Goal: Task Accomplishment & Management: Use online tool/utility

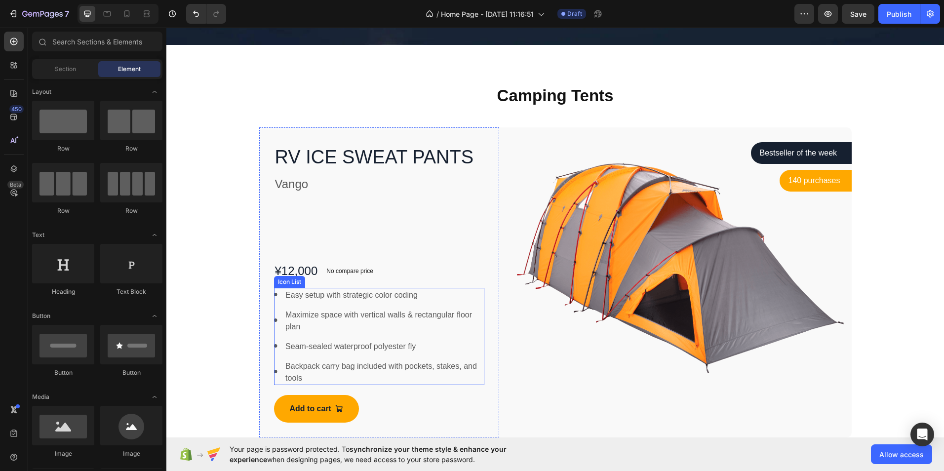
scroll to position [395, 0]
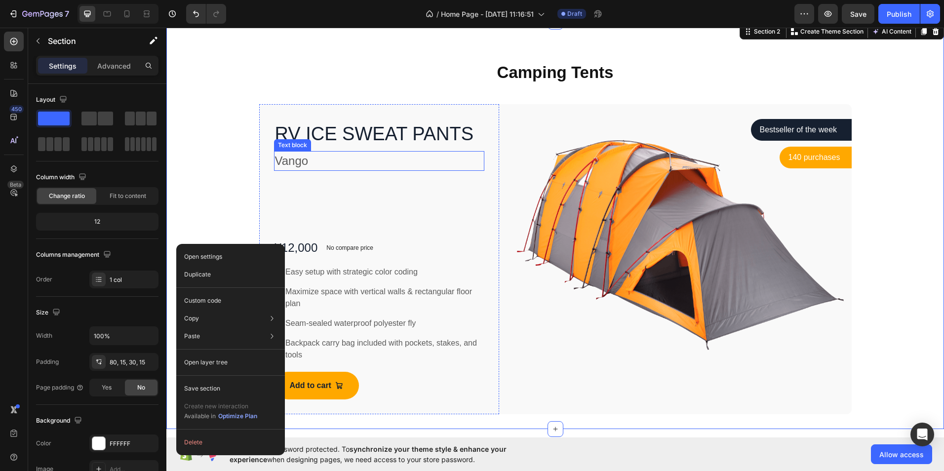
click at [314, 167] on p "Vango" at bounding box center [379, 161] width 209 height 18
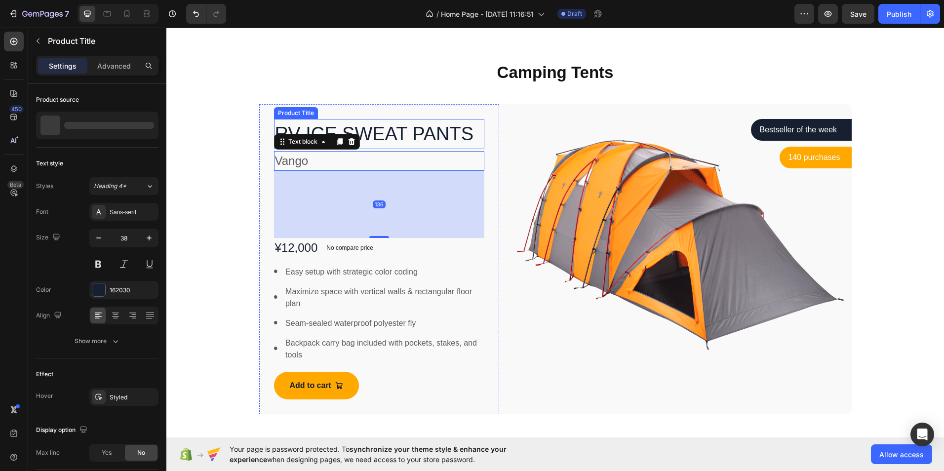
click at [399, 132] on h1 "RV ICE SWEAT PANTS" at bounding box center [379, 134] width 211 height 30
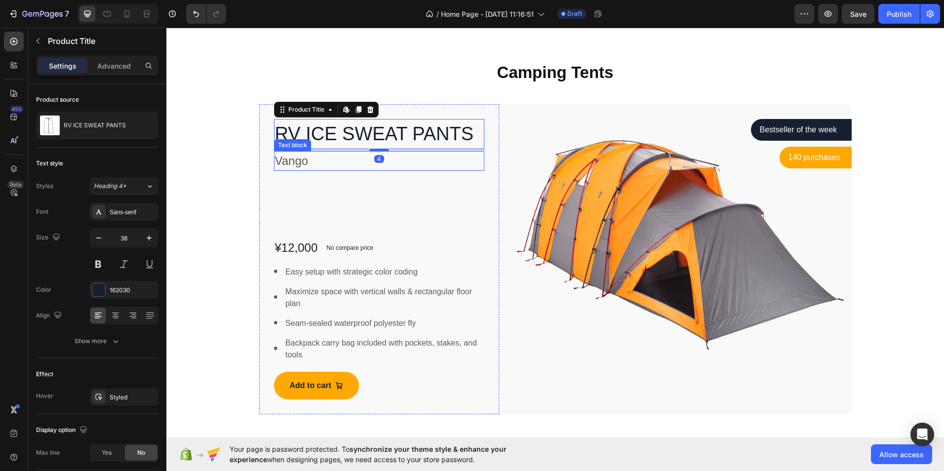
click at [283, 164] on p "Vango" at bounding box center [379, 161] width 209 height 18
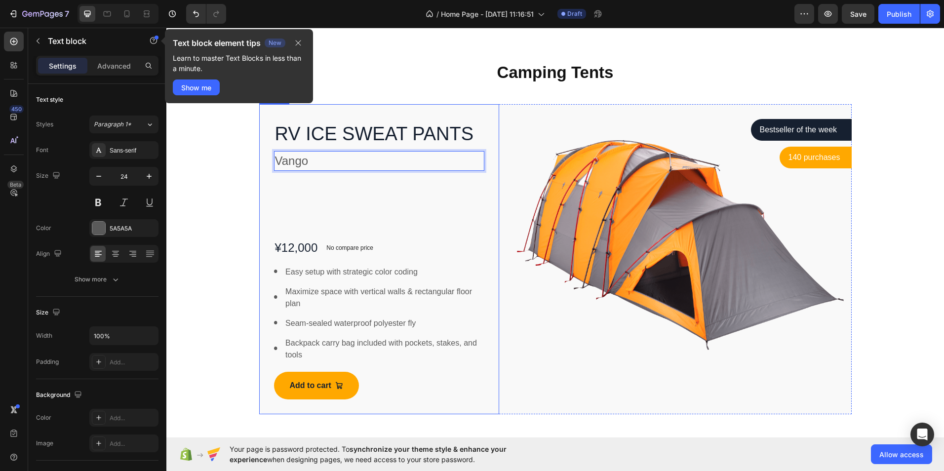
drag, startPoint x: 347, startPoint y: 167, endPoint x: 351, endPoint y: 190, distance: 23.0
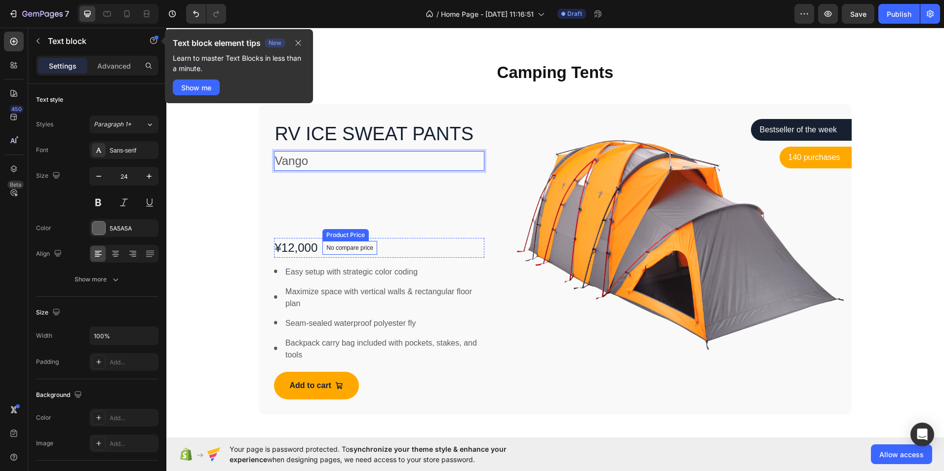
click at [367, 247] on p "No compare price" at bounding box center [349, 248] width 47 height 6
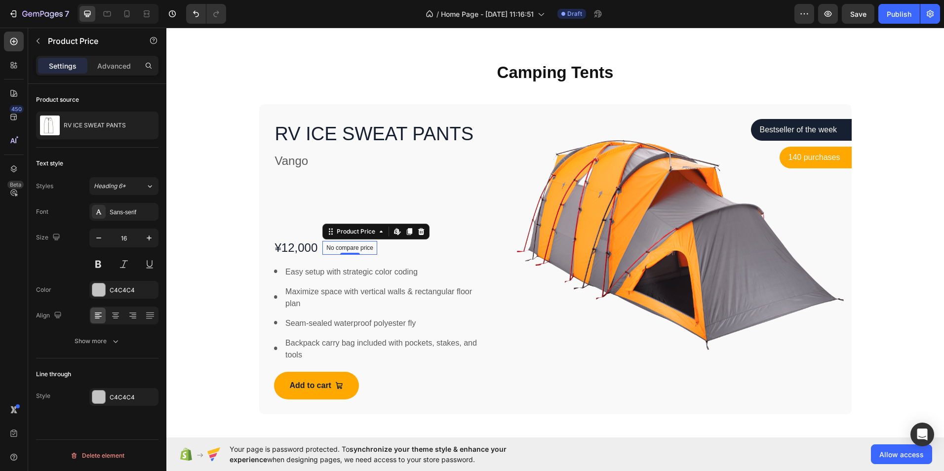
click at [368, 246] on p "No compare price" at bounding box center [349, 248] width 47 height 6
click at [341, 246] on p "No compare price" at bounding box center [349, 248] width 47 height 6
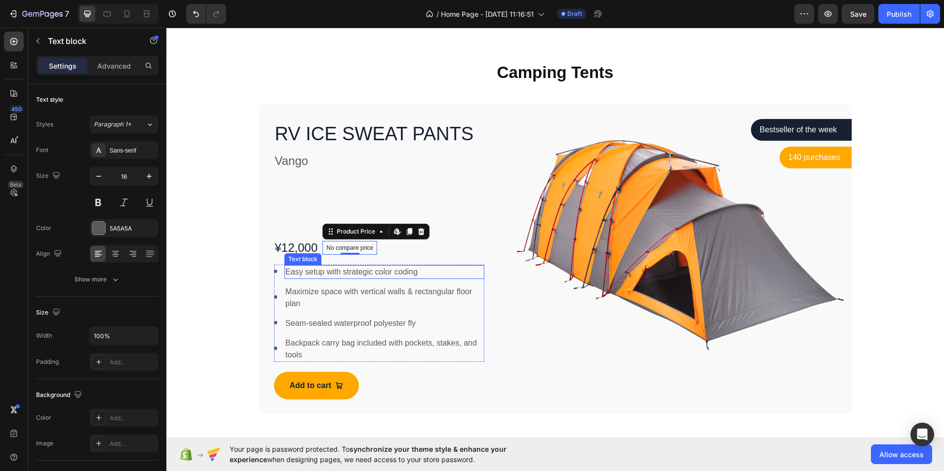
click at [337, 272] on p "Easy setup with strategic color coding" at bounding box center [384, 272] width 198 height 12
click at [413, 272] on p "Easy setup with strategic color coding" at bounding box center [384, 272] width 198 height 12
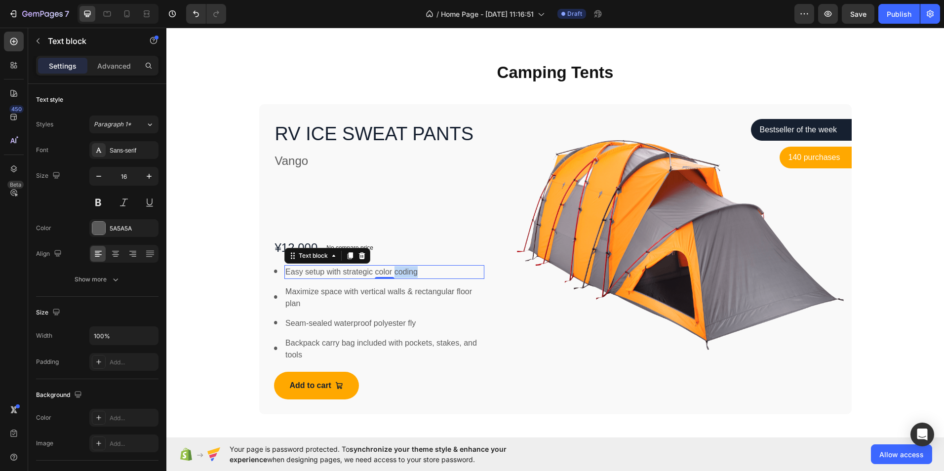
click at [413, 272] on p "Easy setup with strategic color coding" at bounding box center [384, 272] width 198 height 12
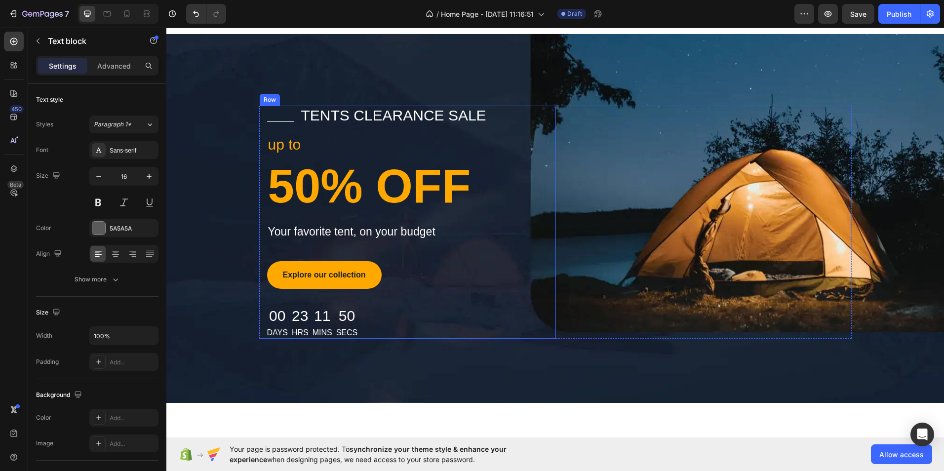
scroll to position [0, 0]
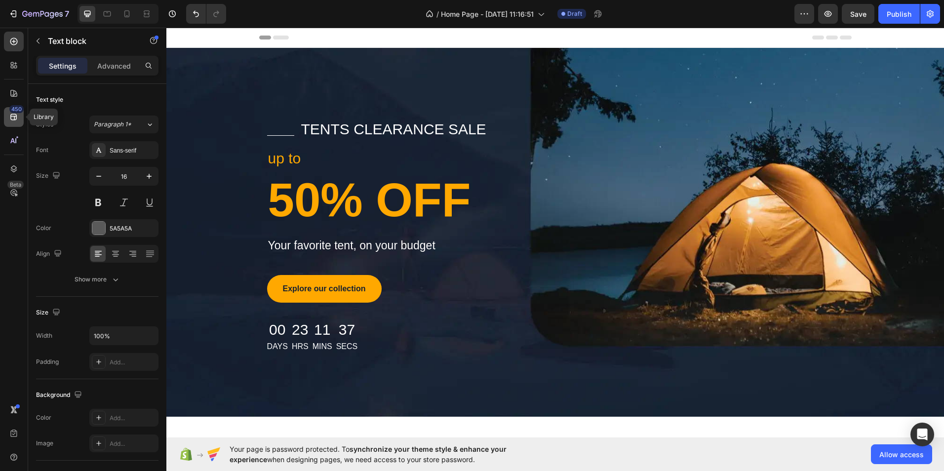
click at [17, 112] on div "450" at bounding box center [16, 109] width 14 height 8
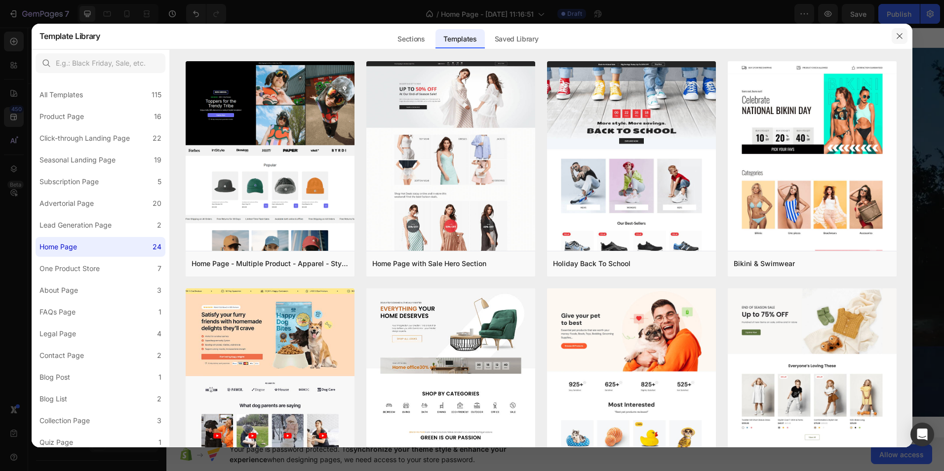
click at [899, 31] on button "button" at bounding box center [900, 36] width 16 height 16
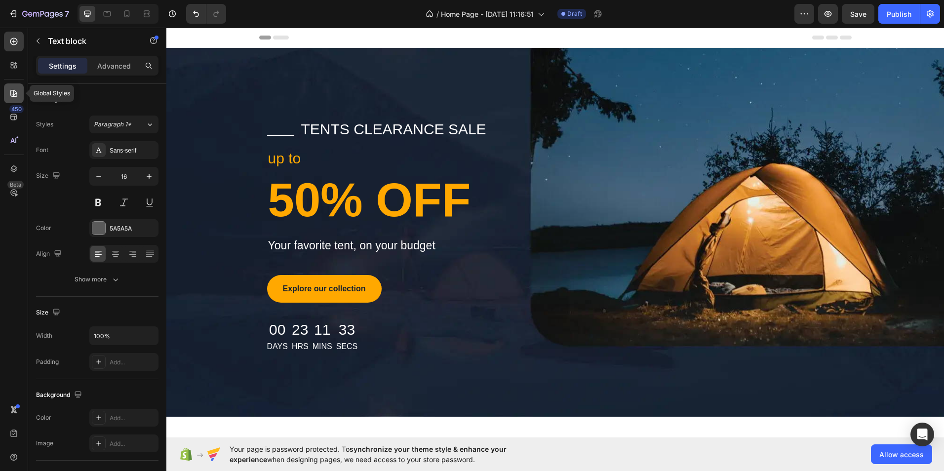
click at [13, 96] on icon at bounding box center [13, 93] width 7 height 7
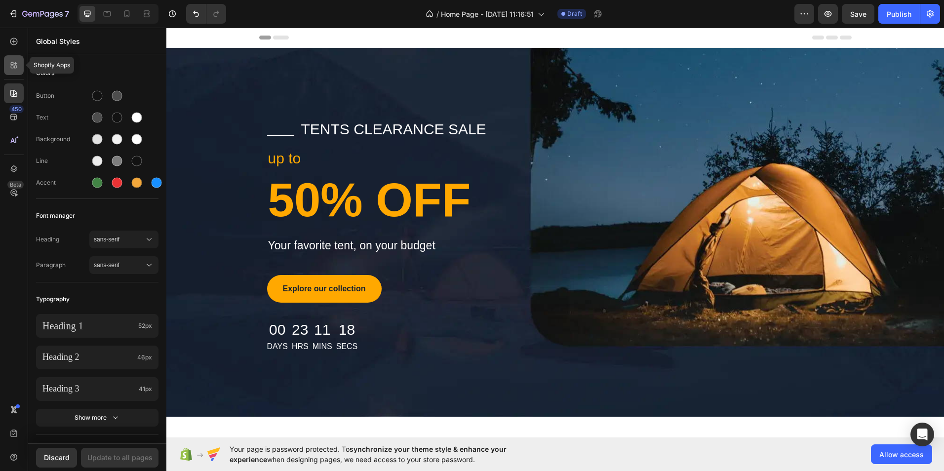
click at [16, 59] on div at bounding box center [14, 65] width 20 height 20
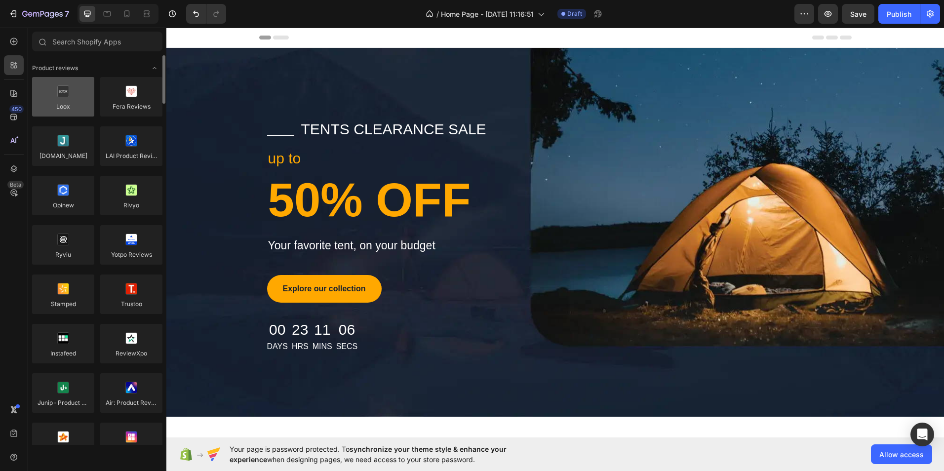
click at [62, 97] on div at bounding box center [63, 96] width 62 height 39
drag, startPoint x: 62, startPoint y: 97, endPoint x: 78, endPoint y: 103, distance: 16.9
click at [78, 103] on div at bounding box center [63, 96] width 62 height 39
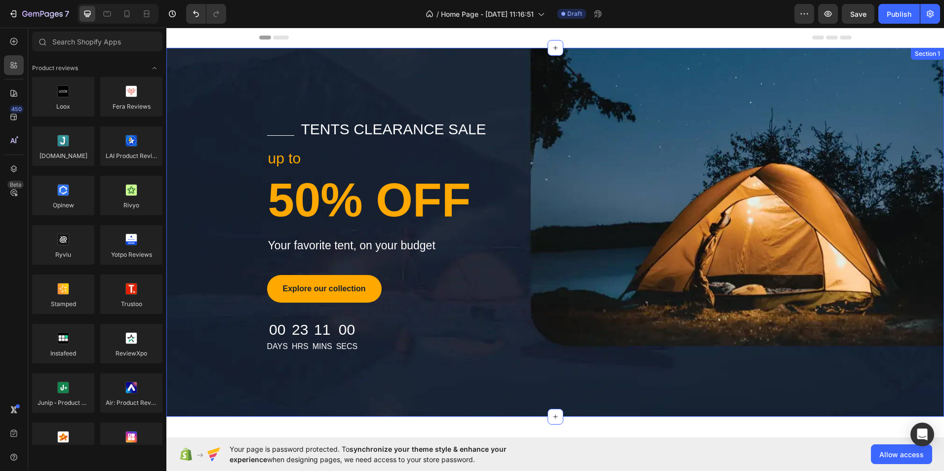
click at [236, 166] on div "Title Line tents clearance sale Text block Row up to Text block 50% OFF Heading…" at bounding box center [554, 235] width 777 height 233
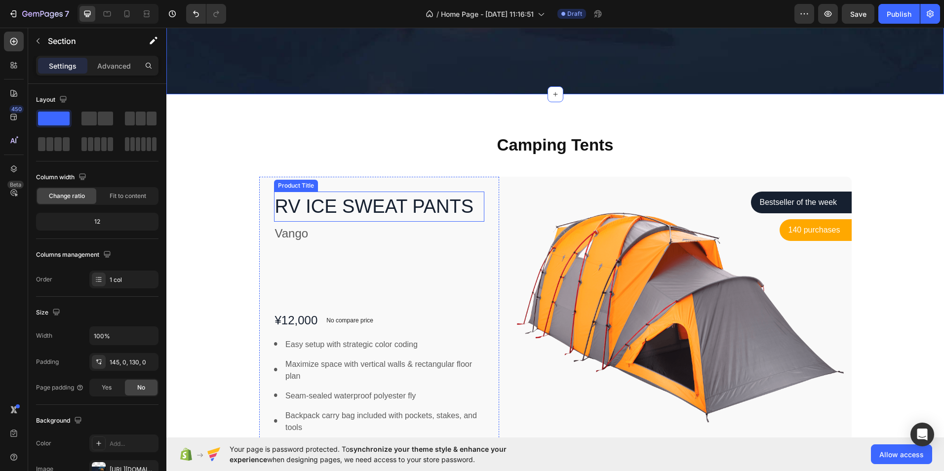
scroll to position [346, 0]
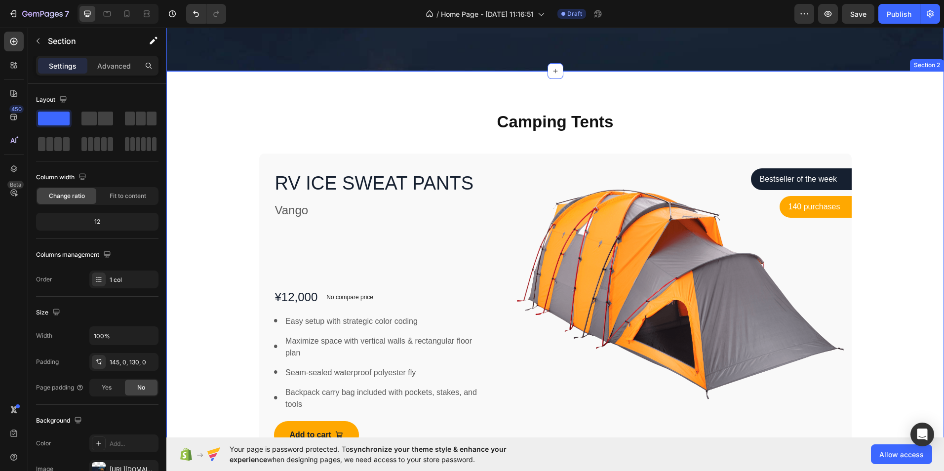
click at [212, 140] on div "Camping Tents Heading Row RV ICE SWEAT PANTS Product Title Vango Text block ¥12…" at bounding box center [555, 287] width 763 height 353
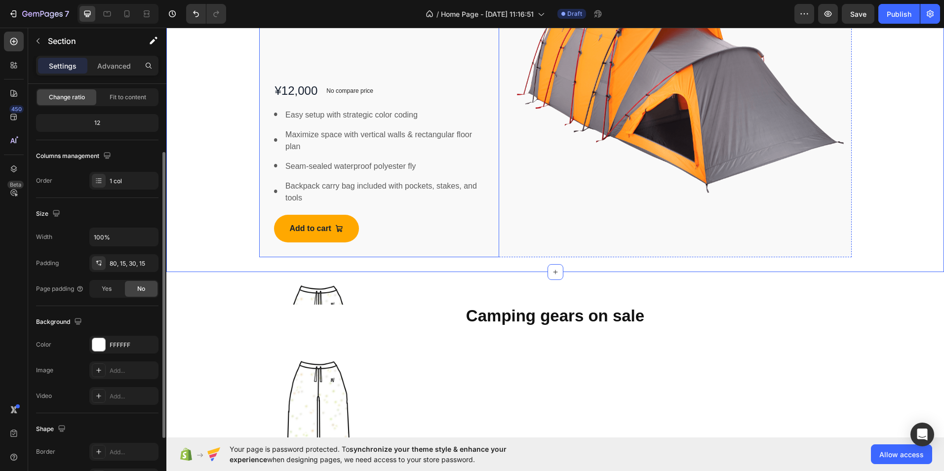
scroll to position [691, 0]
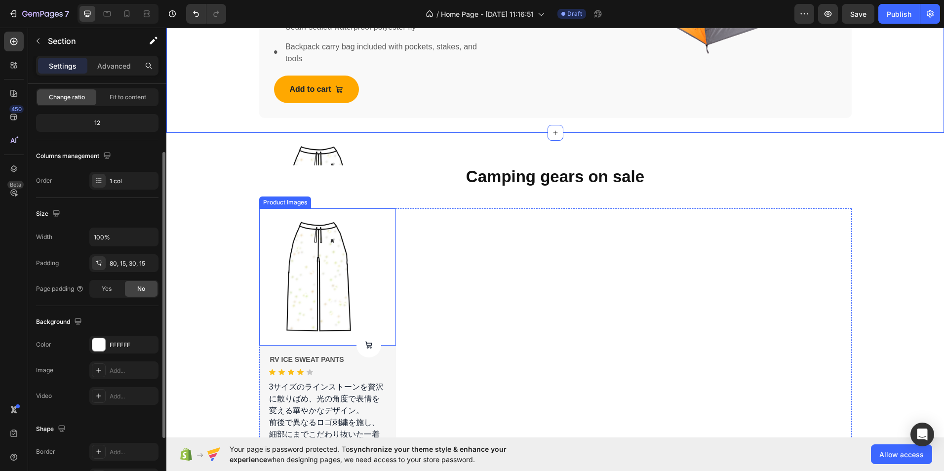
click at [312, 218] on img at bounding box center [327, 276] width 137 height 137
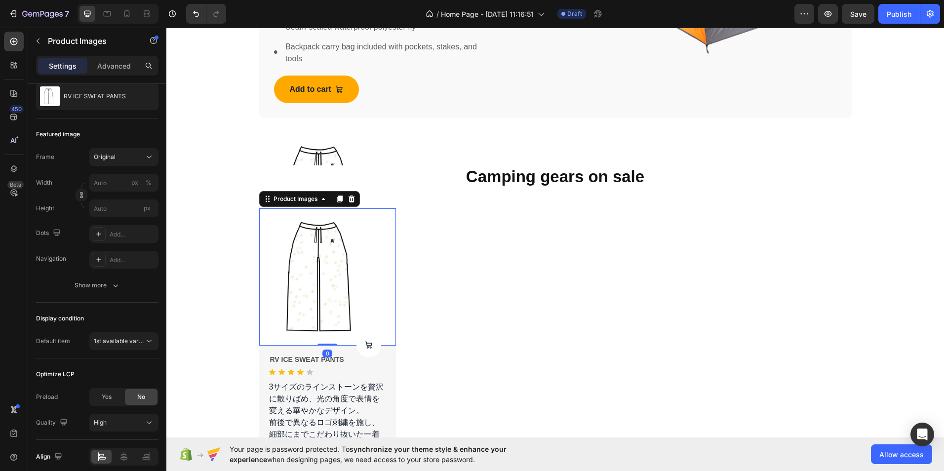
scroll to position [0, 0]
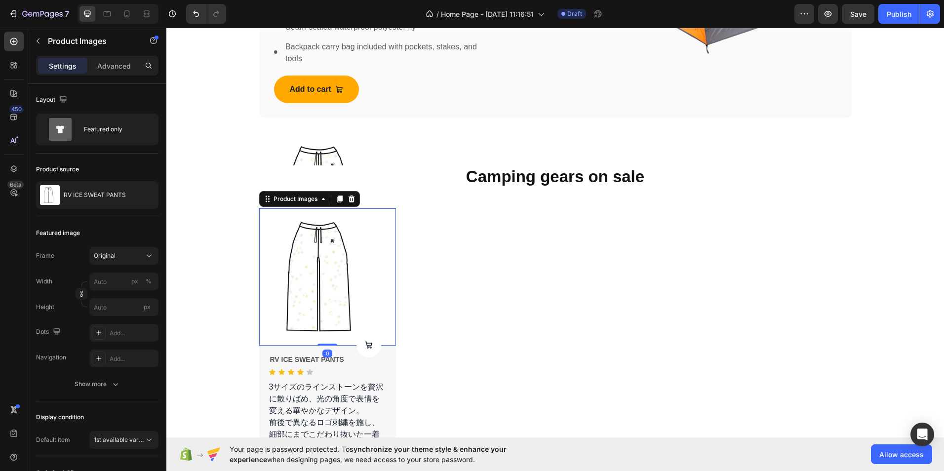
click at [312, 218] on img at bounding box center [327, 276] width 137 height 137
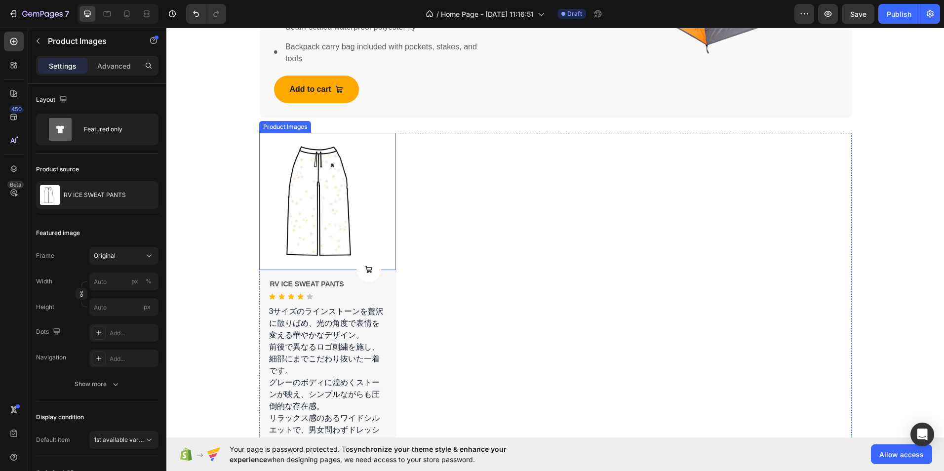
click at [311, 212] on img at bounding box center [327, 201] width 137 height 137
click at [360, 270] on button at bounding box center [368, 269] width 25 height 25
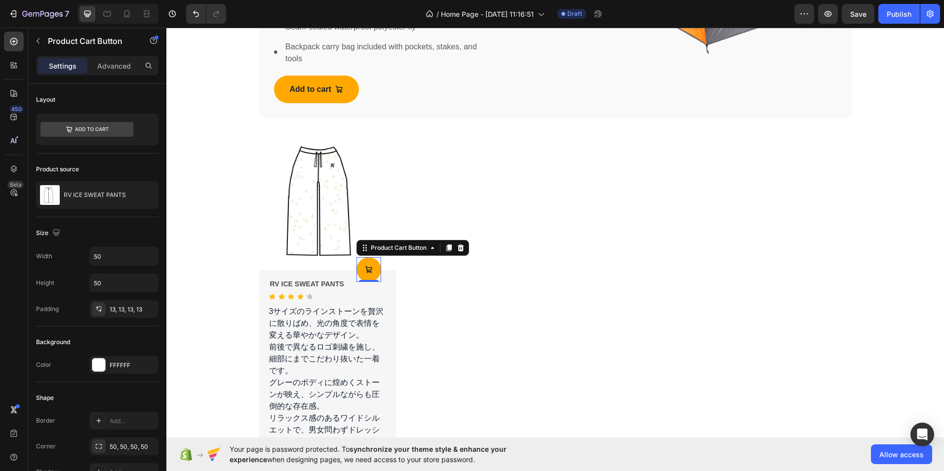
click at [365, 269] on icon at bounding box center [369, 270] width 8 height 8
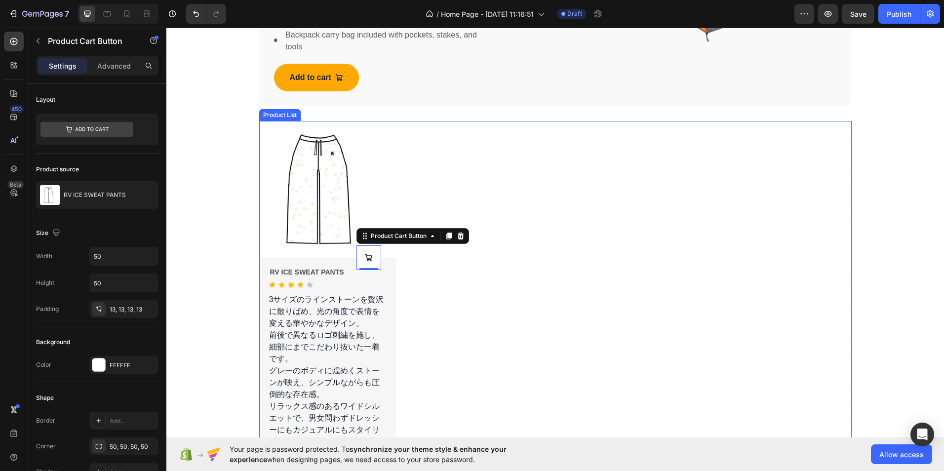
scroll to position [839, 0]
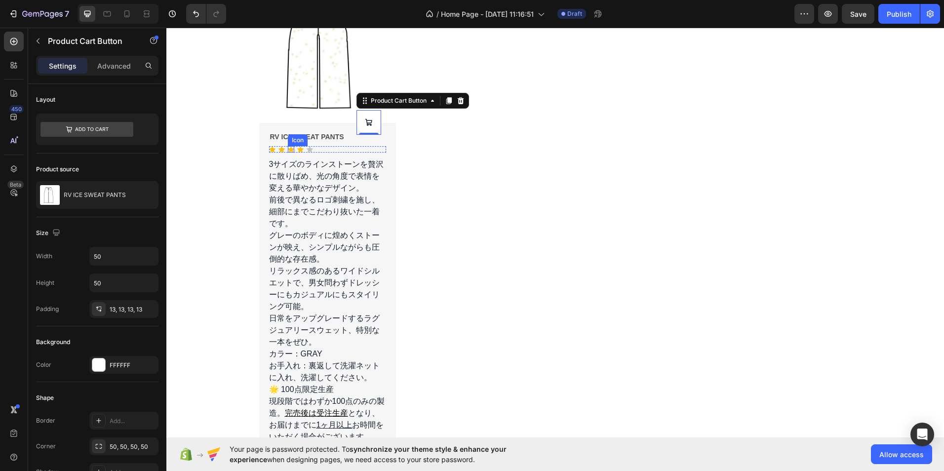
click at [288, 151] on div "Icon" at bounding box center [291, 149] width 6 height 6
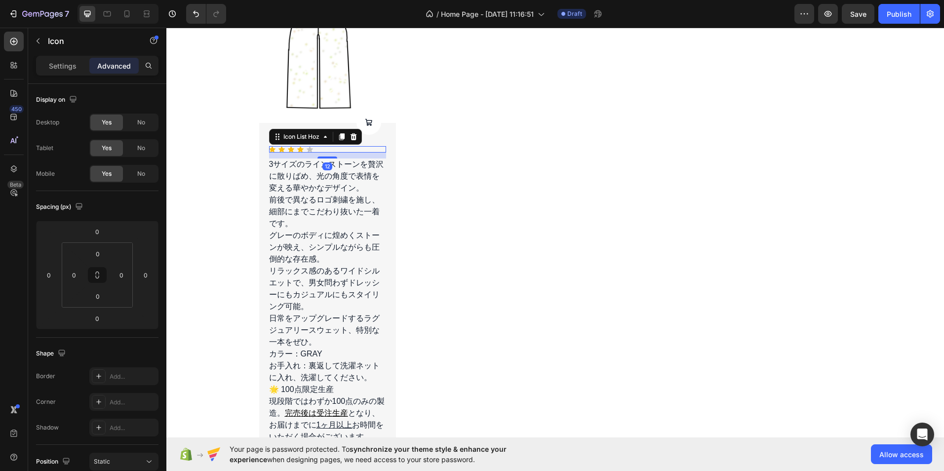
click at [313, 148] on div "Icon Icon Icon Icon Icon" at bounding box center [327, 149] width 117 height 6
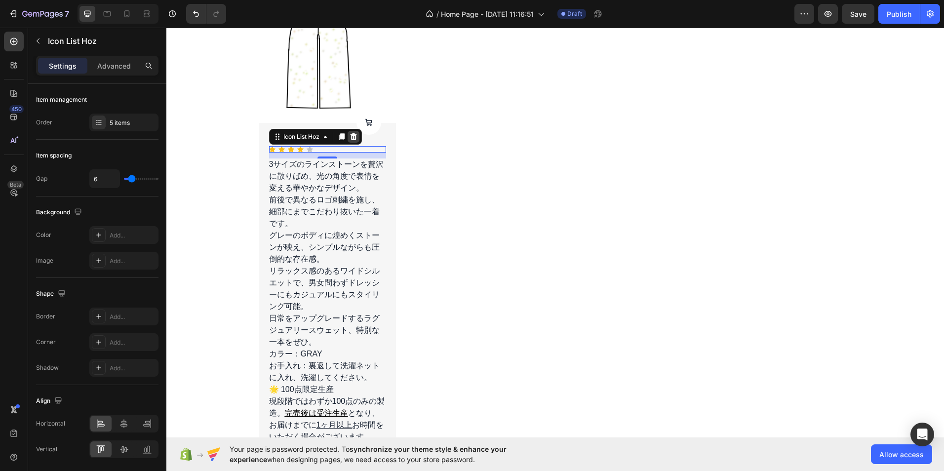
click at [350, 138] on icon at bounding box center [353, 136] width 6 height 7
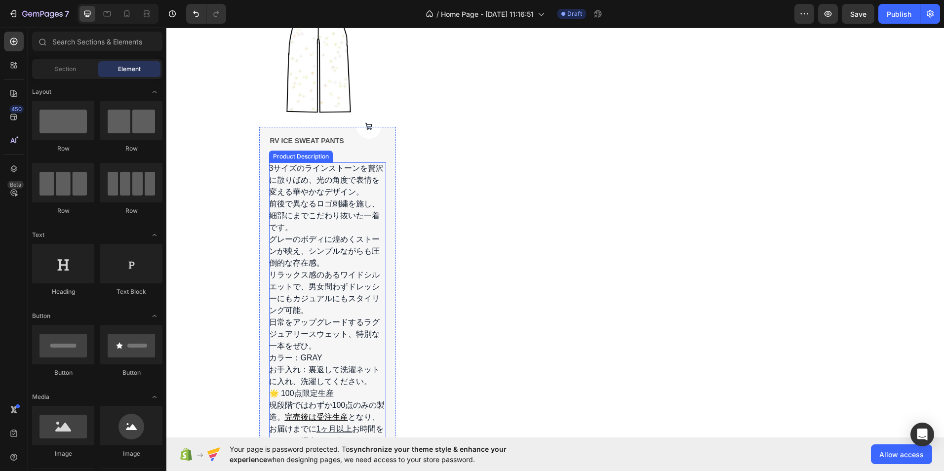
scroll to position [889, 0]
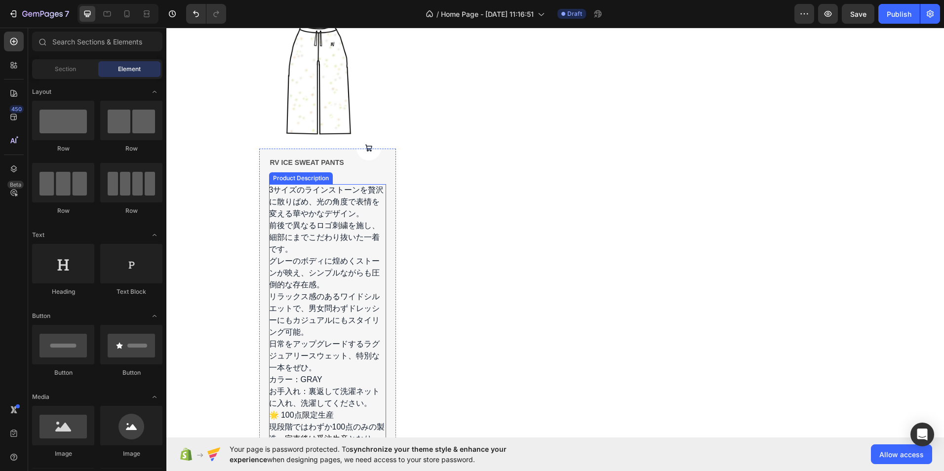
click at [269, 194] on p "3サイズのラインストーンを贅沢に散りばめ、光の角度で表情を変える華やかなデザイン。 前後で異なるロゴ刺繍を施し、細部にまでこだわり抜いた一着です。" at bounding box center [326, 220] width 115 height 68
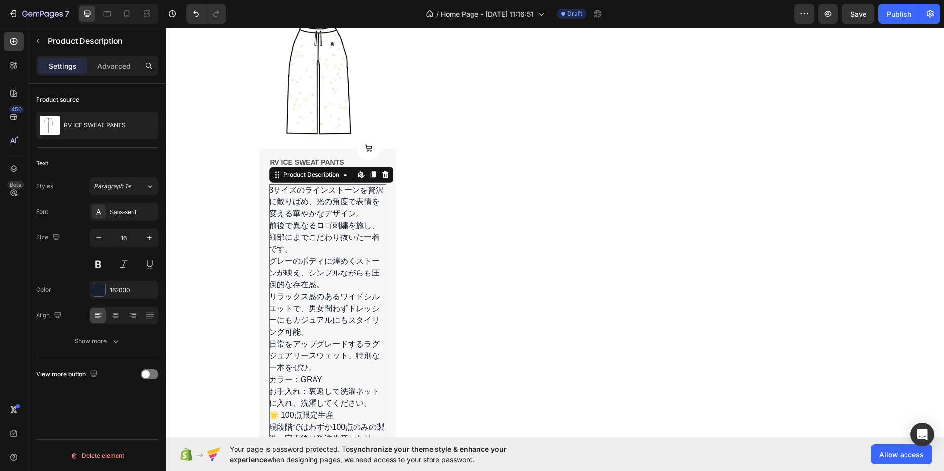
click at [269, 193] on p "3サイズのラインストーンを贅沢に散りばめ、光の角度で表情を変える華やかなデザイン。 前後で異なるロゴ刺繍を施し、細部にまでこだわり抜いた一着です。" at bounding box center [326, 220] width 115 height 68
click at [269, 191] on p "3サイズのラインストーンを贅沢に散りばめ、光の角度で表情を変える華やかなデザイン。 前後で異なるロゴ刺繍を施し、細部にまでこだわり抜いた一着です。" at bounding box center [326, 220] width 115 height 68
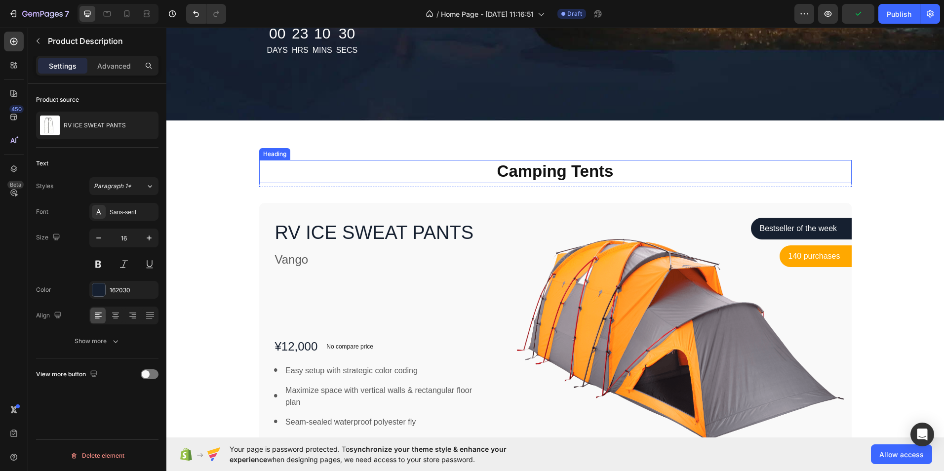
scroll to position [444, 0]
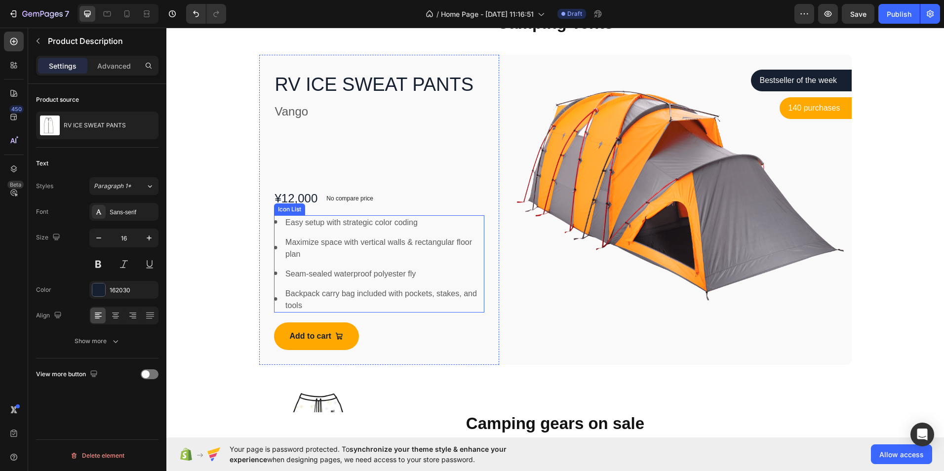
click at [274, 228] on li "Image Easy setup with strategic color coding Text block" at bounding box center [379, 223] width 211 height 14
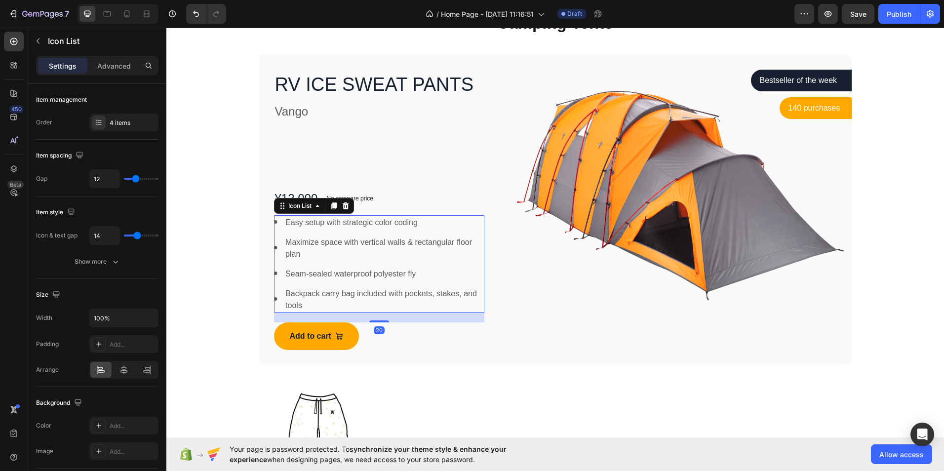
click at [274, 225] on li "Image Easy setup with strategic color coding Text block" at bounding box center [379, 223] width 211 height 14
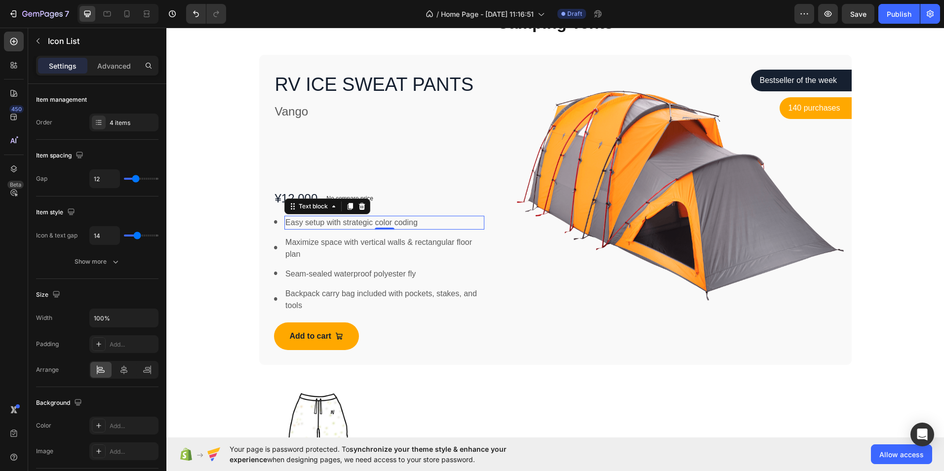
click at [359, 223] on p "Easy setup with strategic color coding" at bounding box center [384, 223] width 198 height 12
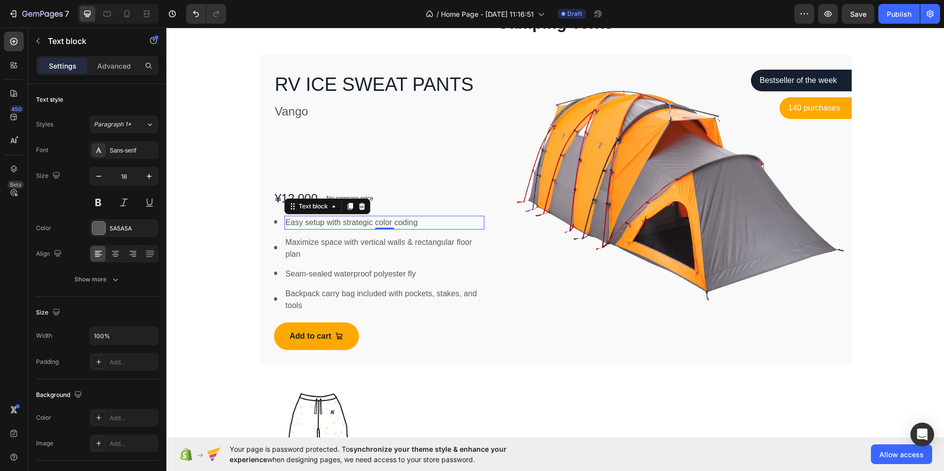
click at [358, 223] on p "Easy setup with strategic color coding" at bounding box center [384, 223] width 198 height 12
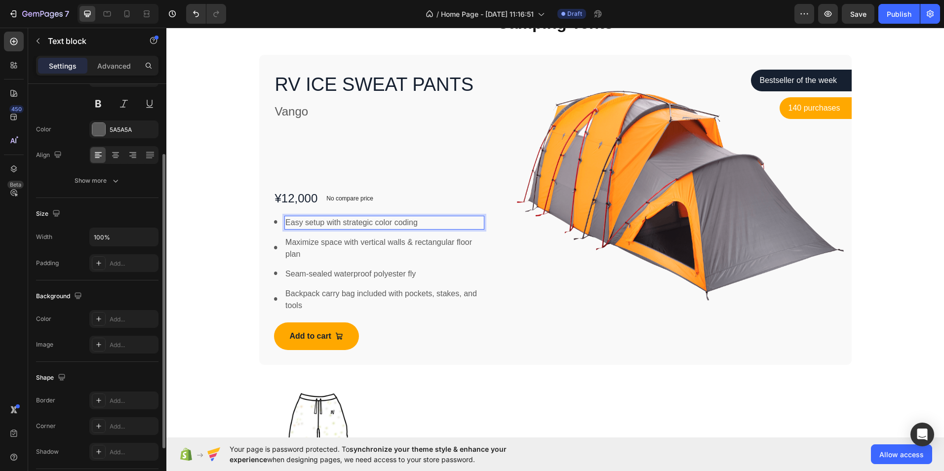
scroll to position [170, 0]
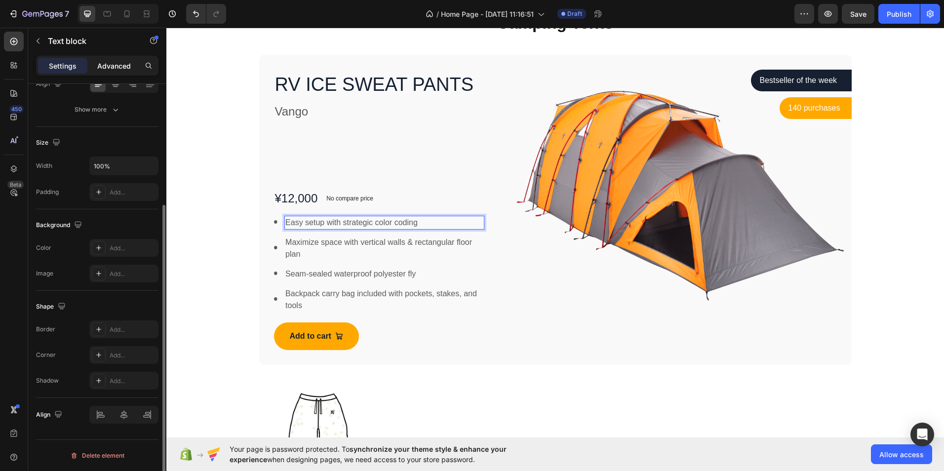
click at [116, 62] on p "Advanced" at bounding box center [114, 66] width 34 height 10
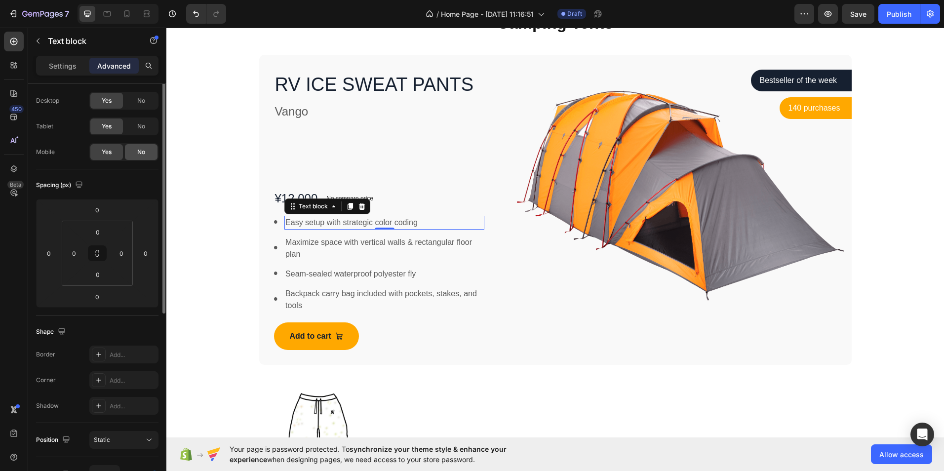
scroll to position [0, 0]
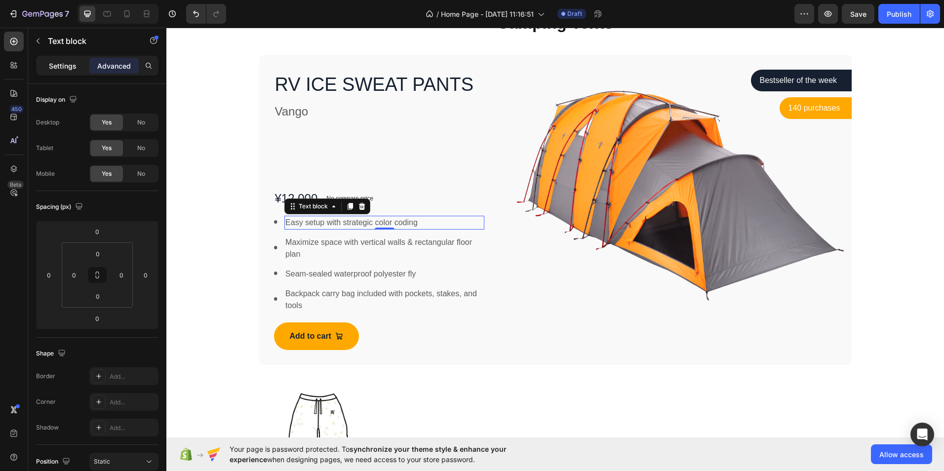
click at [62, 63] on p "Settings" at bounding box center [63, 66] width 28 height 10
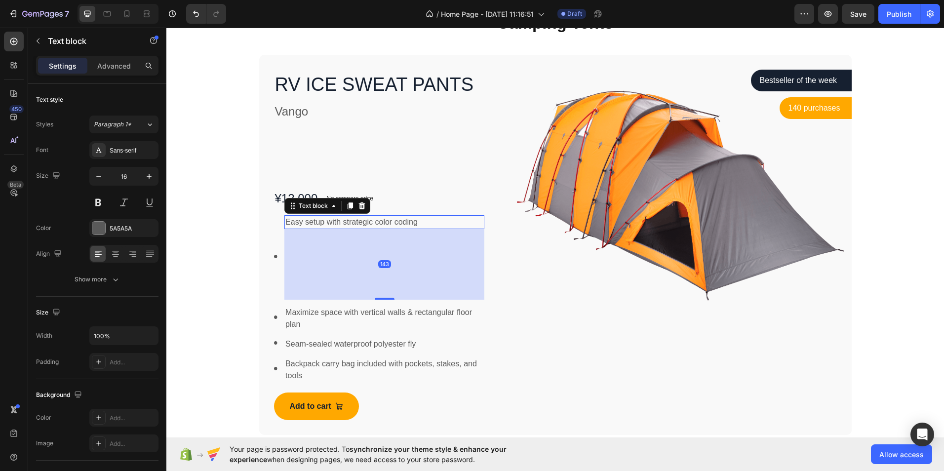
drag, startPoint x: 380, startPoint y: 229, endPoint x: 378, endPoint y: 300, distance: 70.6
click at [378, 300] on ul "Image Easy setup with strategic color coding Text block 143 Image Maximize spac…" at bounding box center [379, 298] width 211 height 167
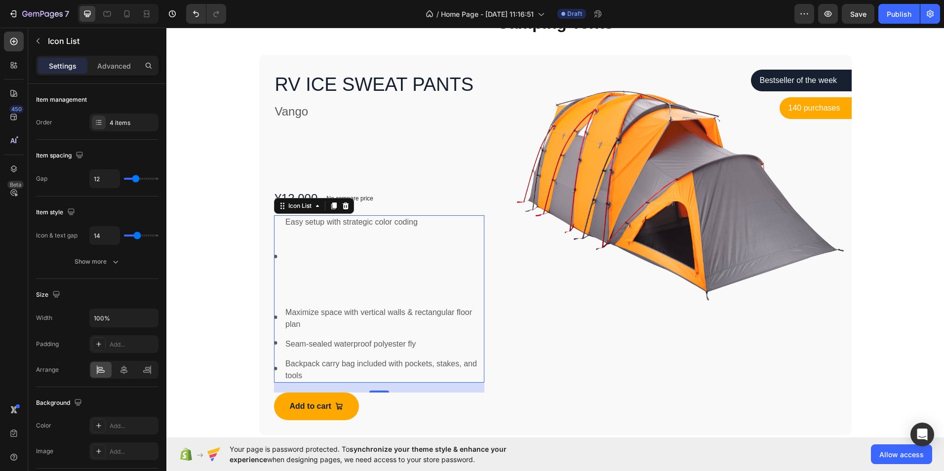
click at [374, 291] on div "Easy setup with strategic color coding Text block" at bounding box center [384, 257] width 200 height 84
click at [374, 304] on ul "Image Easy setup with strategic color coding Text block Image Maximize space wi…" at bounding box center [379, 298] width 211 height 167
click at [373, 223] on p "Easy setup with strategic color coding" at bounding box center [384, 222] width 198 height 12
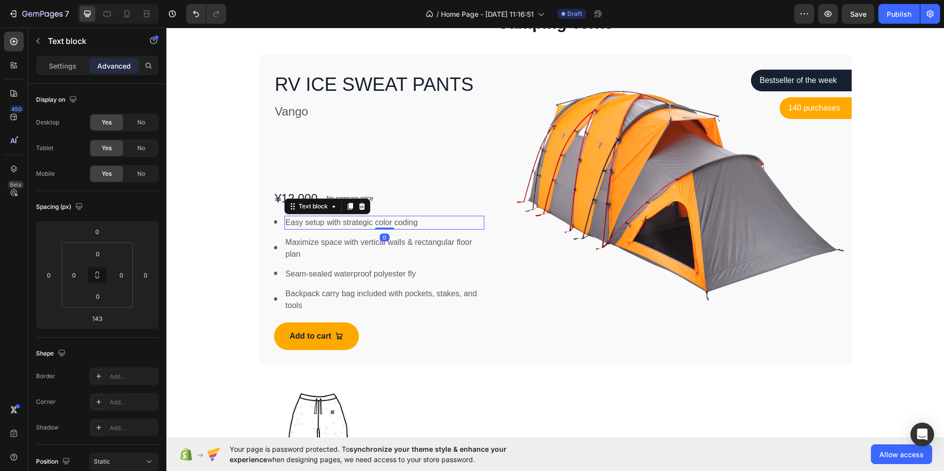
drag, startPoint x: 384, startPoint y: 297, endPoint x: 383, endPoint y: 210, distance: 86.9
click at [383, 210] on div "RV ICE SWEAT PANTS Product Title Vango Text block ¥12,000 Product Price Product…" at bounding box center [379, 210] width 211 height 281
type input "0"
click at [424, 230] on div "Easy setup with strategic color coding" at bounding box center [384, 223] width 200 height 14
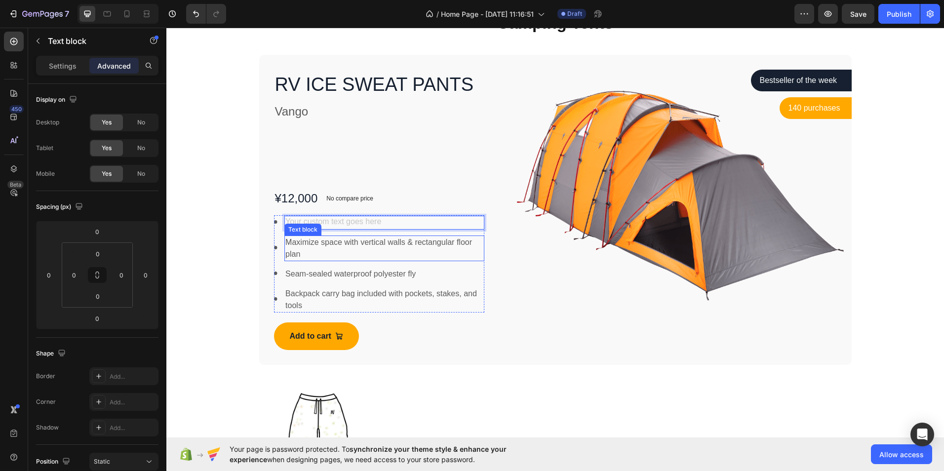
click at [431, 240] on p "Maximize space with vertical walls & rectangular floor plan" at bounding box center [384, 248] width 198 height 24
click at [361, 227] on icon at bounding box center [362, 226] width 8 height 8
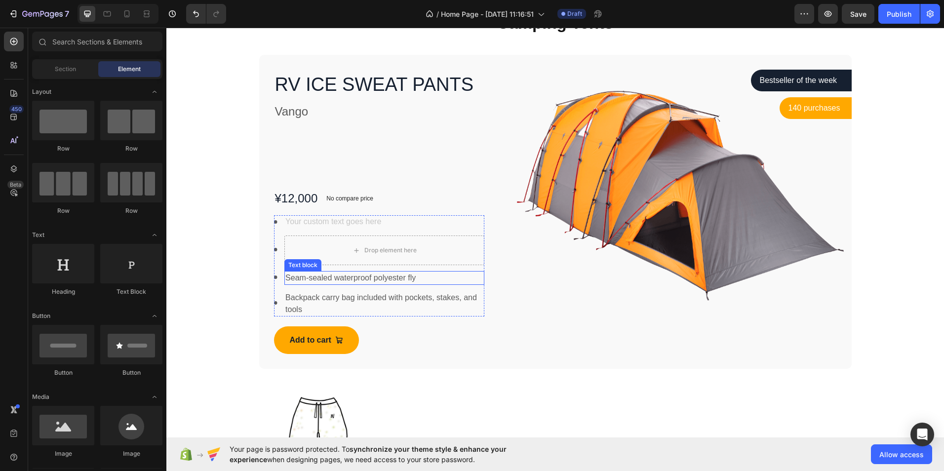
click at [359, 273] on p "Seam-sealed waterproof polyester fly" at bounding box center [384, 278] width 198 height 12
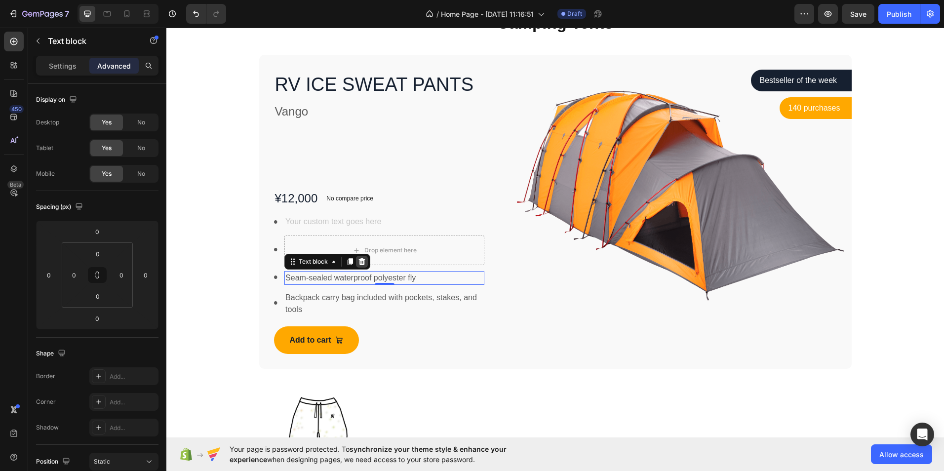
click at [359, 265] on icon at bounding box center [362, 261] width 6 height 7
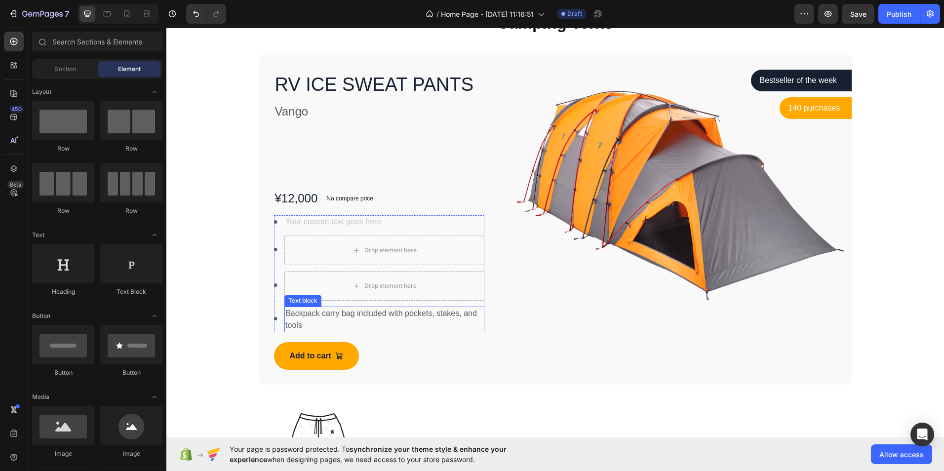
click at [350, 310] on p "Backpack carry bag included with pockets, stakes, and tools" at bounding box center [384, 320] width 198 height 24
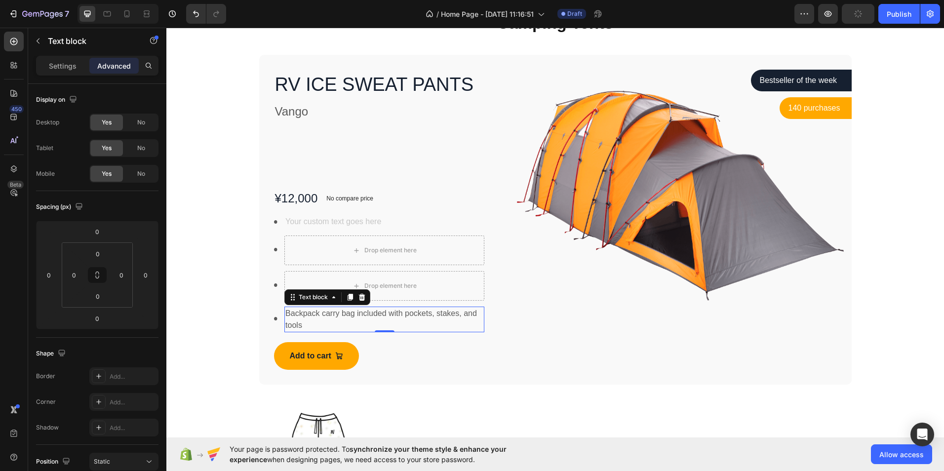
click at [360, 296] on icon at bounding box center [362, 297] width 6 height 7
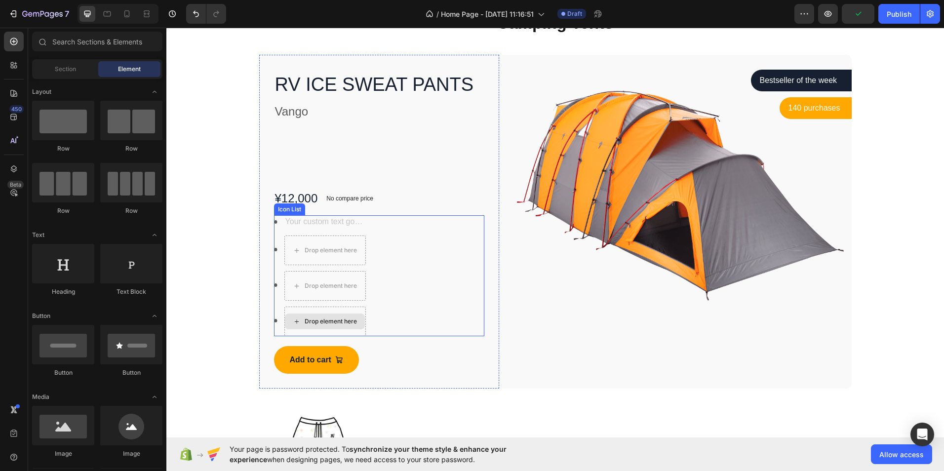
click at [298, 323] on div "Drop element here" at bounding box center [325, 321] width 80 height 16
click at [288, 328] on div "Drop element here" at bounding box center [325, 321] width 80 height 16
click at [296, 310] on div "Drop element here" at bounding box center [324, 322] width 81 height 30
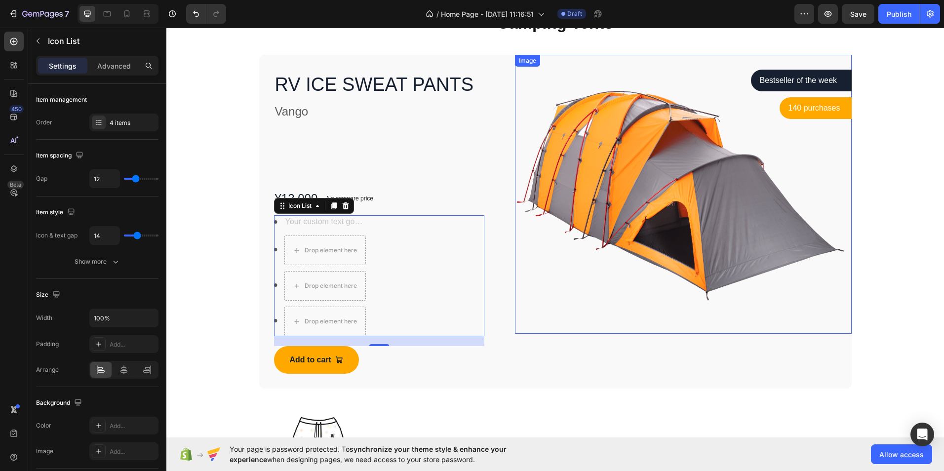
click at [555, 332] on img at bounding box center [683, 194] width 336 height 279
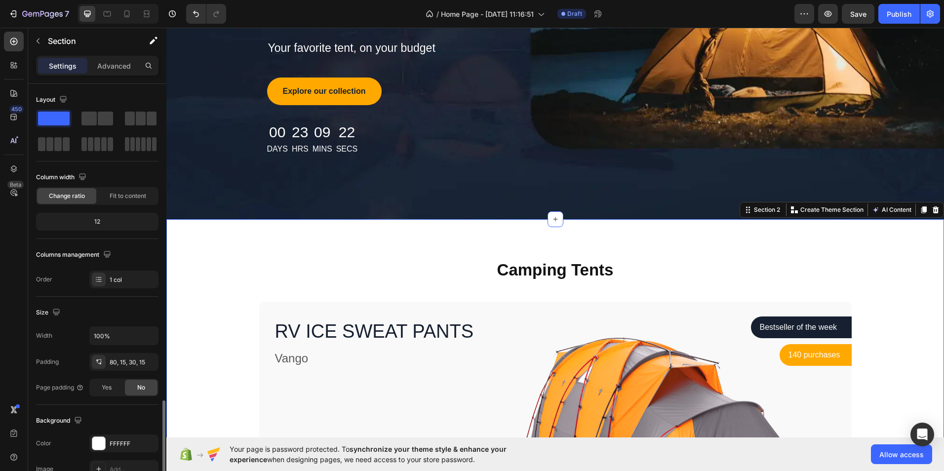
click at [203, 354] on div "Camping Tents Heading Row RV ICE SWEAT PANTS Product Title Vango Text block ¥12…" at bounding box center [555, 447] width 763 height 377
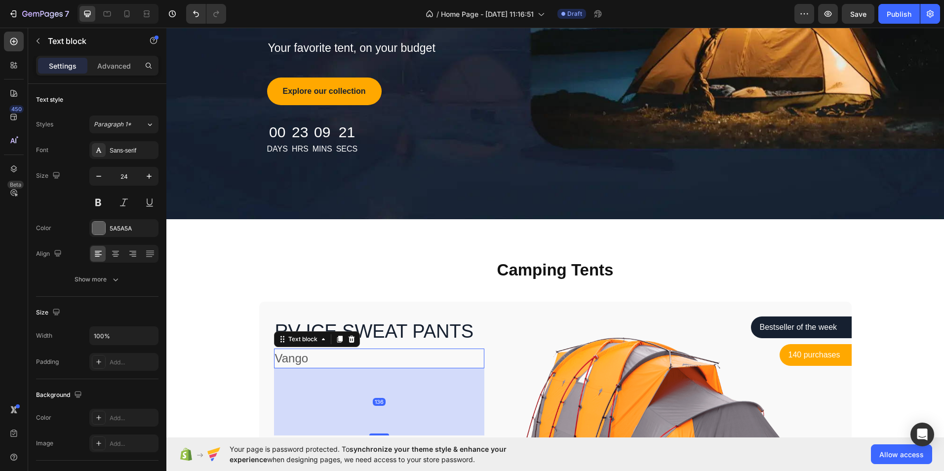
click at [303, 367] on div "Vango" at bounding box center [379, 359] width 211 height 20
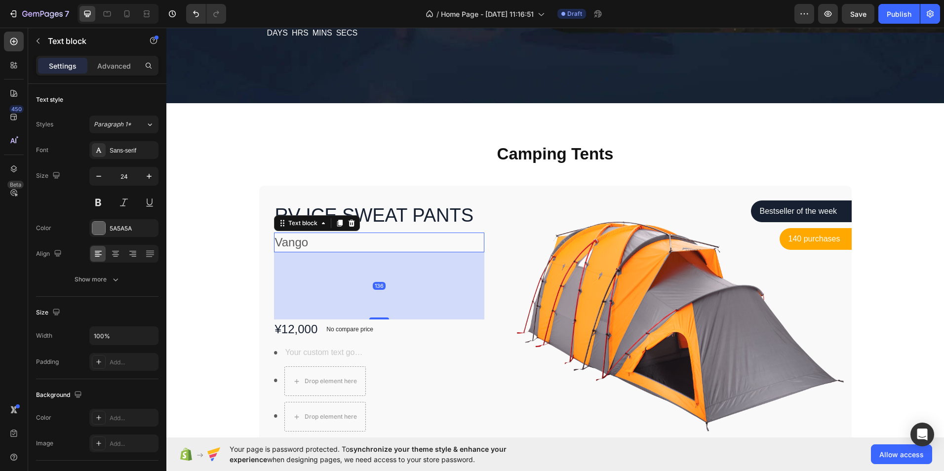
scroll to position [296, 0]
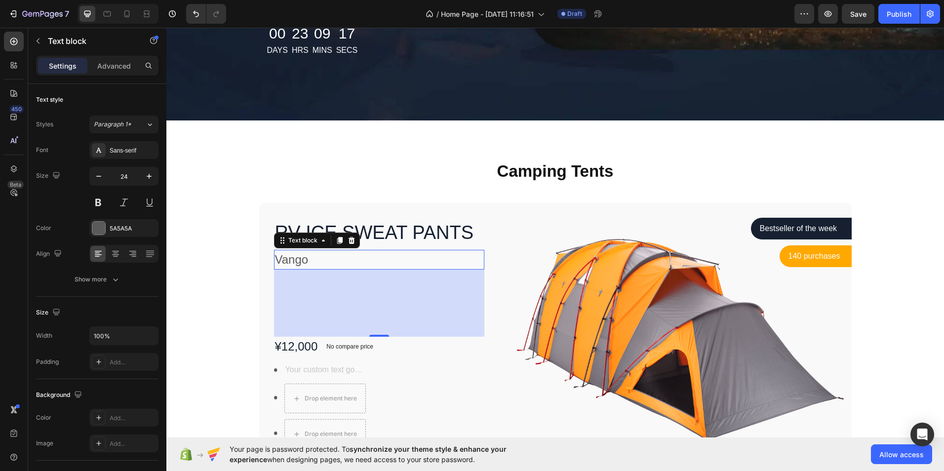
click at [327, 261] on p "Vango" at bounding box center [379, 260] width 209 height 18
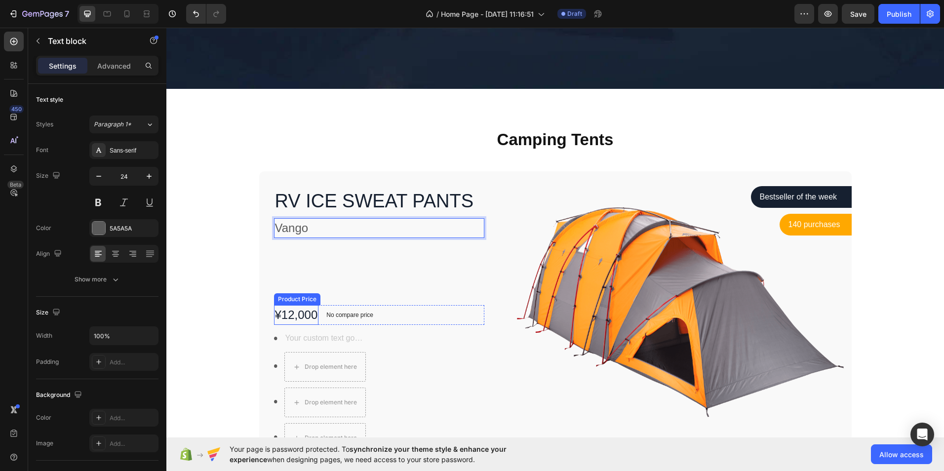
scroll to position [346, 0]
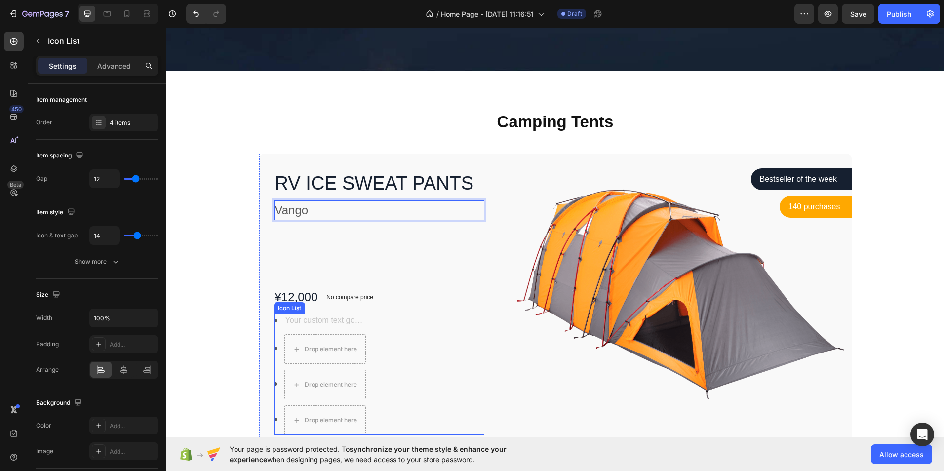
click at [289, 314] on div "Image Text block Image Drop element here Image Drop element here Image Drop ele…" at bounding box center [379, 374] width 211 height 121
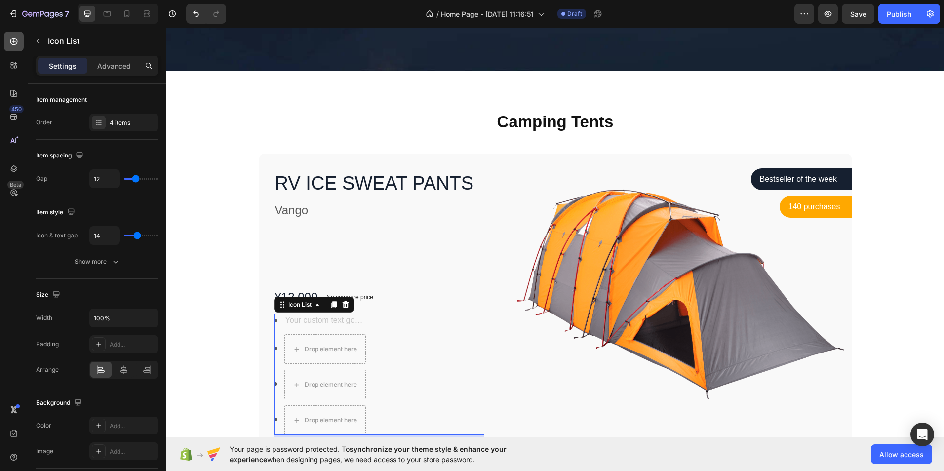
click at [11, 41] on icon at bounding box center [14, 42] width 10 height 10
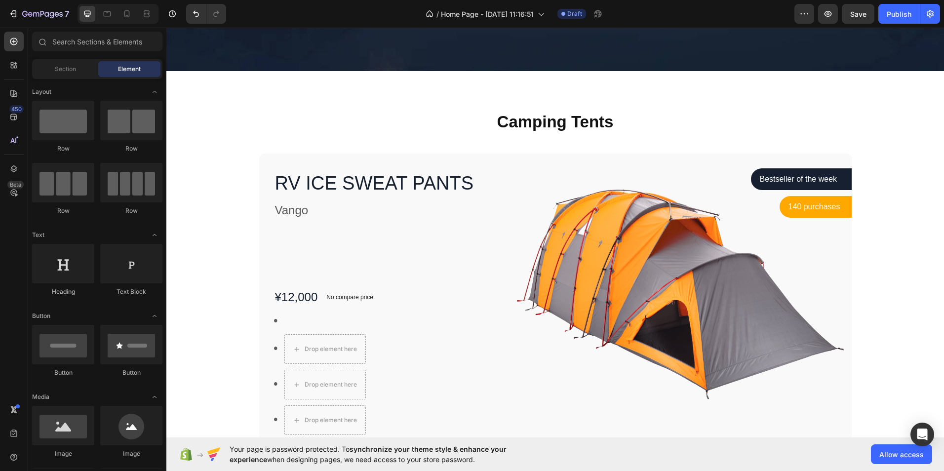
scroll to position [49, 0]
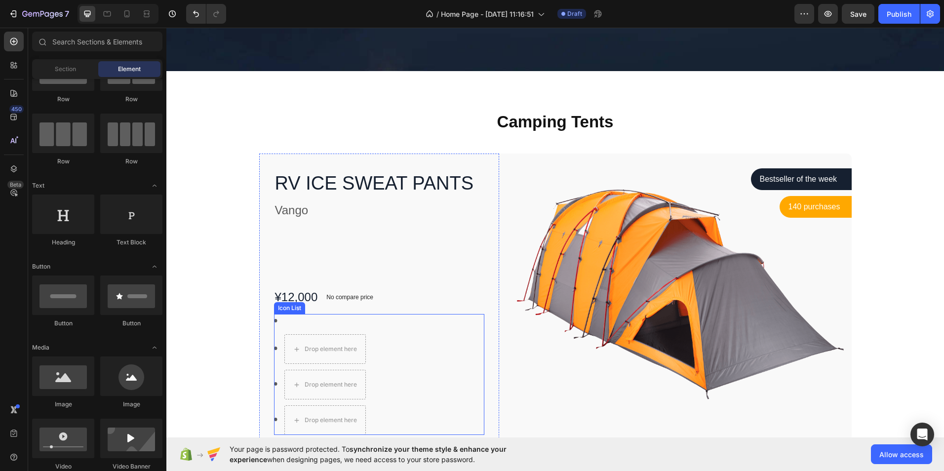
click at [387, 375] on div "Image Text block Image Drop element here Image Drop element here Image Drop ele…" at bounding box center [379, 374] width 211 height 121
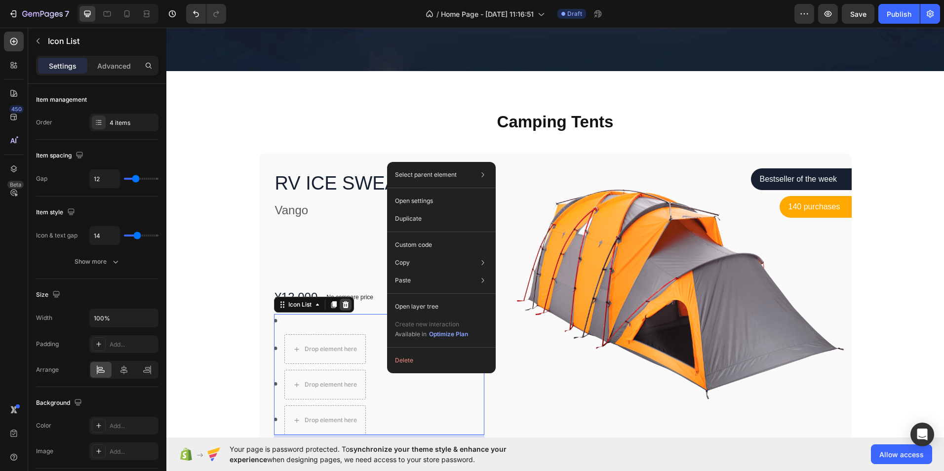
click at [347, 307] on div at bounding box center [346, 305] width 12 height 12
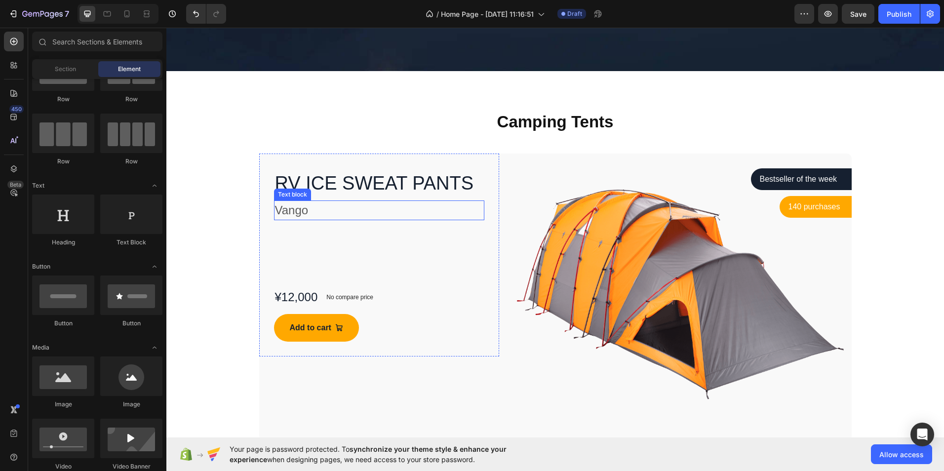
click at [304, 217] on p "Vango" at bounding box center [379, 210] width 209 height 18
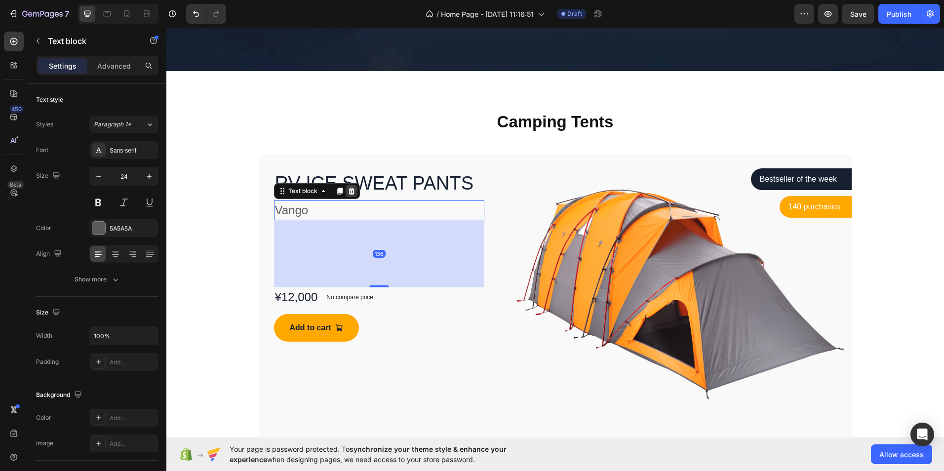
click at [351, 193] on icon at bounding box center [352, 191] width 8 height 8
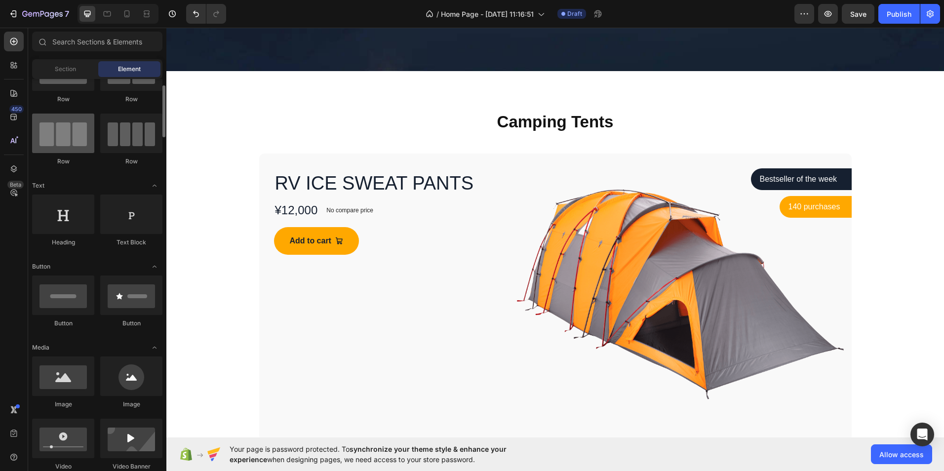
scroll to position [0, 0]
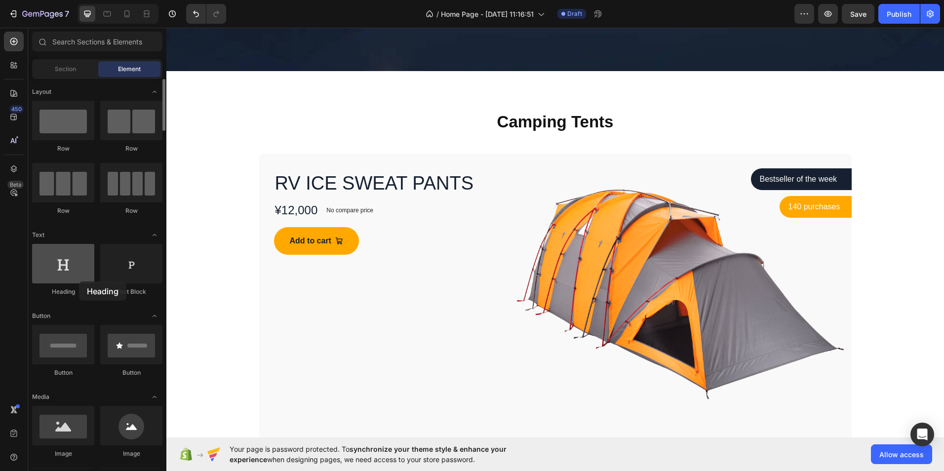
click at [79, 281] on div at bounding box center [63, 263] width 62 height 39
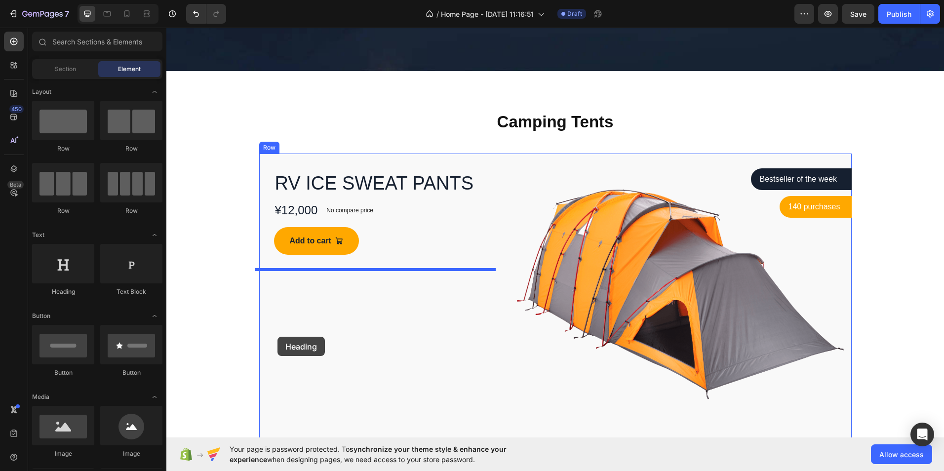
drag, startPoint x: 243, startPoint y: 309, endPoint x: 278, endPoint y: 335, distance: 44.4
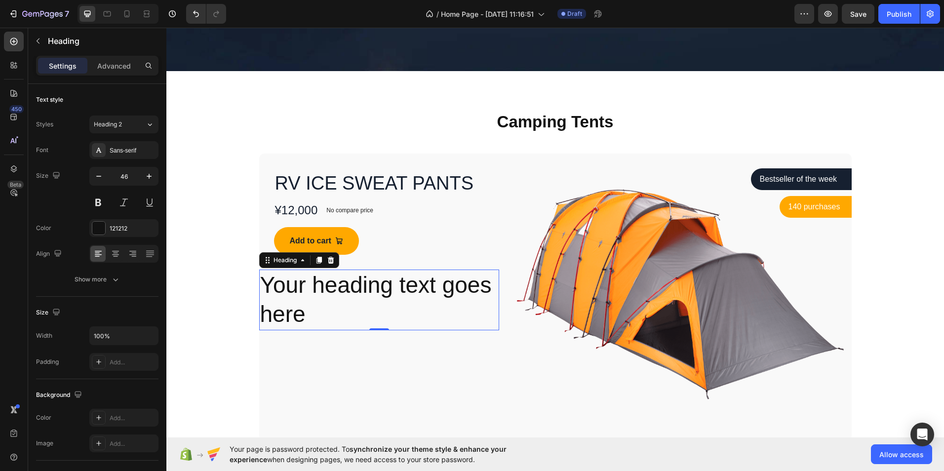
click at [344, 316] on h2 "Your heading text goes here" at bounding box center [379, 300] width 240 height 61
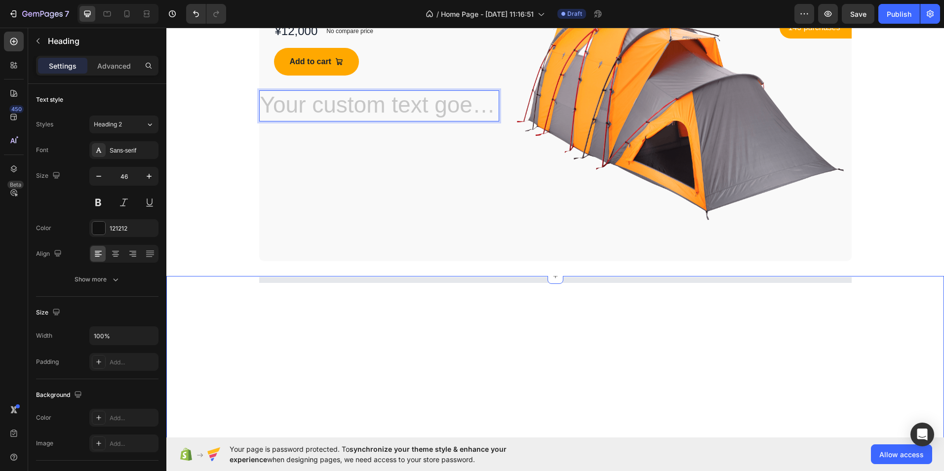
scroll to position [642, 0]
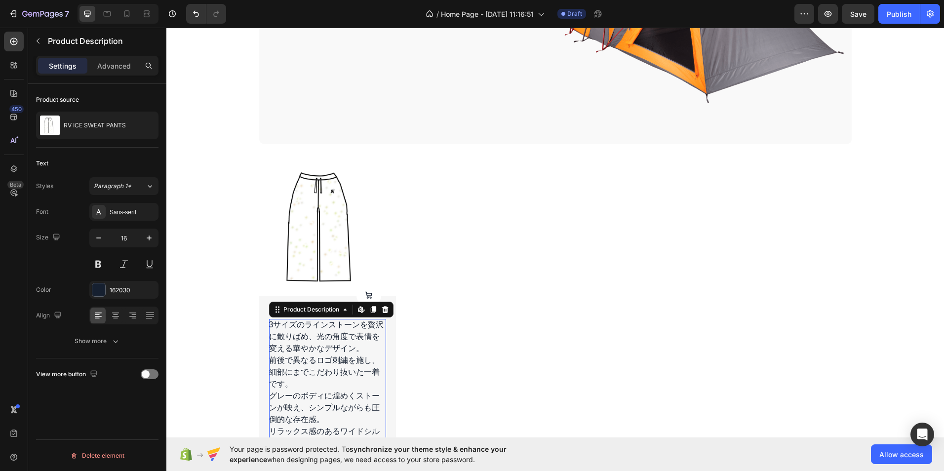
click at [270, 333] on p "3サイズのラインストーンを贅沢に散りばめ、光の角度で表情を変える華やかなデザイン。 前後で異なるロゴ刺繍を施し、細部にまでこだわり抜いた一着です。" at bounding box center [326, 354] width 115 height 68
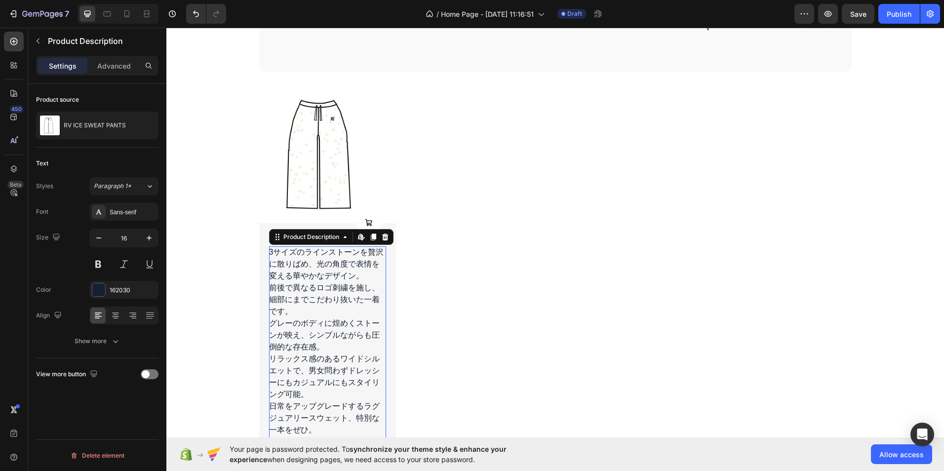
scroll to position [740, 0]
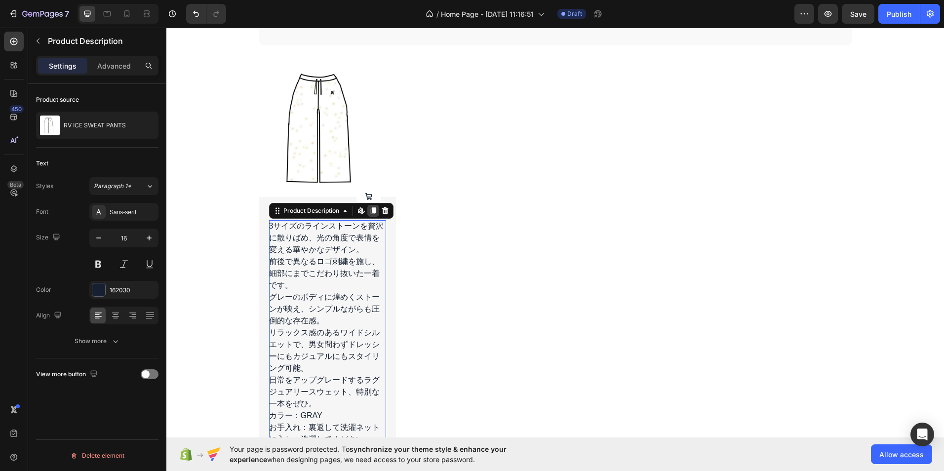
click at [369, 212] on icon at bounding box center [373, 211] width 8 height 8
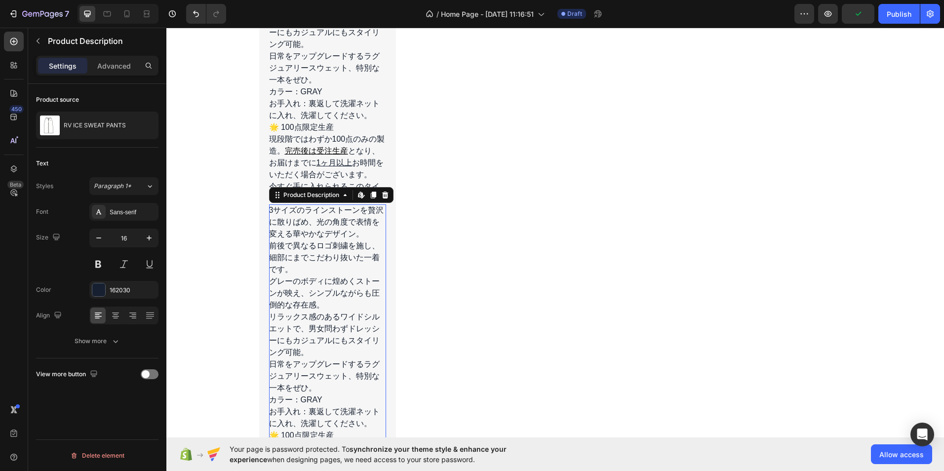
scroll to position [1009, 0]
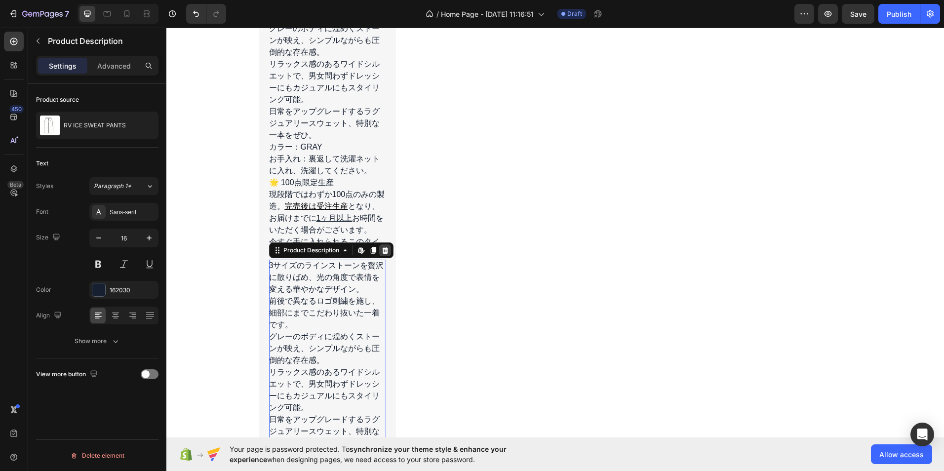
click at [382, 253] on icon at bounding box center [385, 250] width 6 height 7
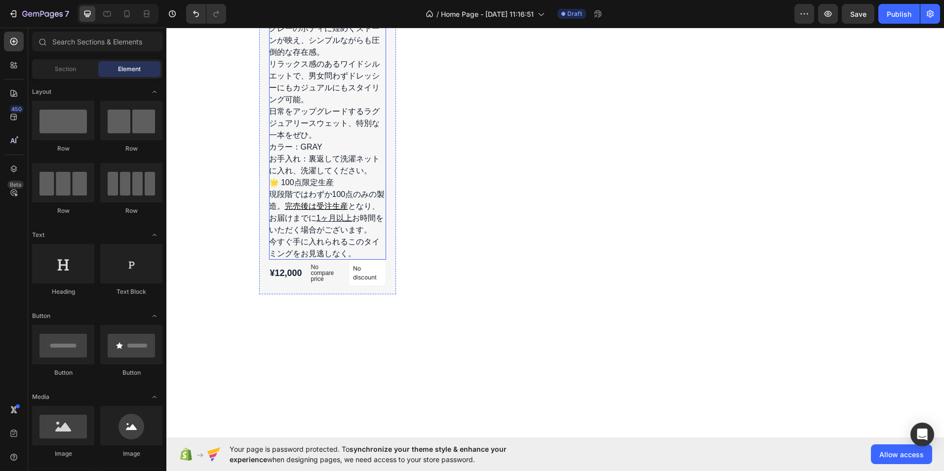
click at [346, 220] on span "1ヶ月以上" at bounding box center [334, 218] width 36 height 8
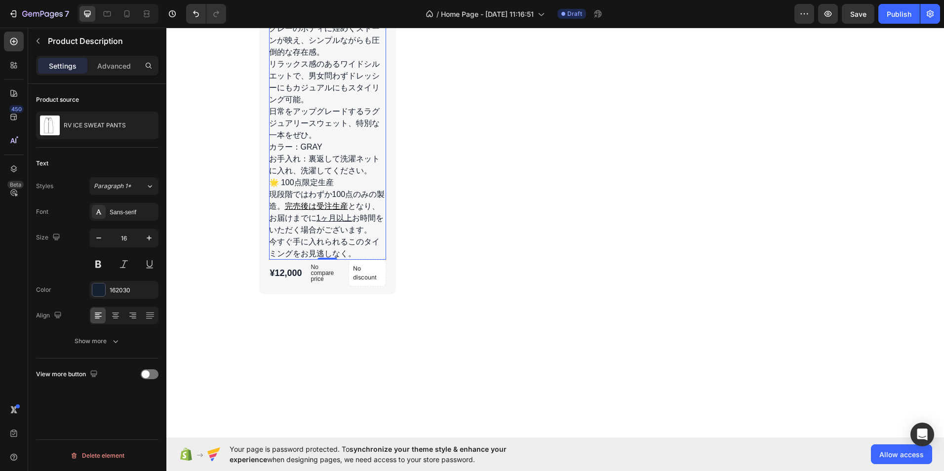
click at [350, 249] on p "🌟 100点限定生産 現段階ではわずか100点のみの製造。 完売後は受注生産 となり、 お届けまでに 1ヶ月以上 お時間をいただく場合がございます。 今すぐ手…" at bounding box center [327, 217] width 116 height 79
click at [350, 250] on p "🌟 100点限定生産 現段階ではわずか100点のみの製造。 完売後は受注生産 となり、 お届けまでに 1ヶ月以上 お時間をいただく場合がございます。 今すぐ手…" at bounding box center [327, 217] width 116 height 79
click at [349, 250] on p "🌟 100点限定生産 現段階ではわずか100点のみの製造。 完売後は受注生産 となり、 お届けまでに 1ヶ月以上 お時間をいただく場合がございます。 今すぐ手…" at bounding box center [327, 217] width 116 height 79
click at [343, 250] on p "🌟 100点限定生産 現段階ではわずか100点のみの製造。 完売後は受注生産 となり、 お届けまでに 1ヶ月以上 お時間をいただく場合がございます。 今すぐ手…" at bounding box center [327, 217] width 116 height 79
click at [343, 253] on p "🌟 100点限定生産 現段階ではわずか100点のみの製造。 完売後は受注生産 となり、 お届けまでに 1ヶ月以上 お時間をいただく場合がございます。 今すぐ手…" at bounding box center [327, 217] width 116 height 79
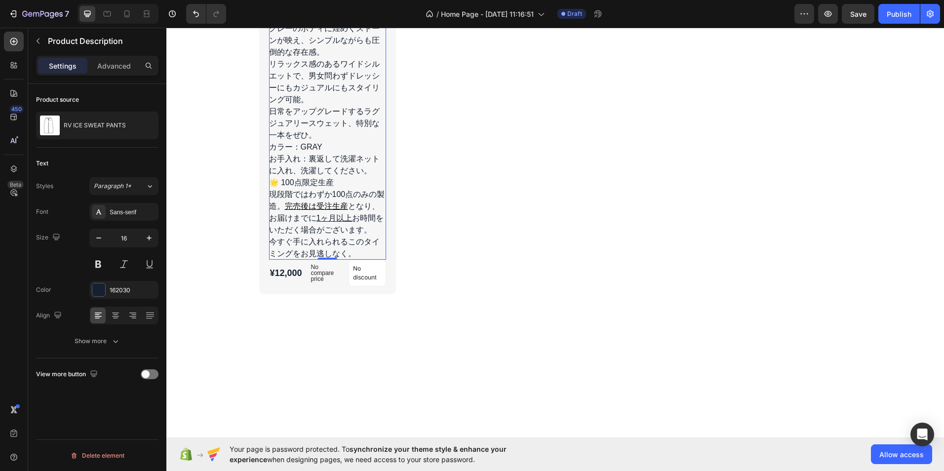
click at [343, 254] on p "🌟 100点限定生産 現段階ではわずか100点のみの製造。 完売後は受注生産 となり、 お届けまでに 1ヶ月以上 お時間をいただく場合がございます。 今すぐ手…" at bounding box center [327, 217] width 116 height 79
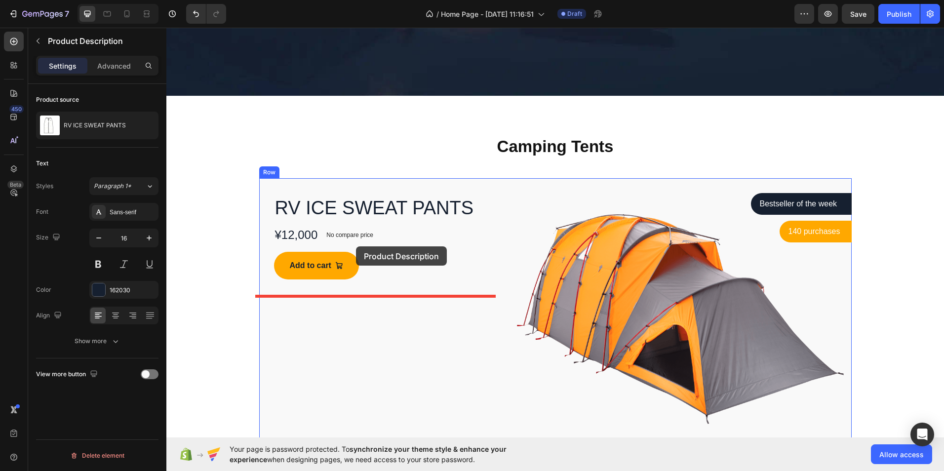
scroll to position [318, 0]
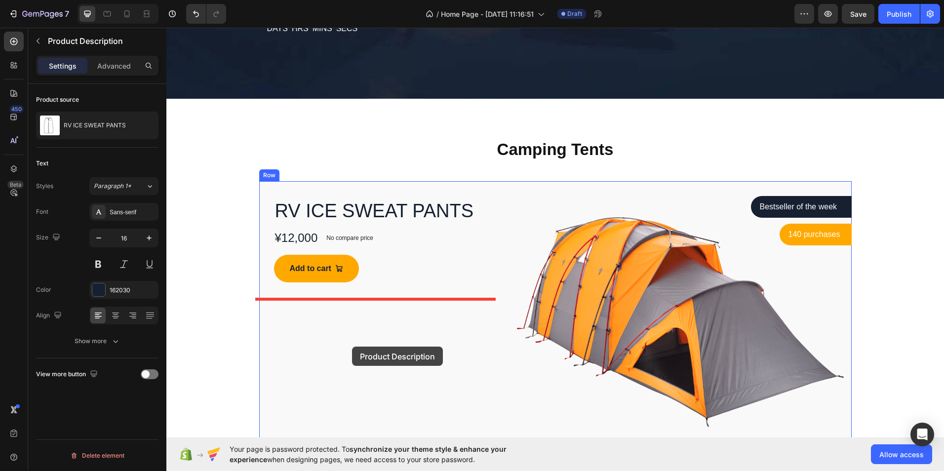
drag, startPoint x: 344, startPoint y: 252, endPoint x: 352, endPoint y: 348, distance: 96.1
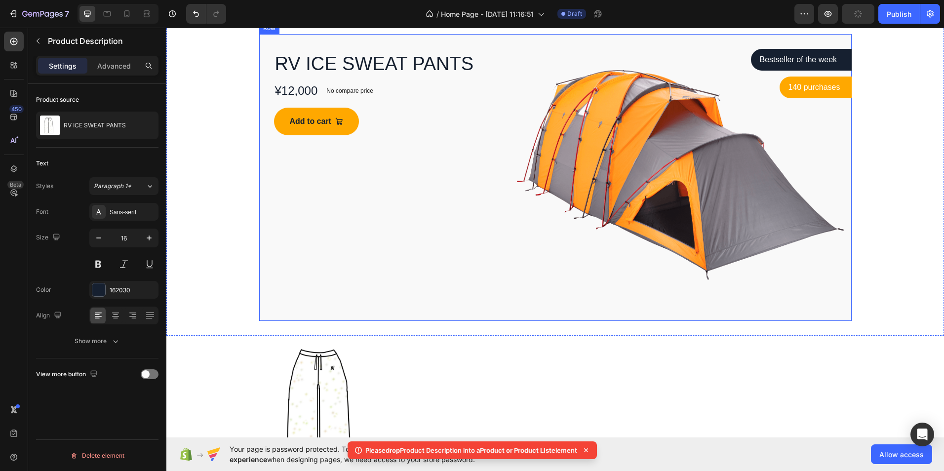
scroll to position [417, 0]
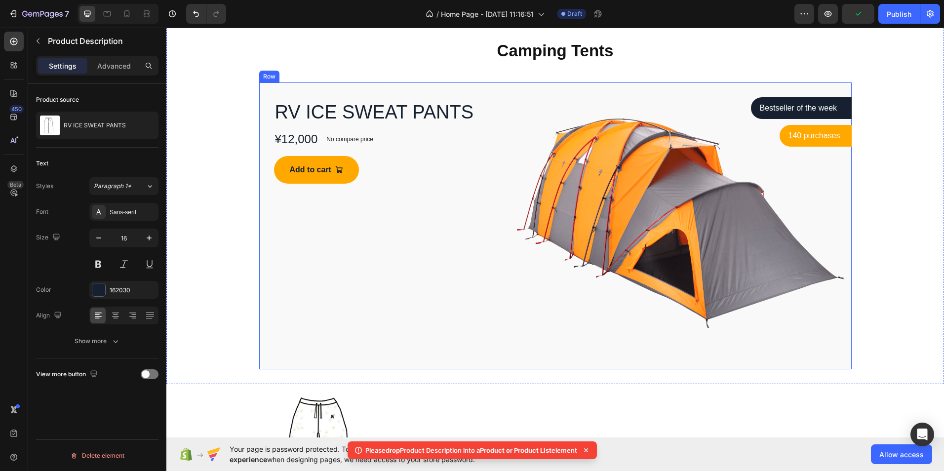
click at [367, 284] on div "RV ICE SWEAT PANTS Product Title ¥12,000 Product Price Product Price No compare…" at bounding box center [379, 225] width 240 height 287
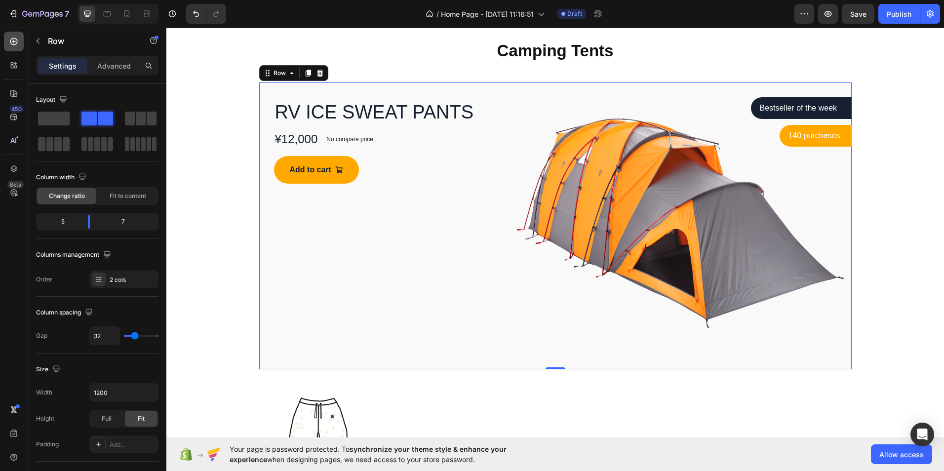
click at [17, 47] on div at bounding box center [14, 42] width 20 height 20
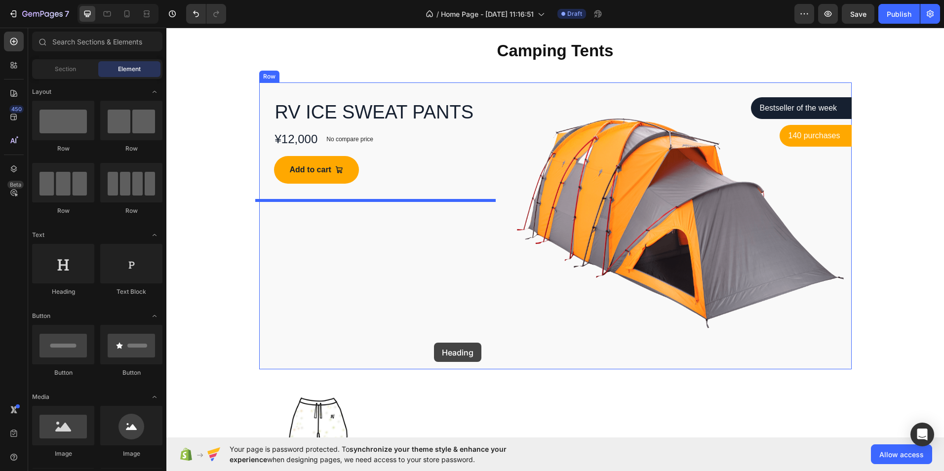
drag, startPoint x: 232, startPoint y: 310, endPoint x: 456, endPoint y: 329, distance: 225.0
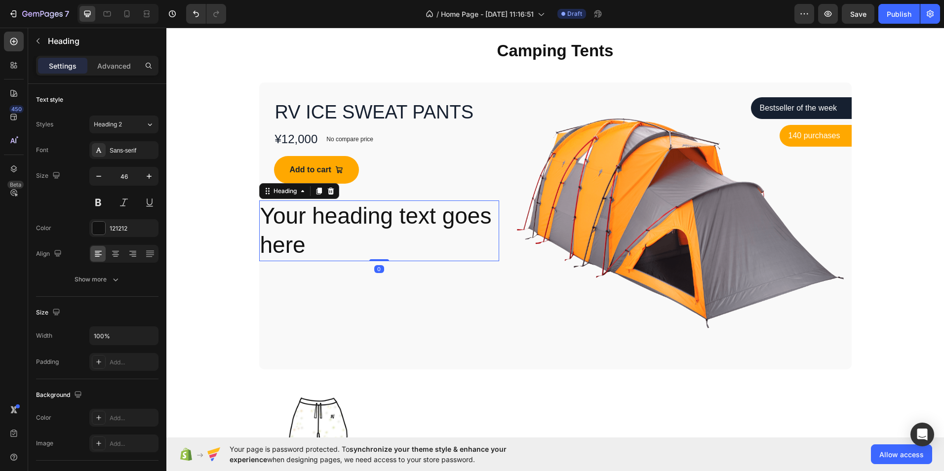
click at [324, 244] on h2 "Your heading text goes here" at bounding box center [379, 230] width 240 height 61
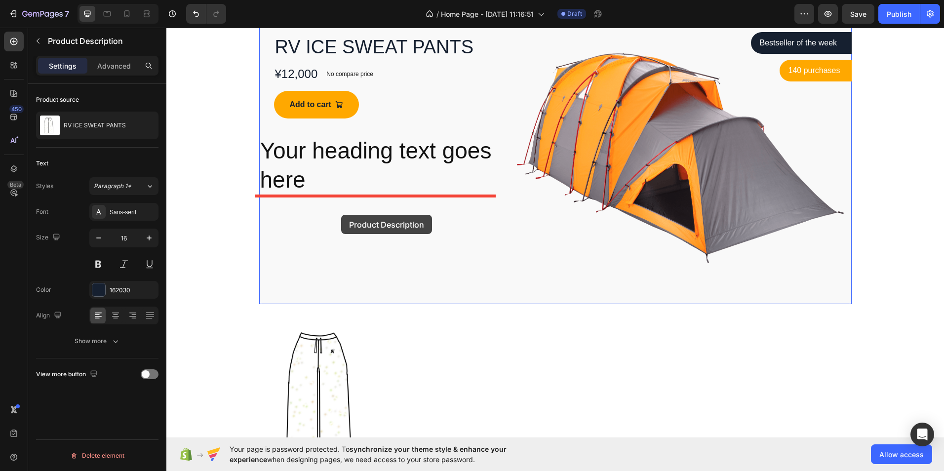
scroll to position [466, 0]
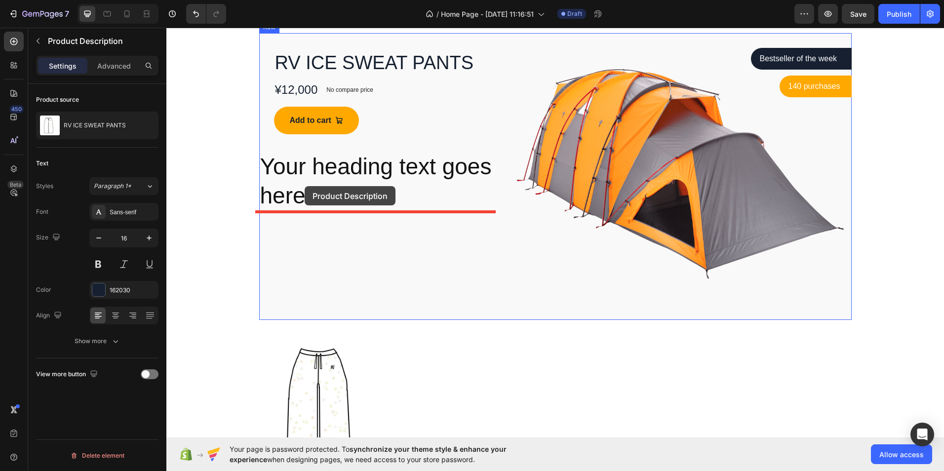
drag, startPoint x: 332, startPoint y: 220, endPoint x: 308, endPoint y: 187, distance: 41.0
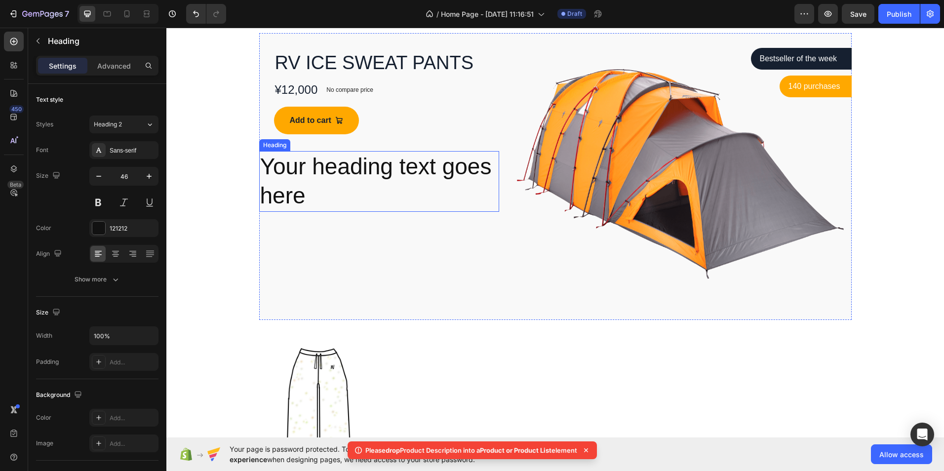
click at [309, 187] on h2 "Your heading text goes here" at bounding box center [379, 181] width 240 height 61
click at [308, 200] on h2 "Your heading text goes here" at bounding box center [379, 181] width 240 height 61
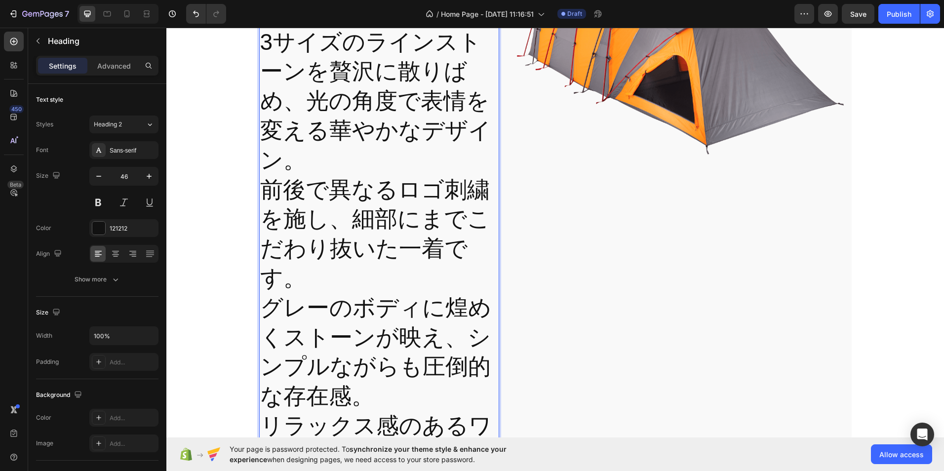
scroll to position [495, 0]
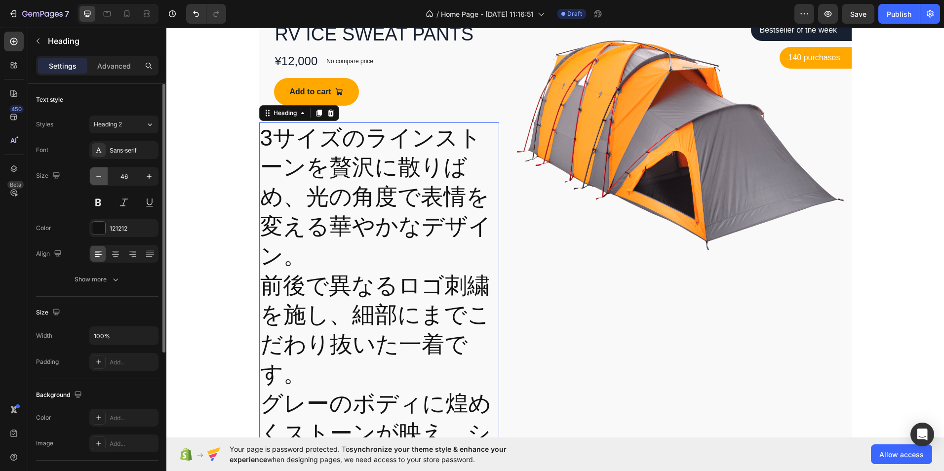
click at [95, 178] on icon "button" at bounding box center [99, 176] width 10 height 10
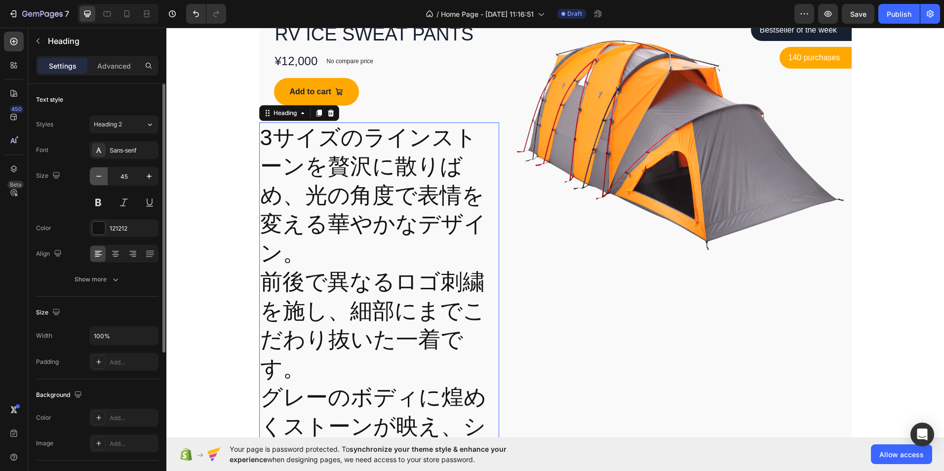
click at [95, 178] on icon "button" at bounding box center [99, 176] width 10 height 10
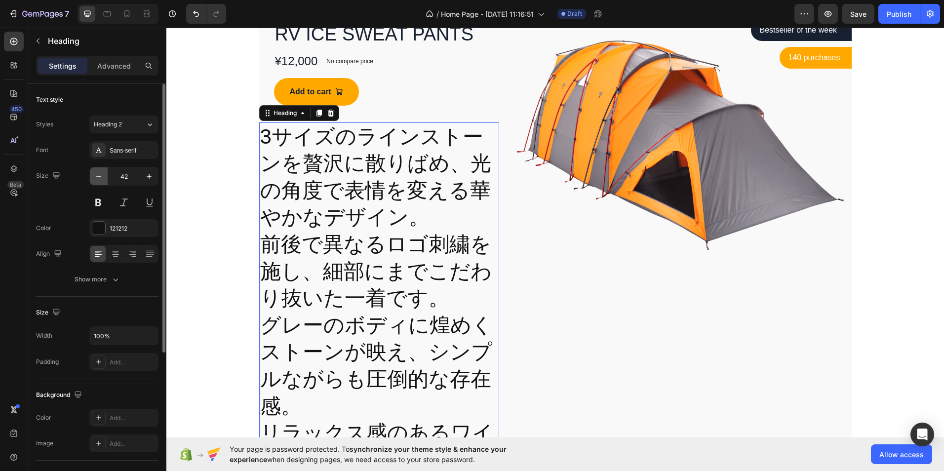
click at [95, 178] on icon "button" at bounding box center [99, 176] width 10 height 10
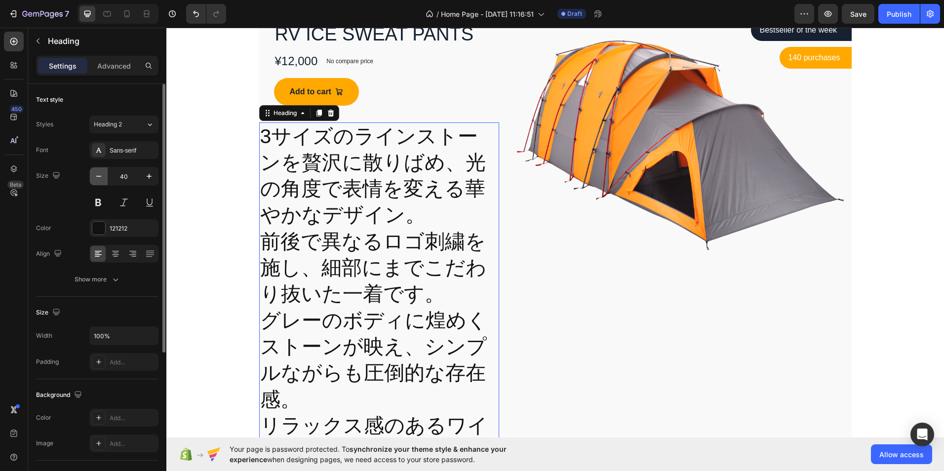
click at [95, 178] on icon "button" at bounding box center [99, 176] width 10 height 10
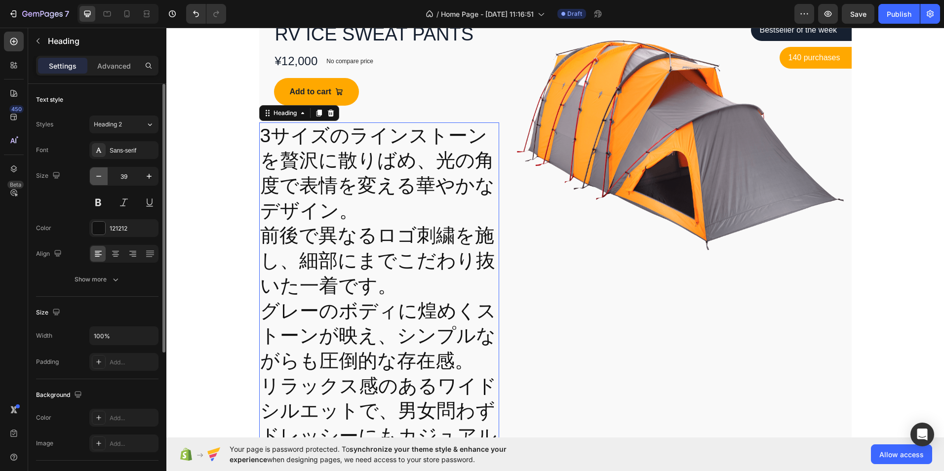
click at [95, 178] on icon "button" at bounding box center [99, 176] width 10 height 10
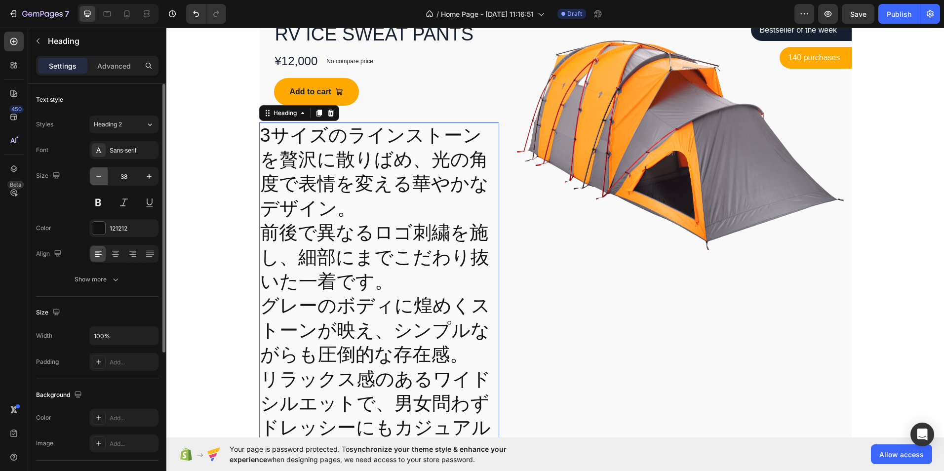
click at [95, 178] on icon "button" at bounding box center [99, 176] width 10 height 10
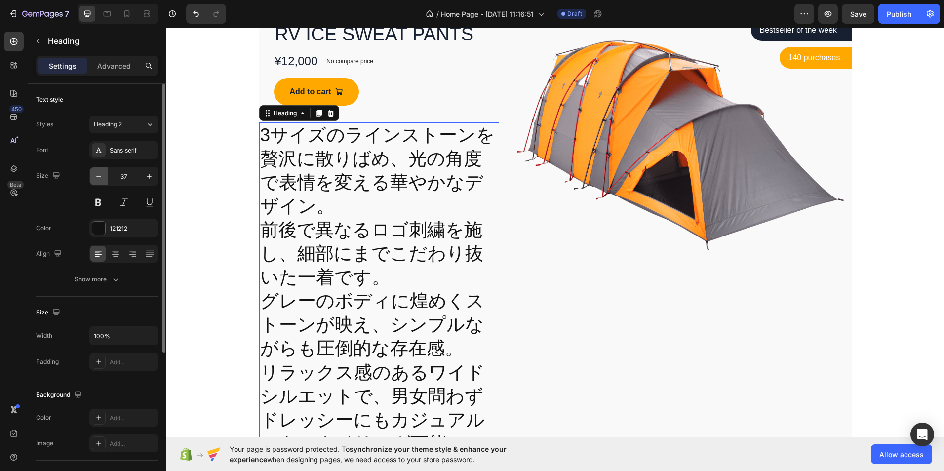
click at [95, 178] on icon "button" at bounding box center [99, 176] width 10 height 10
click at [96, 178] on icon "button" at bounding box center [99, 176] width 10 height 10
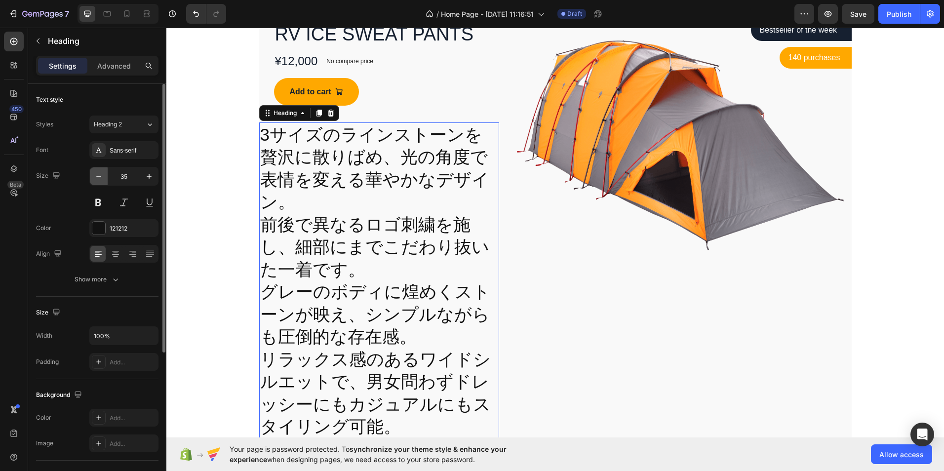
click at [96, 178] on icon "button" at bounding box center [99, 176] width 10 height 10
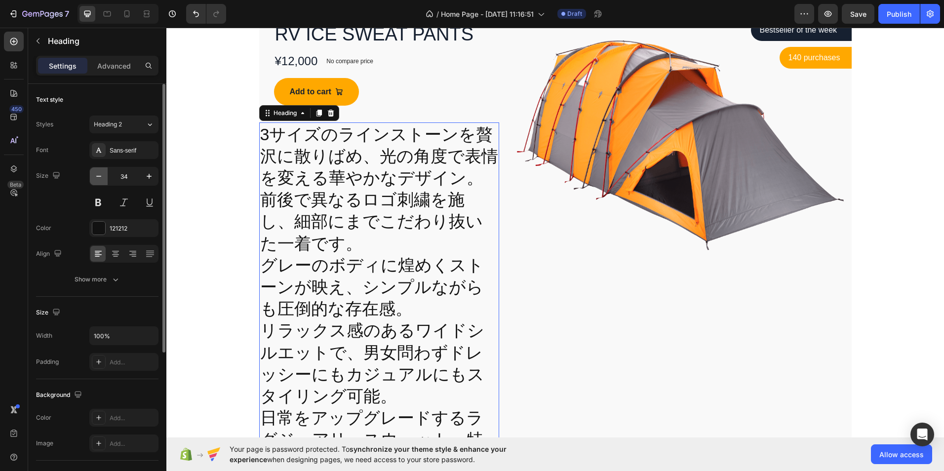
click at [97, 179] on icon "button" at bounding box center [99, 176] width 10 height 10
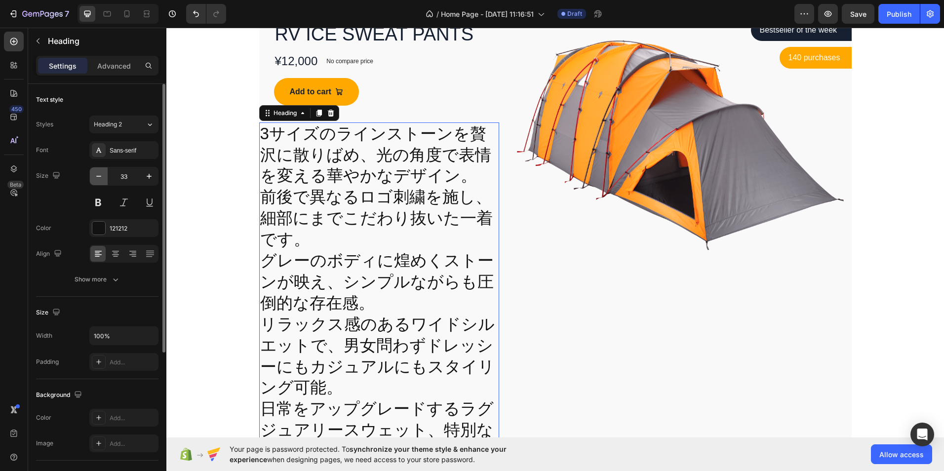
click at [97, 179] on icon "button" at bounding box center [99, 176] width 10 height 10
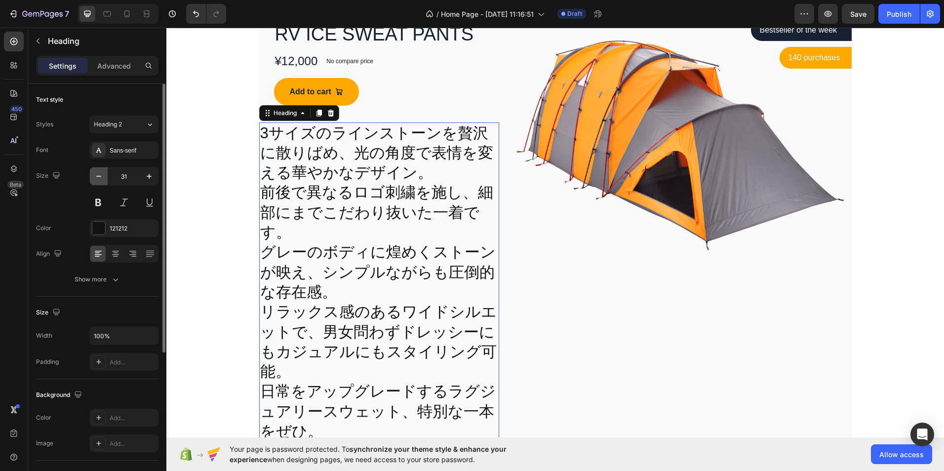
click at [97, 179] on icon "button" at bounding box center [99, 176] width 10 height 10
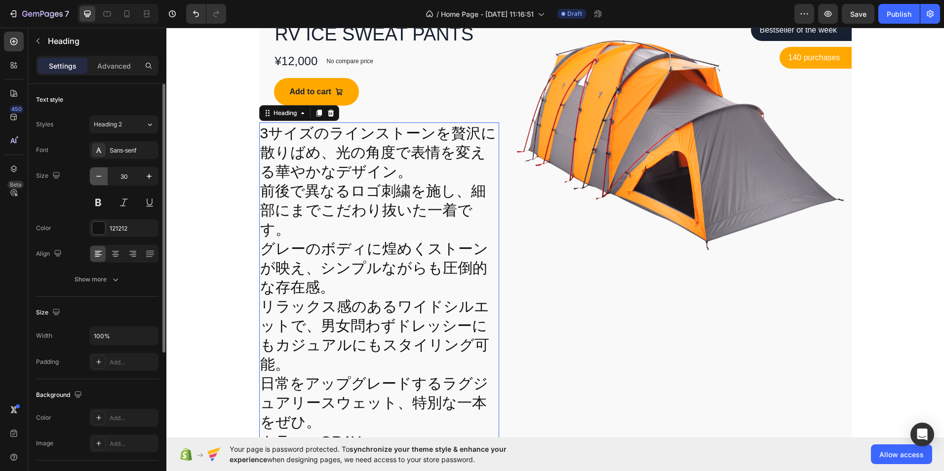
click at [97, 180] on icon "button" at bounding box center [99, 176] width 10 height 10
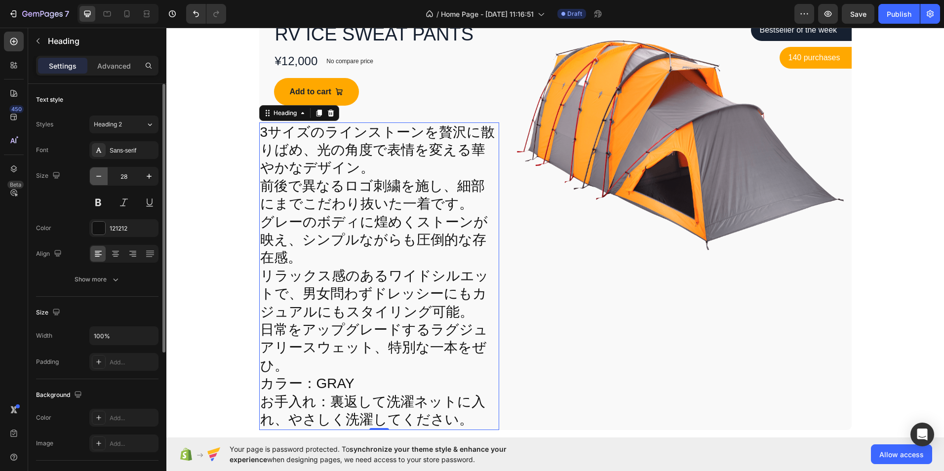
click at [97, 180] on icon "button" at bounding box center [99, 176] width 10 height 10
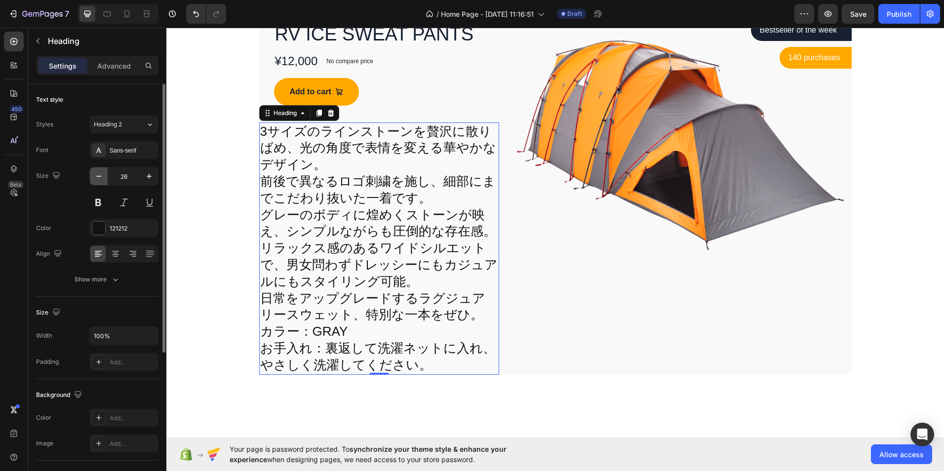
click at [97, 180] on icon "button" at bounding box center [99, 176] width 10 height 10
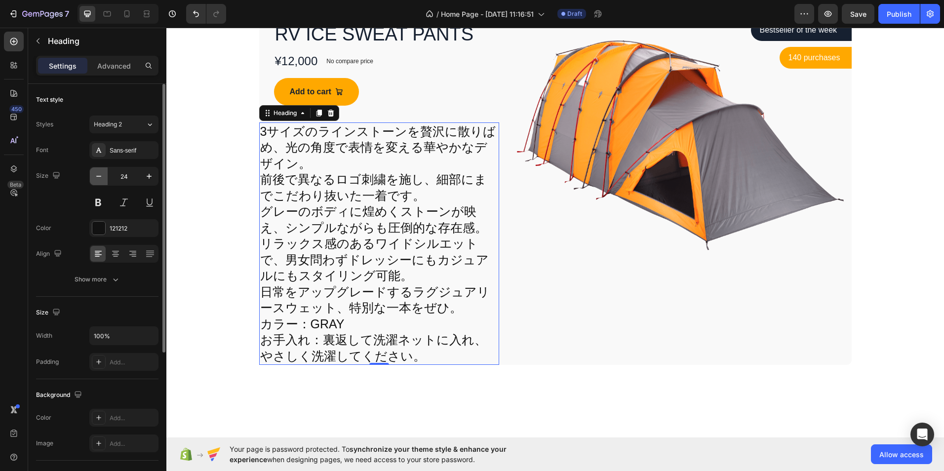
click at [97, 180] on icon "button" at bounding box center [99, 176] width 10 height 10
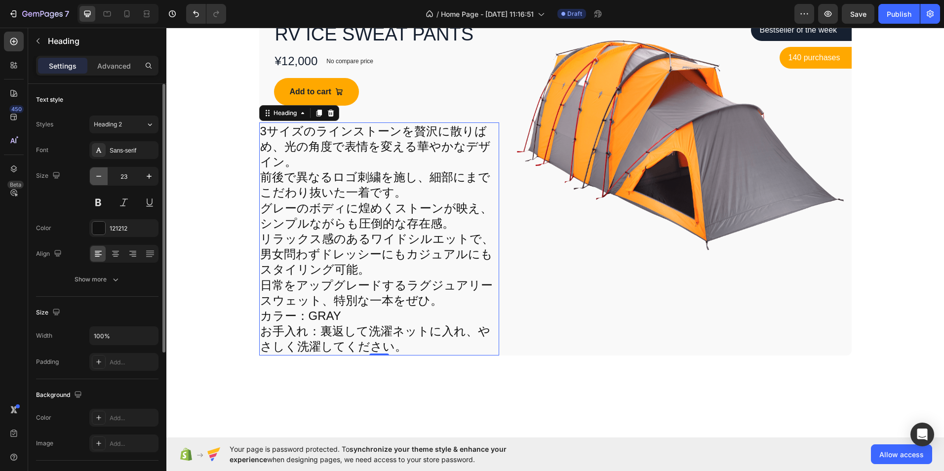
click at [97, 180] on icon "button" at bounding box center [99, 176] width 10 height 10
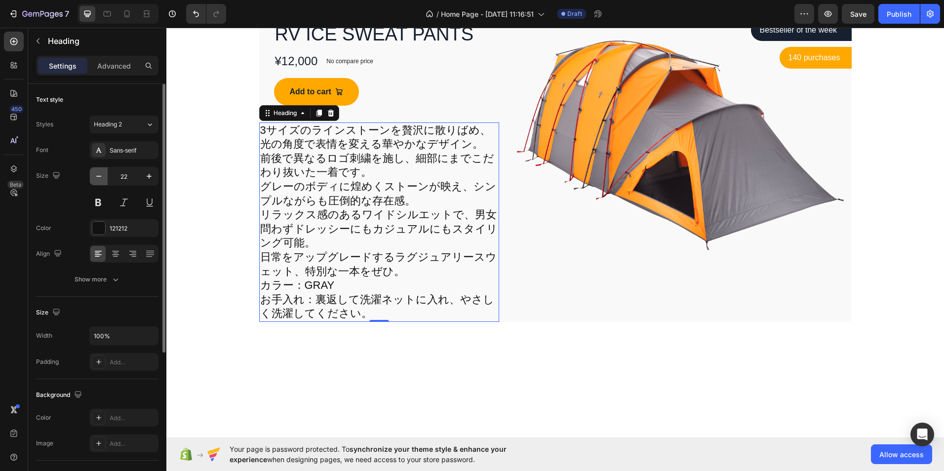
click at [97, 180] on icon "button" at bounding box center [99, 176] width 10 height 10
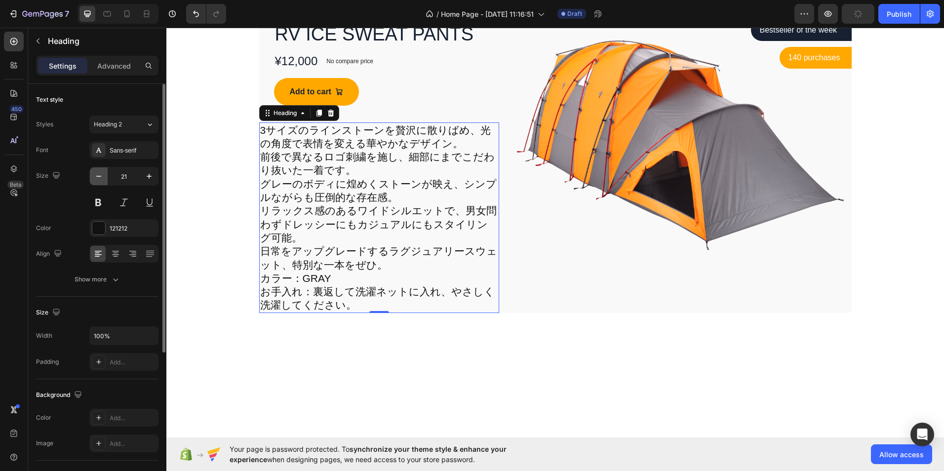
click at [97, 180] on icon "button" at bounding box center [99, 176] width 10 height 10
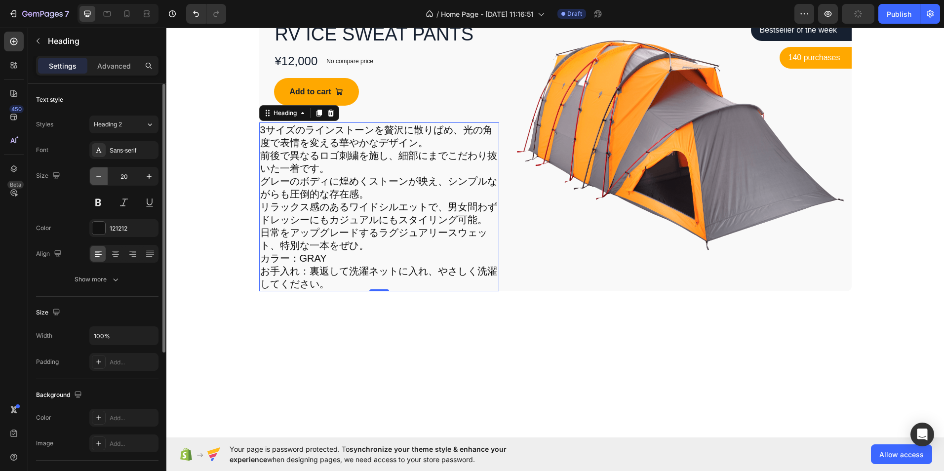
click at [97, 180] on icon "button" at bounding box center [99, 176] width 10 height 10
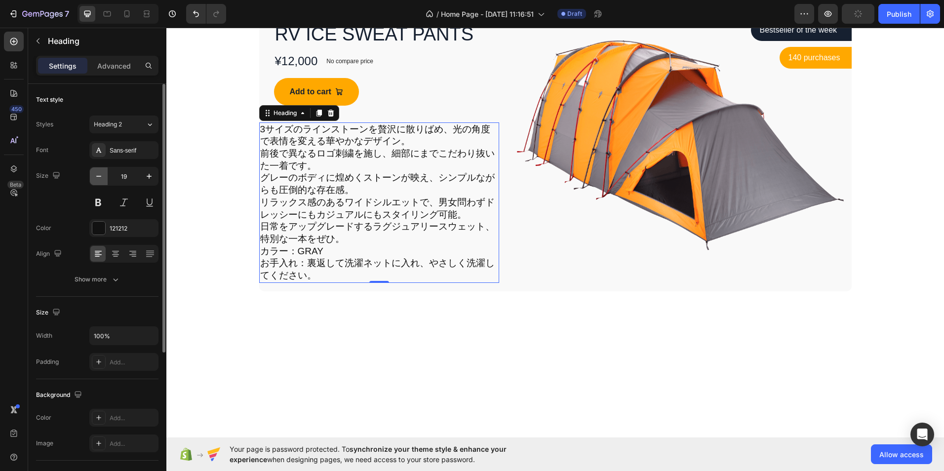
click at [97, 180] on icon "button" at bounding box center [99, 176] width 10 height 10
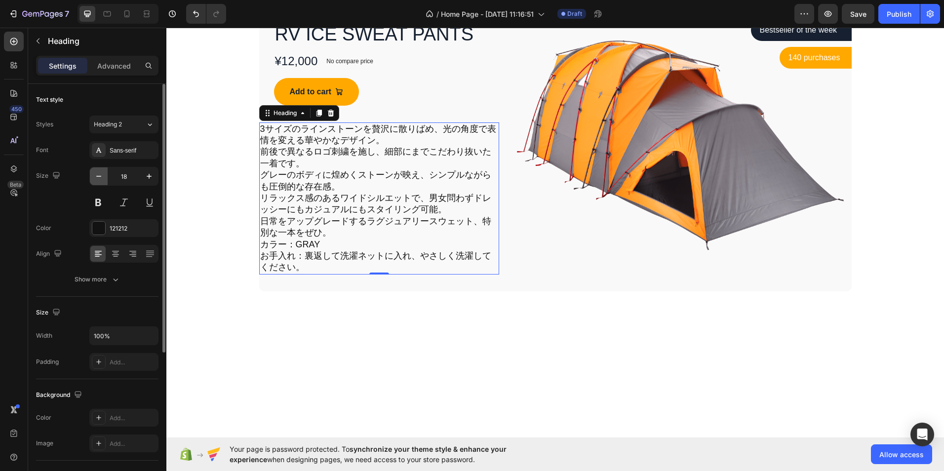
click at [97, 180] on icon "button" at bounding box center [99, 176] width 10 height 10
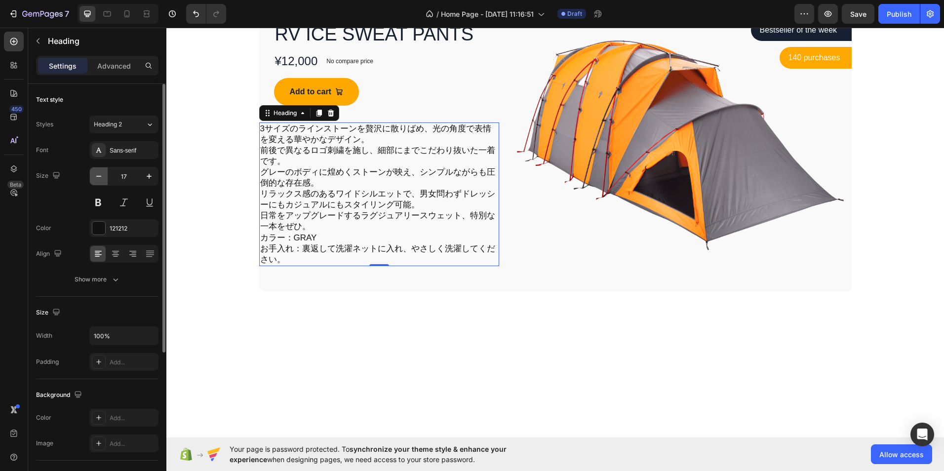
click at [95, 180] on icon "button" at bounding box center [99, 176] width 10 height 10
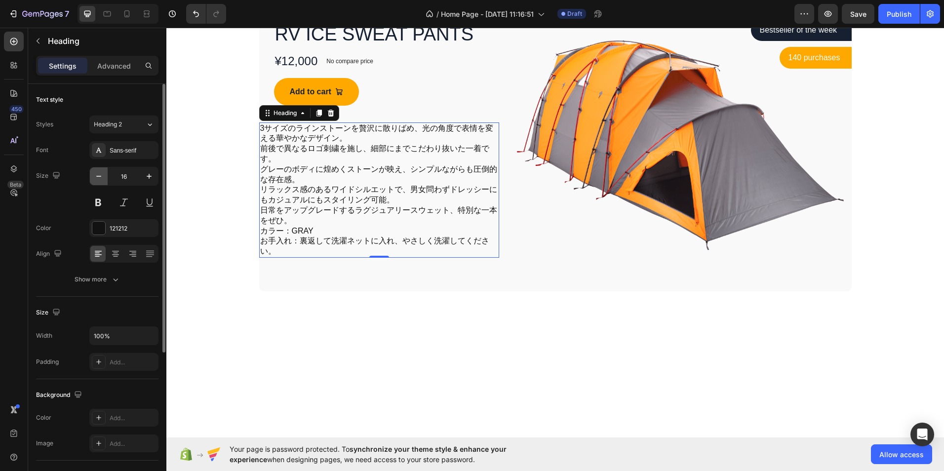
click at [95, 180] on icon "button" at bounding box center [99, 176] width 10 height 10
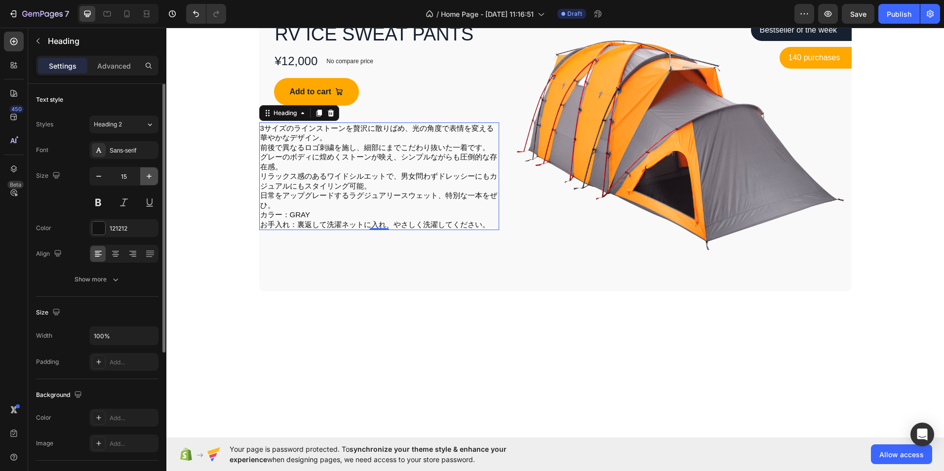
click at [145, 177] on icon "button" at bounding box center [149, 176] width 10 height 10
type input "16"
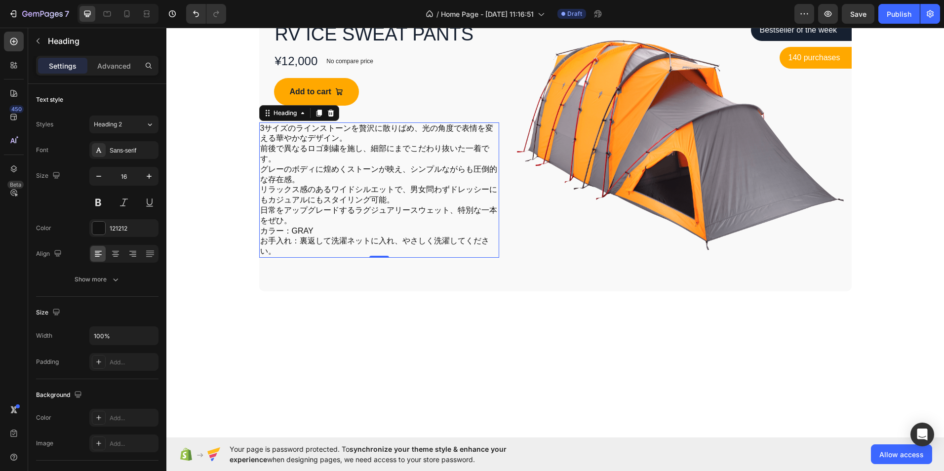
click at [261, 239] on h2 "3サイズのラインストーンを贅沢に散りばめ、光の角度で表情を変える華やかなデザイン。 前後で異なるロゴ刺繍を施し、細部にまでこだわり抜いた一着です。 グレーのボ…" at bounding box center [379, 189] width 240 height 135
click at [260, 240] on p "3サイズのラインストーンを贅沢に散りばめ、光の角度で表情を変える華やかなデザイン。 前後で異なるロゴ刺繍を施し、細部にまでこだわり抜いた一着です。 グレーのボ…" at bounding box center [379, 189] width 238 height 133
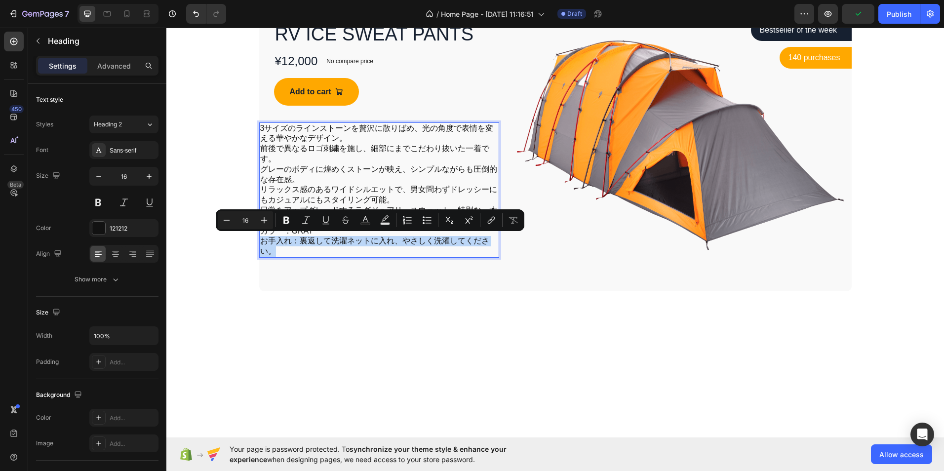
drag, startPoint x: 258, startPoint y: 240, endPoint x: 267, endPoint y: 248, distance: 12.2
click at [267, 248] on p "3サイズのラインストーンを贅沢に散りばめ、光の角度で表情を変える華やかなデザイン。 前後で異なるロゴ刺繍を施し、細部にまでこだわり抜いた一着です。 グレーのボ…" at bounding box center [379, 189] width 238 height 133
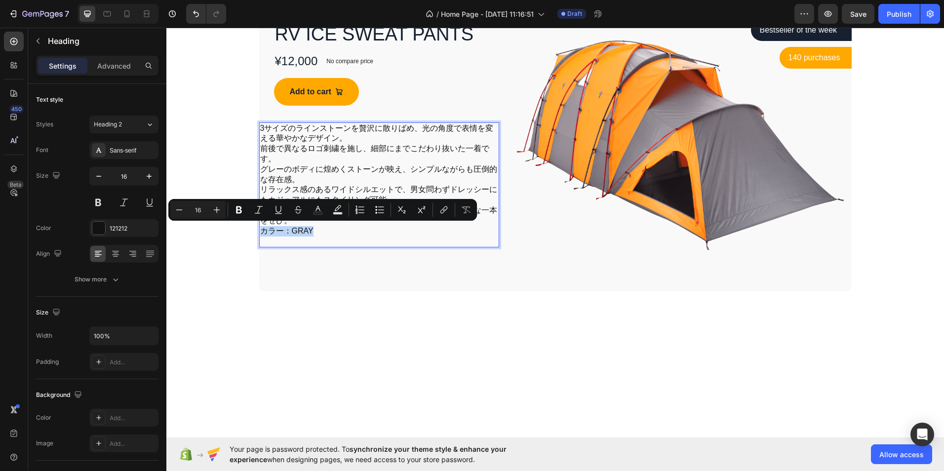
drag, startPoint x: 313, startPoint y: 229, endPoint x: 259, endPoint y: 230, distance: 54.8
click at [260, 230] on p "3サイズのラインストーンを贅沢に散りばめ、光の角度で表情を変える華やかなデザイン。 前後で異なるロゴ刺繍を施し、細部にまでこだわり抜いた一着です。 グレーのボ…" at bounding box center [379, 184] width 238 height 123
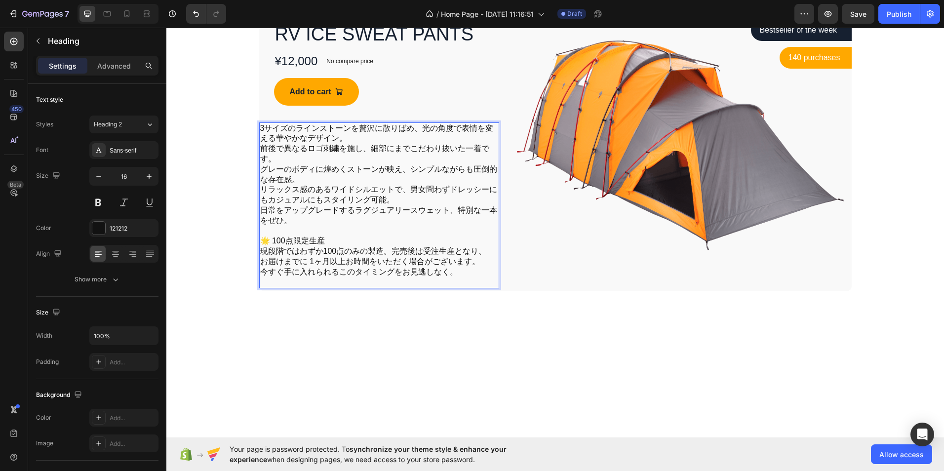
click at [277, 281] on p "3サイズのラインストーンを贅沢に散りばめ、光の角度で表情を変える華やかなデザイン。 前後で異なるロゴ刺繍を施し、細部にまでこだわり抜いた一着です。 グレーのボ…" at bounding box center [379, 205] width 238 height 164
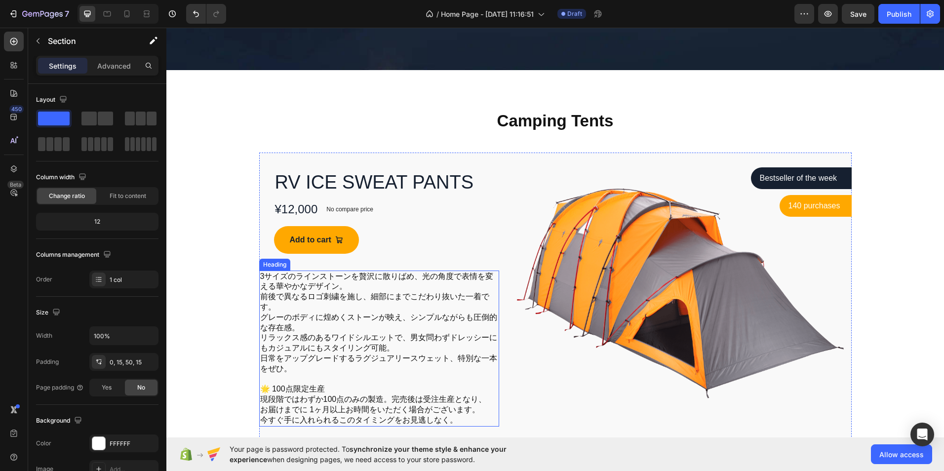
scroll to position [445, 0]
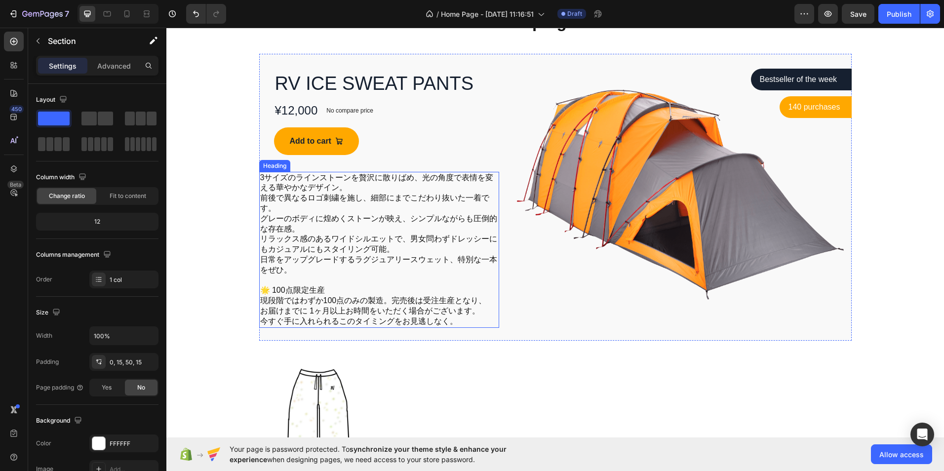
click at [260, 258] on p "3サイズのラインストーンを贅沢に散りばめ、光の角度で表情を変える華やかなデザイン。 前後で異なるロゴ刺繍を施し、細部にまでこだわり抜いた一着です。 グレーのボ…" at bounding box center [379, 250] width 238 height 154
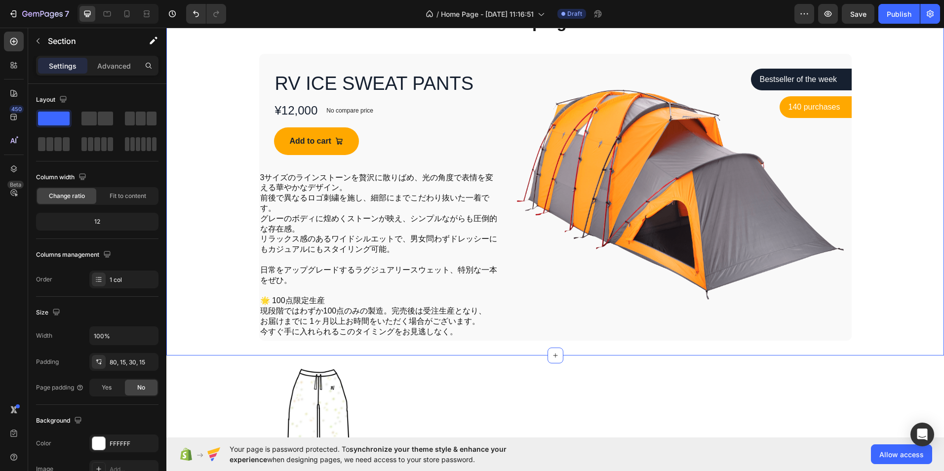
click at [231, 258] on div "Camping Tents Heading Row RV ICE SWEAT PANTS Product Title ¥12,000 Product Pric…" at bounding box center [555, 176] width 763 height 330
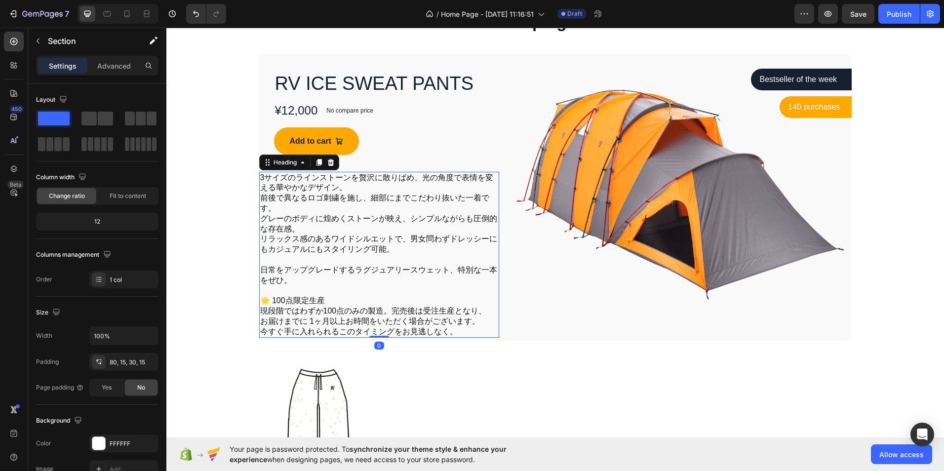
click at [260, 196] on p "3サイズのラインストーンを贅沢に散りばめ、光の角度で表情を変える華やかなデザイン。 前後で異なるロゴ刺繍を施し、細部にまでこだわり抜いた一着です。 グレーのボ…" at bounding box center [379, 255] width 238 height 164
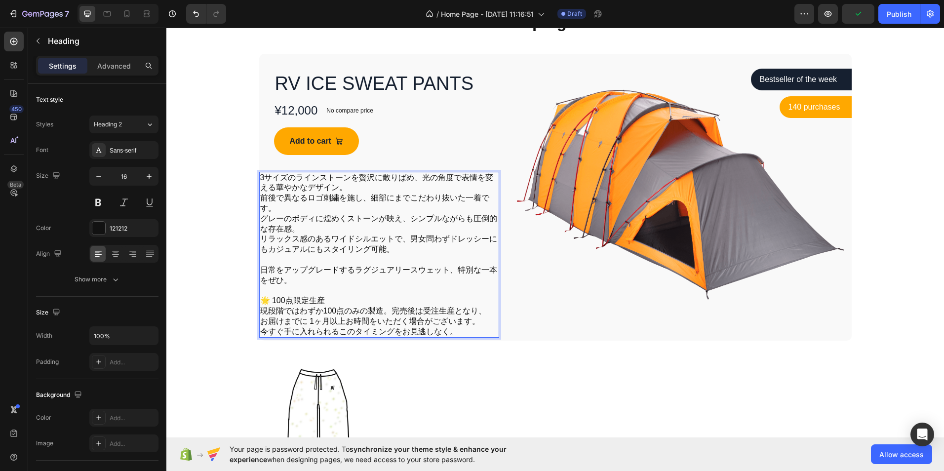
click at [260, 195] on p "3サイズのラインストーンを贅沢に散りばめ、光の角度で表情を変える華やかなデザイン。 前後で異なるロゴ刺繍を施し、細部にまでこだわり抜いた一着です。 グレーのボ…" at bounding box center [379, 255] width 238 height 164
click at [263, 221] on p "3サイズのラインストーンを贅沢に散りばめ、光の角度で表情を変える華やかなデザイン。 前後で異なるロゴ刺繍を施し、細部にまでこだわり抜いた一着です。 グレーのボ…" at bounding box center [379, 255] width 238 height 164
click at [260, 218] on p "3サイズのラインストーンを贅沢に散りばめ、光の角度で表情を変える華やかなデザイン。 前後で異なるロゴ刺繍を施し、細部にまでこだわり抜いた一着です。 グレーのボ…" at bounding box center [379, 255] width 238 height 164
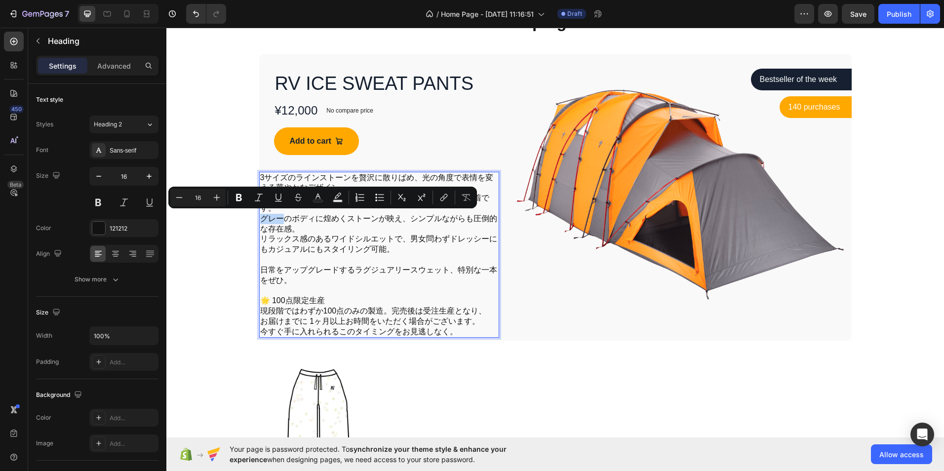
click at [271, 219] on p "3サイズのラインストーンを贅沢に散りばめ、光の角度で表情を変える華やかなデザイン。 前後で異なるロゴ刺繍を施し、細部にまでこだわり抜いた一着です。 グレーのボ…" at bounding box center [379, 255] width 238 height 164
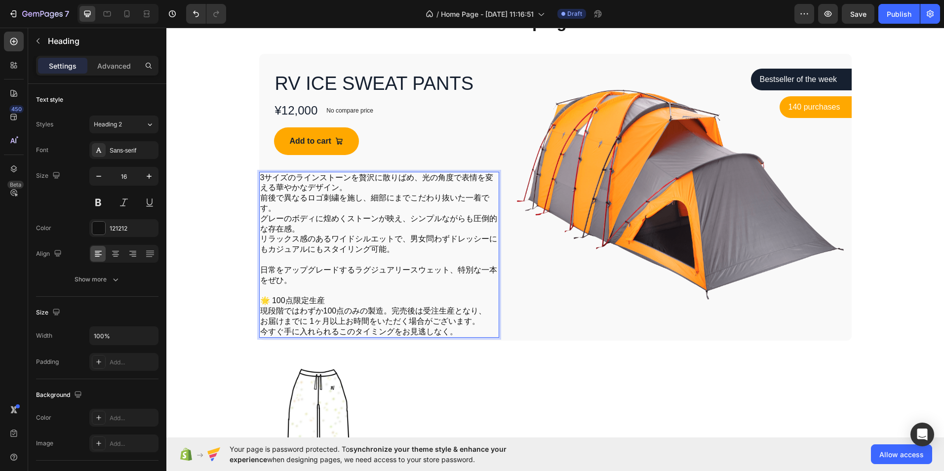
click at [261, 219] on p "3サイズのラインストーンを贅沢に散りばめ、光の角度で表情を変える華やかなデザイン。 前後で異なるロゴ刺繍を施し、細部にまでこだわり抜いた一着です。 グレーのボ…" at bounding box center [379, 255] width 238 height 164
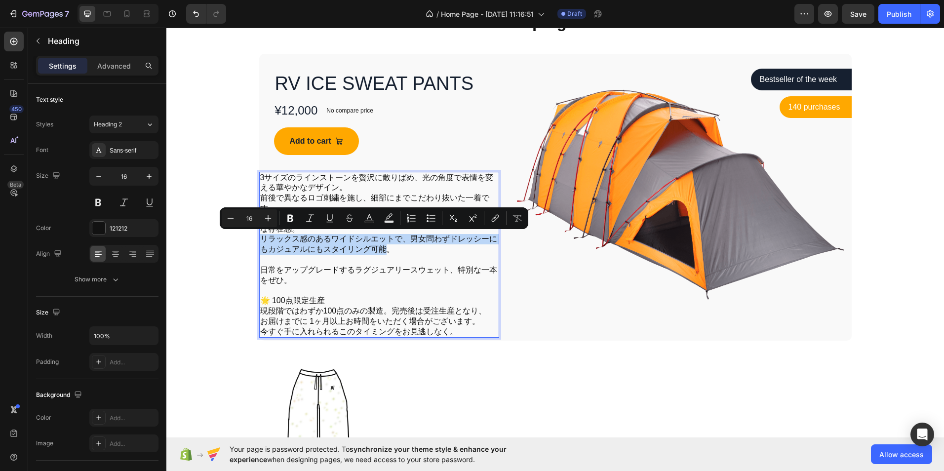
drag, startPoint x: 259, startPoint y: 240, endPoint x: 385, endPoint y: 250, distance: 126.3
click at [385, 250] on p "3サイズのラインストーンを贅沢に散りばめ、光の角度で表情を変える華やかなデザイン。 前後で異なるロゴ刺繍を施し、細部にまでこだわり抜いた一着です。 グレーのボ…" at bounding box center [379, 255] width 238 height 164
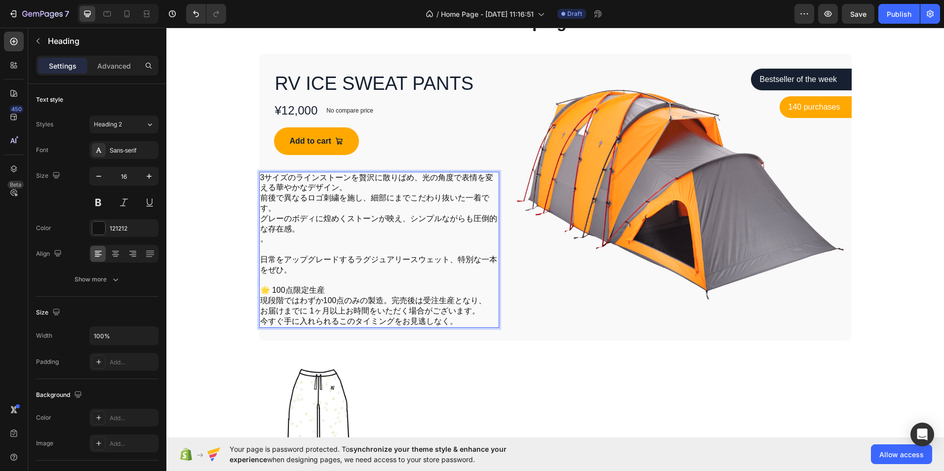
click at [272, 240] on p "3サイズのラインストーンを贅沢に散りばめ、光の角度で表情を変える華やかなデザイン。 前後で異なるロゴ刺繍を施し、細部にまでこだわり抜いた一着です。 グレーのボ…" at bounding box center [379, 250] width 238 height 154
click at [271, 253] on p "3サイズのラインストーンを贅沢に散りばめ、光の角度で表情を変える華やかなデザイン。 前後で異なるロゴ刺繍を施し、細部にまでこだわり抜いた一着です。 グレーのボ…" at bounding box center [379, 250] width 238 height 154
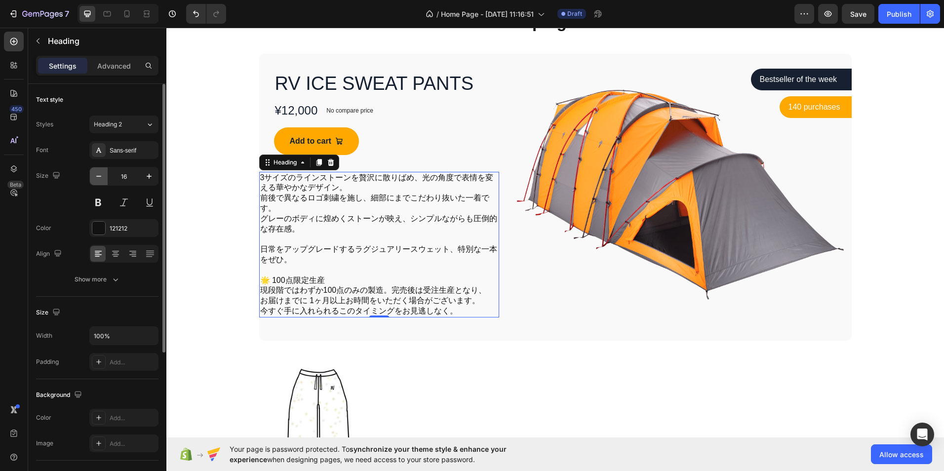
click at [98, 174] on icon "button" at bounding box center [99, 176] width 10 height 10
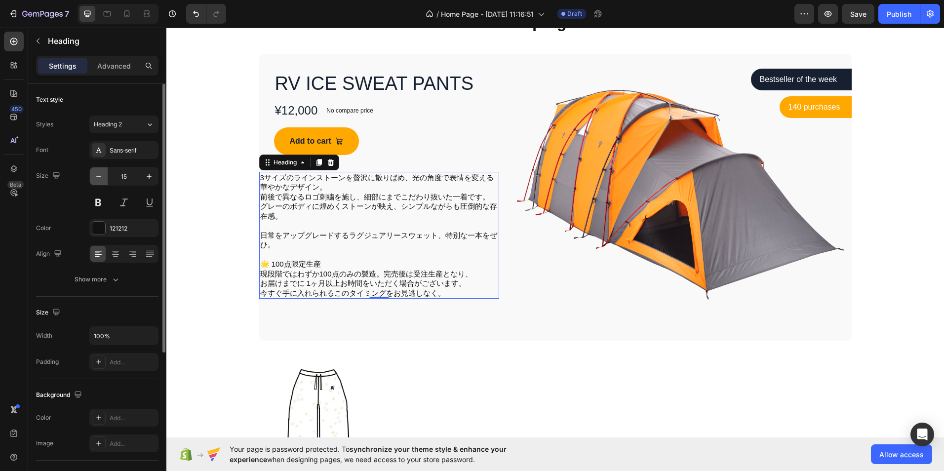
click at [98, 175] on icon "button" at bounding box center [99, 176] width 10 height 10
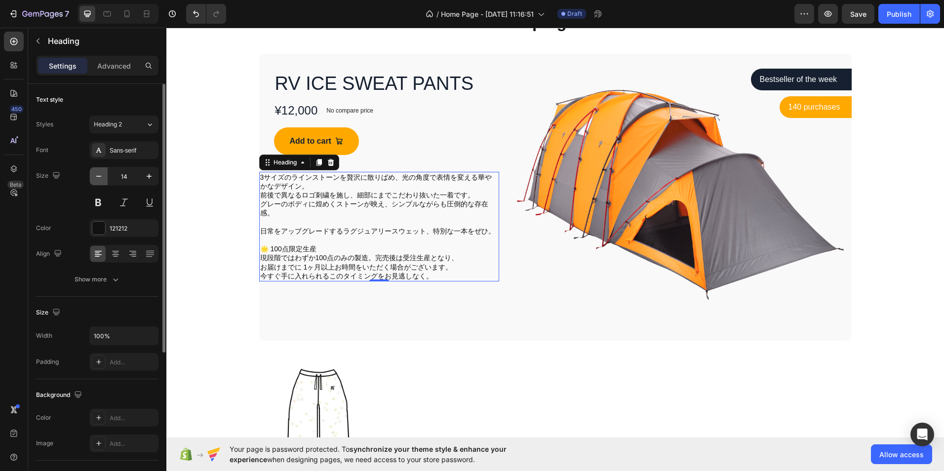
click at [97, 175] on icon "button" at bounding box center [99, 176] width 10 height 10
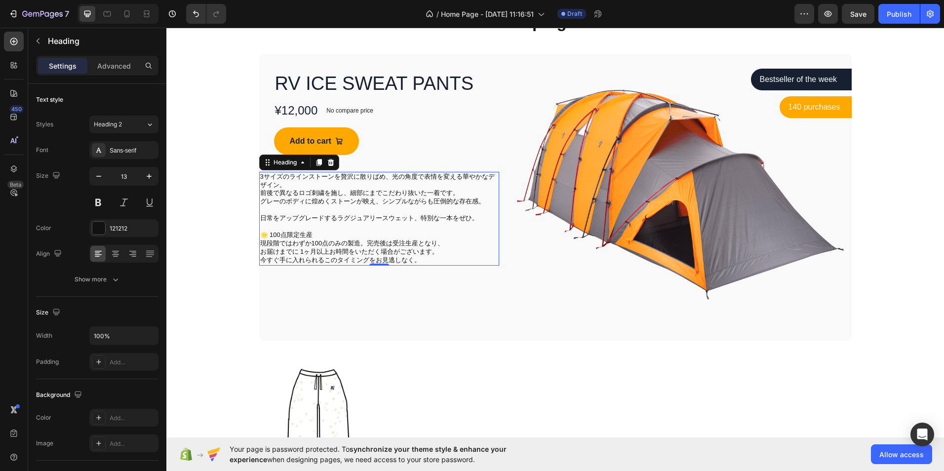
click at [489, 200] on p "3サイズのラインストーンを贅沢に散りばめ、光の角度で表情を変える華やかなデザイン。 前後で異なるロゴ刺繍を施し、細部にまでこだわり抜いた一着です。 グレーのボ…" at bounding box center [379, 219] width 238 height 92
click at [474, 188] on p "3サイズのラインストーンを贅沢に散りばめ、光の角度で表情を変える華やかなデザイン。 前後で異なるロゴ刺繍を施し、細部にまでこだわり抜いた一着です。 グレーのボ…" at bounding box center [379, 219] width 238 height 92
click at [484, 193] on p "3サイズのラインストーンを贅沢に散りばめ、光の角度で表情を変える華やかなデザイン。 前後で異なるロゴ刺繍を施し、細部にまでこだわり抜いた一着です。 グレーのボ…" at bounding box center [379, 219] width 238 height 92
click at [485, 194] on p "3サイズのラインストーンを贅沢に散りばめ、光の角度で表情を変える華やかなデザイン。 前後で異なるロゴ刺繍を施し、細部にまでこだわり抜いた一着です。 グレーのボ…" at bounding box center [379, 219] width 238 height 92
click at [486, 206] on p "3サイズのラインストーンを贅沢に散りばめ、光の角度で表情を変える華やかなデザイン。 前後で異なるロゴ刺繍を施し、細部にまでこだわり抜いた一着です。 グレーのボ…" at bounding box center [379, 219] width 238 height 92
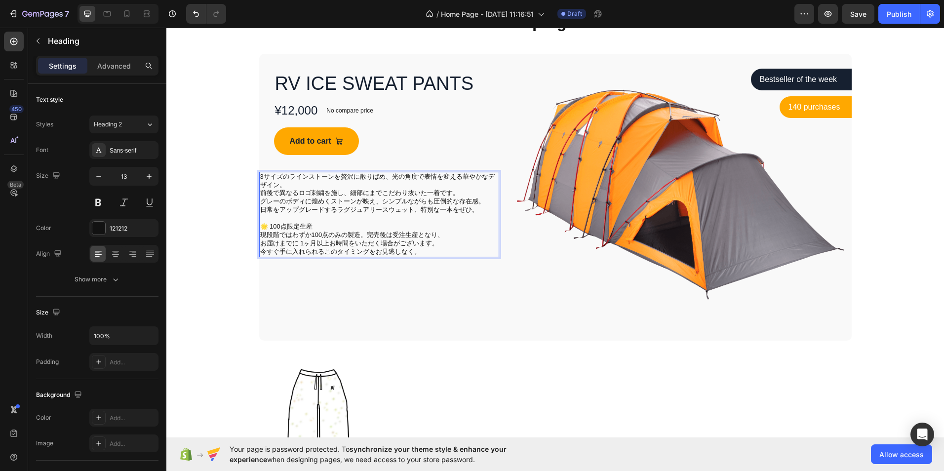
click at [259, 192] on h2 "3サイズのラインストーンを贅沢に散りばめ、光の角度で表情を変える華やかなデザイン。 前後で異なるロゴ刺繍を施し、細部にまでこだわり抜いた一着です。 グレーのボ…" at bounding box center [379, 214] width 240 height 85
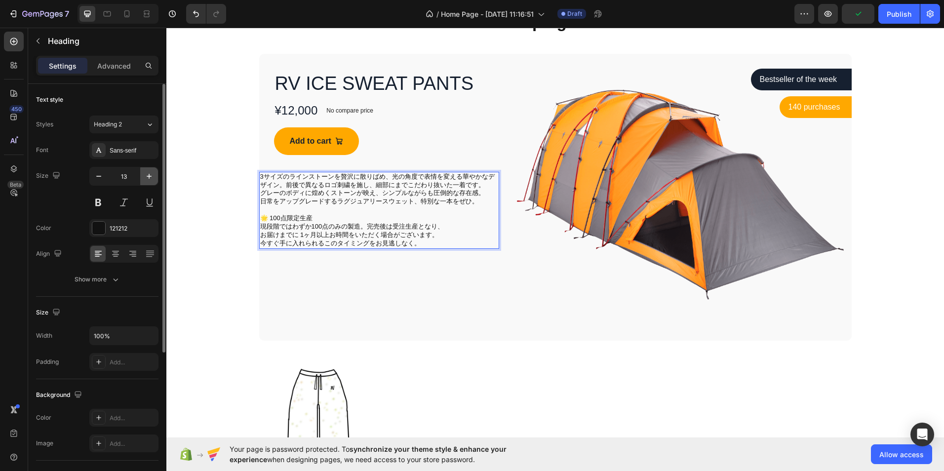
click at [148, 174] on icon "button" at bounding box center [149, 176] width 10 height 10
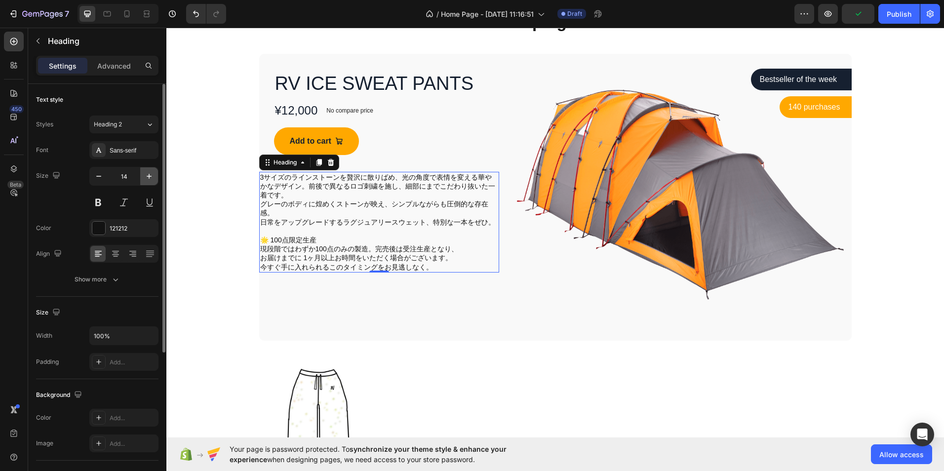
click at [148, 174] on icon "button" at bounding box center [149, 176] width 10 height 10
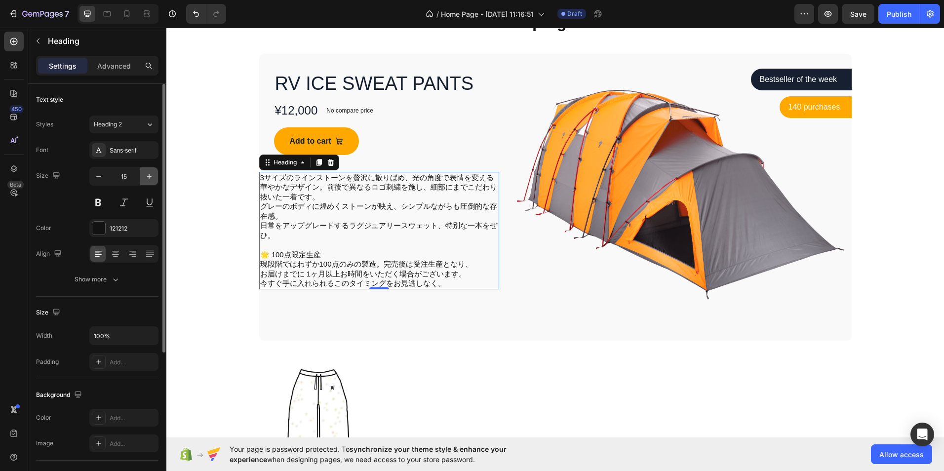
click at [149, 176] on icon "button" at bounding box center [149, 176] width 10 height 10
type input "16"
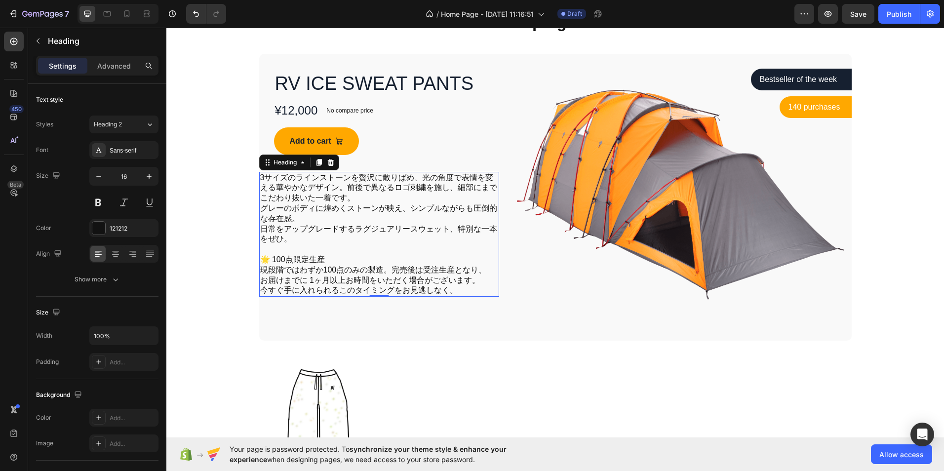
click at [340, 191] on p "3サイズのラインストーンを贅沢に散りばめ、光の角度で表情を変える華やかなデザイン。前後で異なるロゴ刺繍を施し、細部にまでこだわり抜いた一着です。 グレーのボデ…" at bounding box center [379, 234] width 238 height 123
click at [260, 205] on p "3サイズのラインストーンを贅沢に散りばめ、光の角度で表情を変える華やかなデザイン。前後で異なるロゴ刺繍を施し、細部にまでこだわり抜いた一着です。 グレーのボデ…" at bounding box center [379, 234] width 238 height 123
click at [345, 188] on p "3サイズのラインストーンを贅沢に散りばめ、光の角度で表情を変える華やかなデザイン。前後で異なるロゴ刺繍を施し、細部にまでこだわり抜いた一着です。 グレーのボデ…" at bounding box center [379, 234] width 238 height 123
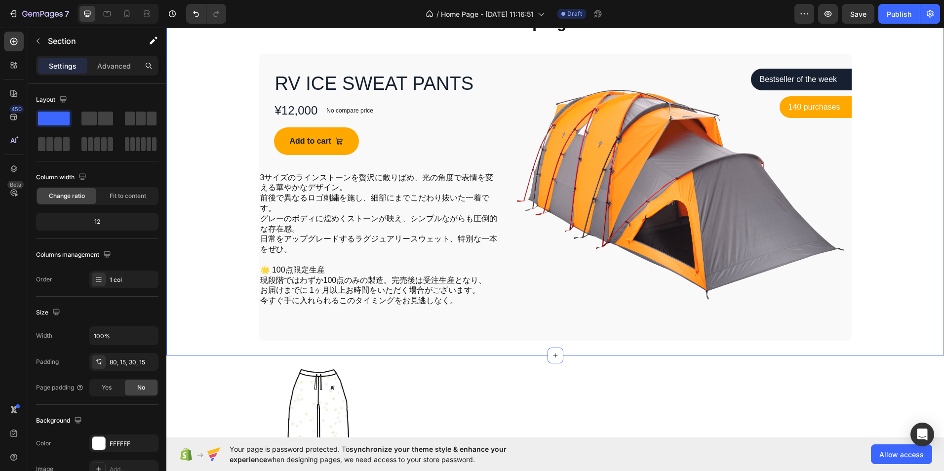
click at [223, 300] on div "Camping Tents Heading Row RV ICE SWEAT PANTS Product Title ¥12,000 Product Pric…" at bounding box center [555, 176] width 763 height 330
click at [319, 136] on div "Add to cart" at bounding box center [310, 141] width 41 height 12
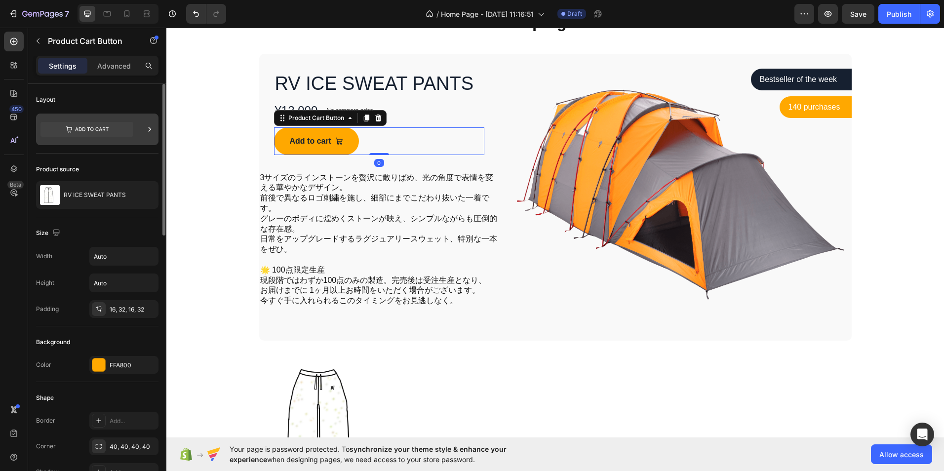
click at [112, 134] on icon at bounding box center [86, 129] width 93 height 15
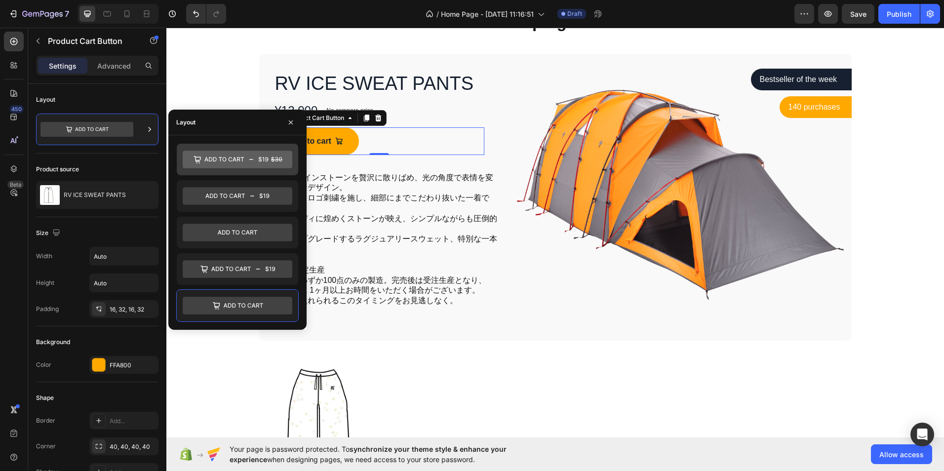
click at [274, 161] on icon at bounding box center [238, 160] width 110 height 18
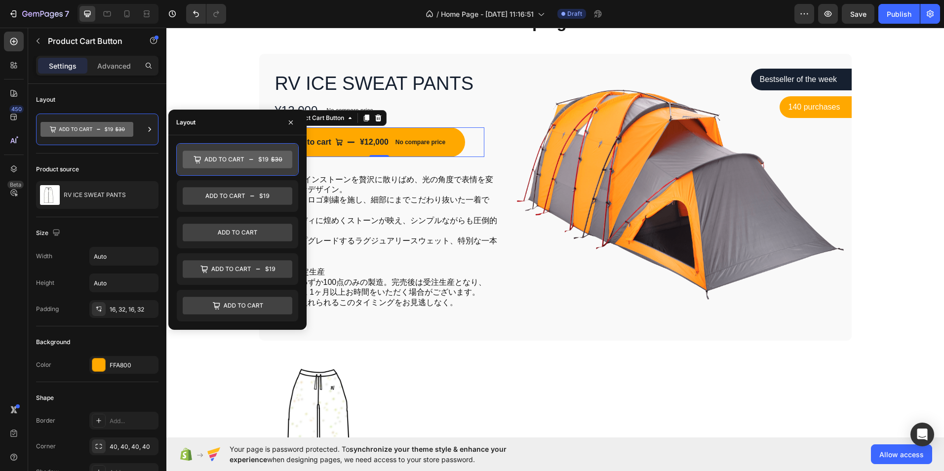
click at [270, 161] on icon at bounding box center [238, 160] width 110 height 18
drag, startPoint x: 270, startPoint y: 161, endPoint x: 254, endPoint y: 194, distance: 36.7
click at [253, 194] on icon at bounding box center [238, 196] width 110 height 18
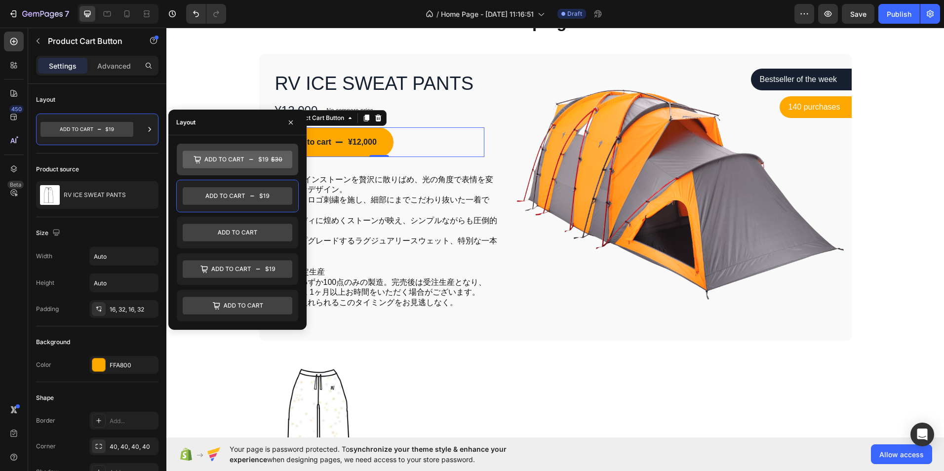
click at [229, 161] on icon at bounding box center [238, 160] width 110 height 18
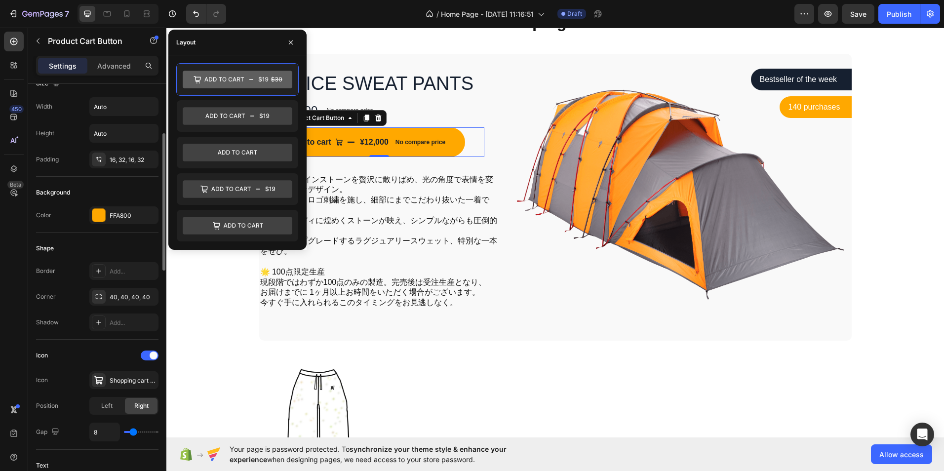
scroll to position [0, 0]
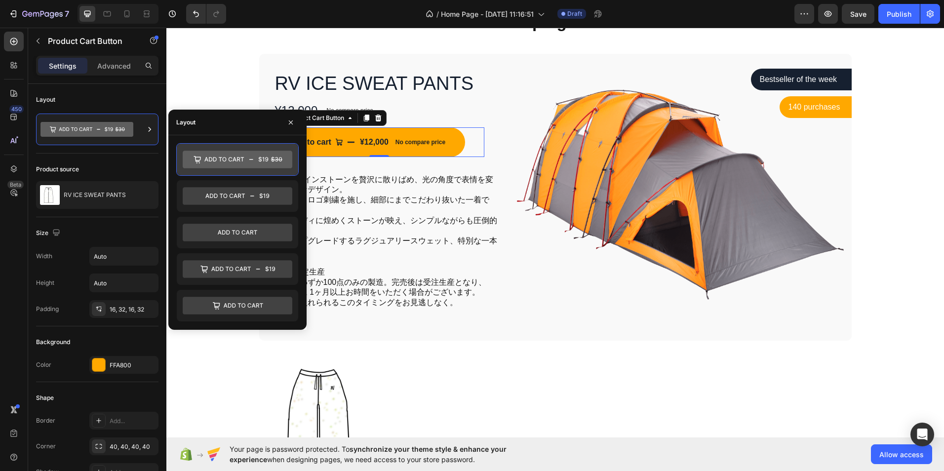
click at [224, 153] on icon at bounding box center [238, 160] width 110 height 18
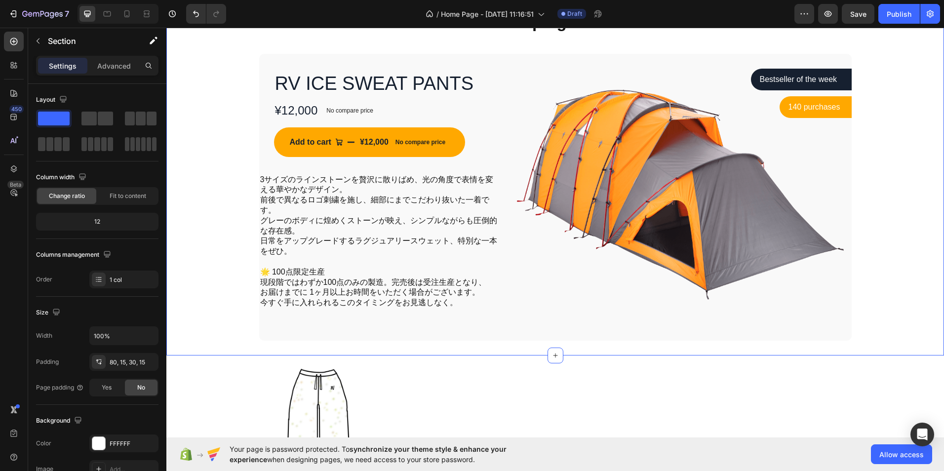
click at [199, 47] on div "Camping Tents Heading Row RV ICE SWEAT PANTS Product Title ¥12,000 Product Pric…" at bounding box center [555, 176] width 763 height 330
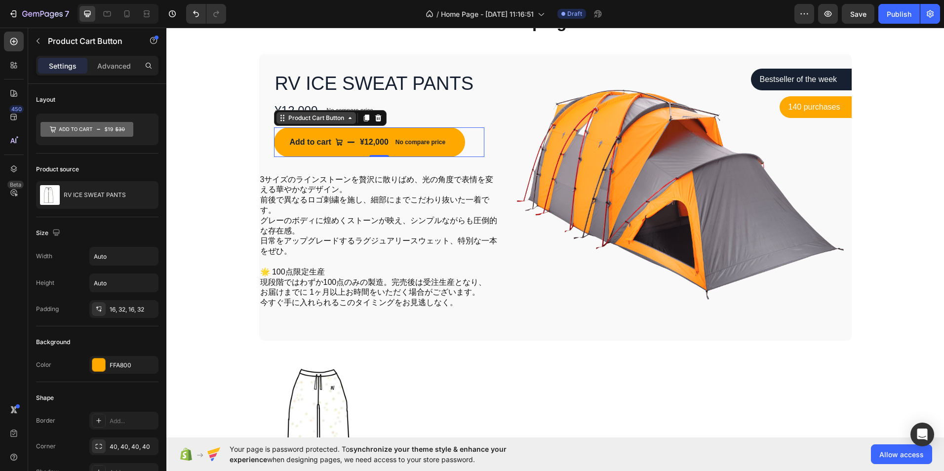
click at [346, 120] on icon at bounding box center [350, 118] width 8 height 8
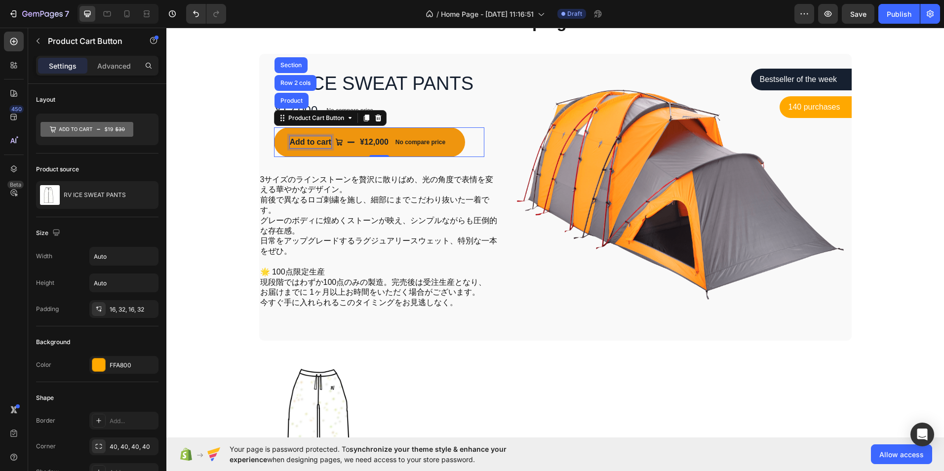
click at [315, 148] on div "Add to cart" at bounding box center [310, 142] width 41 height 12
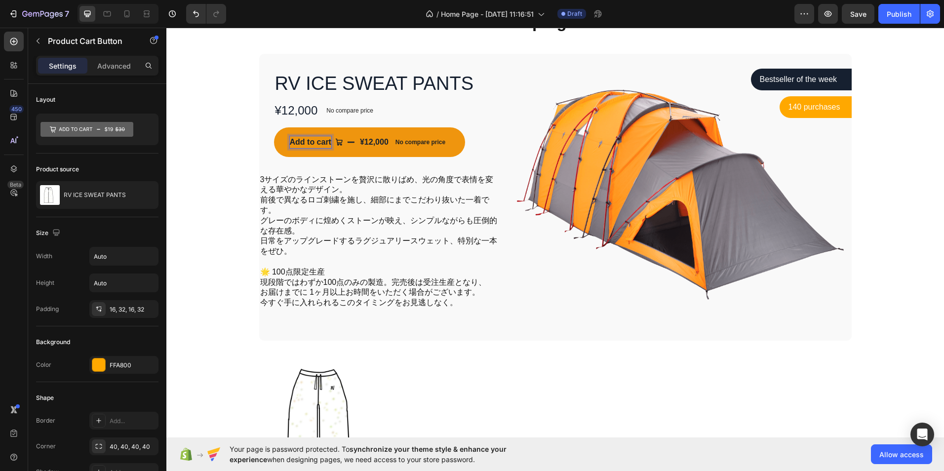
click at [328, 142] on p "Add to cart" at bounding box center [310, 142] width 41 height 12
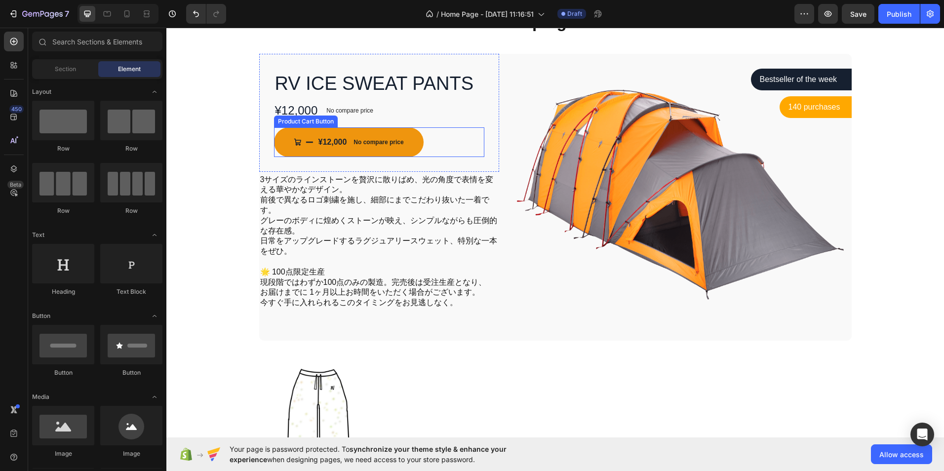
click at [306, 140] on icon at bounding box center [310, 142] width 8 height 8
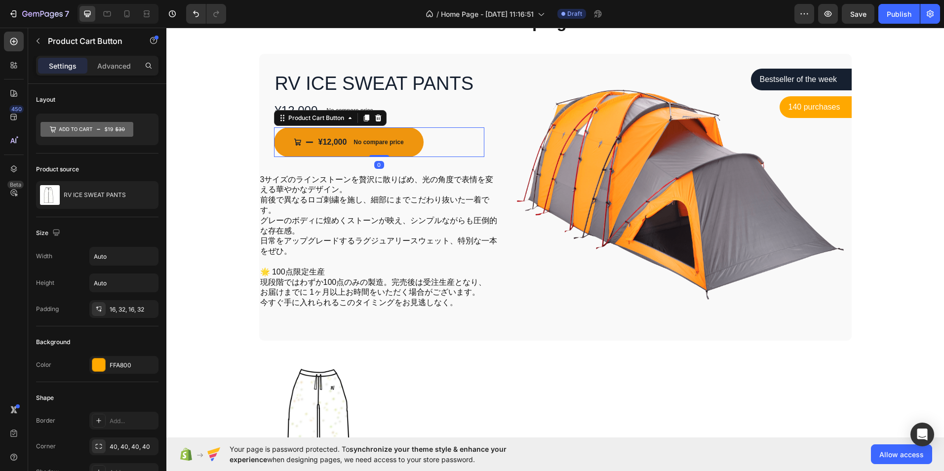
click at [306, 140] on icon at bounding box center [310, 142] width 8 height 8
click at [15, 36] on div at bounding box center [14, 42] width 20 height 20
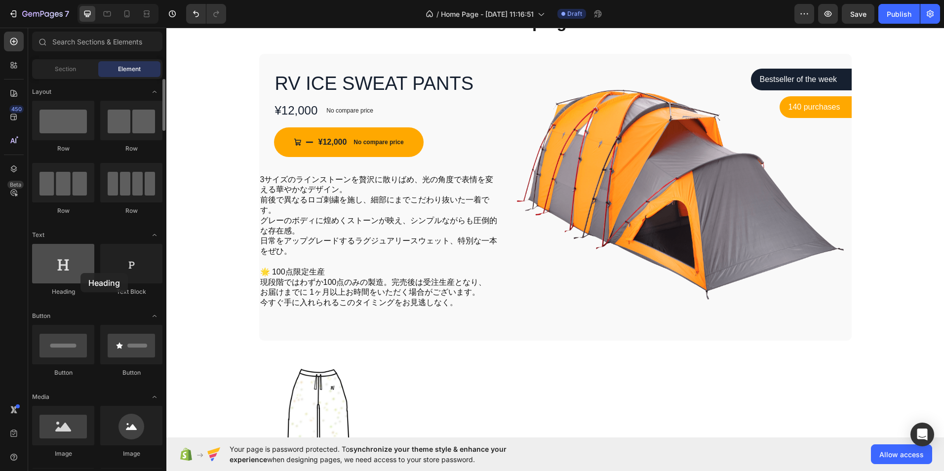
click at [80, 273] on div at bounding box center [63, 263] width 62 height 39
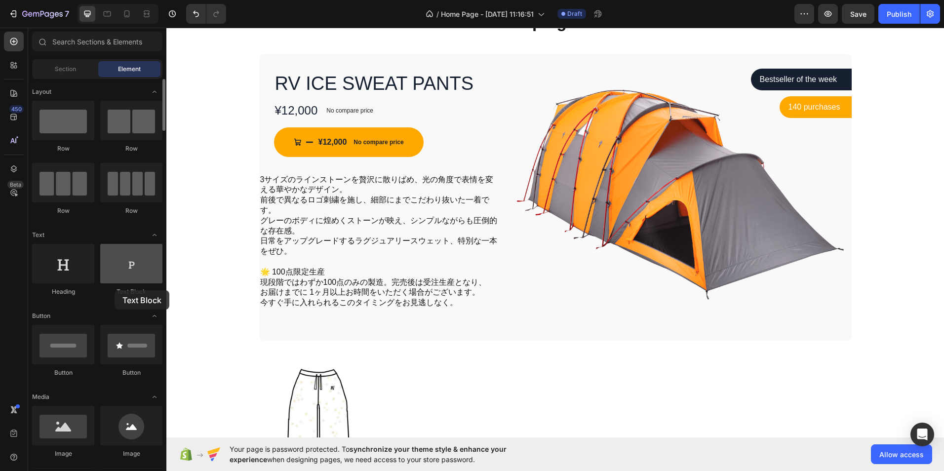
drag, startPoint x: 127, startPoint y: 265, endPoint x: 111, endPoint y: 282, distance: 23.7
click at [114, 288] on div "Text Block" at bounding box center [131, 270] width 62 height 52
drag, startPoint x: 67, startPoint y: 273, endPoint x: 55, endPoint y: 309, distance: 37.3
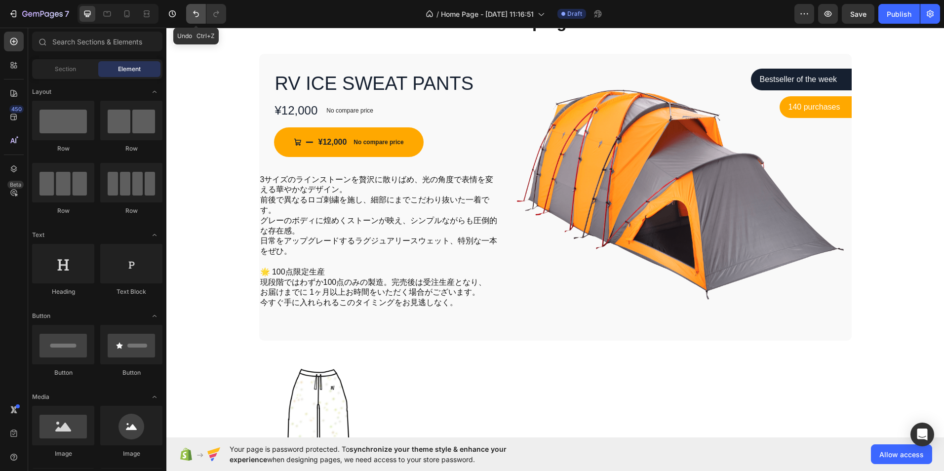
click at [194, 14] on icon "Undo/Redo" at bounding box center [196, 14] width 10 height 10
click at [290, 142] on div "A" at bounding box center [293, 142] width 6 height 12
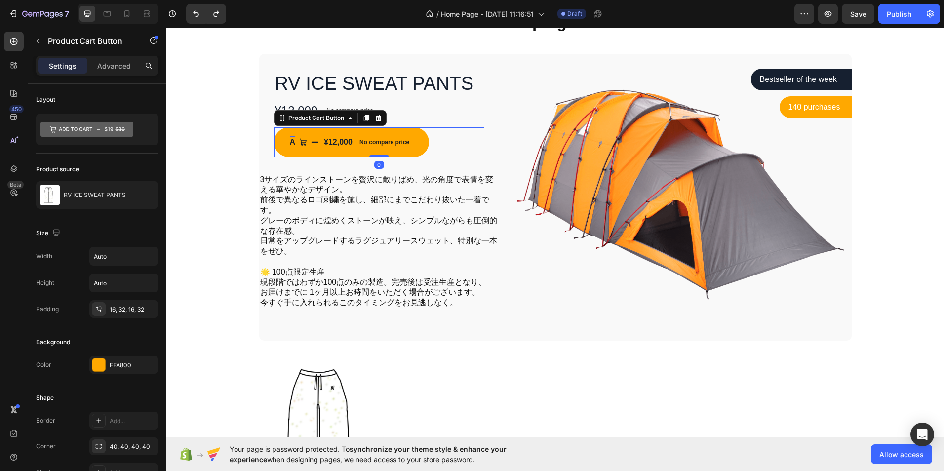
click at [290, 142] on div "A" at bounding box center [293, 142] width 6 height 12
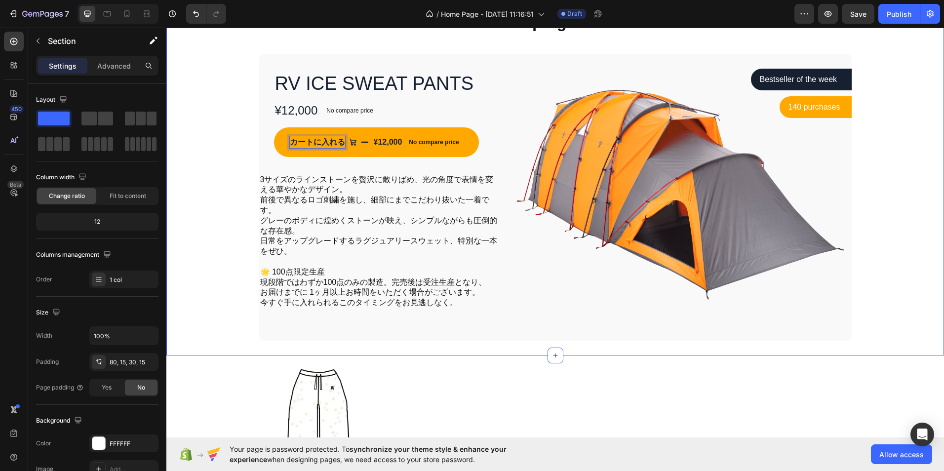
click at [242, 152] on div "Camping Tents Heading Row RV ICE SWEAT PANTS Product Title ¥12,000 Product Pric…" at bounding box center [555, 176] width 763 height 330
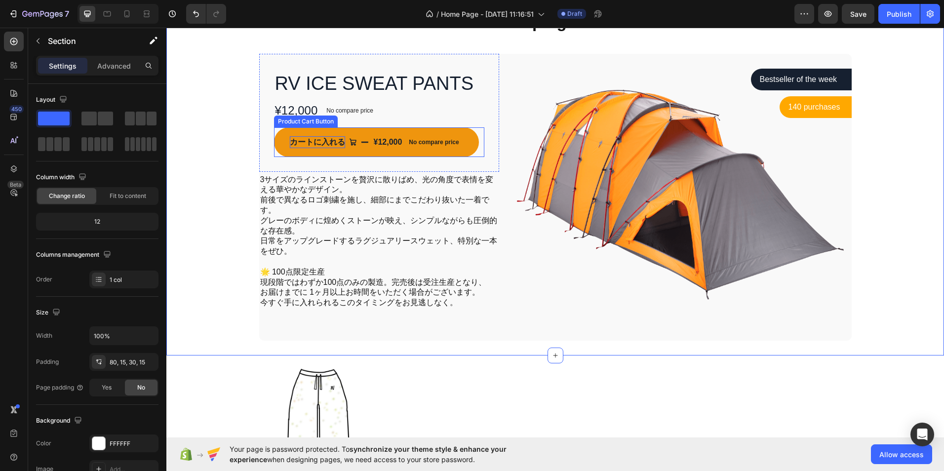
click at [290, 139] on p "カートに入れる" at bounding box center [317, 142] width 55 height 12
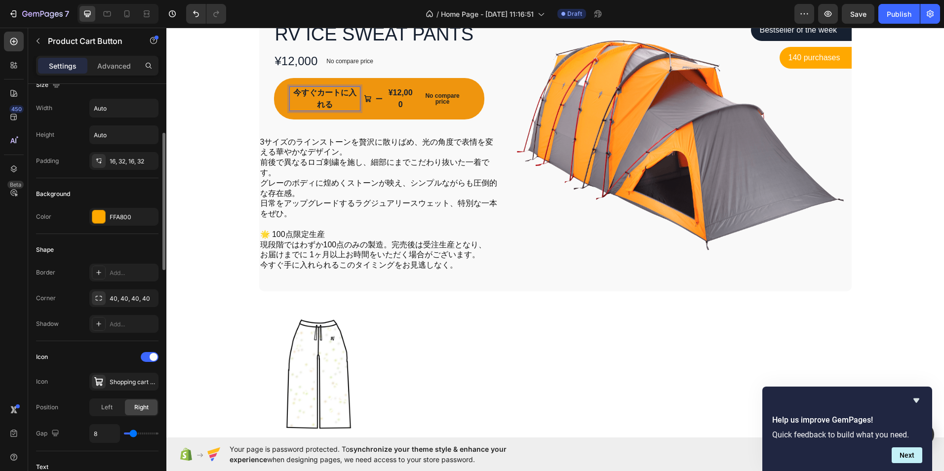
scroll to position [346, 0]
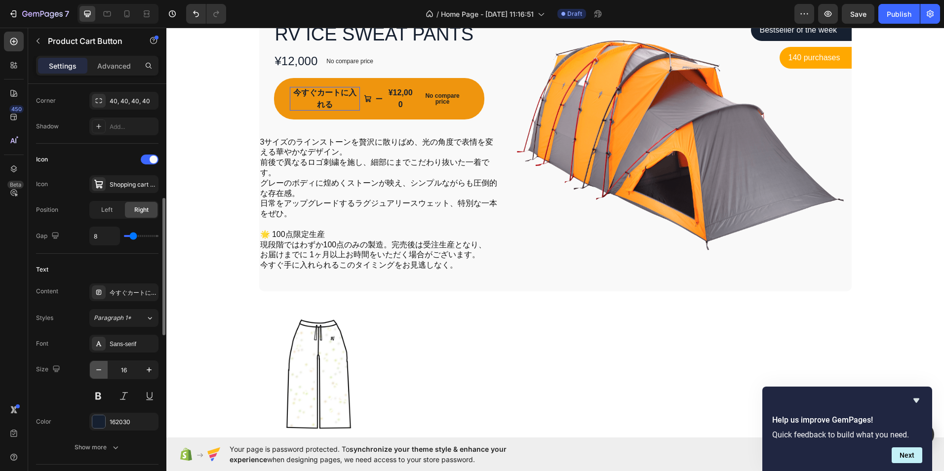
click at [103, 375] on button "button" at bounding box center [99, 370] width 18 height 18
type input "12"
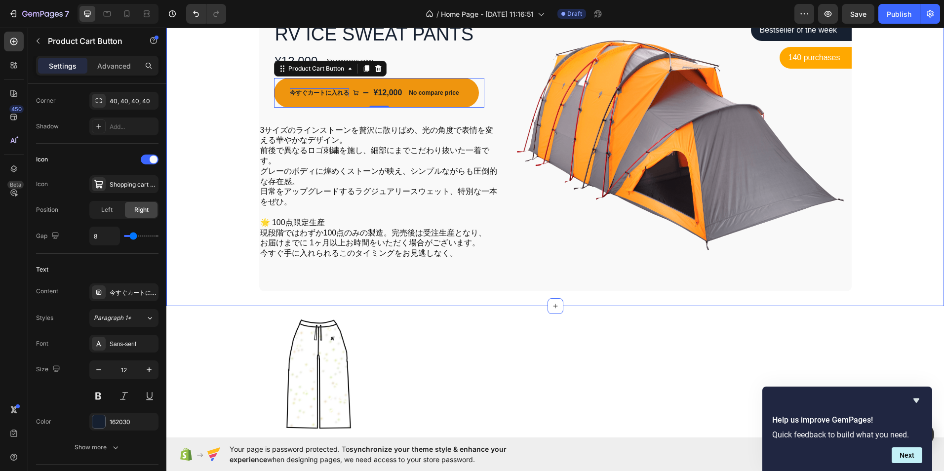
click at [224, 205] on div "Camping Tents Heading Row RV ICE SWEAT PANTS Product Title ¥12,000 Product Pric…" at bounding box center [555, 126] width 763 height 330
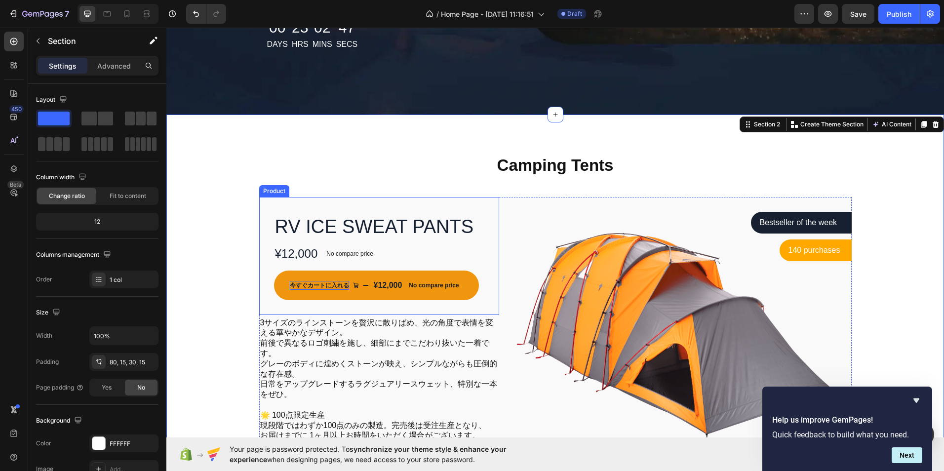
scroll to position [297, 0]
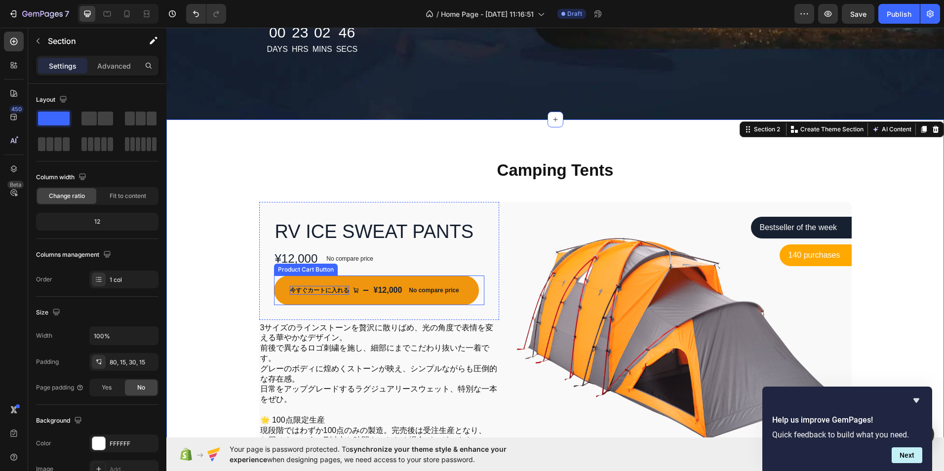
click at [421, 292] on p "No compare price" at bounding box center [434, 290] width 50 height 6
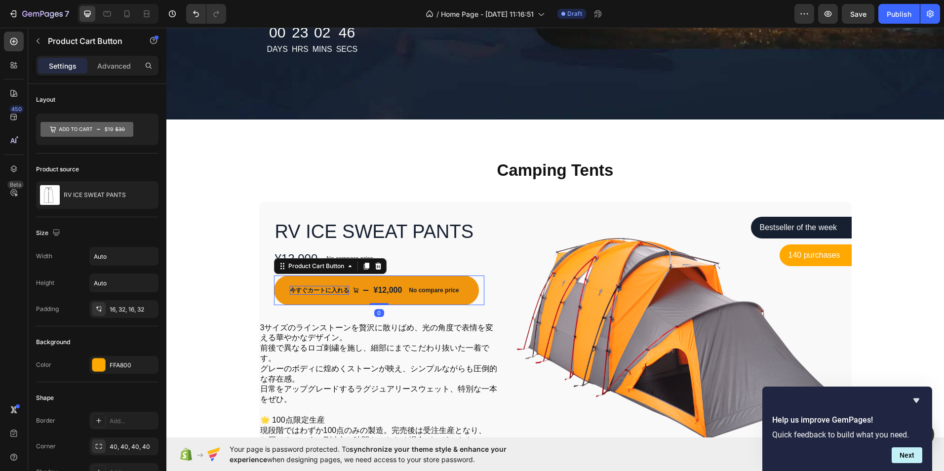
click at [427, 292] on p "No compare price" at bounding box center [434, 290] width 50 height 6
click at [430, 291] on p "No compare price" at bounding box center [434, 290] width 50 height 6
click at [422, 289] on p "No compare price" at bounding box center [434, 290] width 50 height 6
click at [363, 288] on icon "今すぐカートに入れる" at bounding box center [366, 290] width 6 height 6
click at [364, 286] on button "今すぐカートに入れる ¥12,000 No compare price" at bounding box center [376, 290] width 205 height 30
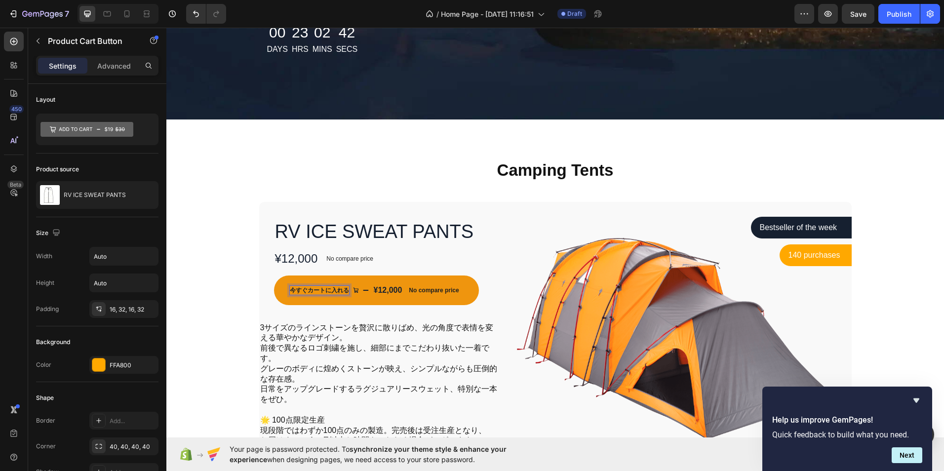
click at [389, 288] on div "¥12,000" at bounding box center [388, 290] width 31 height 14
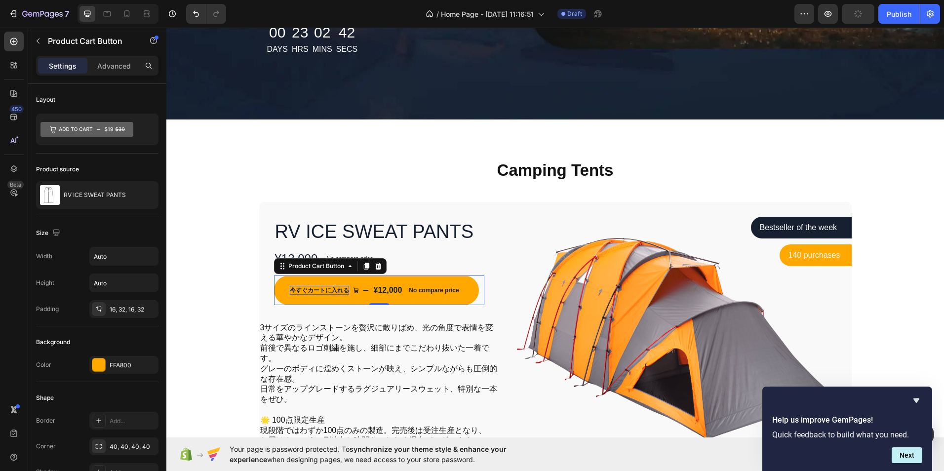
click at [353, 286] on span "今すぐカートに入れる" at bounding box center [356, 290] width 6 height 9
click at [383, 290] on div "¥12,000" at bounding box center [388, 290] width 31 height 14
click at [433, 287] on p "No compare price" at bounding box center [434, 290] width 50 height 6
click at [427, 292] on p "No compare price" at bounding box center [434, 290] width 50 height 6
click at [410, 289] on p "No compare price" at bounding box center [434, 290] width 50 height 6
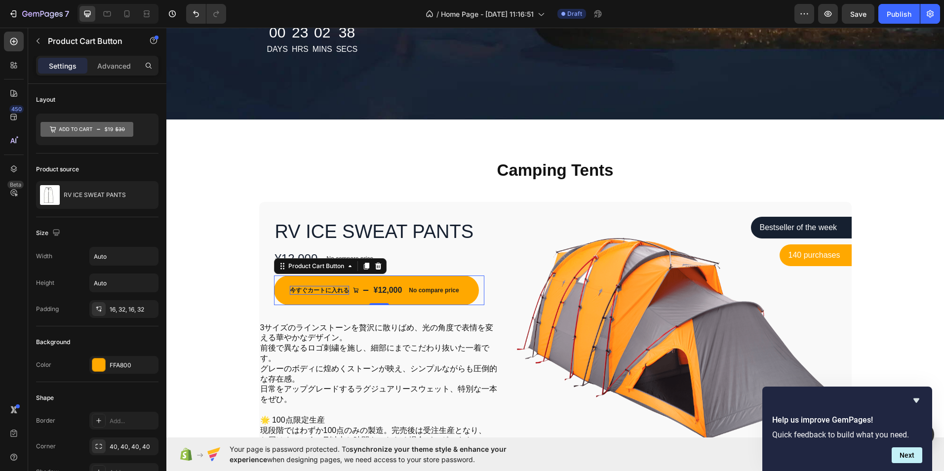
click at [410, 289] on p "No compare price" at bounding box center [434, 290] width 50 height 6
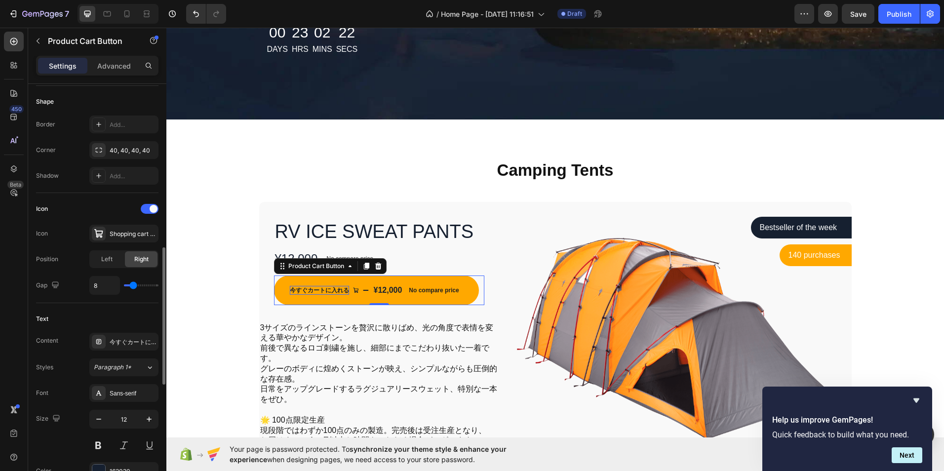
scroll to position [346, 0]
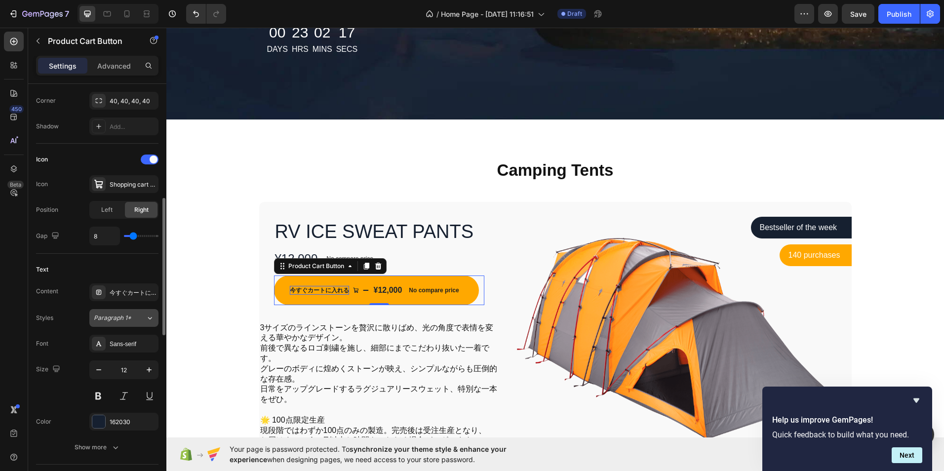
click at [140, 320] on div "Paragraph 1*" at bounding box center [120, 317] width 52 height 9
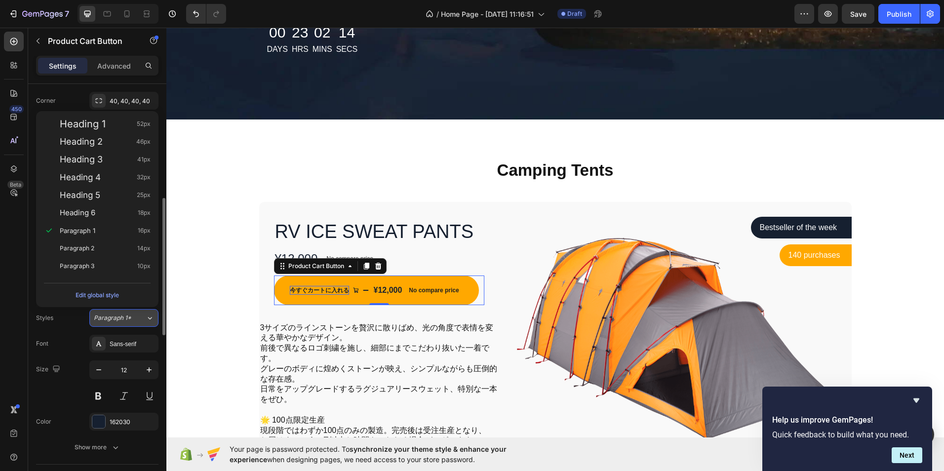
click at [141, 320] on div "Paragraph 1*" at bounding box center [120, 317] width 52 height 9
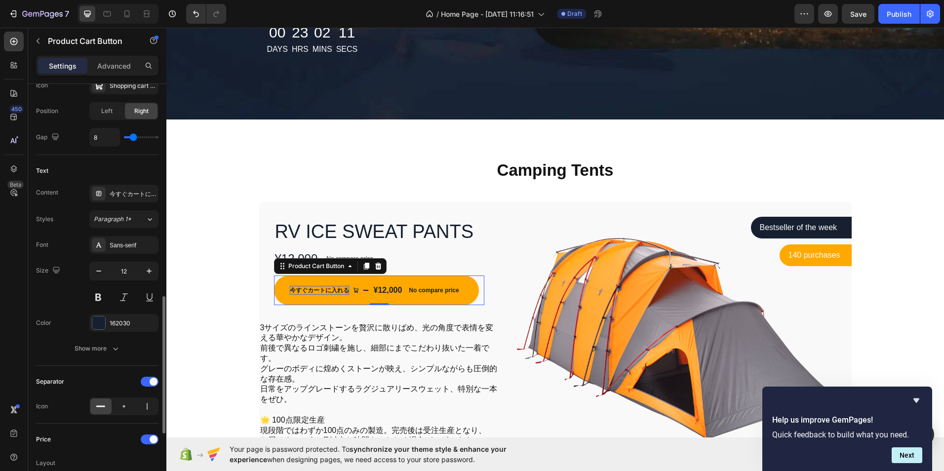
scroll to position [494, 0]
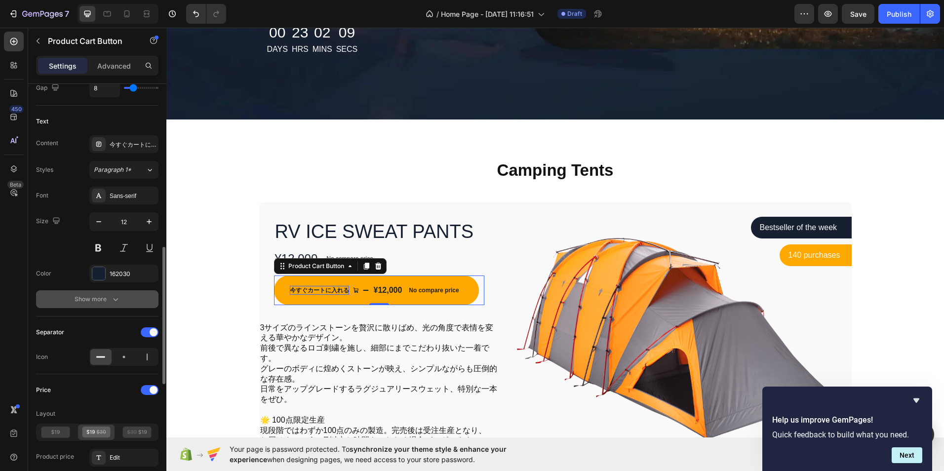
click at [118, 302] on icon "button" at bounding box center [116, 299] width 10 height 10
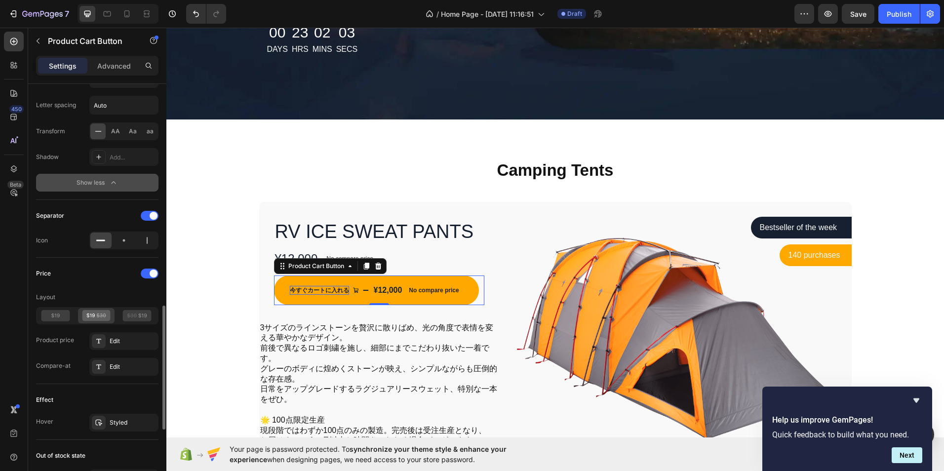
scroll to position [790, 0]
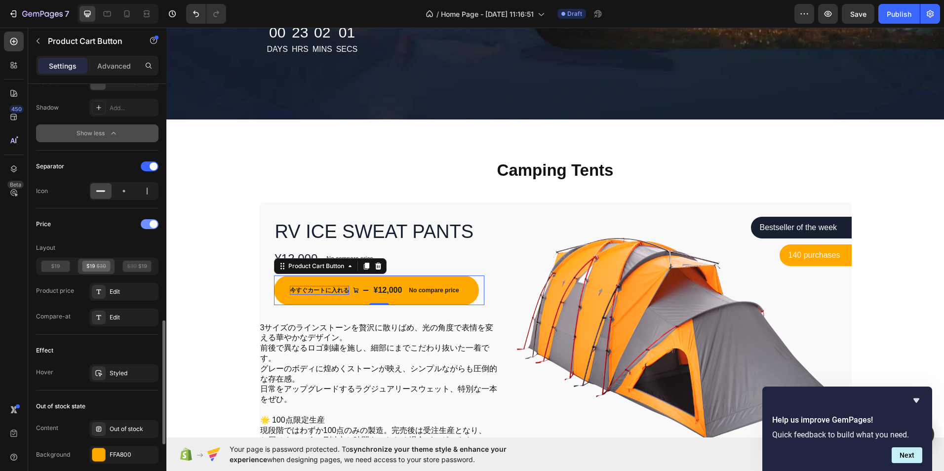
click at [149, 223] on div at bounding box center [150, 224] width 18 height 10
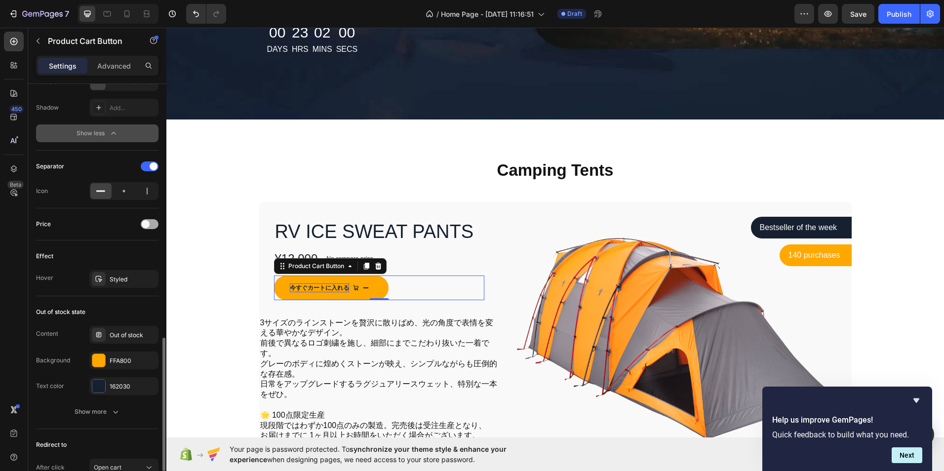
click at [149, 223] on span at bounding box center [146, 224] width 8 height 8
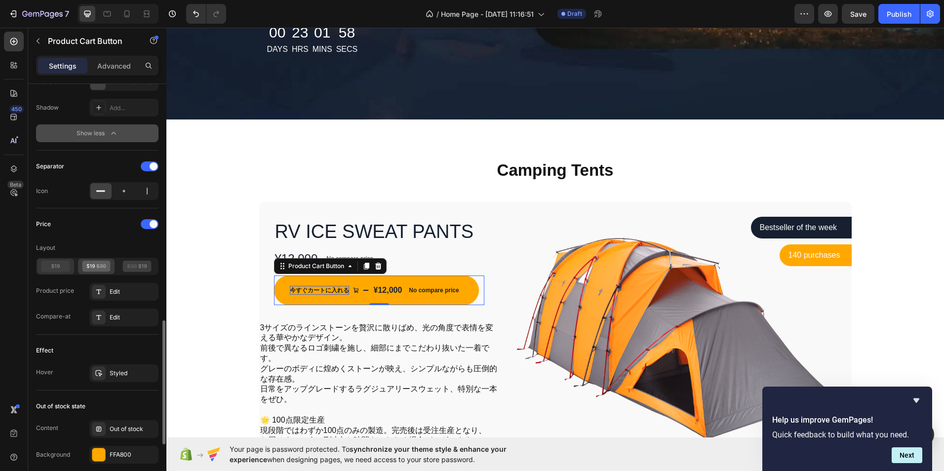
click at [65, 267] on icon at bounding box center [55, 266] width 29 height 11
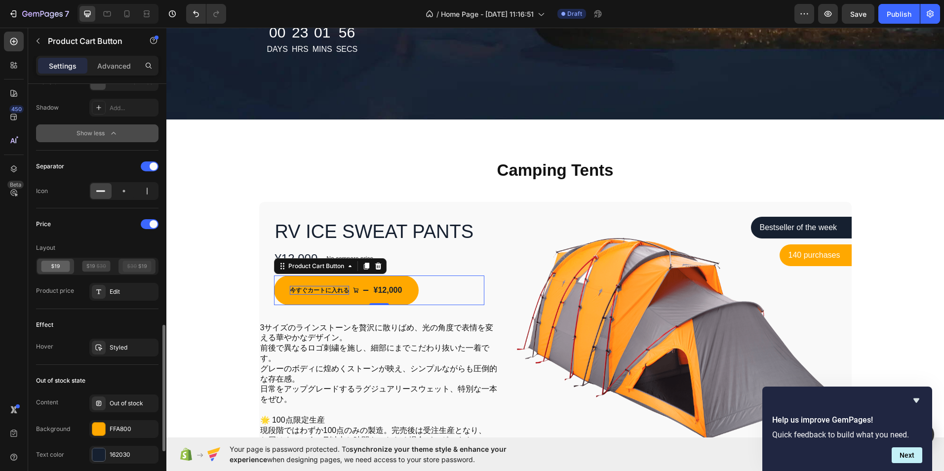
click at [136, 263] on icon at bounding box center [137, 266] width 29 height 11
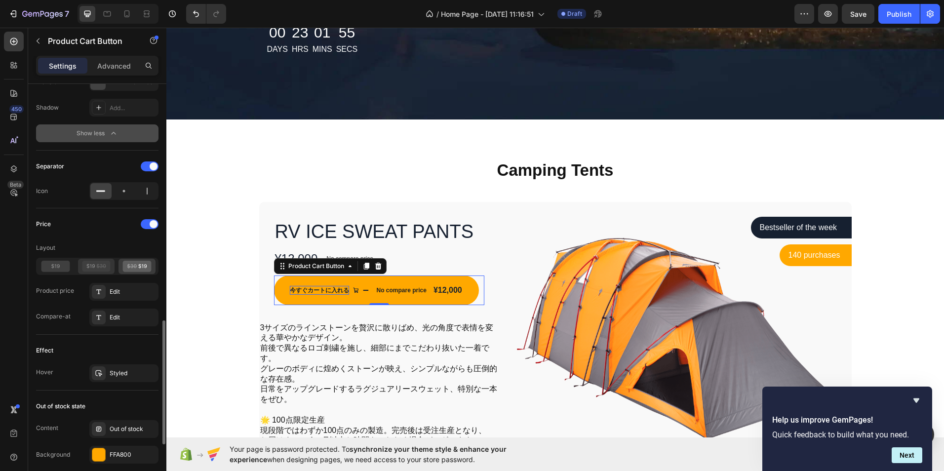
click at [112, 264] on div at bounding box center [96, 266] width 37 height 15
click at [61, 263] on icon at bounding box center [55, 266] width 29 height 11
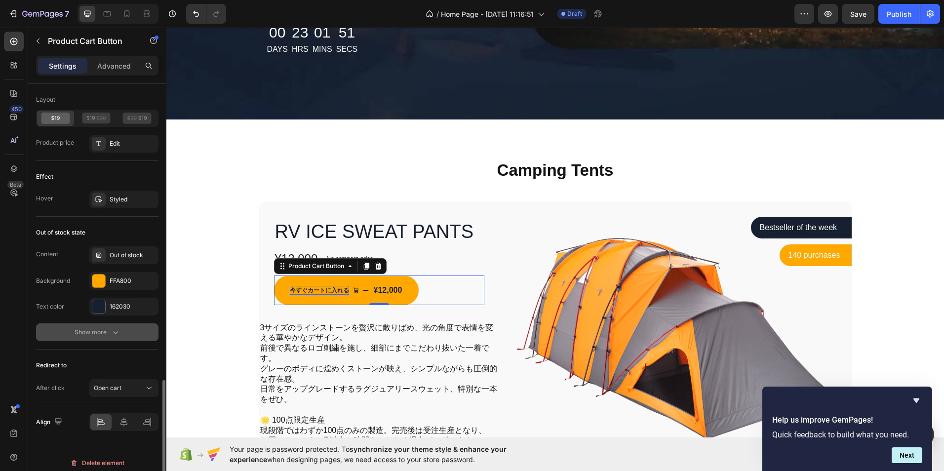
scroll to position [945, 0]
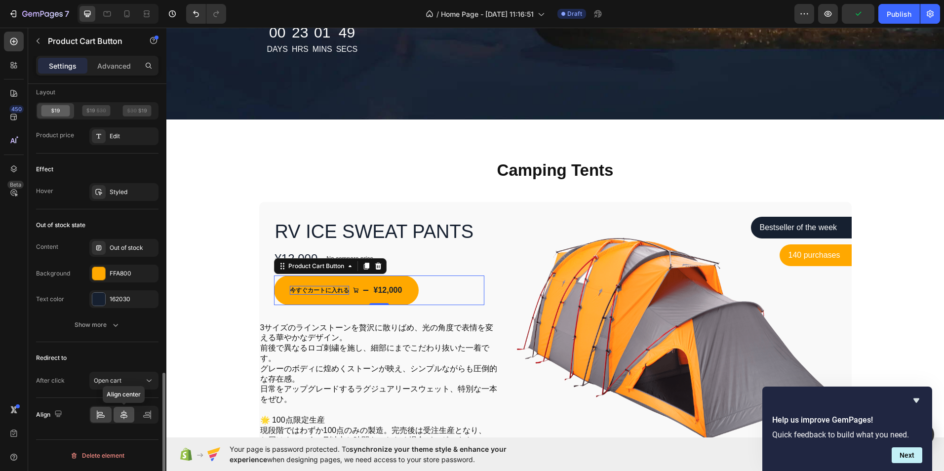
click at [124, 420] on div at bounding box center [124, 415] width 21 height 16
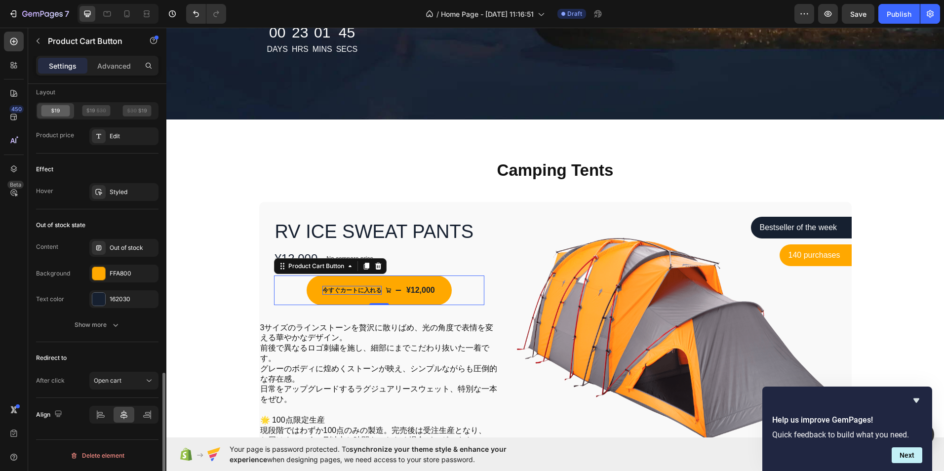
click at [136, 413] on div at bounding box center [123, 415] width 69 height 18
click at [146, 412] on icon at bounding box center [147, 413] width 5 height 2
click at [98, 412] on icon at bounding box center [100, 413] width 5 height 2
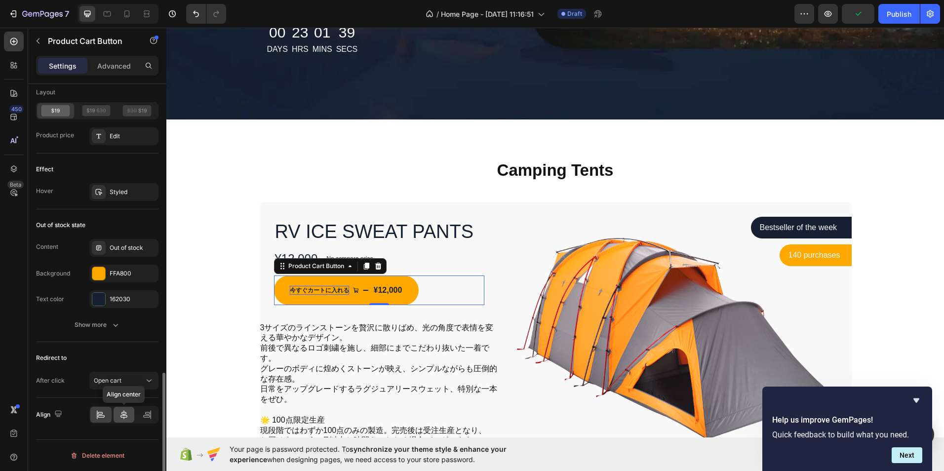
click at [129, 408] on div at bounding box center [124, 415] width 21 height 16
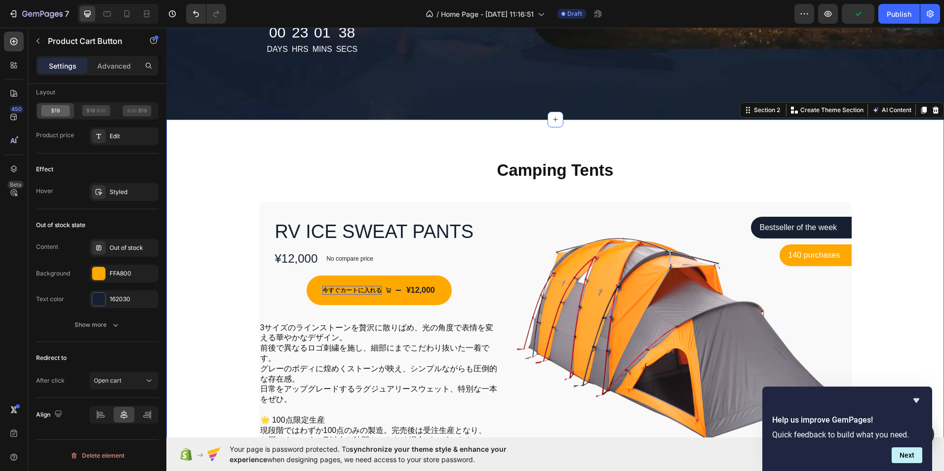
click at [230, 349] on div "Camping Tents Heading Row RV ICE SWEAT PANTS Product Title ¥12,000 Product Pric…" at bounding box center [555, 324] width 763 height 330
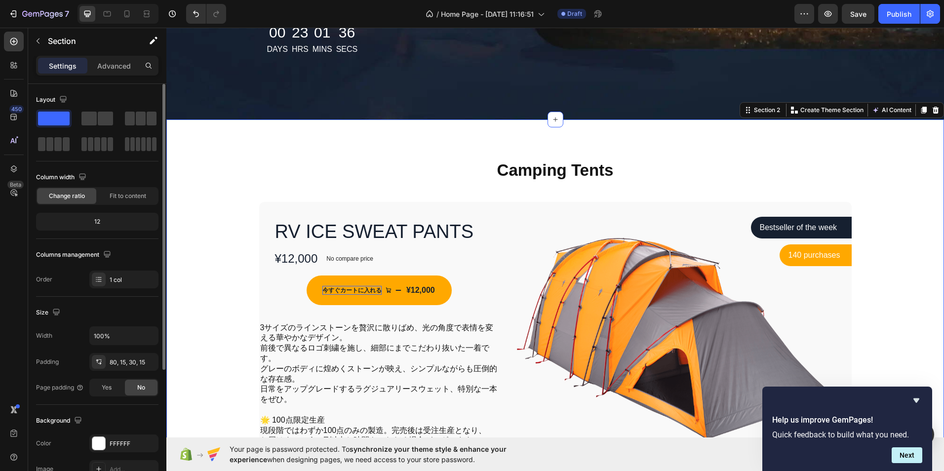
scroll to position [187, 0]
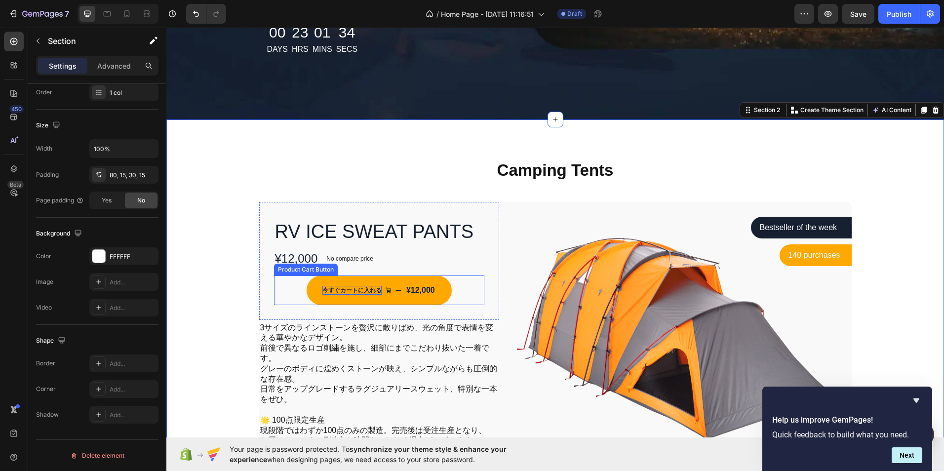
click at [358, 286] on p "今すぐカートに入れる" at bounding box center [351, 290] width 59 height 9
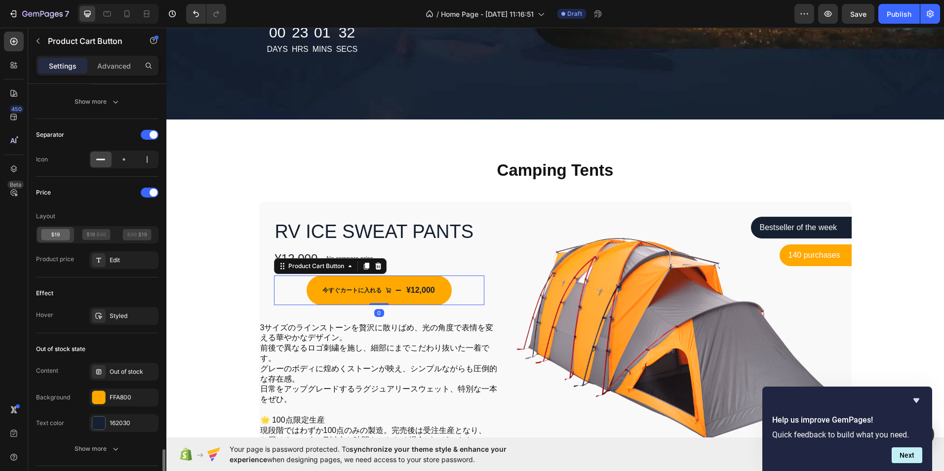
scroll to position [815, 0]
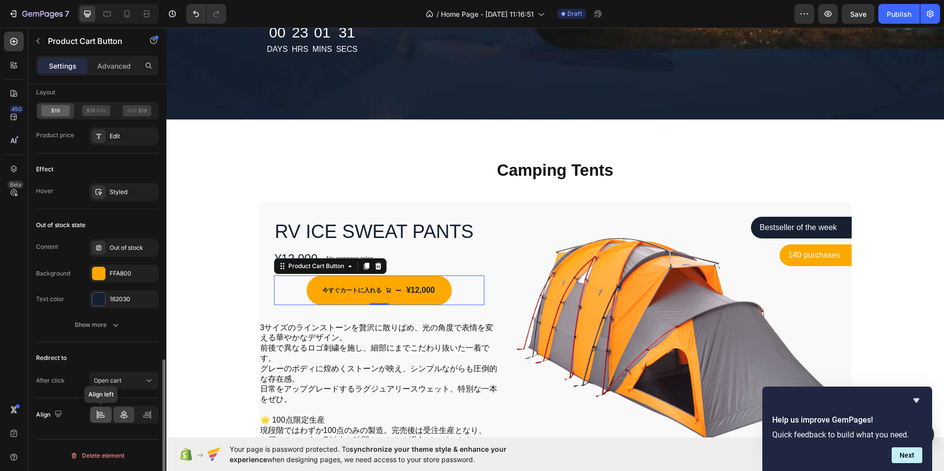
click at [103, 411] on icon at bounding box center [101, 415] width 10 height 10
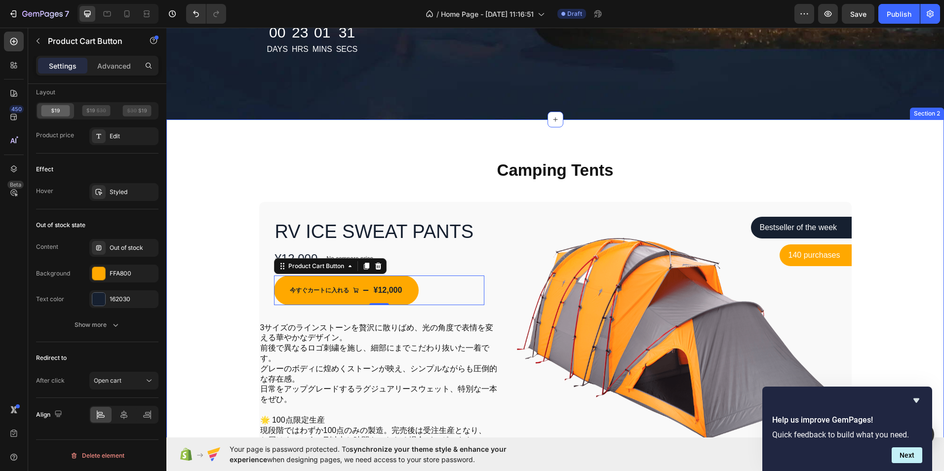
click at [202, 280] on div "Camping Tents Heading Row RV ICE SWEAT PANTS Product Title ¥12,000 Product Pric…" at bounding box center [555, 324] width 763 height 330
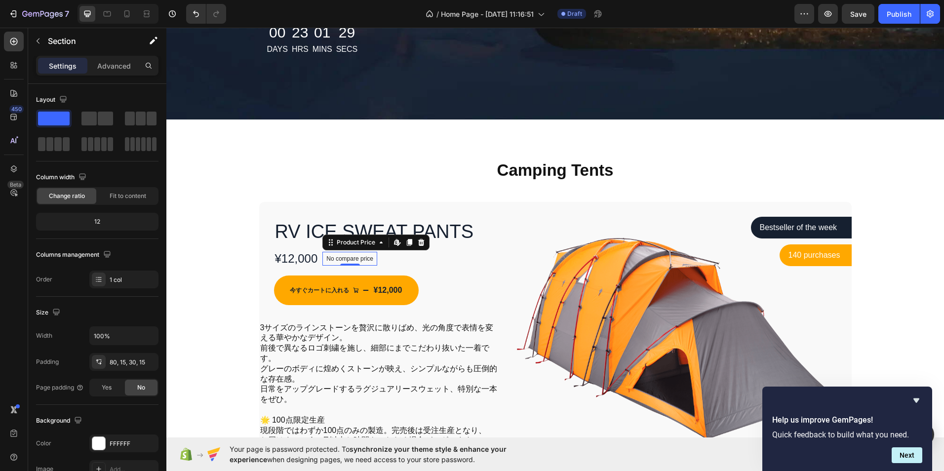
click at [341, 260] on p "No compare price" at bounding box center [349, 259] width 47 height 6
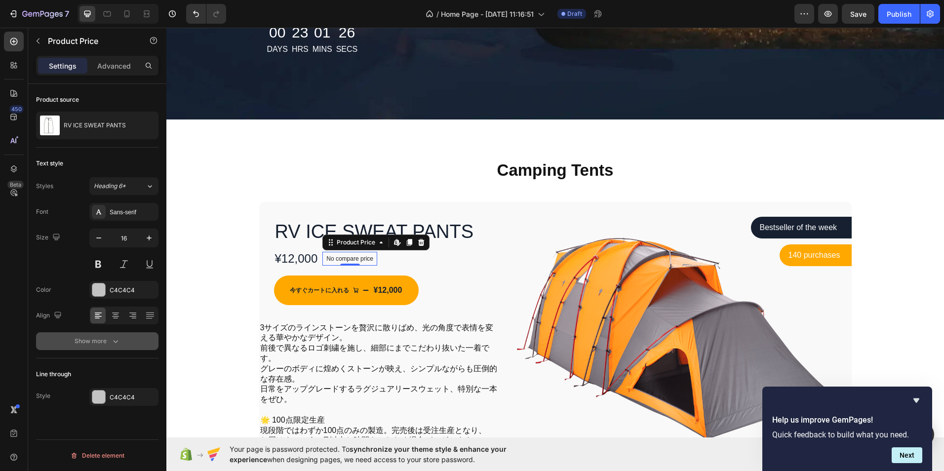
click at [117, 345] on icon "button" at bounding box center [116, 341] width 10 height 10
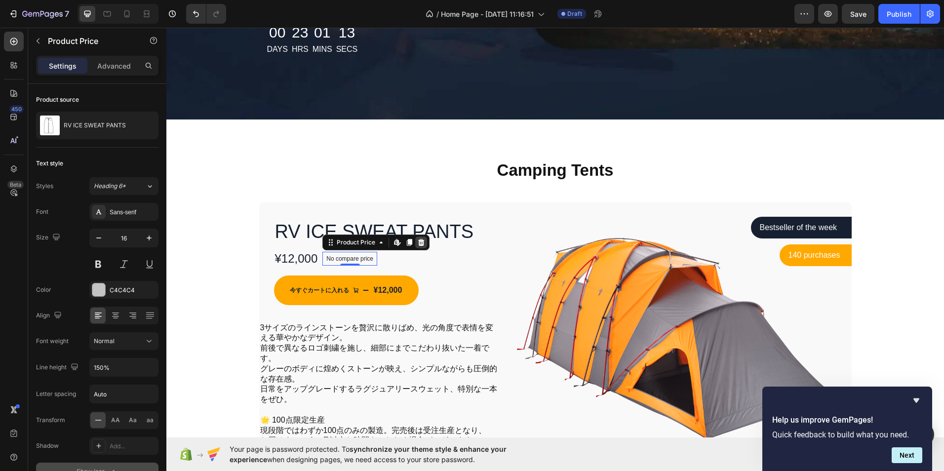
click at [422, 240] on icon at bounding box center [421, 242] width 8 height 8
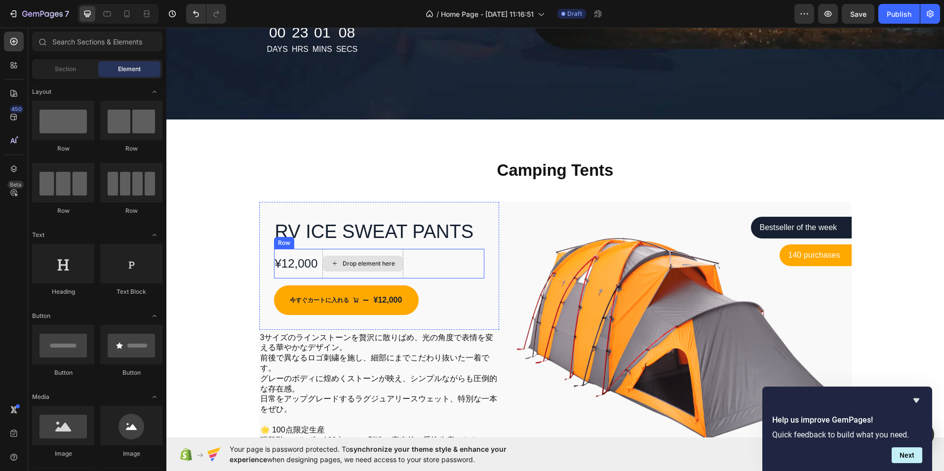
click at [325, 267] on div "Drop element here" at bounding box center [363, 264] width 80 height 16
click at [331, 261] on icon at bounding box center [335, 263] width 8 height 8
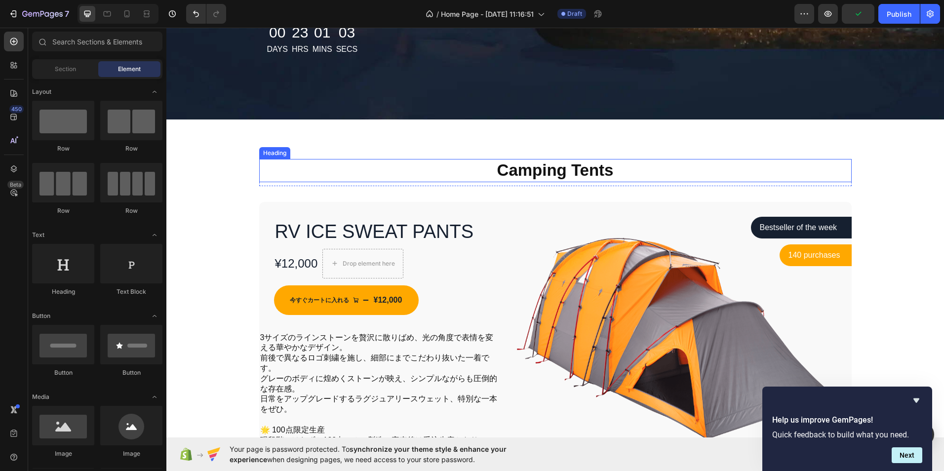
click at [543, 178] on p "Camping Tents" at bounding box center [555, 170] width 590 height 21
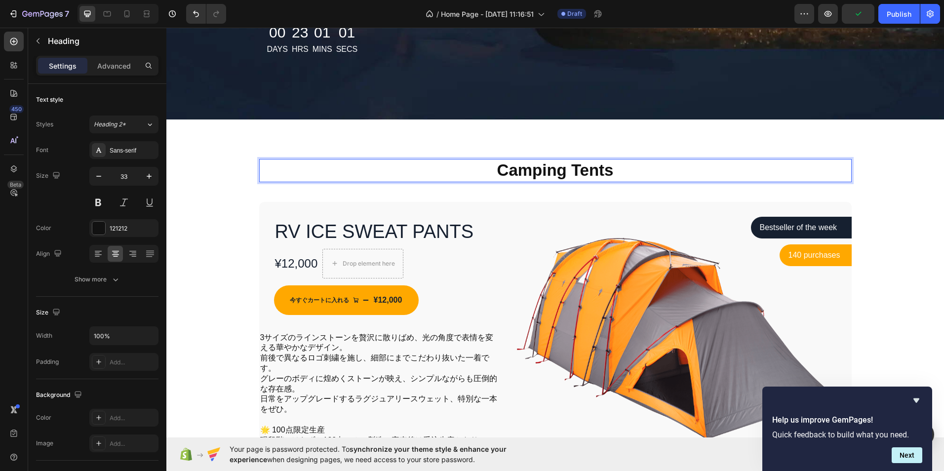
click at [612, 164] on p "Camping Tents" at bounding box center [555, 170] width 590 height 21
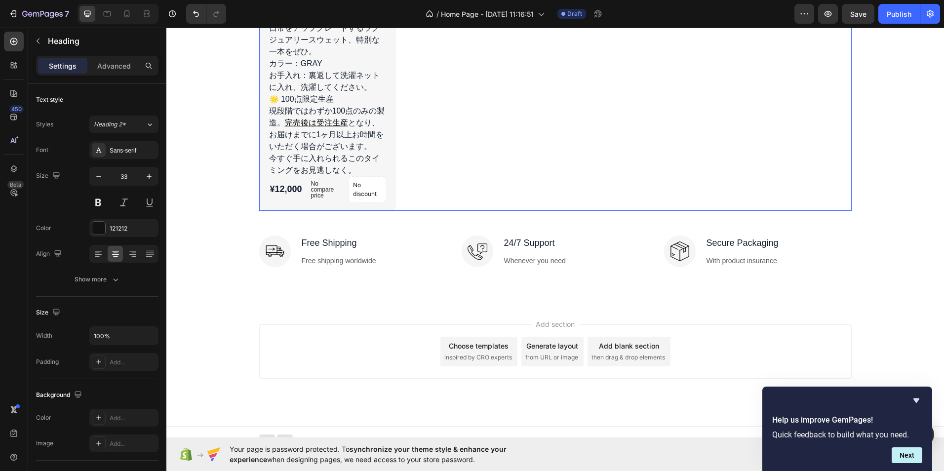
scroll to position [1685, 0]
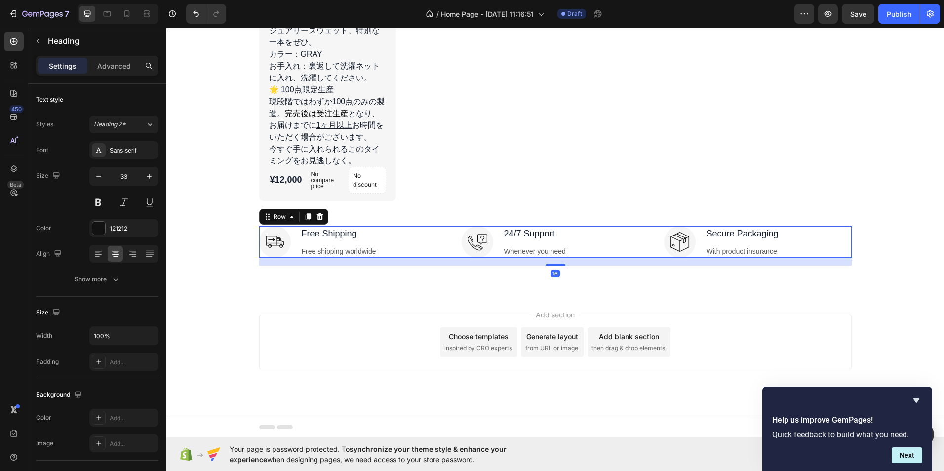
click at [443, 246] on div "Image Free Shipping Text block Free shipping worldwide Text block Row Image 24/…" at bounding box center [555, 242] width 592 height 32
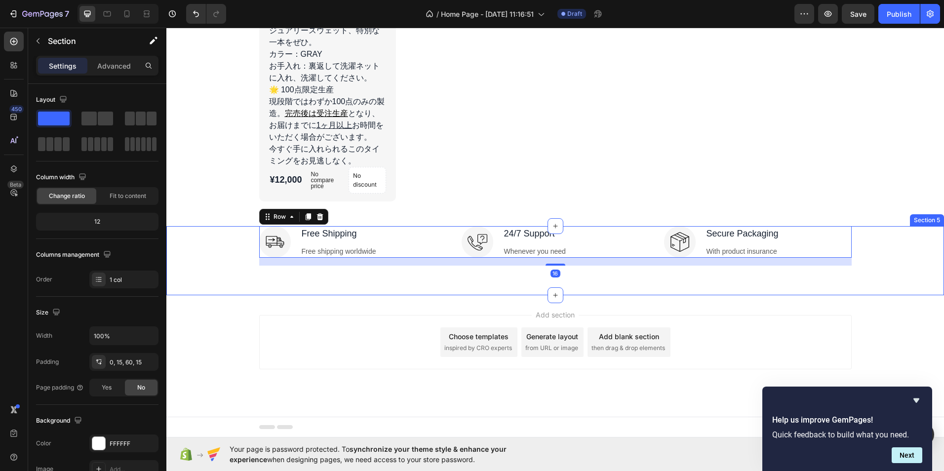
click at [196, 232] on div "Image Free Shipping Text block Free shipping worldwide Text block Row Image 24/…" at bounding box center [555, 245] width 763 height 39
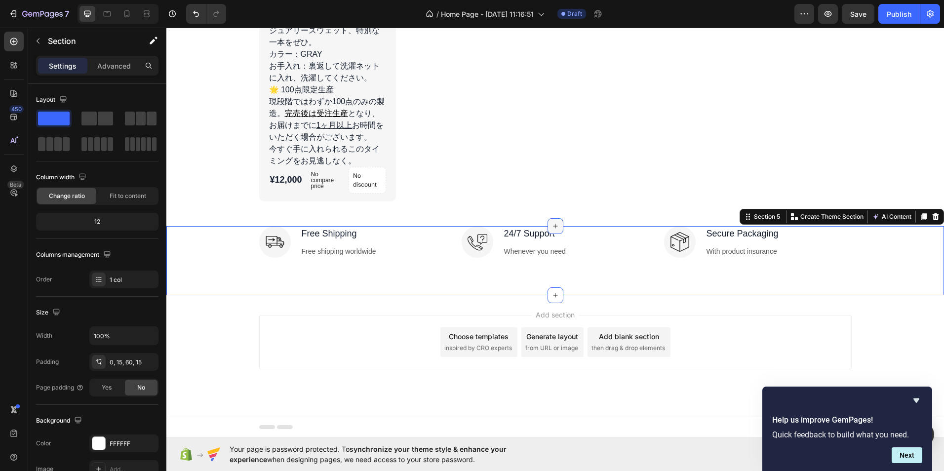
click at [551, 228] on icon at bounding box center [555, 226] width 8 height 8
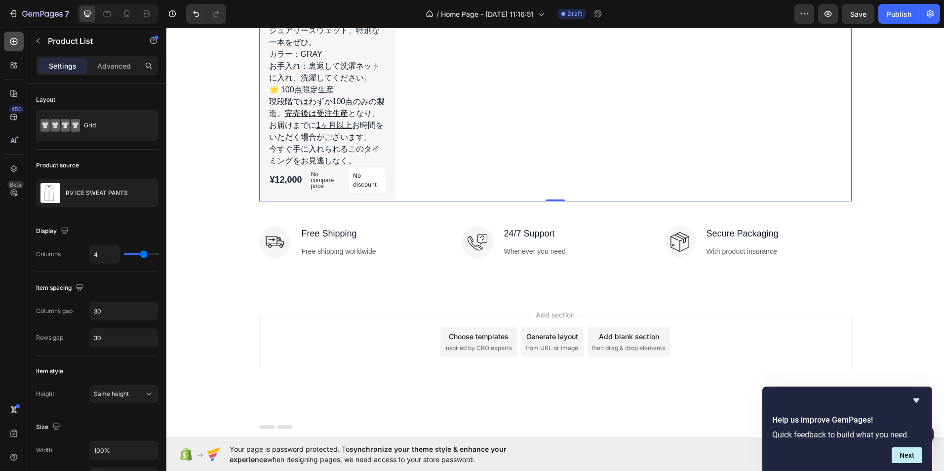
click at [12, 45] on icon at bounding box center [14, 42] width 10 height 10
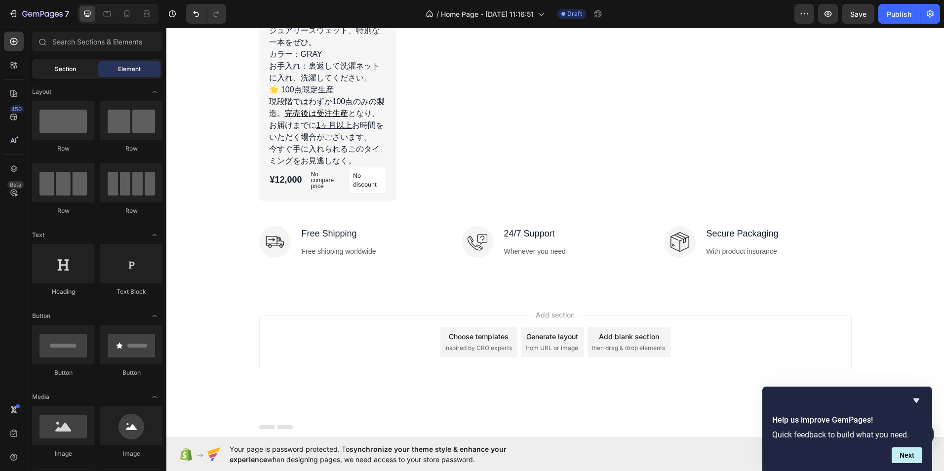
click at [68, 64] on div "Section" at bounding box center [65, 69] width 62 height 16
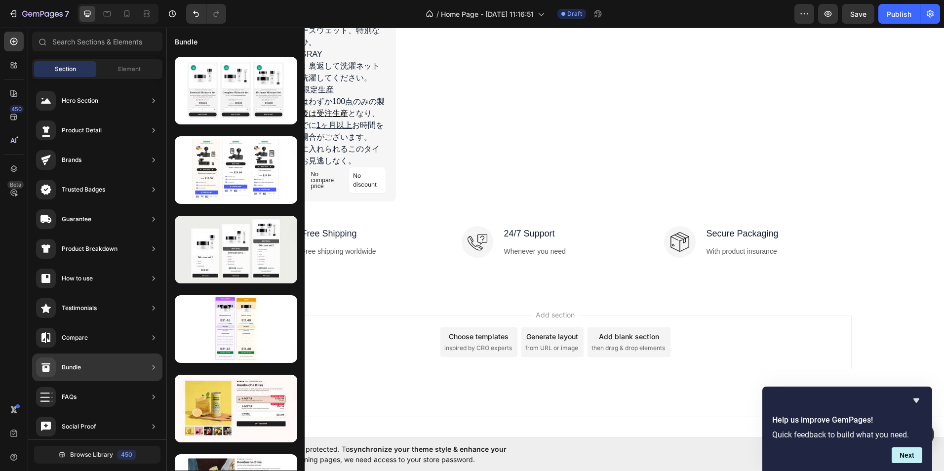
click at [152, 391] on div at bounding box center [154, 397] width 10 height 20
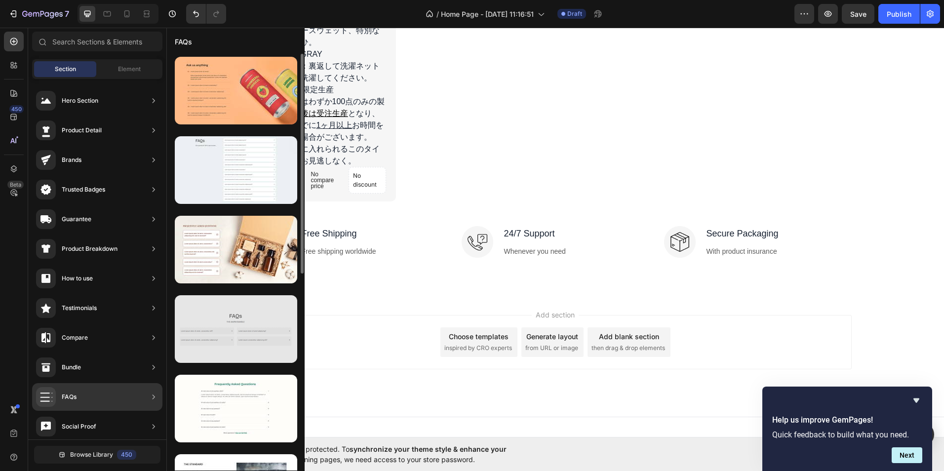
click at [242, 325] on div at bounding box center [236, 329] width 122 height 68
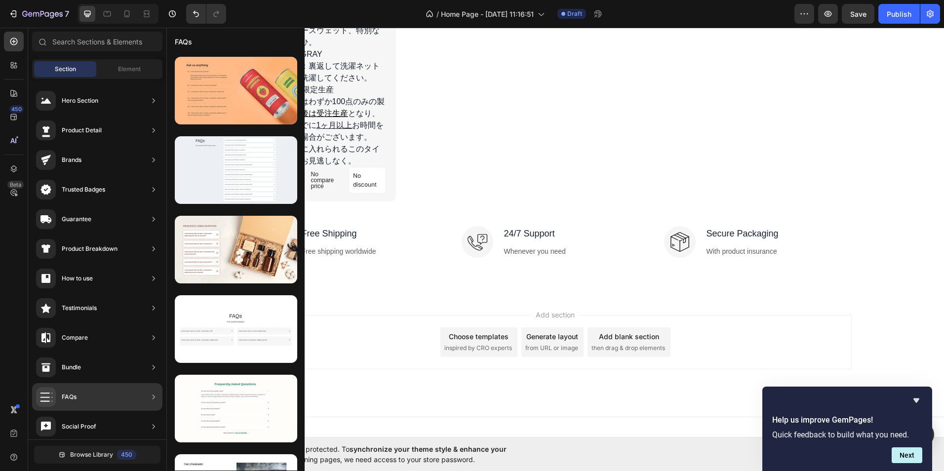
click at [152, 397] on icon at bounding box center [154, 397] width 10 height 10
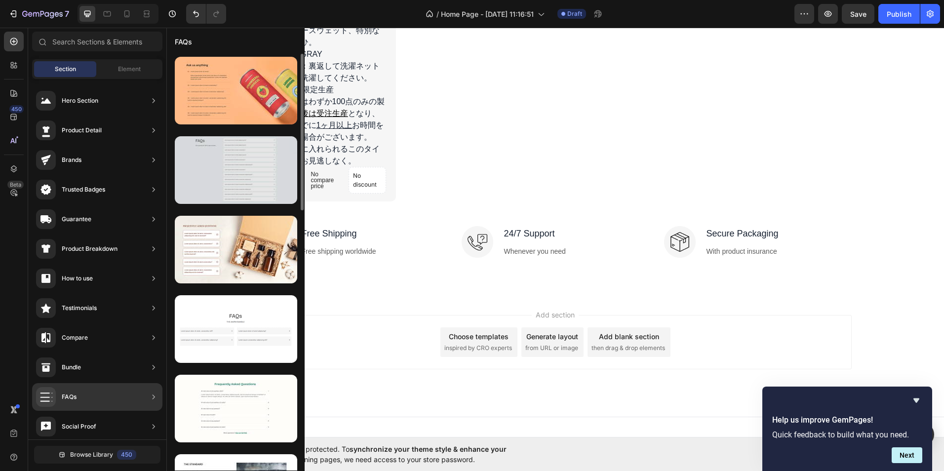
click at [219, 189] on div at bounding box center [236, 170] width 122 height 68
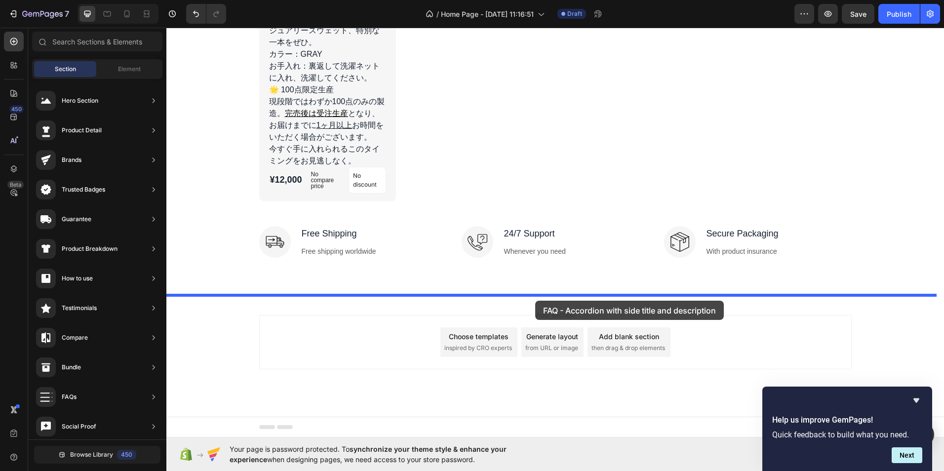
drag, startPoint x: 435, startPoint y: 210, endPoint x: 538, endPoint y: 301, distance: 136.4
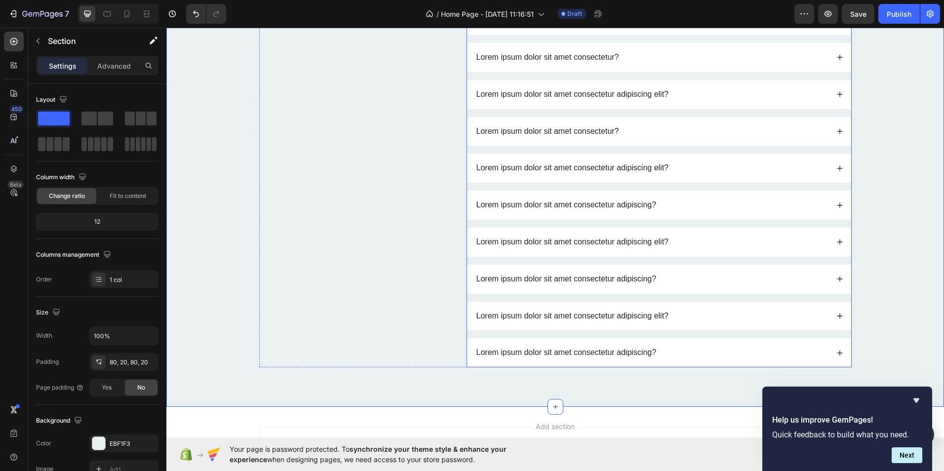
scroll to position [2236, 0]
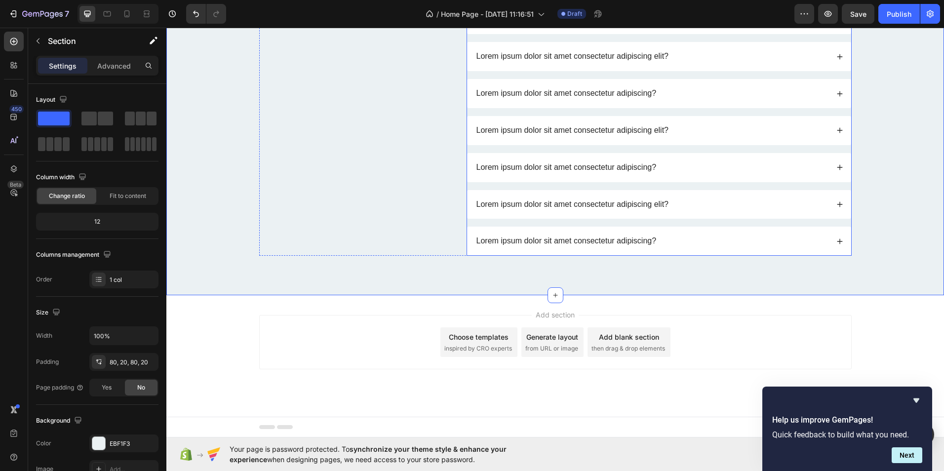
click at [524, 236] on p "Lorem ipsum dolor sit amet consectetur adipiscing?" at bounding box center [566, 241] width 180 height 10
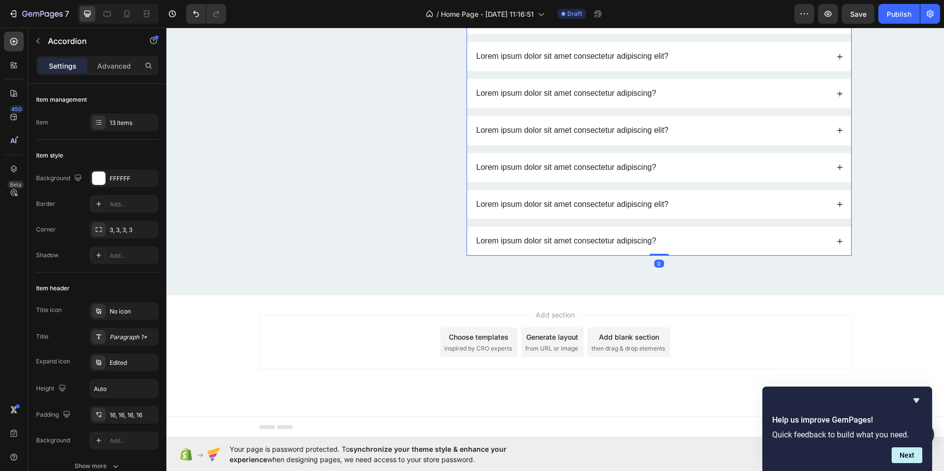
click at [726, 239] on div "Lorem ipsum dolor sit amet consectetur adipiscing?" at bounding box center [651, 240] width 353 height 13
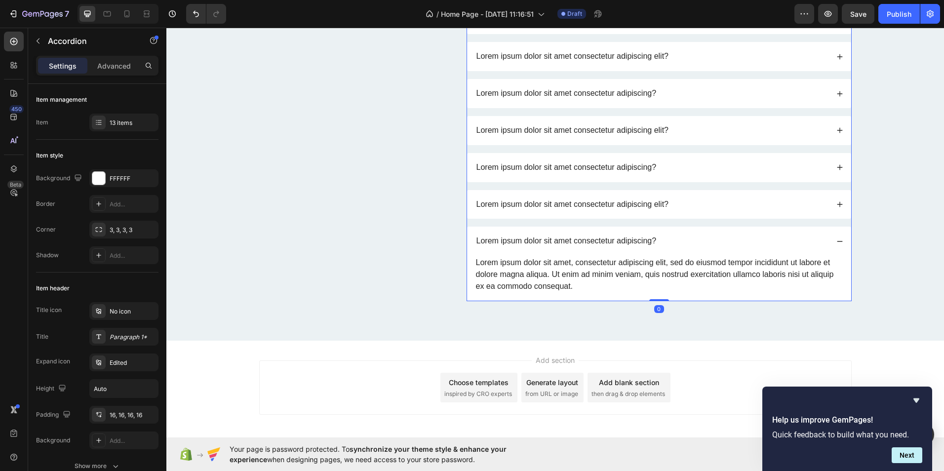
click at [685, 237] on div "Lorem ipsum dolor sit amet consectetur adipiscing?" at bounding box center [651, 240] width 353 height 13
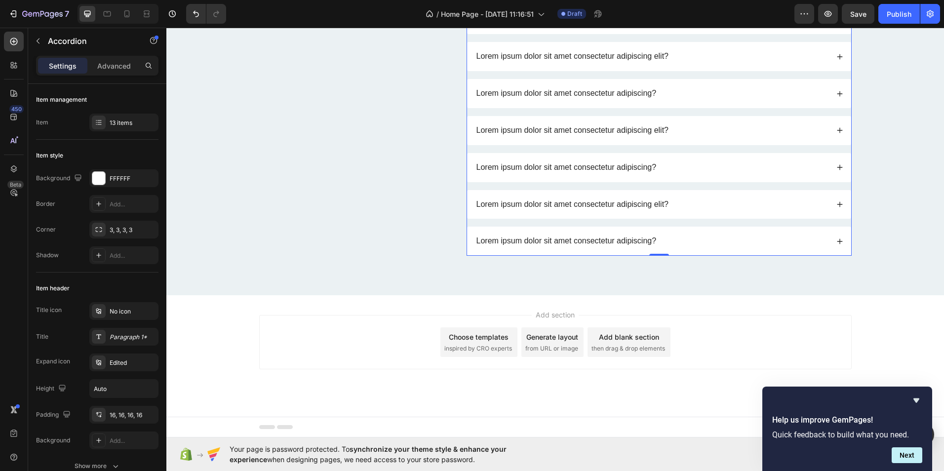
click at [615, 245] on p "Lorem ipsum dolor sit amet consectetur adipiscing?" at bounding box center [566, 241] width 180 height 10
click at [676, 245] on div "Lorem ipsum dolor sit amet consectetur adipiscing?" at bounding box center [651, 240] width 353 height 13
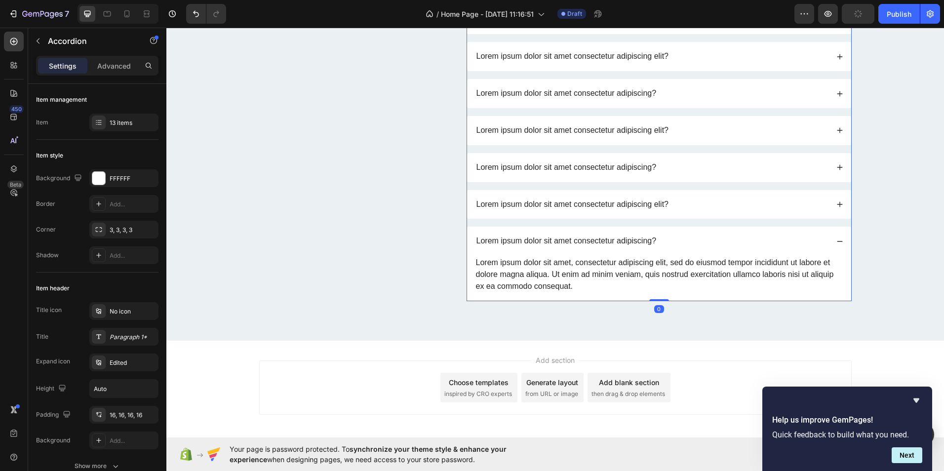
drag, startPoint x: 655, startPoint y: 300, endPoint x: 642, endPoint y: 200, distance: 100.5
click at [642, 200] on div "Lorem ipsum dolor sit amet adipiscing elit? Lorem ipsum dolor sit amet adipisci…" at bounding box center [658, 42] width 385 height 517
type input "100%"
type input "100"
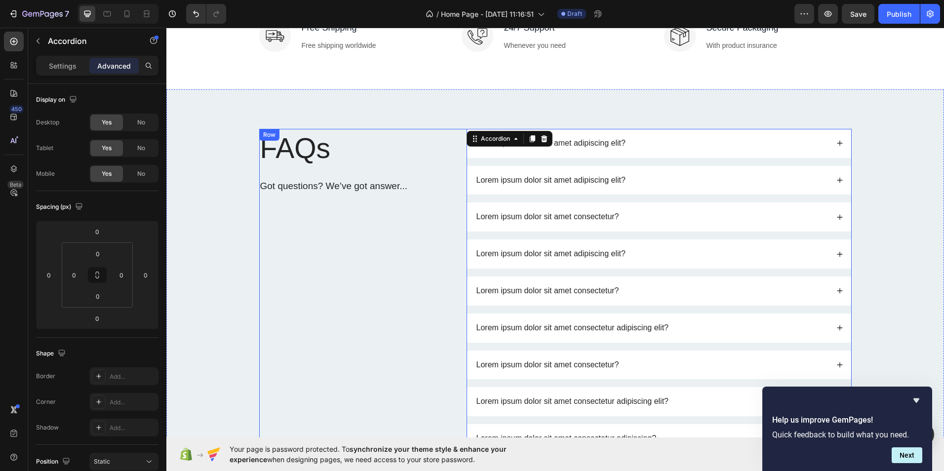
scroll to position [1890, 0]
click at [541, 141] on icon at bounding box center [544, 139] width 6 height 7
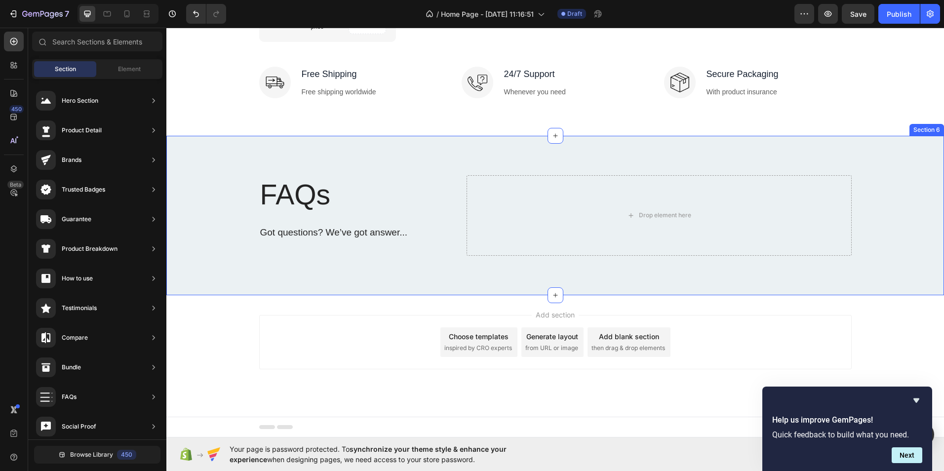
scroll to position [1844, 0]
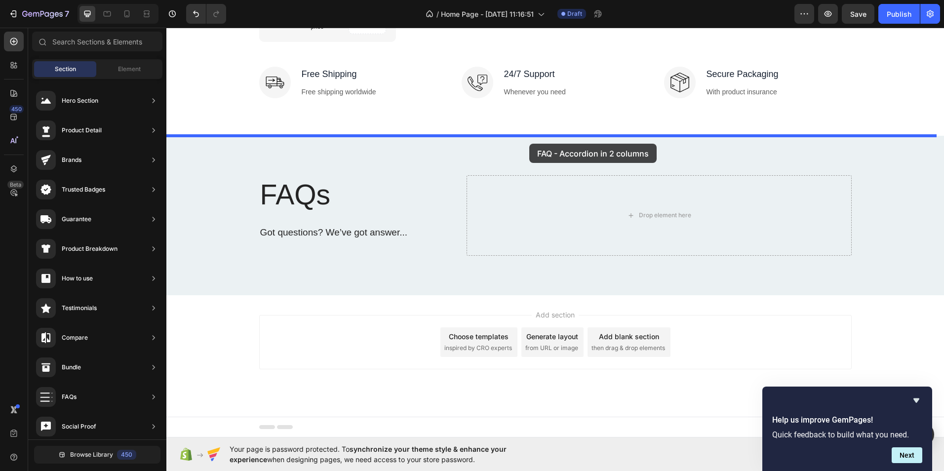
drag, startPoint x: 400, startPoint y: 367, endPoint x: 529, endPoint y: 144, distance: 258.1
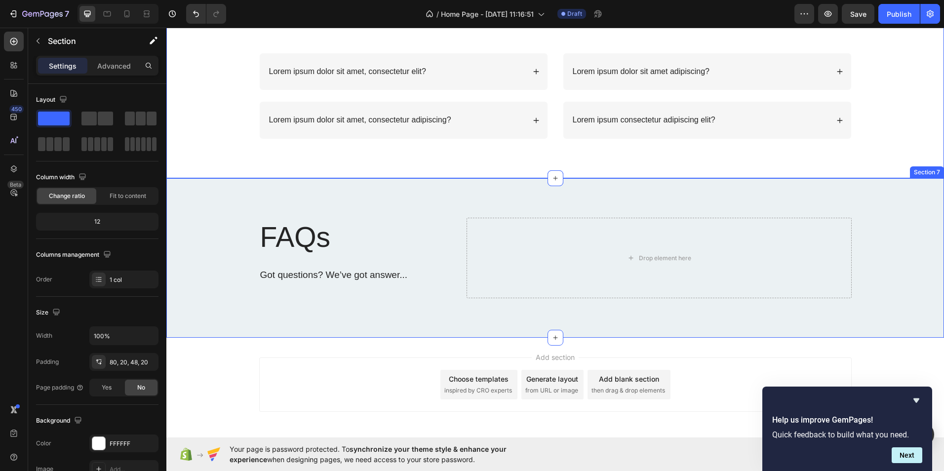
scroll to position [2088, 0]
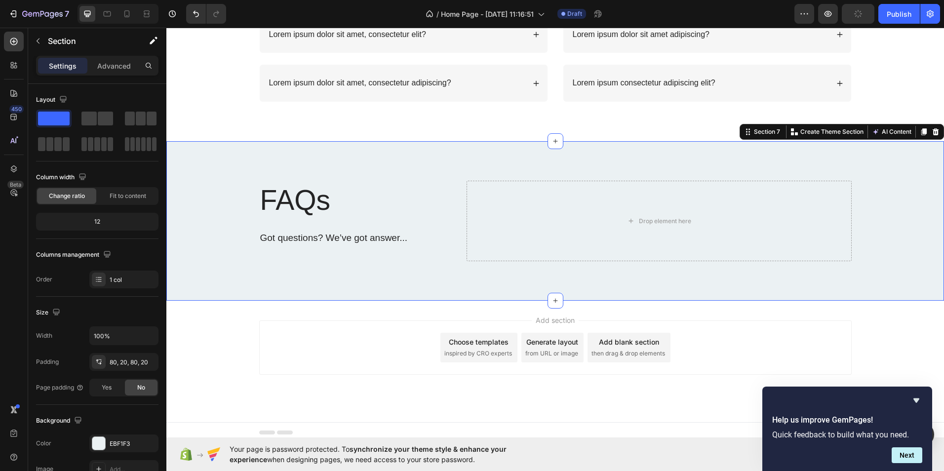
click at [449, 174] on div "FAQs Heading Got questions? We’ve got answer... Text Block Drop element here Ro…" at bounding box center [554, 220] width 777 height 159
click at [933, 131] on div at bounding box center [936, 132] width 12 height 12
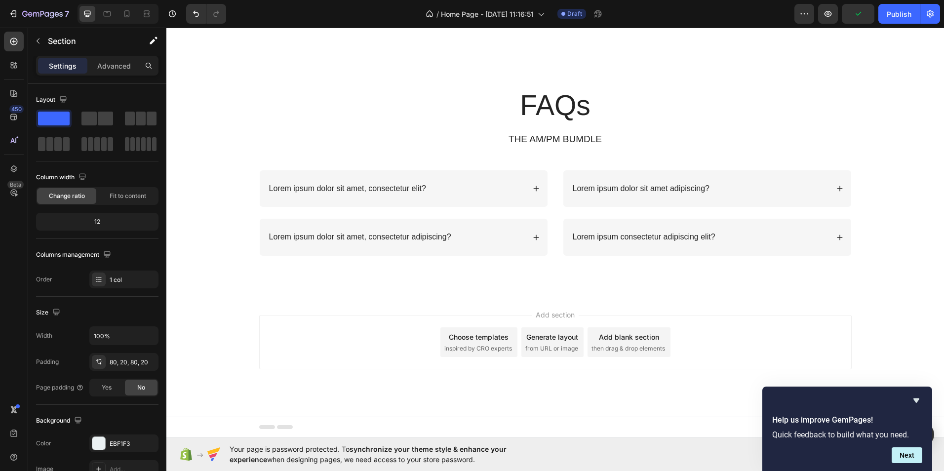
scroll to position [1934, 0]
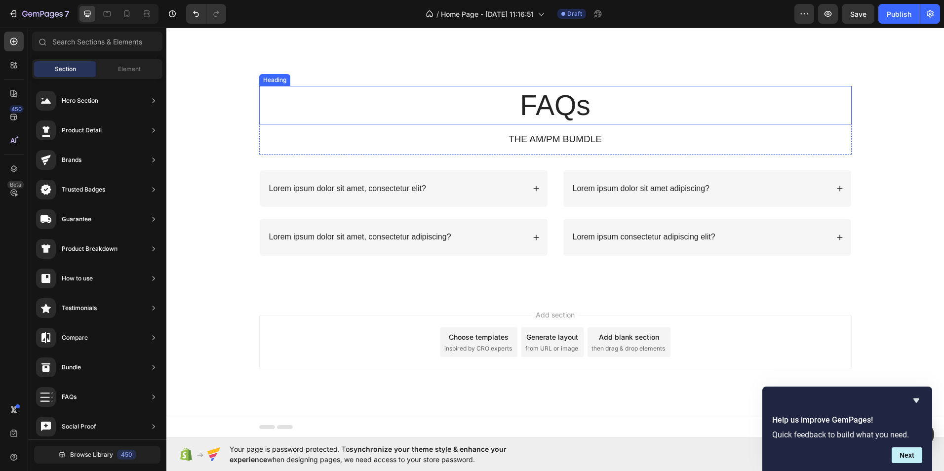
click at [596, 119] on h2 "FAQs" at bounding box center [555, 105] width 592 height 39
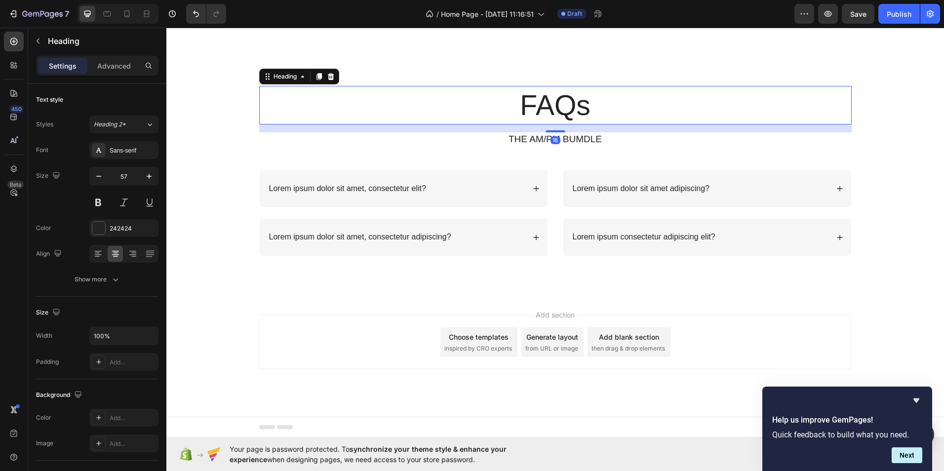
click at [568, 102] on h2 "FAQs" at bounding box center [555, 105] width 592 height 39
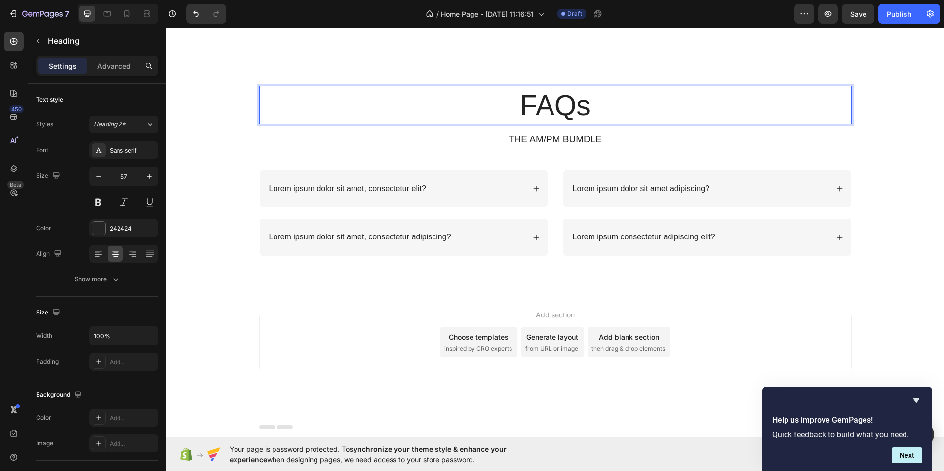
click at [585, 101] on p "FAQs" at bounding box center [555, 105] width 590 height 37
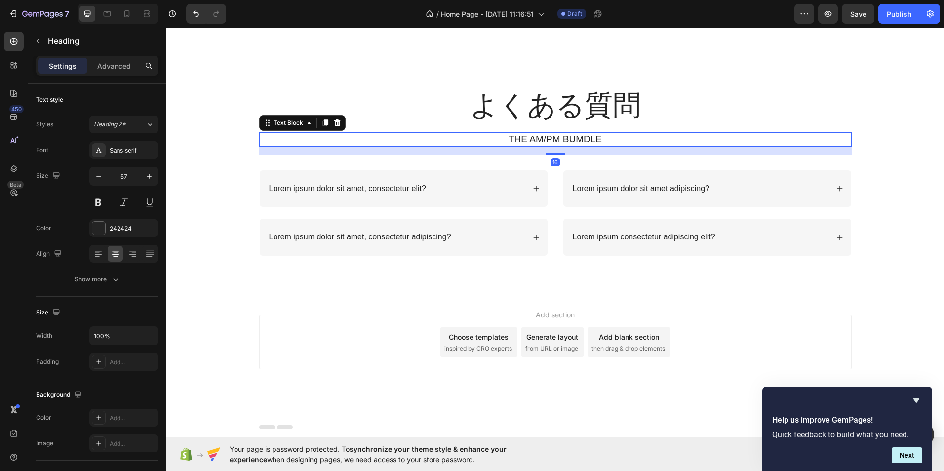
click at [536, 138] on p "THE AM/PM BUMDLE" at bounding box center [555, 139] width 590 height 12
click at [530, 141] on p "THE AM/PM BUMDLE" at bounding box center [555, 139] width 590 height 12
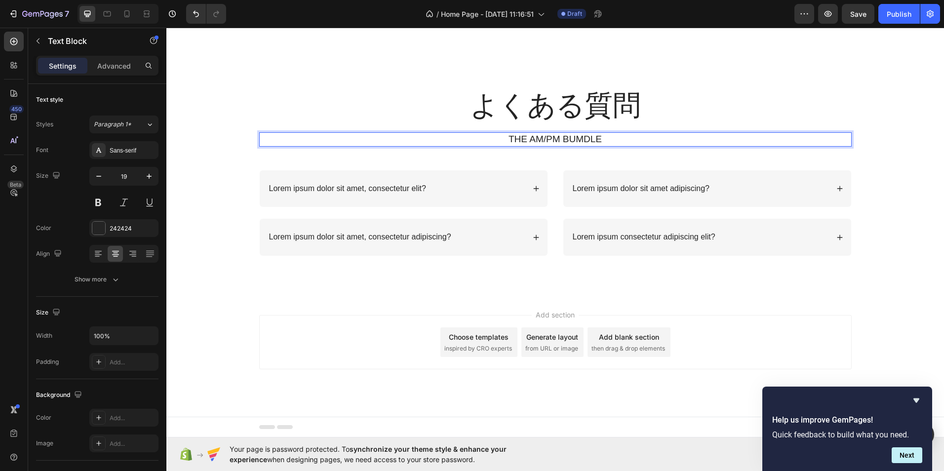
drag, startPoint x: 499, startPoint y: 139, endPoint x: 473, endPoint y: 138, distance: 25.7
click at [466, 138] on p "THE AM/PM BUMDLE" at bounding box center [555, 139] width 590 height 12
drag, startPoint x: 485, startPoint y: 137, endPoint x: 612, endPoint y: 133, distance: 126.4
click at [612, 133] on p "THE AM/PM BUMDLE" at bounding box center [555, 139] width 590 height 12
click at [349, 193] on p "Lorem ipsum dolor sit amet, consectetur elit?" at bounding box center [347, 189] width 157 height 10
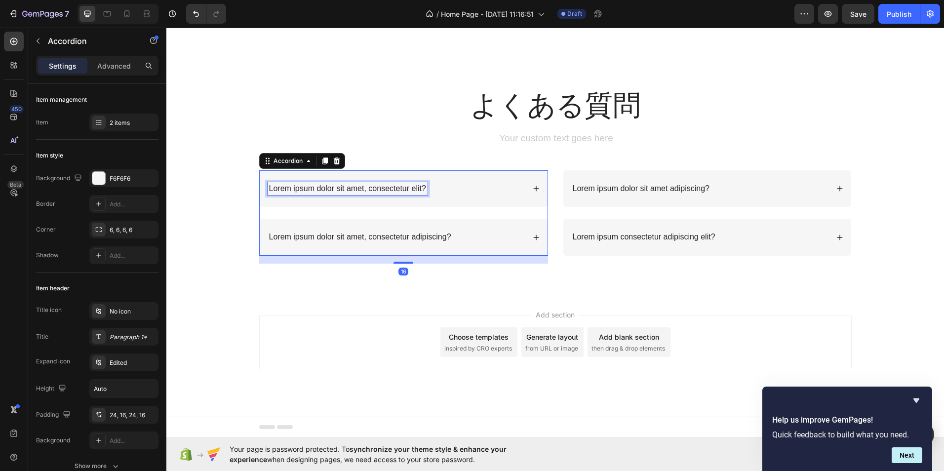
click at [353, 189] on p "Lorem ipsum dolor sit amet, consectetur elit?" at bounding box center [347, 189] width 157 height 10
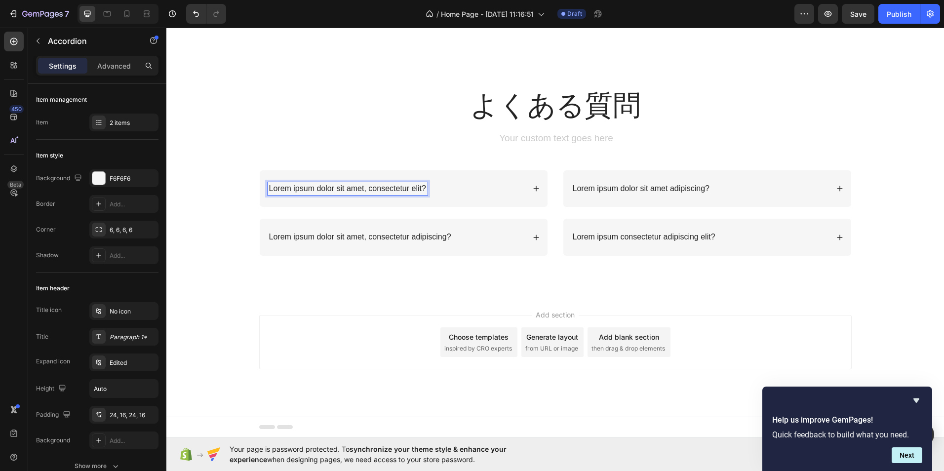
click at [433, 186] on div "Lorem ipsum dolor sit amet, consectetur elit?" at bounding box center [396, 188] width 257 height 13
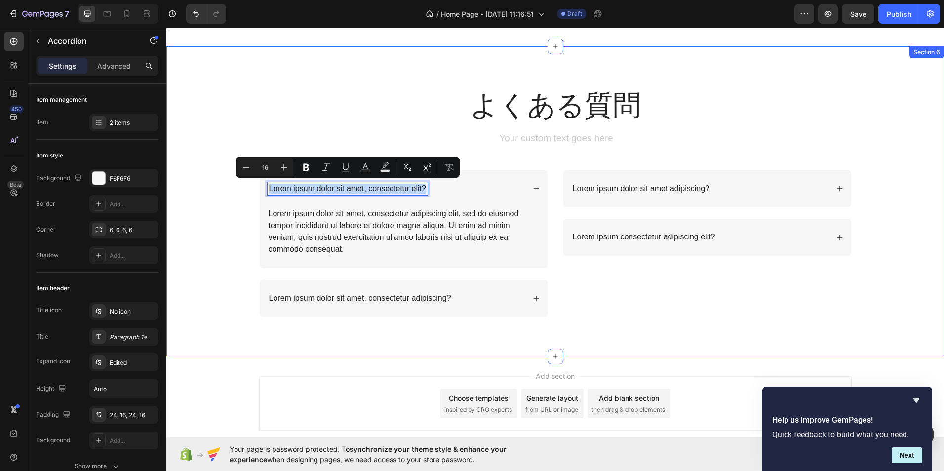
drag, startPoint x: 429, startPoint y: 186, endPoint x: 213, endPoint y: 187, distance: 215.7
click at [213, 187] on div "よくある質問 Heading Text Block Row Lorem ipsum dolor sit amet, consectetur elit? Lor…" at bounding box center [555, 209] width 758 height 247
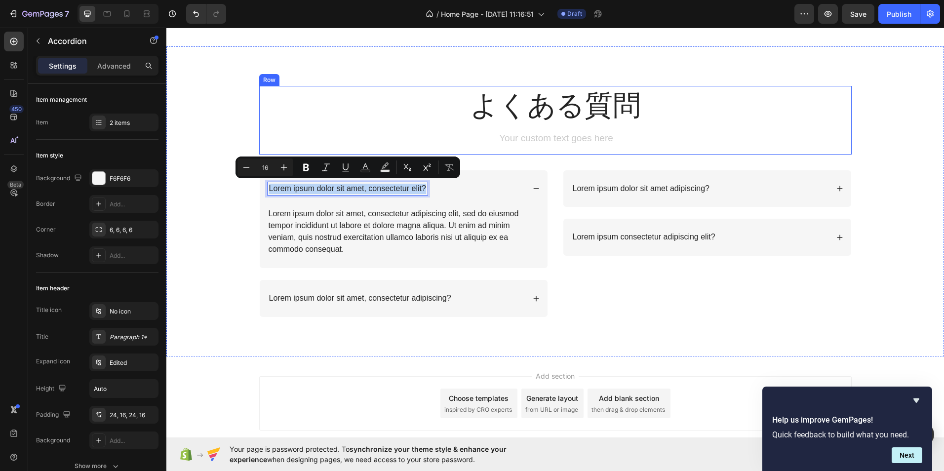
click at [341, 104] on p "よくある質問" at bounding box center [555, 105] width 590 height 37
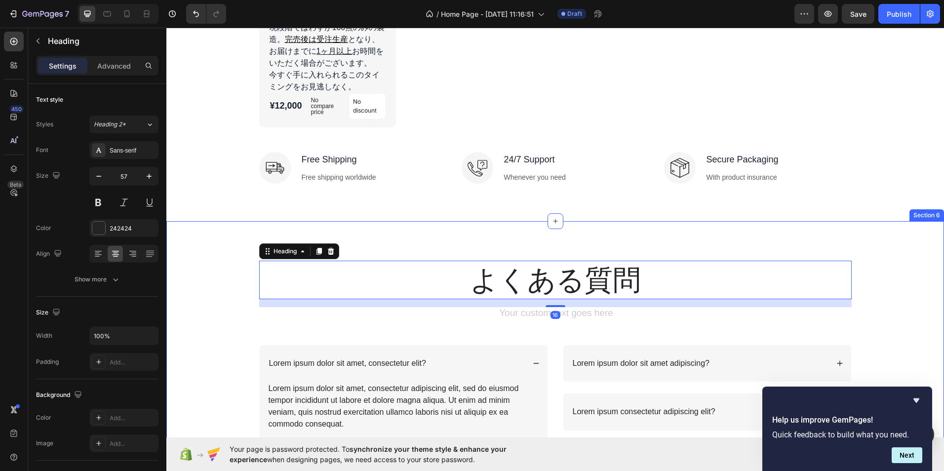
scroll to position [1637, 0]
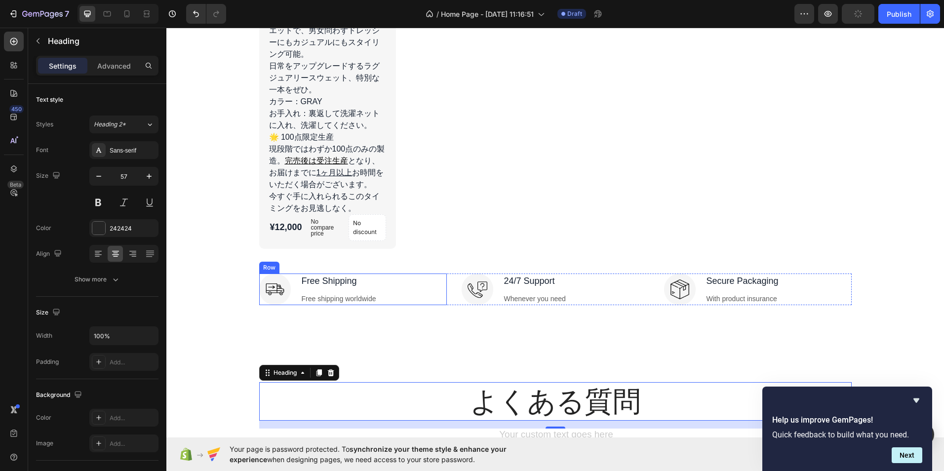
click at [435, 290] on div "Image Free Shipping Text block Free shipping worldwide Text block Row" at bounding box center [353, 289] width 188 height 32
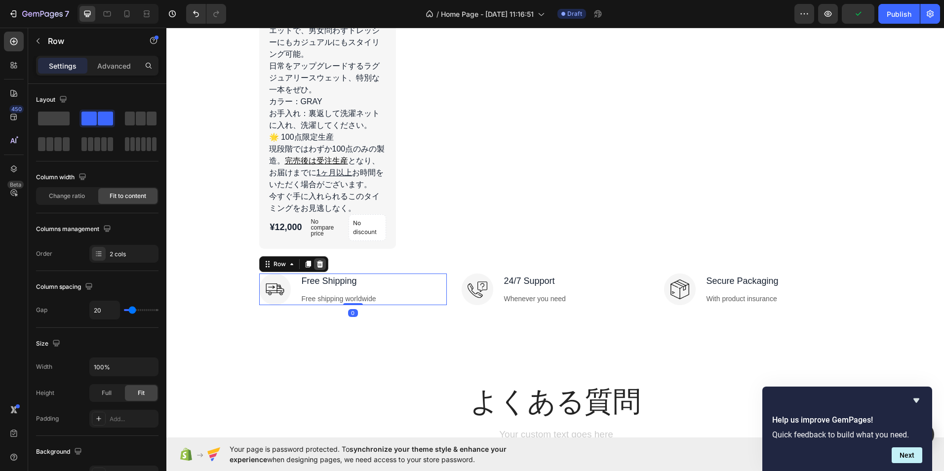
click at [316, 260] on icon at bounding box center [320, 264] width 8 height 8
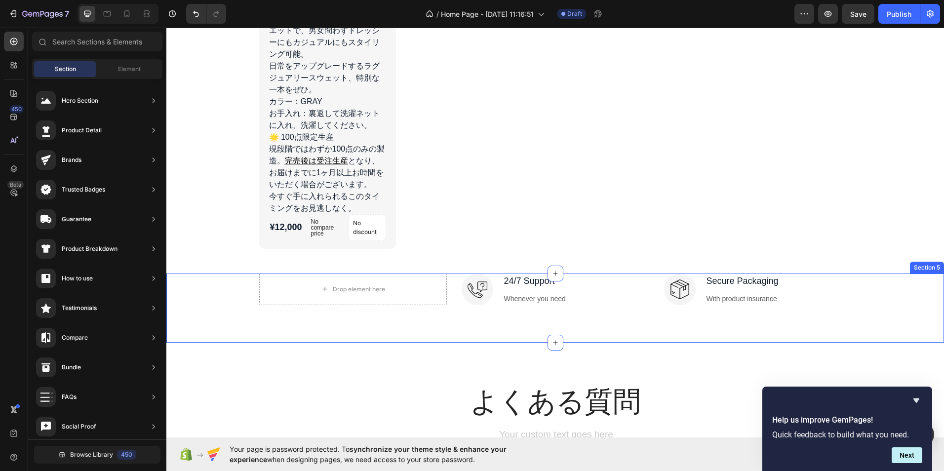
click at [633, 333] on div "Drop element here Image 24/7 Support Text block Whenever you need Text block Ro…" at bounding box center [554, 307] width 777 height 69
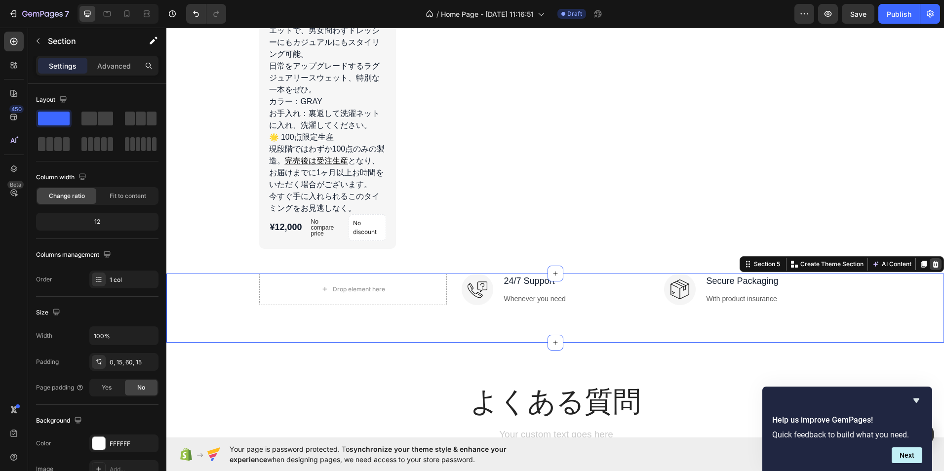
click at [932, 262] on icon at bounding box center [935, 264] width 6 height 7
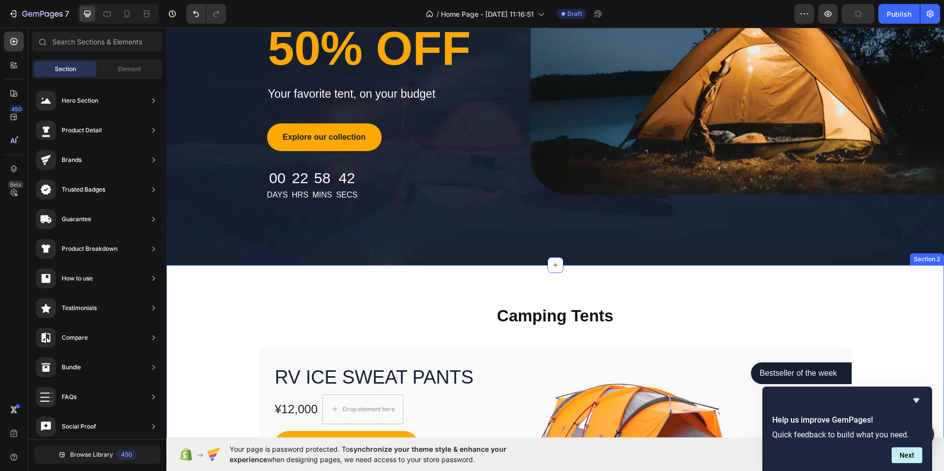
scroll to position [58, 0]
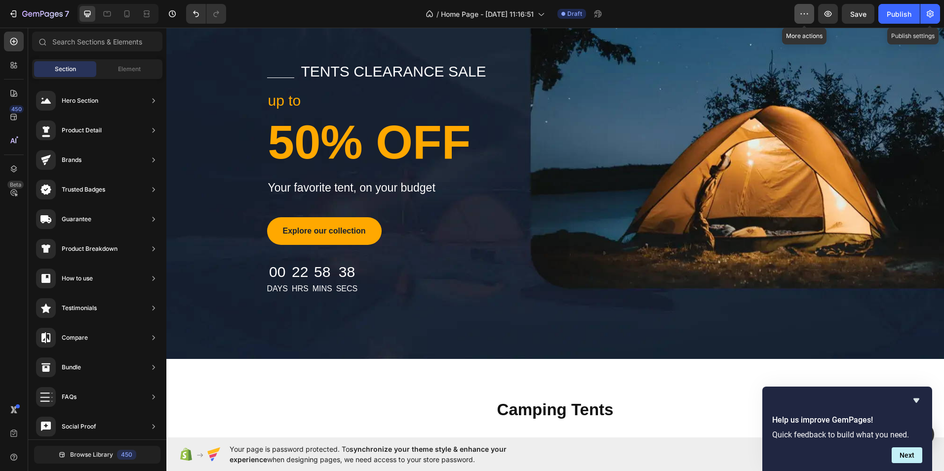
click at [805, 14] on icon "button" at bounding box center [804, 13] width 1 height 1
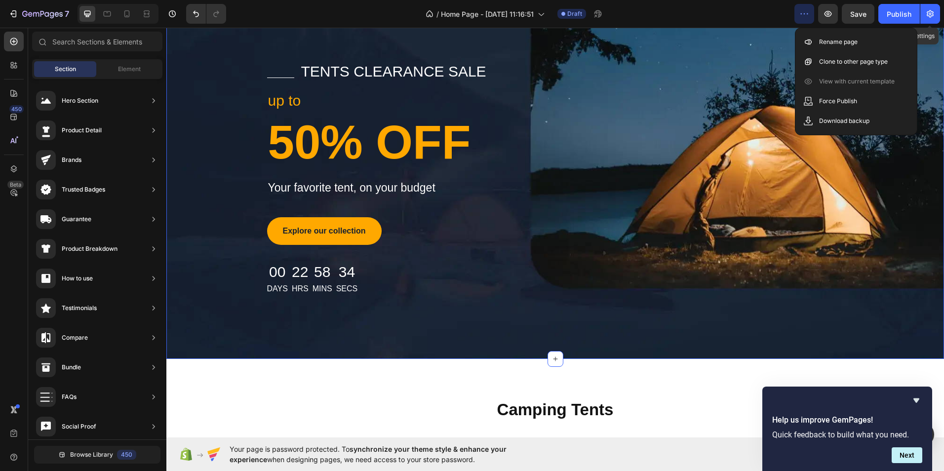
click at [764, 51] on div "Title Line tents clearance sale Text block Row up to Text block 50% OFF Heading…" at bounding box center [554, 174] width 777 height 369
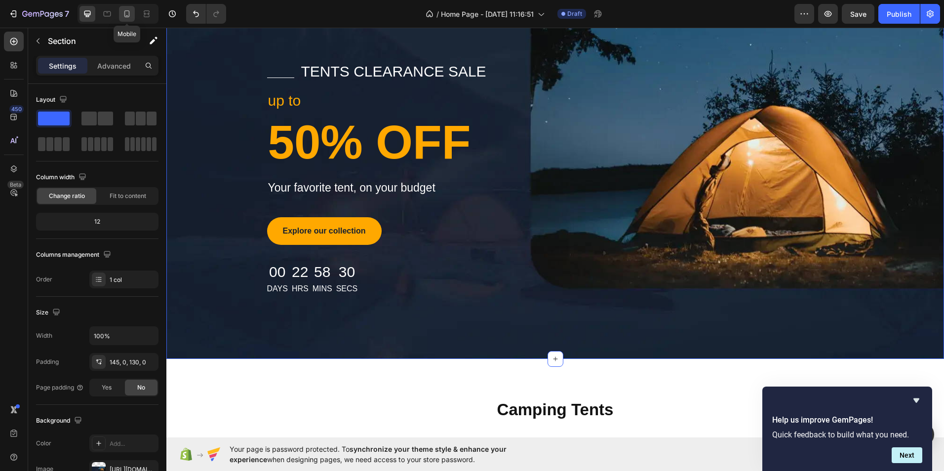
click at [122, 13] on icon at bounding box center [127, 14] width 10 height 10
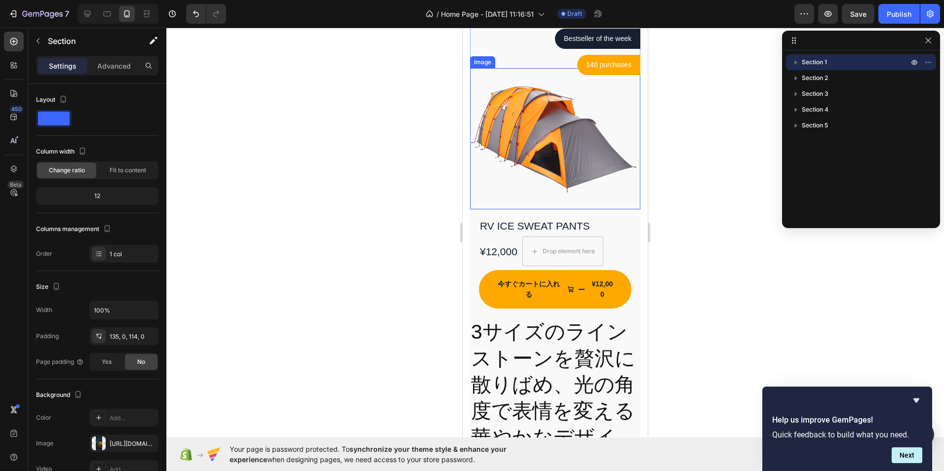
scroll to position [494, 0]
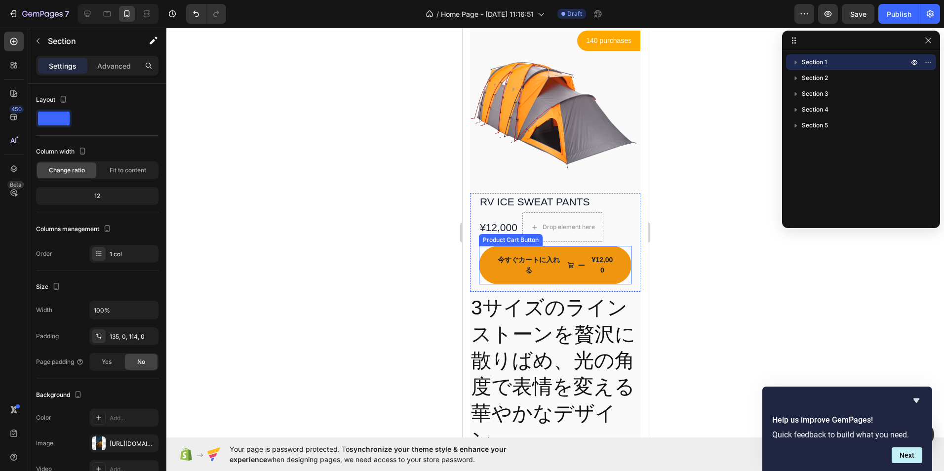
click at [589, 268] on div "¥12,000" at bounding box center [602, 265] width 27 height 23
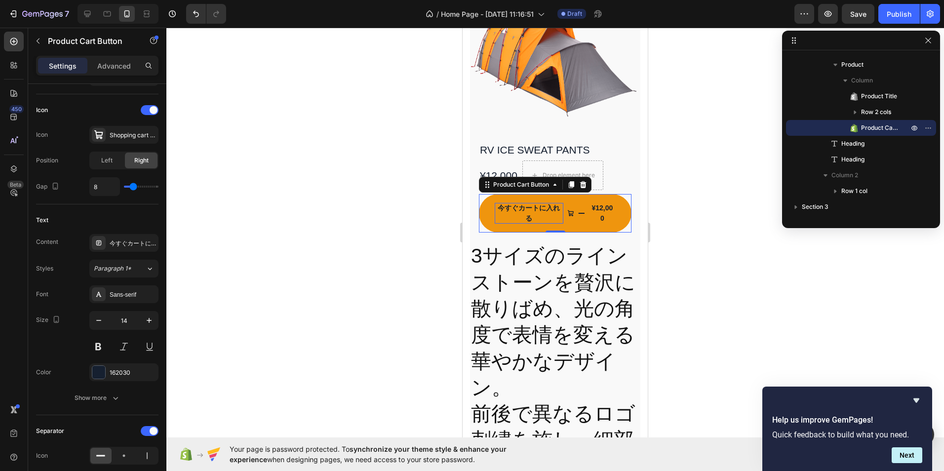
scroll to position [543, 0]
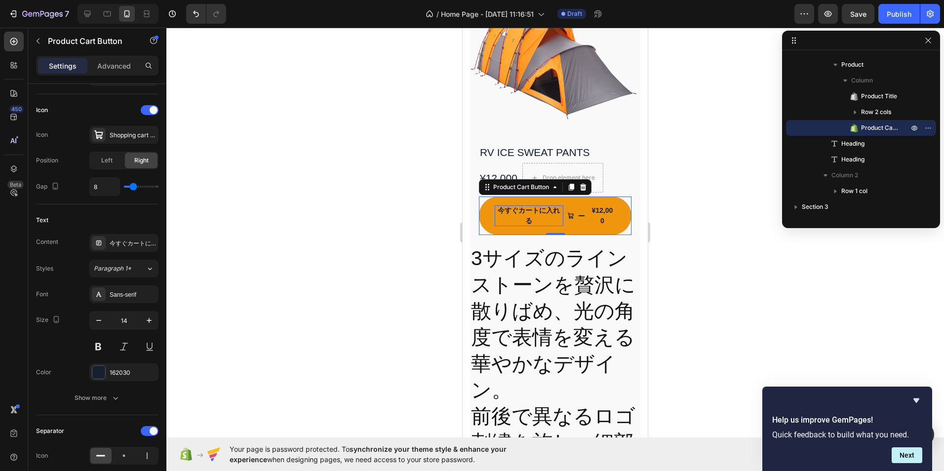
click at [539, 205] on div "今すぐカートに入れる" at bounding box center [529, 215] width 69 height 21
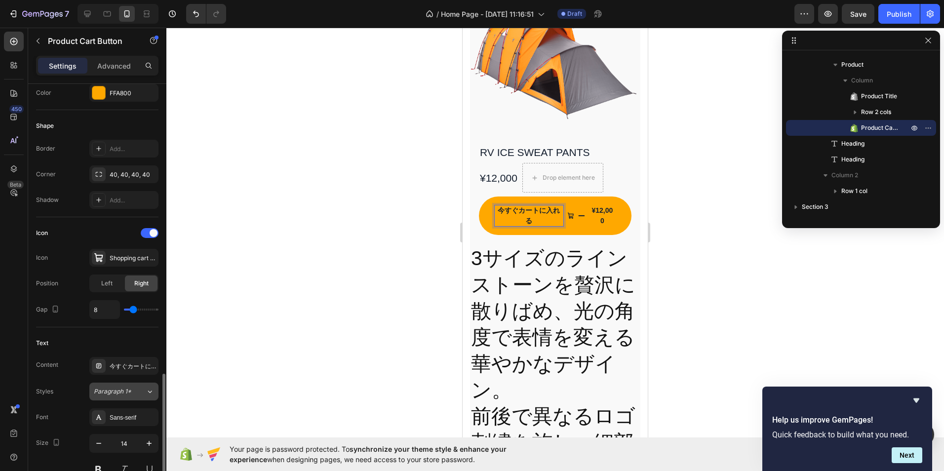
scroll to position [420, 0]
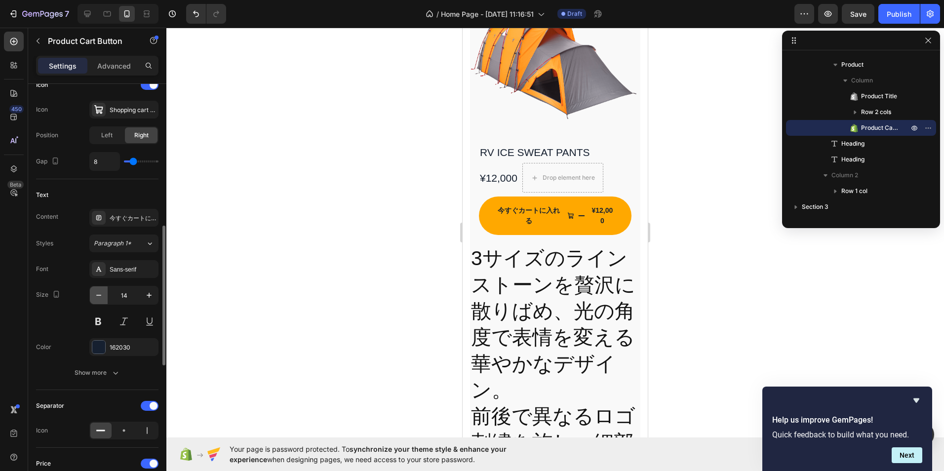
click at [100, 298] on icon "button" at bounding box center [99, 295] width 10 height 10
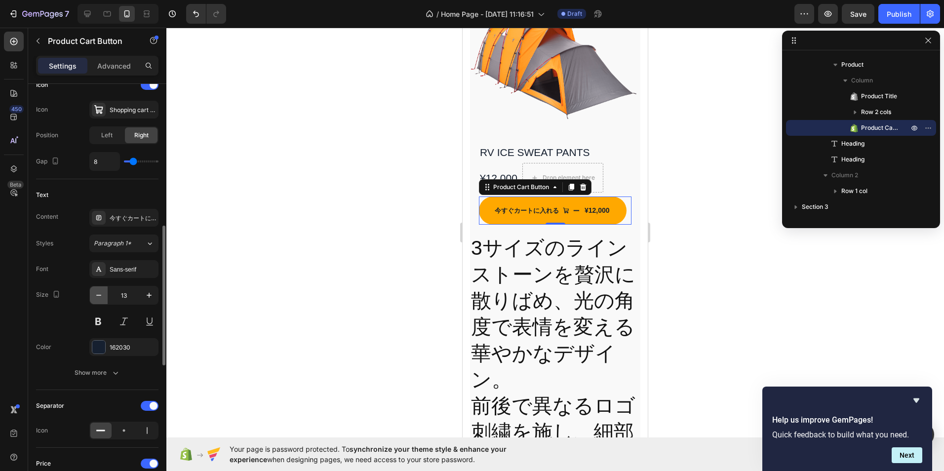
click at [100, 298] on icon "button" at bounding box center [99, 295] width 10 height 10
type input "12"
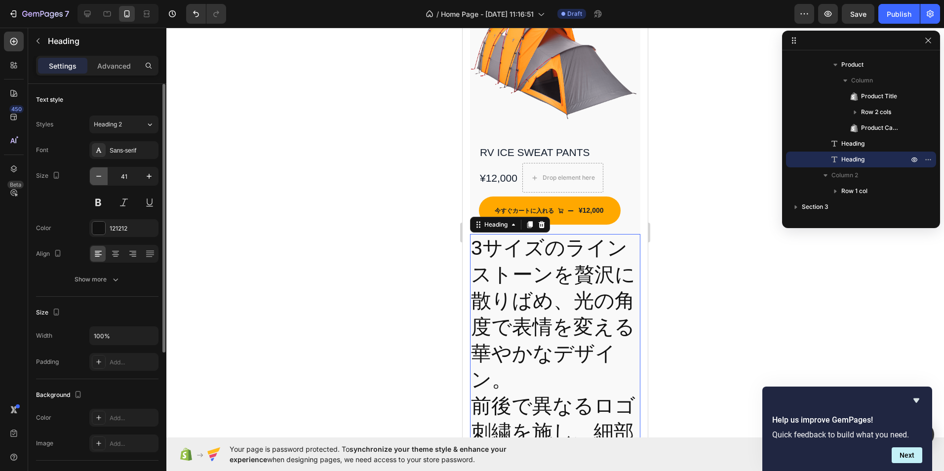
click at [104, 181] on button "button" at bounding box center [99, 176] width 18 height 18
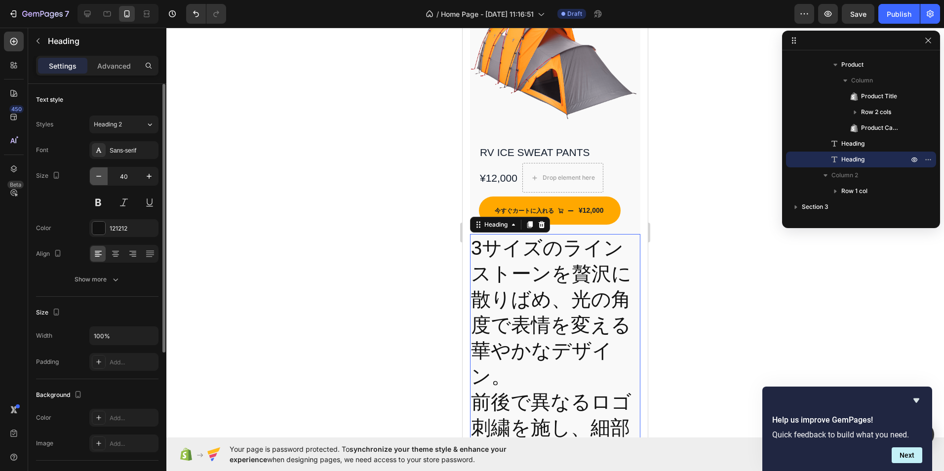
click at [104, 181] on button "button" at bounding box center [99, 176] width 18 height 18
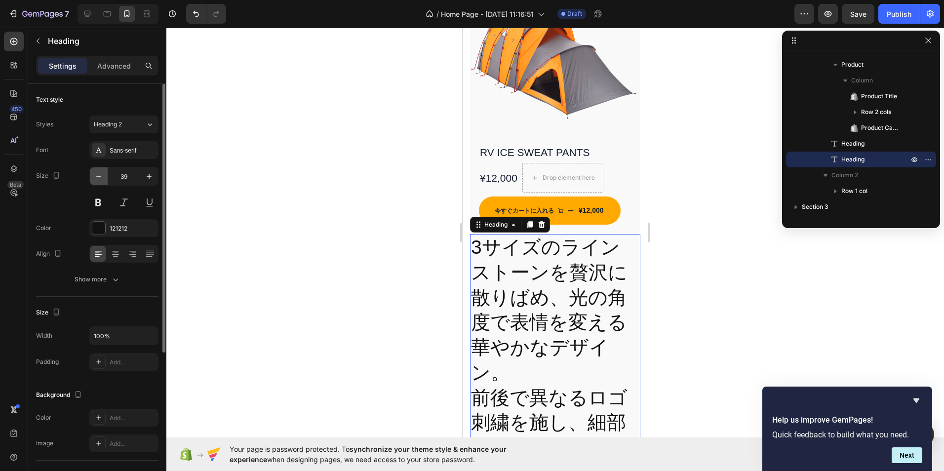
click at [104, 181] on button "button" at bounding box center [99, 176] width 18 height 18
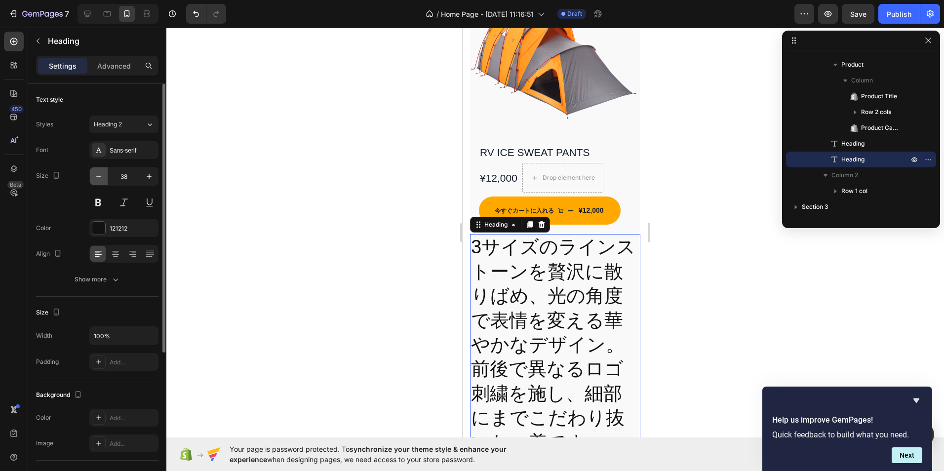
click at [104, 181] on button "button" at bounding box center [99, 176] width 18 height 18
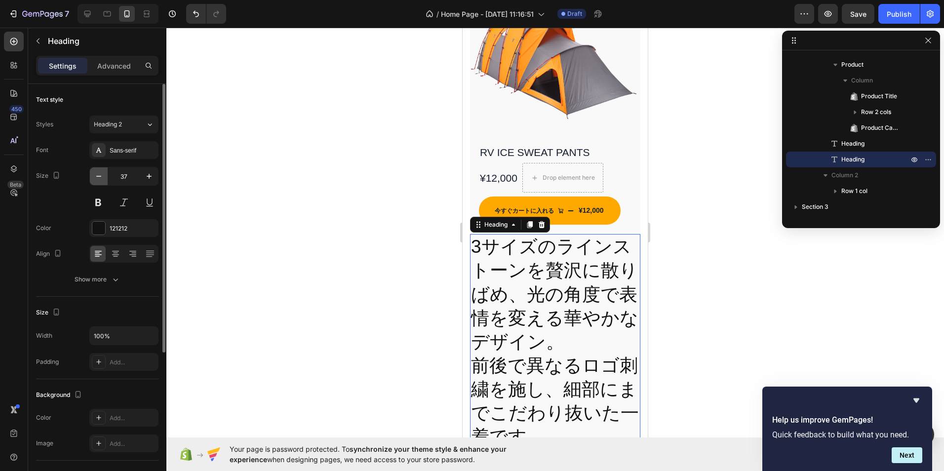
click at [104, 181] on button "button" at bounding box center [99, 176] width 18 height 18
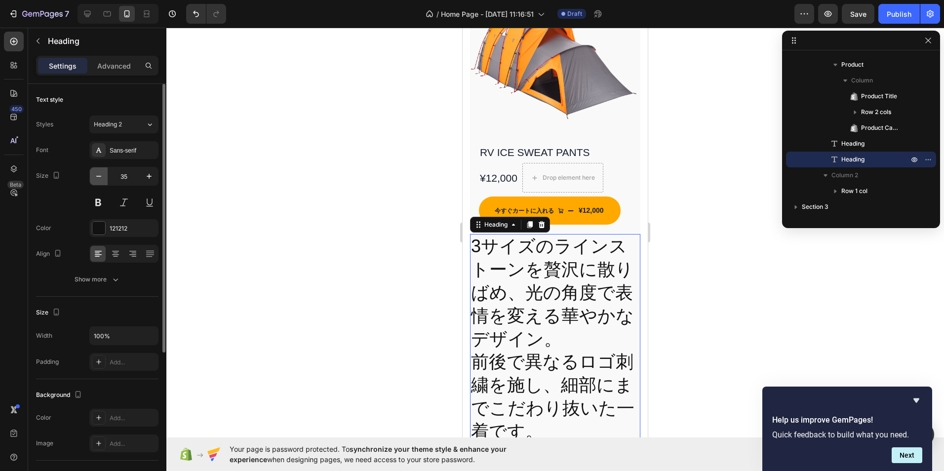
click at [104, 181] on button "button" at bounding box center [99, 176] width 18 height 18
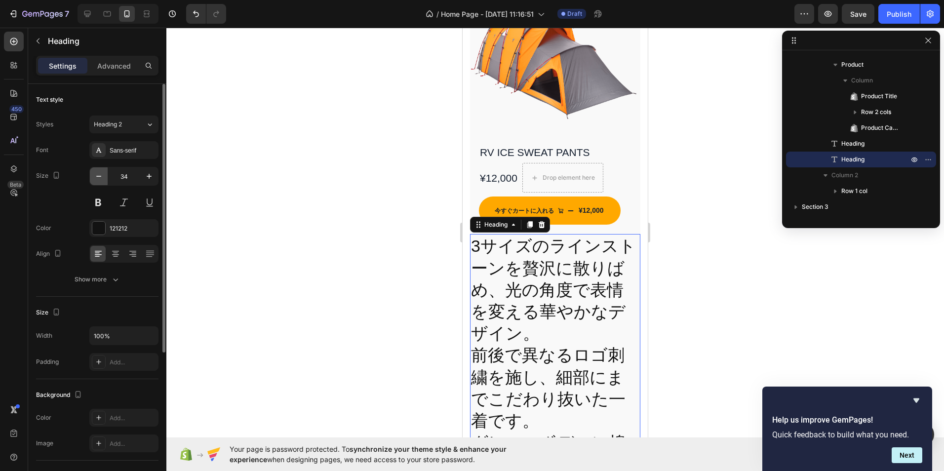
click at [104, 181] on button "button" at bounding box center [99, 176] width 18 height 18
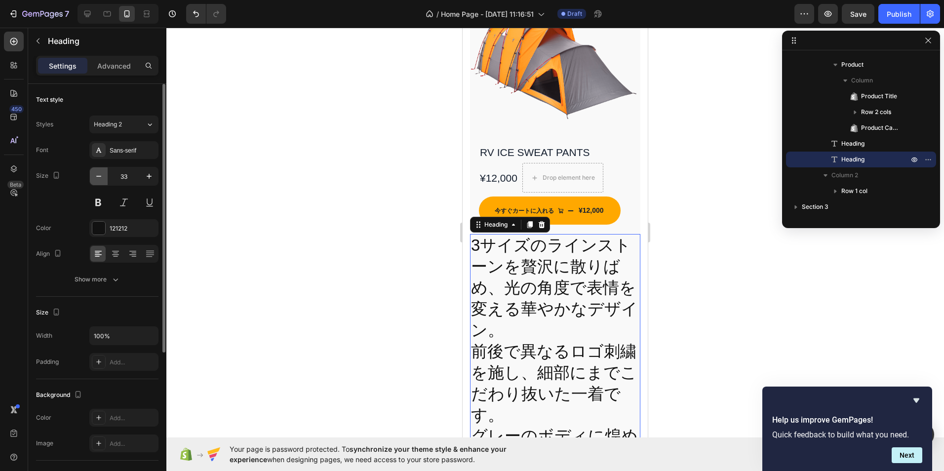
click at [104, 181] on button "button" at bounding box center [99, 176] width 18 height 18
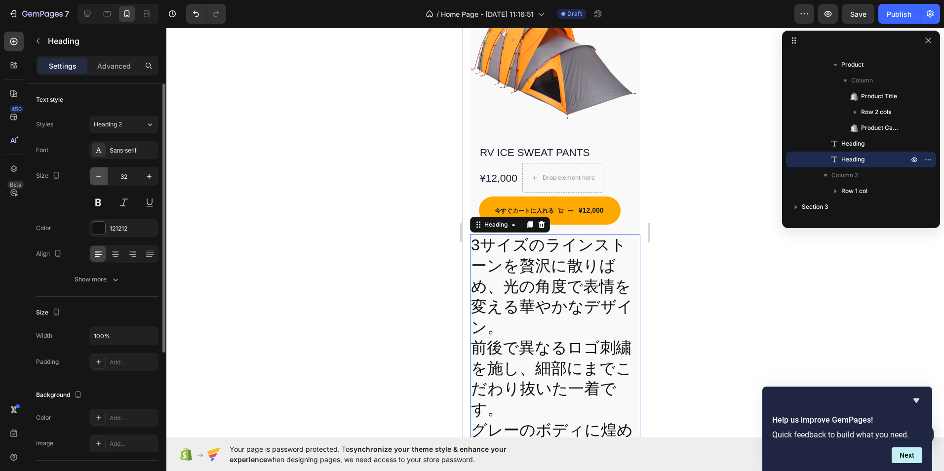
click at [104, 181] on button "button" at bounding box center [99, 176] width 18 height 18
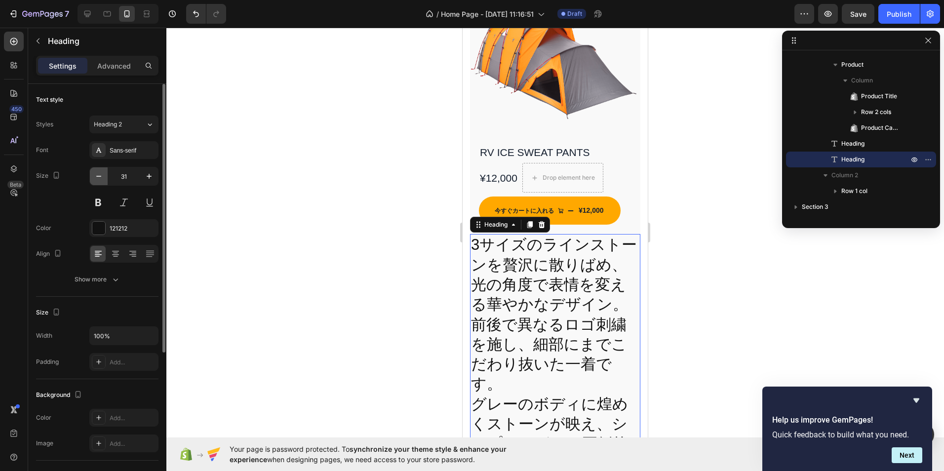
click at [104, 181] on button "button" at bounding box center [99, 176] width 18 height 18
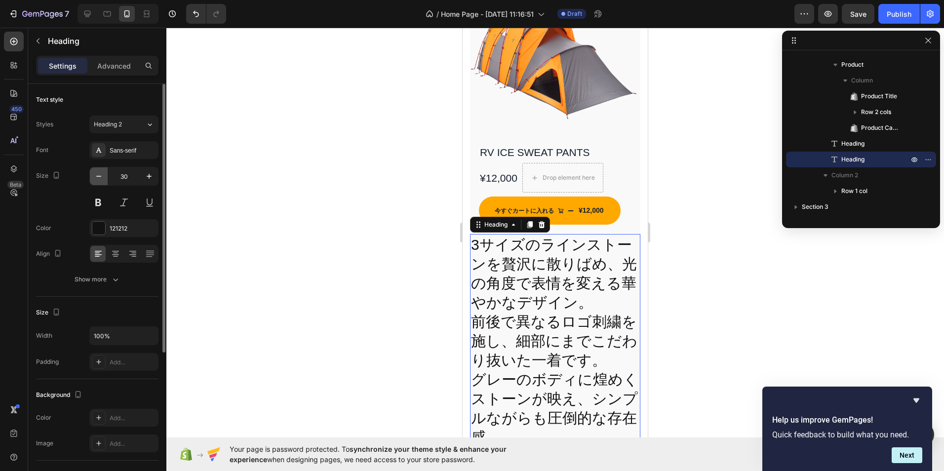
click at [104, 181] on button "button" at bounding box center [99, 176] width 18 height 18
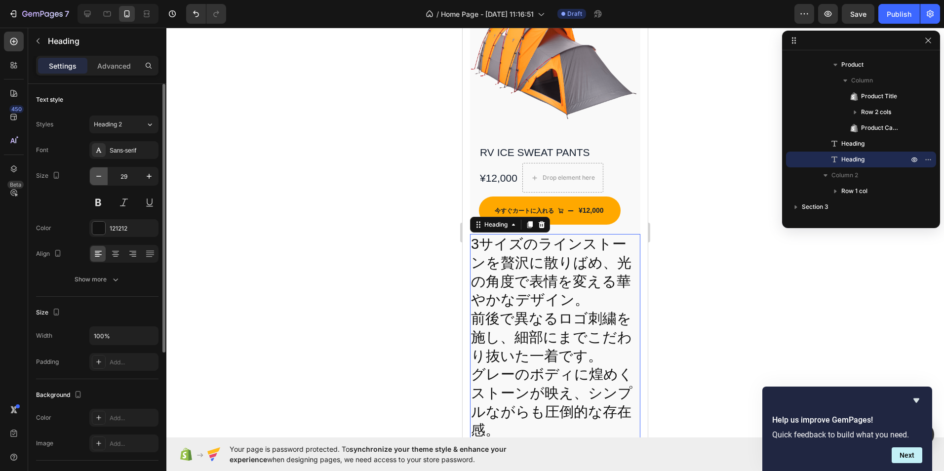
click at [104, 181] on button "button" at bounding box center [99, 176] width 18 height 18
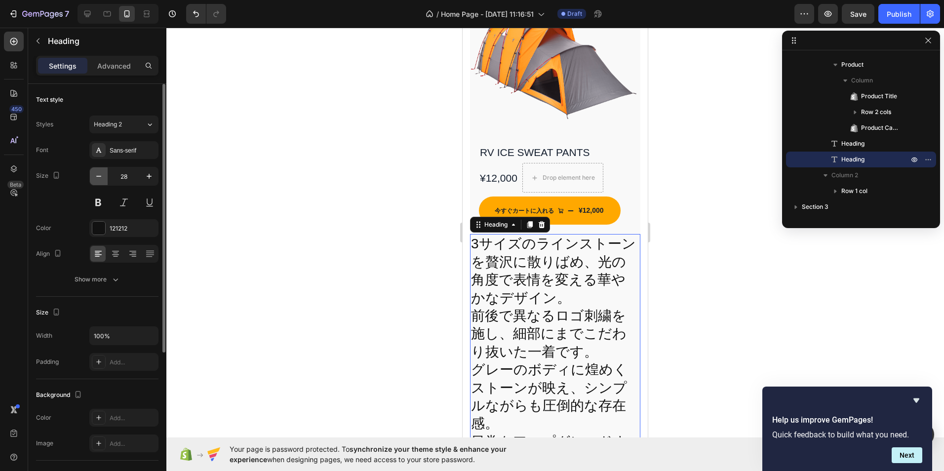
click at [104, 181] on button "button" at bounding box center [99, 176] width 18 height 18
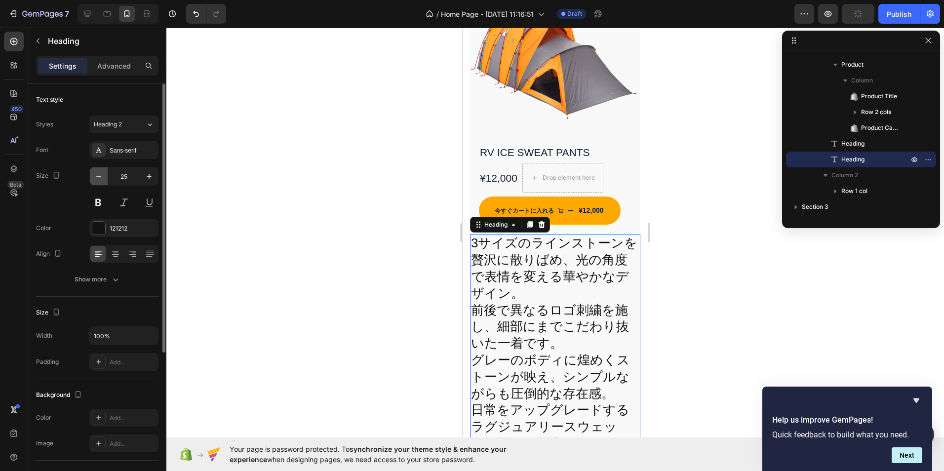
click at [104, 181] on button "button" at bounding box center [99, 176] width 18 height 18
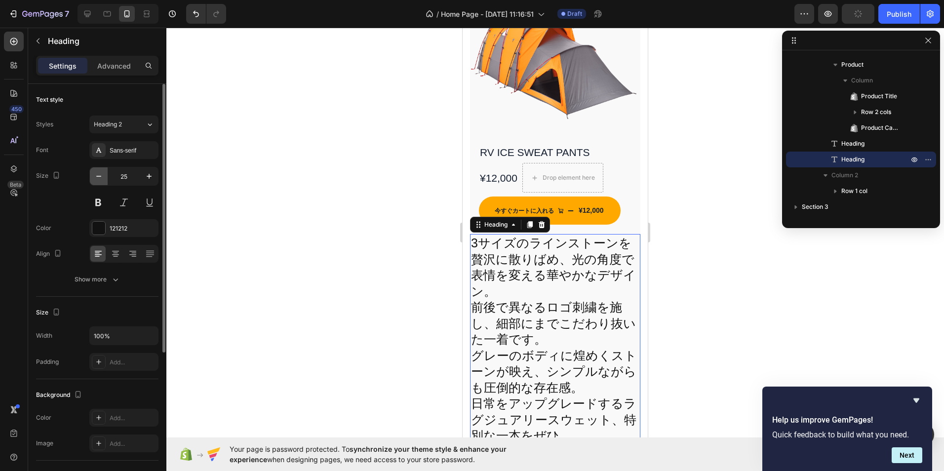
click at [104, 181] on button "button" at bounding box center [99, 176] width 18 height 18
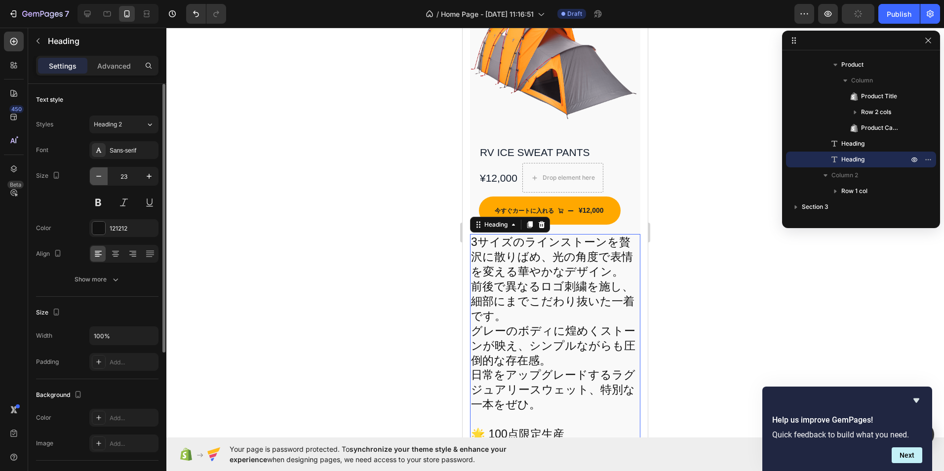
click at [104, 181] on button "button" at bounding box center [99, 176] width 18 height 18
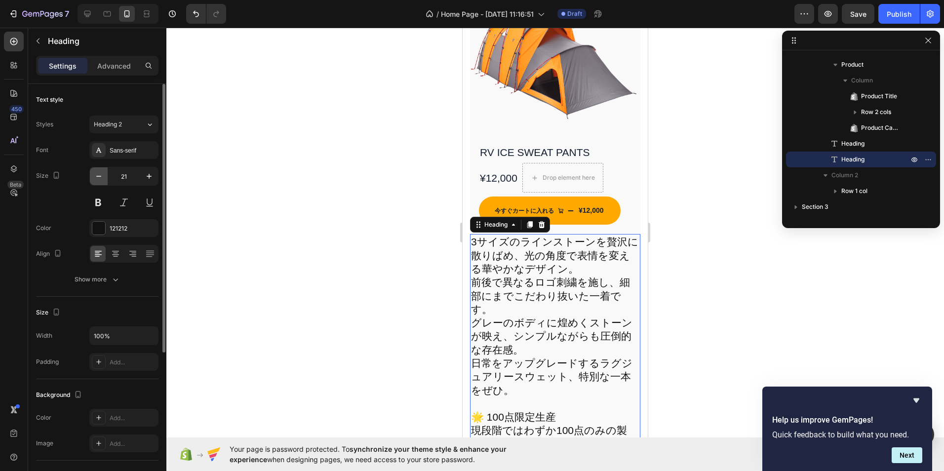
click at [104, 181] on button "button" at bounding box center [99, 176] width 18 height 18
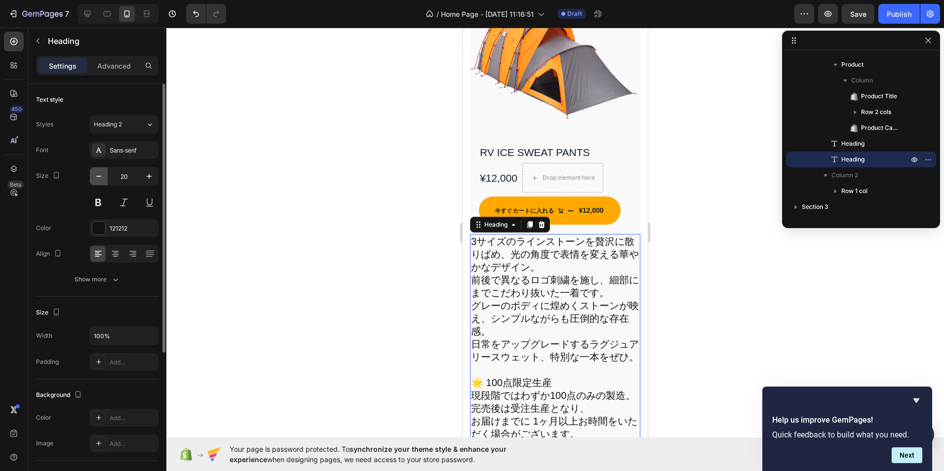
click at [104, 181] on button "button" at bounding box center [99, 176] width 18 height 18
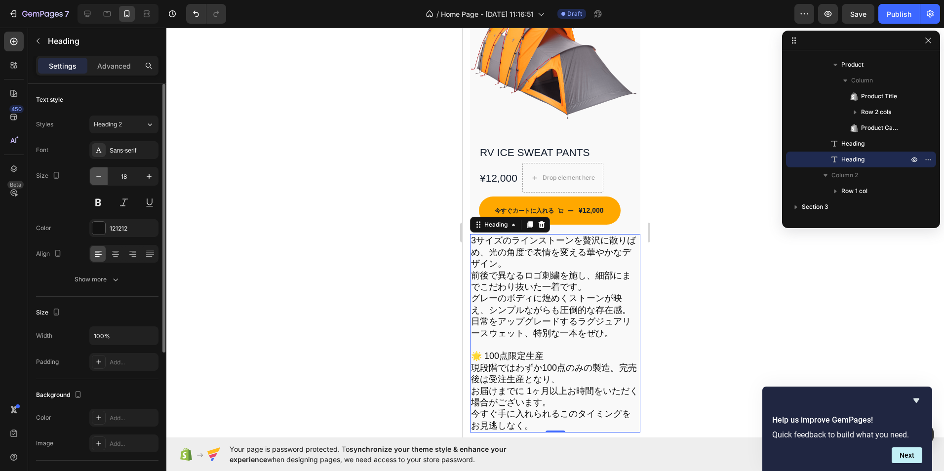
click at [104, 181] on button "button" at bounding box center [99, 176] width 18 height 18
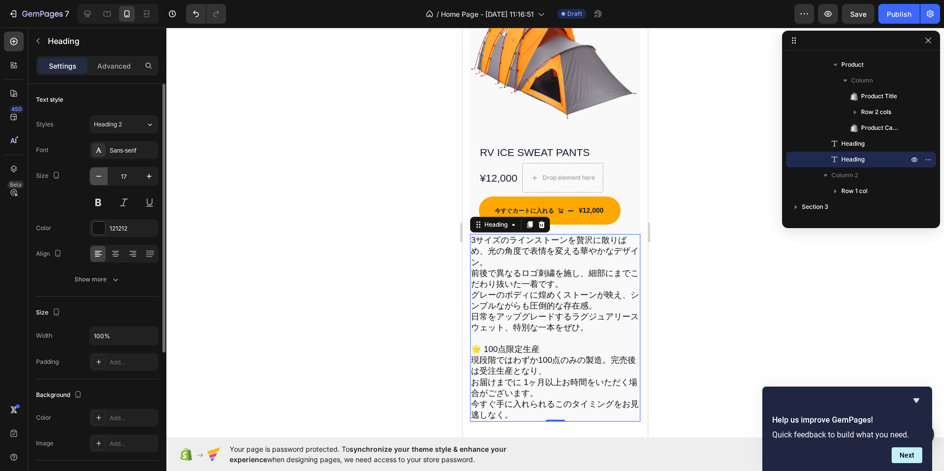
click at [104, 181] on button "button" at bounding box center [99, 176] width 18 height 18
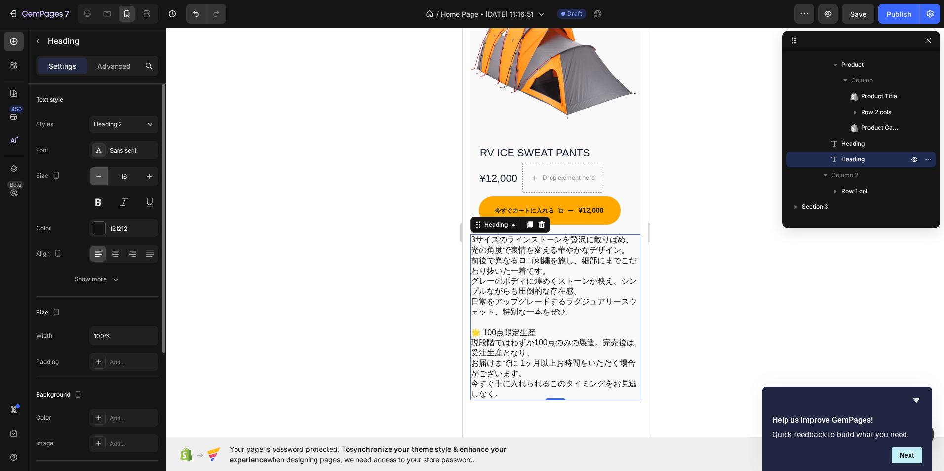
click at [104, 181] on button "button" at bounding box center [99, 176] width 18 height 18
type input "15"
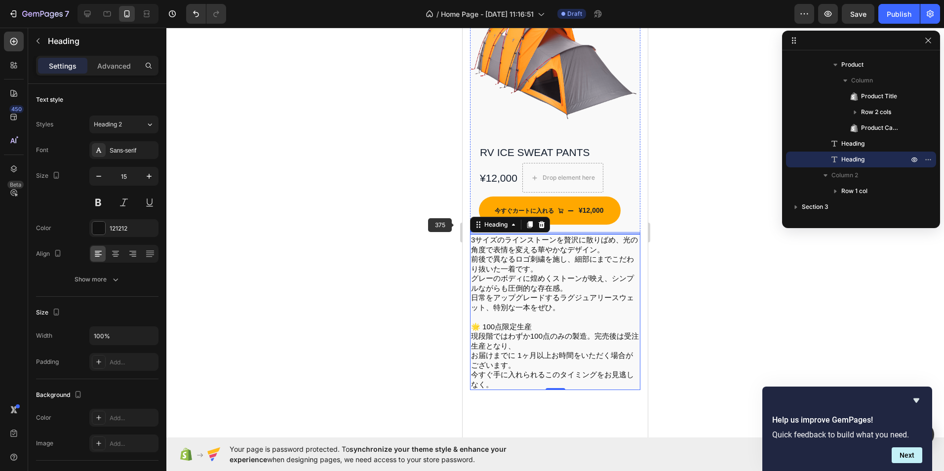
click at [471, 232] on h2 at bounding box center [555, 233] width 170 height 2
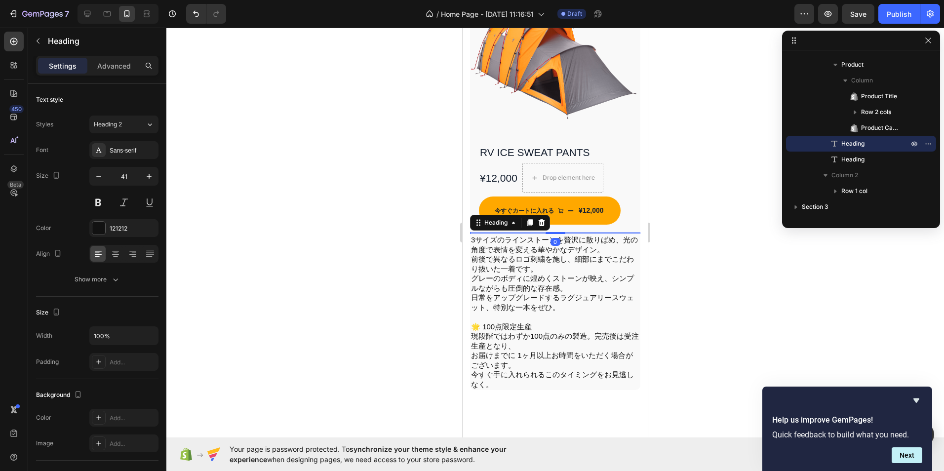
click at [693, 247] on div at bounding box center [554, 249] width 777 height 443
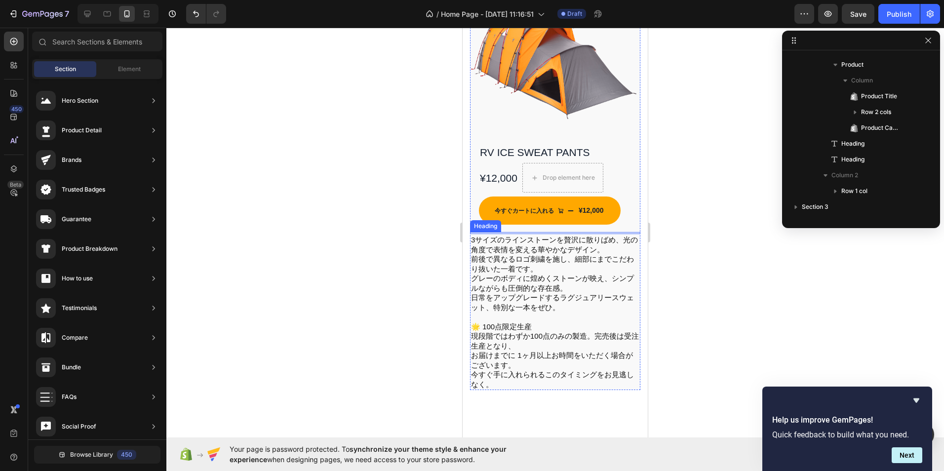
click at [558, 232] on h2 at bounding box center [555, 233] width 170 height 2
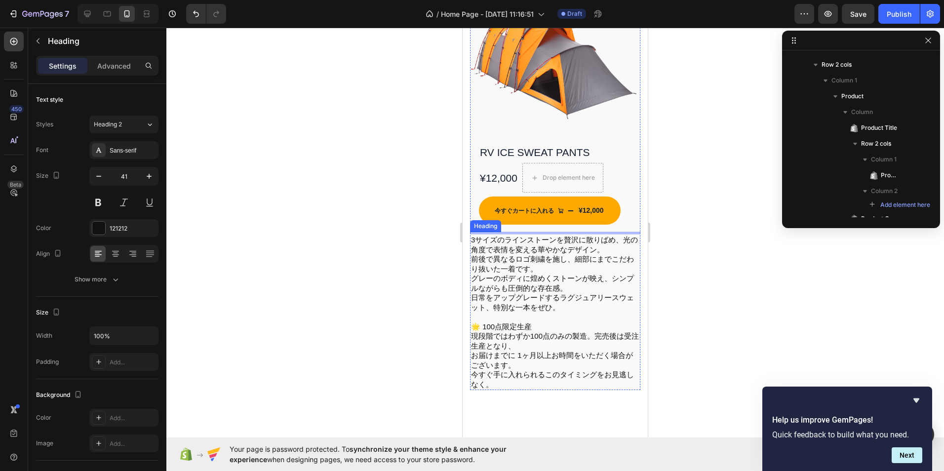
scroll to position [199, 0]
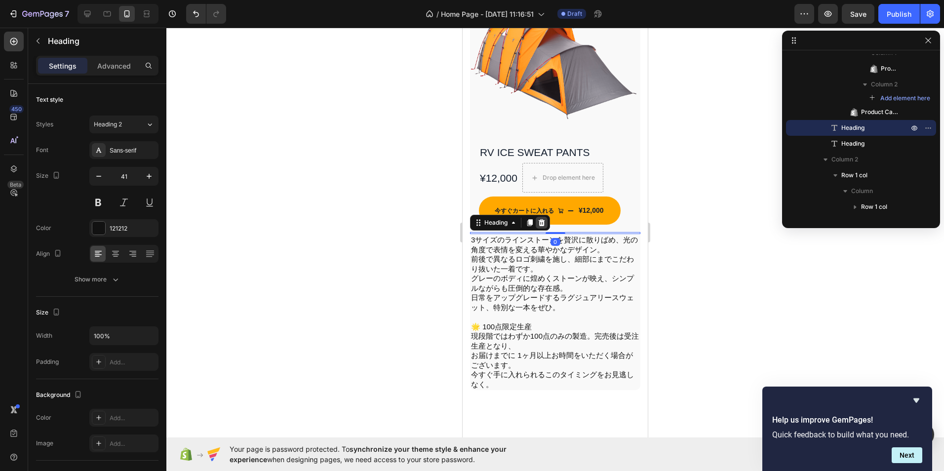
click at [543, 219] on icon at bounding box center [542, 223] width 8 height 8
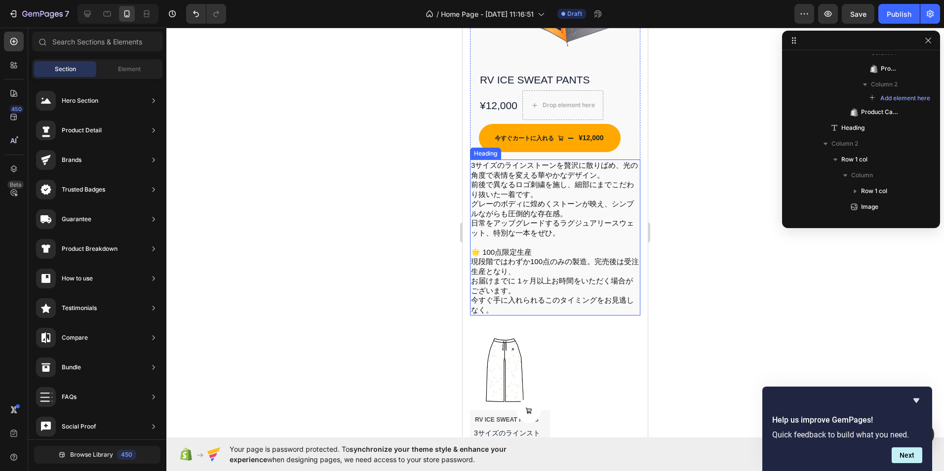
scroll to position [642, 0]
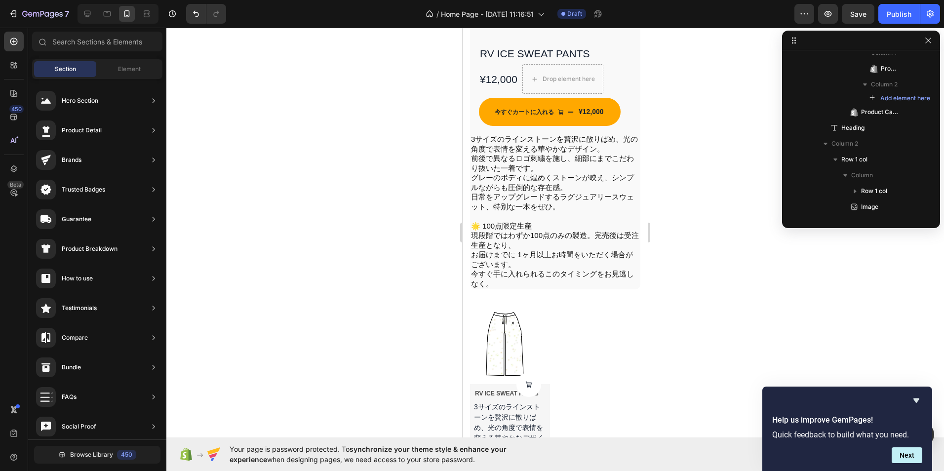
click at [672, 272] on div at bounding box center [554, 249] width 777 height 443
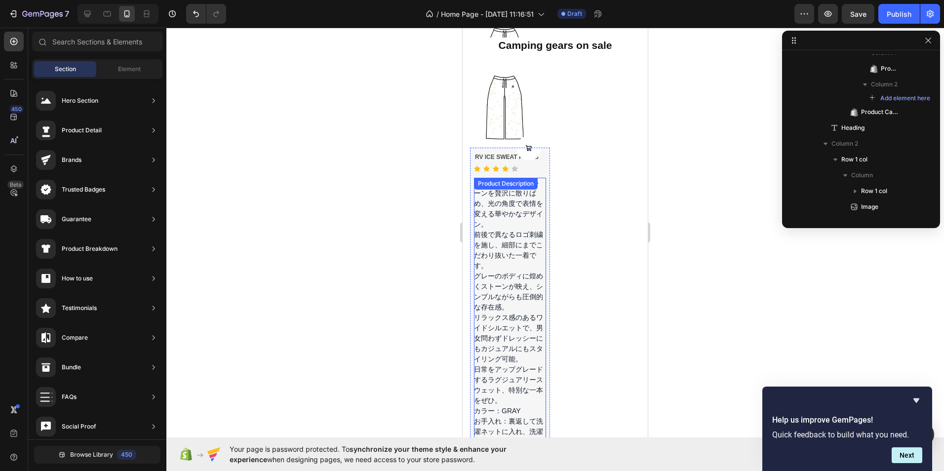
scroll to position [889, 0]
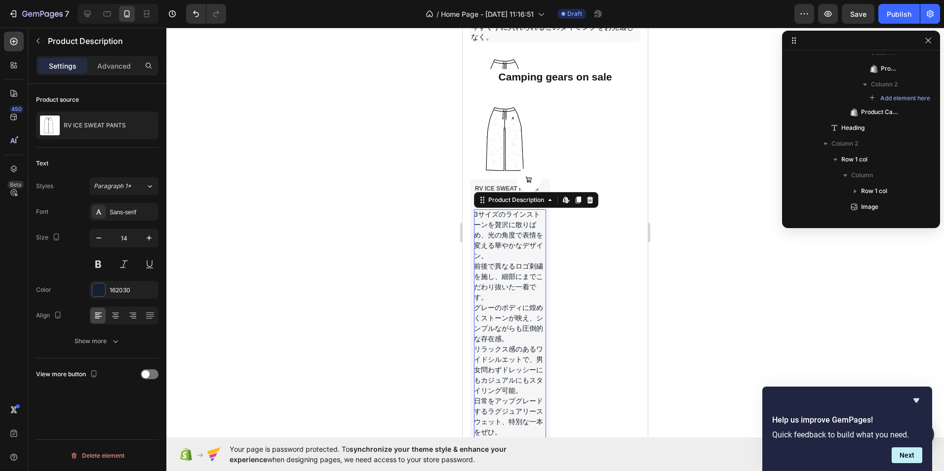
click at [508, 279] on p "3サイズのラインストーンを贅沢に散りばめ、光の角度で表情を変える華やかなデザイン。 前後で異なるロゴ刺繍を施し、細部にまでこだわり抜いた一着です。" at bounding box center [508, 255] width 69 height 91
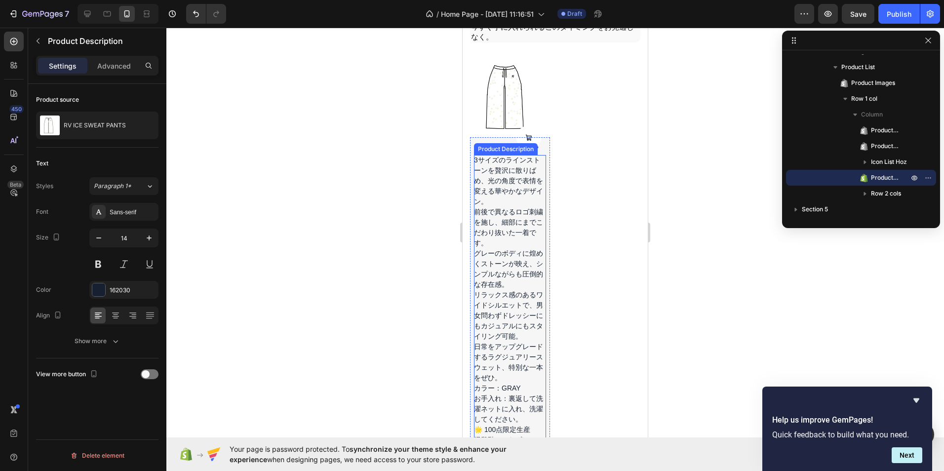
click at [495, 183] on p "3サイズのラインストーンを贅沢に散りばめ、光の角度で表情を変える華やかなデザイン。 前後で異なるロゴ刺繍を施し、細部にまでこだわり抜いた一着です。" at bounding box center [508, 201] width 69 height 91
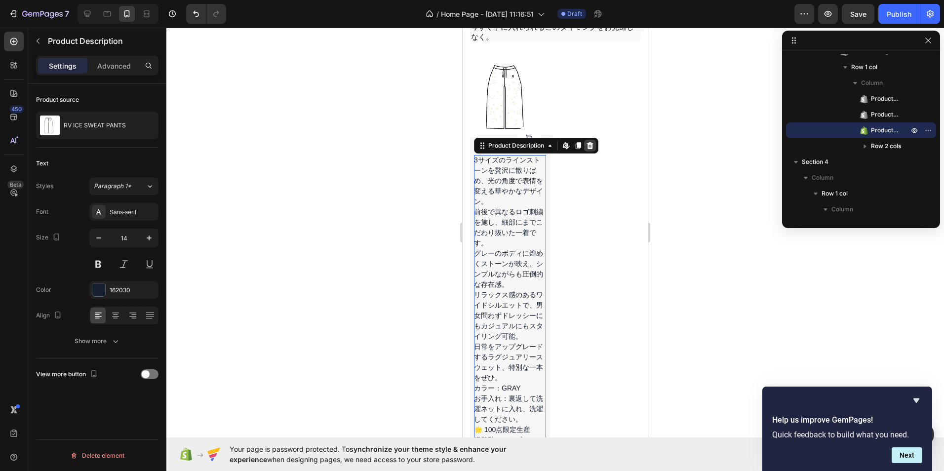
click at [593, 142] on icon at bounding box center [590, 145] width 6 height 7
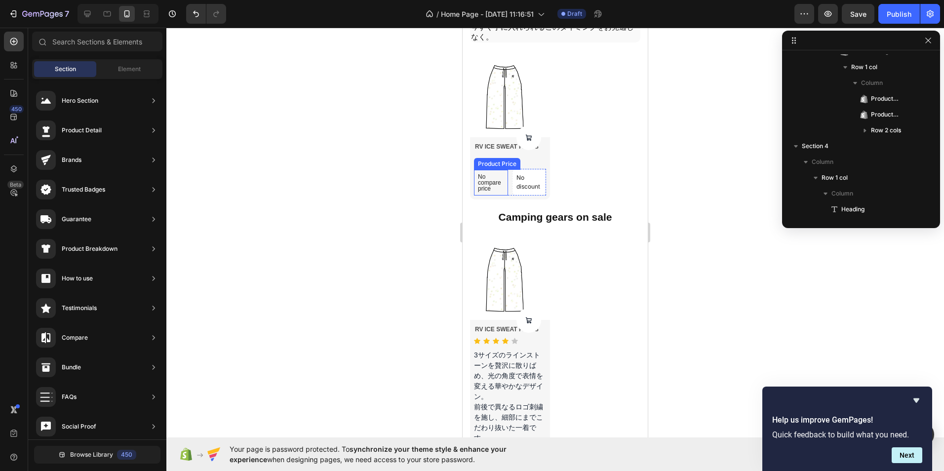
click at [483, 174] on p "No compare price" at bounding box center [491, 183] width 26 height 18
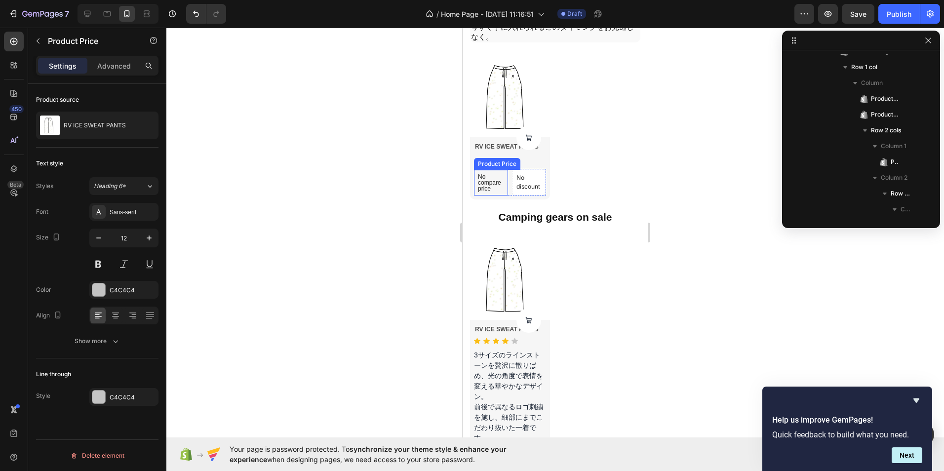
scroll to position [546, 0]
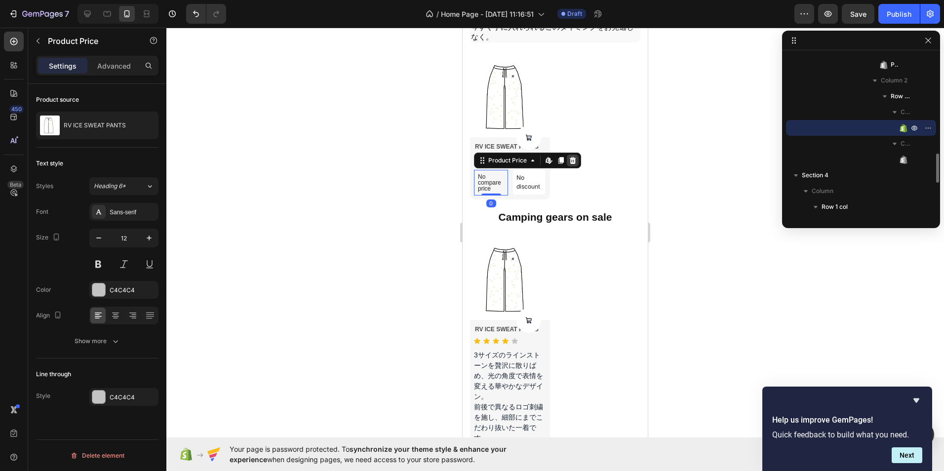
click at [574, 157] on icon at bounding box center [573, 160] width 6 height 7
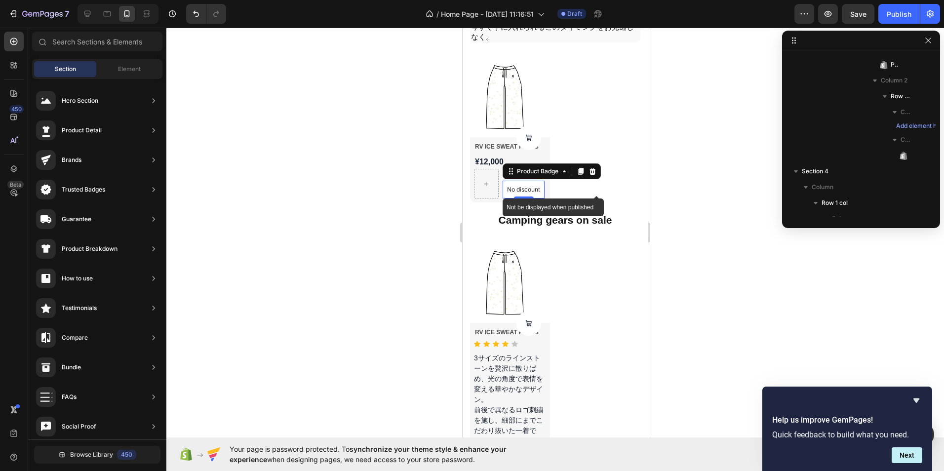
click at [529, 185] on p "No discount" at bounding box center [523, 189] width 33 height 9
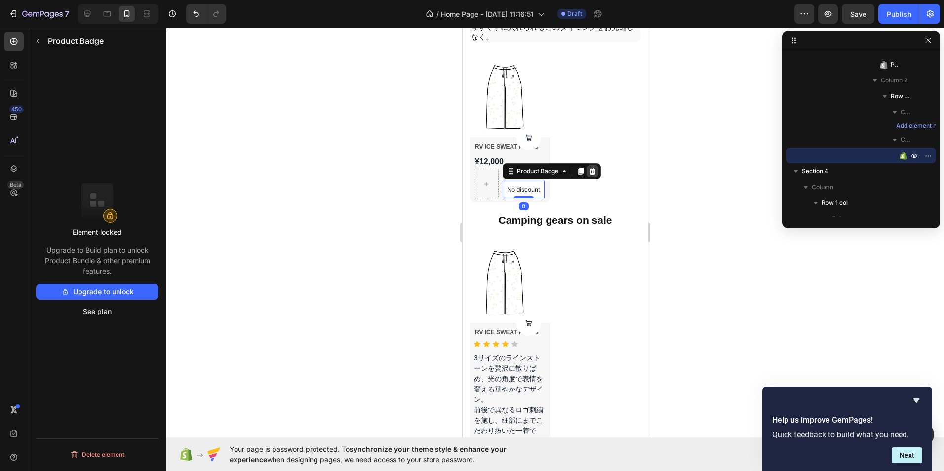
click at [595, 168] on icon at bounding box center [592, 171] width 6 height 7
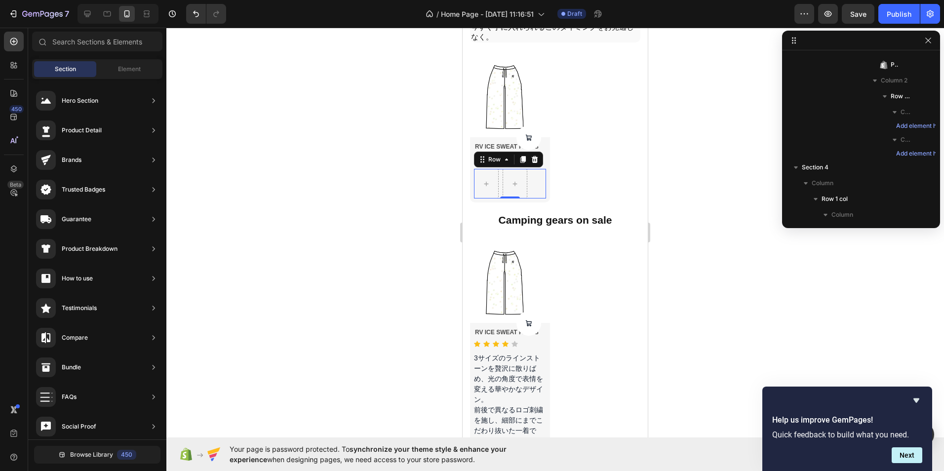
click at [535, 173] on div "Row 0" at bounding box center [510, 184] width 72 height 30
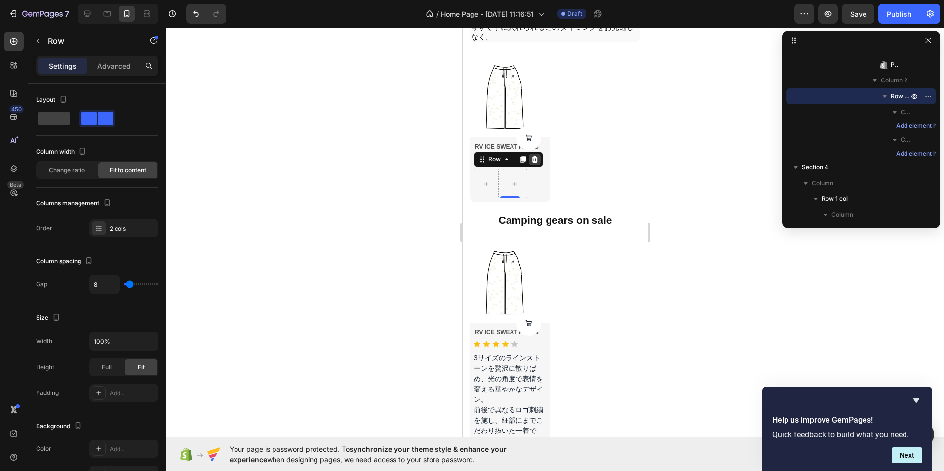
click at [533, 156] on icon at bounding box center [535, 159] width 6 height 7
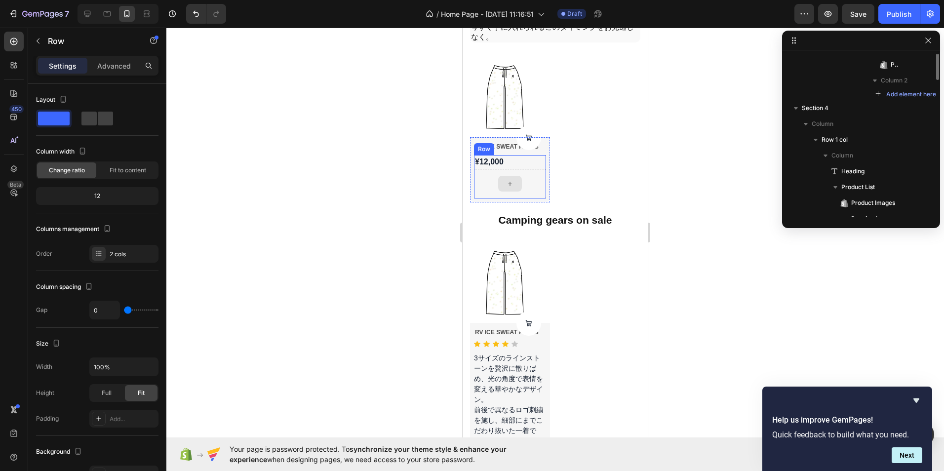
click at [491, 169] on div at bounding box center [510, 184] width 72 height 30
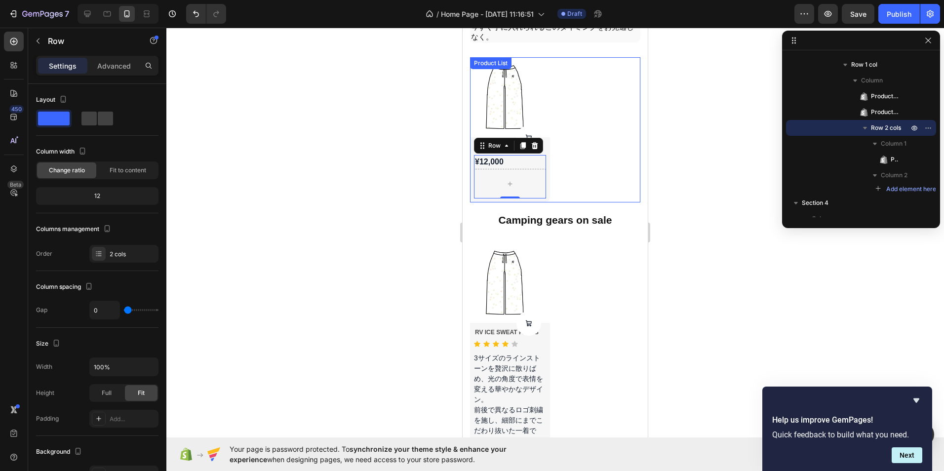
click at [595, 146] on div "Product Images Product Cart Button RV ICE SWEAT PANTS Product Title ¥12,000 Pro…" at bounding box center [555, 129] width 170 height 145
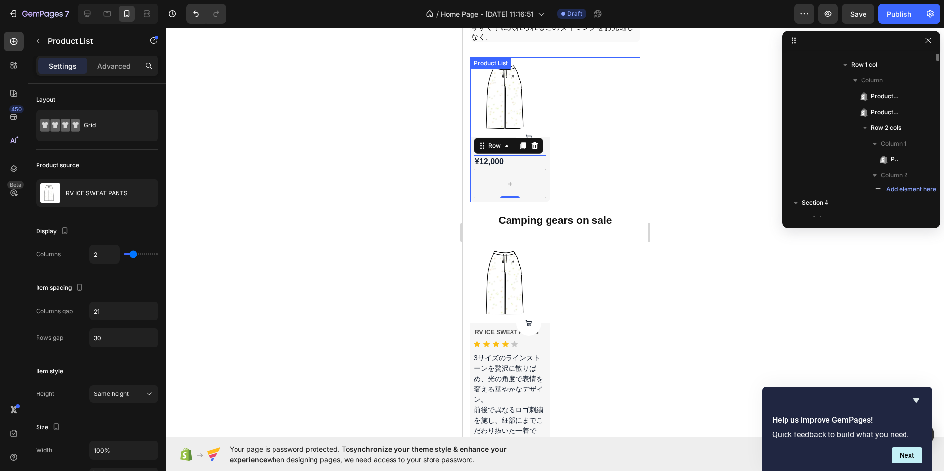
scroll to position [357, 0]
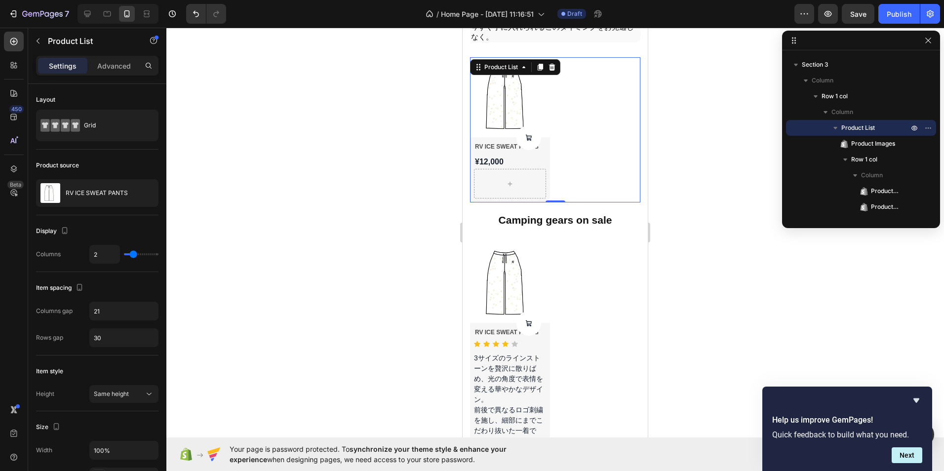
click at [662, 134] on div at bounding box center [554, 249] width 777 height 443
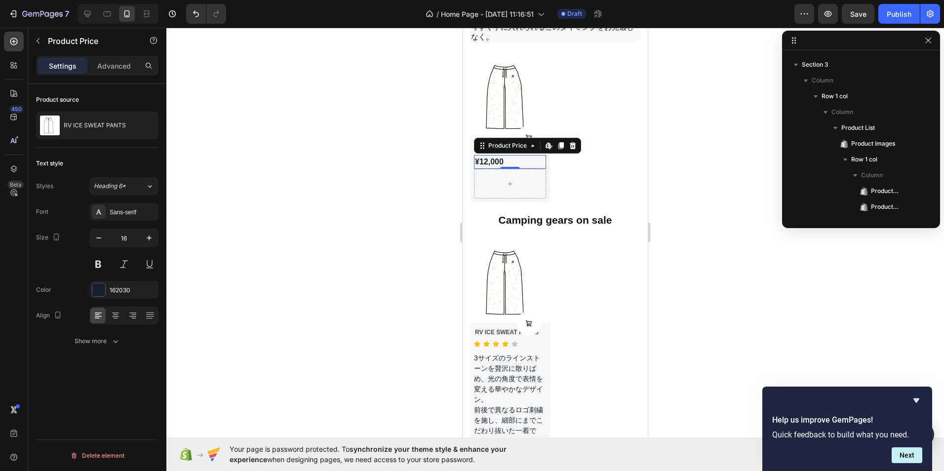
scroll to position [483, 0]
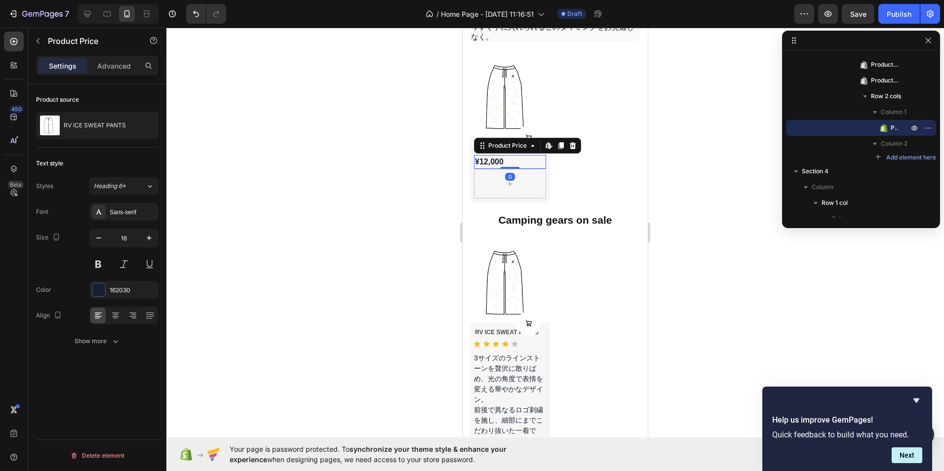
click at [455, 155] on div at bounding box center [554, 249] width 777 height 443
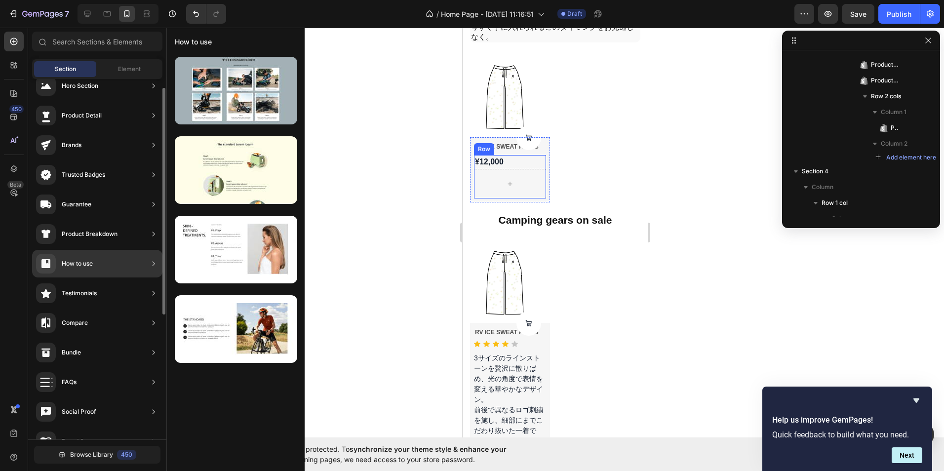
scroll to position [0, 0]
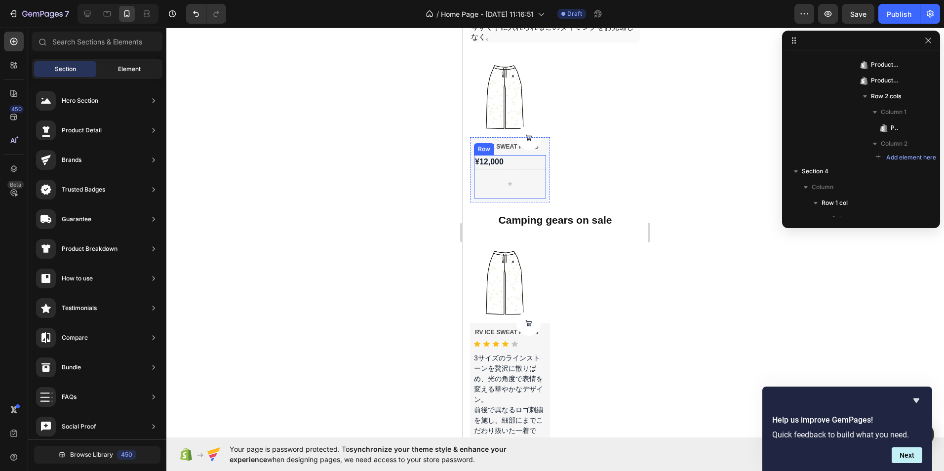
click at [103, 67] on div "Element" at bounding box center [129, 69] width 62 height 16
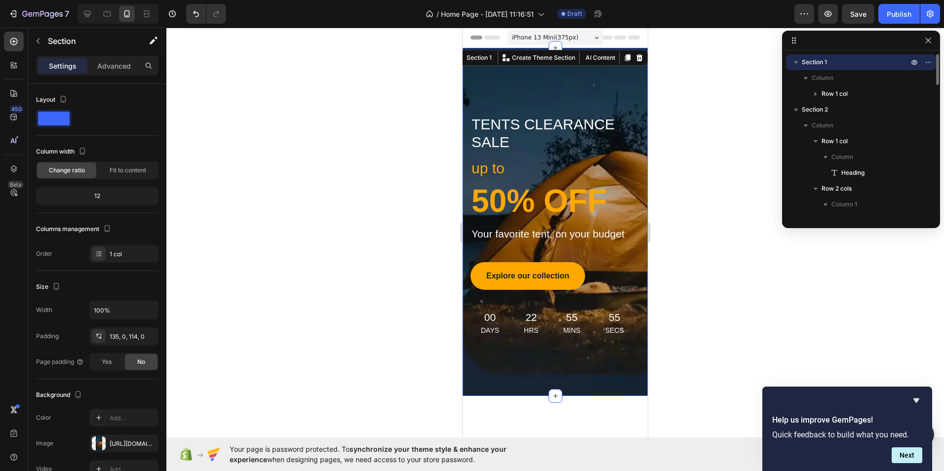
click at [527, 101] on div "Title Line tents clearance sale Text block Row up to Text block 50% OFF Heading…" at bounding box center [555, 222] width 185 height 348
click at [590, 78] on div "Title Line tents clearance sale Text block Row up to Text block 50% OFF Heading…" at bounding box center [555, 222] width 185 height 348
click at [636, 59] on icon at bounding box center [639, 57] width 6 height 7
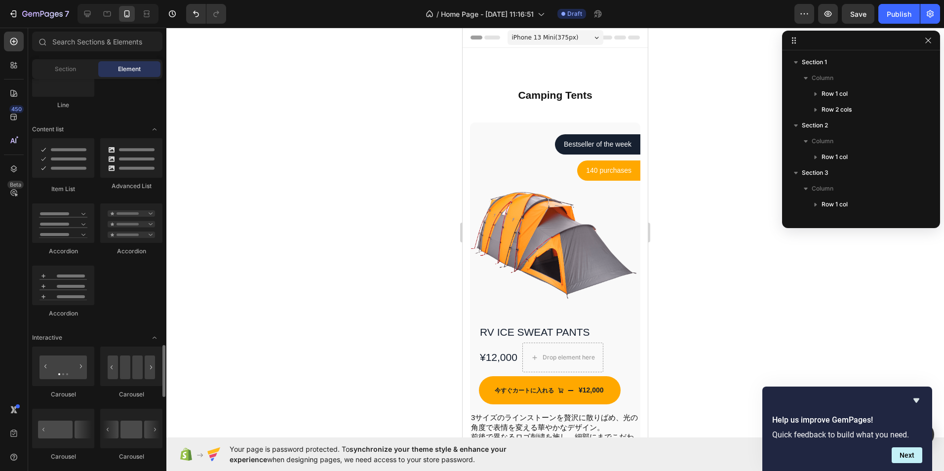
scroll to position [889, 0]
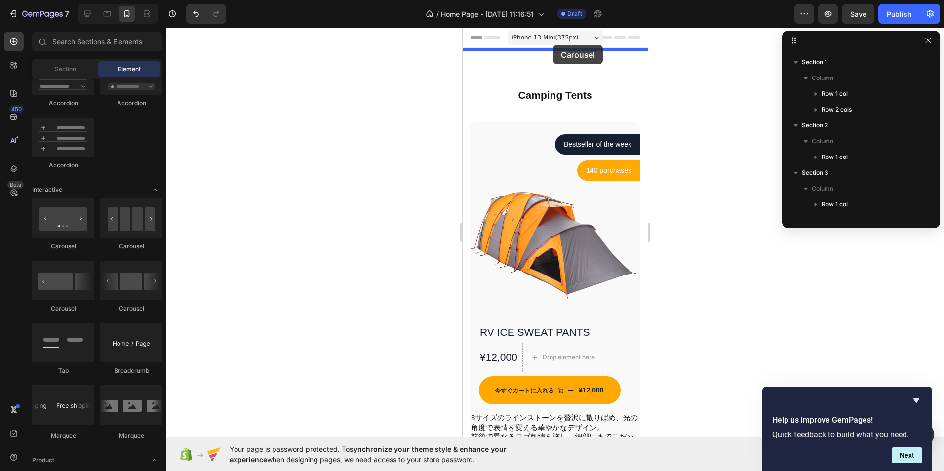
drag, startPoint x: 521, startPoint y: 291, endPoint x: 553, endPoint y: 45, distance: 247.9
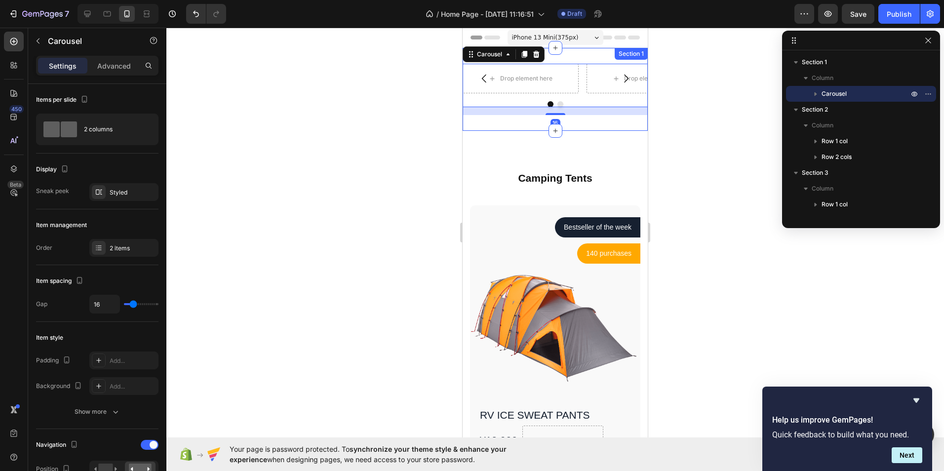
click at [435, 134] on div at bounding box center [554, 249] width 777 height 443
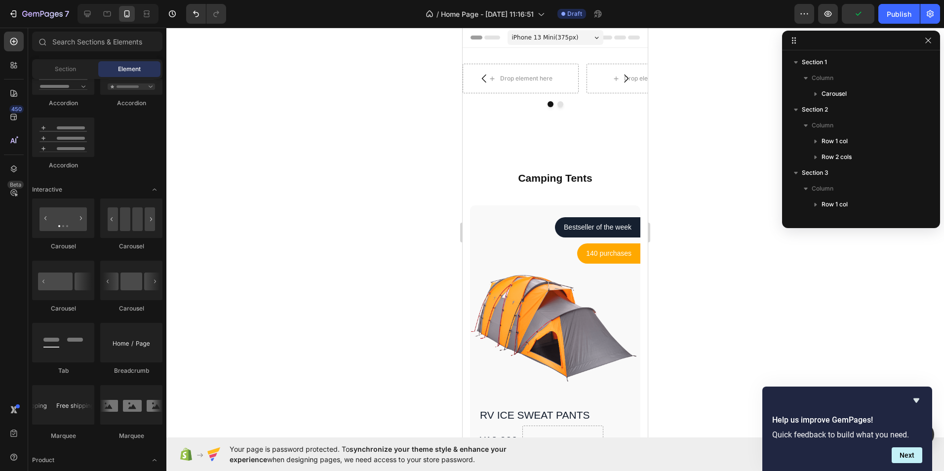
click at [594, 39] on icon at bounding box center [596, 38] width 4 height 2
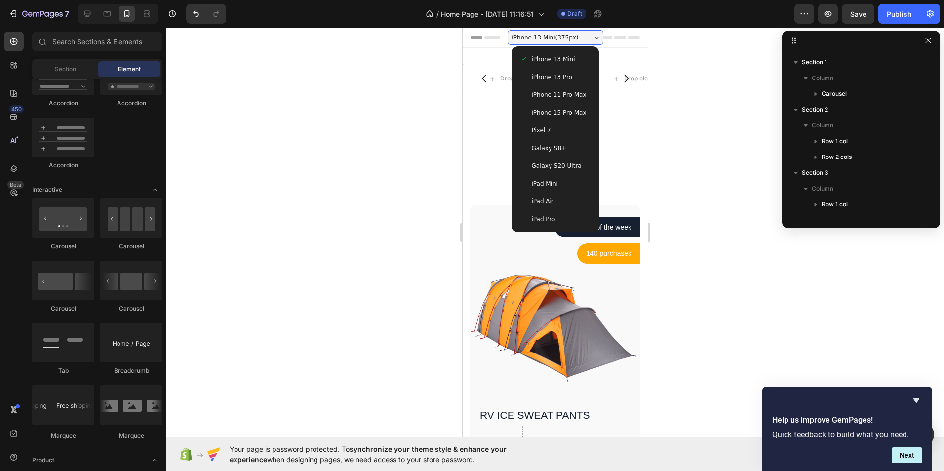
click at [558, 111] on span "iPhone 15 Pro Max" at bounding box center [559, 113] width 55 height 10
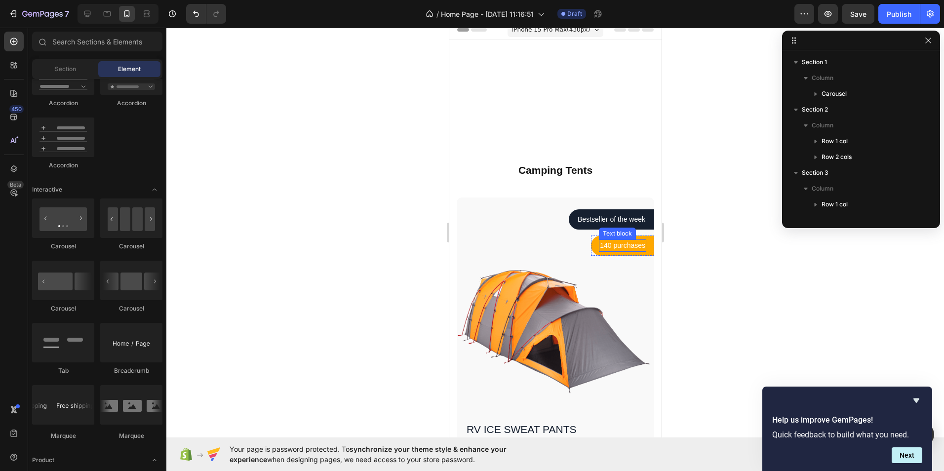
scroll to position [0, 0]
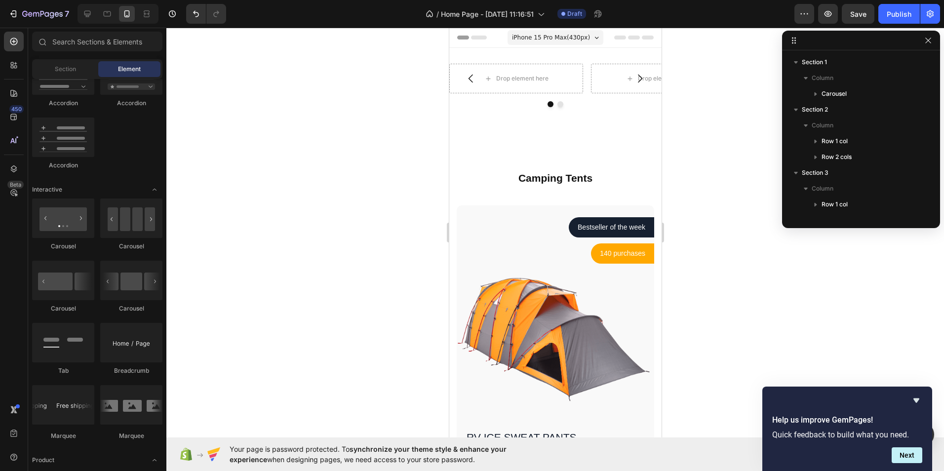
click at [573, 34] on span "iPhone 15 Pro Max ( 430 px)" at bounding box center [550, 38] width 78 height 10
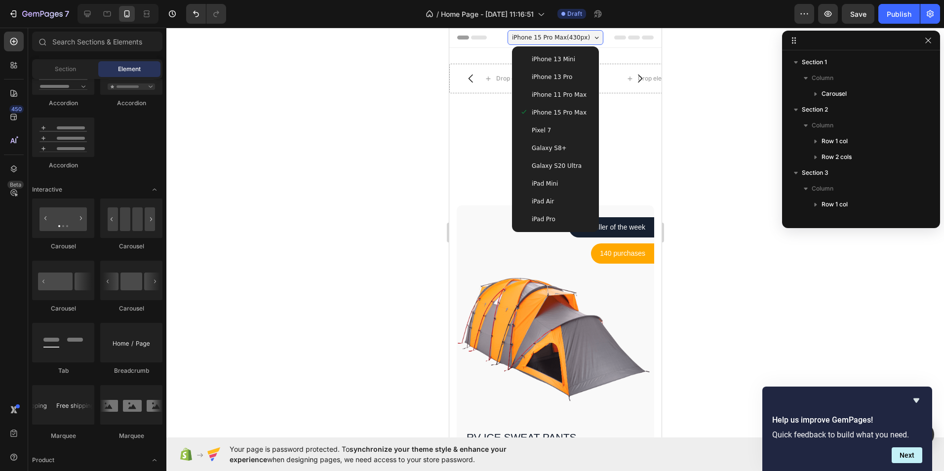
click at [549, 92] on span "iPhone 11 Pro Max" at bounding box center [558, 95] width 55 height 10
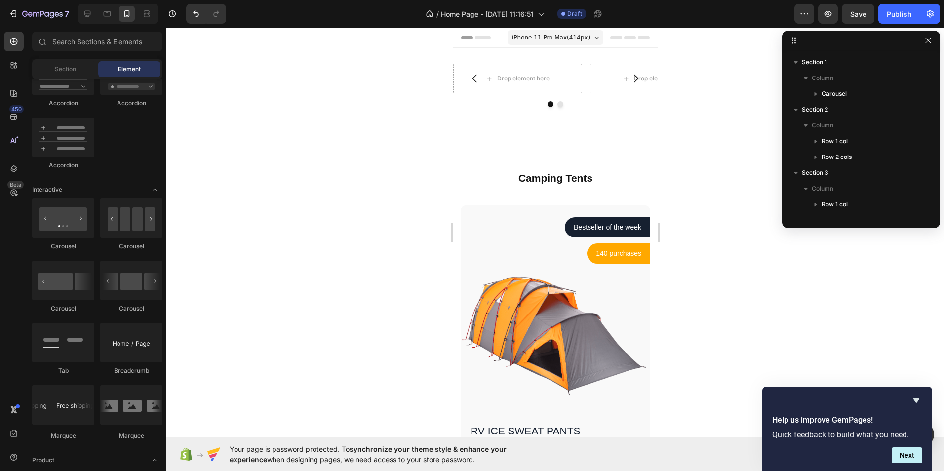
click at [592, 39] on div "iPhone 11 Pro Max ( 414 px)" at bounding box center [555, 37] width 96 height 15
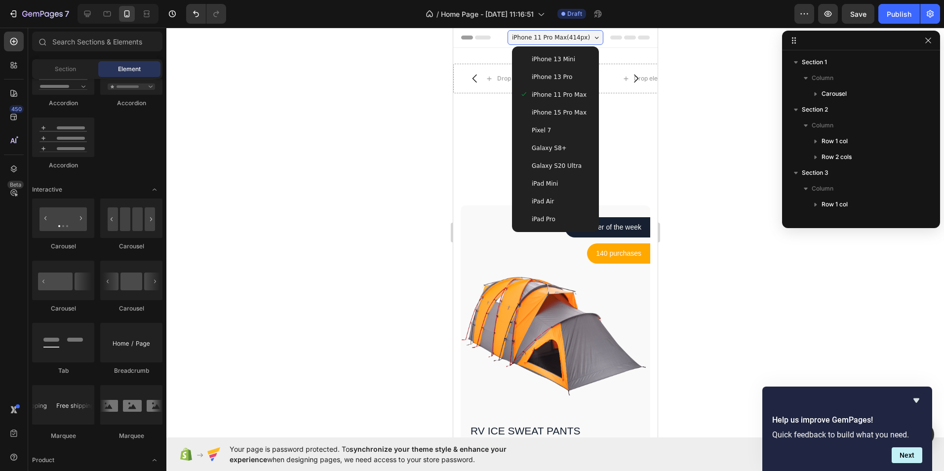
click at [569, 80] on div "iPhone 13 Pro" at bounding box center [554, 77] width 71 height 10
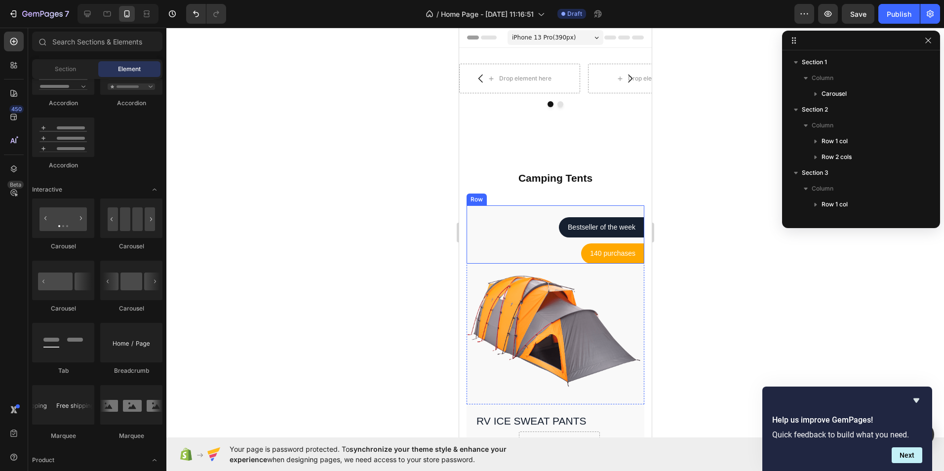
click at [635, 239] on div "Bestseller of the week Text block Row Row 140 purchases Text block Row Row" at bounding box center [555, 240] width 178 height 46
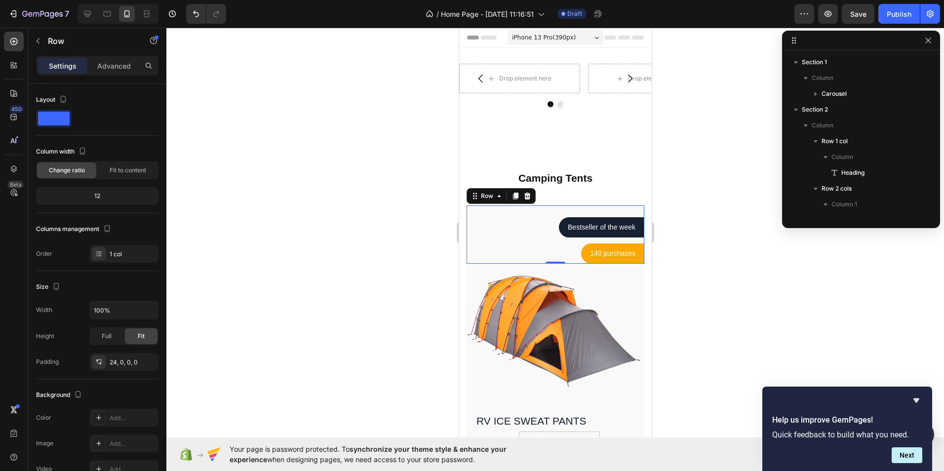
scroll to position [171, 0]
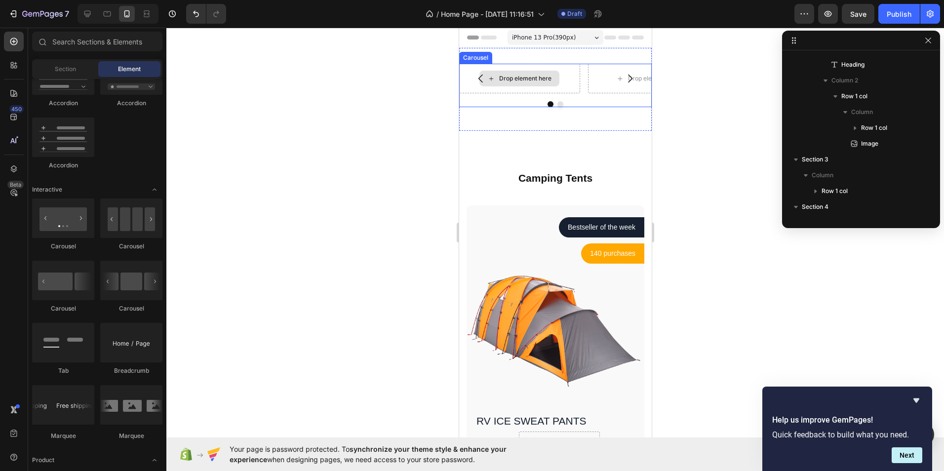
click at [516, 82] on div "Drop element here" at bounding box center [519, 79] width 80 height 16
click at [516, 80] on div "Drop element here" at bounding box center [525, 79] width 52 height 8
click at [510, 91] on div "Drop element here" at bounding box center [519, 79] width 121 height 30
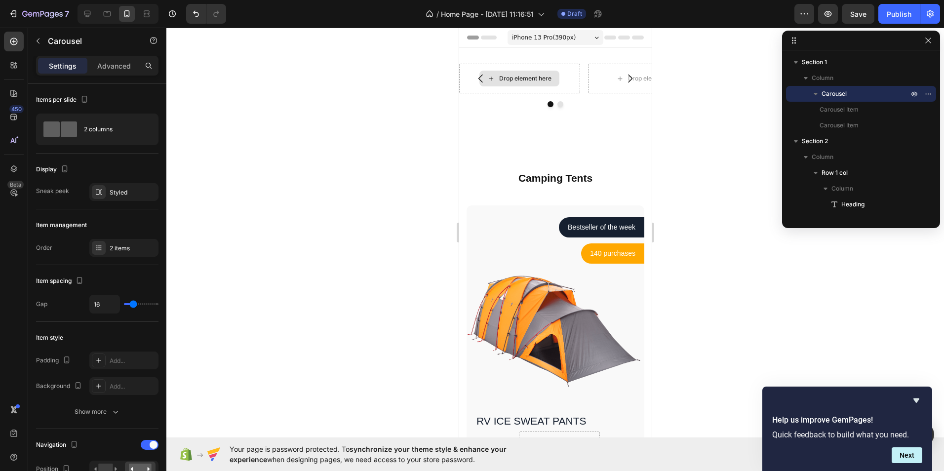
click at [515, 84] on div "Drop element here" at bounding box center [519, 79] width 80 height 16
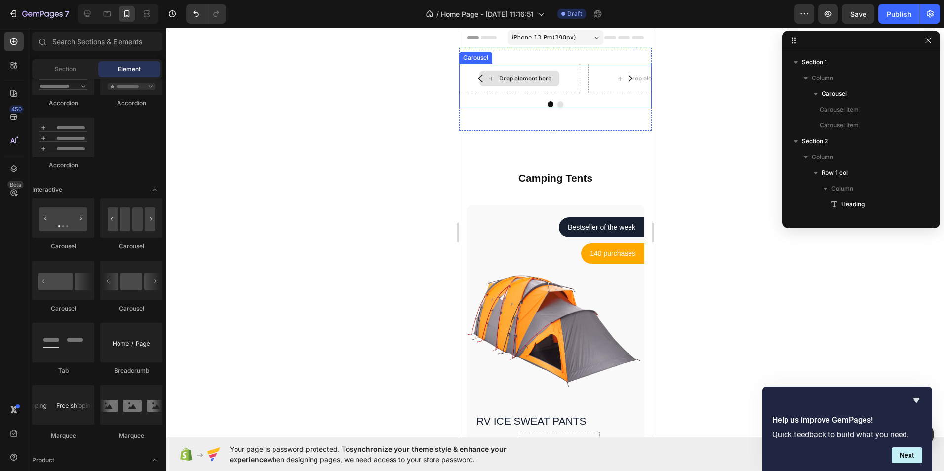
click at [515, 84] on div "Drop element here" at bounding box center [519, 79] width 80 height 16
click at [509, 79] on div "Drop element here" at bounding box center [525, 79] width 52 height 8
click at [507, 79] on div "Drop element here" at bounding box center [525, 79] width 52 height 8
click at [499, 78] on div "Drop element here" at bounding box center [525, 79] width 52 height 8
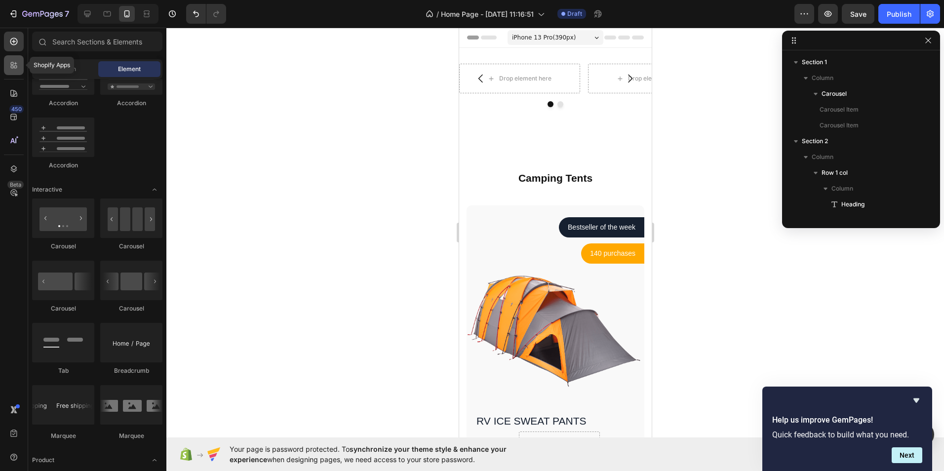
click at [13, 70] on icon at bounding box center [14, 65] width 10 height 10
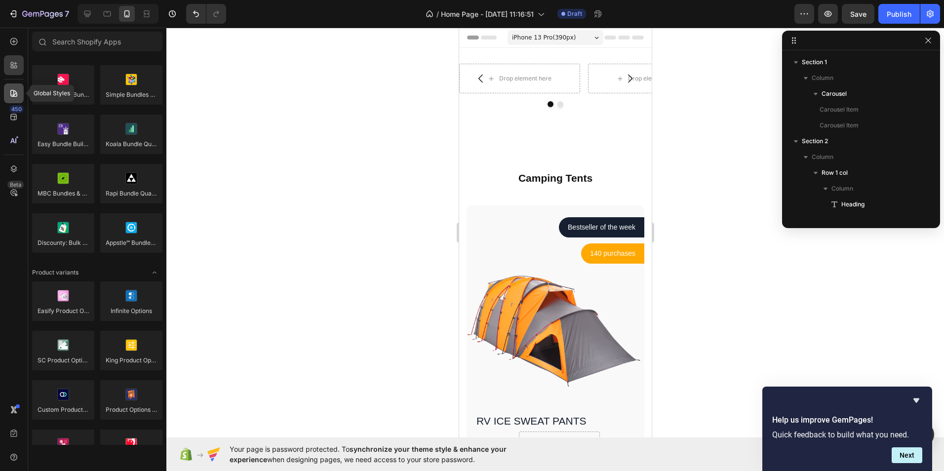
click at [10, 92] on icon at bounding box center [14, 93] width 10 height 10
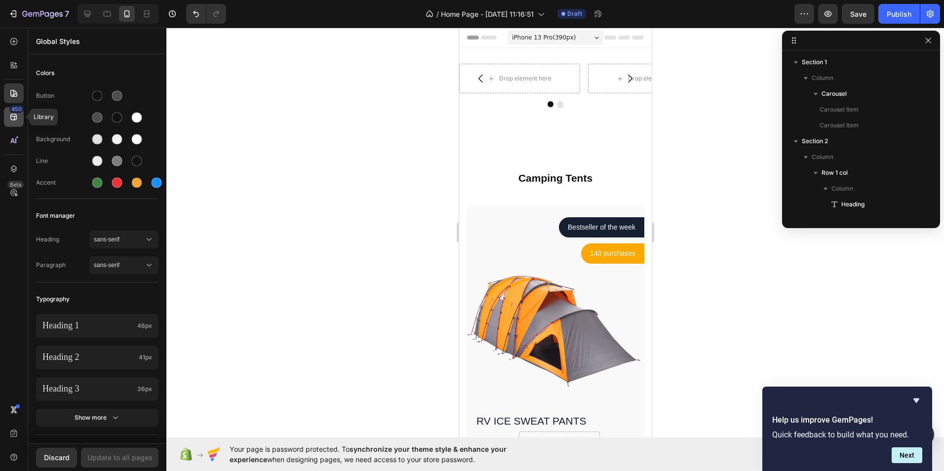
click at [15, 115] on icon at bounding box center [14, 117] width 10 height 10
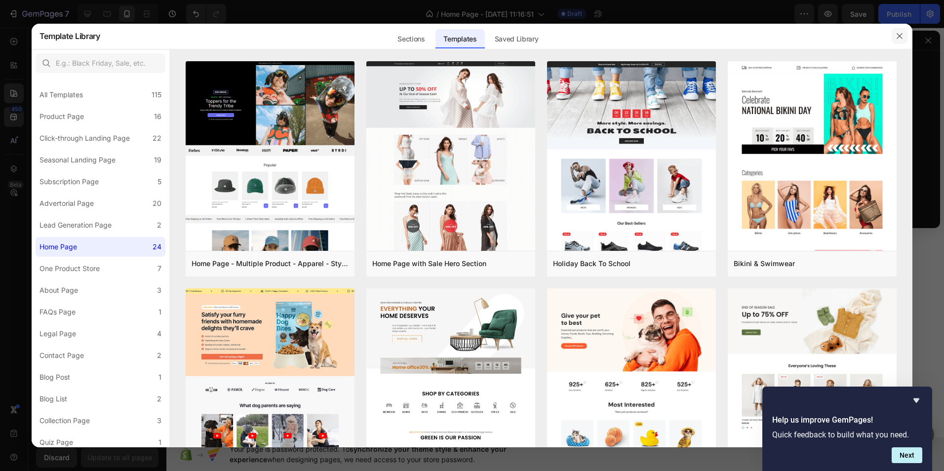
click at [901, 36] on icon "button" at bounding box center [899, 36] width 8 height 8
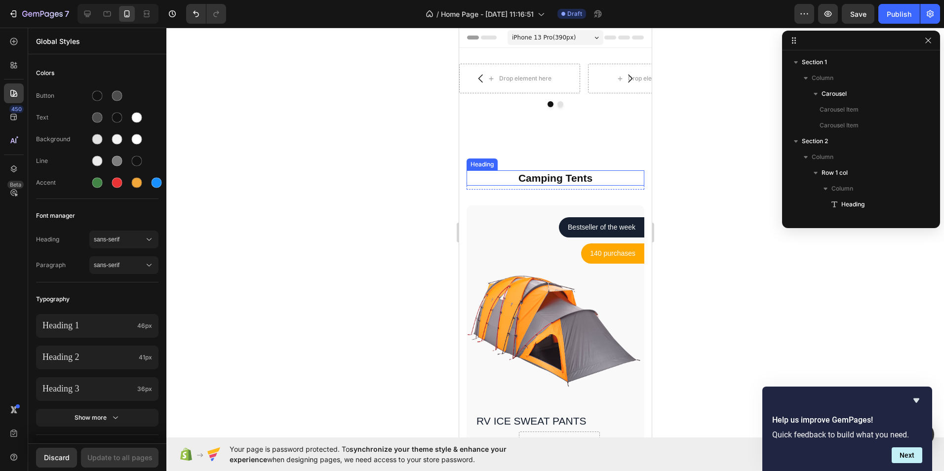
click at [549, 239] on div "Bestseller of the week Text block Row Row 140 purchases Text block Row Row" at bounding box center [555, 240] width 178 height 46
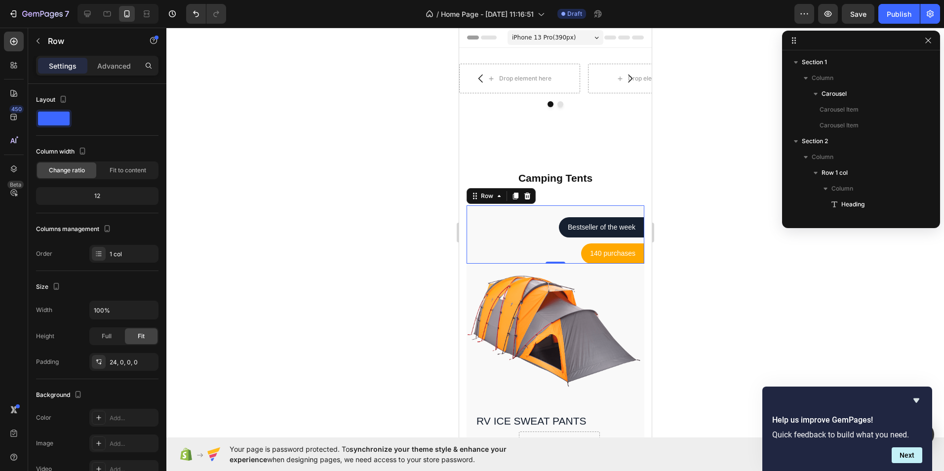
scroll to position [266, 0]
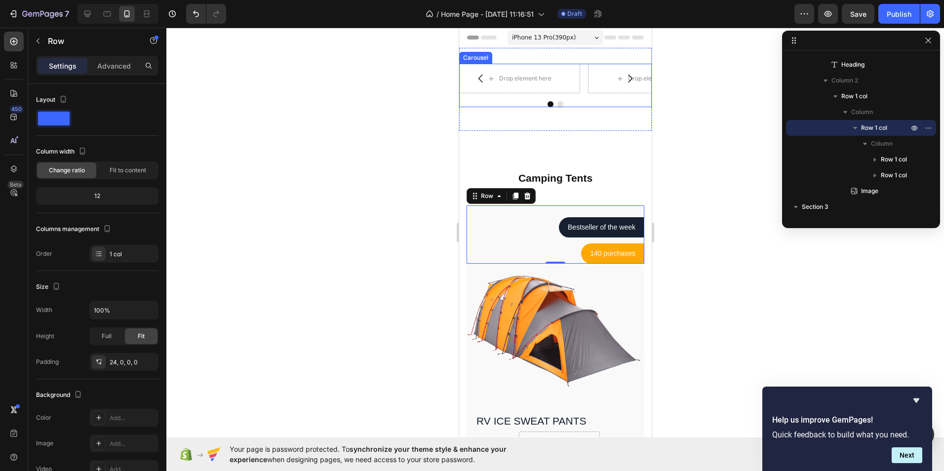
click at [480, 73] on icon "Carousel Back Arrow" at bounding box center [480, 79] width 12 height 12
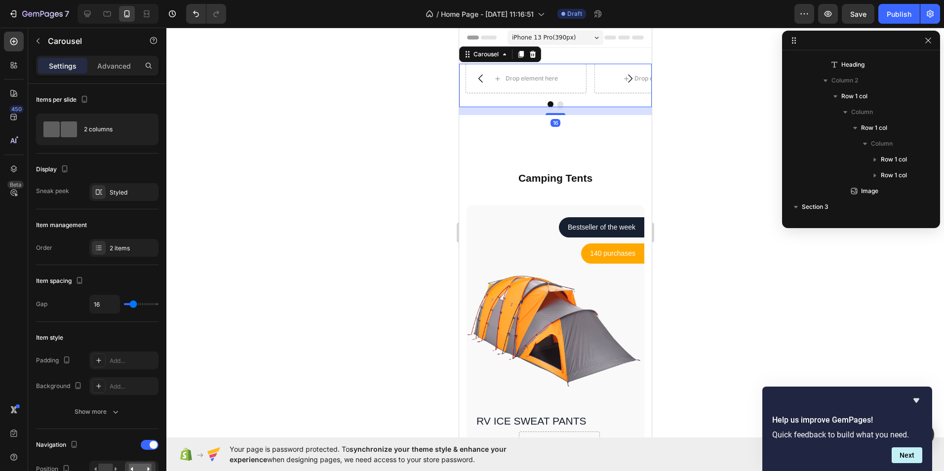
scroll to position [0, 0]
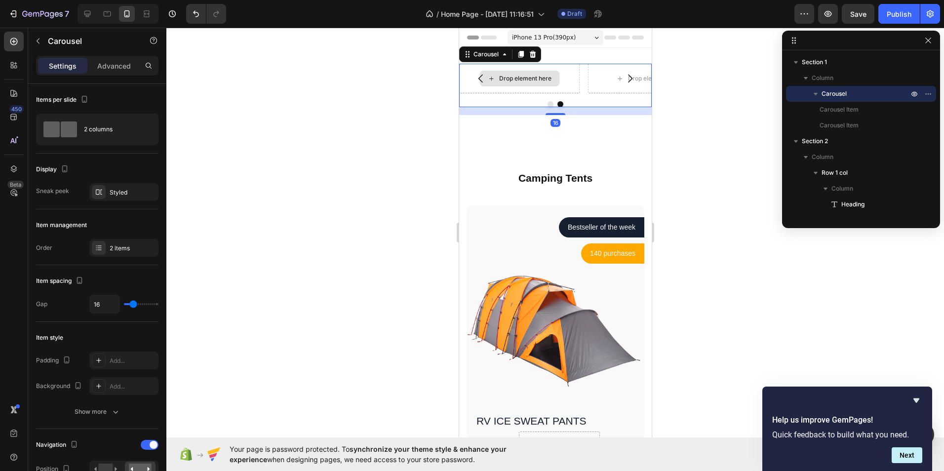
click at [500, 83] on div "Drop element here" at bounding box center [519, 79] width 80 height 16
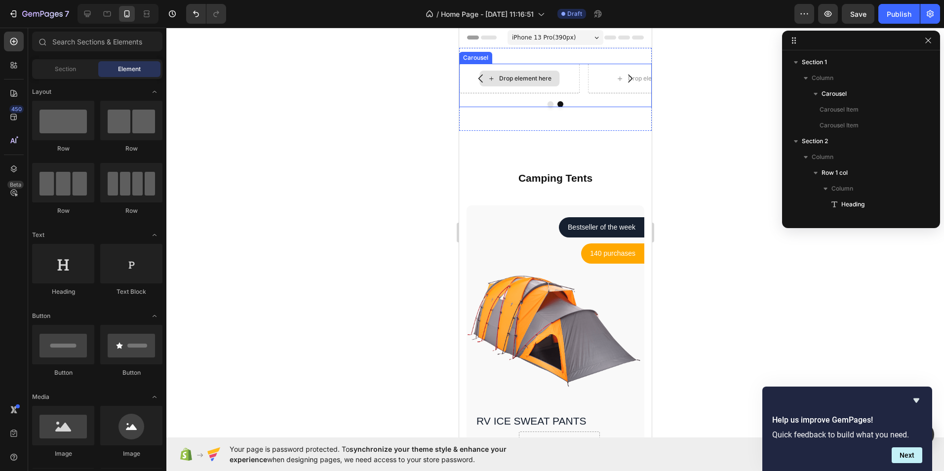
click at [499, 79] on div "Drop element here" at bounding box center [525, 79] width 52 height 8
click at [88, 75] on div "Section" at bounding box center [65, 69] width 62 height 16
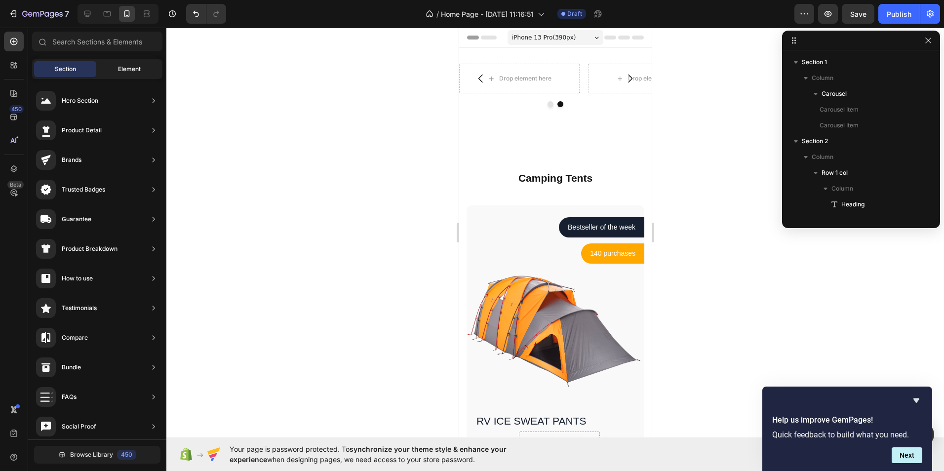
click at [119, 68] on span "Element" at bounding box center [129, 69] width 23 height 9
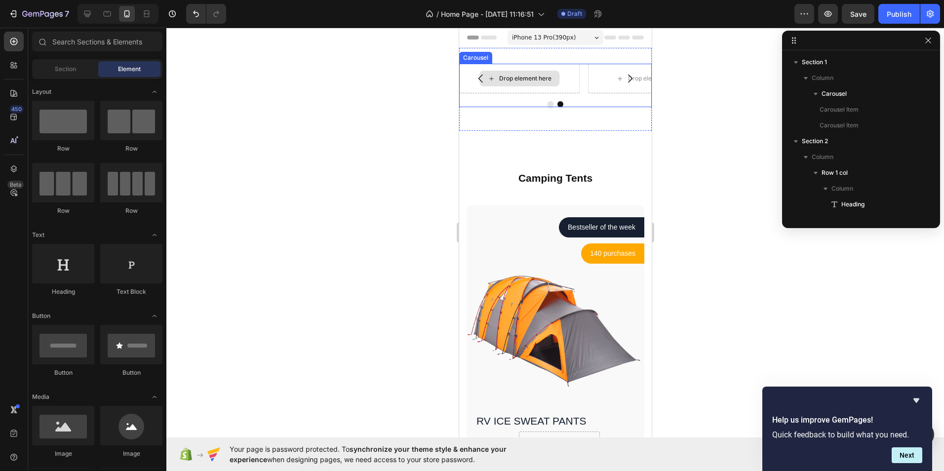
click at [522, 78] on div "Drop element here" at bounding box center [525, 79] width 52 height 8
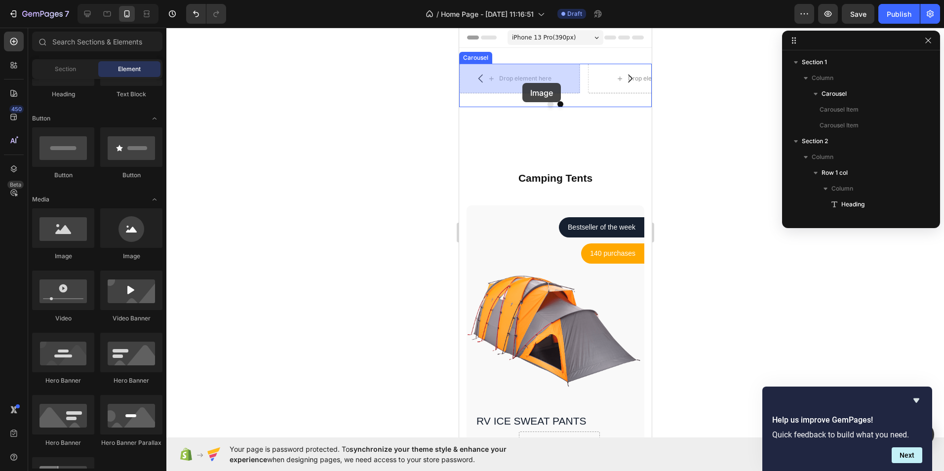
drag, startPoint x: 534, startPoint y: 277, endPoint x: 522, endPoint y: 83, distance: 194.9
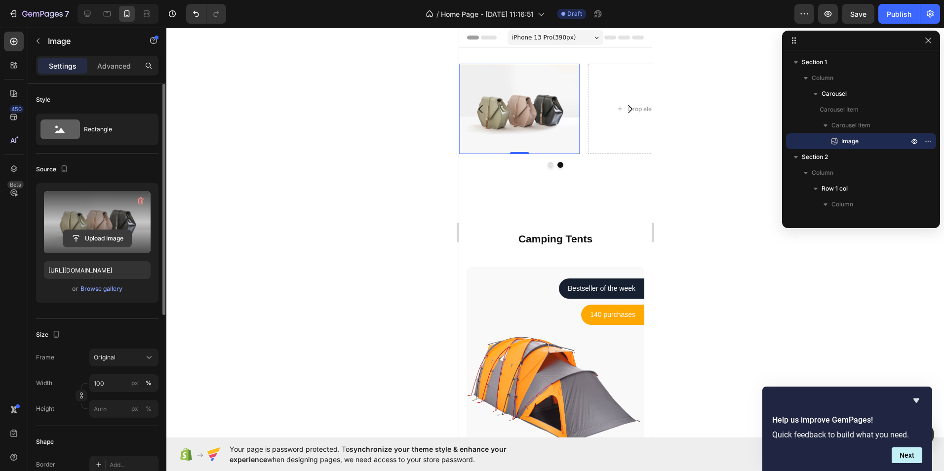
click at [117, 235] on input "file" at bounding box center [97, 238] width 68 height 17
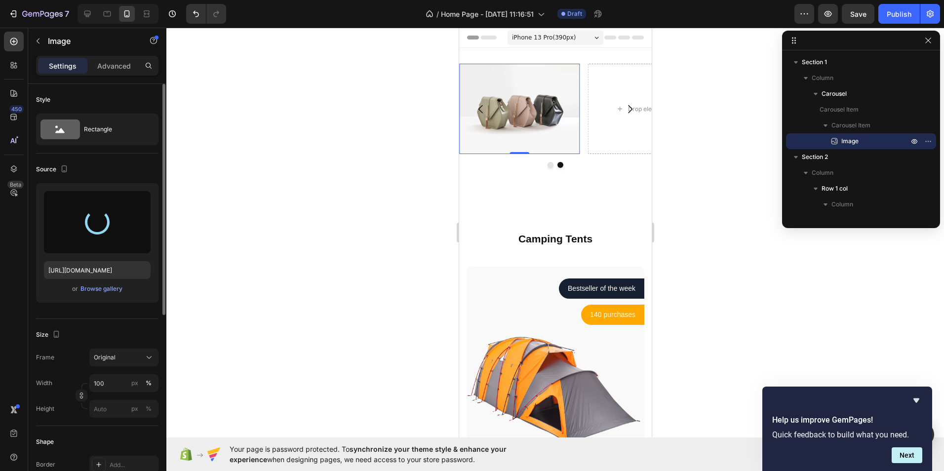
type input "https://cdn.shopify.com/s/files/1/0955/4516/4081/files/gempages_586501616203465…"
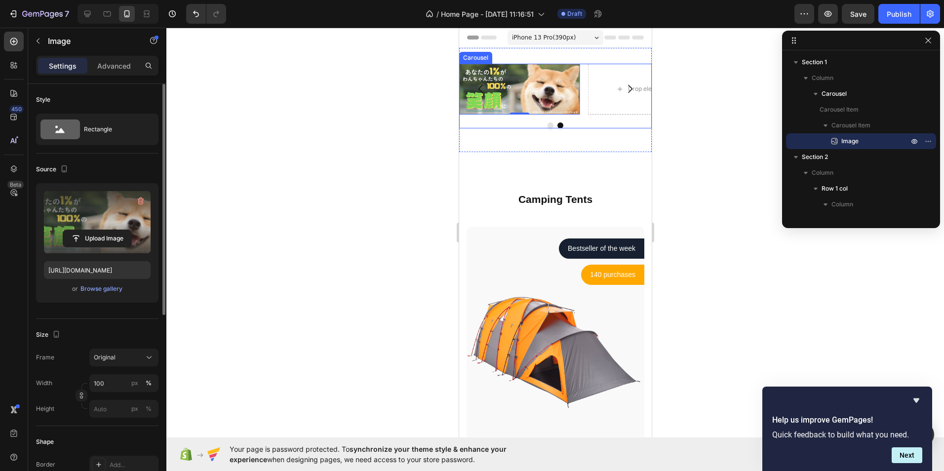
click at [623, 89] on icon "Carousel Next Arrow" at bounding box center [629, 89] width 12 height 12
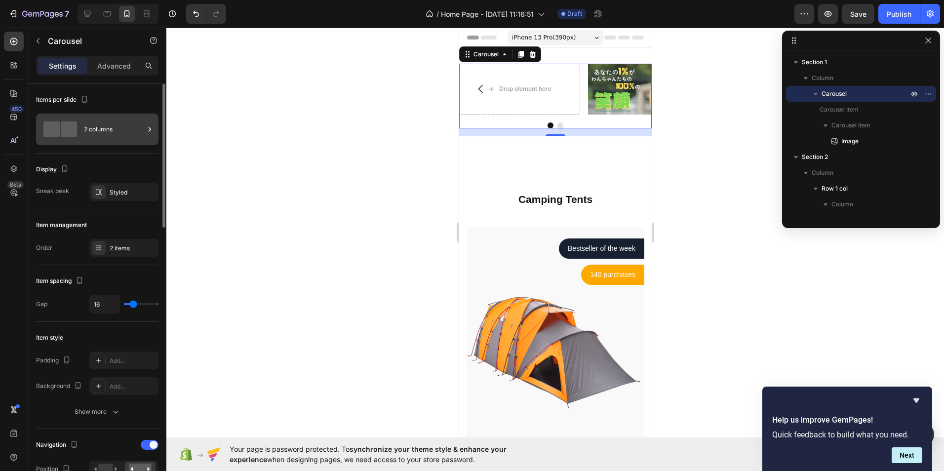
click at [71, 130] on span at bounding box center [69, 129] width 16 height 16
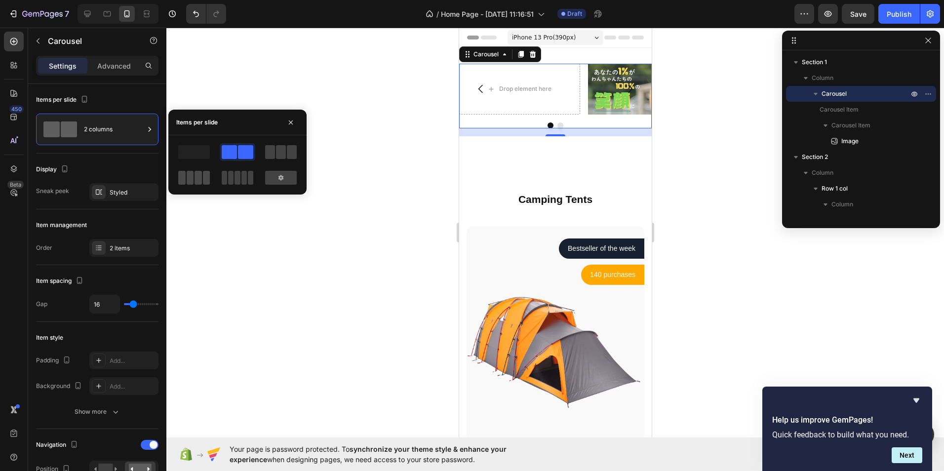
click at [205, 180] on span at bounding box center [206, 178] width 7 height 14
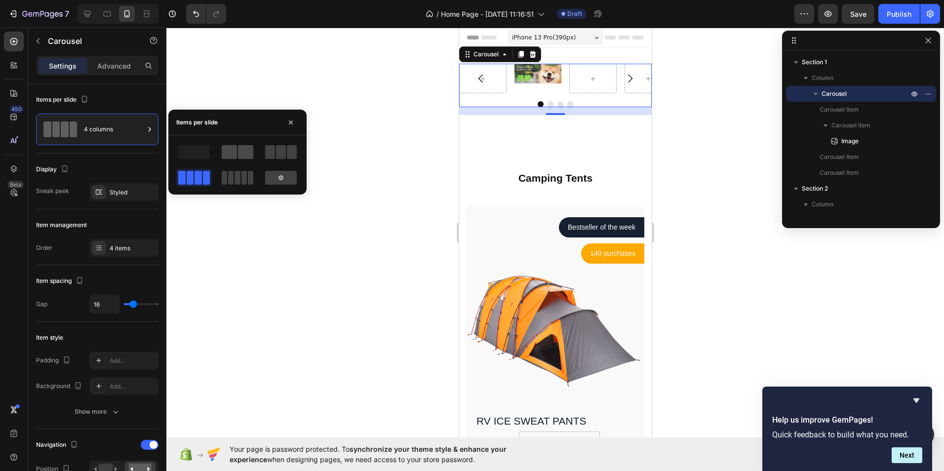
click at [228, 155] on span at bounding box center [229, 152] width 15 height 14
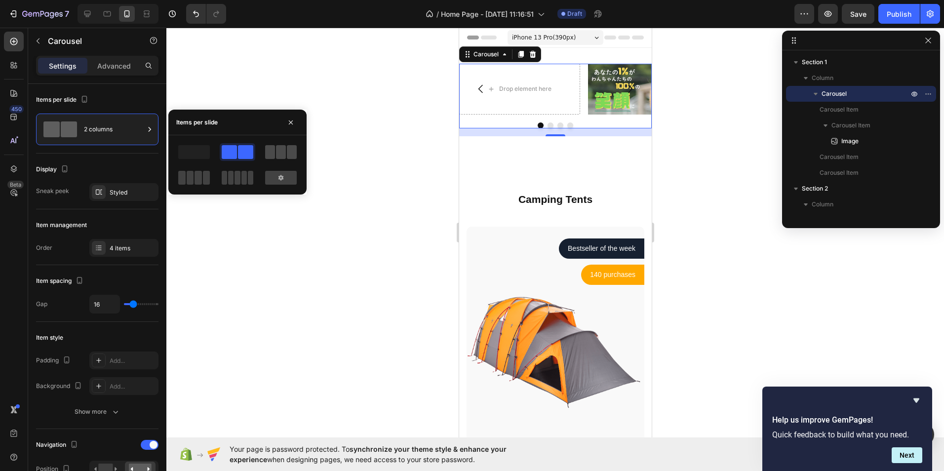
click at [293, 148] on span at bounding box center [292, 152] width 10 height 14
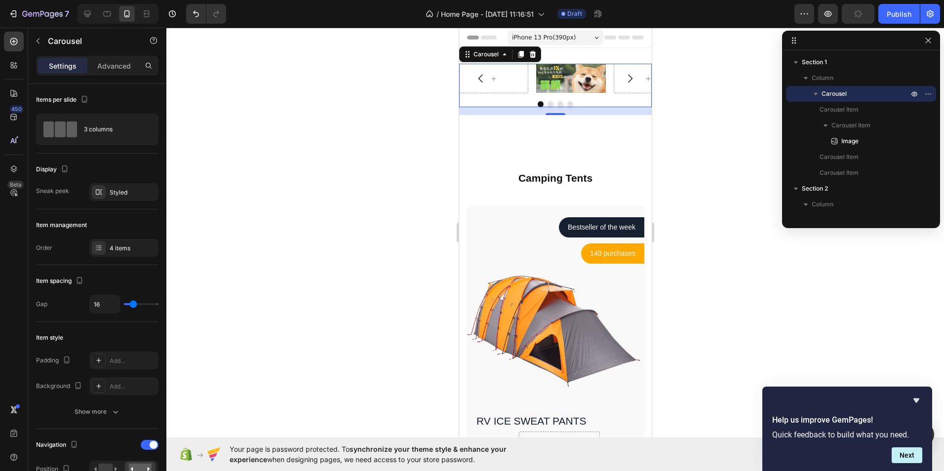
click at [179, 223] on div at bounding box center [554, 249] width 777 height 443
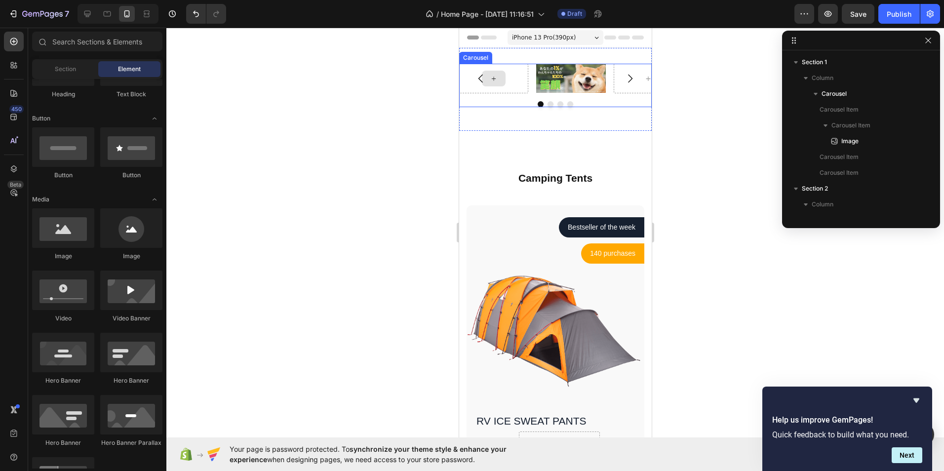
click at [502, 79] on div at bounding box center [493, 79] width 24 height 16
drag, startPoint x: 521, startPoint y: 269, endPoint x: 504, endPoint y: 76, distance: 193.8
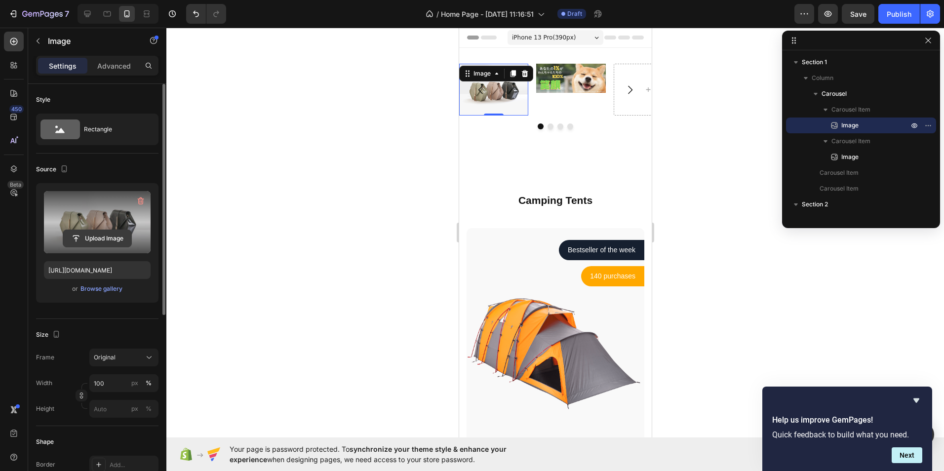
click at [111, 237] on input "file" at bounding box center [97, 238] width 68 height 17
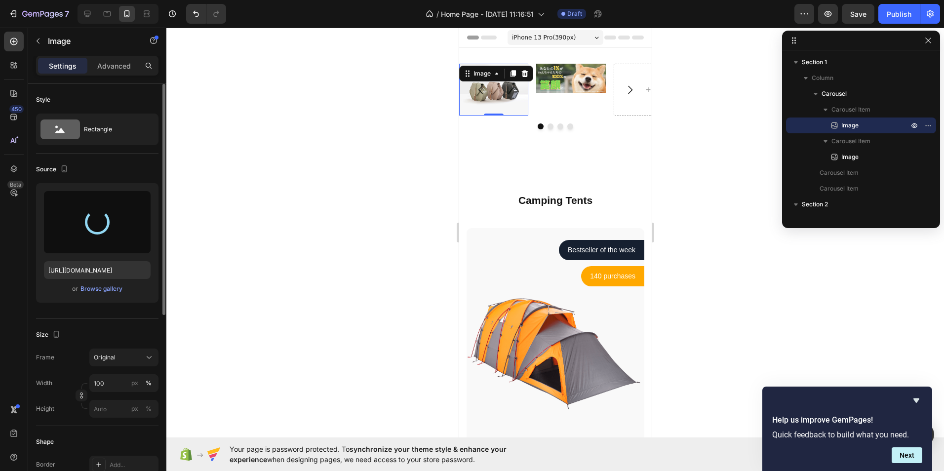
type input "https://cdn.shopify.com/s/files/1/0955/4516/4081/files/gempages_586501616203465…"
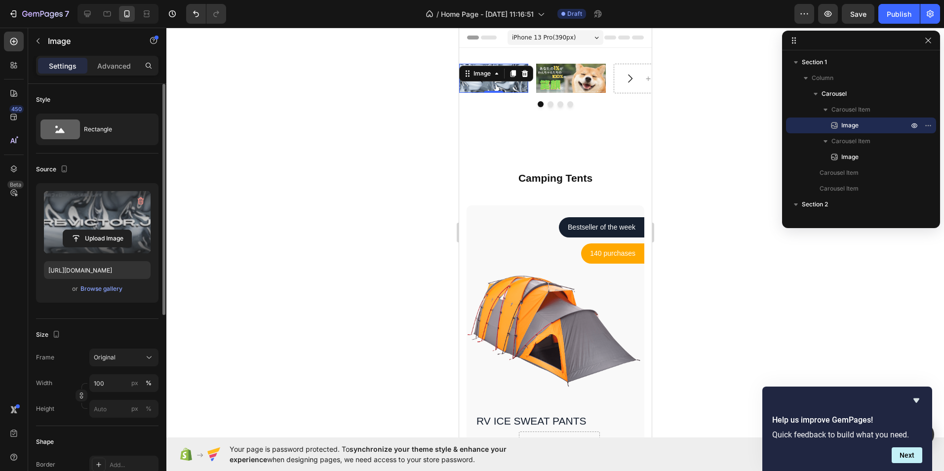
click at [427, 125] on div at bounding box center [554, 249] width 777 height 443
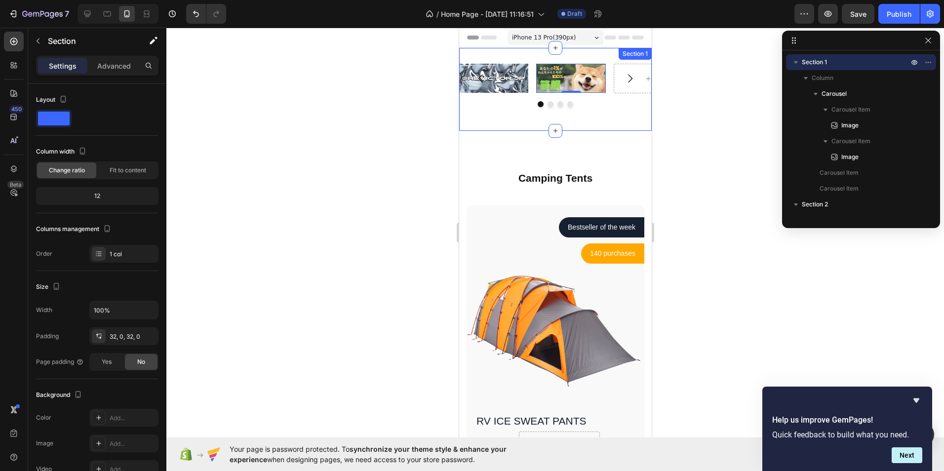
click at [556, 57] on div "Image Image 0 Carousel Section 1" at bounding box center [555, 89] width 193 height 83
click at [707, 76] on div at bounding box center [554, 249] width 777 height 443
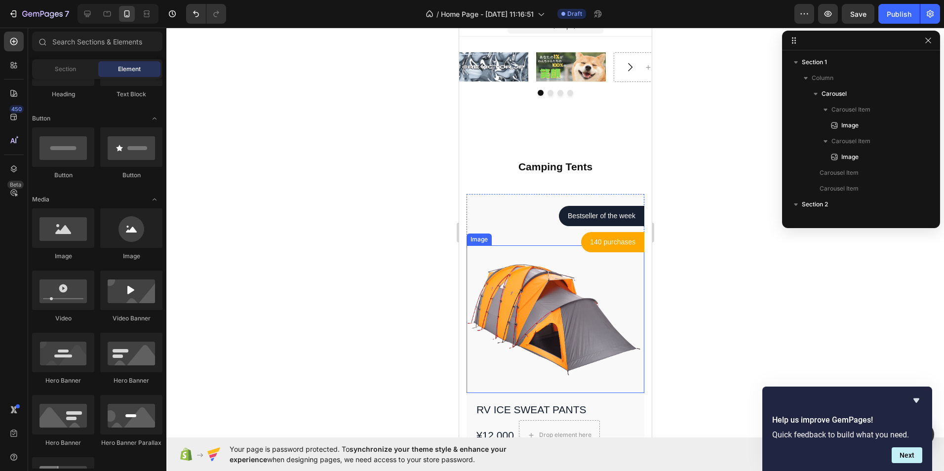
scroll to position [0, 0]
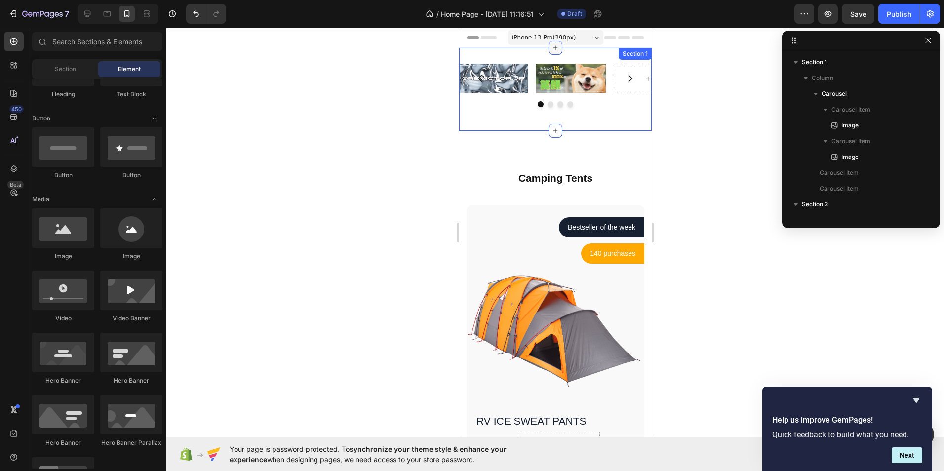
click at [551, 44] on icon at bounding box center [555, 48] width 8 height 8
click at [264, 146] on div at bounding box center [554, 249] width 777 height 443
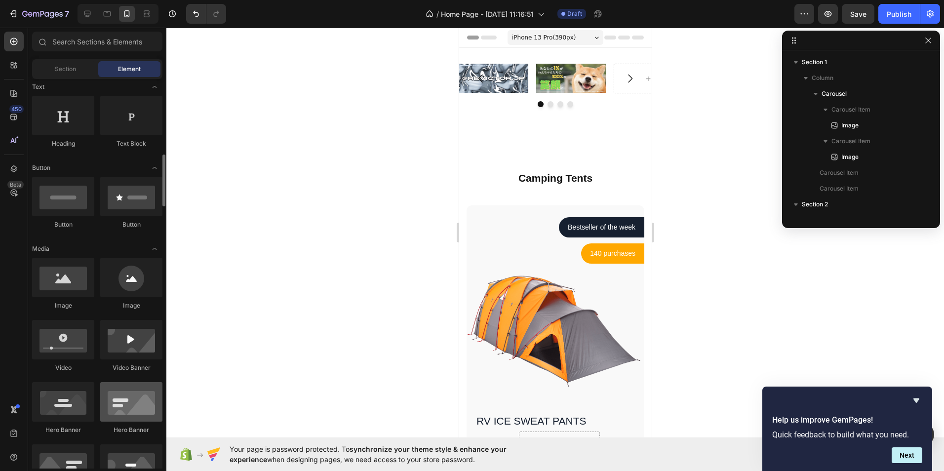
scroll to position [247, 0]
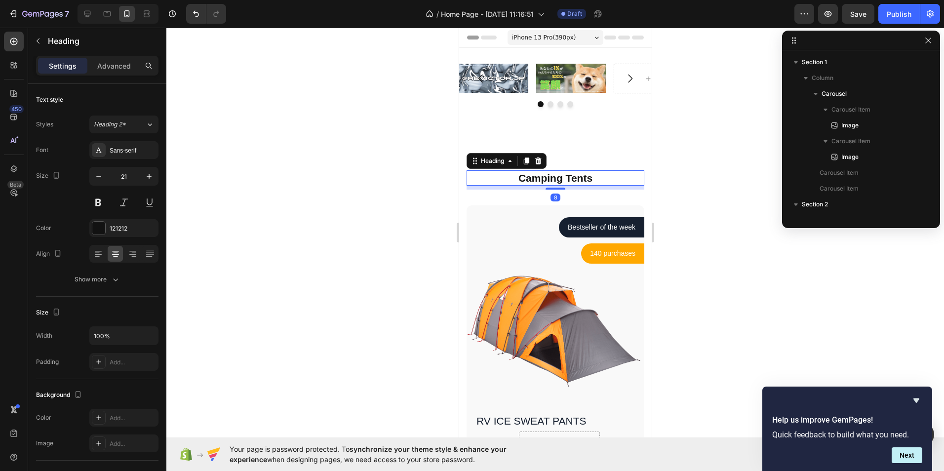
click at [574, 179] on p "Camping Tents" at bounding box center [555, 177] width 176 height 13
click at [484, 40] on span "Header" at bounding box center [488, 38] width 22 height 10
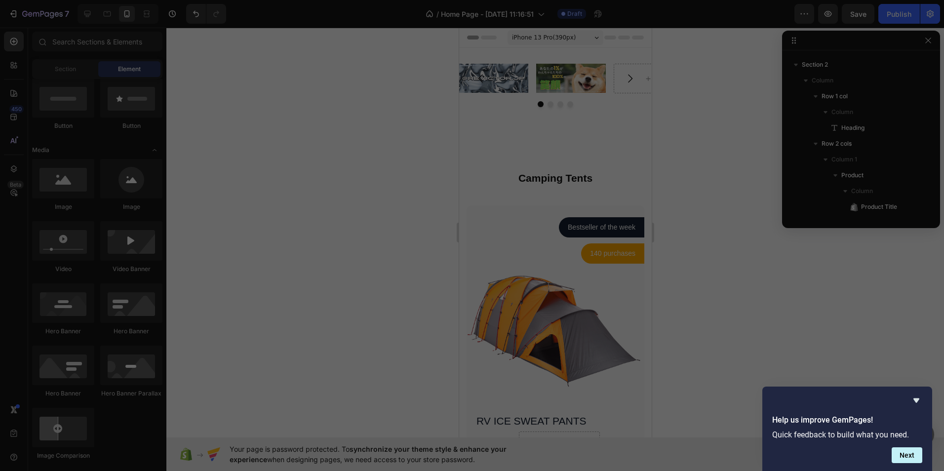
scroll to position [87, 0]
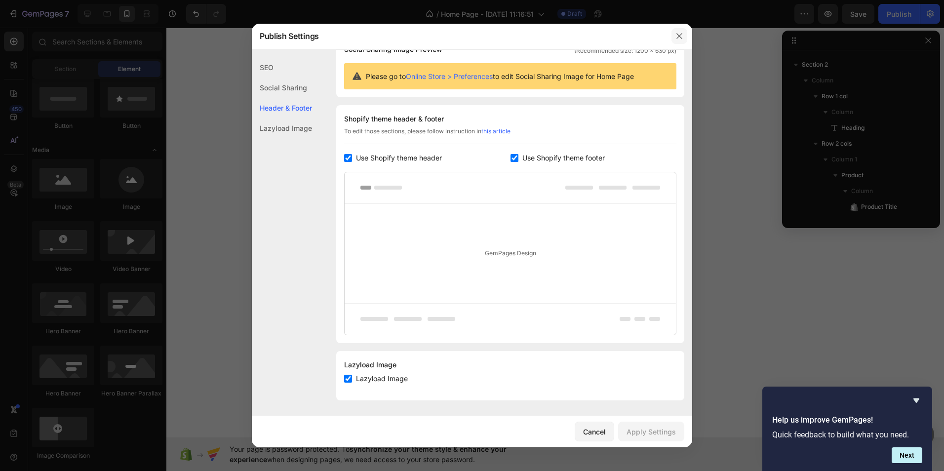
click at [680, 40] on icon "button" at bounding box center [679, 36] width 8 height 8
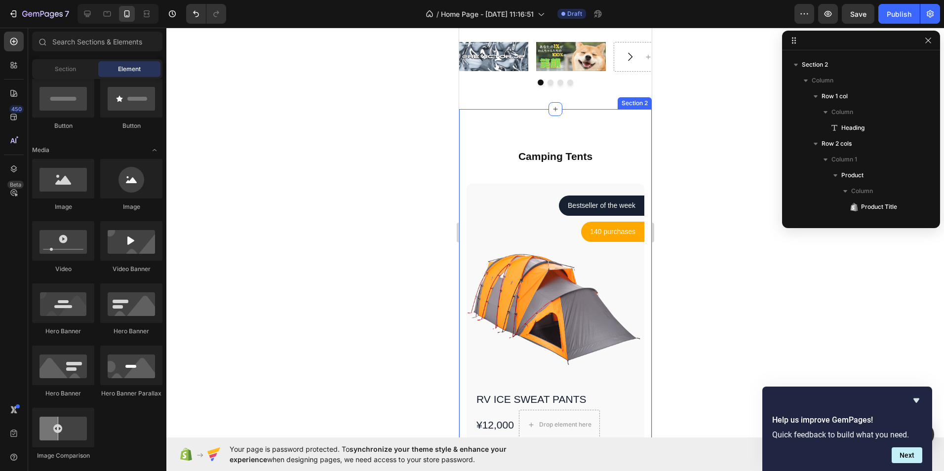
scroll to position [0, 0]
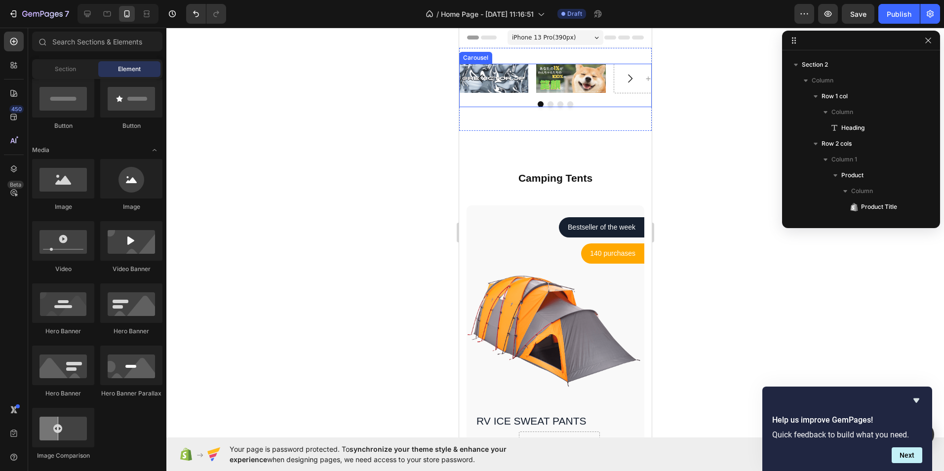
click at [627, 79] on icon "Carousel Next Arrow" at bounding box center [629, 79] width 4 height 8
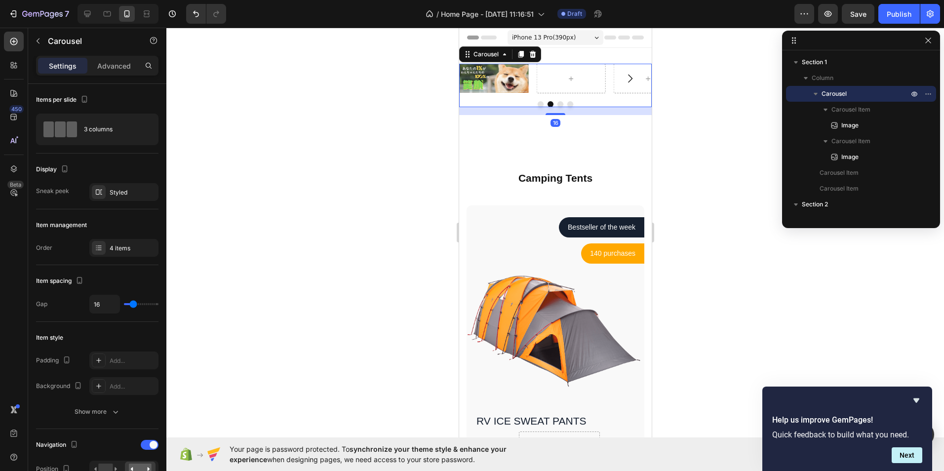
click at [627, 81] on icon "Carousel Next Arrow" at bounding box center [629, 79] width 4 height 8
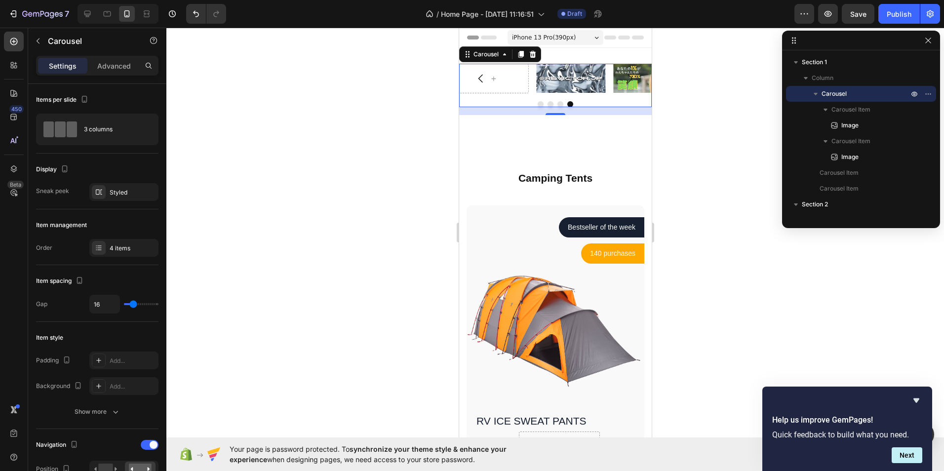
click at [619, 84] on button "Carousel Next Arrow" at bounding box center [630, 79] width 28 height 28
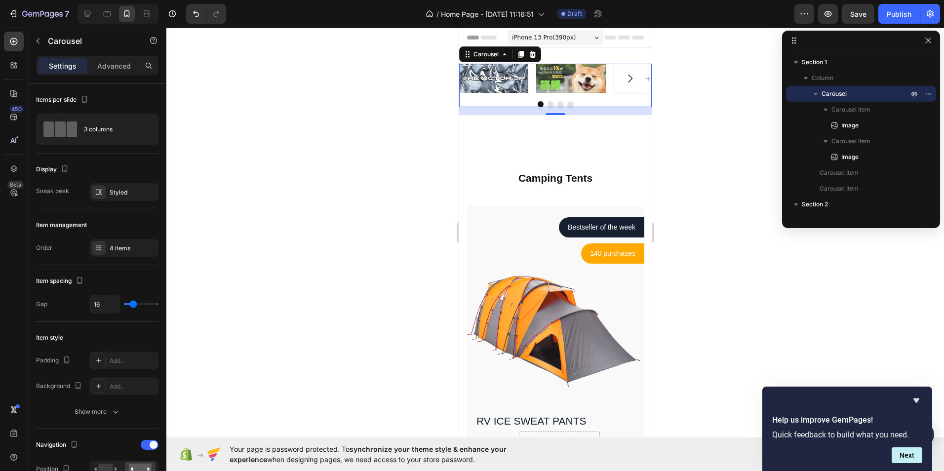
click at [619, 85] on button "Carousel Next Arrow" at bounding box center [630, 79] width 28 height 28
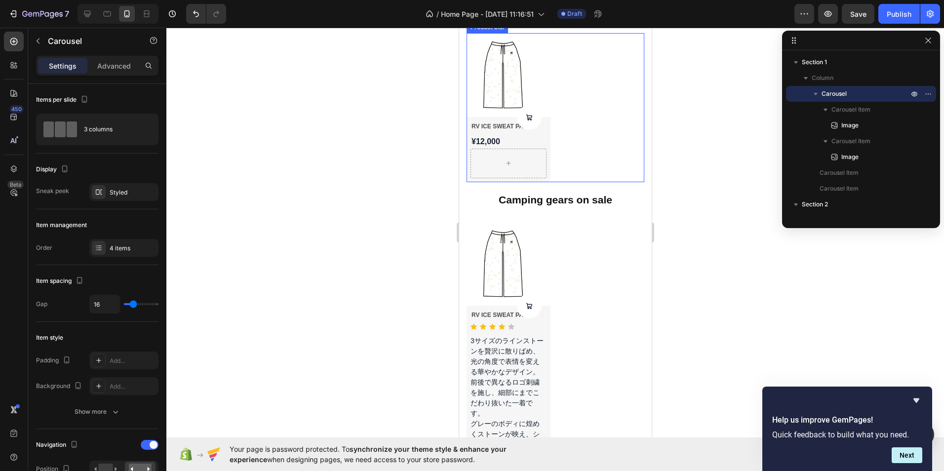
scroll to position [642, 0]
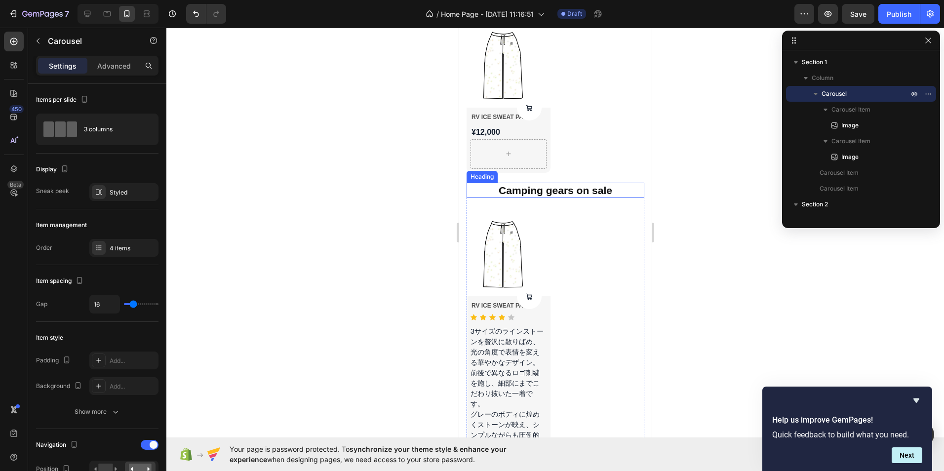
click at [620, 184] on p "Camping gears on sale" at bounding box center [555, 190] width 176 height 13
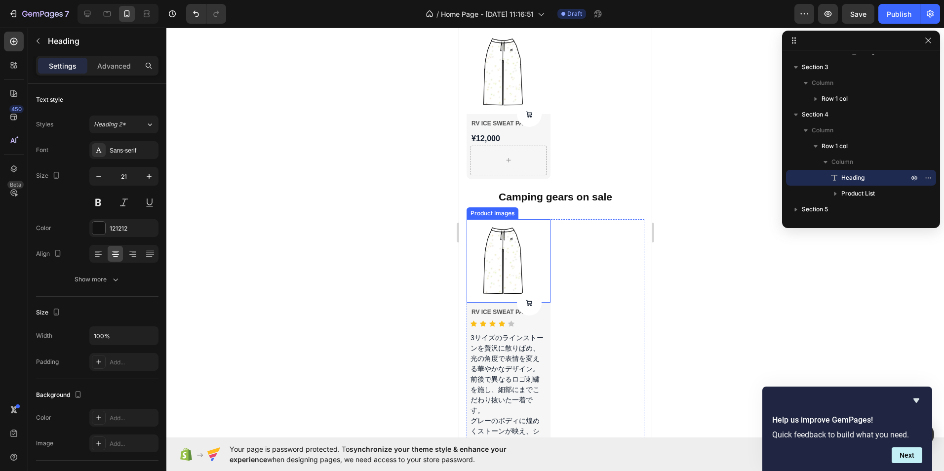
scroll to position [691, 0]
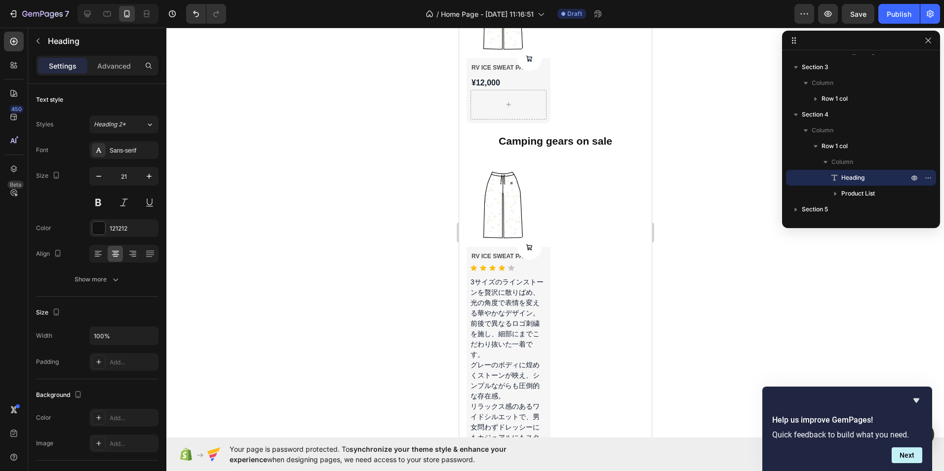
click at [575, 139] on p "Camping gears on sale" at bounding box center [555, 140] width 176 height 13
click at [603, 136] on p "Camping gears on sale" at bounding box center [555, 140] width 176 height 13
click at [606, 139] on p "Camping gears on sale" at bounding box center [555, 140] width 176 height 13
drag, startPoint x: 606, startPoint y: 139, endPoint x: 609, endPoint y: 145, distance: 7.3
click at [609, 145] on div "Camping gears on sale Heading Product Images Product Cart Button RV ICE SWEAT P…" at bounding box center [555, 408] width 178 height 551
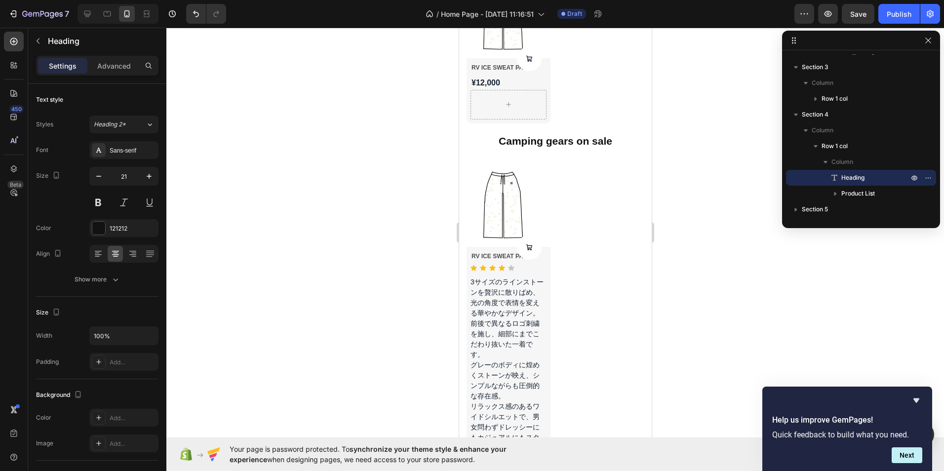
click at [669, 145] on div at bounding box center [554, 249] width 777 height 443
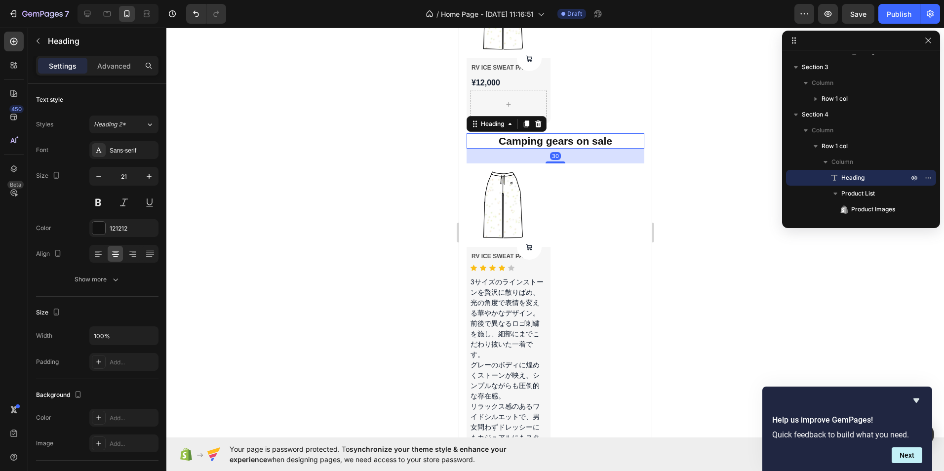
click at [606, 140] on p "Camping gears on sale" at bounding box center [555, 140] width 176 height 13
click at [608, 136] on p "Camping gears on sale" at bounding box center [555, 140] width 176 height 13
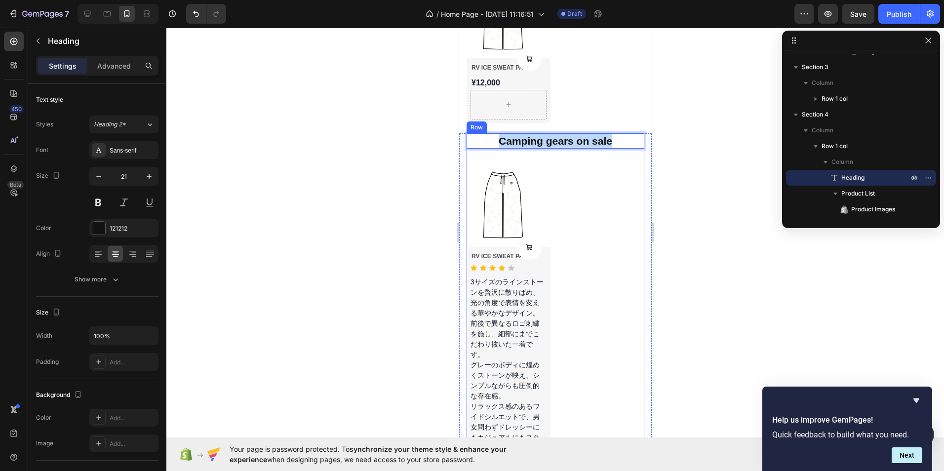
drag, startPoint x: 608, startPoint y: 136, endPoint x: 482, endPoint y: 148, distance: 126.4
click at [482, 148] on div "Camping gears on sale Heading 30 Product Images Product Cart Button RV ICE SWEA…" at bounding box center [555, 408] width 178 height 551
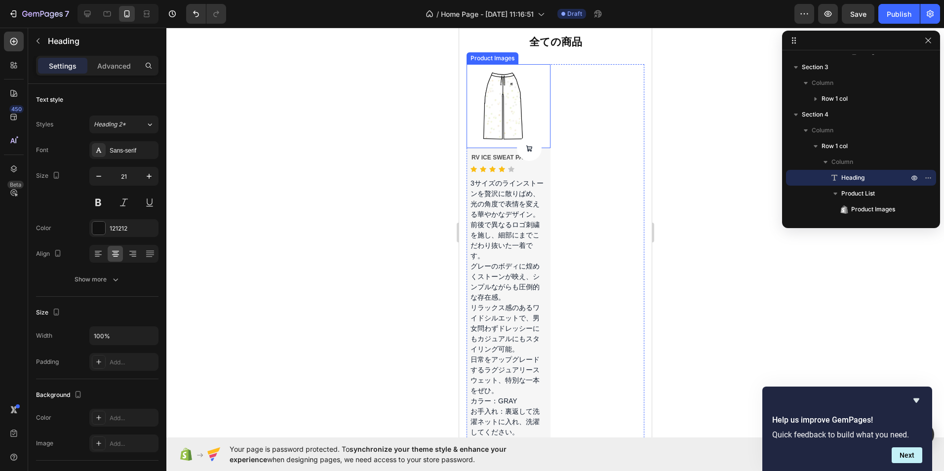
scroll to position [790, 0]
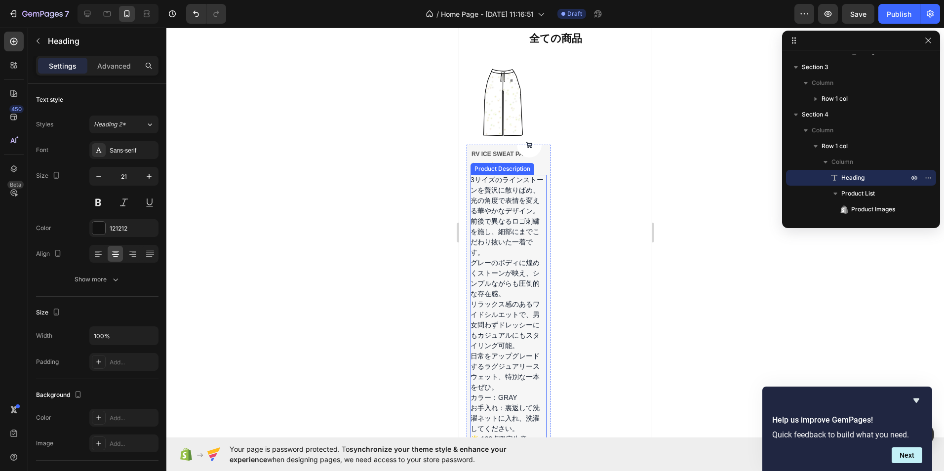
click at [507, 314] on p "グレーのボディに煌めくストーンが映え、シンプルながらも圧倒的な存在感。 リラックス感のあるワイドシルエットで、男女問わずドレッシーにもカジュアルにもスタイリン…" at bounding box center [504, 304] width 69 height 91
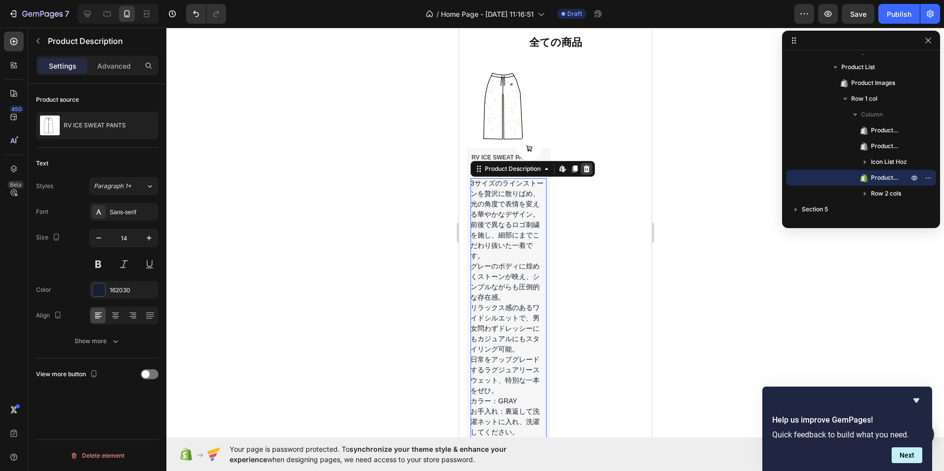
click at [590, 165] on icon at bounding box center [586, 169] width 8 height 8
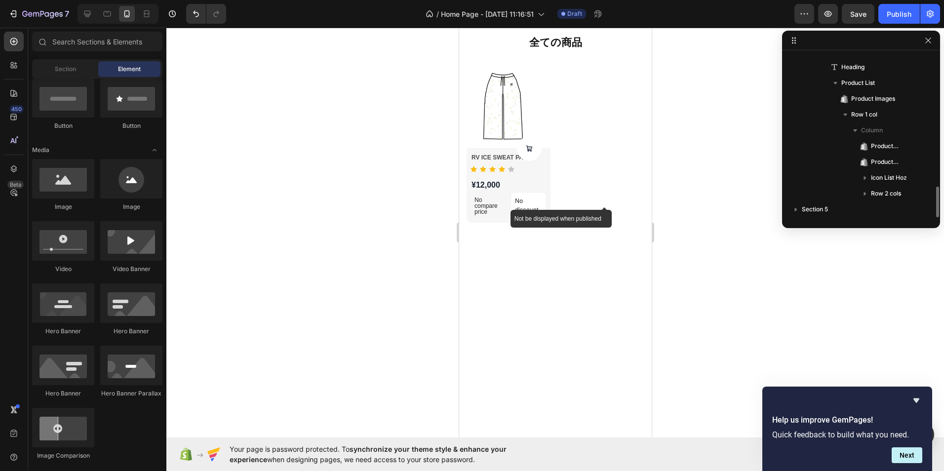
scroll to position [702, 0]
click at [504, 196] on div "No compare price Product Price No discount Not be displayed when published Prod…" at bounding box center [508, 205] width 76 height 27
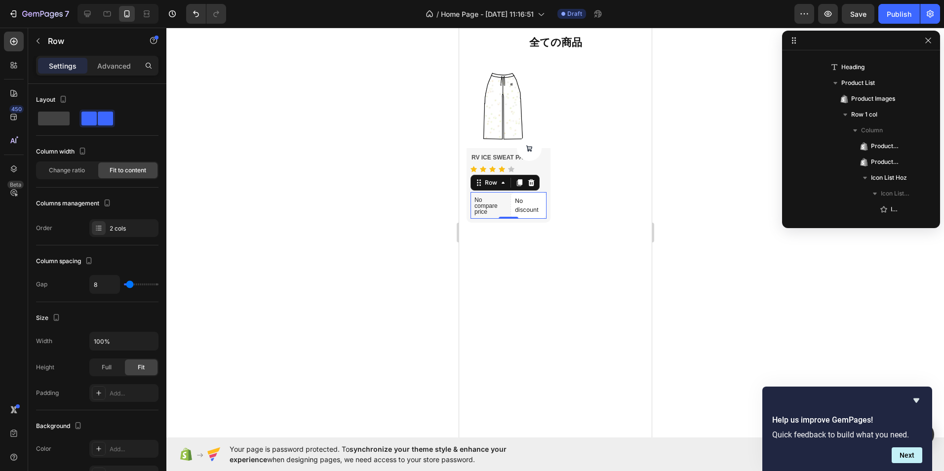
scroll to position [923, 0]
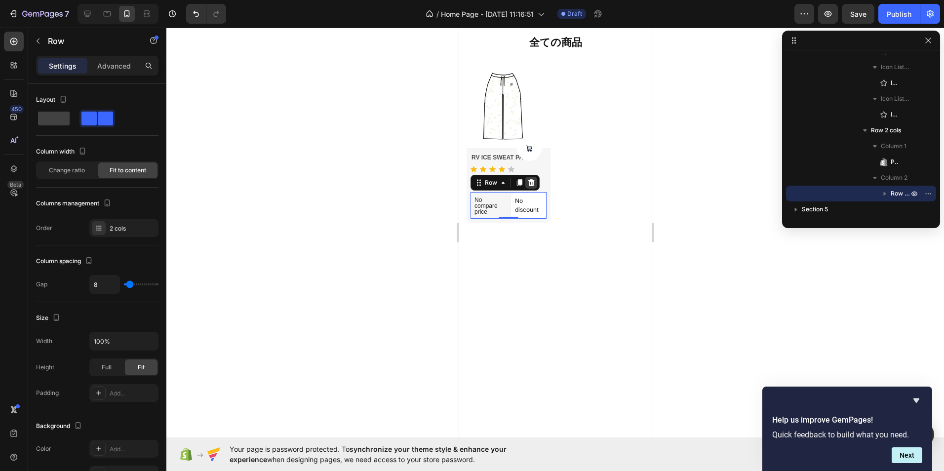
click at [530, 179] on icon at bounding box center [531, 182] width 6 height 7
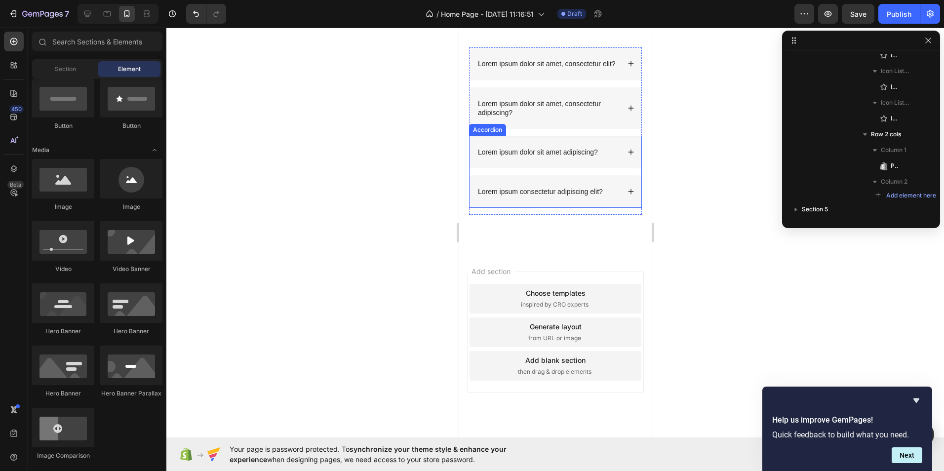
scroll to position [1037, 0]
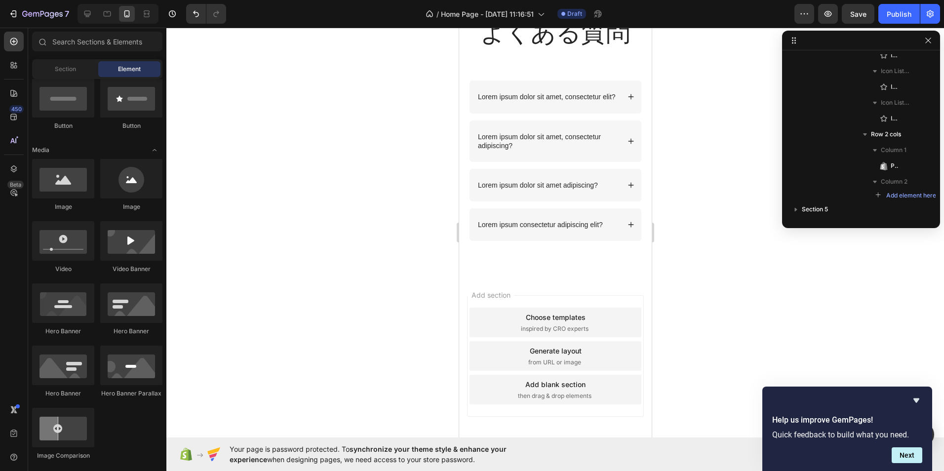
click at [597, 337] on div "Choose templates inspired by CRO experts" at bounding box center [555, 323] width 172 height 30
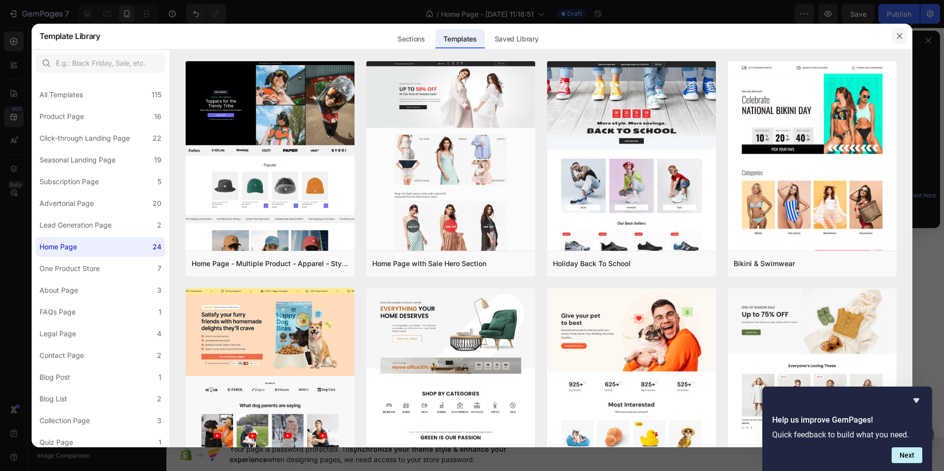
click at [905, 34] on button "button" at bounding box center [900, 36] width 16 height 16
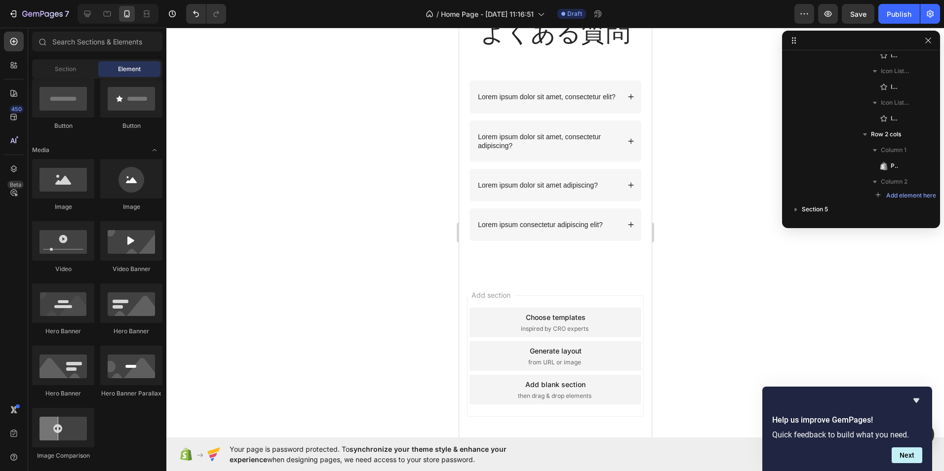
click at [556, 292] on div "Add section Choose templates inspired by CRO experts Generate layout from URL o…" at bounding box center [555, 369] width 193 height 189
click at [544, 305] on div "Add section Choose templates inspired by CRO experts Generate layout from URL o…" at bounding box center [554, 355] width 177 height 121
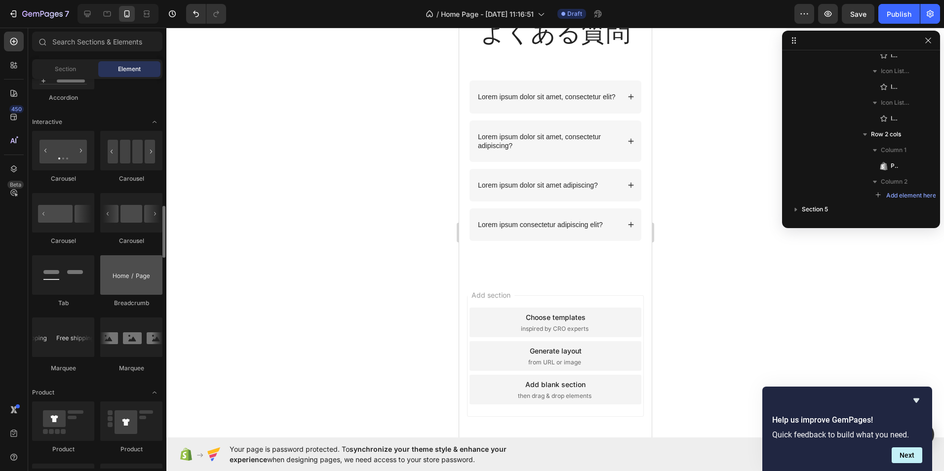
scroll to position [759, 0]
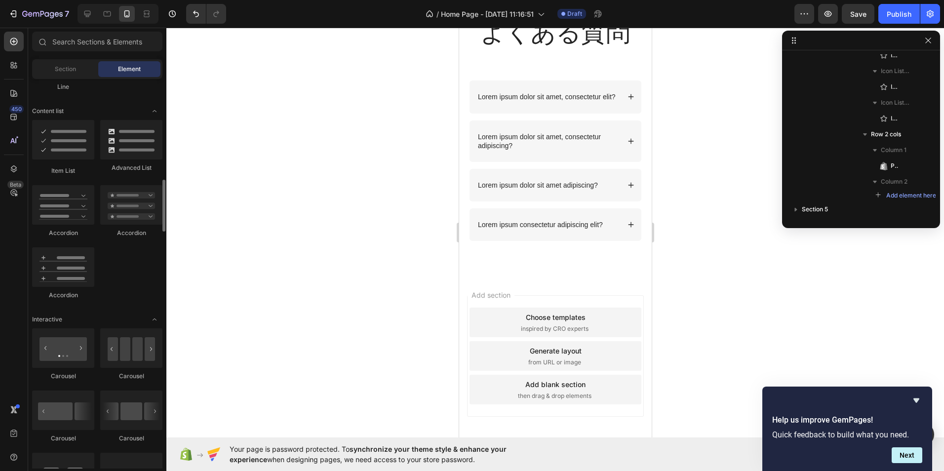
click div
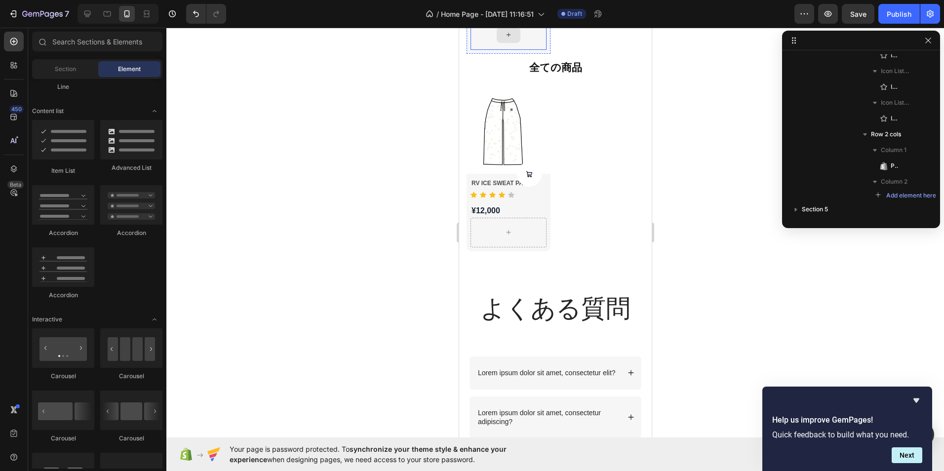
scroll to position [592, 0]
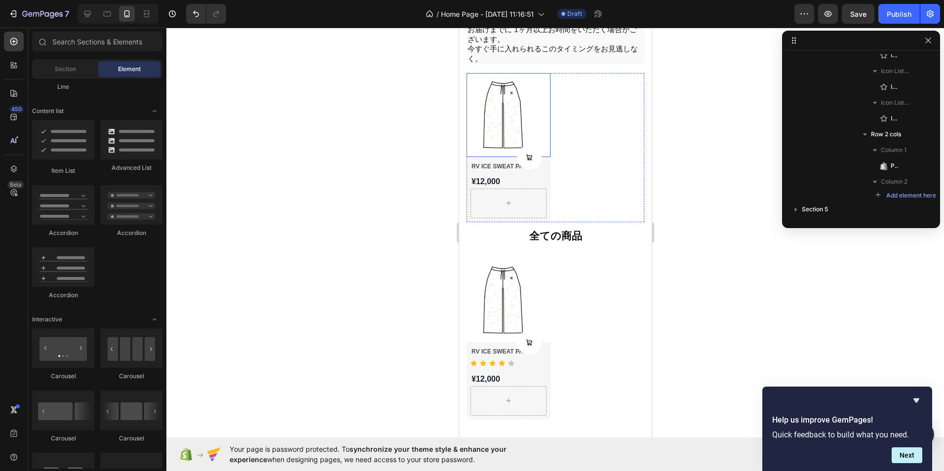
click img
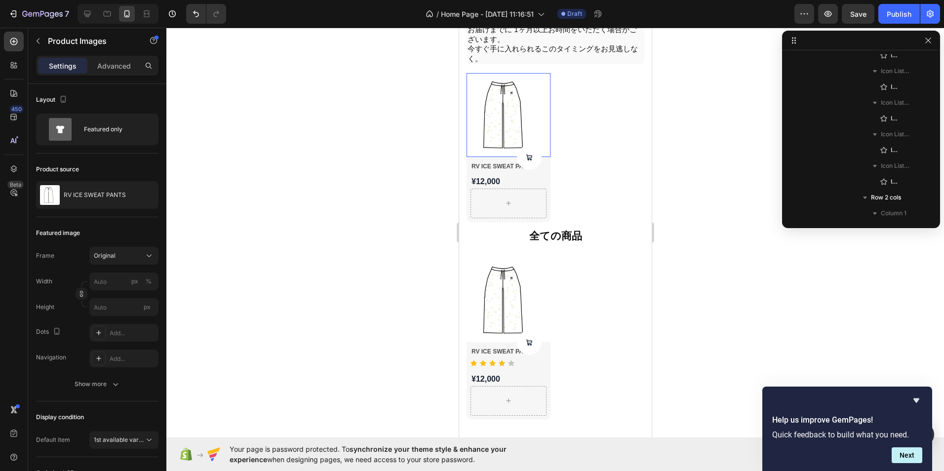
scroll to position [610, 0]
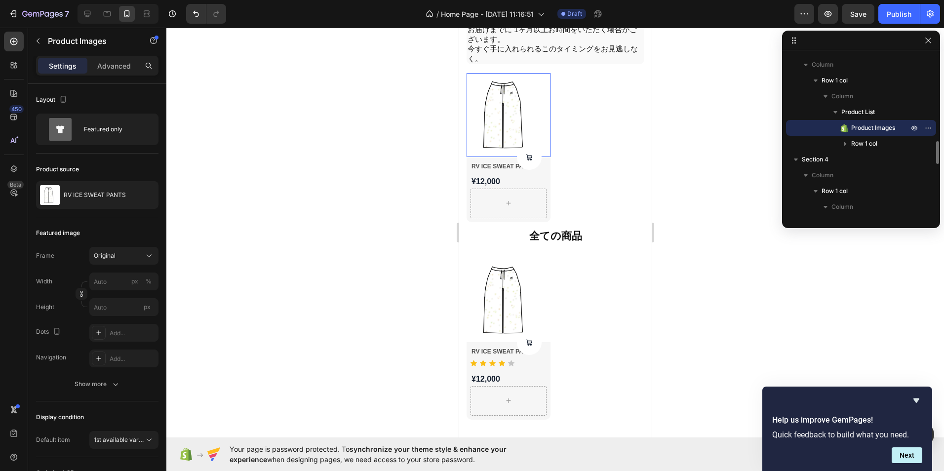
click img
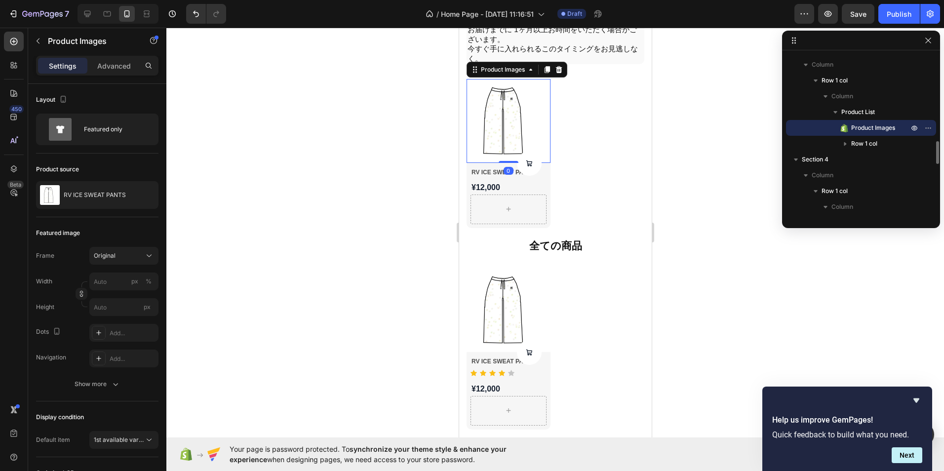
click img
click div "/ Home Page - Sep 29, 11:16:51"
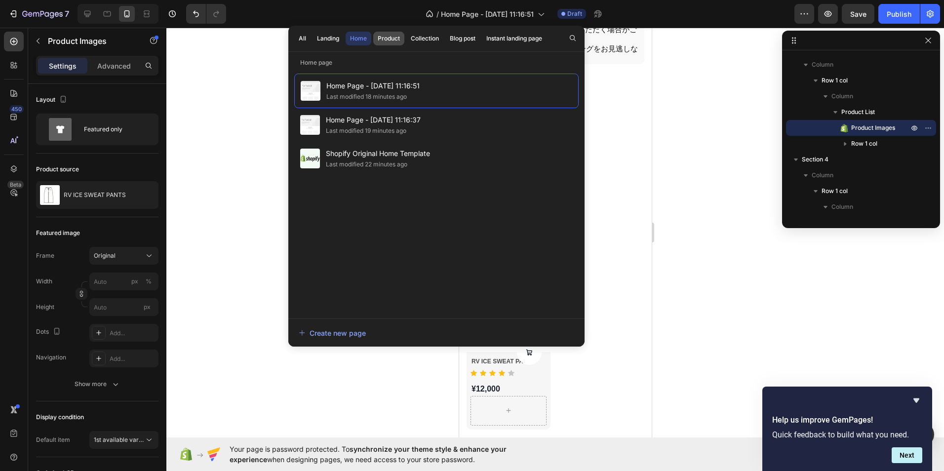
click div "Product"
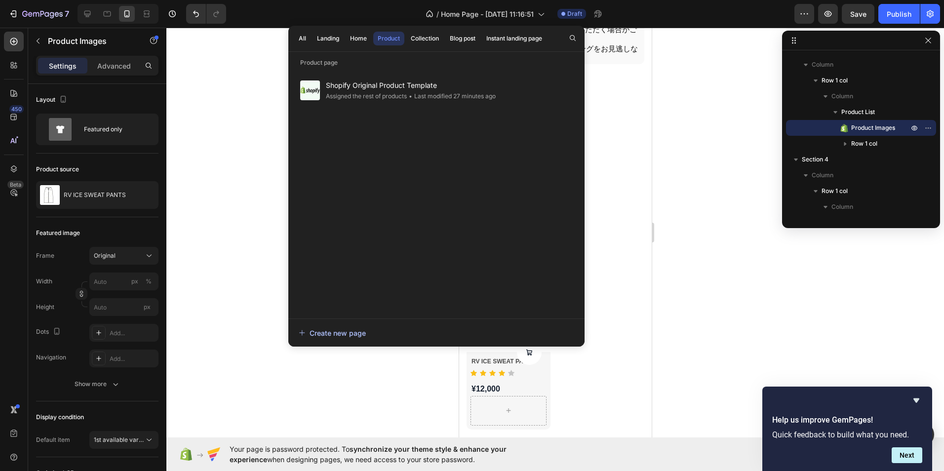
click div "Create new page"
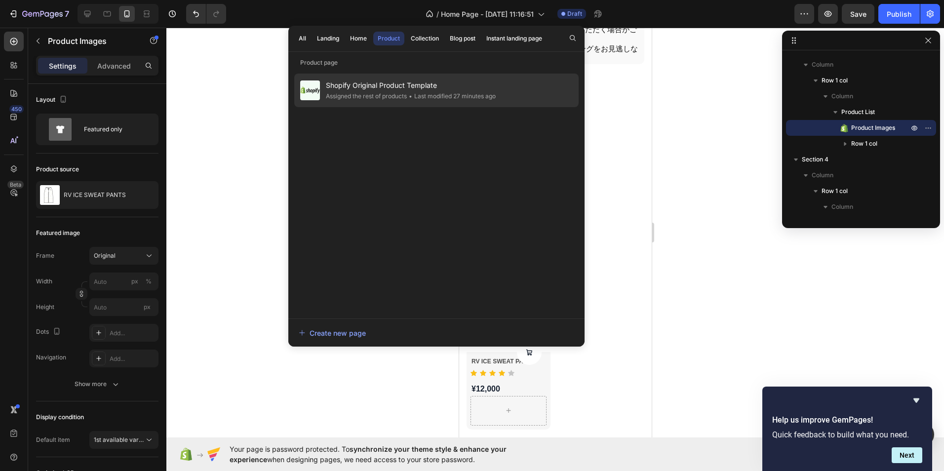
click div "Assigned the rest of products"
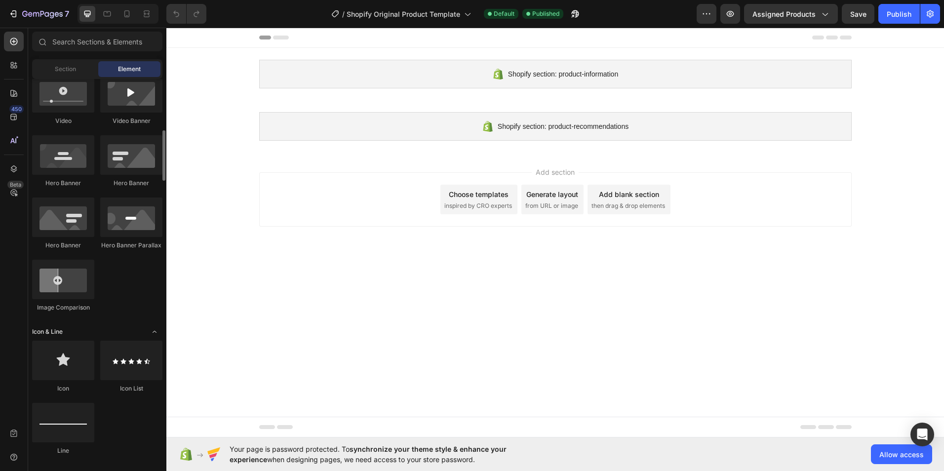
scroll to position [494, 0]
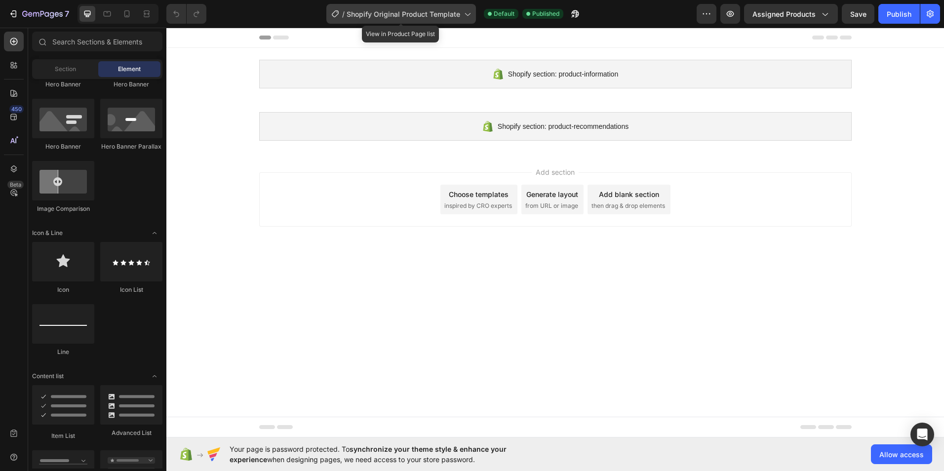
click at [443, 14] on span "Shopify Original Product Template" at bounding box center [404, 14] width 114 height 10
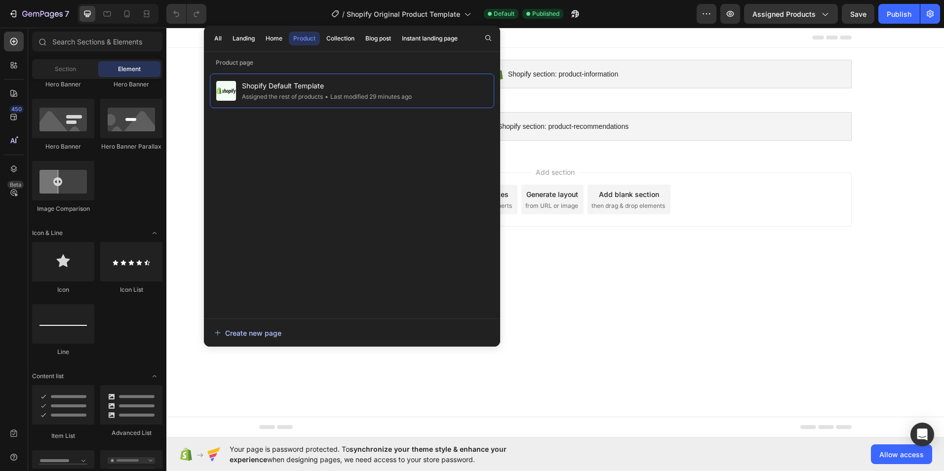
click at [270, 341] on button "Create new page" at bounding box center [352, 333] width 276 height 20
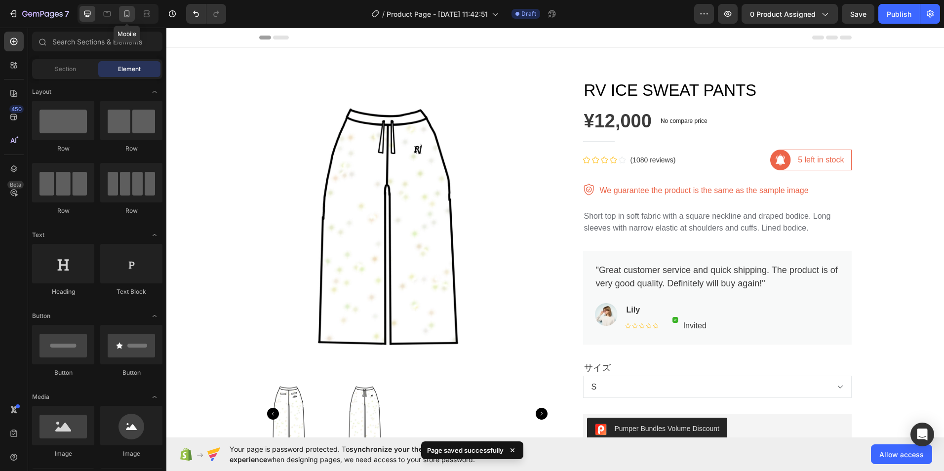
click at [129, 14] on icon at bounding box center [126, 13] width 5 height 7
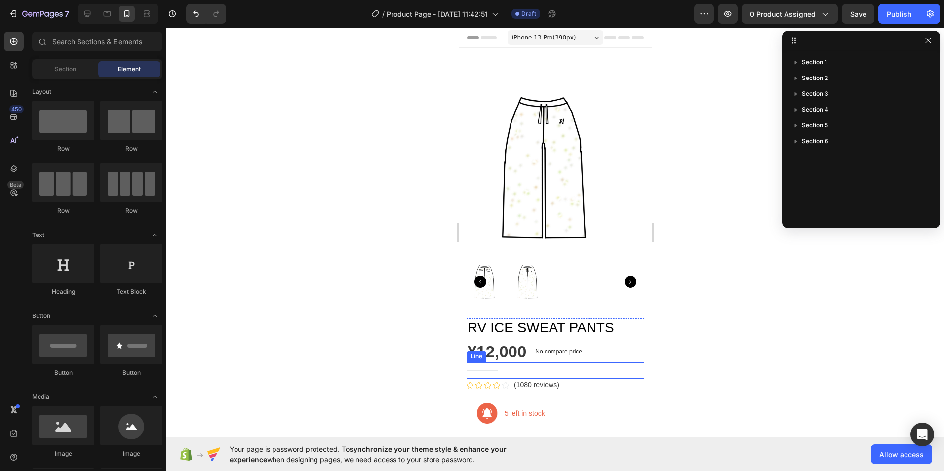
click at [496, 382] on icon at bounding box center [496, 385] width 7 height 7
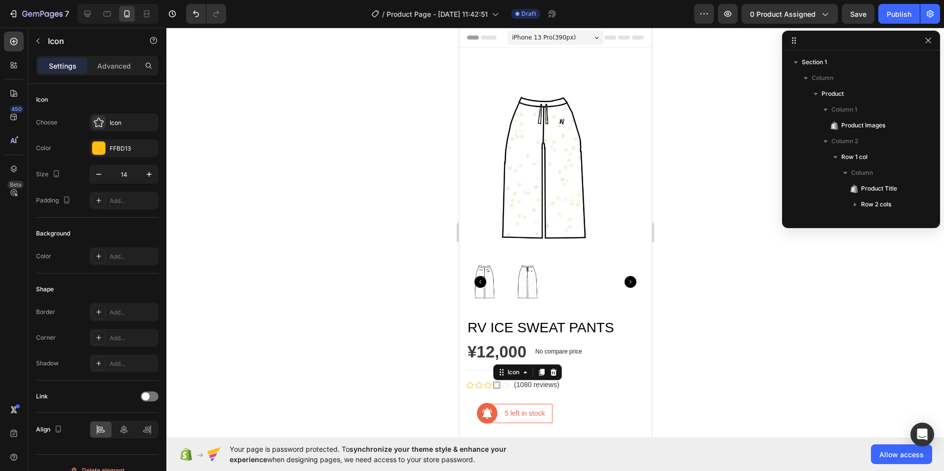
scroll to position [298, 0]
click at [554, 368] on icon at bounding box center [553, 372] width 8 height 8
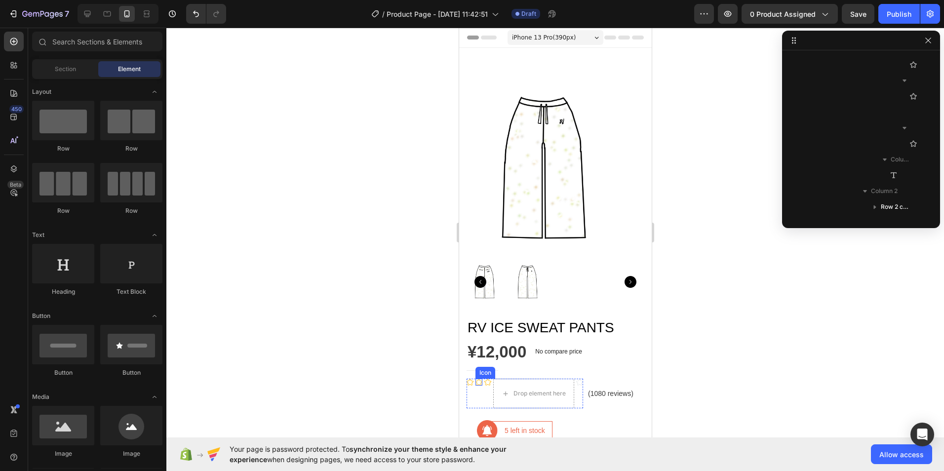
click at [480, 381] on div "Icon" at bounding box center [478, 394] width 7 height 30
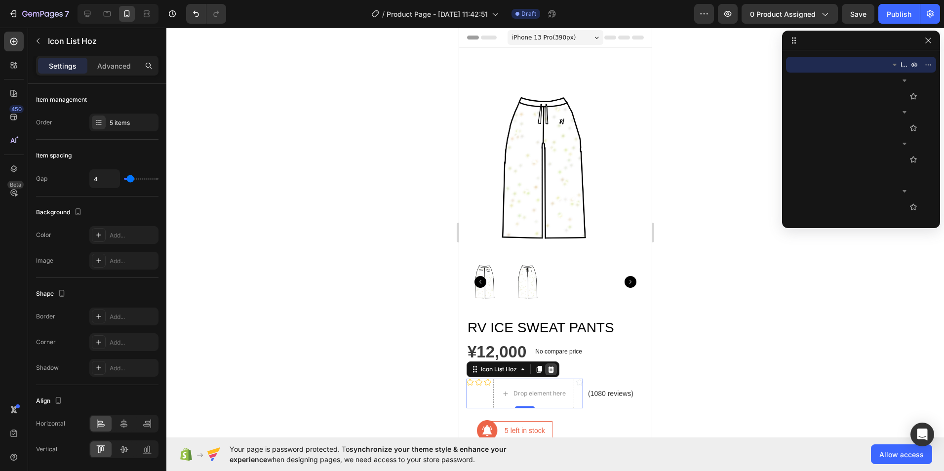
click at [552, 365] on icon at bounding box center [550, 369] width 8 height 8
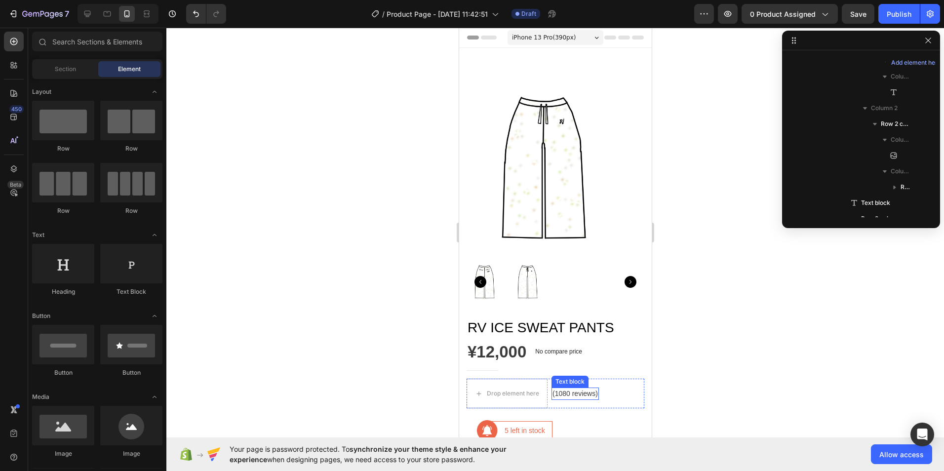
click at [583, 388] on p "(1080 reviews)" at bounding box center [574, 393] width 45 height 10
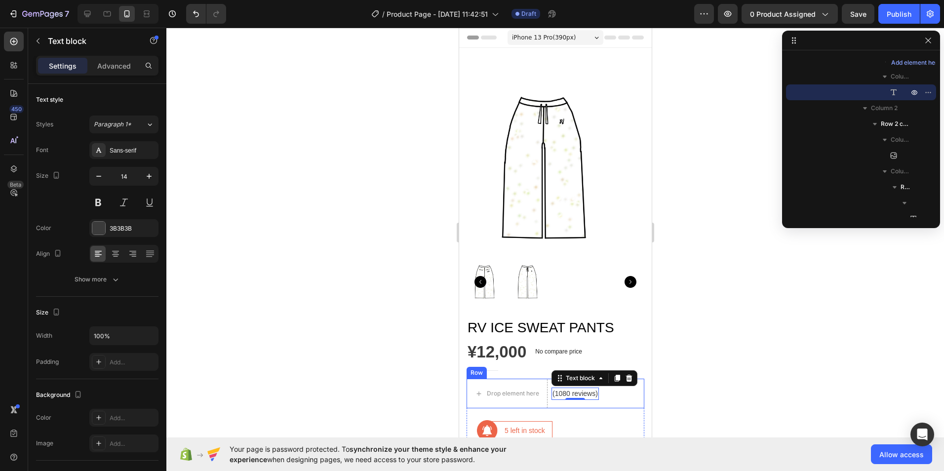
click at [630, 385] on div "Drop element here (1080 reviews) Text block 0 Row" at bounding box center [555, 394] width 178 height 30
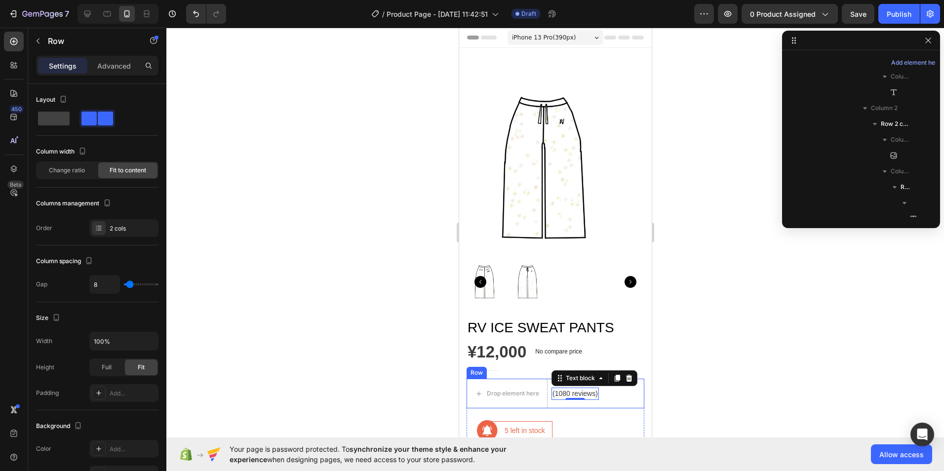
scroll to position [203, 0]
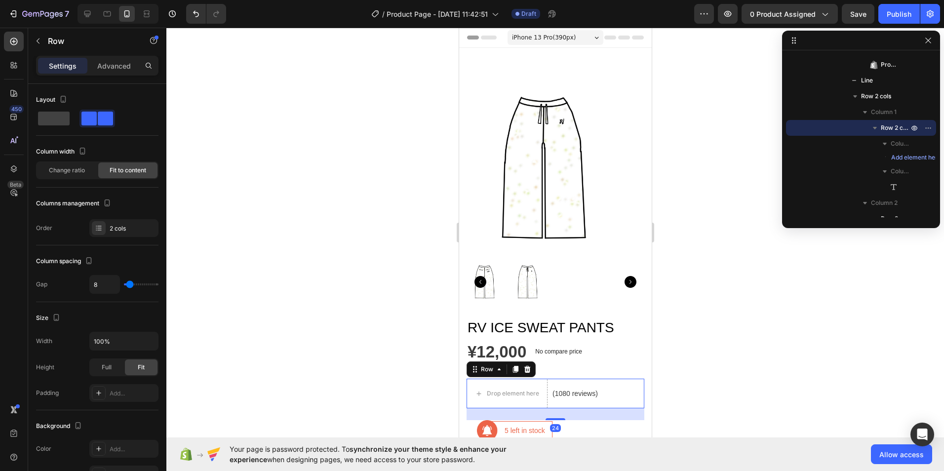
click at [618, 393] on div "Drop element here (1080 reviews) Text block Row 24" at bounding box center [555, 394] width 178 height 30
click at [529, 365] on icon at bounding box center [527, 369] width 8 height 8
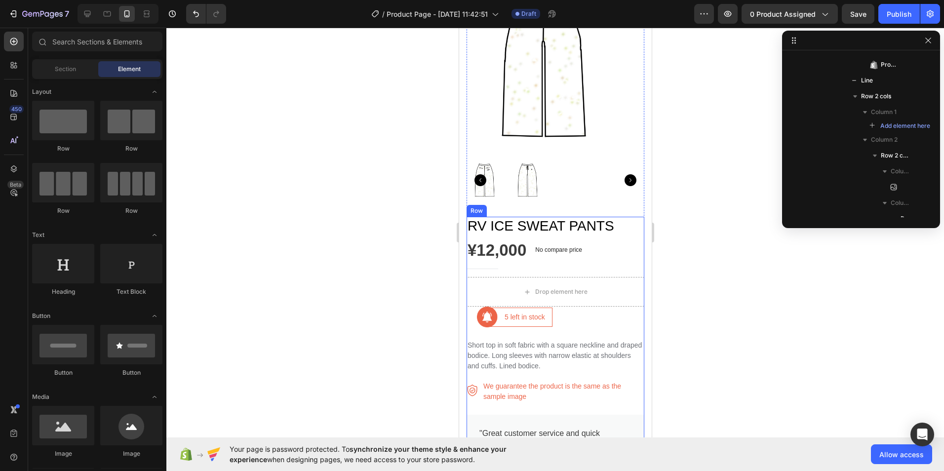
scroll to position [99, 0]
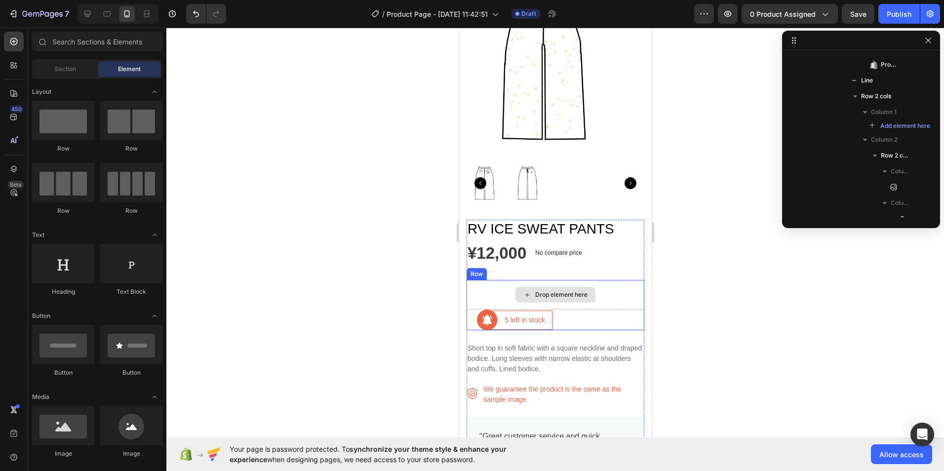
click at [619, 294] on div "Drop element here" at bounding box center [555, 295] width 178 height 30
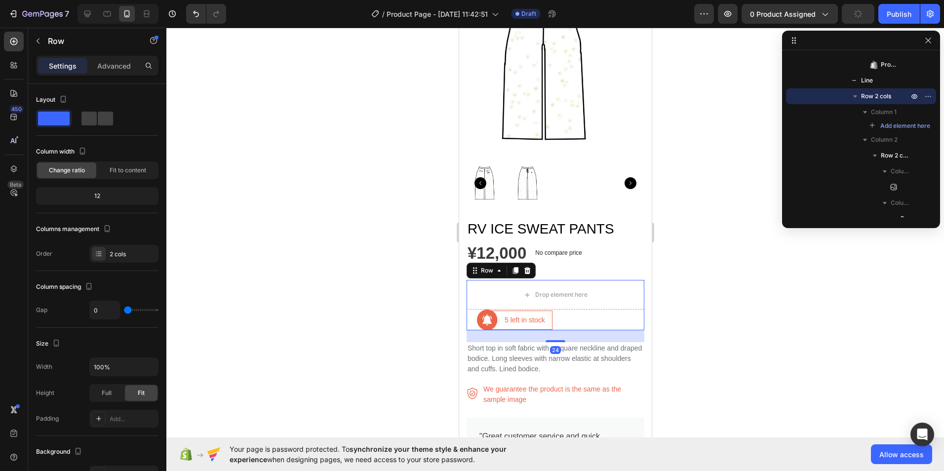
click at [526, 267] on icon at bounding box center [527, 271] width 8 height 8
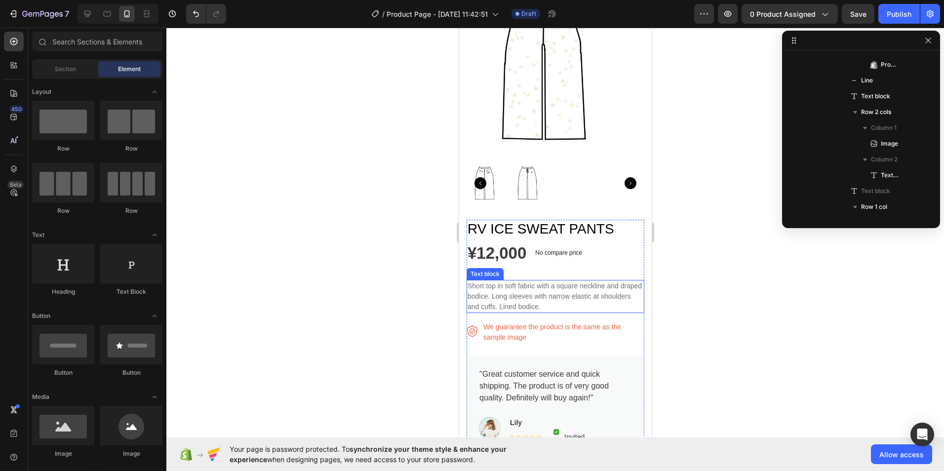
click at [501, 294] on p "Short top in soft fabric with a square neckline and draped bodice. Long sleeves…" at bounding box center [555, 296] width 176 height 31
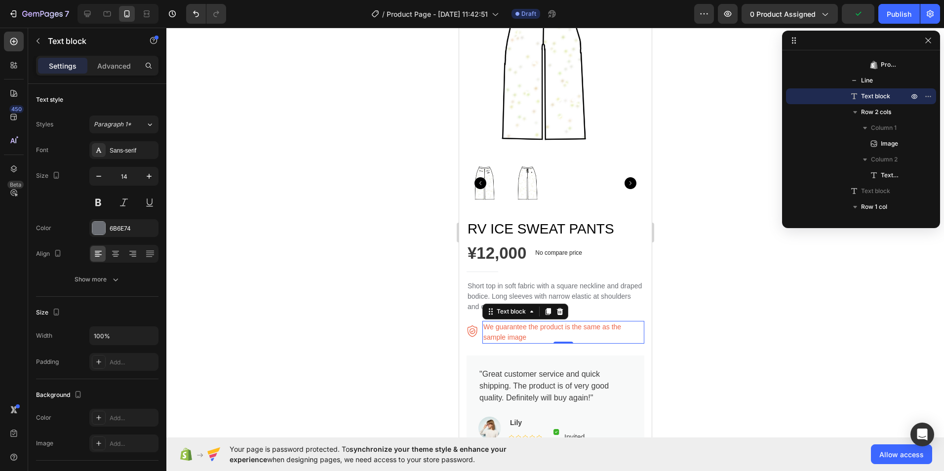
click at [557, 326] on p "We guarantee the product is the same as the sample image" at bounding box center [563, 332] width 160 height 21
click at [556, 308] on icon at bounding box center [559, 312] width 8 height 8
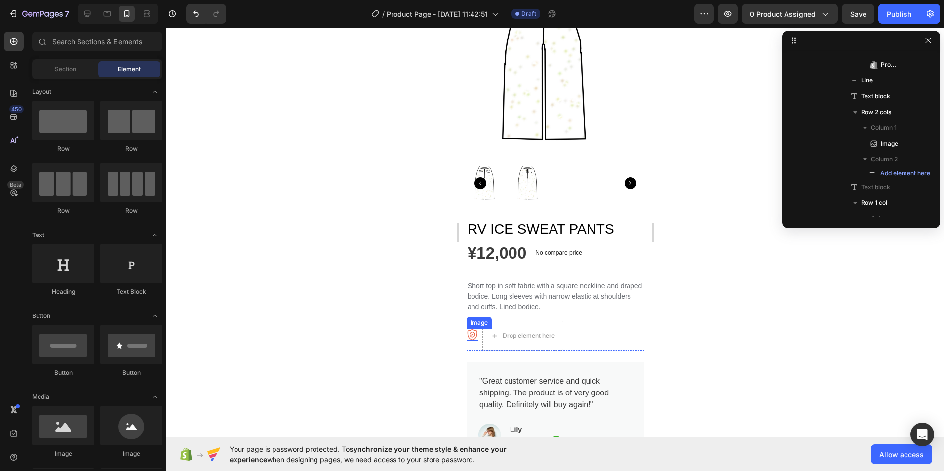
click at [475, 331] on img at bounding box center [472, 335] width 12 height 12
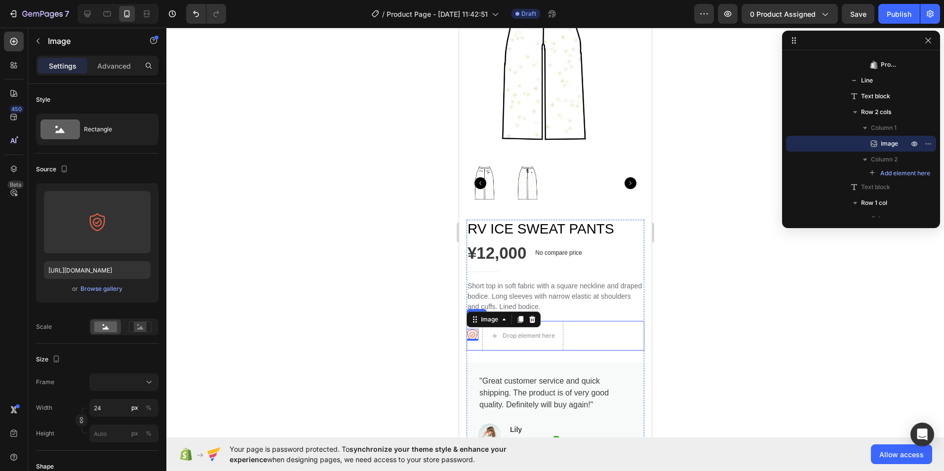
click at [614, 325] on div "Image 0 Drop element here Row" at bounding box center [555, 336] width 178 height 30
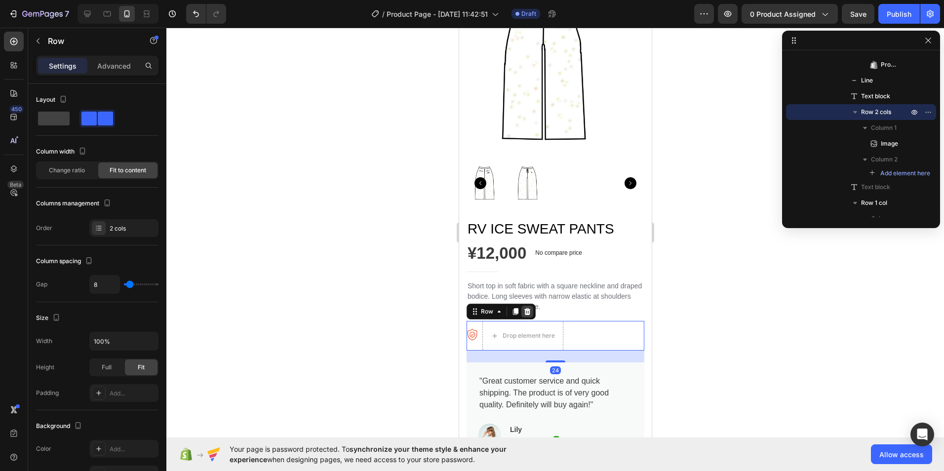
click at [530, 308] on icon at bounding box center [527, 312] width 8 height 8
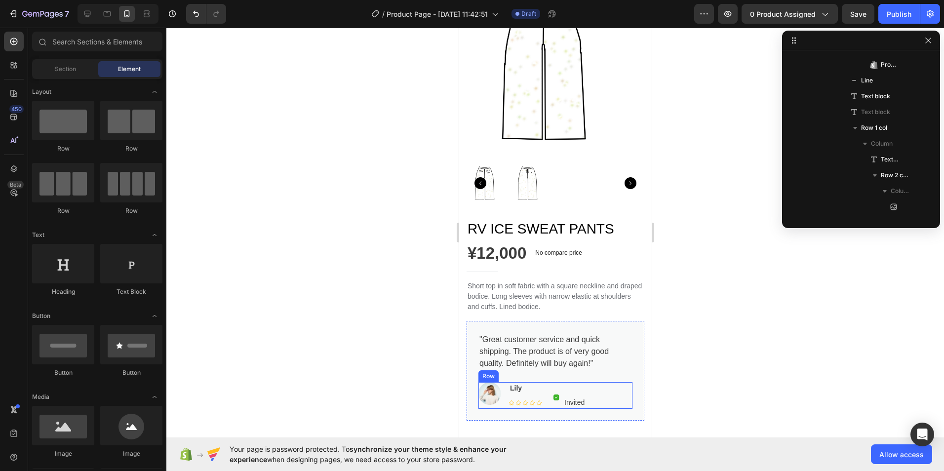
click at [614, 390] on div "Image Lily Text block Icon Icon Icon Icon Icon Icon List Hoz Image Invited Text…" at bounding box center [555, 395] width 154 height 27
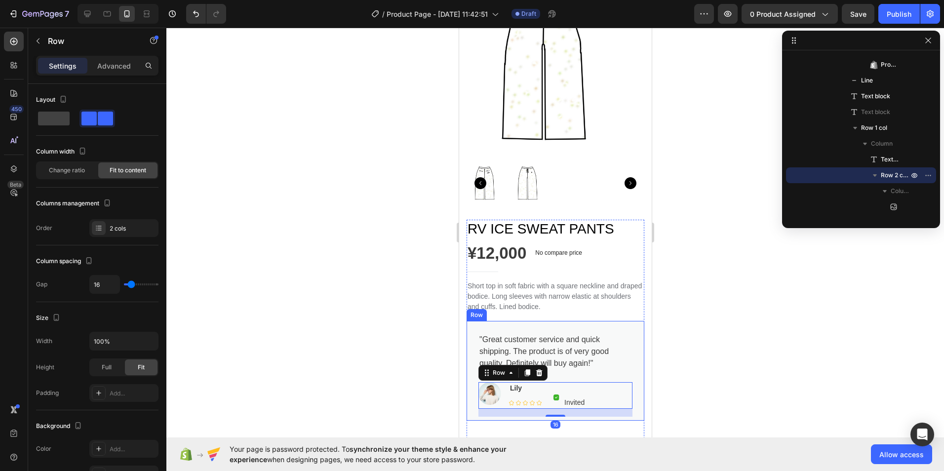
click at [629, 398] on div ""Great customer service and quick shipping. The product is of very good quality…" at bounding box center [555, 371] width 178 height 100
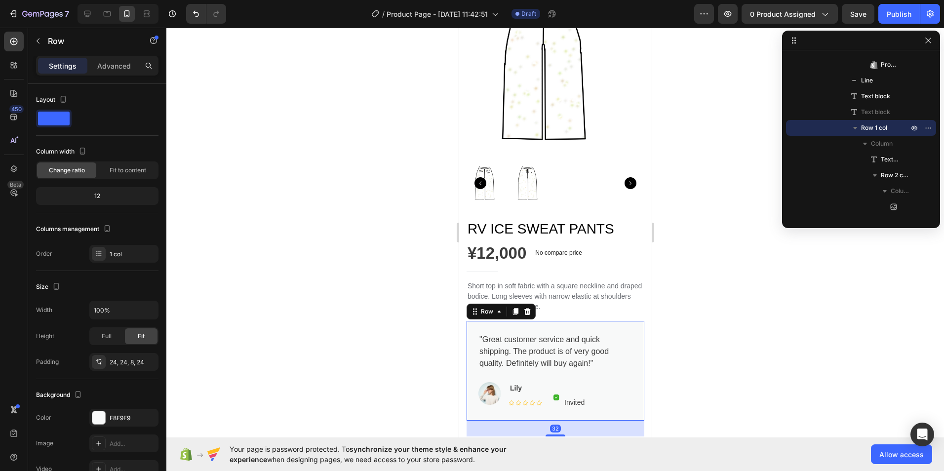
click at [525, 308] on icon at bounding box center [527, 312] width 8 height 8
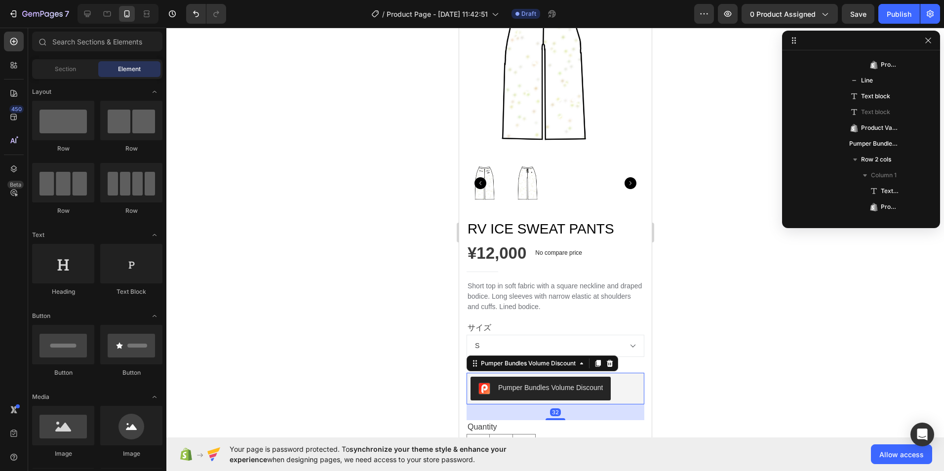
click at [624, 380] on div "Pumper Bundles Volume Discount" at bounding box center [555, 389] width 170 height 24
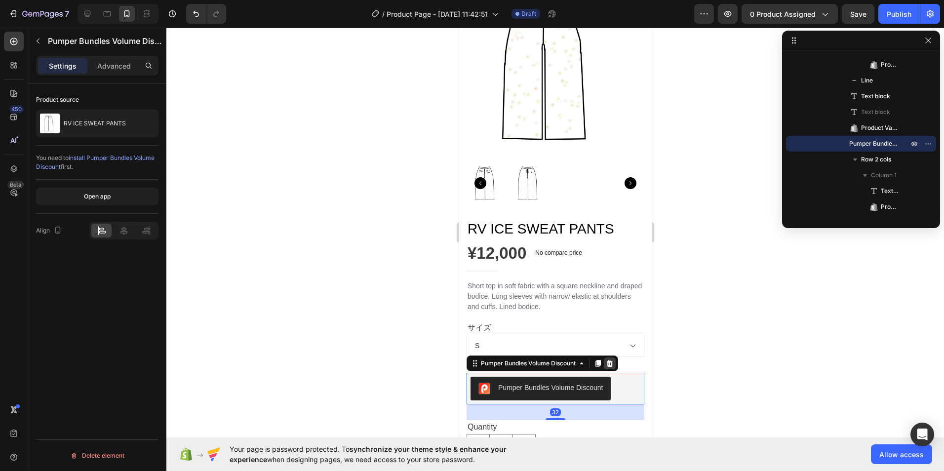
click at [609, 360] on icon at bounding box center [609, 363] width 6 height 7
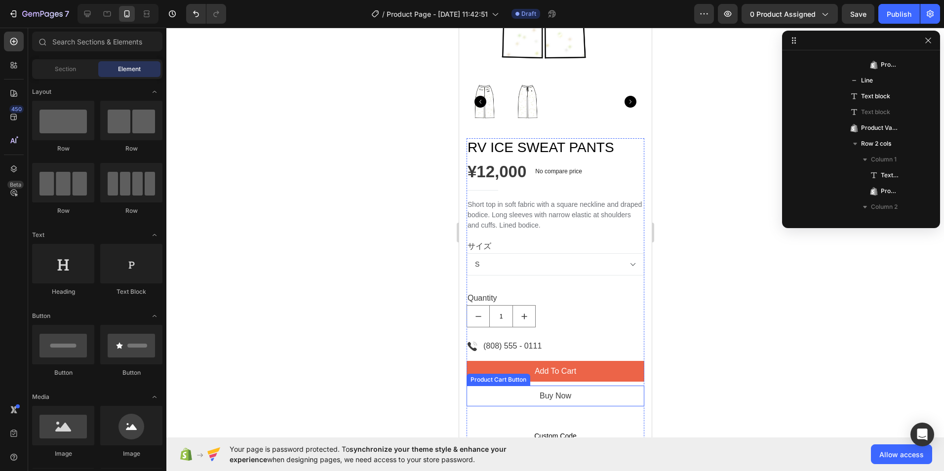
scroll to position [197, 0]
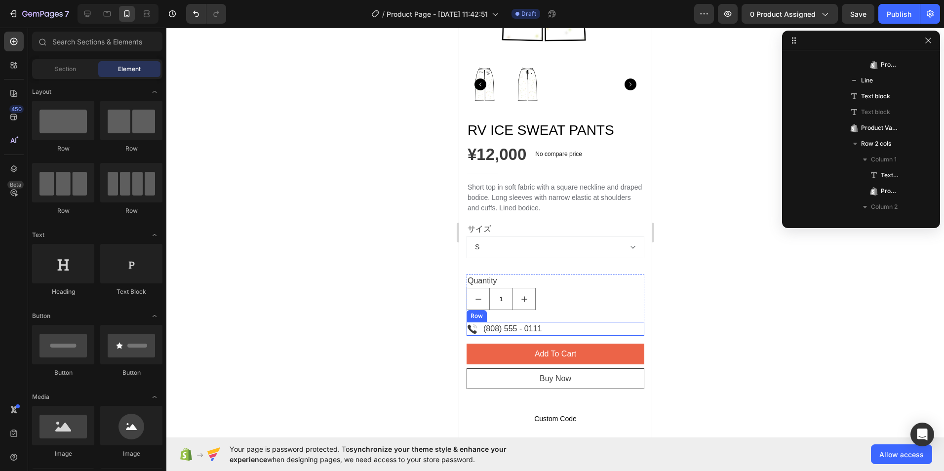
click at [593, 325] on div "Image (808) 555 - 0111 Text block Row" at bounding box center [555, 329] width 178 height 14
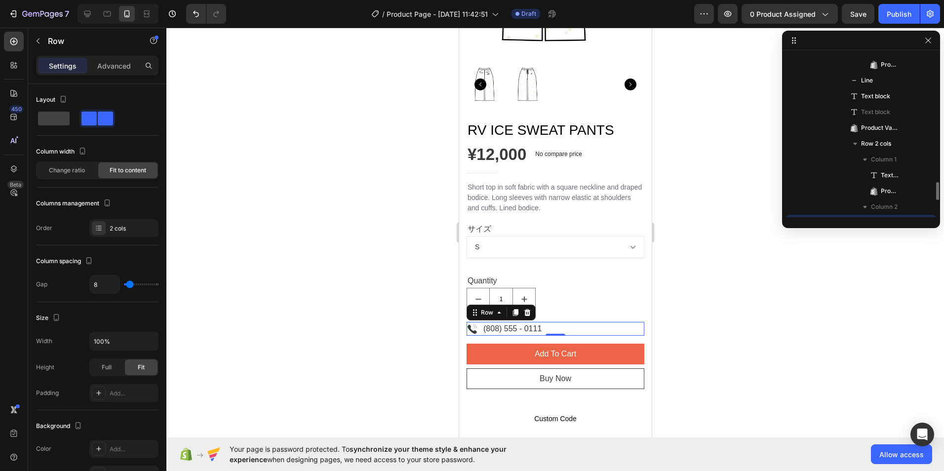
scroll to position [298, 0]
click at [525, 307] on div at bounding box center [527, 313] width 12 height 12
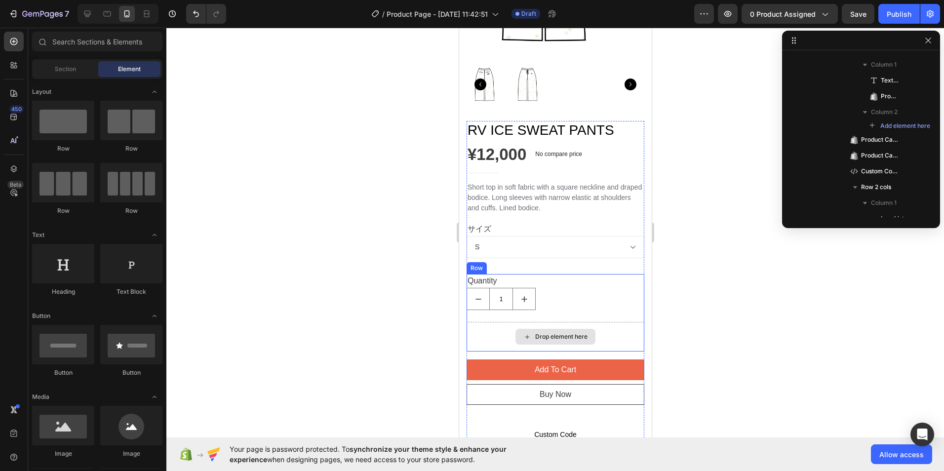
click at [615, 335] on div "Drop element here" at bounding box center [555, 337] width 178 height 30
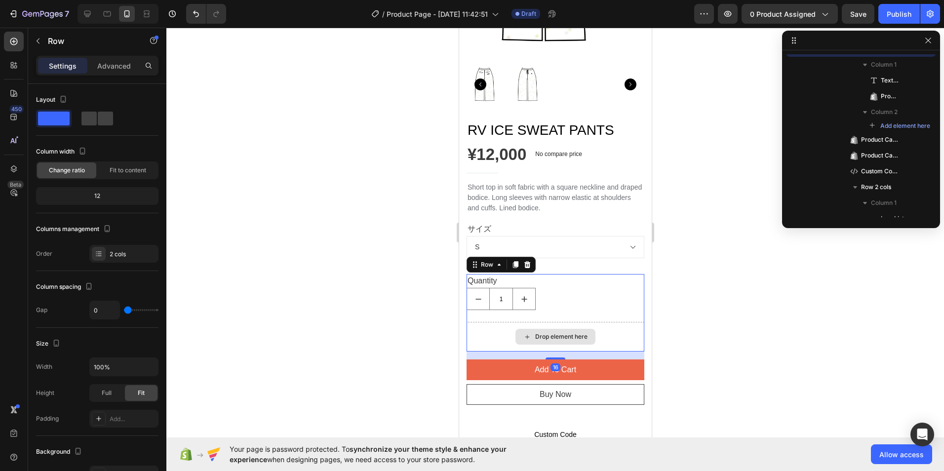
scroll to position [219, 0]
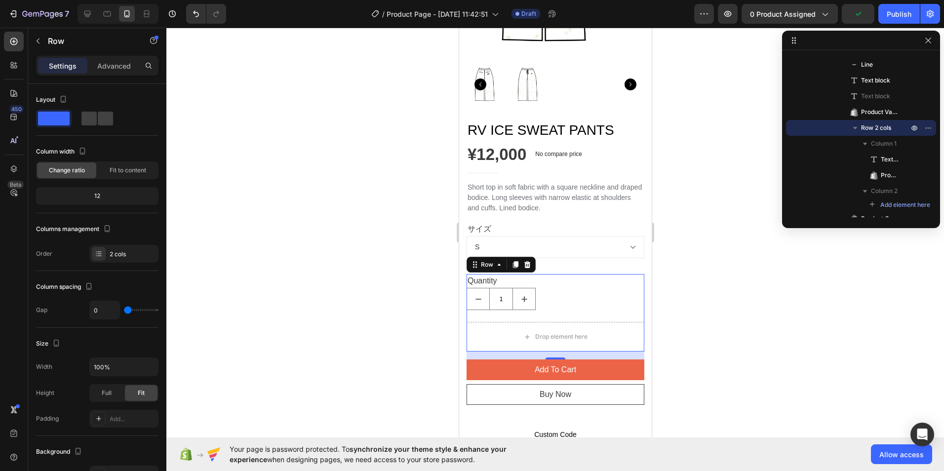
click at [334, 312] on div at bounding box center [554, 249] width 777 height 443
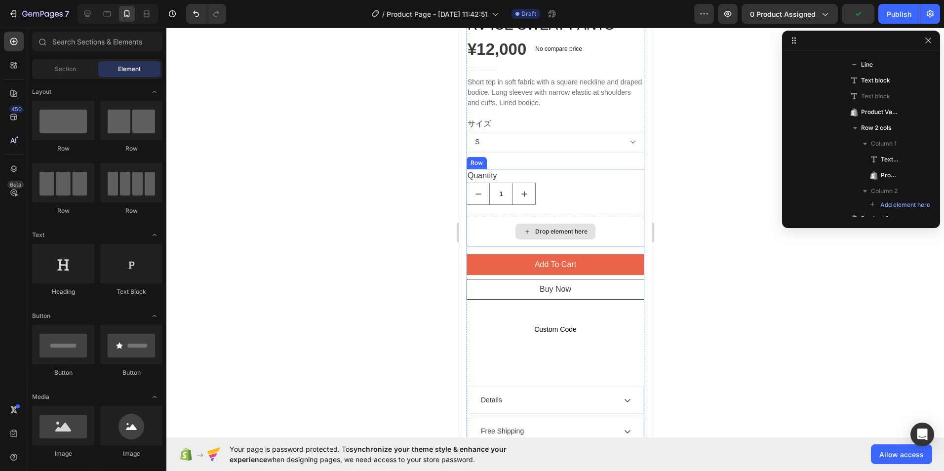
scroll to position [296, 0]
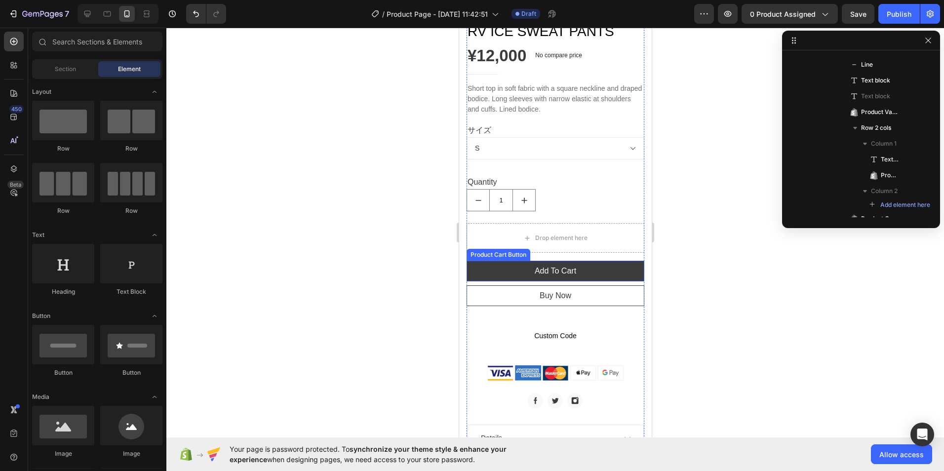
click at [589, 261] on button "Add To Cart" at bounding box center [555, 271] width 178 height 21
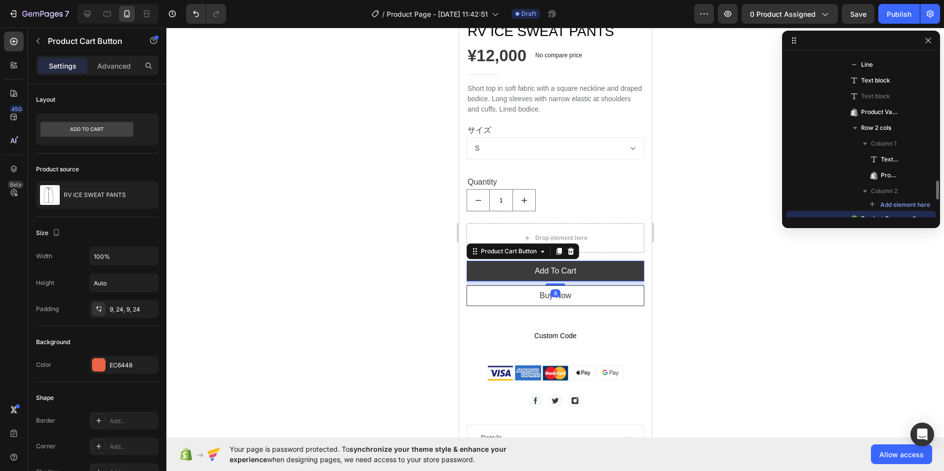
scroll to position [310, 0]
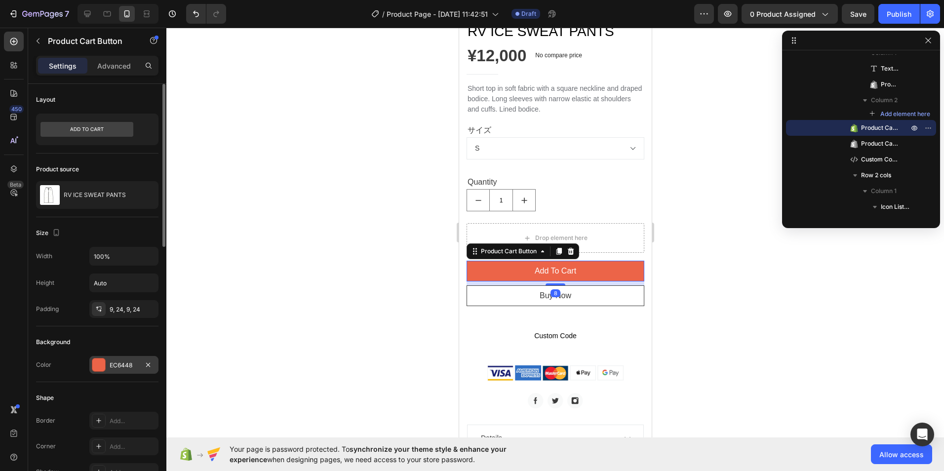
click at [105, 364] on div at bounding box center [98, 364] width 13 height 13
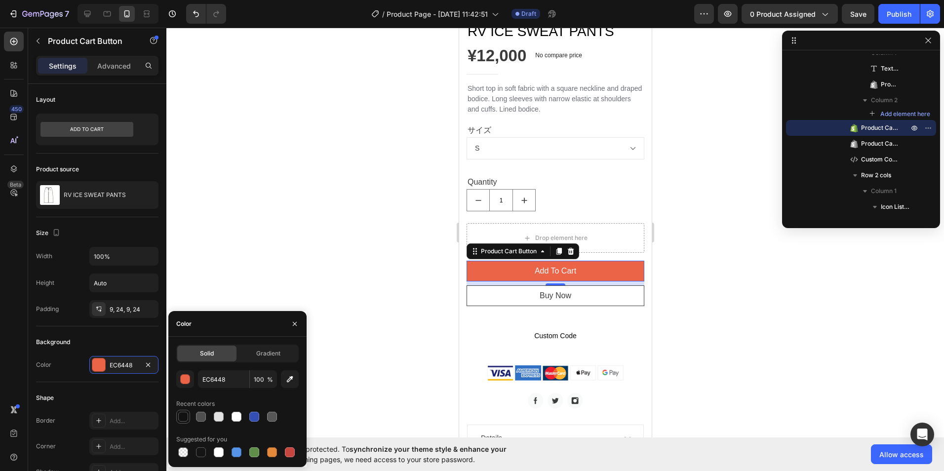
click at [180, 416] on div at bounding box center [183, 417] width 10 height 10
type input "121212"
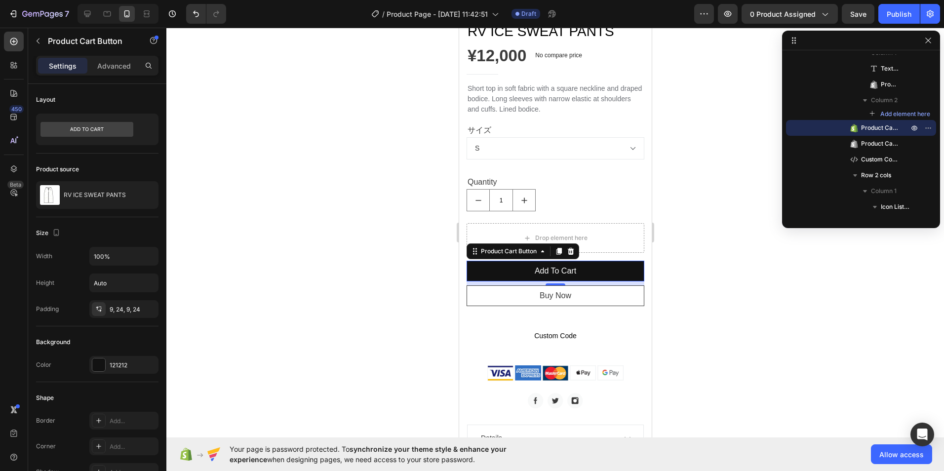
click at [373, 329] on div at bounding box center [554, 249] width 777 height 443
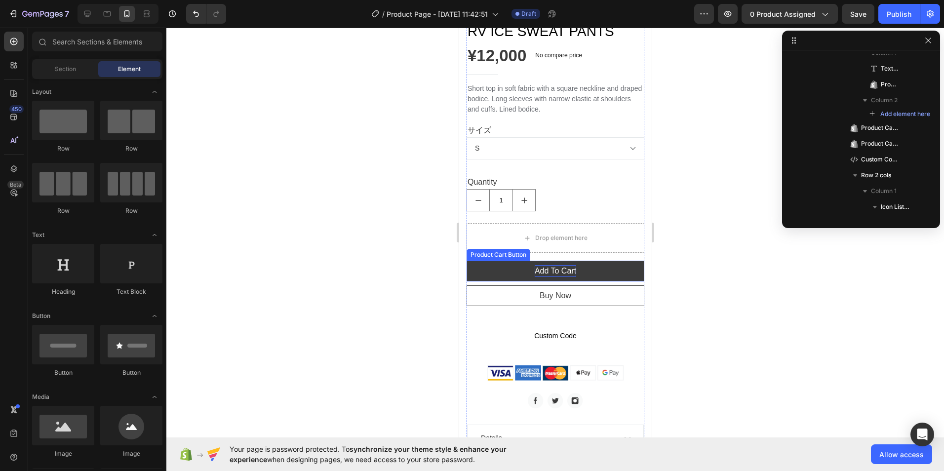
click at [550, 265] on div "Add To Cart" at bounding box center [554, 271] width 41 height 12
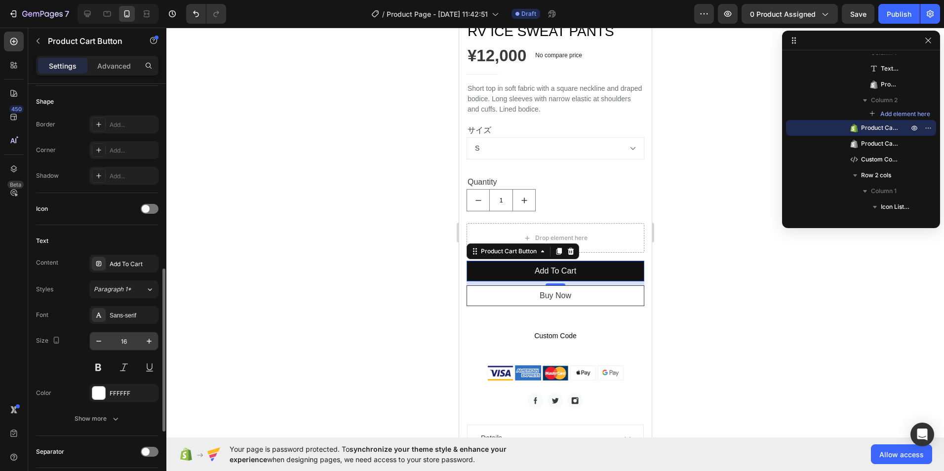
scroll to position [395, 0]
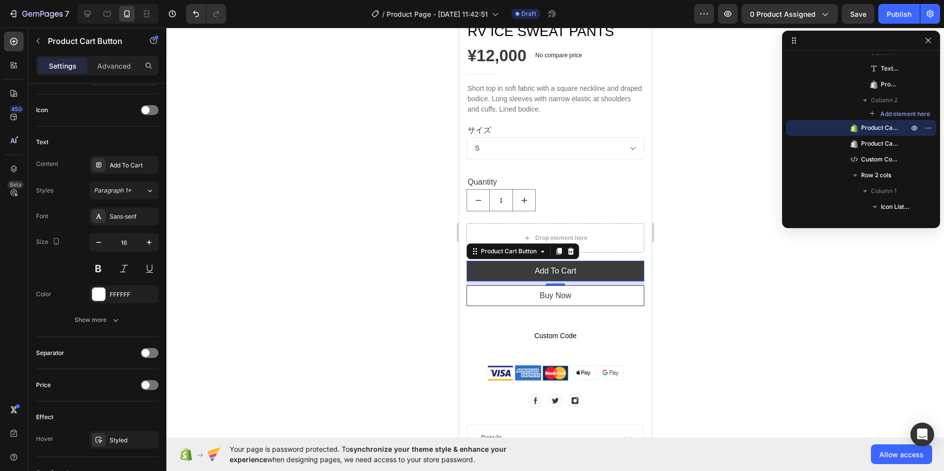
click at [575, 266] on button "Add To Cart" at bounding box center [555, 271] width 178 height 21
click at [572, 265] on div "Add To Cart" at bounding box center [554, 271] width 41 height 12
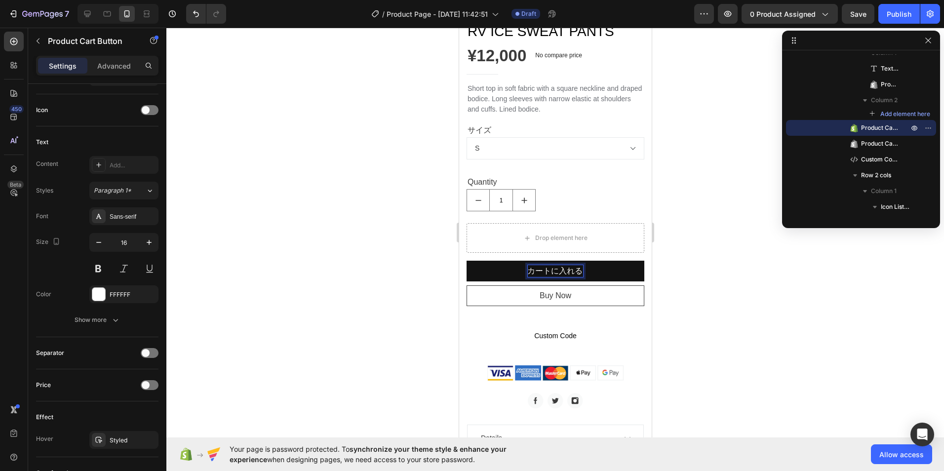
scroll to position [0, 0]
click at [565, 290] on div "Buy Now" at bounding box center [555, 296] width 32 height 12
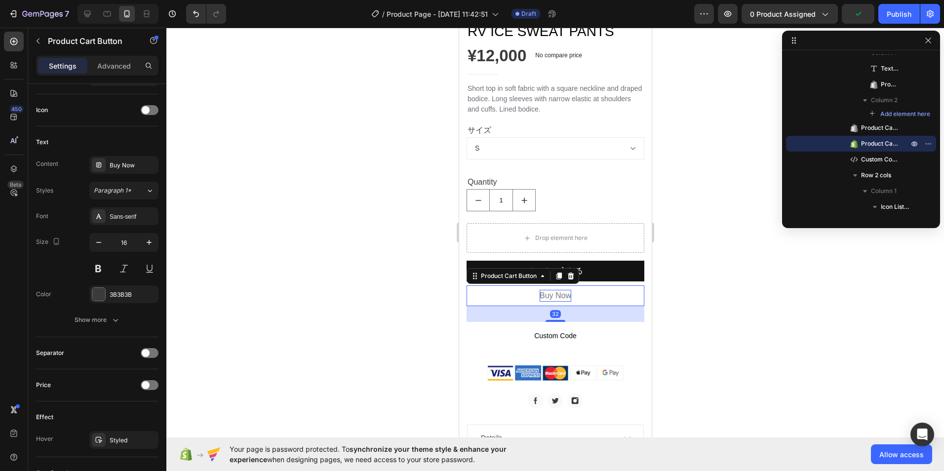
click at [562, 290] on div "Buy Now" at bounding box center [555, 296] width 32 height 12
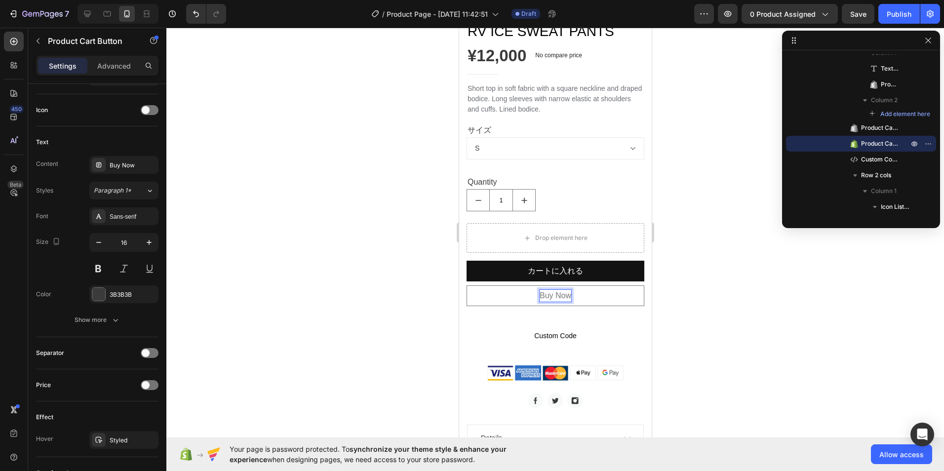
click at [565, 290] on p "Buy Now" at bounding box center [555, 296] width 32 height 12
click at [722, 270] on div at bounding box center [554, 249] width 777 height 443
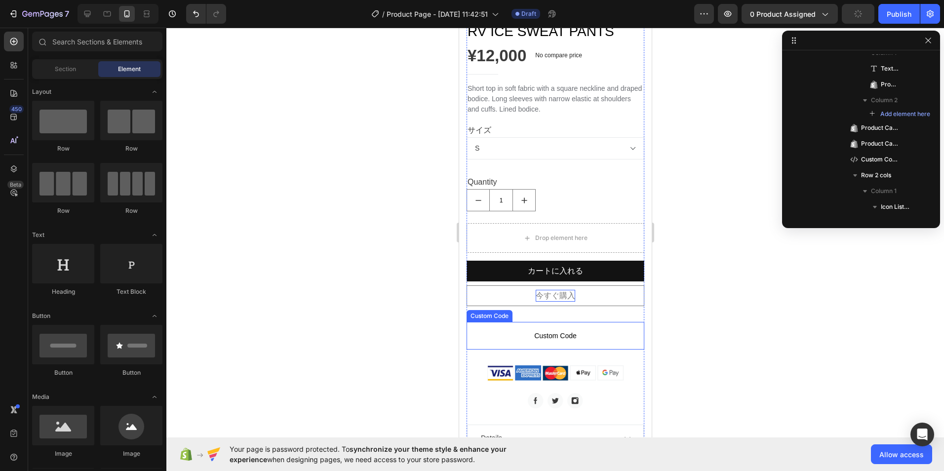
click at [551, 331] on span "Custom Code" at bounding box center [555, 336] width 178 height 12
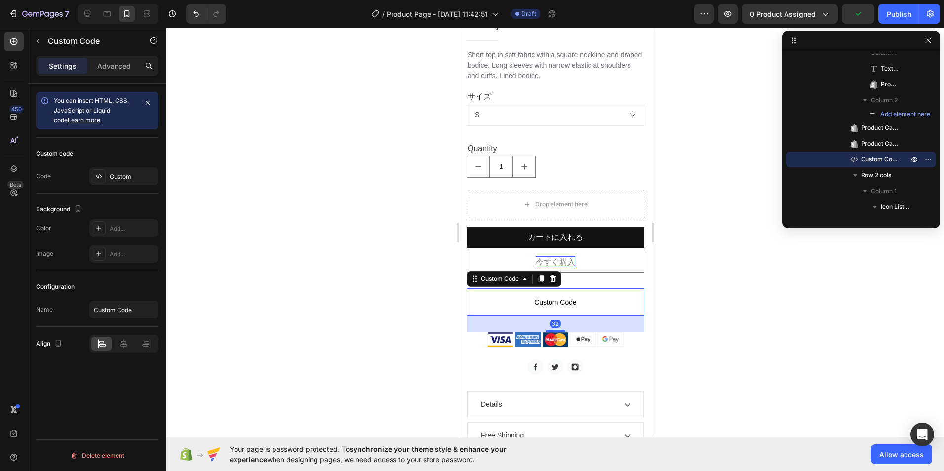
scroll to position [346, 0]
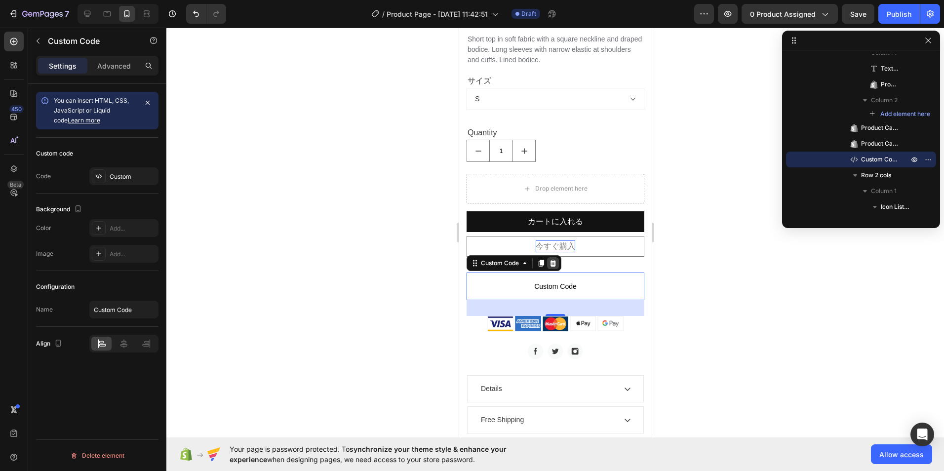
click at [551, 260] on icon at bounding box center [552, 263] width 6 height 7
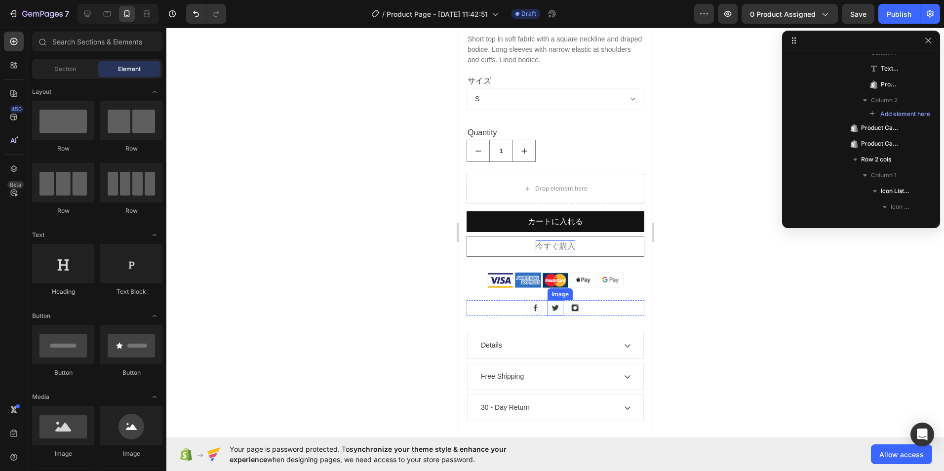
click at [550, 300] on img at bounding box center [555, 308] width 16 height 16
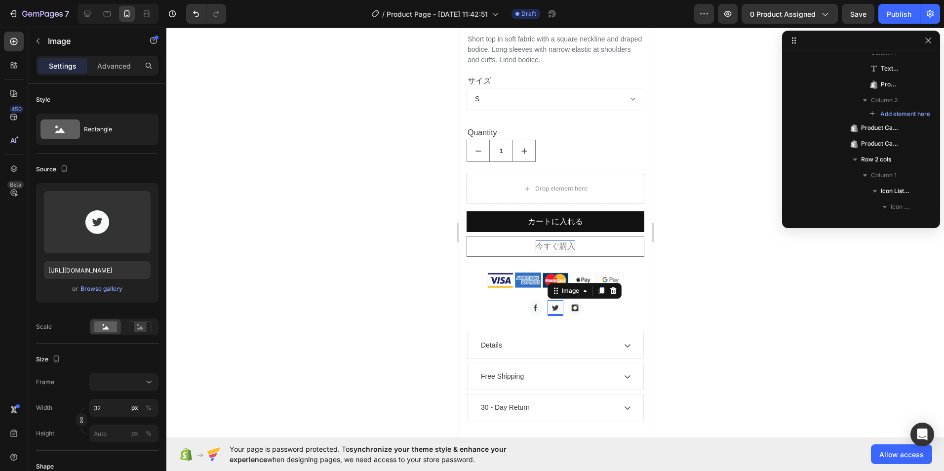
scroll to position [625, 0]
click at [610, 287] on icon at bounding box center [613, 290] width 6 height 7
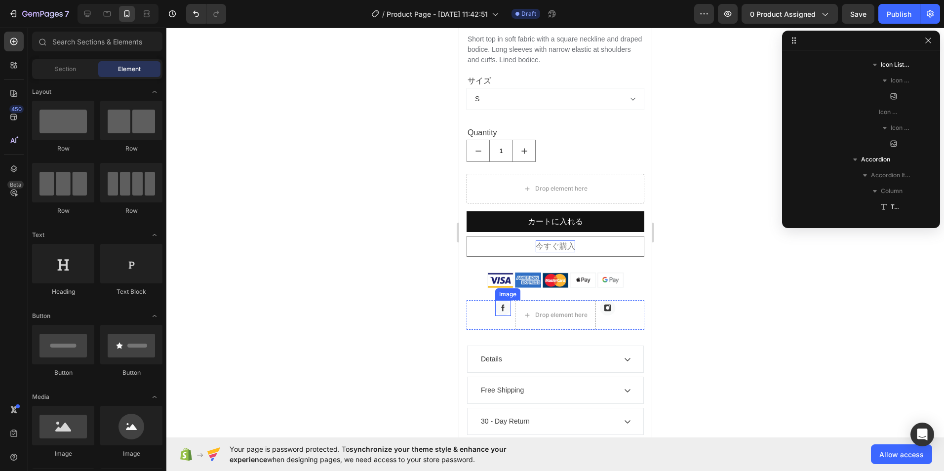
click at [504, 300] on img at bounding box center [503, 308] width 16 height 16
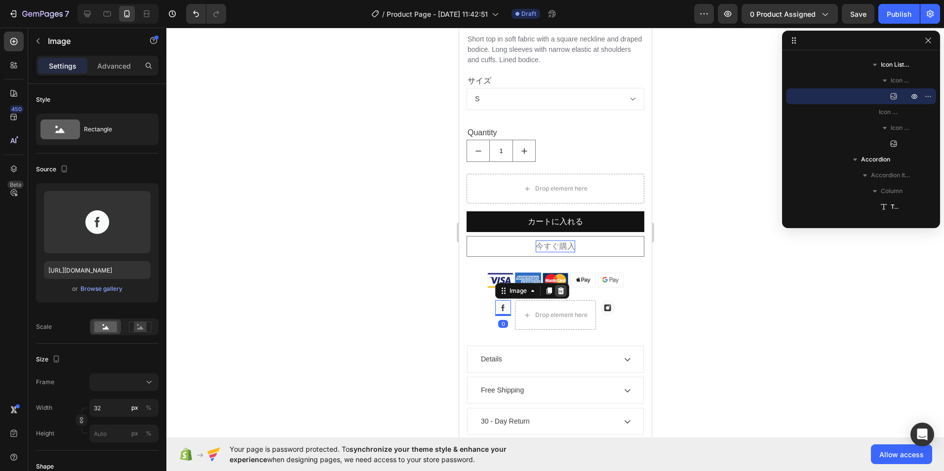
click at [557, 287] on icon at bounding box center [560, 290] width 6 height 7
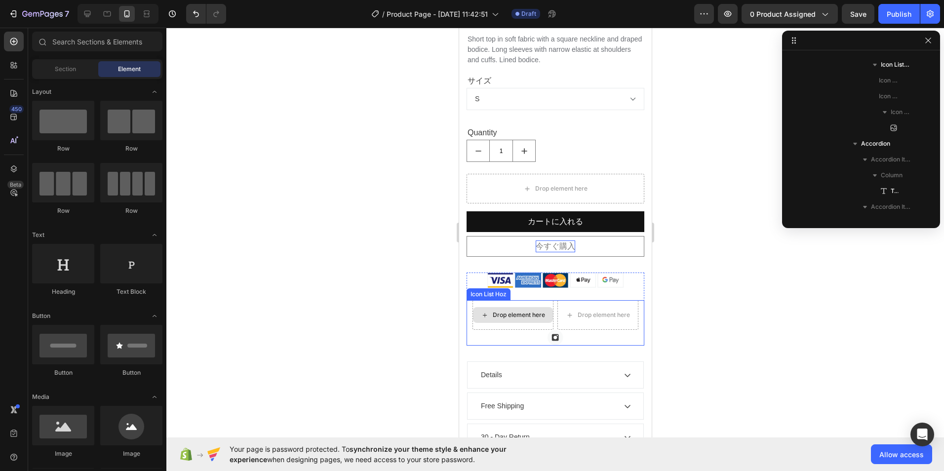
click at [515, 311] on div "Drop element here" at bounding box center [518, 315] width 52 height 8
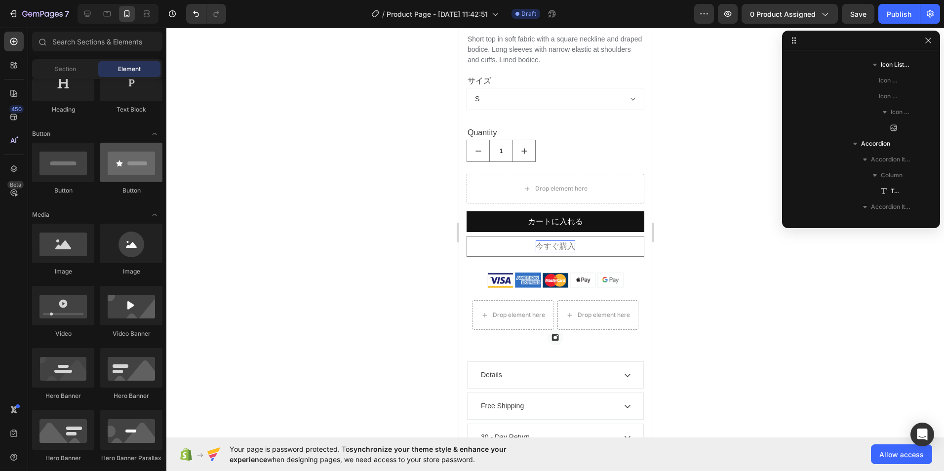
scroll to position [0, 0]
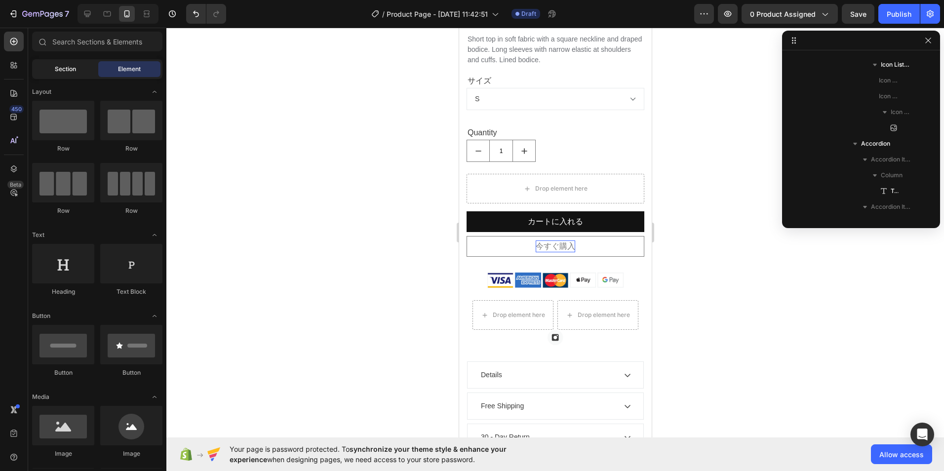
click at [64, 72] on span "Section" at bounding box center [65, 69] width 21 height 9
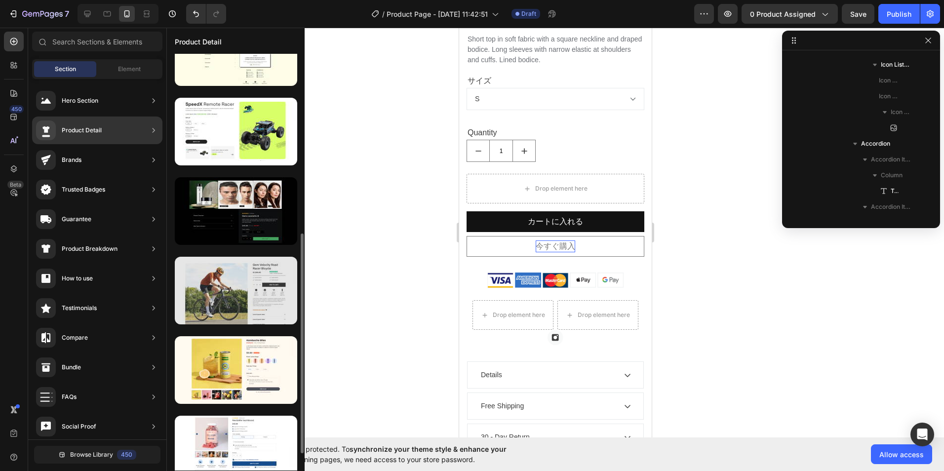
scroll to position [247, 0]
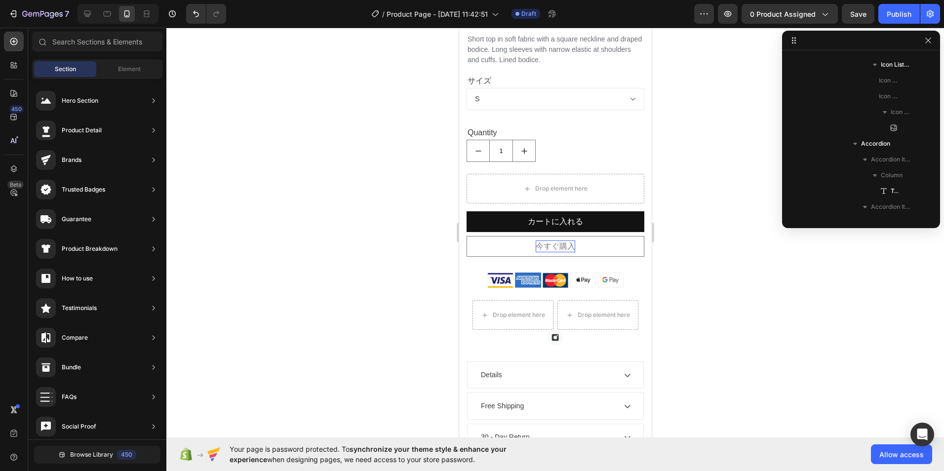
click at [385, 294] on div at bounding box center [554, 249] width 777 height 443
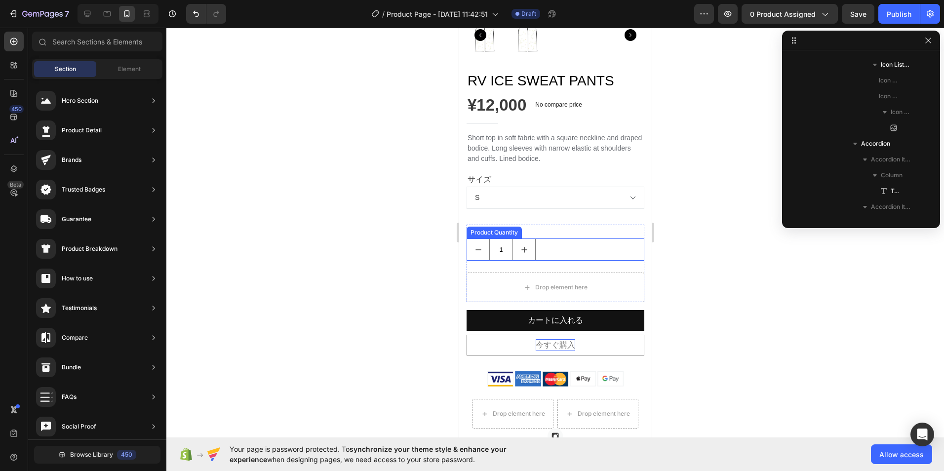
click at [520, 245] on icon "increment" at bounding box center [524, 250] width 10 height 10
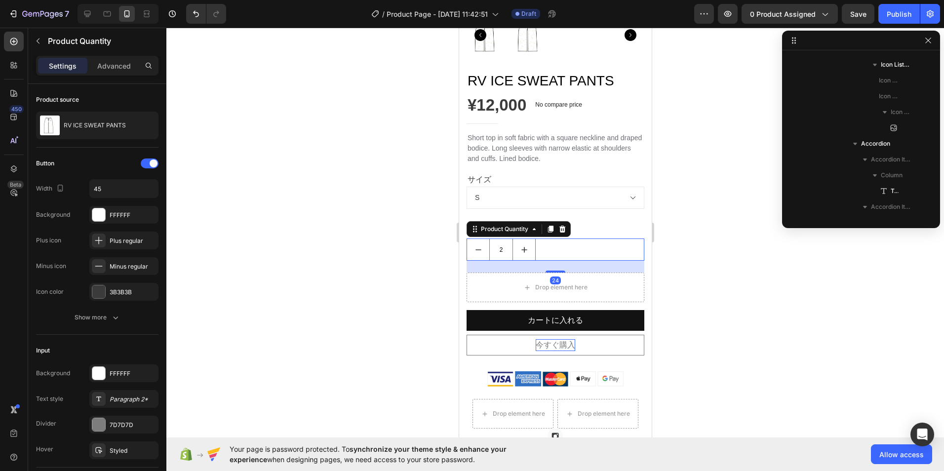
scroll to position [266, 0]
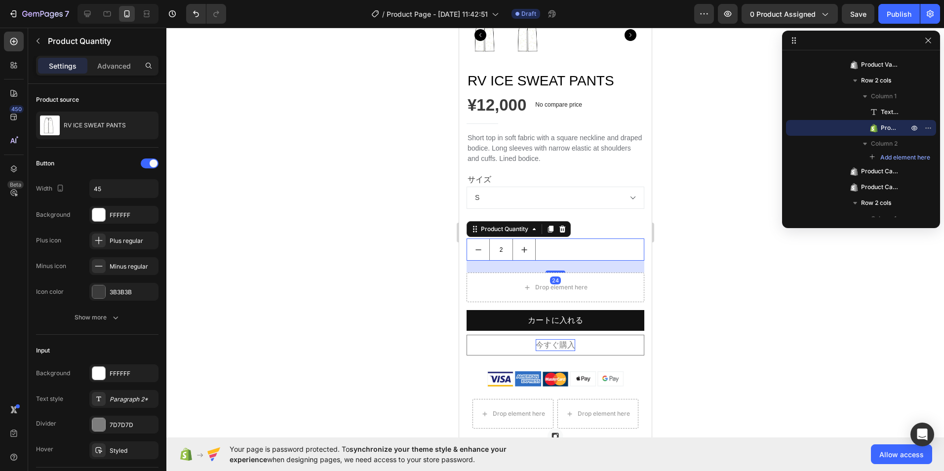
click at [475, 245] on icon "decrement" at bounding box center [478, 250] width 10 height 10
type input "1"
click at [609, 245] on div "1" at bounding box center [555, 249] width 178 height 22
click at [348, 202] on div at bounding box center [554, 249] width 777 height 443
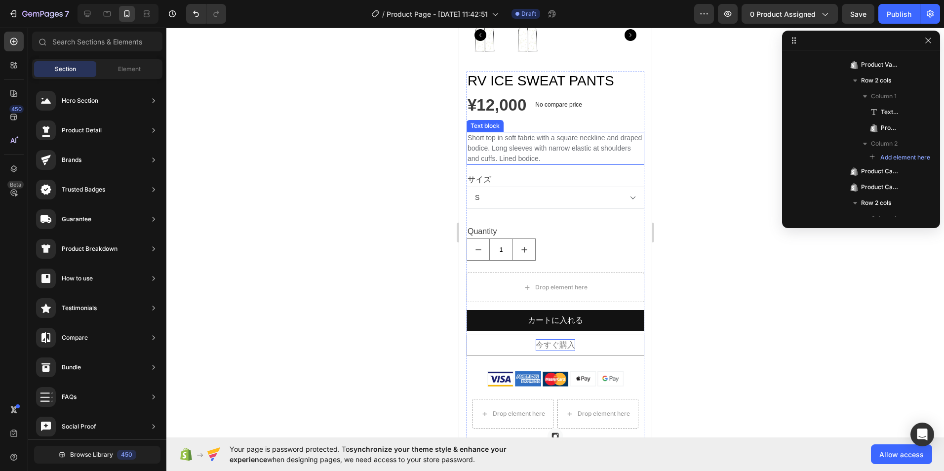
click at [562, 139] on p "Short top in soft fabric with a square neckline and draped bodice. Long sleeves…" at bounding box center [555, 148] width 176 height 31
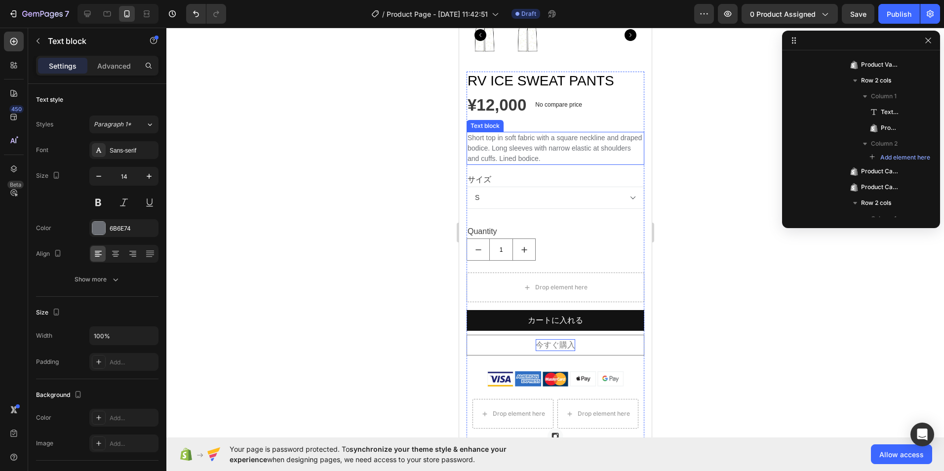
scroll to position [171, 0]
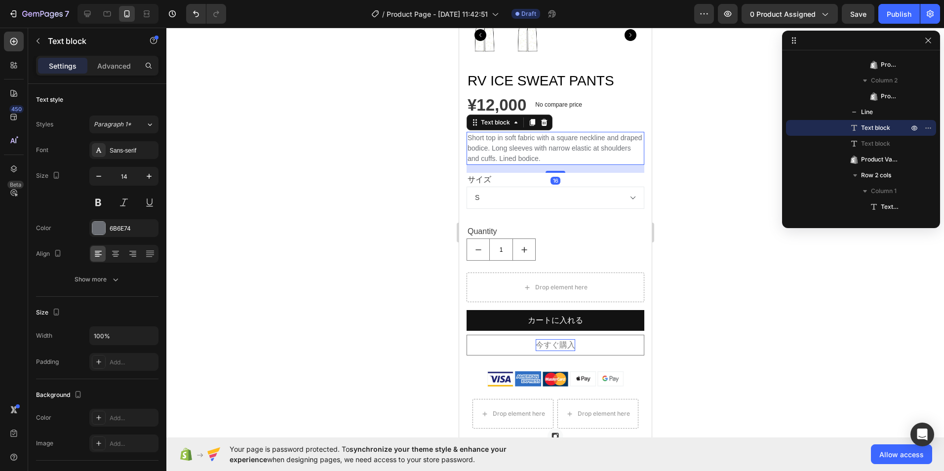
click at [468, 133] on p "Short top in soft fabric with a square neckline and draped bodice. Long sleeves…" at bounding box center [555, 148] width 176 height 31
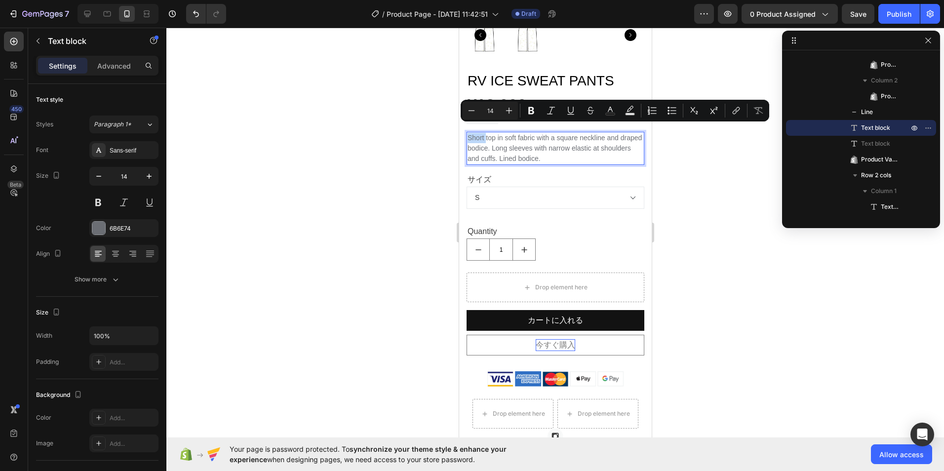
click at [472, 133] on p "Short top in soft fabric with a square neckline and draped bodice. Long sleeves…" at bounding box center [555, 148] width 176 height 31
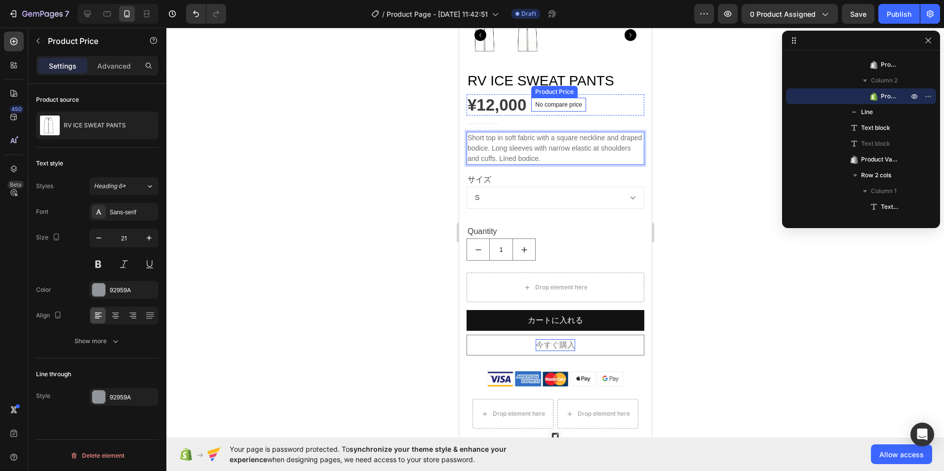
click at [562, 100] on div "No compare price Product Price" at bounding box center [558, 105] width 55 height 14
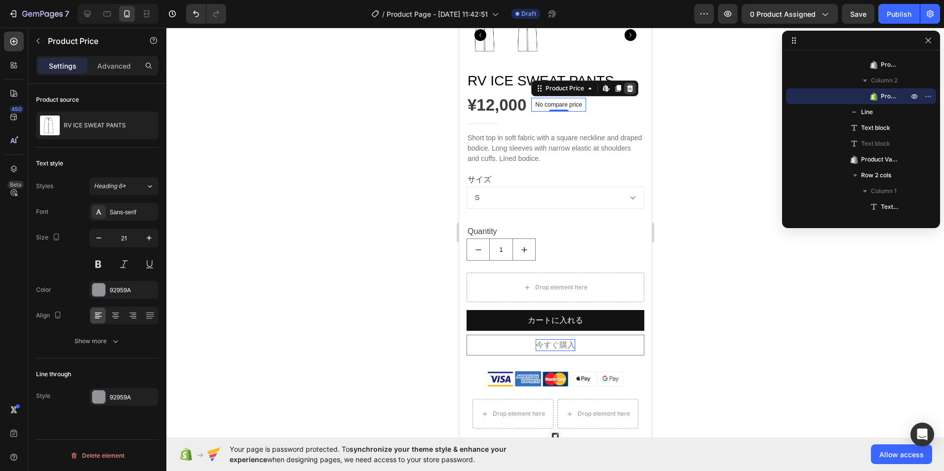
click at [632, 85] on icon at bounding box center [629, 88] width 6 height 7
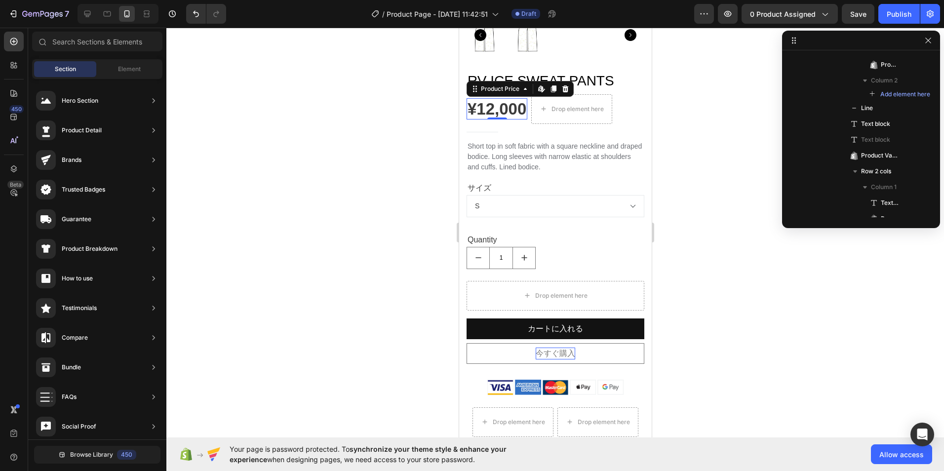
click at [527, 111] on div "¥12,000" at bounding box center [496, 109] width 61 height 22
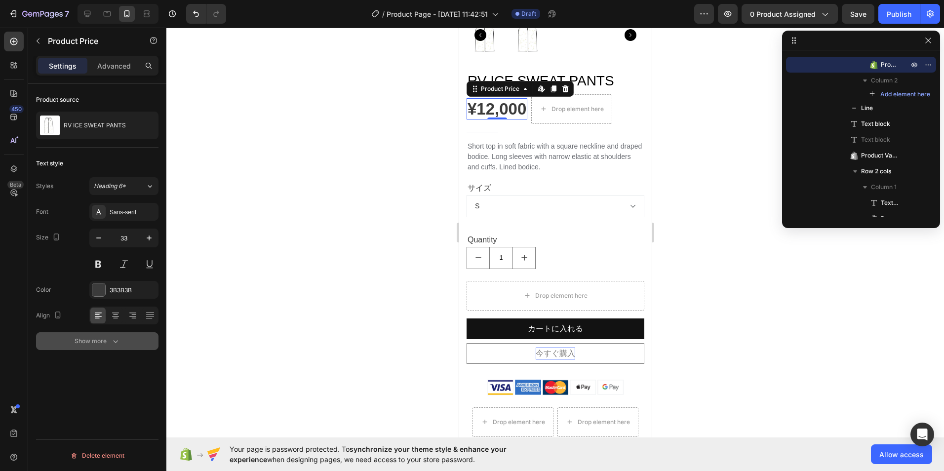
click at [114, 342] on icon "button" at bounding box center [115, 341] width 5 height 3
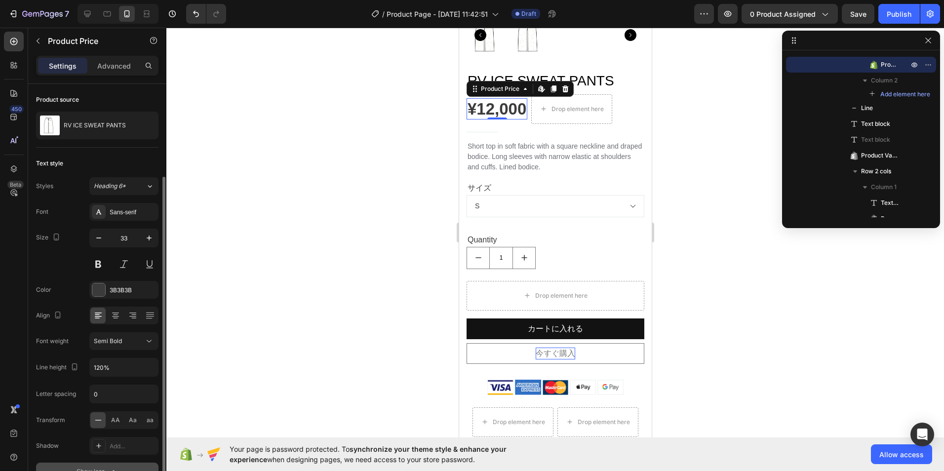
scroll to position [57, 0]
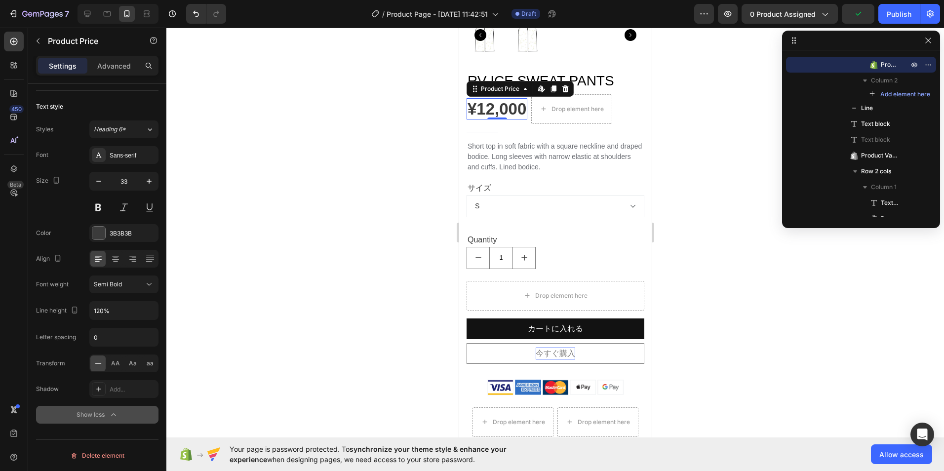
click at [508, 104] on div "¥12,000" at bounding box center [496, 109] width 61 height 22
click at [100, 230] on div at bounding box center [98, 233] width 13 height 13
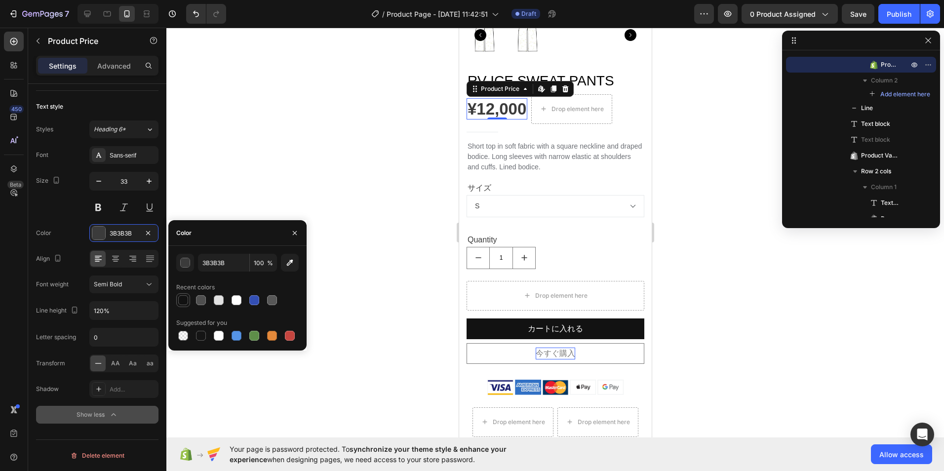
click at [184, 297] on div at bounding box center [183, 300] width 10 height 10
click at [196, 300] on div at bounding box center [201, 300] width 10 height 10
click at [186, 296] on div at bounding box center [183, 300] width 10 height 10
click at [206, 297] on div at bounding box center [201, 300] width 12 height 12
type input "121212"
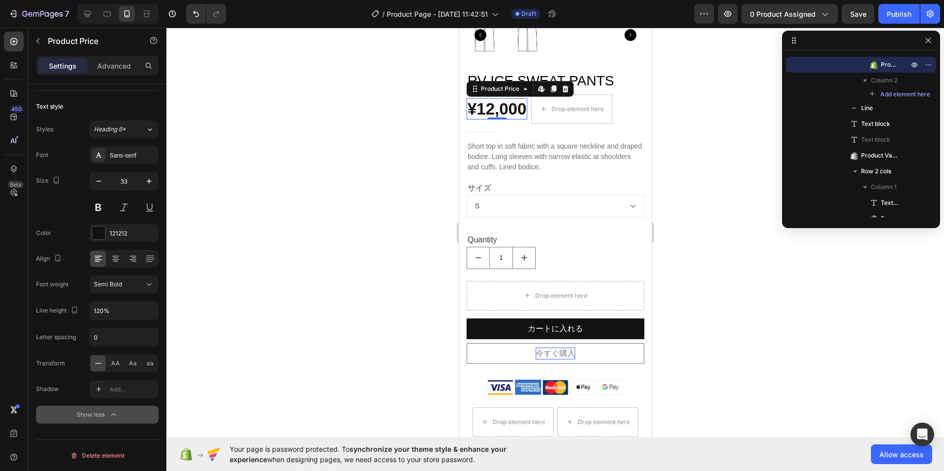
click at [367, 183] on div at bounding box center [554, 249] width 777 height 443
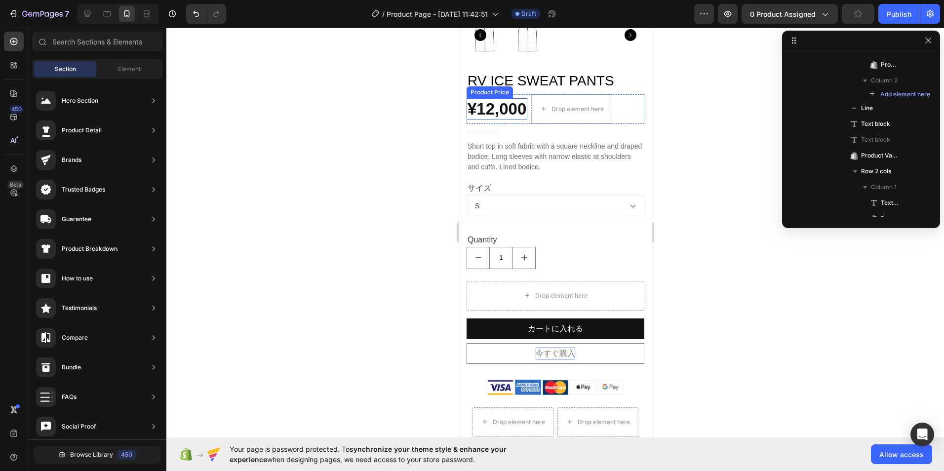
click at [508, 108] on div "¥12,000" at bounding box center [496, 109] width 61 height 22
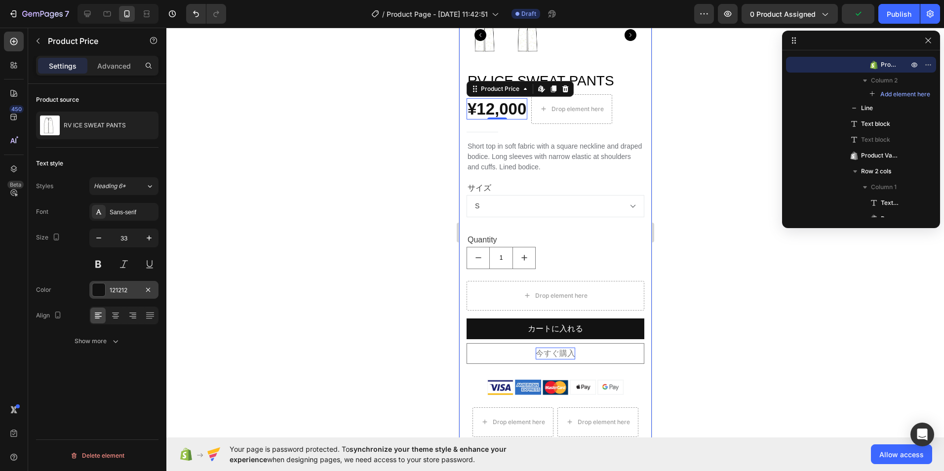
click at [97, 284] on div at bounding box center [98, 289] width 13 height 13
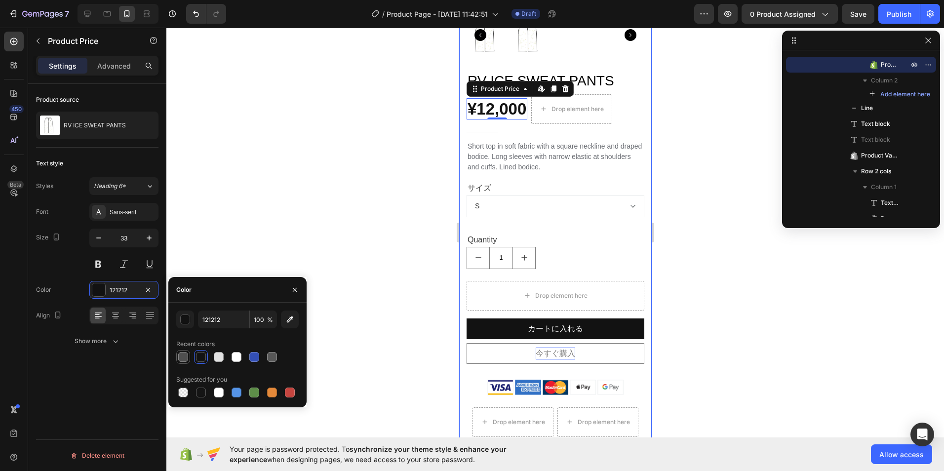
click at [185, 357] on div at bounding box center [183, 357] width 10 height 10
type input "4F4F4F"
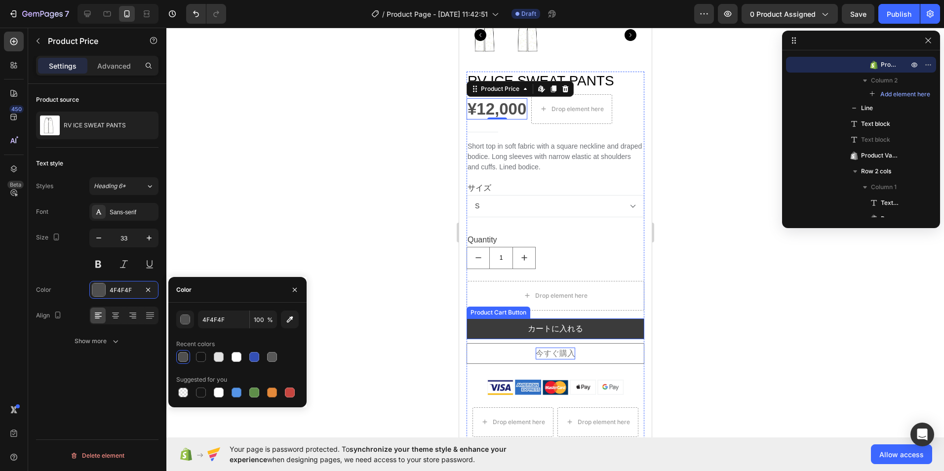
click at [490, 324] on button "カートに入れる" at bounding box center [555, 328] width 178 height 21
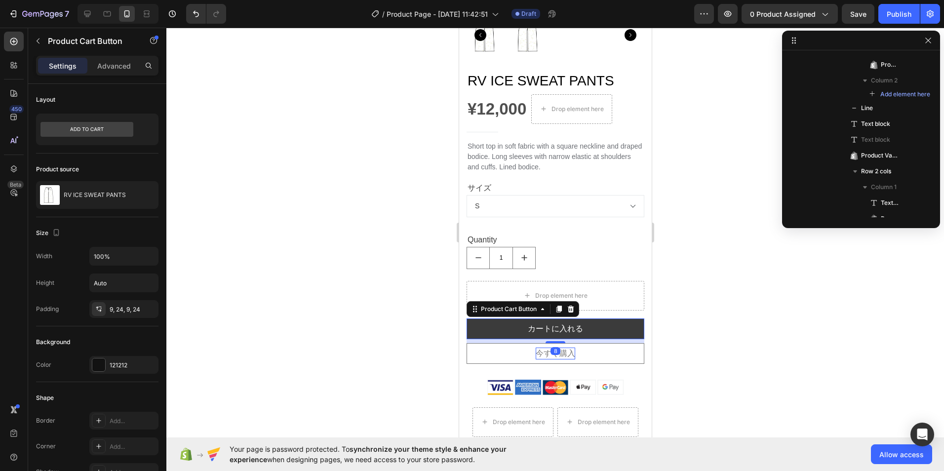
scroll to position [306, 0]
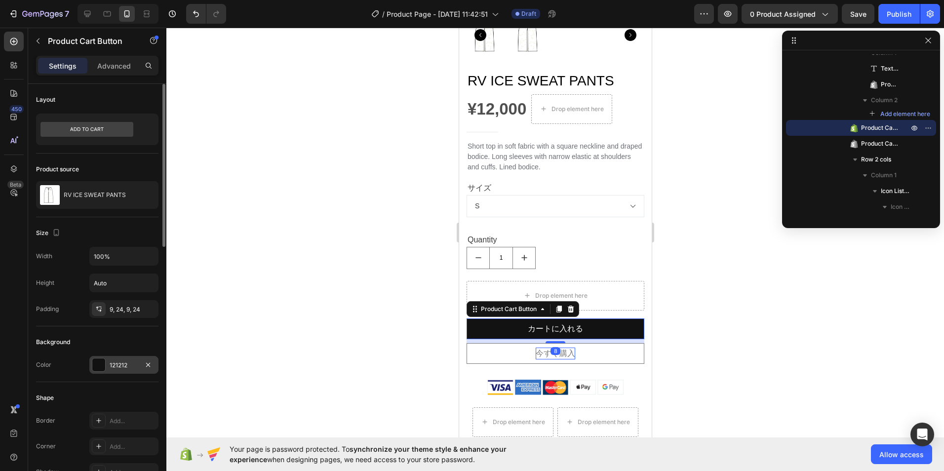
click at [98, 372] on div "121212" at bounding box center [123, 365] width 69 height 18
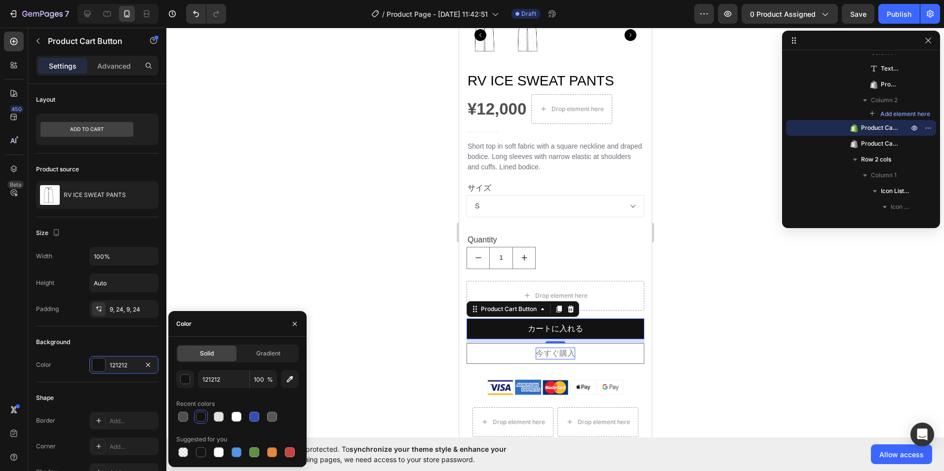
click at [315, 240] on div at bounding box center [554, 249] width 777 height 443
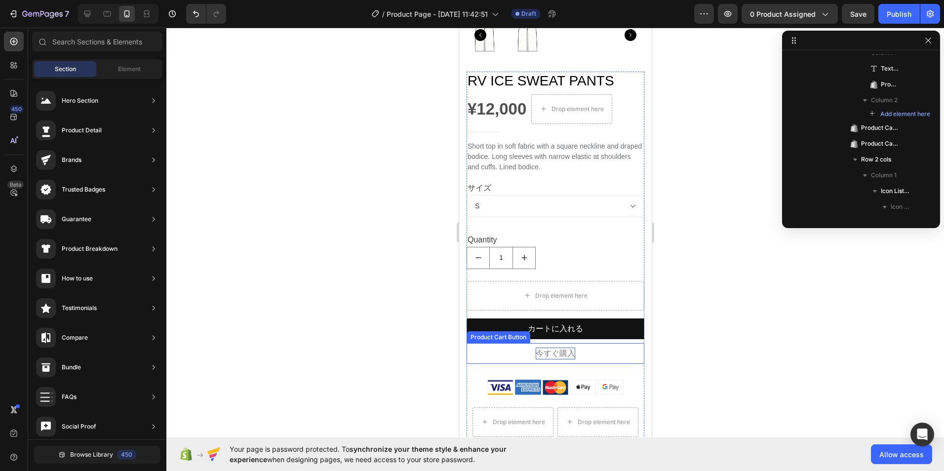
click at [548, 348] on p "今すぐ購入" at bounding box center [554, 354] width 39 height 12
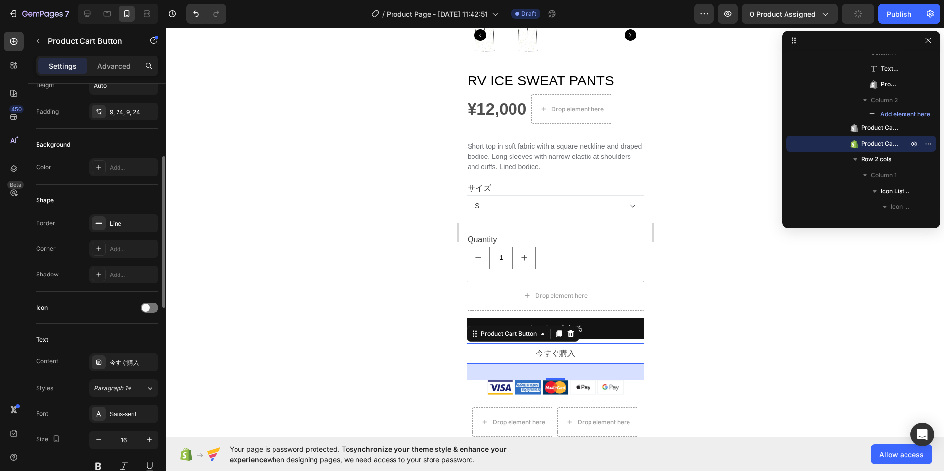
scroll to position [296, 0]
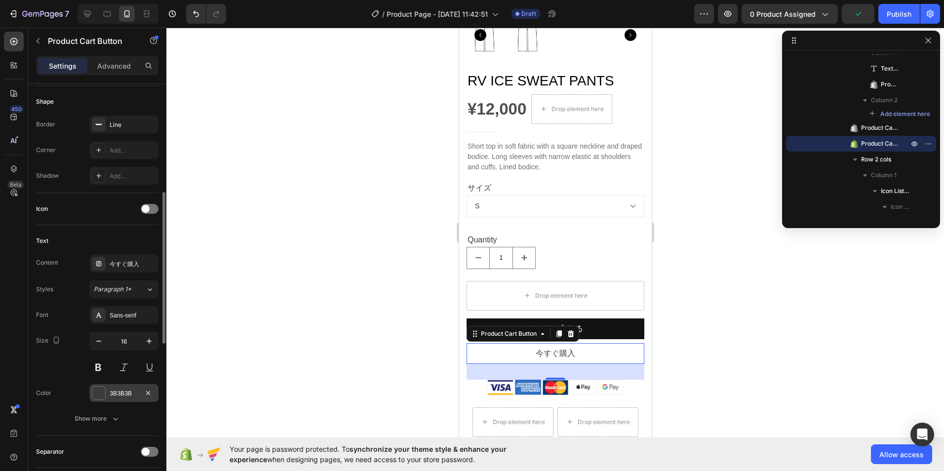
click at [100, 393] on div at bounding box center [98, 393] width 13 height 13
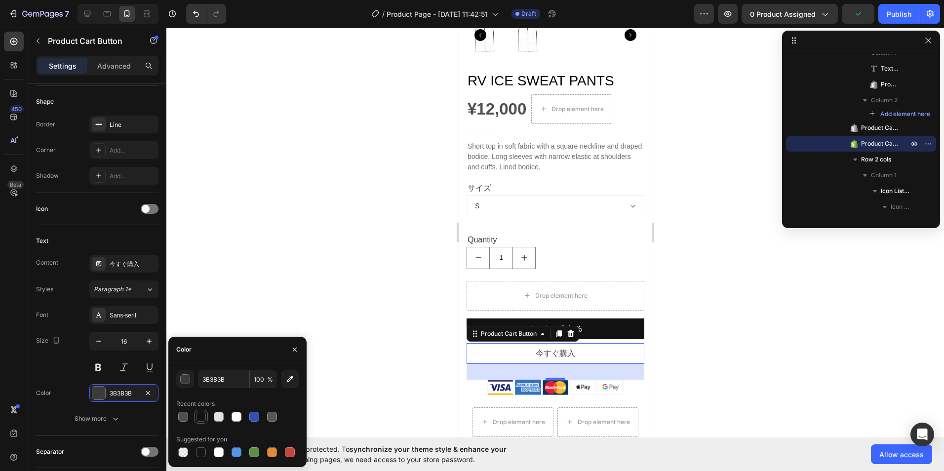
click at [197, 413] on div at bounding box center [201, 417] width 10 height 10
type input "121212"
click at [226, 418] on div at bounding box center [237, 417] width 122 height 14
click at [205, 414] on div at bounding box center [201, 417] width 10 height 10
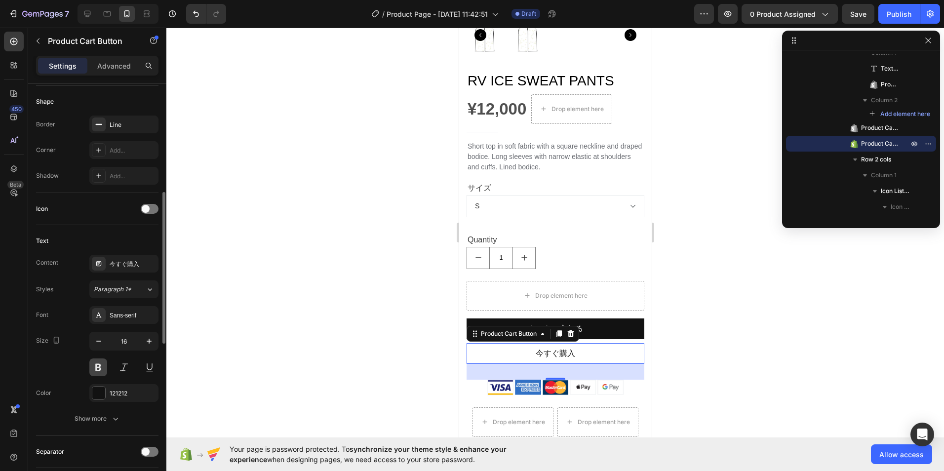
click at [95, 364] on button at bounding box center [98, 367] width 18 height 18
click at [97, 368] on button at bounding box center [98, 367] width 18 height 18
click at [241, 356] on div at bounding box center [554, 249] width 777 height 443
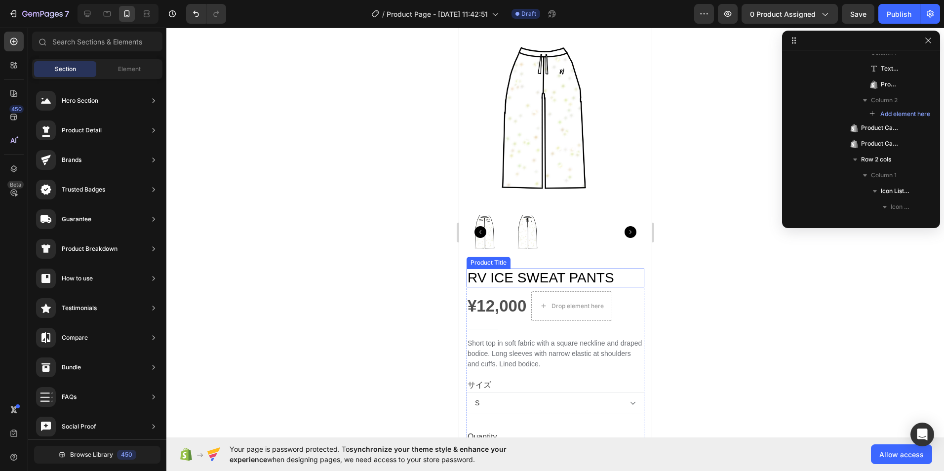
scroll to position [0, 0]
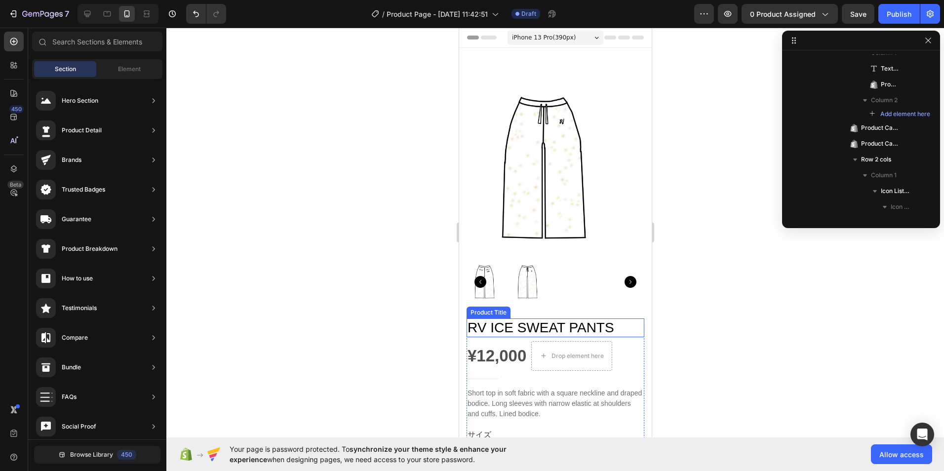
click at [558, 318] on h1 "RV ICE SWEAT PANTS" at bounding box center [555, 327] width 178 height 19
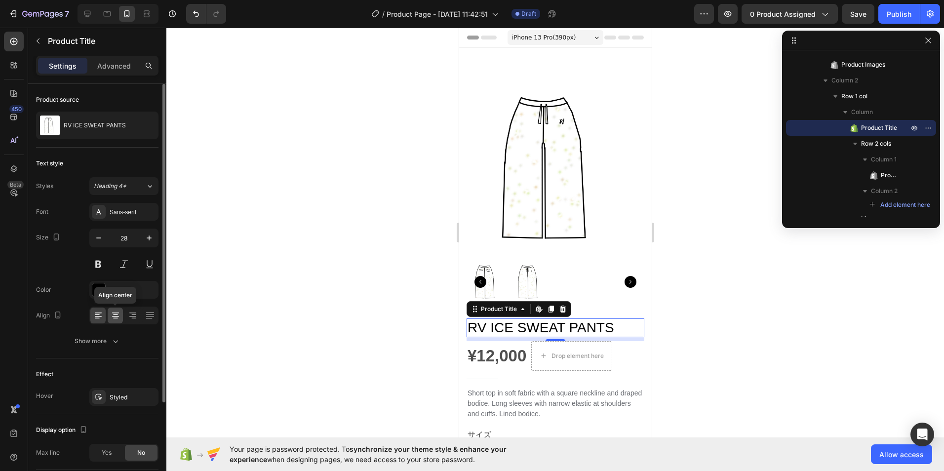
click at [120, 319] on icon at bounding box center [116, 315] width 10 height 10
click at [339, 337] on div at bounding box center [554, 249] width 777 height 443
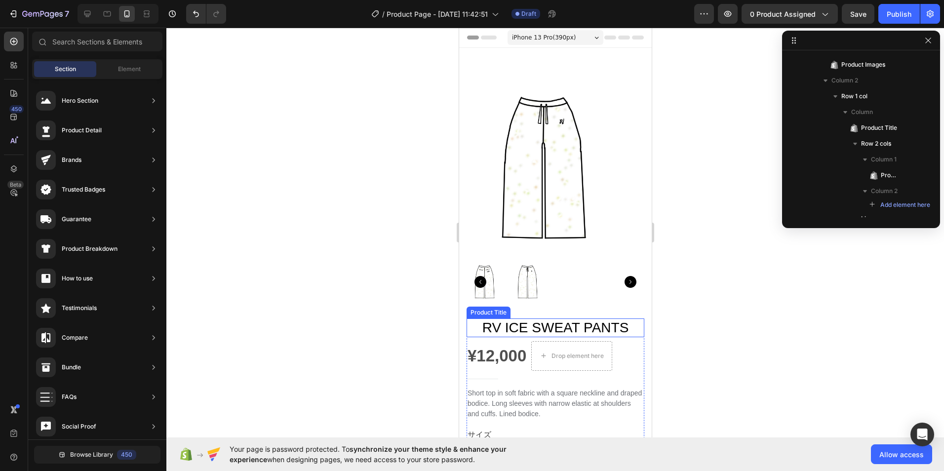
click at [587, 324] on h1 "RV ICE SWEAT PANTS" at bounding box center [555, 327] width 178 height 19
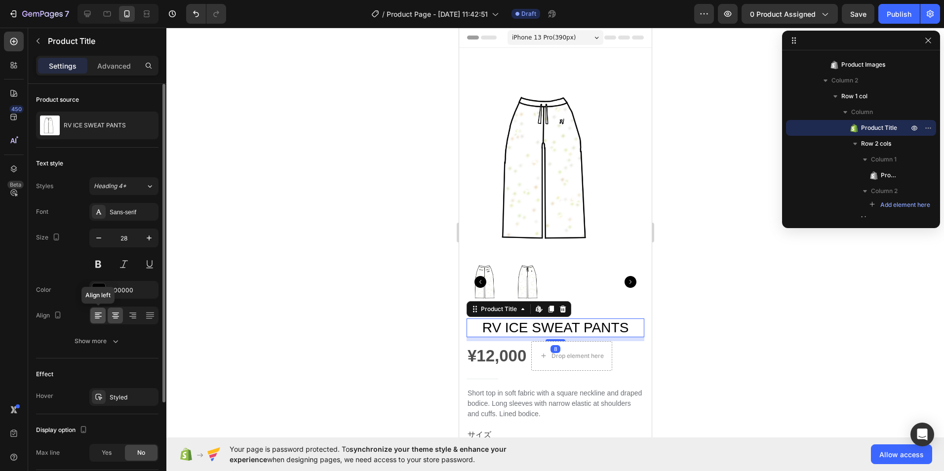
click at [97, 318] on icon at bounding box center [97, 318] width 5 height 1
click at [123, 217] on div "Sans-serif" at bounding box center [123, 212] width 69 height 18
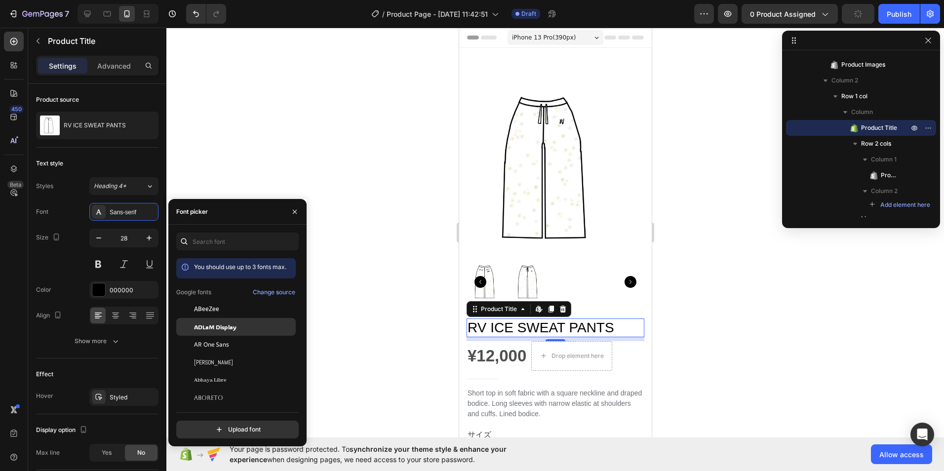
click at [219, 326] on span "ADLaM Display" at bounding box center [215, 326] width 42 height 9
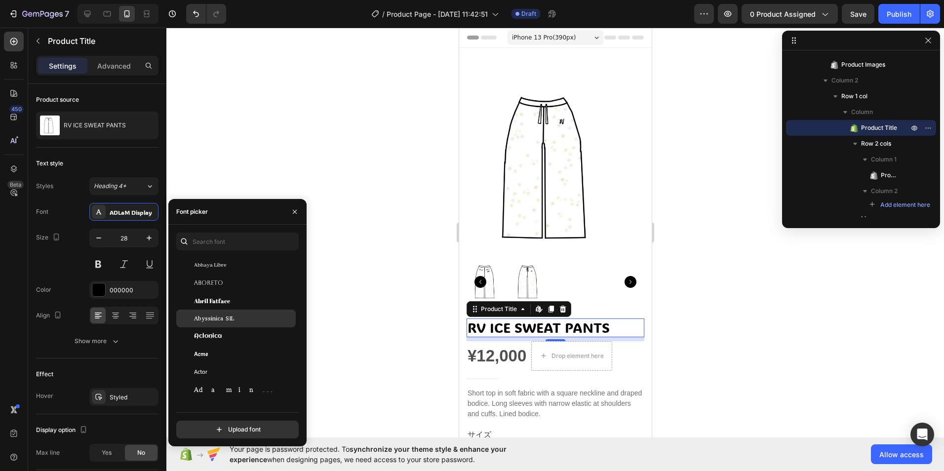
scroll to position [197, 0]
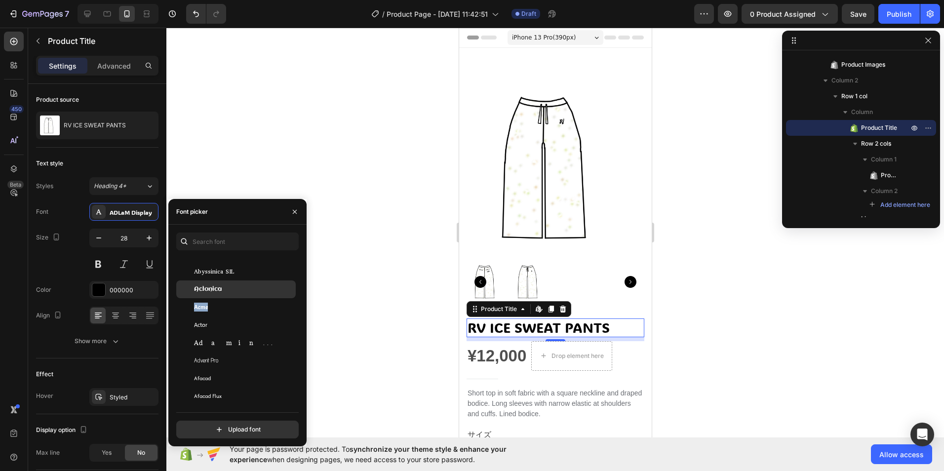
drag, startPoint x: 253, startPoint y: 298, endPoint x: 251, endPoint y: 304, distance: 6.7
click at [251, 304] on div "Acme" at bounding box center [244, 307] width 100 height 9
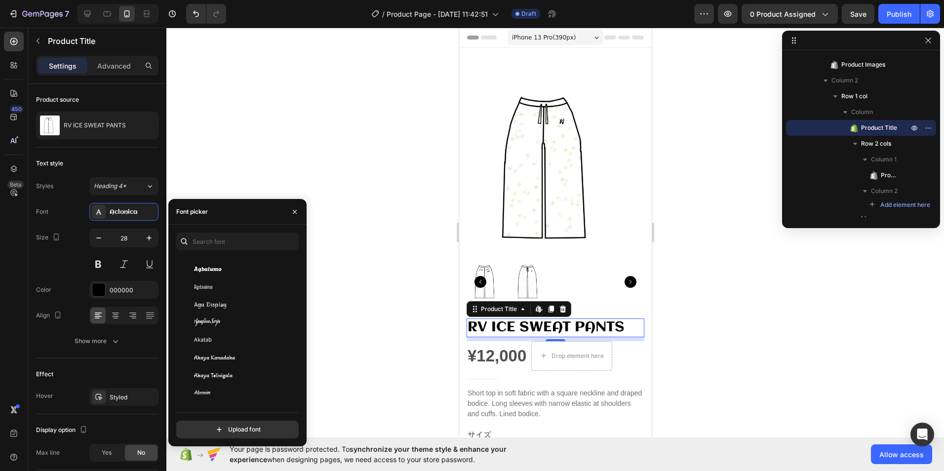
scroll to position [494, 0]
click at [254, 352] on div "Alata" at bounding box center [235, 345] width 119 height 18
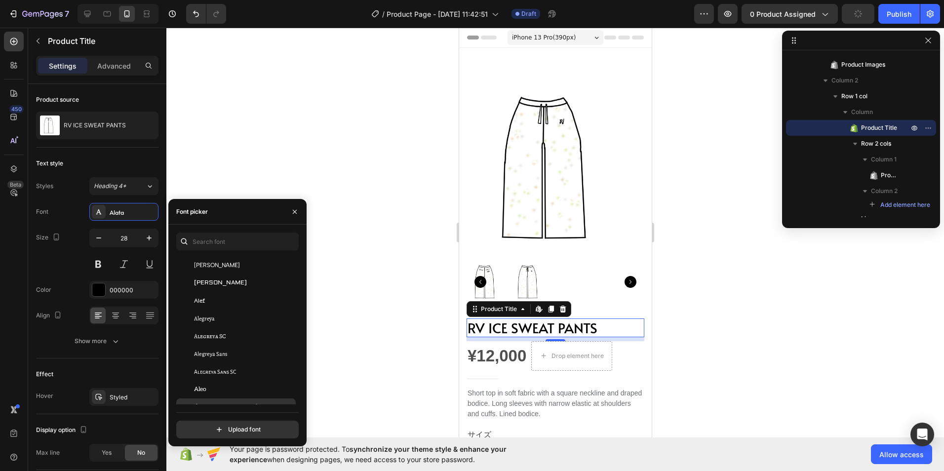
scroll to position [691, 0]
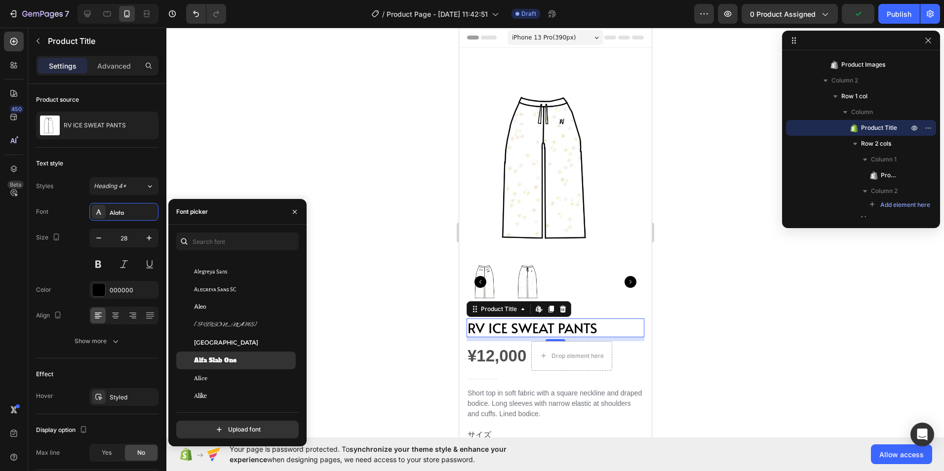
click at [257, 361] on div "Alfa Slab One" at bounding box center [244, 360] width 100 height 9
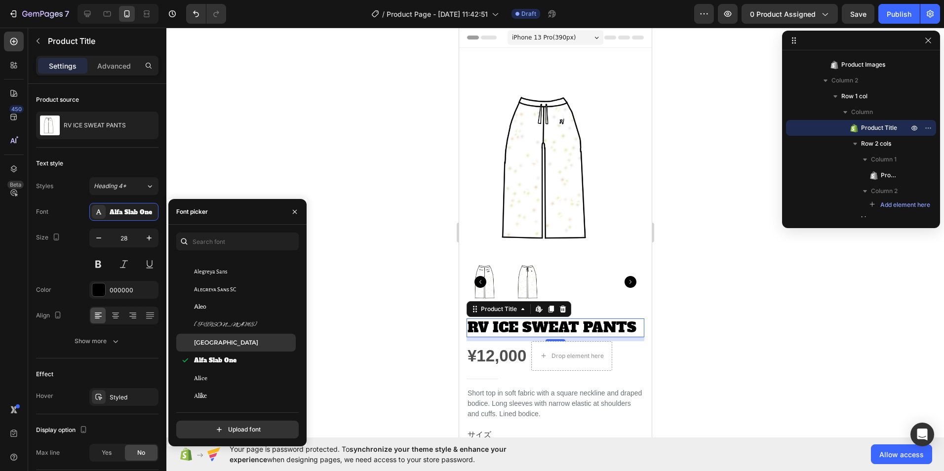
click at [257, 340] on div "Alexandria" at bounding box center [244, 342] width 100 height 9
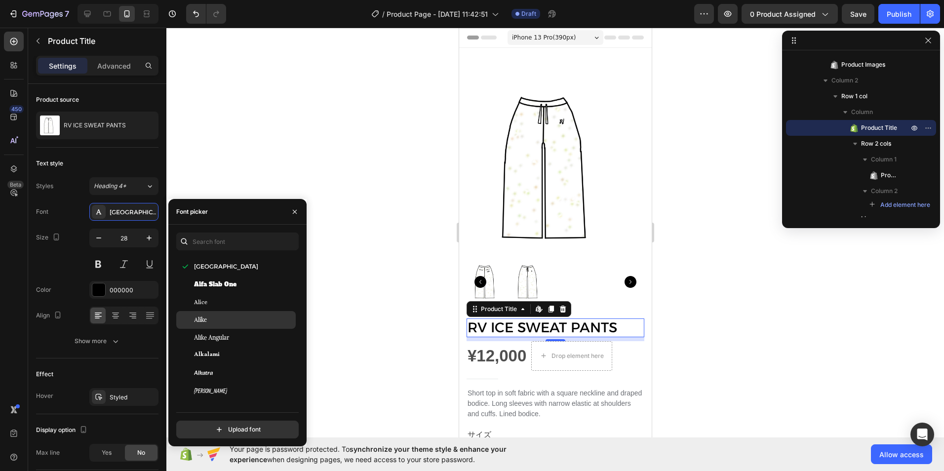
scroll to position [790, 0]
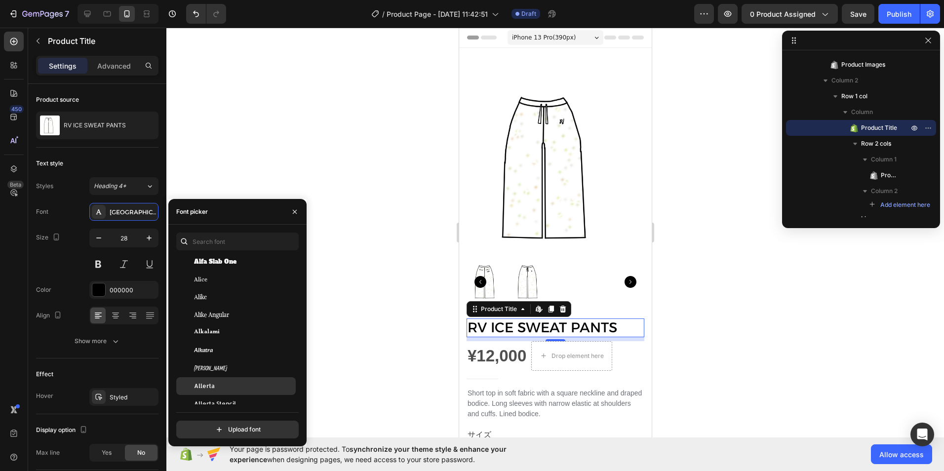
click at [257, 379] on div "Allerta" at bounding box center [235, 386] width 119 height 18
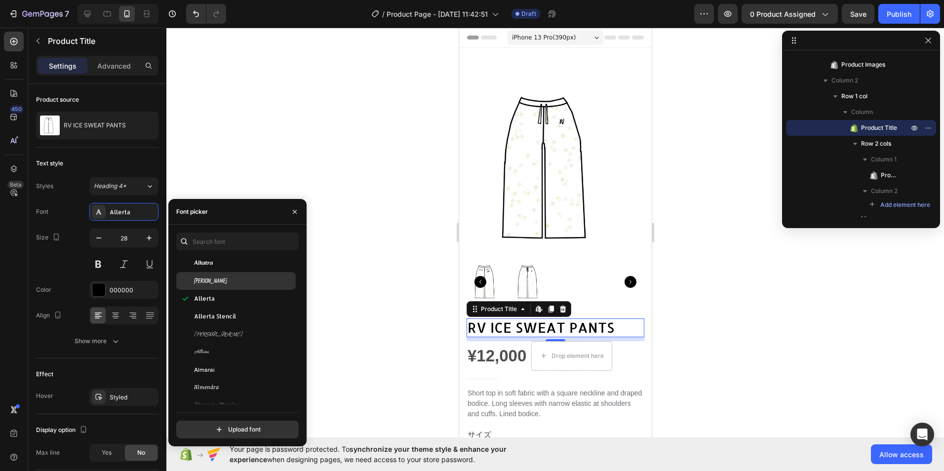
scroll to position [889, 0]
click at [260, 363] on div "Almarai" at bounding box center [235, 358] width 119 height 18
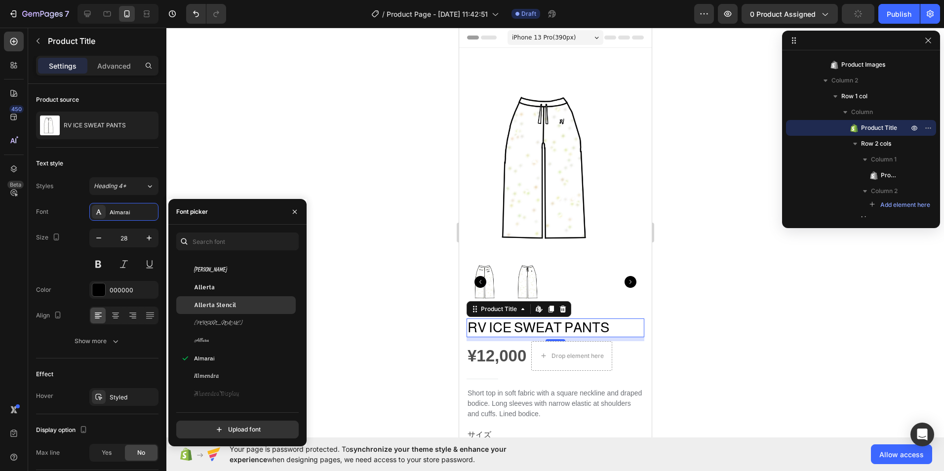
click at [276, 302] on div "Allerta Stencil" at bounding box center [244, 305] width 100 height 9
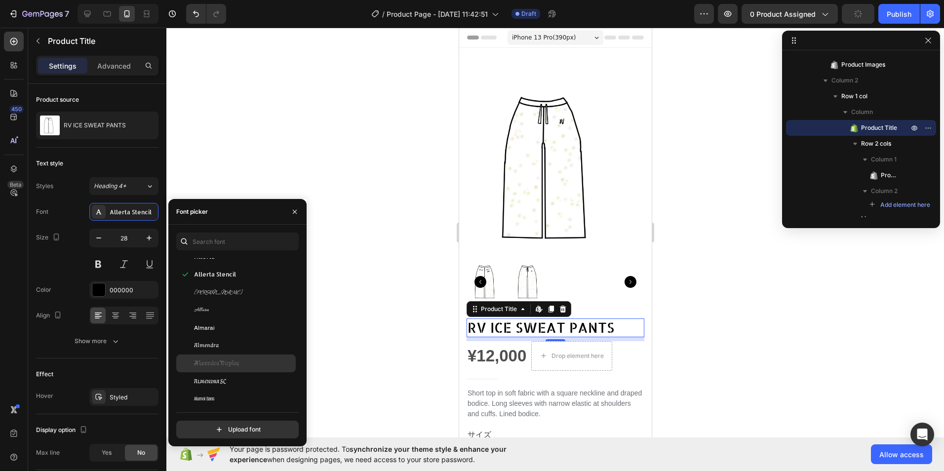
scroll to position [987, 0]
click at [272, 357] on div "Alumni Sans Inline One" at bounding box center [235, 366] width 119 height 18
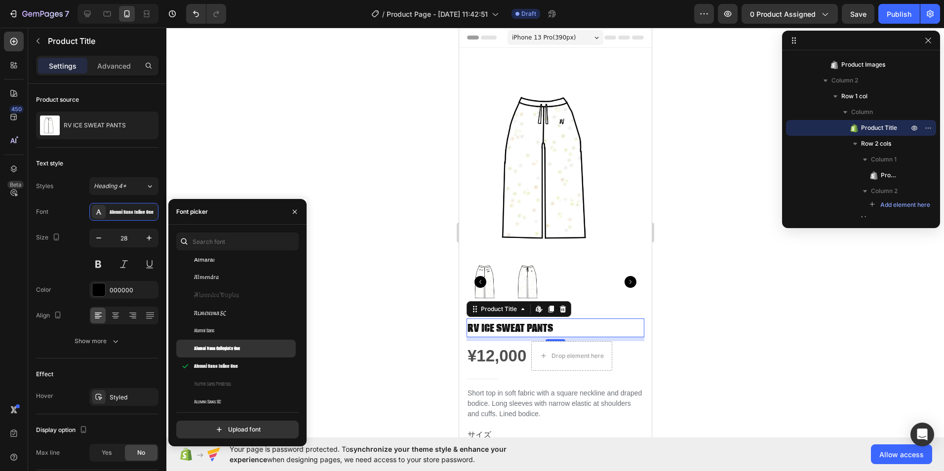
click at [272, 340] on div "Alumni Sans Collegiate One" at bounding box center [235, 349] width 119 height 18
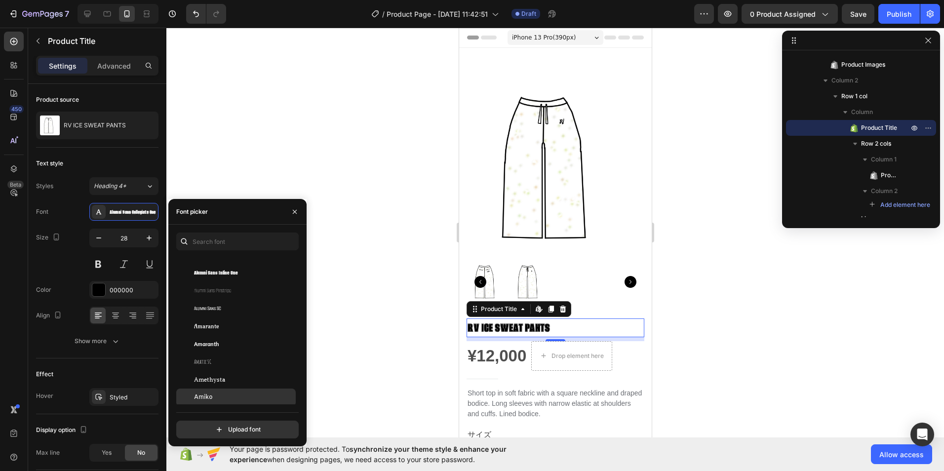
scroll to position [1135, 0]
click at [272, 340] on div "Amiko" at bounding box center [244, 342] width 100 height 9
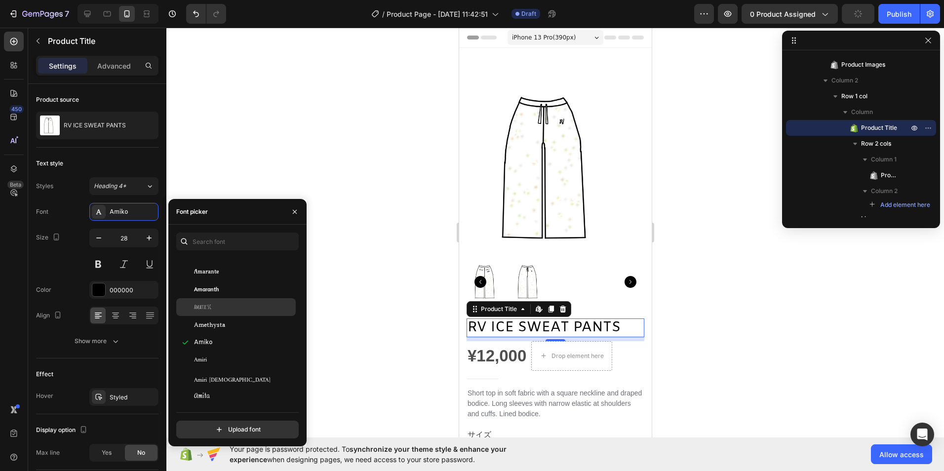
click at [280, 300] on div "Amatic SC" at bounding box center [235, 307] width 119 height 18
click at [276, 286] on div "Amaranth" at bounding box center [244, 289] width 100 height 9
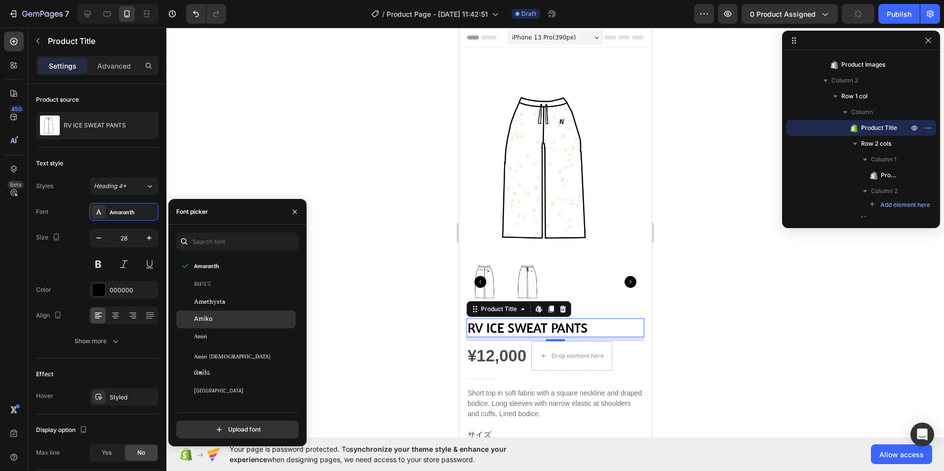
scroll to position [1283, 0]
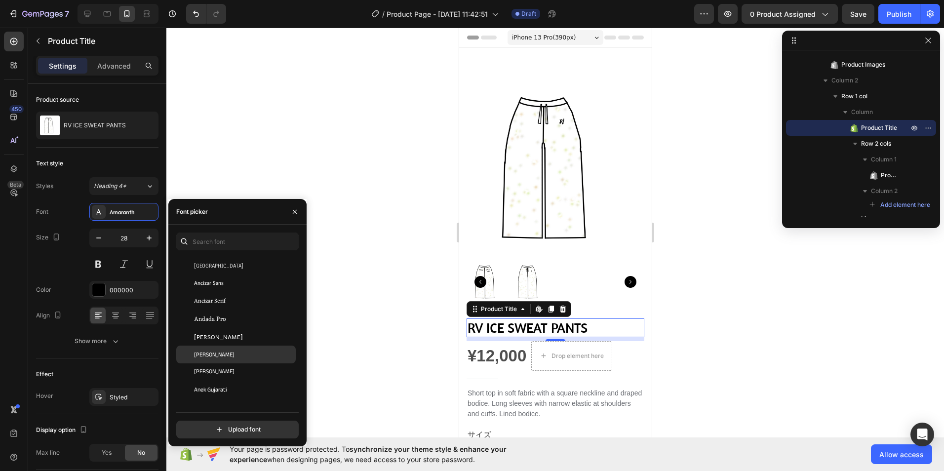
click at [258, 355] on div "Anek Bangla" at bounding box center [244, 354] width 100 height 9
click at [258, 364] on div "Anek Devanagari" at bounding box center [235, 372] width 119 height 18
click at [260, 385] on div "Anek Gujarati" at bounding box center [235, 390] width 119 height 18
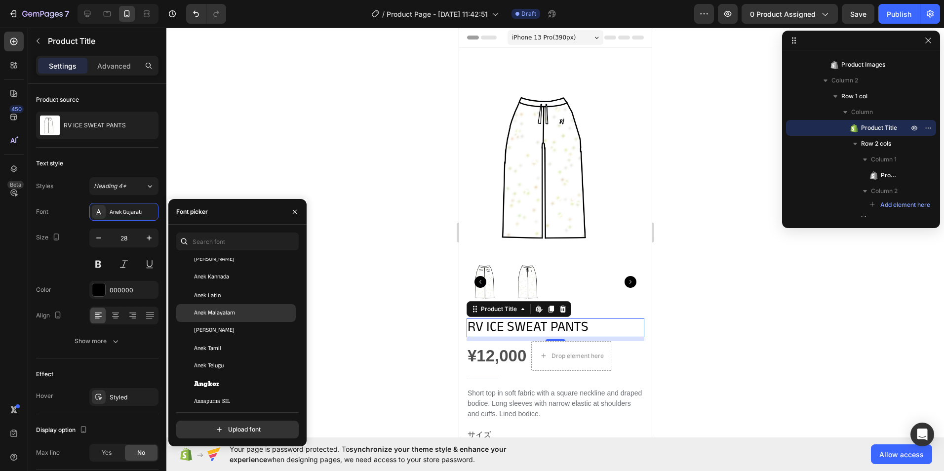
click at [261, 312] on div "Anek Malayalam" at bounding box center [244, 313] width 100 height 9
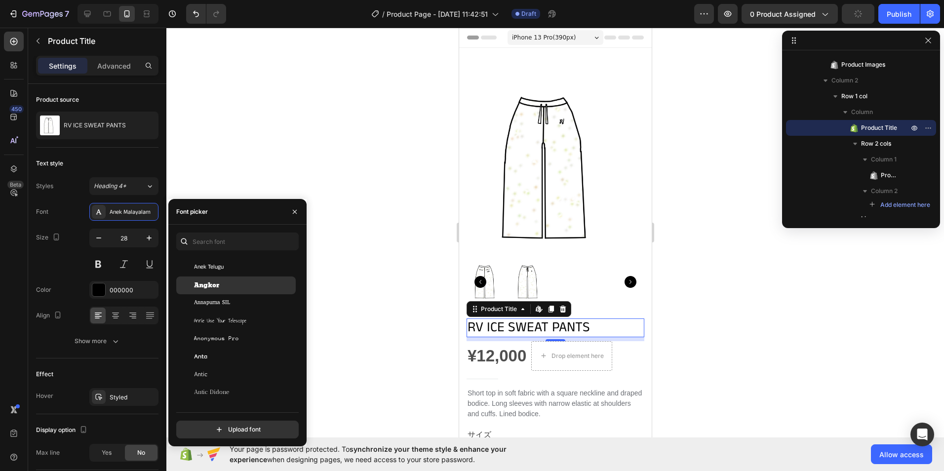
click at [253, 277] on div "Angkor" at bounding box center [235, 285] width 119 height 18
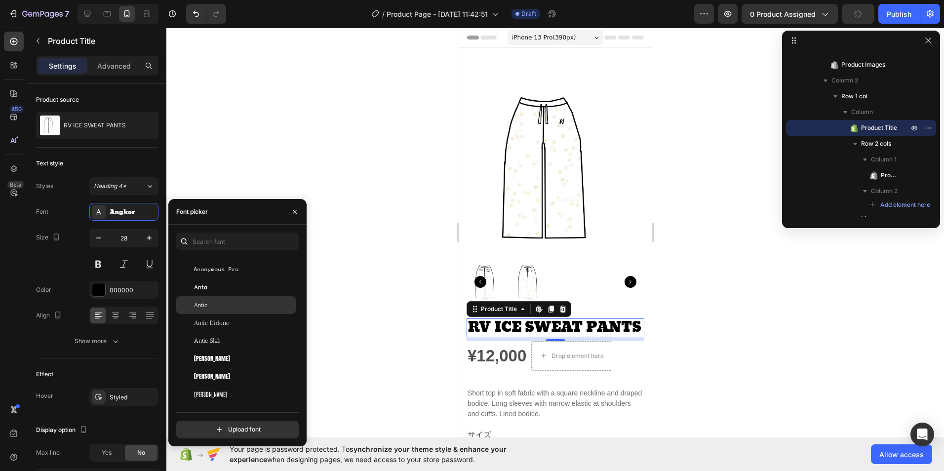
scroll to position [1728, 0]
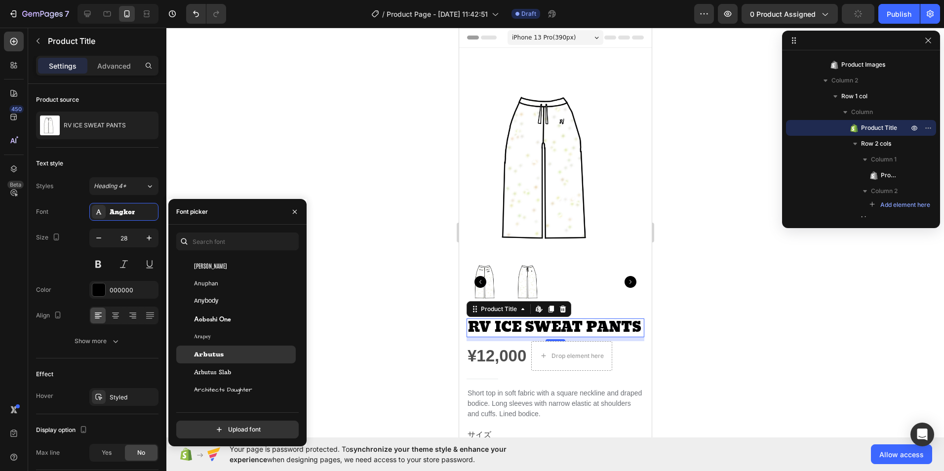
click at [242, 355] on div "Arbutus" at bounding box center [244, 354] width 100 height 9
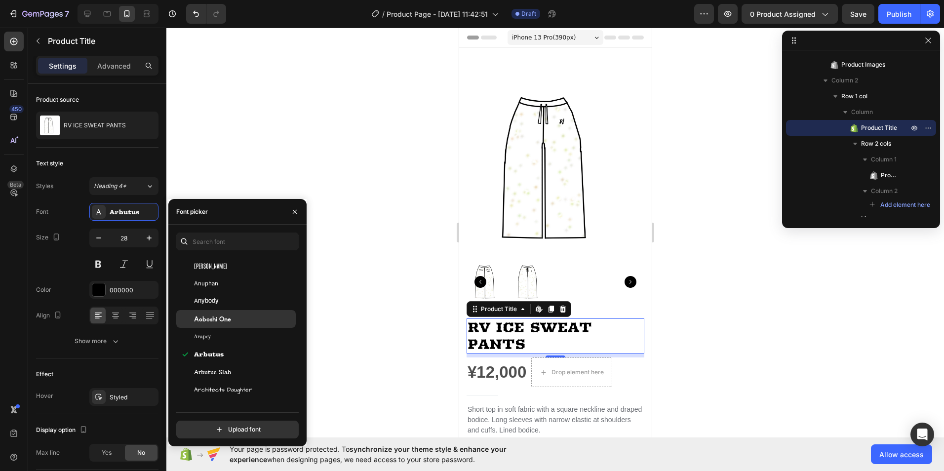
click at [255, 320] on div "Aoboshi One" at bounding box center [244, 318] width 100 height 9
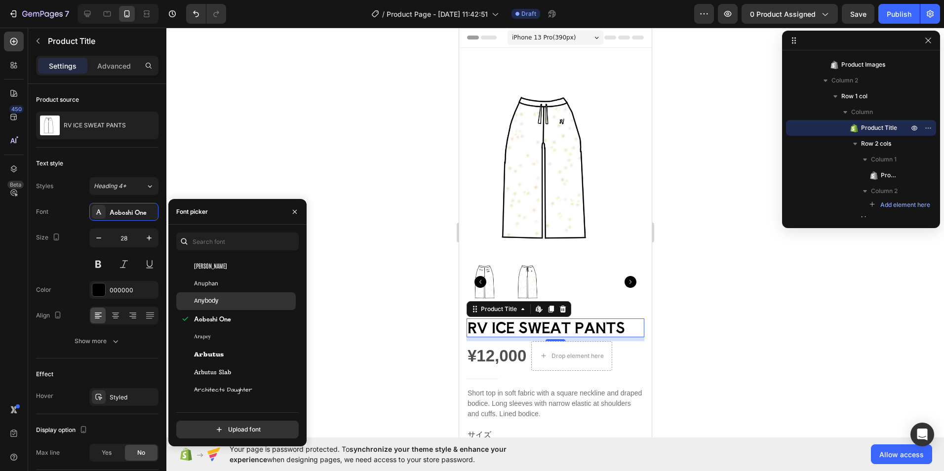
click at [246, 299] on div "Anybody" at bounding box center [244, 301] width 100 height 9
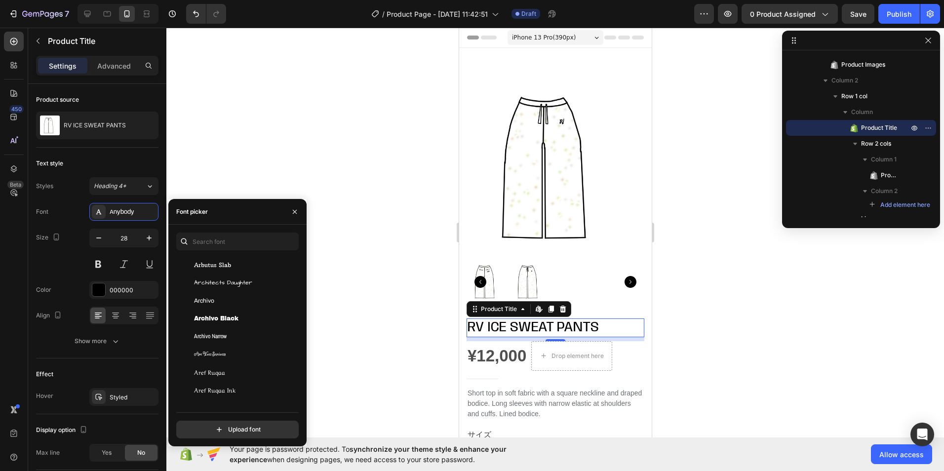
scroll to position [1925, 0]
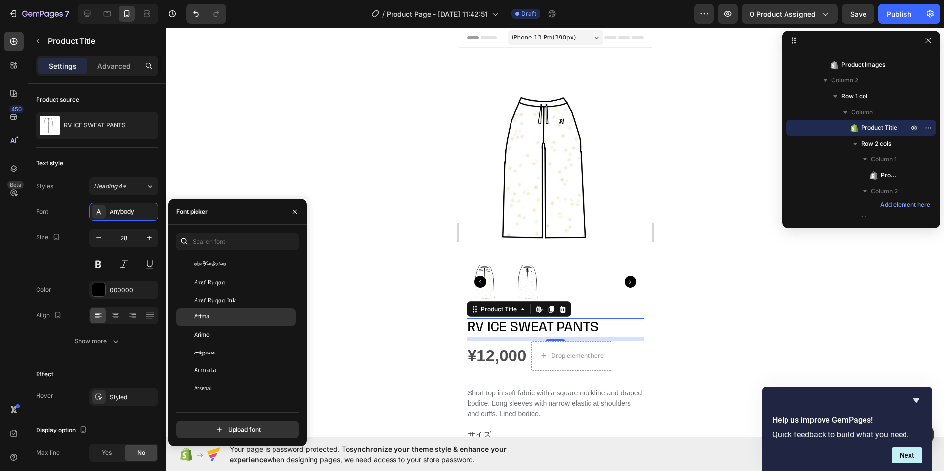
click at [252, 318] on div "Arima" at bounding box center [244, 316] width 100 height 9
click at [252, 329] on div "Arimo" at bounding box center [235, 335] width 119 height 18
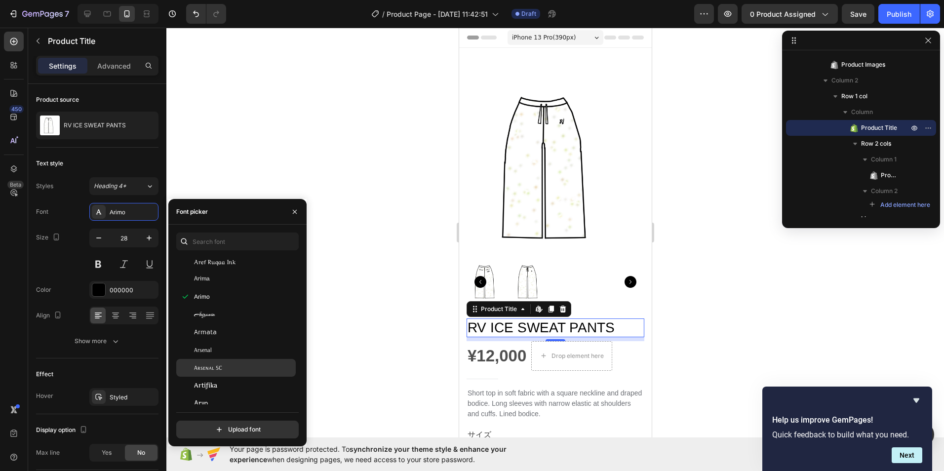
scroll to position [2024, 0]
click at [247, 351] on div "Arya" at bounding box center [235, 360] width 119 height 18
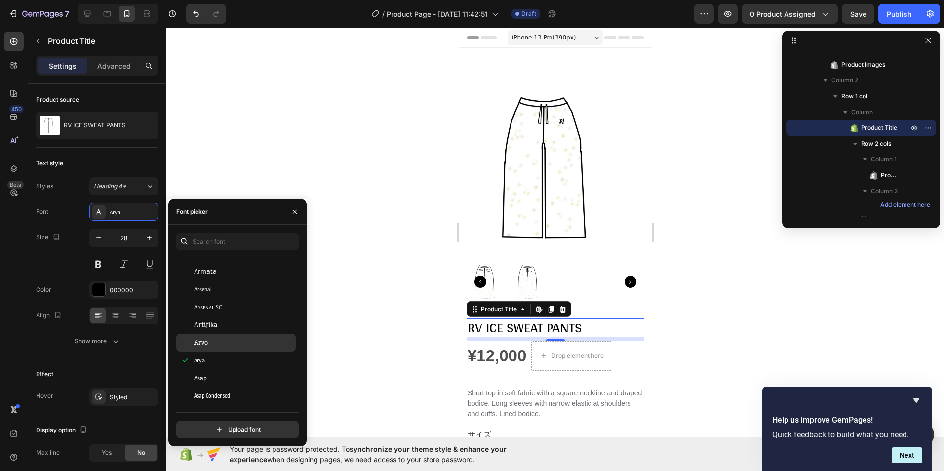
click at [247, 339] on div "Arvo" at bounding box center [244, 342] width 100 height 9
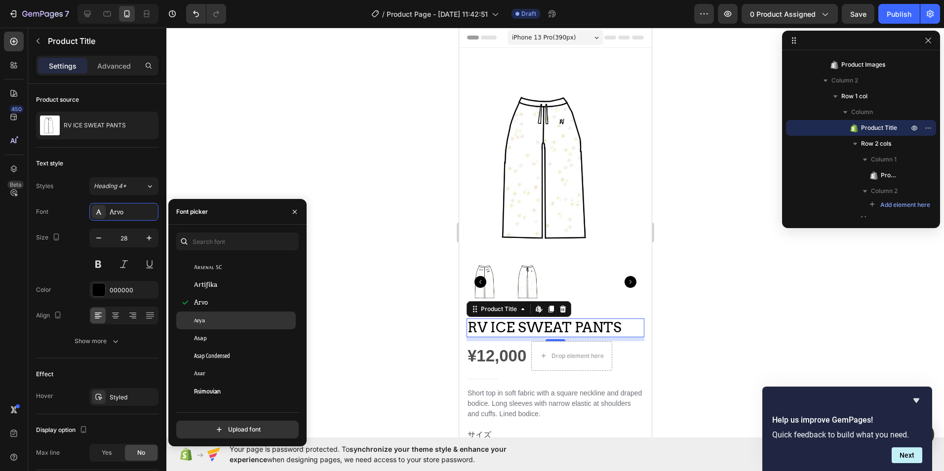
scroll to position [2073, 0]
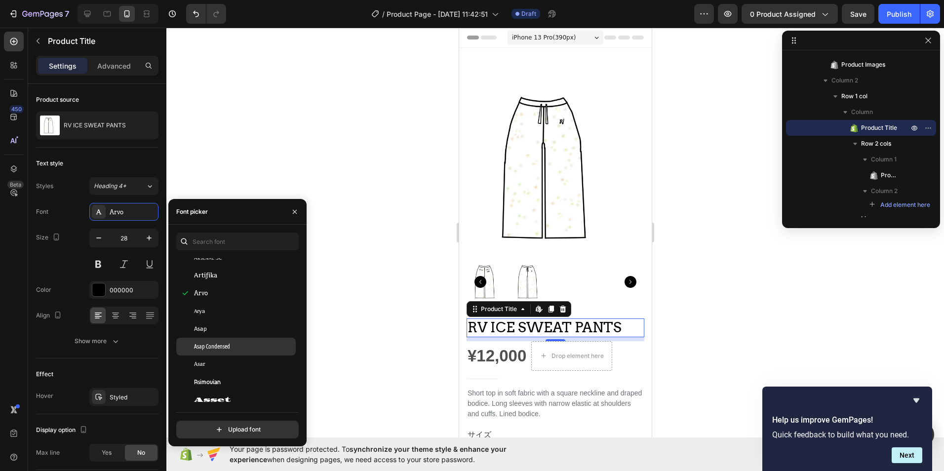
click at [248, 349] on div "Asap Condensed" at bounding box center [244, 346] width 100 height 9
click at [248, 403] on div "Asset" at bounding box center [244, 399] width 100 height 9
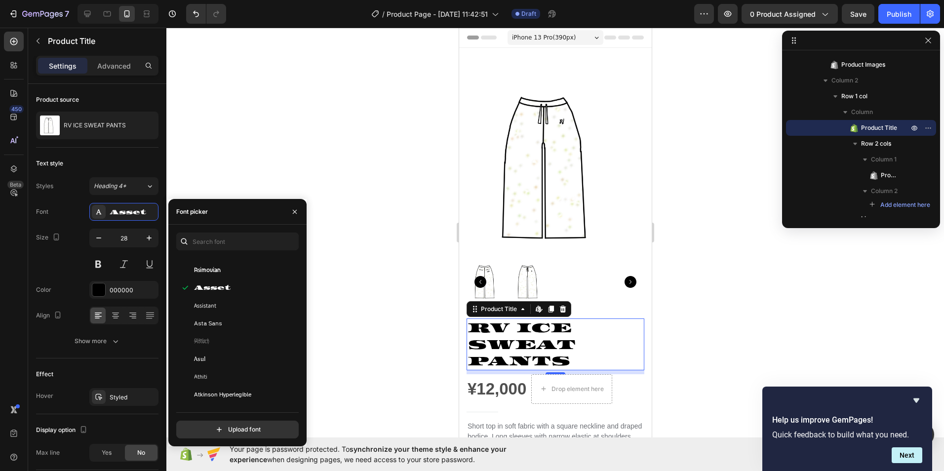
scroll to position [2271, 0]
click at [249, 388] on div "Atomic Age" at bounding box center [235, 380] width 119 height 18
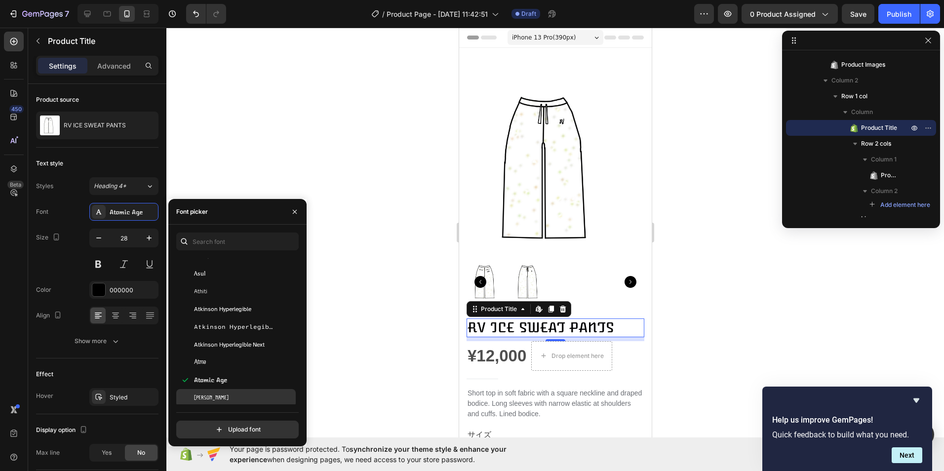
click at [248, 394] on div "Aubrey" at bounding box center [244, 397] width 100 height 9
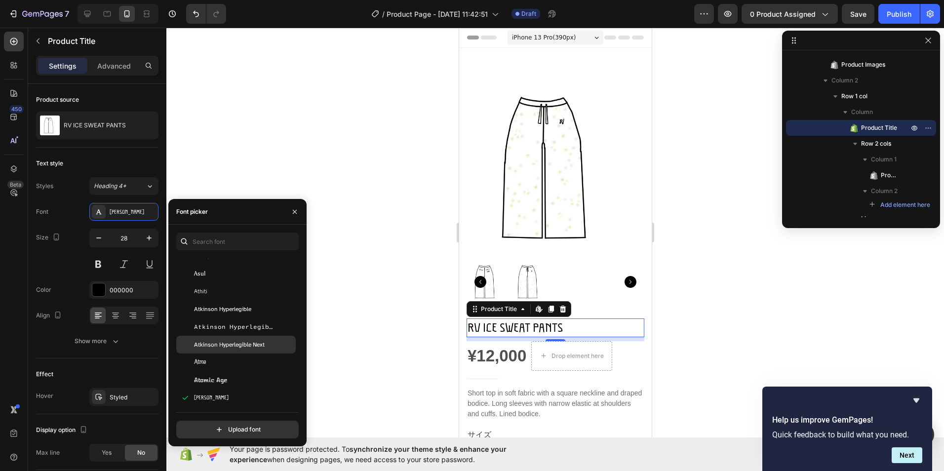
click at [262, 352] on div "Atkinson Hyperlegible Next" at bounding box center [235, 345] width 119 height 18
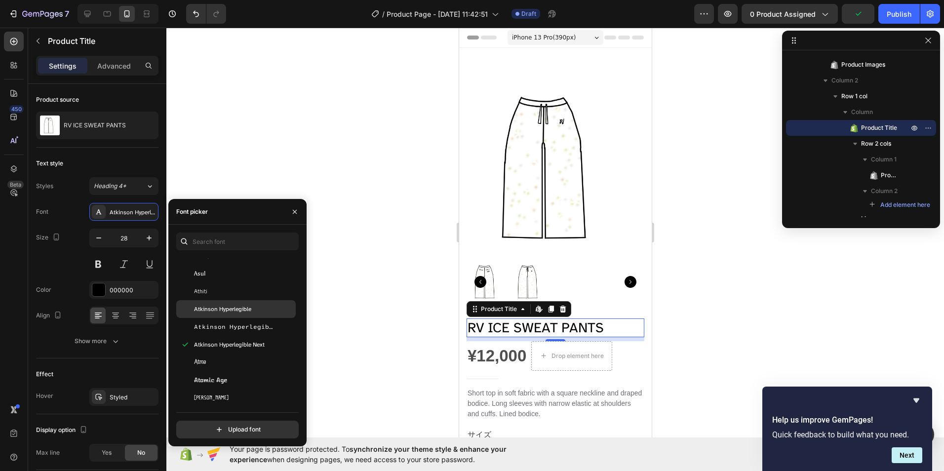
click at [269, 310] on div "Atkinson Hyperlegible" at bounding box center [244, 309] width 100 height 9
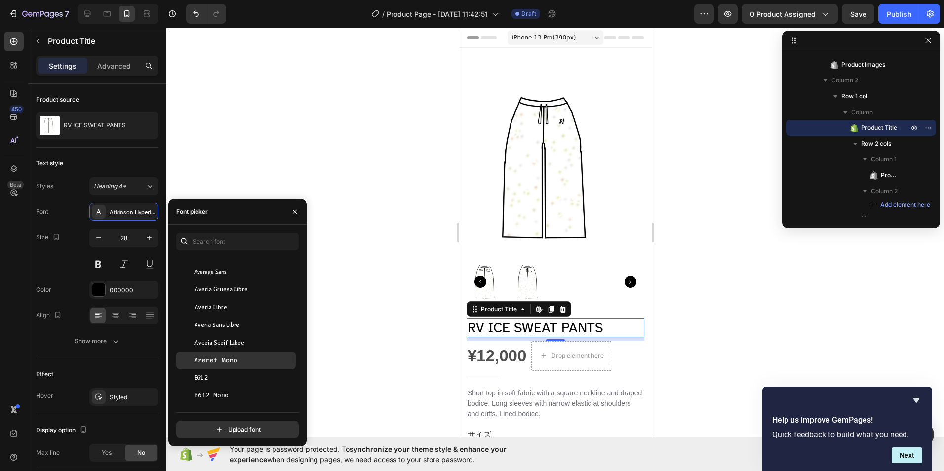
click at [256, 356] on div "Azeret Mono" at bounding box center [244, 360] width 100 height 9
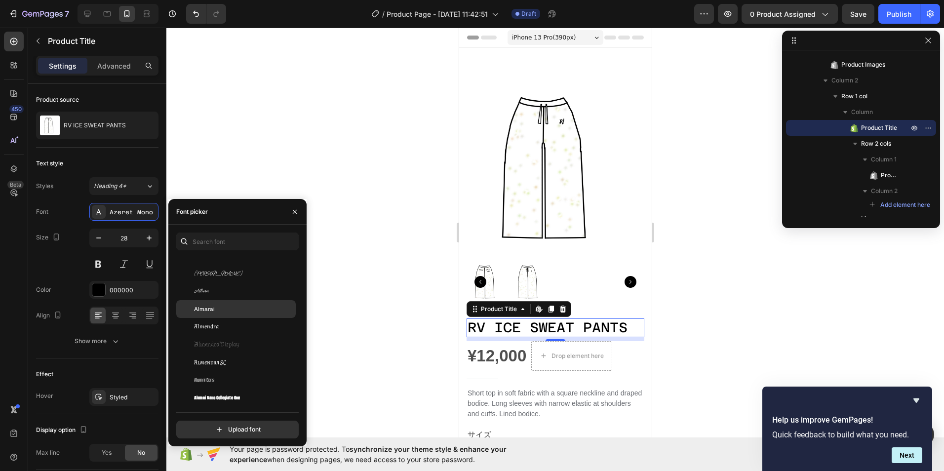
click at [261, 306] on div "Almarai" at bounding box center [244, 309] width 100 height 9
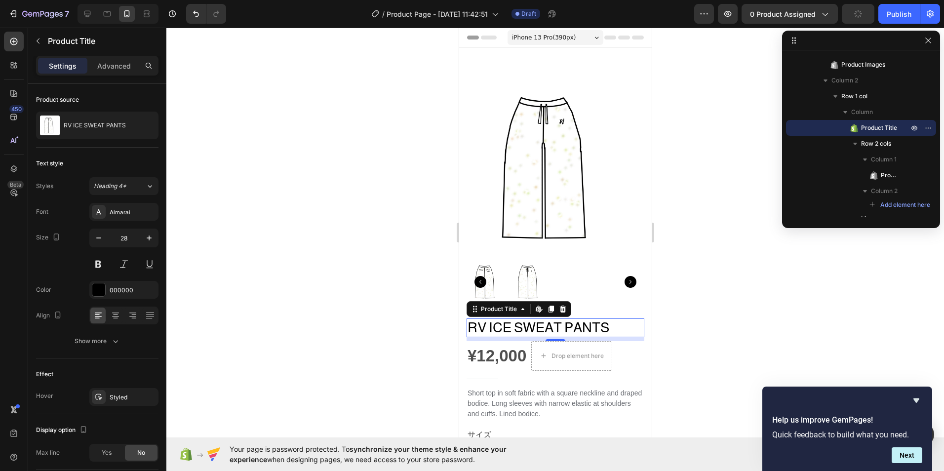
click at [327, 351] on div at bounding box center [554, 249] width 777 height 443
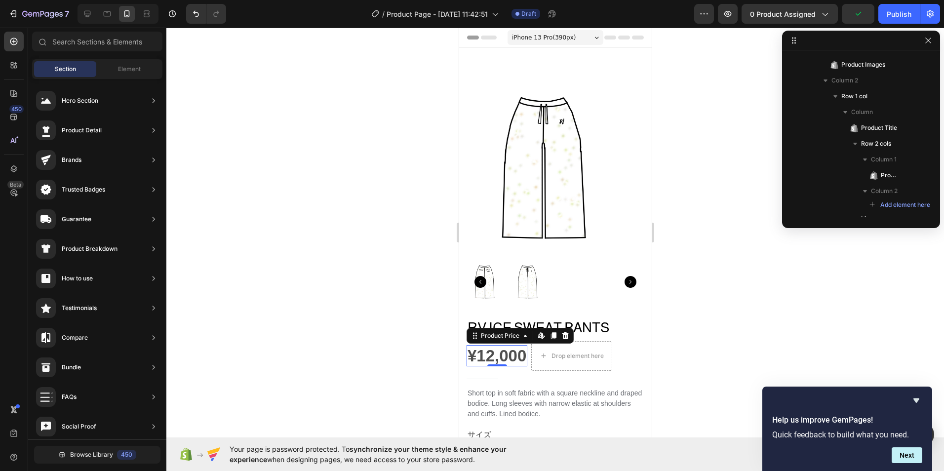
click at [517, 350] on div "¥12,000" at bounding box center [496, 356] width 61 height 22
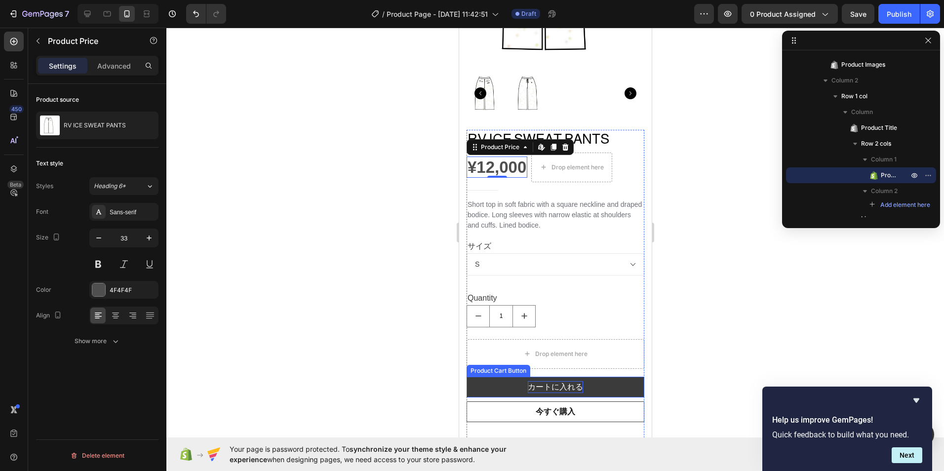
scroll to position [197, 0]
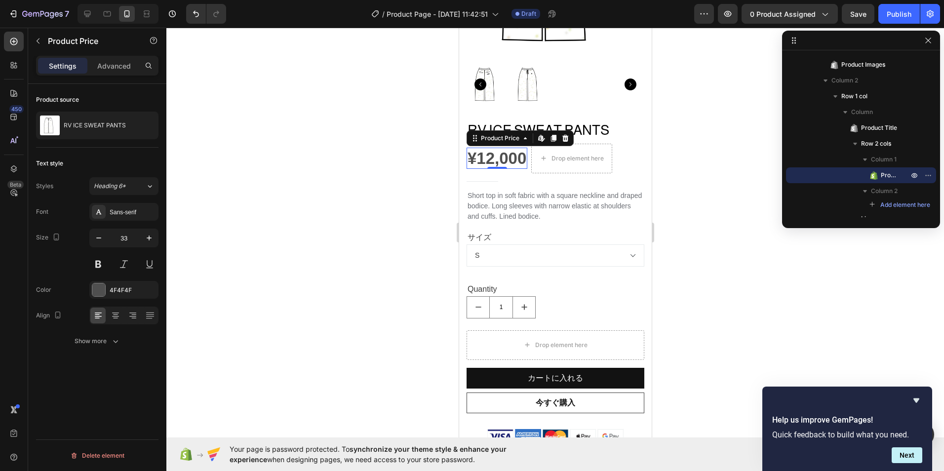
click at [686, 355] on div at bounding box center [554, 249] width 777 height 443
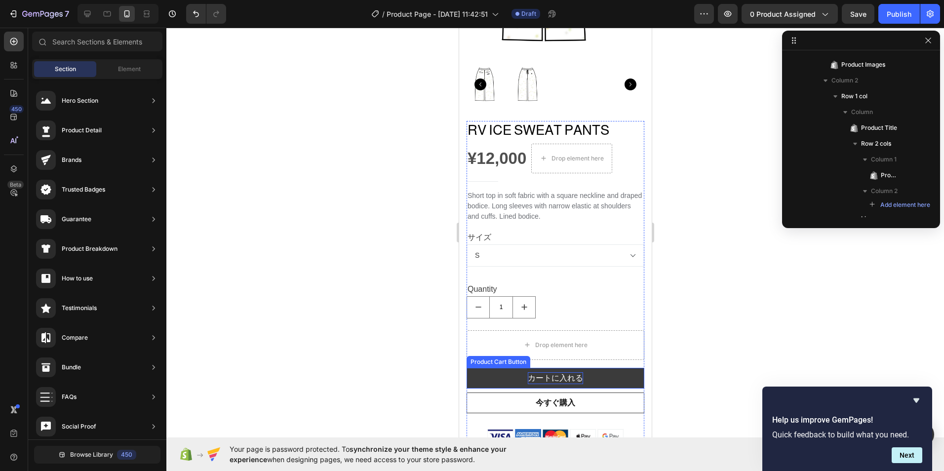
click at [565, 372] on p "カートに入れる" at bounding box center [554, 378] width 55 height 12
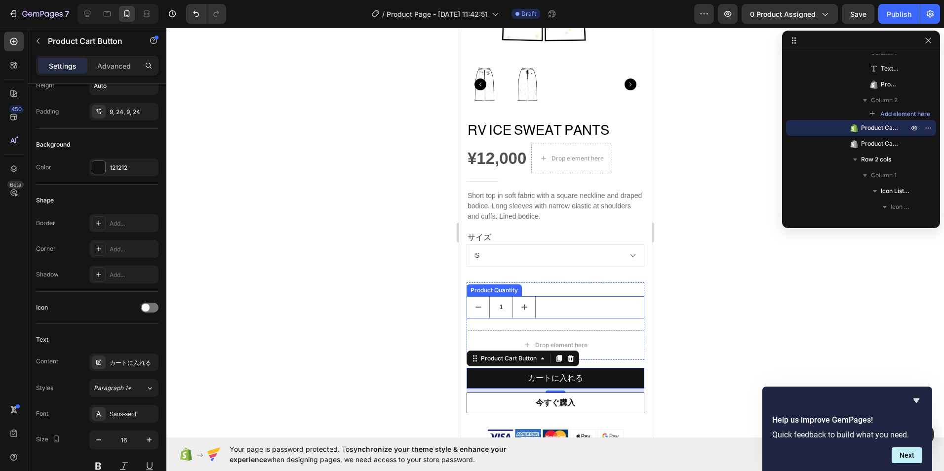
click at [526, 302] on icon "increment" at bounding box center [524, 307] width 10 height 10
type input "2"
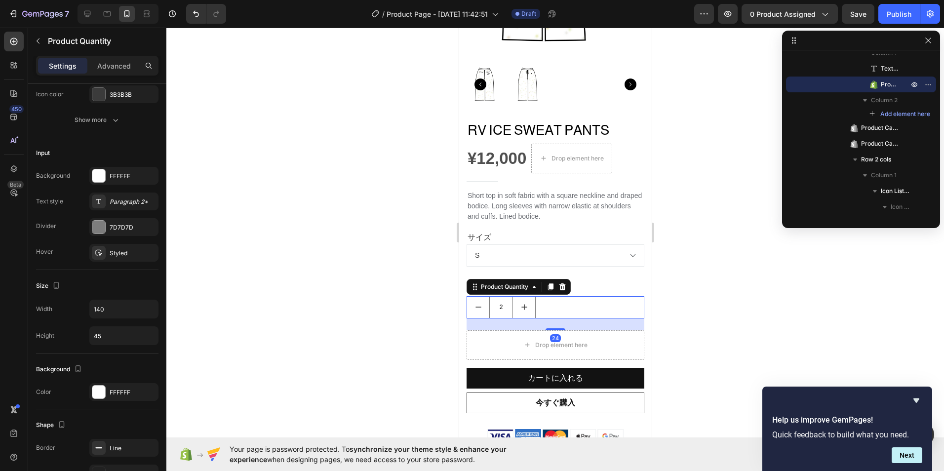
scroll to position [0, 0]
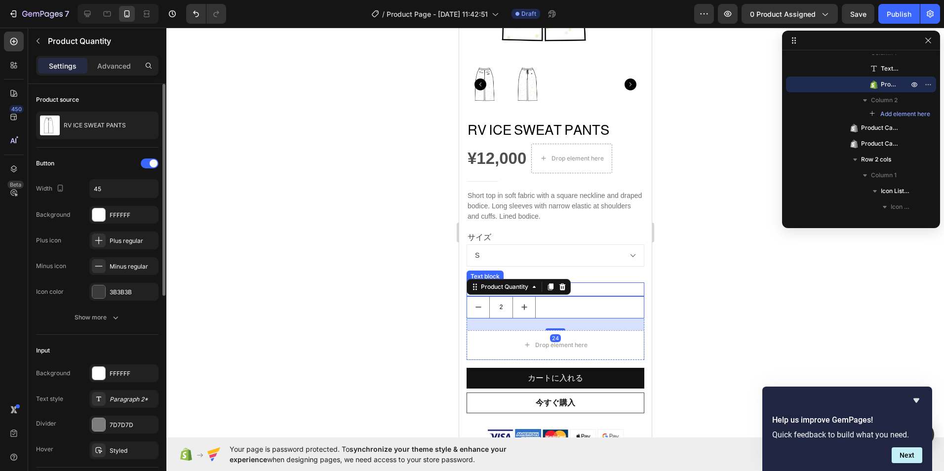
click at [620, 282] on div "Quantity" at bounding box center [555, 289] width 178 height 14
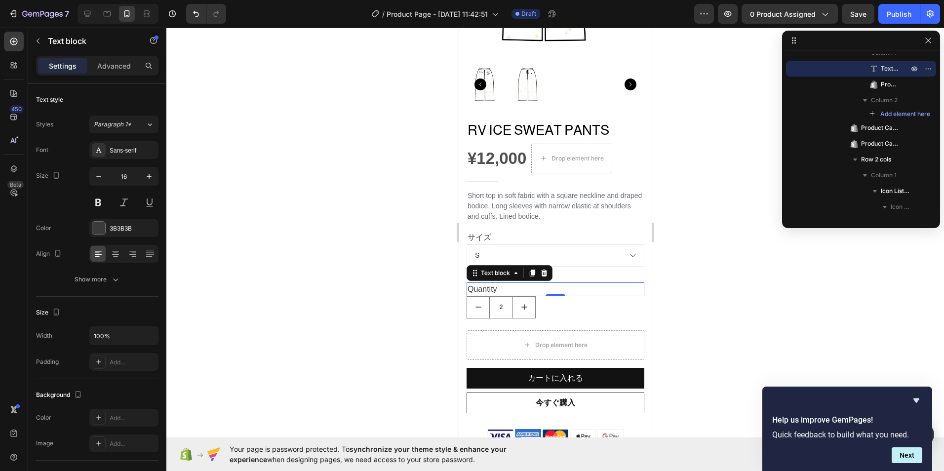
click at [500, 283] on div "Quantity" at bounding box center [555, 289] width 178 height 14
click at [500, 283] on p "Quantity" at bounding box center [555, 289] width 176 height 12
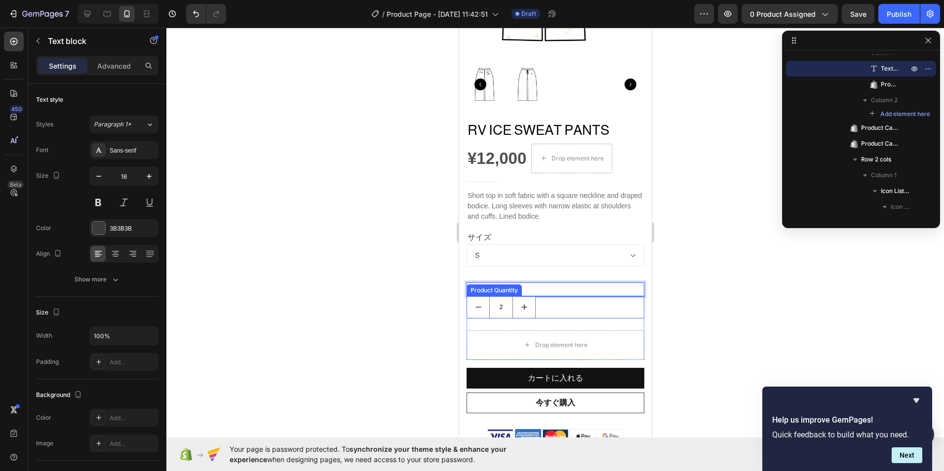
click at [468, 299] on button "decrement" at bounding box center [477, 307] width 22 height 21
type input "1"
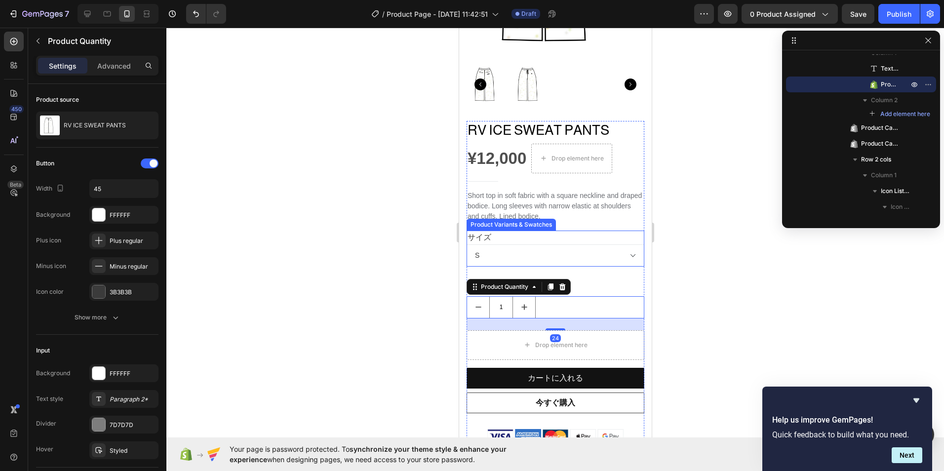
click at [497, 256] on select "S M L XL" at bounding box center [555, 255] width 178 height 22
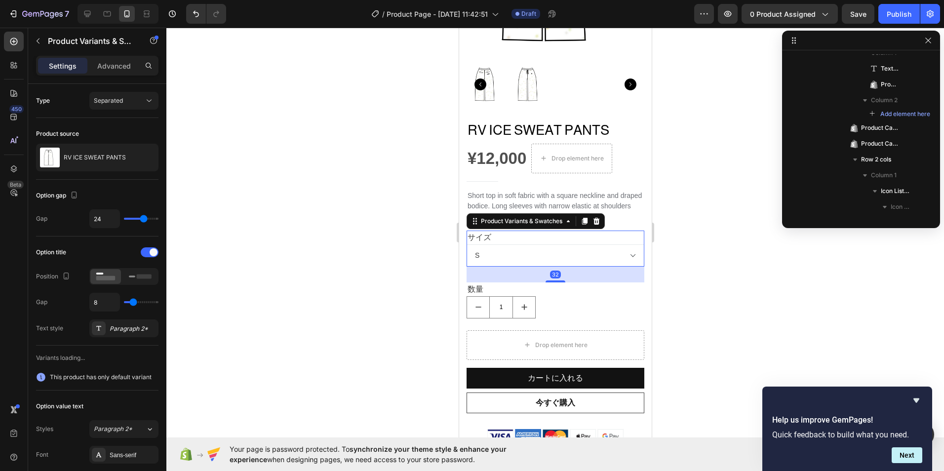
scroll to position [199, 0]
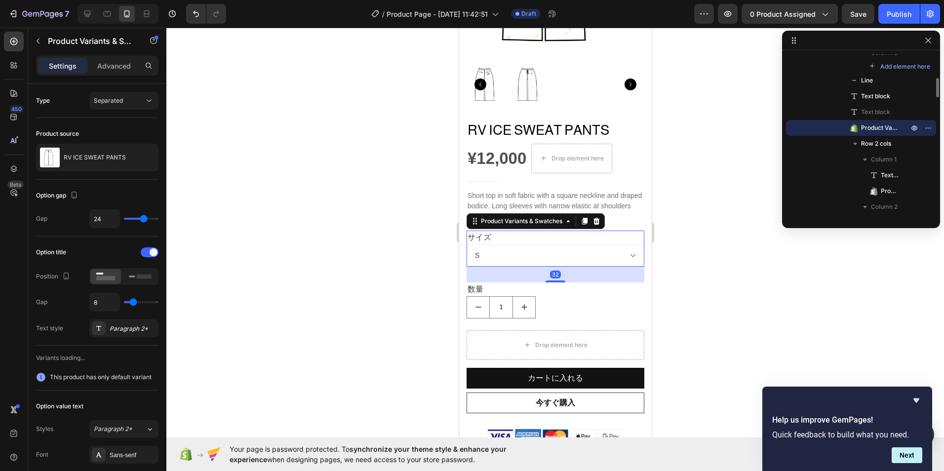
click at [571, 248] on select "S M L XL" at bounding box center [555, 255] width 178 height 22
click at [628, 253] on select "S M L XL" at bounding box center [555, 255] width 178 height 22
click at [394, 218] on div at bounding box center [554, 249] width 777 height 443
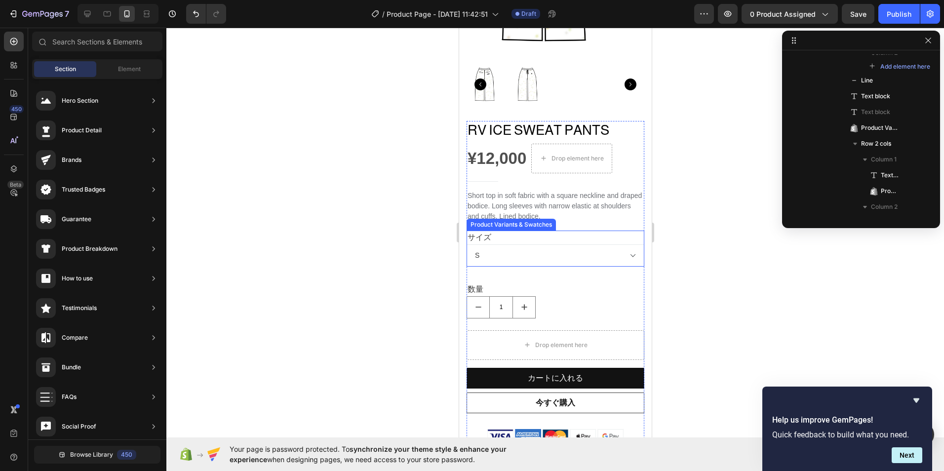
click at [550, 254] on select "S M L XL" at bounding box center [555, 255] width 178 height 22
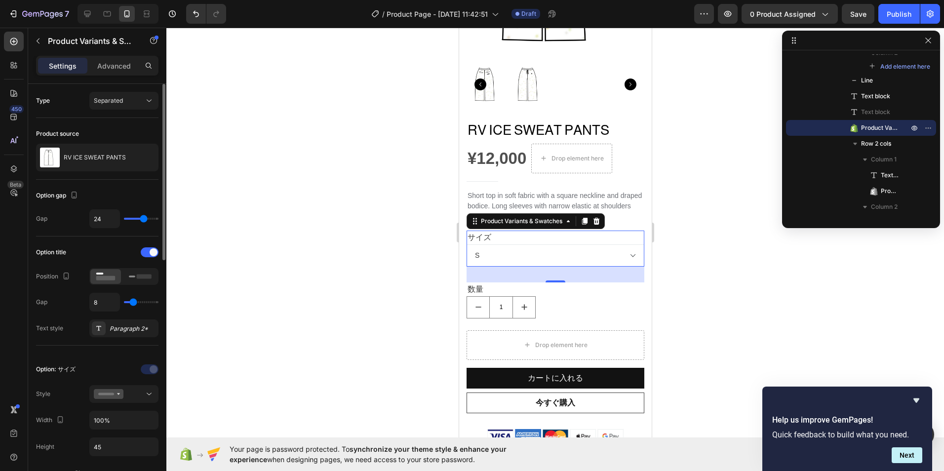
type input "26"
type input "33"
type input "39"
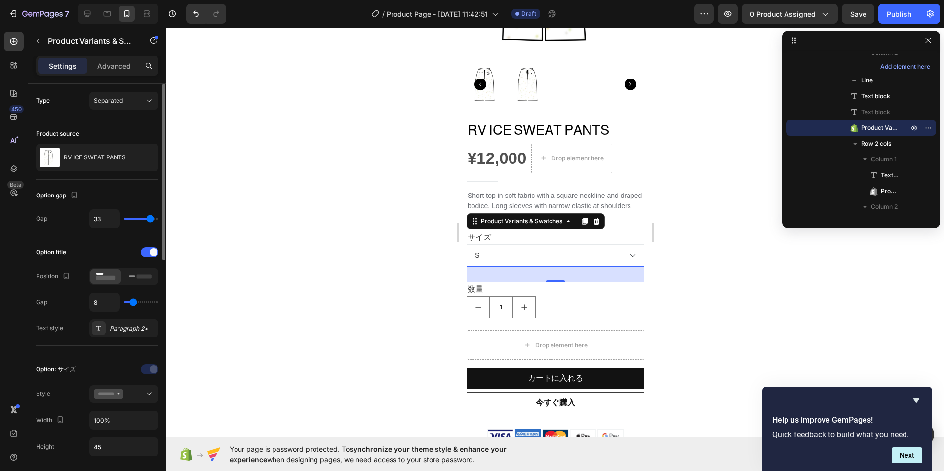
type input "39"
type input "40"
drag, startPoint x: 145, startPoint y: 218, endPoint x: 166, endPoint y: 219, distance: 21.3
type input "40"
click at [158, 219] on input "range" at bounding box center [141, 219] width 35 height 2
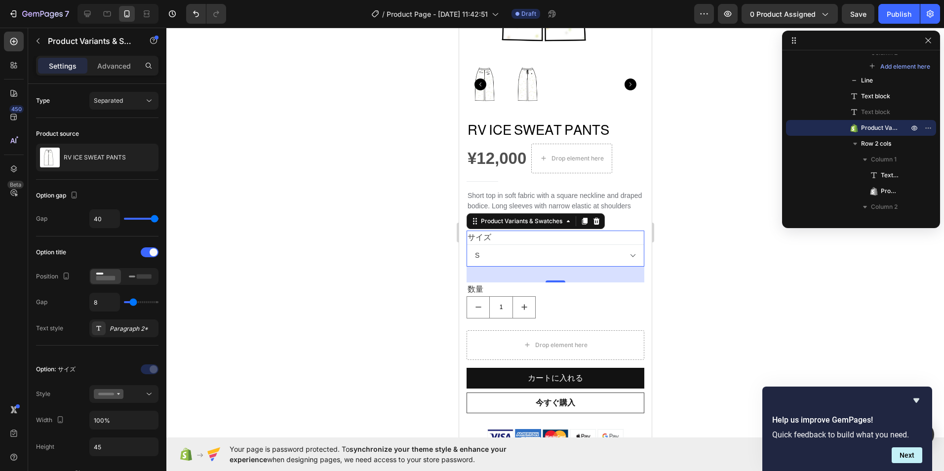
click at [509, 252] on select "S M L XL" at bounding box center [555, 255] width 178 height 22
type input "30"
type input "29"
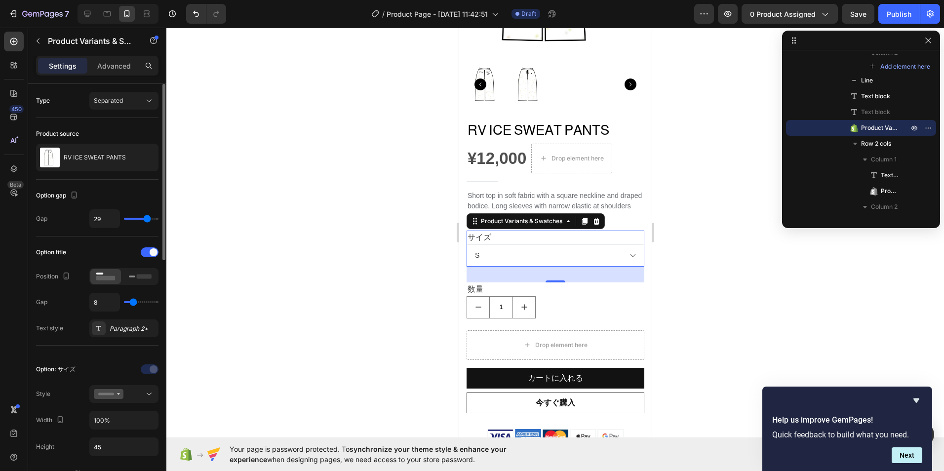
type input "28"
type input "27"
type input "26"
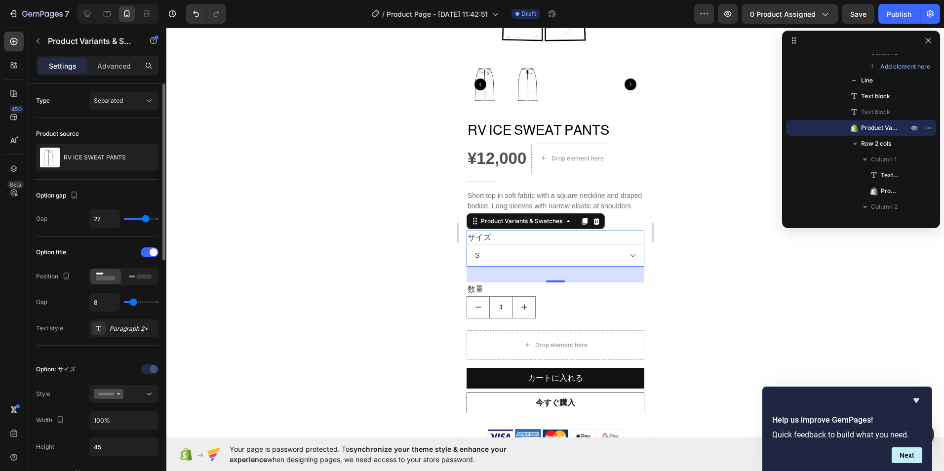
type input "26"
type input "25"
type input "24"
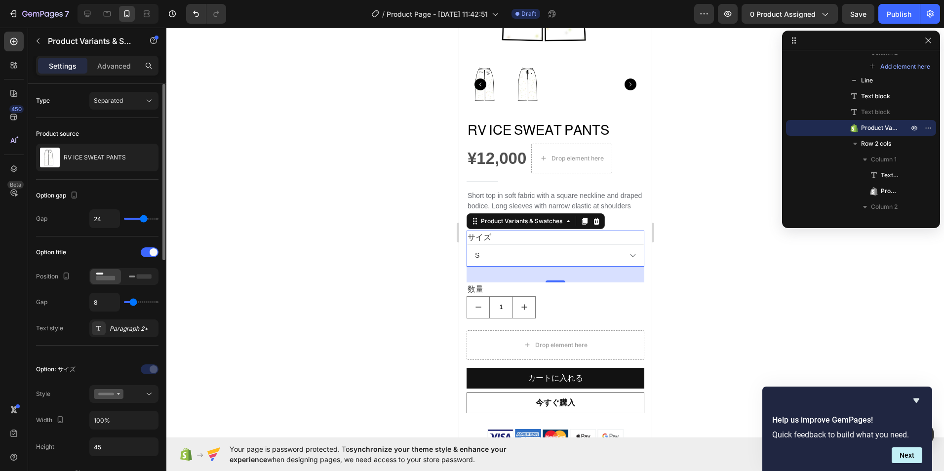
type input "23"
type input "22"
type input "21"
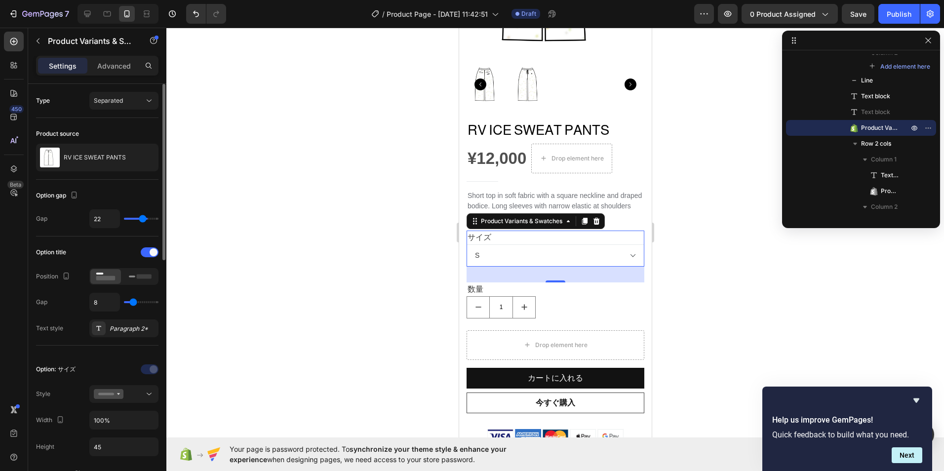
type input "21"
type input "20"
type input "19"
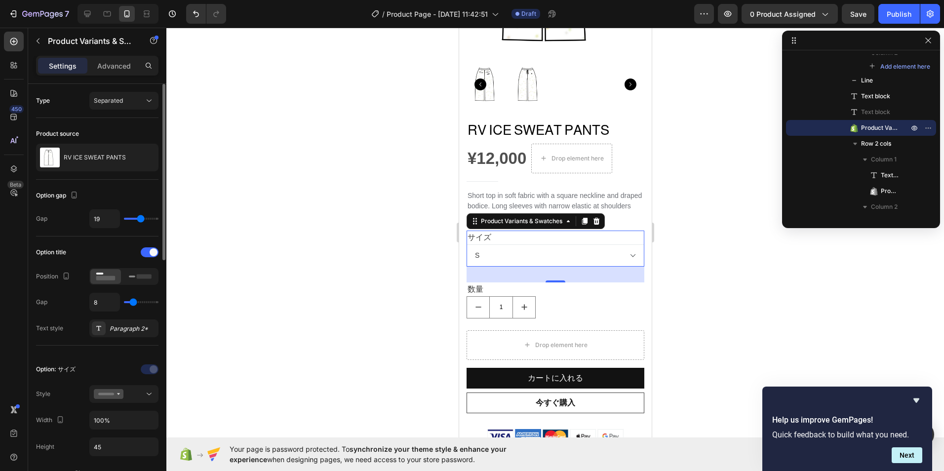
type input "20"
type input "21"
type input "22"
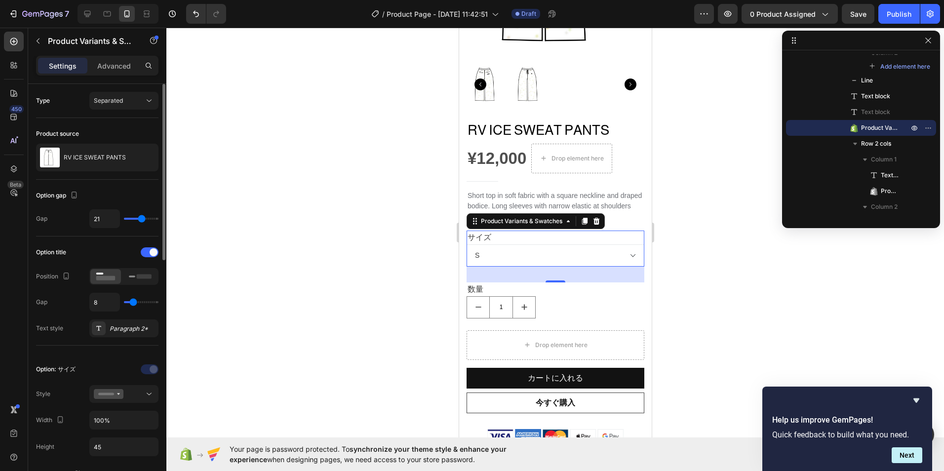
type input "22"
type input "23"
type input "24"
drag, startPoint x: 148, startPoint y: 219, endPoint x: 144, endPoint y: 222, distance: 5.1
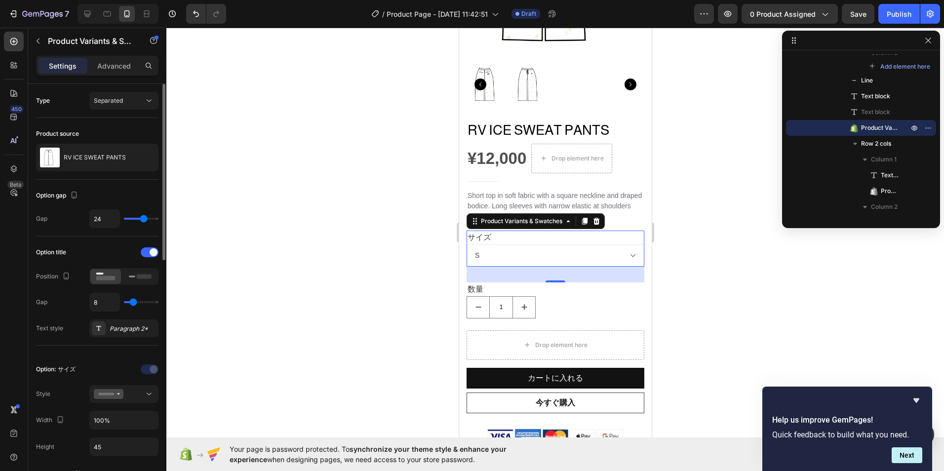
type input "24"
click at [144, 220] on input "range" at bounding box center [141, 219] width 35 height 2
click at [497, 245] on select "S M L XL" at bounding box center [555, 255] width 178 height 22
click at [326, 260] on div at bounding box center [554, 249] width 777 height 443
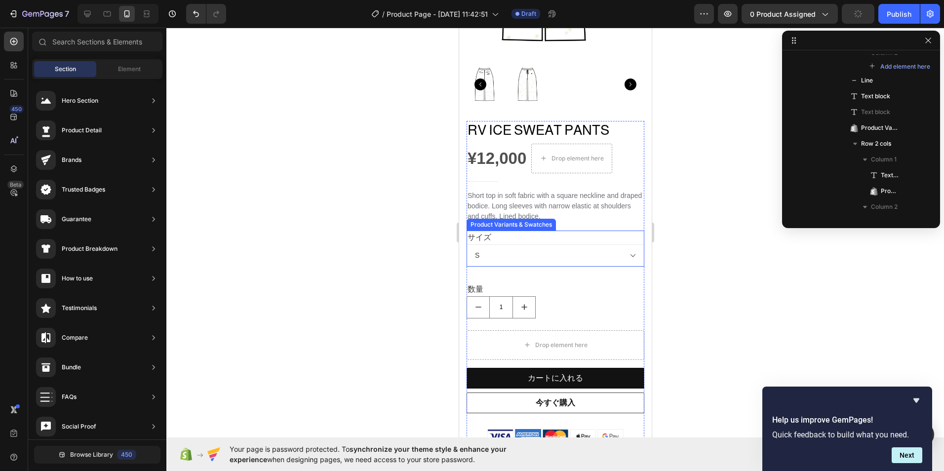
click at [519, 244] on select "S M L XL" at bounding box center [555, 255] width 178 height 22
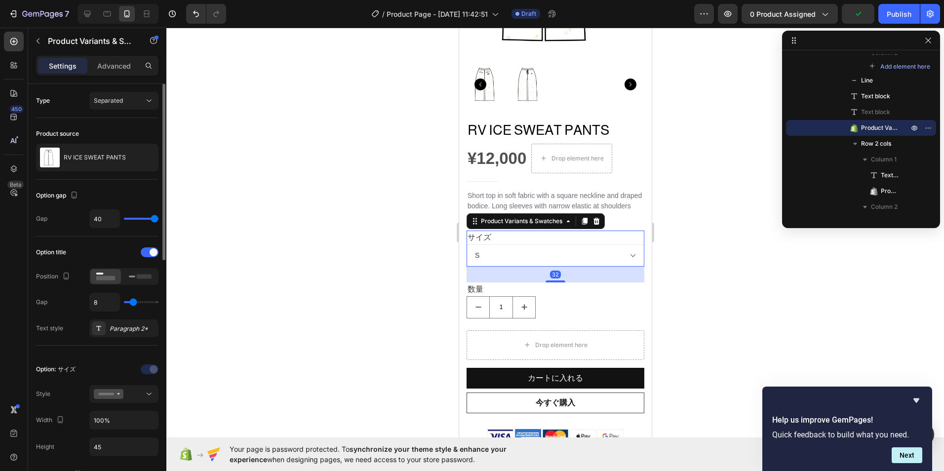
type input "39"
type input "38"
type input "37"
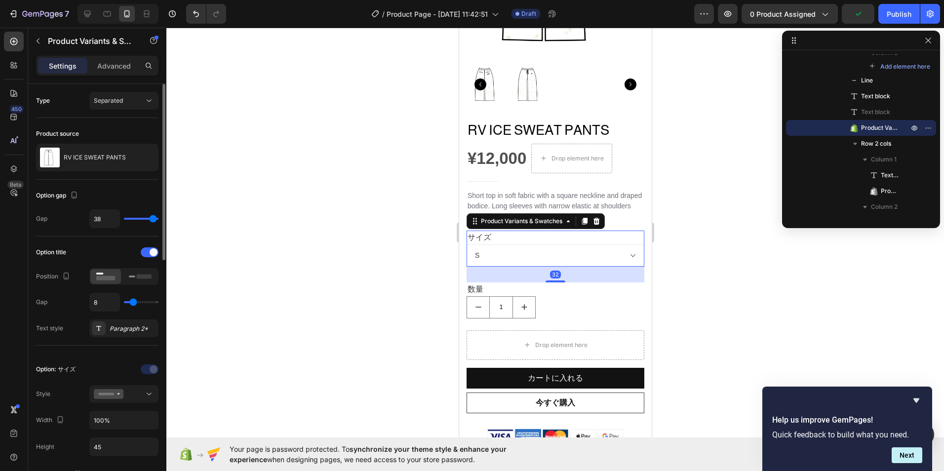
type input "37"
type input "36"
type input "35"
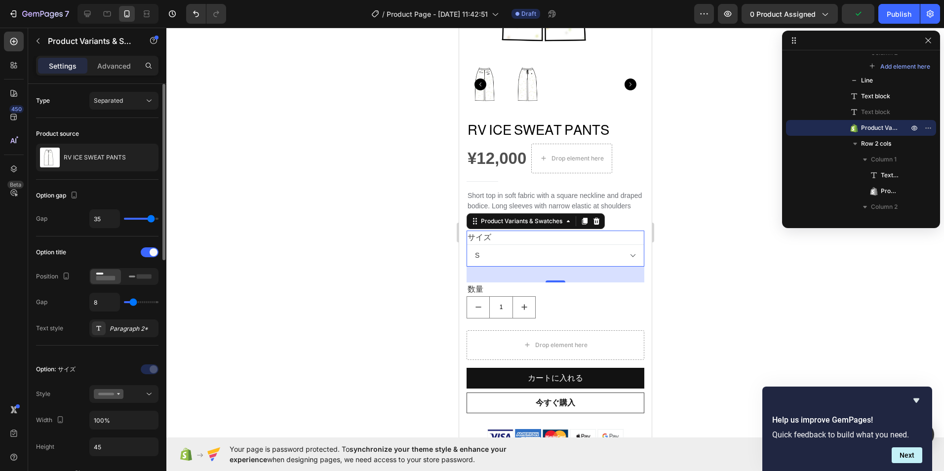
type input "33"
type input "32"
type input "30"
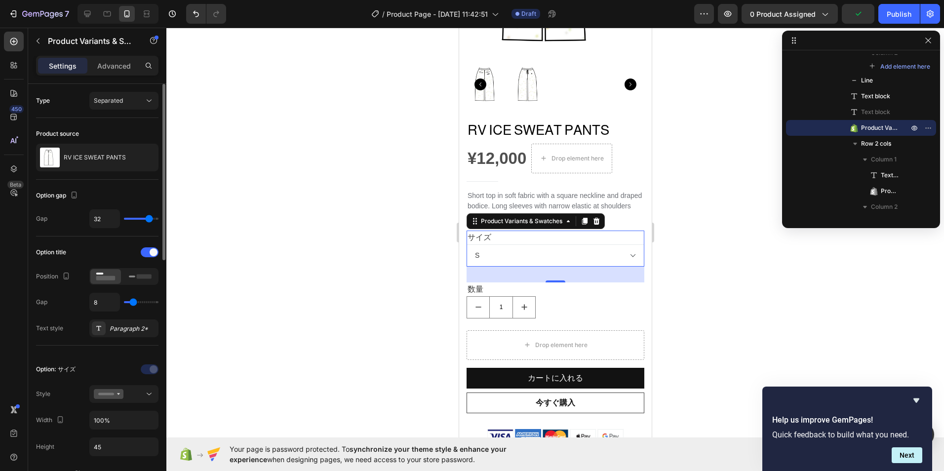
type input "30"
type input "28"
type input "27"
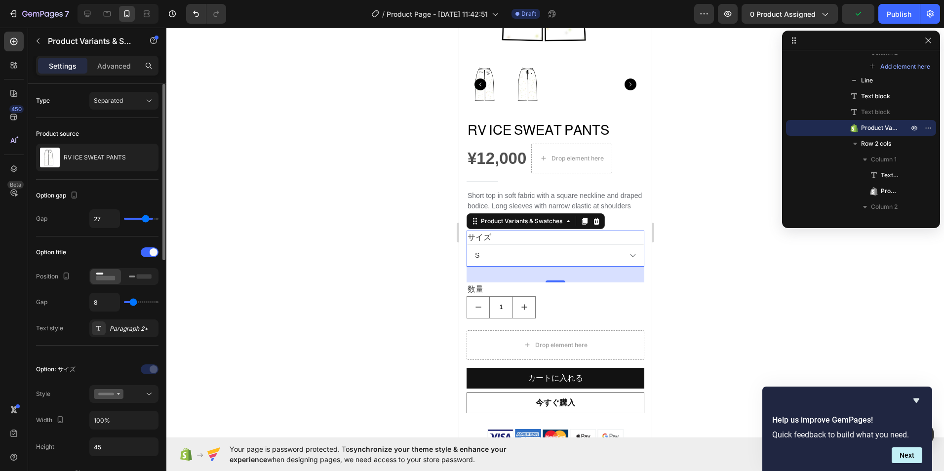
type input "26"
type input "24"
type input "23"
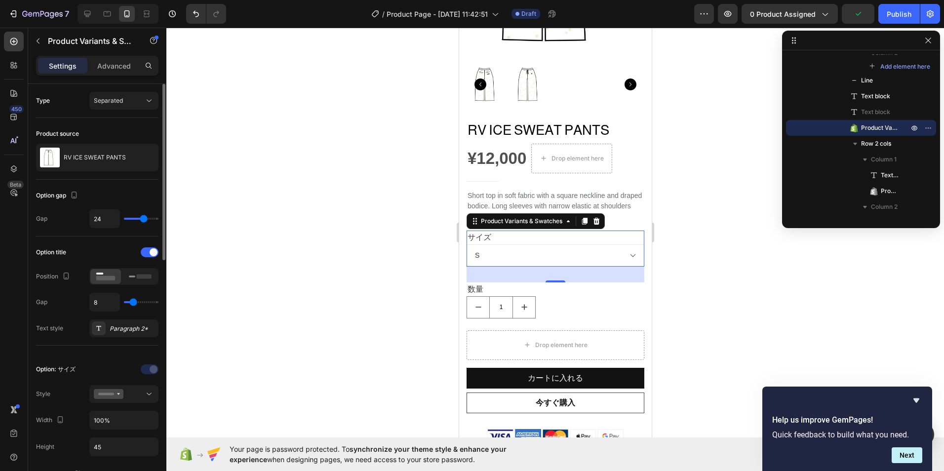
type input "23"
type input "21"
type input "20"
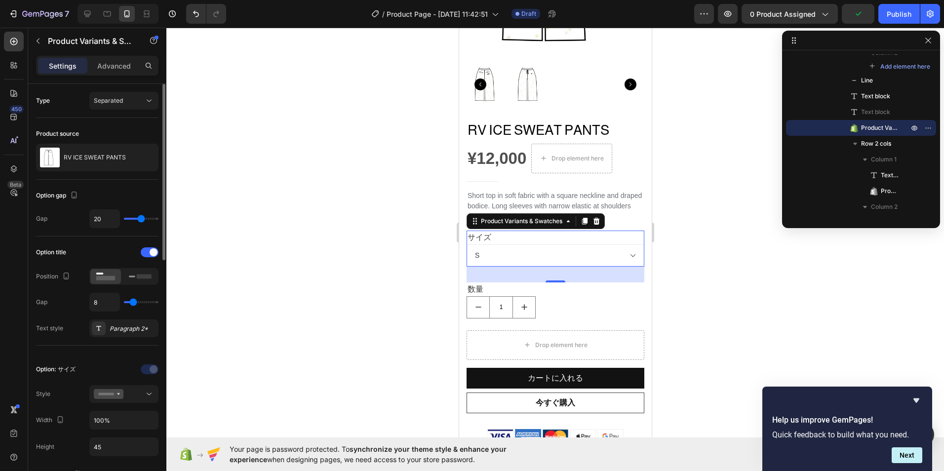
type input "19"
type input "18"
type input "22"
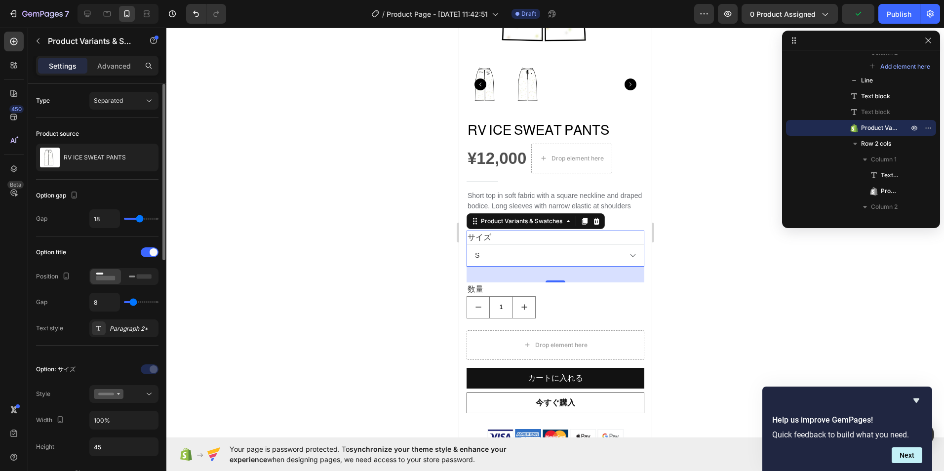
type input "22"
type input "30"
type input "34"
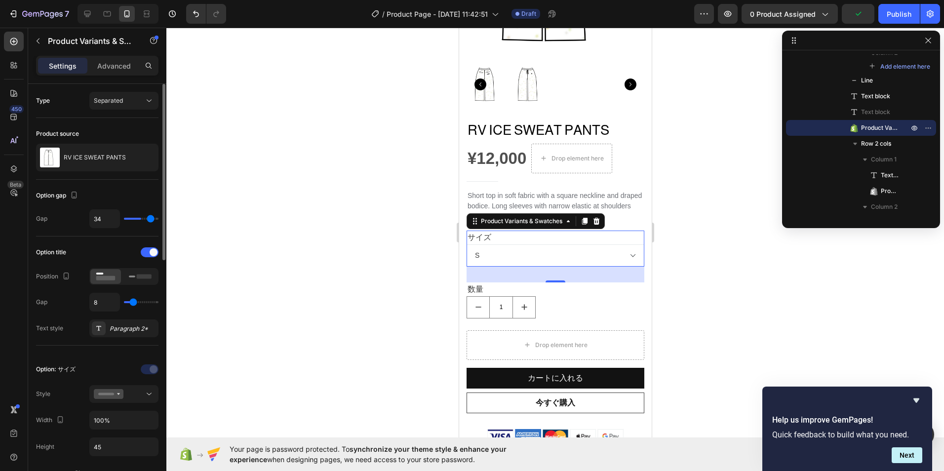
type input "39"
type input "40"
type input "35"
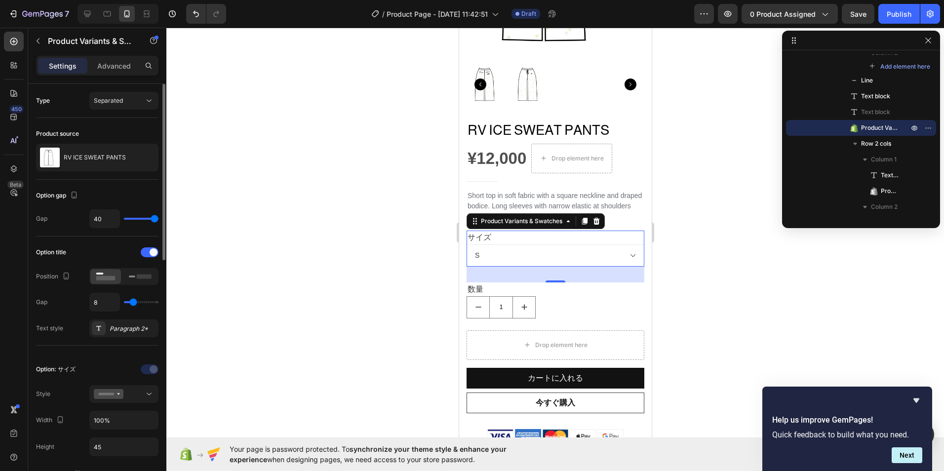
type input "35"
type input "32"
type input "31"
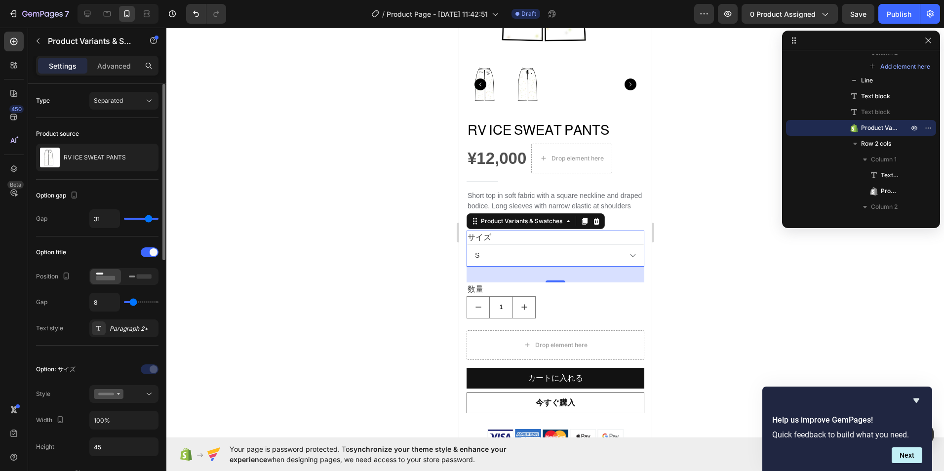
type input "30"
type input "29"
type input "28"
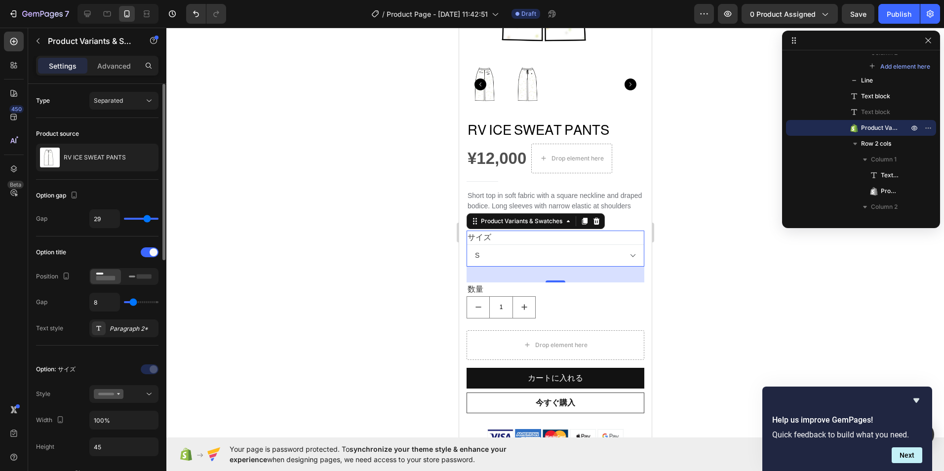
type input "28"
type input "27"
type input "26"
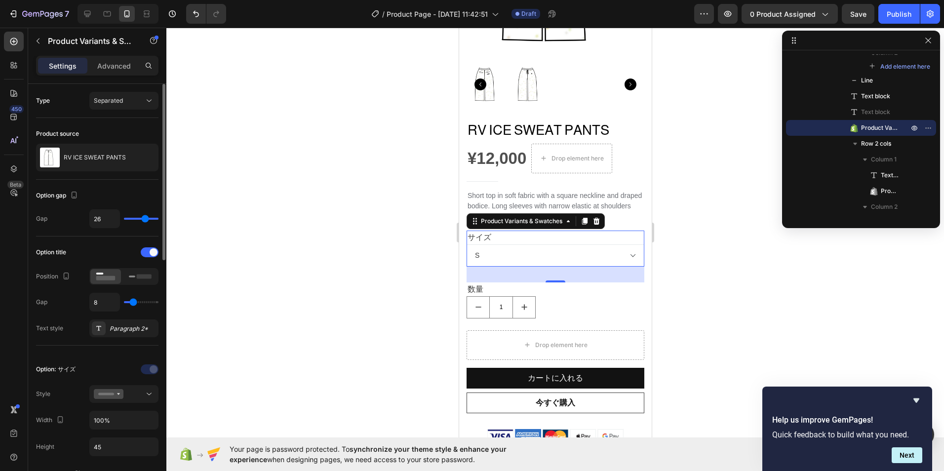
type input "24"
type input "22"
type input "21"
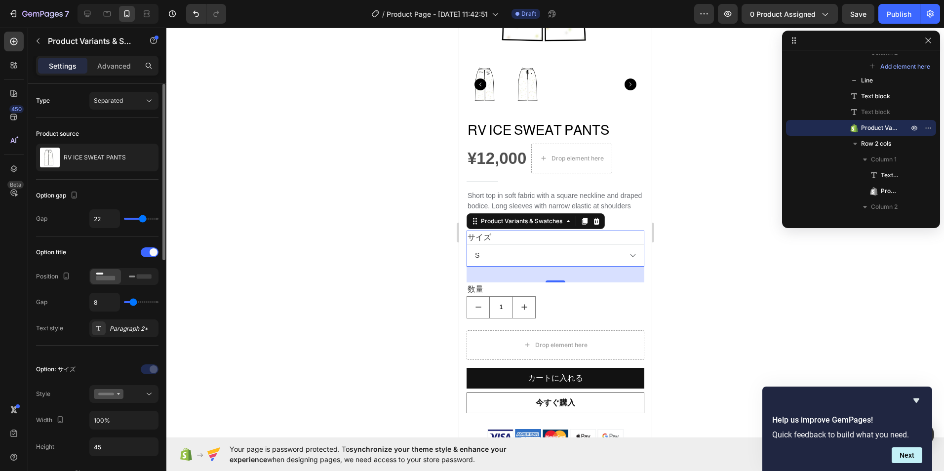
type input "21"
type input "20"
type input "19"
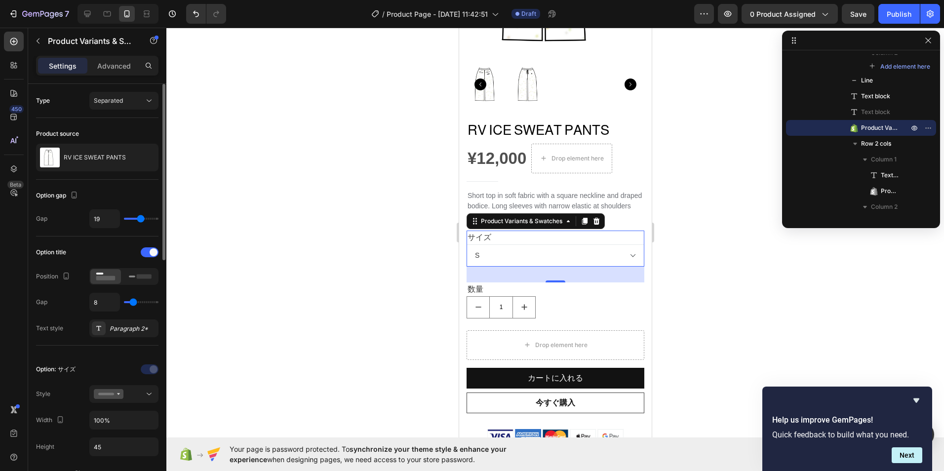
type input "18"
type input "17"
type input "15"
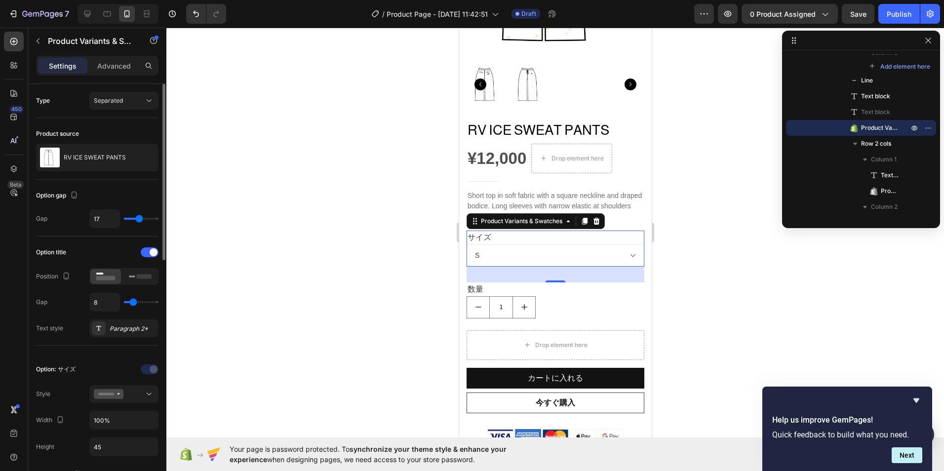
type input "15"
type input "13"
type input "12"
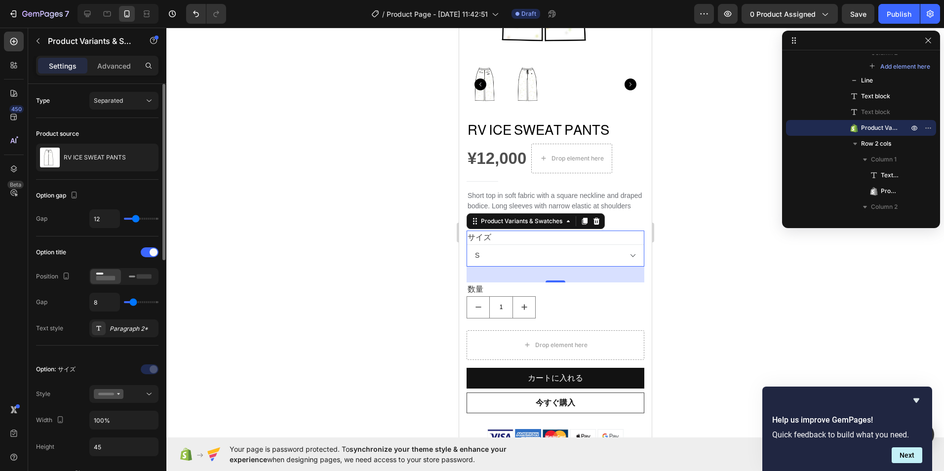
type input "14"
type input "16"
type input "18"
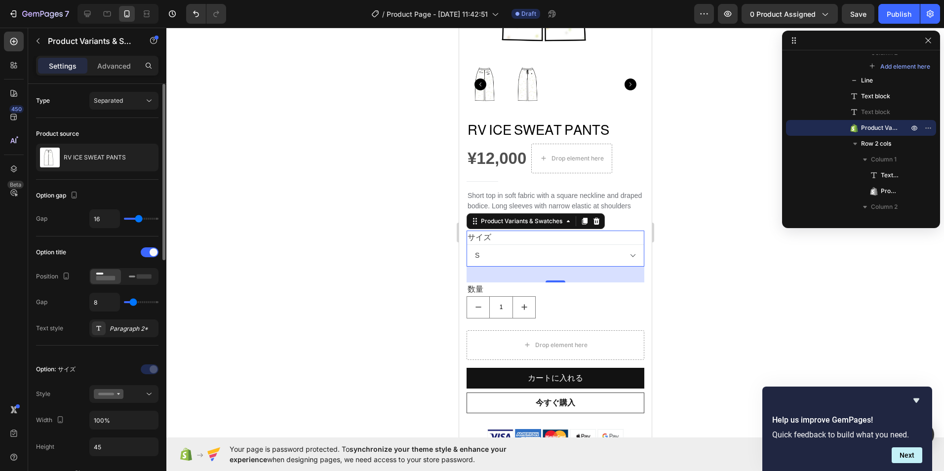
type input "18"
type input "19"
type input "20"
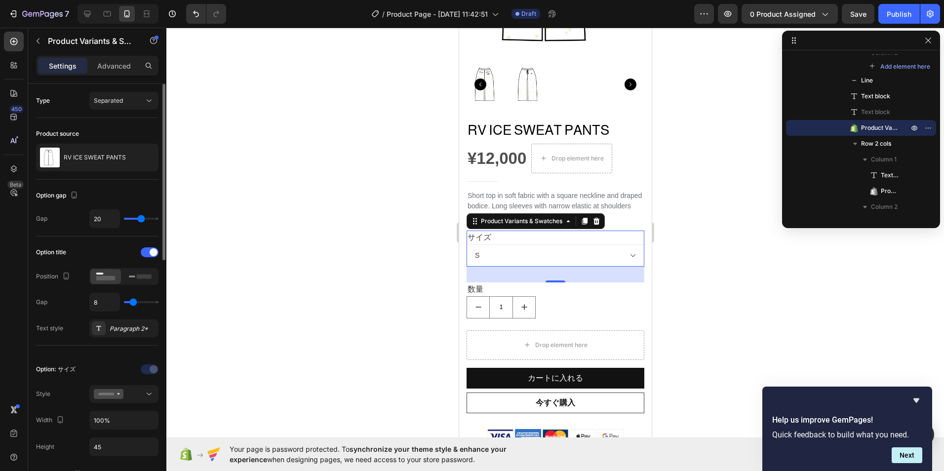
type input "21"
type input "17"
type input "13"
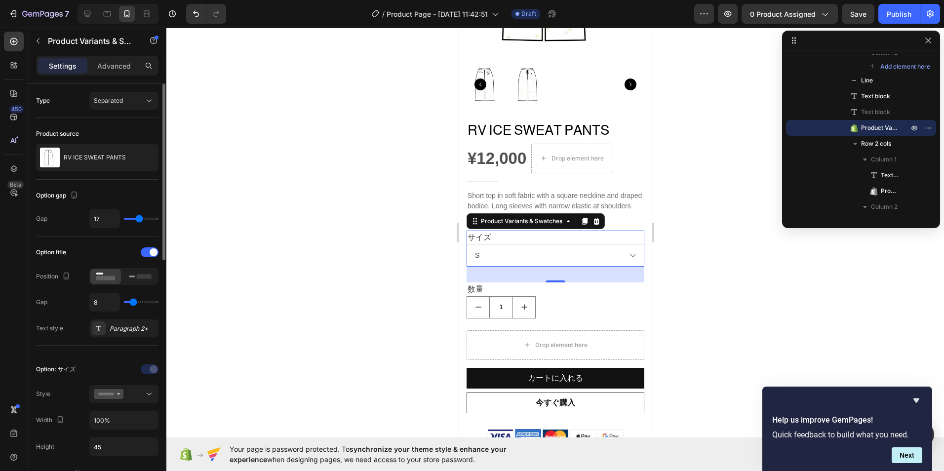
type input "13"
type input "7"
drag, startPoint x: 155, startPoint y: 217, endPoint x: 132, endPoint y: 237, distance: 30.8
type input "7"
click at [132, 220] on input "range" at bounding box center [141, 219] width 35 height 2
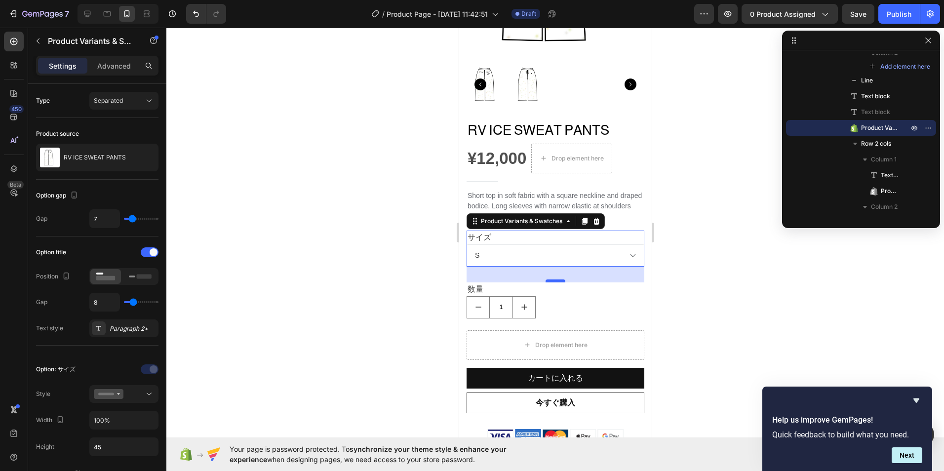
click at [555, 279] on div at bounding box center [555, 280] width 20 height 3
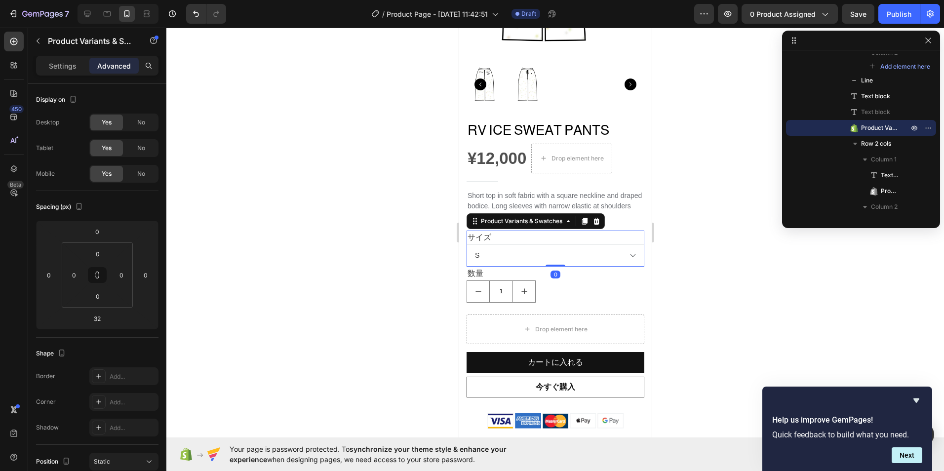
drag, startPoint x: 555, startPoint y: 274, endPoint x: 551, endPoint y: 249, distance: 25.1
click at [550, 254] on div "サイズ S M L XL Product Variants & Swatches 0" at bounding box center [555, 249] width 178 height 36
type input "0"
click at [485, 244] on select "S M L XL" at bounding box center [555, 255] width 178 height 22
click at [586, 234] on div "サイズ S M L XL" at bounding box center [555, 249] width 178 height 36
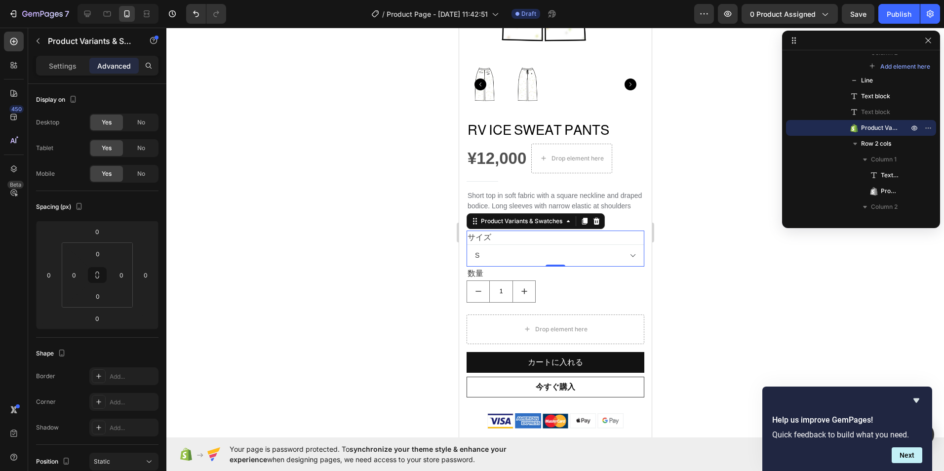
click at [575, 244] on select "S M L XL" at bounding box center [555, 255] width 178 height 22
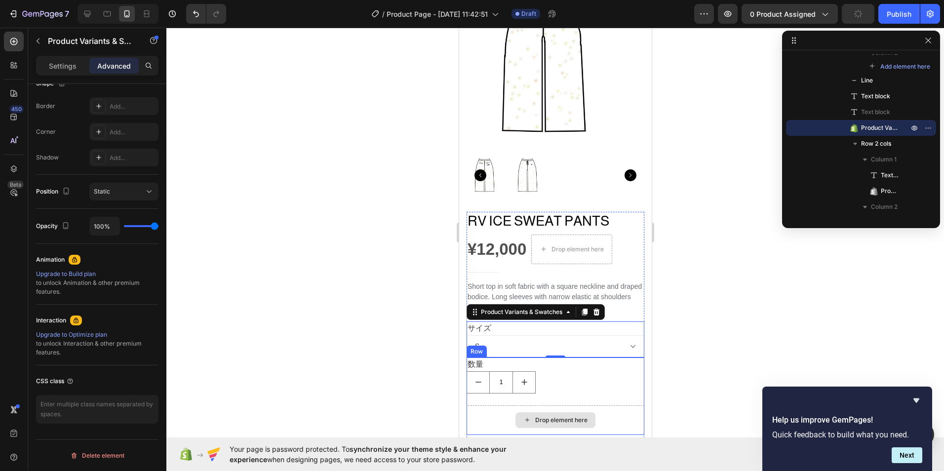
scroll to position [197, 0]
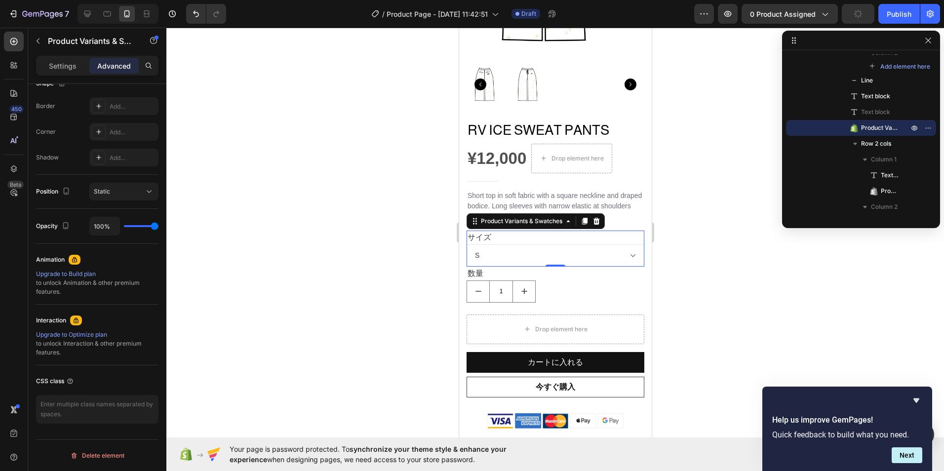
click at [535, 251] on select "S M L XL" at bounding box center [555, 255] width 178 height 22
click at [483, 244] on select "S M L XL" at bounding box center [555, 255] width 178 height 22
click at [115, 67] on p "Advanced" at bounding box center [114, 66] width 34 height 10
click at [71, 70] on p "Settings" at bounding box center [63, 66] width 28 height 10
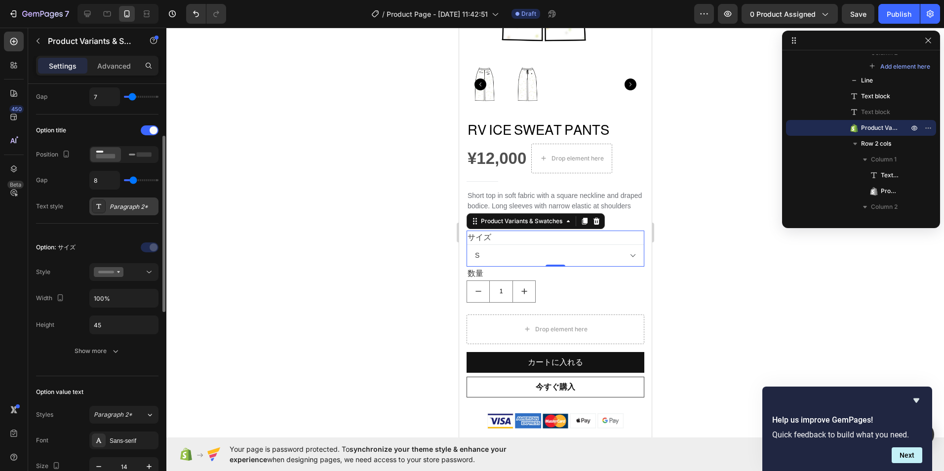
scroll to position [0, 0]
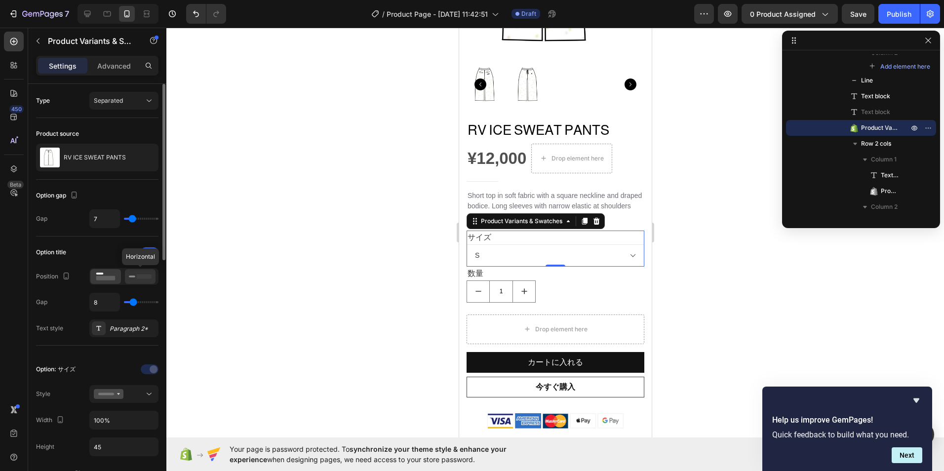
click at [137, 277] on rect at bounding box center [144, 276] width 15 height 4
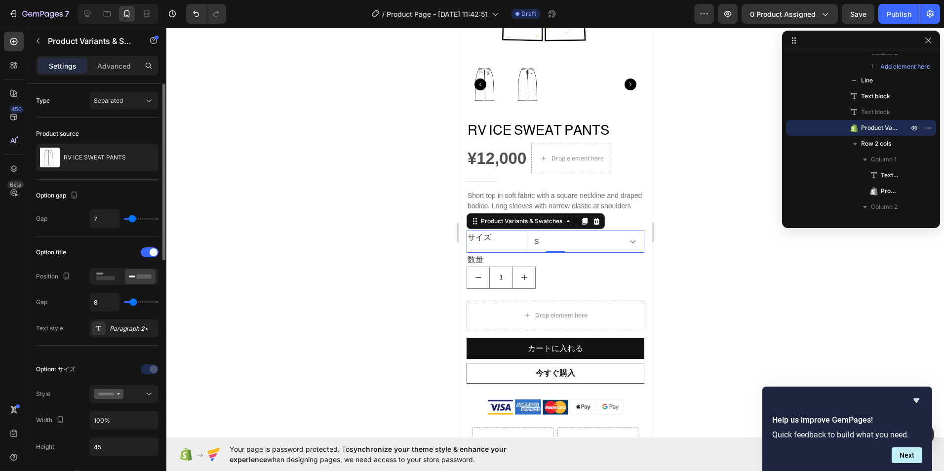
click at [116, 285] on div at bounding box center [123, 276] width 69 height 17
click at [112, 279] on rect at bounding box center [105, 278] width 19 height 4
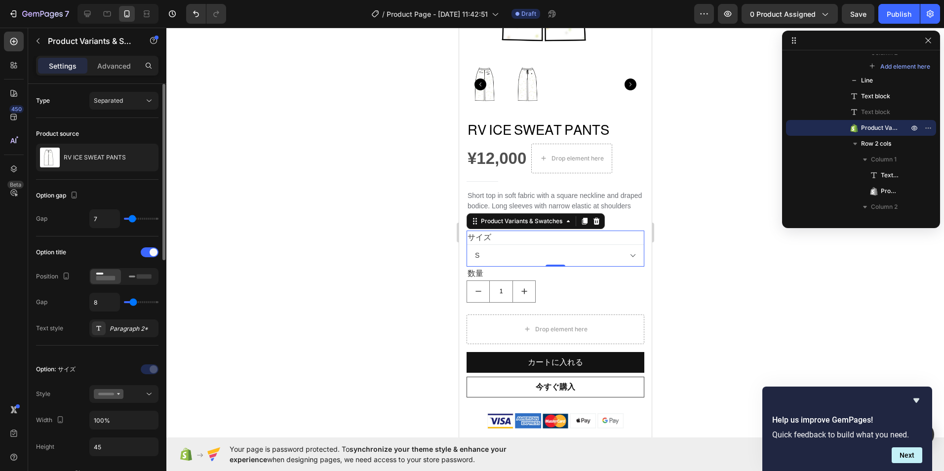
type input "12"
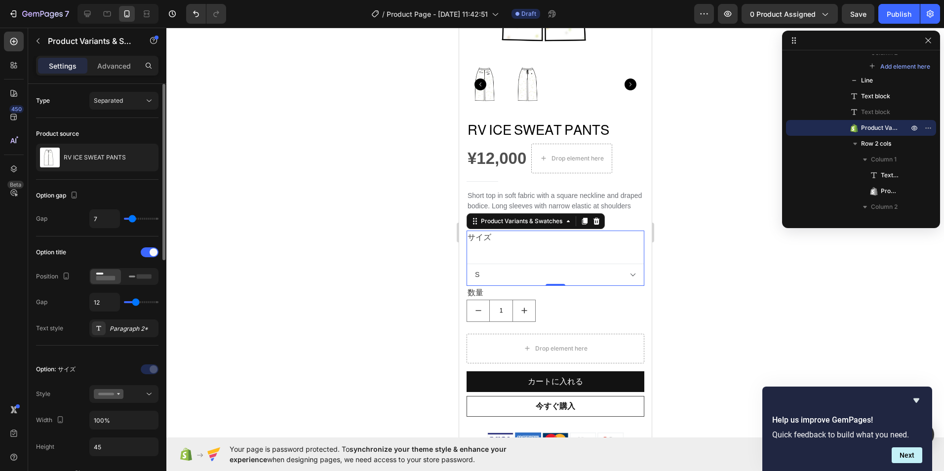
type input "39"
type input "40"
type input "34"
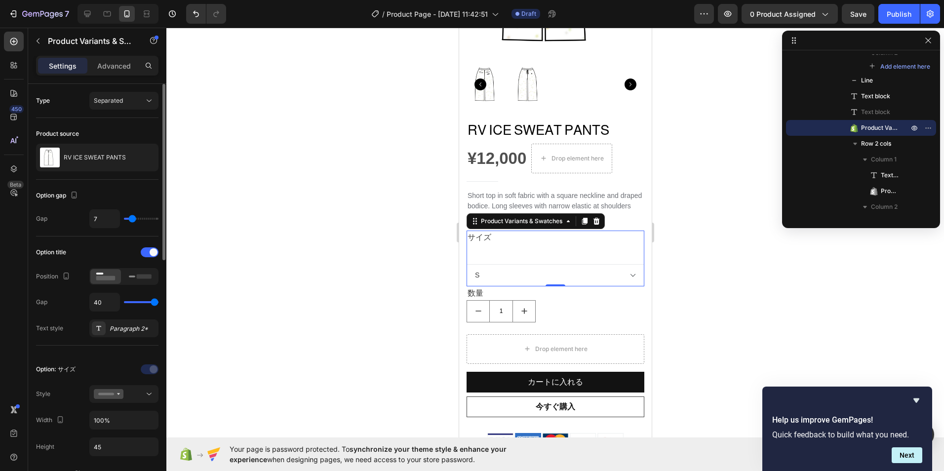
type input "34"
type input "0"
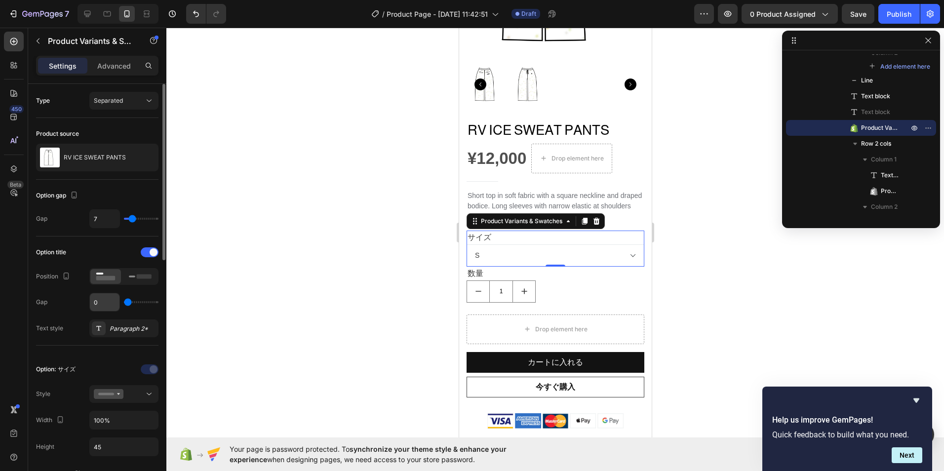
drag, startPoint x: 135, startPoint y: 303, endPoint x: 100, endPoint y: 293, distance: 36.5
type input "0"
click at [124, 303] on input "range" at bounding box center [141, 302] width 35 height 2
type input "4"
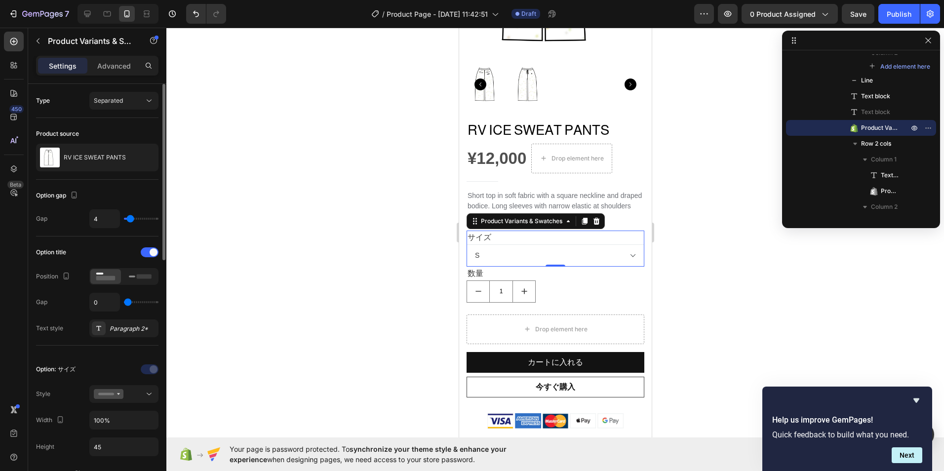
type input "6"
type input "8"
type input "12"
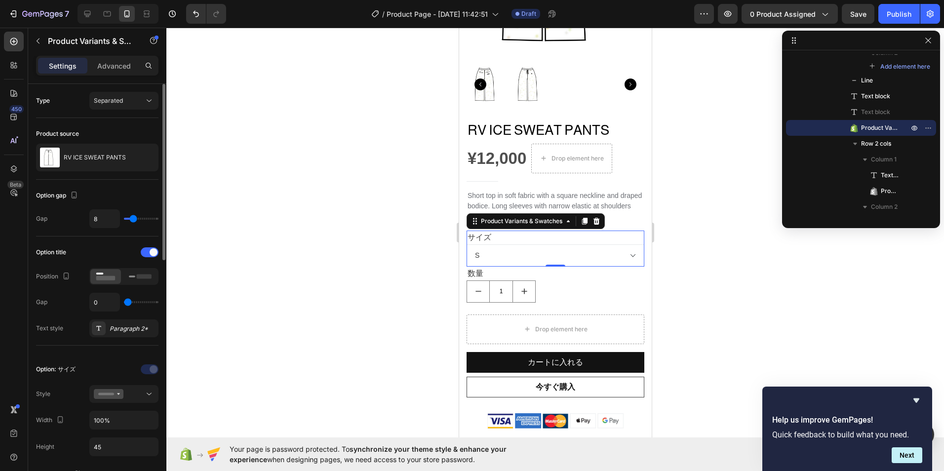
type input "12"
type input "16"
type input "19"
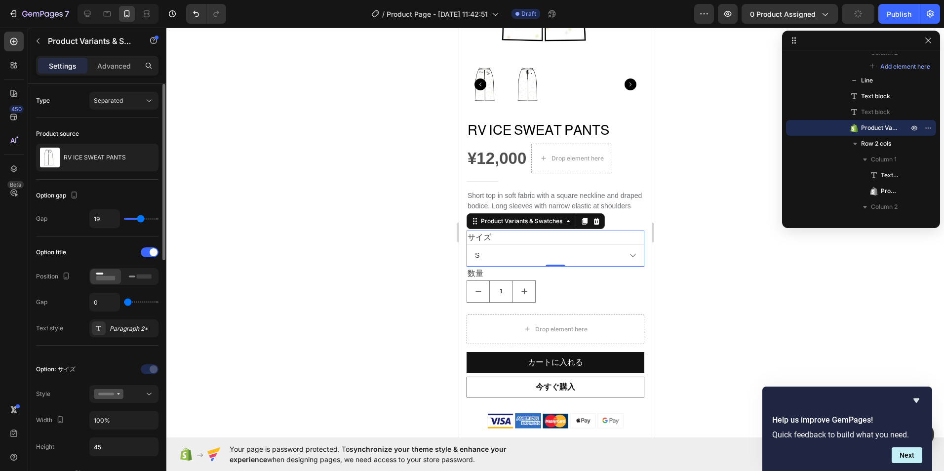
type input "21"
type input "24"
type input "27"
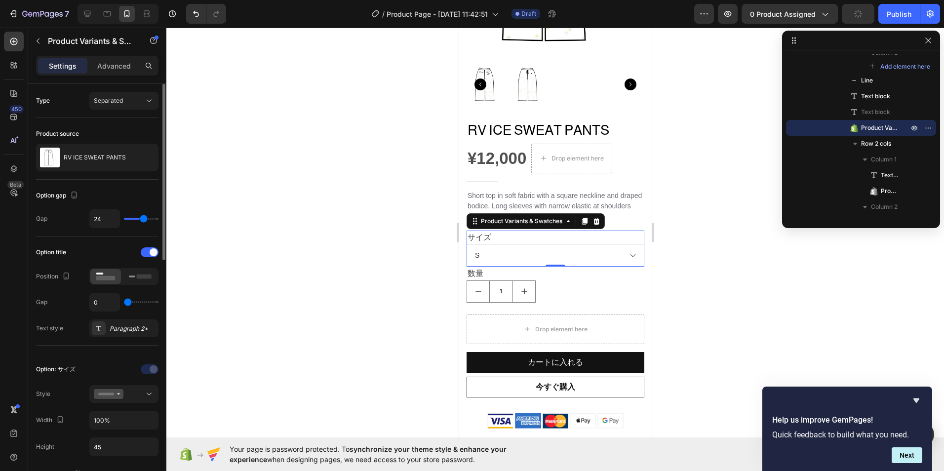
type input "27"
type input "30"
type input "33"
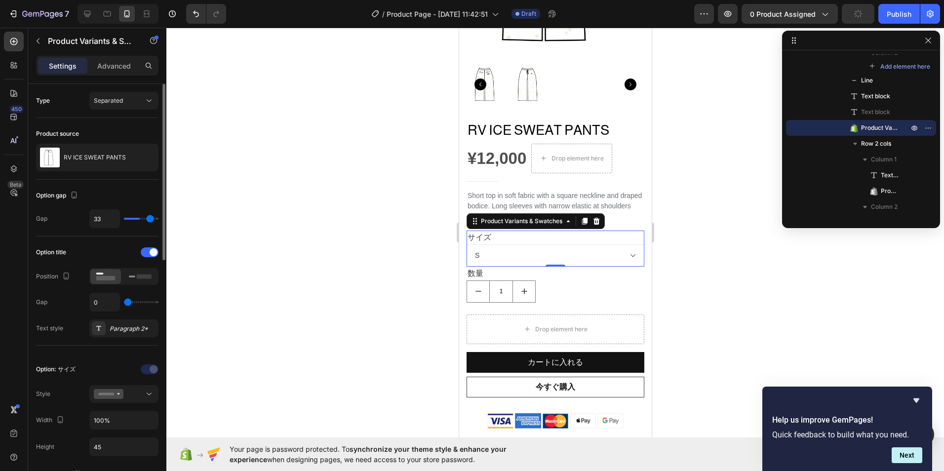
type input "36"
type input "38"
type input "40"
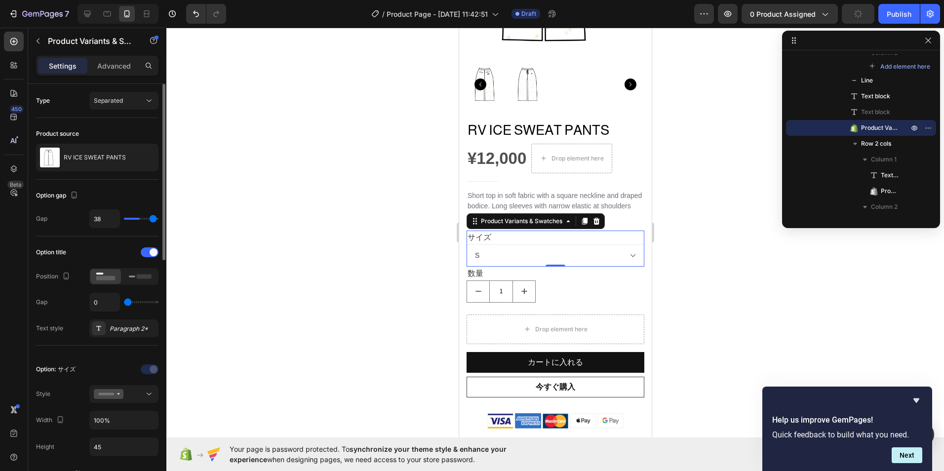
type input "40"
type input "16"
type input "2"
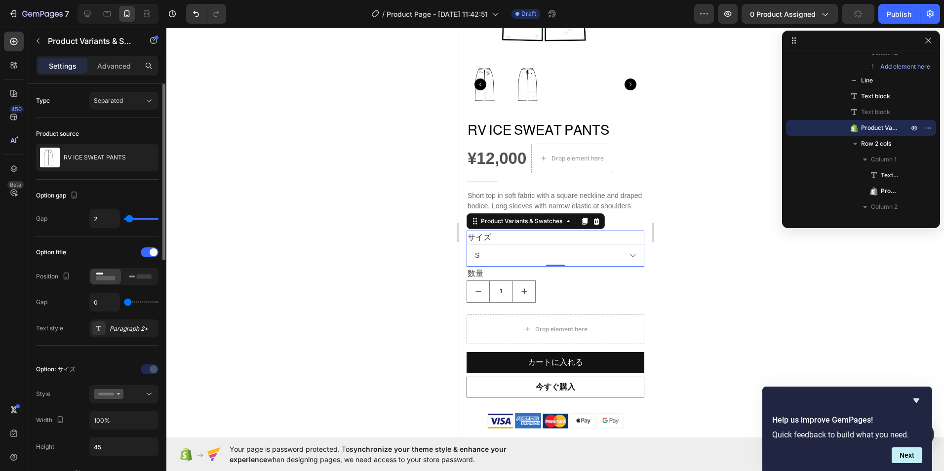
type input "0"
drag, startPoint x: 130, startPoint y: 221, endPoint x: 95, endPoint y: 223, distance: 34.6
type input "0"
click at [124, 220] on input "range" at bounding box center [141, 219] width 35 height 2
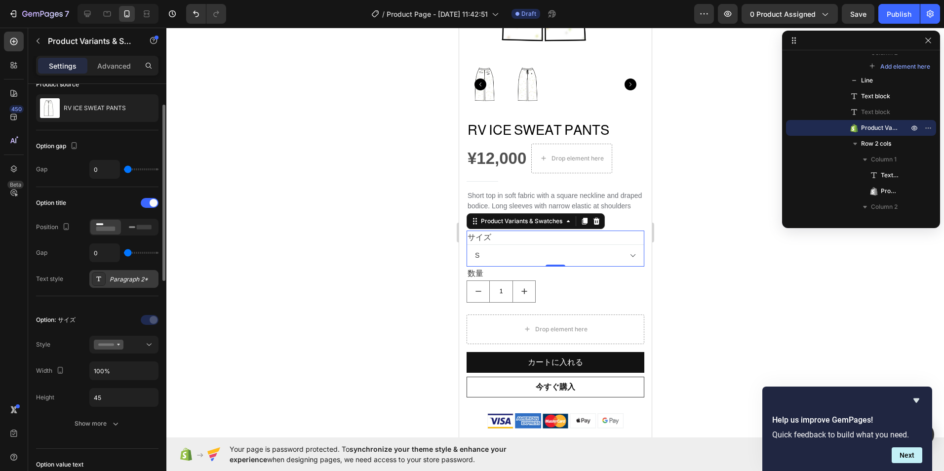
click at [140, 278] on div "Paragraph 2*" at bounding box center [133, 279] width 46 height 9
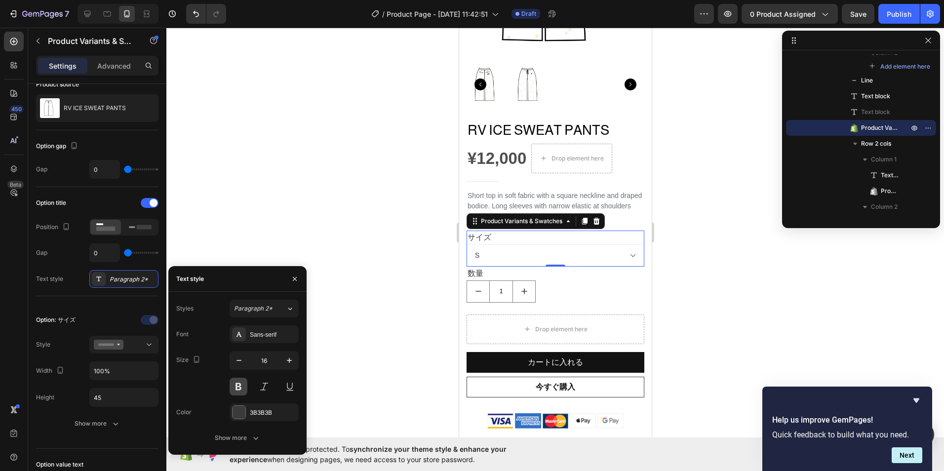
click at [234, 385] on button at bounding box center [239, 387] width 18 height 18
click at [235, 384] on button at bounding box center [239, 387] width 18 height 18
click at [267, 311] on span "Paragraph 2*" at bounding box center [253, 308] width 39 height 9
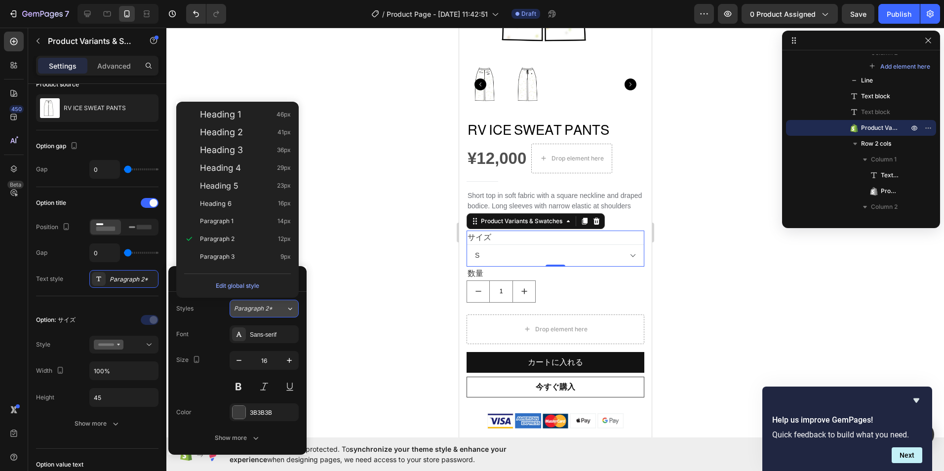
click at [259, 312] on span "Paragraph 2*" at bounding box center [253, 308] width 39 height 9
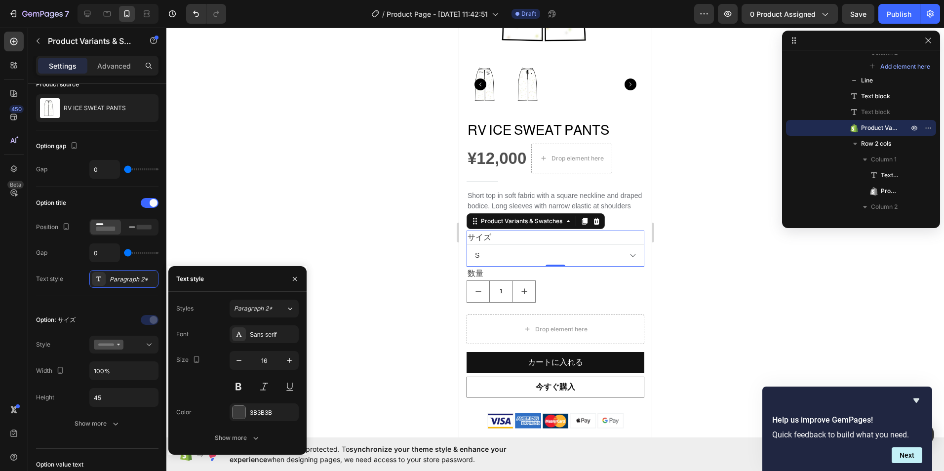
click at [321, 342] on div at bounding box center [554, 249] width 777 height 443
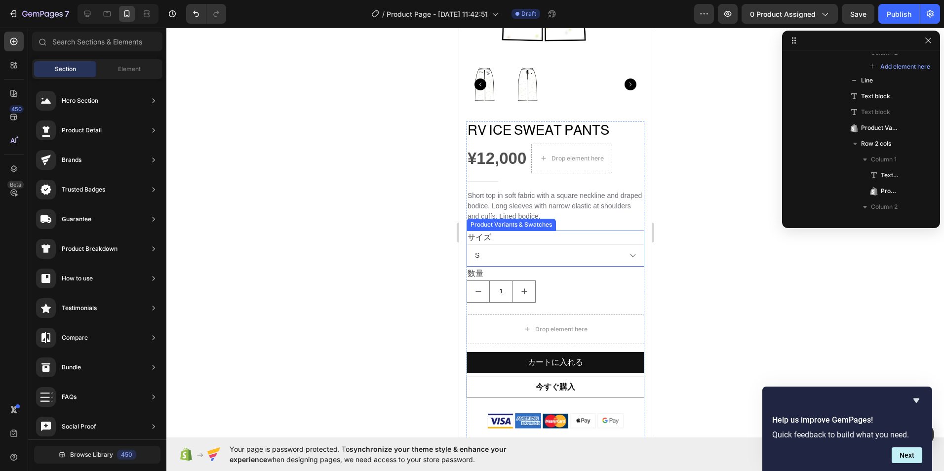
click at [539, 245] on select "S M L XL" at bounding box center [555, 255] width 178 height 22
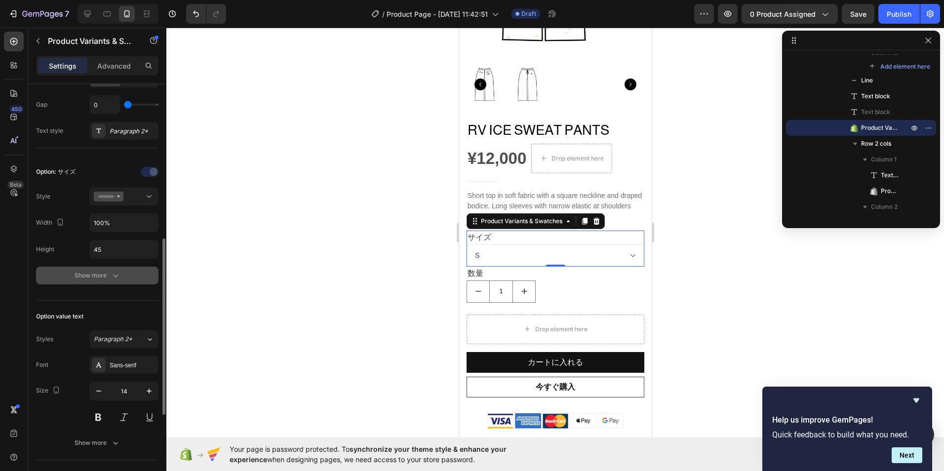
scroll to position [296, 0]
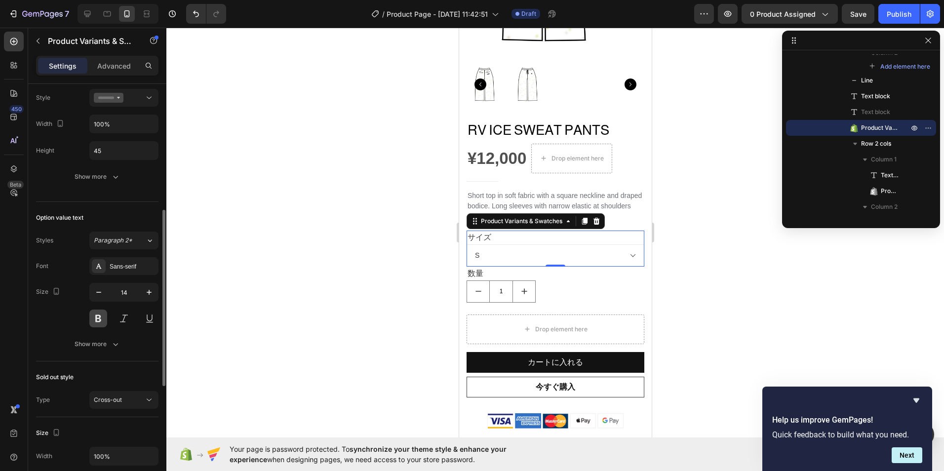
click at [95, 322] on button at bounding box center [98, 319] width 18 height 18
click at [494, 249] on select "S M L XL" at bounding box center [555, 255] width 178 height 22
click at [495, 249] on select "S M L XL" at bounding box center [555, 255] width 178 height 22
click at [155, 315] on button at bounding box center [150, 319] width 18 height 18
click at [147, 323] on button at bounding box center [150, 319] width 18 height 18
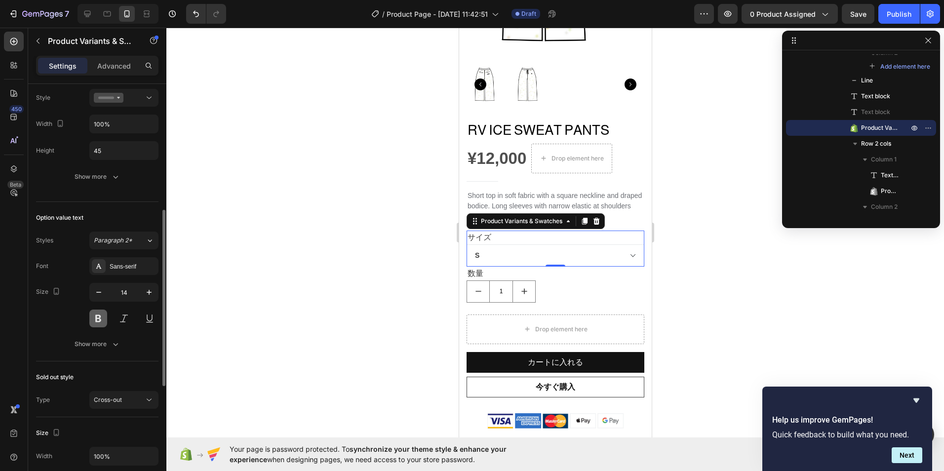
click at [90, 317] on button at bounding box center [98, 319] width 18 height 18
click at [92, 317] on button at bounding box center [98, 319] width 18 height 18
click at [111, 341] on icon "button" at bounding box center [116, 344] width 10 height 10
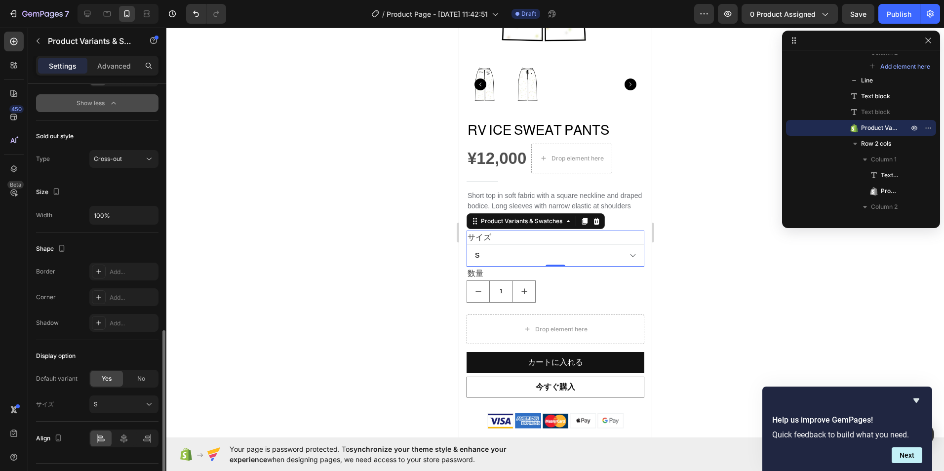
scroll to position [665, 0]
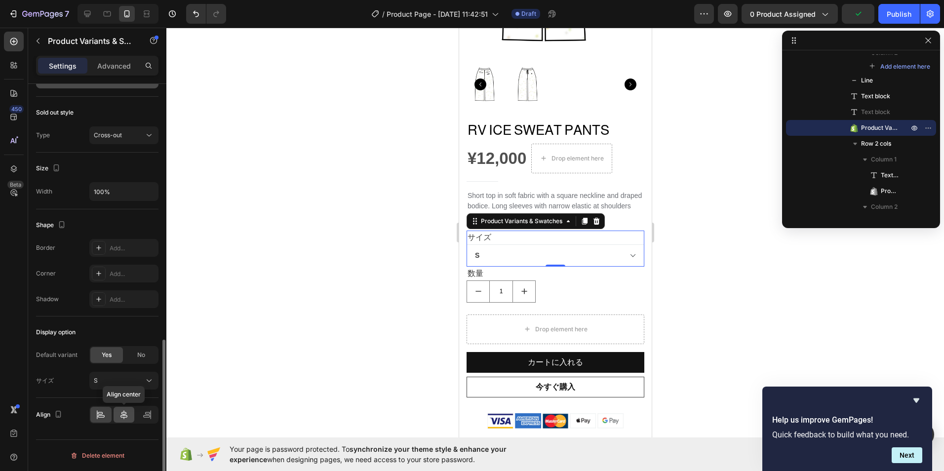
click at [124, 415] on icon at bounding box center [123, 414] width 7 height 9
click at [102, 414] on icon at bounding box center [101, 415] width 10 height 10
click at [145, 388] on button "S" at bounding box center [123, 381] width 69 height 18
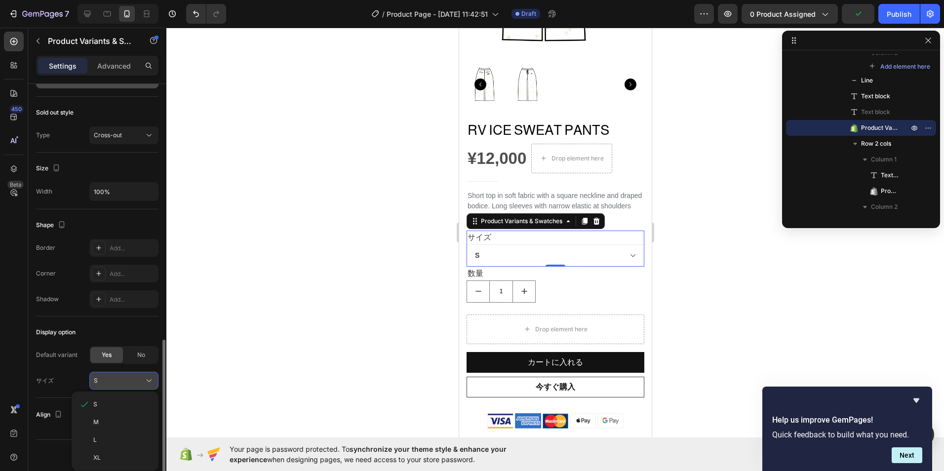
click at [139, 376] on div "S" at bounding box center [118, 380] width 48 height 9
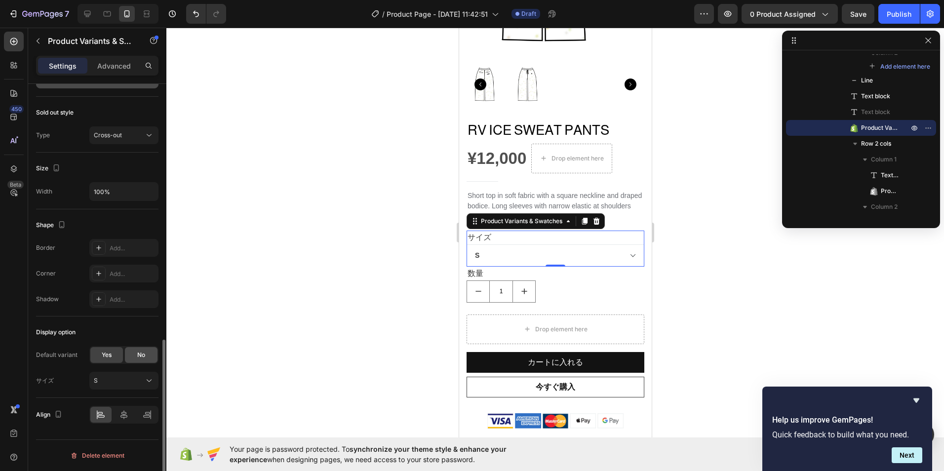
click at [142, 359] on span "No" at bounding box center [141, 354] width 8 height 9
click at [112, 353] on div "Yes" at bounding box center [106, 355] width 33 height 16
select select "S"
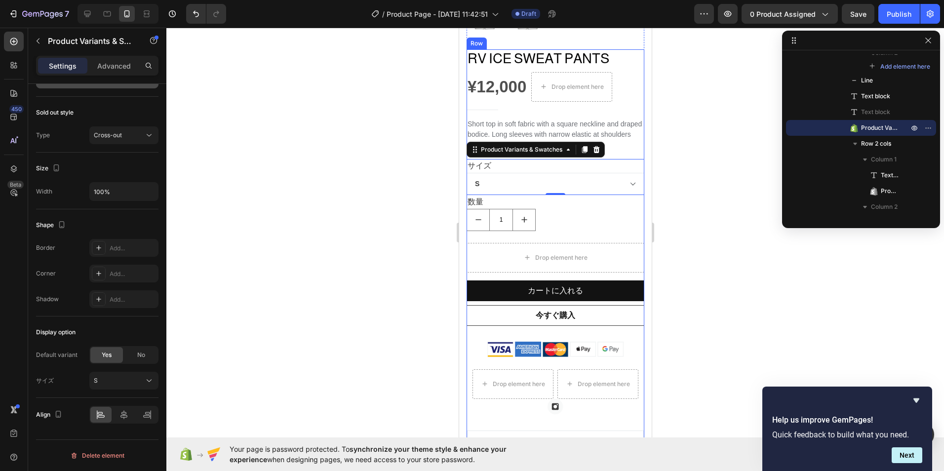
scroll to position [346, 0]
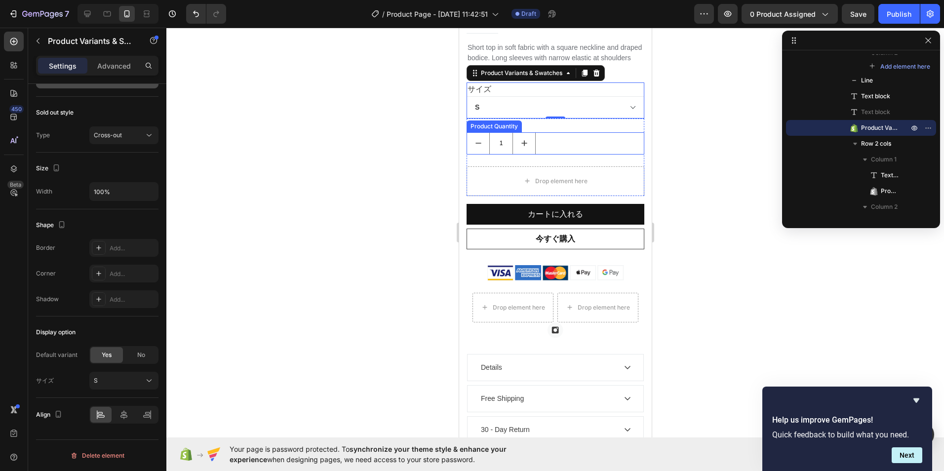
click at [521, 138] on icon "increment" at bounding box center [524, 143] width 10 height 10
type input "2"
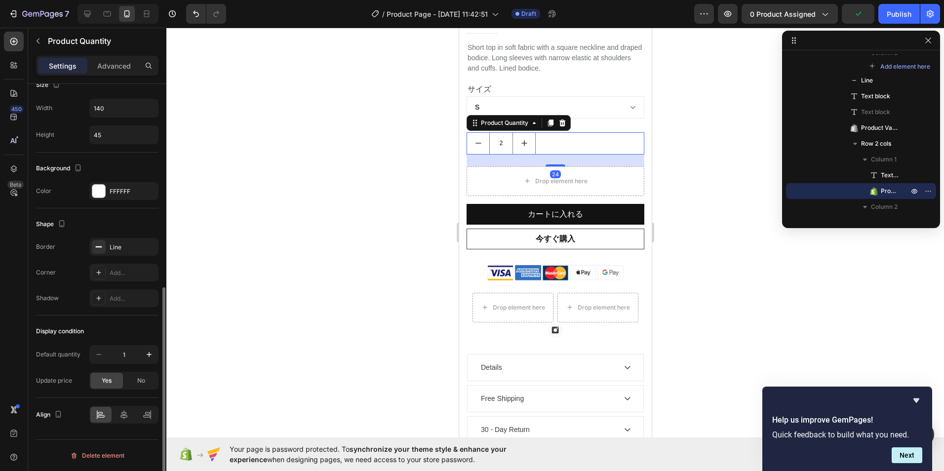
scroll to position [0, 0]
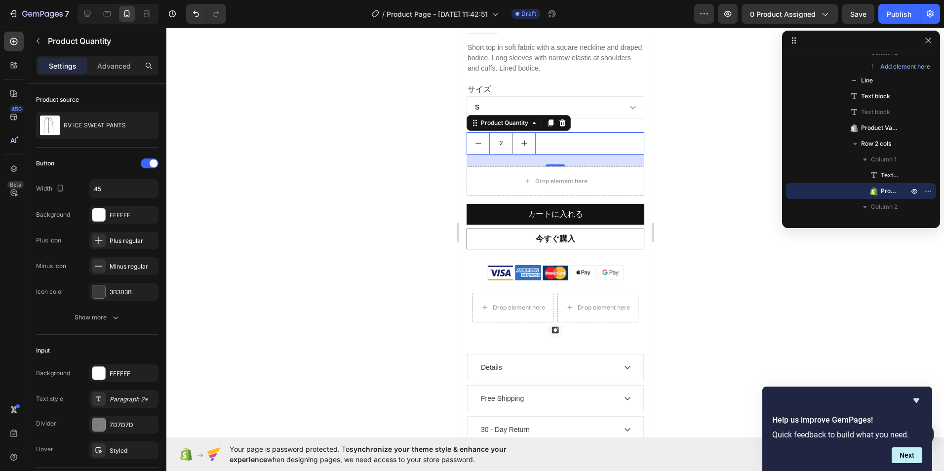
click at [584, 132] on div "2" at bounding box center [555, 143] width 178 height 22
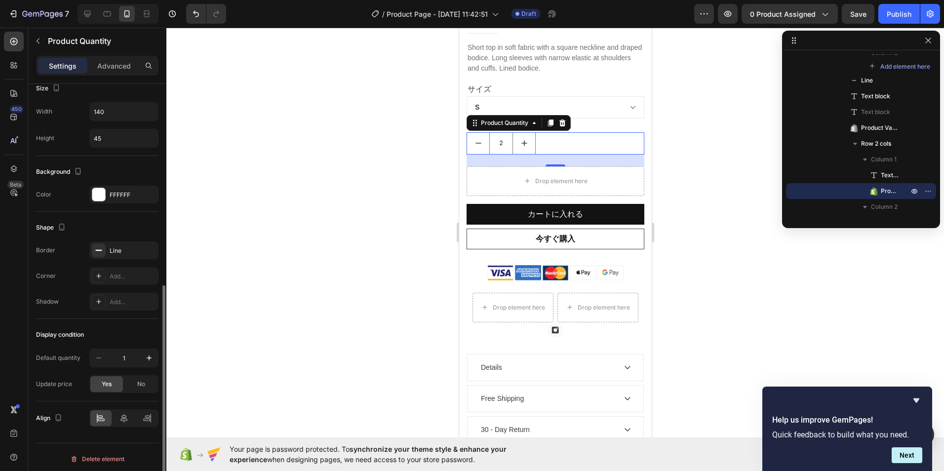
scroll to position [398, 0]
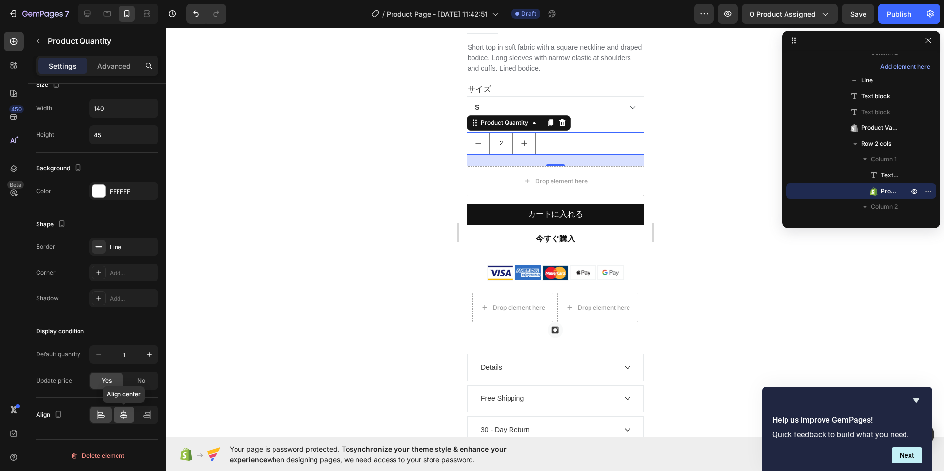
click at [122, 414] on icon at bounding box center [123, 414] width 7 height 9
click at [147, 426] on div "Align" at bounding box center [97, 415] width 122 height 34
click at [148, 420] on div at bounding box center [146, 415] width 21 height 16
click at [93, 412] on div at bounding box center [100, 415] width 21 height 16
click at [152, 246] on button "button" at bounding box center [148, 247] width 12 height 12
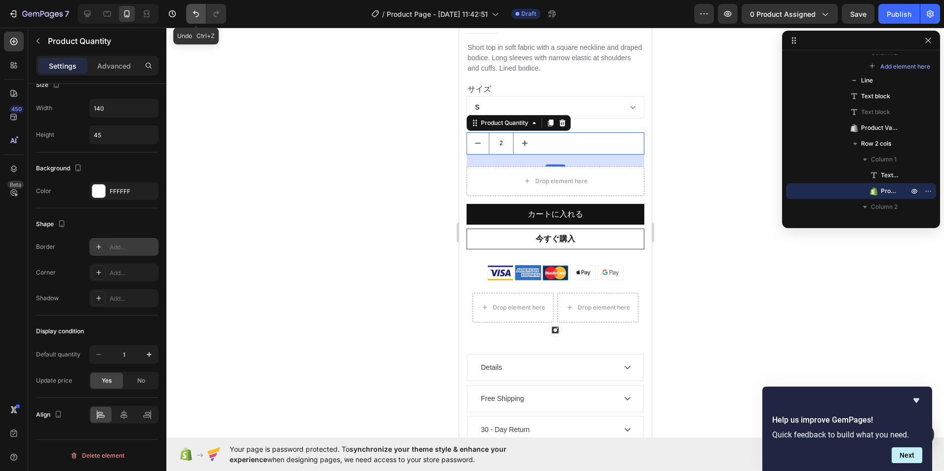
click at [196, 17] on icon "Undo/Redo" at bounding box center [196, 14] width 10 height 10
click at [127, 274] on div "Add..." at bounding box center [133, 273] width 46 height 9
click at [135, 290] on div "Add..." at bounding box center [123, 298] width 69 height 18
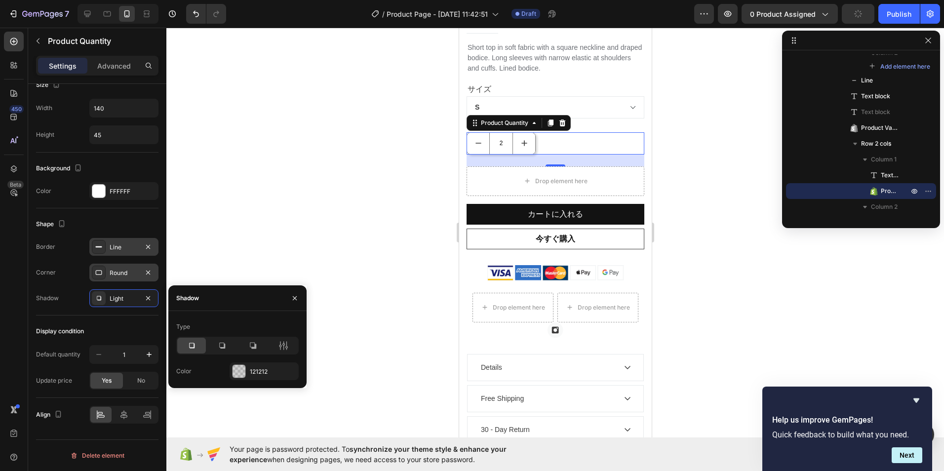
click at [206, 204] on div at bounding box center [554, 249] width 777 height 443
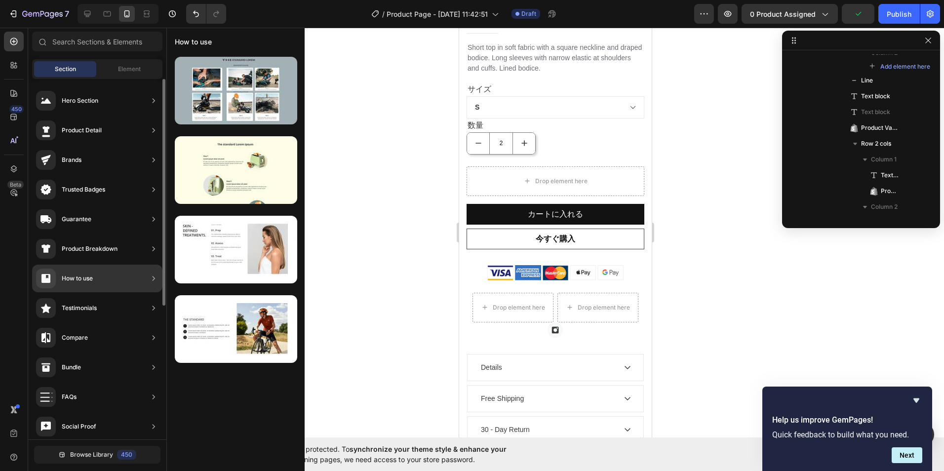
scroll to position [0, 0]
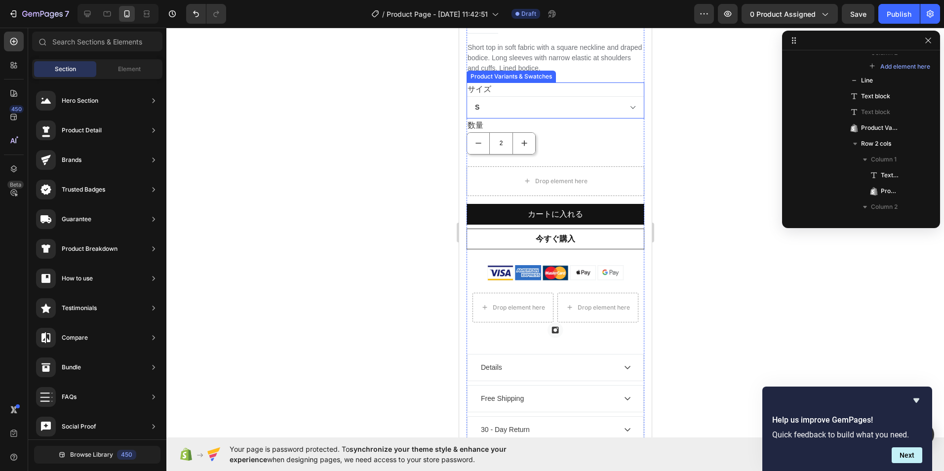
click at [570, 105] on select "S M L XL" at bounding box center [555, 107] width 178 height 22
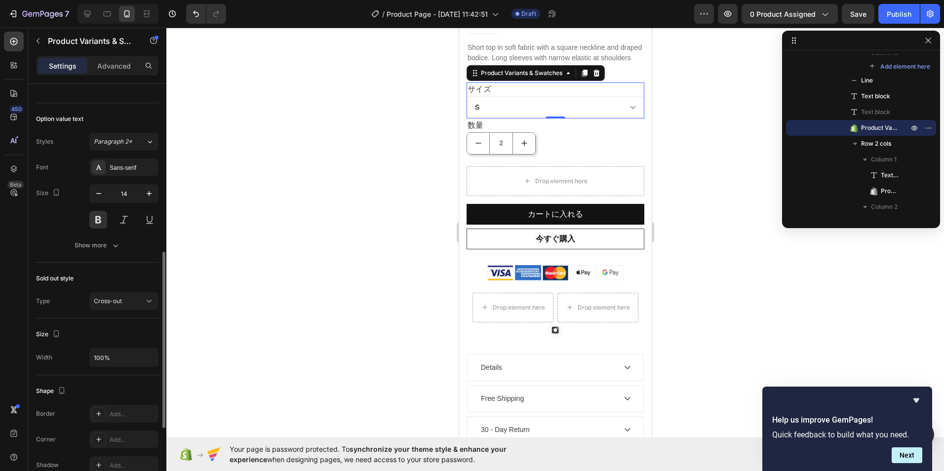
scroll to position [494, 0]
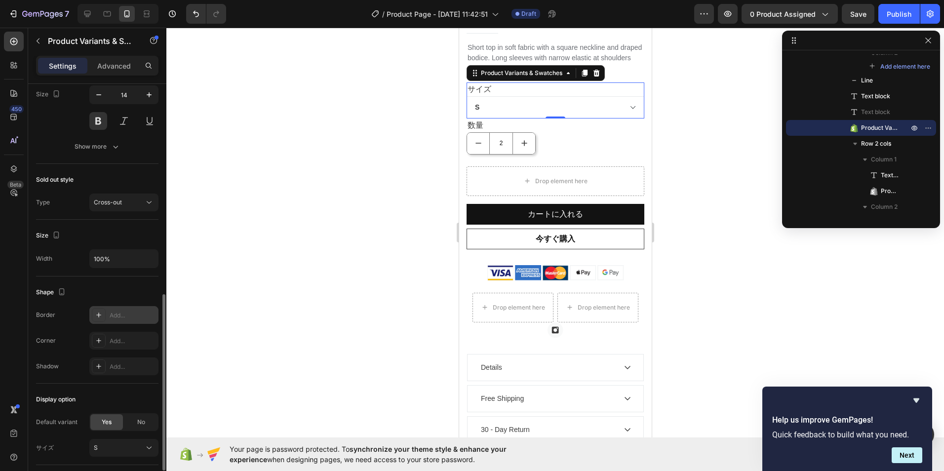
click at [127, 312] on div "Add..." at bounding box center [133, 315] width 46 height 9
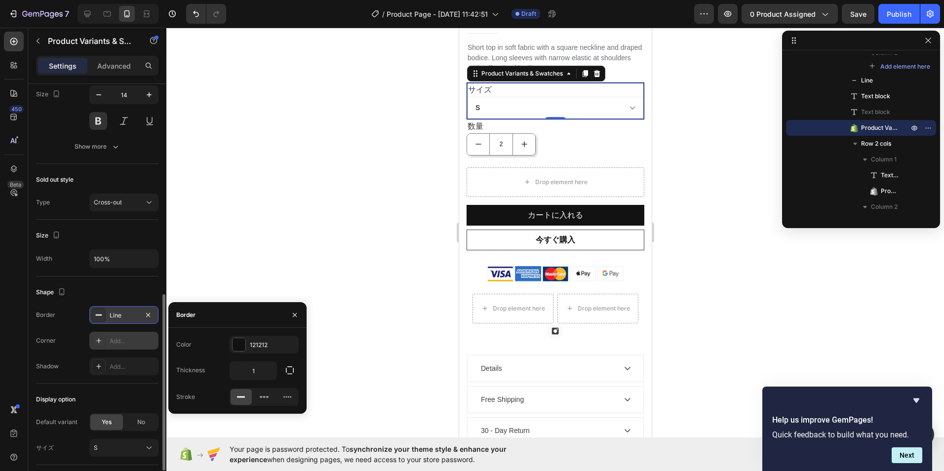
click at [128, 337] on div "Add..." at bounding box center [133, 341] width 46 height 9
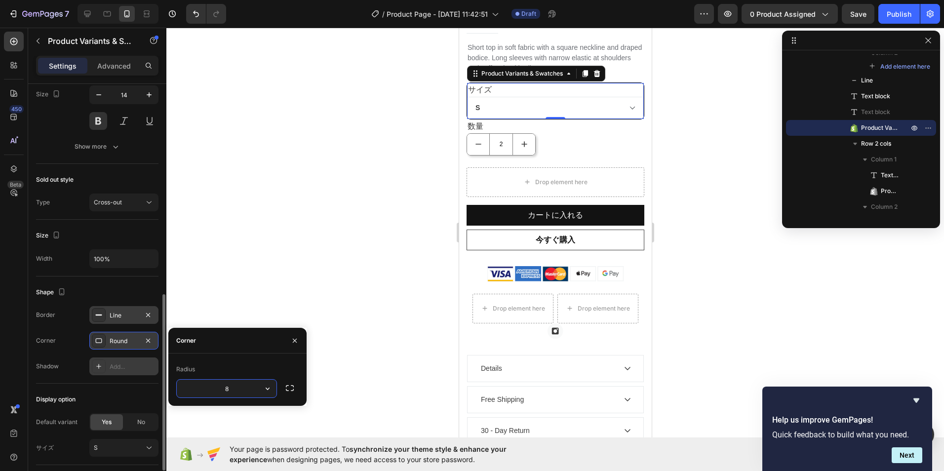
click at [122, 369] on div "Add..." at bounding box center [133, 366] width 46 height 9
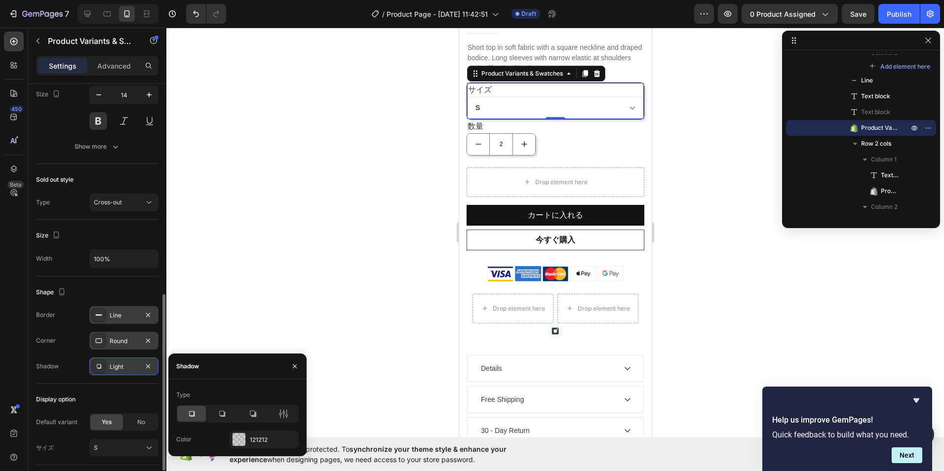
click at [208, 299] on div at bounding box center [554, 249] width 777 height 443
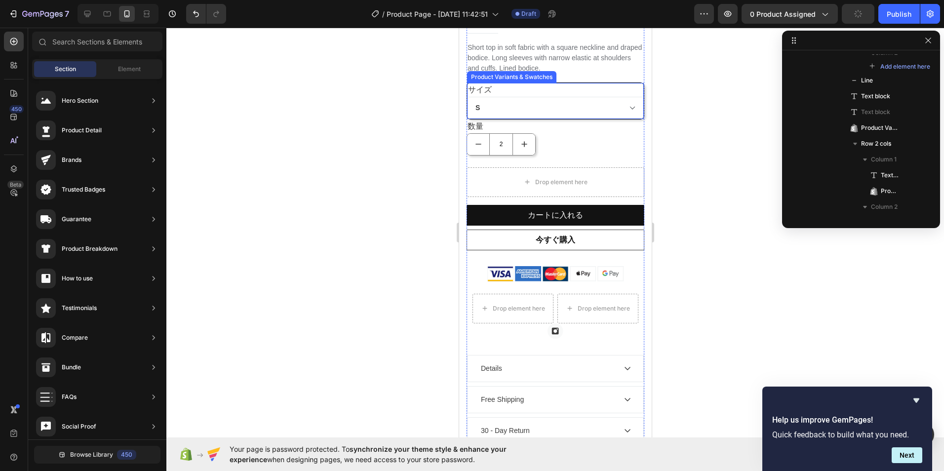
click at [587, 99] on select "S M L XL" at bounding box center [554, 108] width 177 height 22
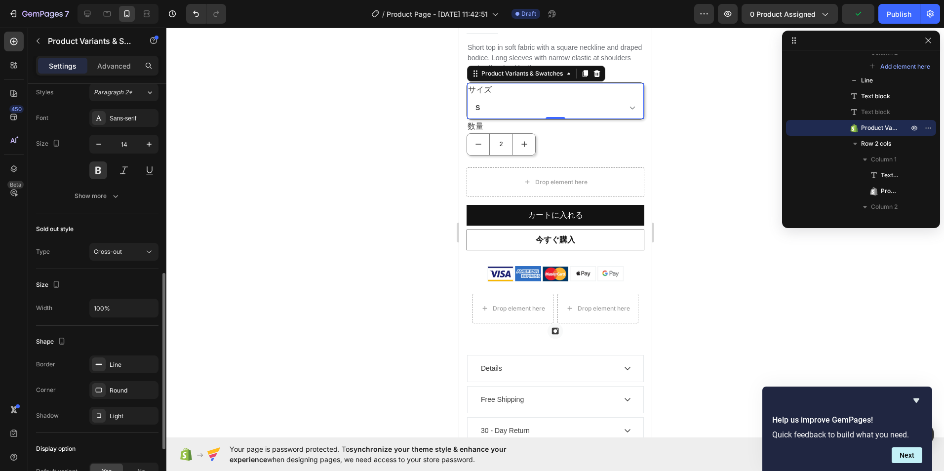
scroll to position [543, 0]
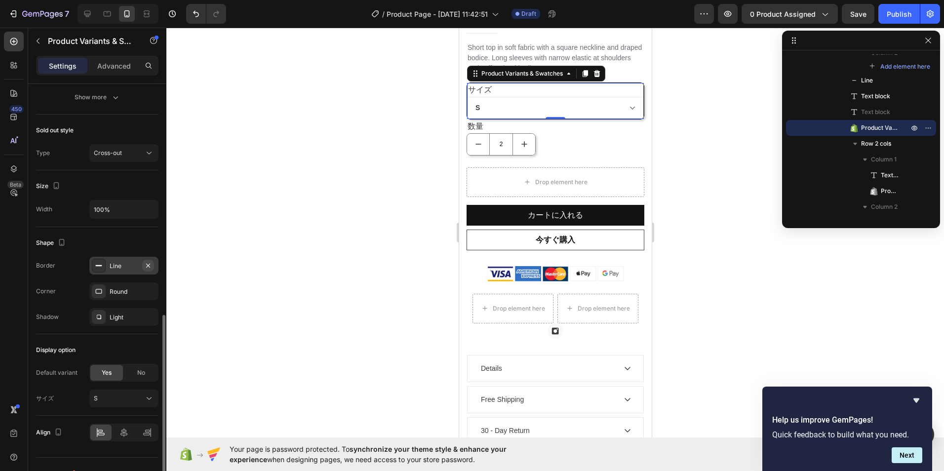
click at [147, 266] on icon "button" at bounding box center [148, 266] width 8 height 8
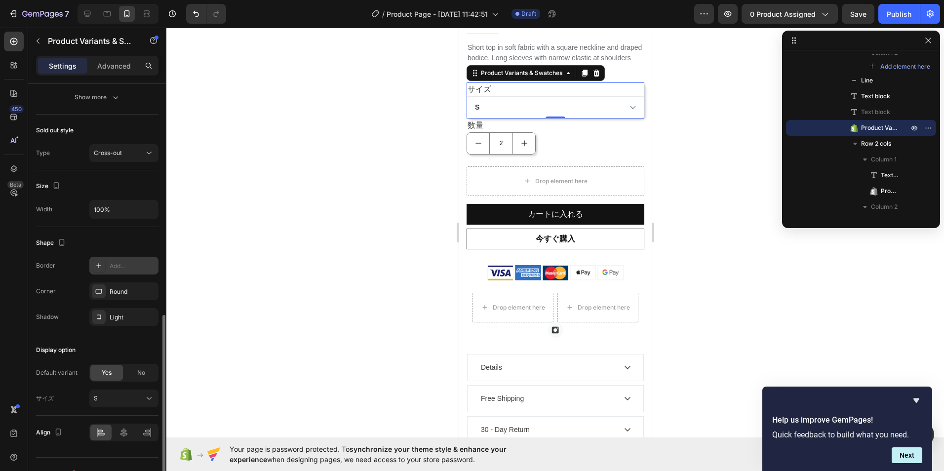
click at [315, 264] on div at bounding box center [554, 249] width 777 height 443
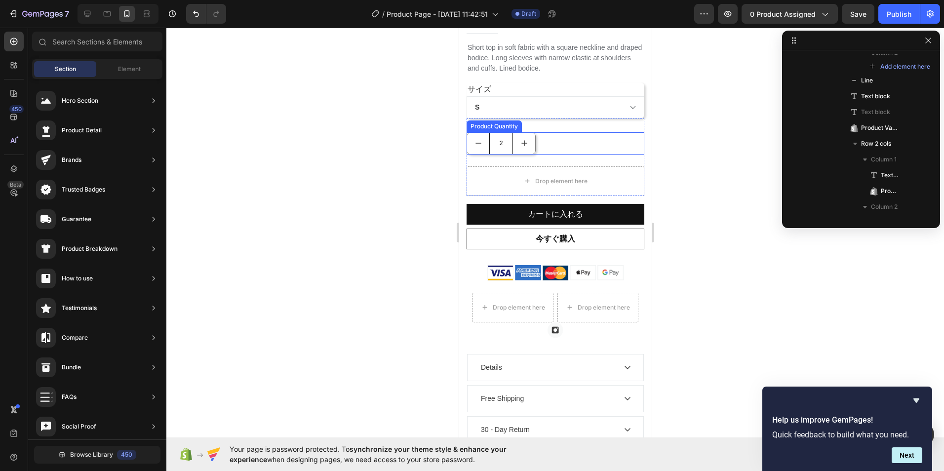
click at [505, 133] on input "2" at bounding box center [501, 143] width 24 height 21
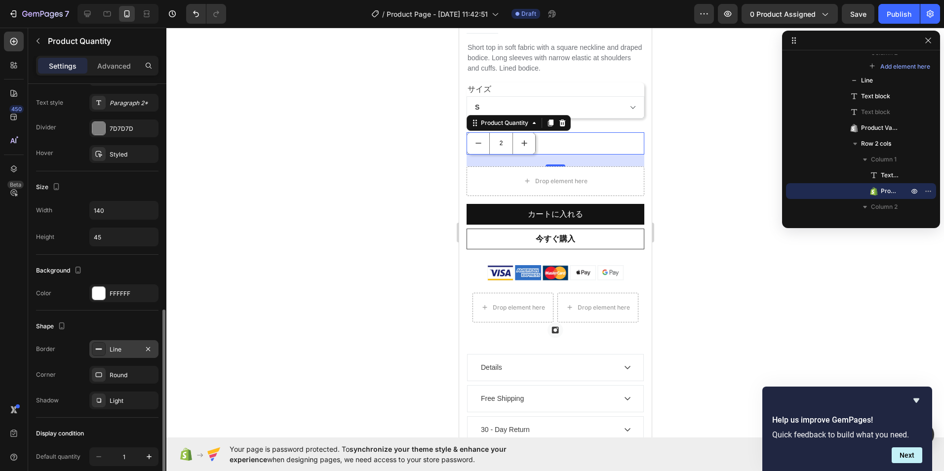
scroll to position [346, 0]
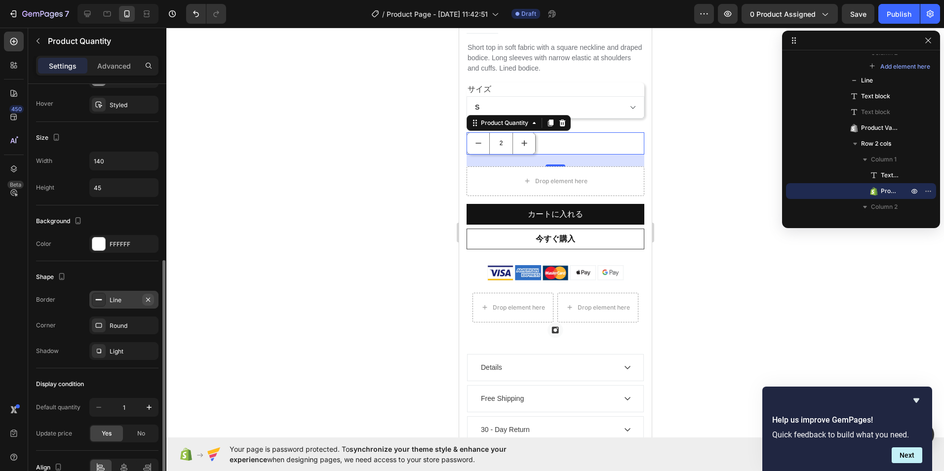
click at [149, 298] on icon "button" at bounding box center [148, 300] width 8 height 8
click at [352, 238] on div at bounding box center [554, 249] width 777 height 443
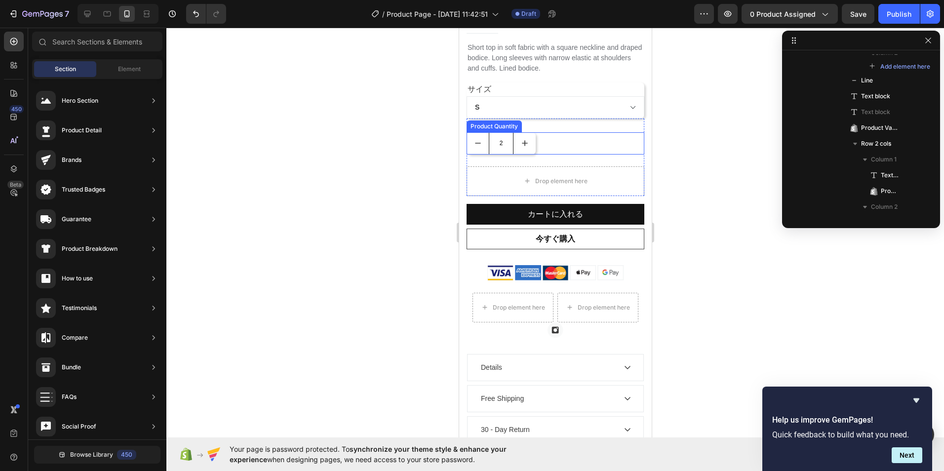
click at [492, 136] on input "2" at bounding box center [500, 143] width 25 height 22
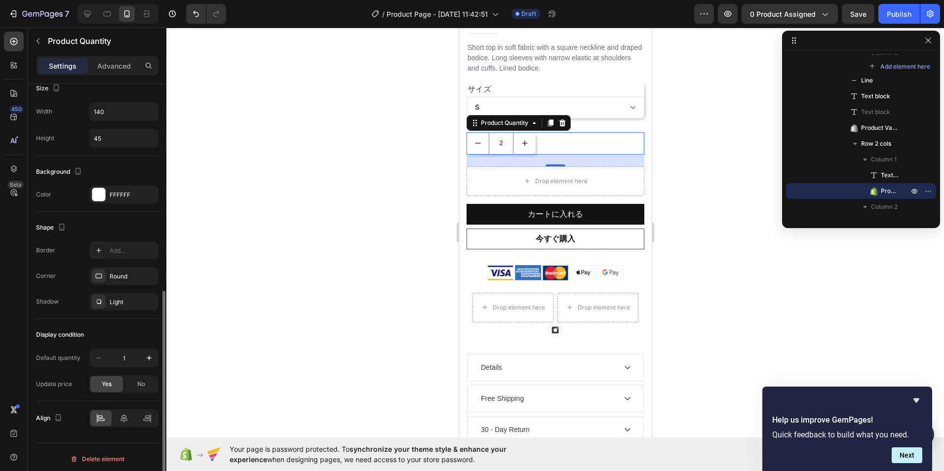
scroll to position [398, 0]
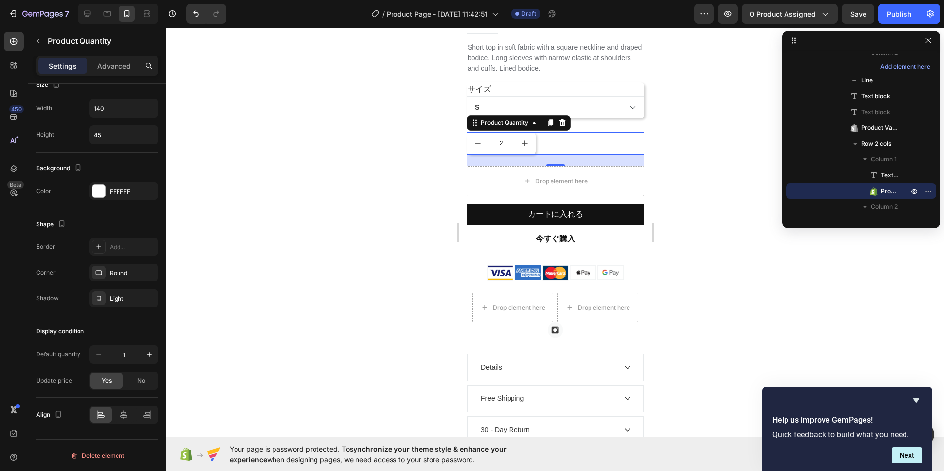
click at [488, 140] on input "2" at bounding box center [500, 143] width 25 height 22
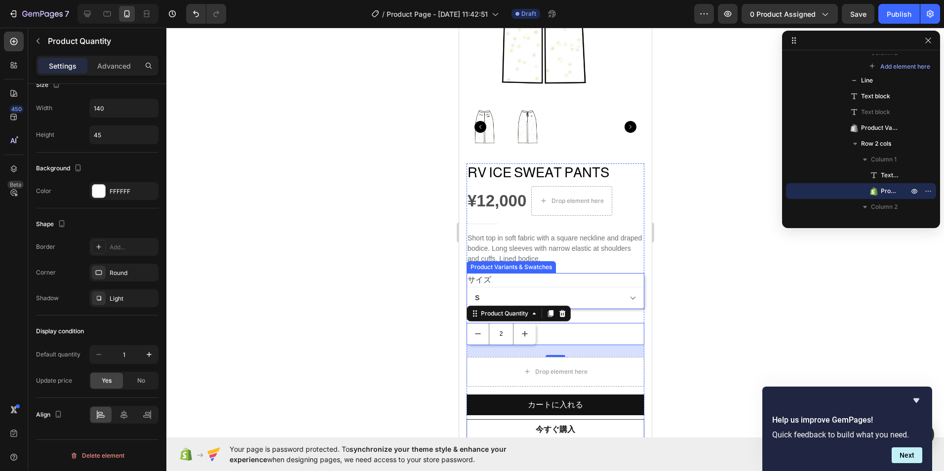
scroll to position [197, 0]
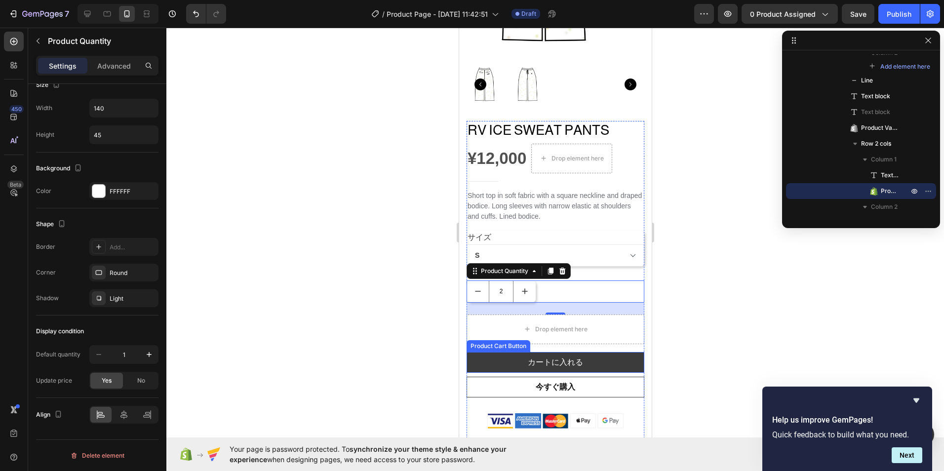
click at [517, 352] on button "カートに入れる" at bounding box center [555, 362] width 178 height 21
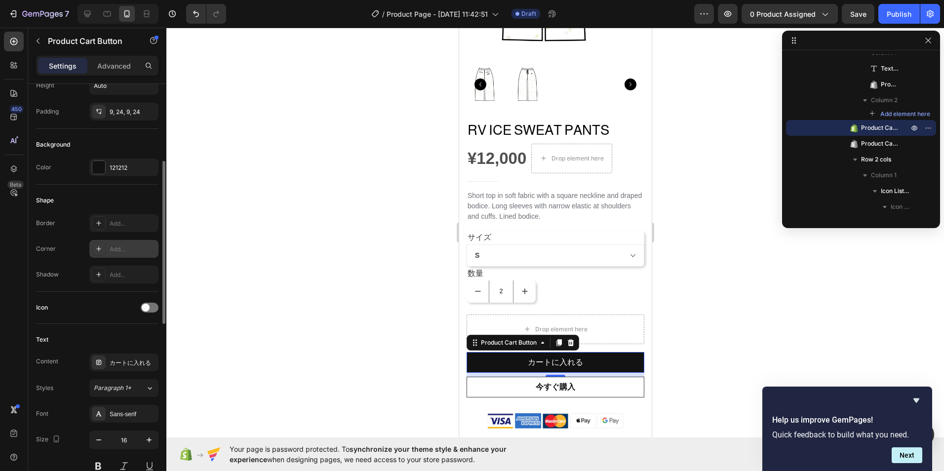
drag, startPoint x: 139, startPoint y: 247, endPoint x: 139, endPoint y: 257, distance: 9.9
click at [139, 246] on div "Add..." at bounding box center [133, 249] width 46 height 9
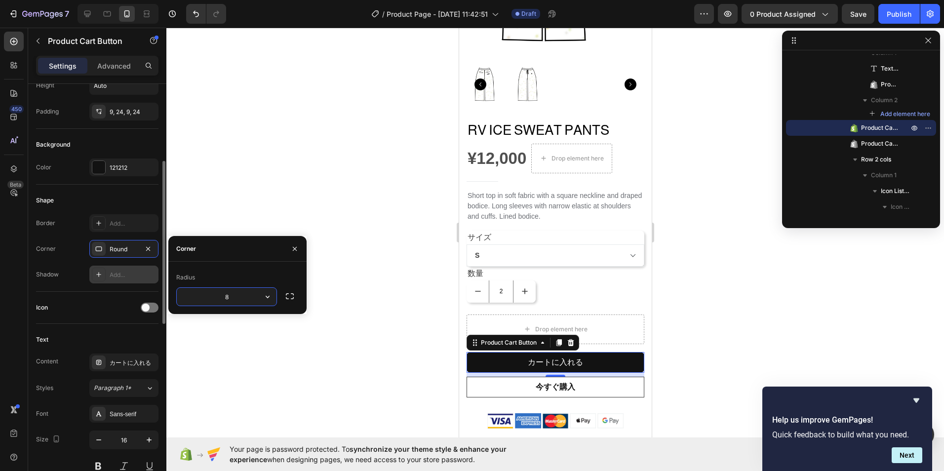
click at [131, 283] on div "Add..." at bounding box center [123, 275] width 69 height 18
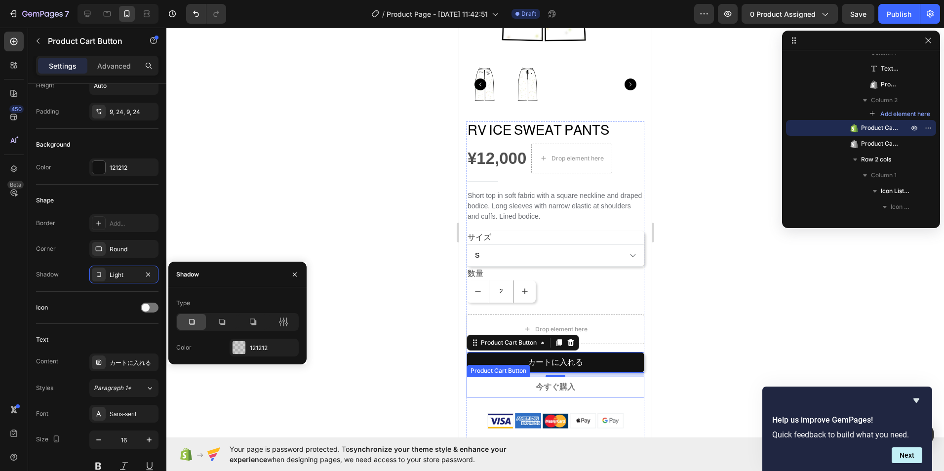
click at [486, 377] on button "今すぐ購入" at bounding box center [555, 387] width 178 height 21
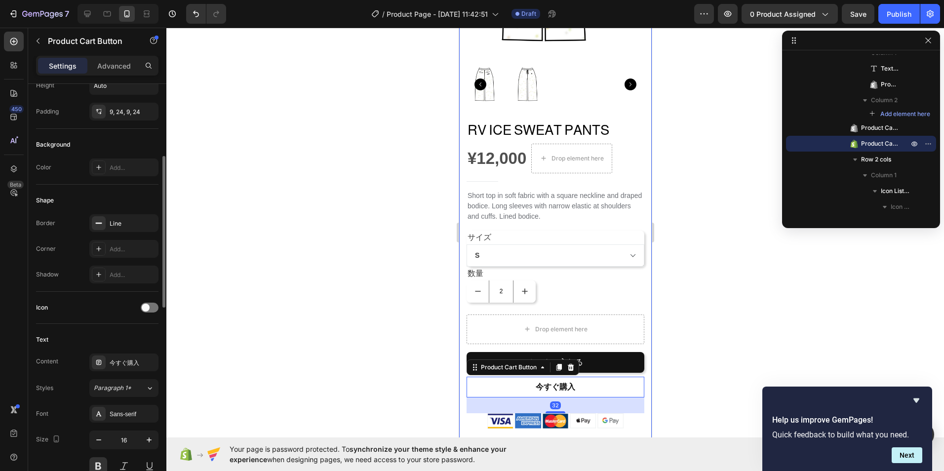
click at [115, 258] on div "Border Line Corner Add... Shadow Add..." at bounding box center [97, 248] width 122 height 69
click at [123, 257] on div "Border Line Corner Add... Shadow Add..." at bounding box center [97, 248] width 122 height 69
drag, startPoint x: 123, startPoint y: 257, endPoint x: 209, endPoint y: 260, distance: 85.9
click at [209, 260] on div at bounding box center [554, 249] width 777 height 443
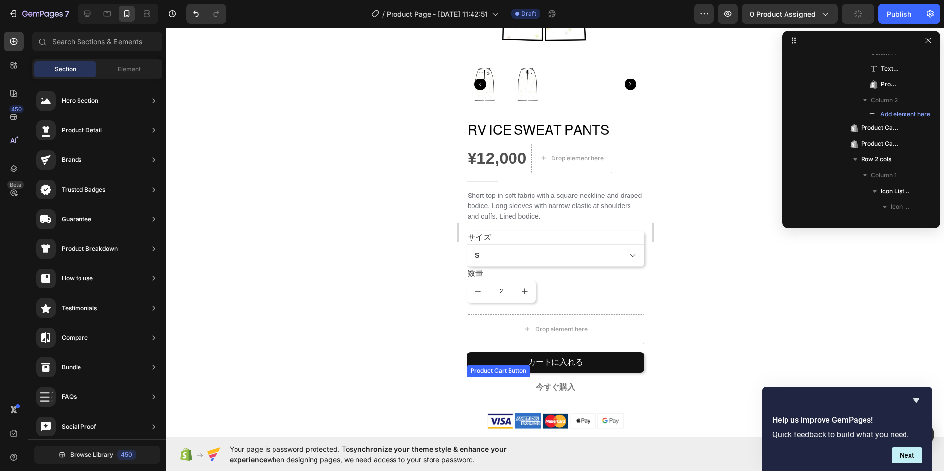
click at [501, 383] on button "今すぐ購入" at bounding box center [555, 387] width 178 height 21
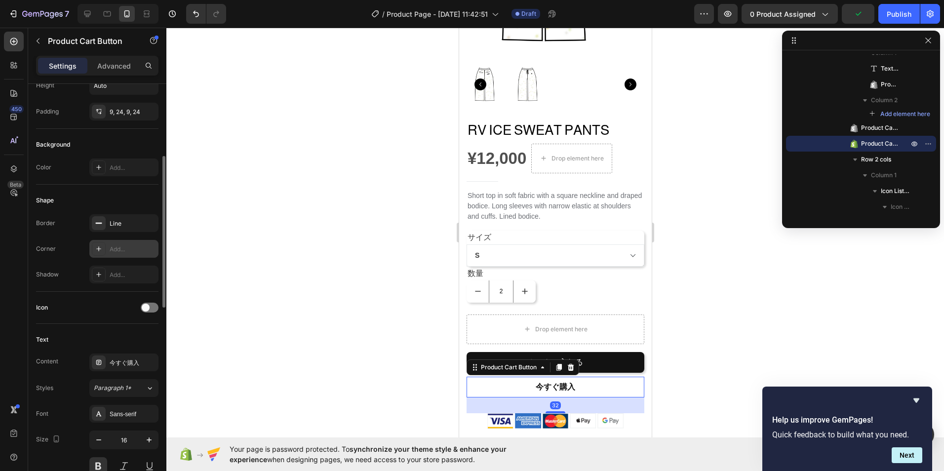
click at [119, 248] on div "Add..." at bounding box center [133, 249] width 46 height 9
click at [129, 271] on div "Add..." at bounding box center [133, 275] width 46 height 9
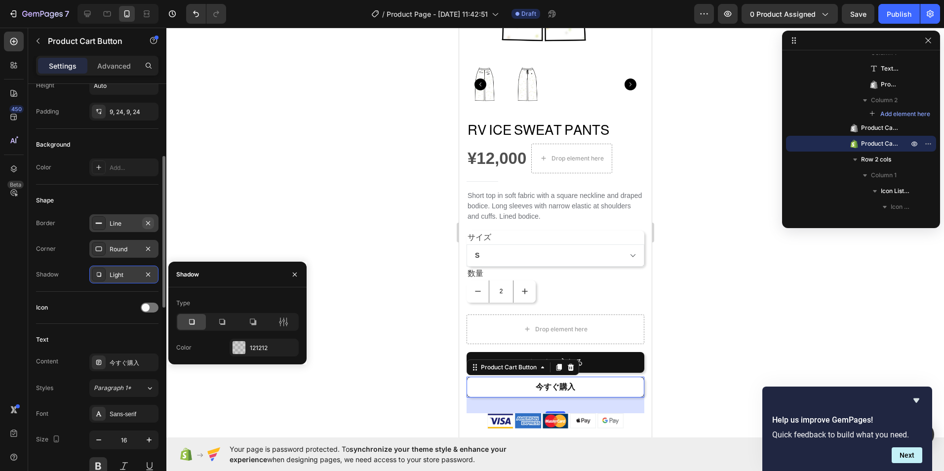
click at [150, 225] on icon "button" at bounding box center [148, 223] width 4 height 4
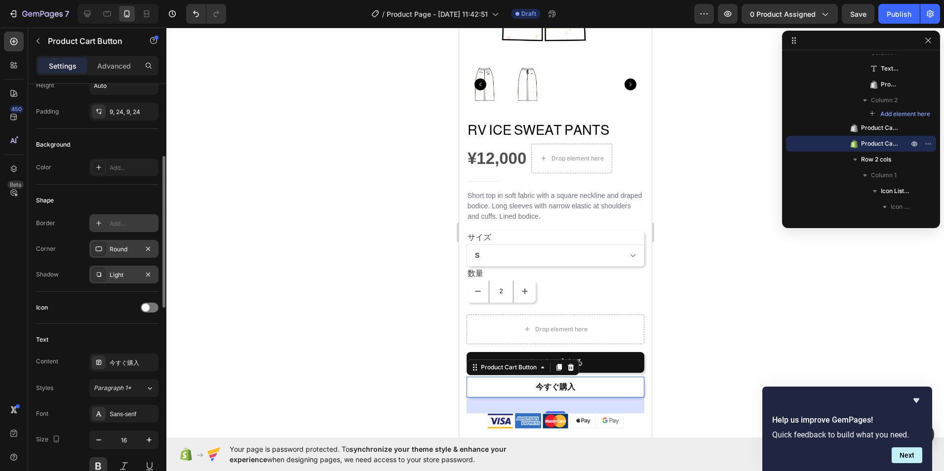
click at [216, 246] on div at bounding box center [554, 249] width 777 height 443
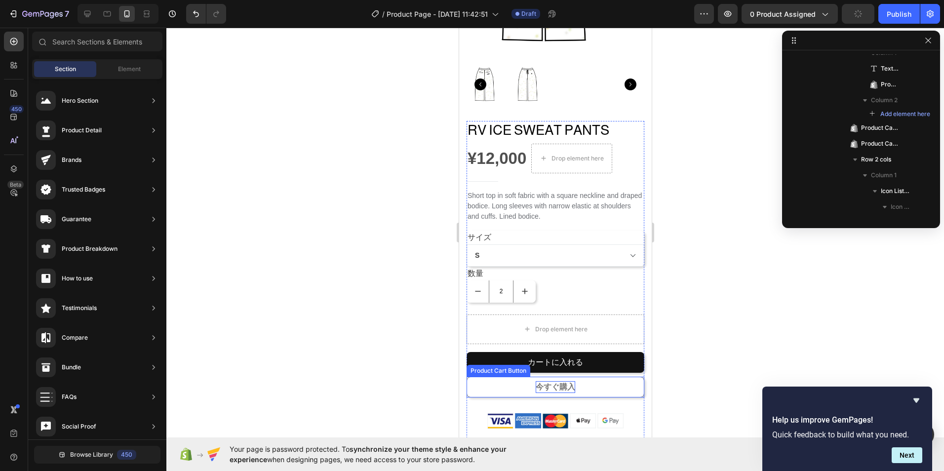
click at [553, 381] on p "今すぐ購入" at bounding box center [554, 387] width 39 height 12
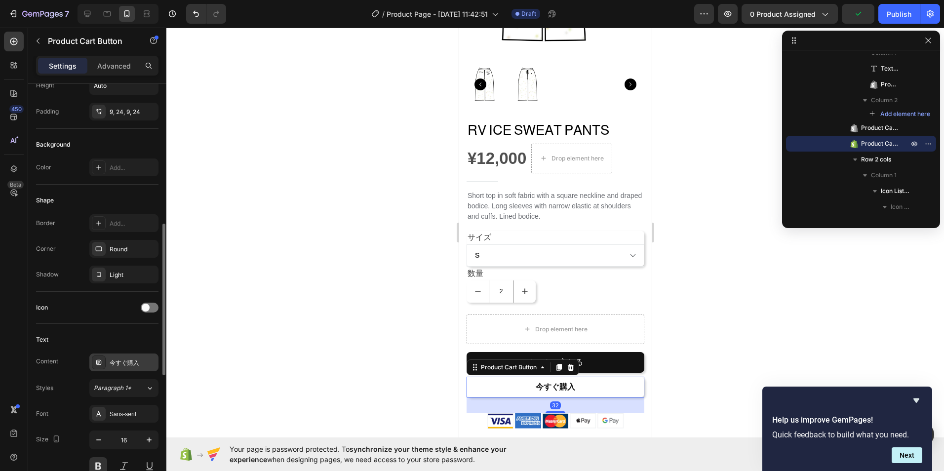
scroll to position [247, 0]
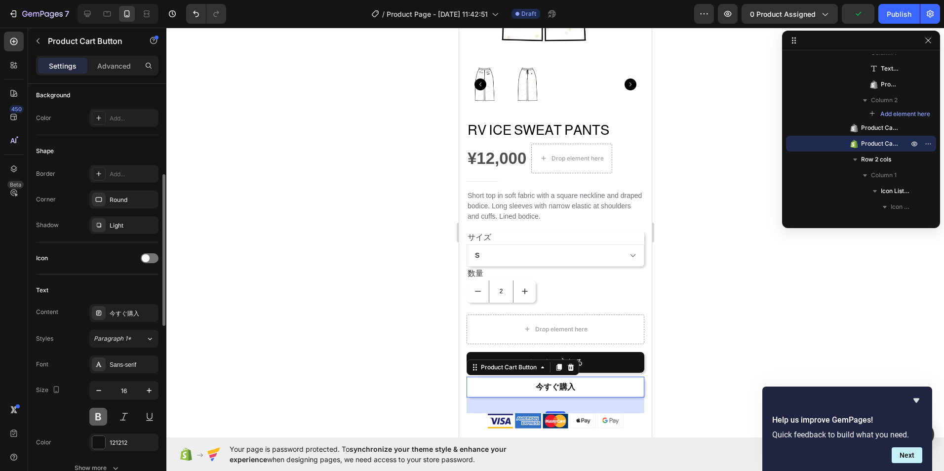
click at [105, 419] on button at bounding box center [98, 417] width 18 height 18
click at [298, 367] on div at bounding box center [554, 249] width 777 height 443
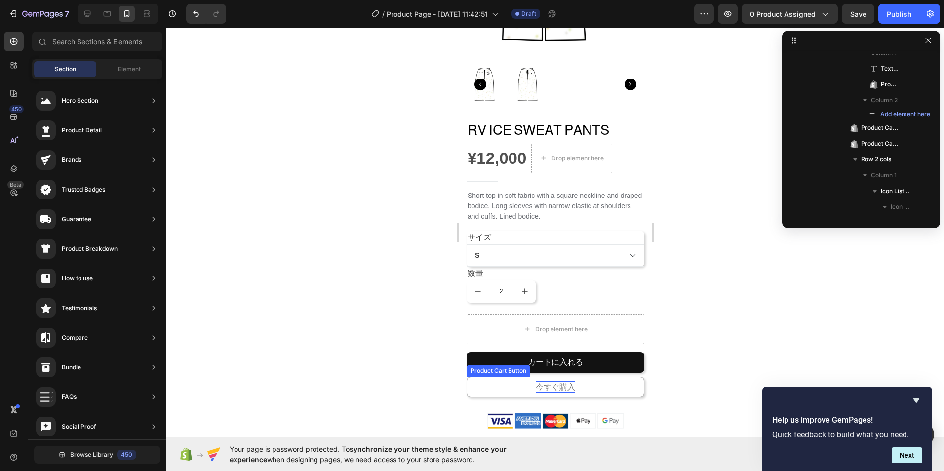
click at [538, 381] on p "今すぐ購入" at bounding box center [554, 387] width 39 height 12
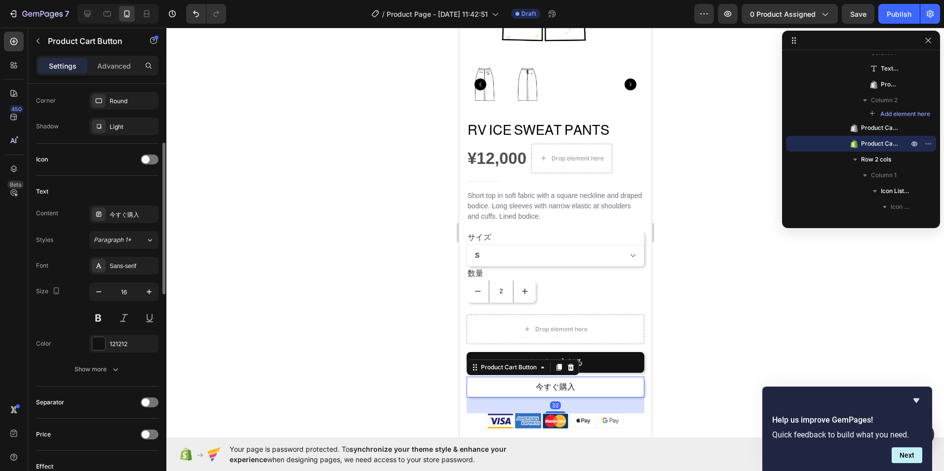
scroll to position [395, 0]
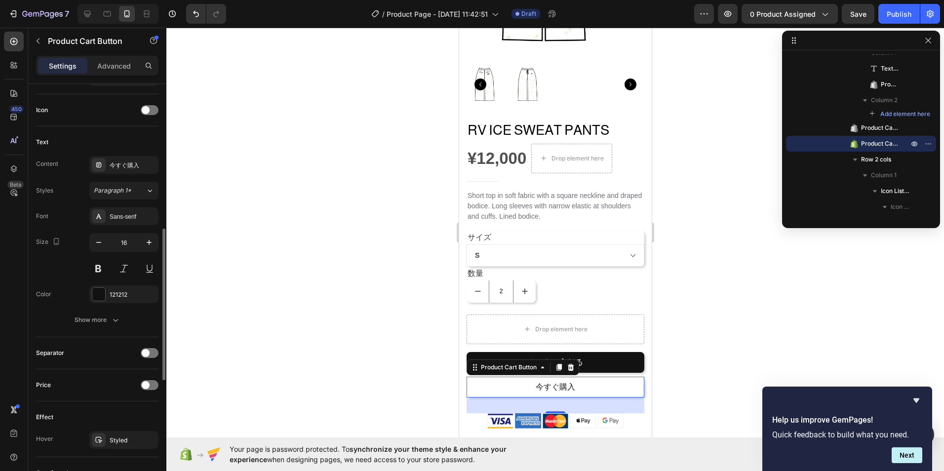
drag, startPoint x: 98, startPoint y: 279, endPoint x: 113, endPoint y: 309, distance: 33.1
click at [98, 278] on div "Font Sans-serif Size 16 Color 121212 Show more" at bounding box center [97, 267] width 122 height 121
click at [101, 288] on div at bounding box center [98, 294] width 13 height 13
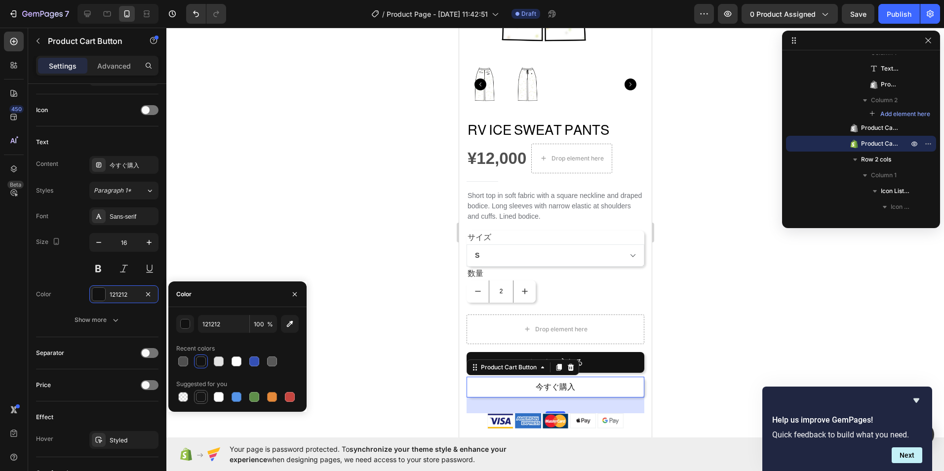
click at [199, 401] on div at bounding box center [201, 397] width 10 height 10
type input "151515"
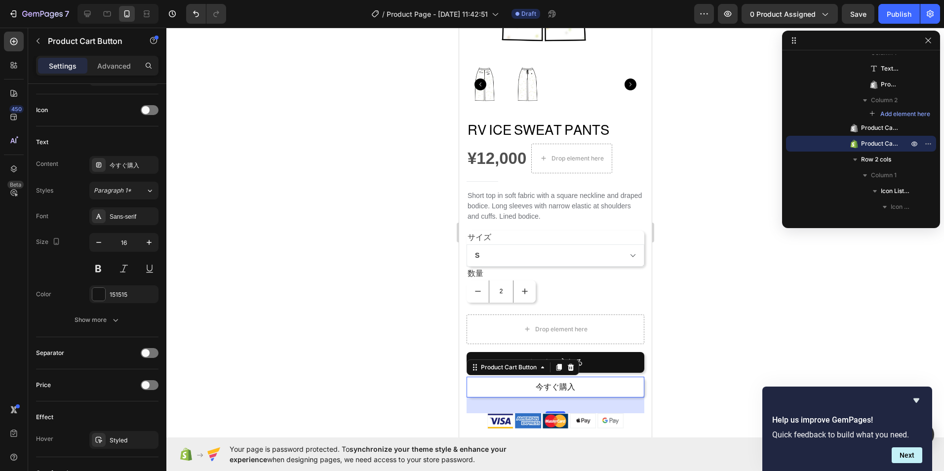
click at [210, 241] on div at bounding box center [554, 249] width 777 height 443
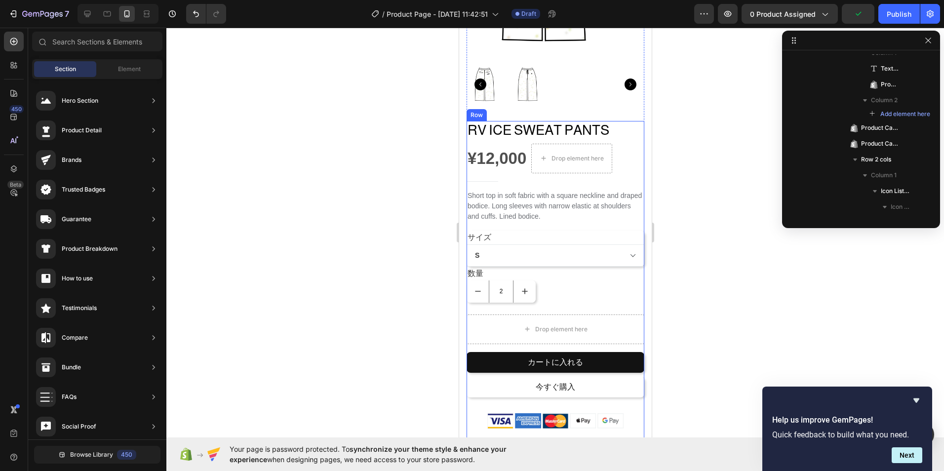
scroll to position [49, 0]
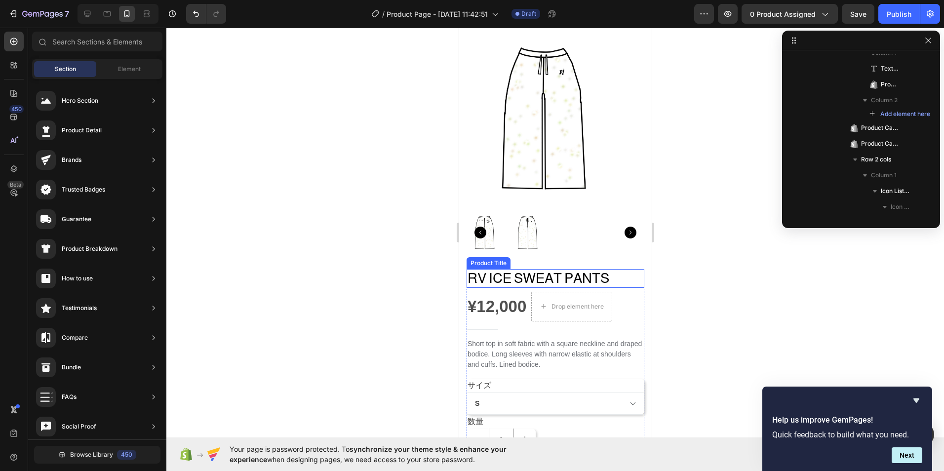
click at [516, 275] on h1 "RV ICE SWEAT PANTS" at bounding box center [555, 278] width 178 height 19
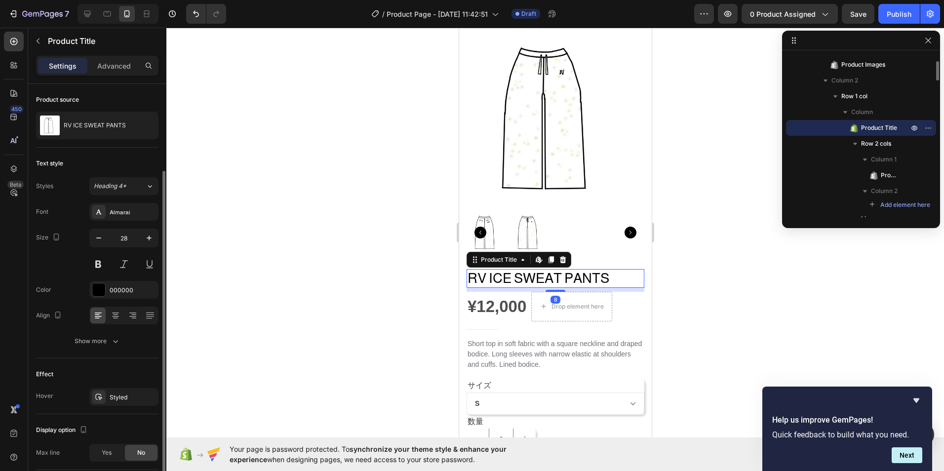
scroll to position [126, 0]
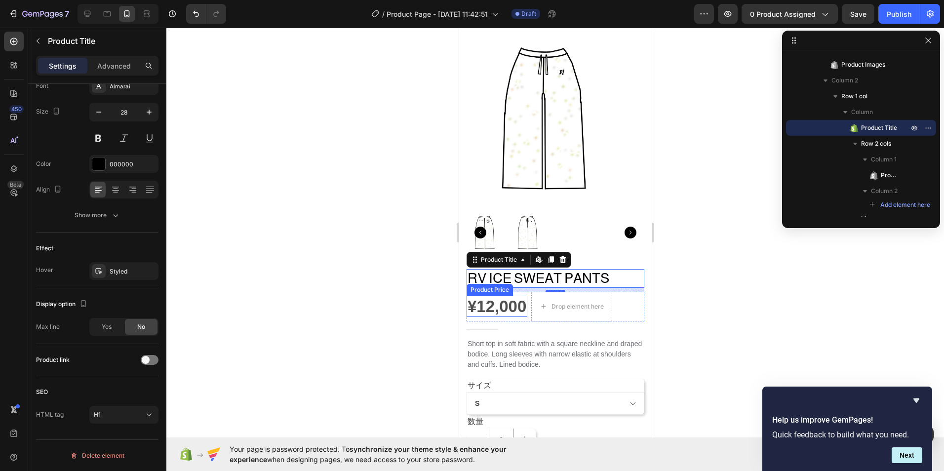
click at [497, 296] on div "¥12,000" at bounding box center [496, 307] width 61 height 22
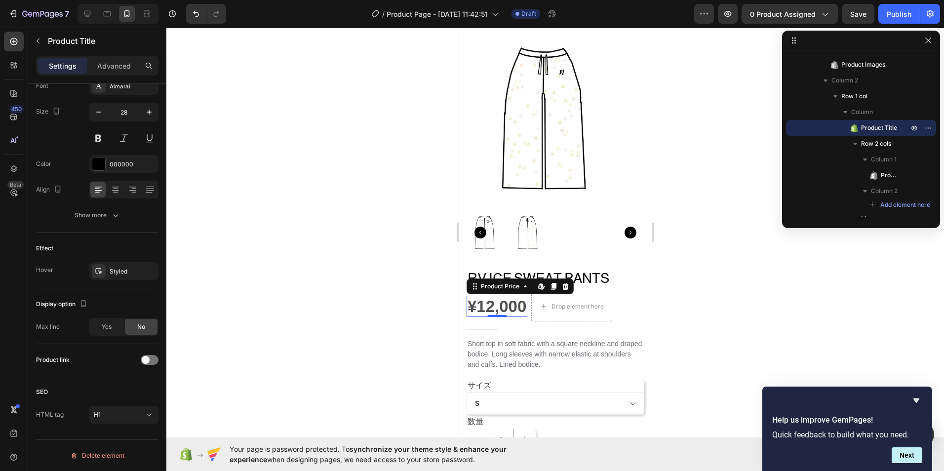
scroll to position [0, 0]
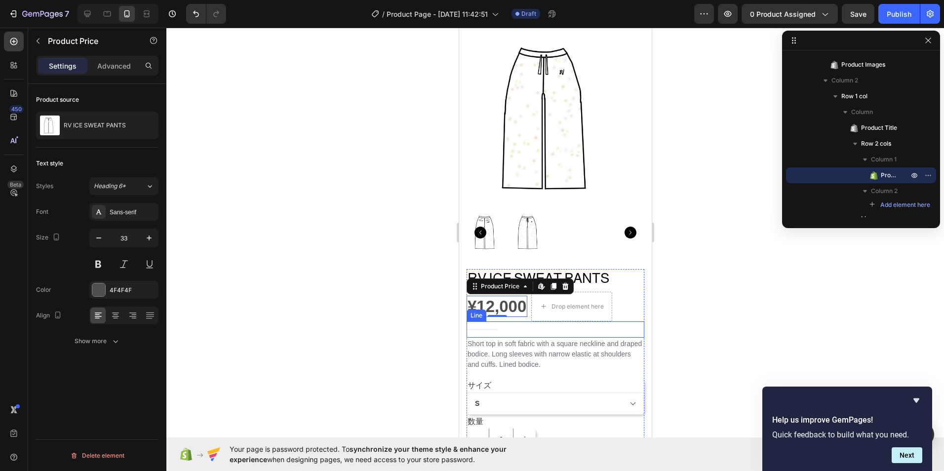
click at [529, 329] on div "Title" at bounding box center [555, 329] width 178 height 0
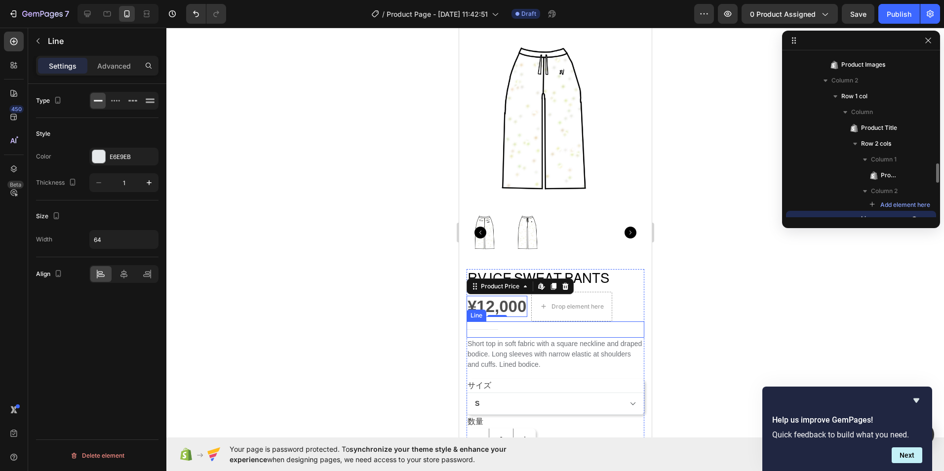
scroll to position [152, 0]
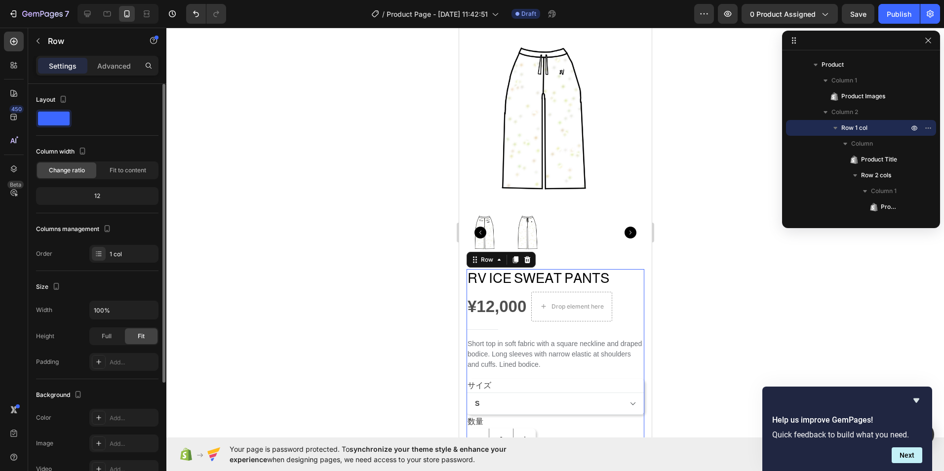
scroll to position [99, 0]
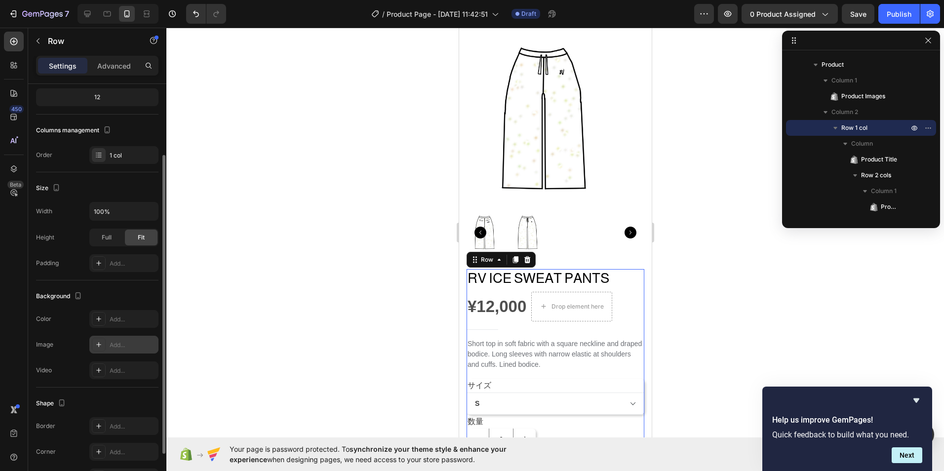
click at [133, 344] on div "Add..." at bounding box center [133, 345] width 46 height 9
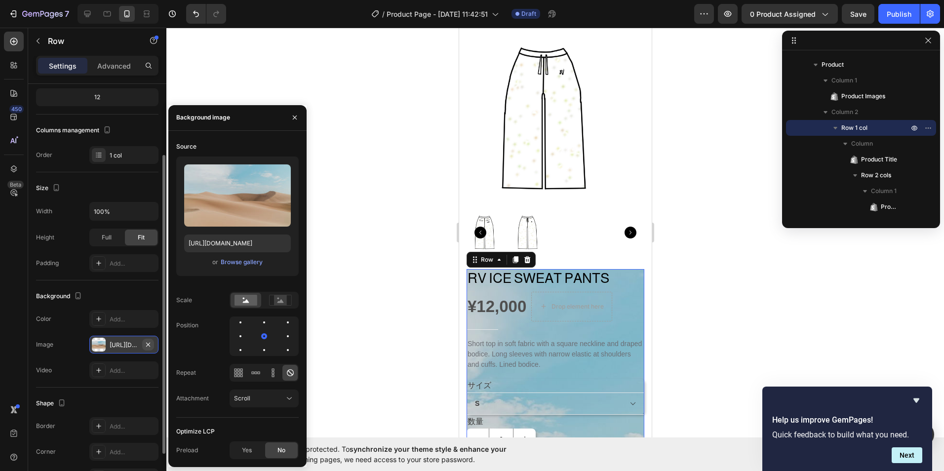
click at [153, 346] on button "button" at bounding box center [148, 345] width 12 height 12
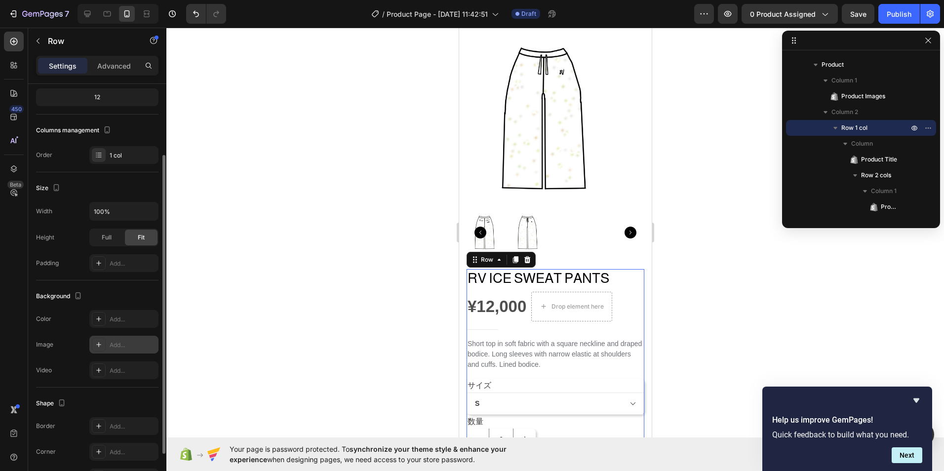
scroll to position [161, 0]
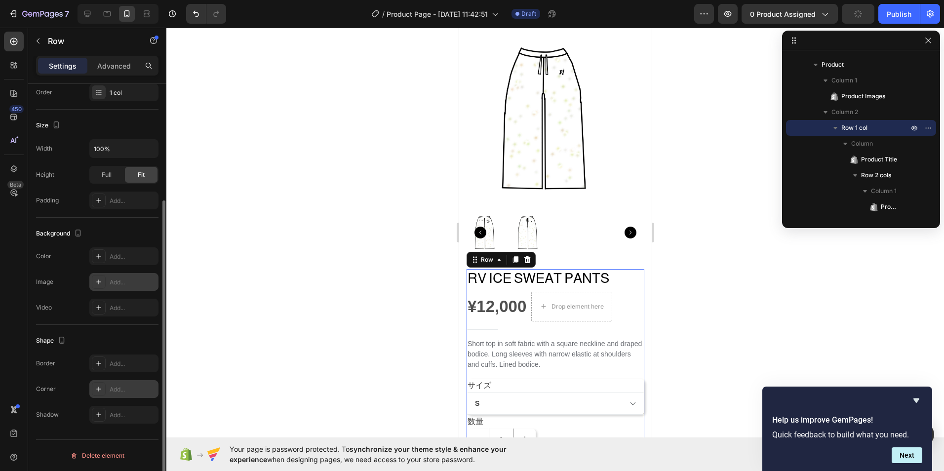
click at [138, 392] on div "Add..." at bounding box center [133, 389] width 46 height 9
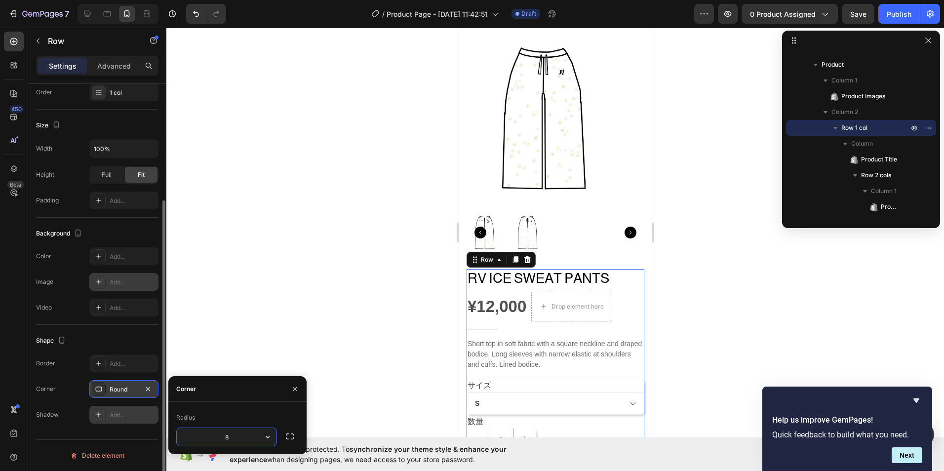
click at [137, 412] on div "Add..." at bounding box center [133, 415] width 46 height 9
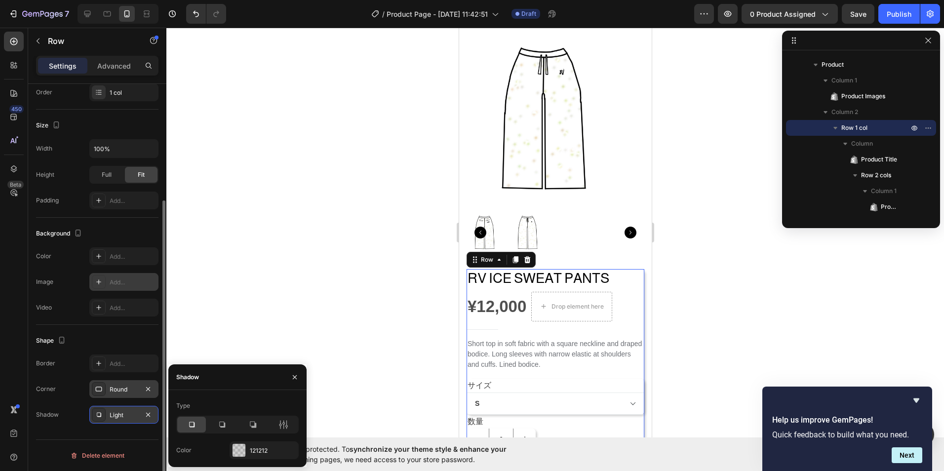
click at [287, 323] on div at bounding box center [554, 249] width 777 height 443
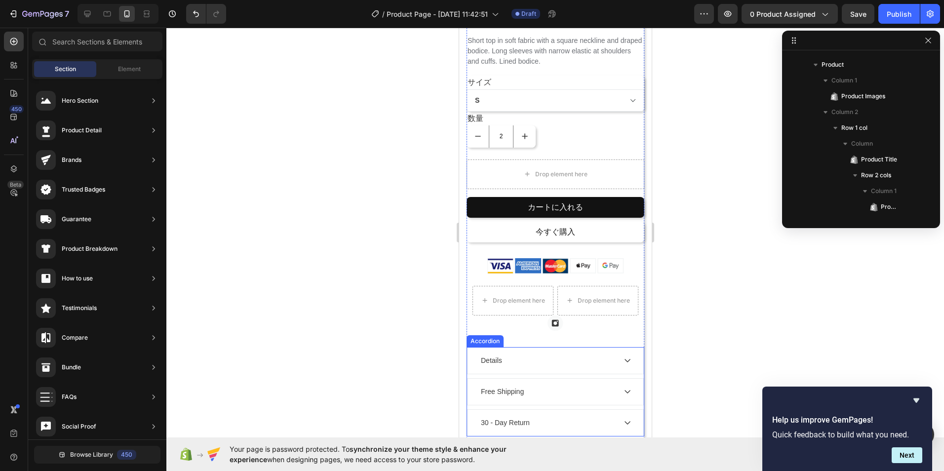
scroll to position [247, 0]
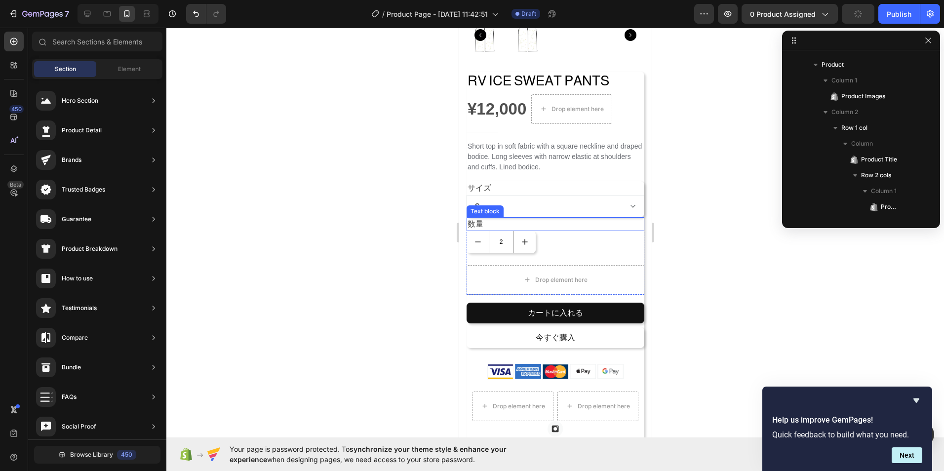
click at [598, 231] on div "2" at bounding box center [555, 242] width 178 height 22
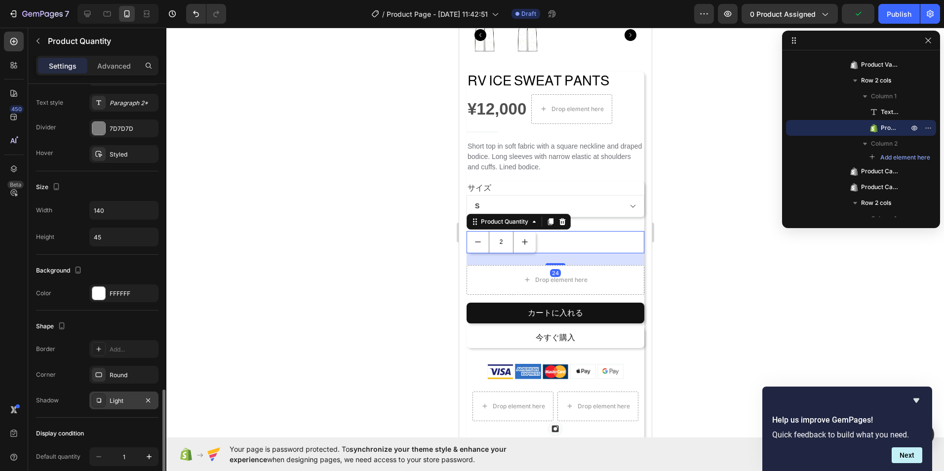
scroll to position [398, 0]
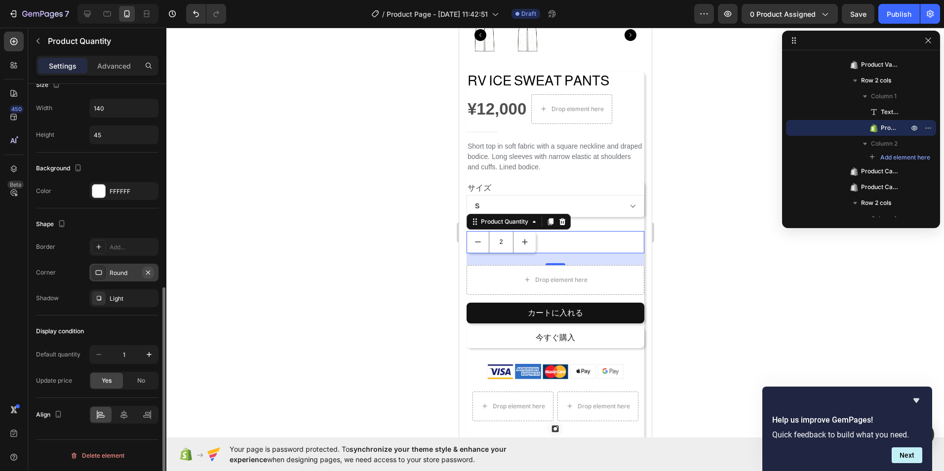
click at [148, 273] on icon "button" at bounding box center [148, 273] width 8 height 8
click at [146, 302] on button "button" at bounding box center [148, 298] width 12 height 12
click at [775, 217] on div at bounding box center [554, 249] width 777 height 443
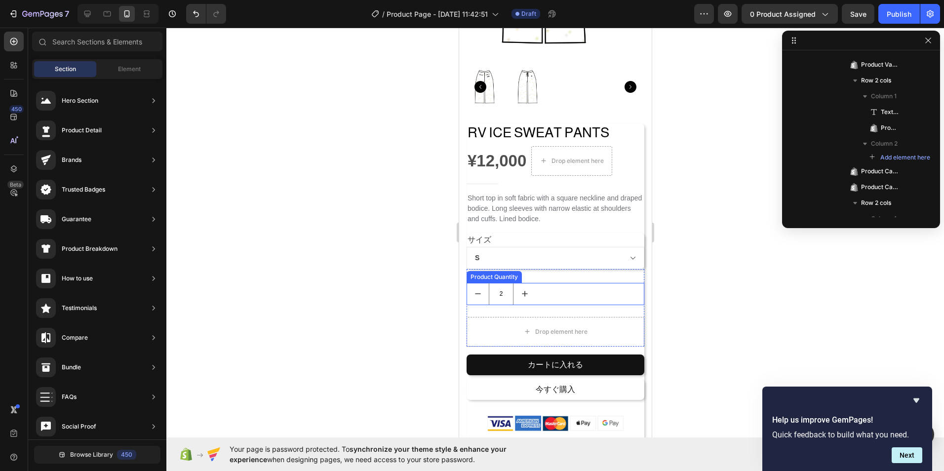
scroll to position [99, 0]
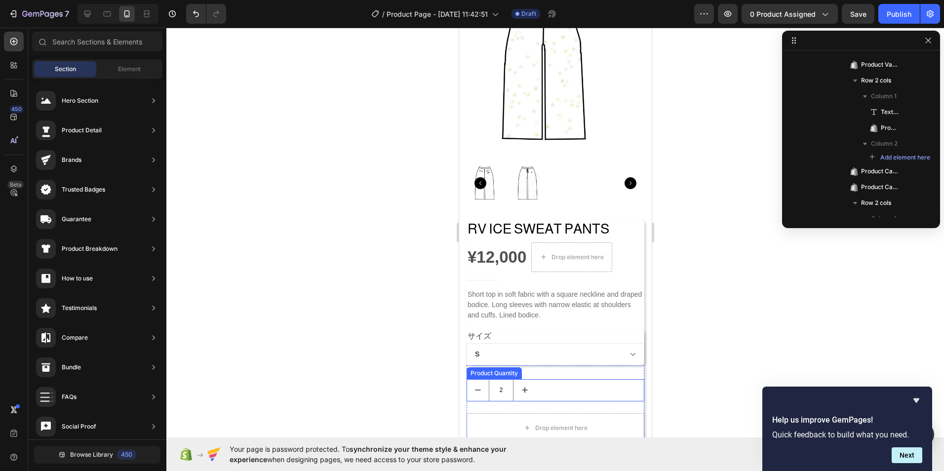
click at [529, 380] on button "increment" at bounding box center [524, 390] width 22 height 22
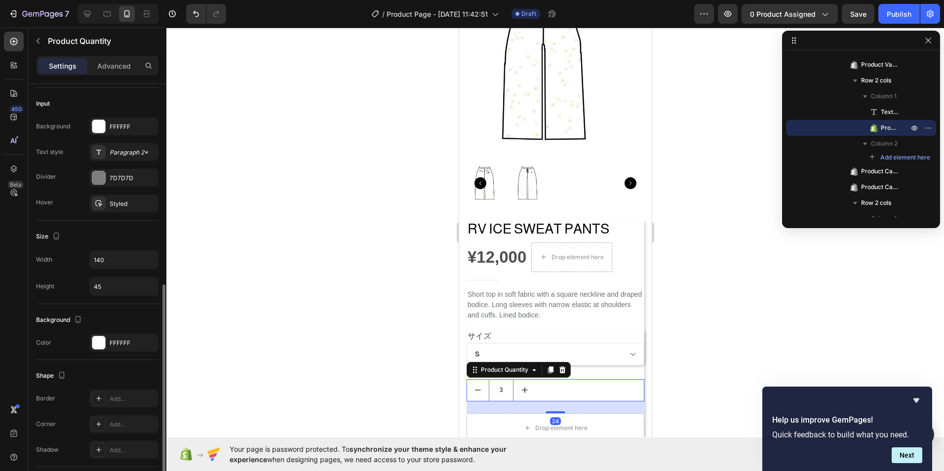
scroll to position [395, 0]
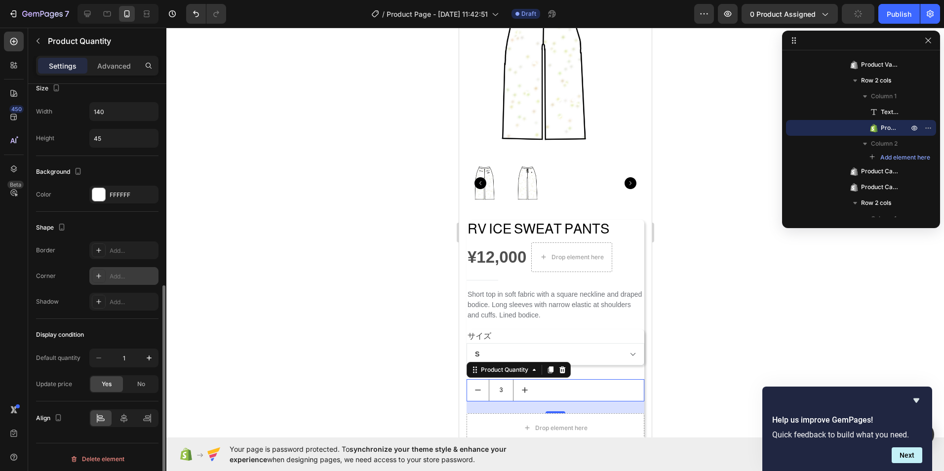
click at [139, 279] on div "Add..." at bounding box center [133, 276] width 46 height 9
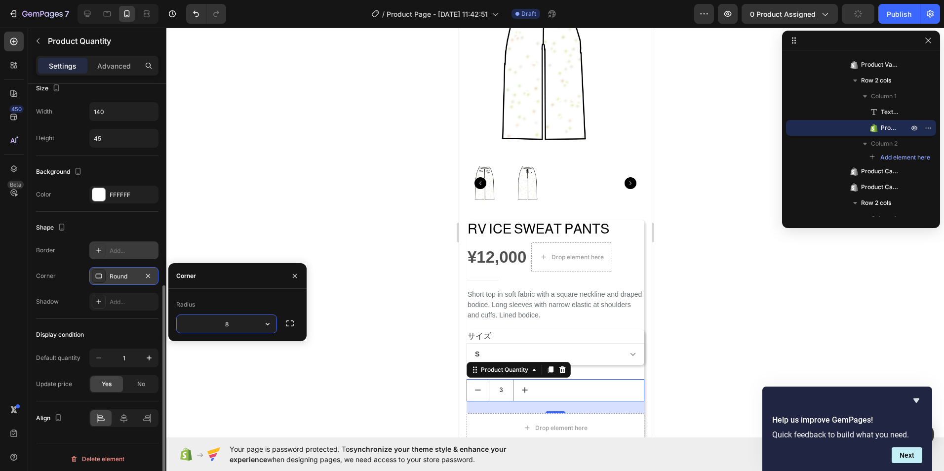
click at [135, 252] on div "Add..." at bounding box center [133, 250] width 46 height 9
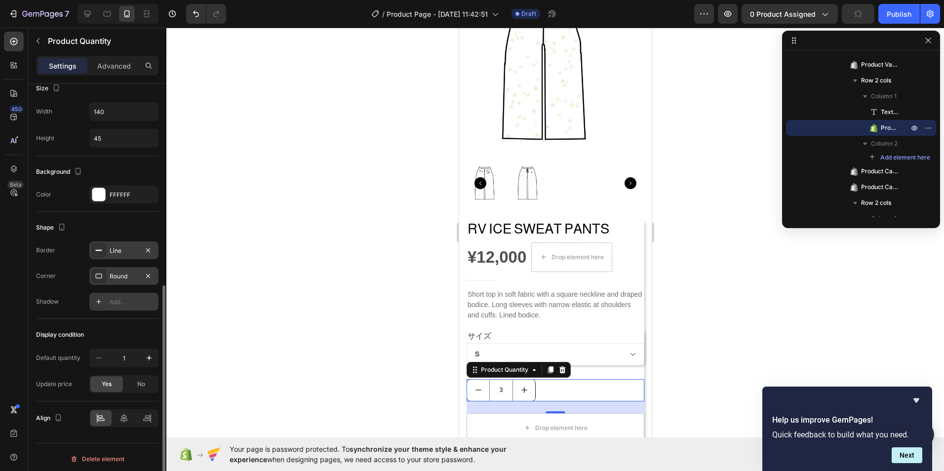
click at [133, 305] on div "Add..." at bounding box center [133, 302] width 46 height 9
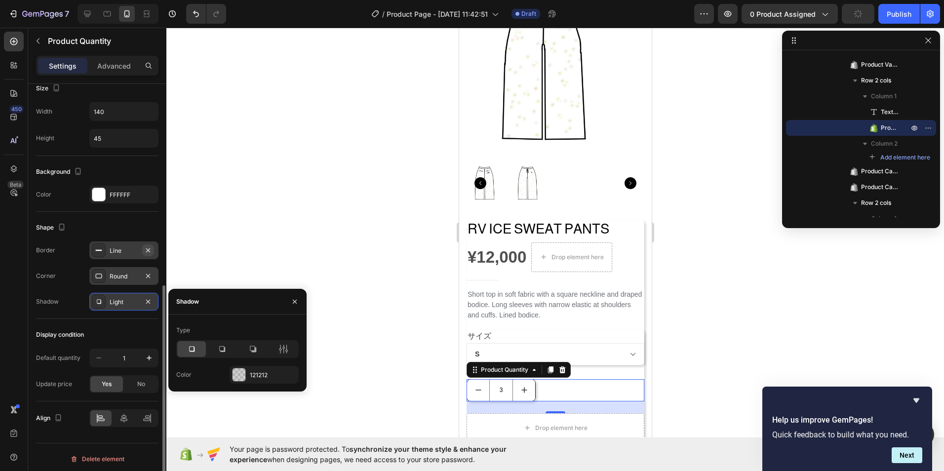
click at [149, 252] on icon "button" at bounding box center [148, 250] width 8 height 8
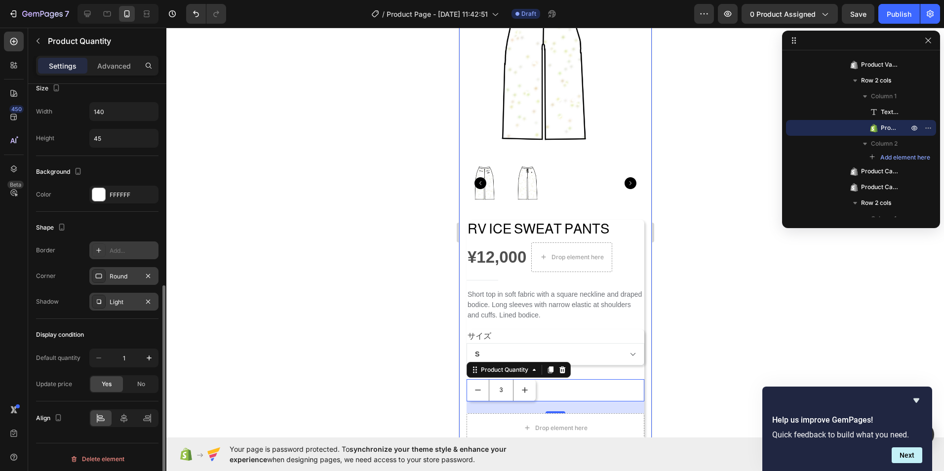
click at [639, 200] on div "Product Images RV ICE SWEAT PANTS Product Title ¥12,000 Product Price Product P…" at bounding box center [555, 380] width 193 height 863
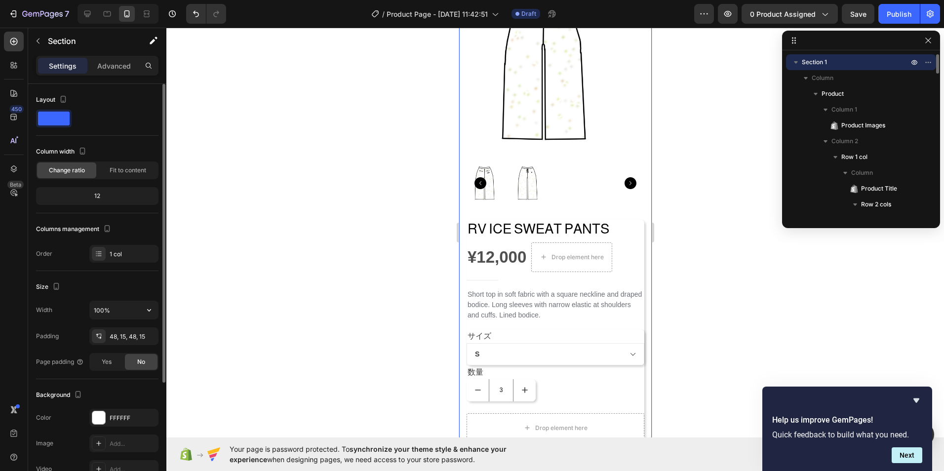
scroll to position [161, 0]
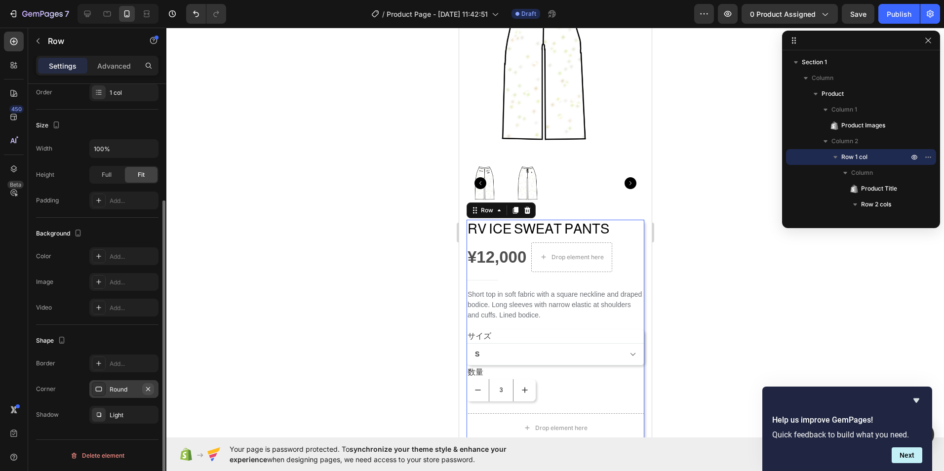
click at [151, 392] on icon "button" at bounding box center [148, 389] width 8 height 8
click at [147, 417] on icon "button" at bounding box center [148, 415] width 8 height 8
click at [413, 275] on div at bounding box center [554, 249] width 777 height 443
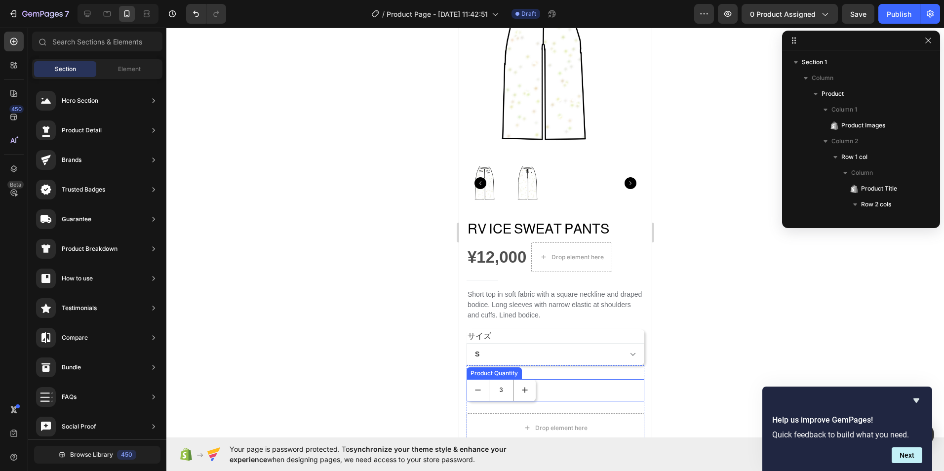
click at [527, 387] on icon "increment" at bounding box center [524, 390] width 10 height 10
type input "4"
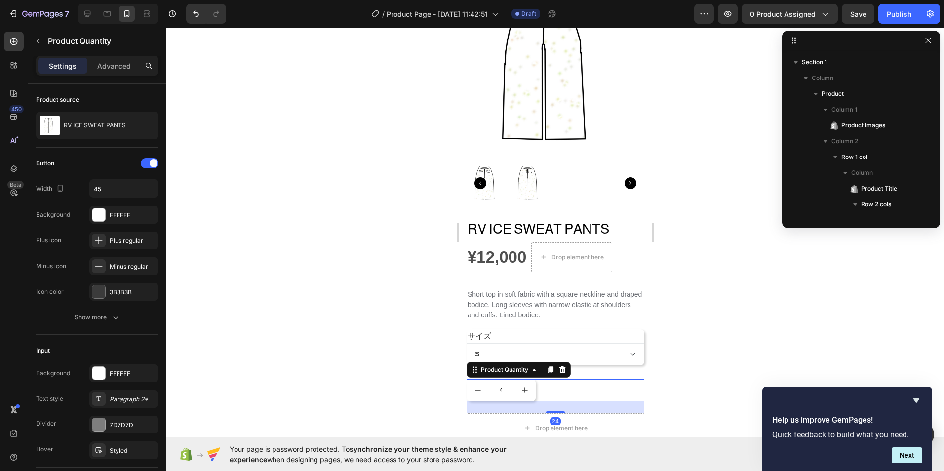
scroll to position [262, 0]
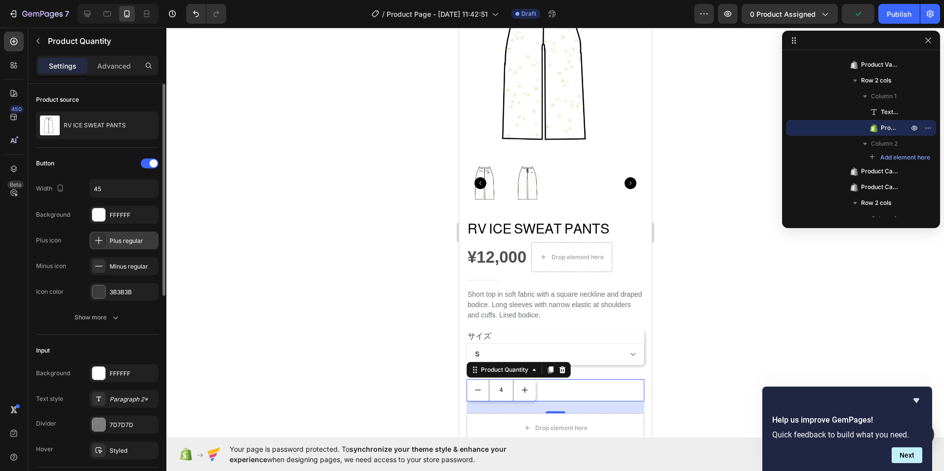
click at [125, 240] on div "Plus regular" at bounding box center [133, 240] width 46 height 9
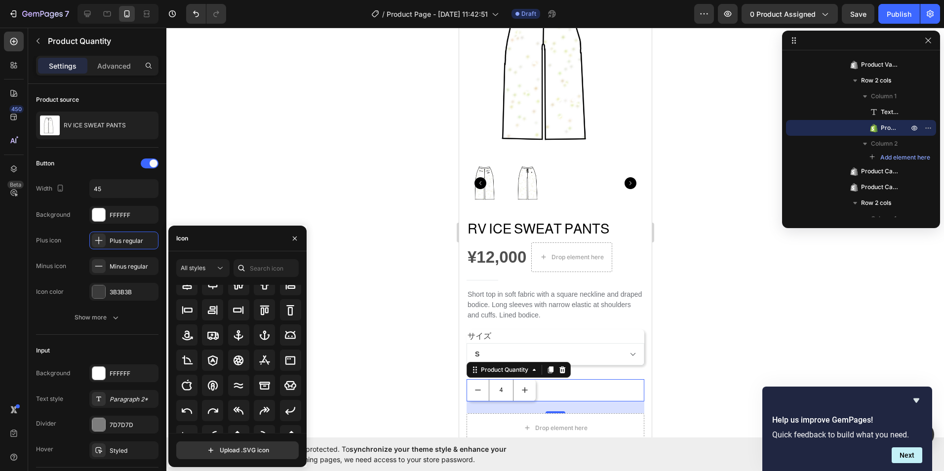
scroll to position [109, 0]
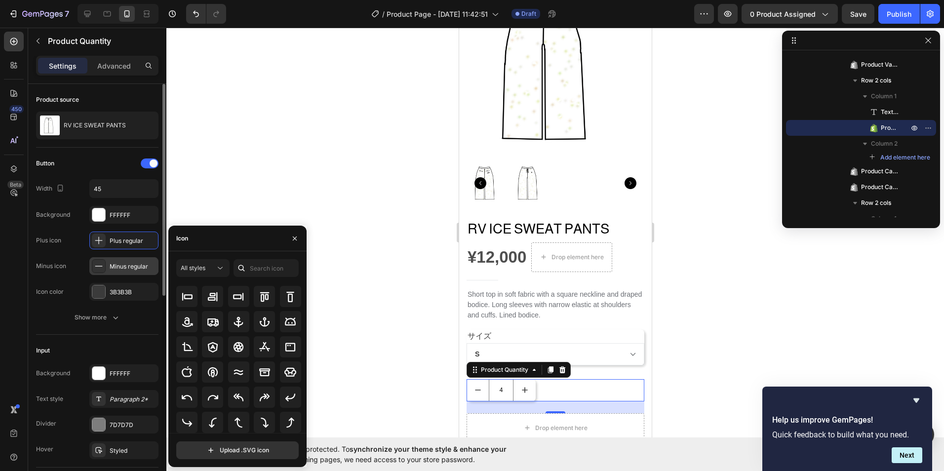
click at [127, 262] on div "Minus regular" at bounding box center [133, 266] width 46 height 9
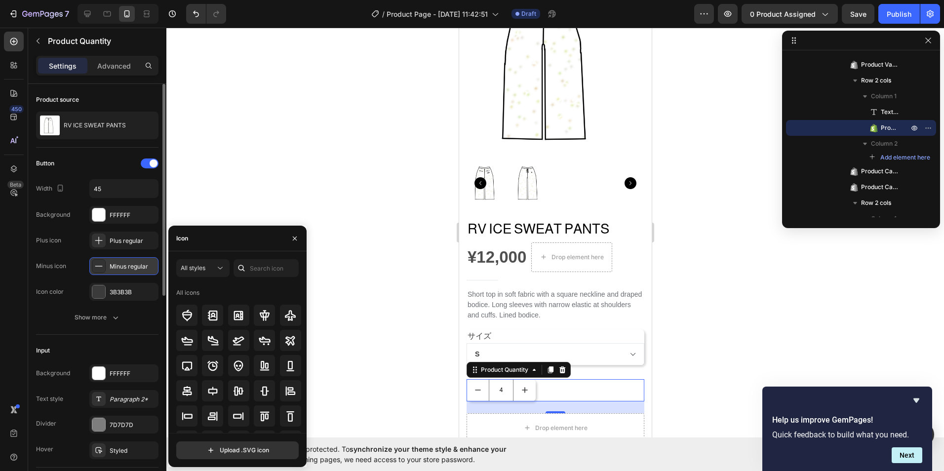
click at [92, 267] on div at bounding box center [99, 266] width 14 height 14
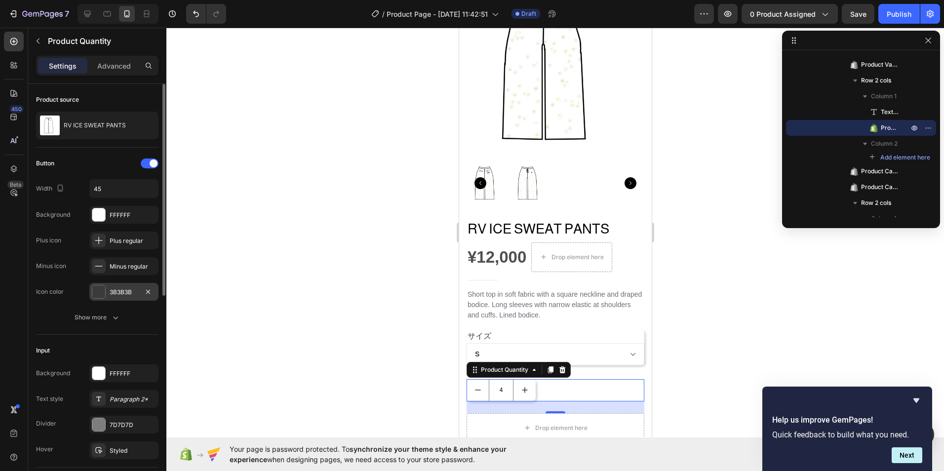
click at [113, 296] on div "3B3B3B" at bounding box center [124, 292] width 29 height 9
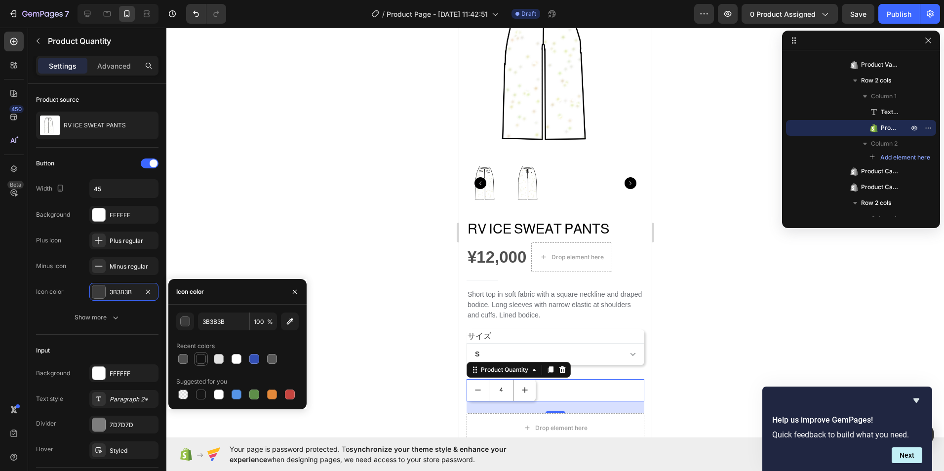
click at [203, 363] on div at bounding box center [201, 359] width 10 height 10
type input "121212"
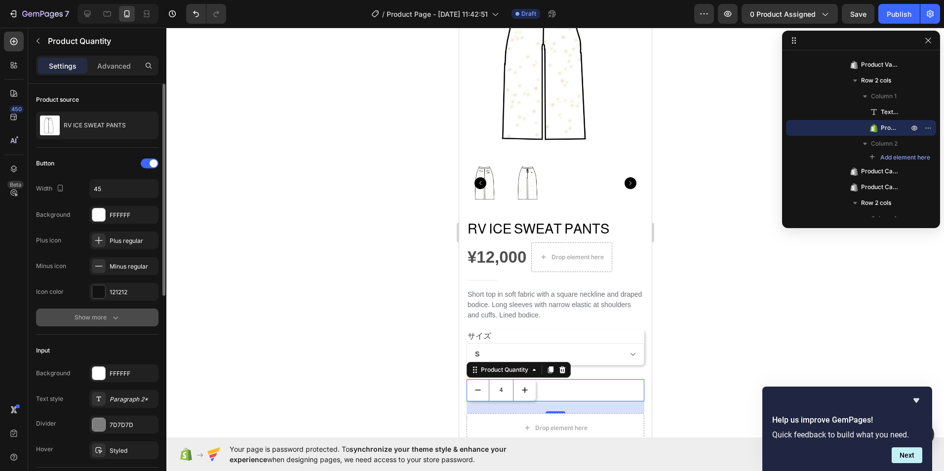
click at [109, 315] on div "Show more" at bounding box center [98, 317] width 46 height 10
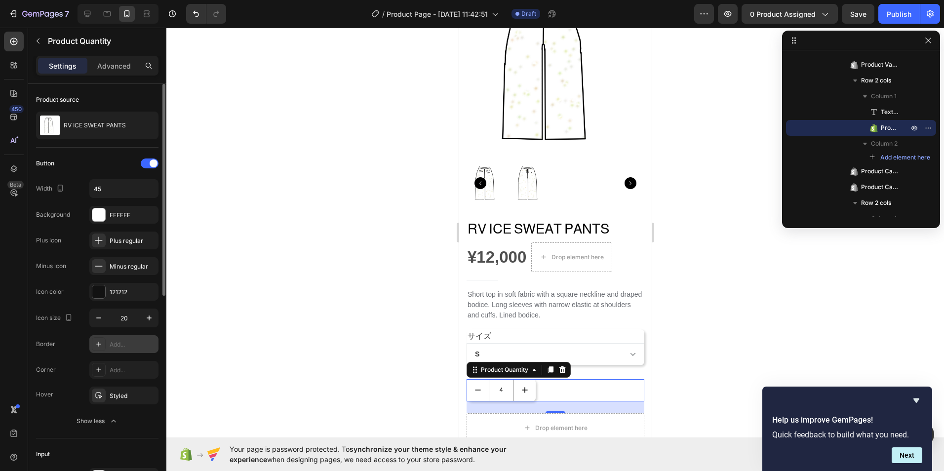
click at [131, 343] on div "Add..." at bounding box center [133, 344] width 46 height 9
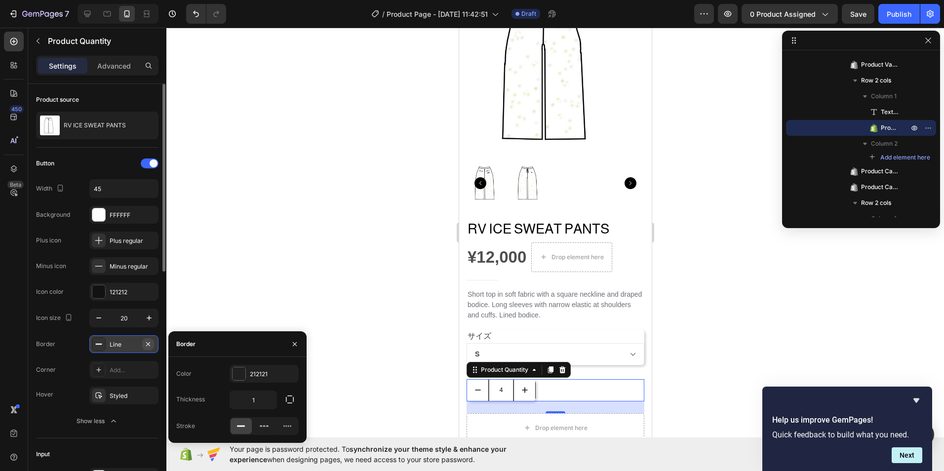
click at [149, 348] on icon "button" at bounding box center [148, 344] width 8 height 8
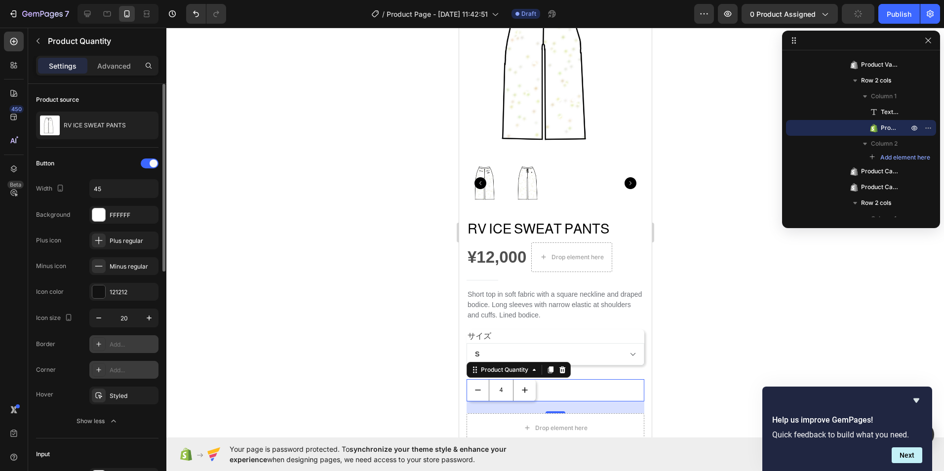
click at [131, 370] on div "Add..." at bounding box center [133, 370] width 46 height 9
click at [190, 336] on div at bounding box center [554, 249] width 777 height 443
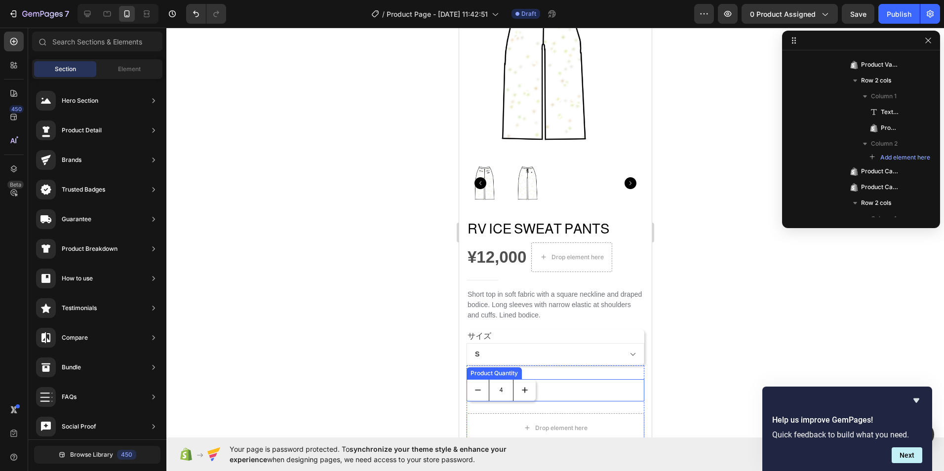
click at [499, 379] on input "4" at bounding box center [500, 390] width 25 height 22
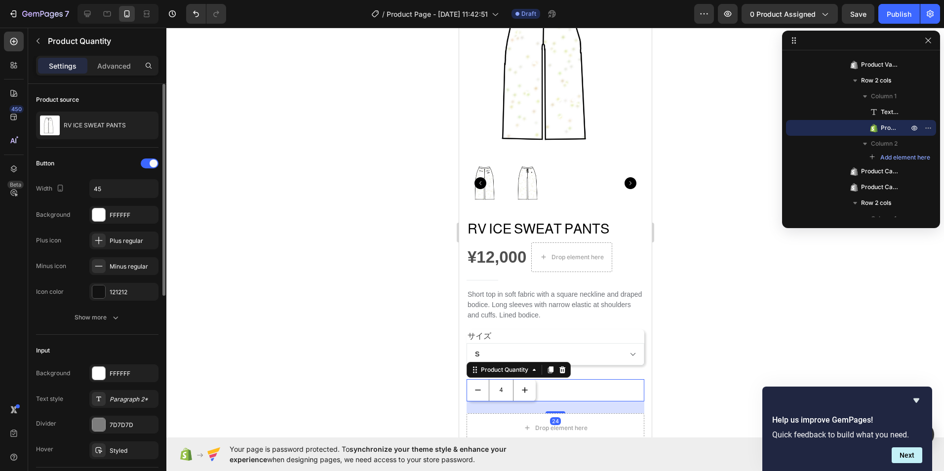
scroll to position [49, 0]
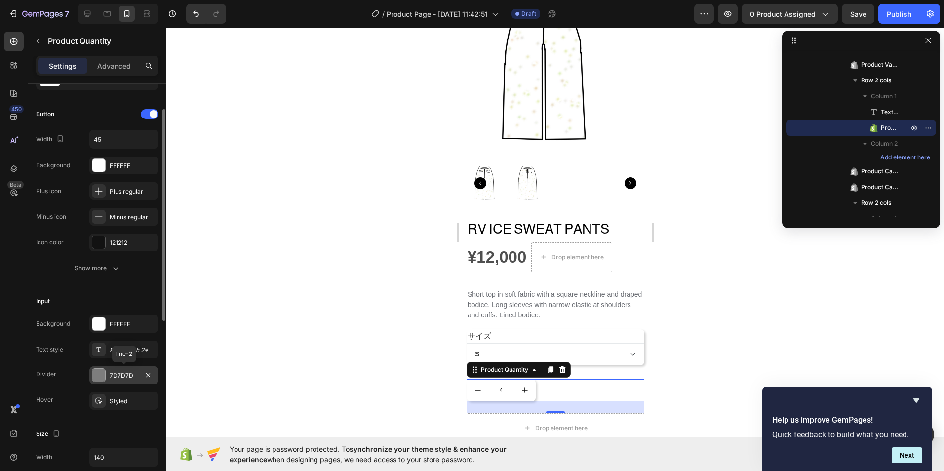
click at [103, 381] on div at bounding box center [98, 375] width 13 height 13
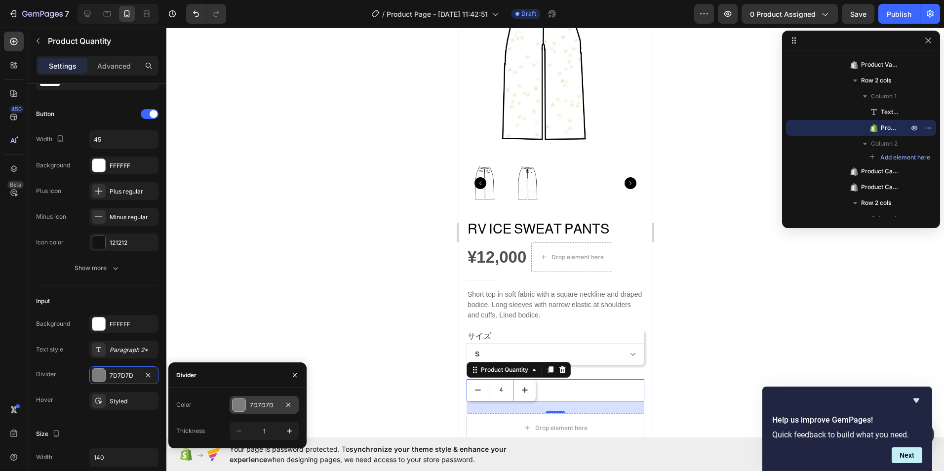
click at [233, 407] on div at bounding box center [239, 404] width 13 height 13
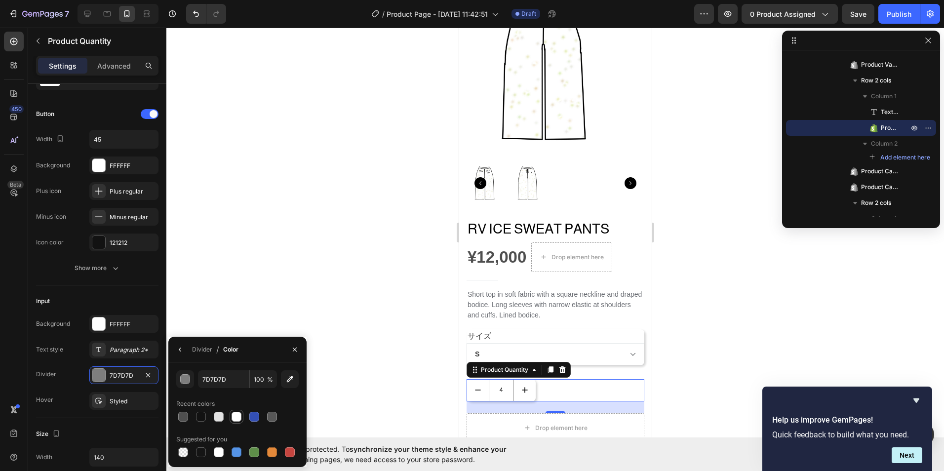
click at [232, 417] on div at bounding box center [237, 417] width 10 height 10
click at [294, 350] on icon "button" at bounding box center [295, 349] width 4 height 4
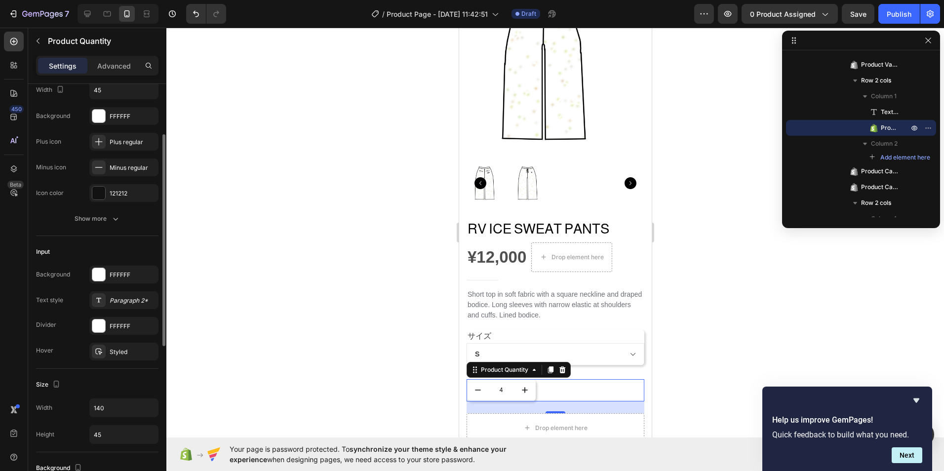
scroll to position [148, 0]
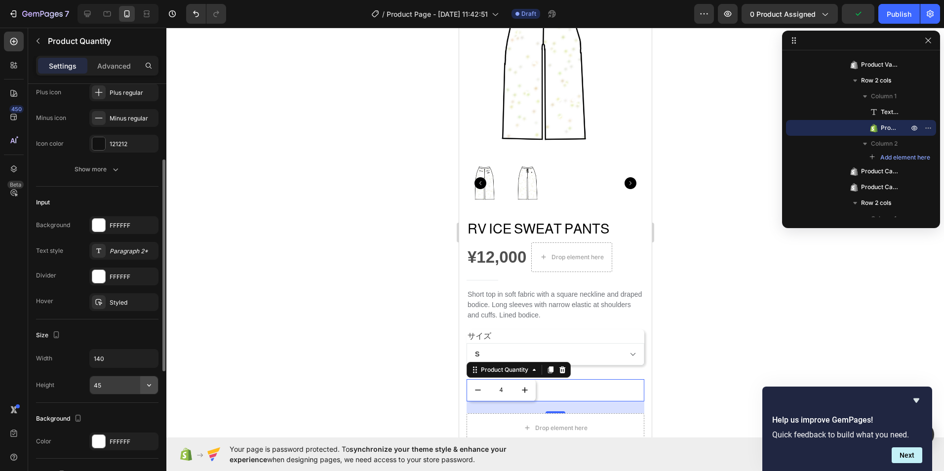
click at [148, 386] on icon "button" at bounding box center [149, 385] width 10 height 10
click at [173, 370] on div at bounding box center [554, 249] width 777 height 443
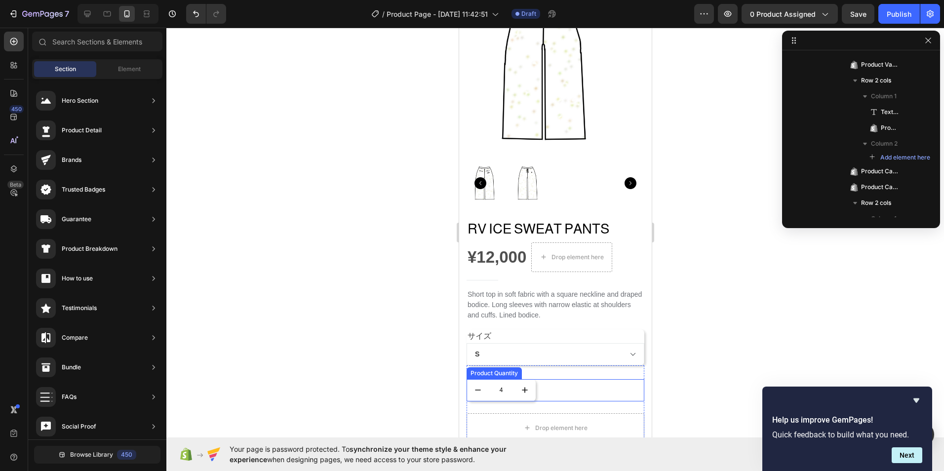
click at [477, 386] on icon "decrement" at bounding box center [477, 390] width 10 height 10
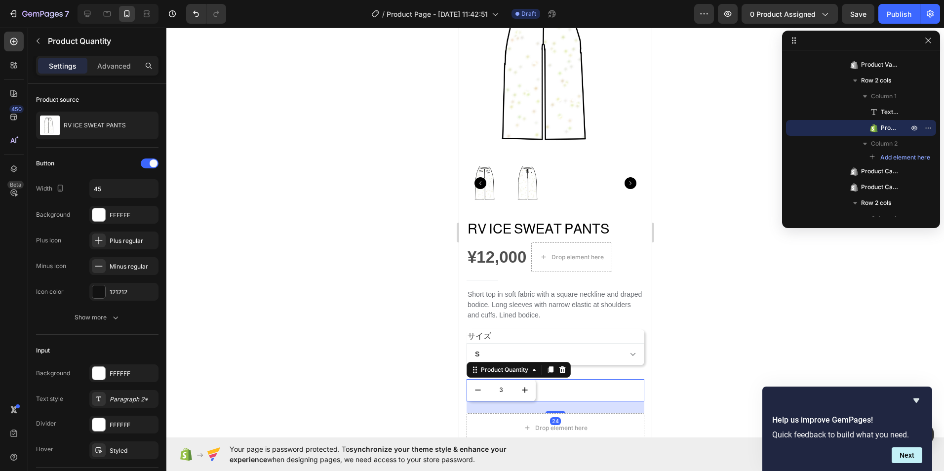
click at [477, 386] on icon "decrement" at bounding box center [477, 390] width 10 height 10
click at [476, 386] on icon "decrement" at bounding box center [477, 390] width 10 height 10
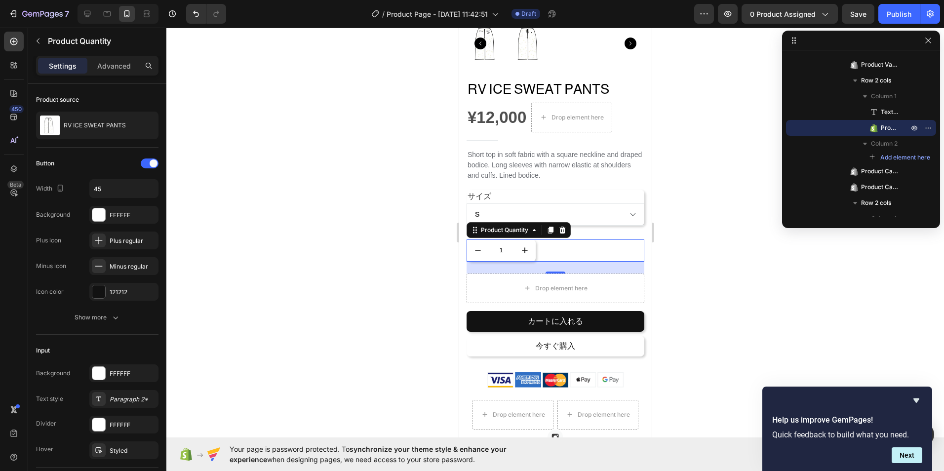
scroll to position [247, 0]
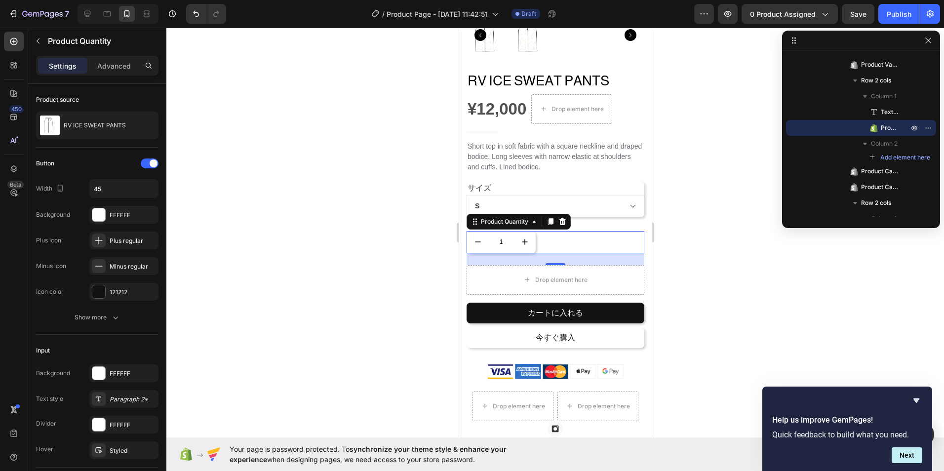
click at [700, 328] on div at bounding box center [554, 249] width 777 height 443
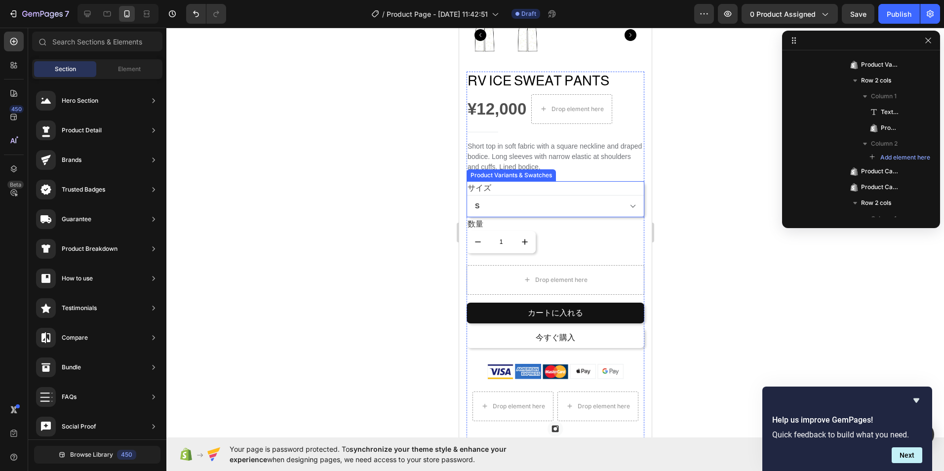
click at [626, 199] on select "S M L XL" at bounding box center [555, 206] width 178 height 22
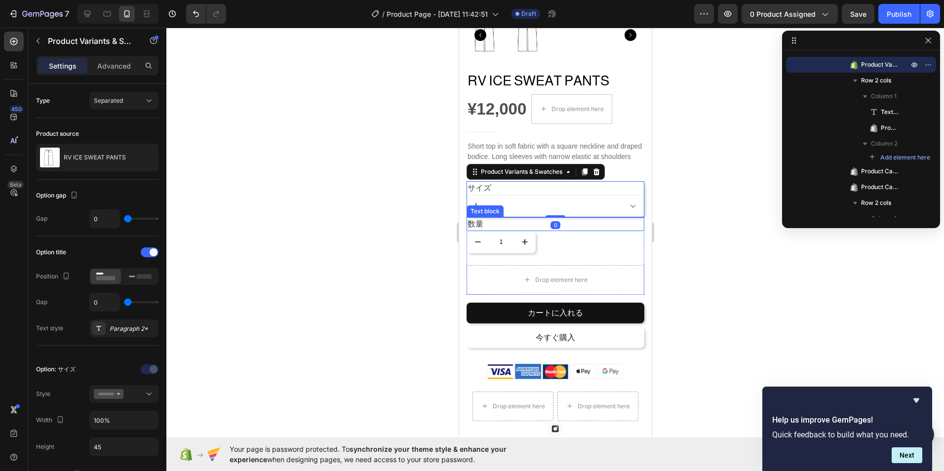
click at [466, 195] on select "S M L XL" at bounding box center [555, 206] width 178 height 22
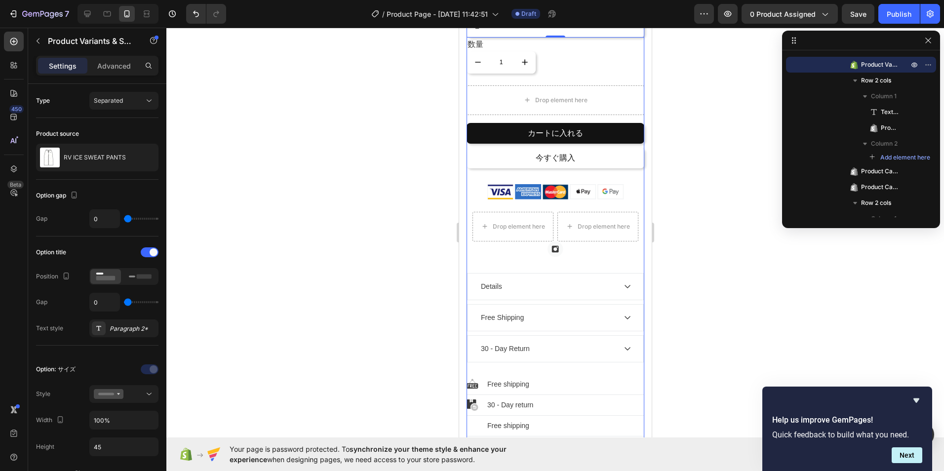
scroll to position [444, 0]
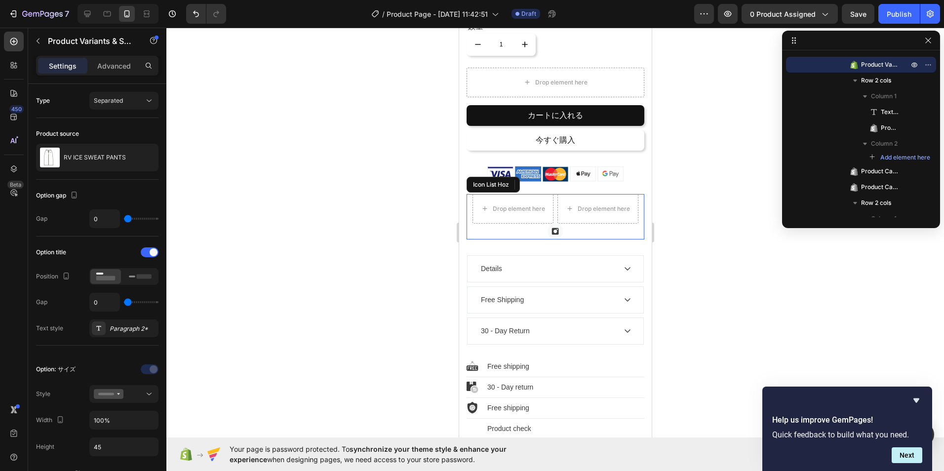
click at [538, 226] on div "Drop element here Drop element here Image" at bounding box center [555, 216] width 178 height 45
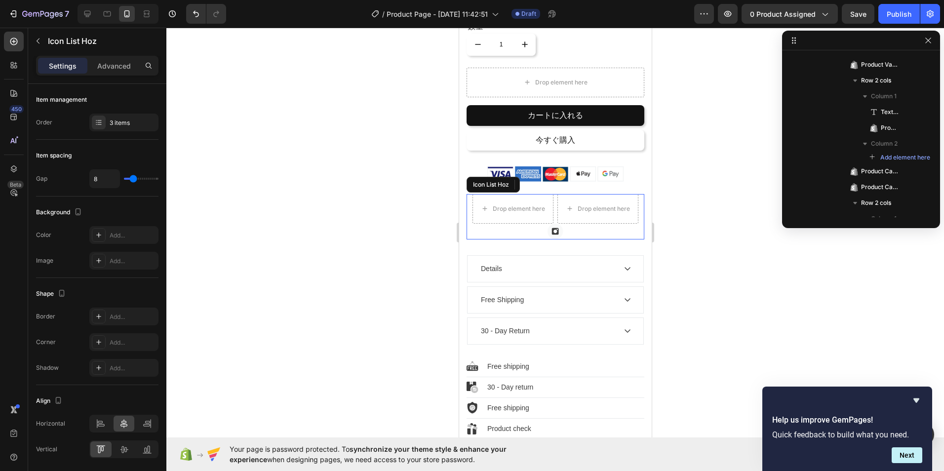
scroll to position [558, 0]
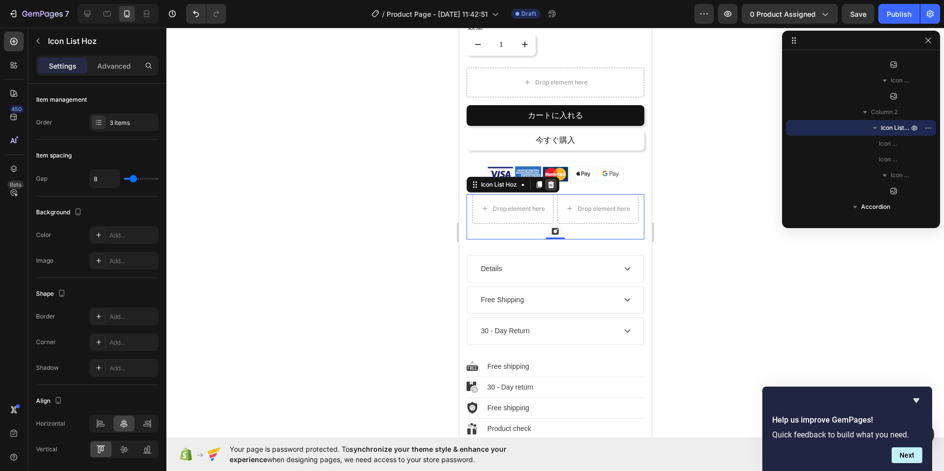
click at [553, 179] on div at bounding box center [550, 185] width 12 height 12
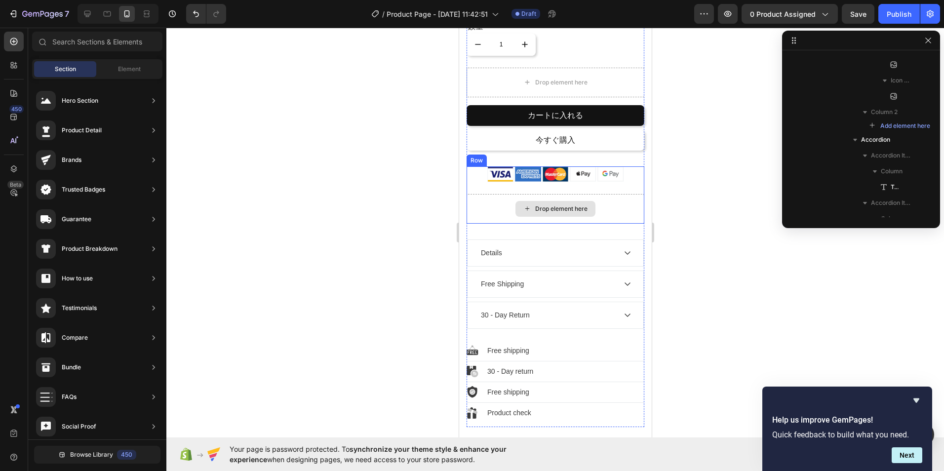
click at [501, 205] on div "Drop element here" at bounding box center [555, 209] width 178 height 30
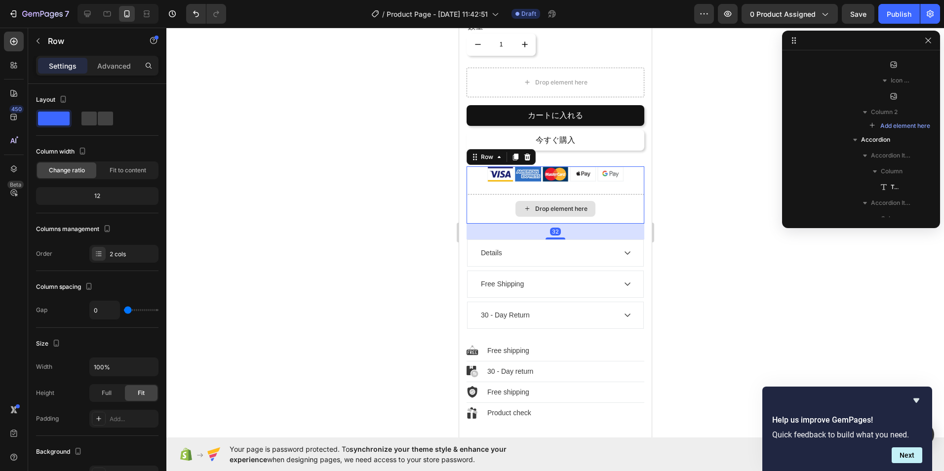
scroll to position [337, 0]
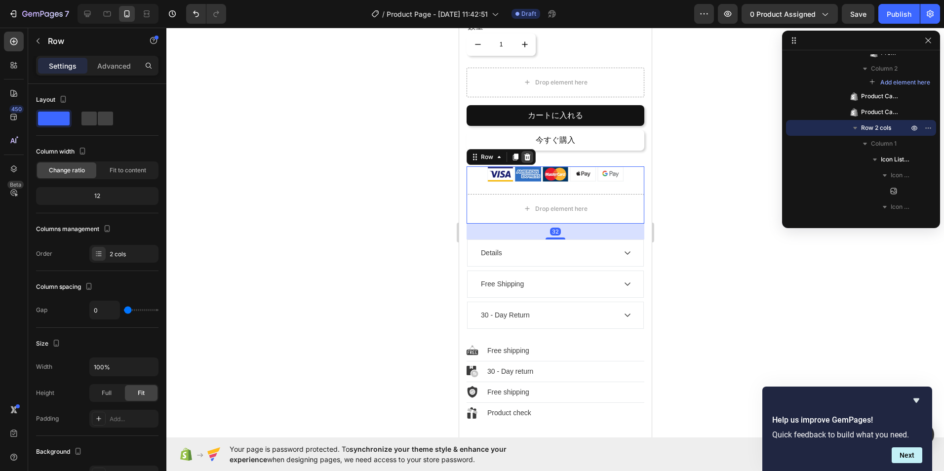
click at [529, 153] on icon at bounding box center [527, 156] width 6 height 7
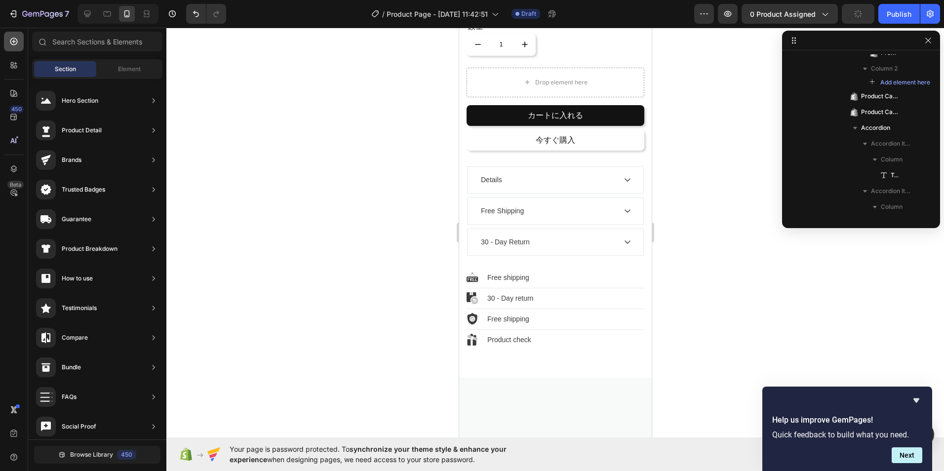
click at [18, 49] on div at bounding box center [14, 42] width 20 height 20
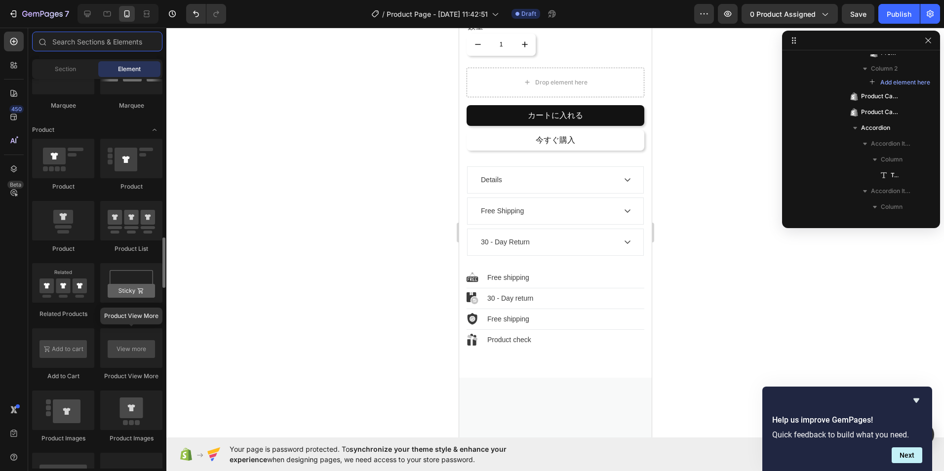
scroll to position [1169, 0]
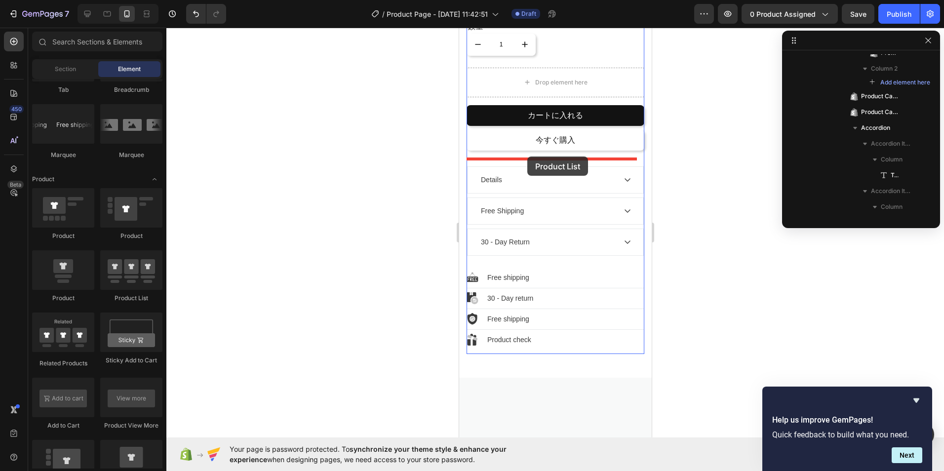
drag, startPoint x: 576, startPoint y: 301, endPoint x: 527, endPoint y: 156, distance: 152.7
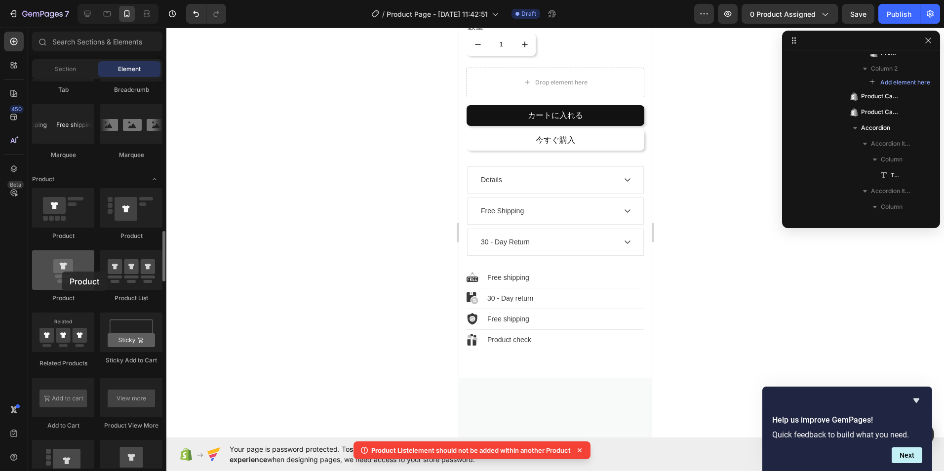
click at [62, 272] on div at bounding box center [63, 269] width 62 height 39
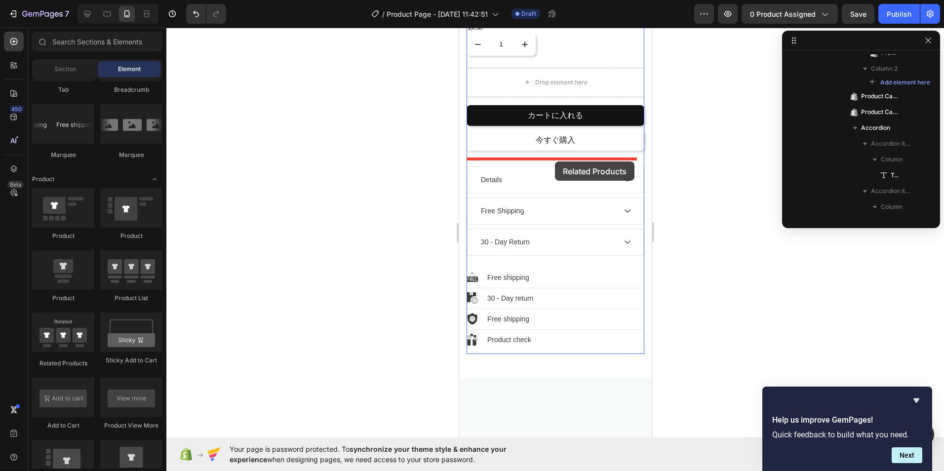
drag, startPoint x: 523, startPoint y: 360, endPoint x: 497, endPoint y: 177, distance: 185.1
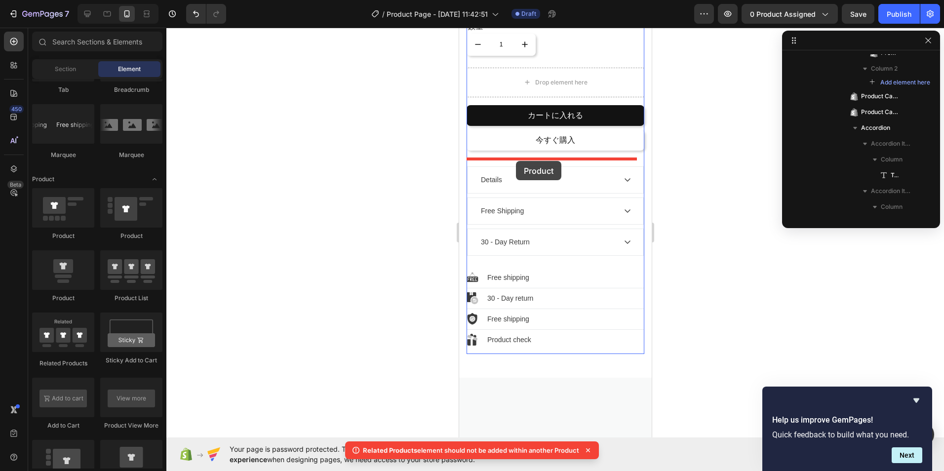
drag, startPoint x: 601, startPoint y: 236, endPoint x: 515, endPoint y: 161, distance: 114.0
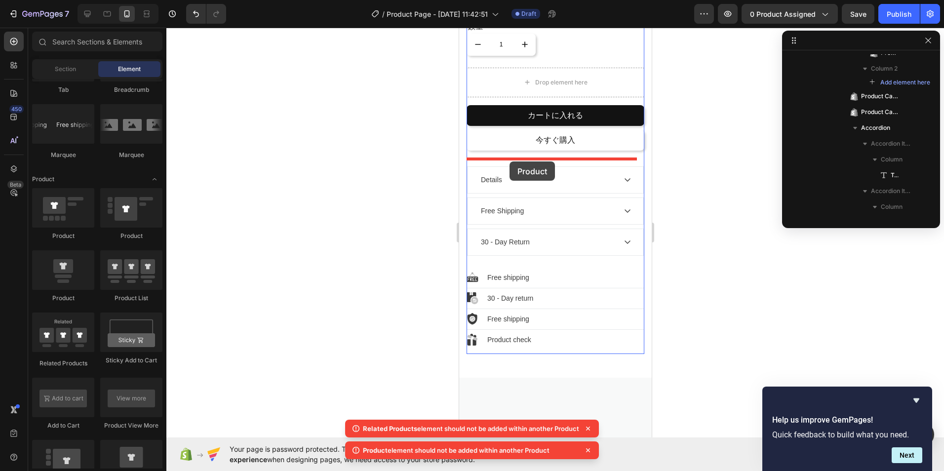
drag, startPoint x: 515, startPoint y: 244, endPoint x: 474, endPoint y: 169, distance: 85.3
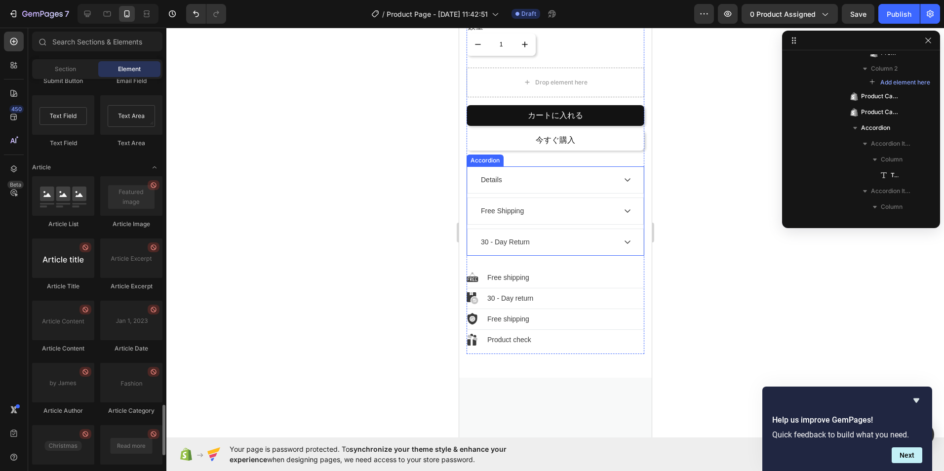
scroll to position [2453, 0]
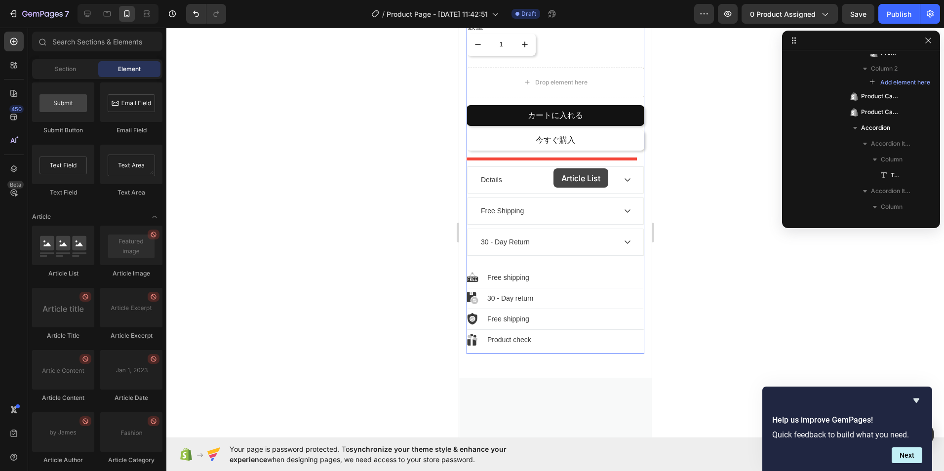
drag, startPoint x: 531, startPoint y: 280, endPoint x: 553, endPoint y: 168, distance: 113.8
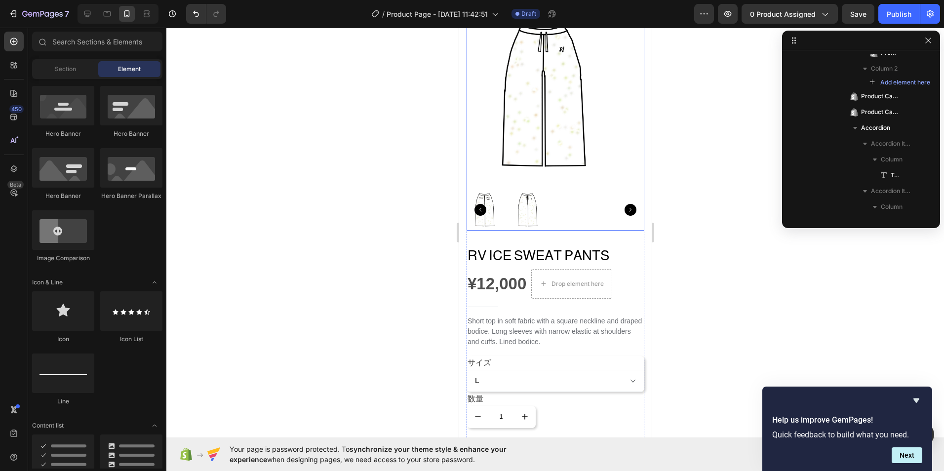
scroll to position [0, 0]
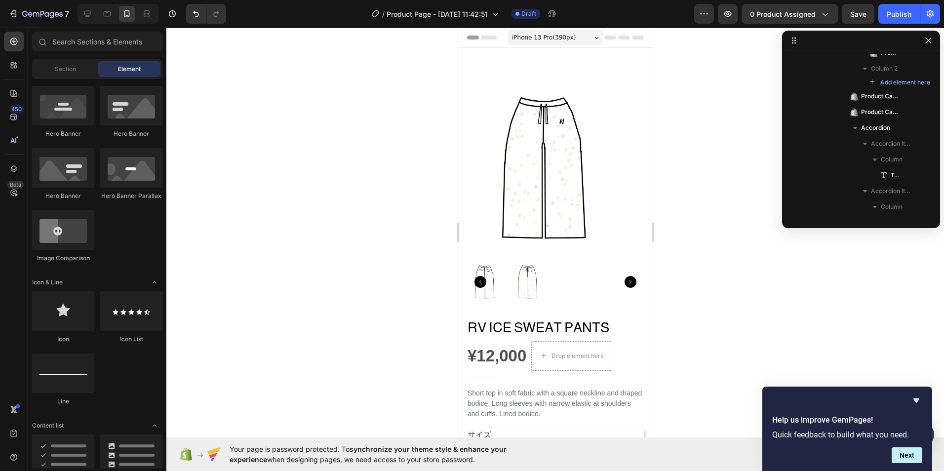
click at [571, 39] on div "iPhone 13 Pro ( 390 px)" at bounding box center [555, 37] width 96 height 15
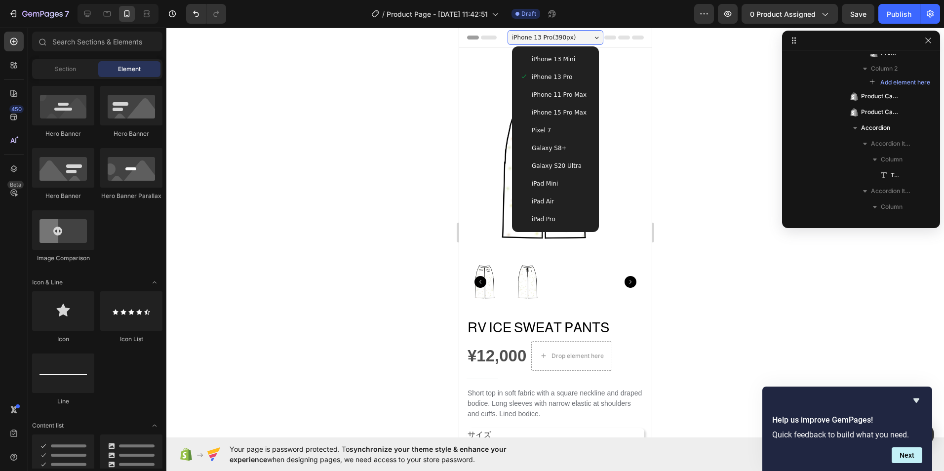
click at [567, 60] on div "iPhone 13 Mini" at bounding box center [554, 59] width 71 height 10
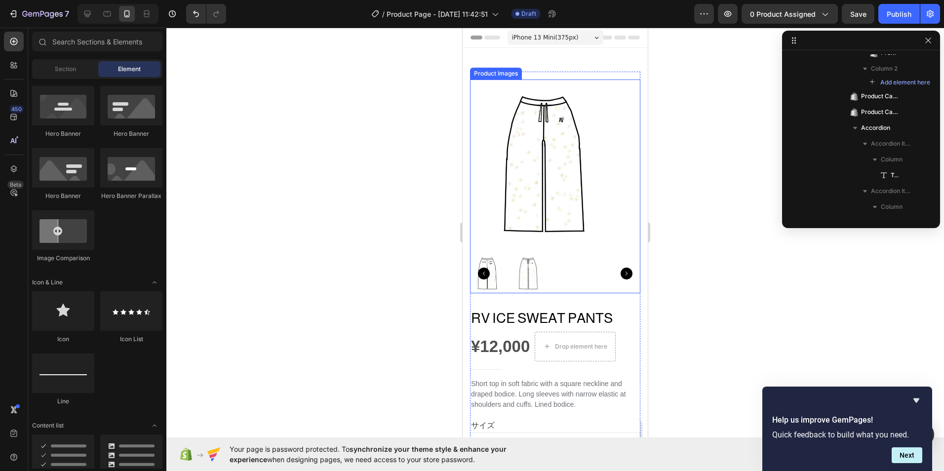
click at [483, 268] on icon "Carousel Back Arrow" at bounding box center [484, 274] width 12 height 12
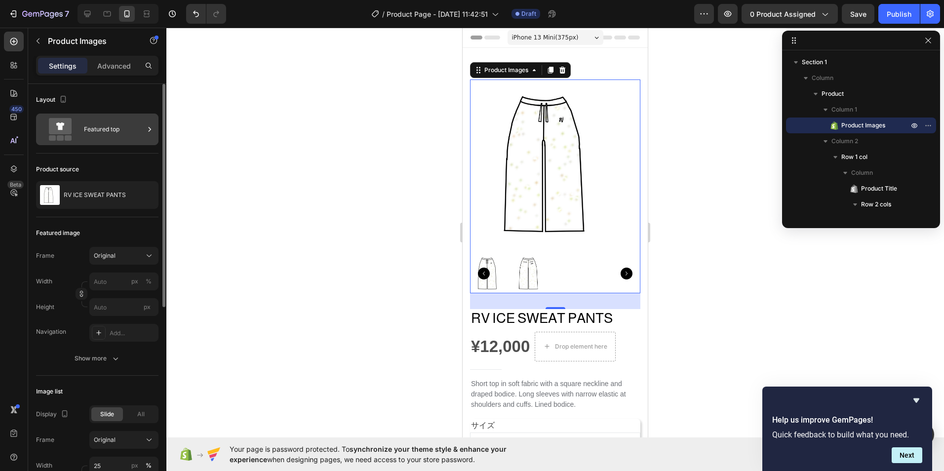
click at [154, 134] on div at bounding box center [150, 130] width 10 height 32
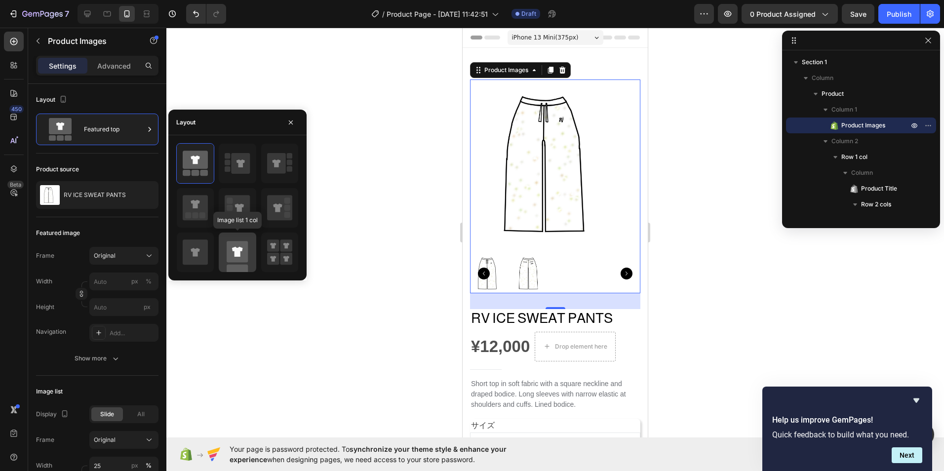
click at [245, 249] on rect at bounding box center [237, 251] width 21 height 21
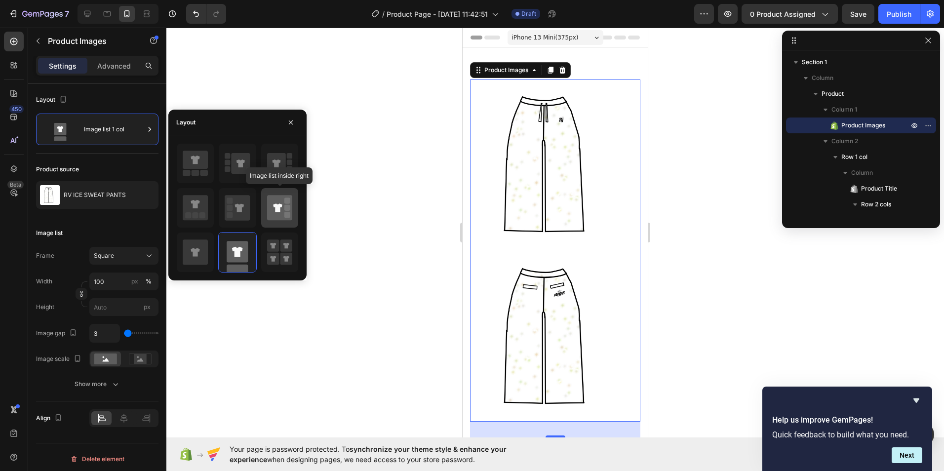
click at [272, 219] on icon at bounding box center [279, 207] width 25 height 25
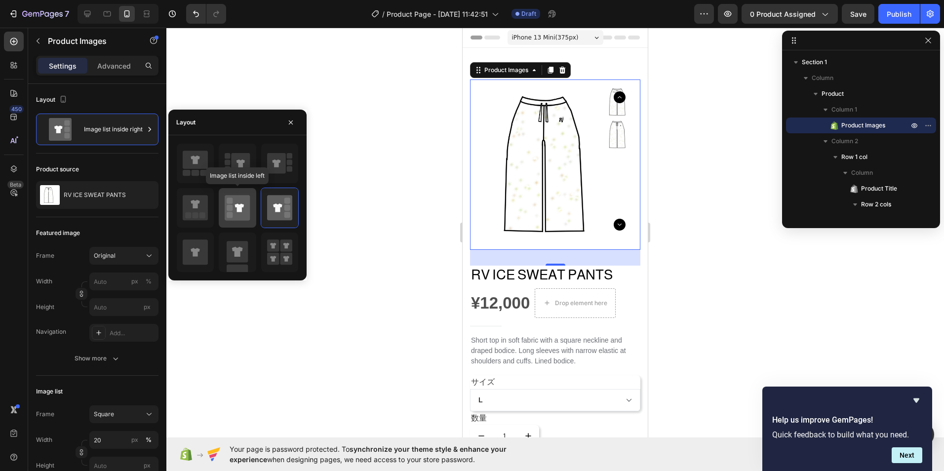
click at [247, 212] on icon at bounding box center [237, 207] width 25 height 25
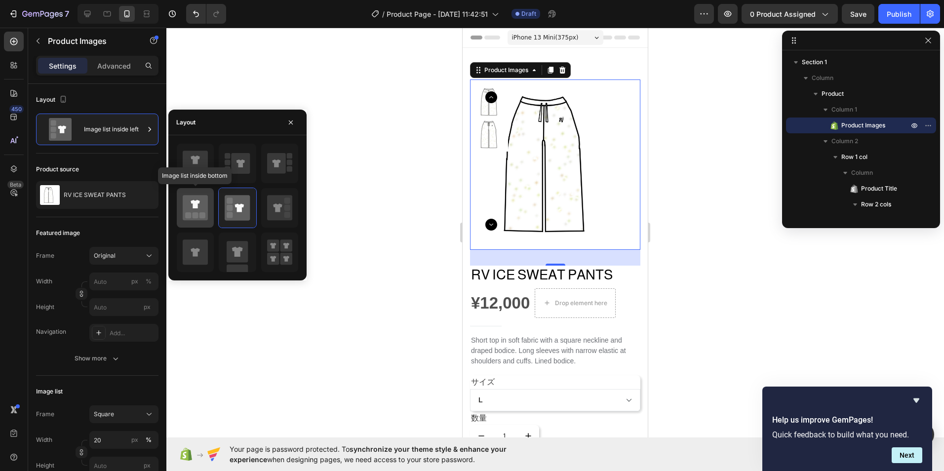
click at [208, 211] on div at bounding box center [195, 207] width 37 height 39
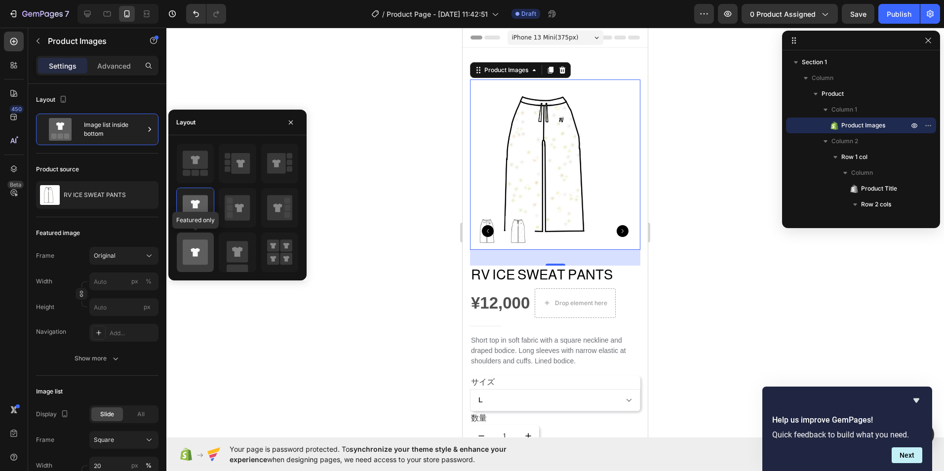
click at [199, 244] on icon at bounding box center [195, 251] width 25 height 25
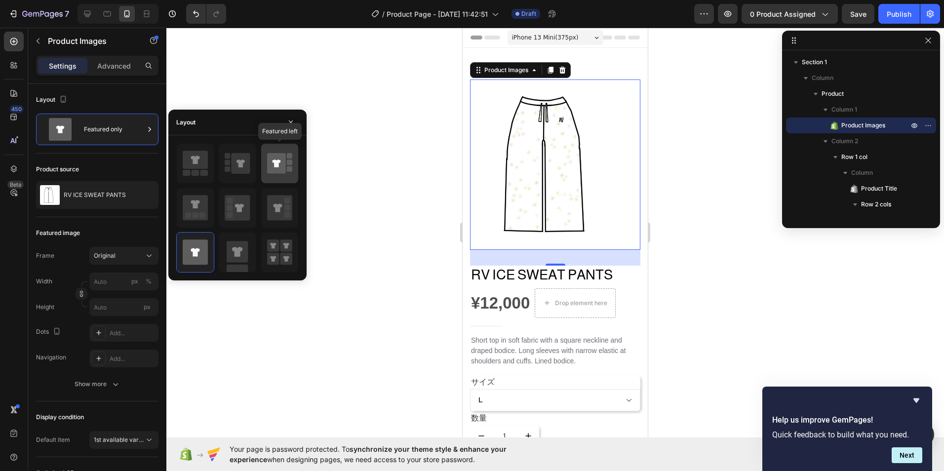
click at [274, 170] on icon at bounding box center [276, 163] width 19 height 21
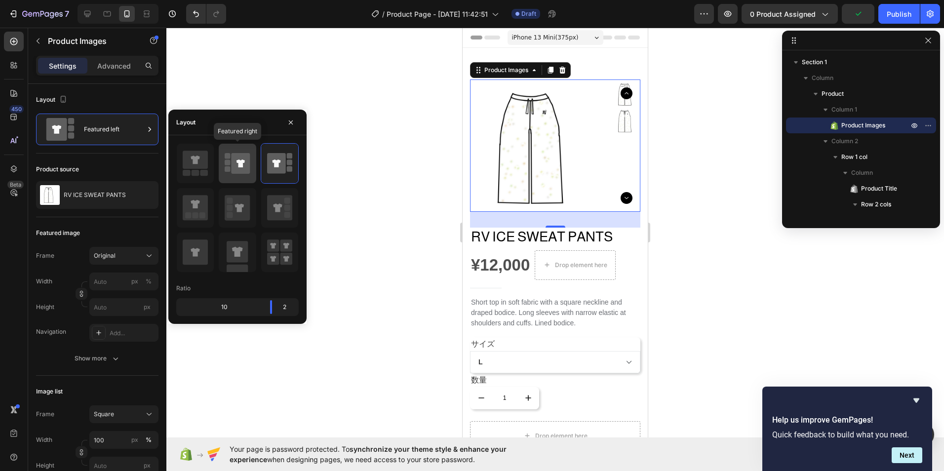
click at [247, 168] on icon at bounding box center [241, 163] width 19 height 21
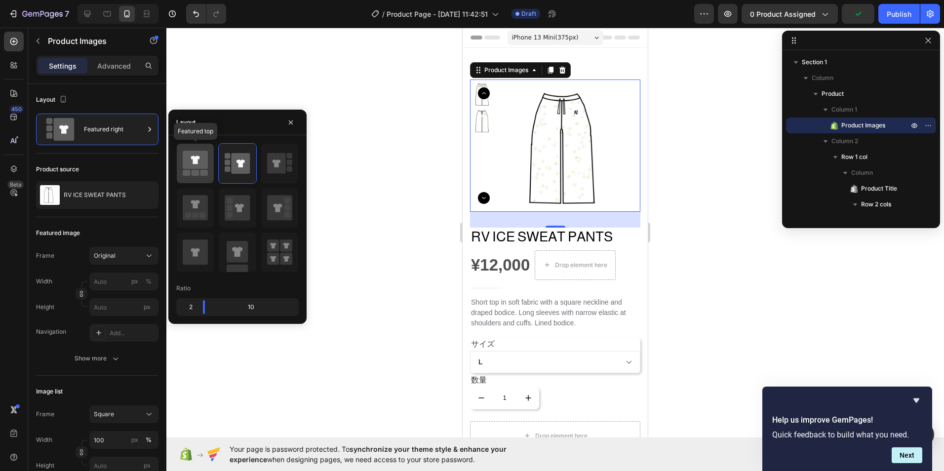
click at [202, 168] on icon at bounding box center [195, 160] width 25 height 18
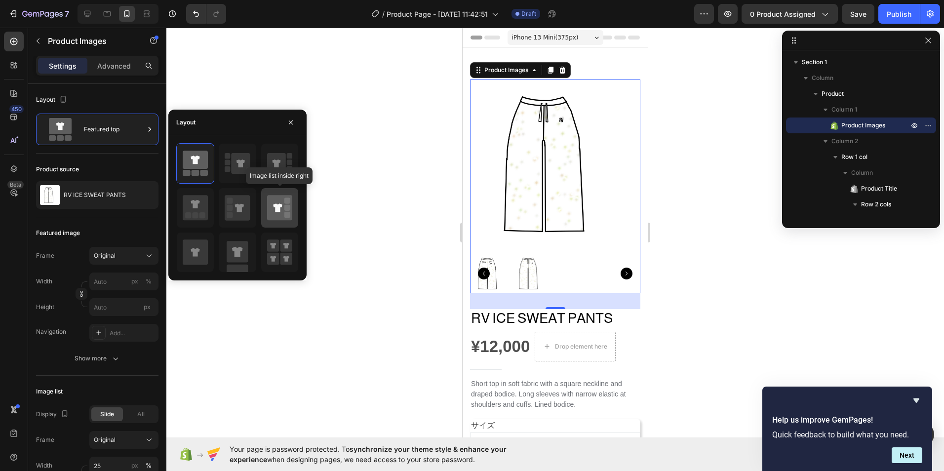
click at [273, 220] on icon at bounding box center [279, 207] width 25 height 25
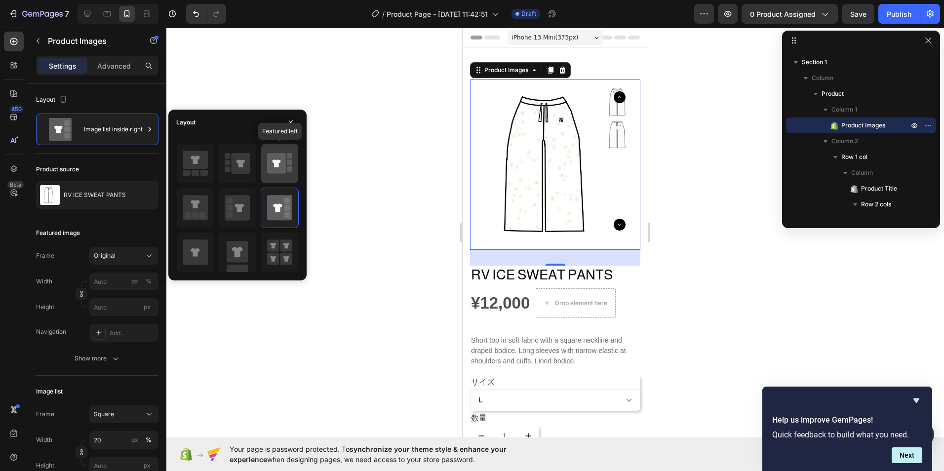
click at [273, 164] on icon at bounding box center [276, 163] width 19 height 21
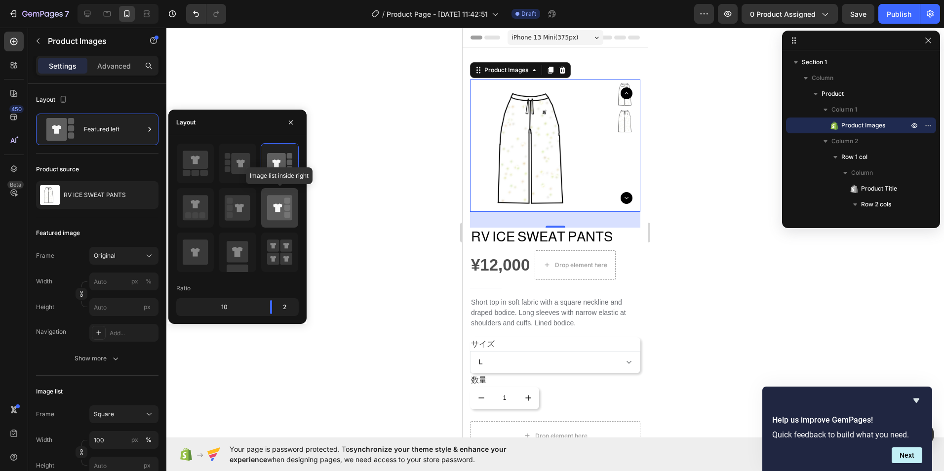
click at [276, 196] on icon at bounding box center [279, 208] width 25 height 28
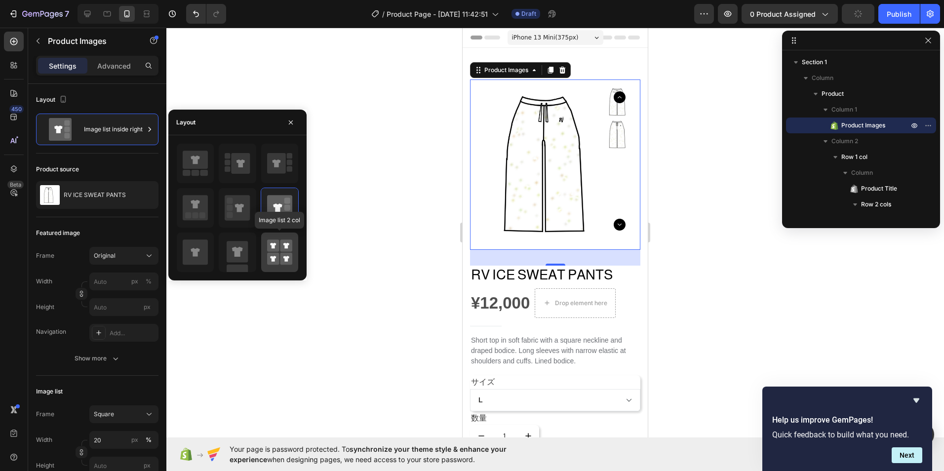
click at [282, 267] on div at bounding box center [279, 252] width 37 height 39
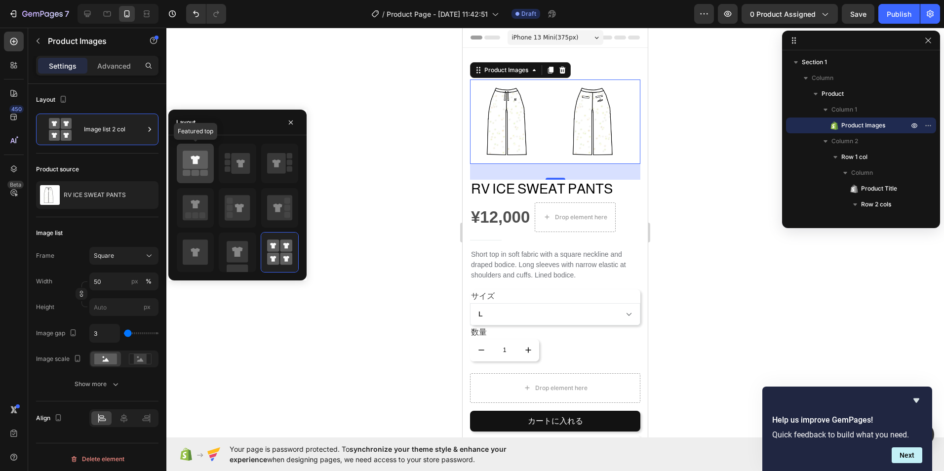
click at [198, 172] on rect at bounding box center [196, 173] width 8 height 6
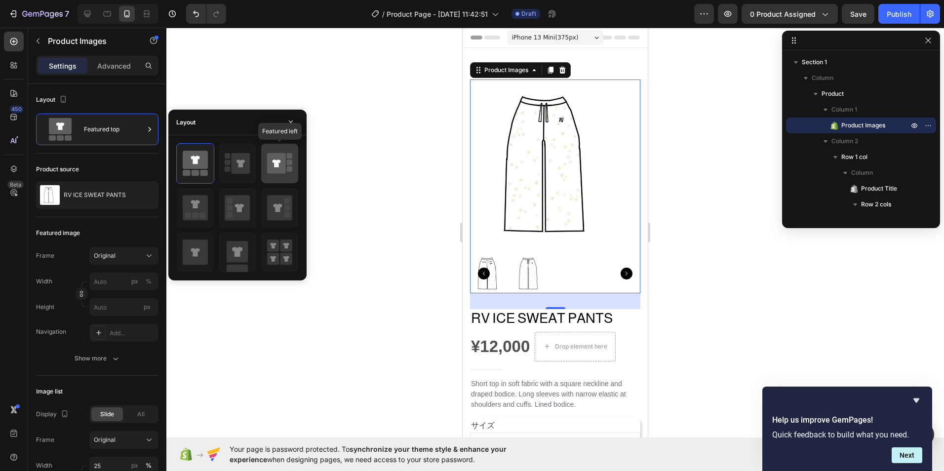
click at [278, 155] on icon at bounding box center [276, 163] width 19 height 21
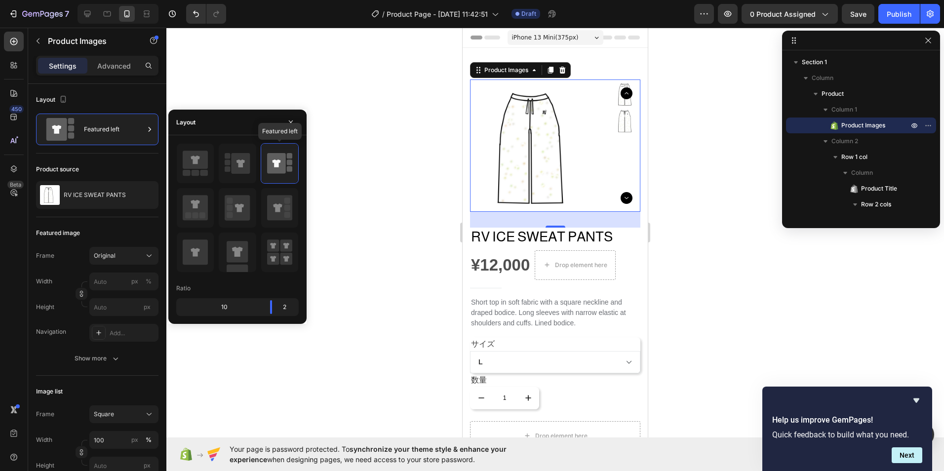
click at [287, 187] on div "Featured left" at bounding box center [237, 207] width 122 height 129
click at [287, 198] on rect at bounding box center [287, 200] width 6 height 6
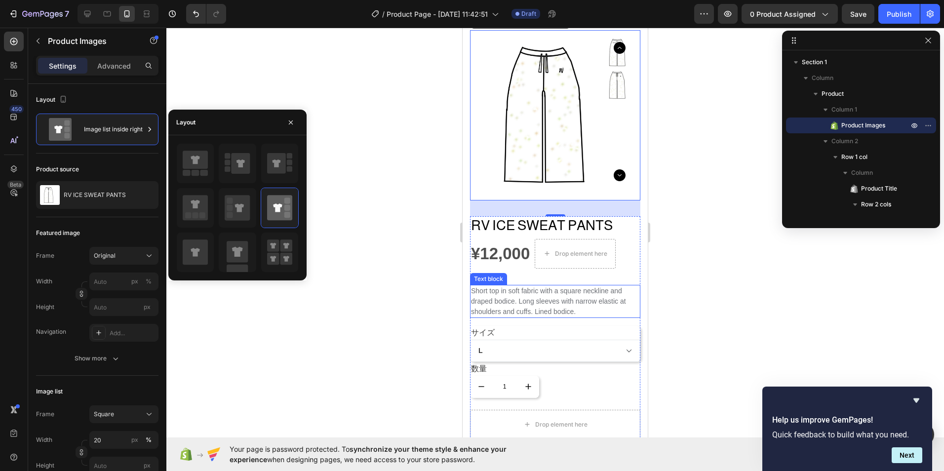
scroll to position [99, 0]
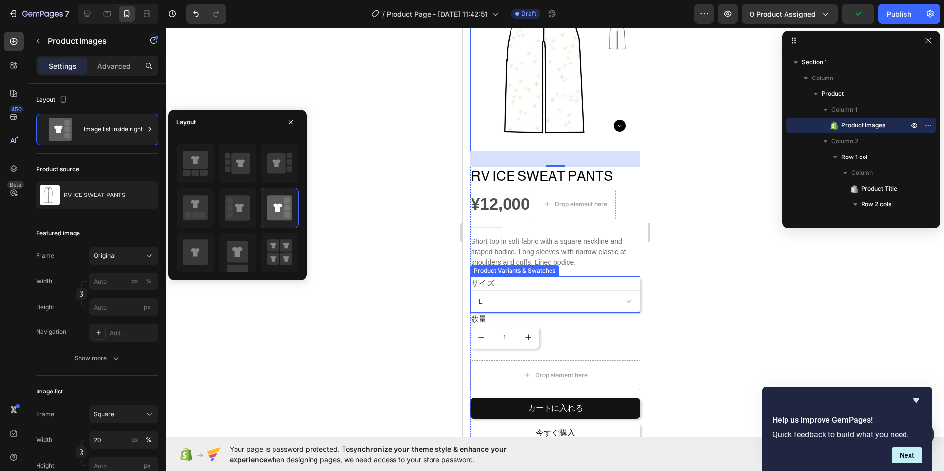
click at [344, 289] on div at bounding box center [554, 249] width 777 height 443
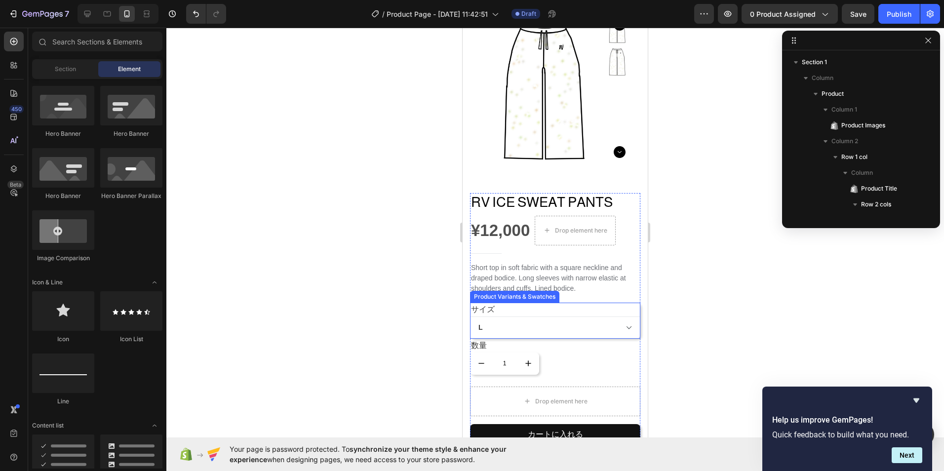
scroll to position [49, 0]
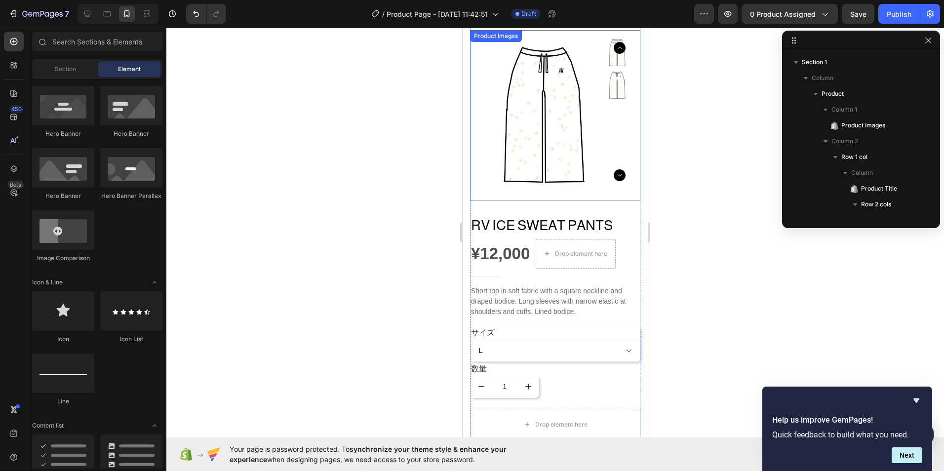
click at [614, 175] on icon "Carousel Next Arrow" at bounding box center [620, 175] width 12 height 12
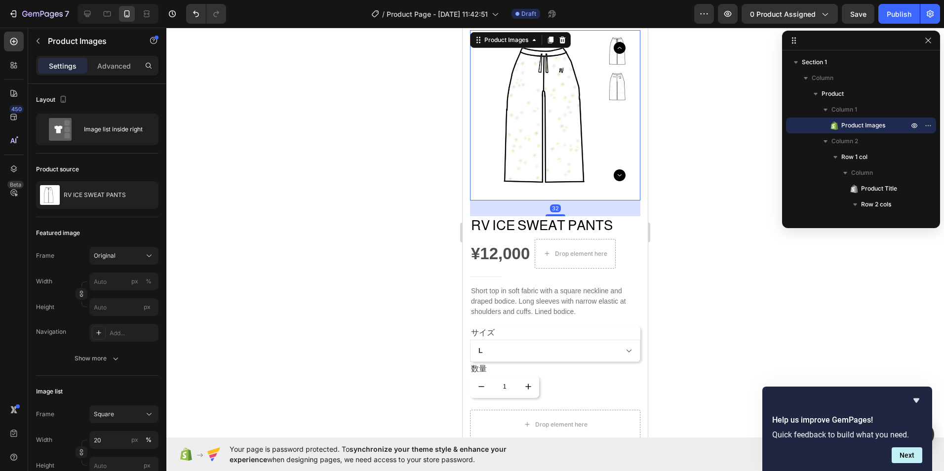
click at [614, 176] on icon "Carousel Next Arrow" at bounding box center [620, 175] width 12 height 12
click at [587, 135] on img at bounding box center [555, 115] width 170 height 170
click at [614, 51] on icon "Carousel Back Arrow" at bounding box center [620, 48] width 12 height 12
click at [612, 78] on img at bounding box center [619, 85] width 34 height 34
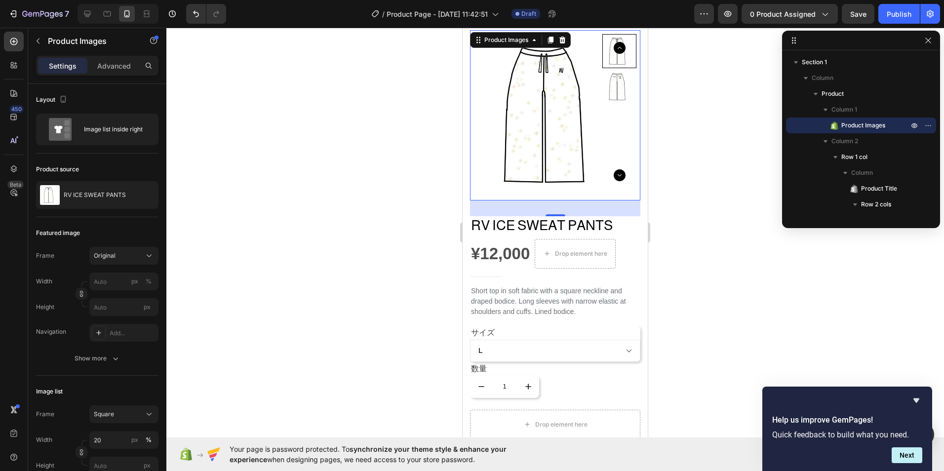
click at [607, 80] on img at bounding box center [619, 87] width 34 height 34
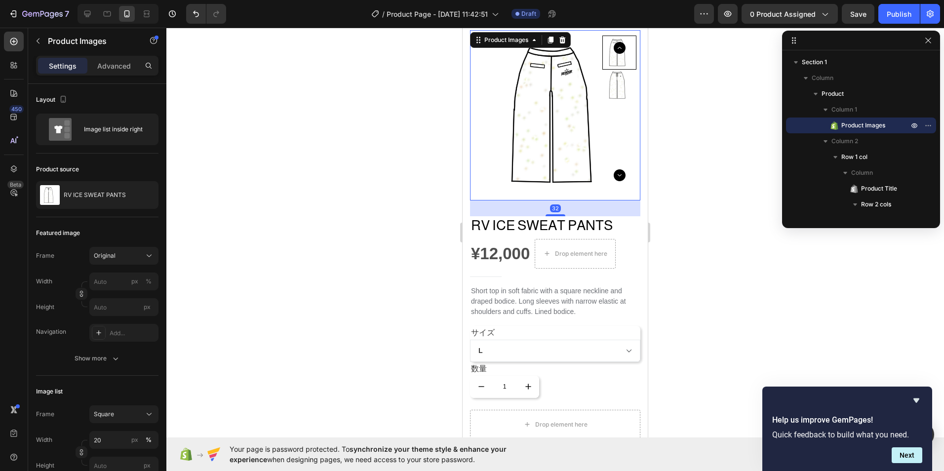
click at [512, 126] on img at bounding box center [562, 115] width 170 height 170
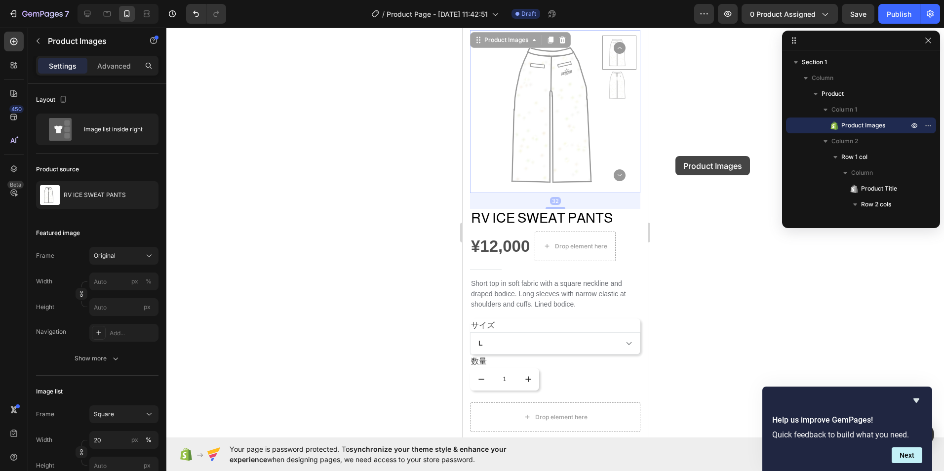
click at [681, 159] on div at bounding box center [554, 249] width 777 height 443
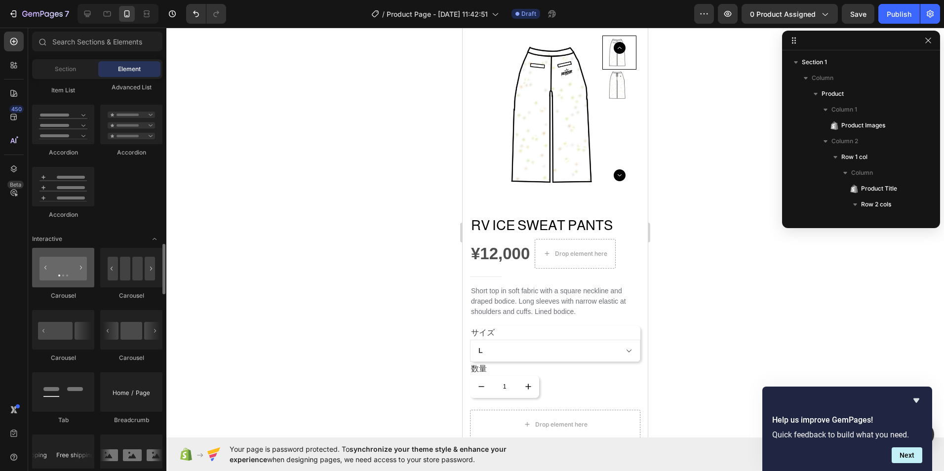
scroll to position [938, 0]
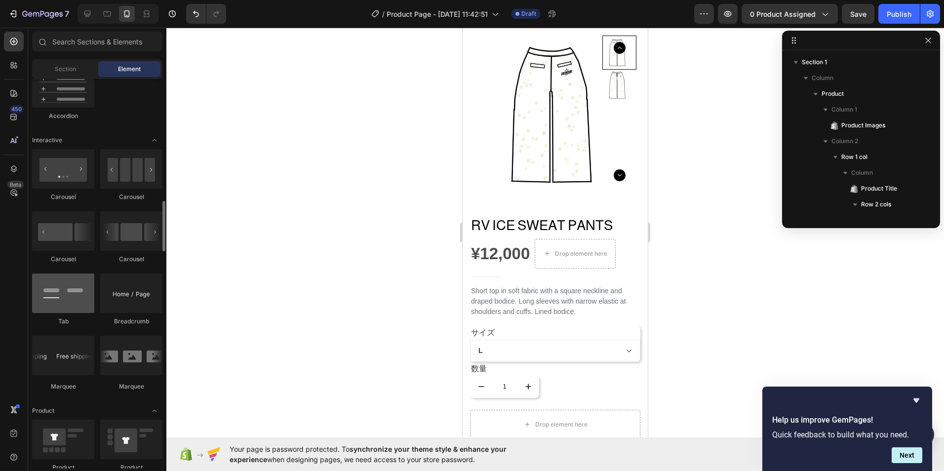
click at [76, 297] on div at bounding box center [63, 292] width 62 height 39
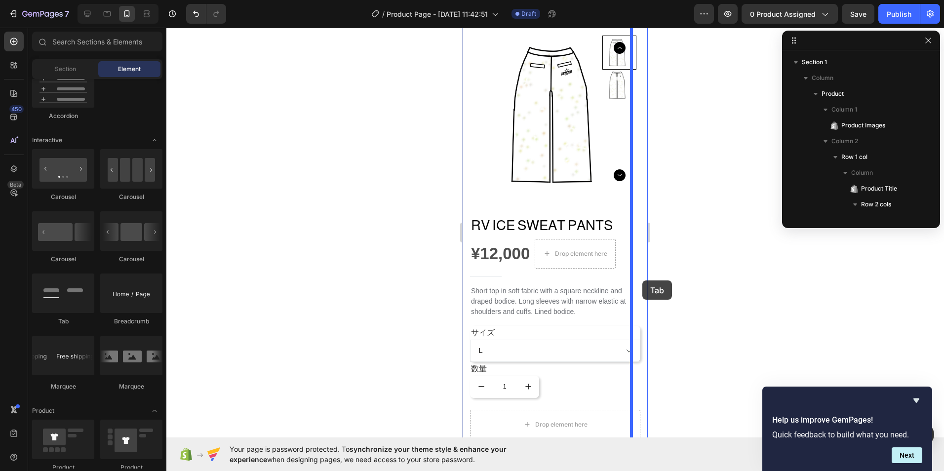
drag, startPoint x: 538, startPoint y: 324, endPoint x: 642, endPoint y: 280, distance: 113.5
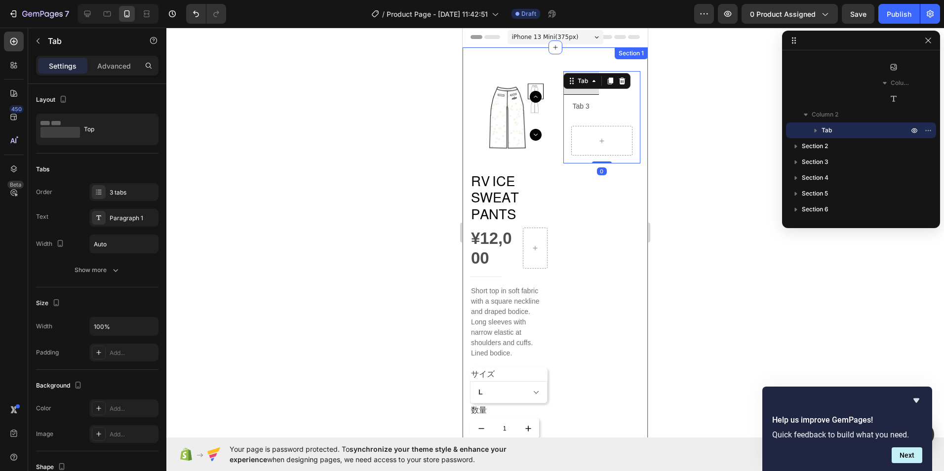
scroll to position [0, 0]
click at [586, 84] on div "Tab 1 Tab 2 Tab 3 Tab 0" at bounding box center [602, 118] width 78 height 92
click at [619, 66] on icon at bounding box center [622, 62] width 6 height 7
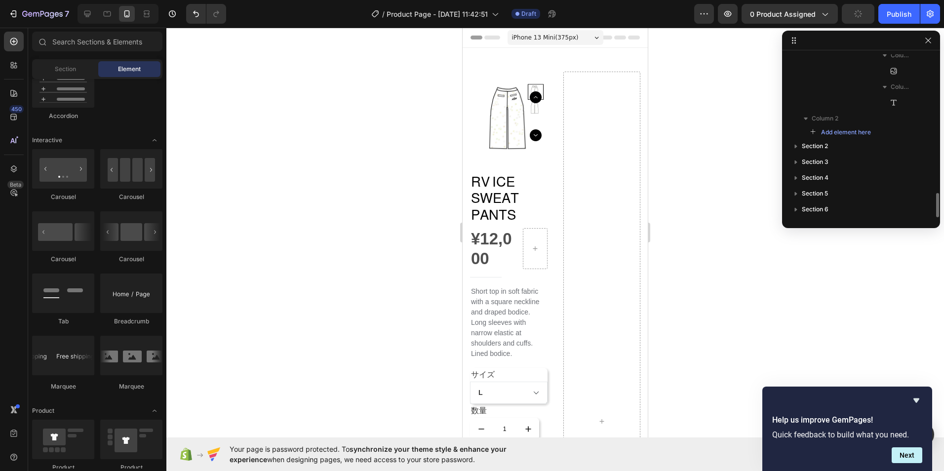
scroll to position [915, 0]
click at [598, 119] on div at bounding box center [602, 421] width 78 height 699
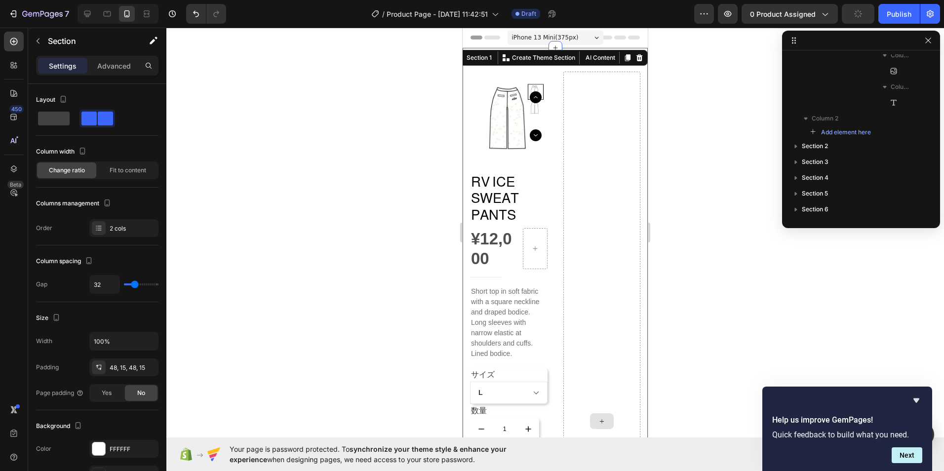
scroll to position [0, 0]
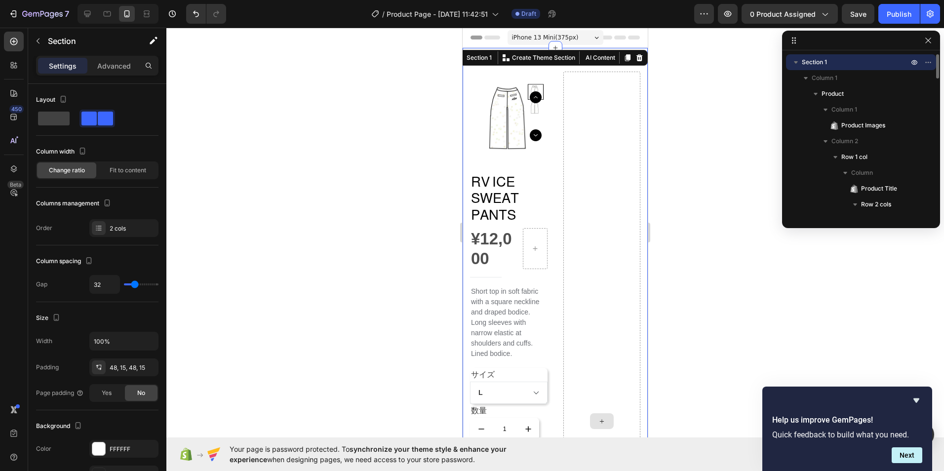
click at [584, 120] on div at bounding box center [602, 421] width 78 height 699
click at [200, 19] on button "Undo/Redo" at bounding box center [196, 14] width 20 height 20
click at [199, 18] on icon "Undo/Redo" at bounding box center [196, 14] width 10 height 10
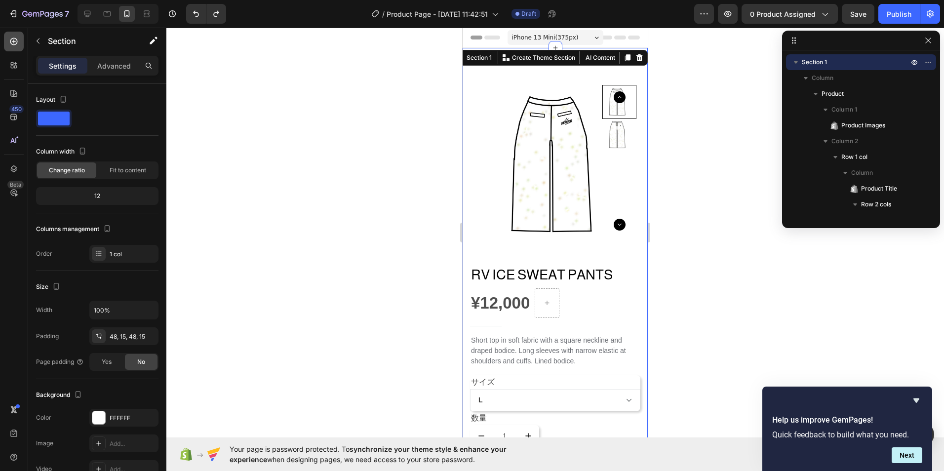
click at [18, 41] on icon at bounding box center [14, 42] width 10 height 10
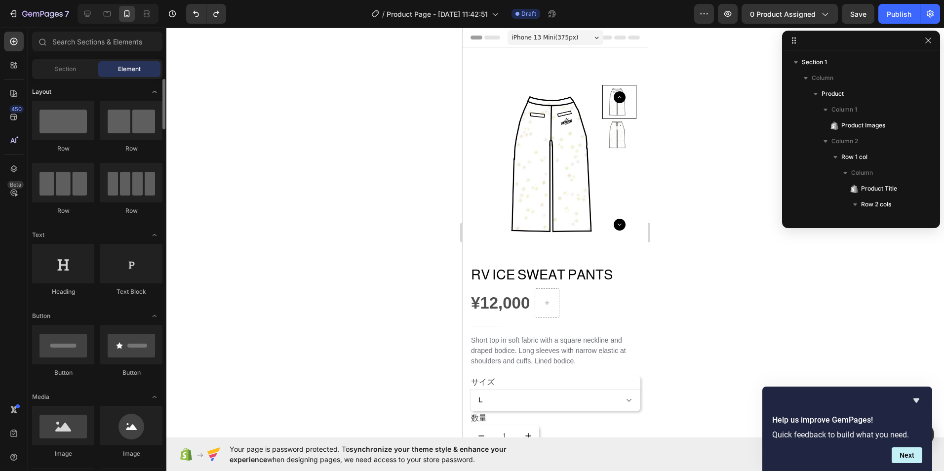
click at [153, 89] on icon "Toggle open" at bounding box center [155, 92] width 8 height 8
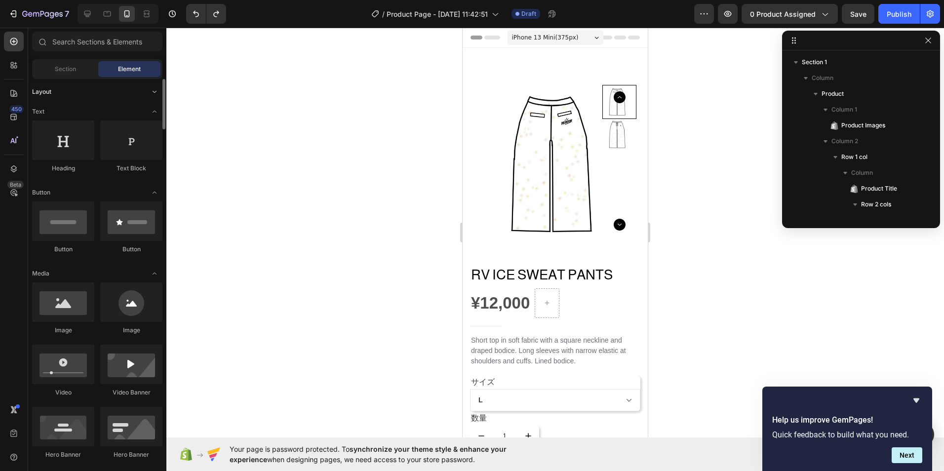
click at [153, 89] on icon "Toggle open" at bounding box center [155, 92] width 8 height 8
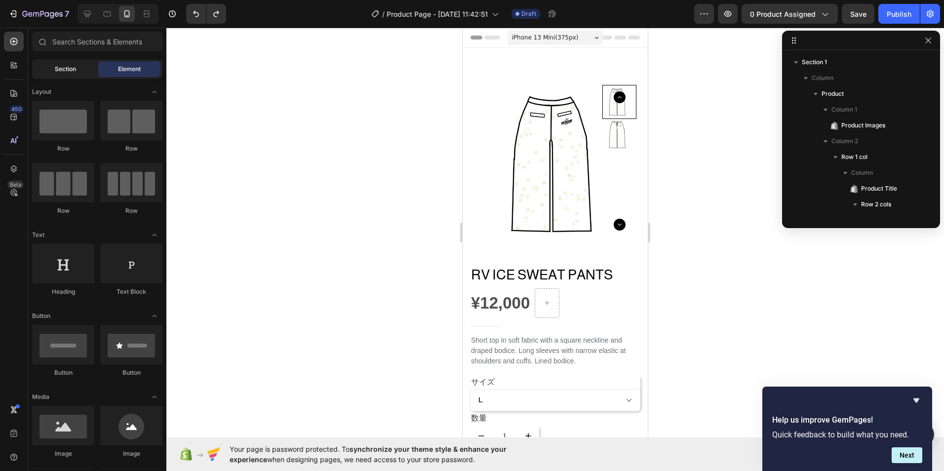
click at [42, 70] on div "Section" at bounding box center [65, 69] width 62 height 16
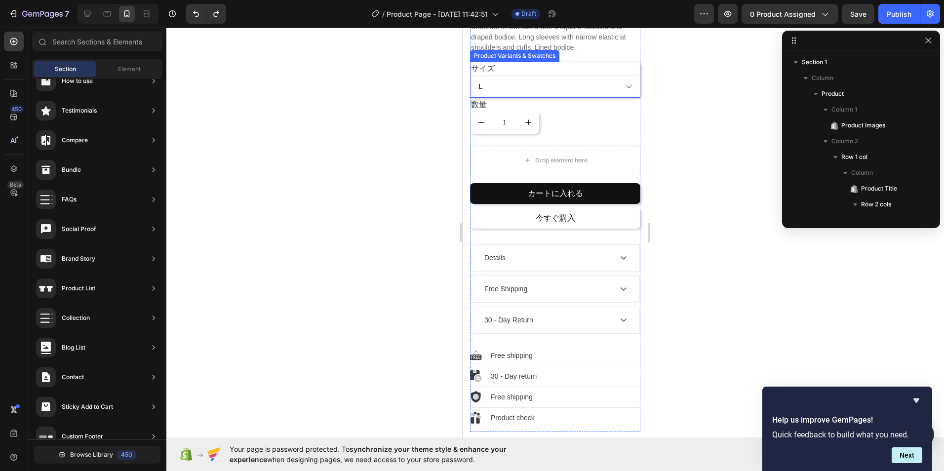
scroll to position [148, 0]
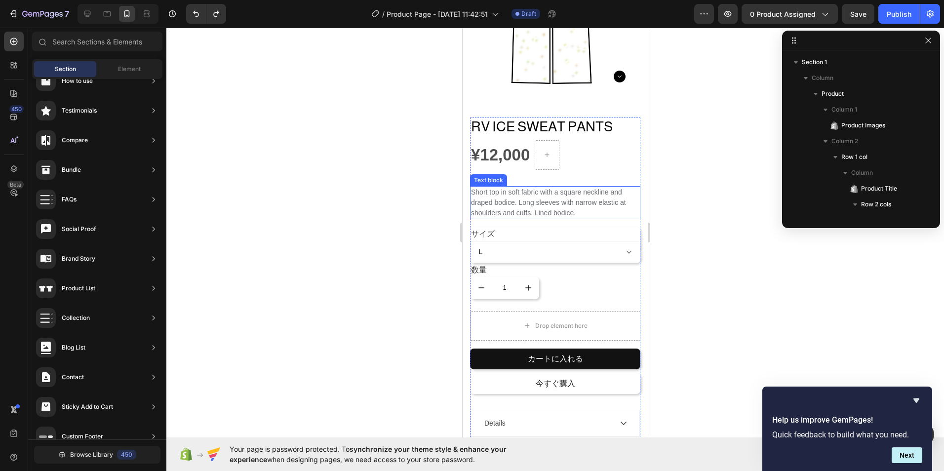
click at [516, 195] on p "Short top in soft fabric with a square neckline and draped bodice. Long sleeves…" at bounding box center [555, 202] width 168 height 31
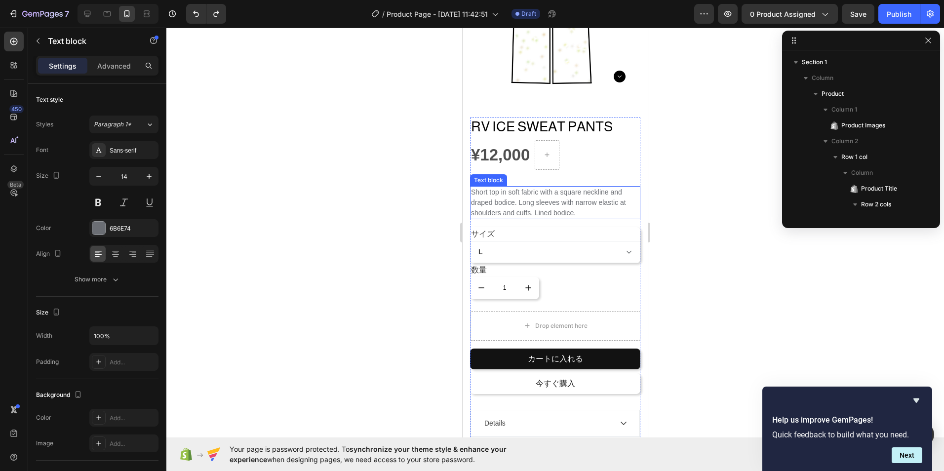
scroll to position [167, 0]
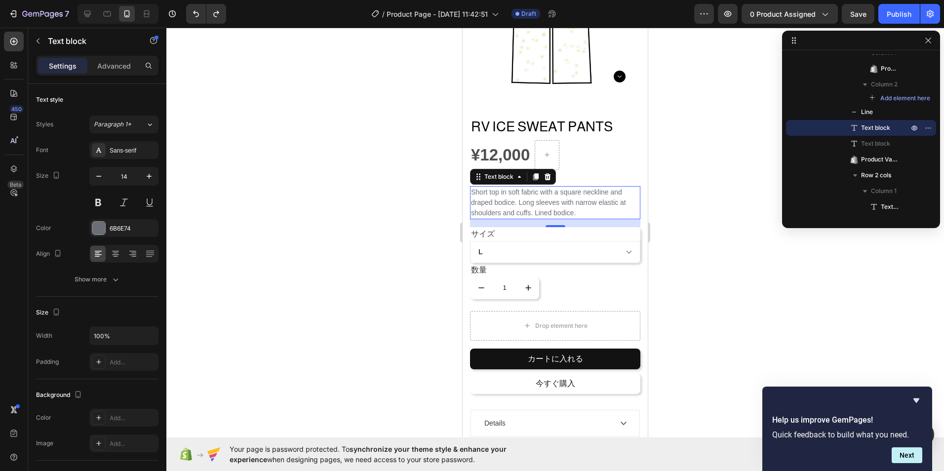
click at [547, 173] on icon at bounding box center [547, 176] width 6 height 7
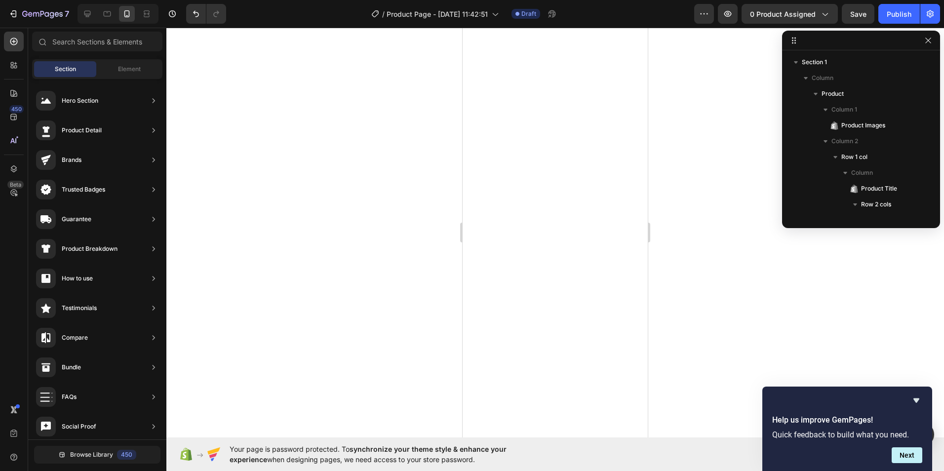
select select "L"
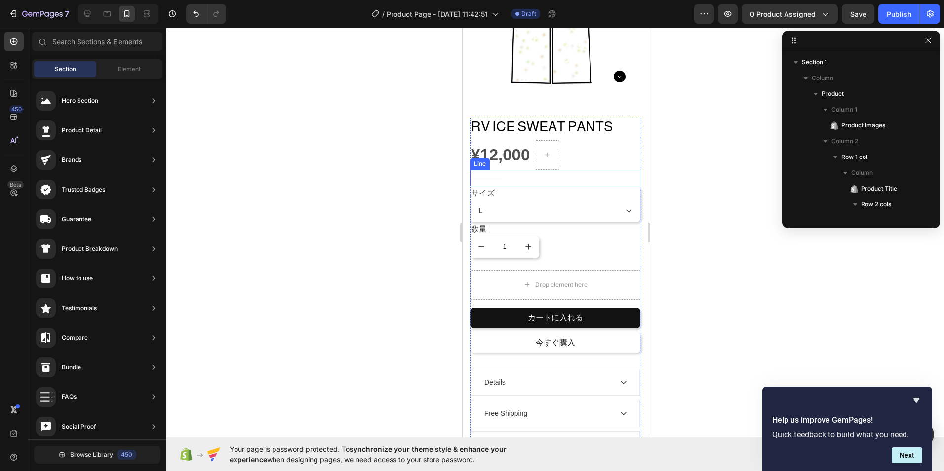
scroll to position [167, 0]
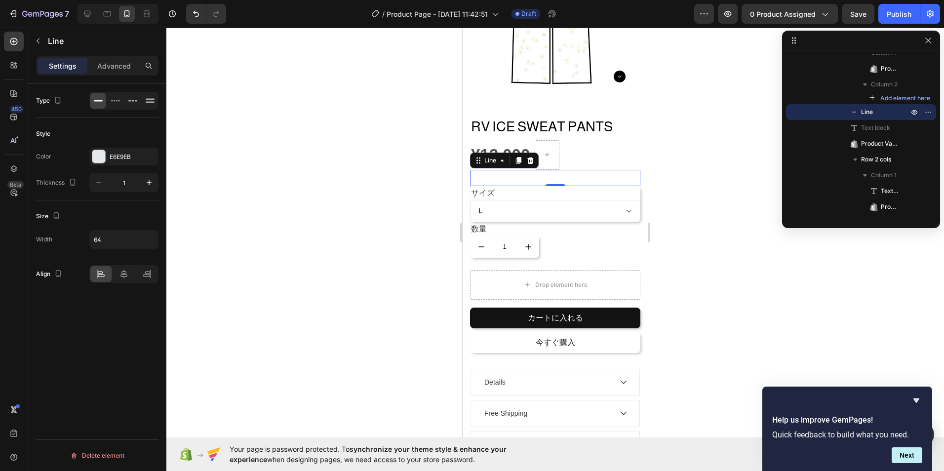
click at [543, 171] on div "Title Line 0" at bounding box center [555, 178] width 170 height 16
click at [668, 156] on div at bounding box center [554, 249] width 777 height 443
click at [595, 170] on div "Title Line 0" at bounding box center [555, 178] width 170 height 16
click at [97, 102] on icon at bounding box center [98, 101] width 10 height 10
click at [98, 102] on icon at bounding box center [98, 101] width 10 height 10
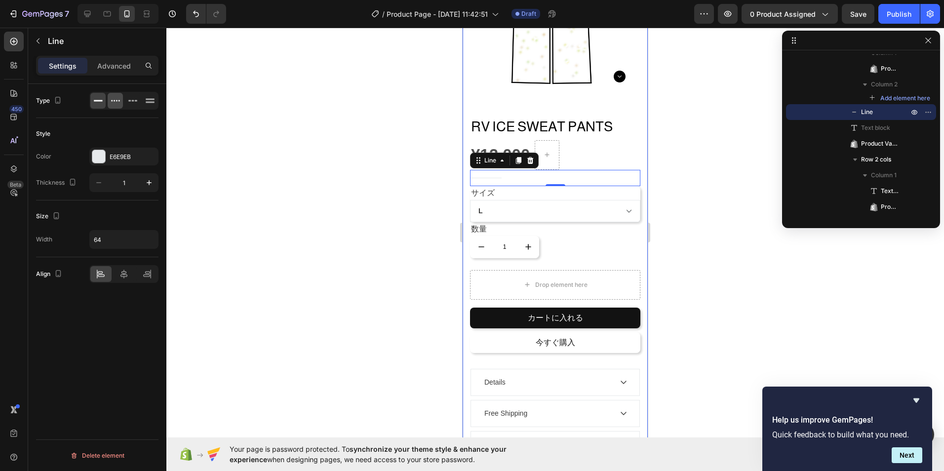
click at [111, 98] on icon at bounding box center [116, 101] width 10 height 10
click at [120, 98] on icon at bounding box center [116, 101] width 10 height 10
click at [138, 101] on div at bounding box center [132, 101] width 15 height 16
click at [150, 101] on icon at bounding box center [150, 101] width 10 height 10
click at [129, 108] on div at bounding box center [132, 101] width 15 height 16
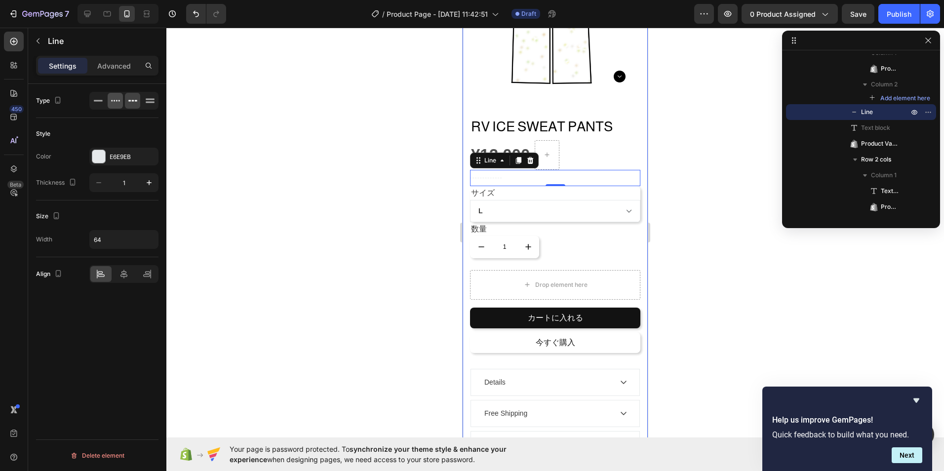
click at [115, 106] on div at bounding box center [115, 101] width 15 height 16
click at [98, 104] on icon at bounding box center [98, 101] width 10 height 10
click at [103, 154] on div at bounding box center [98, 156] width 13 height 13
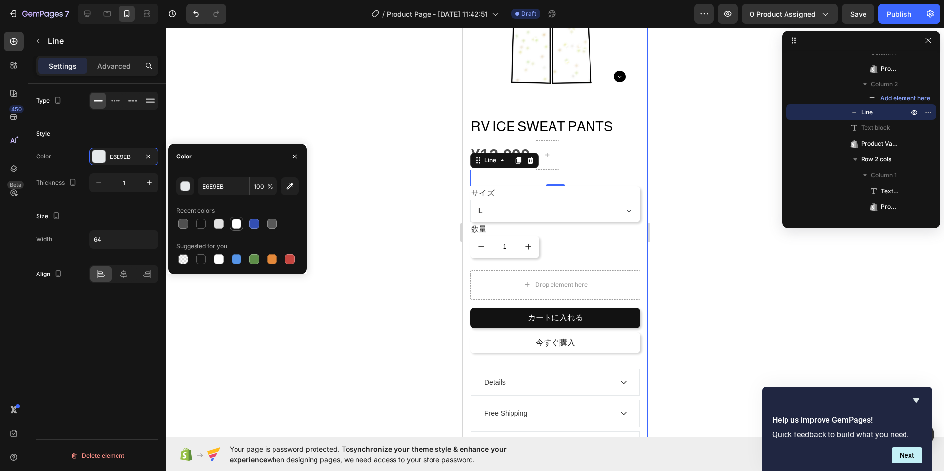
click at [238, 223] on div at bounding box center [237, 224] width 10 height 10
type input "FFFFFF"
click at [269, 101] on div at bounding box center [554, 249] width 777 height 443
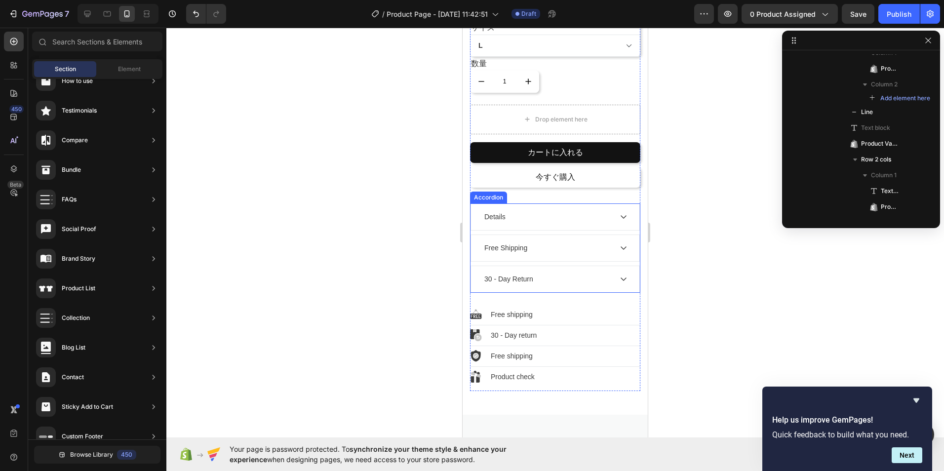
scroll to position [296, 0]
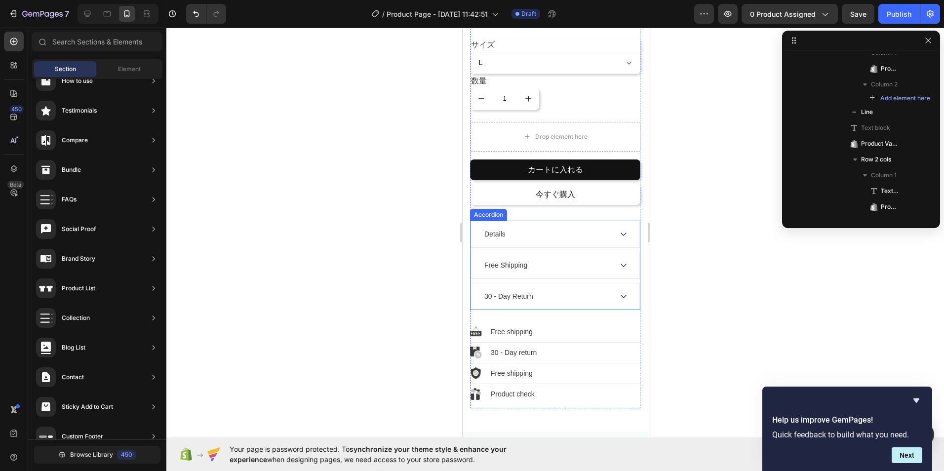
click at [500, 229] on div "Details" at bounding box center [495, 234] width 24 height 13
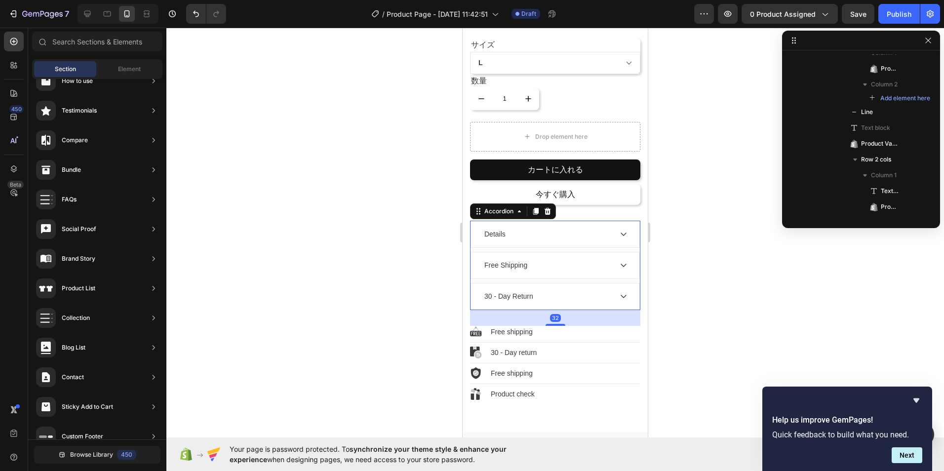
scroll to position [321, 0]
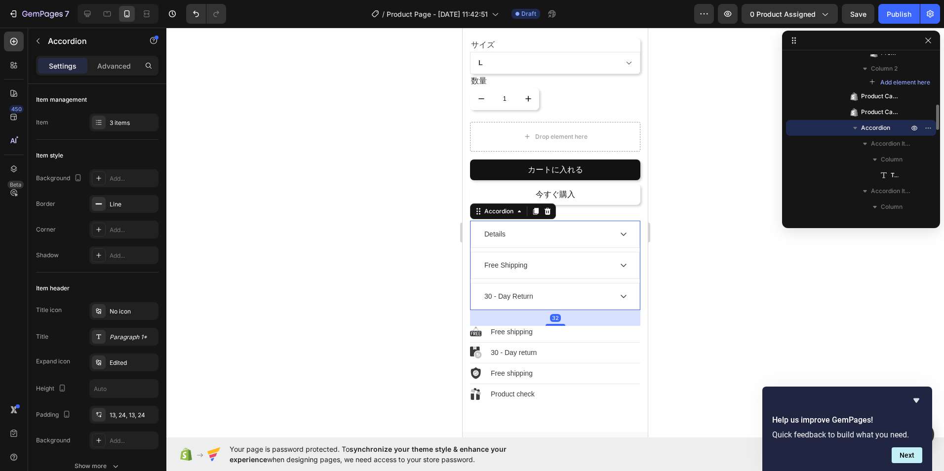
click at [502, 228] on div "Details" at bounding box center [495, 234] width 24 height 13
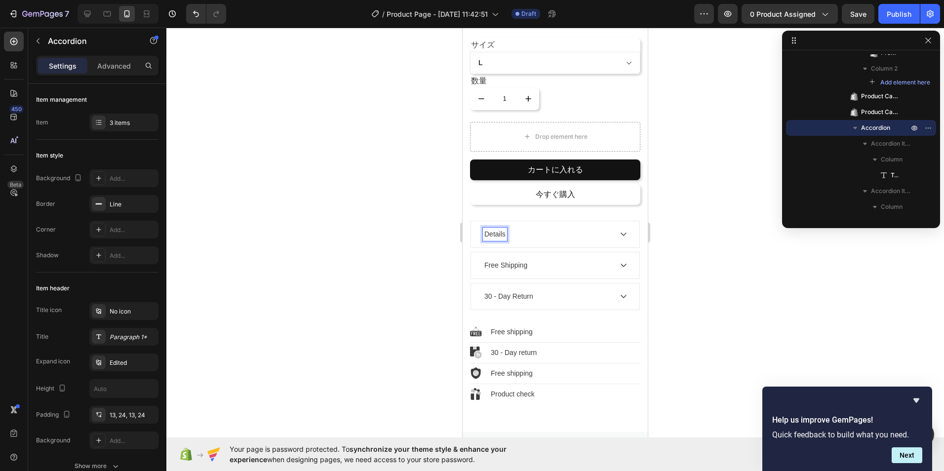
click at [505, 229] on p "Details" at bounding box center [494, 234] width 21 height 10
click at [857, 23] on button "Save" at bounding box center [858, 14] width 33 height 20
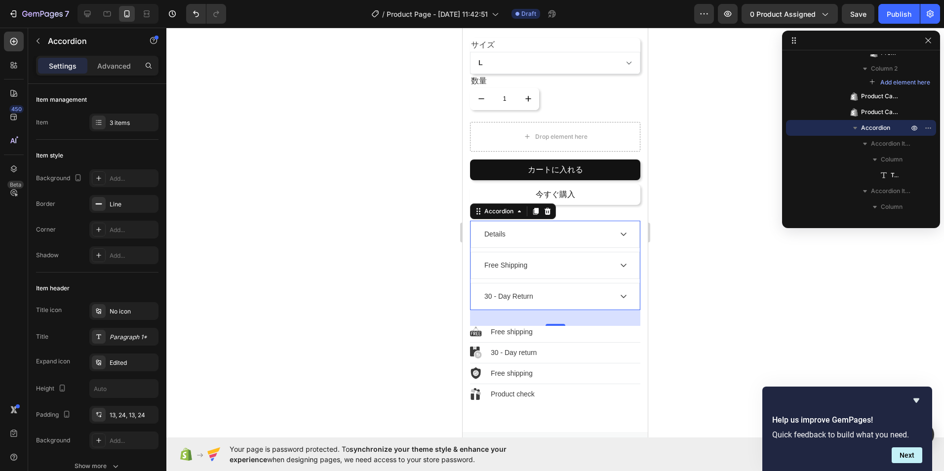
drag, startPoint x: 538, startPoint y: 220, endPoint x: 529, endPoint y: 221, distance: 8.9
click at [535, 228] on div "Details" at bounding box center [547, 234] width 129 height 13
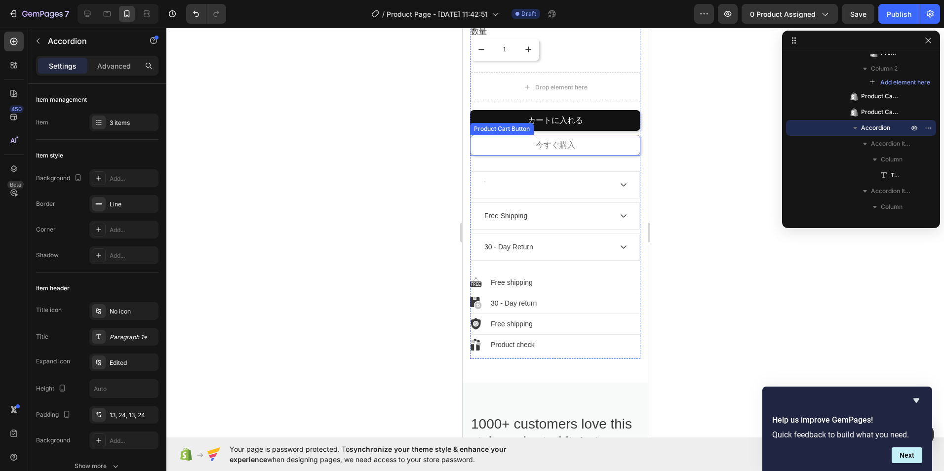
scroll to position [343, 0]
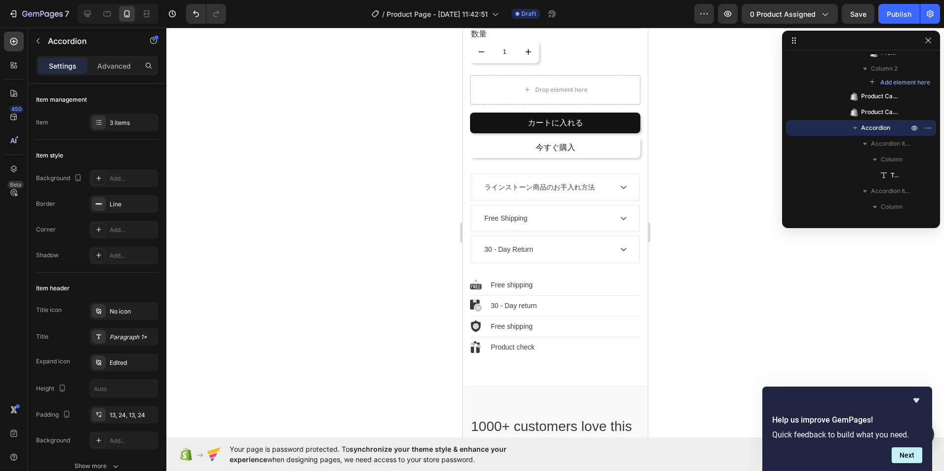
click at [620, 183] on icon at bounding box center [624, 187] width 8 height 8
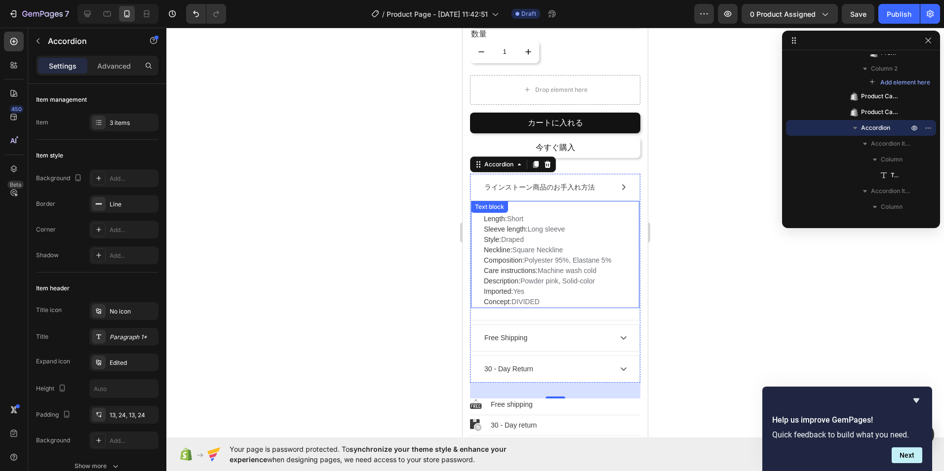
click at [581, 214] on p "Length: Short Sleeve length: Long sleeve Style: Draped Neckline: Square Necklin…" at bounding box center [555, 260] width 143 height 93
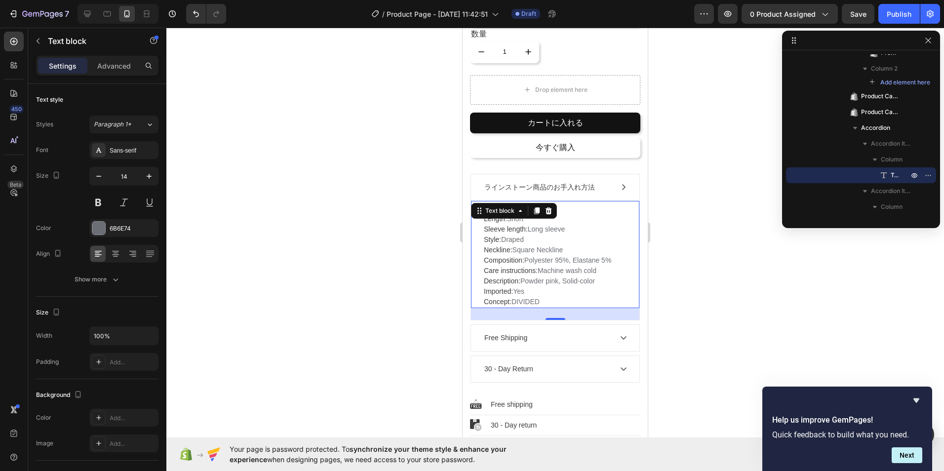
click at [486, 215] on span "Length:" at bounding box center [495, 219] width 23 height 8
click at [485, 215] on span "Length:" at bounding box center [495, 219] width 23 height 8
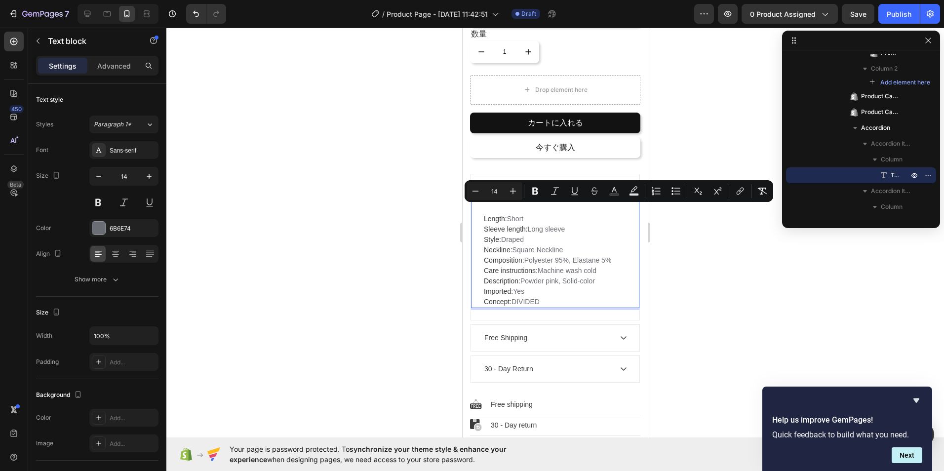
click at [545, 296] on p "Length: Short Sleeve length: Long sleeve Style: Draped Neckline: Square Necklin…" at bounding box center [555, 260] width 143 height 93
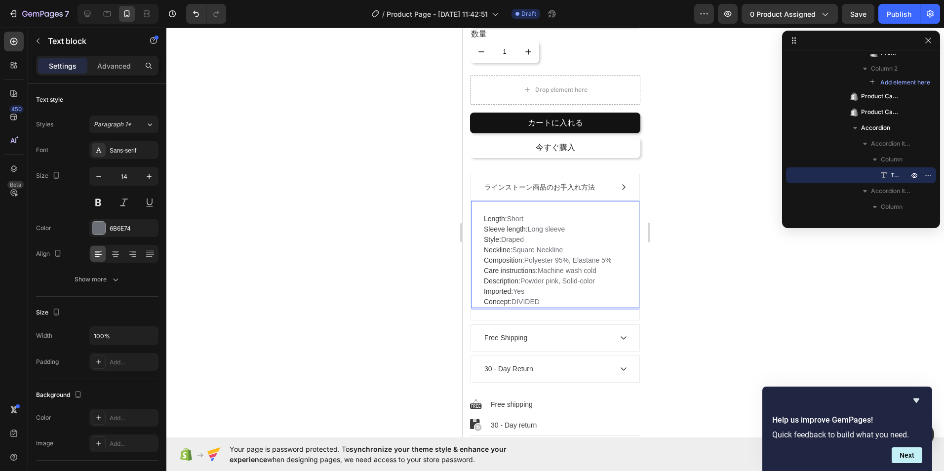
click at [545, 296] on p "Length: Short Sleeve length: Long sleeve Style: Draped Neckline: Square Necklin…" at bounding box center [555, 260] width 143 height 93
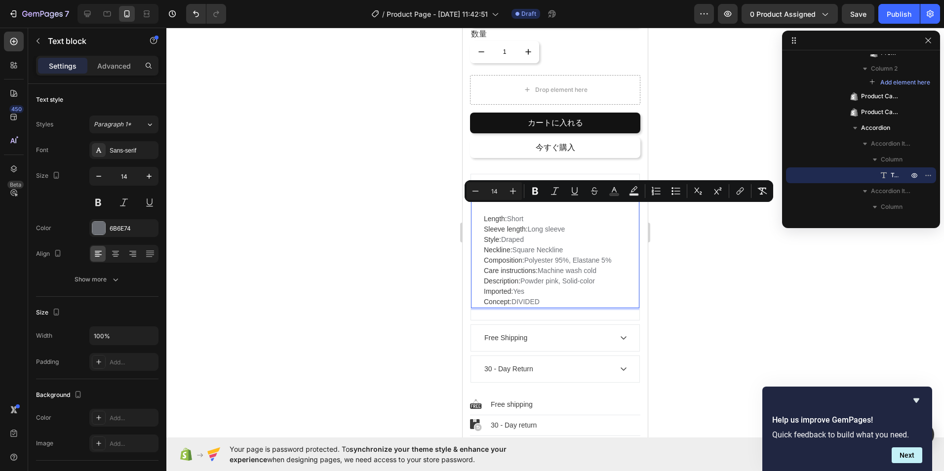
drag, startPoint x: 545, startPoint y: 291, endPoint x: 944, endPoint y: 221, distance: 405.1
click at [483, 200] on div "Length: Short Sleeve length: Long sleeve Style: Draped Neckline: Square Necklin…" at bounding box center [555, 254] width 168 height 108
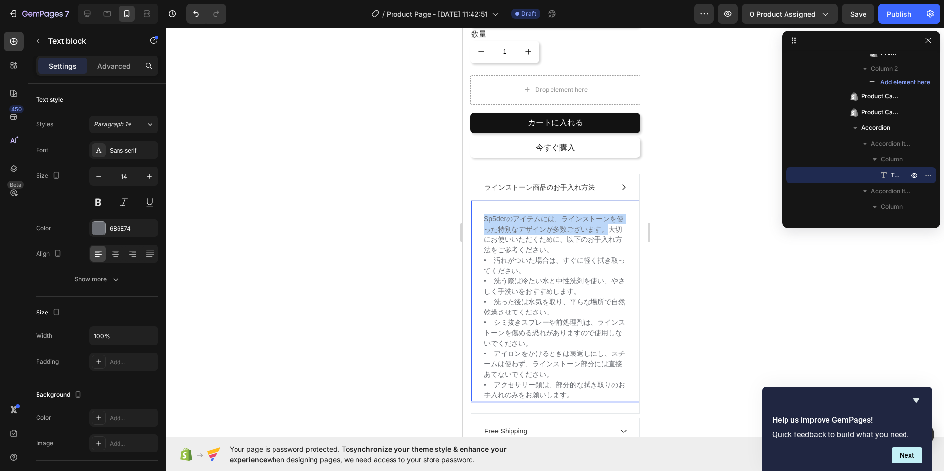
drag, startPoint x: 612, startPoint y: 222, endPoint x: 482, endPoint y: 211, distance: 130.3
click at [482, 211] on div "Sp5derのアイテムには、ラインストーンを使った特別なデザインが多数ございます。大切にお使いいただくために、以下のお手入れ方法をご参考ください。 • 汚れが…" at bounding box center [555, 300] width 168 height 201
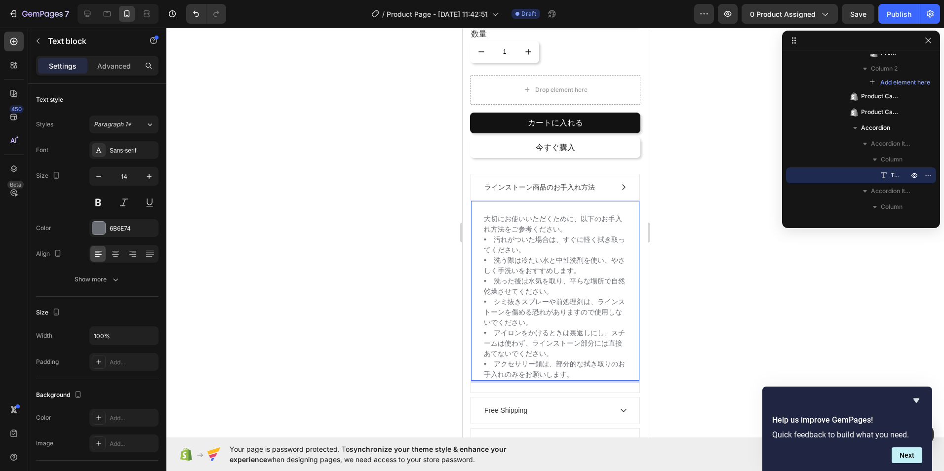
click at [498, 233] on p "大切にお使いいただくために、以下のお手入れ方法をご参考ください。 • 汚れがついた場合は、すぐに軽く拭き取ってください。 • 洗う際は冷たい水と中性洗剤を使い…" at bounding box center [555, 297] width 143 height 166
drag, startPoint x: 482, startPoint y: 213, endPoint x: 600, endPoint y: 427, distance: 243.7
click at [603, 430] on div "ラインストーン商品のお手入れ方法 大切にお使いいただくために、以下のお手入れ方法をご参考ください。 • 汚れがついた場合は、すぐに軽く拭き取ってください。 •…" at bounding box center [555, 314] width 170 height 281
click at [621, 346] on div "大切にお使いいただくために、以下のお手入れ方法をご参考ください。 • 汚れがついた場合は、すぐに軽く拭き取ってください。 • 洗う際は冷たい水と中性洗剤を使い…" at bounding box center [555, 290] width 168 height 180
click at [596, 366] on p "大切にお使いいただくために、以下のお手入れ方法をご参考ください。 • 汚れがついた場合は、すぐに軽く拭き取ってください。 • 洗う際は冷たい水と中性洗剤を使い…" at bounding box center [555, 297] width 143 height 166
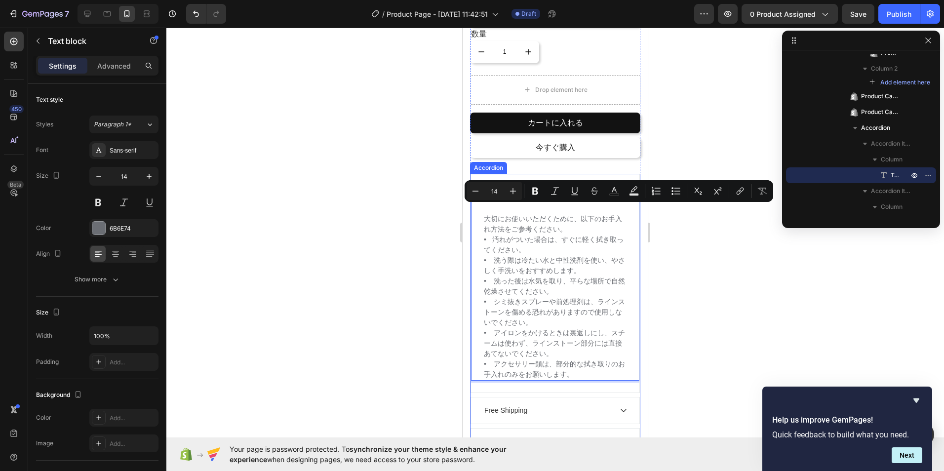
drag, startPoint x: 486, startPoint y: 211, endPoint x: 600, endPoint y: 412, distance: 231.0
click at [600, 412] on div "ラインストーン商品のお手入れ方法 大切にお使いいただくために、以下のお手入れ方法をご参考ください。 • 汚れがついた場合は、すぐに軽く拭き取ってください。 •…" at bounding box center [555, 314] width 170 height 281
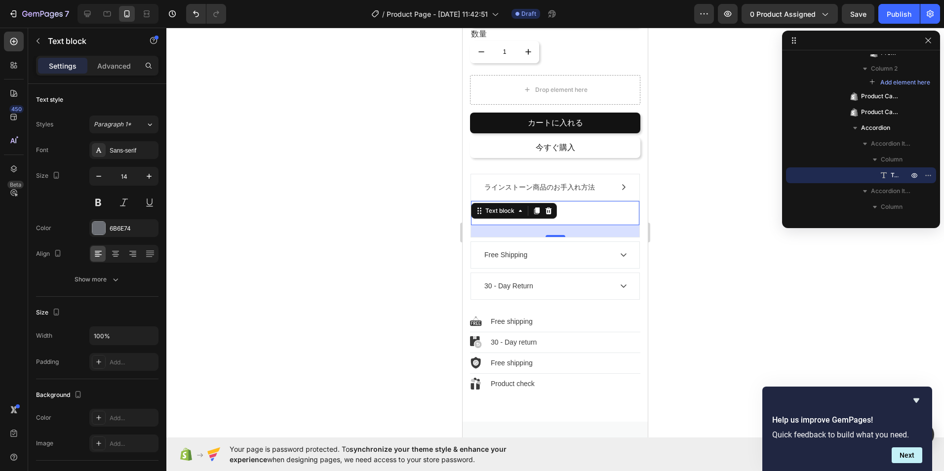
click at [612, 213] on div "Rich Text Editor. Editing area: main" at bounding box center [555, 219] width 145 height 12
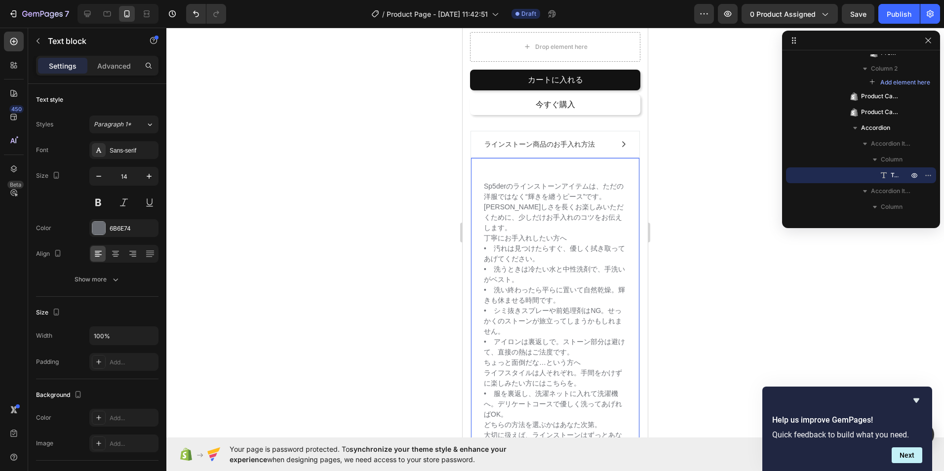
scroll to position [401, 0]
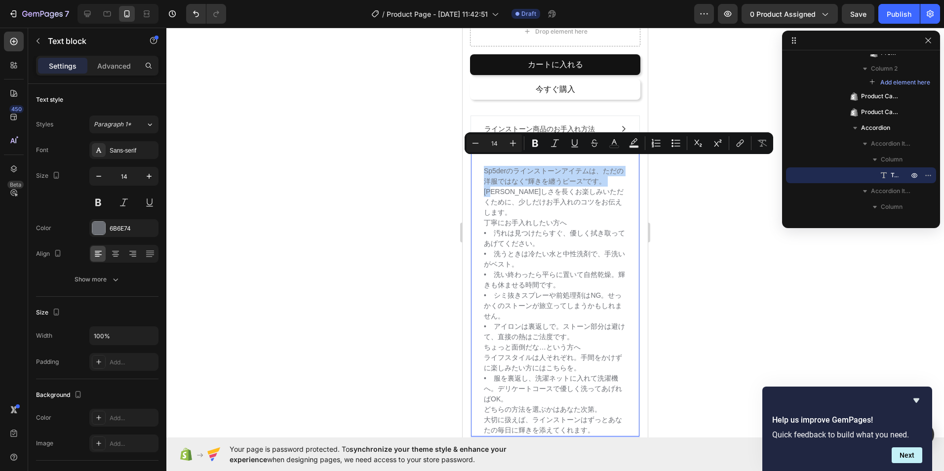
drag, startPoint x: 485, startPoint y: 161, endPoint x: 498, endPoint y: 185, distance: 26.9
click at [498, 185] on p "Sp5derのラインストーンアイテムは、ただの洋服ではなく“輝きを纏うピース”です。[PERSON_NAME]しさを長くお楽しみいただくために、少しだけお手入…" at bounding box center [555, 186] width 143 height 62
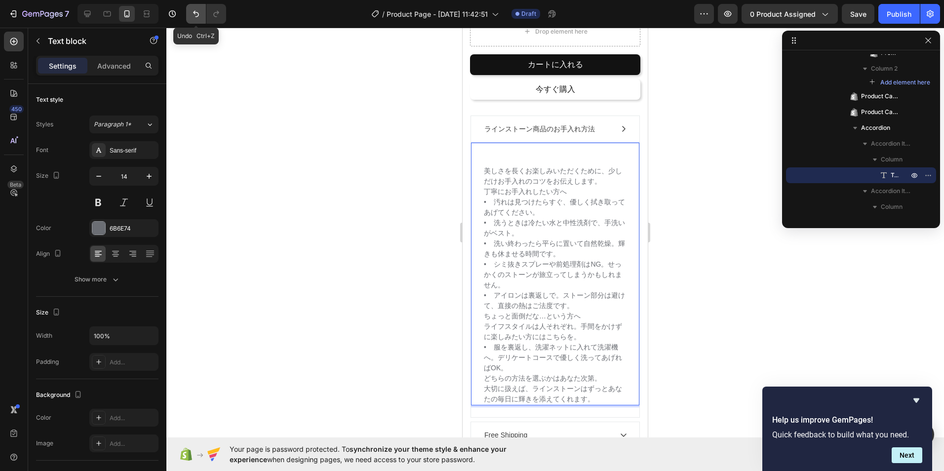
click at [195, 19] on button "Undo/Redo" at bounding box center [196, 14] width 20 height 20
click at [192, 16] on icon "Undo/Redo" at bounding box center [196, 14] width 10 height 10
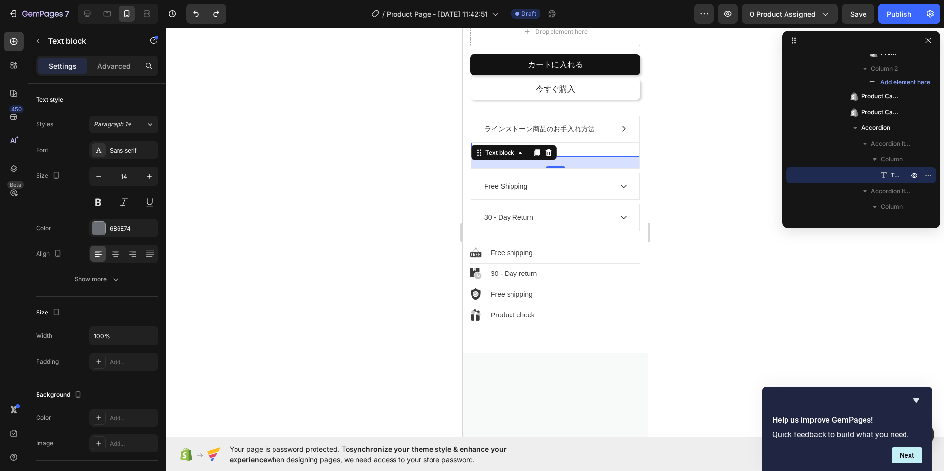
click at [447, 211] on div at bounding box center [554, 249] width 777 height 443
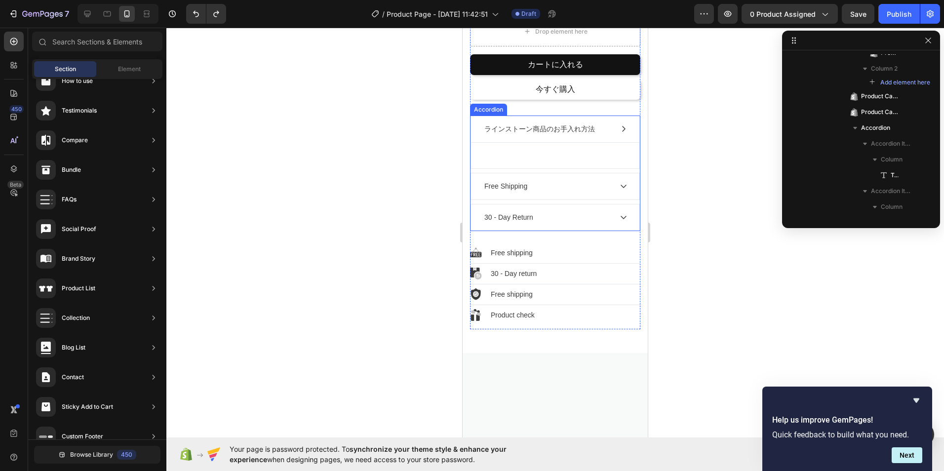
click at [538, 155] on div "Rich Text Editor. Editing area: main" at bounding box center [555, 156] width 145 height 2
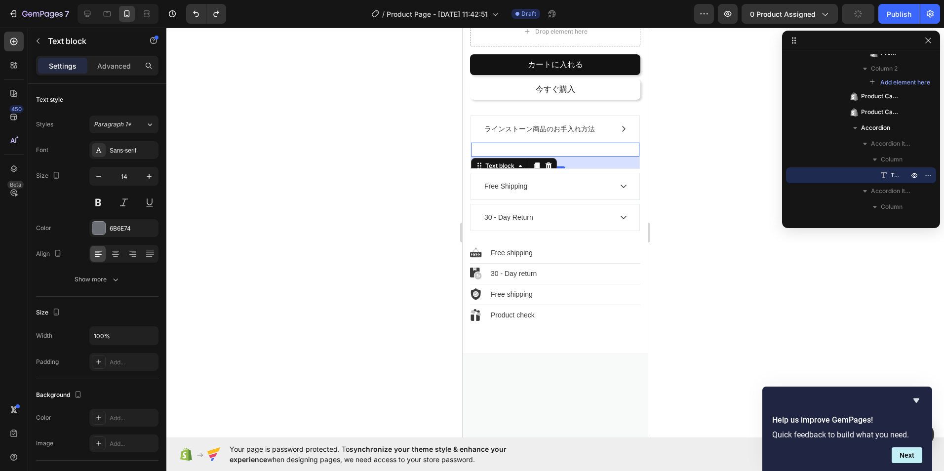
click at [516, 142] on div "Text block 24" at bounding box center [555, 149] width 168 height 14
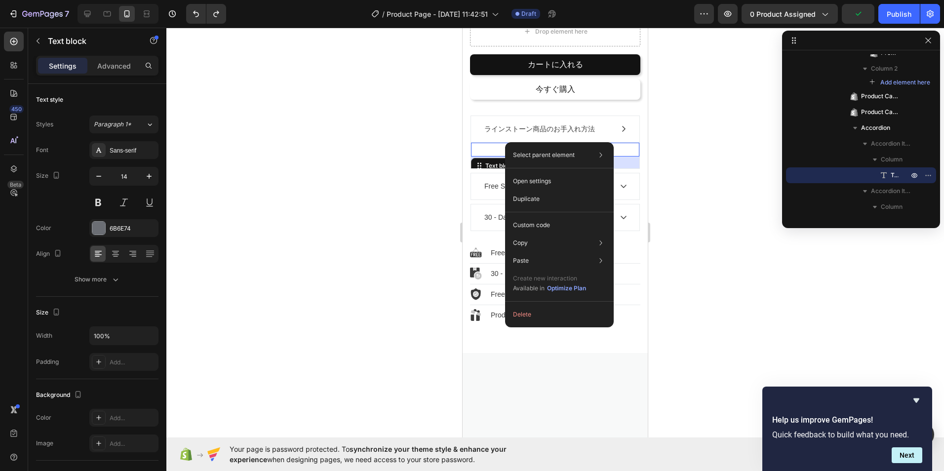
click at [363, 158] on div at bounding box center [554, 249] width 777 height 443
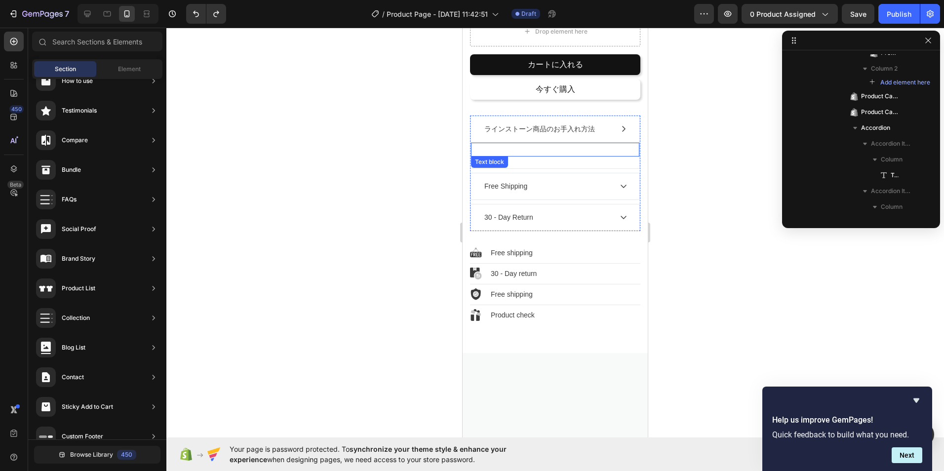
click at [505, 158] on div "Text block" at bounding box center [489, 161] width 33 height 9
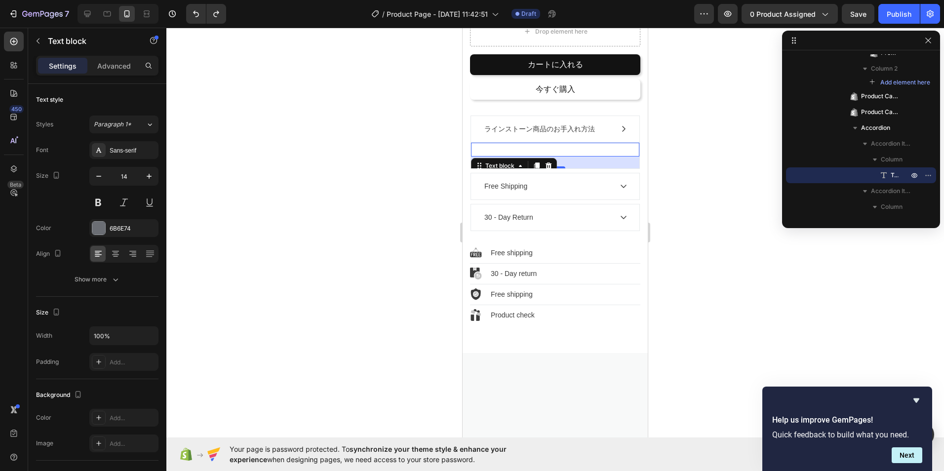
click at [533, 145] on div "Text block 24" at bounding box center [555, 149] width 168 height 14
click at [534, 145] on div "Text block 24" at bounding box center [555, 149] width 168 height 14
click at [197, 11] on icon "Undo/Redo" at bounding box center [196, 14] width 10 height 10
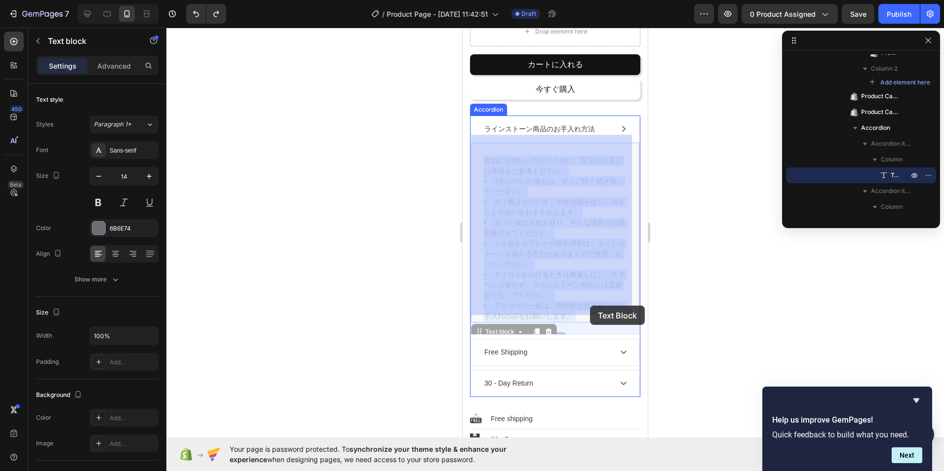
drag, startPoint x: 483, startPoint y: 153, endPoint x: 590, endPoint y: 305, distance: 186.1
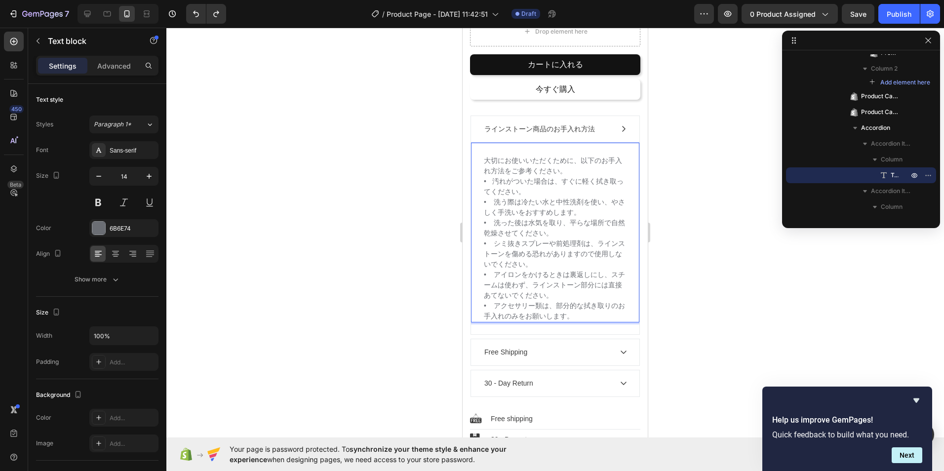
click at [590, 300] on p "大切にお使いいただくために、以下のお手入れ方法をご参考ください。 • 汚れがついた場合は、すぐに軽く拭き取ってください。 • 洗う際は冷たい水と中性洗剤を使い…" at bounding box center [555, 238] width 143 height 166
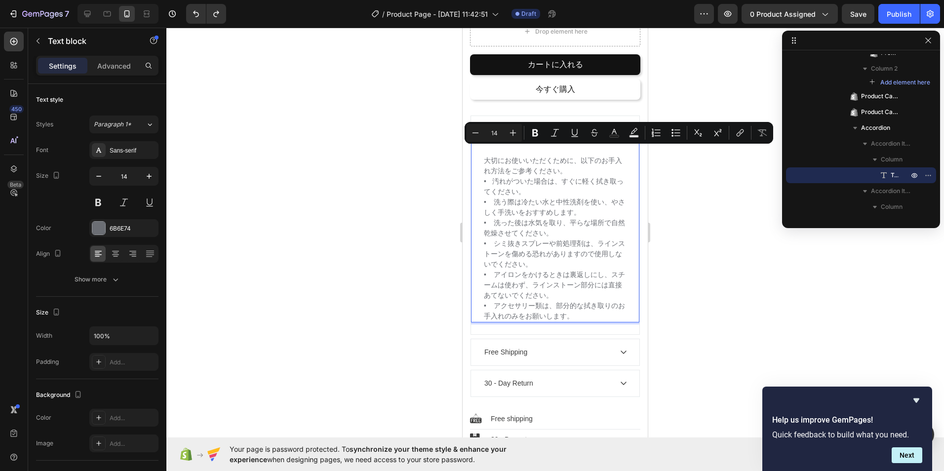
drag, startPoint x: 484, startPoint y: 155, endPoint x: 591, endPoint y: 313, distance: 190.9
click at [591, 313] on p "大切にお使いいただくために、以下のお手入れ方法をご参考ください。 • 汚れがついた場合は、すぐに軽く拭き取ってください。 • 洗う際は冷たい水と中性洗剤を使い…" at bounding box center [555, 238] width 143 height 166
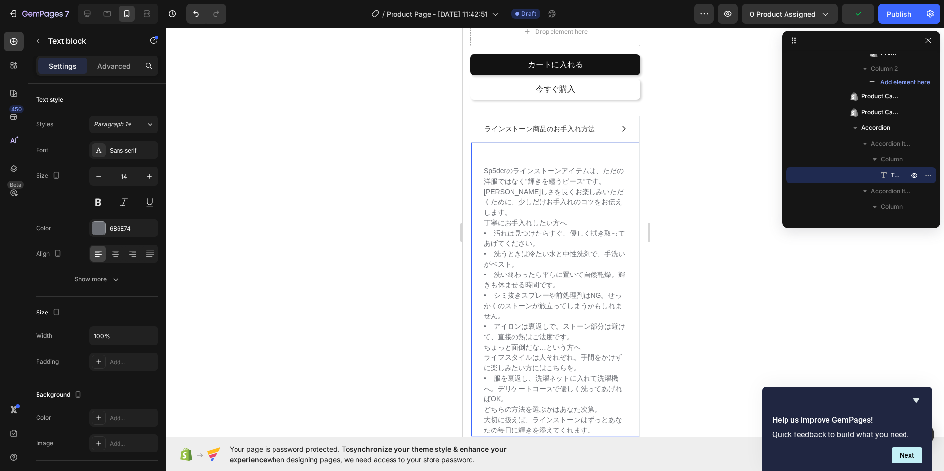
click at [505, 163] on p "Sp5derのラインストーンアイテムは、ただの洋服ではなく“輝きを纏うピース”です。[PERSON_NAME]しさを長くお楽しみいただくために、少しだけお手入…" at bounding box center [555, 186] width 143 height 62
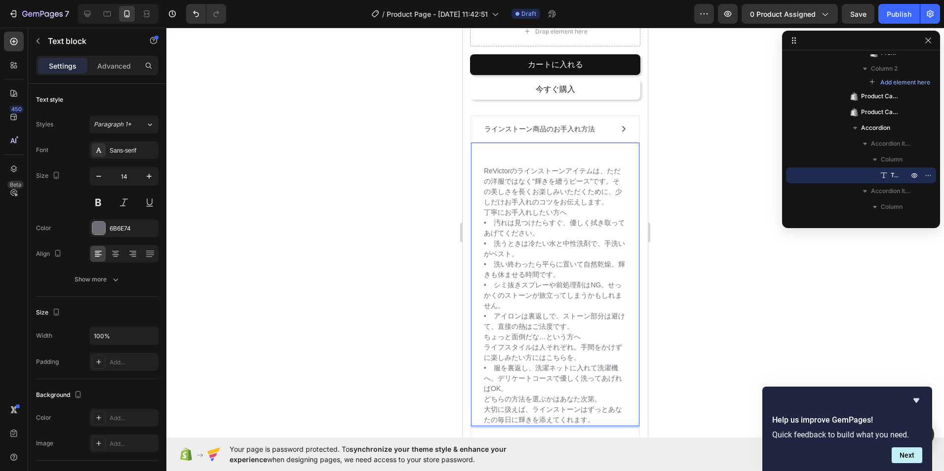
click at [481, 162] on div "ReVictorのラインストーンアイテムは、ただの洋服ではなく“輝きを纏うピース”です。[PERSON_NAME]しさを長くお楽しみいただくために、少しだけお…" at bounding box center [555, 284] width 168 height 284
click at [480, 167] on div "ReVictorのラインストーンアイテムは、ただの洋服ではなく“輝きを纏うピース”です。[PERSON_NAME]しさを長くお楽しみいただくために、少しだけお…" at bounding box center [555, 284] width 168 height 284
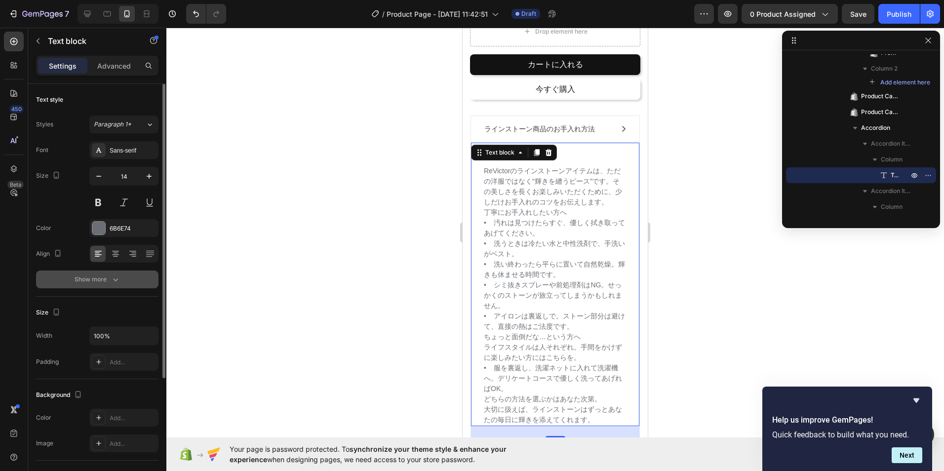
click at [117, 274] on button "Show more" at bounding box center [97, 280] width 122 height 18
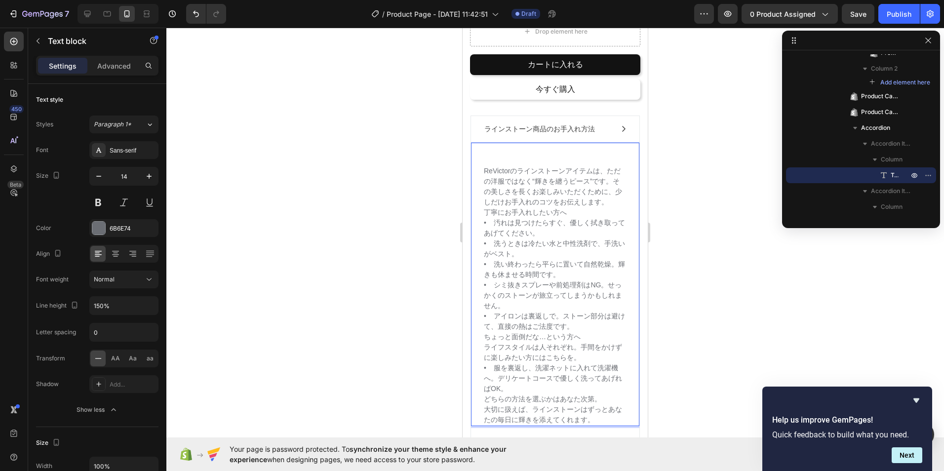
click at [499, 221] on p "丁寧にお手入れしたい方へ • 汚れは見つけたらすぐ、優しく拭き取ってあげてください。 • 洗うときは冷たい水と中性洗剤で、手洗いがベスト。 • 洗い終わったら…" at bounding box center [555, 269] width 143 height 124
click at [487, 221] on p "丁寧にお手入れしたい方へ • 汚れは見つけたらすぐ、優しく拭き取ってあげてください。 • 洗うときは冷たい水と中性洗剤で、手洗いがベスト。 • 洗い終わったら…" at bounding box center [555, 269] width 143 height 124
click at [490, 229] on p "丁寧にお手入れしたい方へ • 汚れは見つけたらすぐ、優しく拭き取ってあげてください。 • 洗うときは冷たい水と中性洗剤で、手洗いがベスト。 • 洗い終わったら…" at bounding box center [555, 269] width 143 height 124
click at [501, 246] on p "• 汚れは見つけたらすぐ、優しく拭き取ってあげてください。 • 洗うときは冷たい水と中性洗剤で、手洗いがベスト。 • 洗い終わったら平らに置いて自然乾燥。輝き…" at bounding box center [555, 275] width 143 height 114
click at [486, 243] on p "• 汚れは見つけたらすぐ、優しく拭き取ってあげてください。 •洗うときは冷たい水と中性洗剤で、手洗いがベスト。 • 洗い終わったら平らに置いて自然乾燥。輝きも…" at bounding box center [555, 275] width 143 height 114
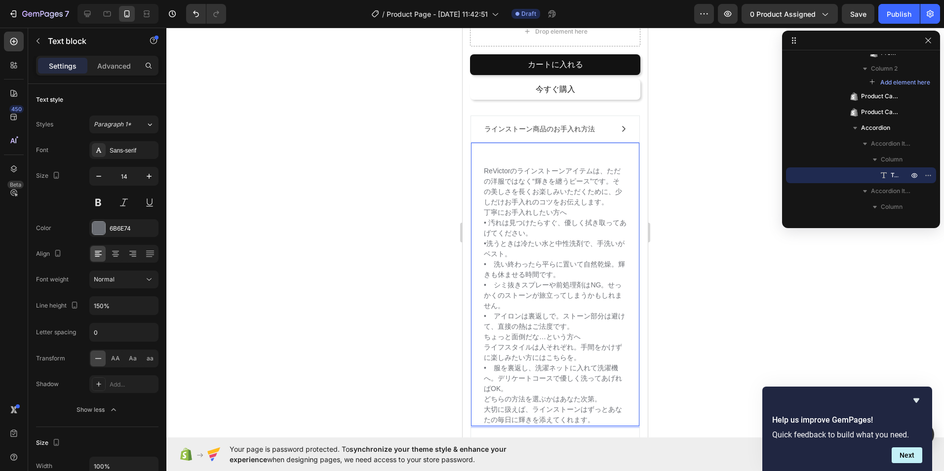
click at [491, 240] on p "• 汚れは見つけたらすぐ、優しく拭き取ってあげてください。 •洗うときは冷たい水と中性洗剤で、手洗いがベスト。 • 洗い終わったら平らに置いて自然乾燥。輝きも…" at bounding box center [555, 275] width 143 height 114
click at [491, 247] on p "• 汚れは見つけたらすぐ、優しく拭き取ってあげてください。 •洗うときは冷たい水と中性洗剤で、手洗いがベスト。 • 洗い終わったら平らに置いて自然乾燥。輝きも…" at bounding box center [555, 275] width 143 height 114
click at [488, 247] on p "• 汚れは見つけたらすぐ、優しく拭き取ってあげてください。 •洗うときは冷たい水と中性洗剤で、手洗いがベスト。 • 洗い終わったら平らに置いて自然乾燥。輝きも…" at bounding box center [555, 275] width 143 height 114
click at [496, 267] on p "• 汚れは見つけたらすぐ、優しく拭き取ってあげてください。 •洗うときは冷たい水と中性洗剤で、手洗いがベスト。 • 洗い終わったら平らに置いて自然乾燥。輝きも…" at bounding box center [555, 275] width 143 height 114
click at [497, 268] on p "• 汚れは見つけたらすぐ、優しく拭き取ってあげてください。 •洗うときは冷たい水と中性洗剤で、手洗いがベスト。 • 洗い終わったら平らに置いて自然乾燥。輝きも…" at bounding box center [555, 275] width 143 height 114
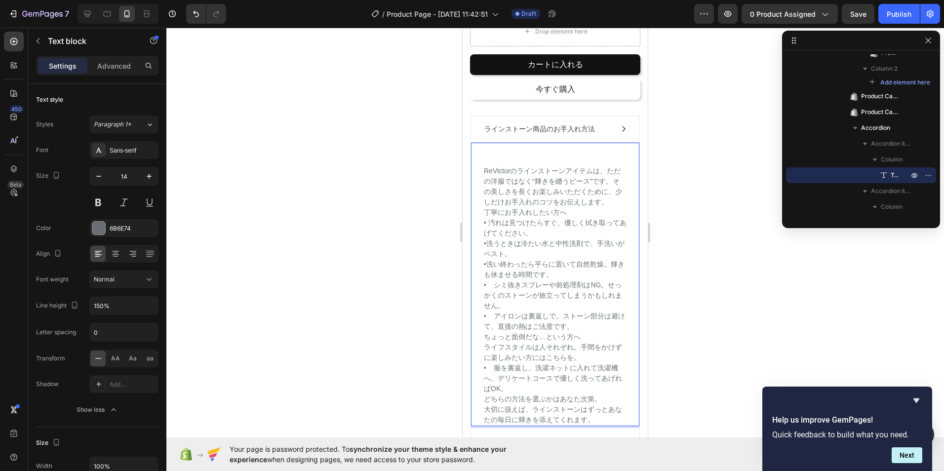
click at [488, 266] on p "• 汚れは見つけたらすぐ、優しく拭き取ってあげてください。 •洗うときは冷たい水と中性洗剤で、手洗いがベスト。 •洗い終わったら平らに置いて自然乾燥。輝きも休…" at bounding box center [555, 275] width 143 height 114
click at [489, 265] on p "• 汚れは見つけたらすぐ、優しく拭き取ってあげてください。 •洗うときは冷たい水と中性洗剤で、手洗いがベスト。 •洗い終わったら平らに置いて自然乾燥。輝きも休…" at bounding box center [555, 275] width 143 height 114
click at [500, 289] on p "• 汚れは見つけたらすぐ、優しく拭き取ってあげてください。 •洗うときは冷たい水と中性洗剤で、手洗いがベスト。 •洗い終わったら平らに置いて自然乾燥。輝きも休…" at bounding box center [555, 275] width 143 height 114
click at [490, 288] on p "• 汚れは見つけたらすぐ、優しく拭き取ってあげてください。 •洗うときは冷たい水と中性洗剤で、手洗いがベスト。 •洗い終わったら平らに置いて自然乾燥。輝きも休…" at bounding box center [555, 275] width 143 height 114
click at [498, 320] on p "• 汚れは見つけたらすぐ、優しく拭き取ってあげてください。 •洗うときは冷たい水と中性洗剤で、手洗いがベスト。 •洗い終わったら平らに置いて自然乾燥。輝きも休…" at bounding box center [555, 275] width 143 height 114
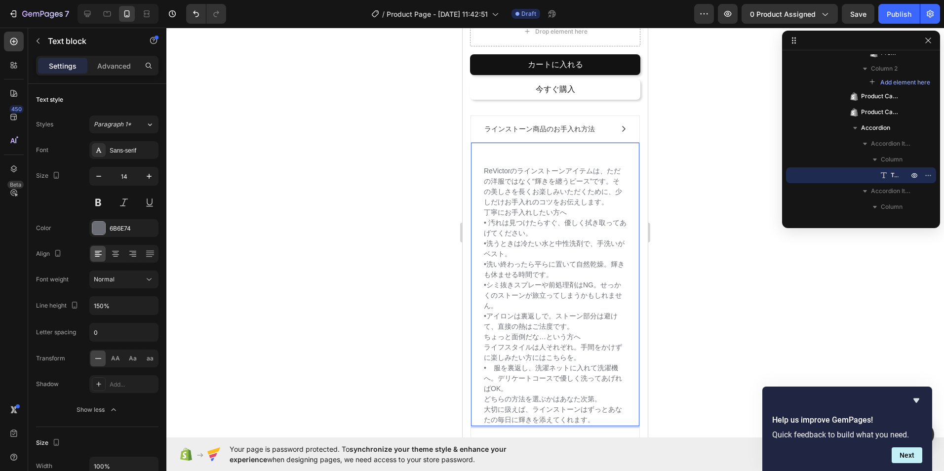
click at [490, 321] on p "• 汚れは見つけたらすぐ、優しく拭き取ってあげてください。 •洗うときは冷たい水と中性洗剤で、手洗いがベスト。 •洗い終わったら平らに置いて自然乾燥。輝きも休…" at bounding box center [555, 275] width 143 height 114
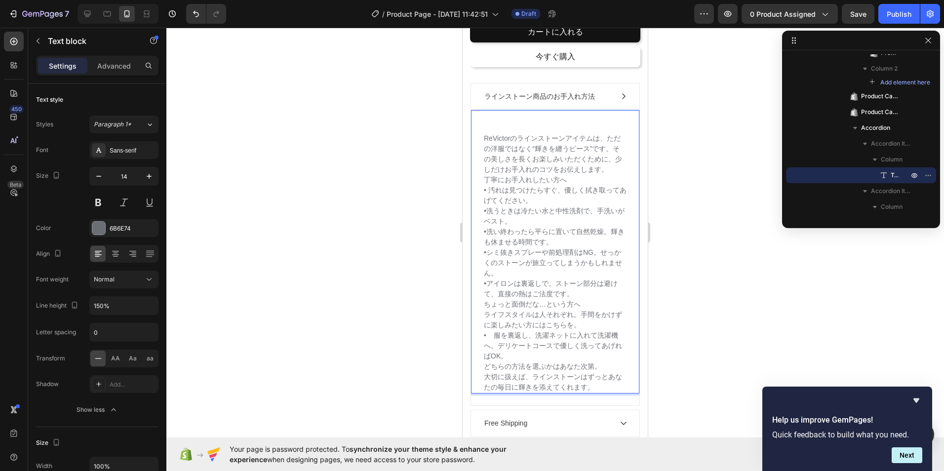
scroll to position [451, 0]
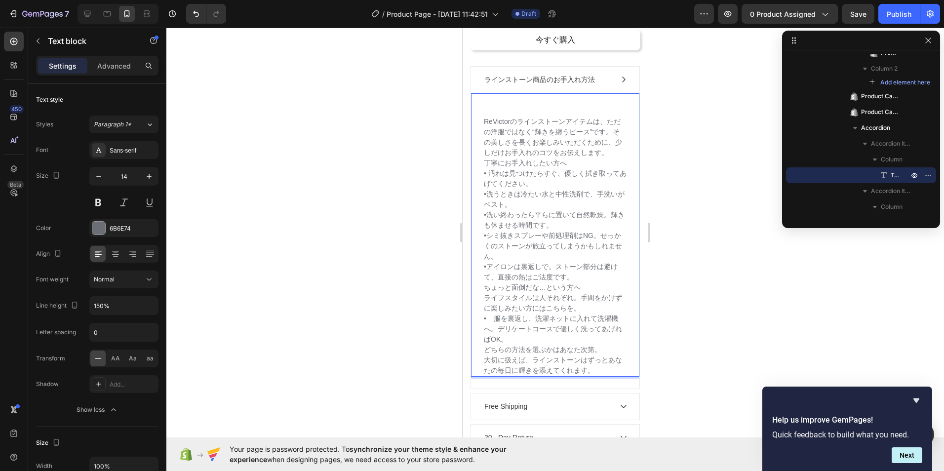
click at [498, 325] on p "ちょっと面倒だな…という方へ ライフスタイルは人それぞれ。手間をかけずに楽しみたい方にはこちらを。 • 服を裏返し、洗濯ネットに入れて洗濯機へ。デリケートコー…" at bounding box center [555, 313] width 143 height 62
click at [489, 323] on p "ちょっと面倒だな…という方へ ライフスタイルは人それぞれ。手間をかけずに楽しみたい方にはこちらを。 •服を裏返し、洗濯ネットに入れて洗濯機へ。デリケートコース…" at bounding box center [555, 313] width 143 height 62
click at [485, 294] on p "ちょっと面倒だな…という方へ ライフスタイルは人それぞれ。手間をかけずに楽しみたい方にはこちらを。 •服を裏返し、洗濯ネットに入れて洗濯機へ。デリケートコース…" at bounding box center [555, 313] width 143 height 62
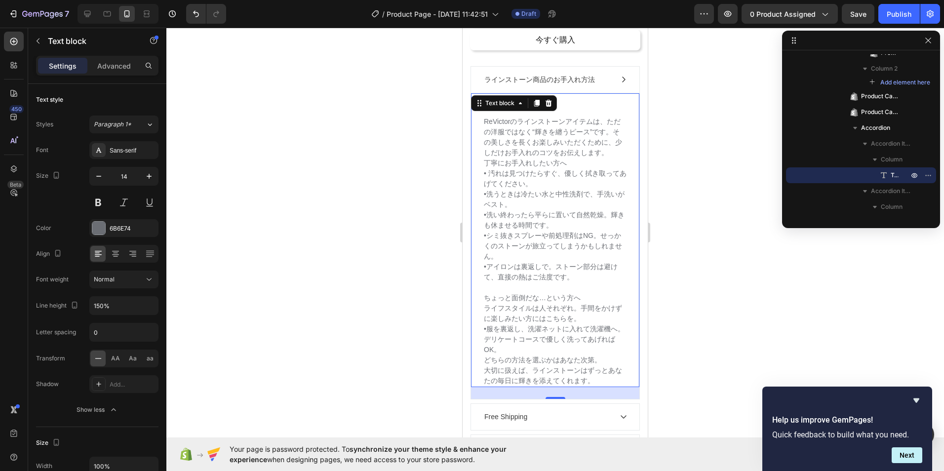
drag, startPoint x: 481, startPoint y: 300, endPoint x: 601, endPoint y: 300, distance: 120.0
click at [606, 300] on div "ReVictorのラインストーンアイテムは、ただの洋服ではなく“輝きを纏うピース”です。[PERSON_NAME]しさを長くお楽しみいただくために、少しだけお…" at bounding box center [555, 240] width 168 height 294
click at [586, 300] on p "ちょっと面倒だな…という方へ ライフスタイルは人それぞれ。手間をかけずに楽しみたい方にはこちらを。 •服を裏返し、洗濯ネットに入れて洗濯機へ。デリケートコース…" at bounding box center [555, 324] width 143 height 62
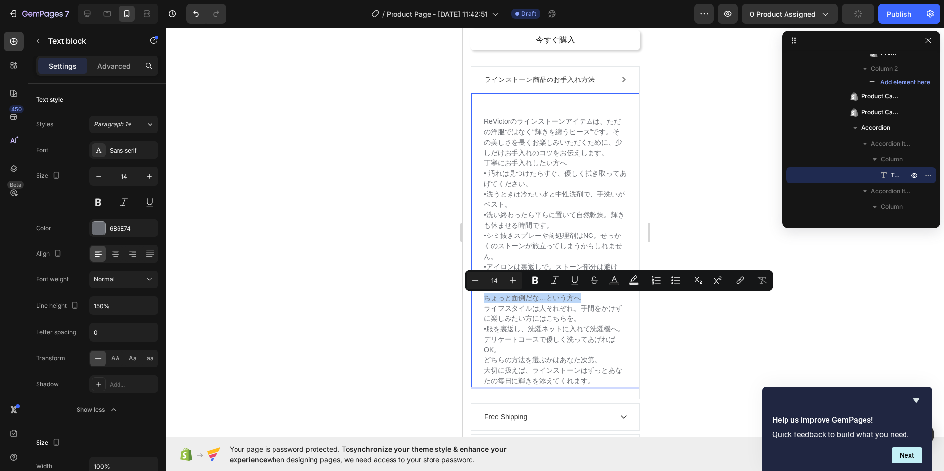
drag, startPoint x: 585, startPoint y: 300, endPoint x: 482, endPoint y: 302, distance: 103.2
click at [482, 302] on div "ReVictorのラインストーンアイテムは、ただの洋服ではなく“輝きを纏うピース”です。[PERSON_NAME]しさを長くお楽しみいただくために、少しだけお…" at bounding box center [555, 240] width 168 height 294
click at [528, 274] on button "Bold" at bounding box center [535, 281] width 18 height 18
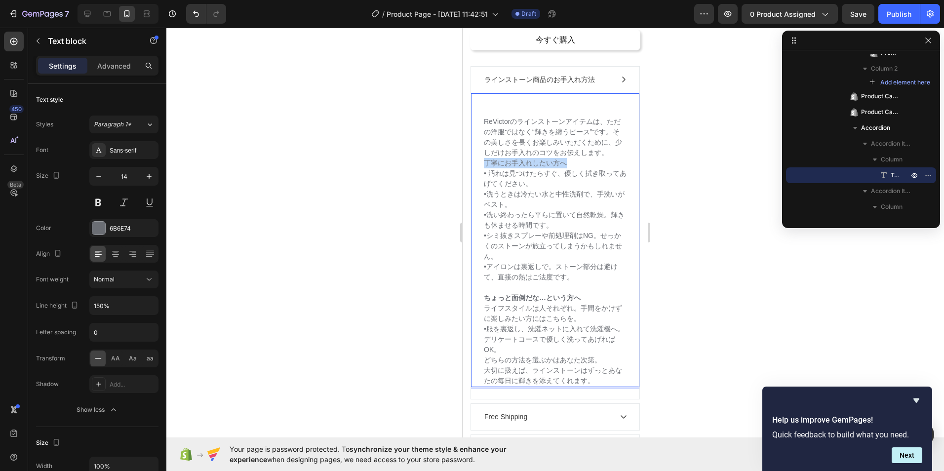
drag, startPoint x: 486, startPoint y: 164, endPoint x: 567, endPoint y: 166, distance: 81.0
click at [567, 166] on p "丁寧にお手入れしたい方へ" at bounding box center [555, 163] width 143 height 10
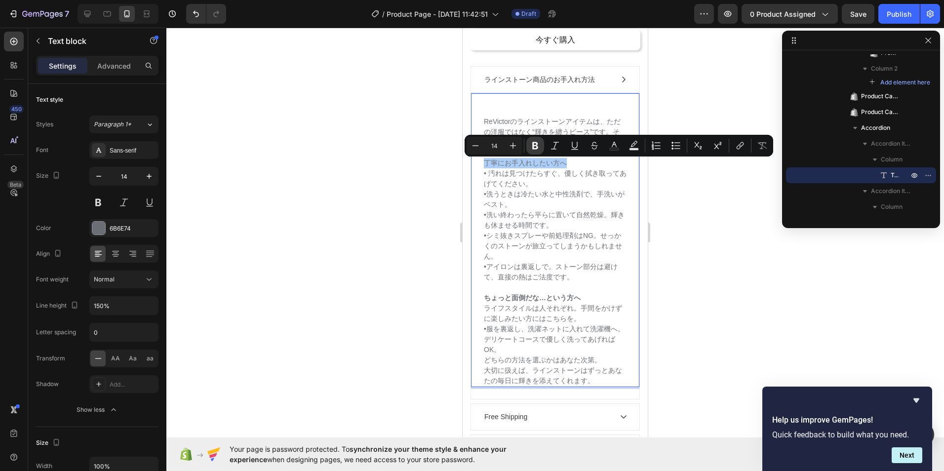
click at [529, 143] on button "Bold" at bounding box center [535, 146] width 18 height 18
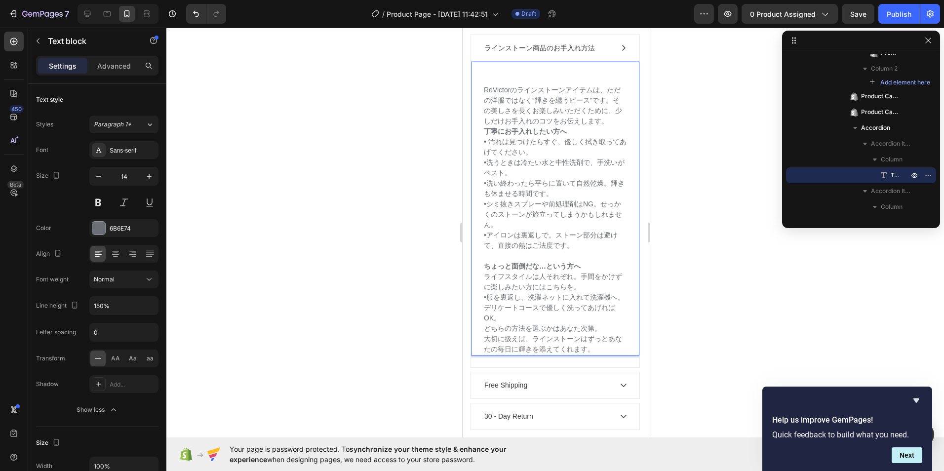
scroll to position [500, 0]
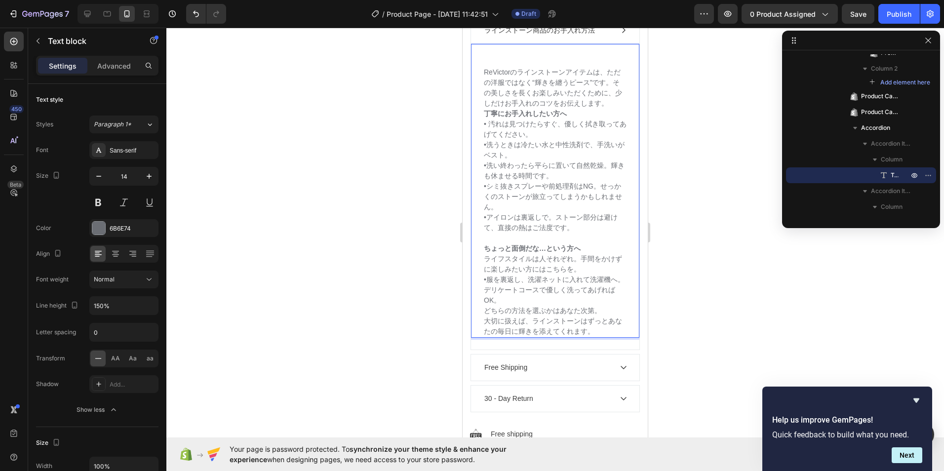
click at [600, 334] on p "どちらの方法を選ぶかはあなた次第。 大切に扱えば、ラインストーンはずっとあなたの毎日に輝きを添えてくれます。" at bounding box center [555, 321] width 143 height 31
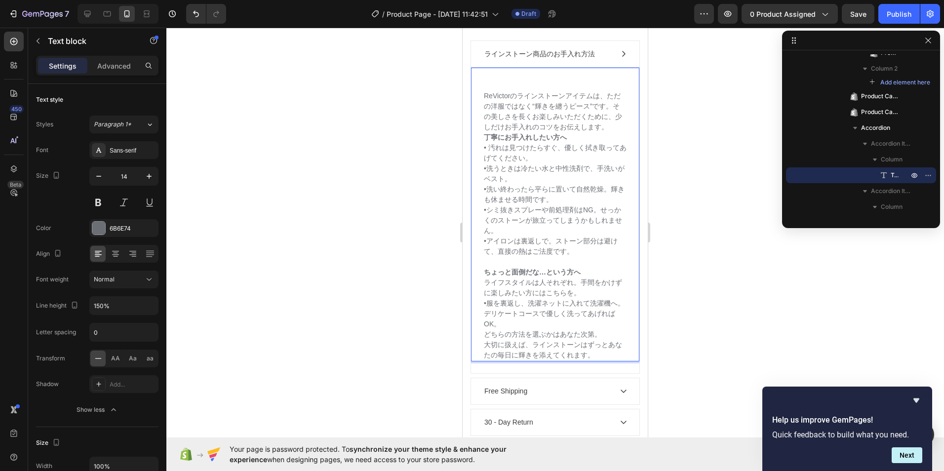
scroll to position [560, 0]
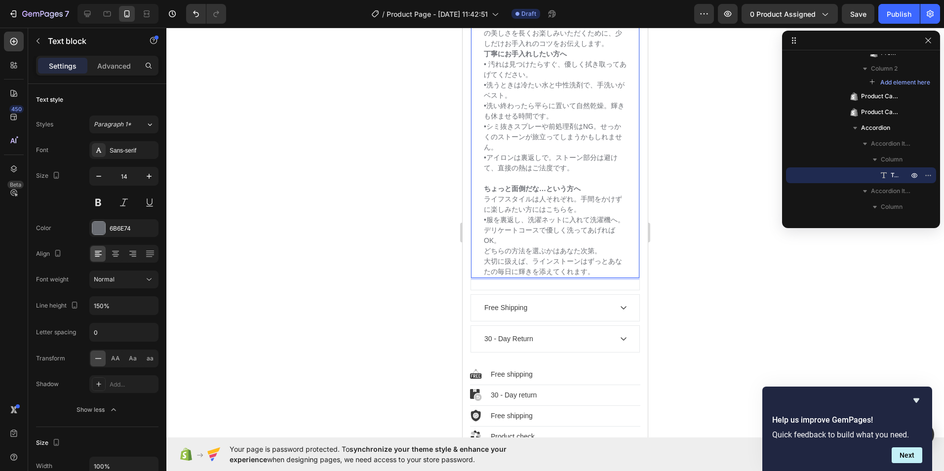
click at [600, 273] on p "どちらの方法を選ぶかはあなた次第。 大切に扱えば、ラインストーンはずっとあなたの毎日に輝きを添えてくれます。" at bounding box center [555, 261] width 143 height 31
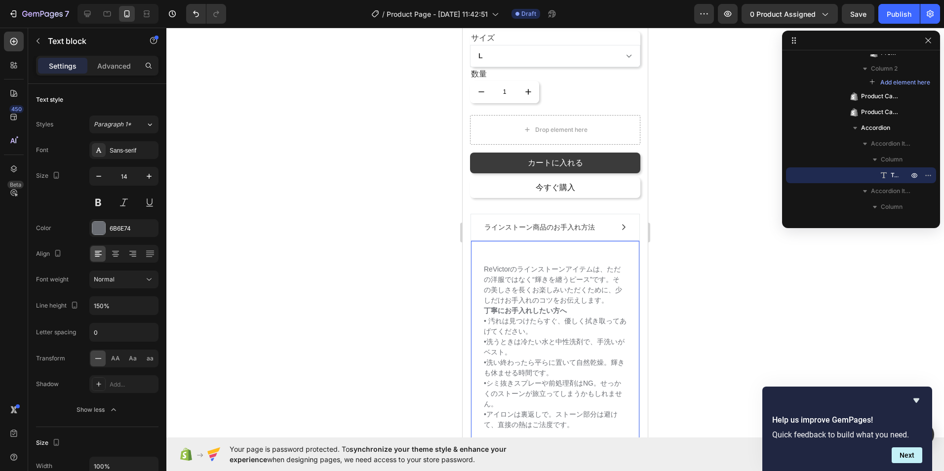
scroll to position [264, 0]
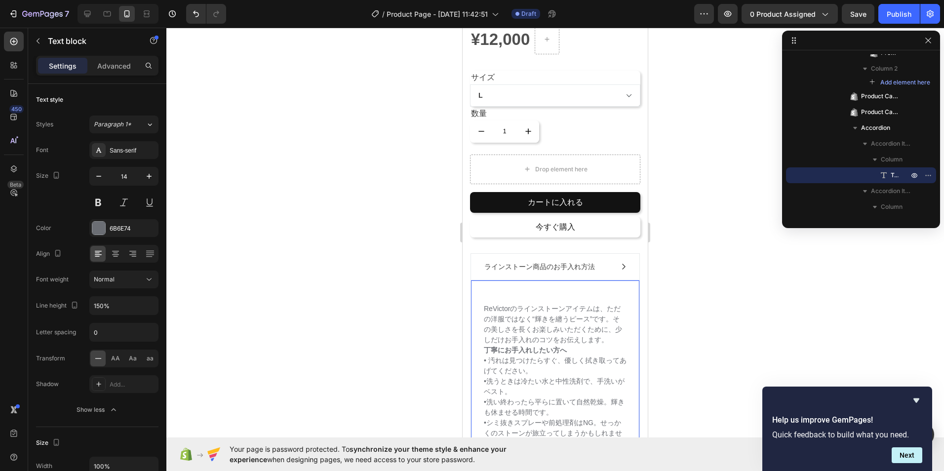
click at [486, 293] on p "ReVictorのラインストーンアイテムは、ただの洋服ではなく“輝きを纏うピース”です。その美しさを長くお楽しみいただくために、少しだけお手入れのコツをお伝え…" at bounding box center [555, 319] width 143 height 52
click at [480, 304] on div "⁠⁠⁠⁠⁠⁠⁠ ReVictorのラインストーンアイテムは、ただの洋服ではなく“輝きを纏うピース”です。[PERSON_NAME]しさを長くお楽しみいただくた…" at bounding box center [555, 432] width 168 height 305
click at [483, 301] on div "⁠⁠⁠⁠⁠⁠⁠ ReVictorのラインストーンアイテムは、ただの洋服ではなく“輝きを纏うピース”です。[PERSON_NAME]しさを長くお楽しみいただくた…" at bounding box center [555, 438] width 145 height 292
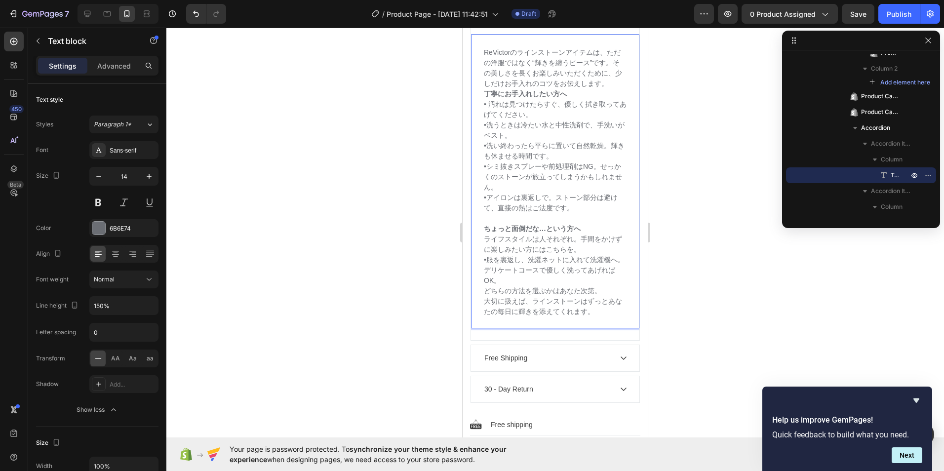
scroll to position [510, 0]
click at [619, 354] on div "Free Shipping" at bounding box center [555, 357] width 168 height 26
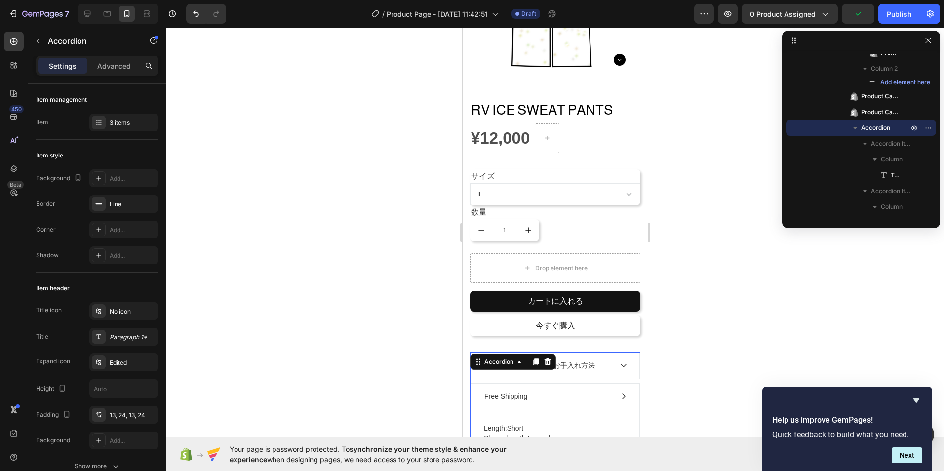
scroll to position [214, 0]
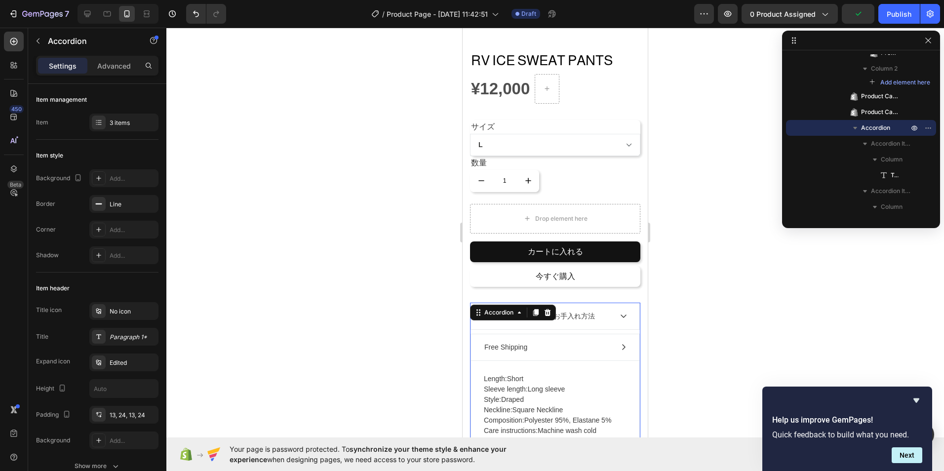
click at [529, 341] on div "Free Shipping" at bounding box center [506, 347] width 46 height 13
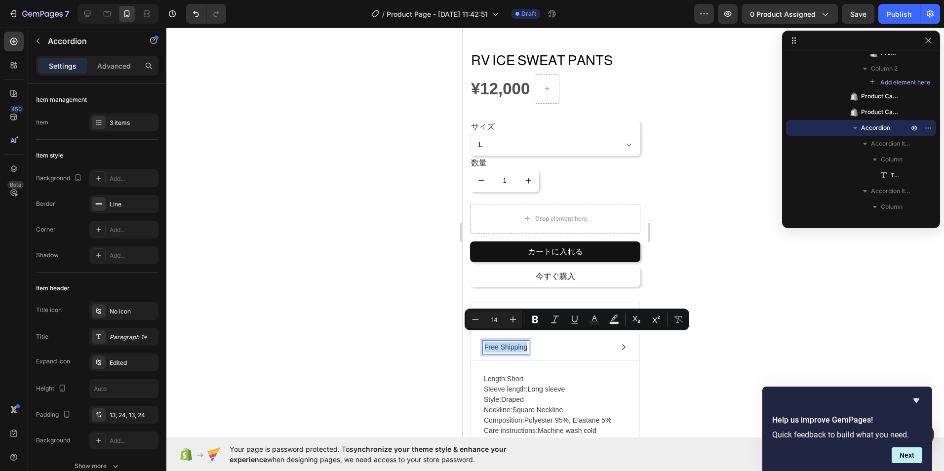
drag, startPoint x: 528, startPoint y: 337, endPoint x: 480, endPoint y: 340, distance: 47.9
click at [480, 340] on div "Free Shipping" at bounding box center [555, 347] width 168 height 26
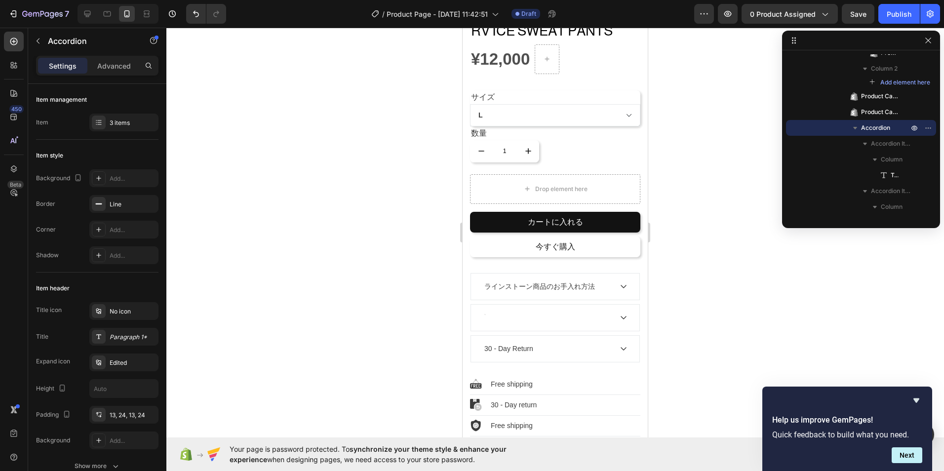
scroll to position [261, 0]
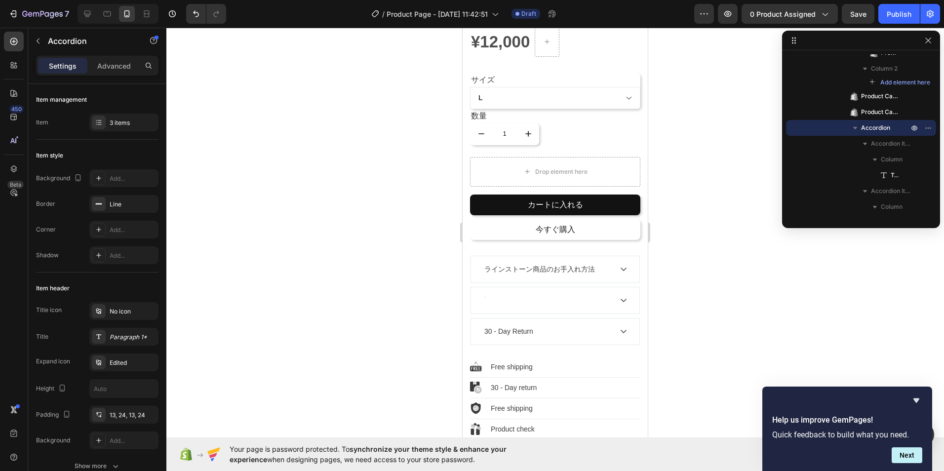
click at [568, 298] on div at bounding box center [547, 300] width 129 height 13
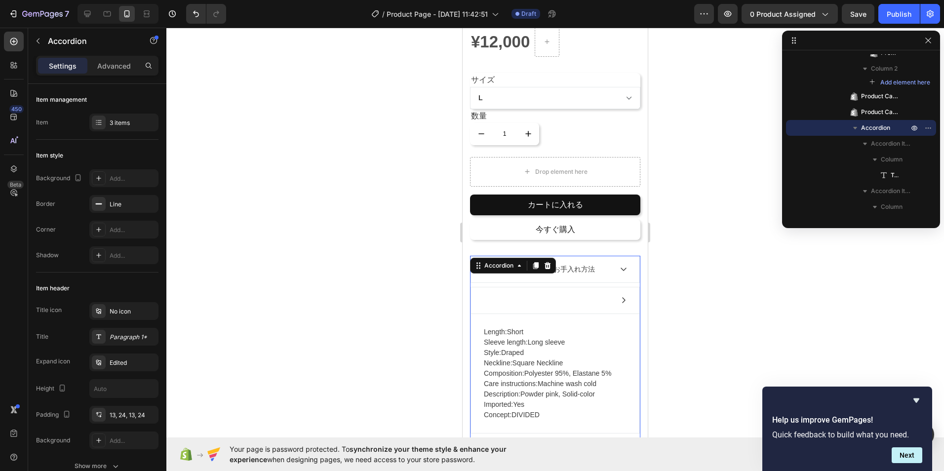
click at [572, 294] on div at bounding box center [547, 300] width 129 height 13
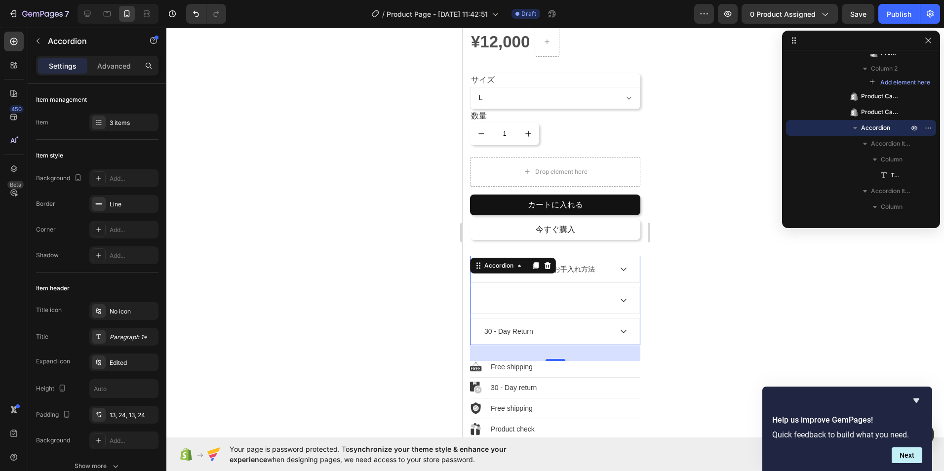
click at [545, 296] on div at bounding box center [547, 300] width 129 height 13
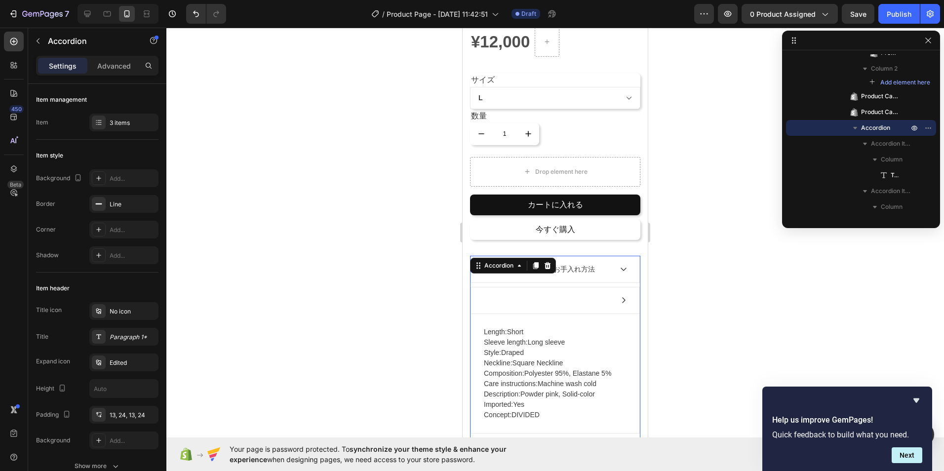
click at [510, 294] on div at bounding box center [547, 300] width 129 height 13
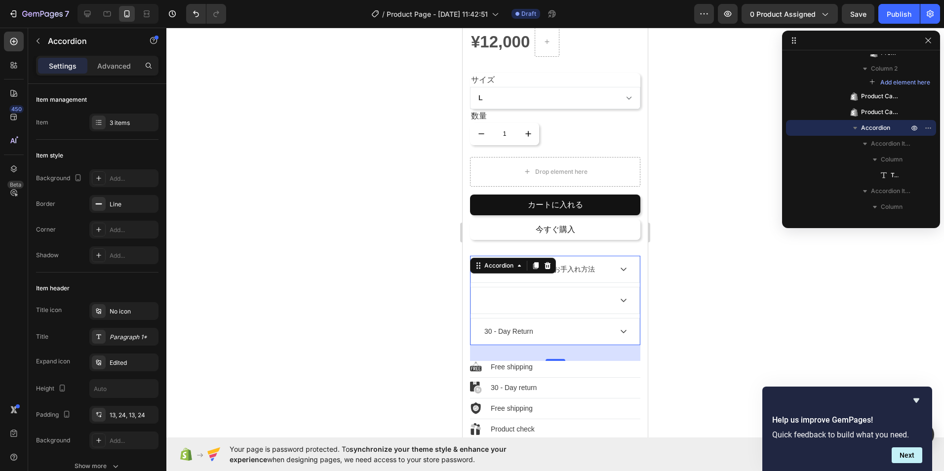
click at [497, 294] on div at bounding box center [547, 300] width 129 height 13
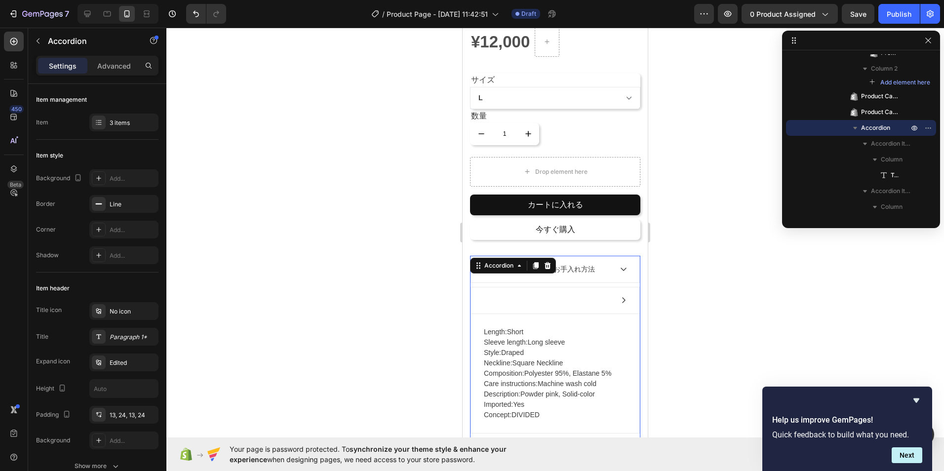
click at [604, 294] on div at bounding box center [547, 300] width 129 height 13
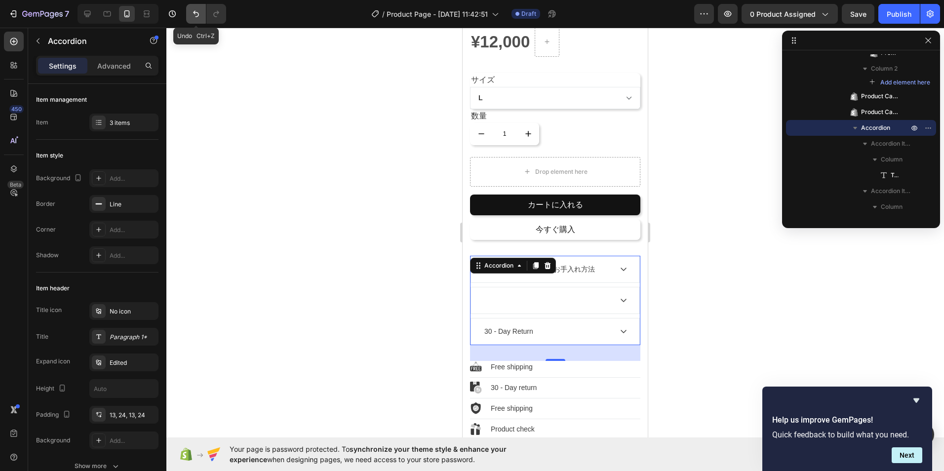
click at [200, 15] on icon "Undo/Redo" at bounding box center [196, 14] width 10 height 10
click at [192, 18] on icon "Undo/Redo" at bounding box center [196, 14] width 10 height 10
click at [199, 19] on button "Undo/Redo" at bounding box center [196, 14] width 20 height 20
click at [198, 19] on button "Undo/Redo" at bounding box center [196, 14] width 20 height 20
click at [599, 263] on div "ラインストーン商品のお手入れ方法" at bounding box center [547, 269] width 129 height 13
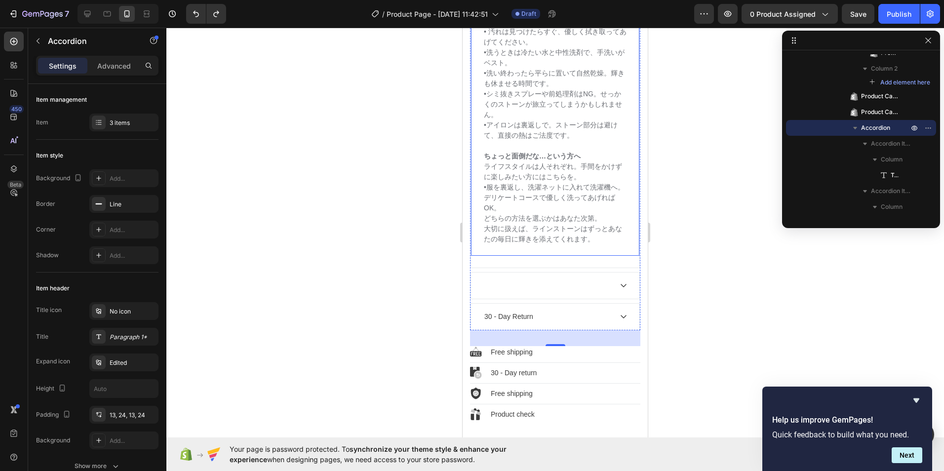
scroll to position [607, 0]
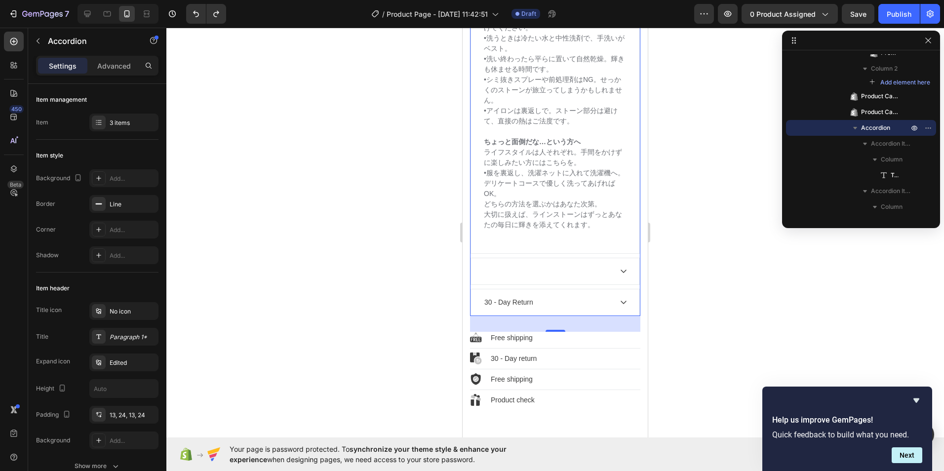
click at [530, 261] on div at bounding box center [555, 271] width 168 height 26
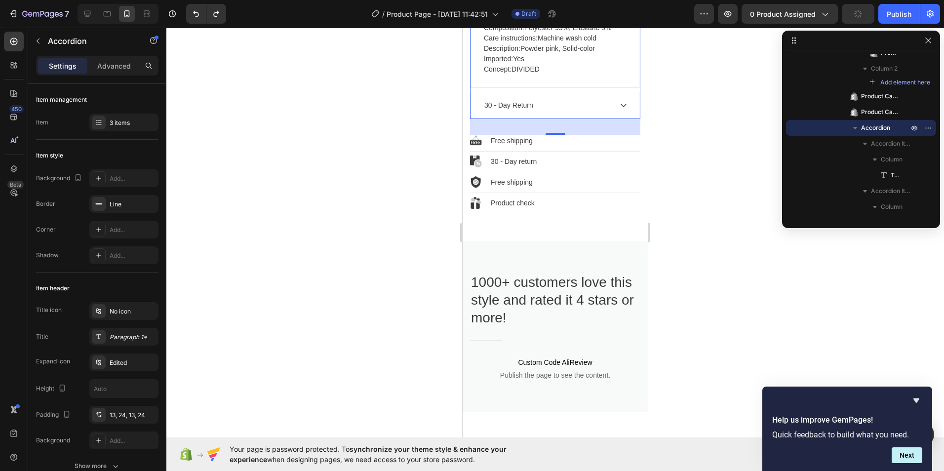
scroll to position [409, 0]
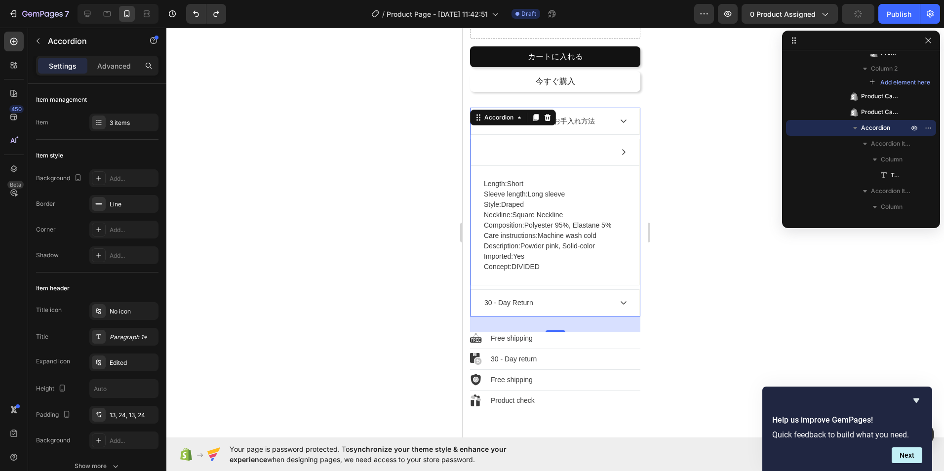
click at [572, 146] on div at bounding box center [547, 152] width 129 height 13
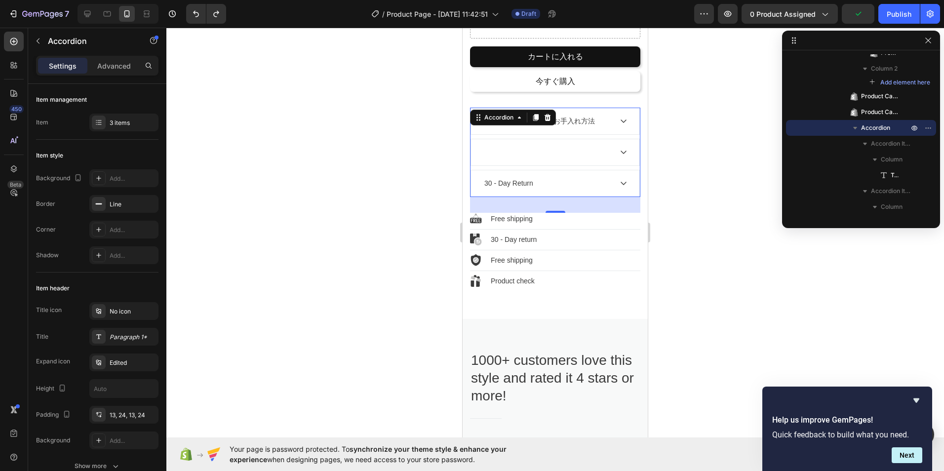
click at [523, 139] on div at bounding box center [555, 152] width 168 height 26
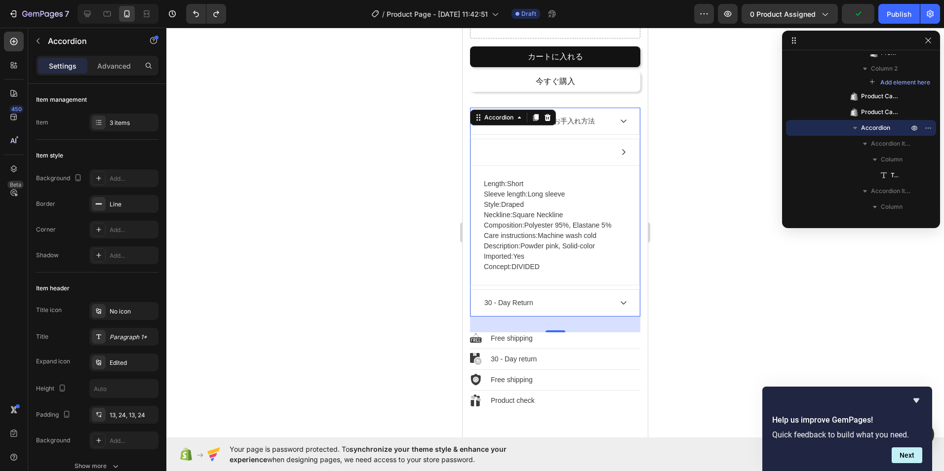
click at [514, 146] on div at bounding box center [547, 152] width 129 height 13
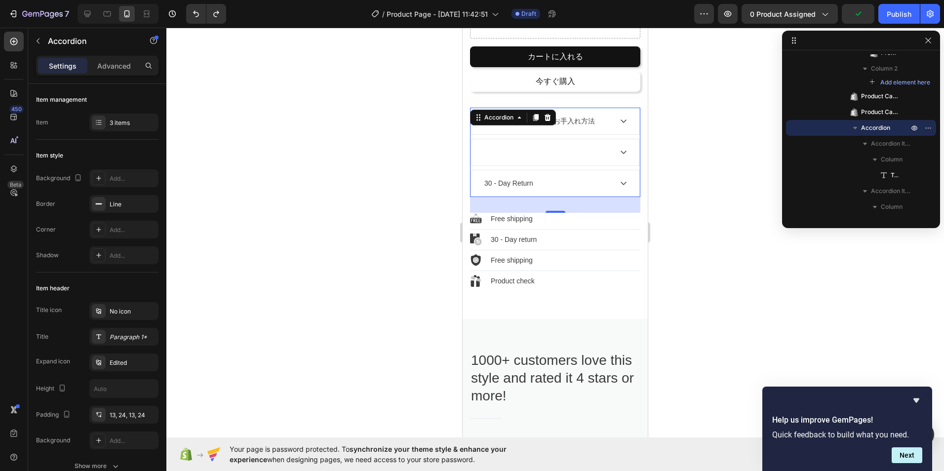
click at [514, 146] on div at bounding box center [547, 152] width 129 height 13
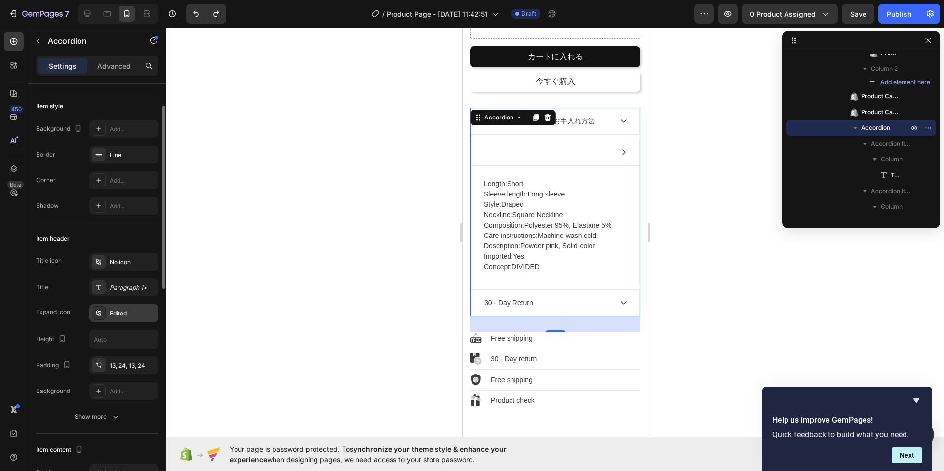
scroll to position [99, 0]
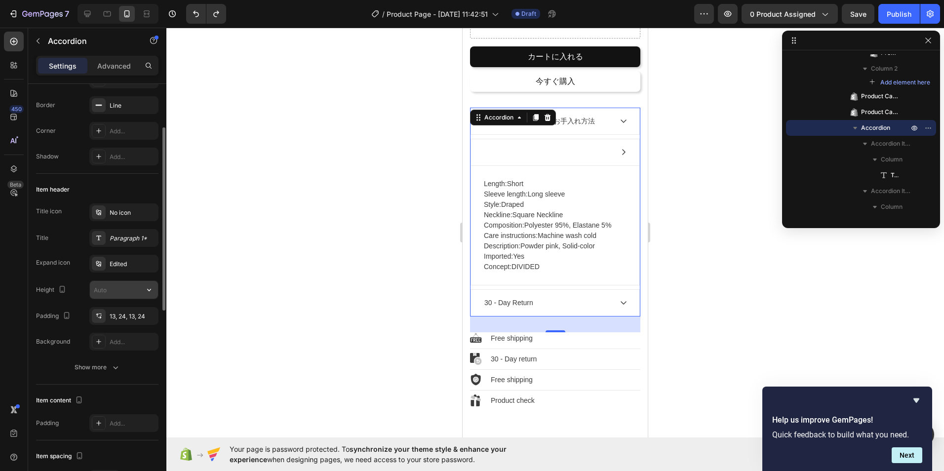
click at [124, 291] on input "text" at bounding box center [124, 290] width 68 height 18
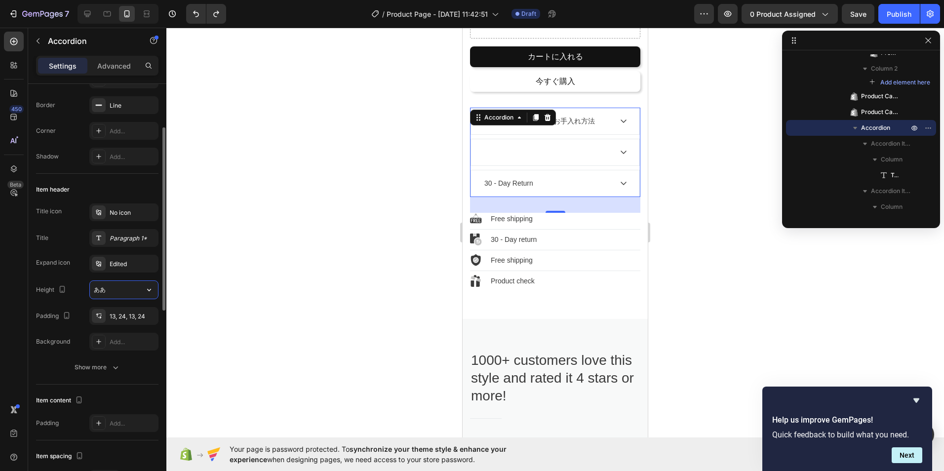
type input "あ"
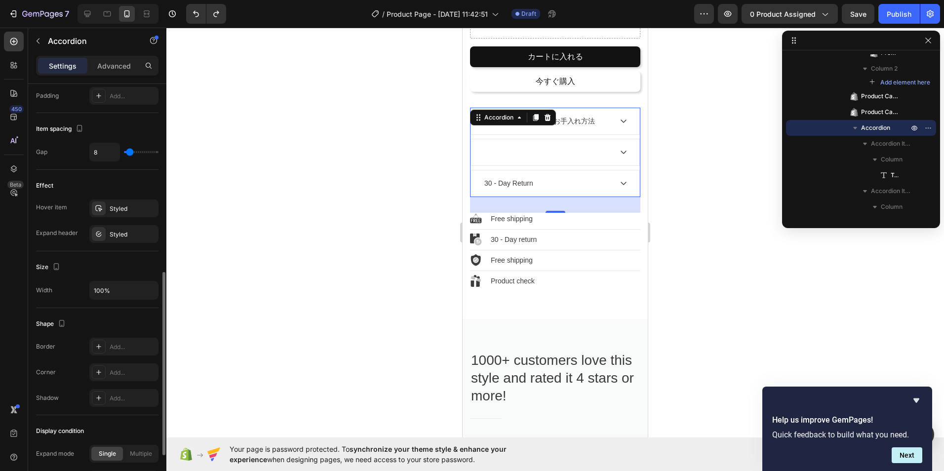
scroll to position [525, 0]
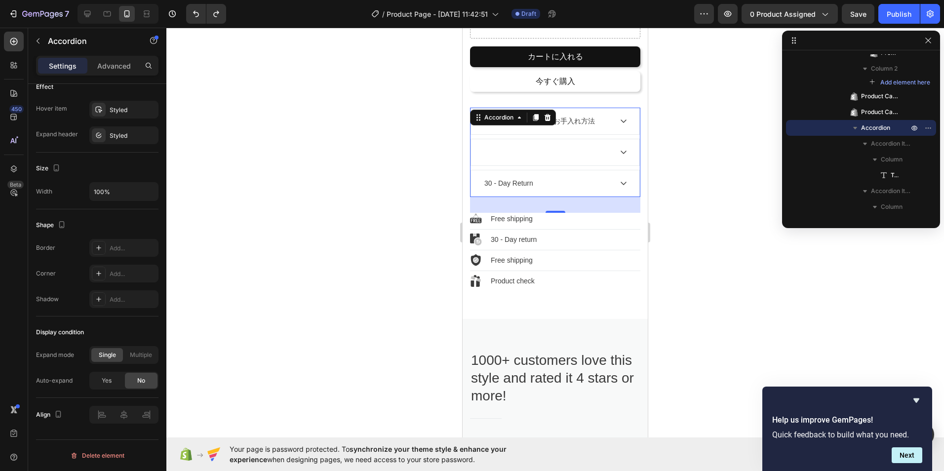
click at [545, 146] on div at bounding box center [547, 152] width 129 height 13
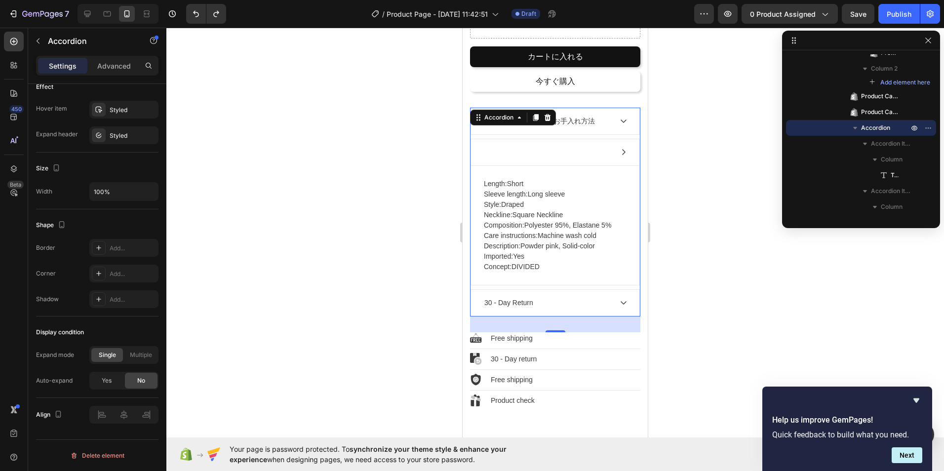
click at [610, 146] on div at bounding box center [555, 152] width 168 height 26
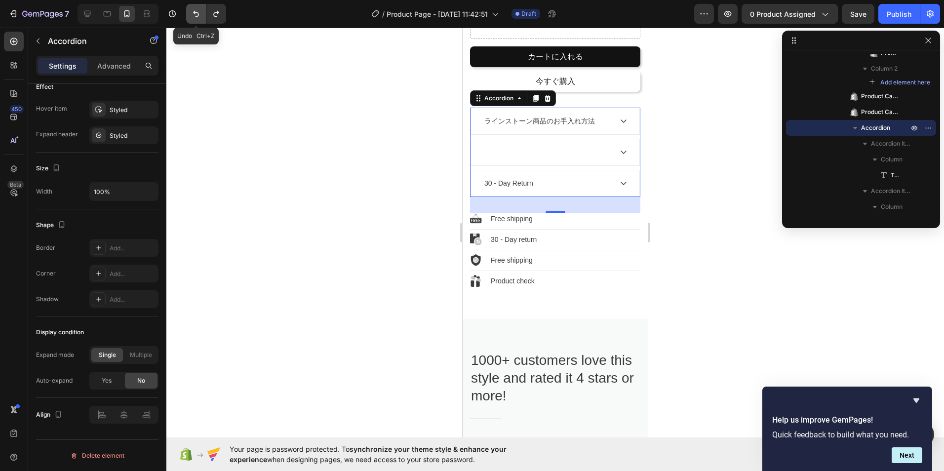
click at [198, 13] on icon "Undo/Redo" at bounding box center [196, 14] width 6 height 6
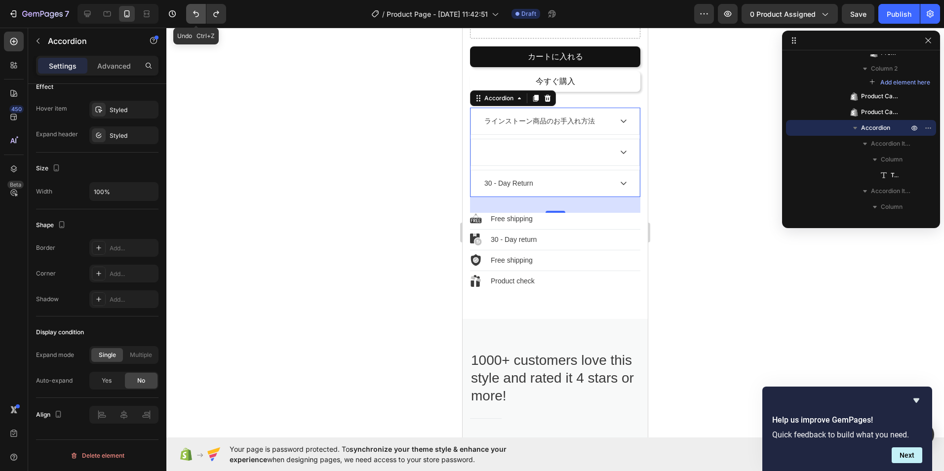
click at [198, 13] on icon "Undo/Redo" at bounding box center [196, 14] width 6 height 6
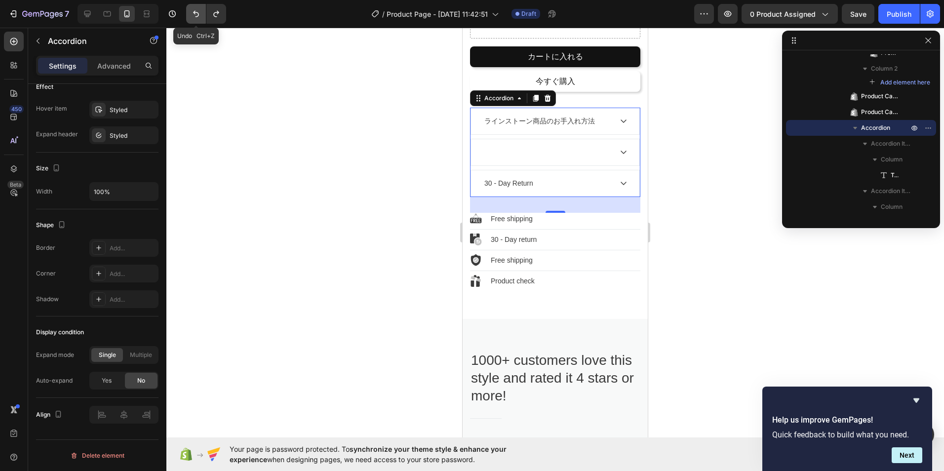
click at [198, 13] on icon "Undo/Redo" at bounding box center [196, 14] width 6 height 6
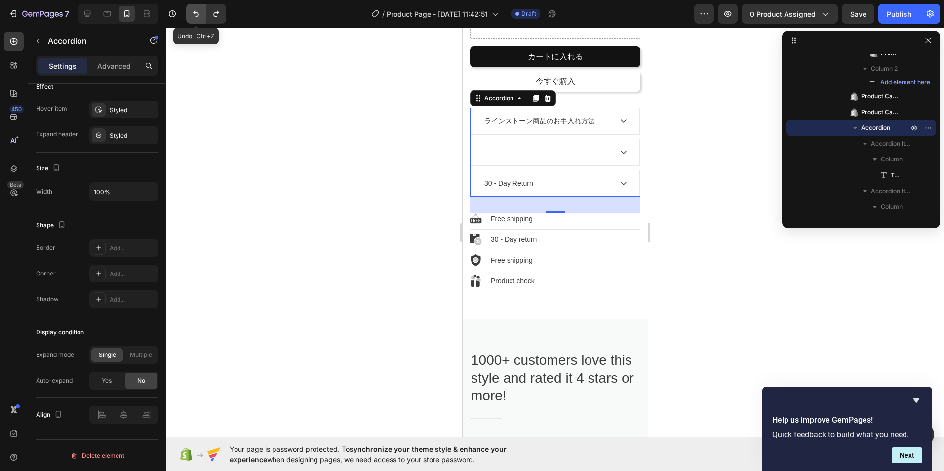
click at [198, 13] on icon "Undo/Redo" at bounding box center [196, 14] width 6 height 6
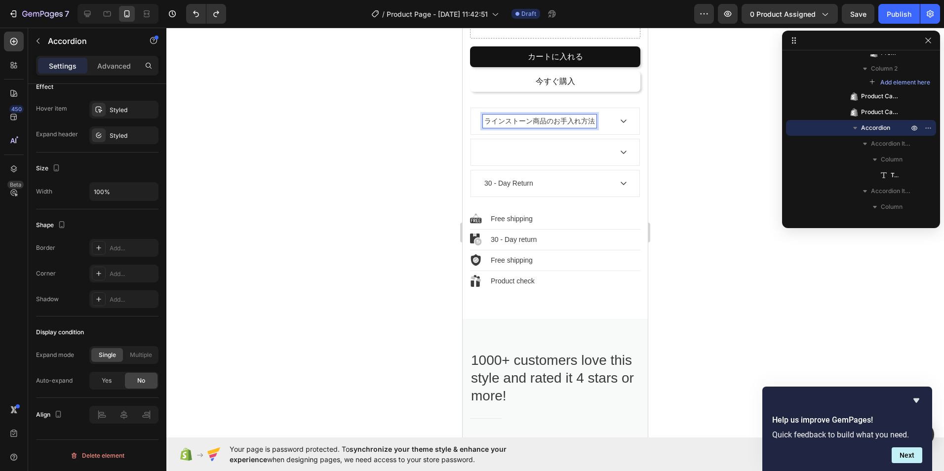
click at [625, 111] on div "ラインストーン商品のお手入れ方法" at bounding box center [555, 121] width 168 height 26
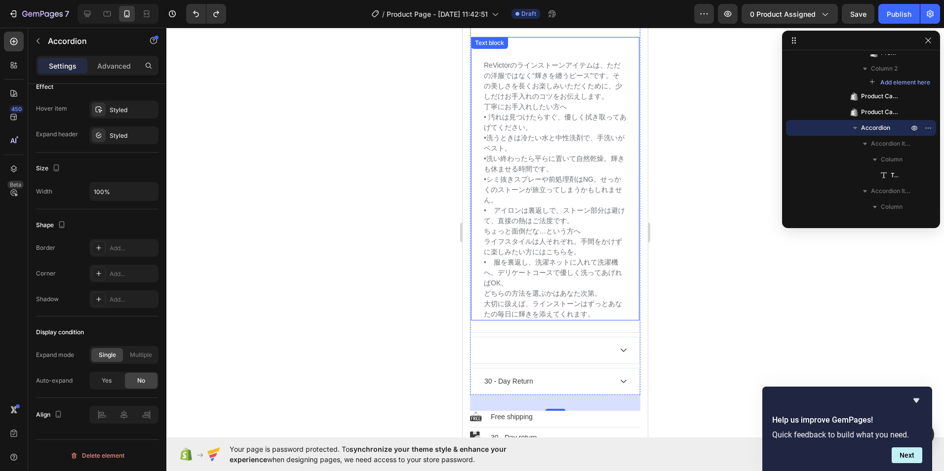
scroll to position [508, 0]
click at [222, 17] on button "Undo/Redo" at bounding box center [216, 14] width 20 height 20
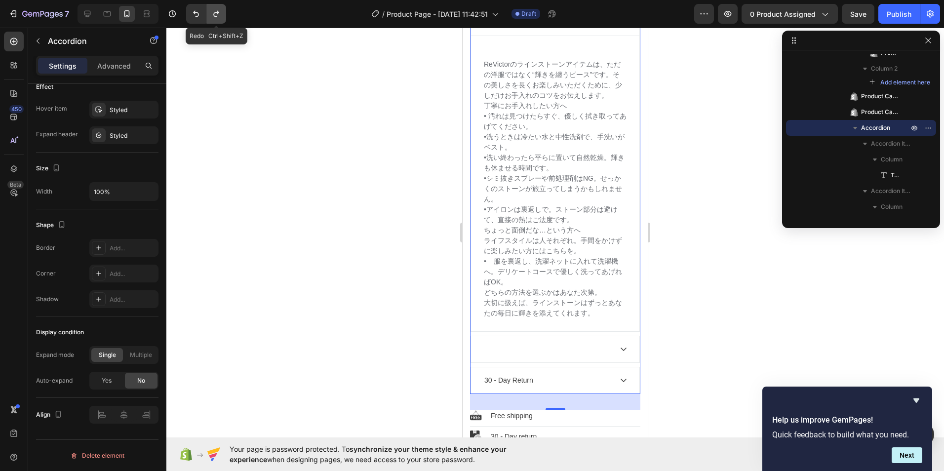
click at [222, 17] on button "Undo/Redo" at bounding box center [216, 14] width 20 height 20
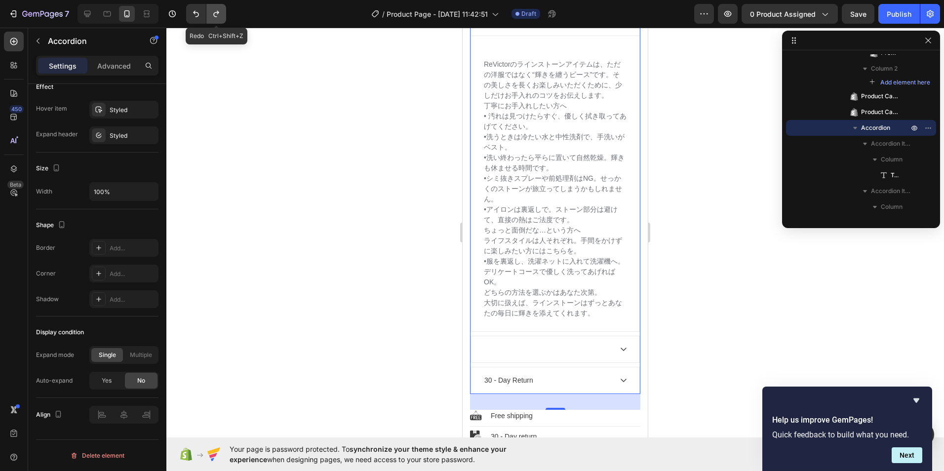
click at [222, 17] on button "Undo/Redo" at bounding box center [216, 14] width 20 height 20
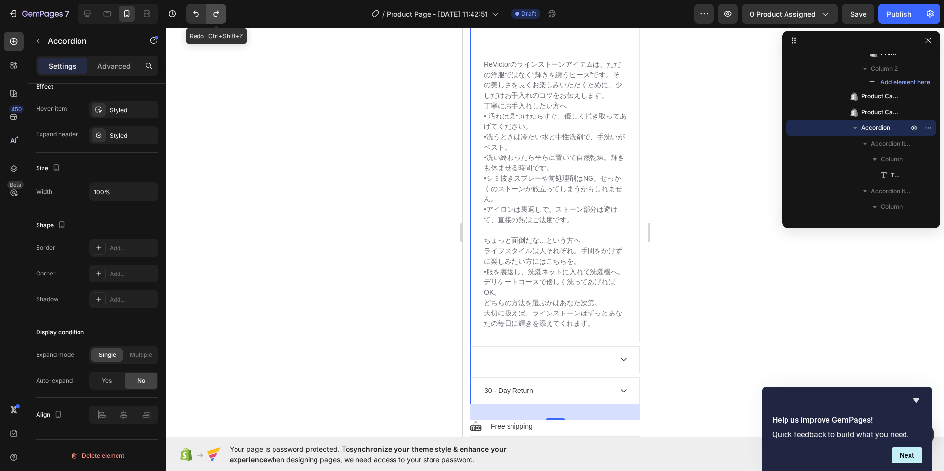
click at [222, 17] on button "Undo/Redo" at bounding box center [216, 14] width 20 height 20
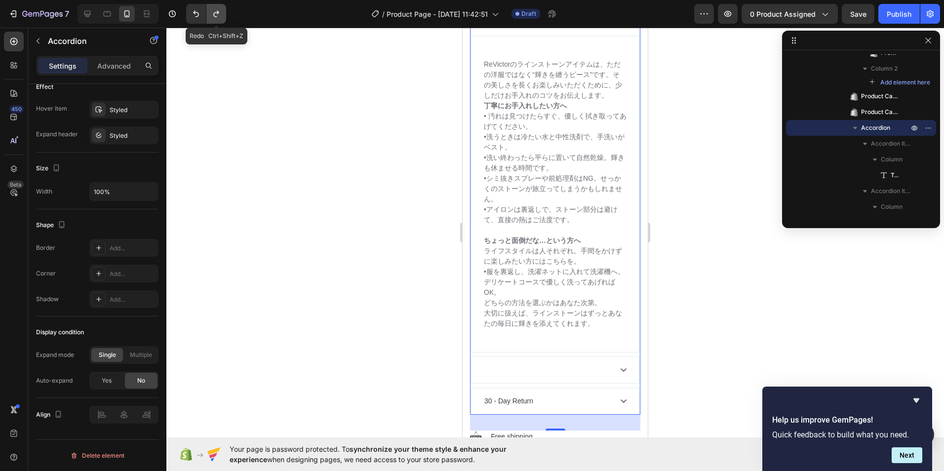
click at [222, 17] on button "Undo/Redo" at bounding box center [216, 14] width 20 height 20
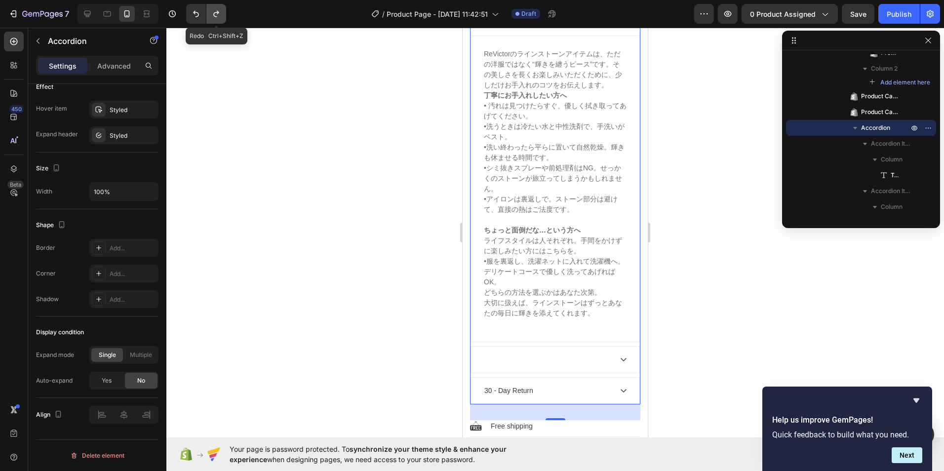
click at [222, 17] on button "Undo/Redo" at bounding box center [216, 14] width 20 height 20
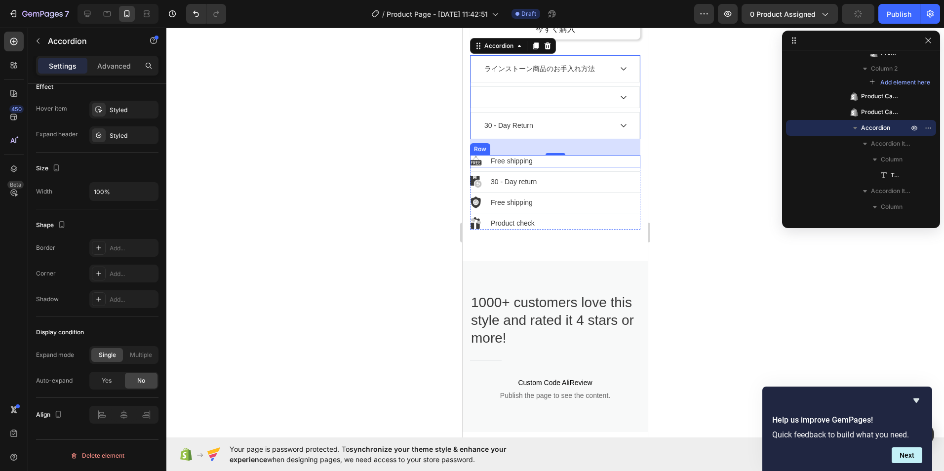
scroll to position [409, 0]
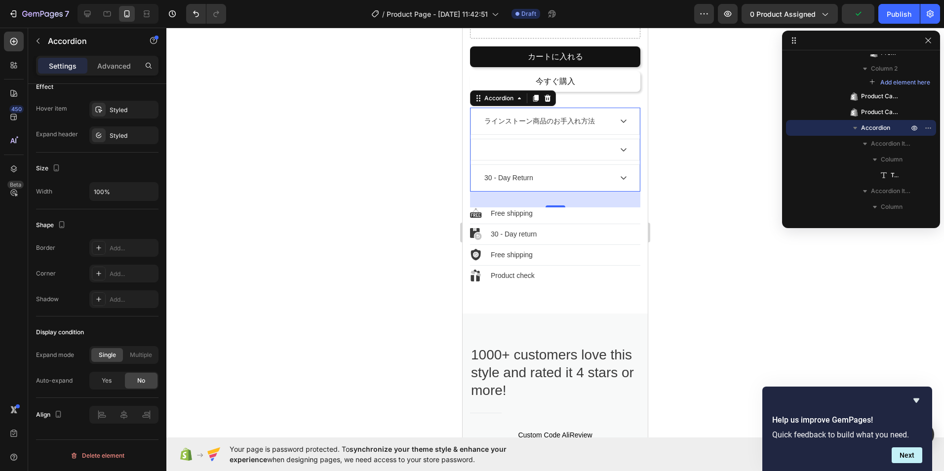
click at [598, 139] on div at bounding box center [555, 149] width 168 height 21
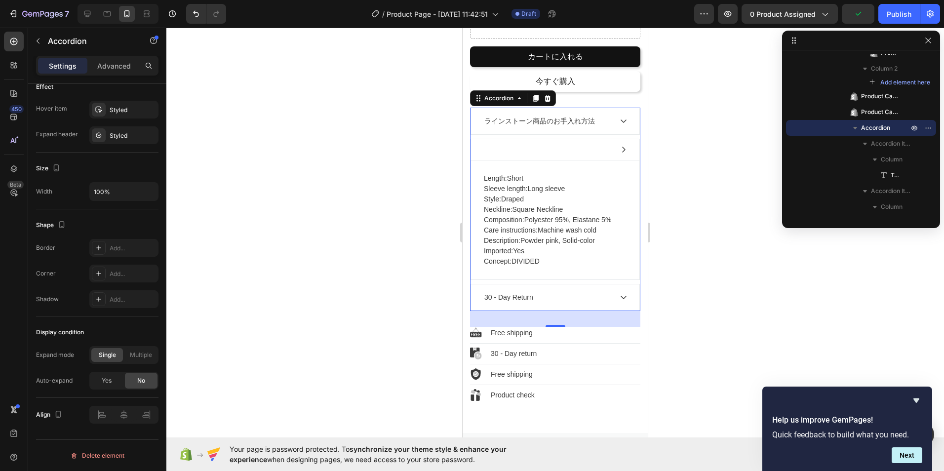
click at [545, 147] on div at bounding box center [555, 149] width 168 height 21
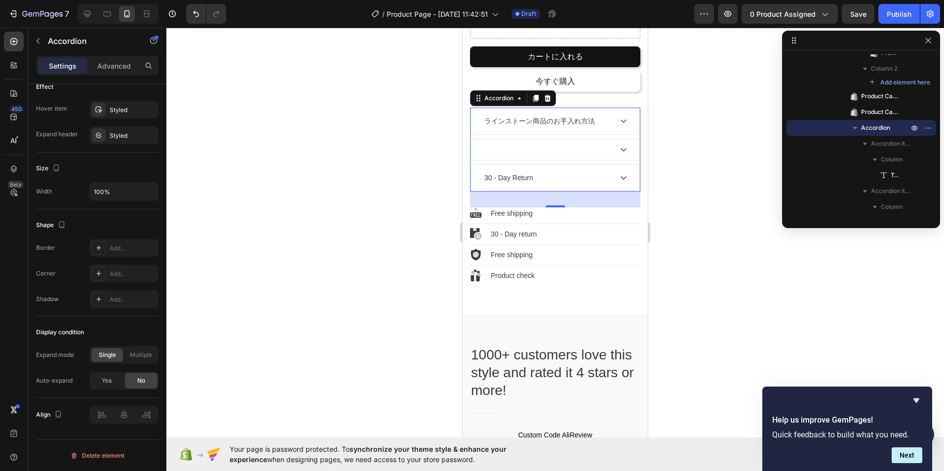
click at [545, 148] on div at bounding box center [547, 149] width 129 height 3
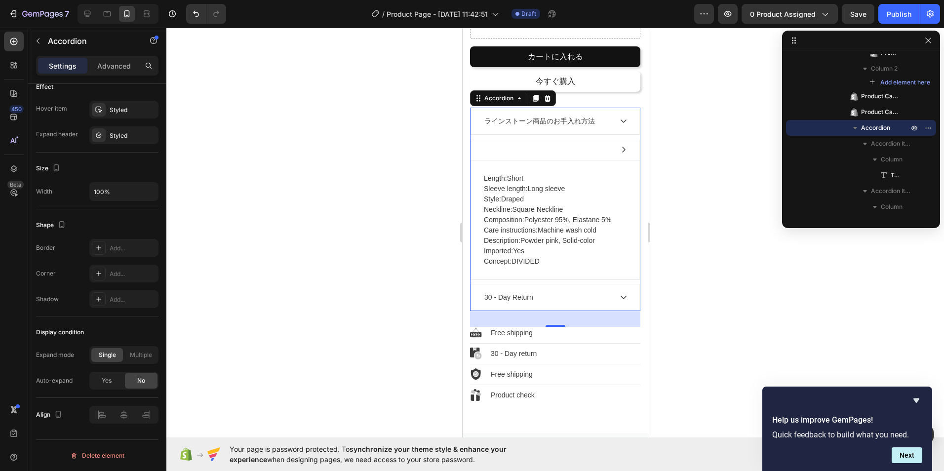
click at [544, 139] on div at bounding box center [555, 149] width 168 height 21
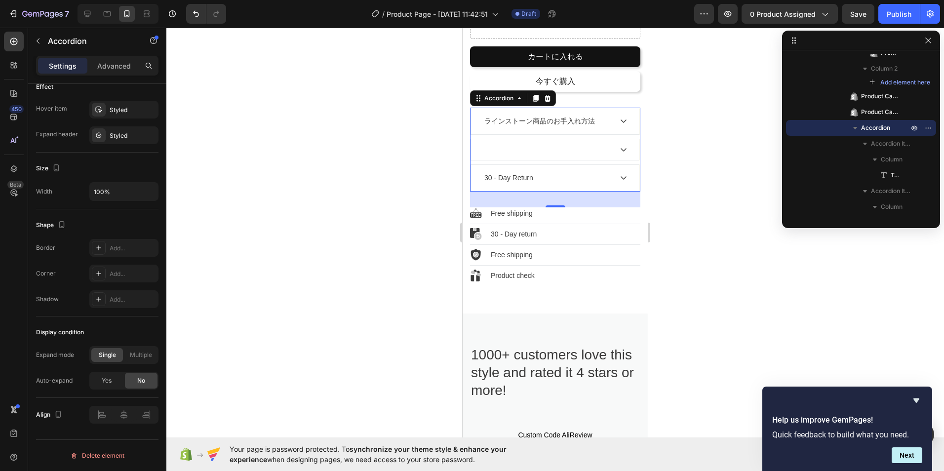
click at [516, 139] on div at bounding box center [555, 149] width 168 height 21
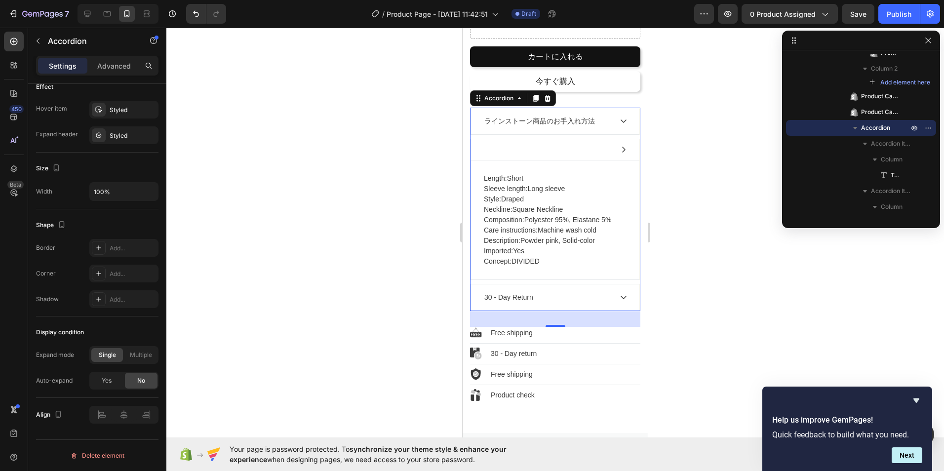
click at [477, 142] on div at bounding box center [555, 149] width 168 height 21
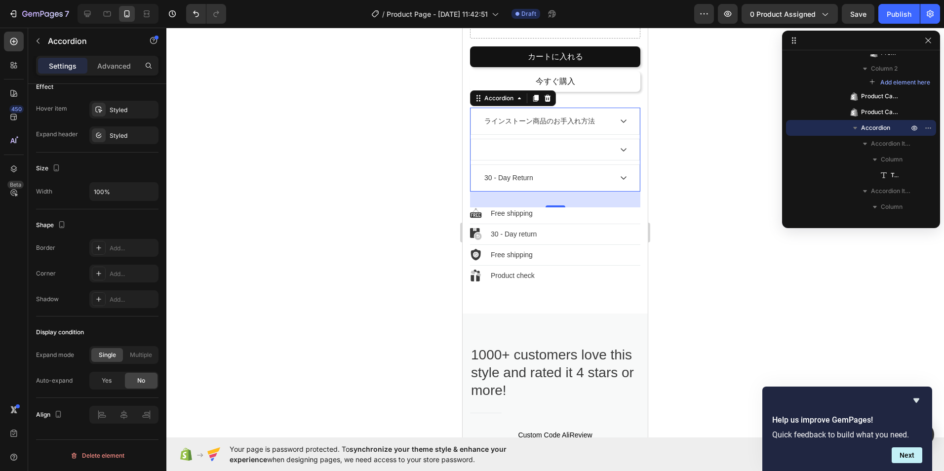
click at [474, 142] on div at bounding box center [555, 149] width 168 height 21
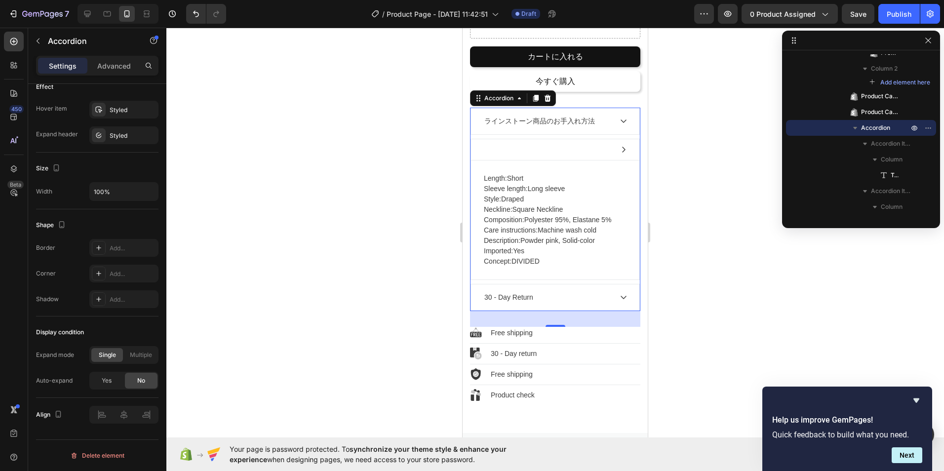
click at [470, 140] on div "ラインストーン商品のお手入れ方法 Length: Short Sleeve length: Long sleeve Style: Draped Necklin…" at bounding box center [555, 209] width 170 height 203
click at [475, 140] on div at bounding box center [555, 149] width 168 height 21
drag, startPoint x: 475, startPoint y: 140, endPoint x: 482, endPoint y: 141, distance: 7.5
click at [477, 140] on div at bounding box center [555, 149] width 168 height 21
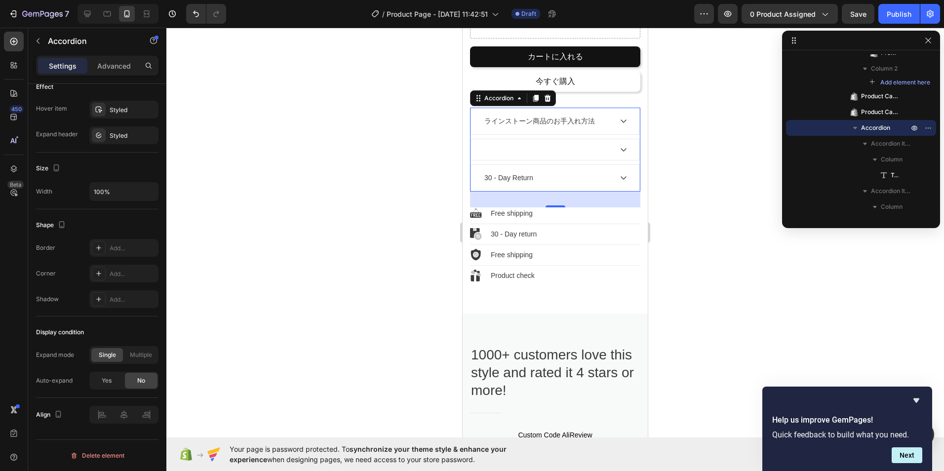
click at [485, 148] on div "Rich Text Editor. Editing area: main" at bounding box center [484, 149] width 3 height 3
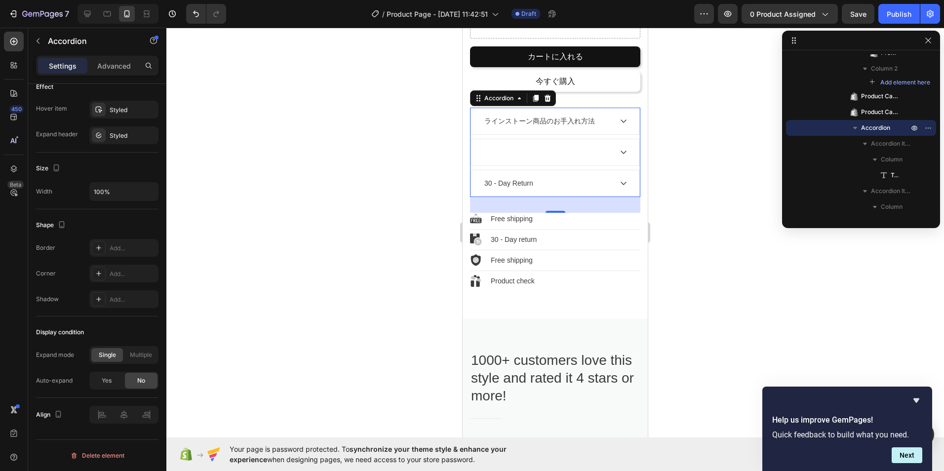
click at [493, 146] on div at bounding box center [547, 152] width 129 height 13
click at [501, 146] on div at bounding box center [547, 152] width 129 height 13
click at [503, 146] on div at bounding box center [547, 152] width 129 height 13
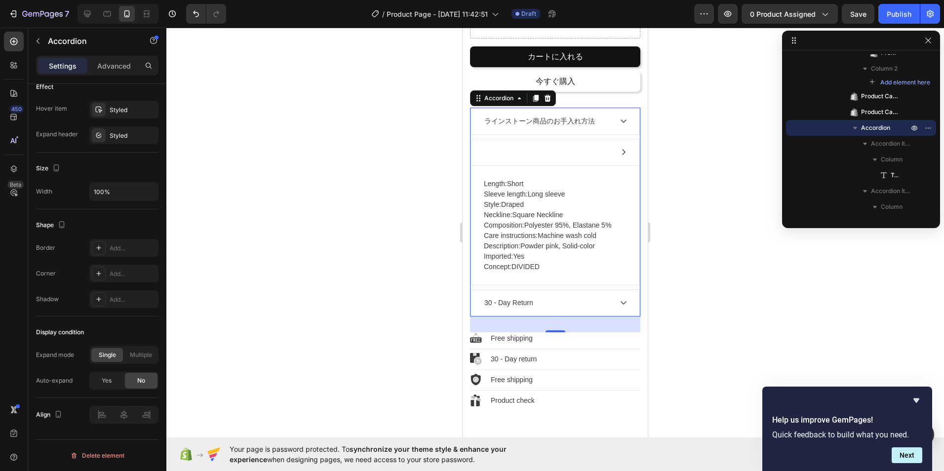
click at [481, 142] on div at bounding box center [555, 152] width 168 height 26
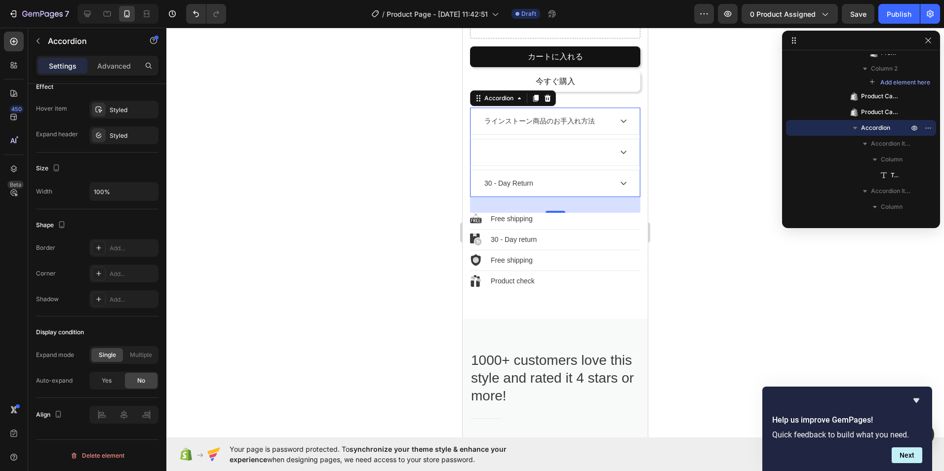
click at [487, 146] on div at bounding box center [547, 152] width 129 height 13
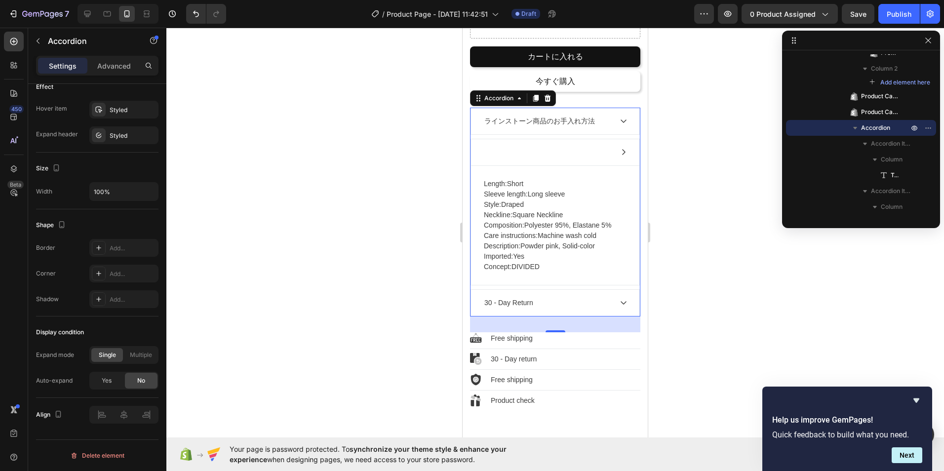
click at [484, 146] on div "Rich Text Editor. Editing area: main" at bounding box center [484, 152] width 3 height 13
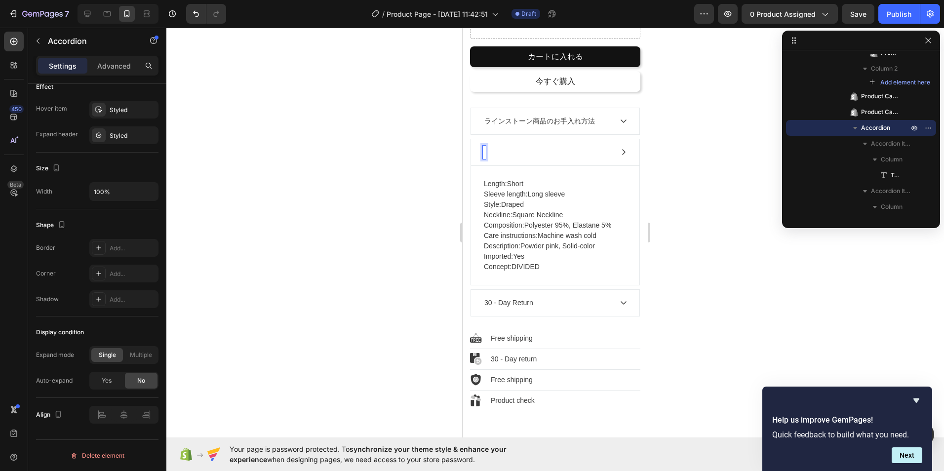
click at [483, 146] on div "Rich Text Editor. Editing area: main" at bounding box center [484, 152] width 3 height 13
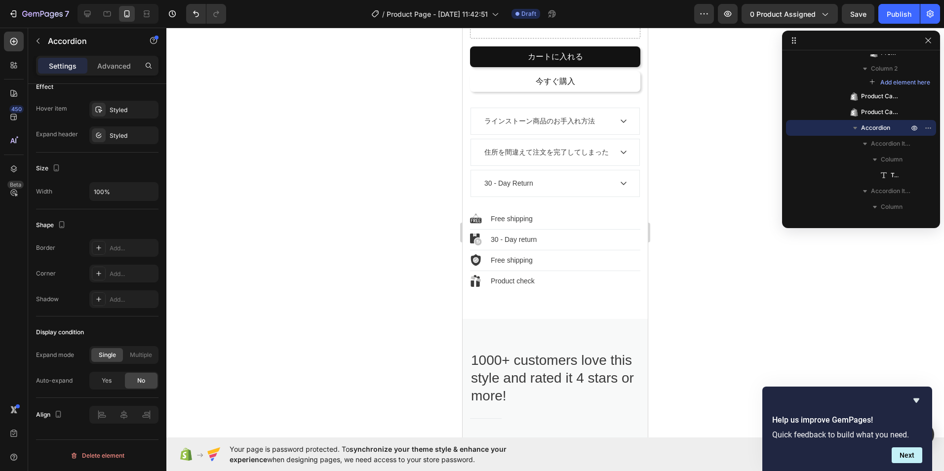
click at [485, 147] on p "住所を間違えて注文を完了してしまった" at bounding box center [546, 152] width 124 height 10
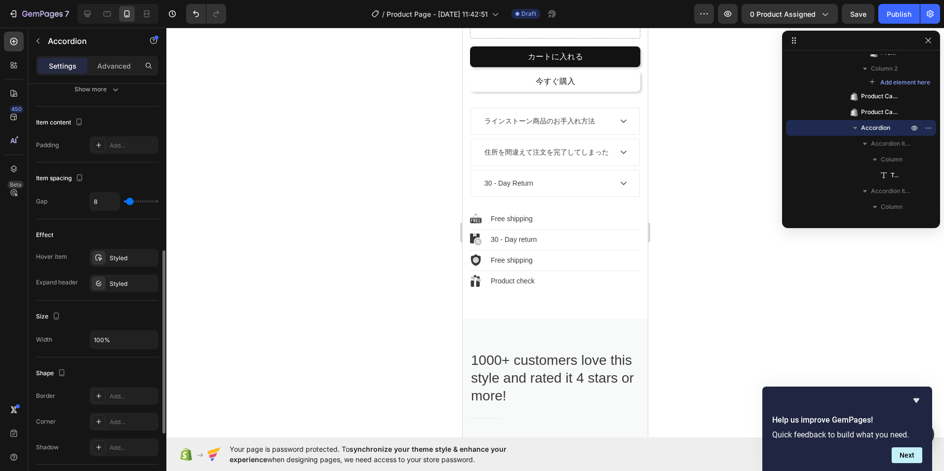
scroll to position [327, 0]
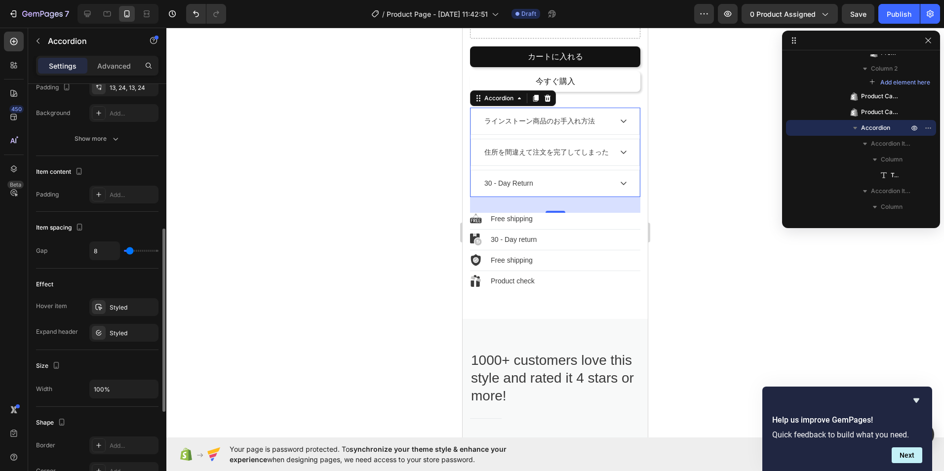
type input "0"
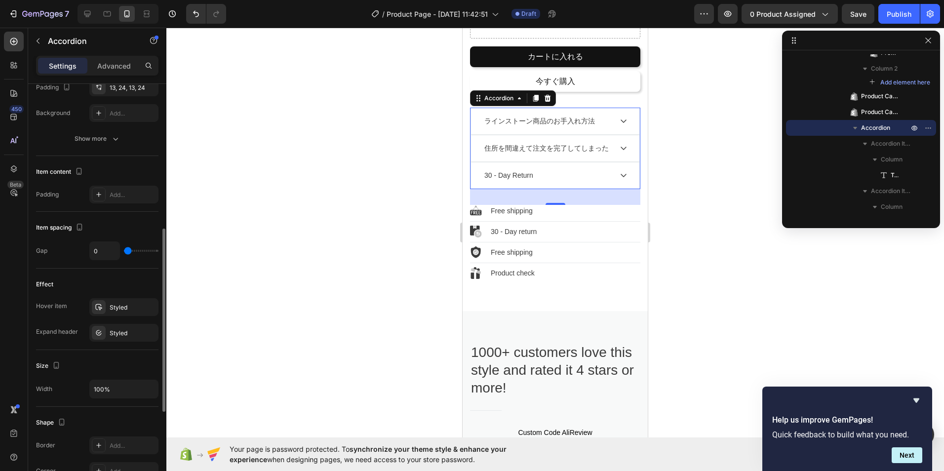
drag, startPoint x: 128, startPoint y: 248, endPoint x: 121, endPoint y: 252, distance: 7.7
type input "0"
click at [124, 252] on input "range" at bounding box center [141, 251] width 35 height 2
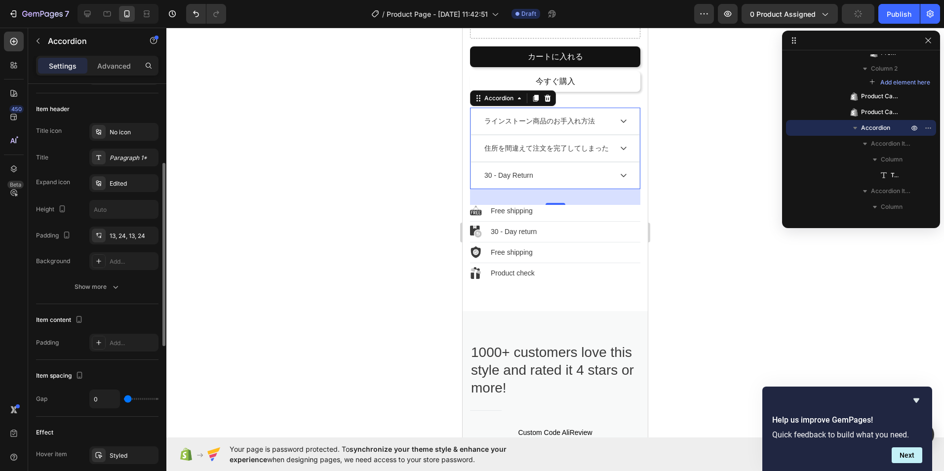
scroll to position [0, 0]
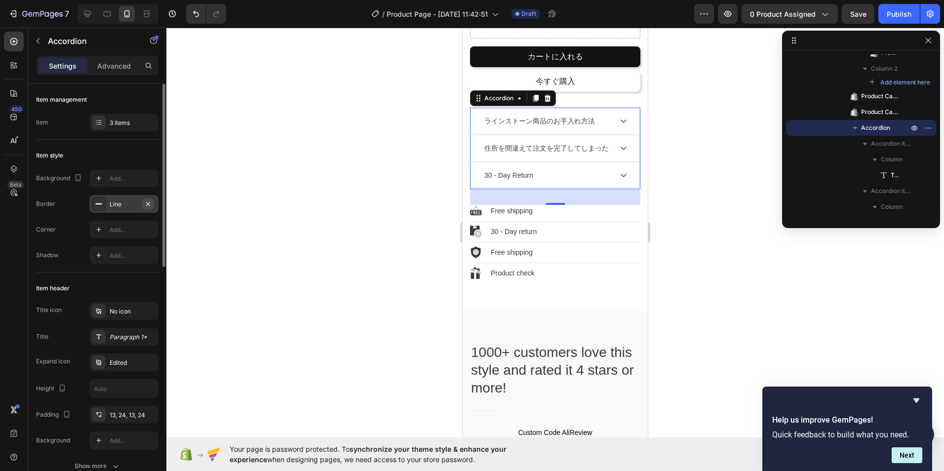
click at [148, 201] on icon "button" at bounding box center [148, 204] width 8 height 8
click at [148, 201] on div "Add..." at bounding box center [133, 204] width 46 height 9
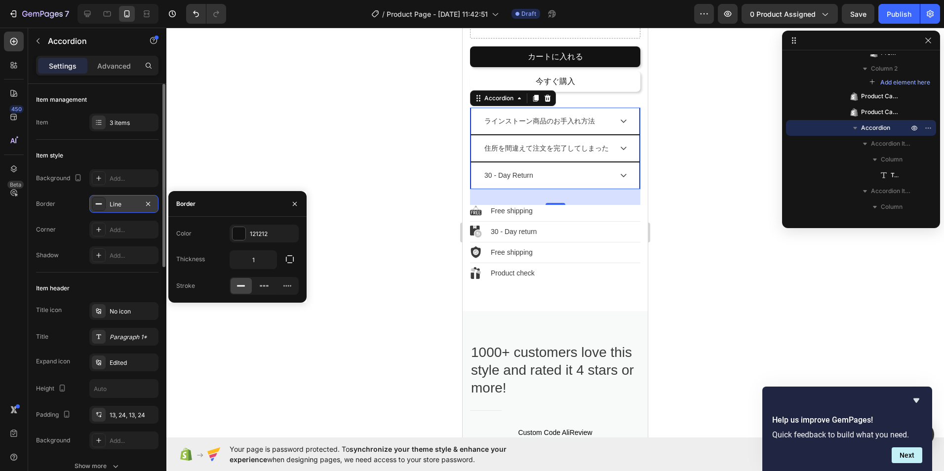
click at [148, 201] on icon "button" at bounding box center [148, 204] width 8 height 8
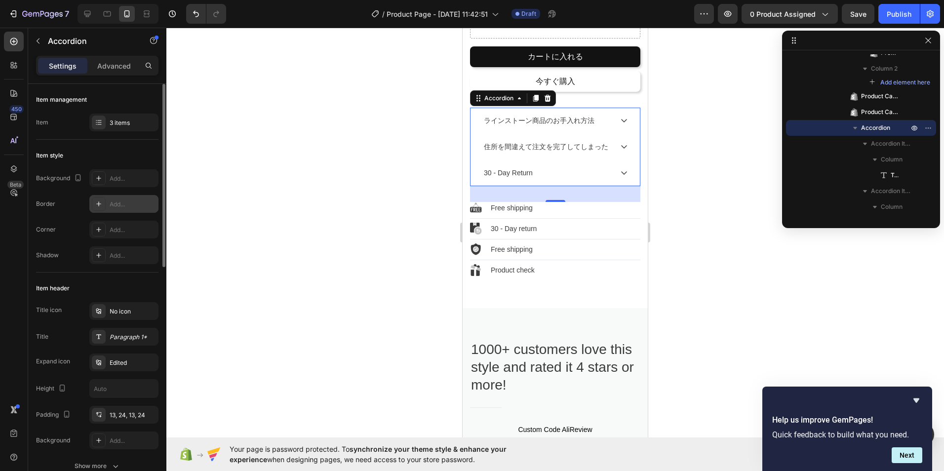
click at [148, 201] on div "Add..." at bounding box center [133, 204] width 46 height 9
type input "1"
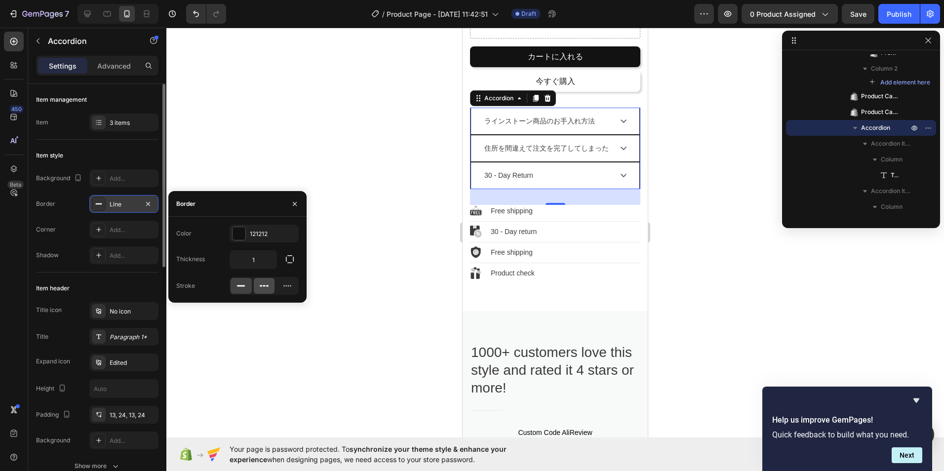
click at [266, 289] on icon at bounding box center [264, 286] width 10 height 10
click at [283, 287] on icon at bounding box center [287, 286] width 10 height 10
click at [250, 287] on div at bounding box center [241, 286] width 21 height 16
click at [240, 234] on div at bounding box center [239, 233] width 13 height 13
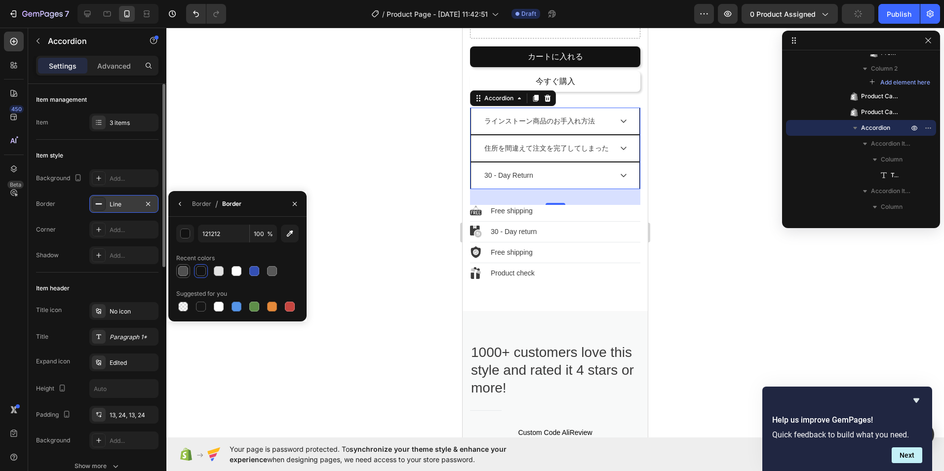
click at [186, 269] on div at bounding box center [183, 271] width 10 height 10
click at [219, 272] on div at bounding box center [219, 271] width 10 height 10
click at [238, 274] on div at bounding box center [237, 271] width 10 height 10
click at [221, 272] on div at bounding box center [219, 271] width 10 height 10
click at [188, 271] on div at bounding box center [183, 271] width 10 height 10
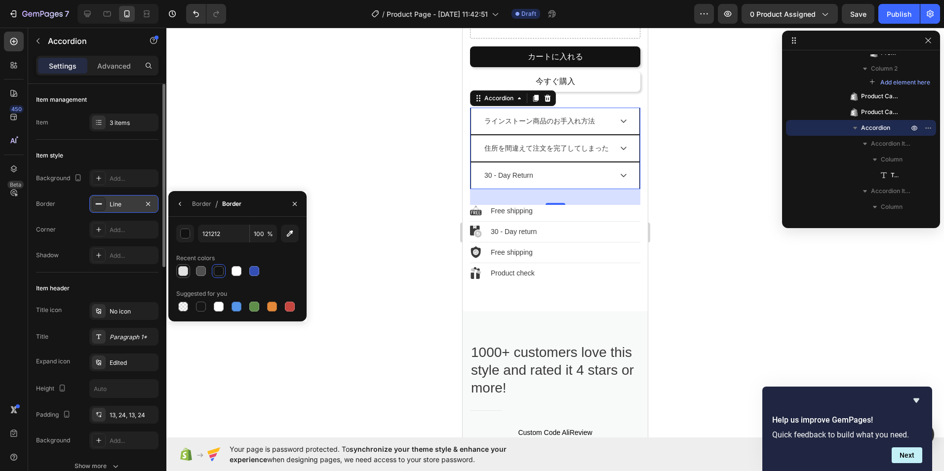
type input "E2E2E2"
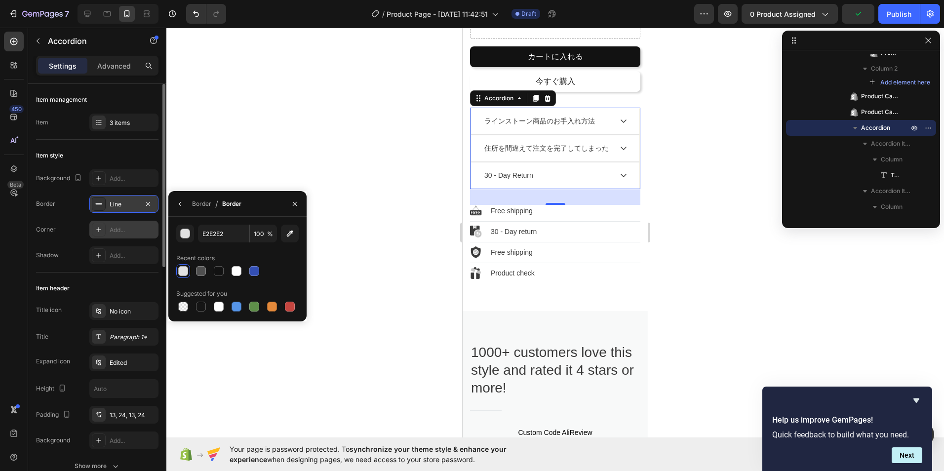
click at [124, 228] on div "Add..." at bounding box center [133, 230] width 46 height 9
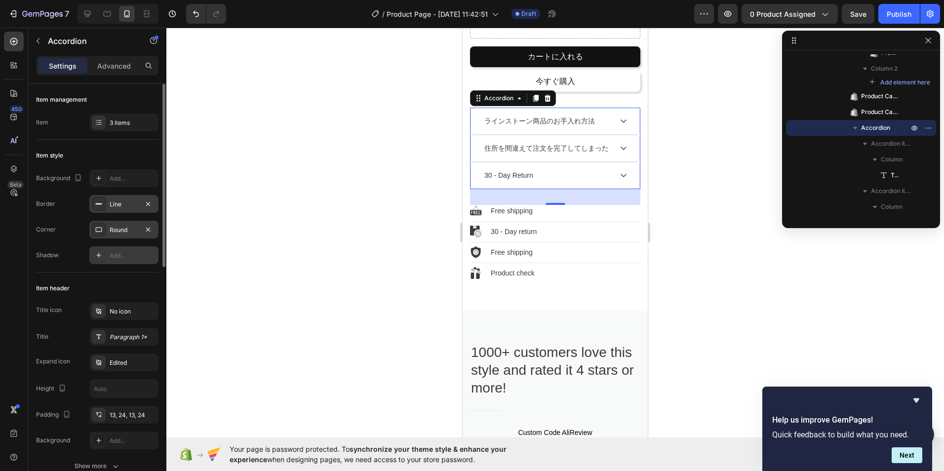
click at [123, 254] on div "Add..." at bounding box center [133, 255] width 46 height 9
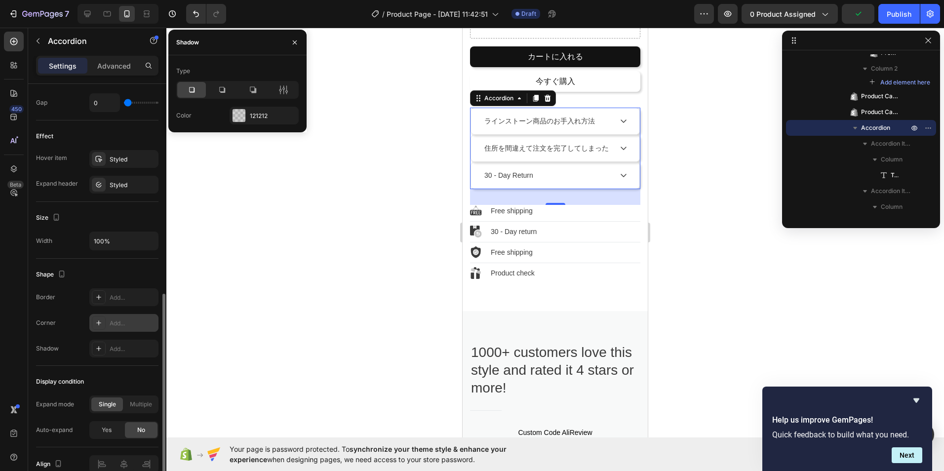
scroll to position [525, 0]
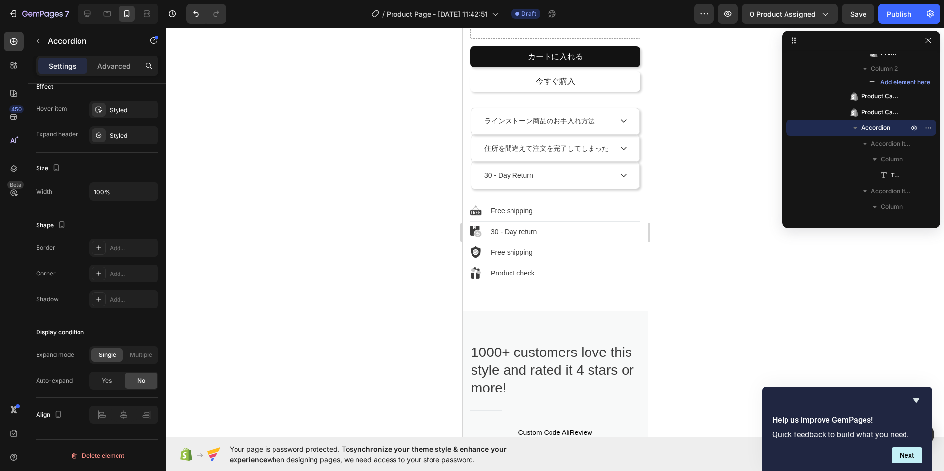
click at [621, 147] on icon at bounding box center [624, 148] width 6 height 3
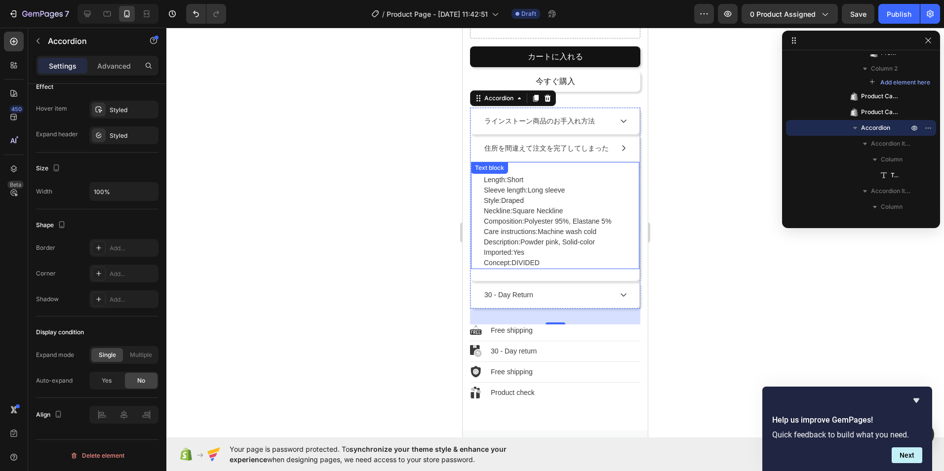
click at [473, 182] on div "Length: Short Sleeve length: Long sleeve Style: Draped Neckline: Square Necklin…" at bounding box center [555, 215] width 168 height 108
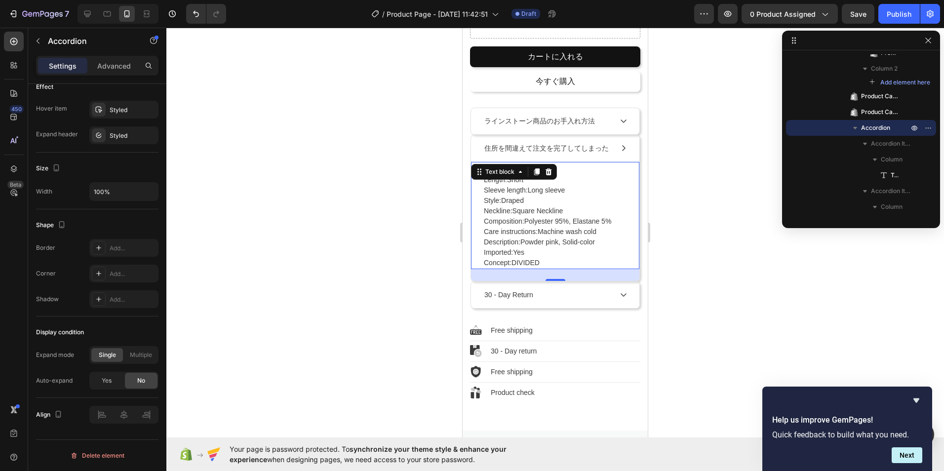
scroll to position [0, 0]
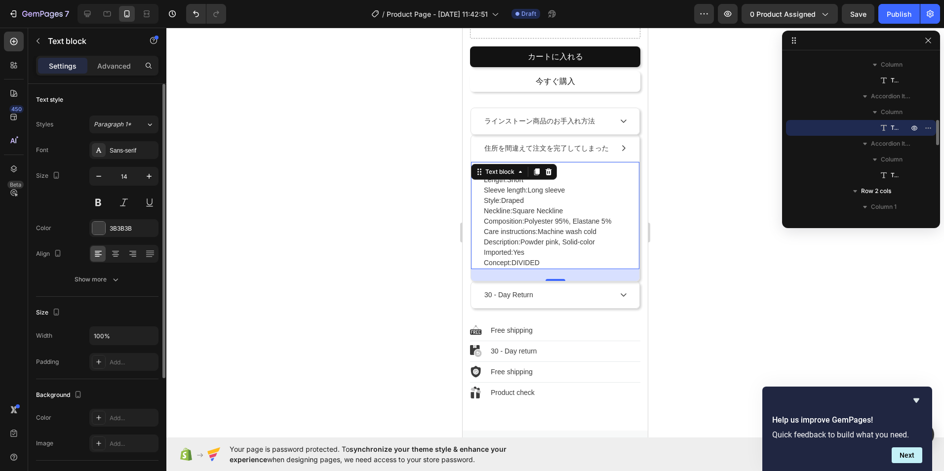
click at [485, 189] on span "Sleeve length:" at bounding box center [506, 190] width 44 height 8
drag, startPoint x: 482, startPoint y: 184, endPoint x: 493, endPoint y: 191, distance: 12.9
click at [493, 191] on div "Length: Short Sleeve length: Long sleeve Style: Draped Neckline: Square Necklin…" at bounding box center [555, 215] width 168 height 108
click at [483, 187] on div "Length: Short Sleeve length: Long sleeve Style: Draped Neckline: Square Necklin…" at bounding box center [555, 221] width 145 height 95
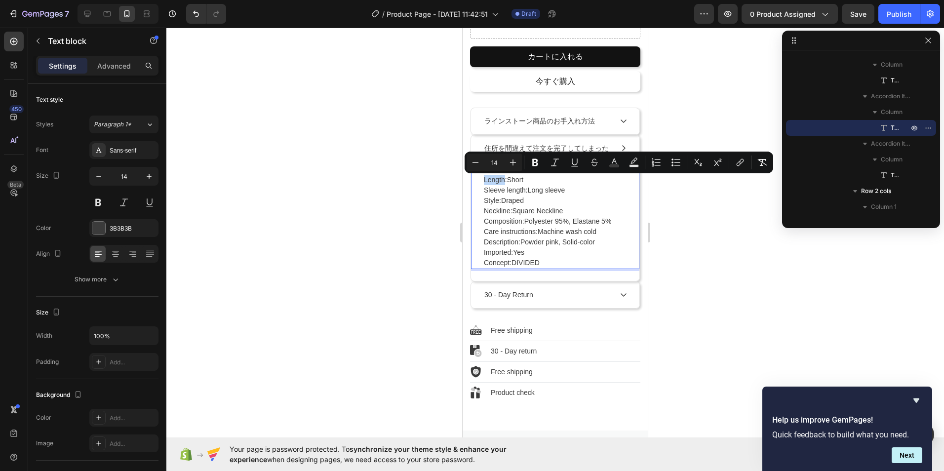
click at [481, 178] on div "Length: Short Sleeve length: Long sleeve Style: Draped Neckline: Square Necklin…" at bounding box center [555, 215] width 168 height 108
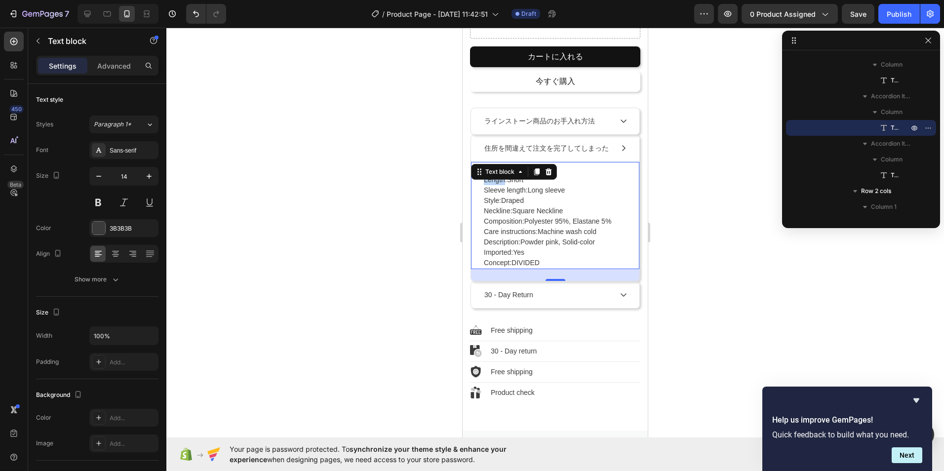
click at [481, 185] on div "Length: Short Sleeve length: Long sleeve Style: Draped Neckline: Square Necklin…" at bounding box center [555, 215] width 168 height 108
click at [482, 186] on div "Length: Short Sleeve length: Long sleeve Style: Draped Neckline: Square Necklin…" at bounding box center [555, 215] width 168 height 108
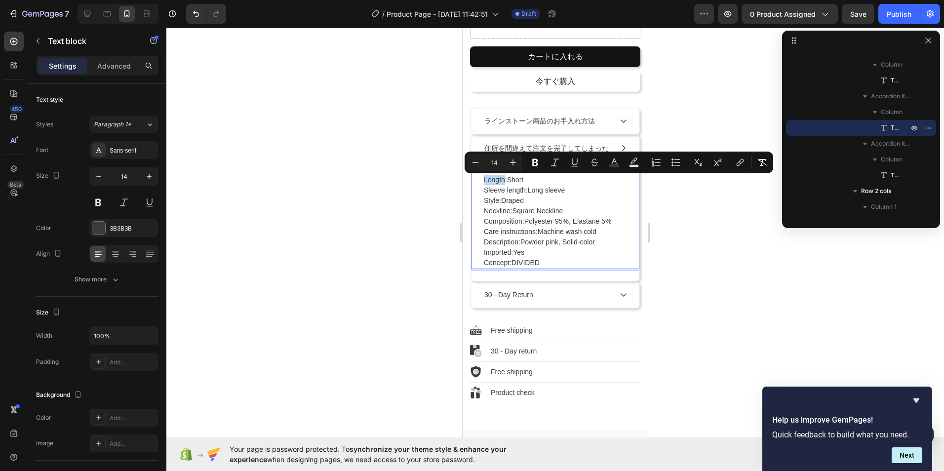
click at [487, 184] on span "Length:" at bounding box center [495, 180] width 23 height 8
click at [488, 182] on span "Length:" at bounding box center [495, 180] width 23 height 8
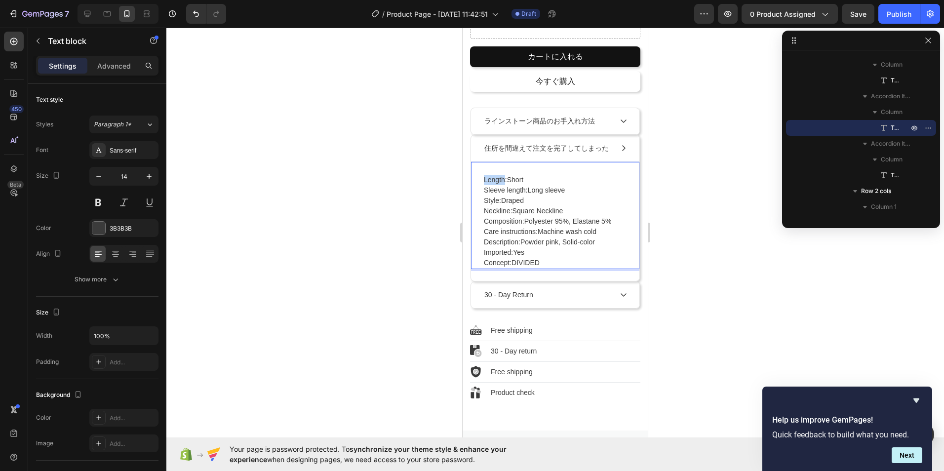
drag, startPoint x: 483, startPoint y: 182, endPoint x: 567, endPoint y: 272, distance: 123.6
click at [567, 272] on div "Length: Short Sleeve length: Long sleeve Style: Draped Neckline: Square Necklin…" at bounding box center [555, 220] width 168 height 119
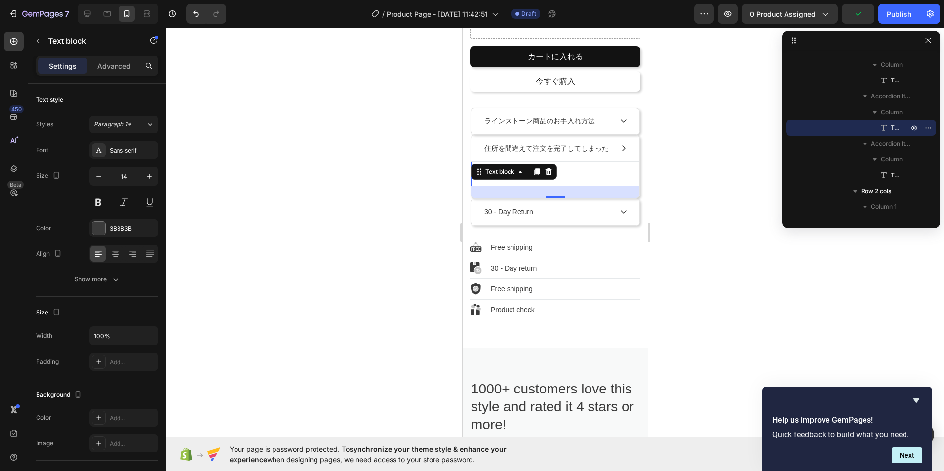
click at [578, 179] on div "Rich Text Editor. Editing area: main" at bounding box center [555, 180] width 145 height 12
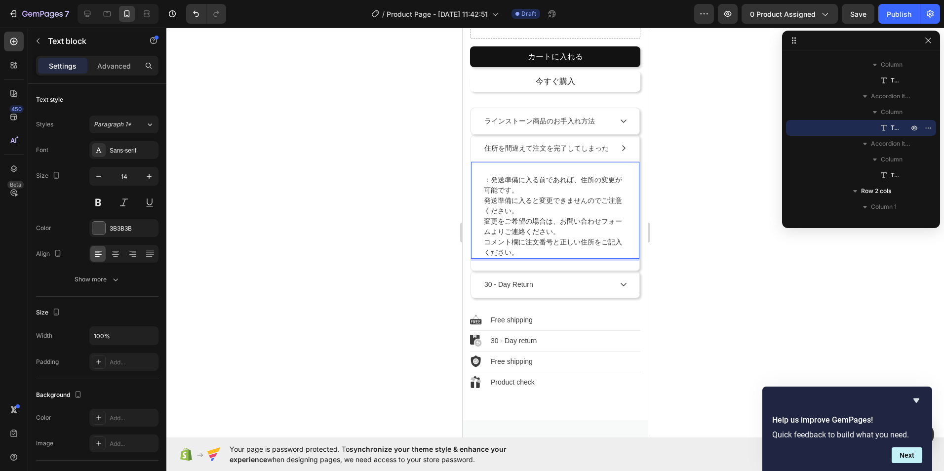
click at [492, 182] on p "：発送準備に入る前であれば、住所の変更が可能です。 発送準備に入ると変更できませんのでご注意ください。 変更をご希望の場合は、お問い合わせフォームよりご連絡く…" at bounding box center [555, 216] width 143 height 83
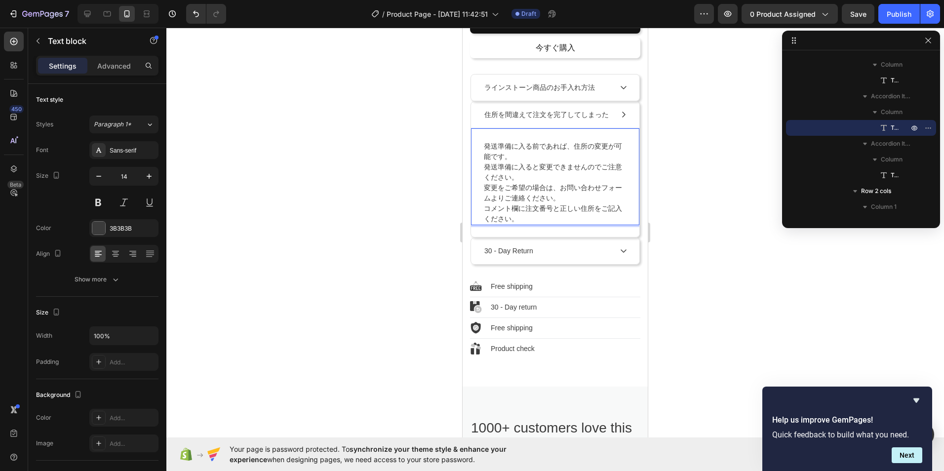
scroll to position [459, 0]
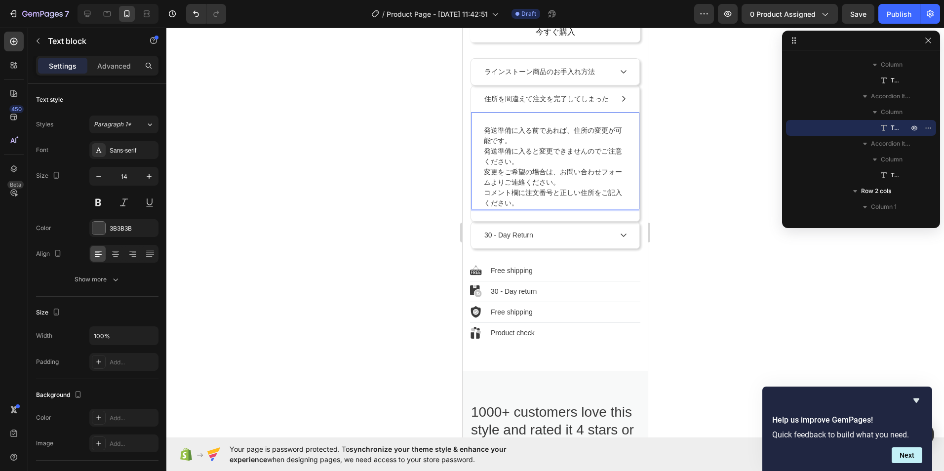
click at [682, 190] on div at bounding box center [554, 249] width 777 height 443
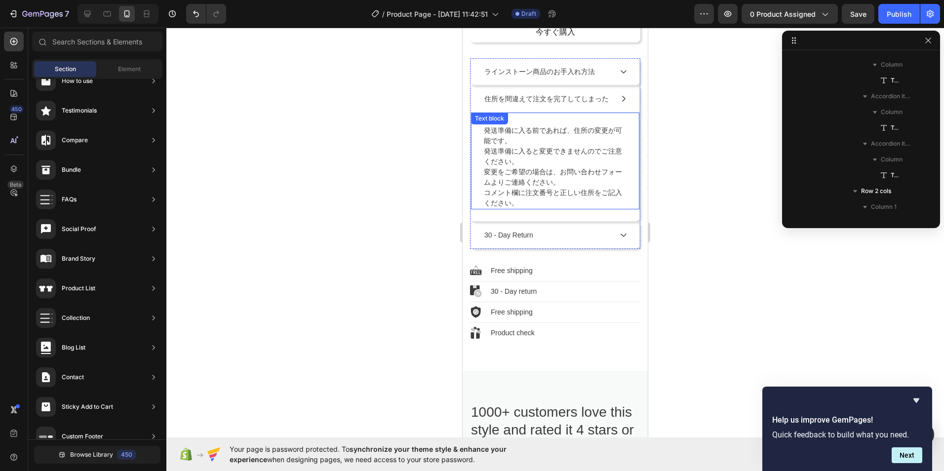
click at [533, 198] on p "発送準備に入る前であれば、住所の変更が可能です。 発送準備に入ると変更できませんのでご注意ください。 変更をご希望の場合は、お問い合わせフォームよりご連絡くだ…" at bounding box center [555, 166] width 143 height 83
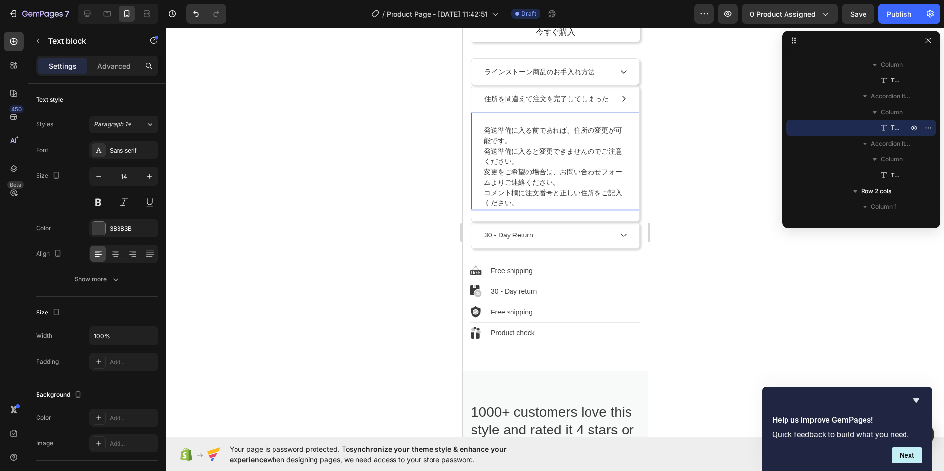
click at [486, 173] on p "発送準備に入る前であれば、住所の変更が可能です。 発送準備に入ると変更できませんのでご注意ください。 変更をご希望の場合は、お問い合わせフォームよりご連絡くだ…" at bounding box center [555, 166] width 143 height 83
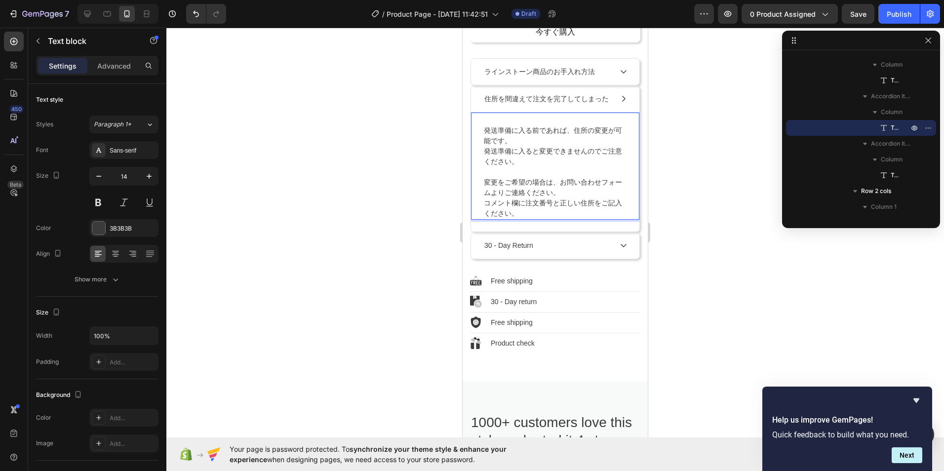
click at [528, 202] on p "変更をご希望の場合は、お問い合わせフォームよりご連絡ください。 コメント欄に注文番号と正しい住所をご記入ください。" at bounding box center [555, 197] width 143 height 41
click at [529, 202] on p "変更をご希望の場合は、お問い合わせフォームよりご連絡ください。 コメント欄に注文番号と正しい住所をご記入ください。" at bounding box center [555, 197] width 143 height 41
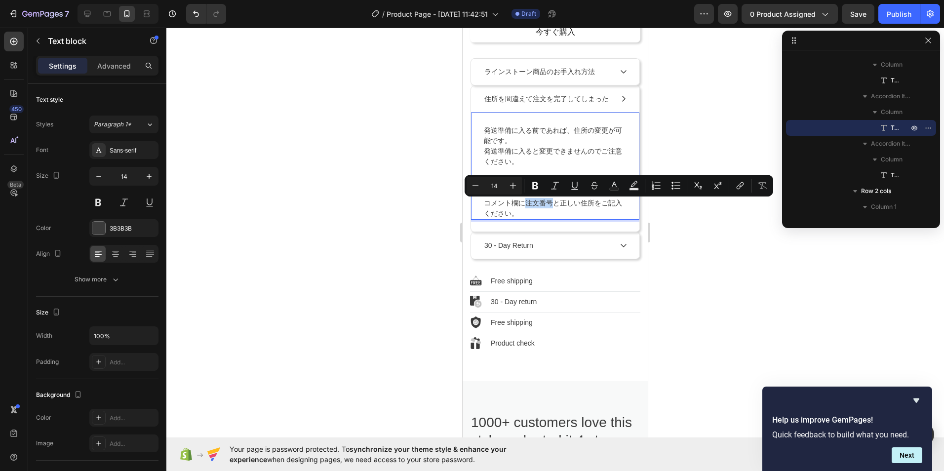
drag, startPoint x: 527, startPoint y: 204, endPoint x: 553, endPoint y: 206, distance: 26.2
click at [553, 206] on p "変更をご希望の場合は、お問い合わせフォームよりご連絡ください。 コメント欄に注文番号と正しい住所をご記入ください。" at bounding box center [555, 197] width 143 height 41
click at [537, 183] on icon "Editor contextual toolbar" at bounding box center [535, 185] width 6 height 7
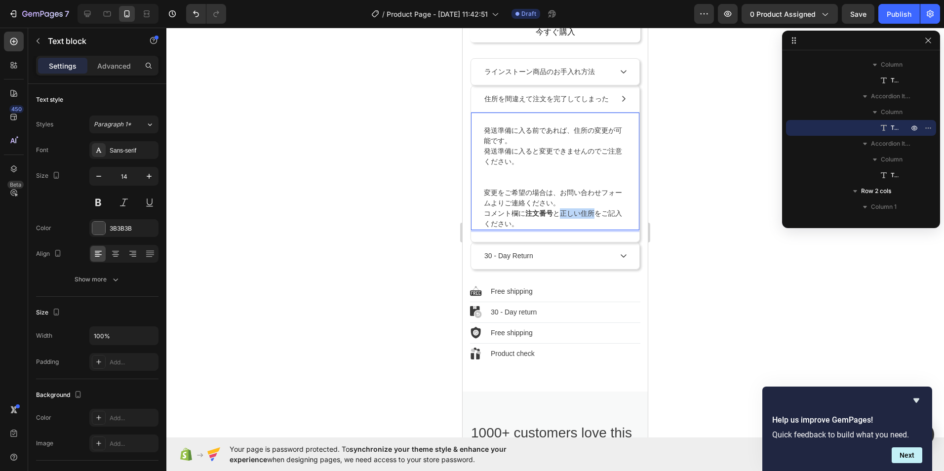
drag, startPoint x: 560, startPoint y: 216, endPoint x: 593, endPoint y: 217, distance: 33.6
click at [593, 217] on p "変更をご希望の場合は、お問い合わせフォームよりご連絡ください。 コメント欄に 注文番号 と正しい住所をご記入ください。" at bounding box center [555, 208] width 143 height 41
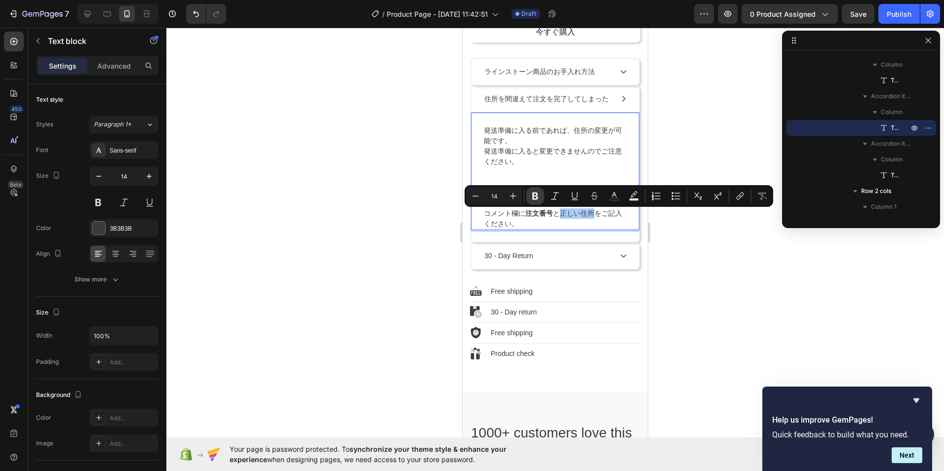
click at [531, 196] on icon "Editor contextual toolbar" at bounding box center [535, 196] width 10 height 10
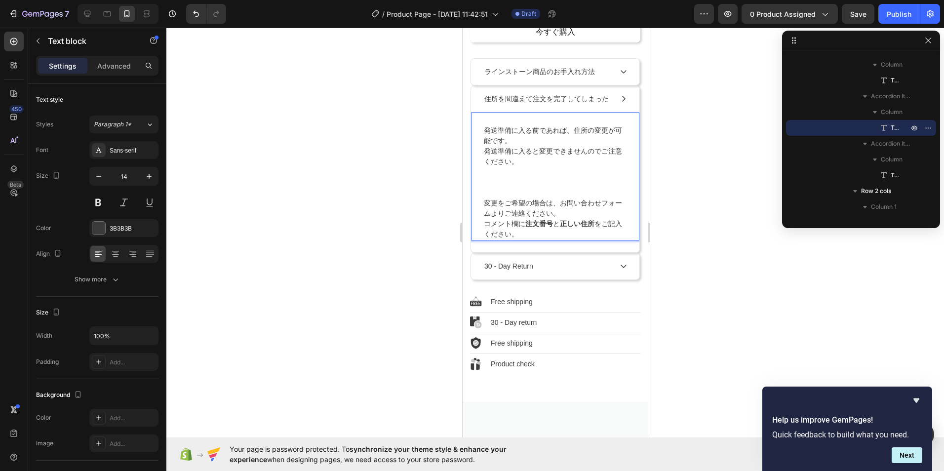
click at [671, 246] on div at bounding box center [554, 249] width 777 height 443
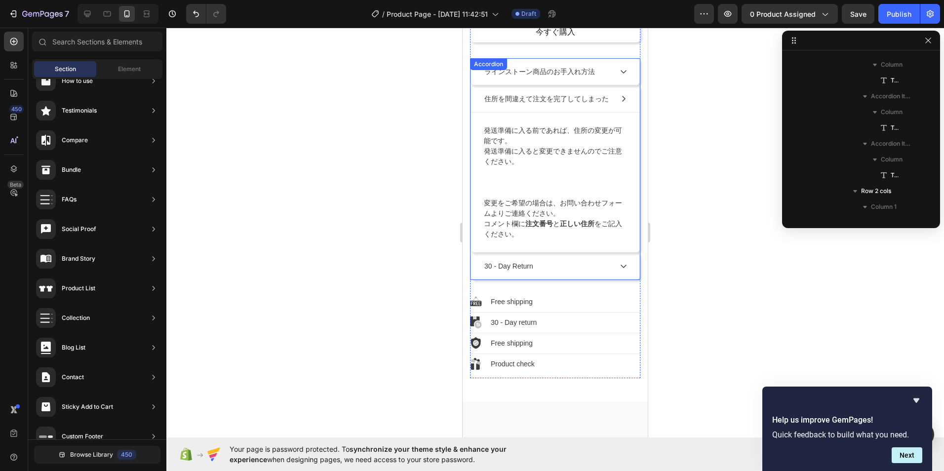
click at [577, 266] on div "30 - Day Return" at bounding box center [547, 266] width 129 height 13
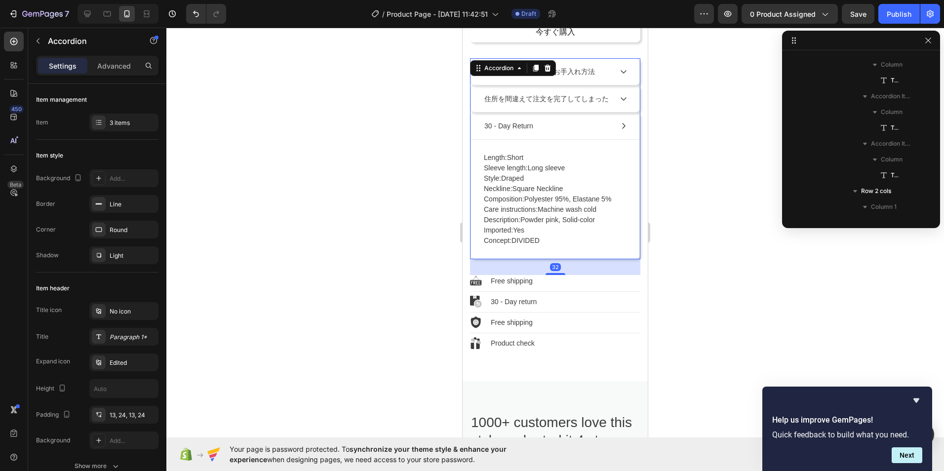
scroll to position [321, 0]
click at [533, 133] on div "30 - Day Return" at bounding box center [509, 125] width 52 height 13
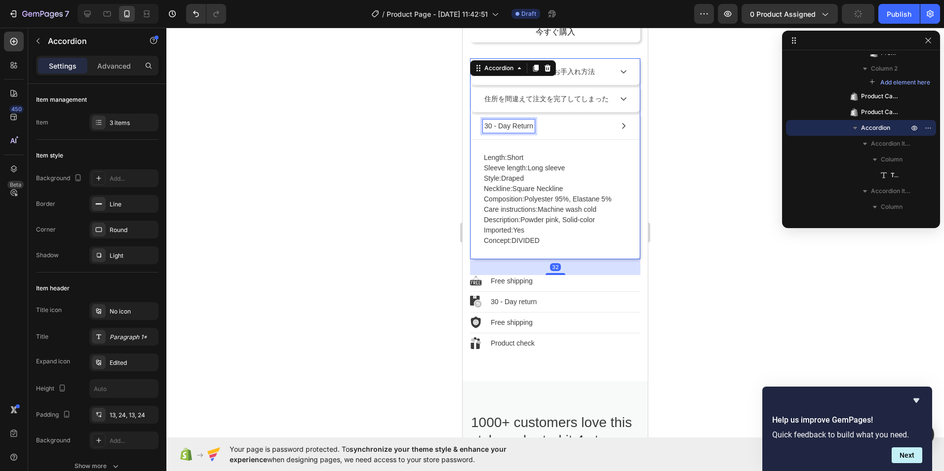
click at [533, 133] on div "30 - Day Return" at bounding box center [509, 125] width 52 height 13
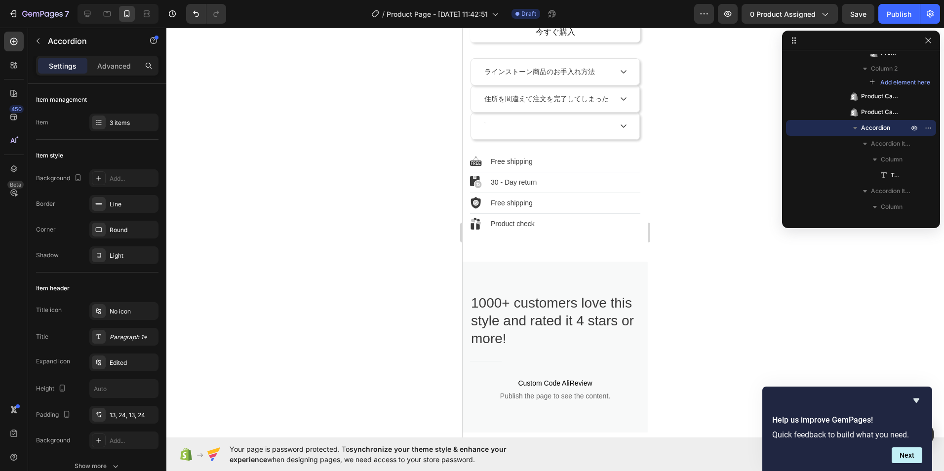
scroll to position [456, 0]
click at [525, 140] on div at bounding box center [555, 129] width 168 height 26
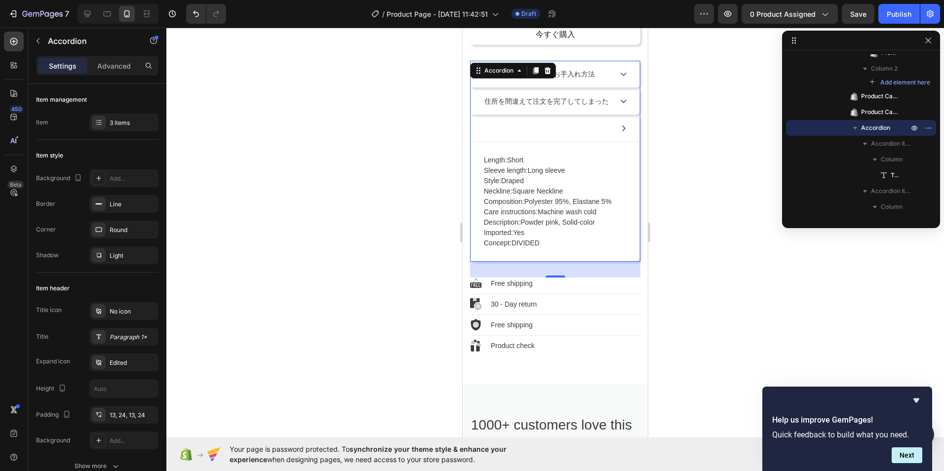
click at [495, 142] on div at bounding box center [555, 129] width 168 height 26
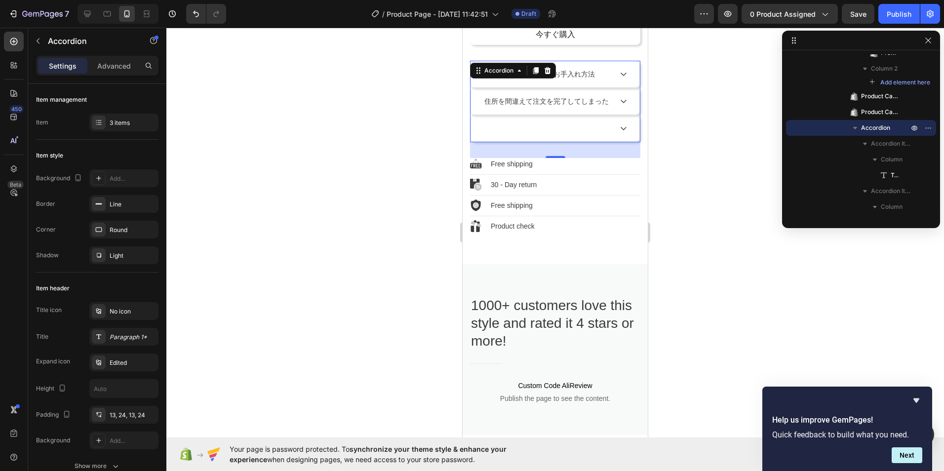
click at [486, 133] on div at bounding box center [547, 128] width 129 height 13
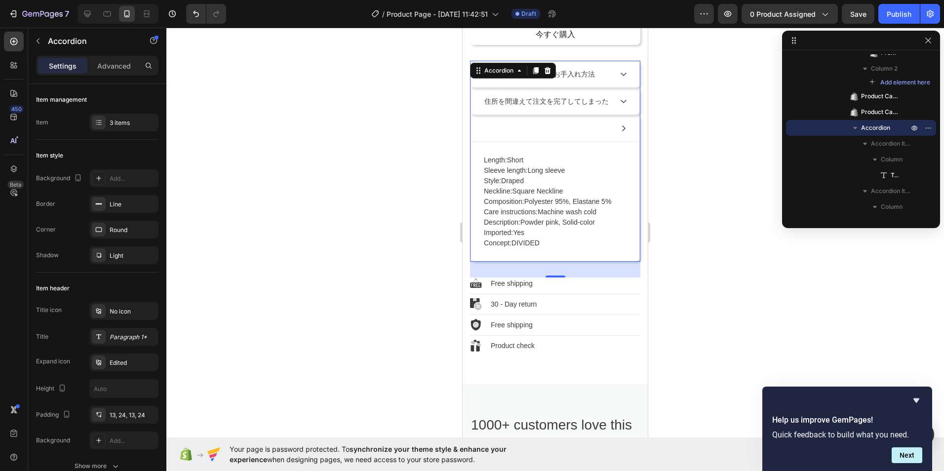
click at [485, 132] on div "Rich Text Editor. Editing area: main" at bounding box center [484, 128] width 3 height 13
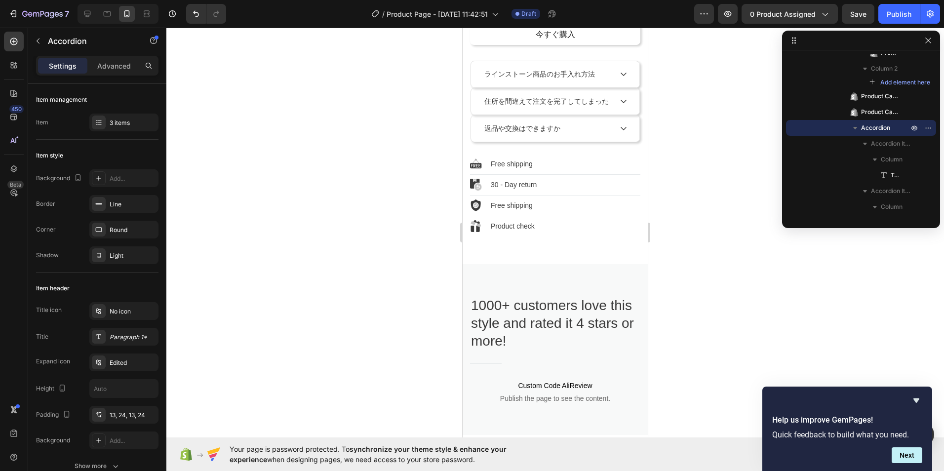
click at [620, 130] on icon at bounding box center [624, 128] width 8 height 8
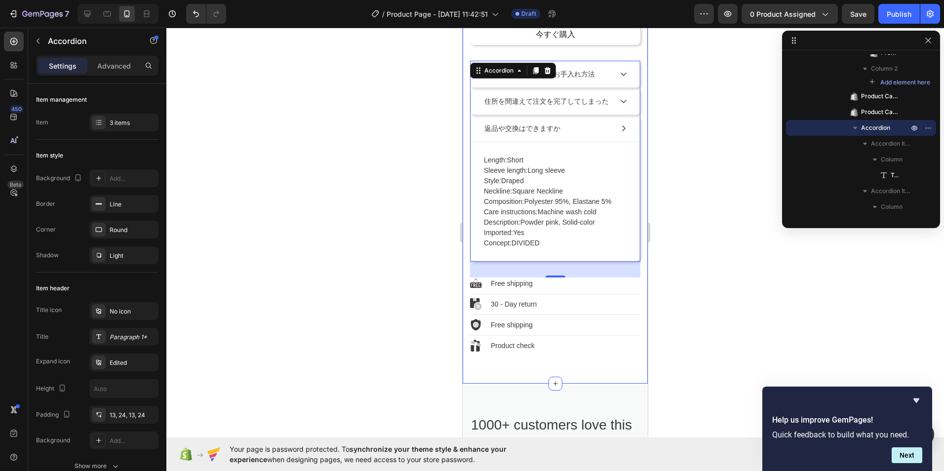
click at [488, 173] on span "Sleeve length:" at bounding box center [506, 170] width 44 height 8
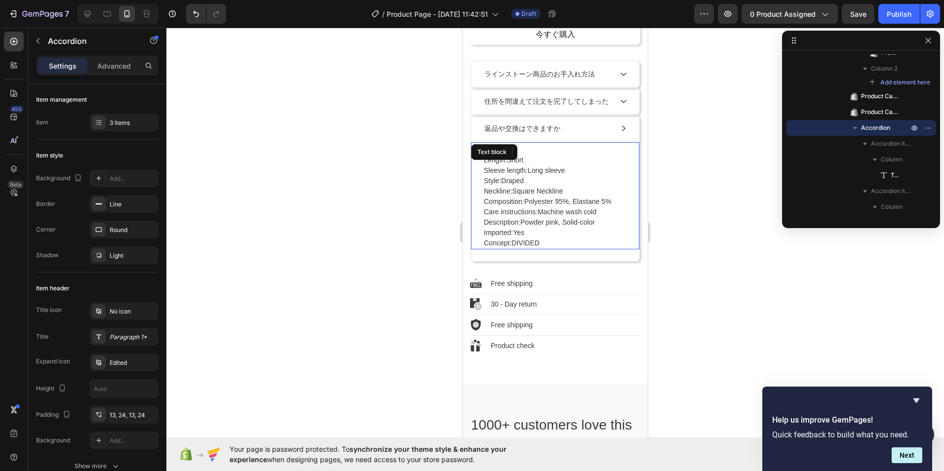
scroll to position [464, 0]
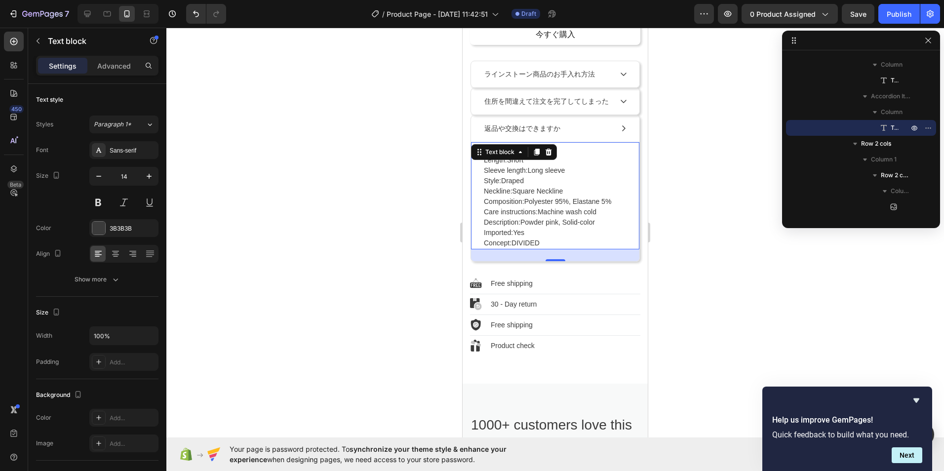
click at [548, 245] on p "Length: Short Sleeve length: Long sleeve Style: Draped Neckline: Square Necklin…" at bounding box center [555, 201] width 143 height 93
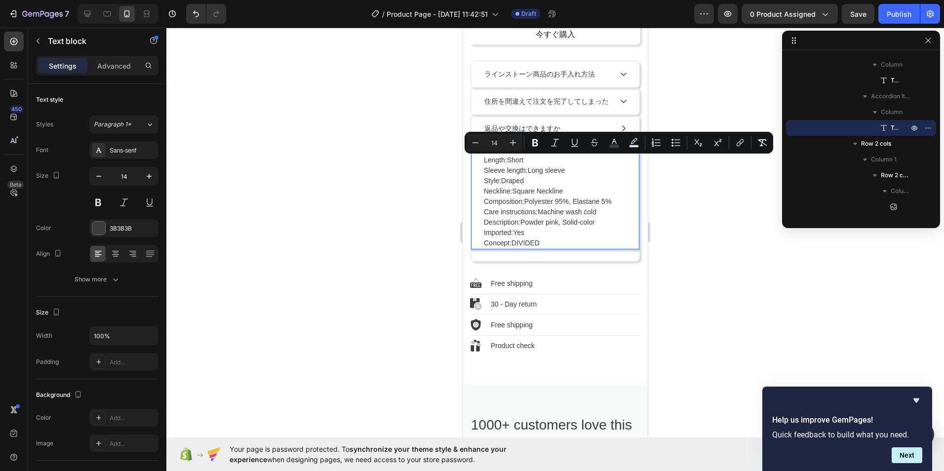
drag, startPoint x: 543, startPoint y: 241, endPoint x: 478, endPoint y: 161, distance: 102.5
click at [478, 161] on div "Length: Short Sleeve length: Long sleeve Style: Draped Neckline: Square Necklin…" at bounding box center [555, 196] width 168 height 108
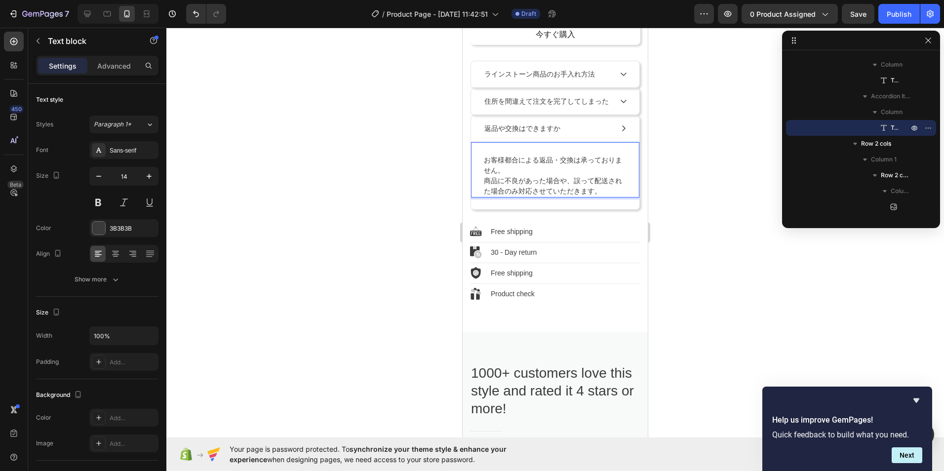
click at [484, 168] on p "お客様都合による返品・交換は承っておりません。 商品に不良があった場合や、誤って配送された場合のみ対応させていただきます。" at bounding box center [555, 175] width 143 height 41
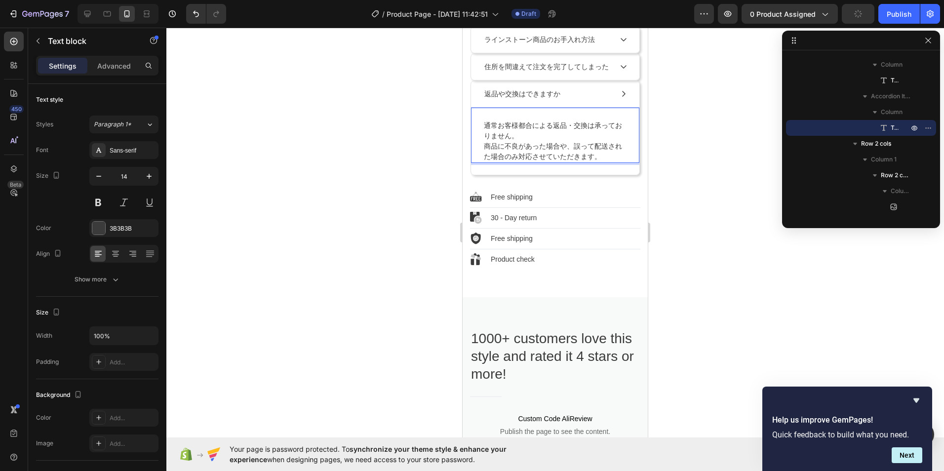
scroll to position [505, 0]
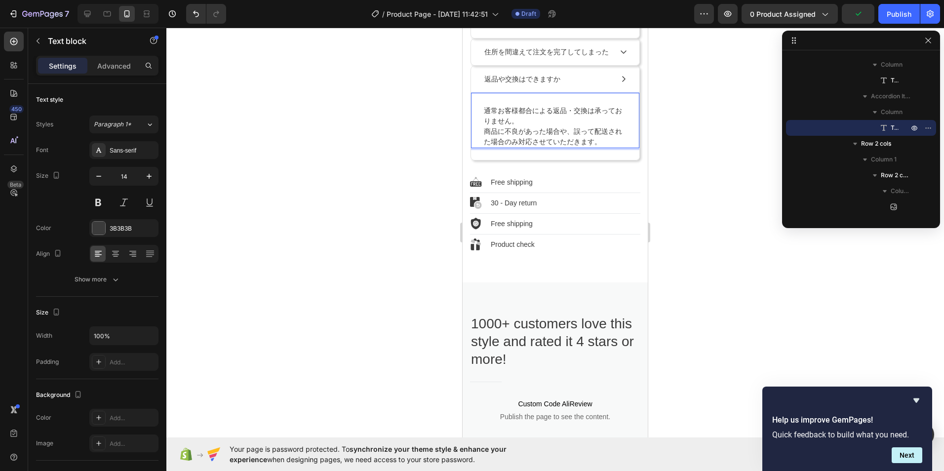
click at [606, 142] on p "通常お客様都合による返品・交換は承っておりません。 商品に不良があった場合や、誤って配送された場合のみ対応させていただきます。" at bounding box center [555, 126] width 143 height 41
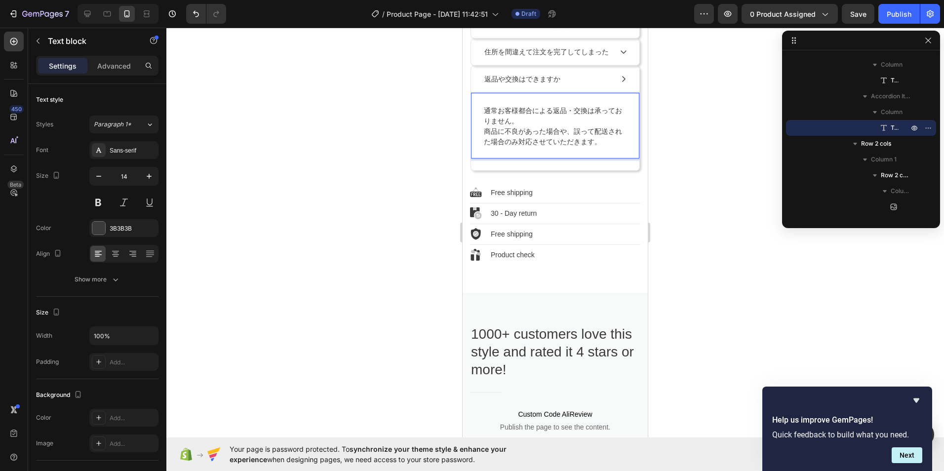
click at [524, 120] on p "通常お客様都合による返品・交換は承っておりません。 商品に不良があった場合や、誤って配送された場合のみ対応させていただきます。" at bounding box center [555, 126] width 143 height 41
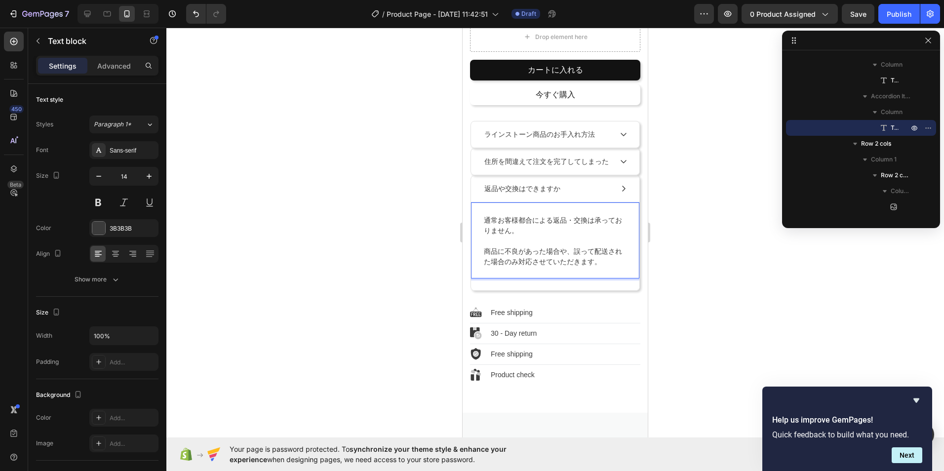
scroll to position [407, 0]
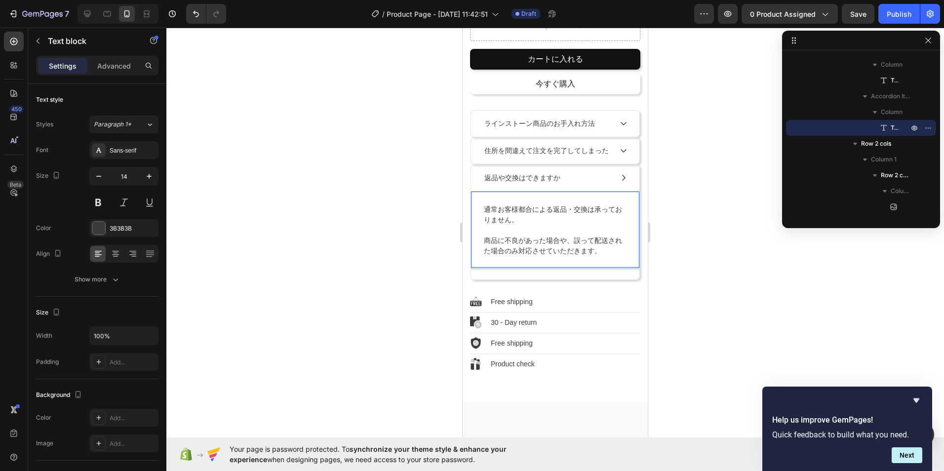
click at [555, 222] on p "通常お客様都合による返品・交換は承っておりません。" at bounding box center [555, 214] width 143 height 21
click at [622, 181] on icon at bounding box center [623, 178] width 3 height 6
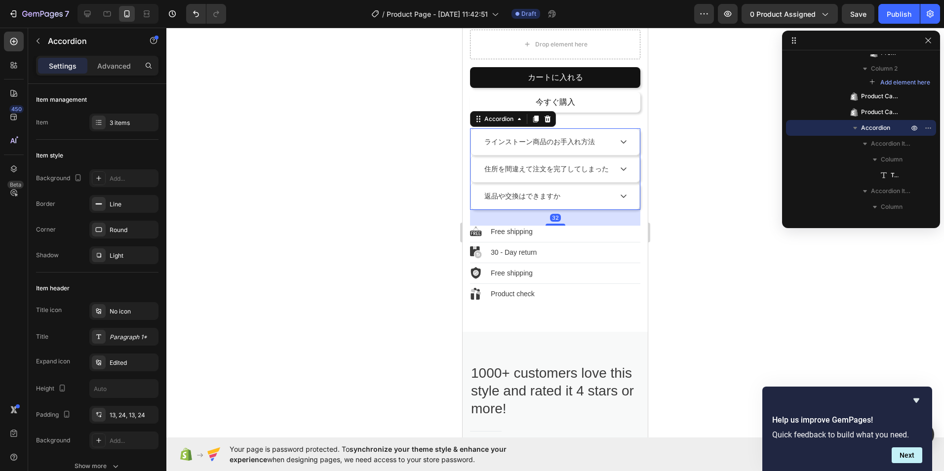
scroll to position [357, 0]
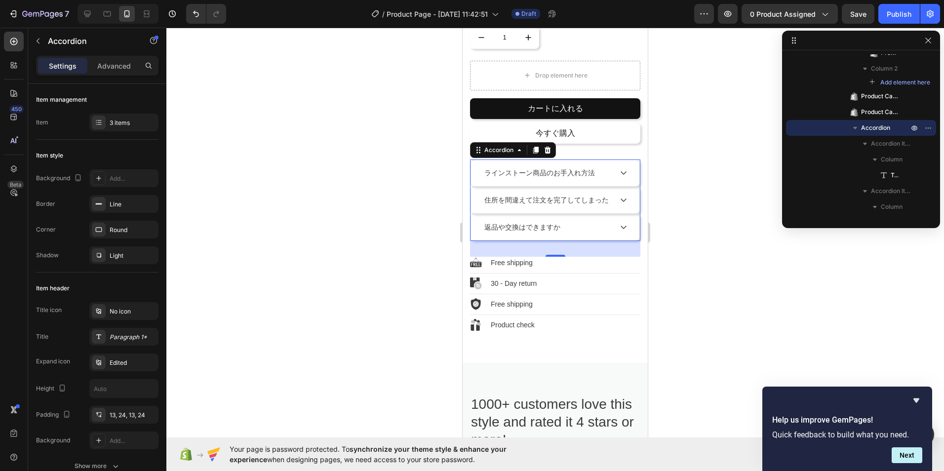
click at [719, 220] on div at bounding box center [554, 249] width 777 height 443
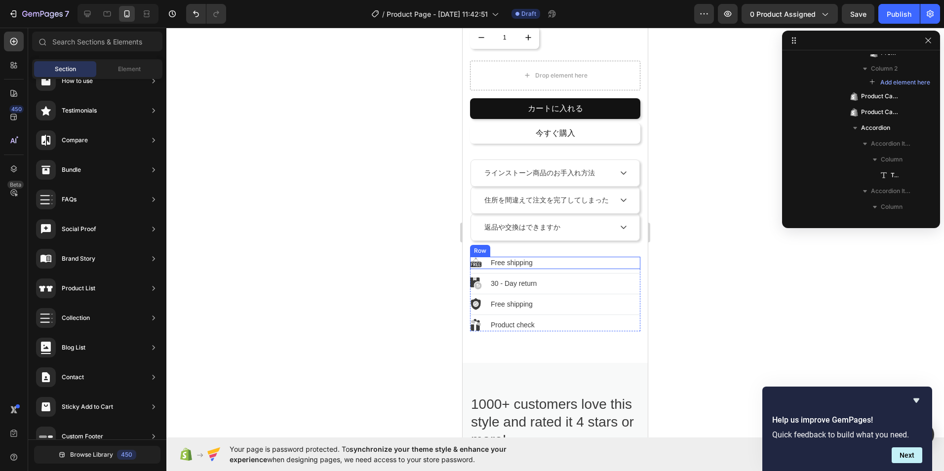
click at [559, 265] on div "Image Free shipping Text block Row" at bounding box center [555, 263] width 170 height 12
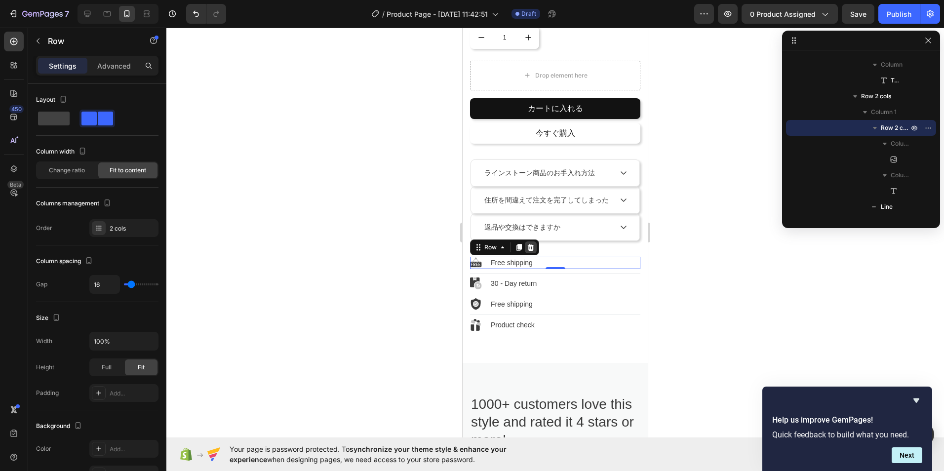
click at [531, 253] on div at bounding box center [531, 247] width 12 height 12
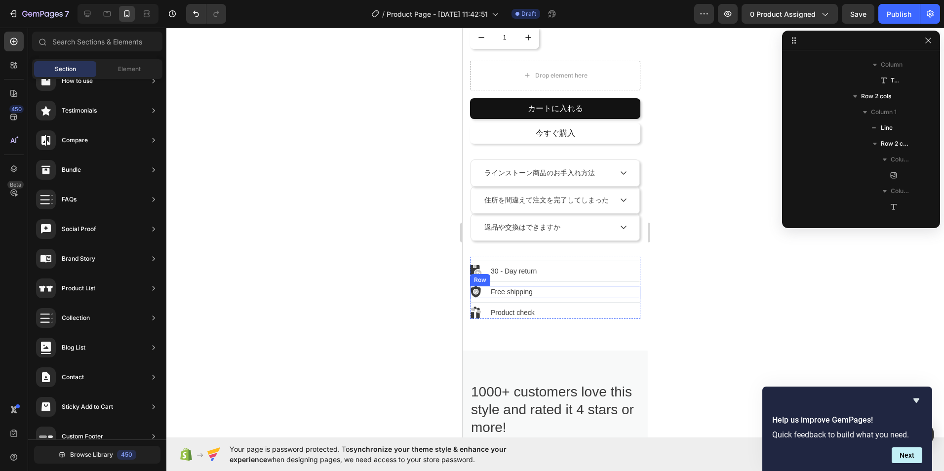
click at [625, 290] on div "Image Free shipping Text block Row" at bounding box center [555, 292] width 170 height 12
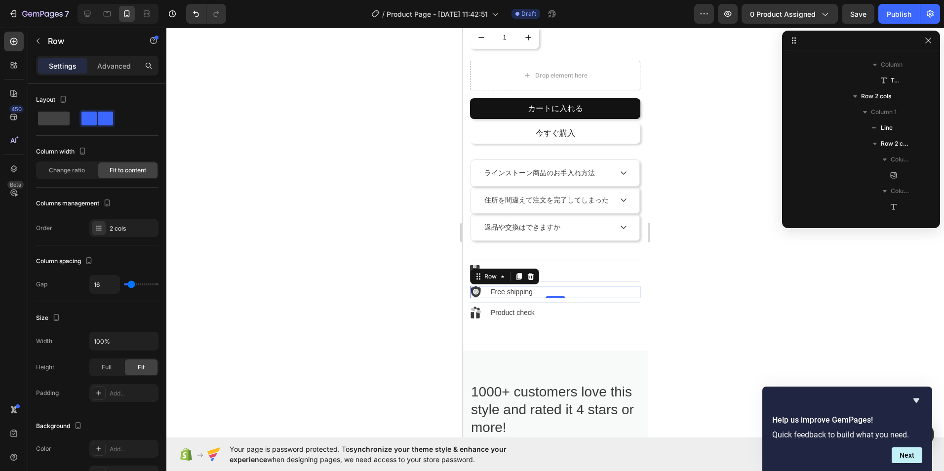
scroll to position [637, 0]
click at [533, 282] on div at bounding box center [531, 277] width 12 height 12
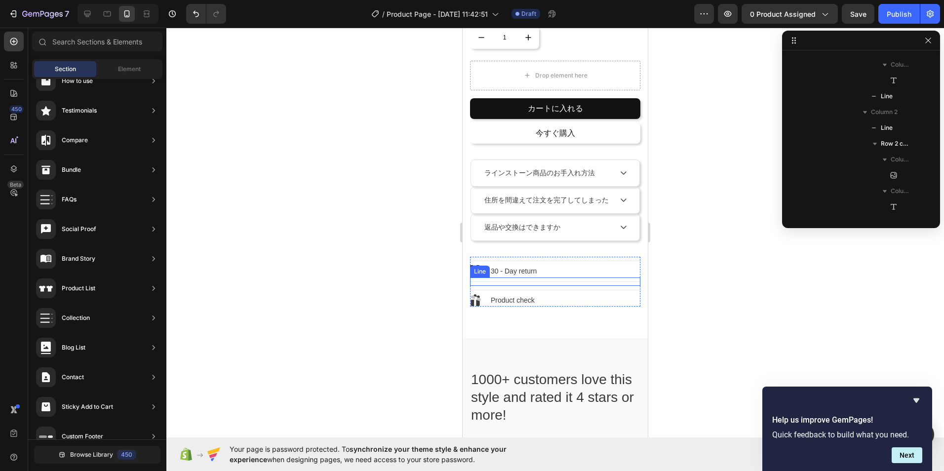
click at [532, 282] on div at bounding box center [555, 281] width 170 height 0
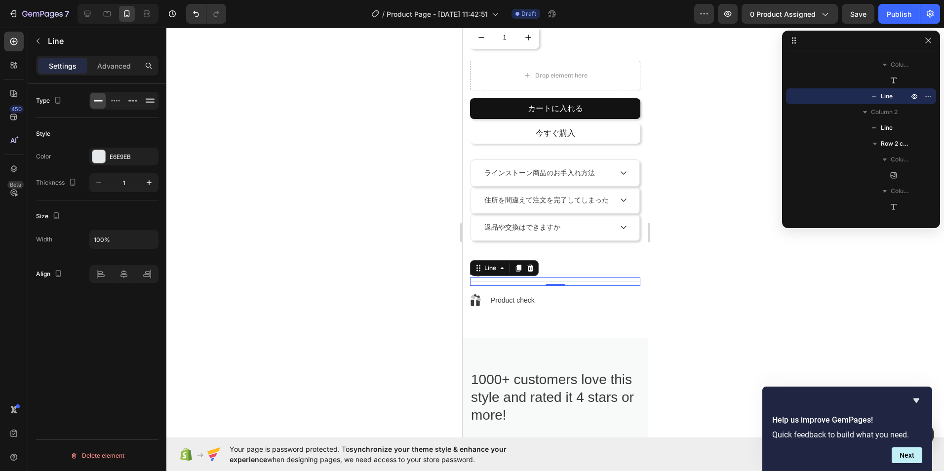
click at [531, 268] on icon at bounding box center [530, 268] width 8 height 8
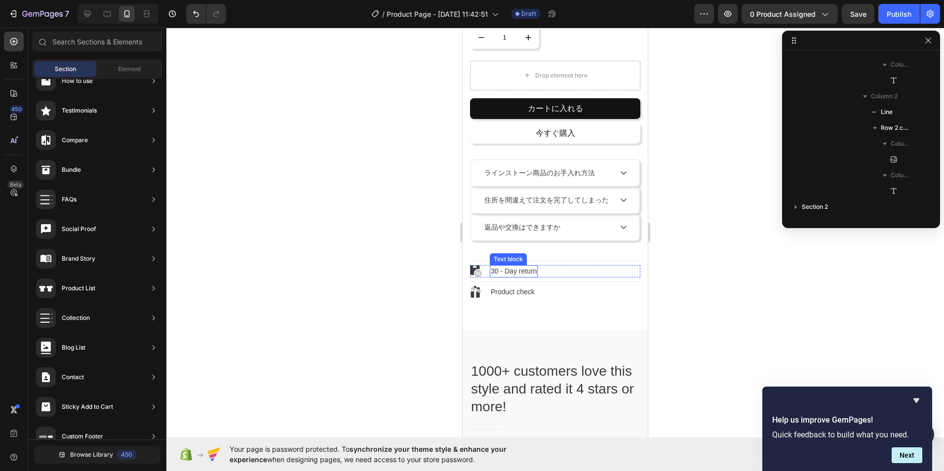
click at [531, 270] on p "30 - Day return" at bounding box center [514, 271] width 46 height 10
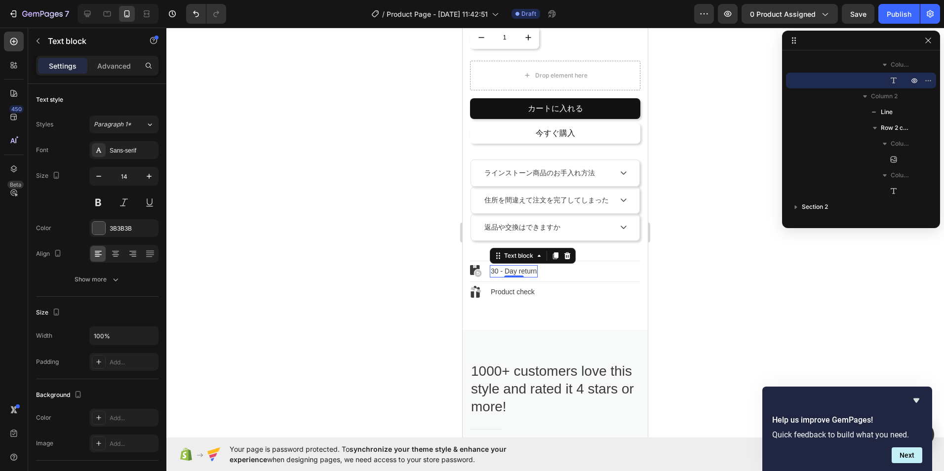
click at [570, 277] on div "Image 30 - Day return Text block 0 Row" at bounding box center [555, 271] width 170 height 12
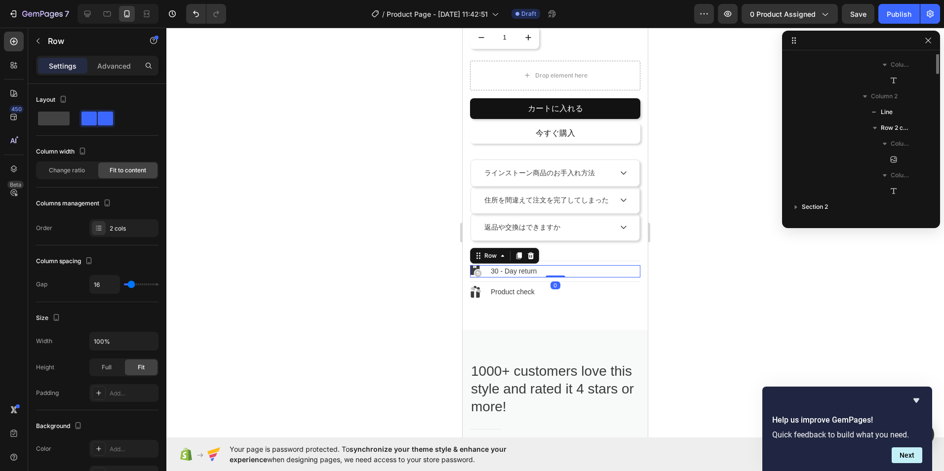
scroll to position [527, 0]
click at [531, 259] on icon at bounding box center [531, 255] width 6 height 7
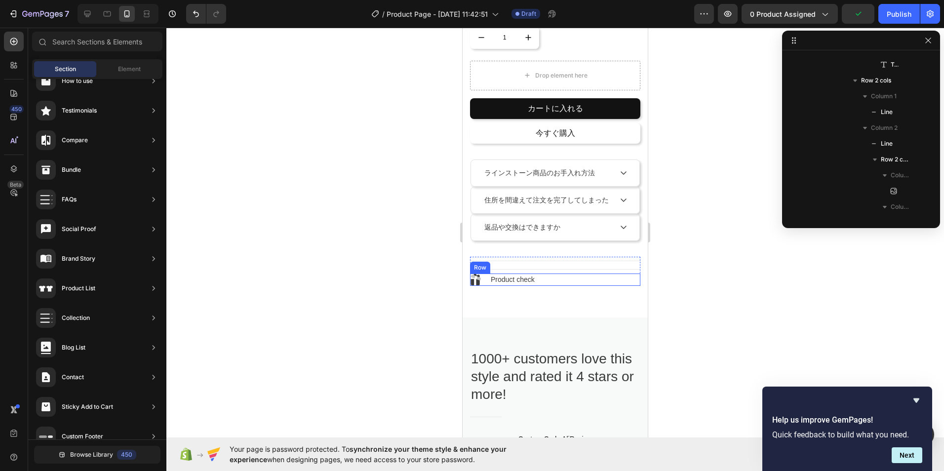
click at [549, 280] on div "Image Product check Text block Row" at bounding box center [555, 279] width 170 height 12
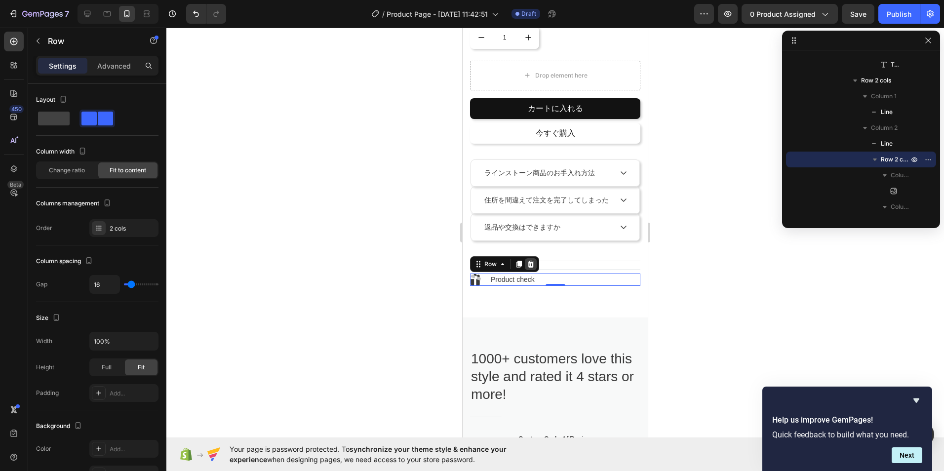
click at [530, 270] on div at bounding box center [531, 264] width 12 height 12
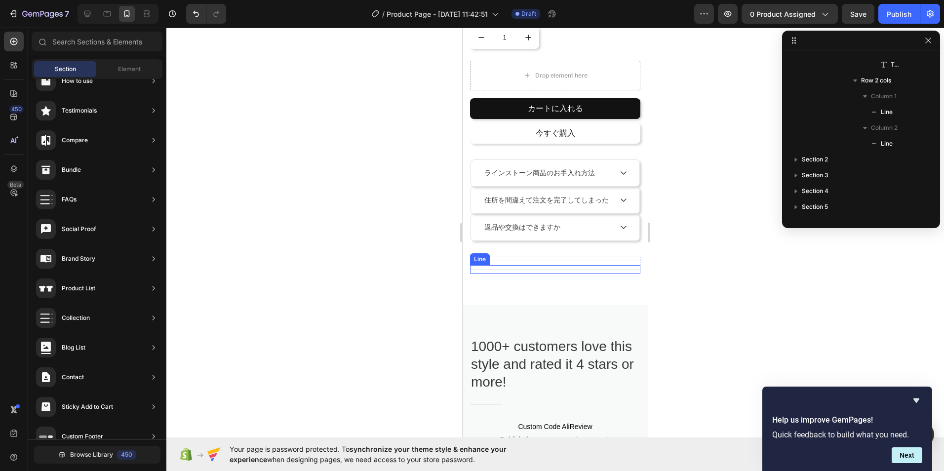
click at [546, 270] on div "Title Line" at bounding box center [555, 269] width 170 height 8
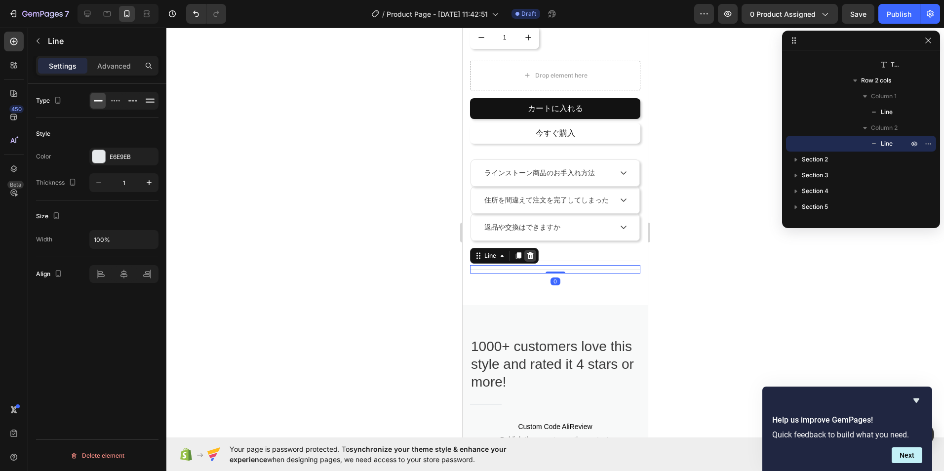
click at [533, 259] on icon at bounding box center [530, 255] width 6 height 7
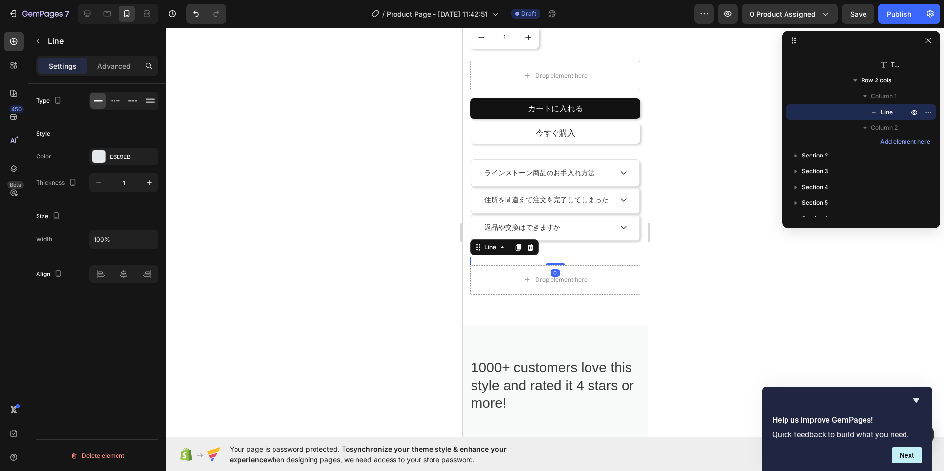
click at [539, 262] on div "Title Line 0" at bounding box center [555, 261] width 170 height 8
click at [531, 250] on icon at bounding box center [530, 246] width 6 height 7
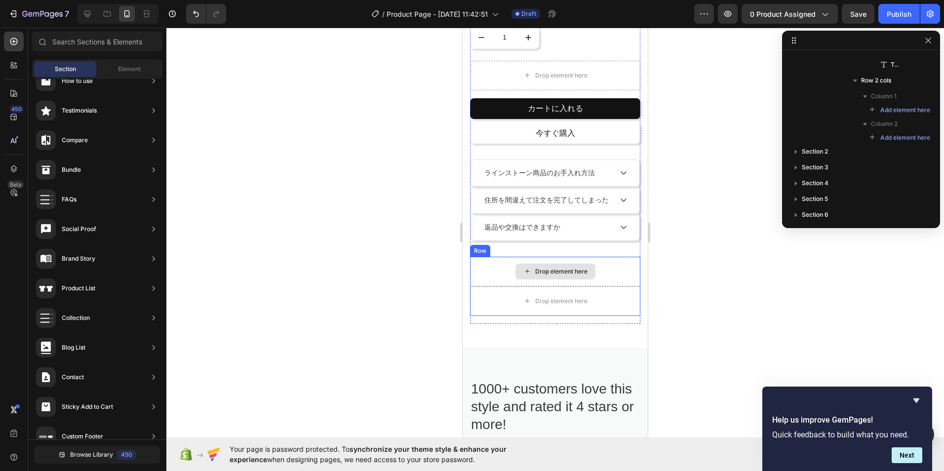
click at [482, 274] on div "Drop element here" at bounding box center [555, 272] width 170 height 30
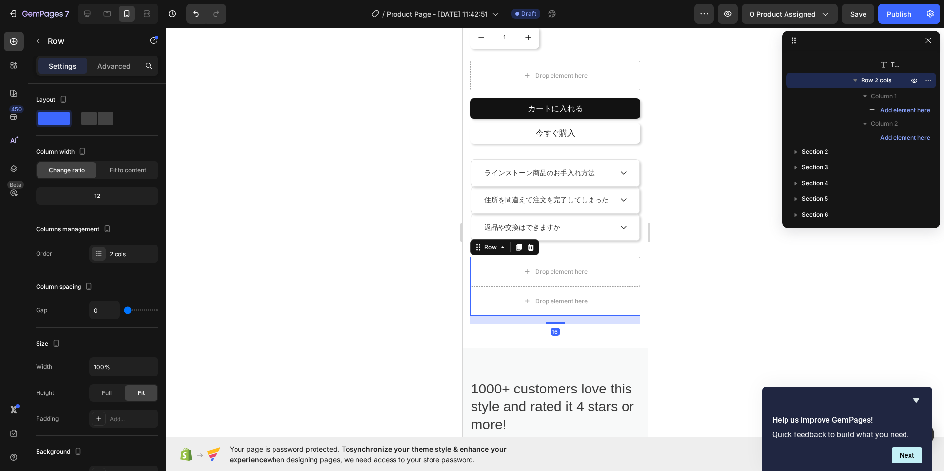
click at [533, 251] on icon at bounding box center [531, 247] width 8 height 8
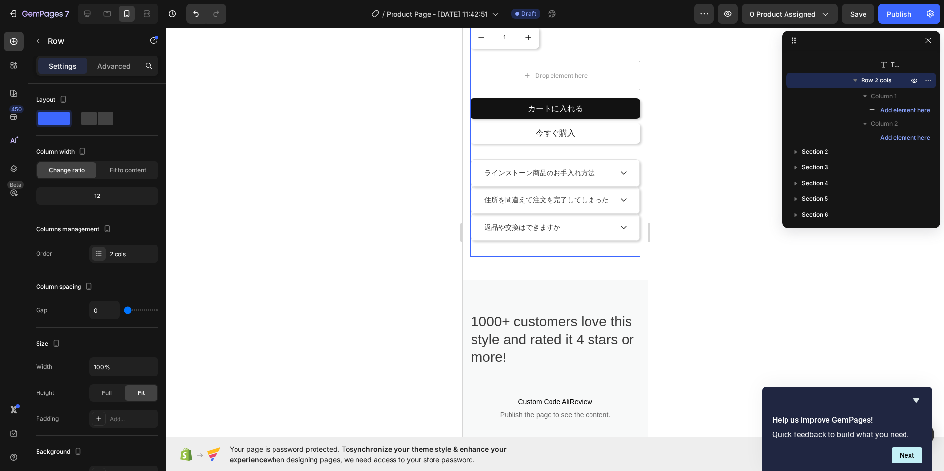
scroll to position [461, 0]
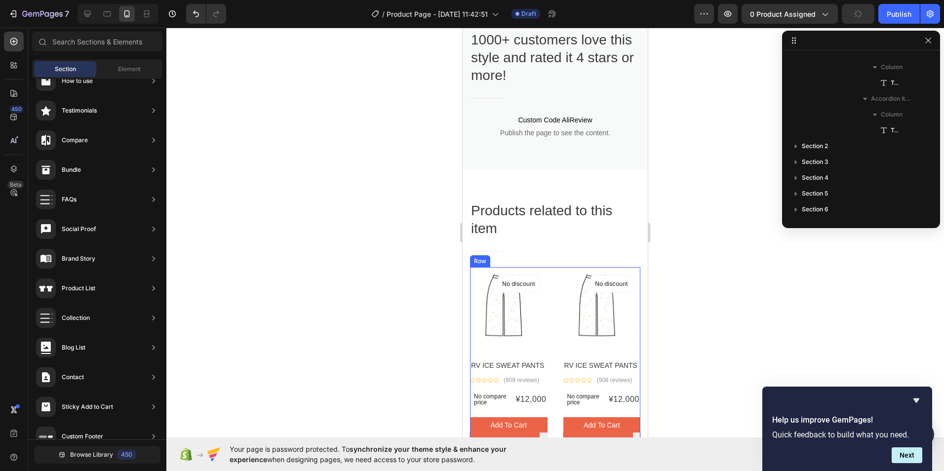
select select "L"
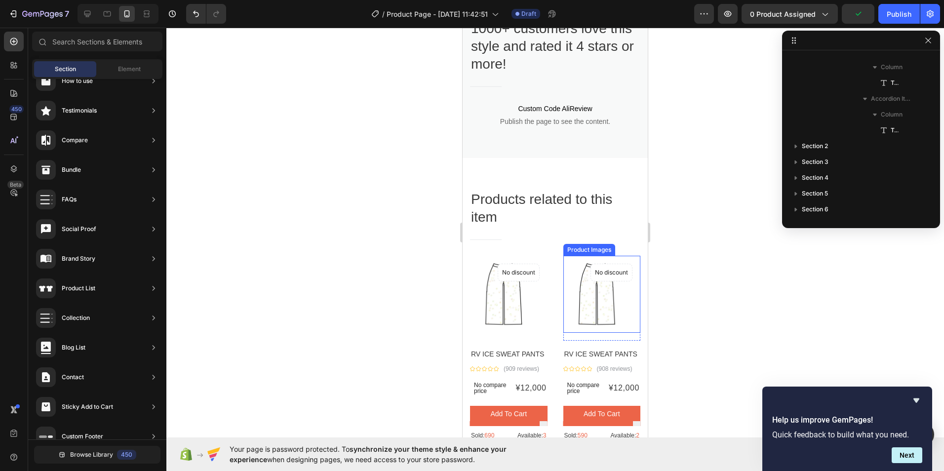
select select "L"
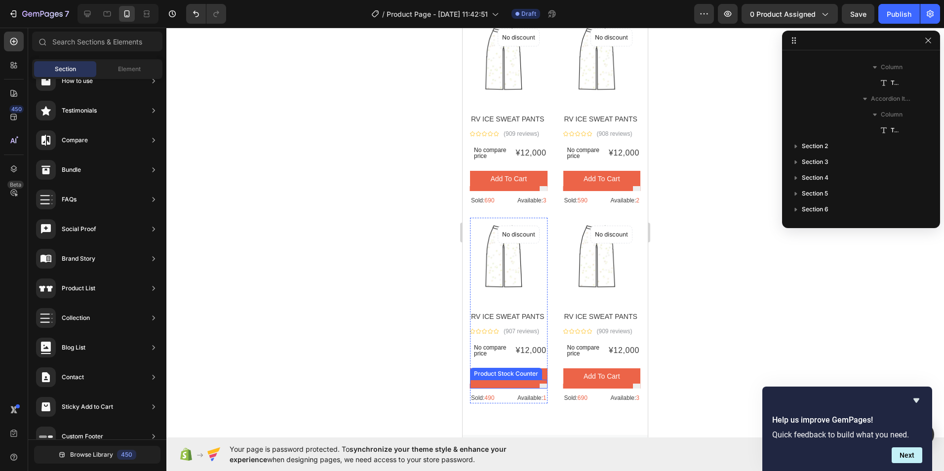
scroll to position [938, 0]
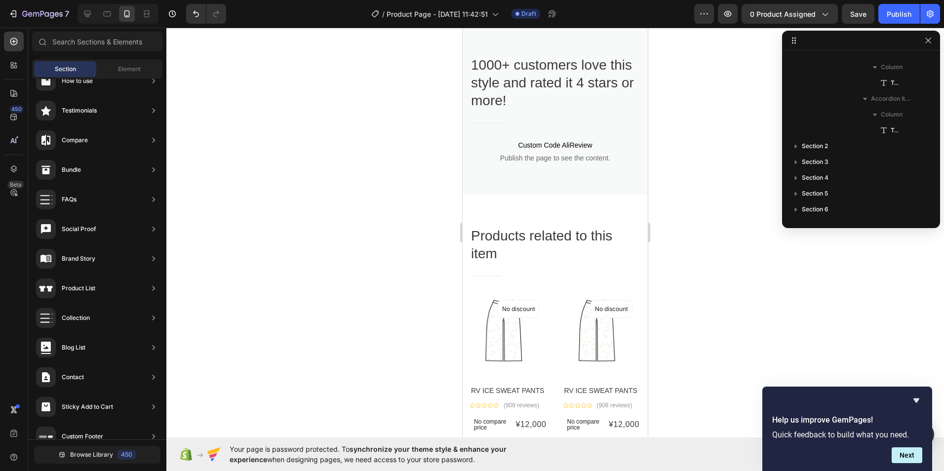
select select "L"
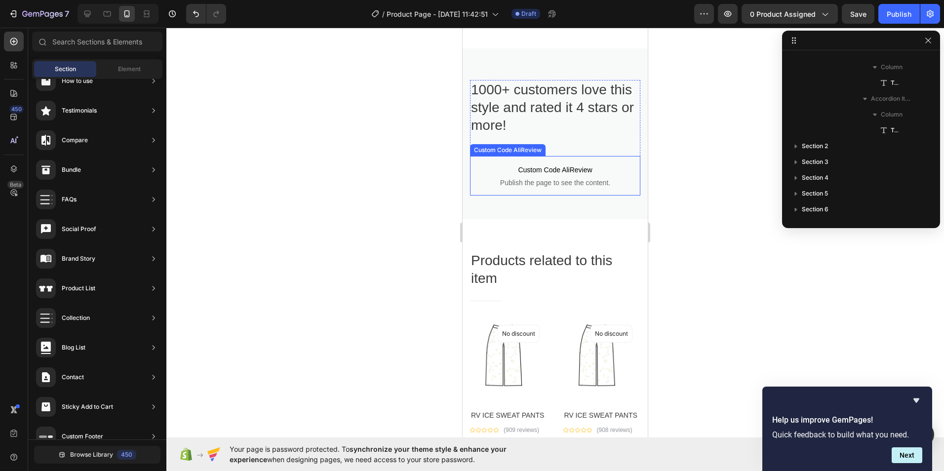
scroll to position [494, 0]
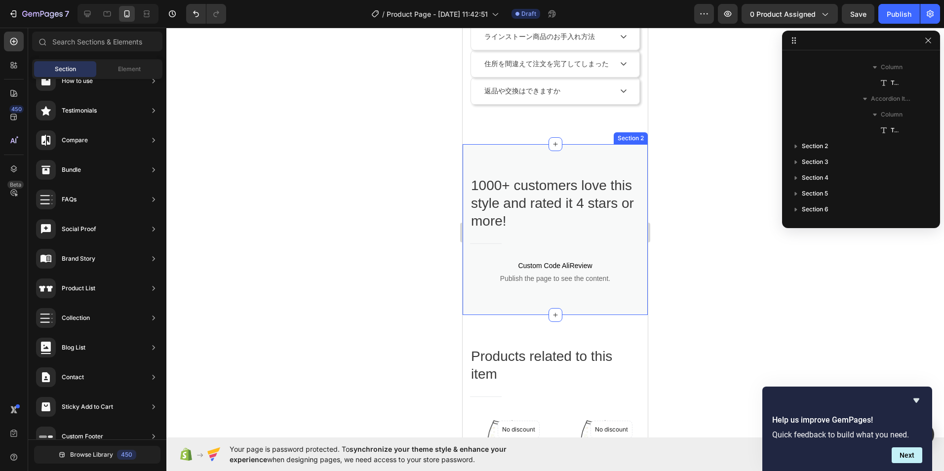
click at [557, 178] on h2 "1000+ customers love this style and rated it 4 stars or more!" at bounding box center [555, 204] width 170 height 56
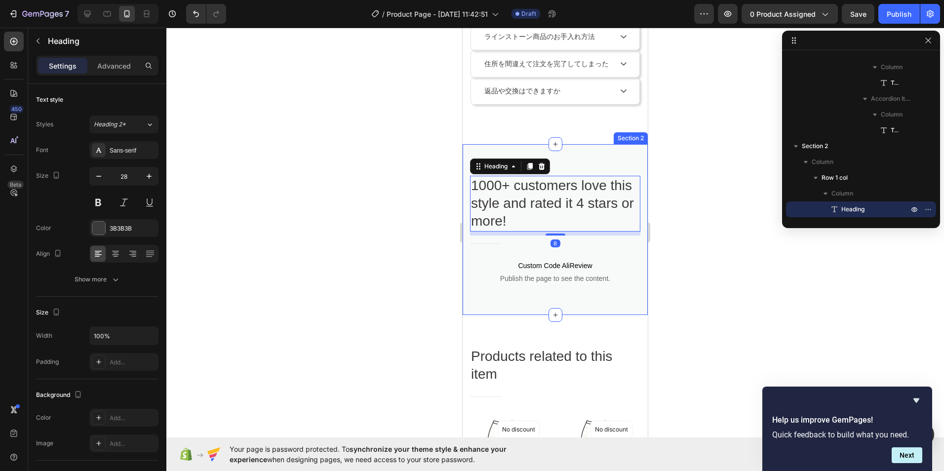
click at [564, 170] on div "[DATE]+ customers love this style and rated it 4 stars or more! Heading 8 Title…" at bounding box center [555, 229] width 185 height 171
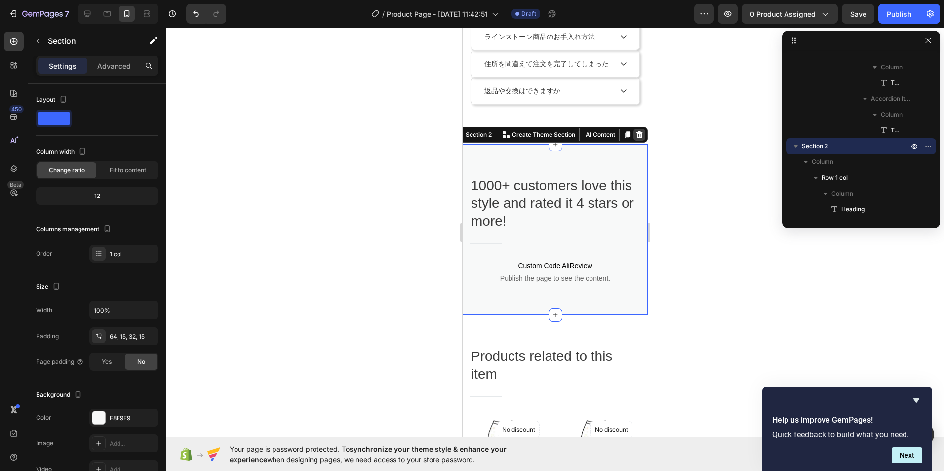
click at [636, 138] on icon at bounding box center [639, 134] width 6 height 7
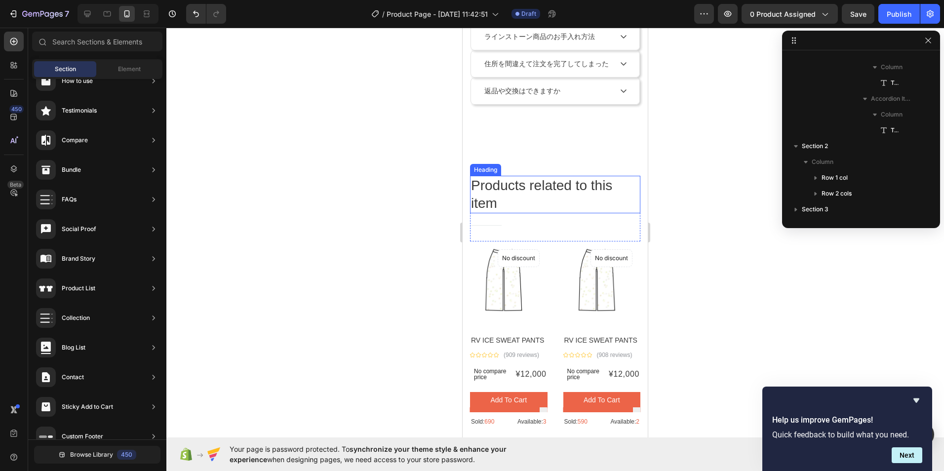
click at [505, 205] on p "Products related to this item" at bounding box center [555, 195] width 168 height 36
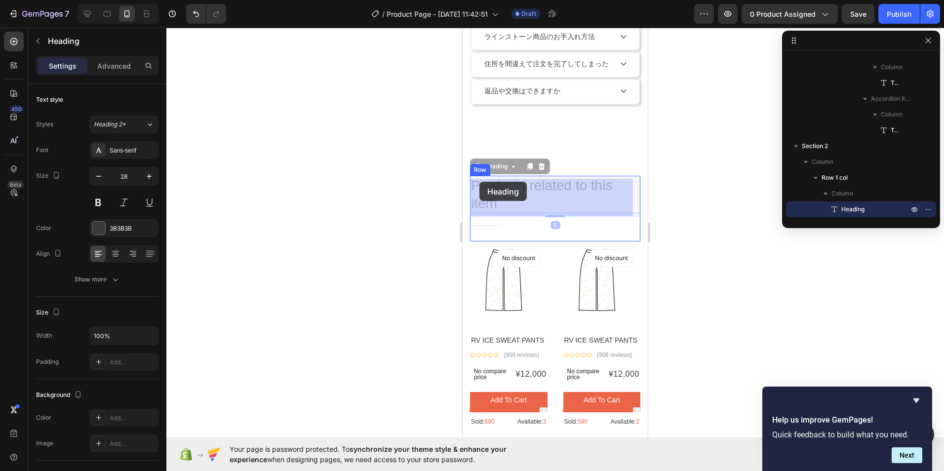
drag, startPoint x: 505, startPoint y: 205, endPoint x: 500, endPoint y: 205, distance: 5.4
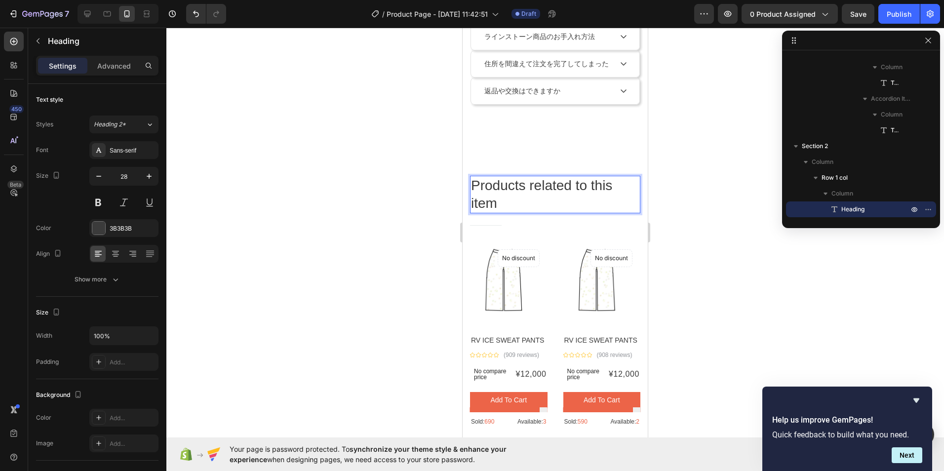
click at [474, 186] on p "Products related to this item" at bounding box center [555, 195] width 168 height 36
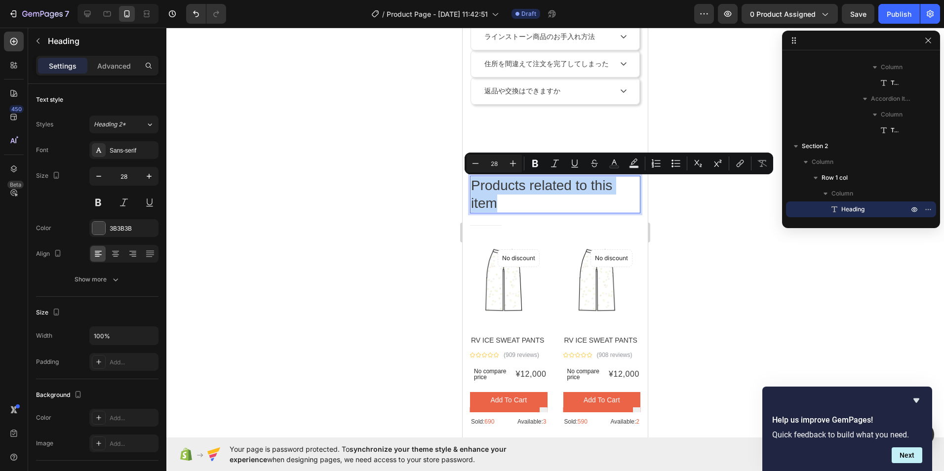
drag, startPoint x: 474, startPoint y: 186, endPoint x: 500, endPoint y: 206, distance: 32.4
click at [499, 206] on p "Products related to this item" at bounding box center [555, 195] width 168 height 36
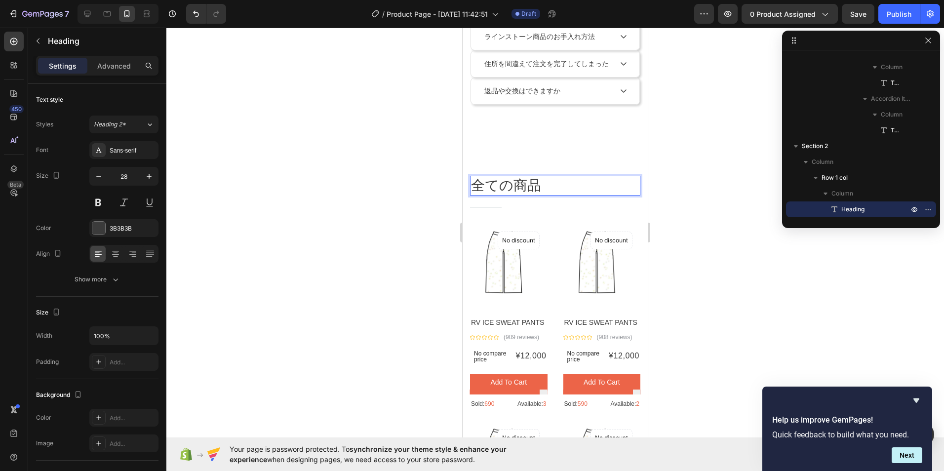
click at [744, 250] on div at bounding box center [554, 249] width 777 height 443
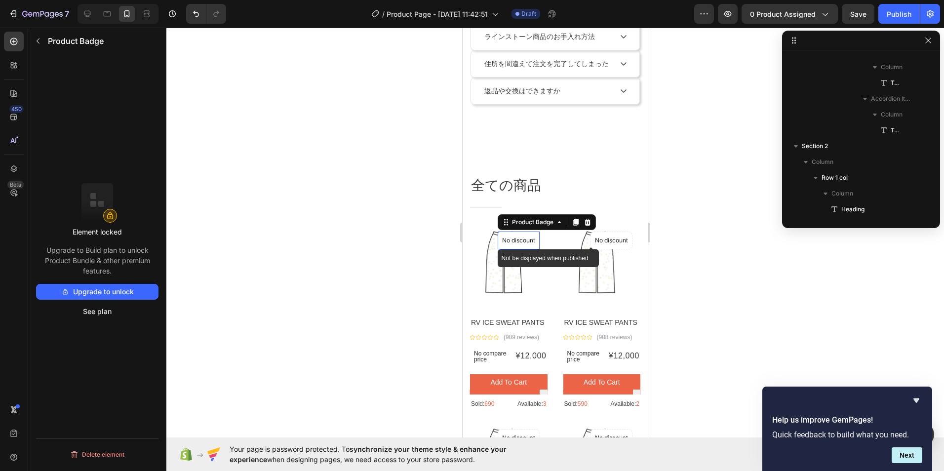
click at [509, 242] on p "No discount" at bounding box center [518, 240] width 33 height 9
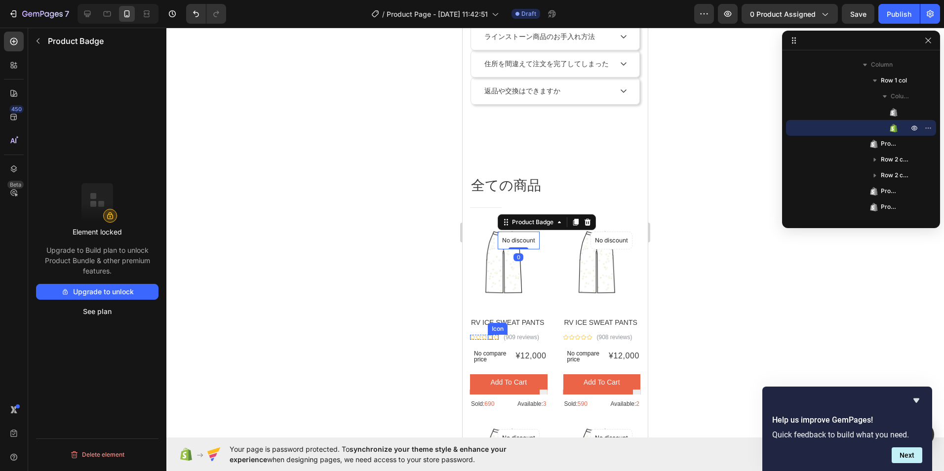
click at [488, 329] on div "Icon" at bounding box center [498, 329] width 20 height 12
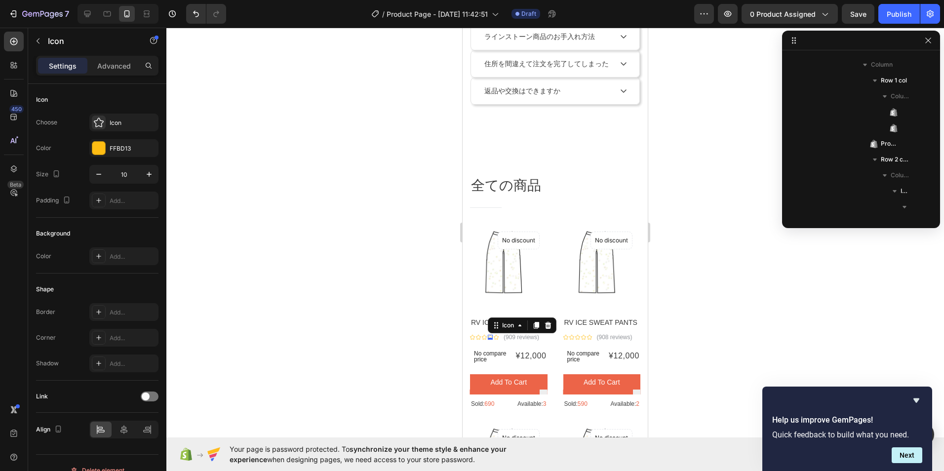
scroll to position [906, 0]
click at [508, 338] on p "(909 reviews)" at bounding box center [522, 337] width 36 height 9
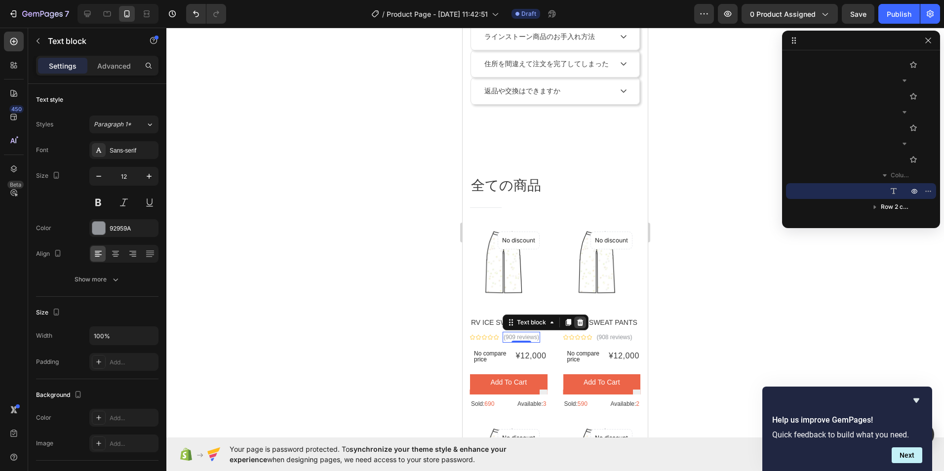
click at [581, 322] on icon at bounding box center [580, 322] width 8 height 8
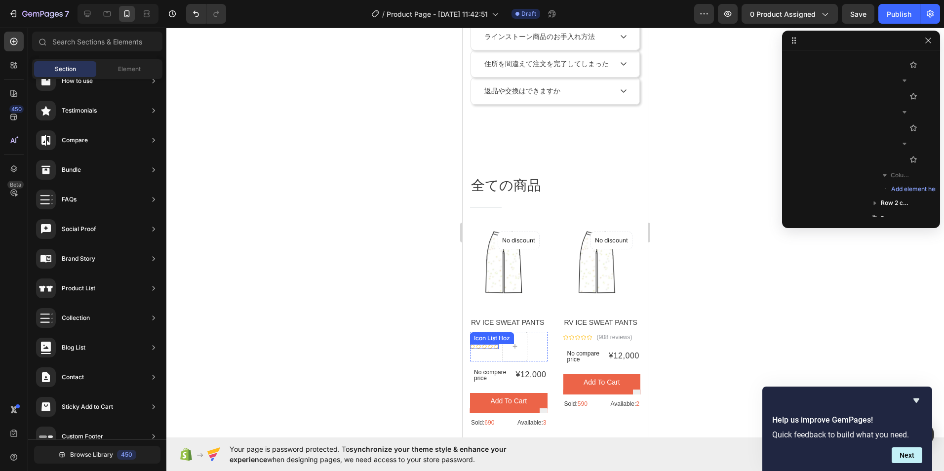
click at [486, 344] on icon at bounding box center [484, 346] width 5 height 5
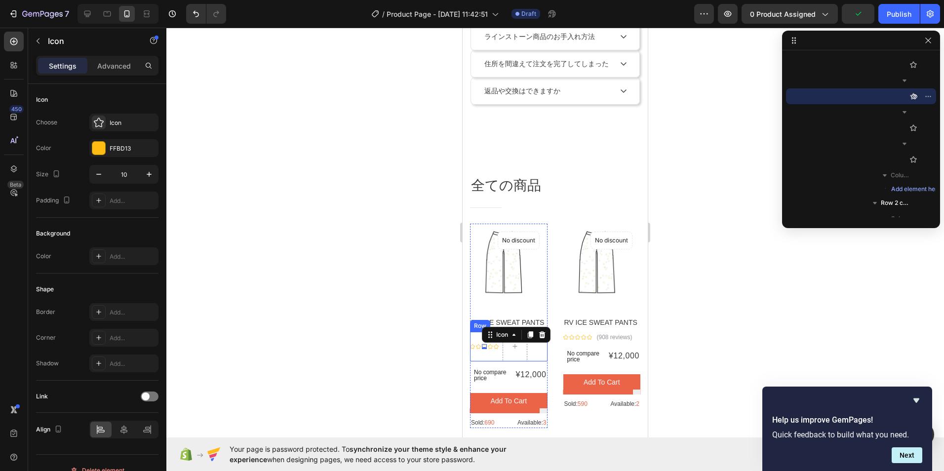
click at [496, 351] on div "Icon Icon Icon 0 Icon Icon Icon List Hoz" at bounding box center [484, 347] width 29 height 30
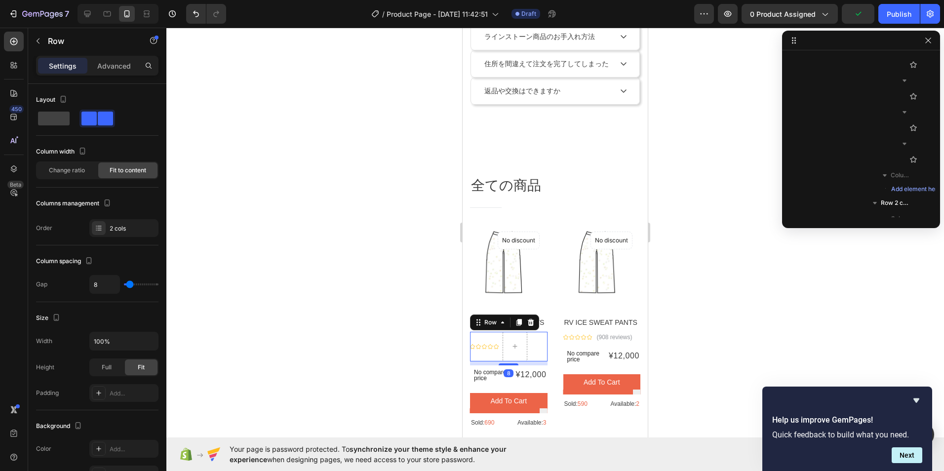
scroll to position [748, 0]
click at [528, 324] on icon at bounding box center [531, 322] width 6 height 7
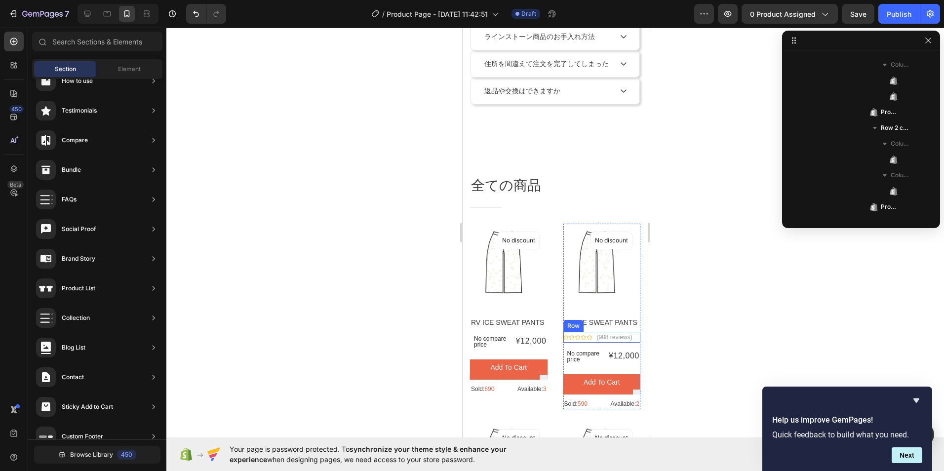
click at [631, 337] on div "Icon Icon Icon Icon Icon Icon List Hoz (908 reviews) Text block Row" at bounding box center [602, 337] width 78 height 11
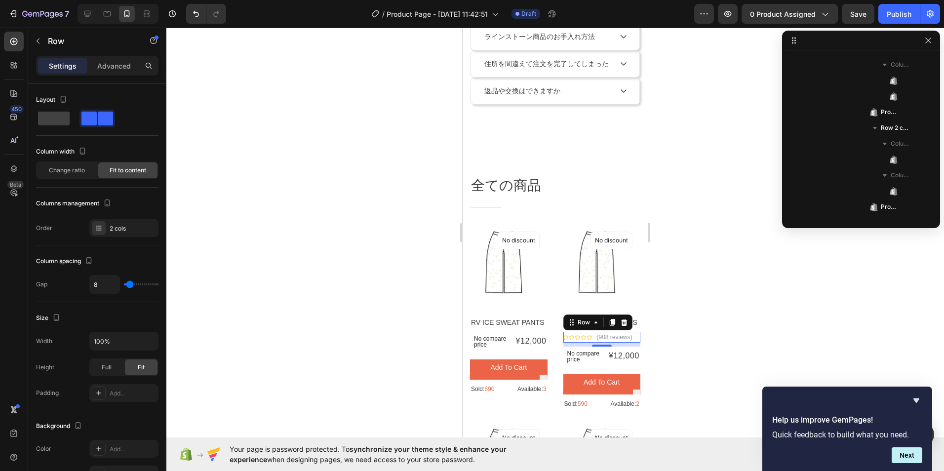
scroll to position [1064, 0]
click at [621, 322] on icon at bounding box center [624, 322] width 6 height 7
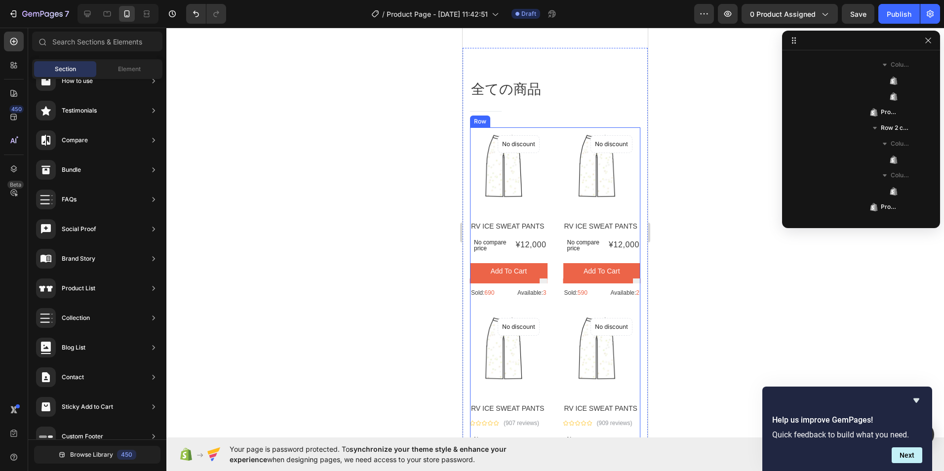
scroll to position [592, 0]
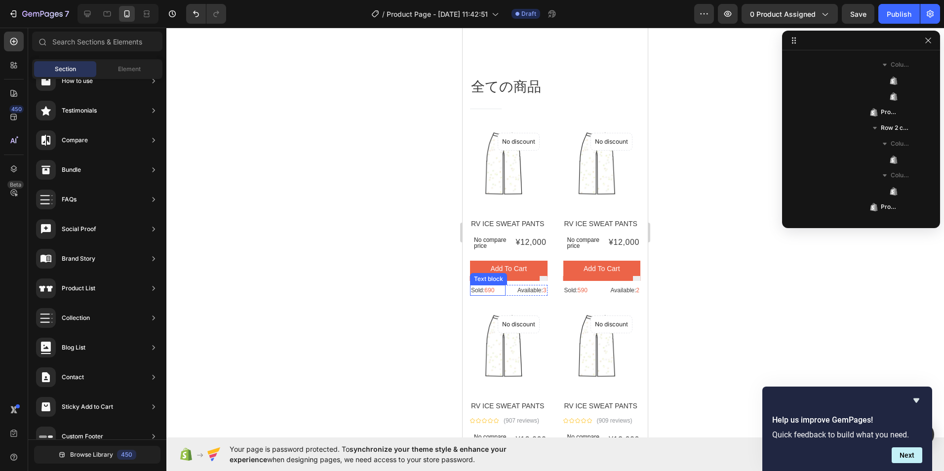
click at [498, 295] on p "Sold: 690" at bounding box center [488, 290] width 34 height 9
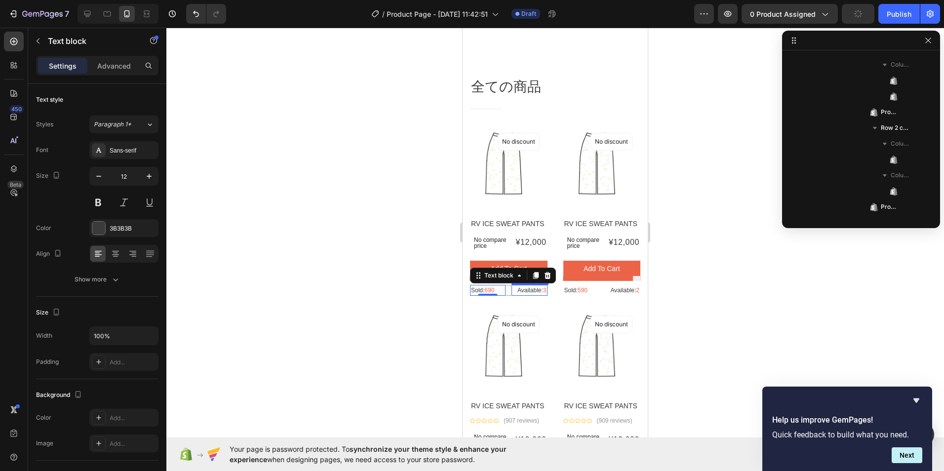
scroll to position [890, 0]
click at [550, 279] on icon at bounding box center [547, 275] width 6 height 7
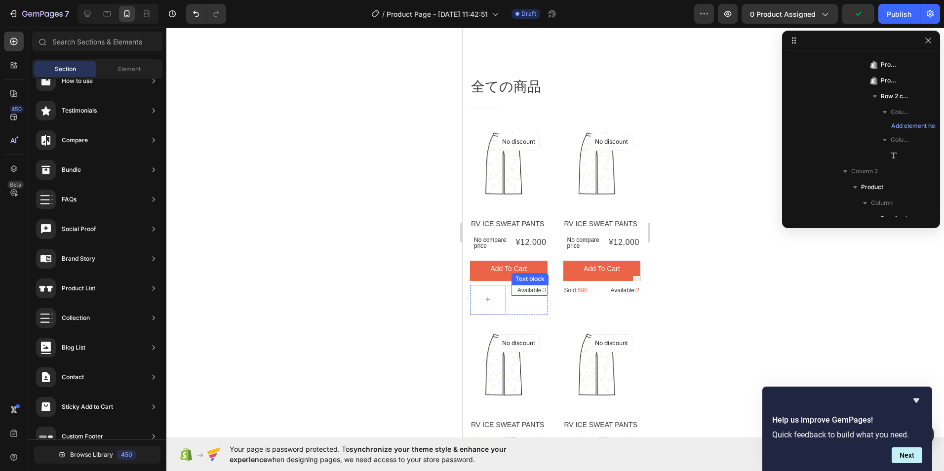
click at [533, 295] on p "Available: 3" at bounding box center [529, 290] width 34 height 9
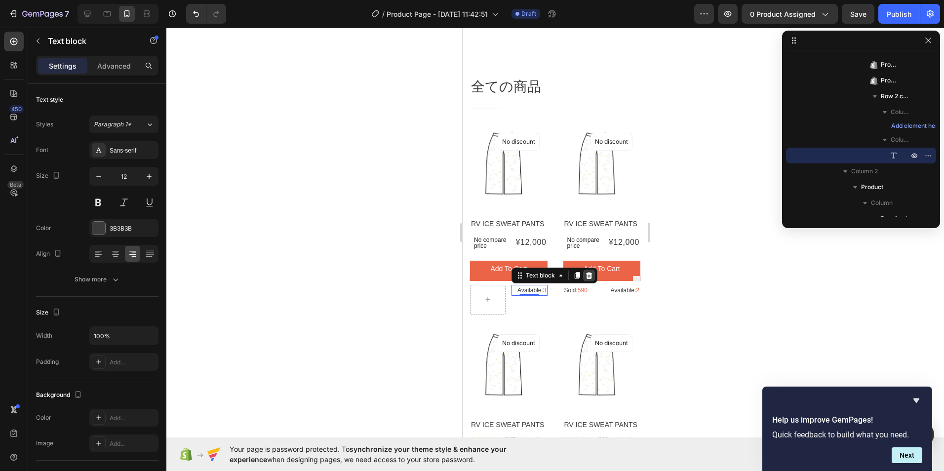
click at [588, 279] on icon at bounding box center [589, 276] width 8 height 8
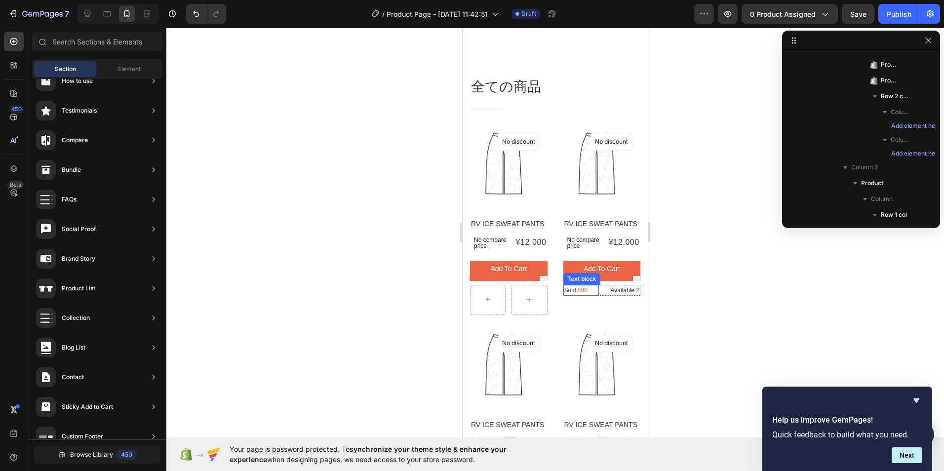
click at [574, 295] on p "Sold: 590" at bounding box center [581, 290] width 34 height 9
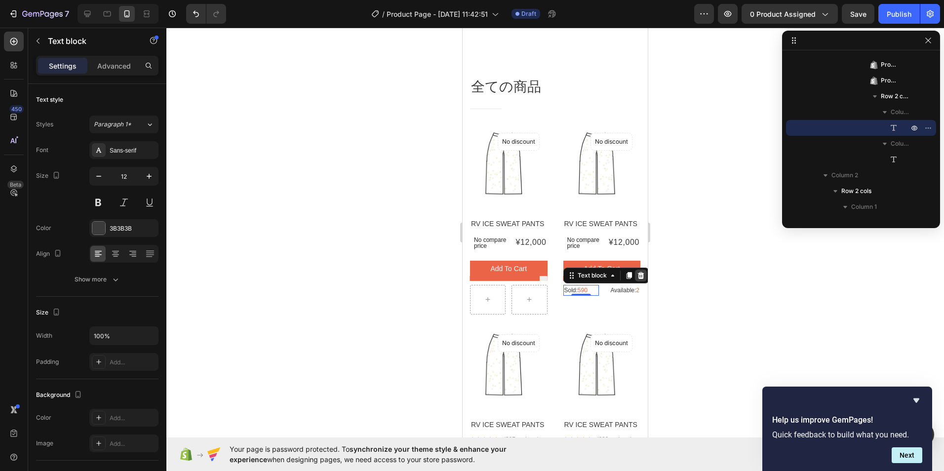
click at [637, 279] on icon at bounding box center [640, 275] width 6 height 7
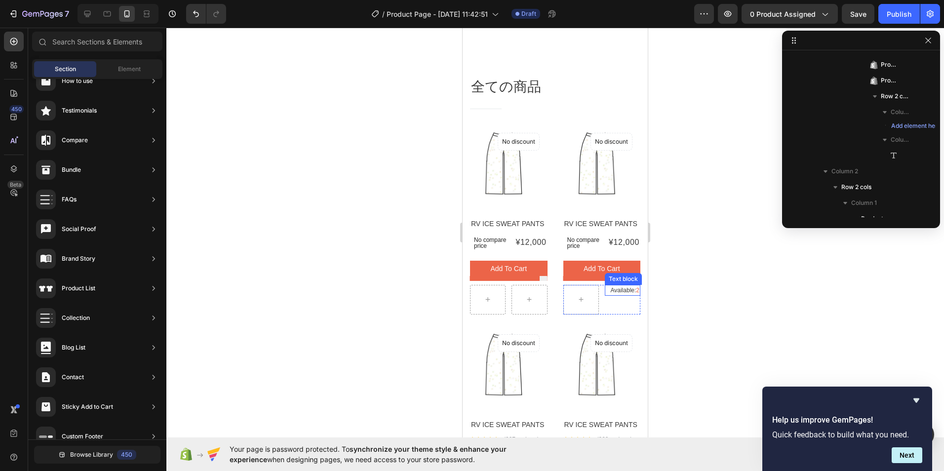
click at [636, 294] on span "2" at bounding box center [637, 290] width 3 height 7
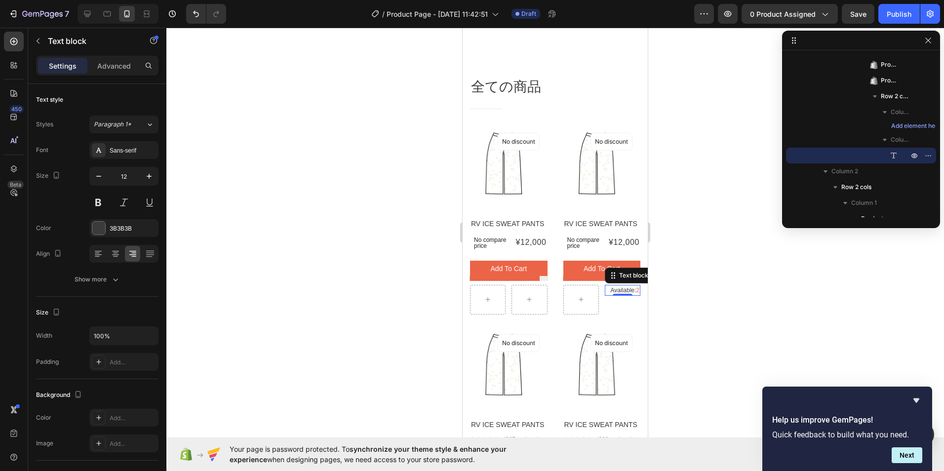
click at [606, 295] on p "Available: 2" at bounding box center [623, 290] width 34 height 9
click at [628, 295] on p "Available: 2" at bounding box center [623, 290] width 34 height 9
click at [631, 296] on div "Available: 2" at bounding box center [623, 290] width 36 height 11
click at [621, 305] on div "Available: 2 Text block 0" at bounding box center [623, 300] width 36 height 30
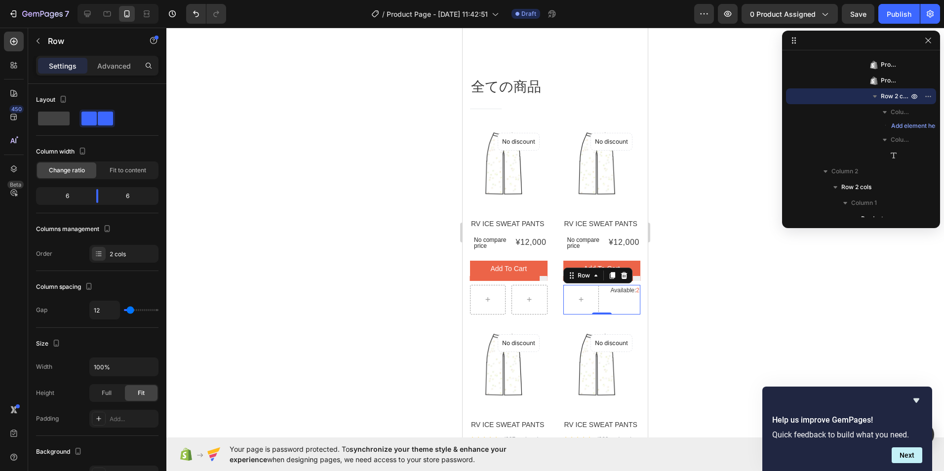
click at [621, 279] on icon at bounding box center [624, 275] width 6 height 7
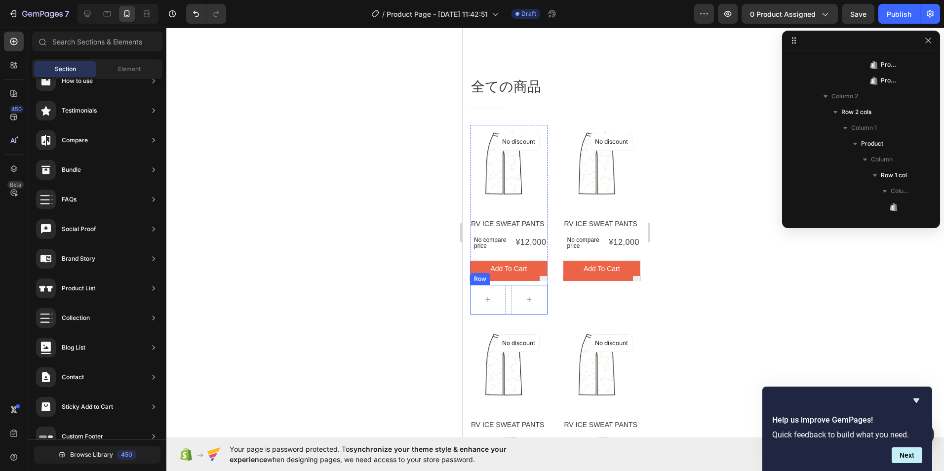
click at [507, 314] on div "Row" at bounding box center [509, 300] width 78 height 30
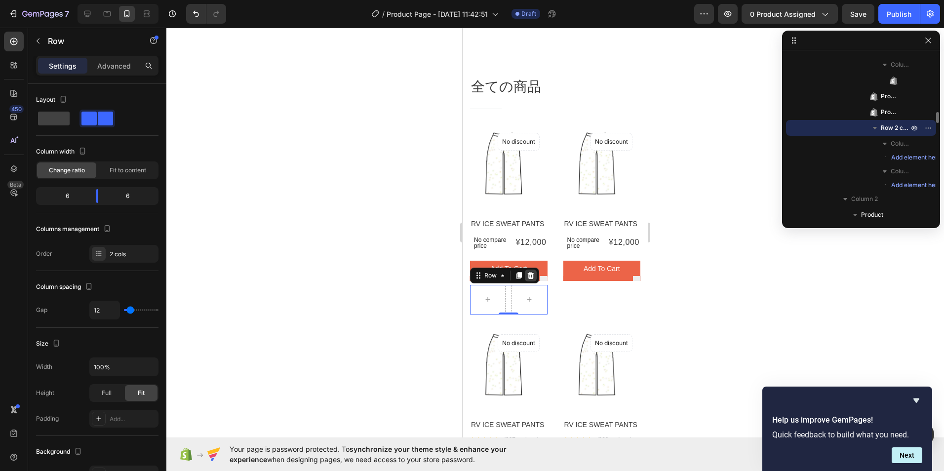
click at [531, 279] on icon at bounding box center [531, 276] width 8 height 8
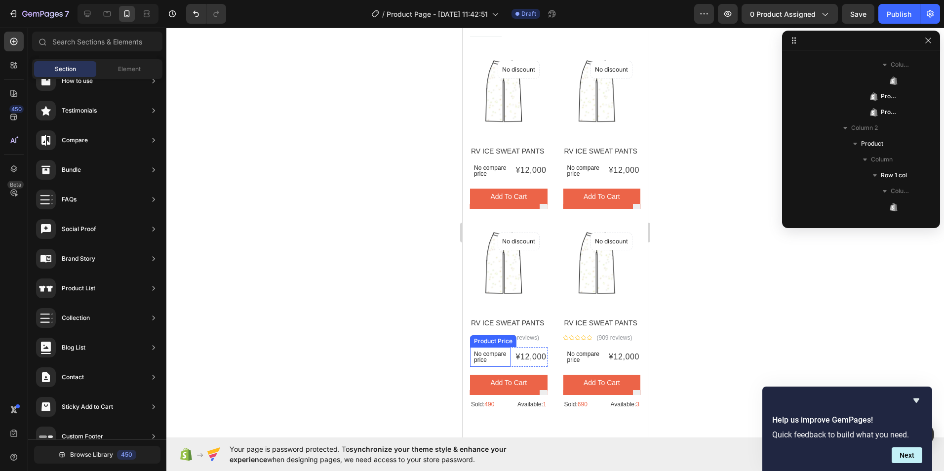
scroll to position [740, 0]
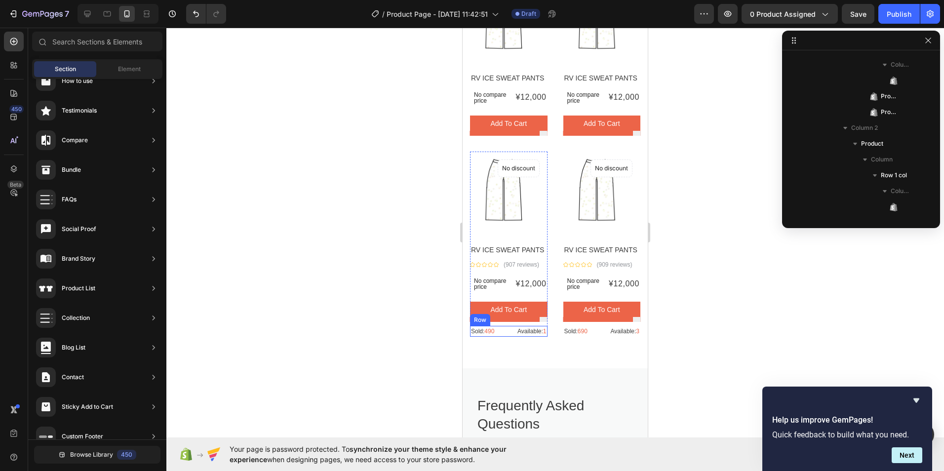
click at [506, 337] on div "Sold: 490 Text block Available: 1 Text block Row" at bounding box center [509, 331] width 78 height 11
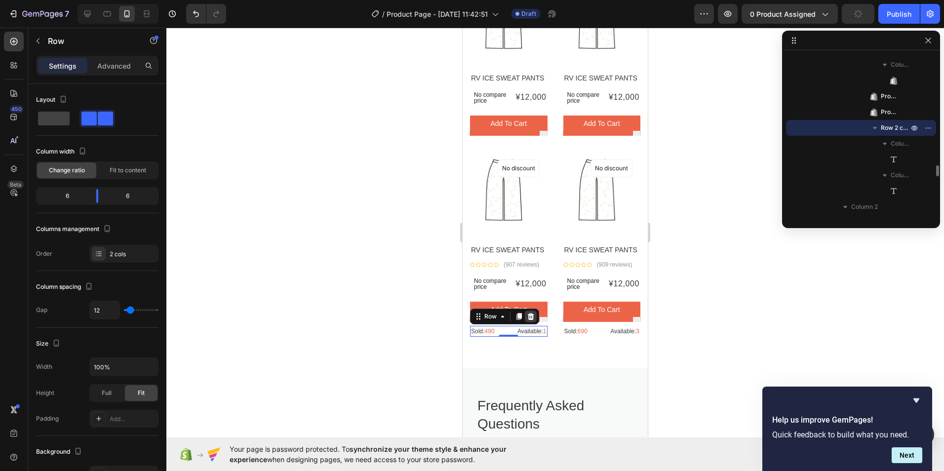
click at [527, 318] on icon at bounding box center [531, 316] width 8 height 8
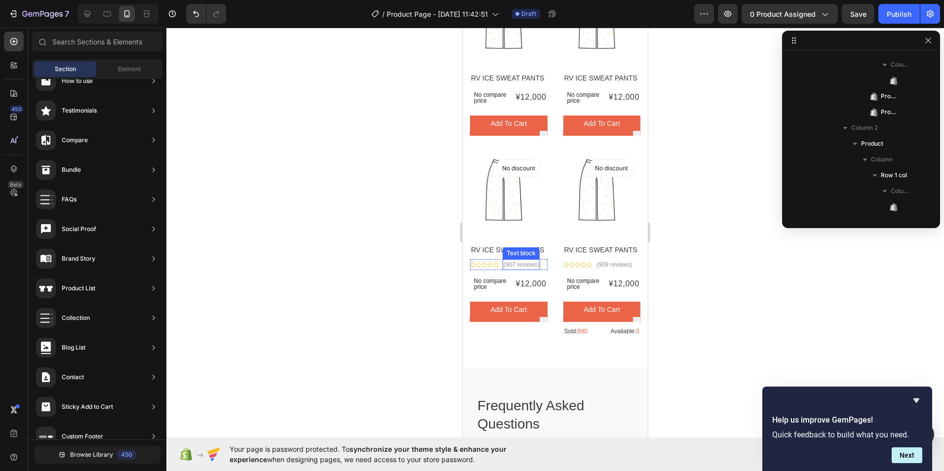
click at [540, 263] on div "(907 reviews)" at bounding box center [522, 264] width 38 height 11
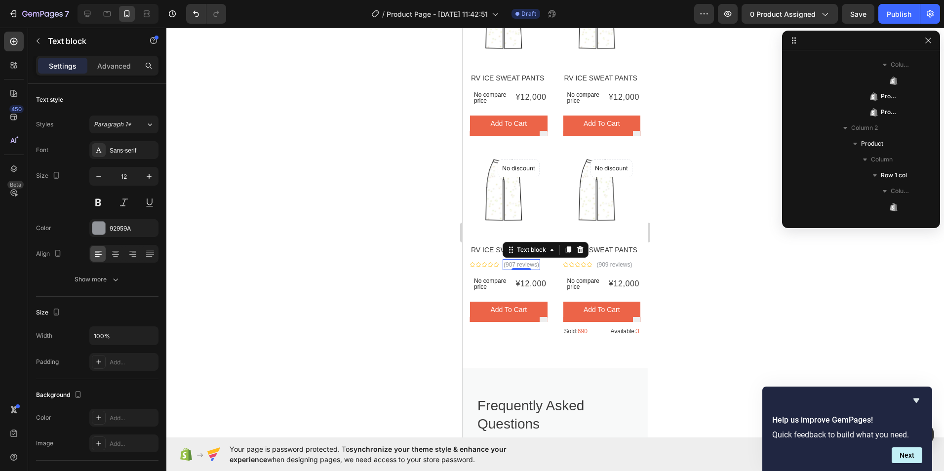
scroll to position [1475, 0]
click at [581, 251] on icon at bounding box center [580, 249] width 6 height 7
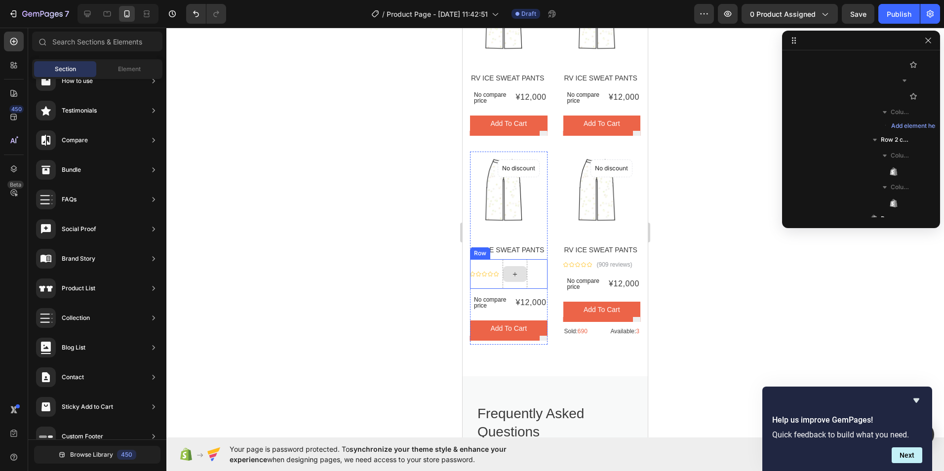
click at [534, 272] on div "Icon Icon Icon Icon Icon Icon List Hoz Row" at bounding box center [509, 274] width 78 height 30
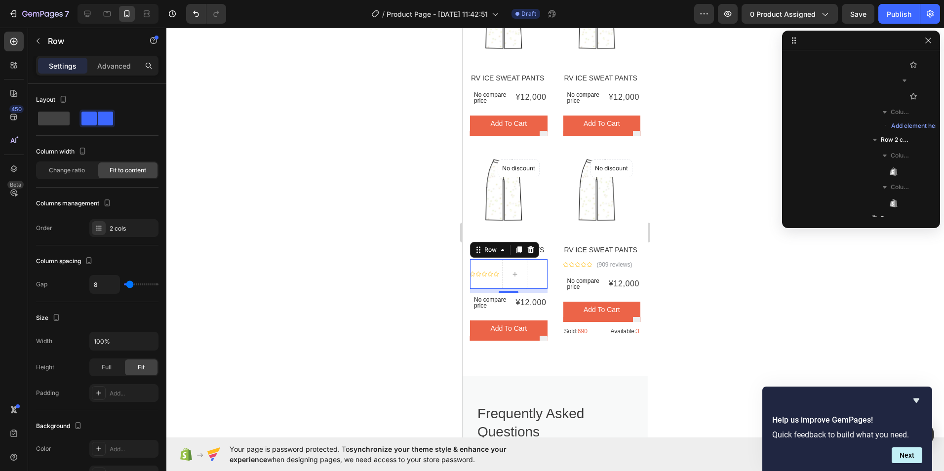
scroll to position [1253, 0]
click at [532, 248] on icon at bounding box center [531, 249] width 6 height 7
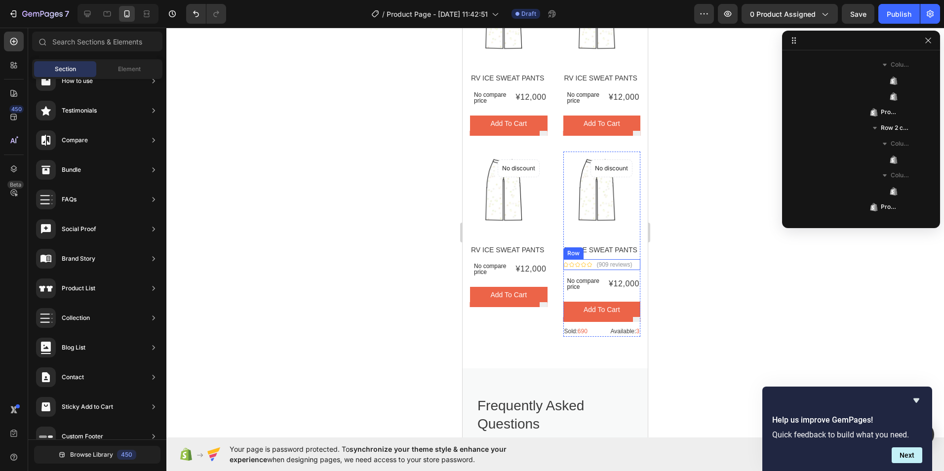
click at [630, 266] on div "Icon Icon Icon Icon Icon Icon List Hoz (909 reviews) Text block Row" at bounding box center [602, 264] width 78 height 11
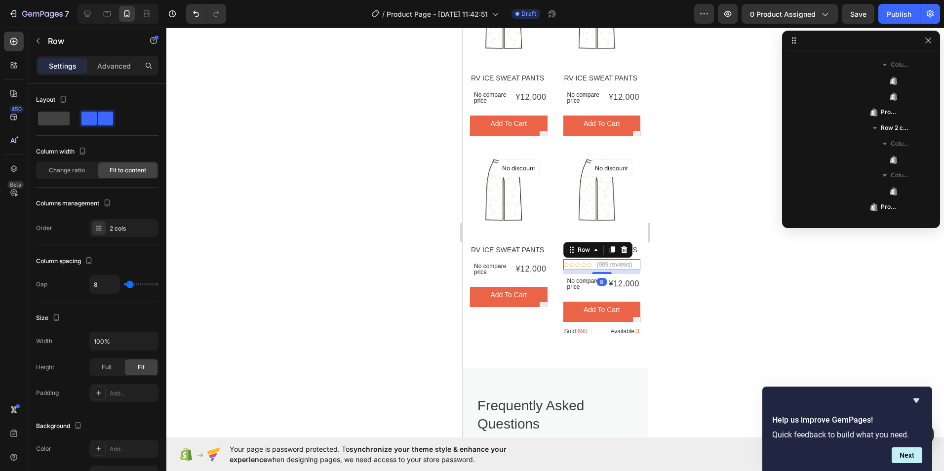
scroll to position [1490, 0]
click at [620, 254] on div at bounding box center [624, 250] width 12 height 12
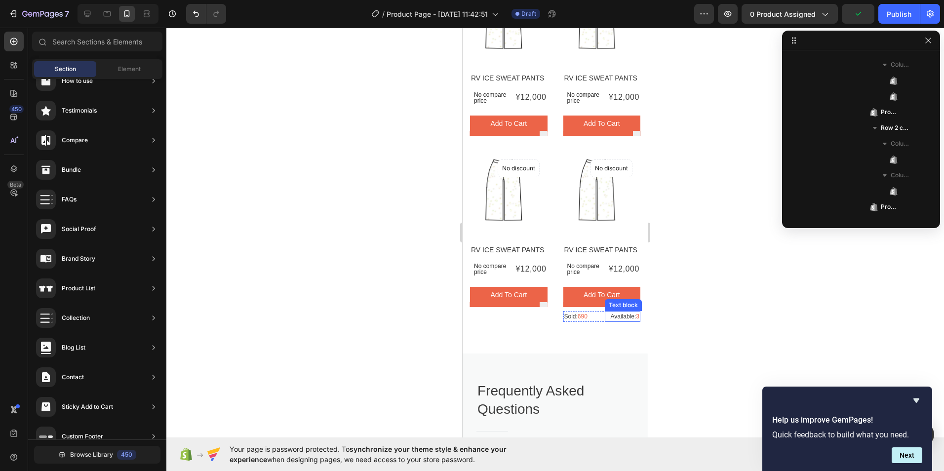
click at [636, 316] on span "3" at bounding box center [637, 316] width 3 height 7
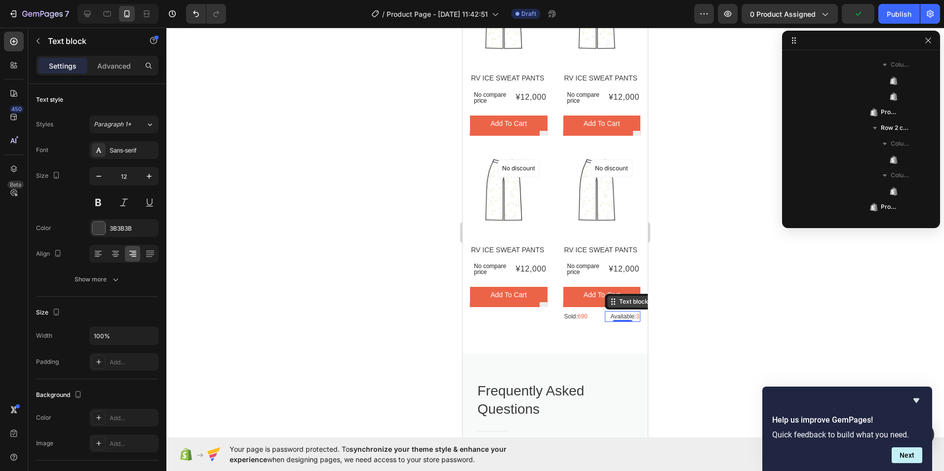
scroll to position [1630, 0]
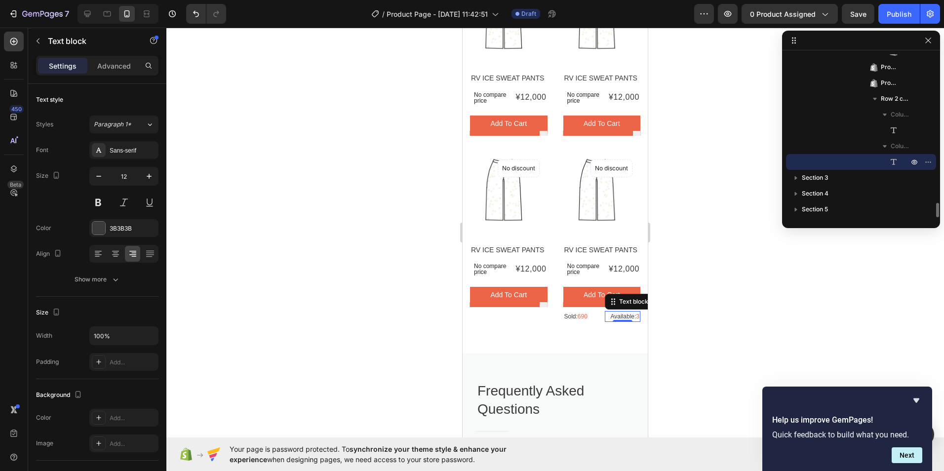
click at [590, 318] on p "Sold: 690" at bounding box center [581, 316] width 34 height 9
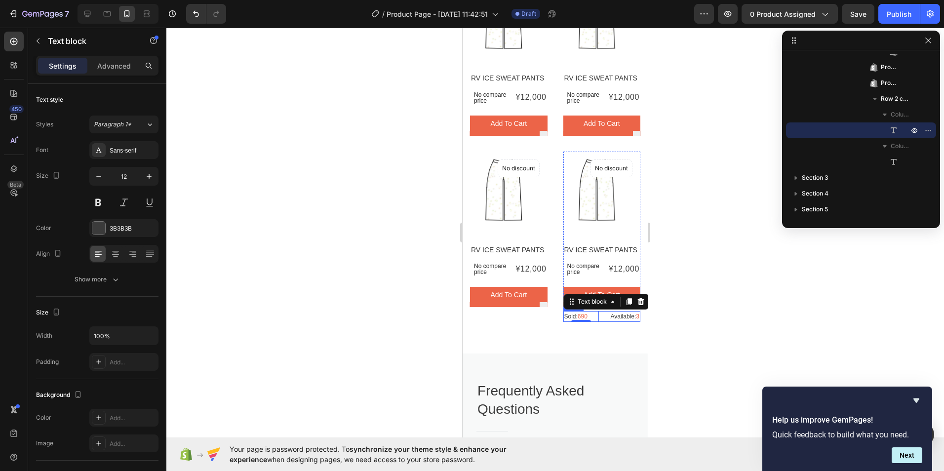
click at [597, 322] on div "Sold: 690 Text block 0 Available: 3 Text block Row" at bounding box center [602, 316] width 78 height 11
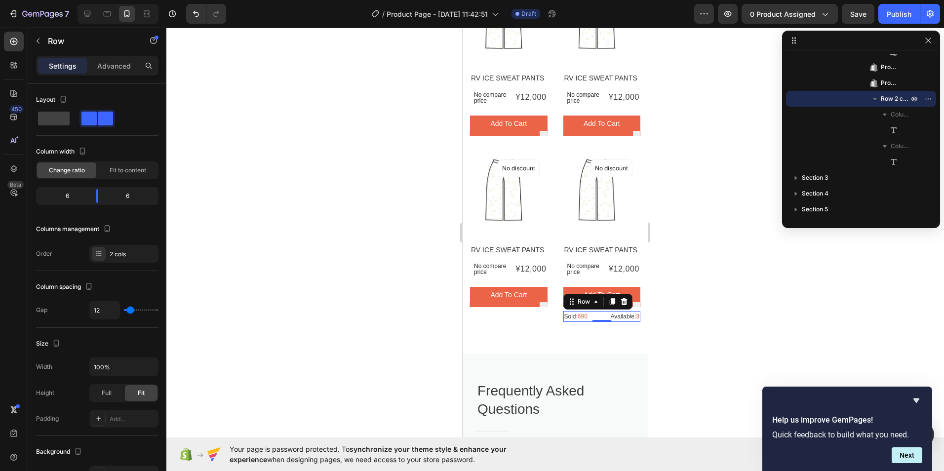
click at [618, 303] on div at bounding box center [624, 302] width 12 height 12
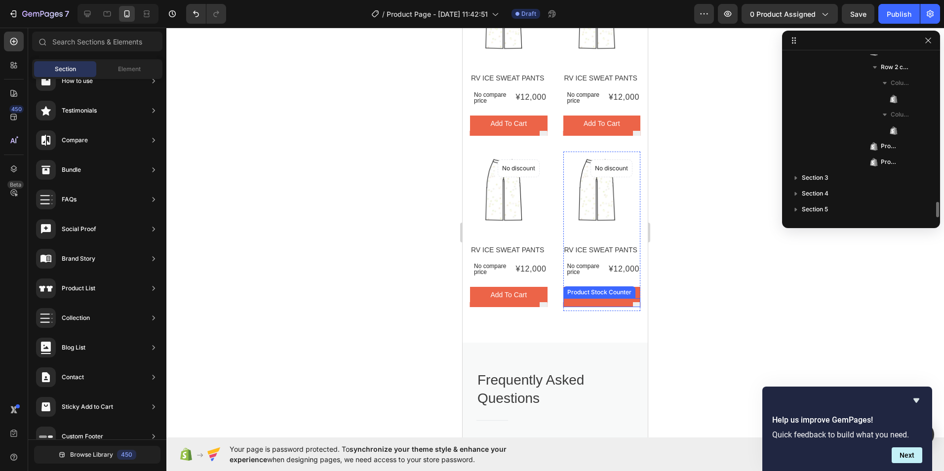
scroll to position [1551, 0]
click at [534, 127] on div "Product Stock Counter" at bounding box center [506, 121] width 72 height 12
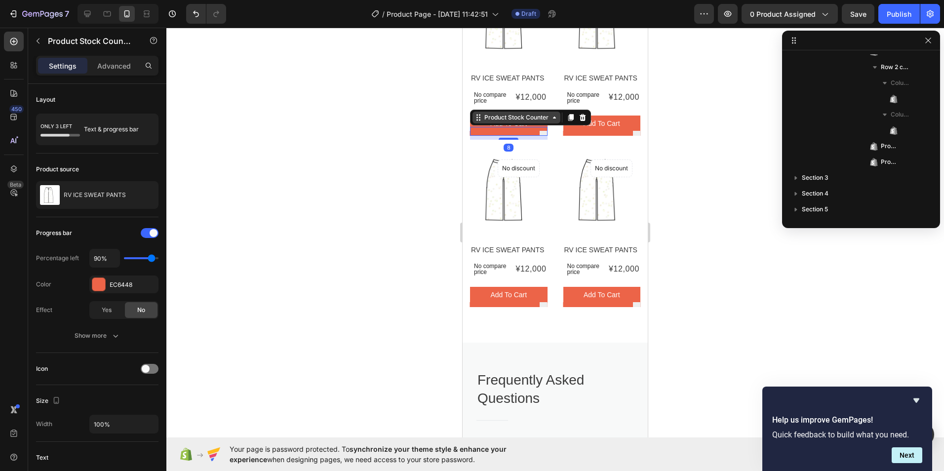
scroll to position [843, 0]
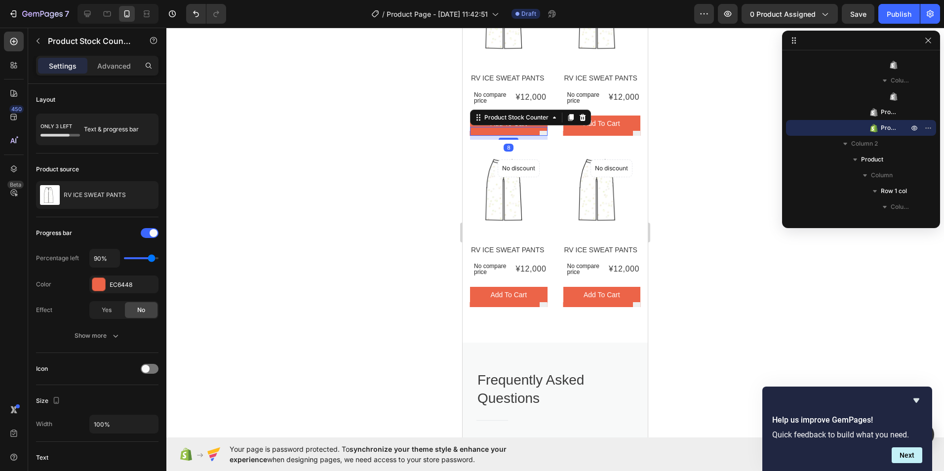
click at [434, 138] on div at bounding box center [554, 249] width 777 height 443
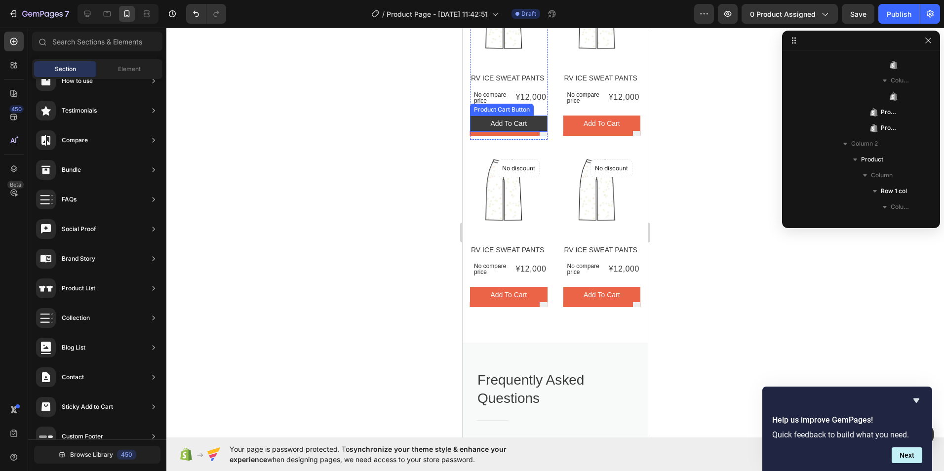
click at [474, 120] on button "Add to cart" at bounding box center [509, 124] width 78 height 16
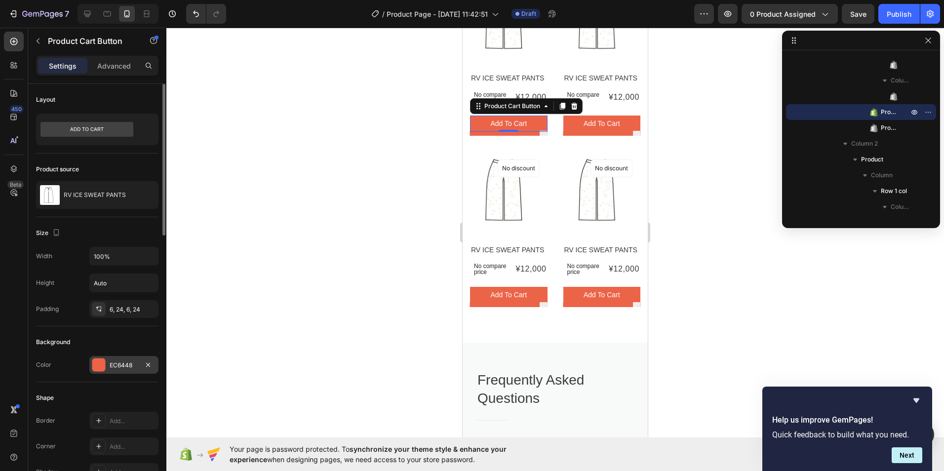
click at [102, 368] on div at bounding box center [98, 364] width 13 height 13
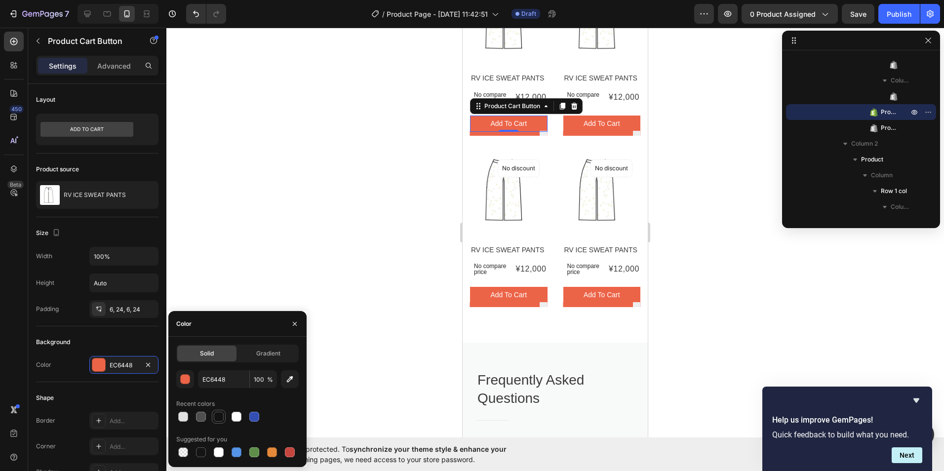
click at [218, 417] on div at bounding box center [219, 417] width 10 height 10
type input "121212"
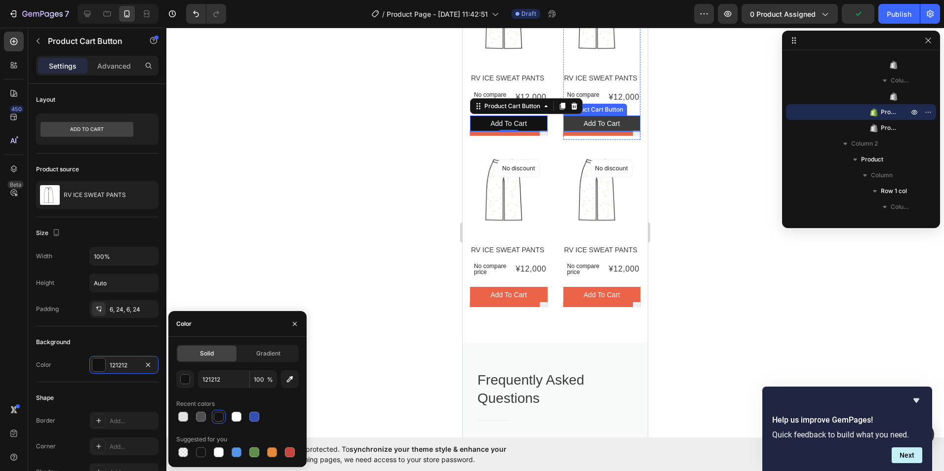
click at [563, 125] on button "Add to cart" at bounding box center [602, 124] width 78 height 16
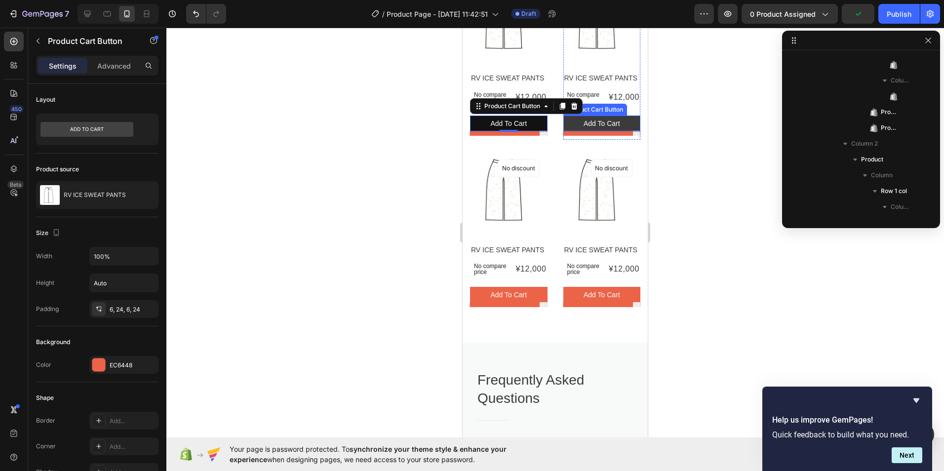
scroll to position [1064, 0]
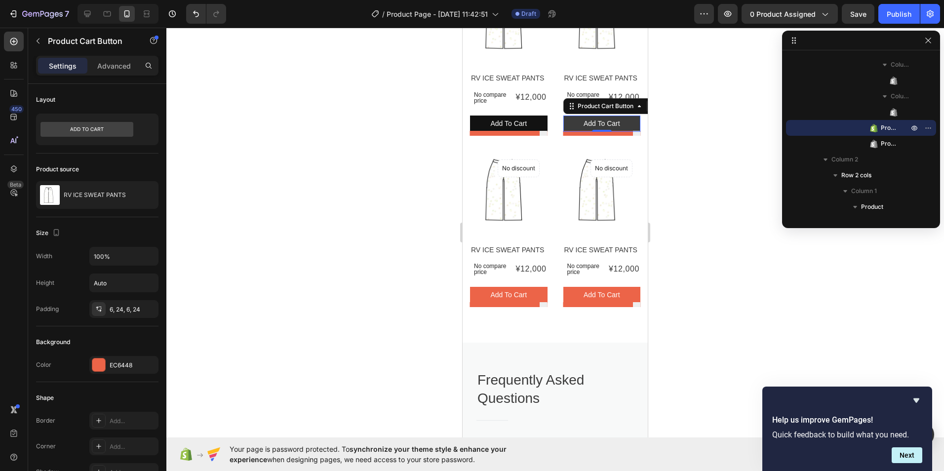
click at [571, 124] on button "Add to cart" at bounding box center [602, 124] width 78 height 16
drag, startPoint x: 98, startPoint y: 365, endPoint x: 104, endPoint y: 363, distance: 6.4
click at [99, 365] on div at bounding box center [98, 364] width 13 height 13
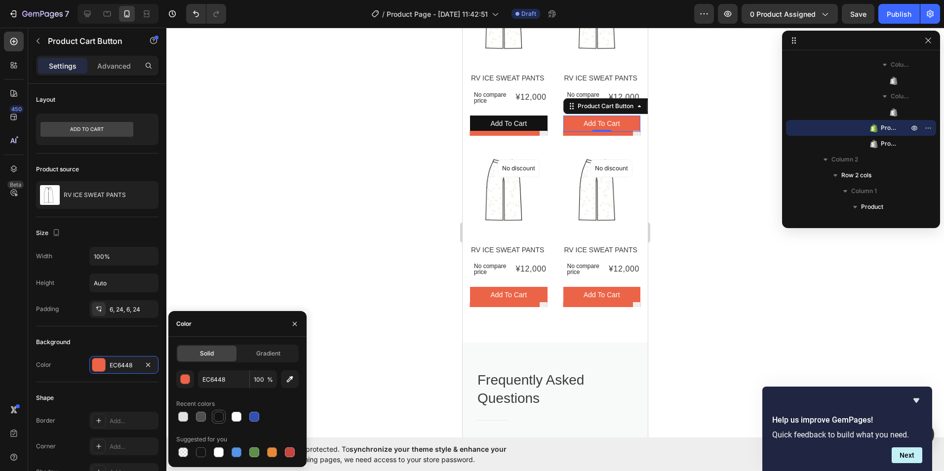
click at [218, 420] on div at bounding box center [219, 417] width 10 height 10
click at [195, 412] on div at bounding box center [201, 417] width 12 height 12
type input "4F4F4F"
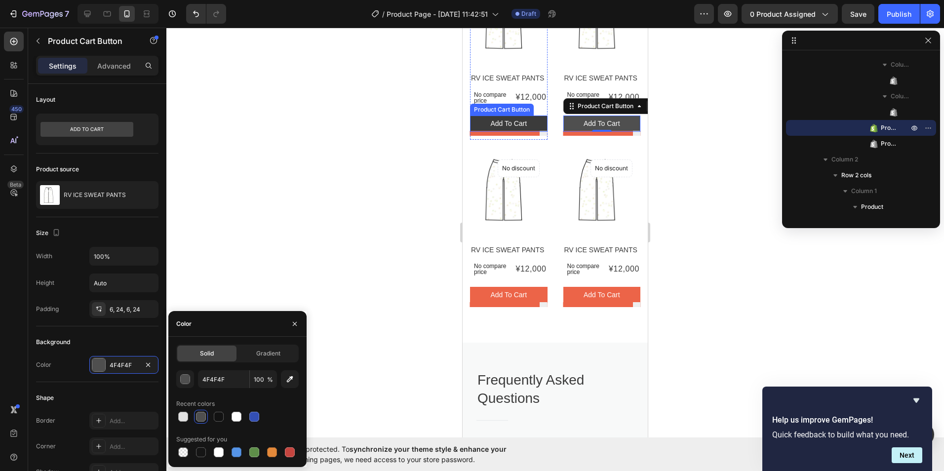
click at [481, 123] on button "Add to cart" at bounding box center [509, 124] width 78 height 16
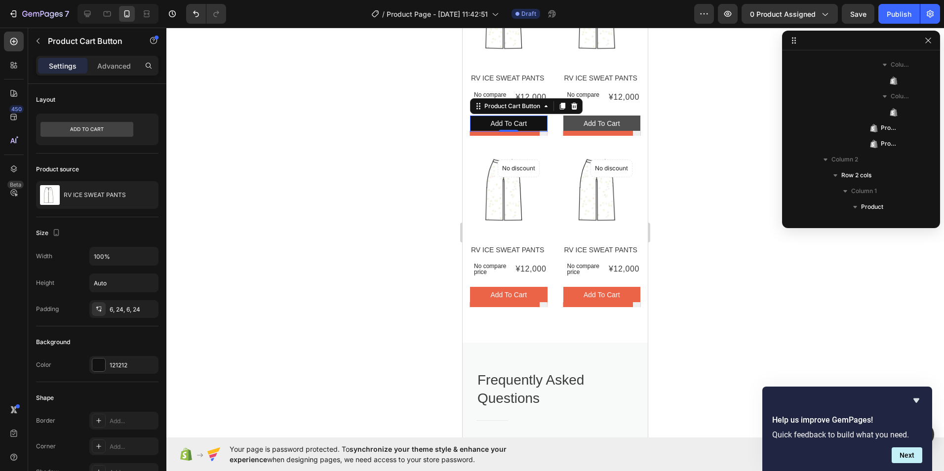
scroll to position [827, 0]
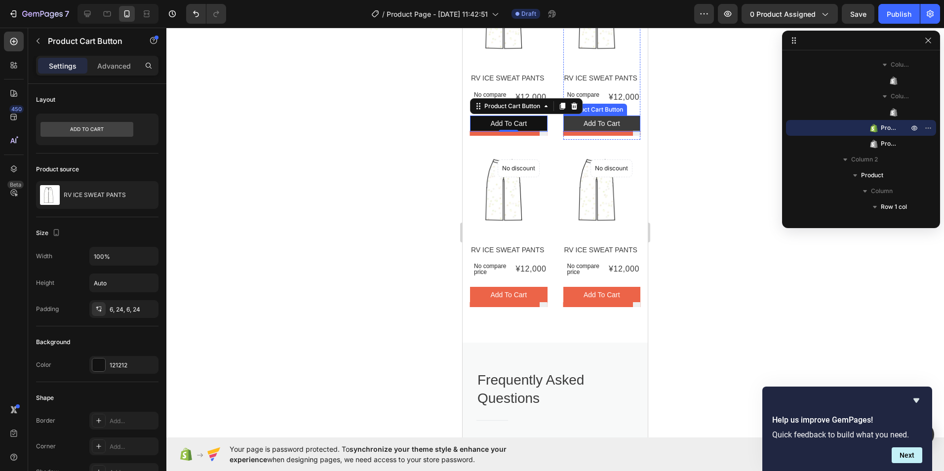
click at [569, 119] on button "Add to cart" at bounding box center [602, 124] width 78 height 16
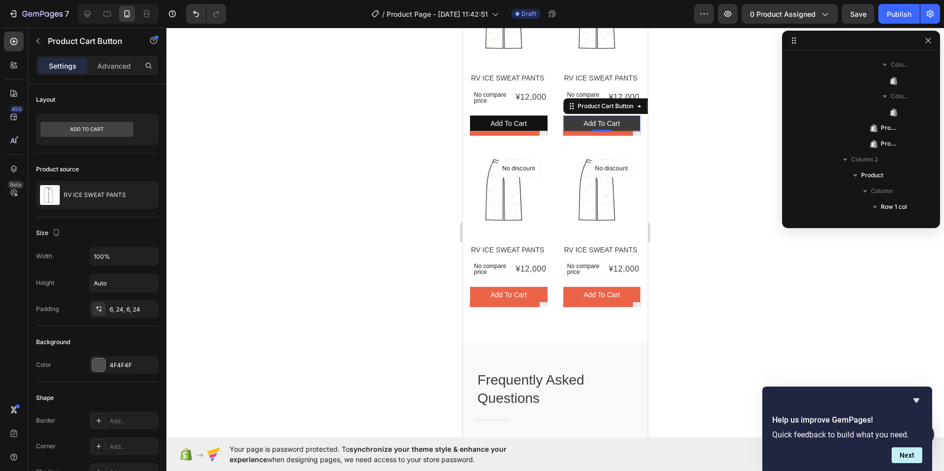
scroll to position [1064, 0]
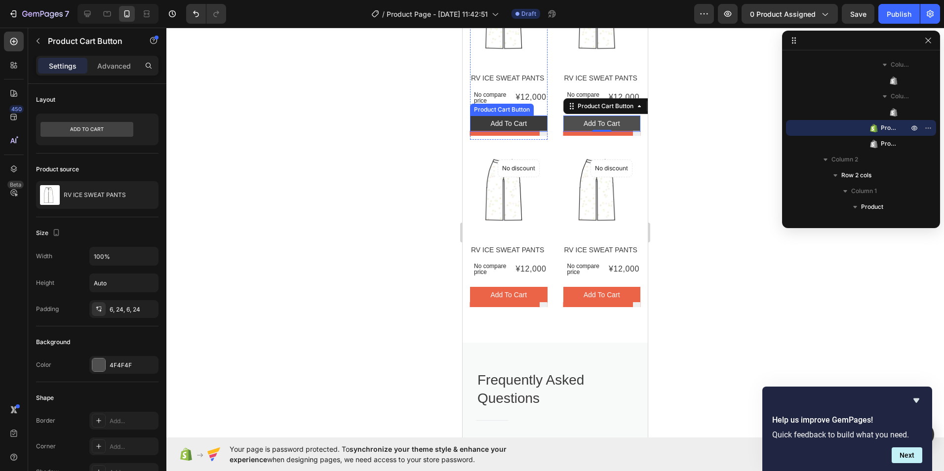
click at [479, 125] on button "Add to cart" at bounding box center [509, 124] width 78 height 16
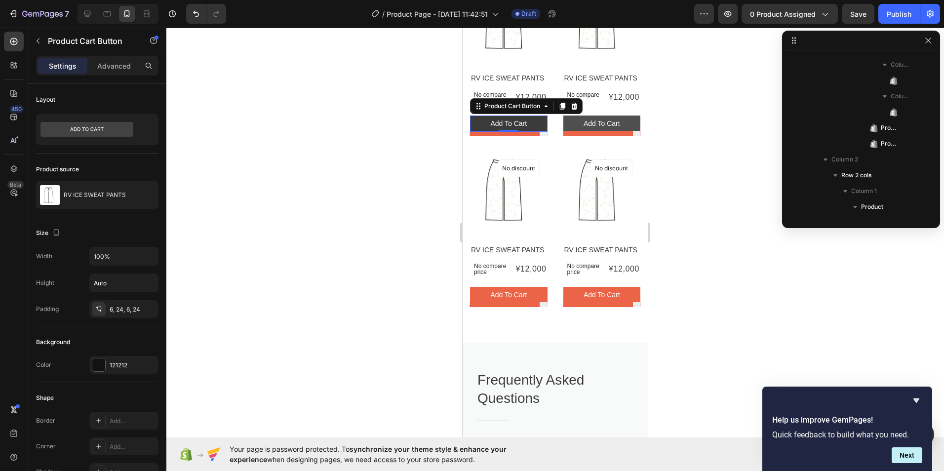
scroll to position [827, 0]
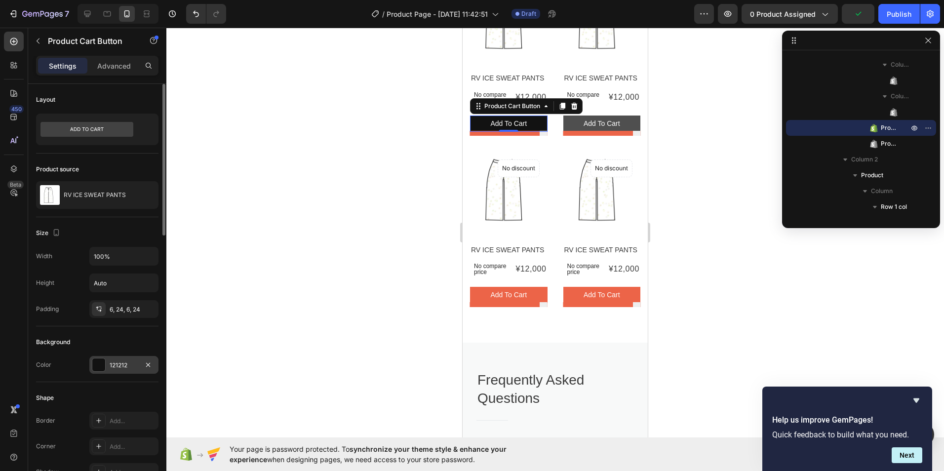
click at [100, 366] on div at bounding box center [98, 364] width 13 height 13
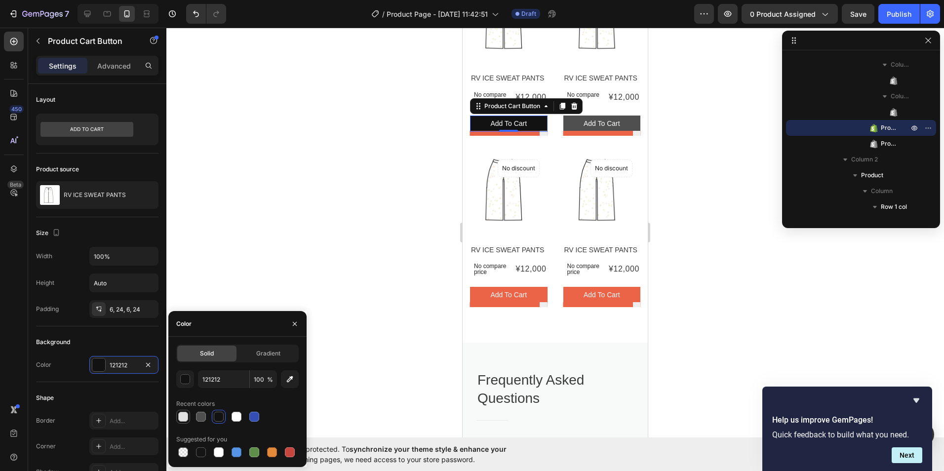
click at [181, 418] on div at bounding box center [183, 417] width 10 height 10
type input "E2E2E2"
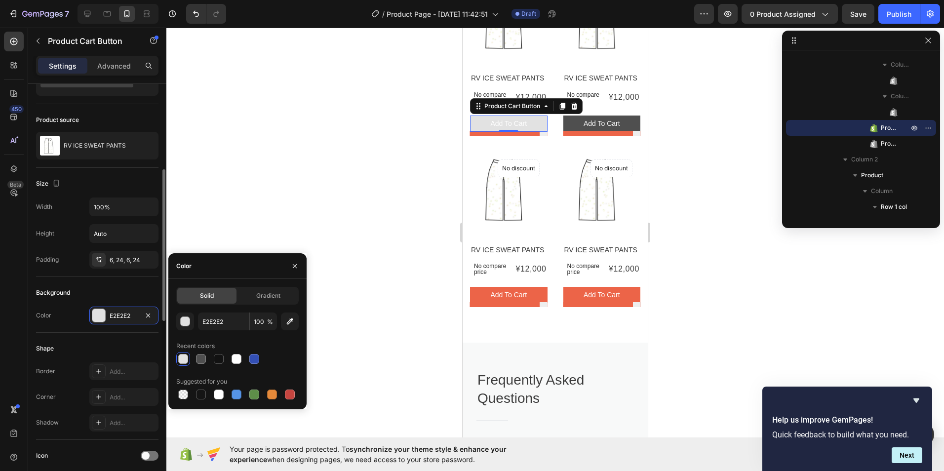
scroll to position [99, 0]
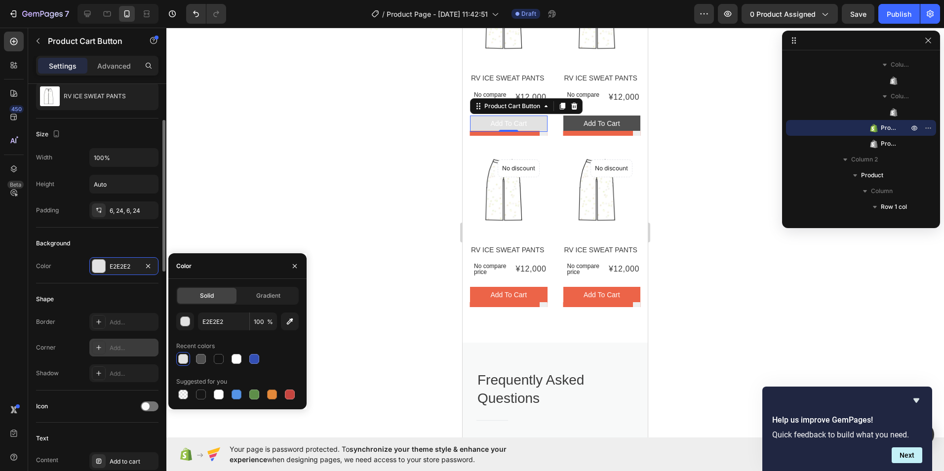
click at [125, 349] on div "Add..." at bounding box center [133, 348] width 46 height 9
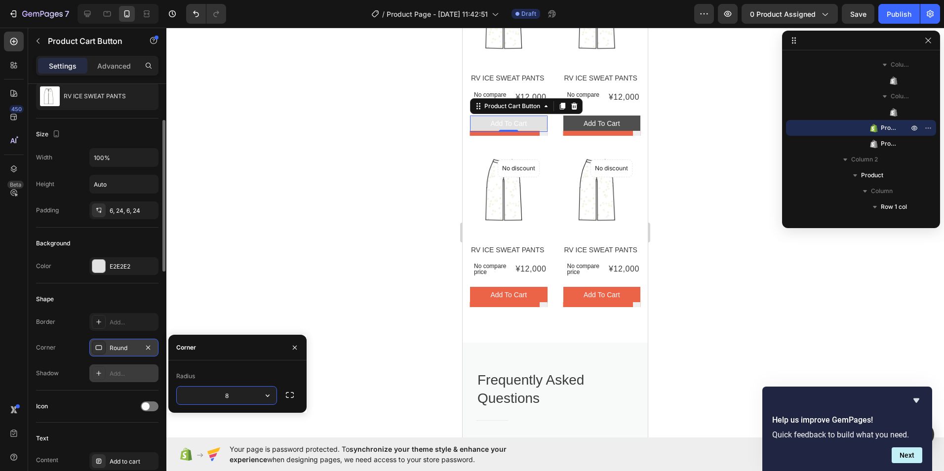
click at [123, 372] on div "Add..." at bounding box center [133, 373] width 46 height 9
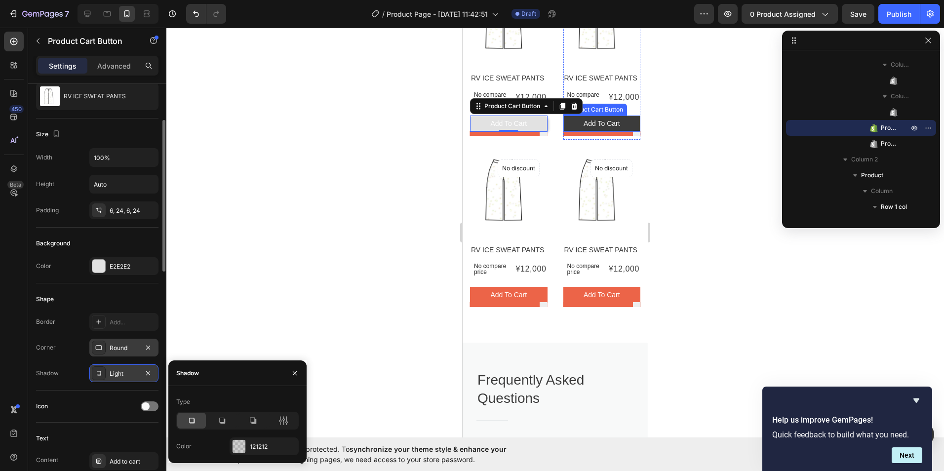
click at [568, 122] on button "Add to cart" at bounding box center [602, 124] width 78 height 16
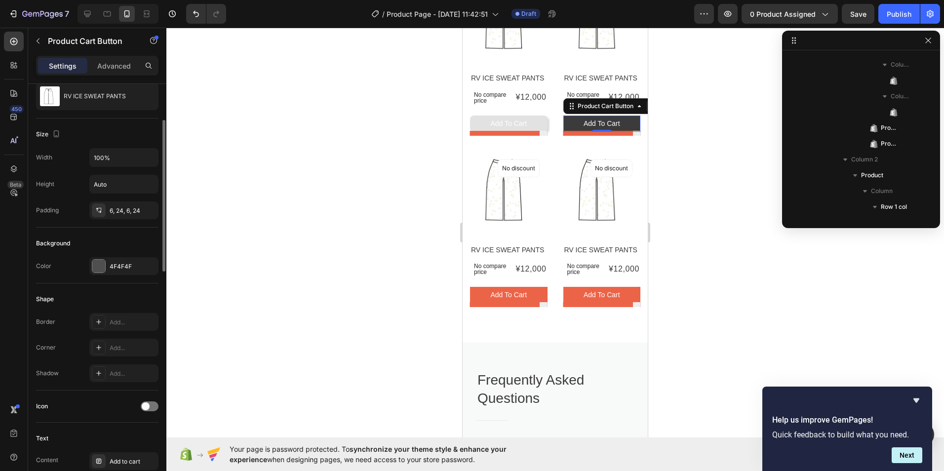
scroll to position [1064, 0]
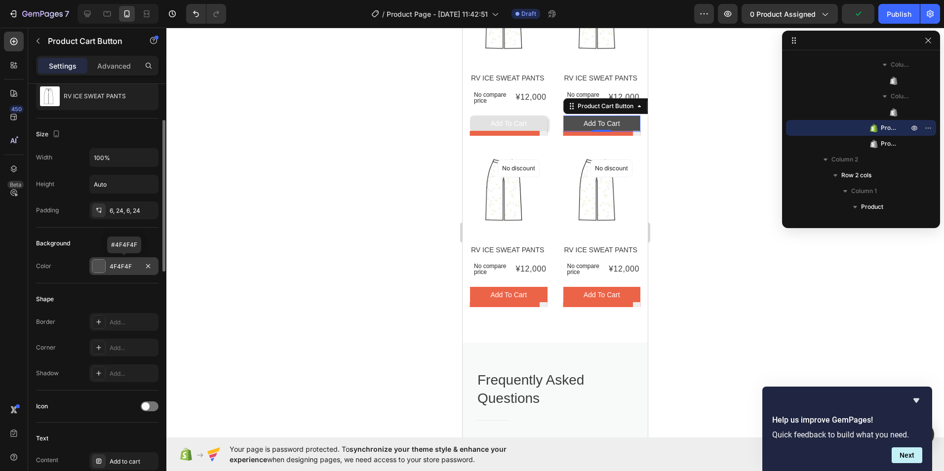
click at [105, 269] on div at bounding box center [99, 266] width 14 height 14
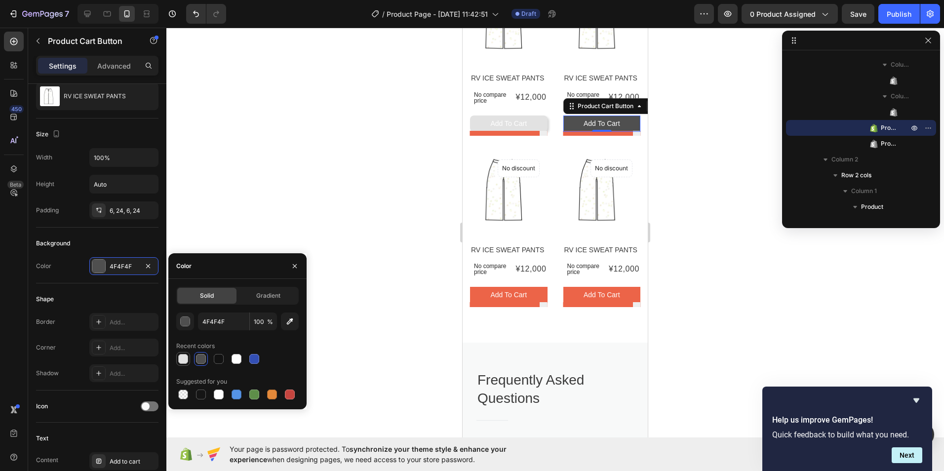
click at [182, 357] on div at bounding box center [183, 359] width 10 height 10
type input "E2E2E2"
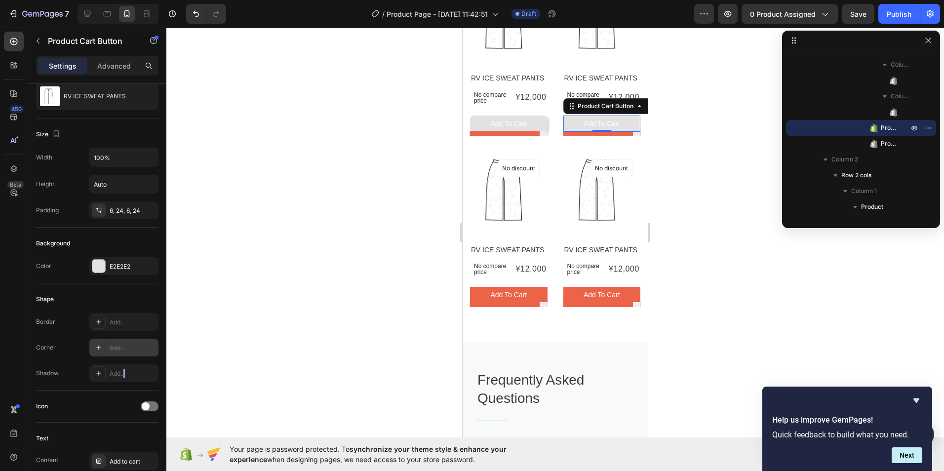
drag, startPoint x: 125, startPoint y: 370, endPoint x: 123, endPoint y: 353, distance: 16.5
click at [125, 370] on div "Add..." at bounding box center [133, 373] width 46 height 9
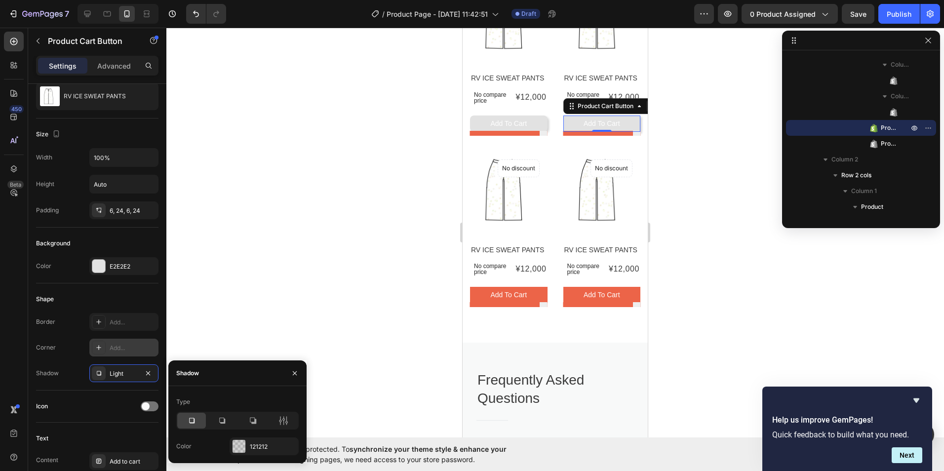
click at [123, 349] on div "Add..." at bounding box center [133, 348] width 46 height 9
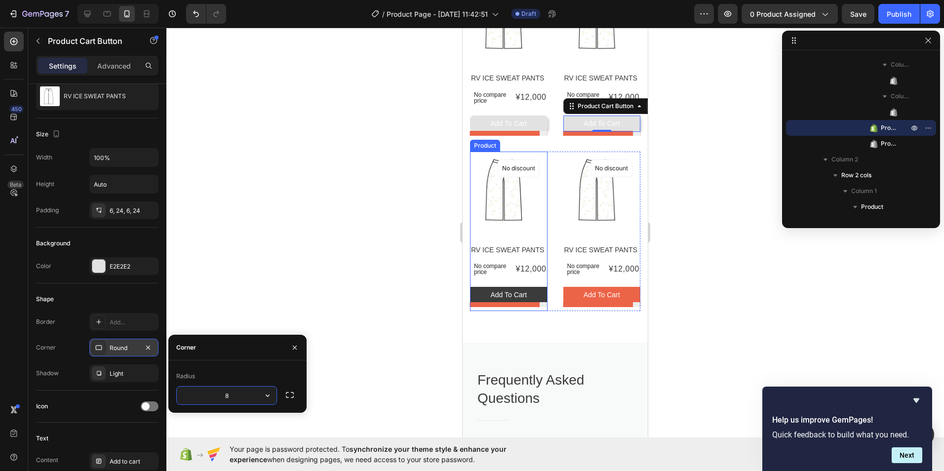
click at [480, 299] on button "Add to cart" at bounding box center [509, 295] width 78 height 16
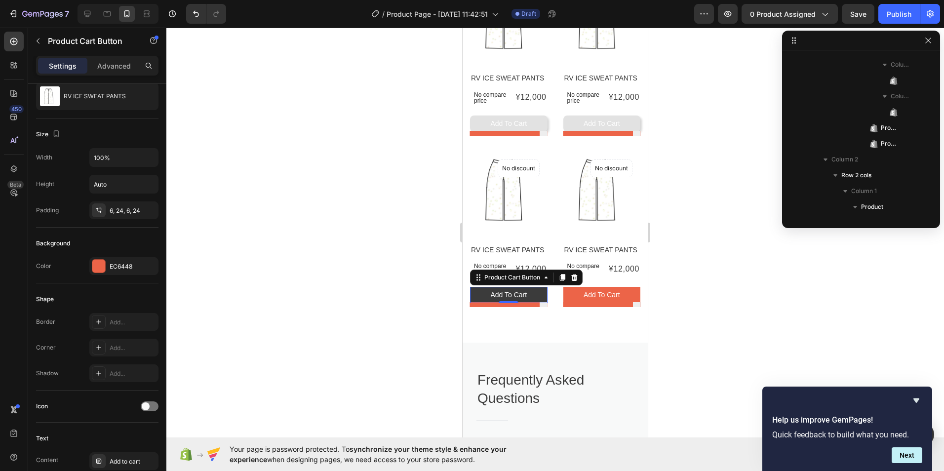
scroll to position [1332, 0]
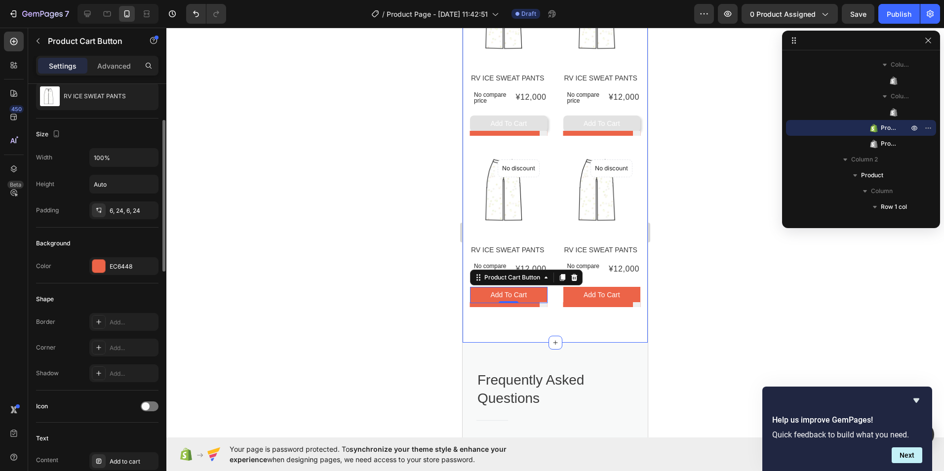
click at [89, 263] on div "Color EC6448" at bounding box center [97, 266] width 122 height 18
drag, startPoint x: 89, startPoint y: 263, endPoint x: 100, endPoint y: 265, distance: 11.5
click at [100, 265] on div at bounding box center [98, 266] width 13 height 13
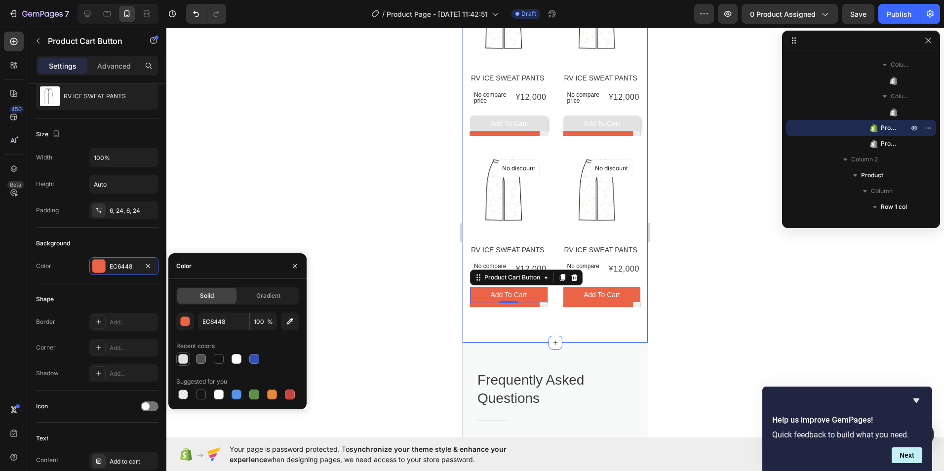
drag, startPoint x: 187, startPoint y: 361, endPoint x: 178, endPoint y: 360, distance: 8.9
click at [187, 361] on div at bounding box center [183, 359] width 10 height 10
type input "E2E2E2"
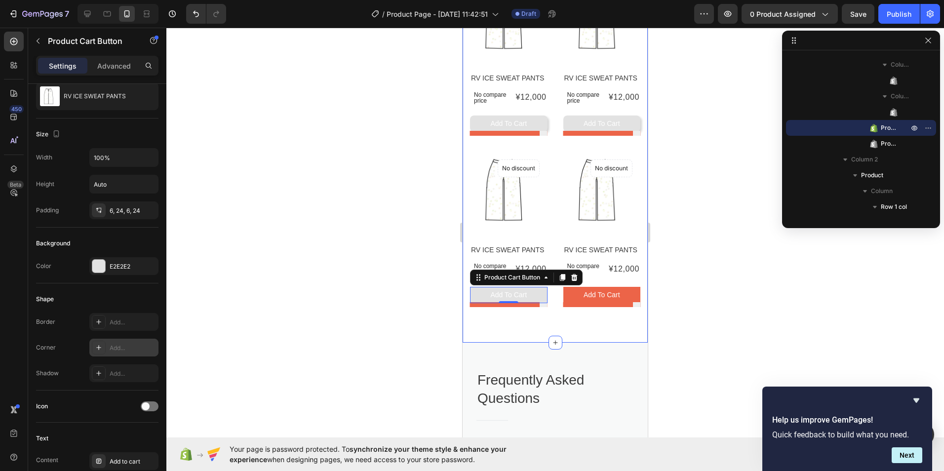
click at [131, 345] on div "Add..." at bounding box center [133, 348] width 46 height 9
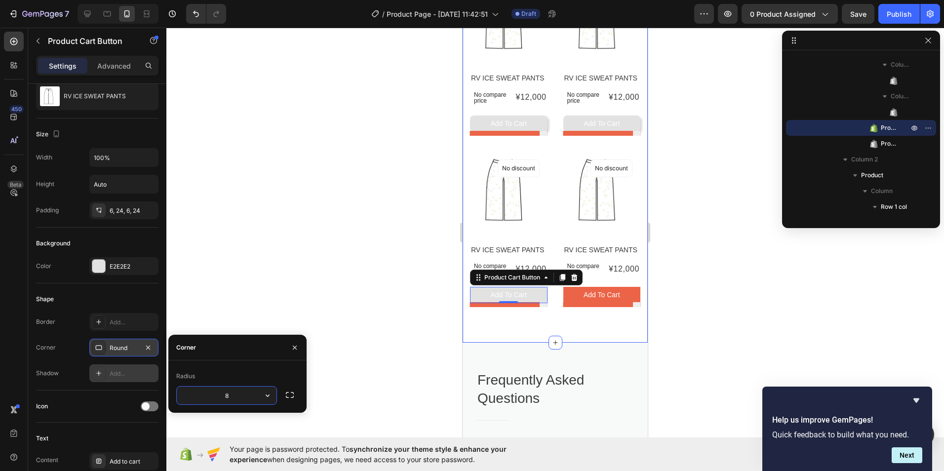
click at [122, 372] on div "Add..." at bounding box center [133, 373] width 46 height 9
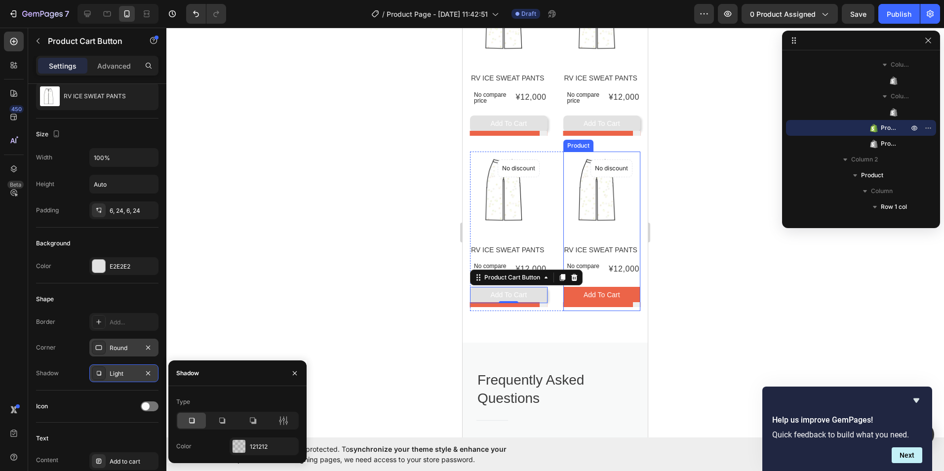
click at [568, 304] on div at bounding box center [602, 302] width 78 height 9
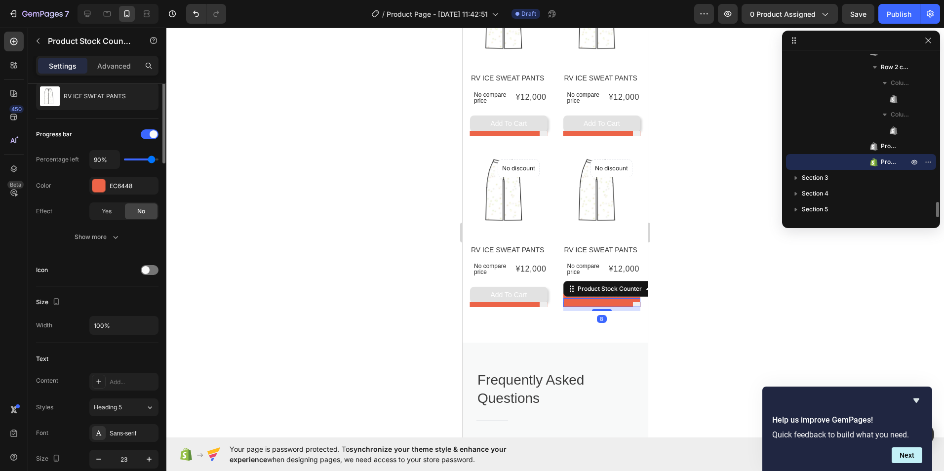
scroll to position [0, 0]
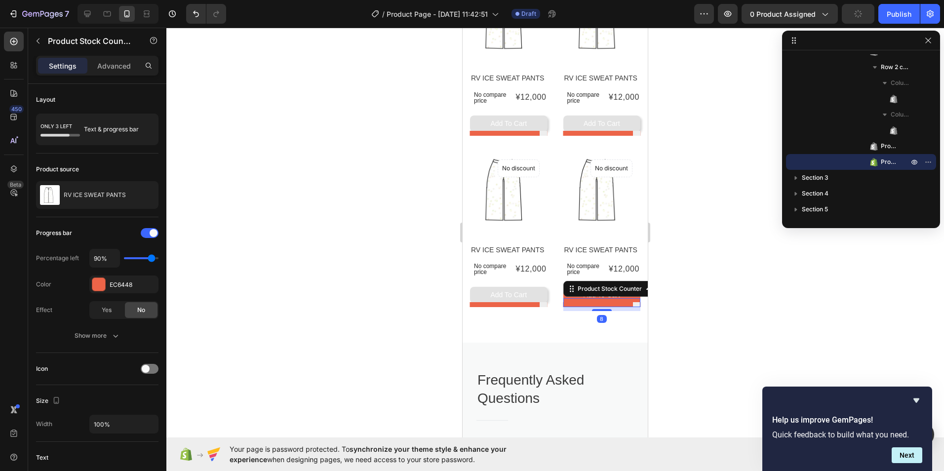
click at [563, 297] on div "Product Stock Counter" at bounding box center [623, 289] width 121 height 16
click at [553, 302] on div "Product Images No discount Not be displayed when published Product Badge Row RV…" at bounding box center [555, 232] width 170 height 160
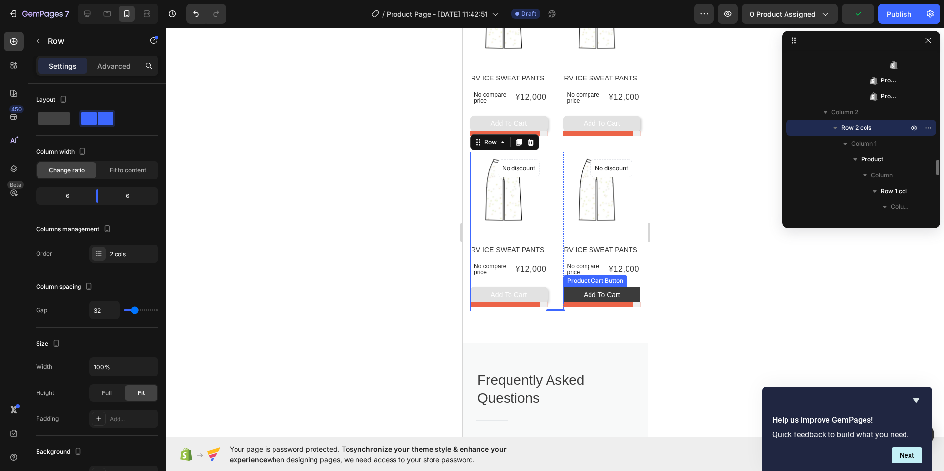
click at [574, 293] on button "Add to cart" at bounding box center [602, 295] width 78 height 16
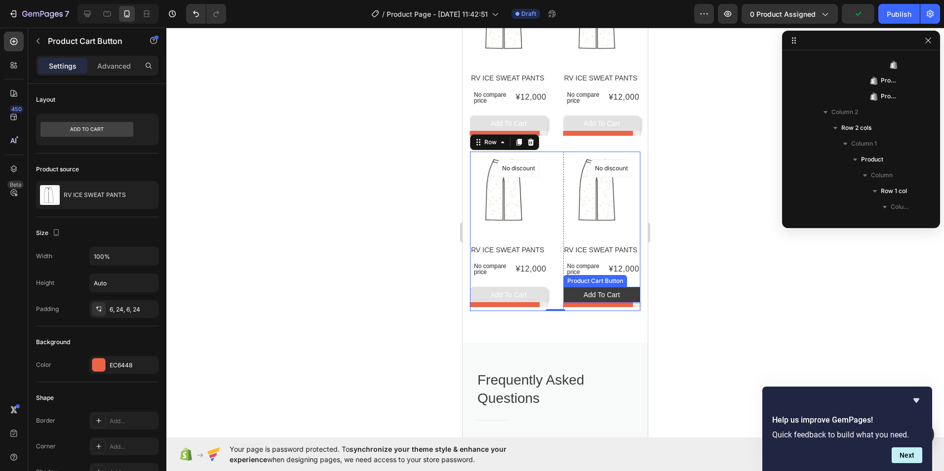
scroll to position [1551, 0]
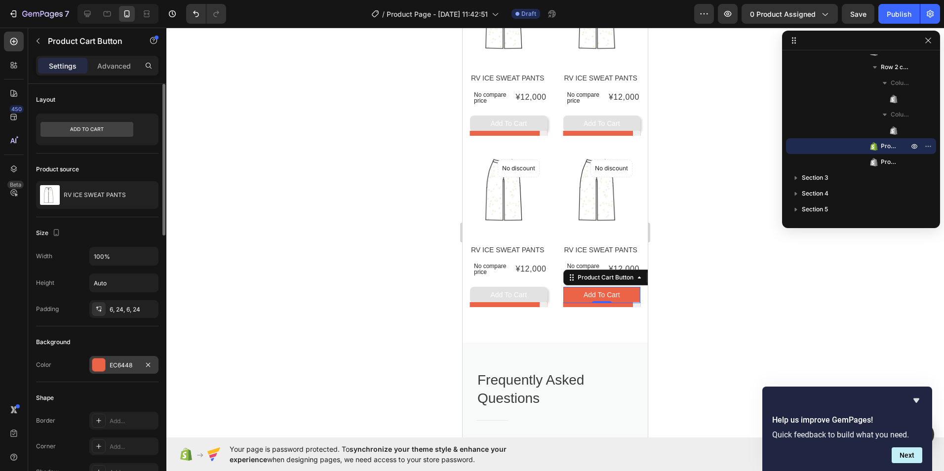
click at [104, 367] on div at bounding box center [98, 364] width 13 height 13
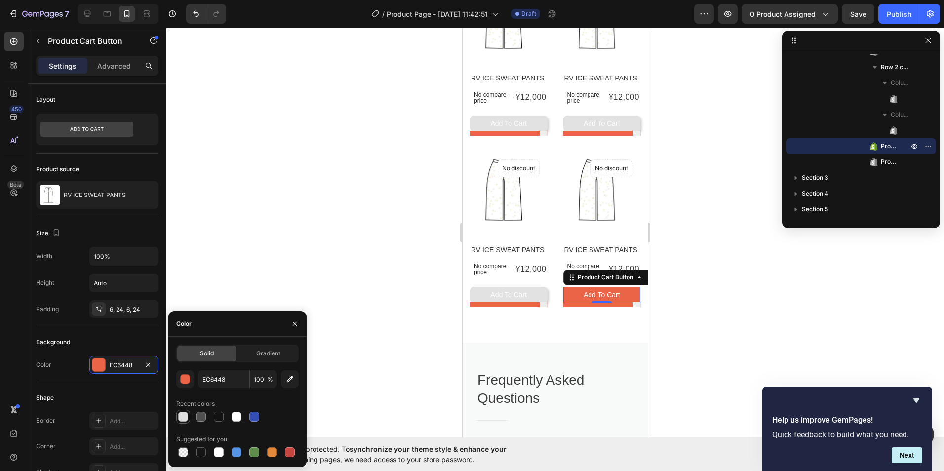
click at [177, 420] on div at bounding box center [183, 417] width 12 height 12
type input "E2E2E2"
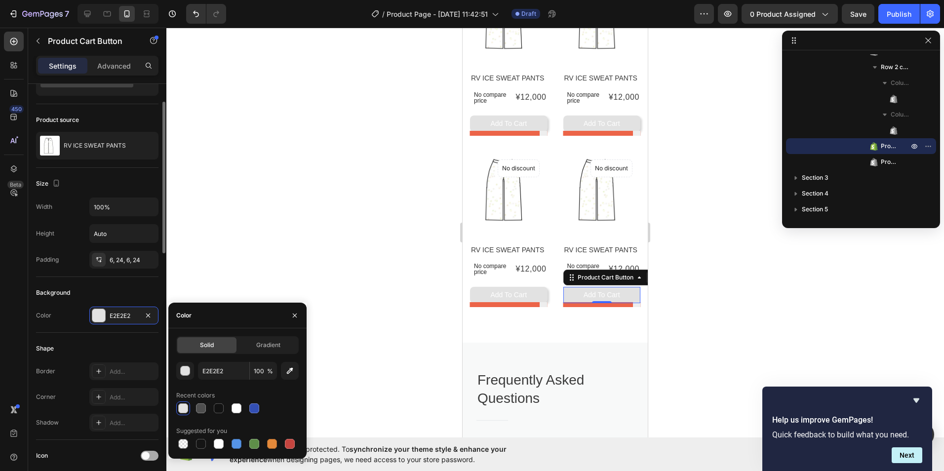
scroll to position [99, 0]
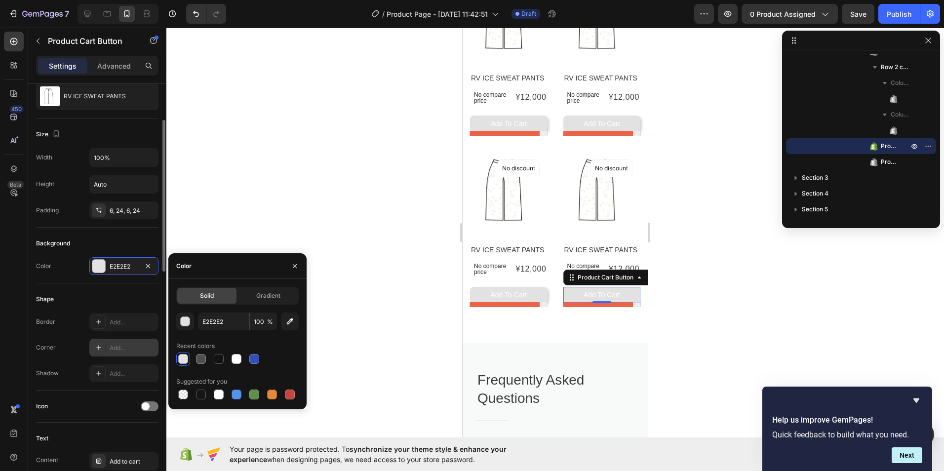
click at [125, 348] on div "Add..." at bounding box center [133, 348] width 46 height 9
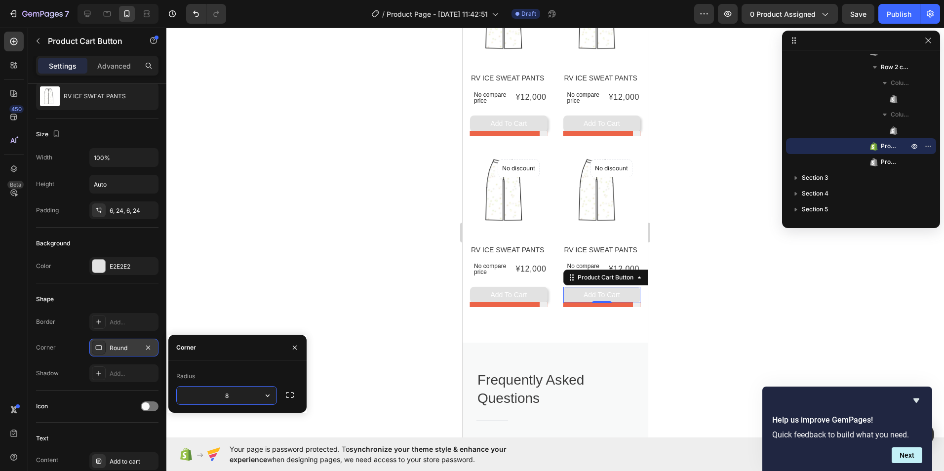
click at [115, 364] on div "Border Add... Corner Round Shadow Add..." at bounding box center [97, 347] width 122 height 69
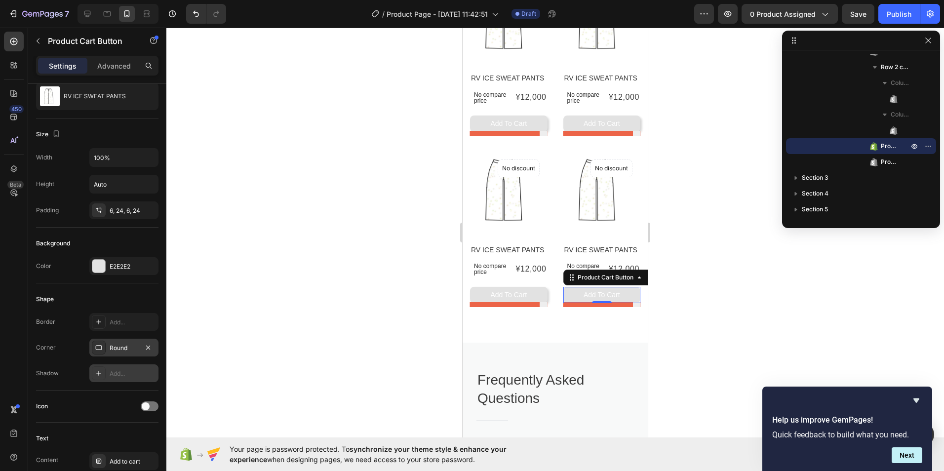
click at [127, 374] on div "Add..." at bounding box center [133, 373] width 46 height 9
click at [307, 272] on div at bounding box center [554, 249] width 777 height 443
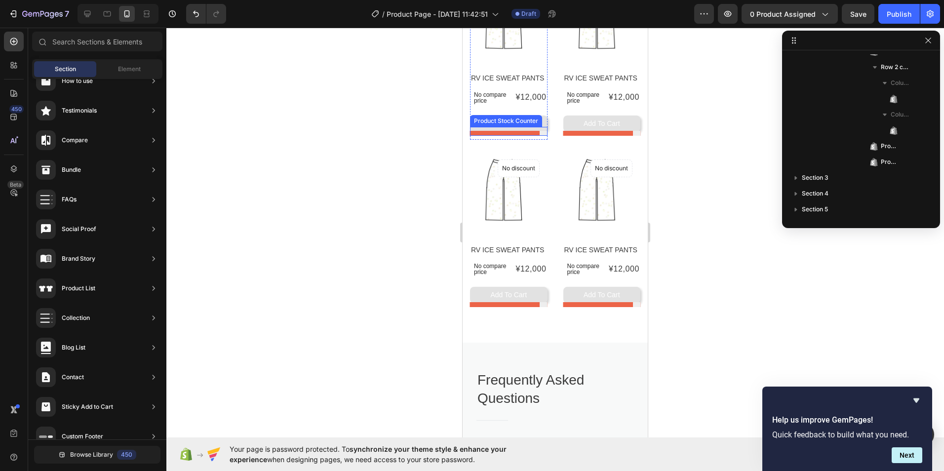
click at [525, 133] on div at bounding box center [509, 133] width 78 height 5
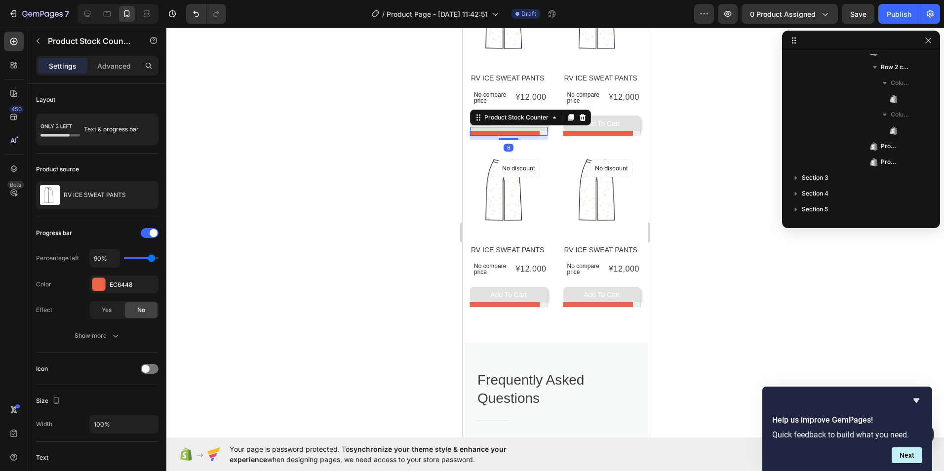
scroll to position [843, 0]
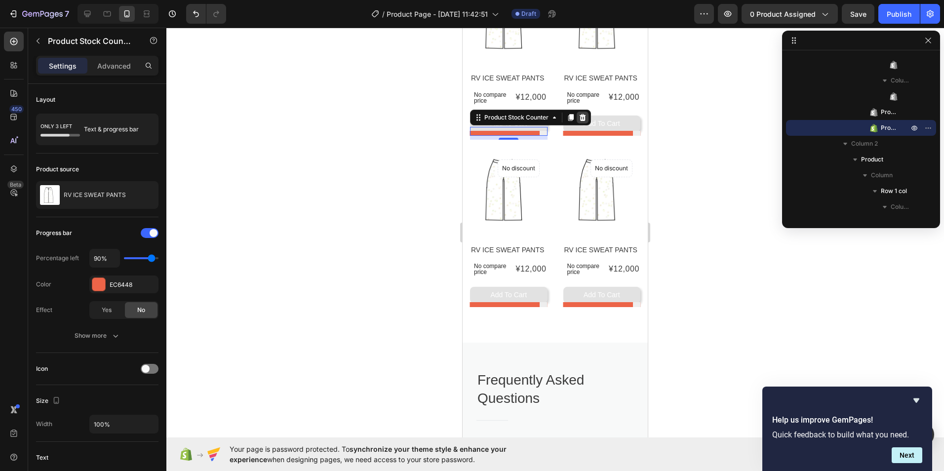
click at [577, 117] on div at bounding box center [583, 118] width 12 height 12
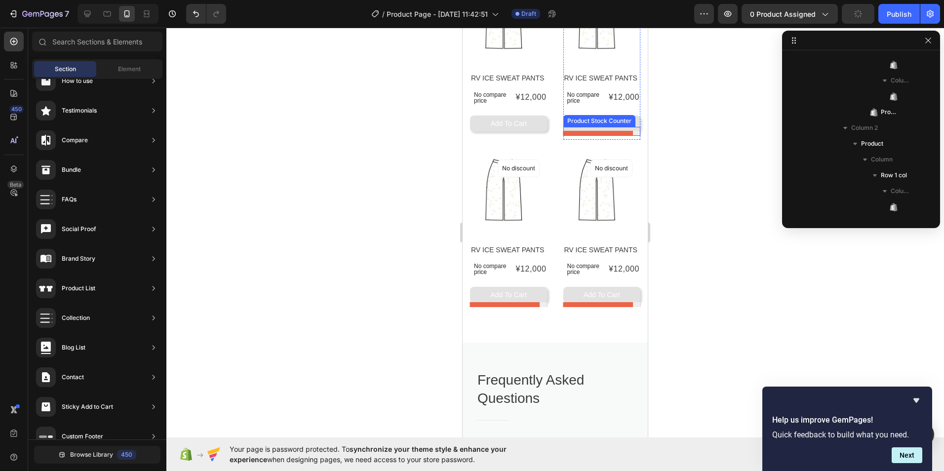
click at [586, 136] on div at bounding box center [602, 133] width 78 height 5
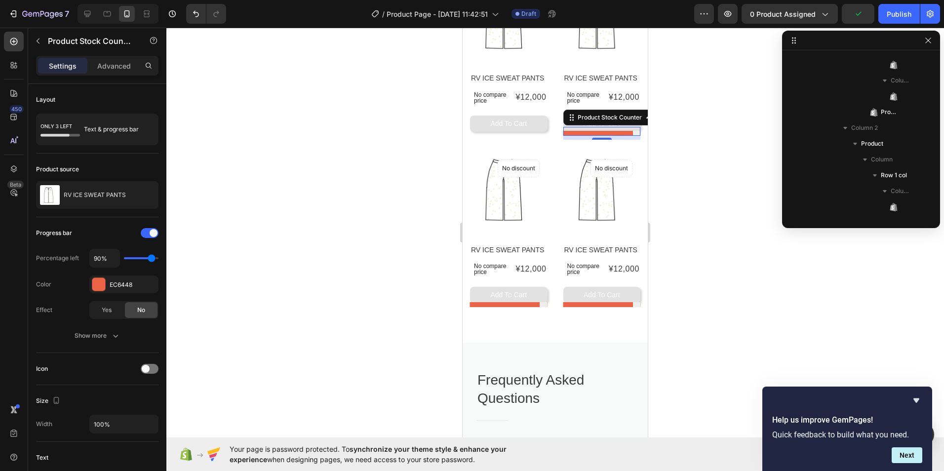
scroll to position [1064, 0]
click at [617, 136] on div at bounding box center [602, 133] width 78 height 5
click at [654, 124] on div at bounding box center [554, 249] width 777 height 443
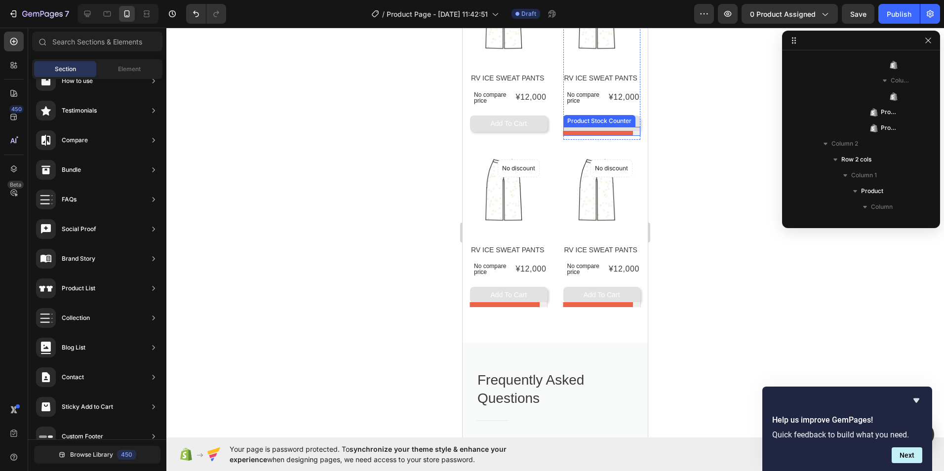
click at [618, 134] on div at bounding box center [602, 133] width 78 height 5
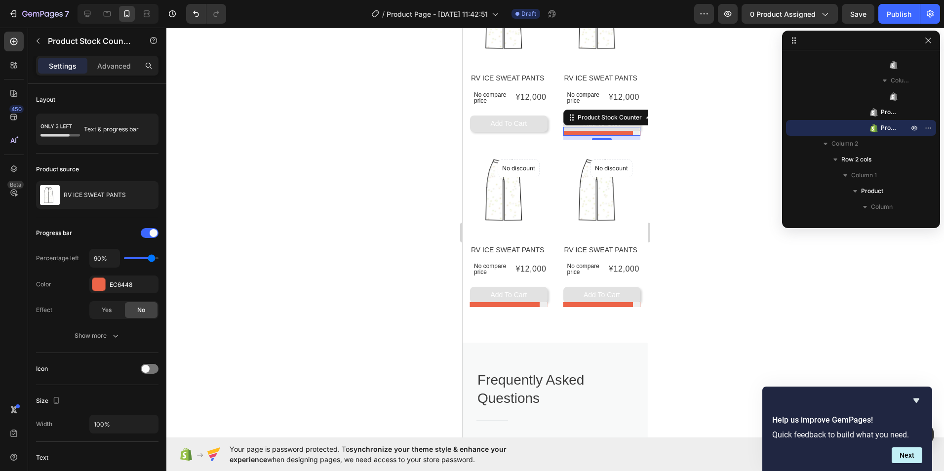
click at [563, 132] on div at bounding box center [602, 131] width 78 height 9
click at [565, 129] on div at bounding box center [602, 131] width 78 height 9
click at [564, 138] on div "iPhone 13 Mini ( 375 px) iPhone 13 Mini iPhone 13 Pro iPhone 11 Pro Max iPhone …" at bounding box center [555, 354] width 185 height 2134
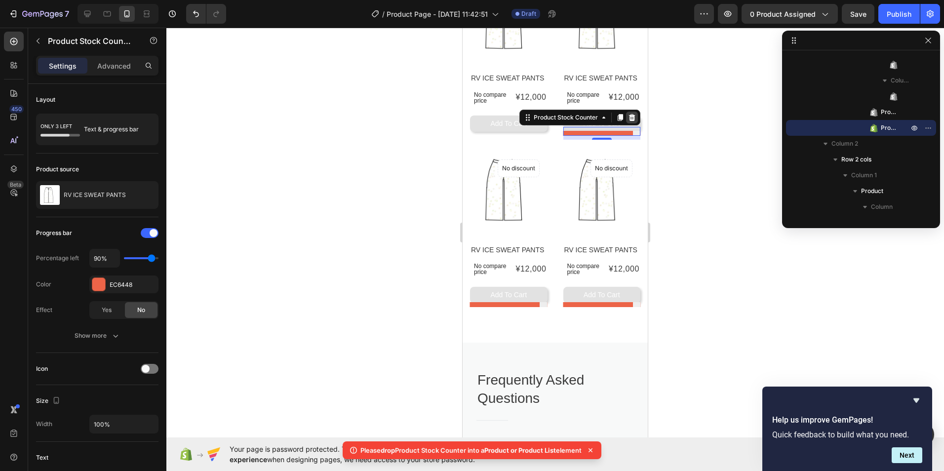
click at [628, 116] on icon at bounding box center [632, 118] width 8 height 8
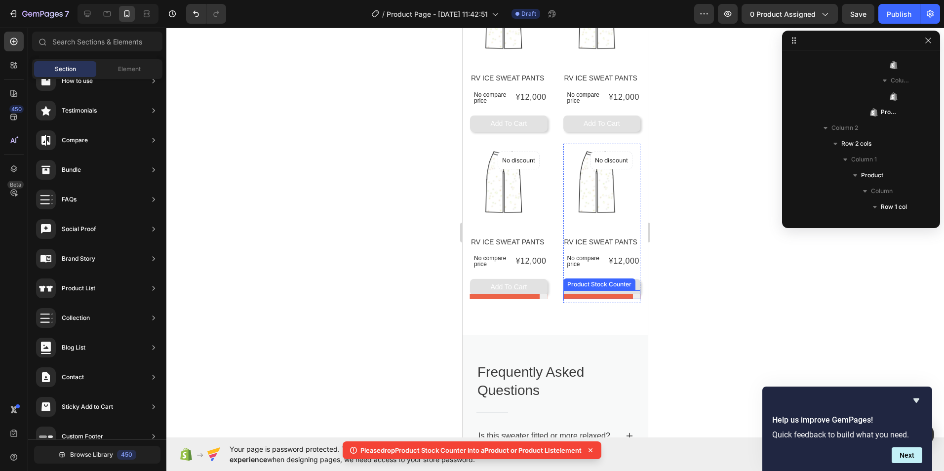
click at [565, 299] on div at bounding box center [602, 296] width 78 height 5
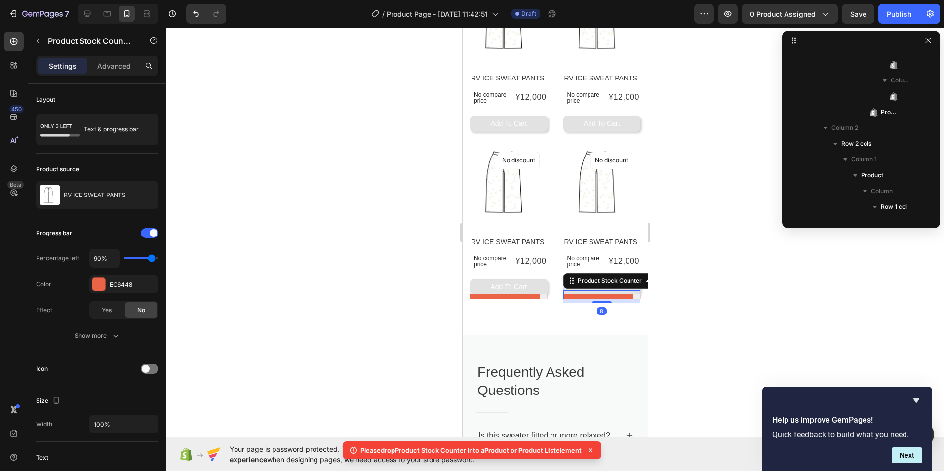
scroll to position [1519, 0]
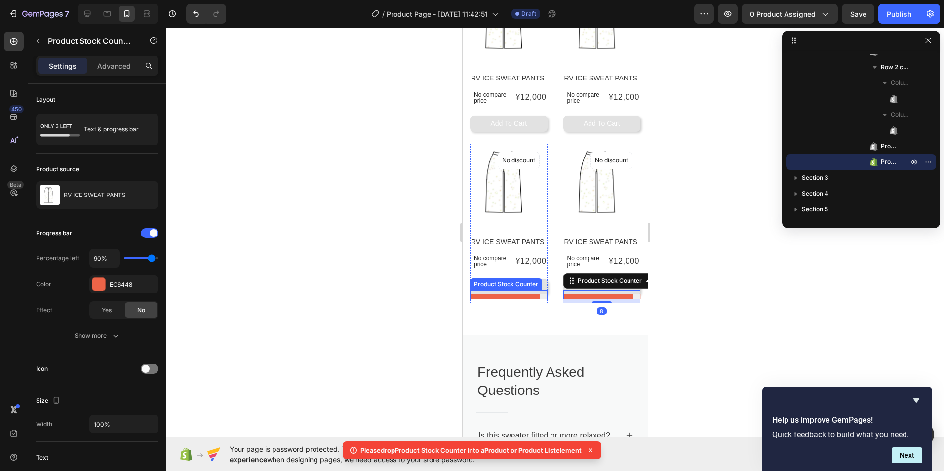
click at [518, 299] on div at bounding box center [509, 296] width 78 height 5
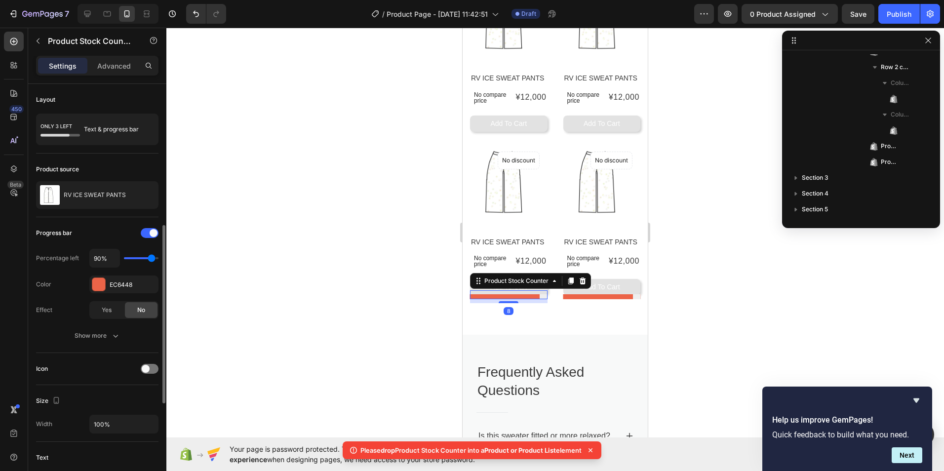
scroll to position [1317, 0]
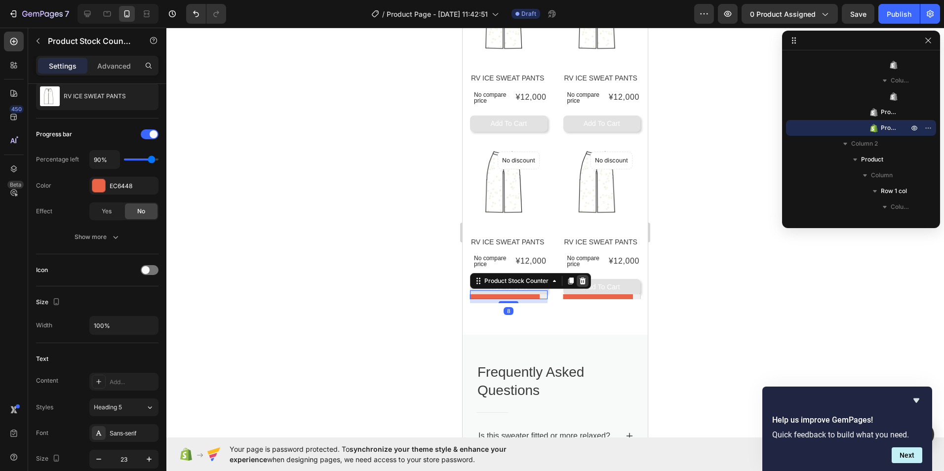
click at [580, 285] on icon at bounding box center [583, 281] width 8 height 8
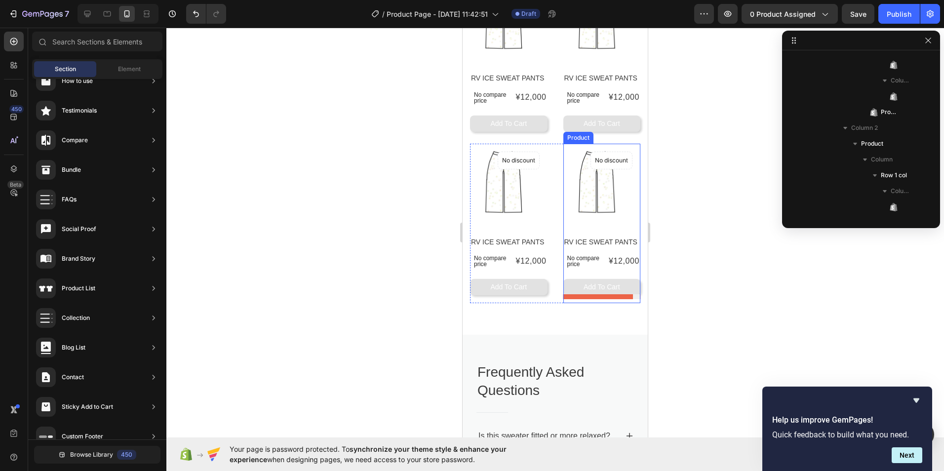
click at [584, 304] on div "Product Images No discount Not be displayed when published Product Badge Row RV…" at bounding box center [602, 224] width 78 height 160
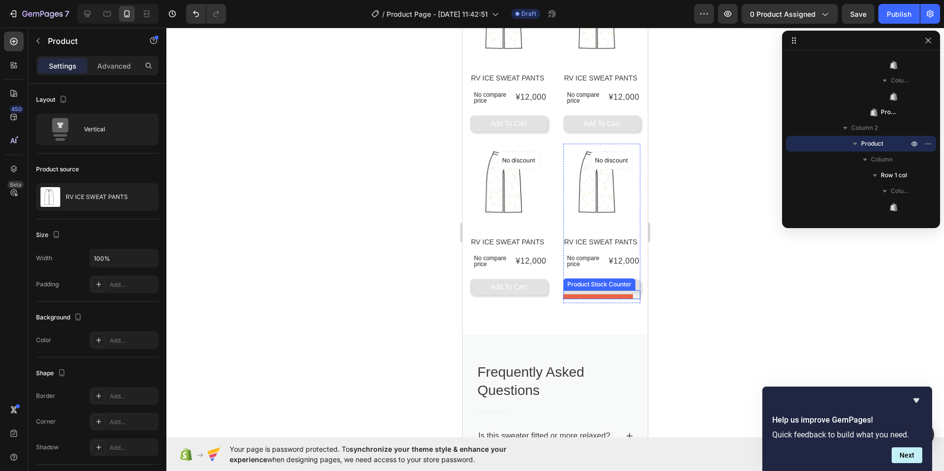
click at [582, 295] on div at bounding box center [602, 294] width 78 height 9
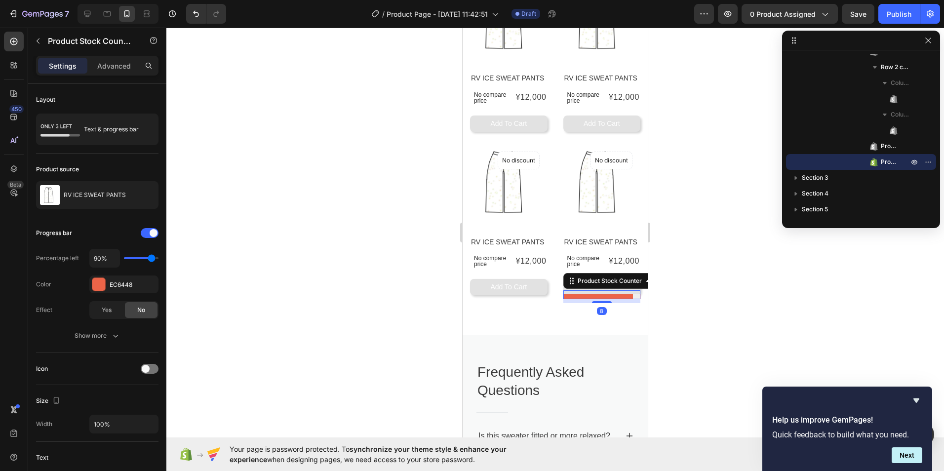
click at [571, 299] on div at bounding box center [602, 296] width 78 height 5
click at [595, 303] on div "8" at bounding box center [602, 301] width 78 height 4
click at [589, 299] on div at bounding box center [602, 296] width 78 height 5
click at [588, 299] on div at bounding box center [602, 296] width 78 height 5
click at [586, 295] on div at bounding box center [602, 294] width 78 height 9
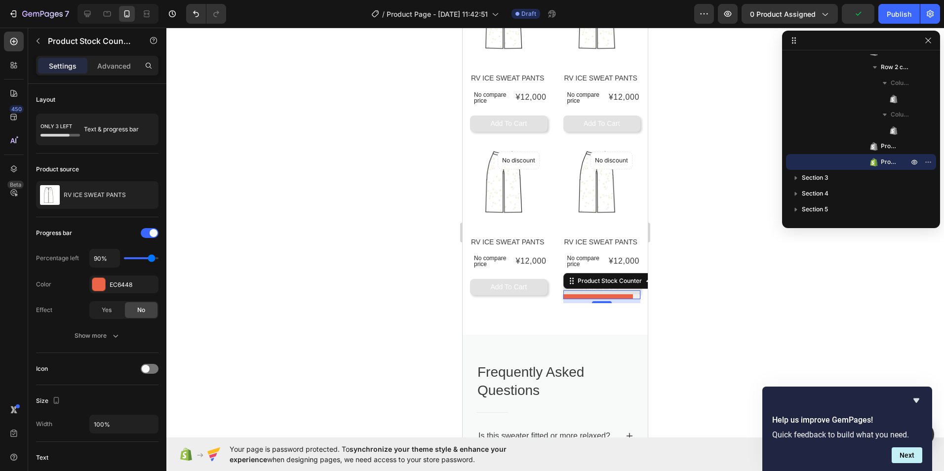
click at [565, 299] on div at bounding box center [602, 296] width 78 height 5
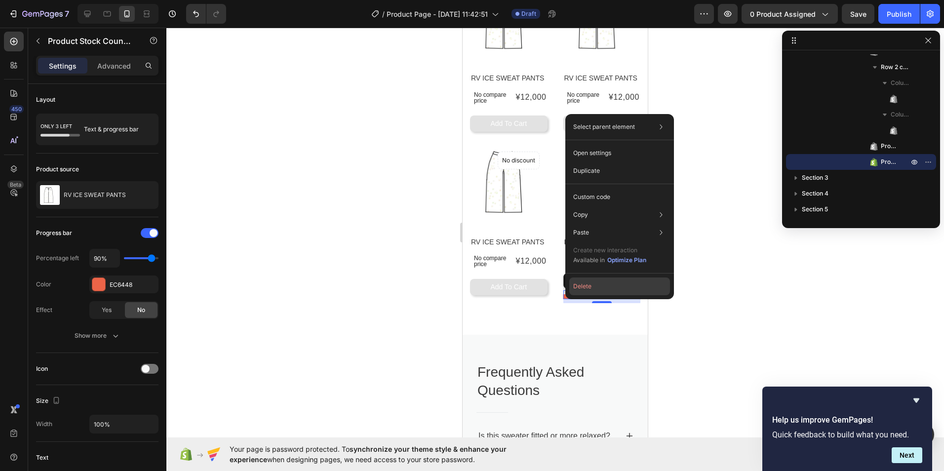
click at [584, 286] on button "Delete" at bounding box center [619, 286] width 101 height 18
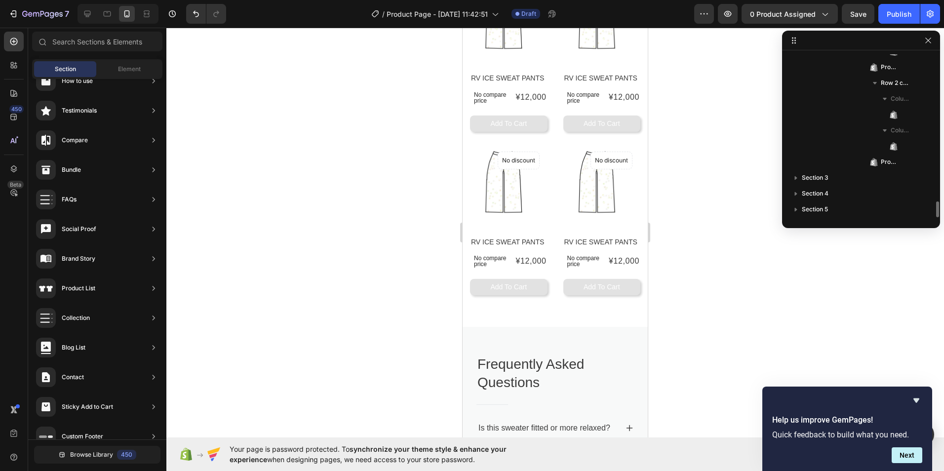
scroll to position [1488, 0]
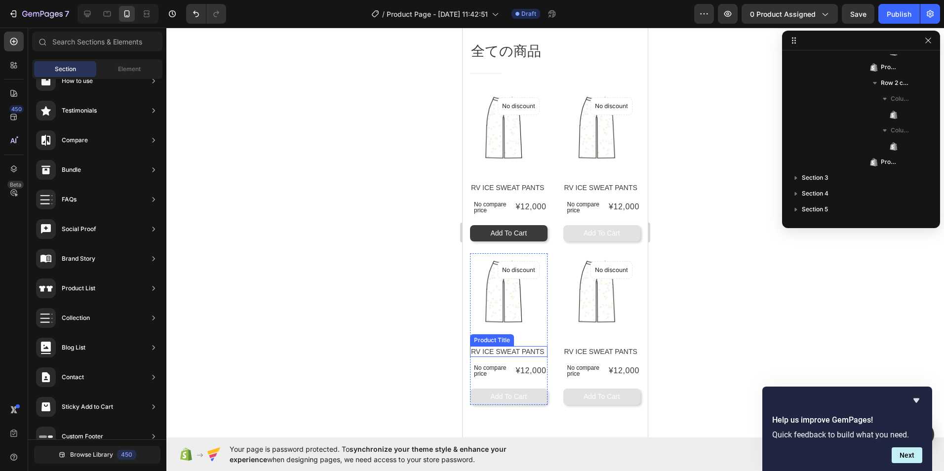
select select "L"
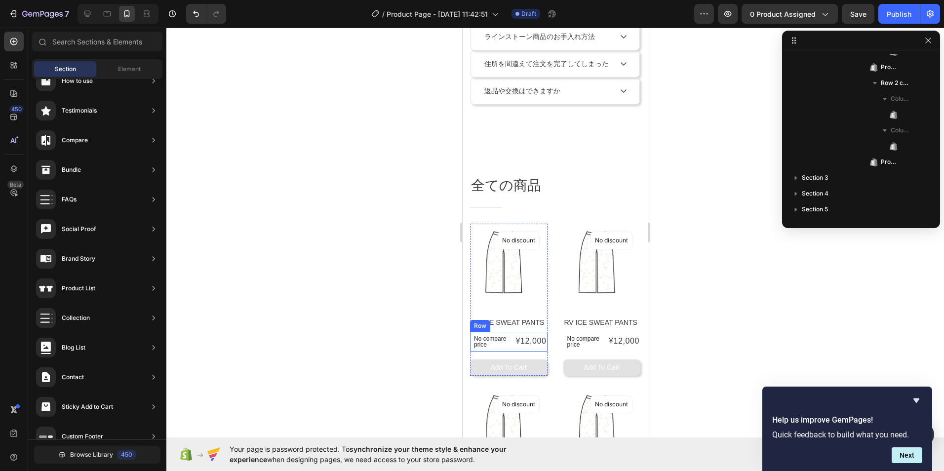
click at [506, 349] on div "No compare price Product Price ¥12,000 Product Price Product Price Row" at bounding box center [509, 342] width 78 height 20
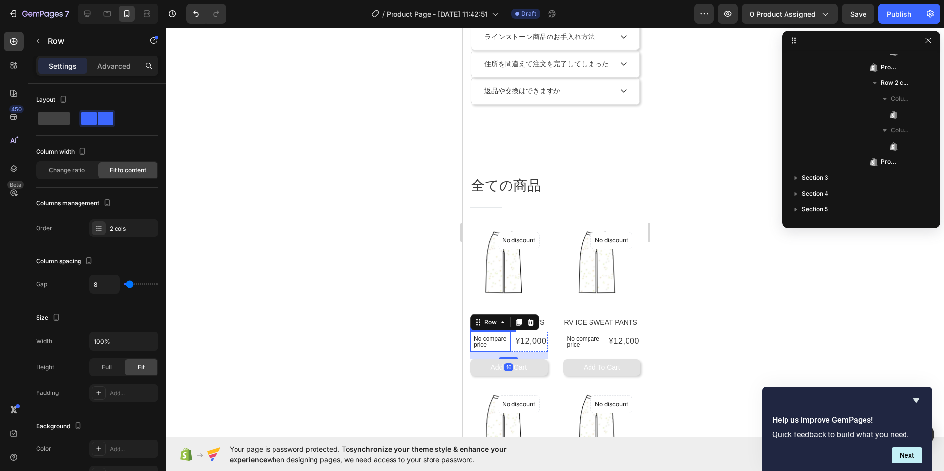
scroll to position [748, 0]
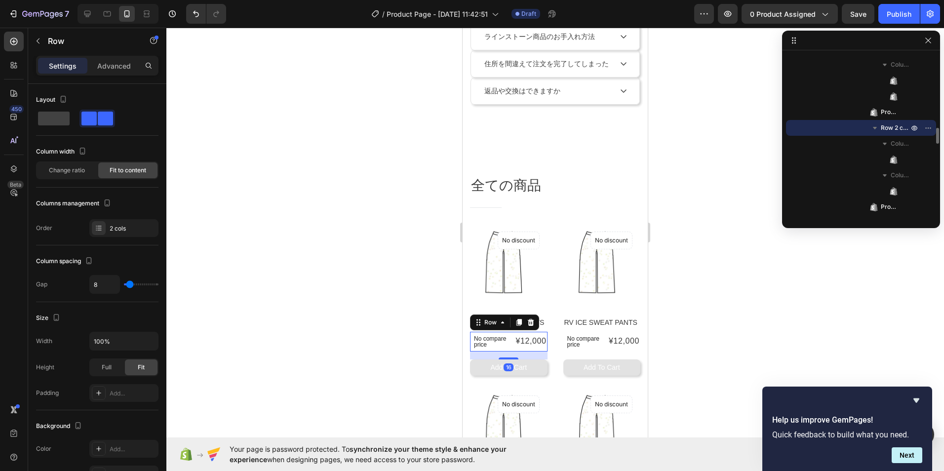
click at [529, 323] on icon at bounding box center [531, 322] width 6 height 7
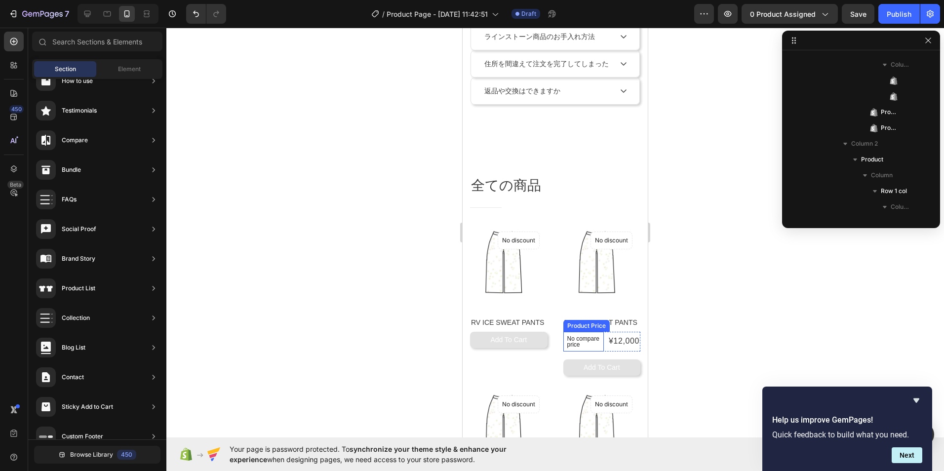
click at [570, 348] on p "No compare price" at bounding box center [583, 342] width 33 height 12
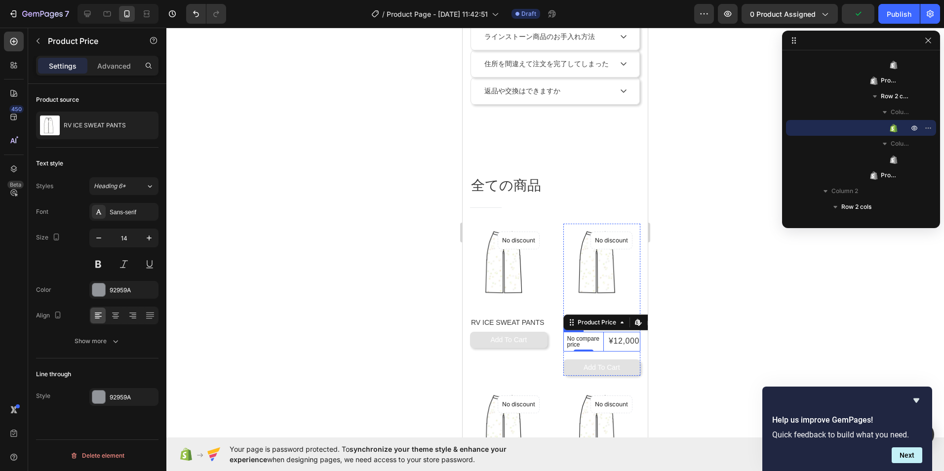
click at [614, 351] on div "¥12,000 Product Price Product Price" at bounding box center [624, 342] width 33 height 20
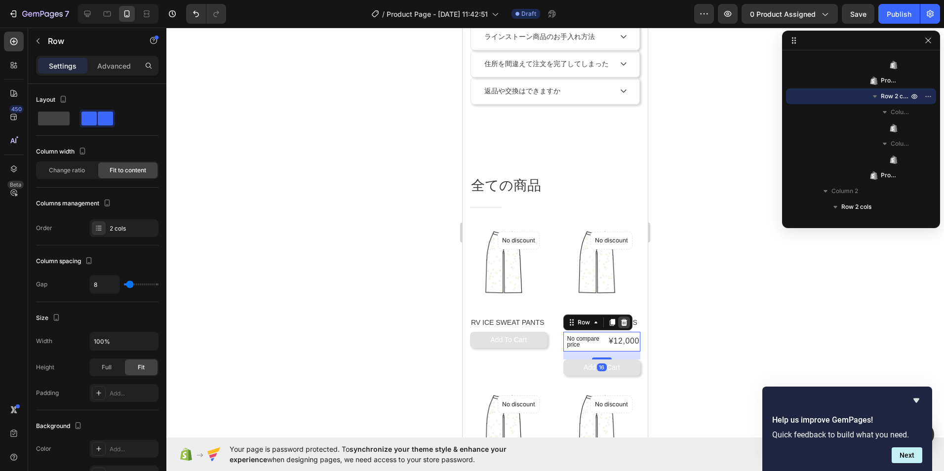
click at [621, 322] on icon at bounding box center [624, 322] width 6 height 7
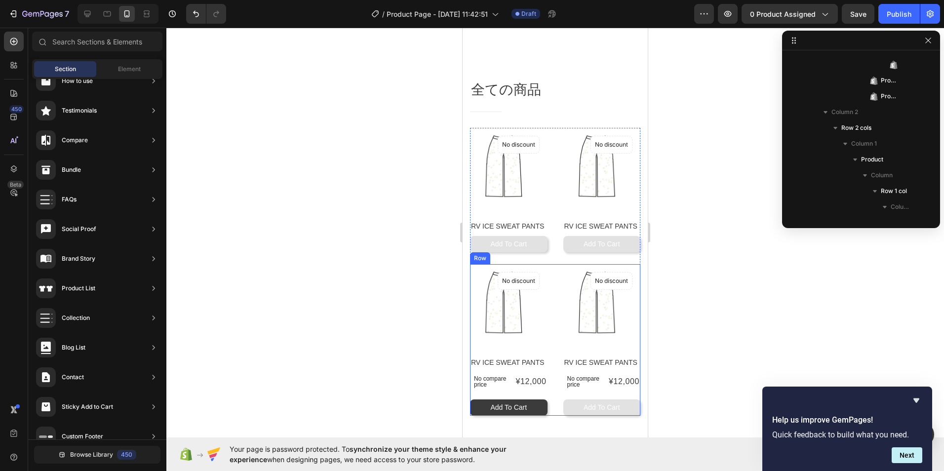
scroll to position [642, 0]
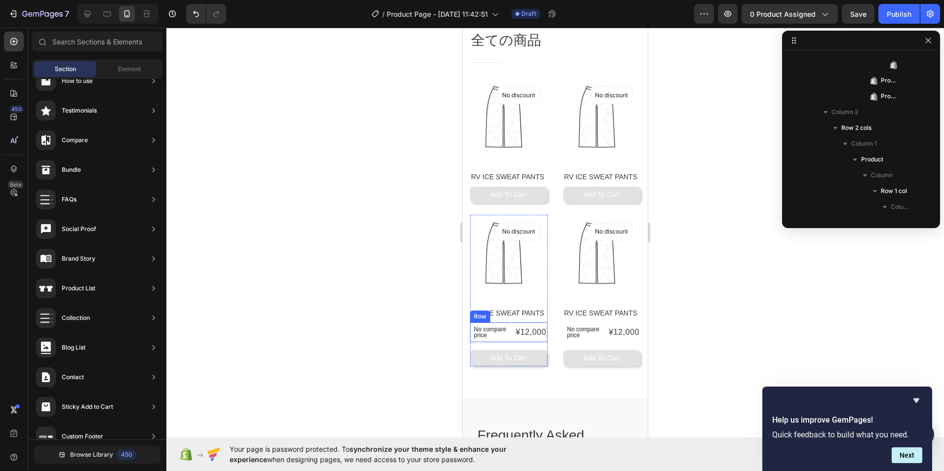
click at [538, 337] on div "¥12,000 Product Price Product Price" at bounding box center [530, 332] width 33 height 20
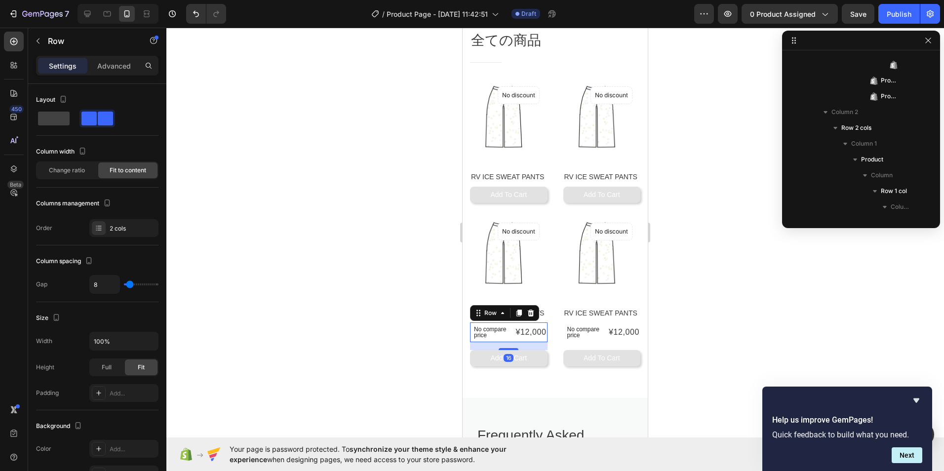
scroll to position [1064, 0]
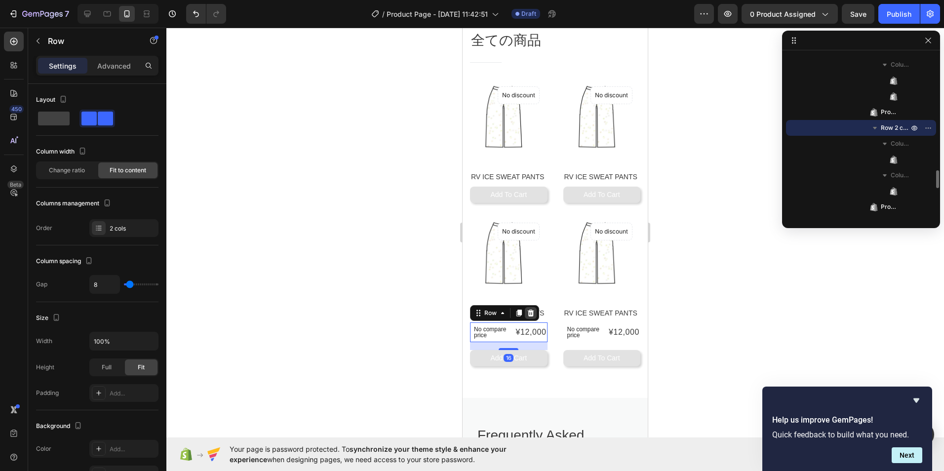
click at [532, 309] on icon at bounding box center [531, 313] width 8 height 8
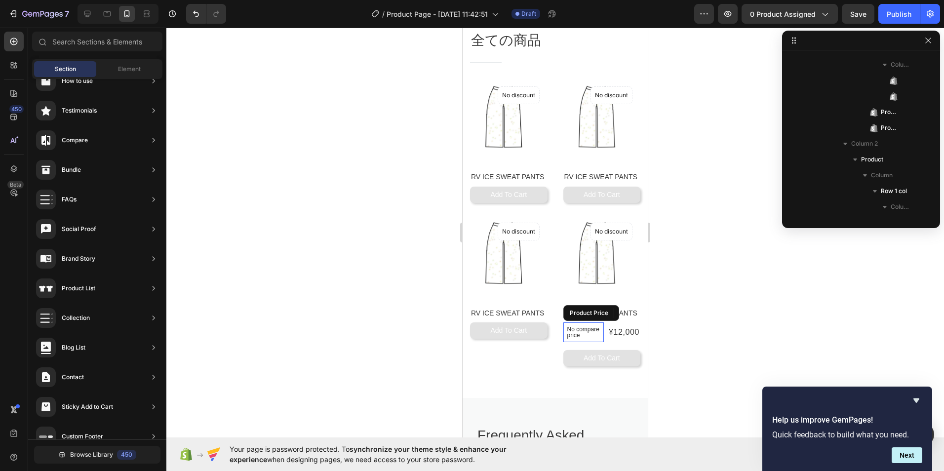
click at [589, 335] on p "No compare price" at bounding box center [583, 332] width 33 height 12
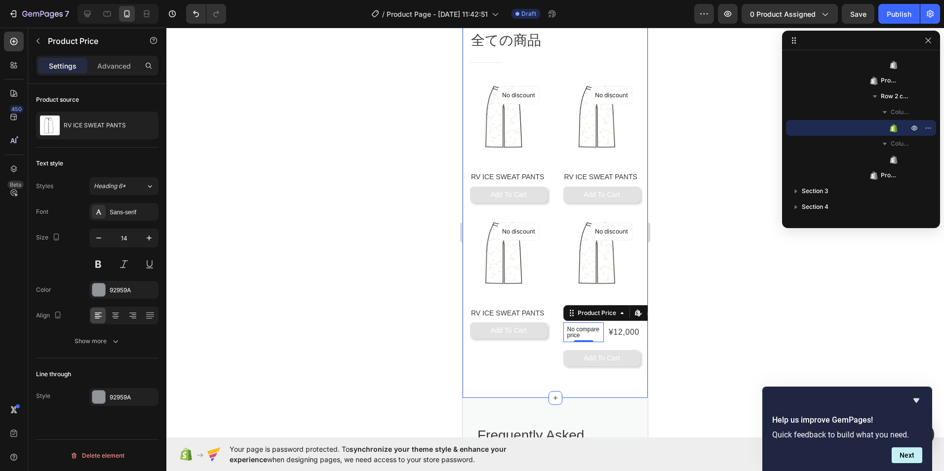
click at [633, 338] on div "全ての商品 Heading Title Line Row Product Images No discount Not be displayed when p…" at bounding box center [555, 198] width 185 height 399
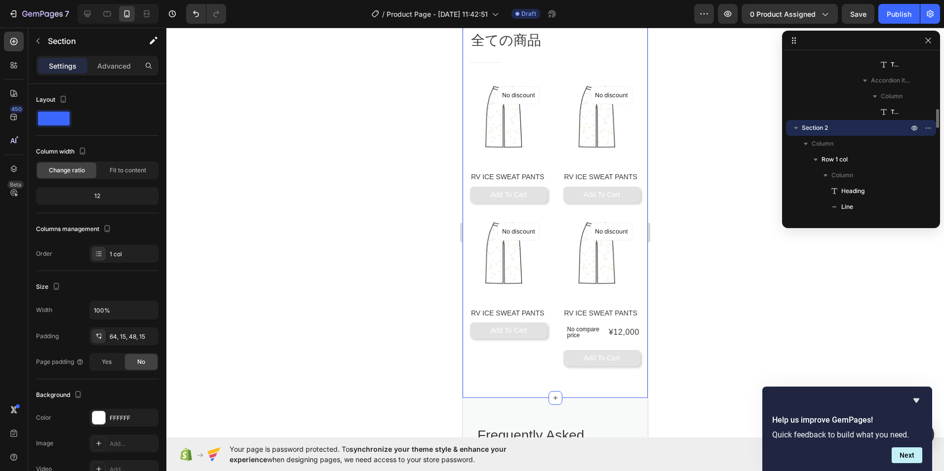
drag, startPoint x: 632, startPoint y: 339, endPoint x: 623, endPoint y: 337, distance: 9.1
click at [631, 338] on div "¥12,000 Product Price Product Price" at bounding box center [624, 332] width 33 height 20
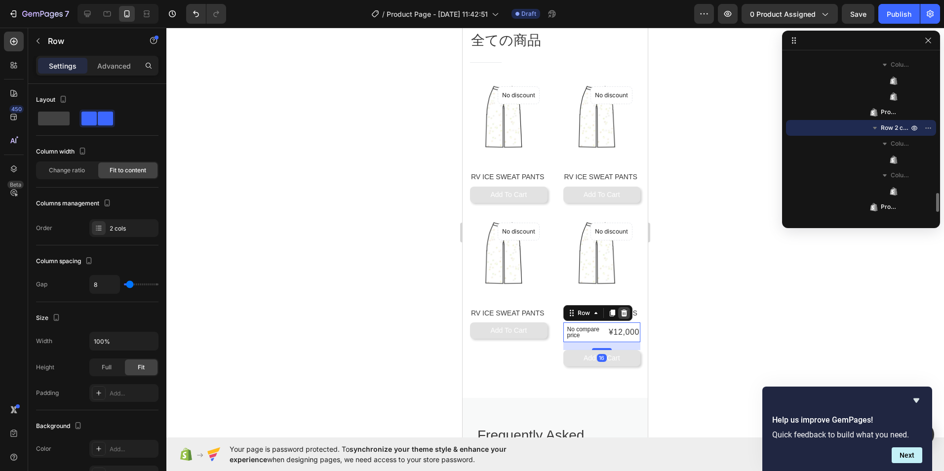
click at [622, 309] on icon at bounding box center [624, 313] width 8 height 8
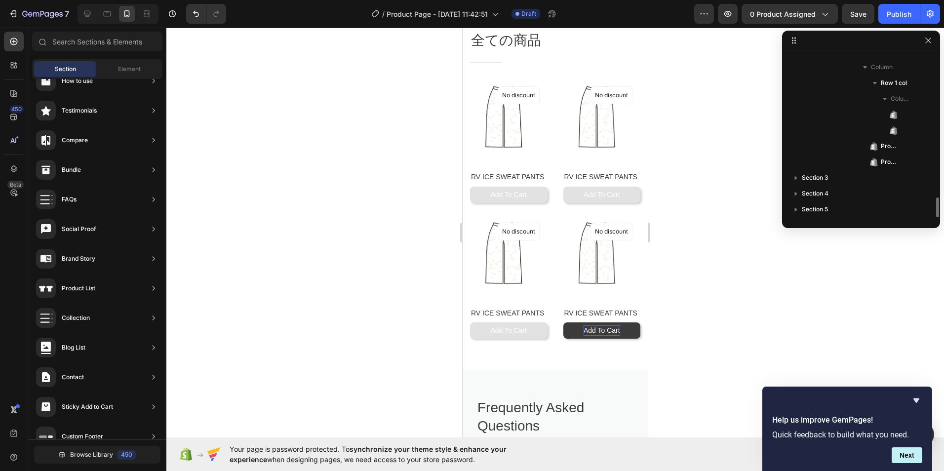
scroll to position [1172, 0]
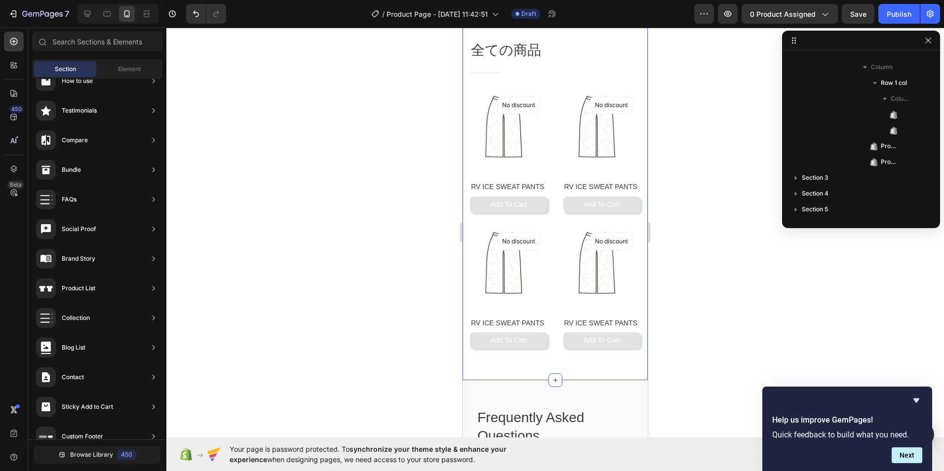
select select "L"
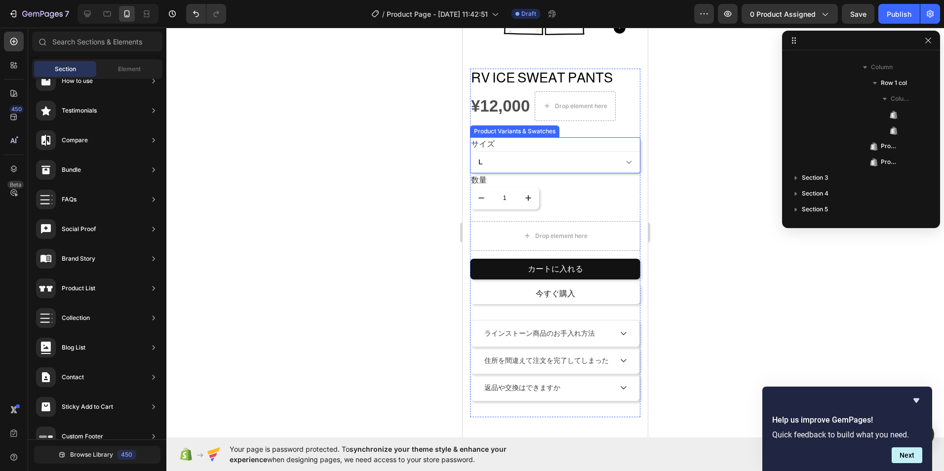
scroll to position [197, 0]
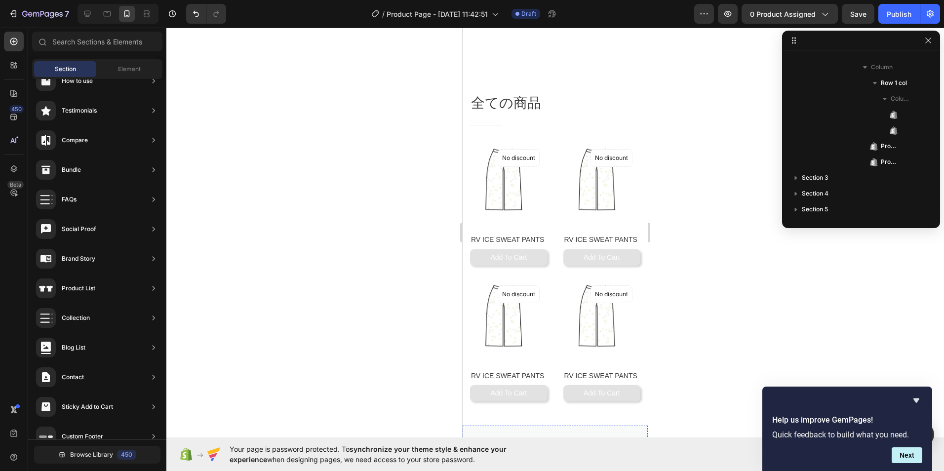
select select "L"
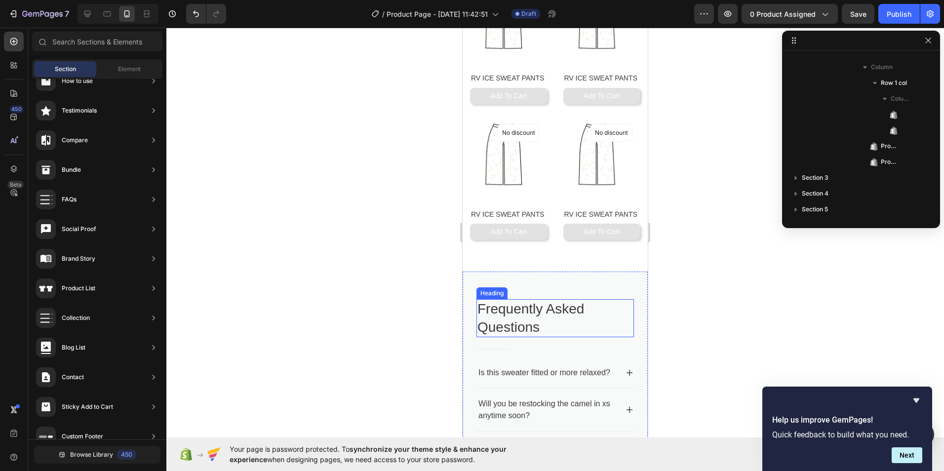
scroll to position [839, 0]
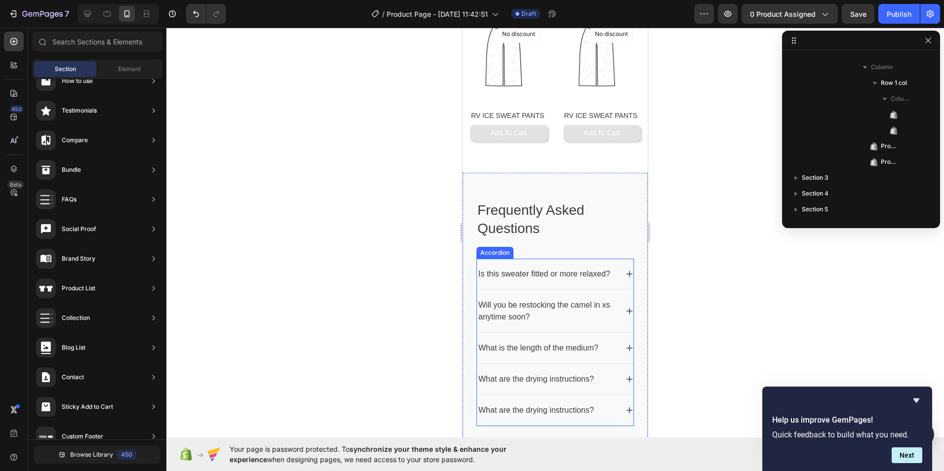
click at [625, 270] on icon at bounding box center [629, 274] width 8 height 8
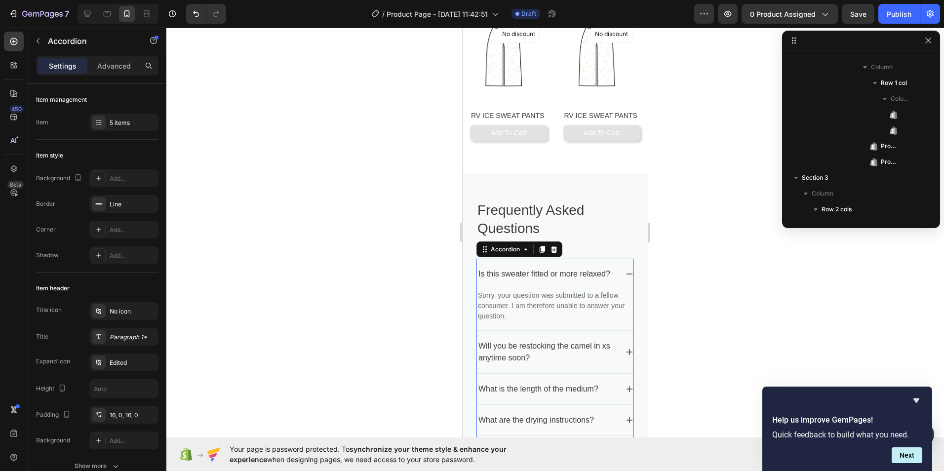
scroll to position [1298, 0]
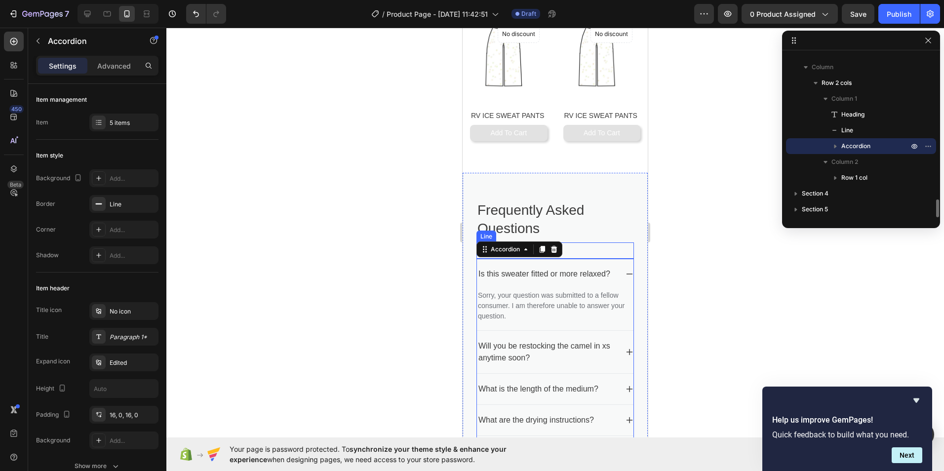
click at [622, 211] on p "Frequently Asked Questions" at bounding box center [554, 219] width 155 height 36
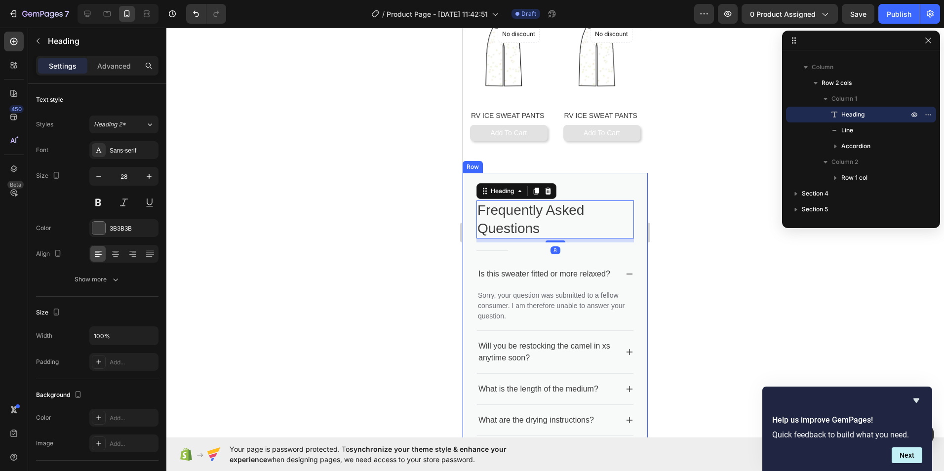
click at [619, 178] on div "Frequently Asked Questions Heading 8 Title Line Is this sweater fitted or more …" at bounding box center [555, 458] width 185 height 570
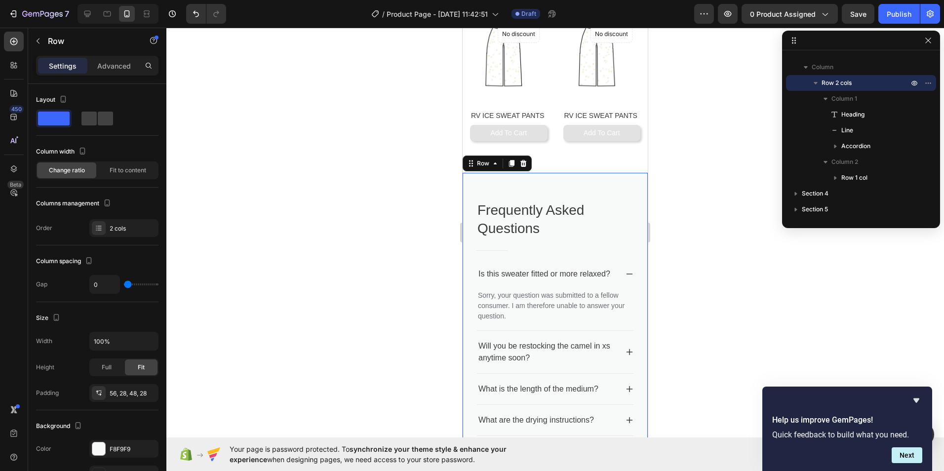
click at [523, 160] on icon at bounding box center [523, 163] width 6 height 7
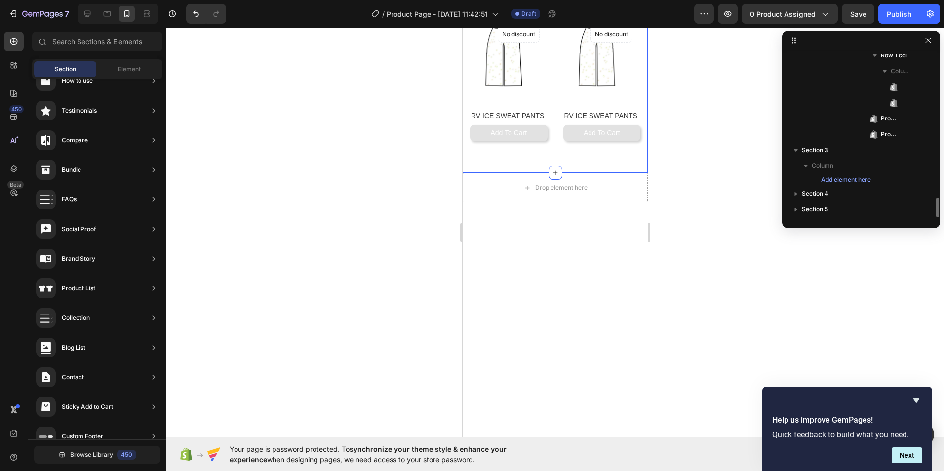
scroll to position [1200, 0]
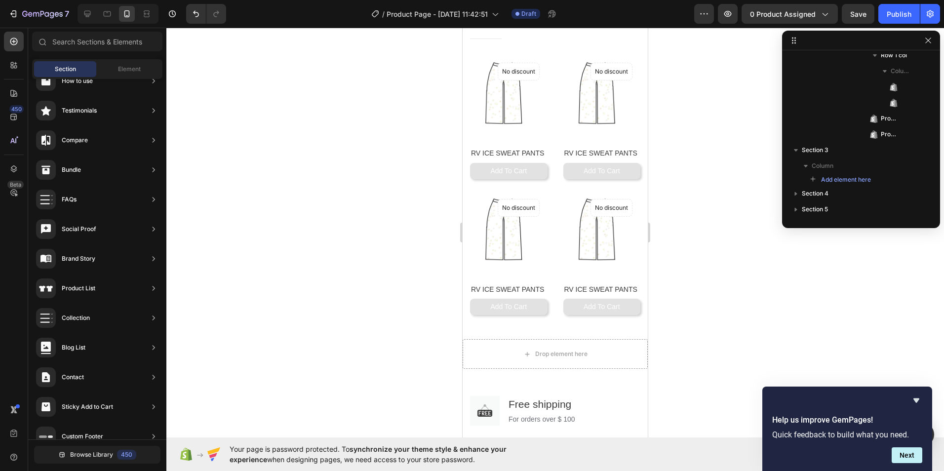
select select "L"
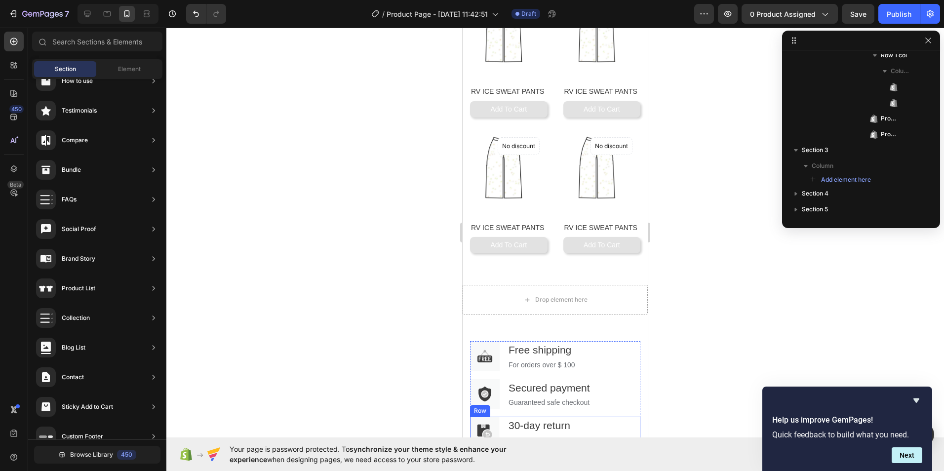
scroll to position [863, 0]
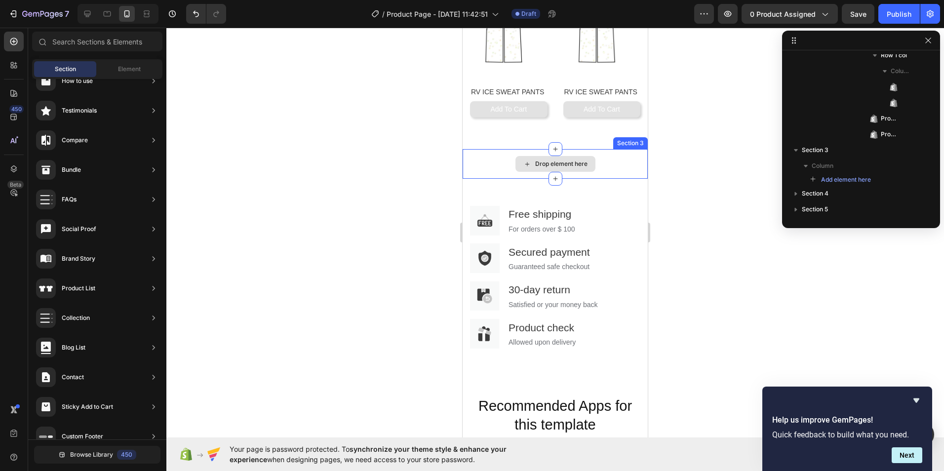
click at [608, 160] on div "Drop element here" at bounding box center [555, 164] width 185 height 30
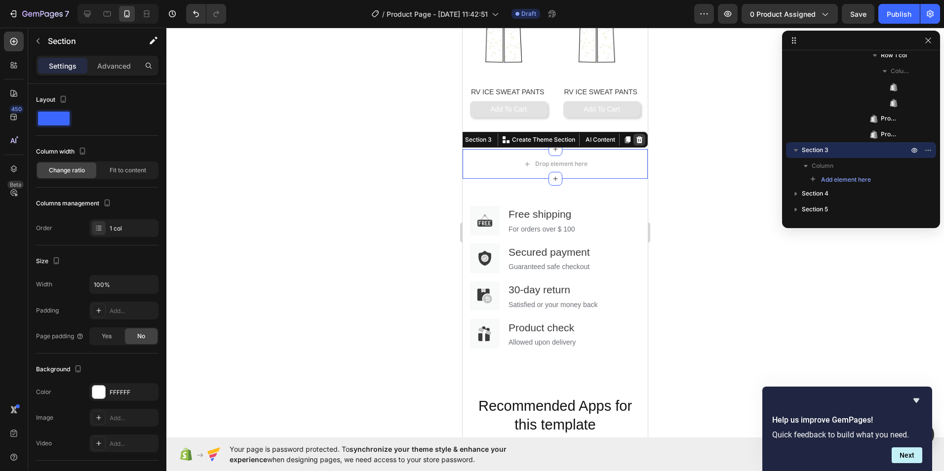
click at [635, 136] on icon at bounding box center [639, 140] width 8 height 8
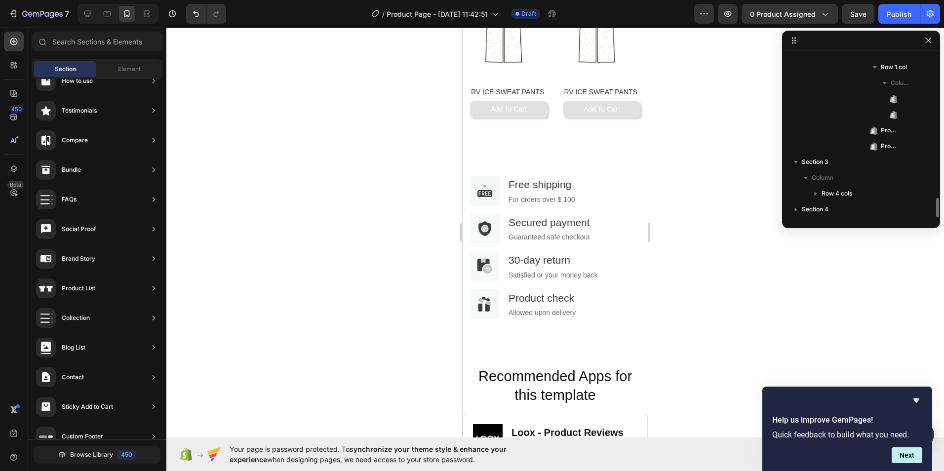
scroll to position [1188, 0]
click at [633, 188] on div "Image Free shipping Text block For orders over $ 100 Text block Row Image Secur…" at bounding box center [555, 249] width 185 height 201
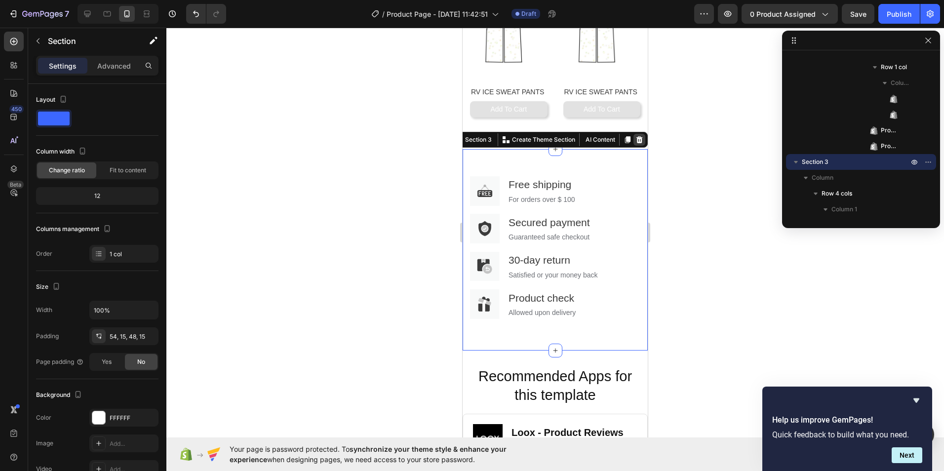
click at [635, 136] on icon at bounding box center [639, 140] width 8 height 8
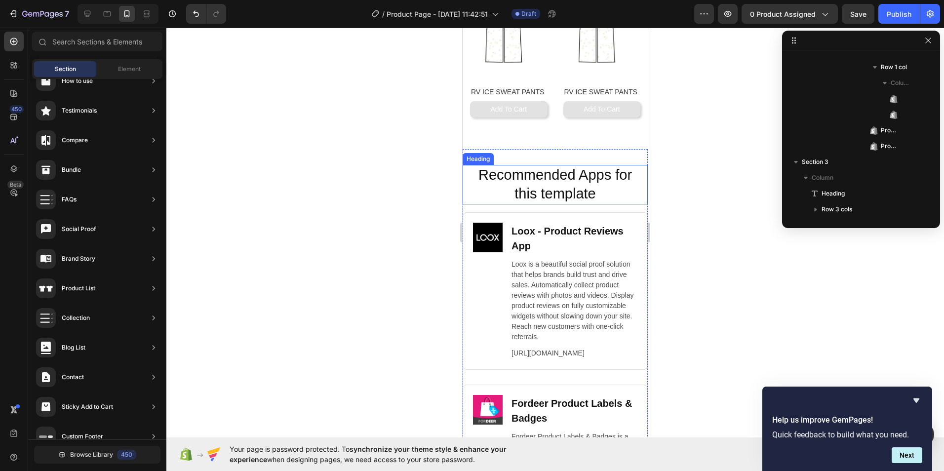
click at [629, 187] on h2 "Recommended Apps for this template" at bounding box center [554, 184] width 165 height 39
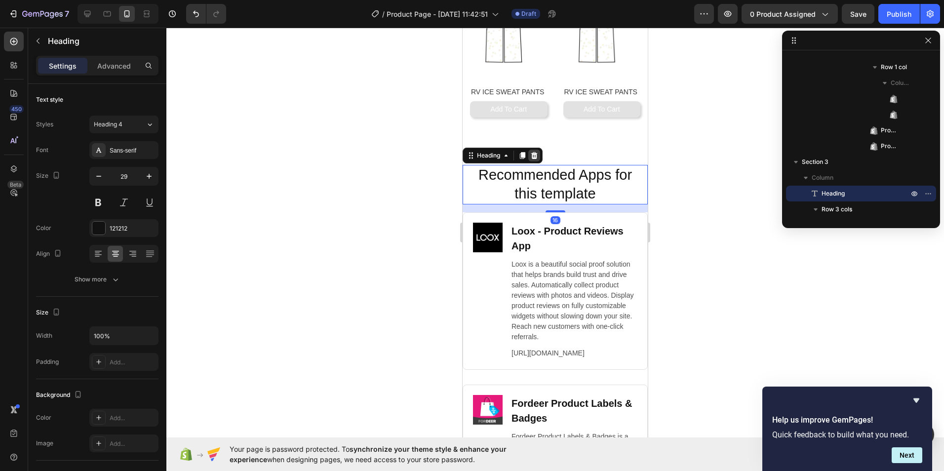
click at [530, 150] on div at bounding box center [534, 156] width 12 height 12
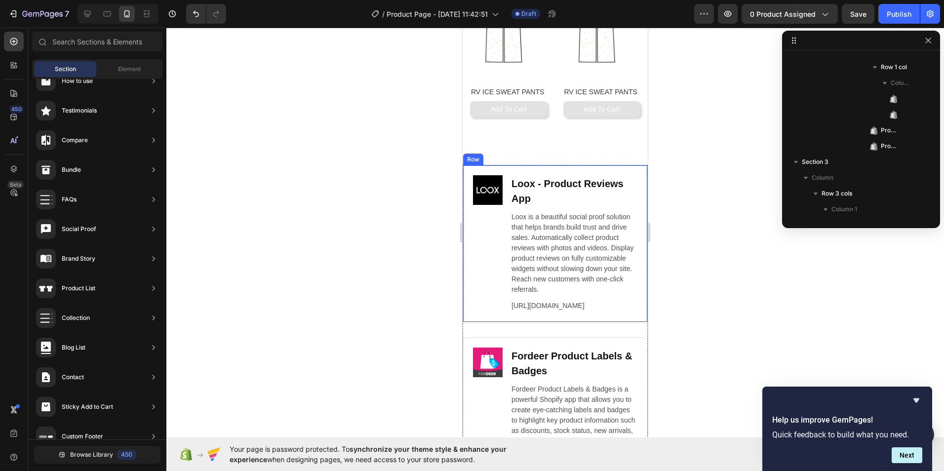
click at [639, 170] on div "Image Loox ‑ Product Reviews App Heading Loox is a beautiful social proof solut…" at bounding box center [555, 243] width 185 height 157
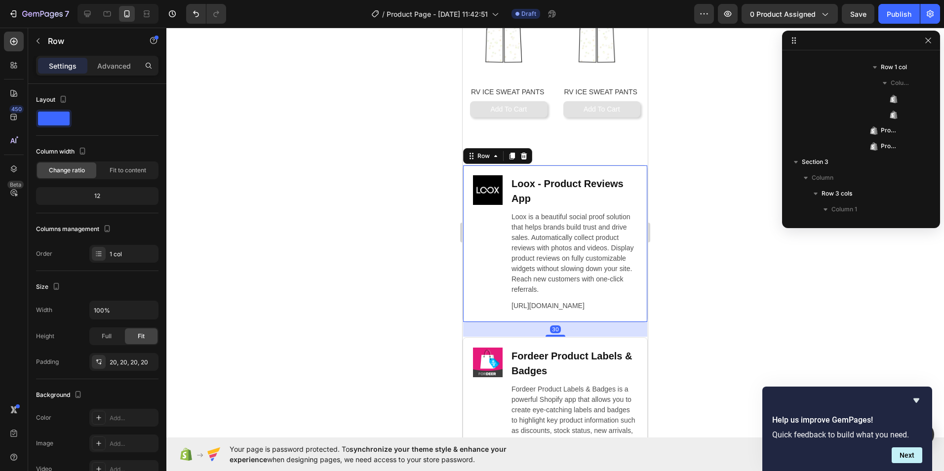
scroll to position [1285, 0]
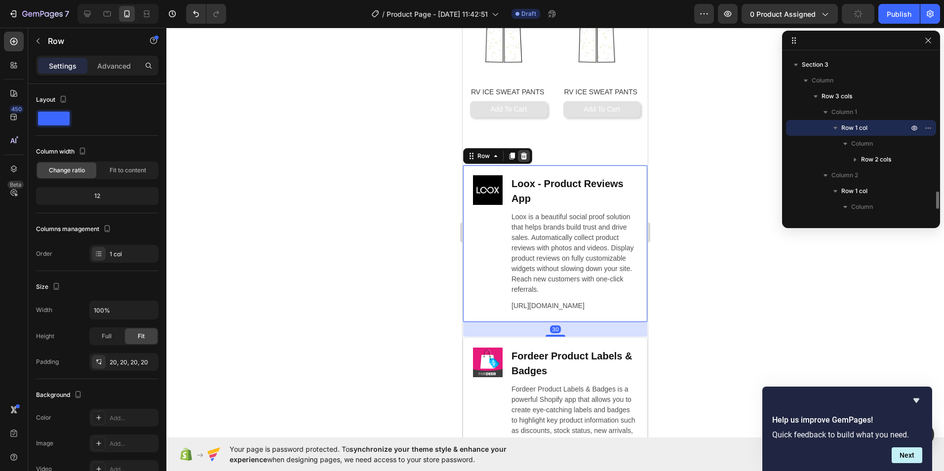
click at [522, 153] on icon at bounding box center [524, 156] width 6 height 7
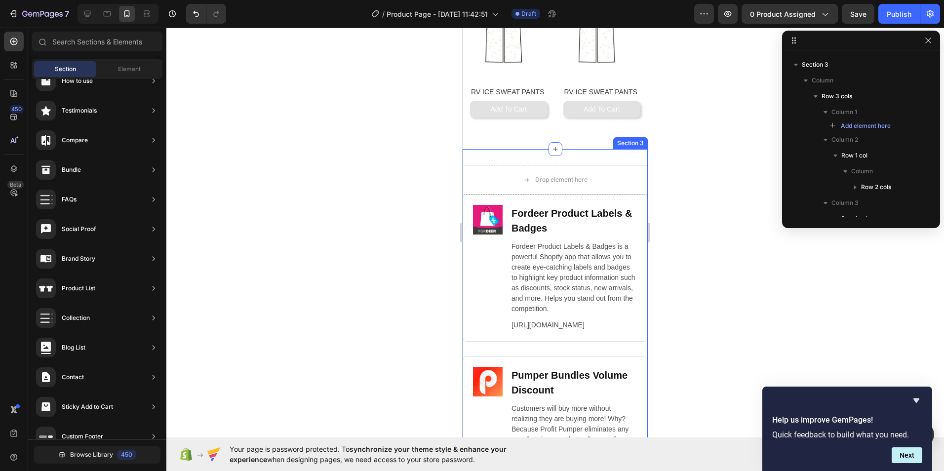
click at [628, 154] on div "Drop element here Image Fordeer Product Labels & Badges Heading Fordeer Product…" at bounding box center [555, 345] width 185 height 393
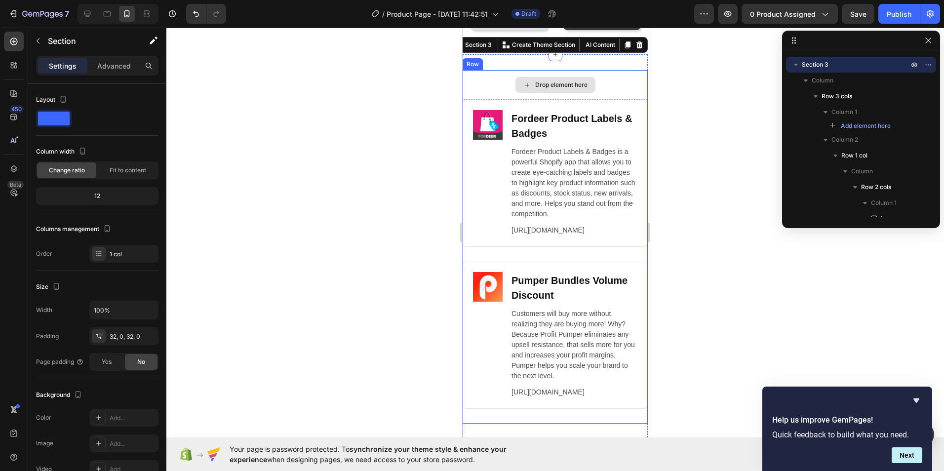
scroll to position [863, 0]
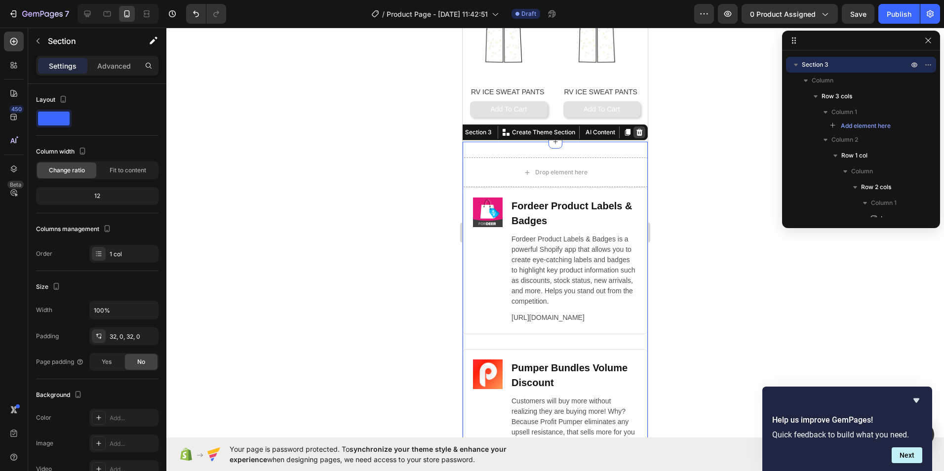
click at [635, 134] on icon at bounding box center [639, 132] width 8 height 8
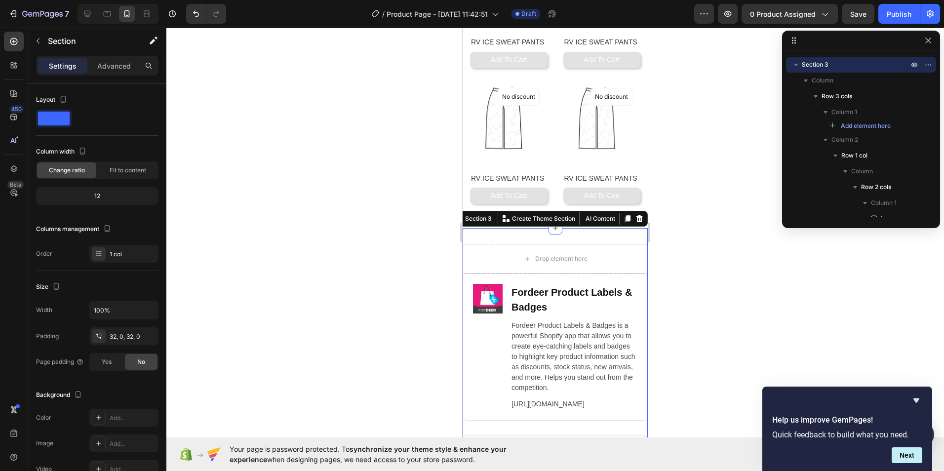
scroll to position [1125, 0]
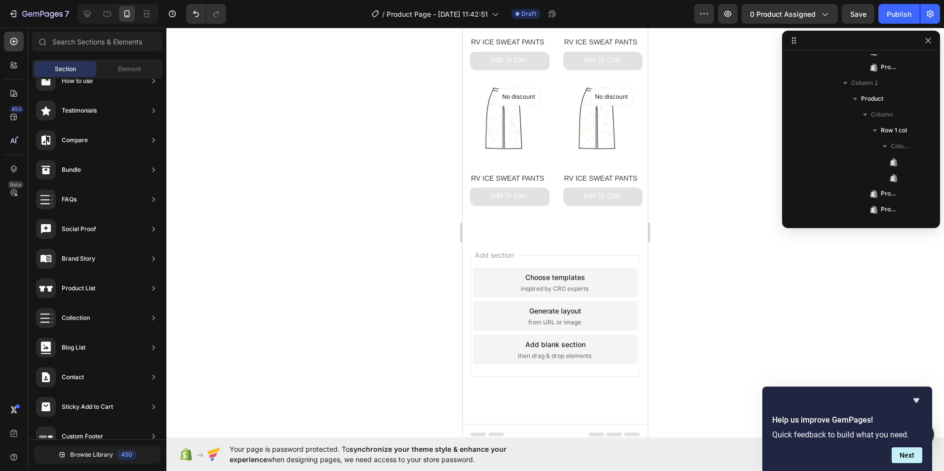
click at [636, 272] on div "Add section Choose templates inspired by CRO experts Generate layout from URL o…" at bounding box center [555, 329] width 185 height 189
click at [628, 256] on div "Add section Choose templates inspired by CRO experts Generate layout from URL o…" at bounding box center [554, 315] width 169 height 121
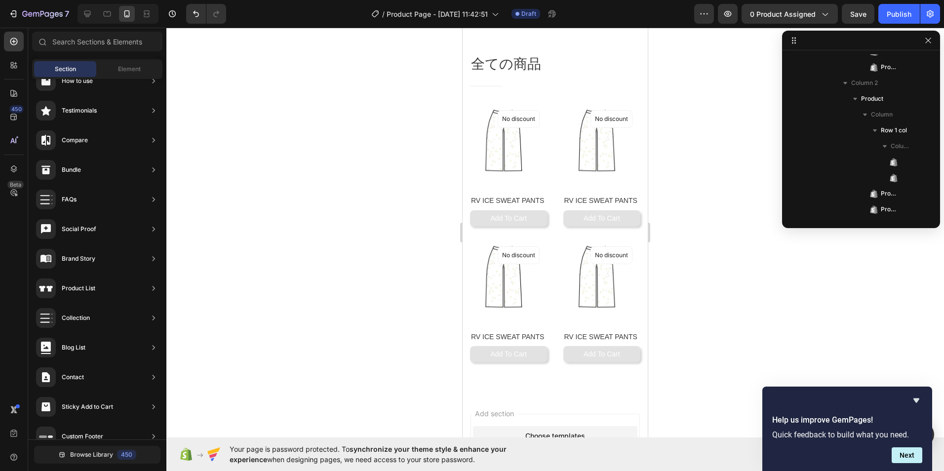
select select "L"
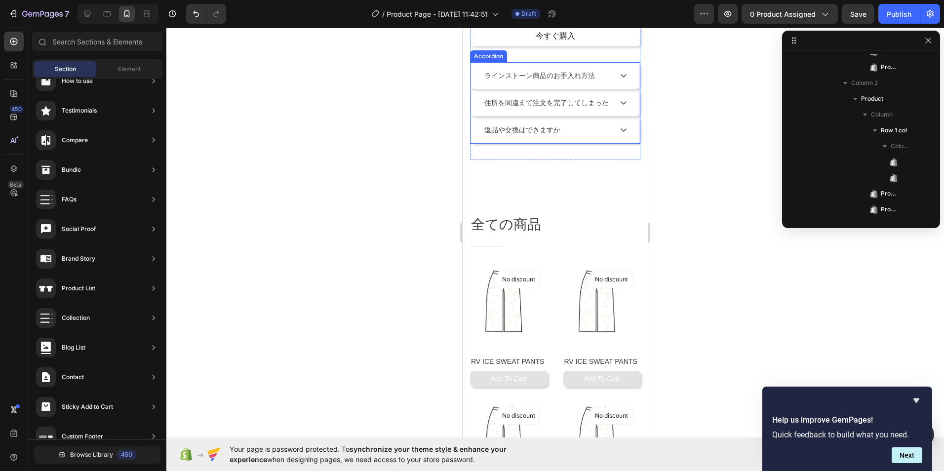
scroll to position [494, 0]
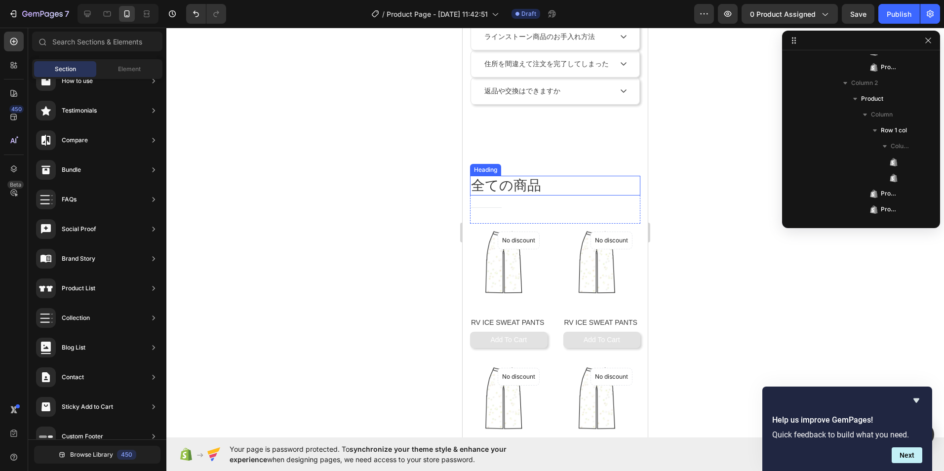
click at [505, 194] on h2 "全ての商品" at bounding box center [555, 186] width 170 height 20
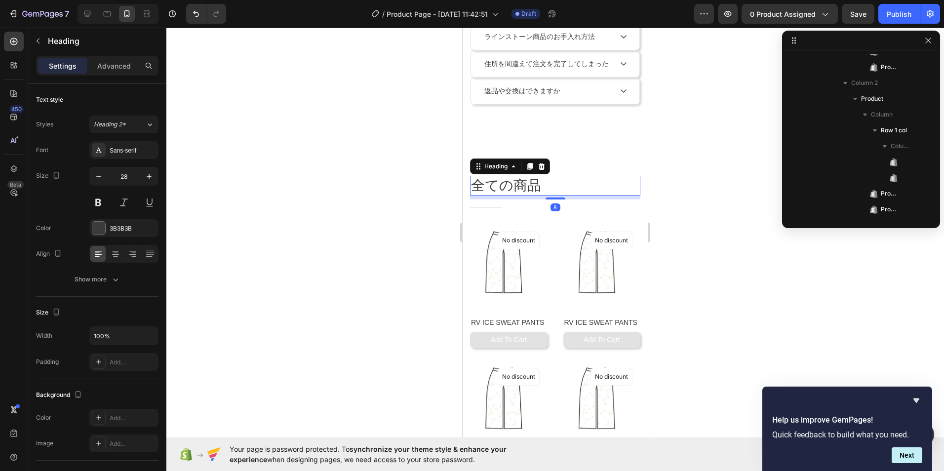
scroll to position [543, 0]
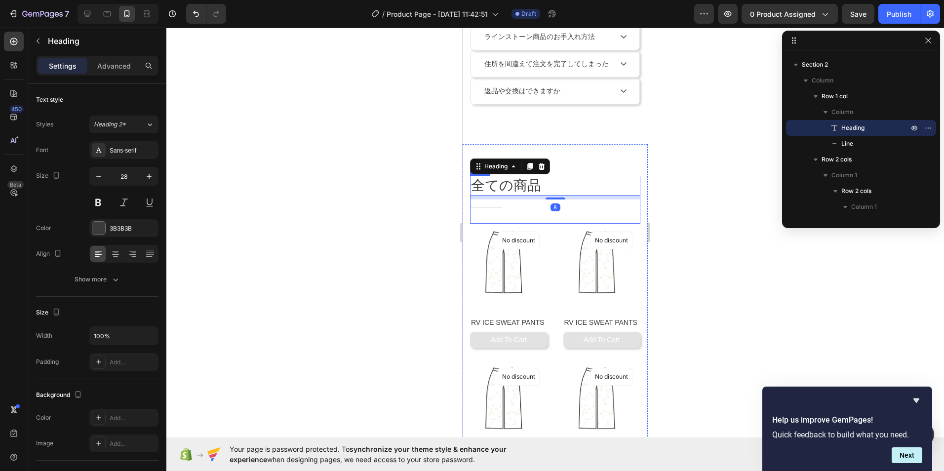
click at [489, 221] on div "全ての商品 Heading 8 Title Line" at bounding box center [555, 200] width 170 height 48
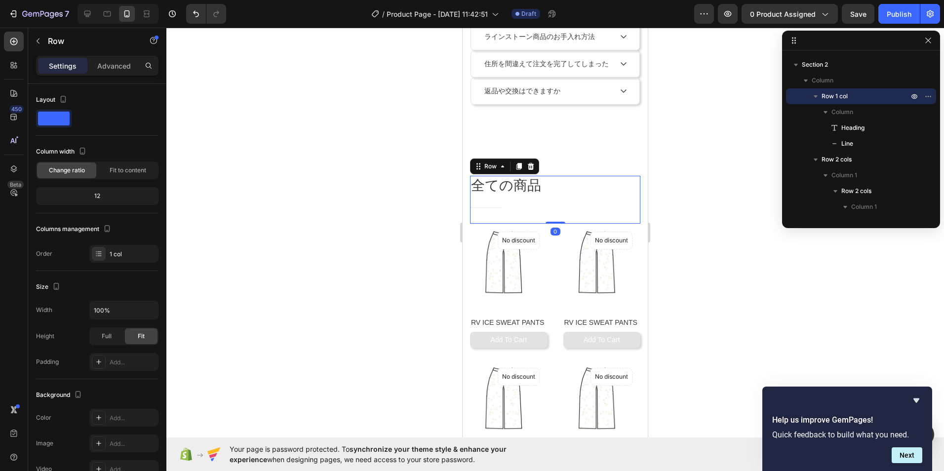
drag, startPoint x: 555, startPoint y: 224, endPoint x: 554, endPoint y: 207, distance: 16.3
click at [554, 207] on div "全ての商品 Heading Title Line Row 0" at bounding box center [555, 200] width 170 height 48
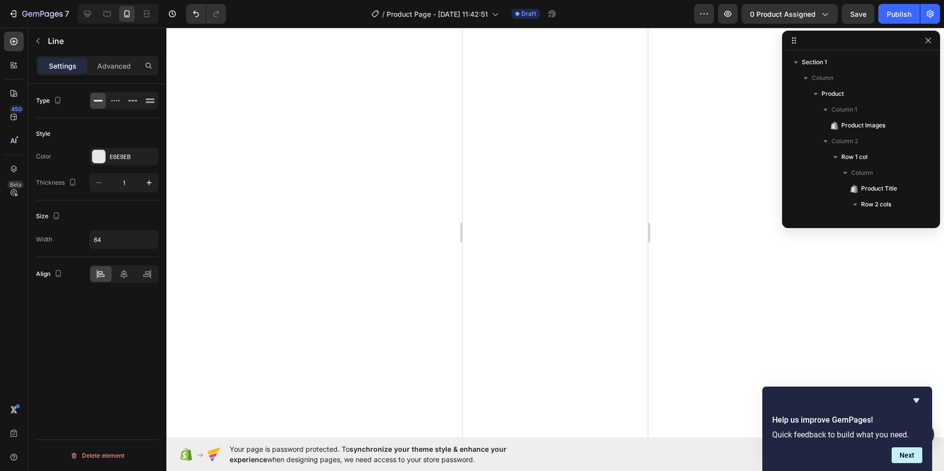
select select "L"
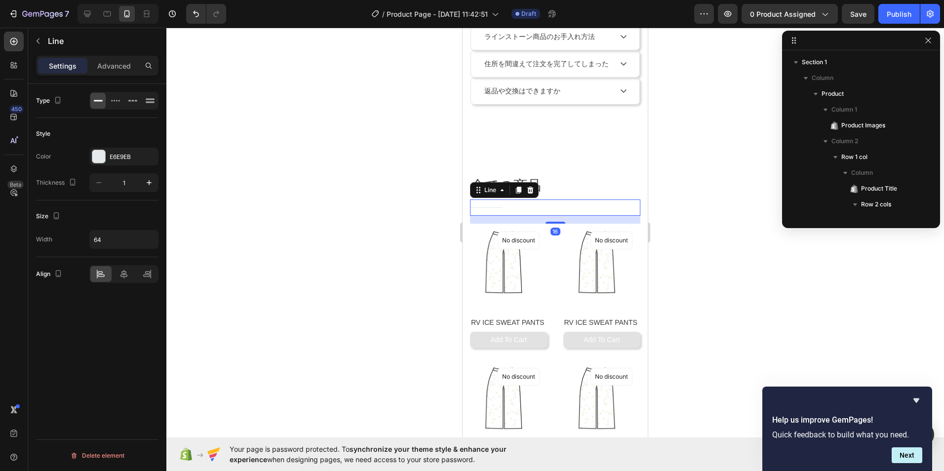
scroll to position [543, 0]
click at [531, 194] on icon at bounding box center [530, 190] width 6 height 7
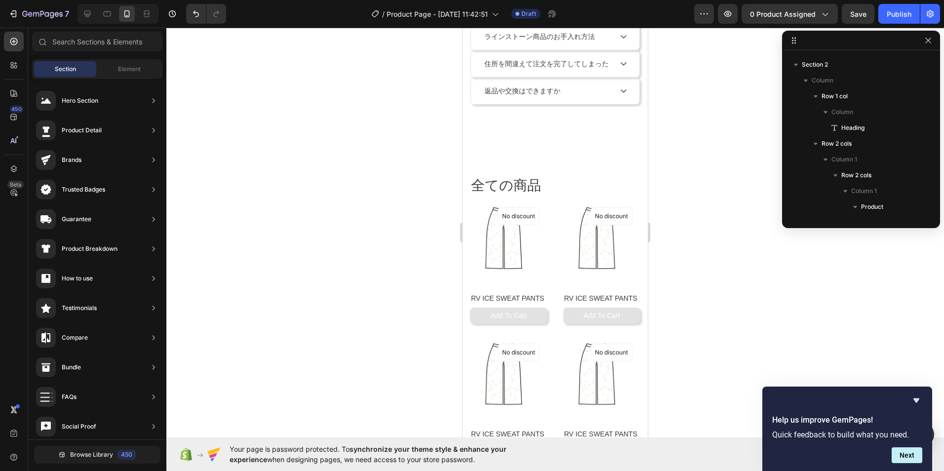
click at [661, 191] on div at bounding box center [554, 249] width 777 height 443
click at [529, 157] on div "全ての商品 Heading Row Product Images No discount Not be displayed when published Pr…" at bounding box center [555, 318] width 185 height 348
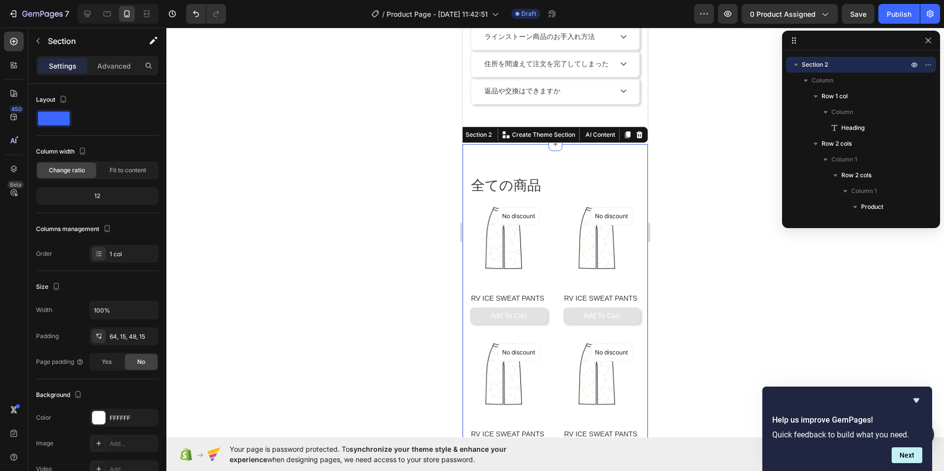
click at [436, 157] on div at bounding box center [554, 249] width 777 height 443
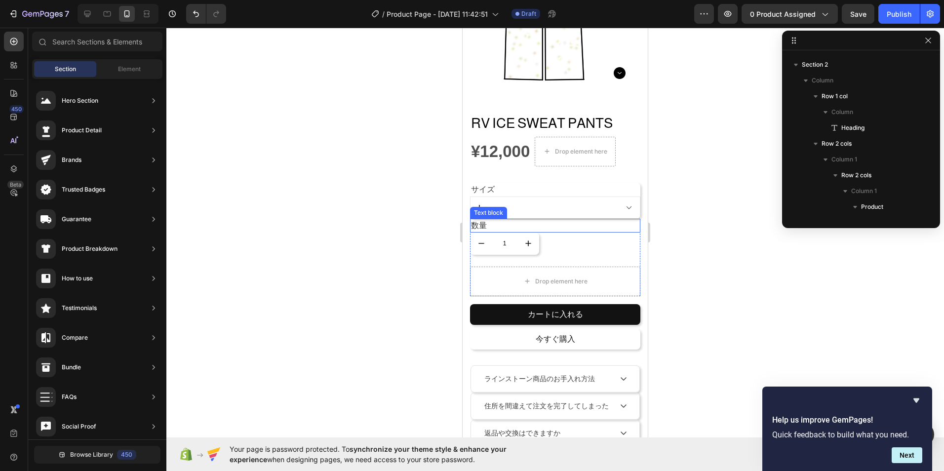
scroll to position [148, 0]
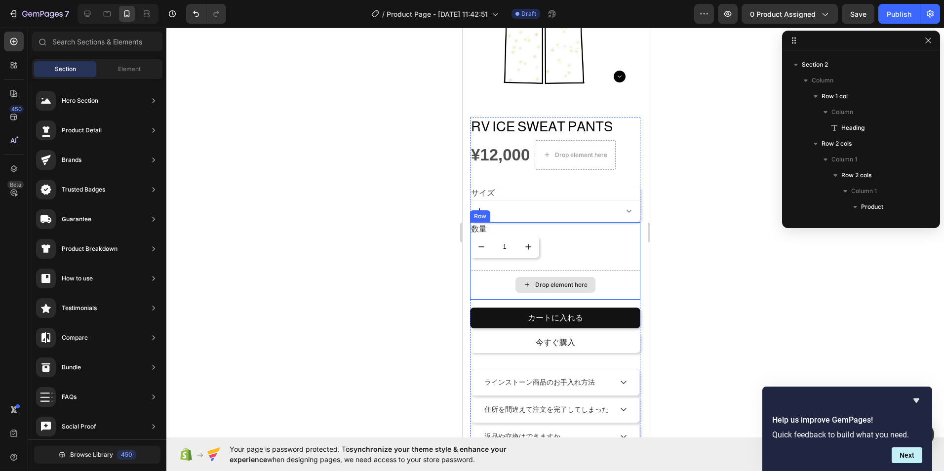
click at [616, 283] on div "Drop element here" at bounding box center [555, 285] width 170 height 30
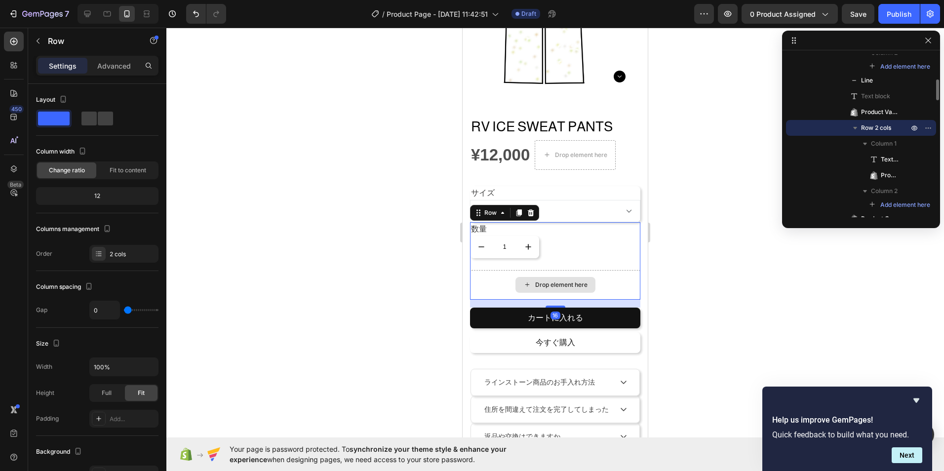
click at [606, 277] on div "Drop element here" at bounding box center [555, 285] width 170 height 30
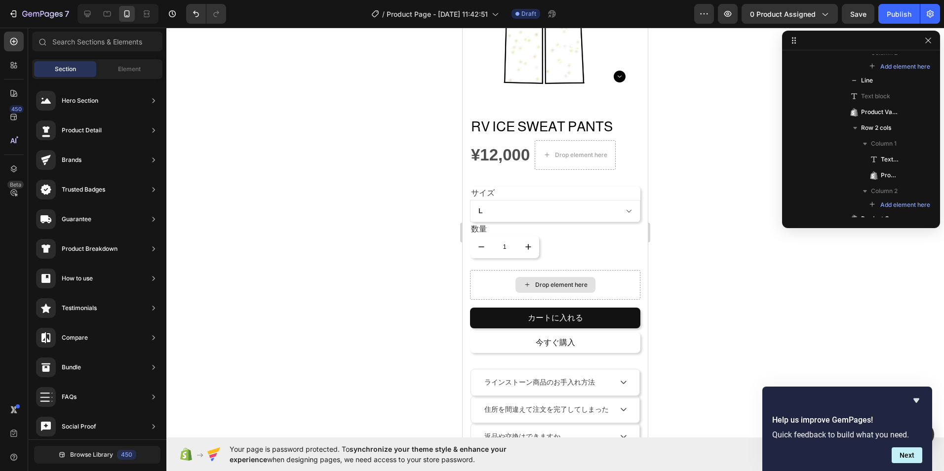
click at [575, 277] on div "Drop element here" at bounding box center [555, 285] width 80 height 16
click at [554, 281] on div "Drop element here" at bounding box center [561, 285] width 52 height 8
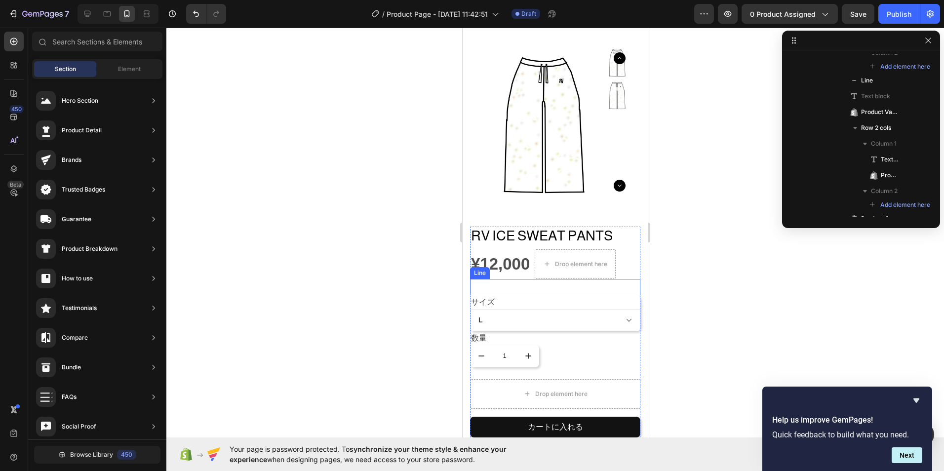
scroll to position [0, 0]
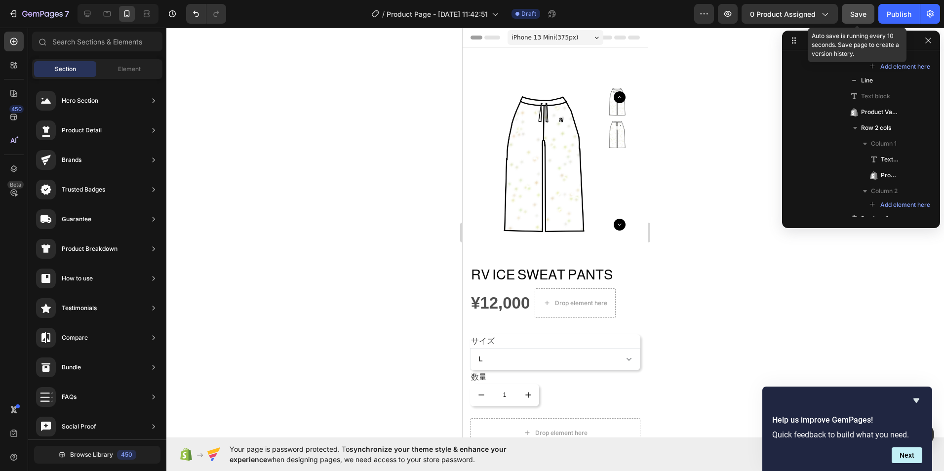
click at [857, 16] on span "Save" at bounding box center [858, 14] width 16 height 8
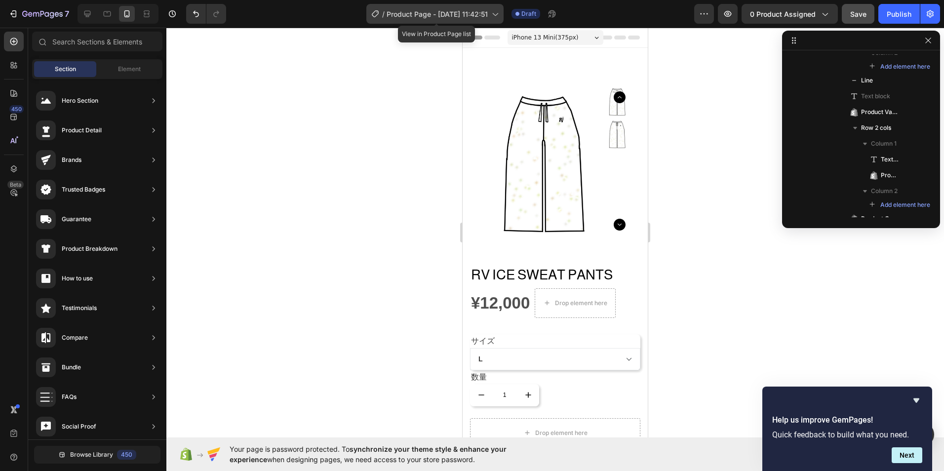
click at [470, 12] on span "Product Page - [DATE] 11:42:51" at bounding box center [437, 14] width 101 height 10
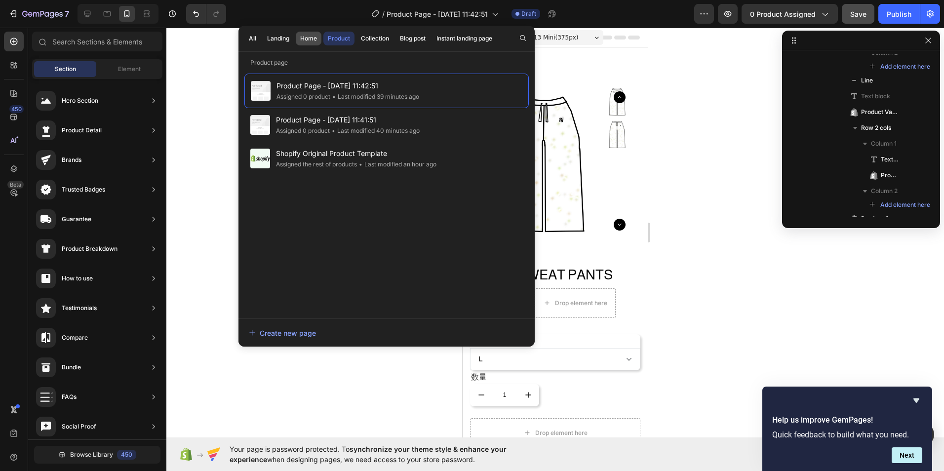
click at [313, 38] on div "Home" at bounding box center [308, 38] width 17 height 9
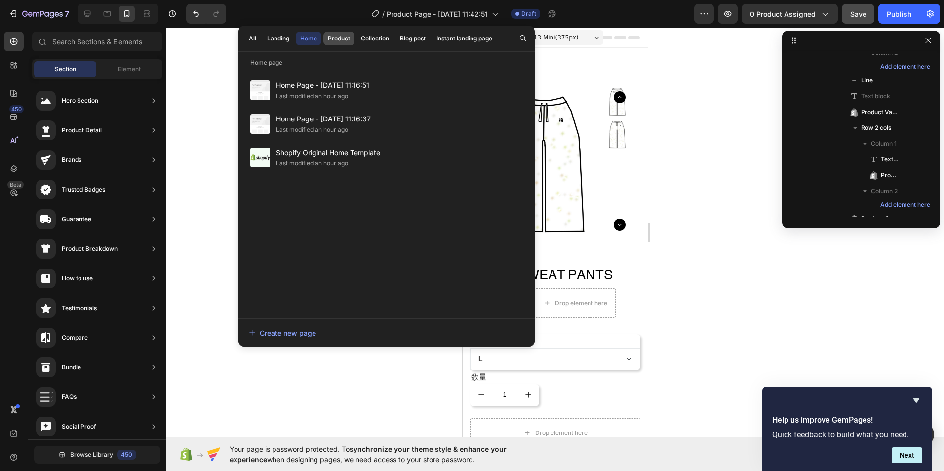
click at [339, 40] on div "Product" at bounding box center [339, 38] width 22 height 9
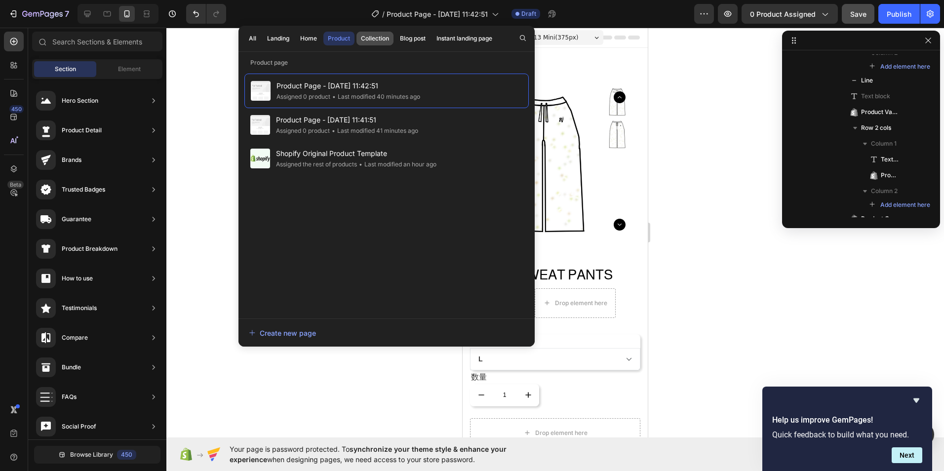
click at [380, 33] on button "Collection" at bounding box center [374, 39] width 37 height 14
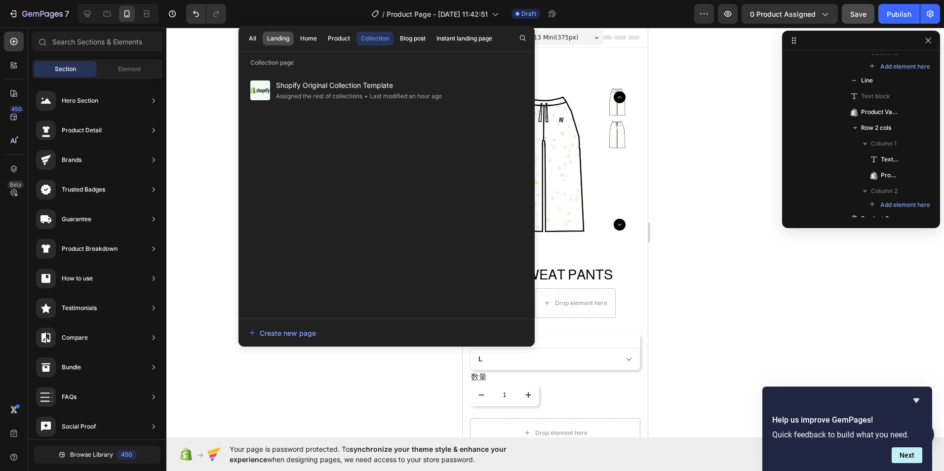
click at [290, 37] on button "Landing" at bounding box center [278, 39] width 31 height 14
click at [303, 41] on div "Home" at bounding box center [308, 38] width 17 height 9
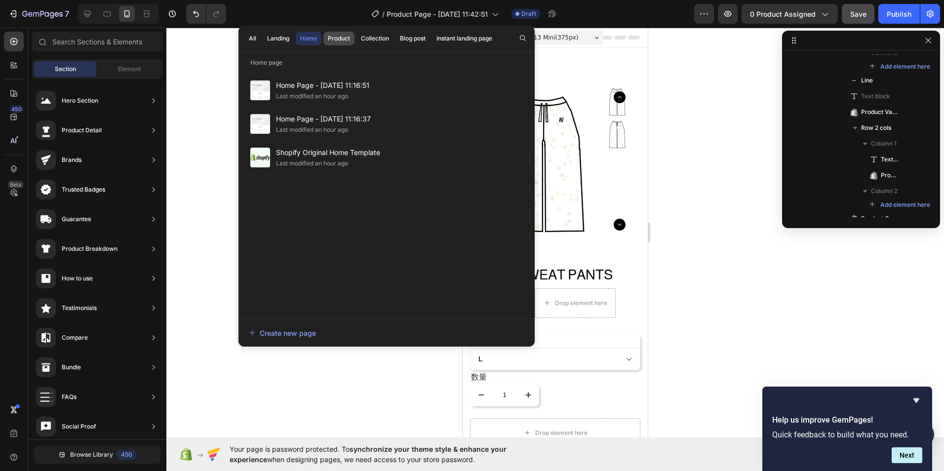
click at [331, 38] on div "Product" at bounding box center [339, 38] width 22 height 9
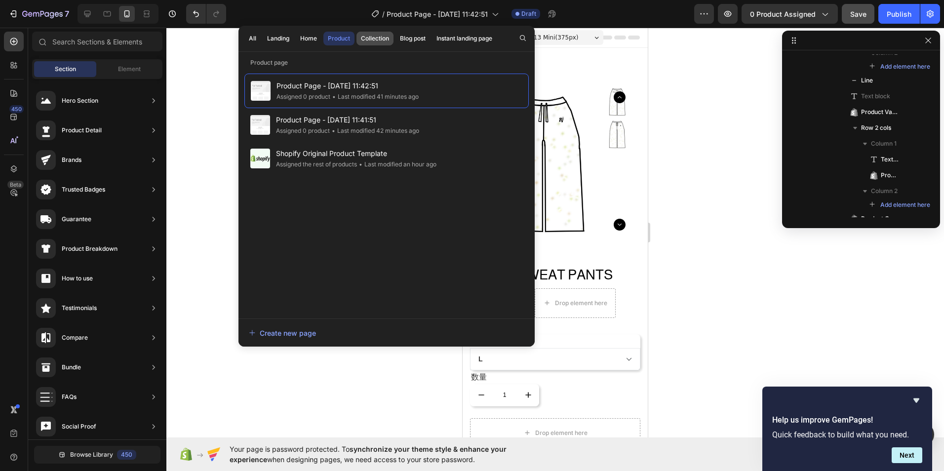
click at [379, 43] on button "Collection" at bounding box center [374, 39] width 37 height 14
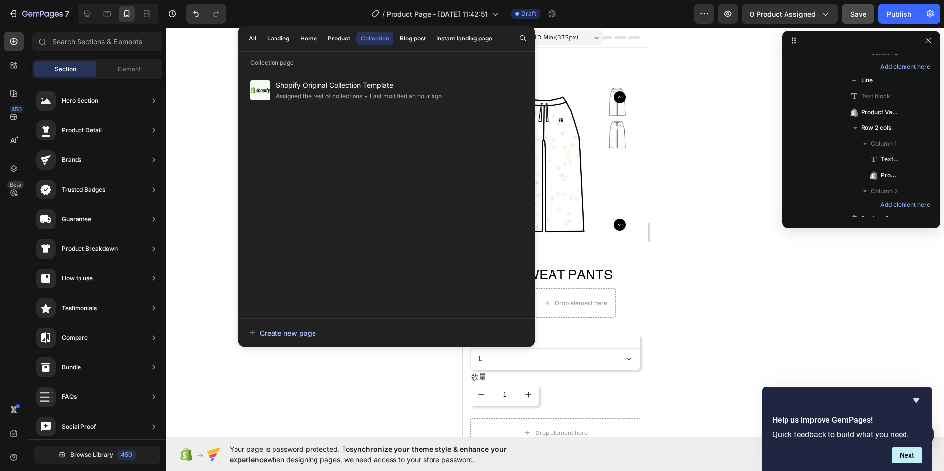
click at [293, 336] on div "Create new page" at bounding box center [282, 333] width 67 height 10
drag, startPoint x: 388, startPoint y: 42, endPoint x: 324, endPoint y: 215, distance: 184.4
click at [324, 215] on div "Shopify Original Collection Template Assigned the rest of collections • Last mo…" at bounding box center [386, 191] width 284 height 235
click at [254, 41] on div "All" at bounding box center [252, 38] width 7 height 9
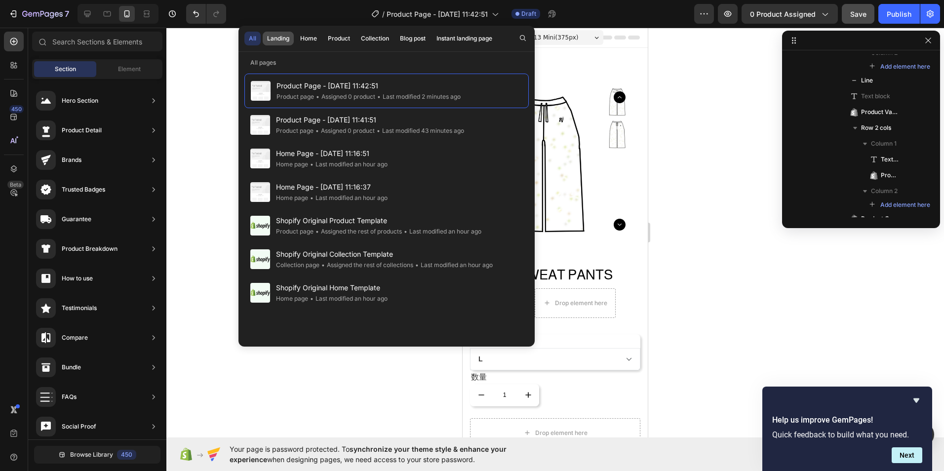
click at [280, 45] on button "Landing" at bounding box center [278, 39] width 31 height 14
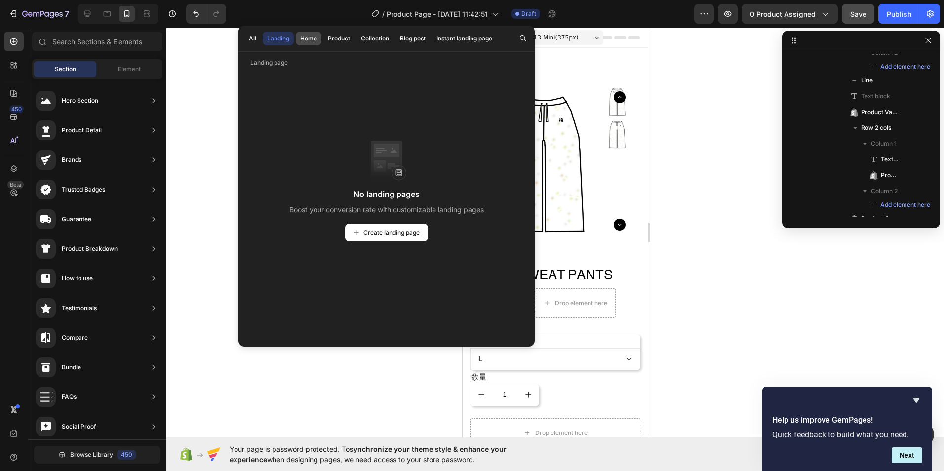
click at [306, 39] on div "Home" at bounding box center [308, 38] width 17 height 9
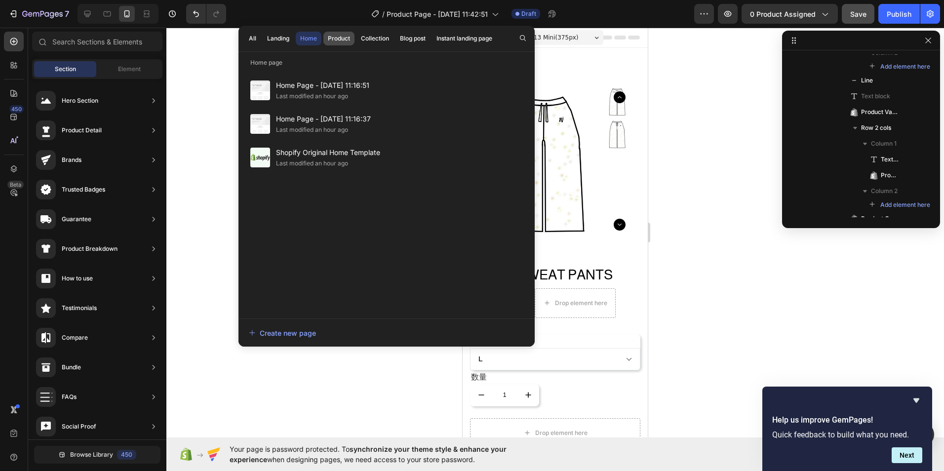
click at [335, 39] on div "Product" at bounding box center [339, 38] width 22 height 9
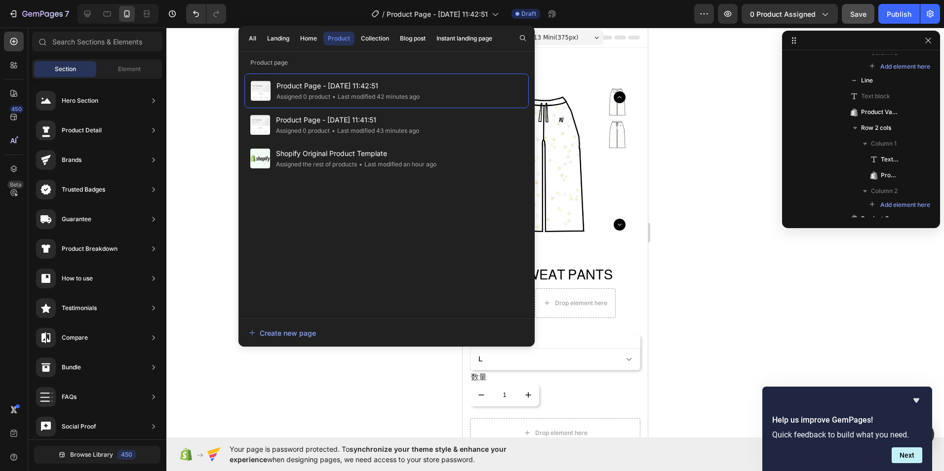
click at [249, 67] on p "Product page" at bounding box center [386, 63] width 296 height 10
click at [220, 78] on div at bounding box center [554, 249] width 777 height 443
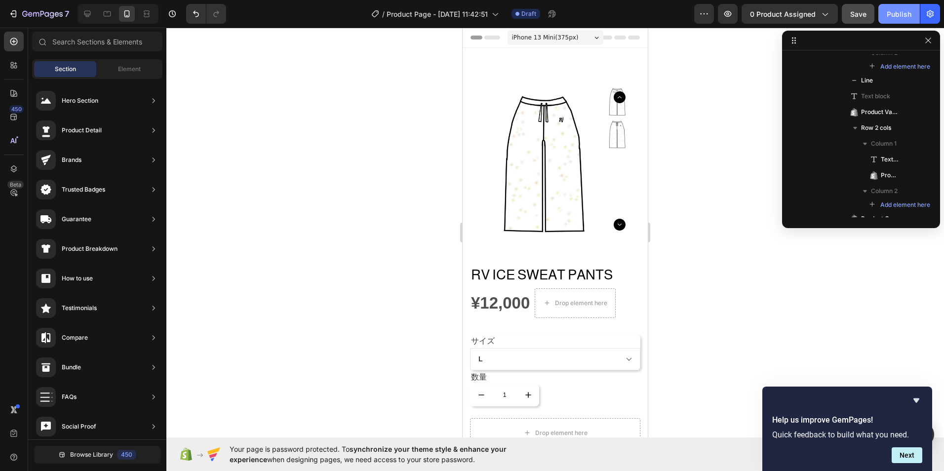
click at [893, 14] on div "Publish" at bounding box center [899, 14] width 25 height 10
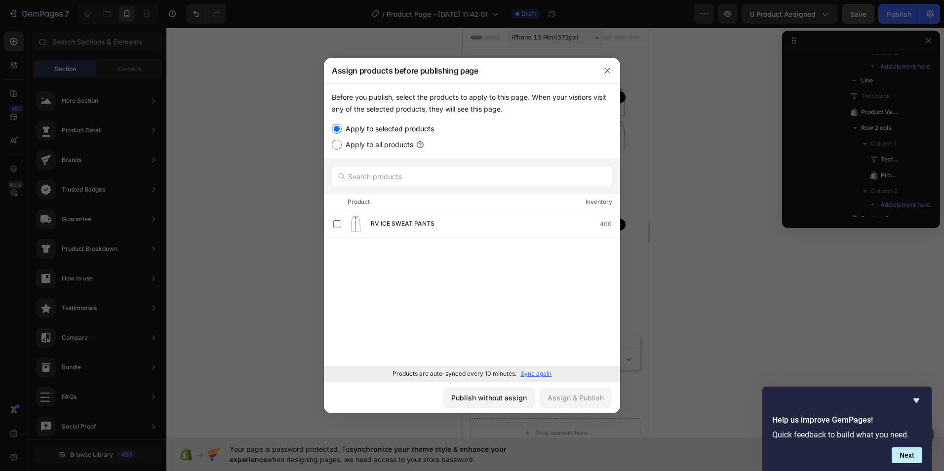
click at [342, 147] on label "Apply to all products" at bounding box center [378, 145] width 72 height 12
click at [342, 147] on input "Apply to all products" at bounding box center [337, 145] width 10 height 10
radio input "true"
click at [556, 398] on div "Assign & Publish" at bounding box center [575, 397] width 56 height 10
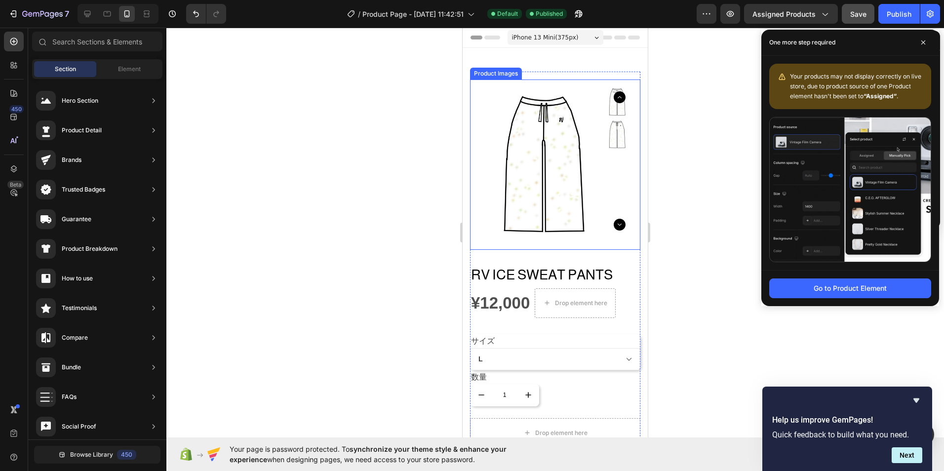
click at [496, 159] on img at bounding box center [555, 164] width 170 height 170
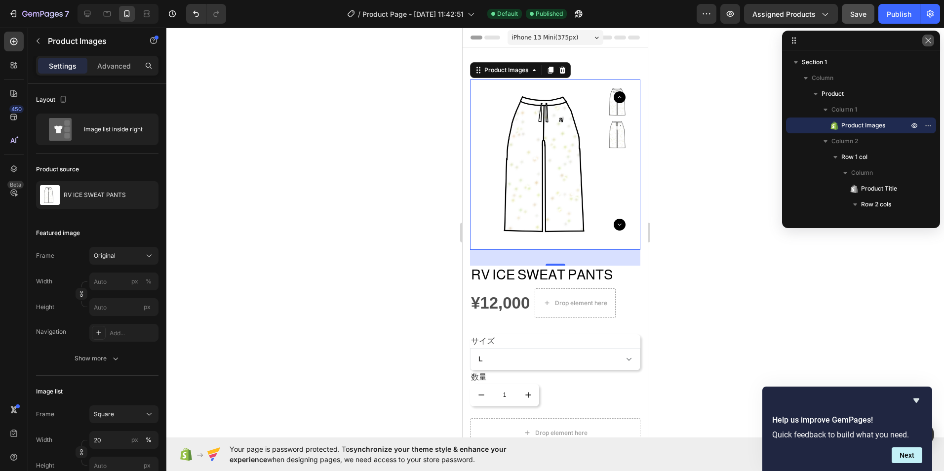
click at [930, 42] on icon "button" at bounding box center [928, 41] width 8 height 8
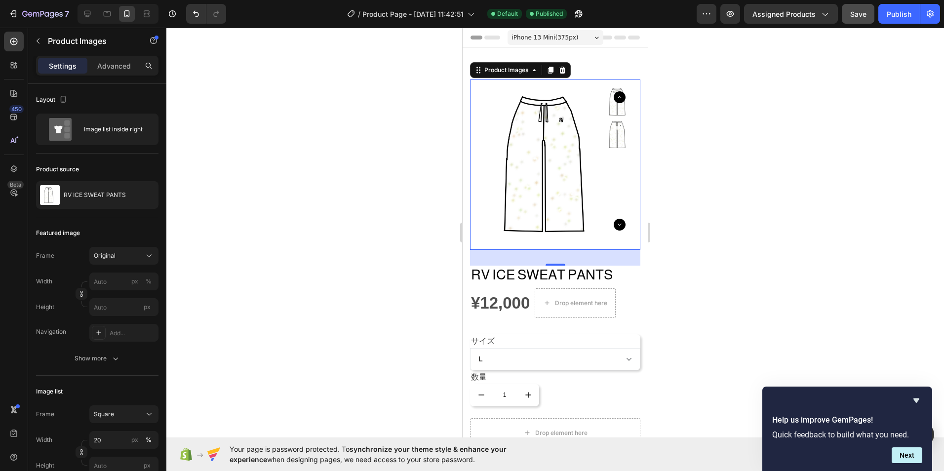
click at [323, 78] on div at bounding box center [554, 249] width 777 height 443
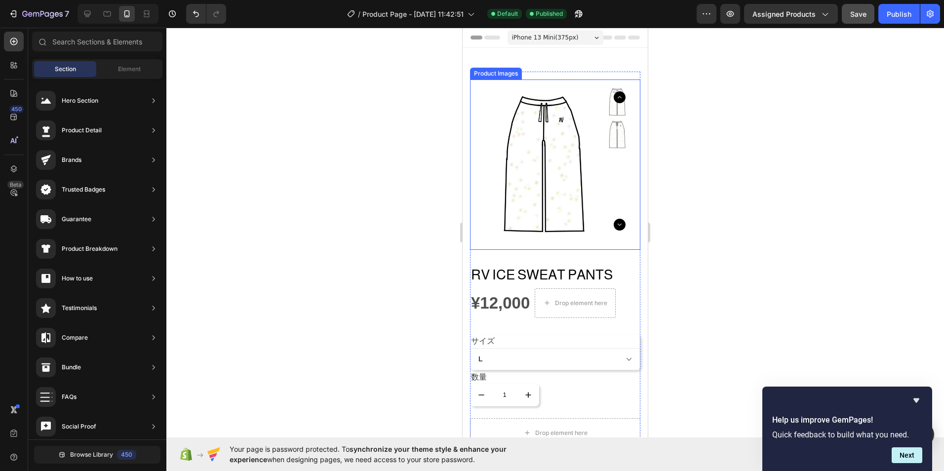
click at [548, 94] on img at bounding box center [555, 164] width 170 height 170
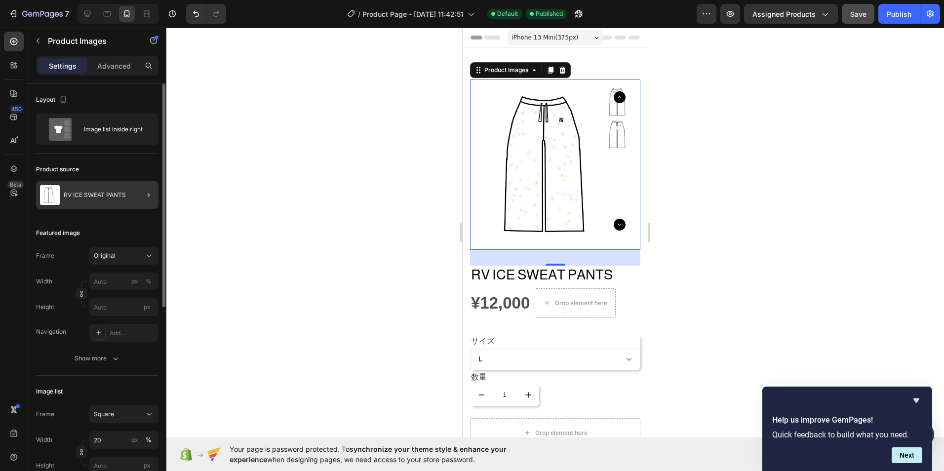
click at [137, 199] on div at bounding box center [145, 195] width 28 height 28
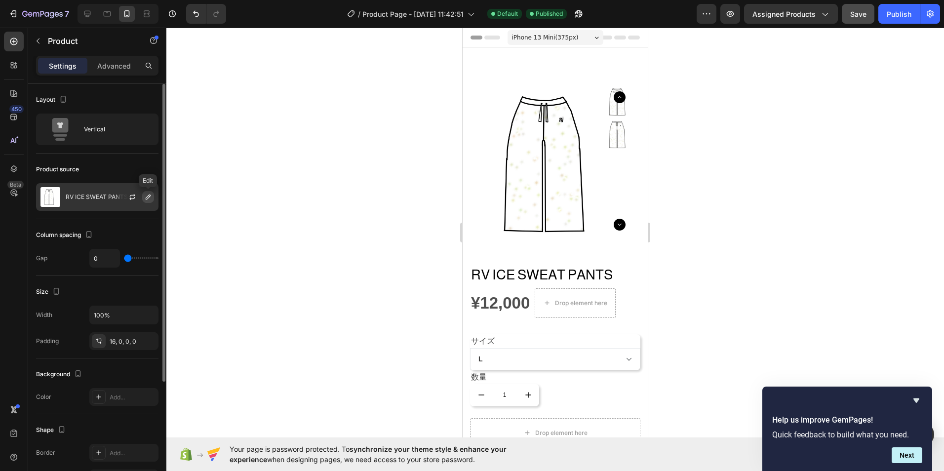
click at [151, 194] on icon "button" at bounding box center [148, 197] width 8 height 8
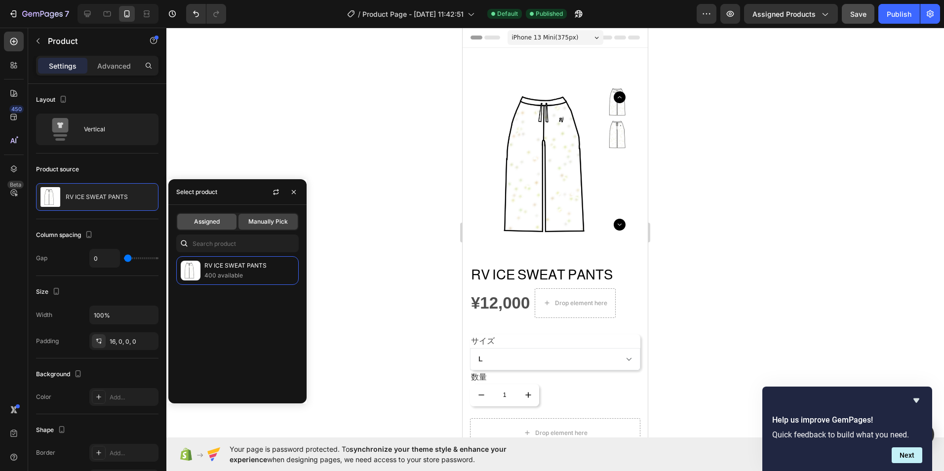
click at [221, 227] on div "Assigned" at bounding box center [206, 222] width 59 height 16
select select "S"
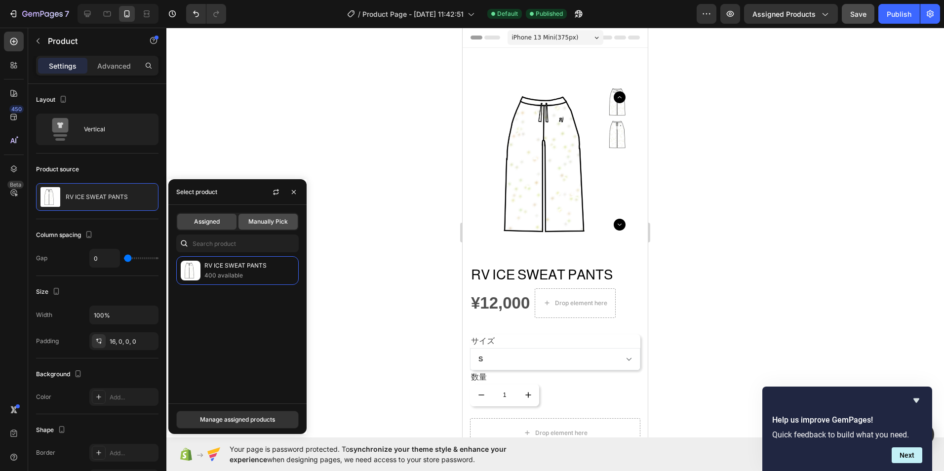
click at [249, 220] on span "Manually Pick" at bounding box center [267, 221] width 39 height 9
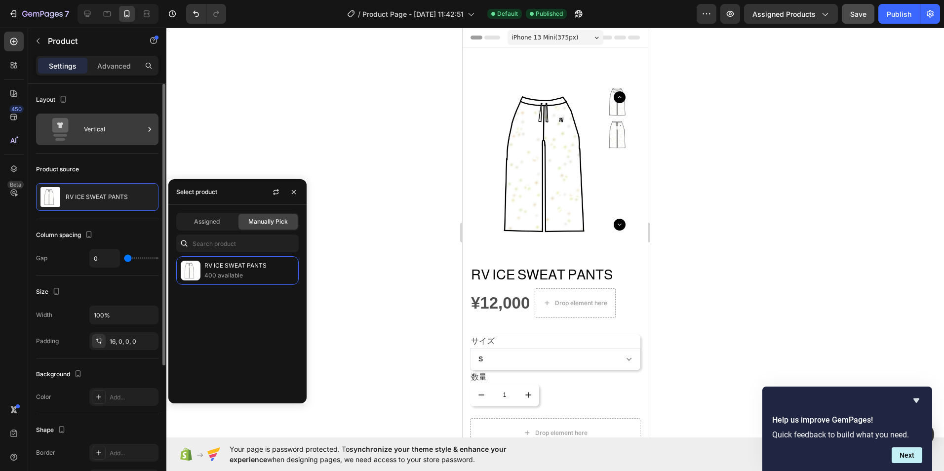
click at [137, 119] on div "Vertical" at bounding box center [114, 129] width 60 height 23
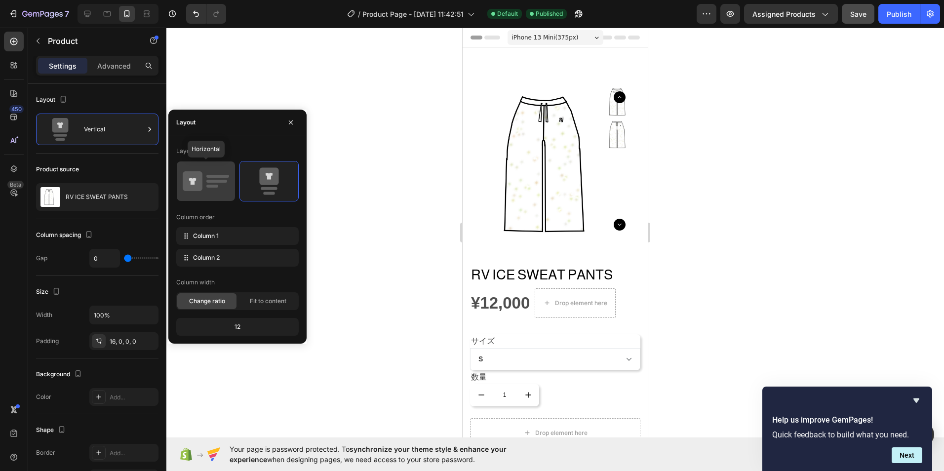
click at [220, 184] on icon at bounding box center [206, 181] width 46 height 28
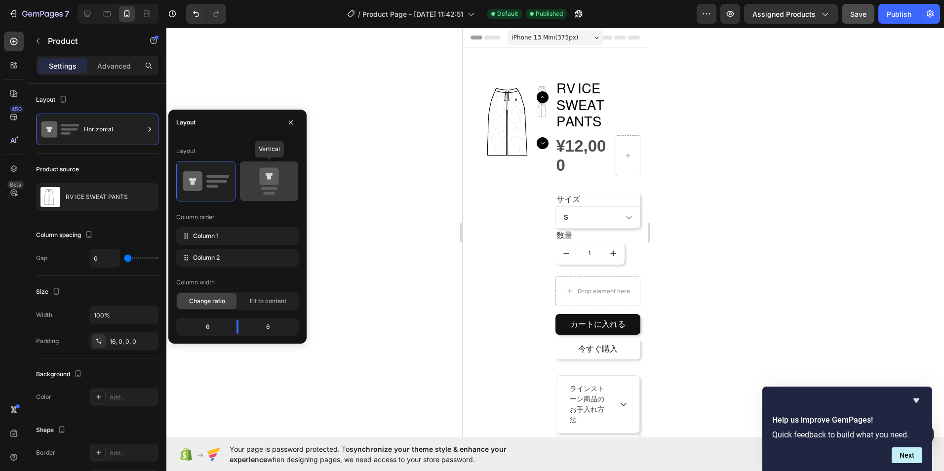
click at [248, 187] on icon at bounding box center [269, 181] width 46 height 28
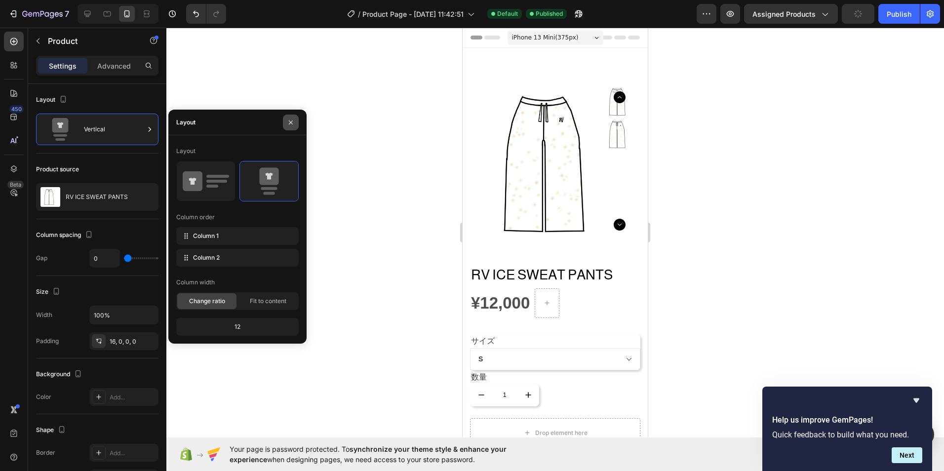
click at [296, 122] on button "button" at bounding box center [291, 123] width 16 height 16
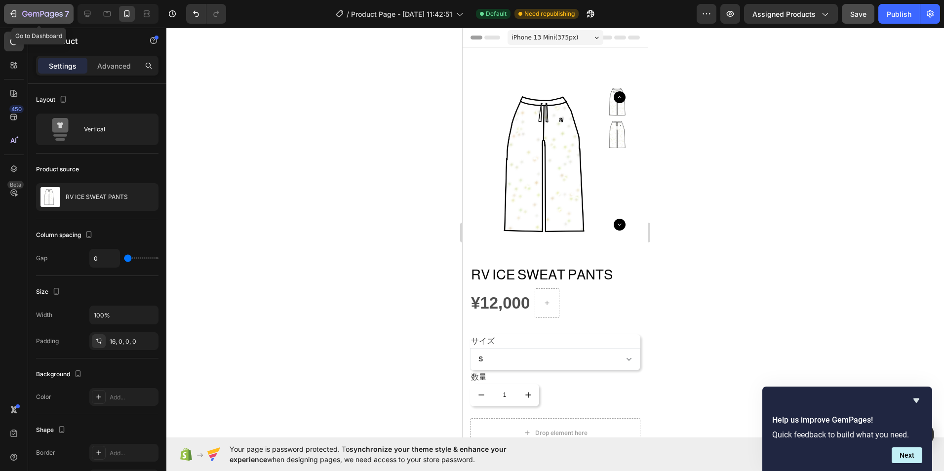
click at [8, 10] on icon "button" at bounding box center [13, 14] width 10 height 10
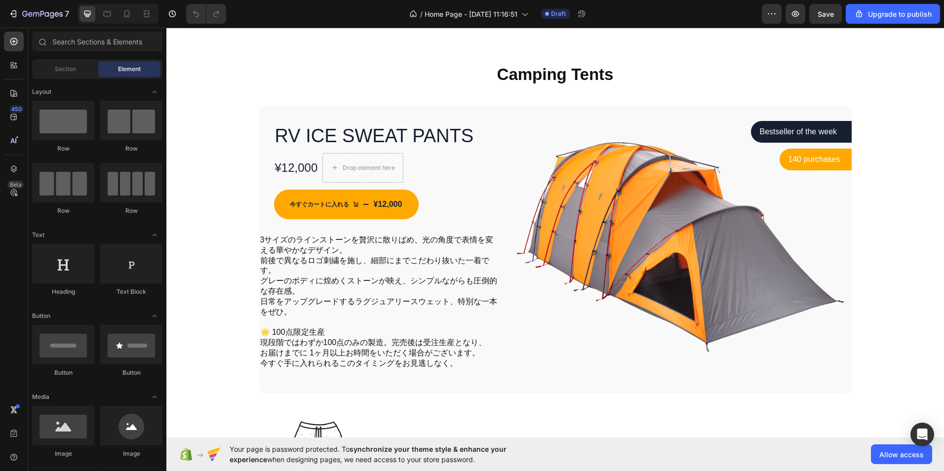
scroll to position [346, 0]
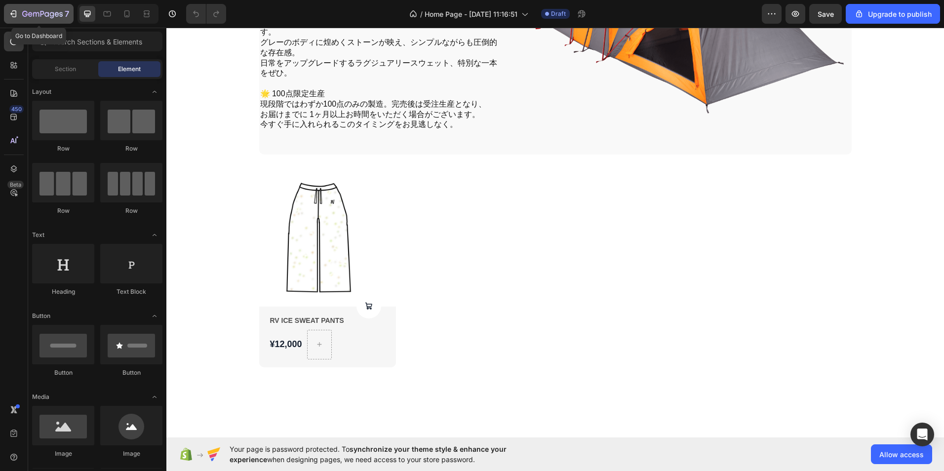
click at [17, 9] on icon "button" at bounding box center [13, 14] width 10 height 10
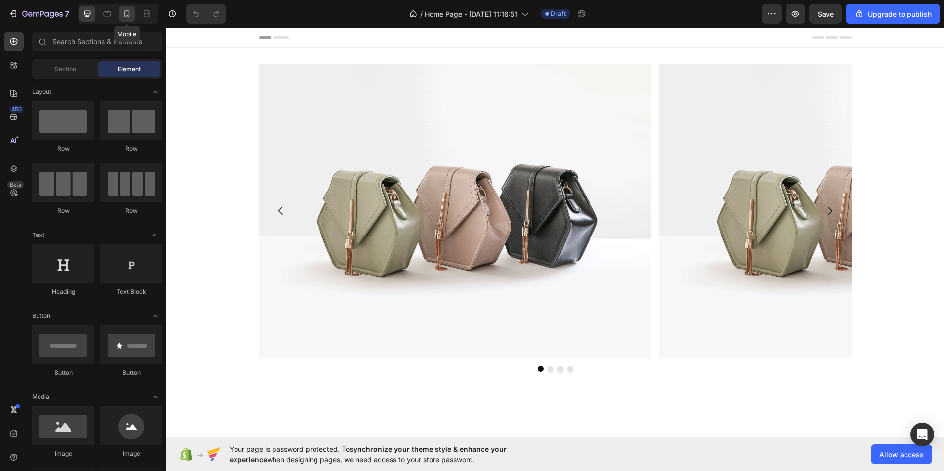
click at [124, 14] on icon at bounding box center [126, 13] width 5 height 7
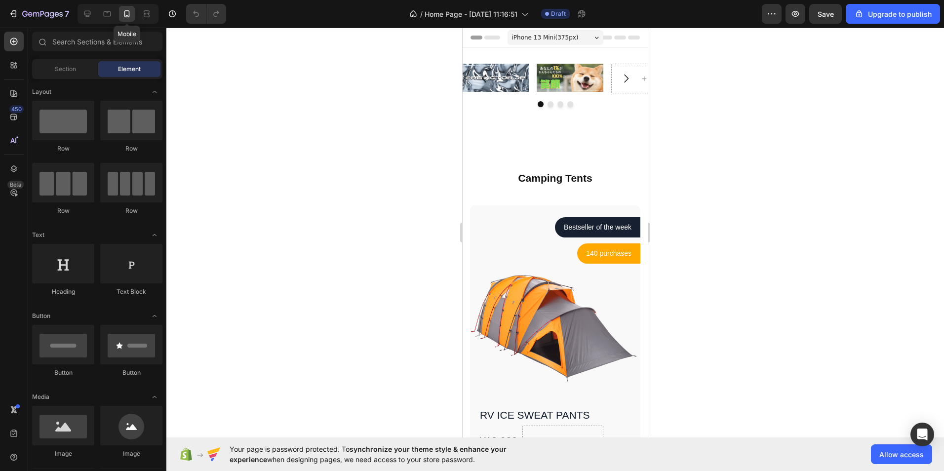
click at [124, 14] on icon at bounding box center [126, 13] width 5 height 7
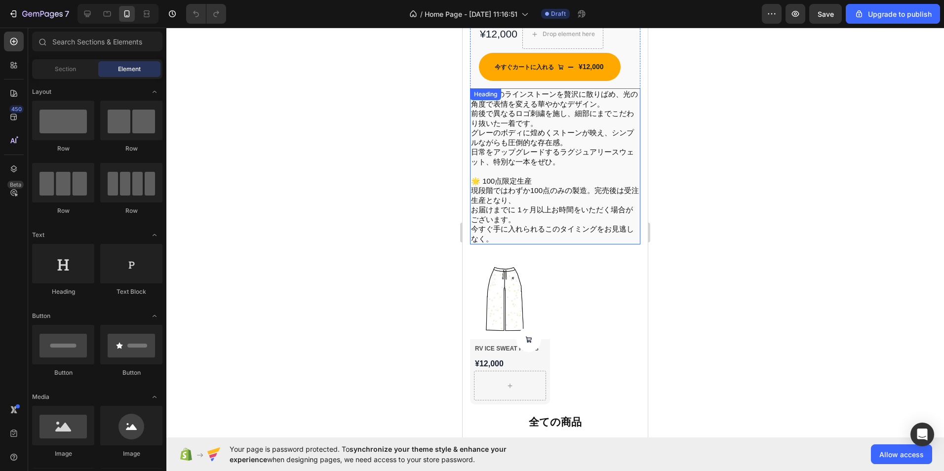
scroll to position [395, 0]
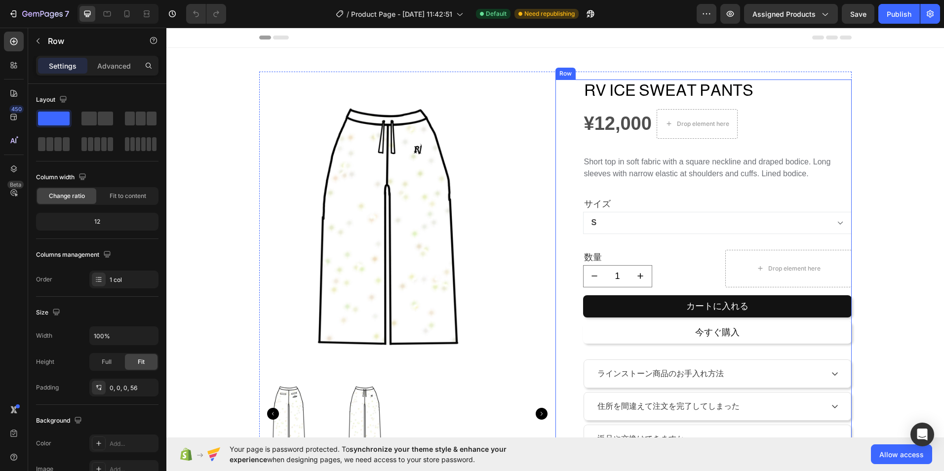
click at [646, 181] on div "RV ICE SWEAT PANTS Product Title ¥12,000 Product Price Product Price Drop eleme…" at bounding box center [717, 273] width 269 height 389
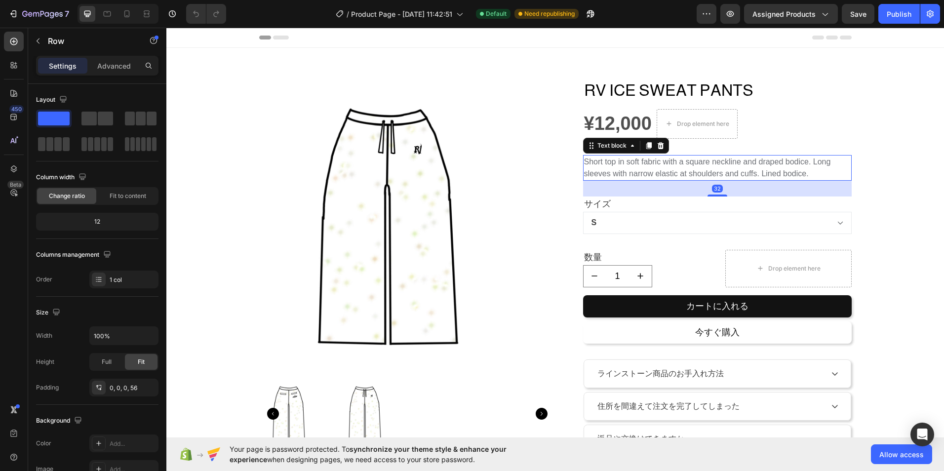
click at [646, 174] on p "Short top in soft fabric with a square neckline and draped bodice. Long sleeves…" at bounding box center [717, 168] width 267 height 24
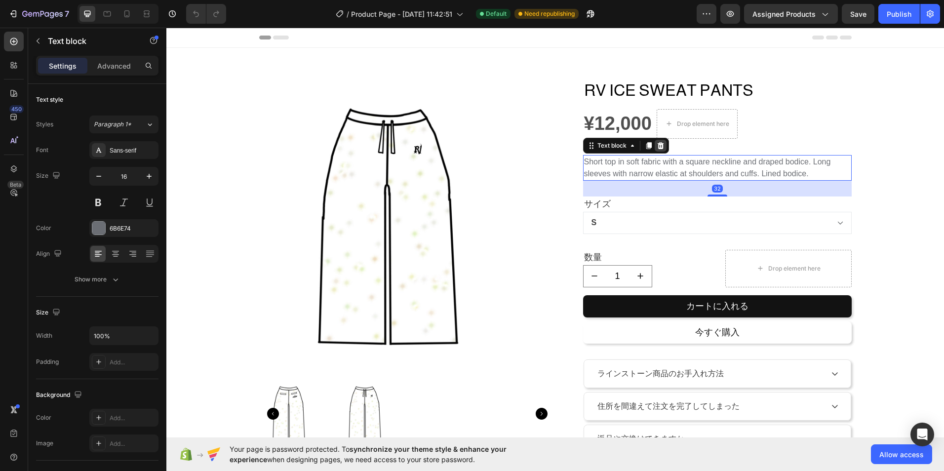
click at [657, 149] on icon at bounding box center [661, 146] width 8 height 8
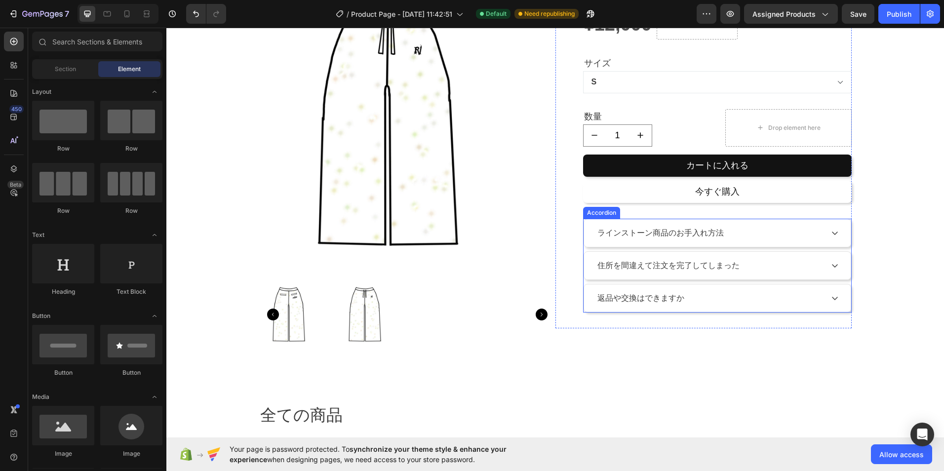
scroll to position [99, 0]
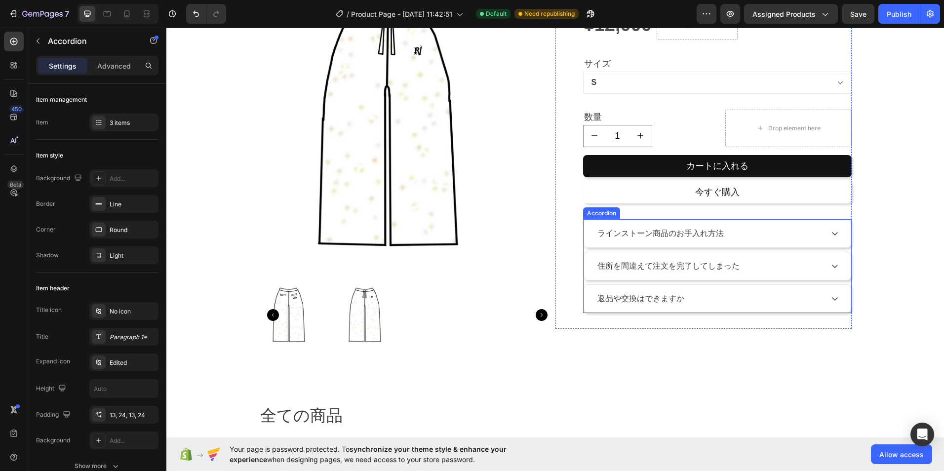
click at [832, 238] on div "ラインストーン商品のお手入れ方法" at bounding box center [717, 234] width 267 height 28
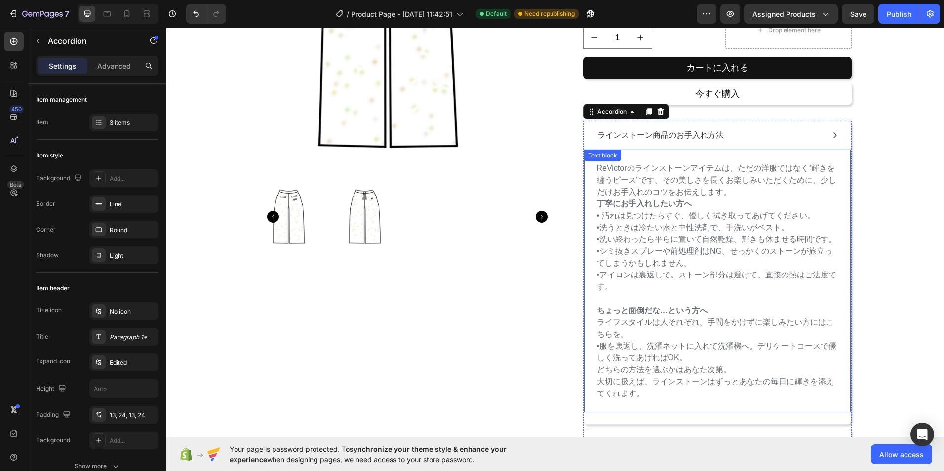
scroll to position [197, 0]
click at [831, 131] on icon at bounding box center [835, 135] width 8 height 8
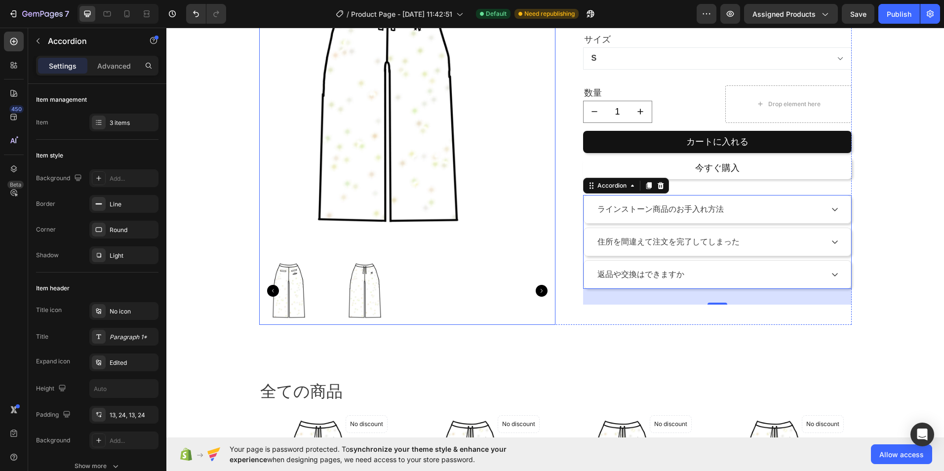
scroll to position [0, 0]
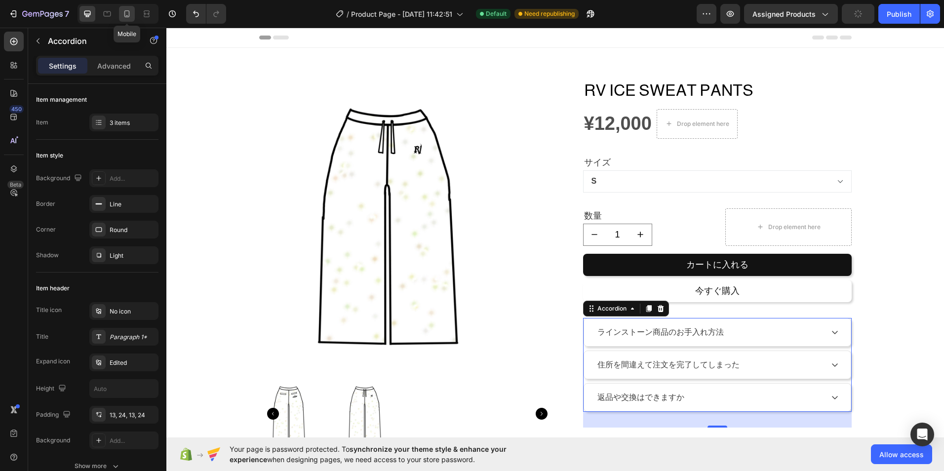
click at [122, 11] on icon at bounding box center [127, 14] width 10 height 10
type input "0"
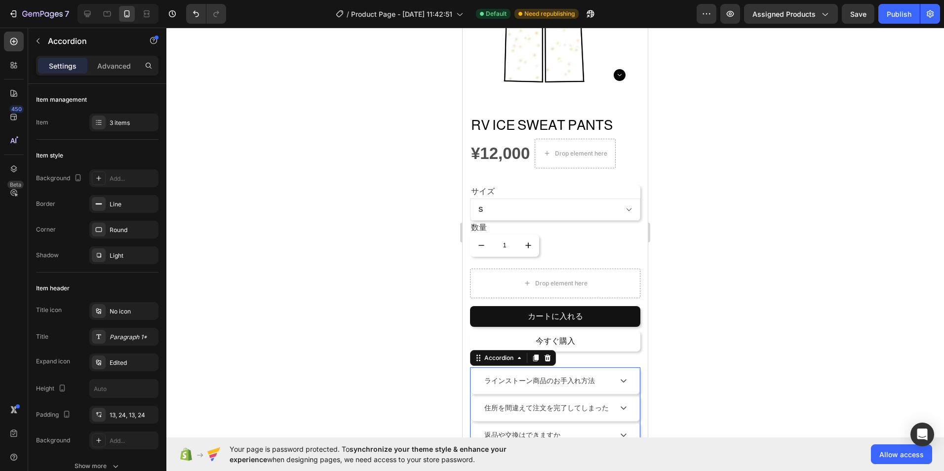
scroll to position [49, 0]
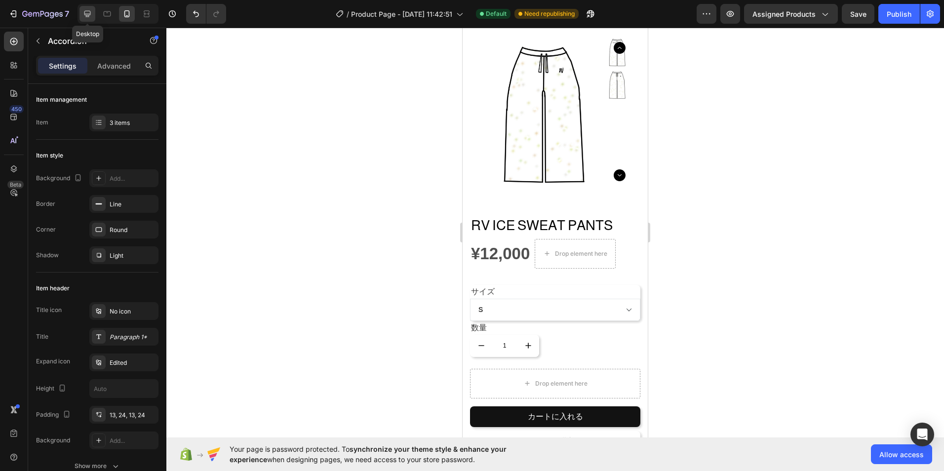
click at [89, 16] on icon at bounding box center [87, 14] width 6 height 6
type input "8"
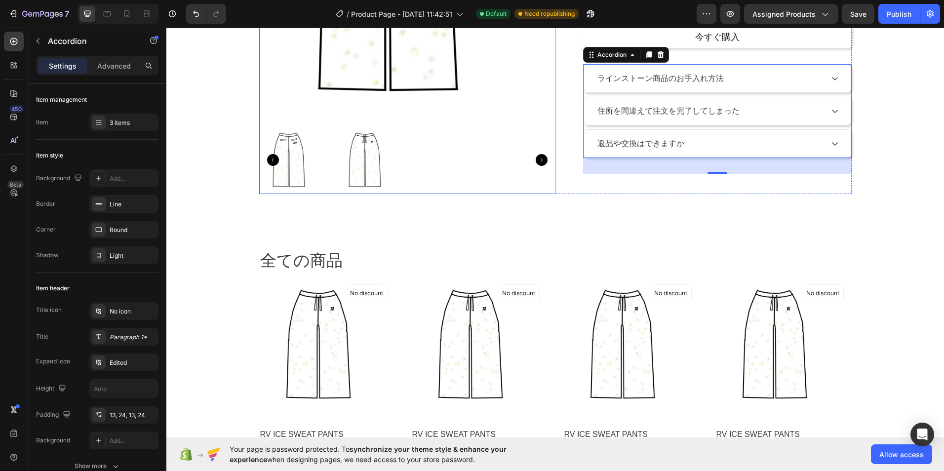
scroll to position [256, 0]
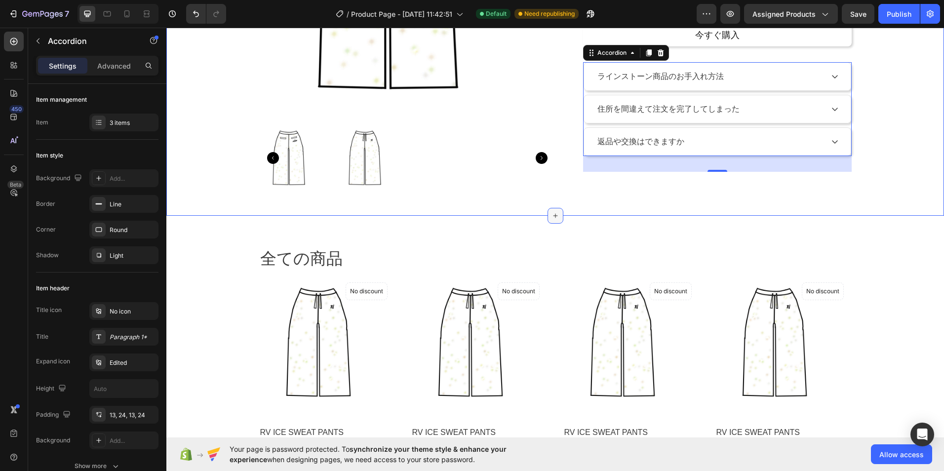
click at [555, 219] on div at bounding box center [555, 216] width 16 height 16
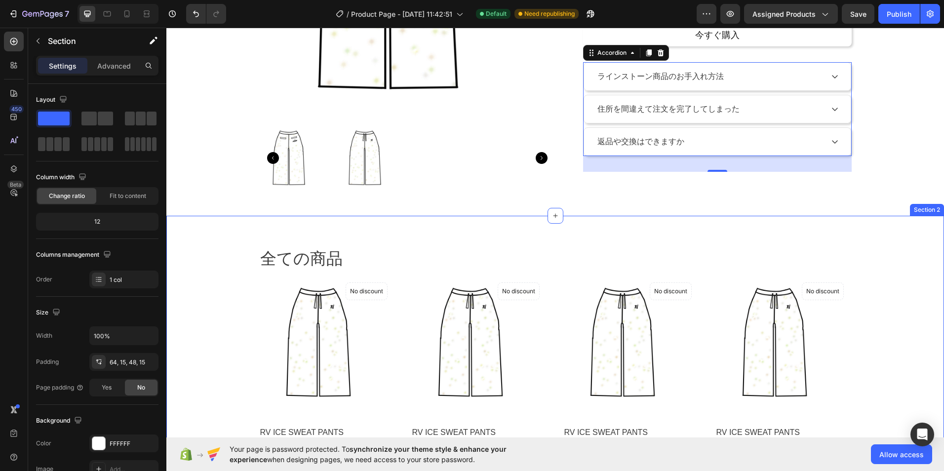
click at [316, 246] on div "全ての商品 Heading Row Product Images No discount Not be displayed when published Pr…" at bounding box center [554, 354] width 777 height 276
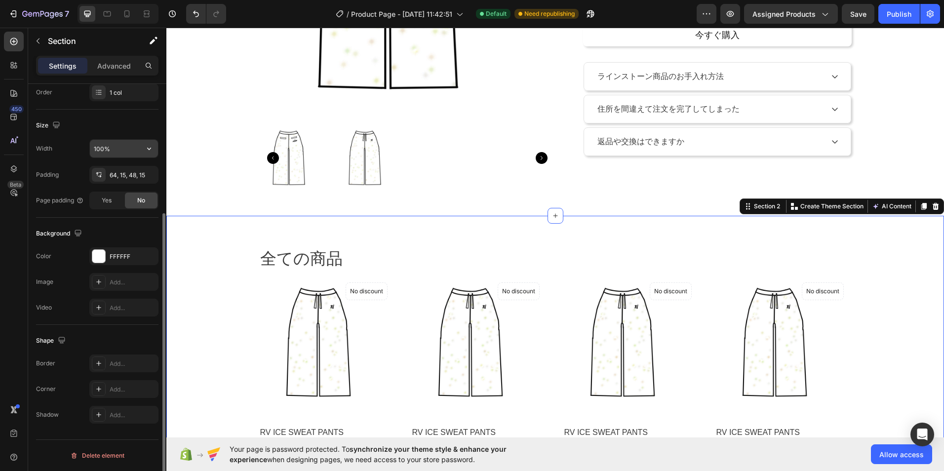
scroll to position [0, 0]
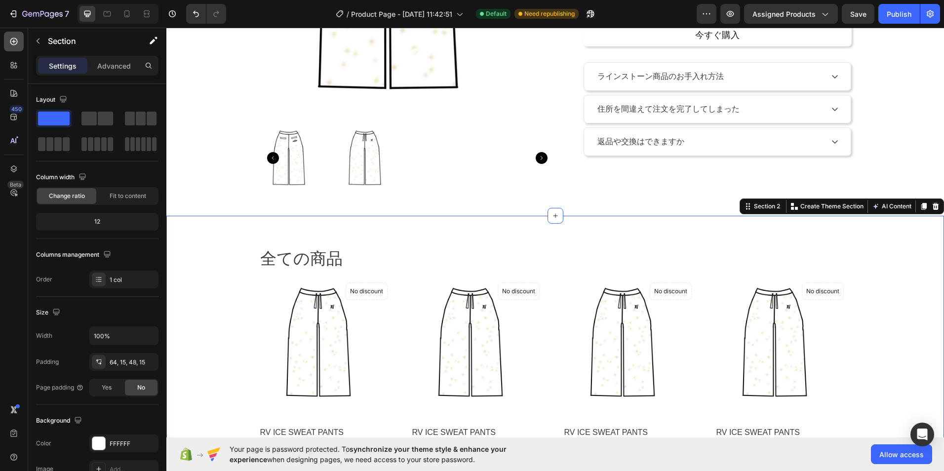
click at [13, 39] on icon at bounding box center [14, 42] width 10 height 10
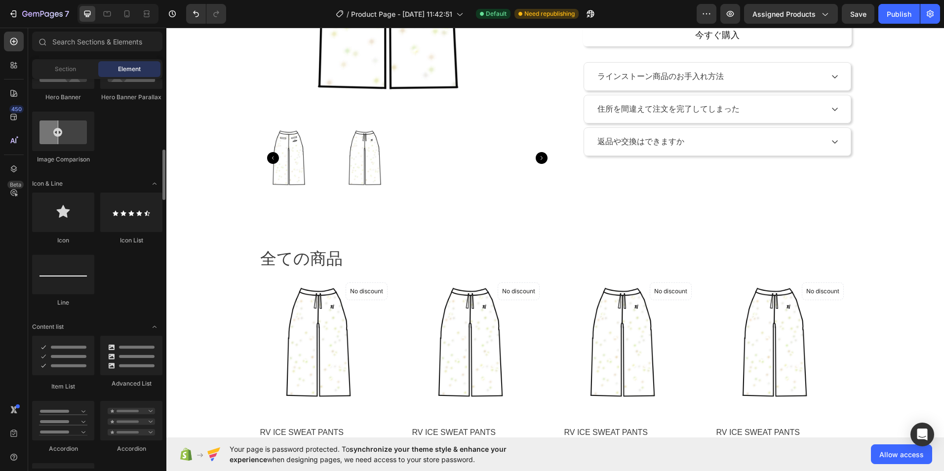
scroll to position [592, 0]
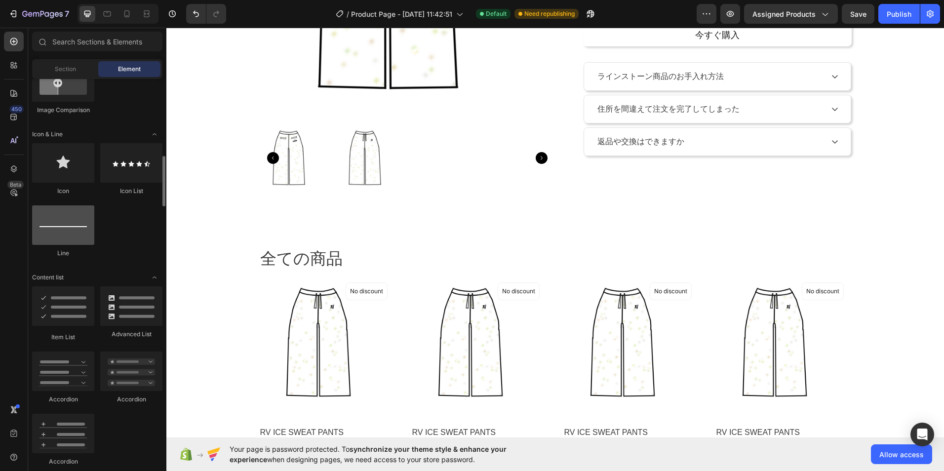
click at [74, 236] on div at bounding box center [63, 224] width 62 height 39
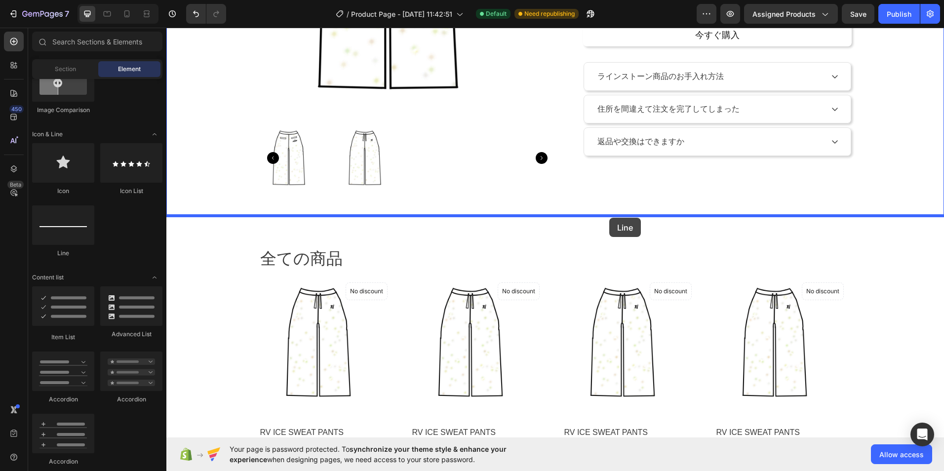
drag, startPoint x: 240, startPoint y: 263, endPoint x: 608, endPoint y: 218, distance: 369.9
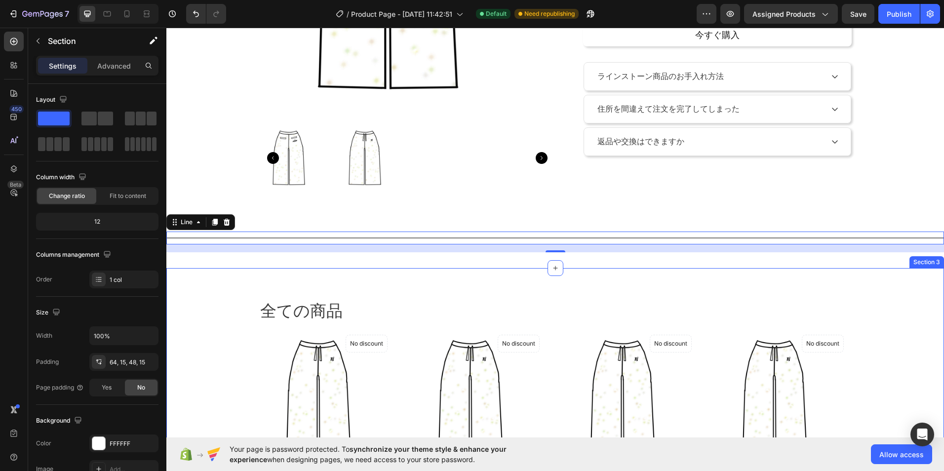
click at [901, 278] on div "全ての商品 Heading Row Product Images No discount Not be displayed when published Pr…" at bounding box center [554, 406] width 777 height 276
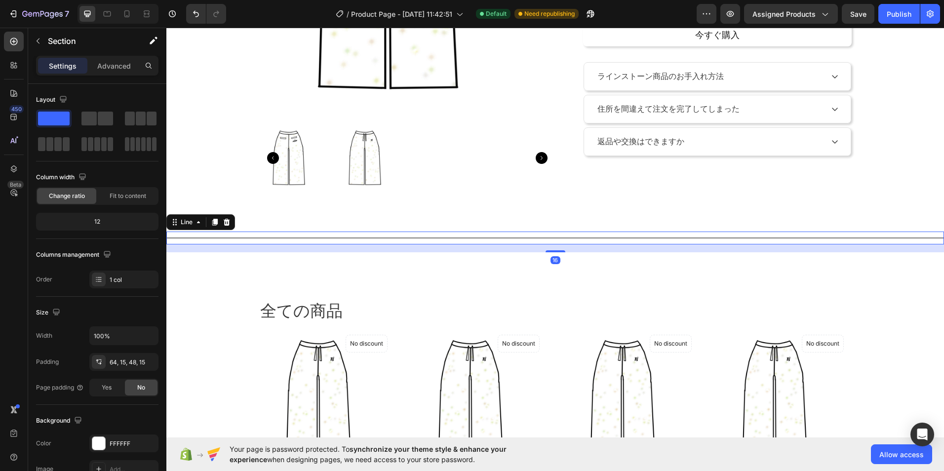
click at [450, 235] on div "Title Line 16" at bounding box center [554, 238] width 777 height 13
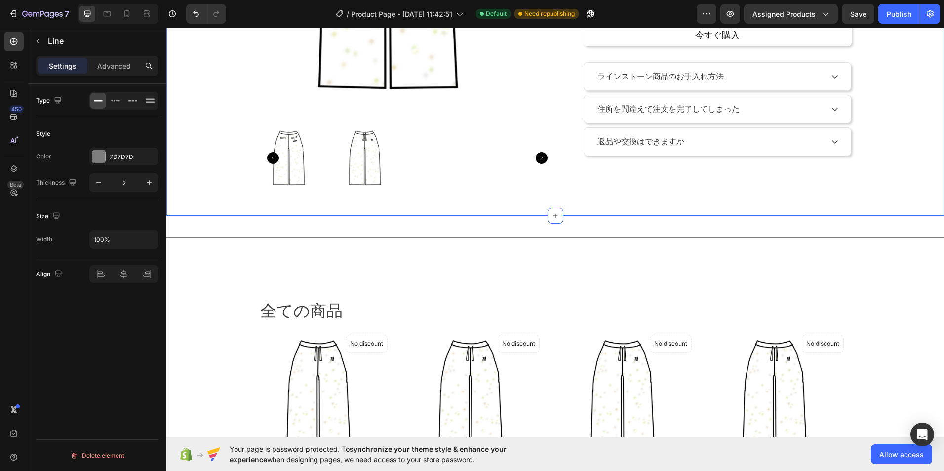
click at [413, 213] on div "Product Images RV ICE SWEAT PANTS Product Title ¥12,000 Product Price Product P…" at bounding box center [554, 4] width 777 height 424
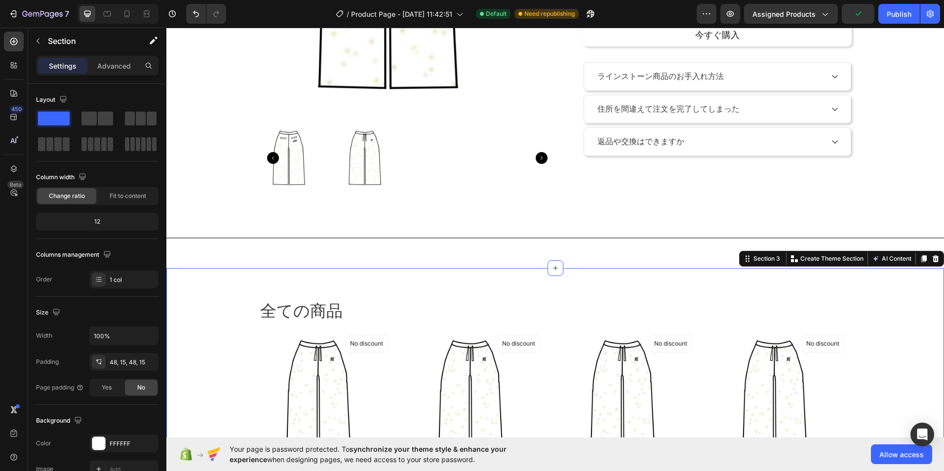
click at [185, 322] on div "全ての商品 Heading Row Product Images No discount Not be displayed when published Pr…" at bounding box center [555, 410] width 763 height 221
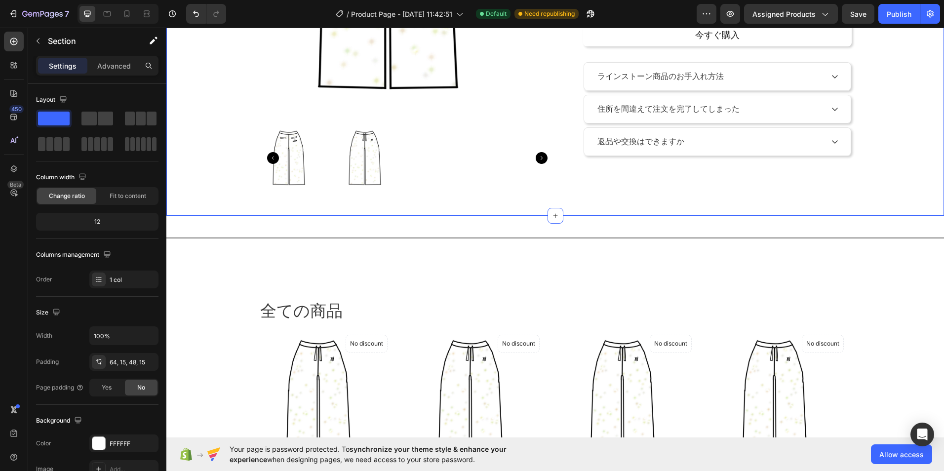
scroll to position [305, 0]
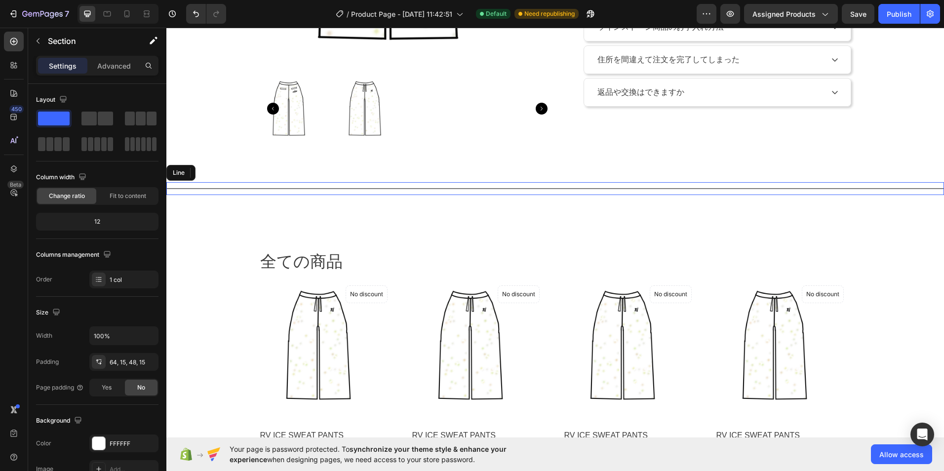
click at [248, 190] on div "Title Line" at bounding box center [554, 188] width 777 height 13
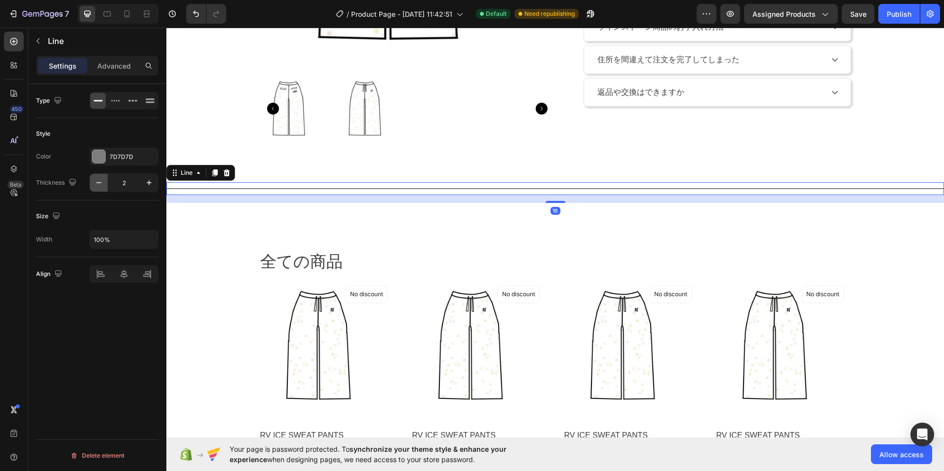
click at [93, 182] on button "button" at bounding box center [99, 183] width 18 height 18
click at [148, 184] on icon "button" at bounding box center [149, 183] width 10 height 10
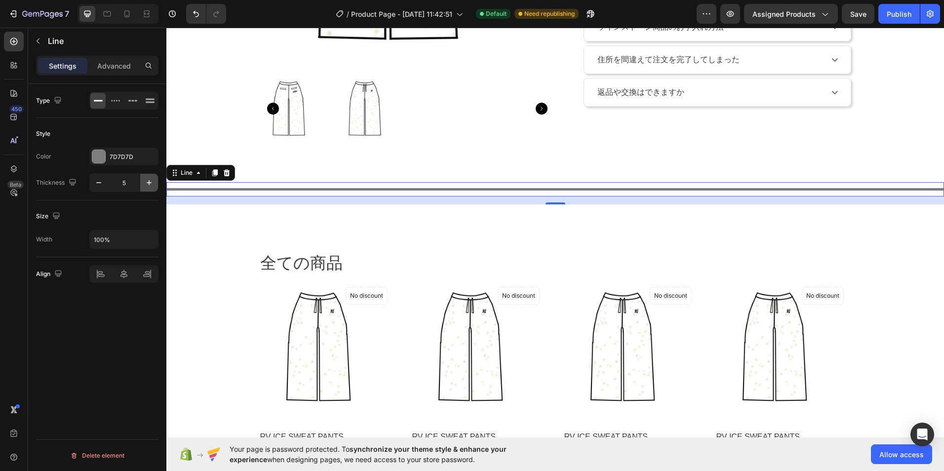
click at [148, 184] on icon "button" at bounding box center [149, 183] width 10 height 10
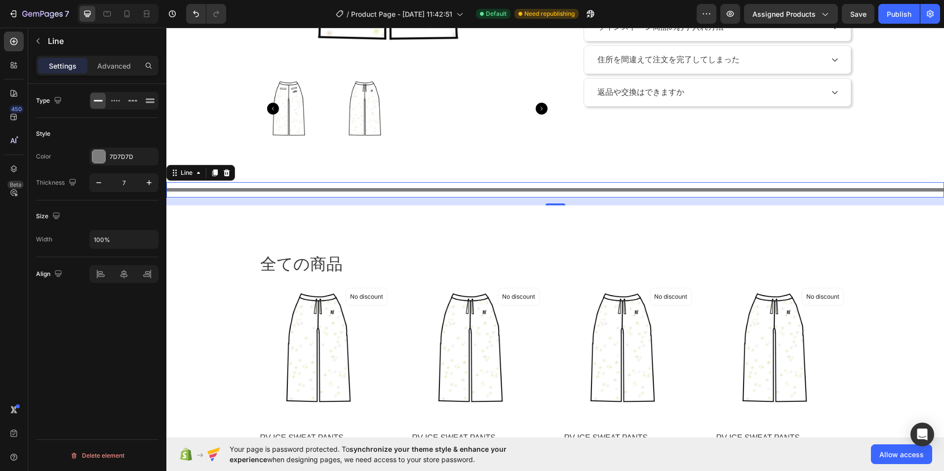
type input "8"
click at [139, 187] on input "8" at bounding box center [124, 183] width 33 height 18
click at [140, 187] on div "8" at bounding box center [124, 183] width 68 height 18
click at [133, 183] on input "8" at bounding box center [124, 183] width 33 height 18
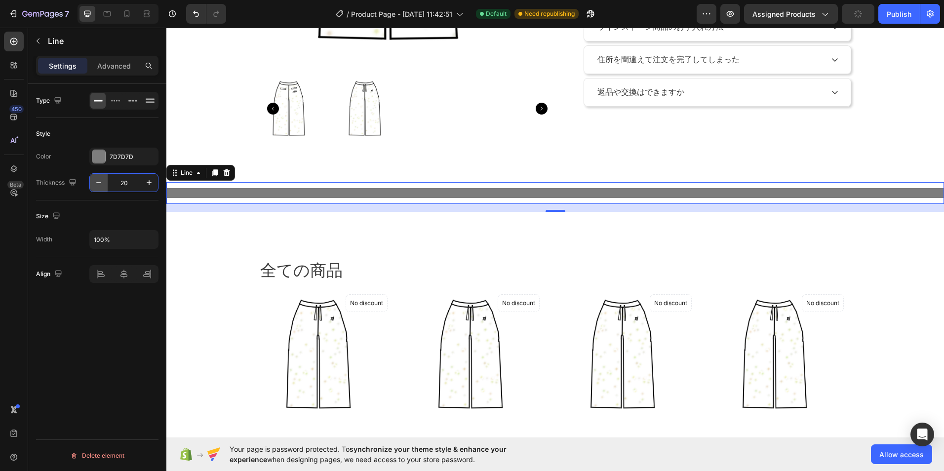
type input "2"
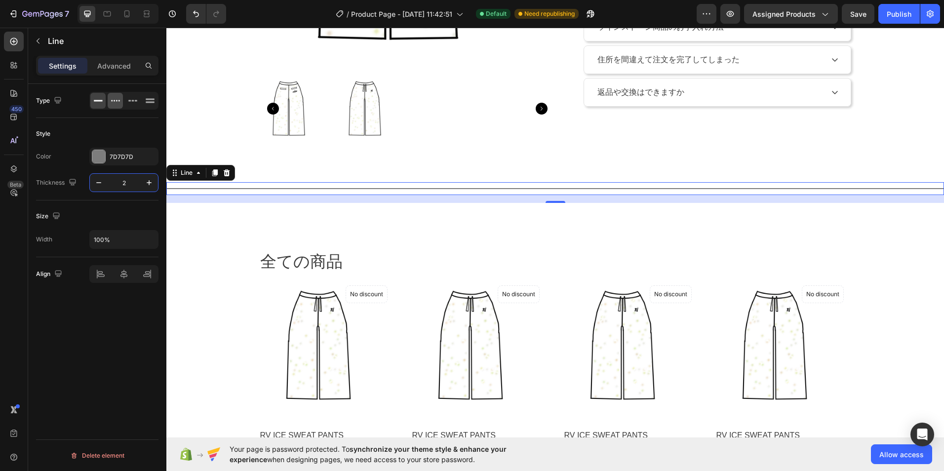
type input "2"
click at [112, 101] on icon at bounding box center [111, 100] width 1 height 1
click at [130, 102] on icon at bounding box center [133, 101] width 10 height 10
click at [148, 103] on icon at bounding box center [150, 101] width 10 height 10
click at [130, 99] on icon at bounding box center [133, 101] width 10 height 10
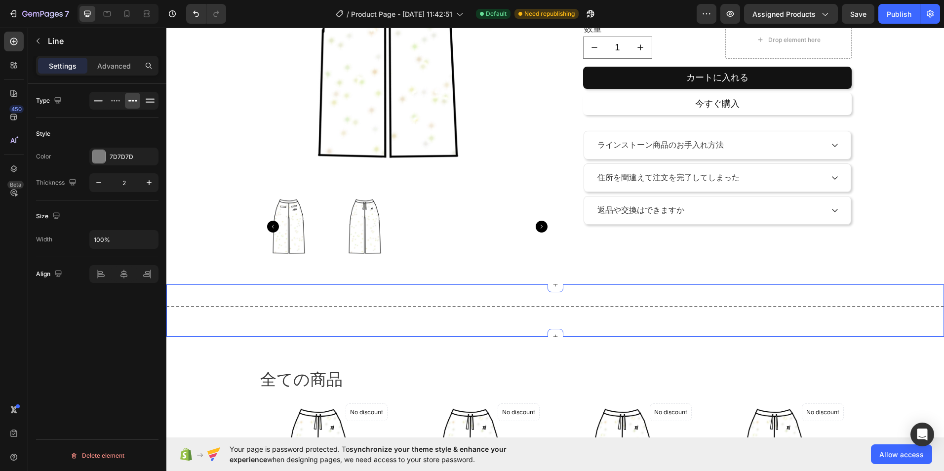
scroll to position [197, 0]
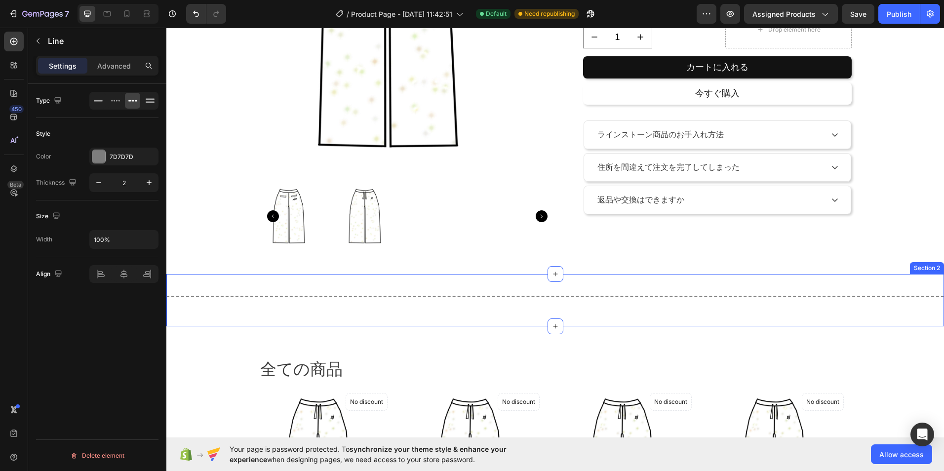
click at [190, 292] on div "Title Line" at bounding box center [554, 296] width 777 height 13
click at [192, 294] on div "Title Line" at bounding box center [554, 296] width 777 height 13
drag, startPoint x: 206, startPoint y: 300, endPoint x: 237, endPoint y: 299, distance: 31.1
click at [208, 301] on div "Title Line" at bounding box center [554, 296] width 777 height 13
drag, startPoint x: 272, startPoint y: 295, endPoint x: 307, endPoint y: 292, distance: 34.2
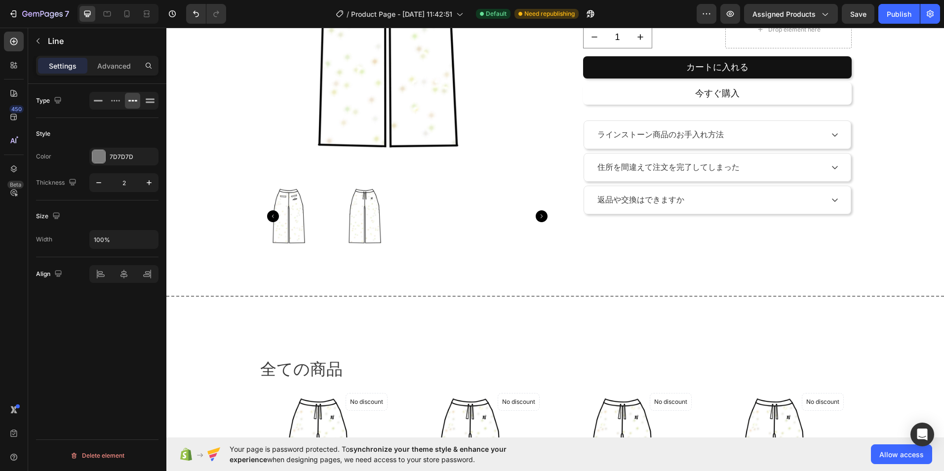
click at [274, 295] on div "Title Line" at bounding box center [554, 296] width 777 height 13
click at [382, 301] on div "Title Line" at bounding box center [554, 296] width 777 height 13
drag, startPoint x: 433, startPoint y: 293, endPoint x: 523, endPoint y: 283, distance: 90.9
click at [459, 295] on div "Title Line" at bounding box center [554, 296] width 777 height 13
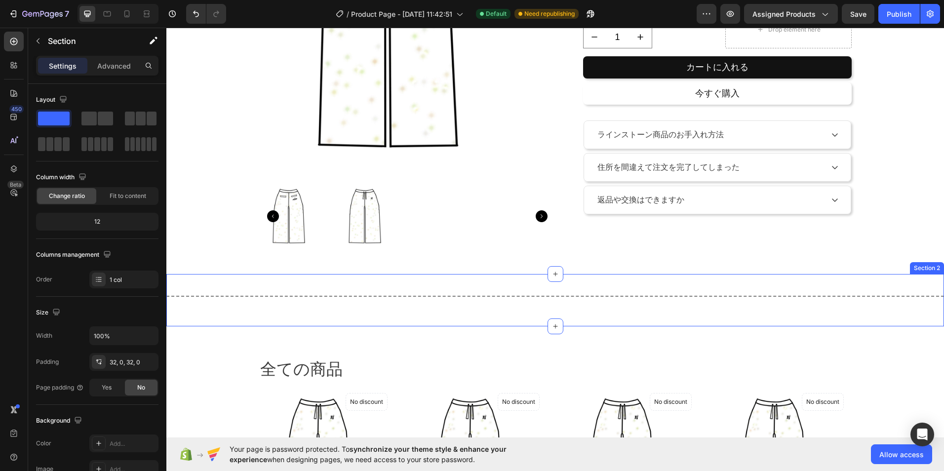
click at [555, 291] on div "Title Line Section 2" at bounding box center [554, 300] width 777 height 52
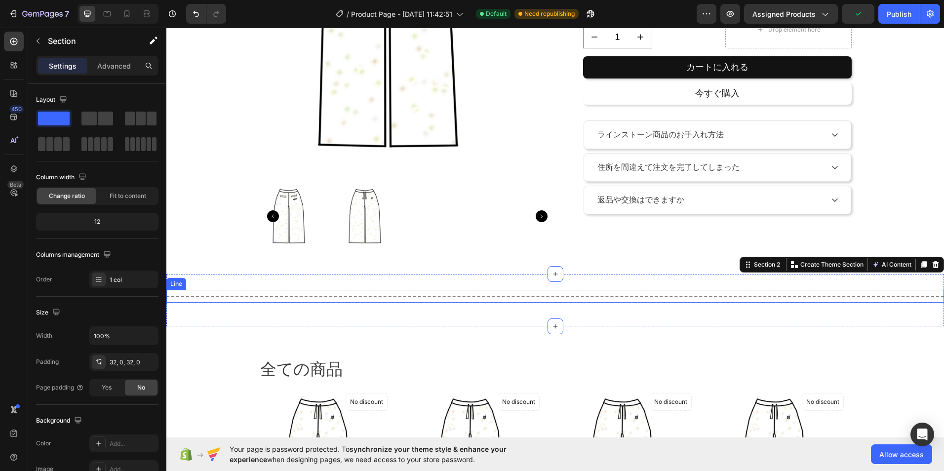
click at [293, 297] on div "Title Line" at bounding box center [554, 296] width 777 height 13
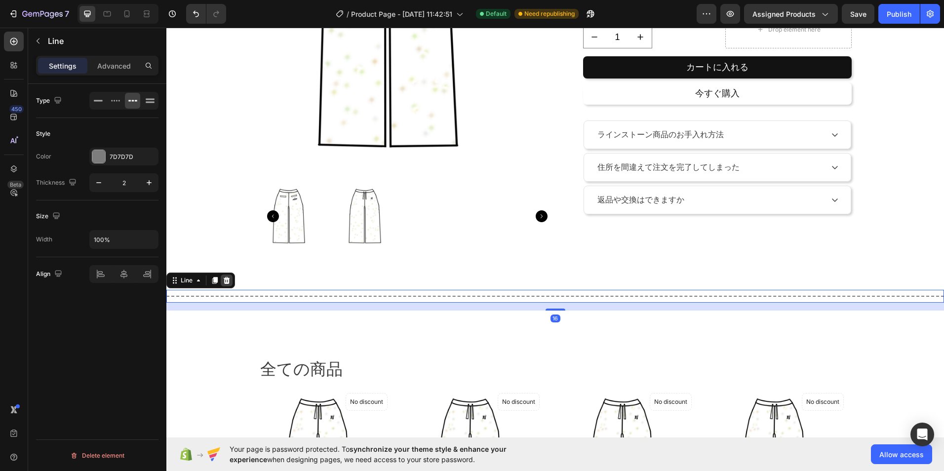
click at [229, 284] on div at bounding box center [227, 280] width 12 height 12
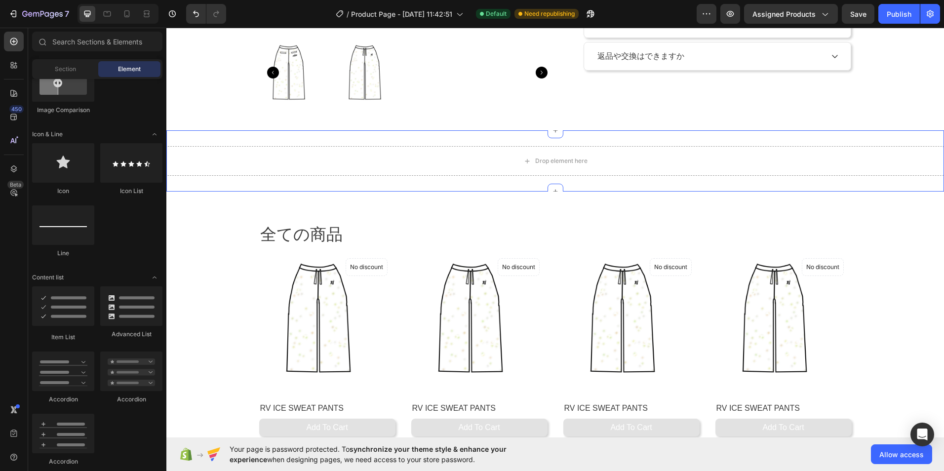
scroll to position [395, 0]
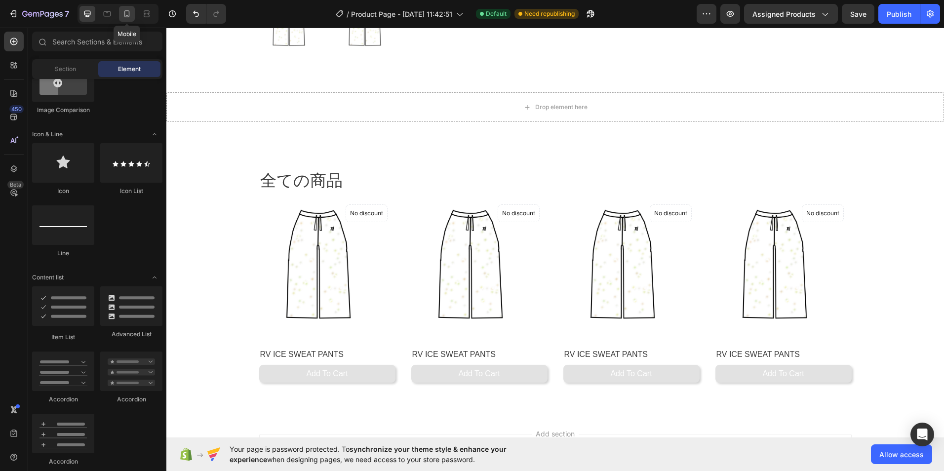
click at [130, 13] on icon at bounding box center [127, 14] width 10 height 10
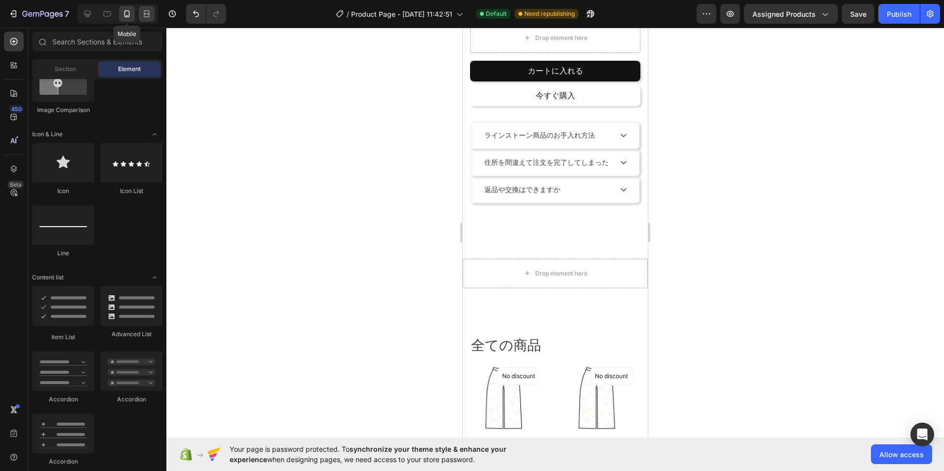
scroll to position [355, 0]
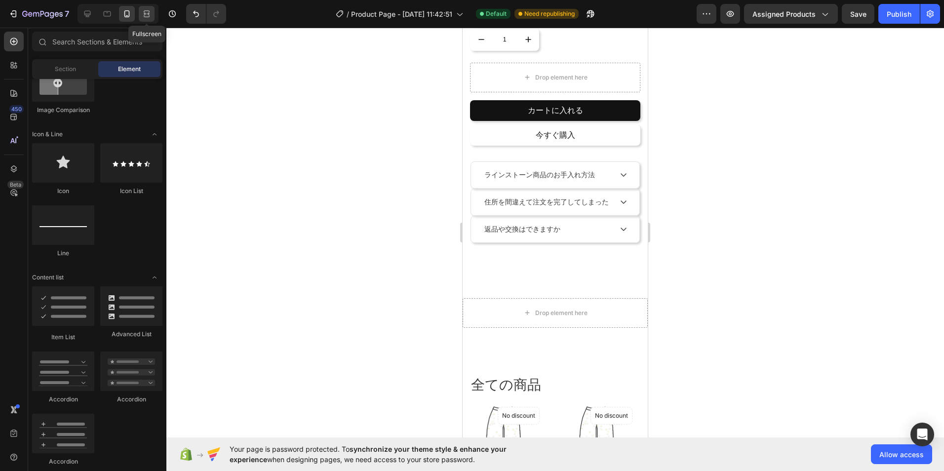
click at [145, 15] on icon at bounding box center [147, 14] width 10 height 10
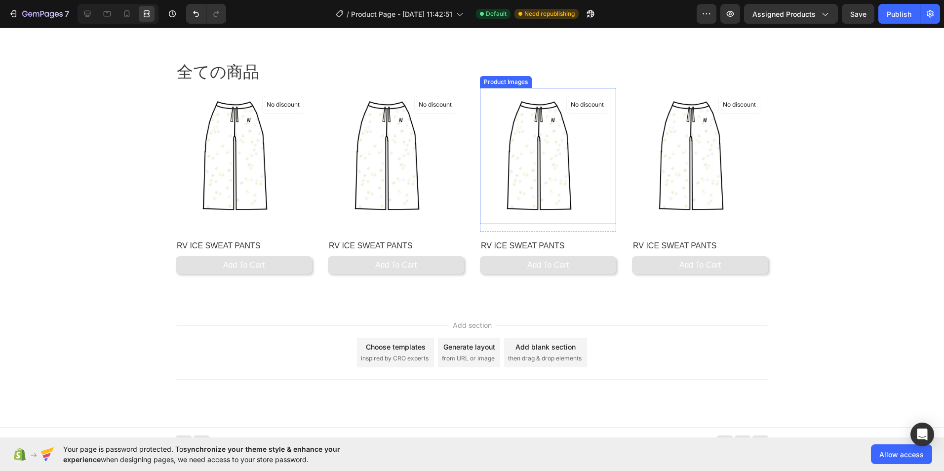
scroll to position [514, 0]
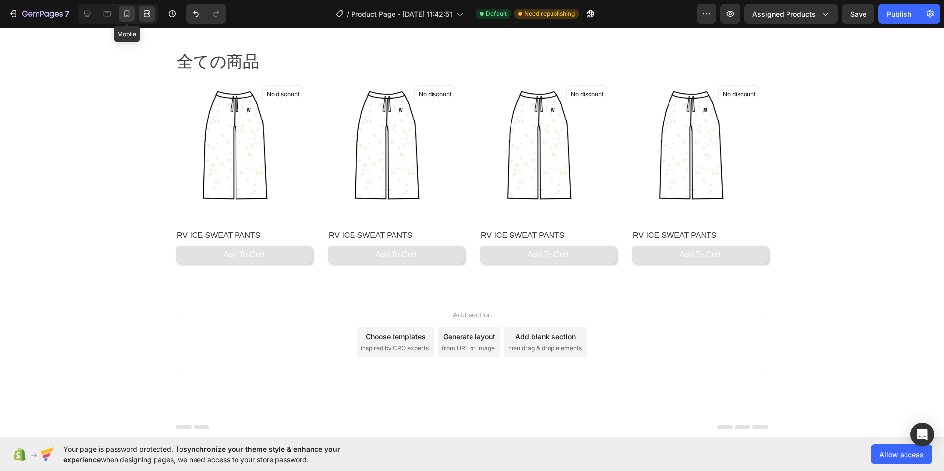
click at [131, 17] on icon at bounding box center [127, 14] width 10 height 10
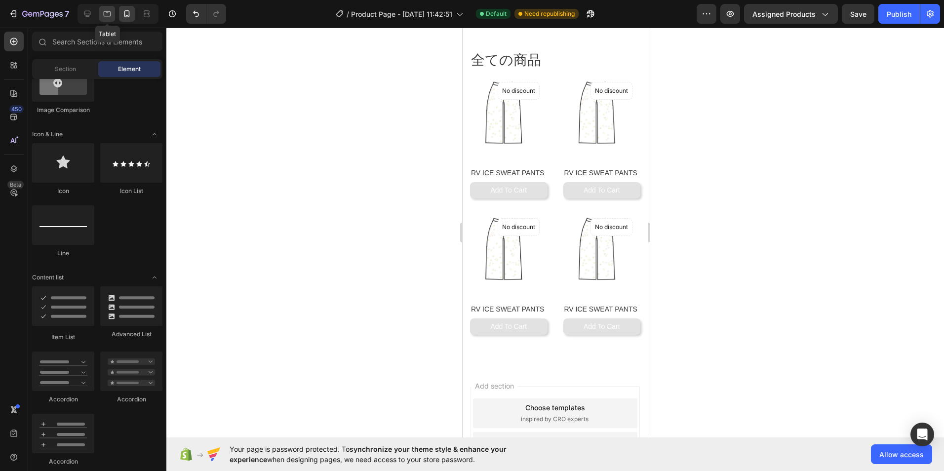
click at [114, 15] on div at bounding box center [107, 14] width 16 height 16
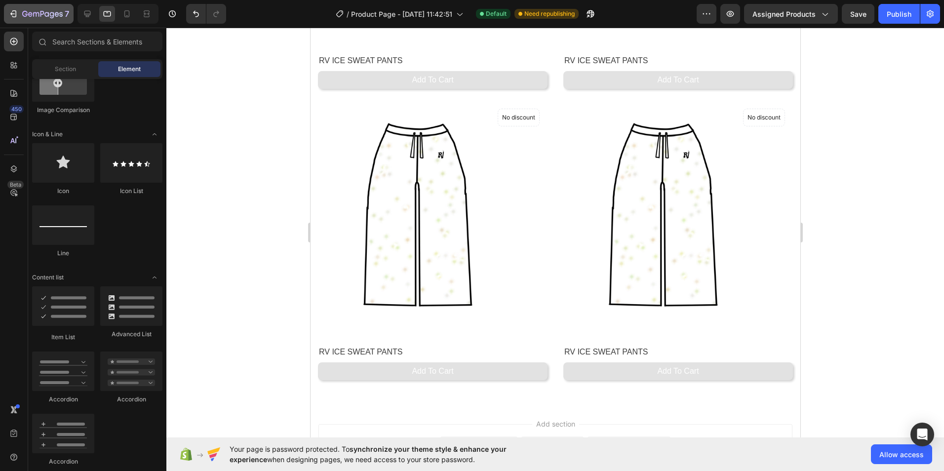
scroll to position [1429, 0]
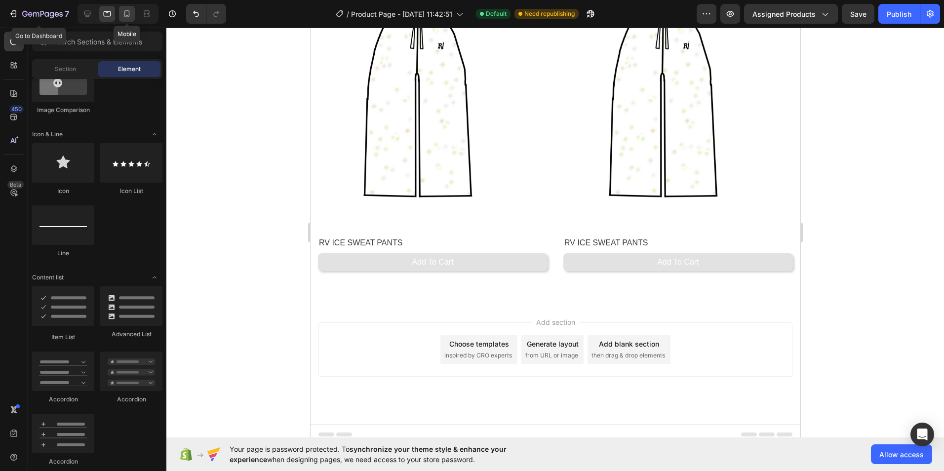
click at [120, 13] on div at bounding box center [127, 14] width 16 height 16
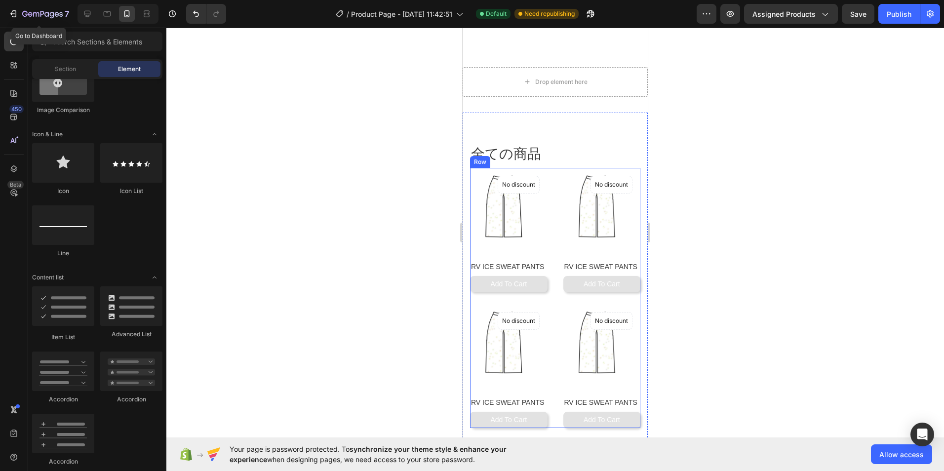
scroll to position [592, 0]
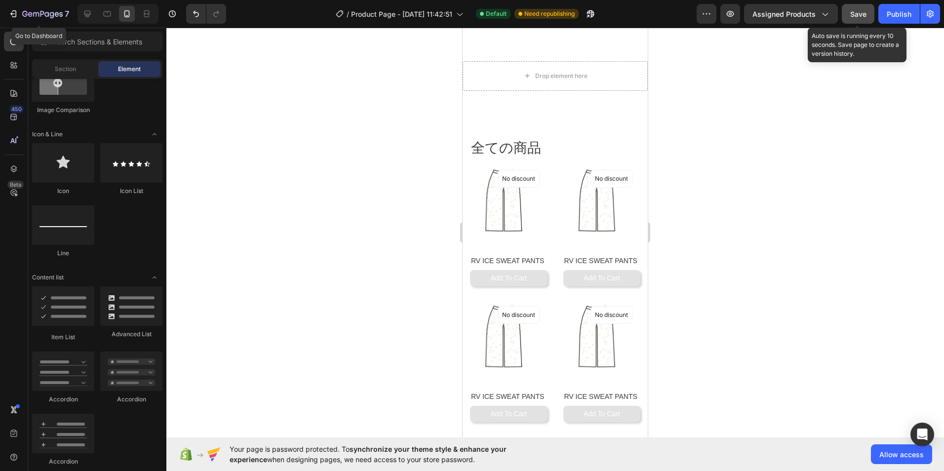
click at [864, 18] on span "Save" at bounding box center [858, 14] width 16 height 8
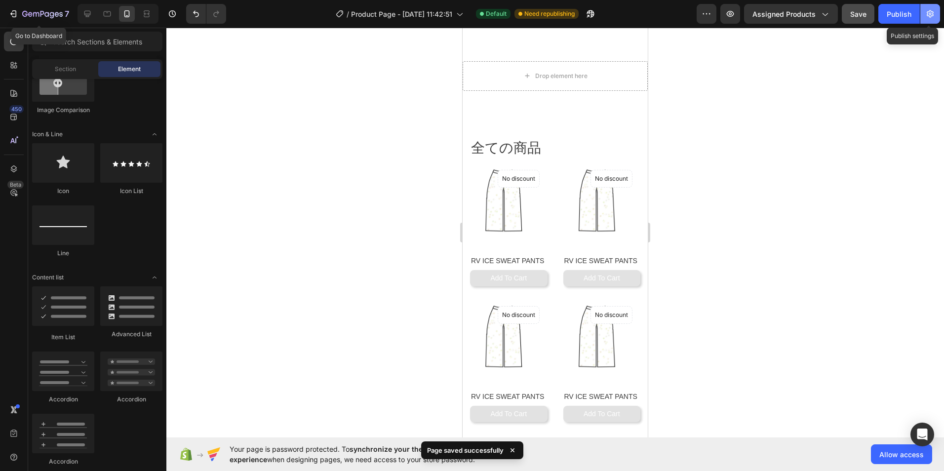
click at [935, 7] on button "button" at bounding box center [930, 14] width 20 height 20
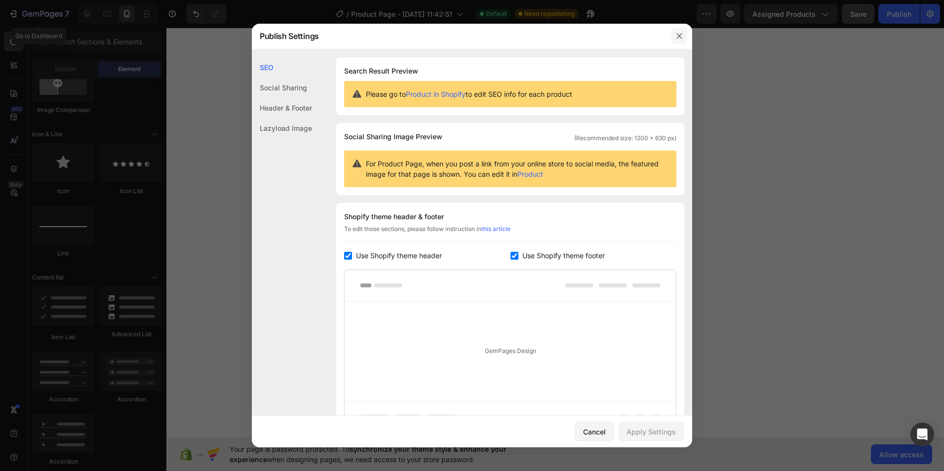
click at [682, 41] on button "button" at bounding box center [679, 36] width 16 height 16
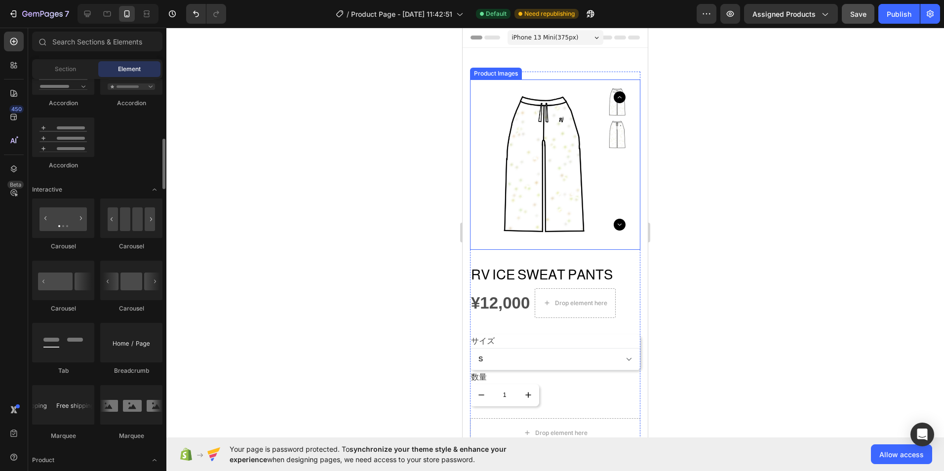
scroll to position [938, 0]
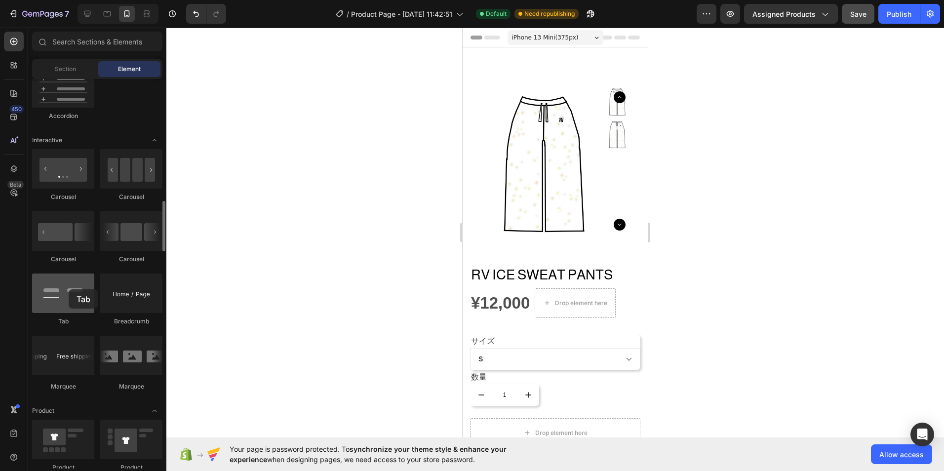
click at [69, 289] on div at bounding box center [63, 292] width 62 height 39
drag, startPoint x: 531, startPoint y: 317, endPoint x: 620, endPoint y: 318, distance: 88.9
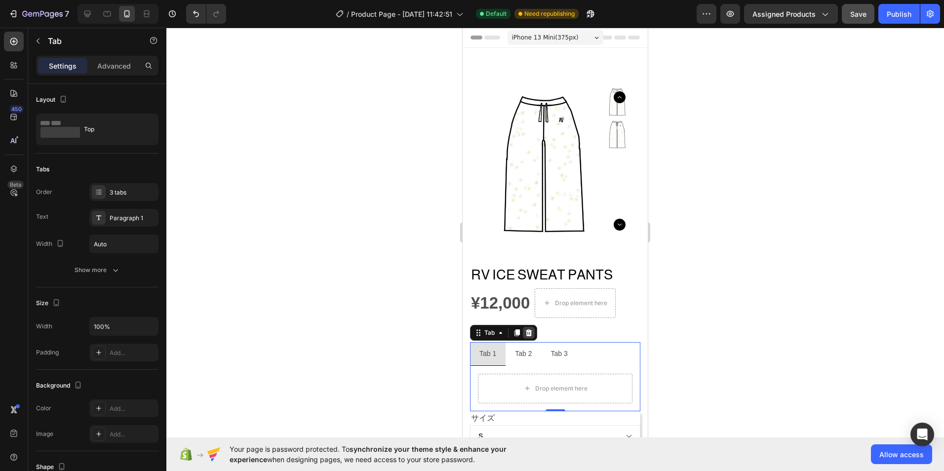
click at [531, 329] on icon at bounding box center [529, 332] width 6 height 7
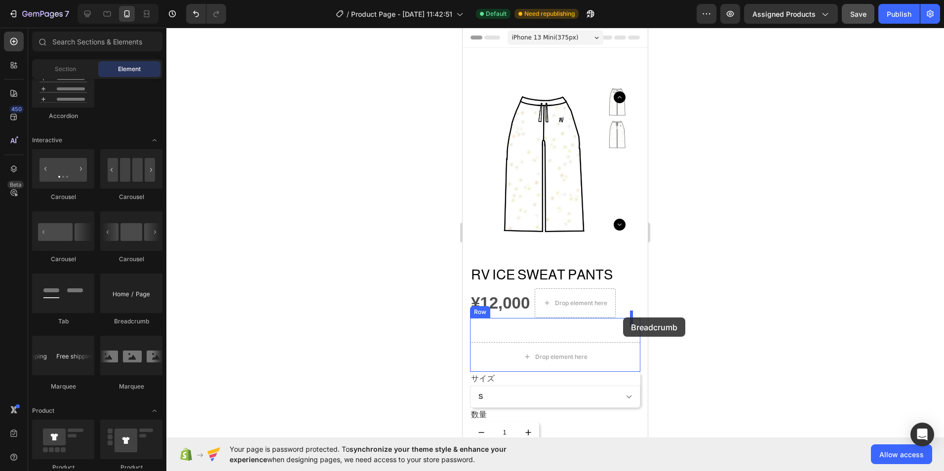
drag, startPoint x: 583, startPoint y: 328, endPoint x: 624, endPoint y: 318, distance: 42.0
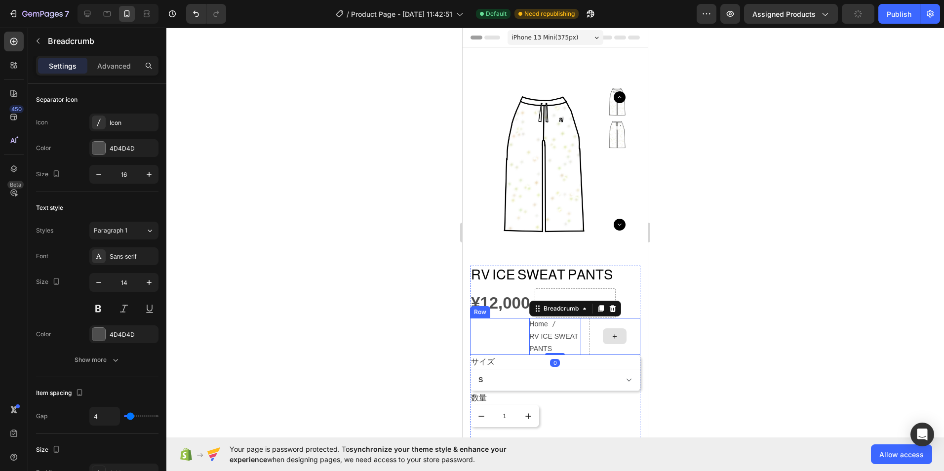
click at [594, 333] on div at bounding box center [614, 337] width 51 height 38
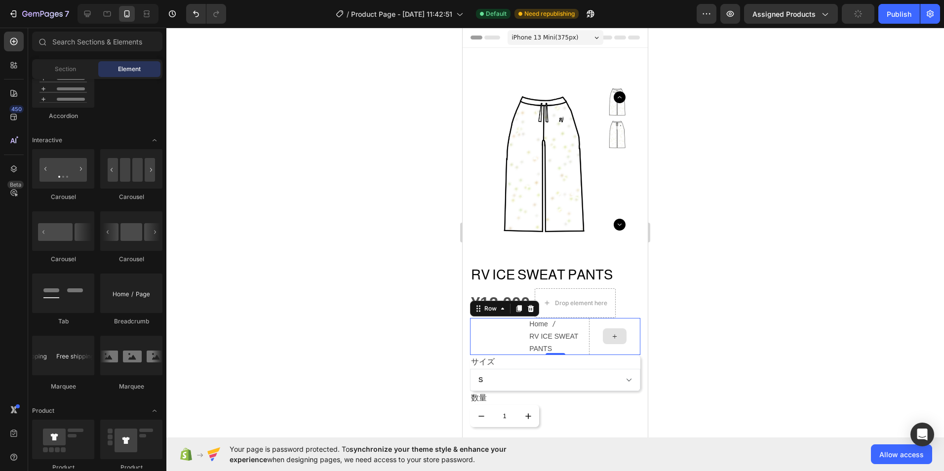
click at [611, 332] on icon at bounding box center [615, 336] width 8 height 8
click at [570, 335] on span "RV ICE SWEAT PANTS" at bounding box center [554, 342] width 51 height 25
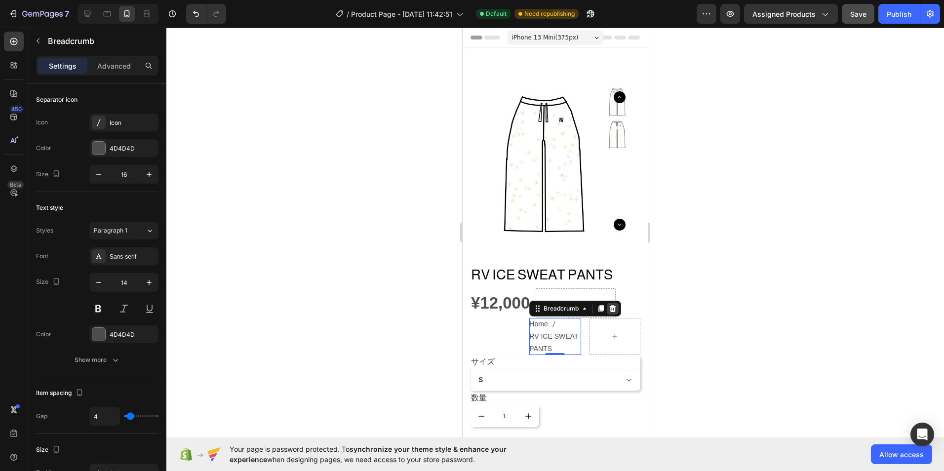
click at [609, 305] on icon at bounding box center [613, 309] width 8 height 8
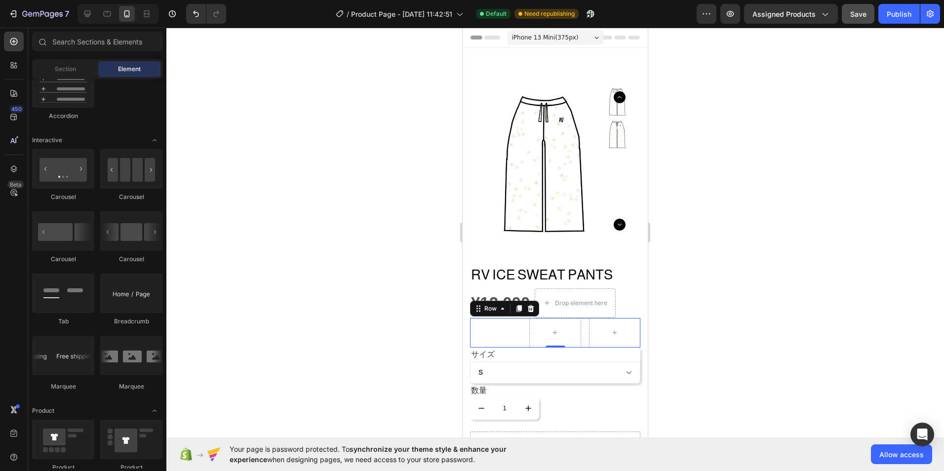
click at [504, 332] on div "Title Line" at bounding box center [495, 333] width 51 height 30
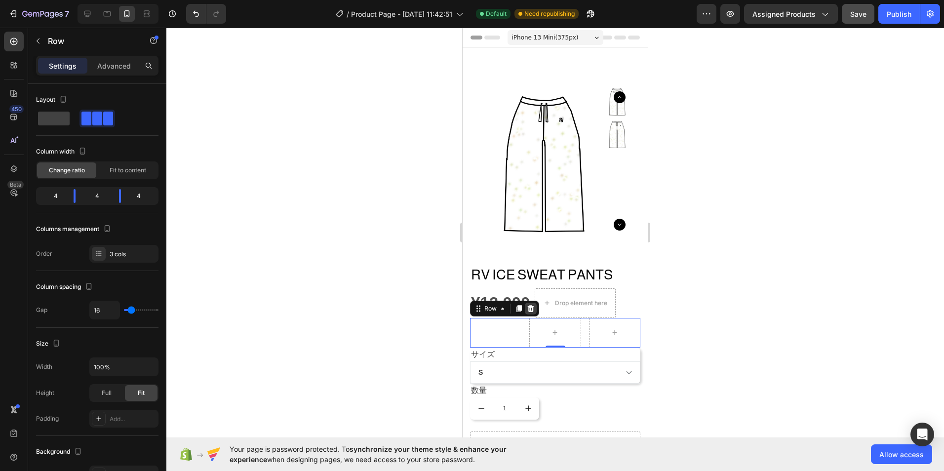
click at [531, 305] on icon at bounding box center [531, 308] width 6 height 7
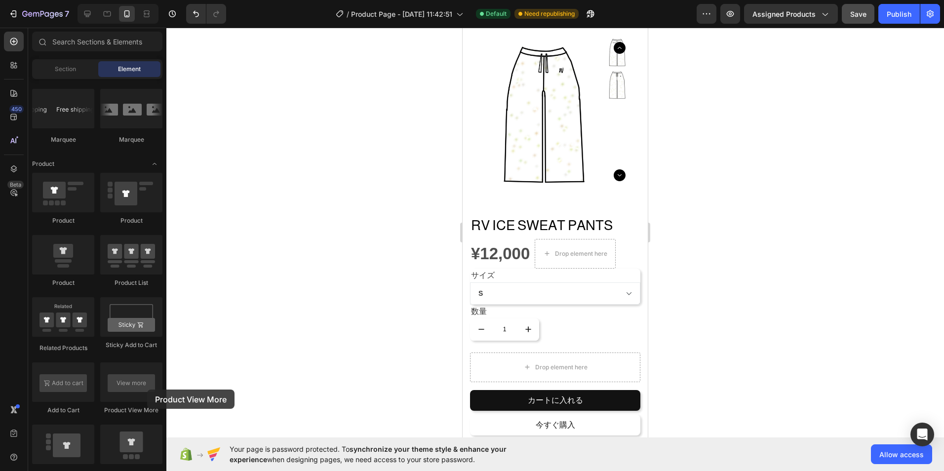
scroll to position [69, 0]
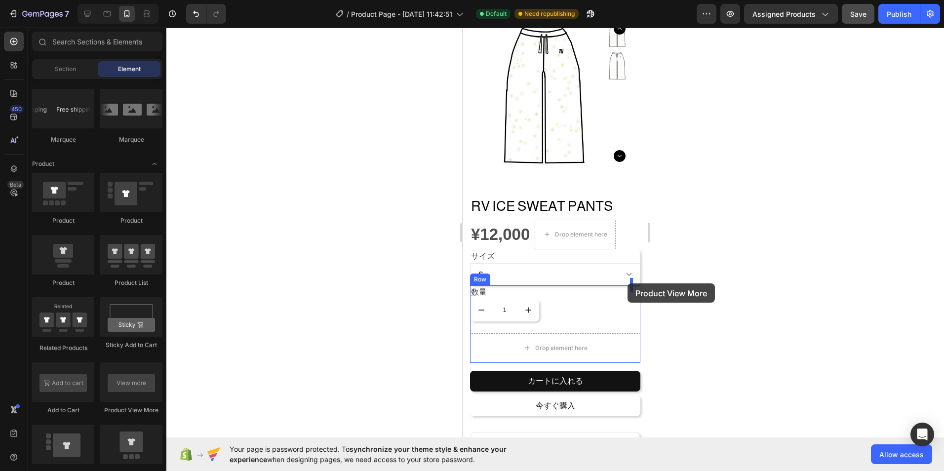
drag, startPoint x: 596, startPoint y: 420, endPoint x: 627, endPoint y: 283, distance: 139.9
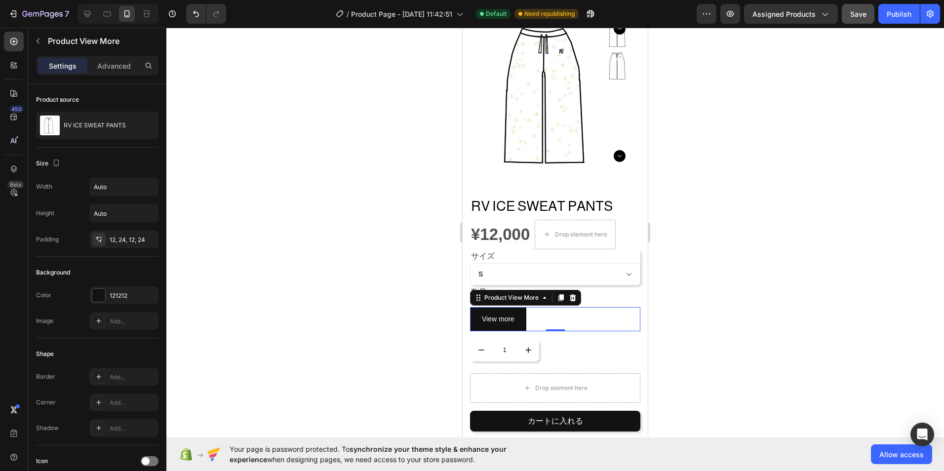
click at [663, 307] on div at bounding box center [554, 249] width 777 height 443
click at [509, 313] on p "View more" at bounding box center [498, 319] width 33 height 12
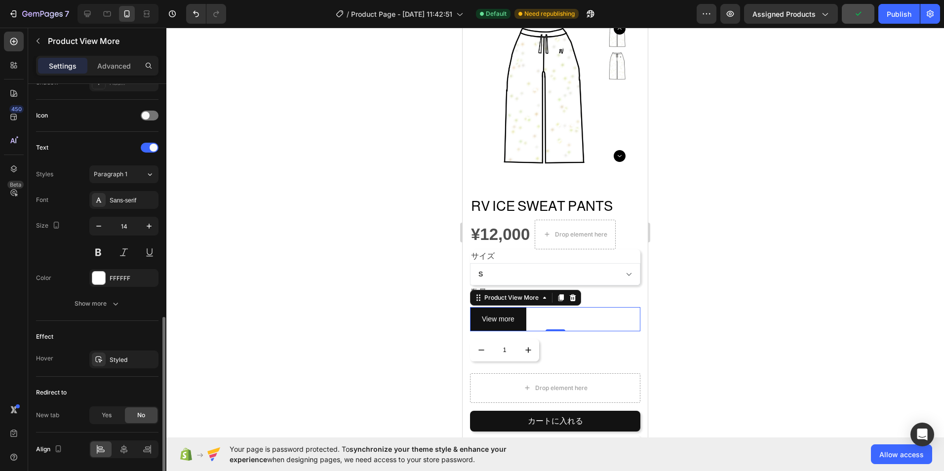
scroll to position [380, 0]
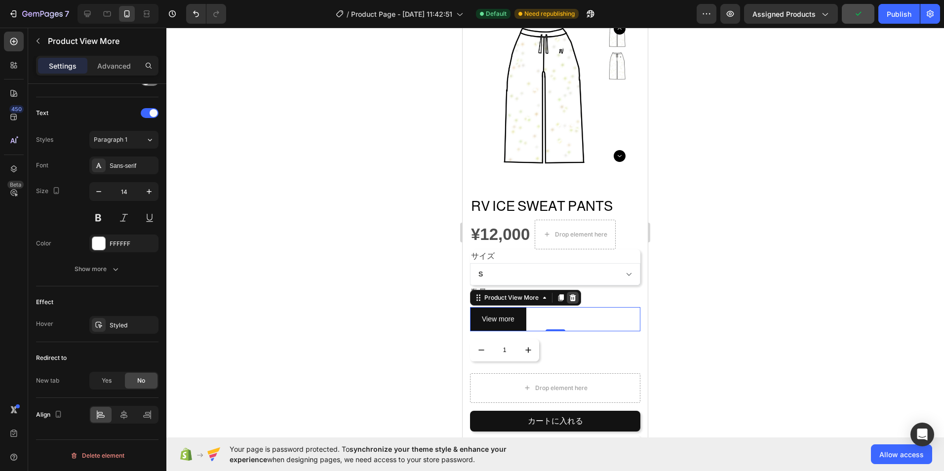
click at [574, 294] on icon at bounding box center [573, 297] width 6 height 7
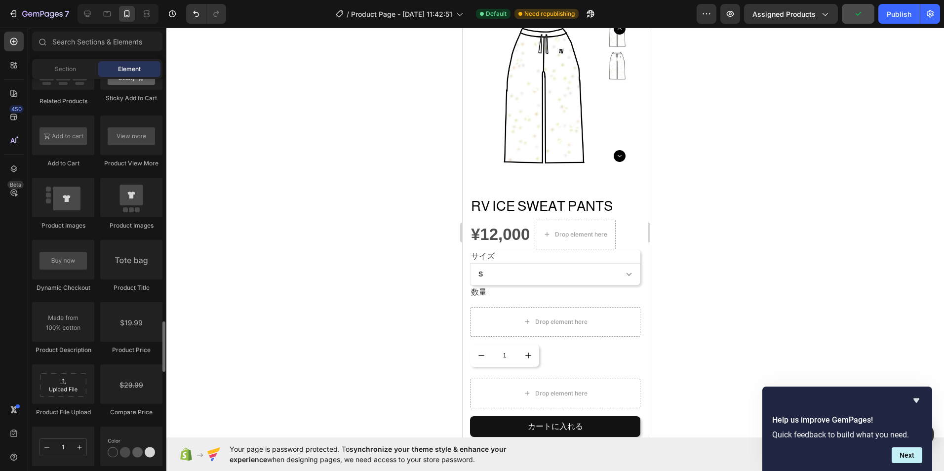
scroll to position [1580, 0]
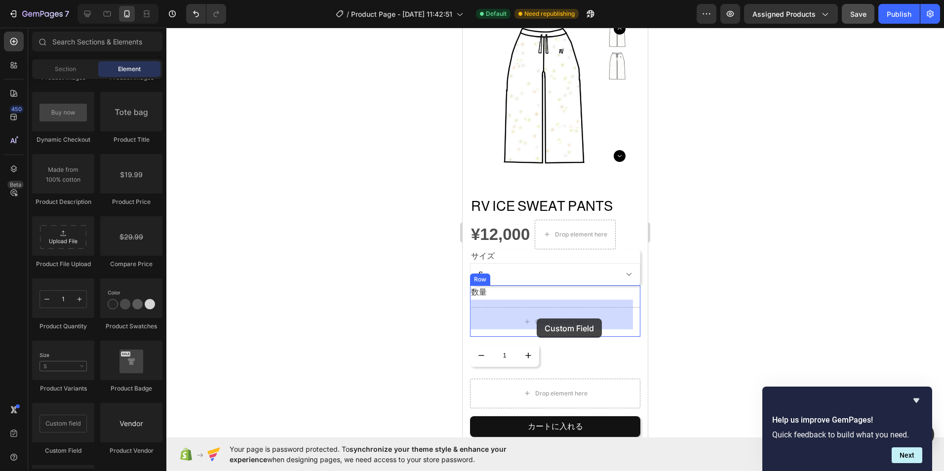
drag, startPoint x: 542, startPoint y: 457, endPoint x: 519, endPoint y: 329, distance: 129.9
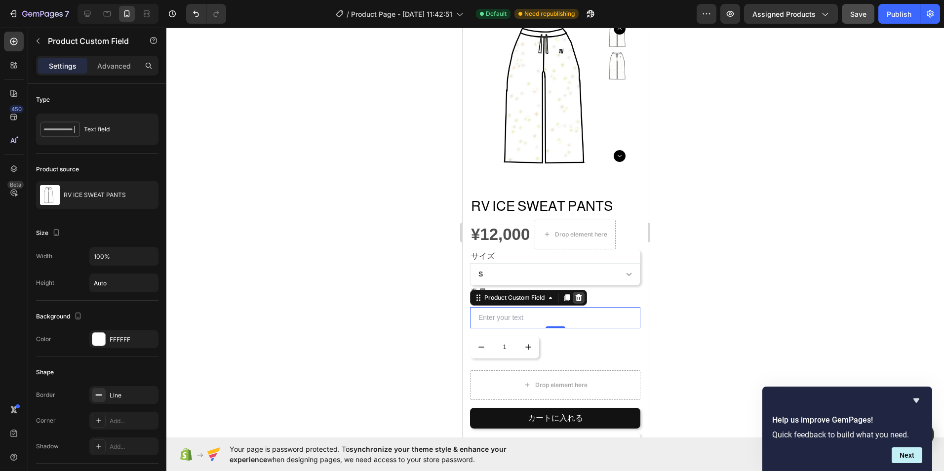
click at [581, 294] on icon at bounding box center [579, 297] width 6 height 7
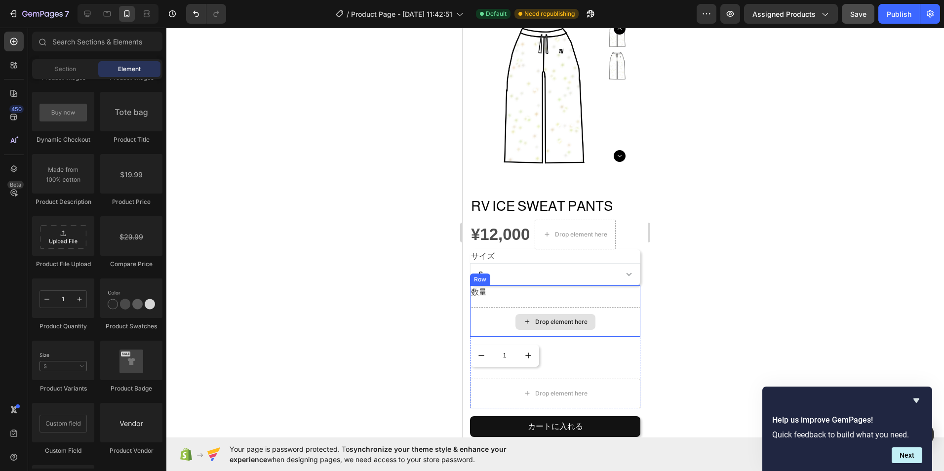
click at [568, 321] on div "Drop element here" at bounding box center [555, 322] width 80 height 16
click at [613, 310] on div "Drop element here" at bounding box center [555, 322] width 170 height 30
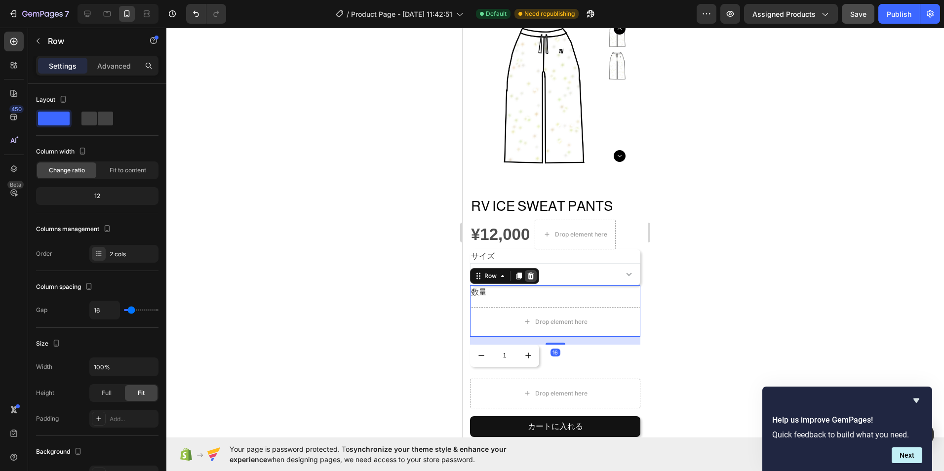
click at [534, 272] on icon at bounding box center [531, 276] width 8 height 8
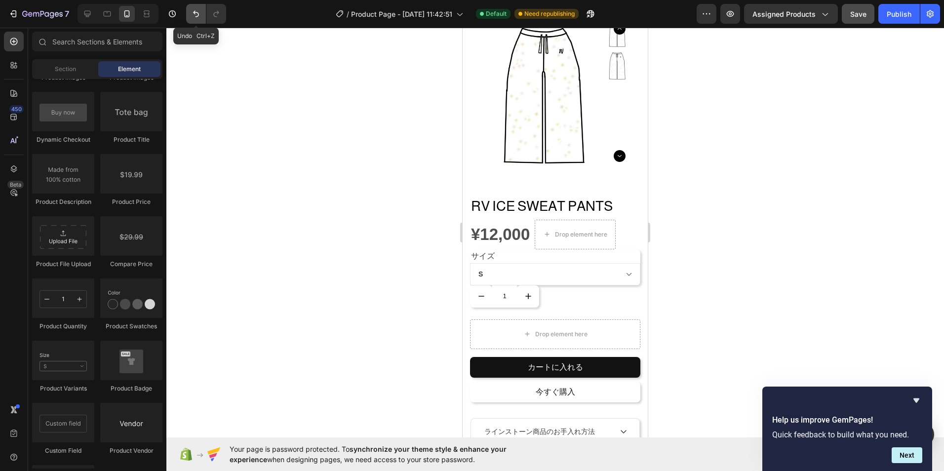
click at [197, 10] on icon "Undo/Redo" at bounding box center [196, 14] width 10 height 10
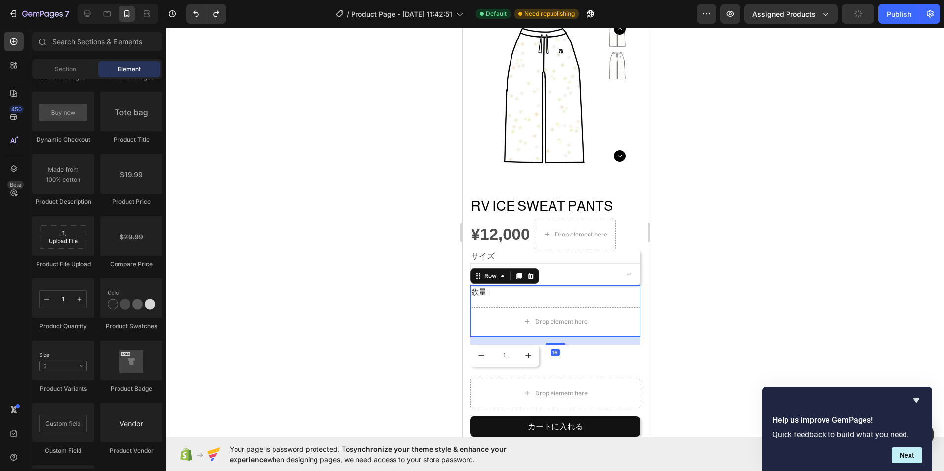
click at [493, 295] on div "数量 Text block Drop element here Row 16" at bounding box center [555, 310] width 170 height 51
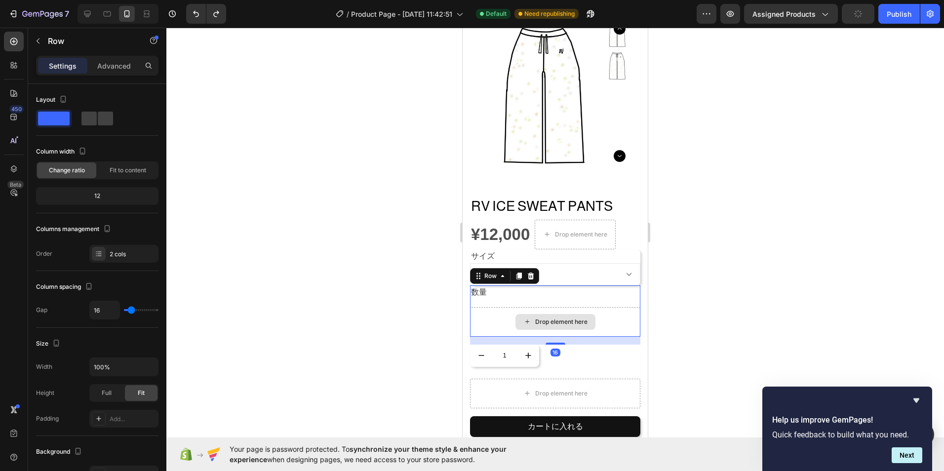
click at [480, 310] on div "Drop element here" at bounding box center [555, 322] width 170 height 30
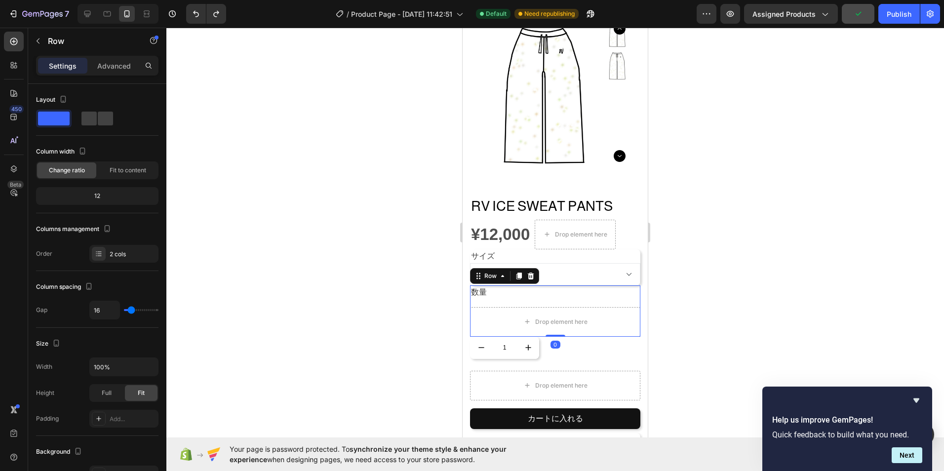
drag, startPoint x: 551, startPoint y: 335, endPoint x: 533, endPoint y: 283, distance: 55.1
click at [533, 285] on div "数量 Text block Drop element here Row 0" at bounding box center [555, 310] width 170 height 51
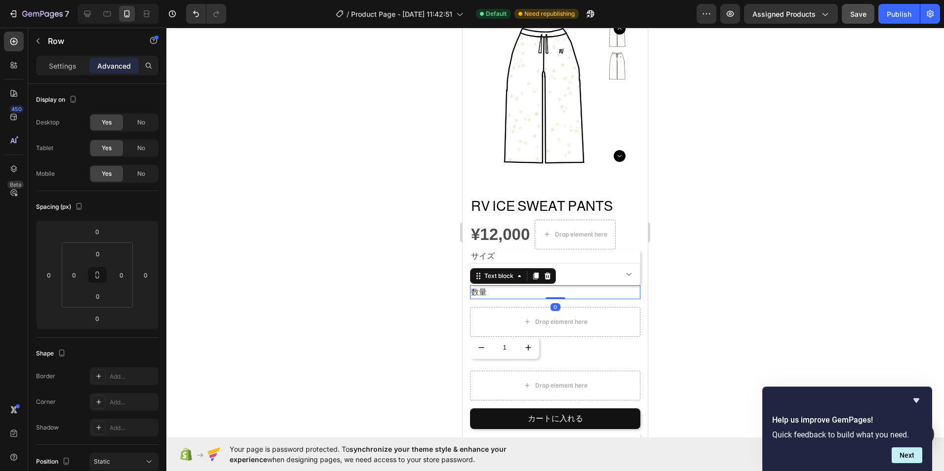
click at [562, 286] on p "数量" at bounding box center [555, 292] width 168 height 12
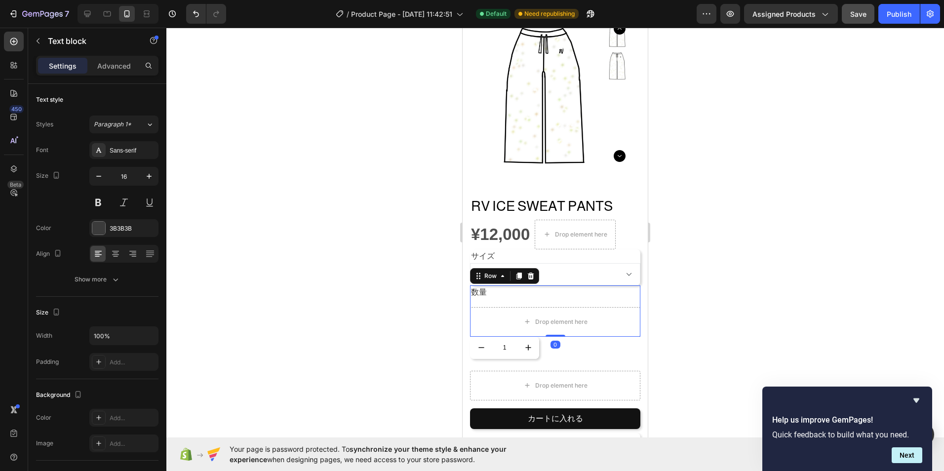
click at [572, 294] on div "数量 Text block Drop element here Row 0" at bounding box center [555, 310] width 170 height 51
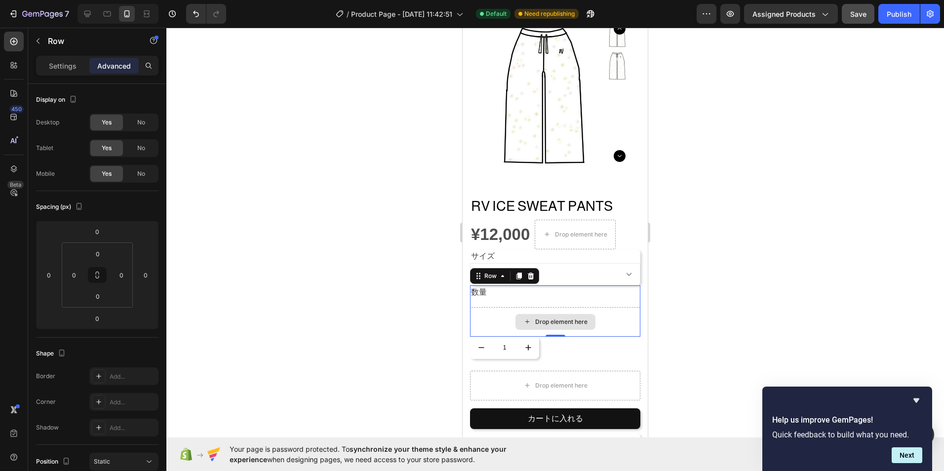
click at [486, 307] on div "Drop element here" at bounding box center [555, 322] width 170 height 30
click at [480, 291] on div "数量 Text block Drop element here Row 0" at bounding box center [555, 310] width 170 height 51
click at [504, 295] on div "数量 Text block Drop element here Row 0" at bounding box center [555, 310] width 170 height 51
drag, startPoint x: 588, startPoint y: 297, endPoint x: 593, endPoint y: 296, distance: 5.0
click at [590, 297] on div "数量 Text block Drop element here Row 0" at bounding box center [555, 310] width 170 height 51
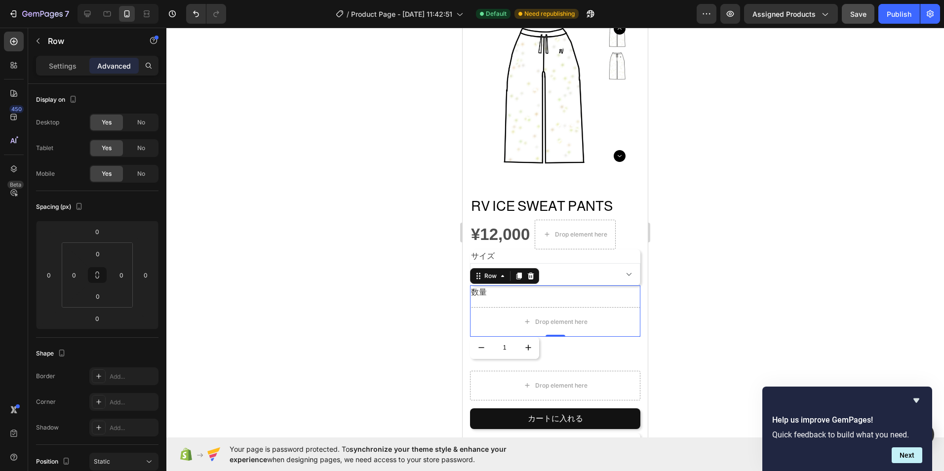
click at [602, 289] on p "数量" at bounding box center [555, 292] width 168 height 12
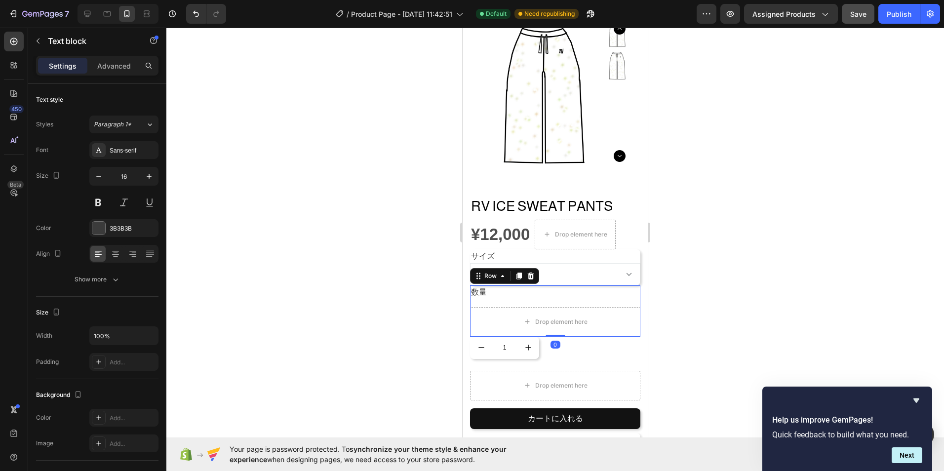
click at [622, 299] on div "数量 Text block Drop element here Row 0" at bounding box center [555, 310] width 170 height 51
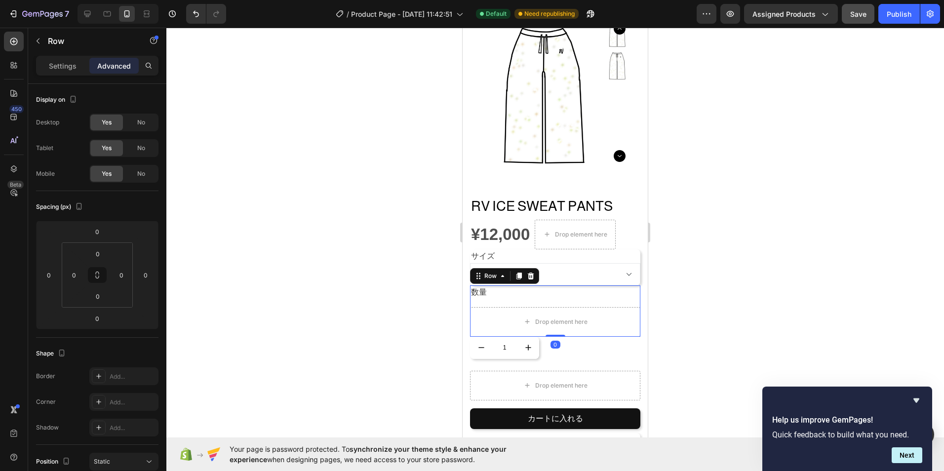
click at [596, 286] on p "数量" at bounding box center [555, 292] width 168 height 12
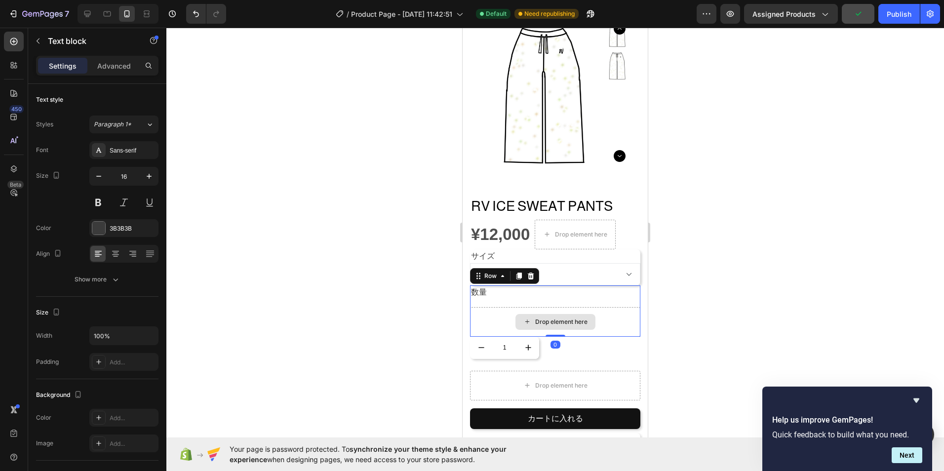
click at [487, 308] on div "Drop element here" at bounding box center [555, 322] width 170 height 30
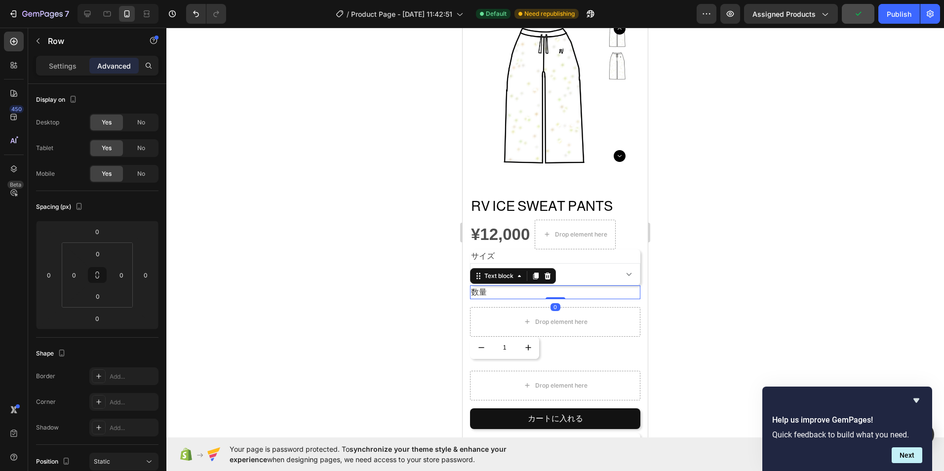
click at [490, 287] on p "数量" at bounding box center [555, 292] width 168 height 12
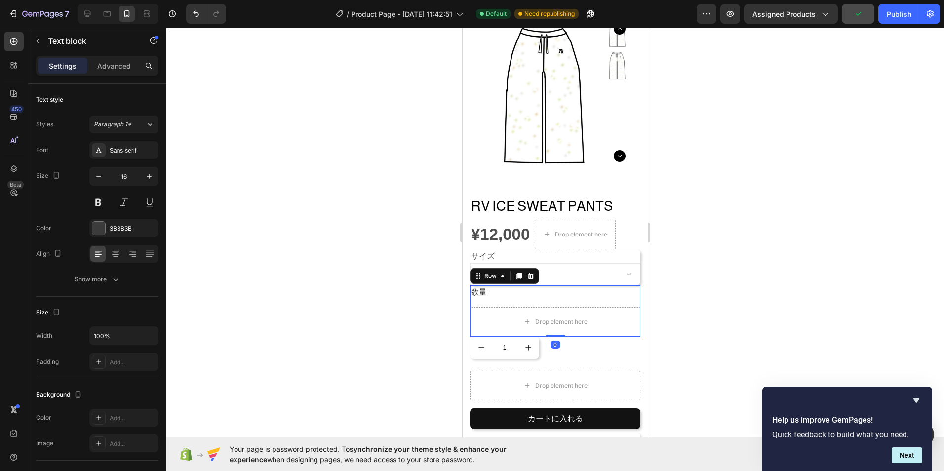
click at [497, 299] on div "数量 Text block Drop element here Row 0" at bounding box center [555, 310] width 170 height 51
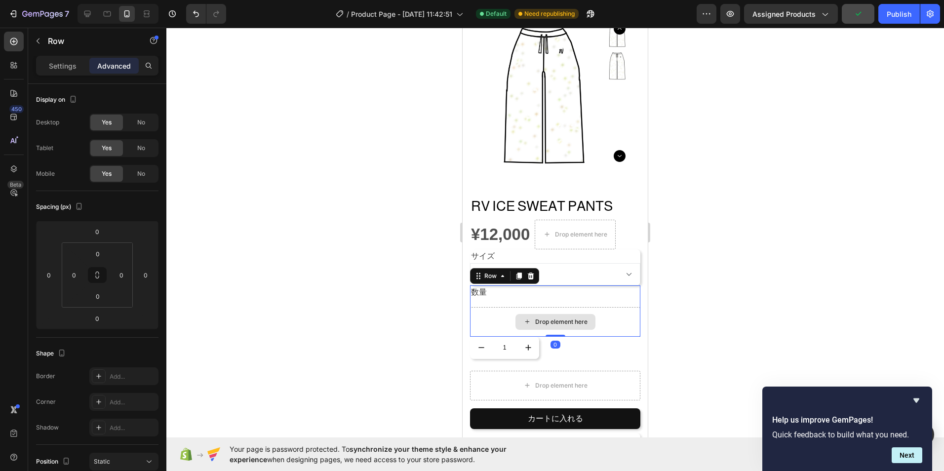
click at [488, 307] on div "Drop element here" at bounding box center [555, 322] width 170 height 30
click at [504, 272] on icon at bounding box center [503, 276] width 8 height 8
click at [501, 272] on icon at bounding box center [503, 276] width 8 height 8
drag, startPoint x: 793, startPoint y: 269, endPoint x: 802, endPoint y: 267, distance: 9.6
click at [799, 269] on div at bounding box center [554, 249] width 777 height 443
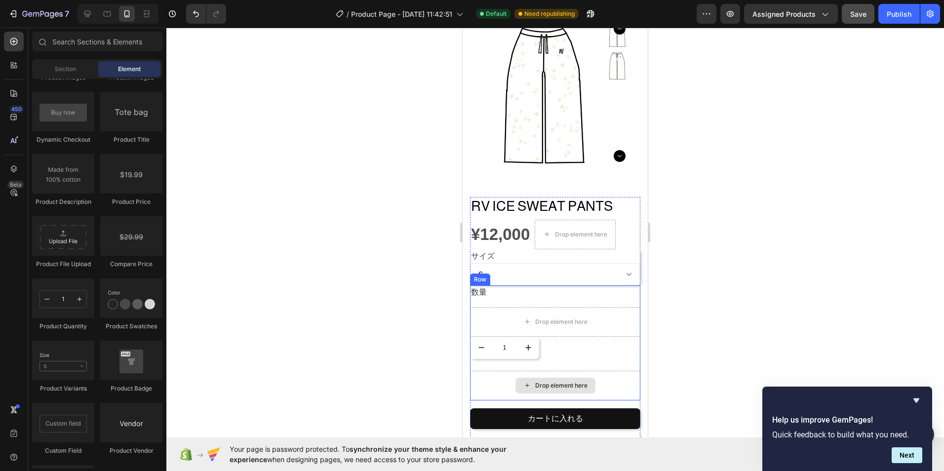
click at [566, 371] on div "Drop element here" at bounding box center [555, 386] width 170 height 30
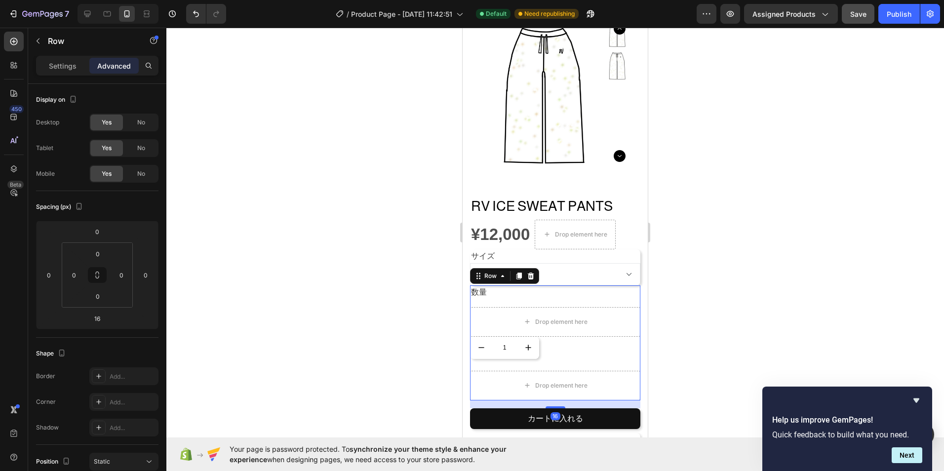
click at [496, 354] on div "数量 Text block Drop element here Row 1 Product Quantity" at bounding box center [555, 327] width 170 height 85
click at [615, 379] on div "Drop element here" at bounding box center [555, 386] width 170 height 30
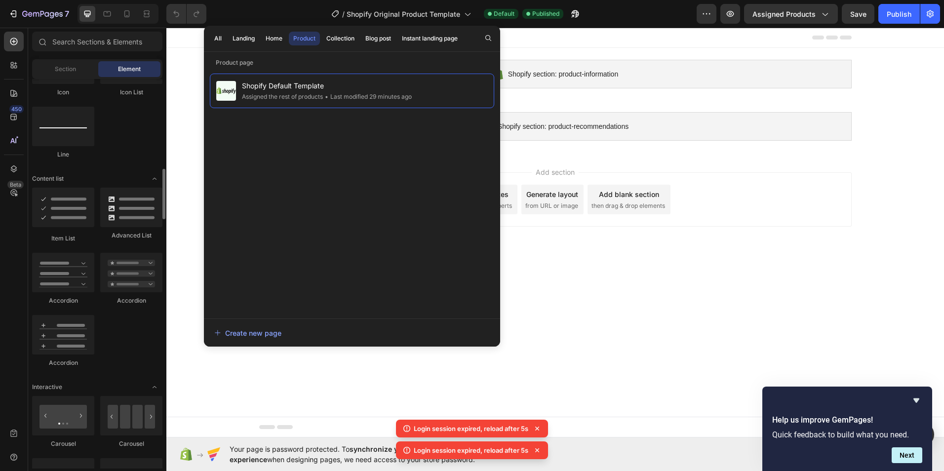
scroll to position [740, 0]
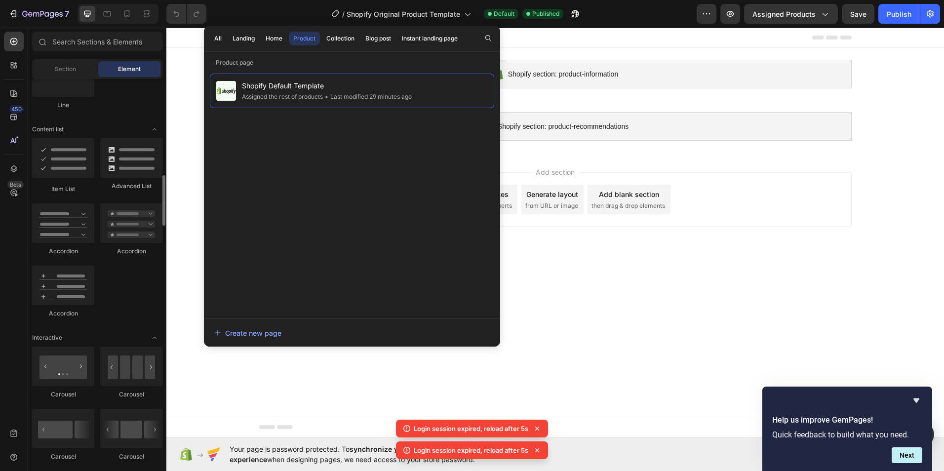
click at [190, 189] on div "Add section Choose templates inspired by CRO experts Generate layout from URL o…" at bounding box center [554, 202] width 777 height 98
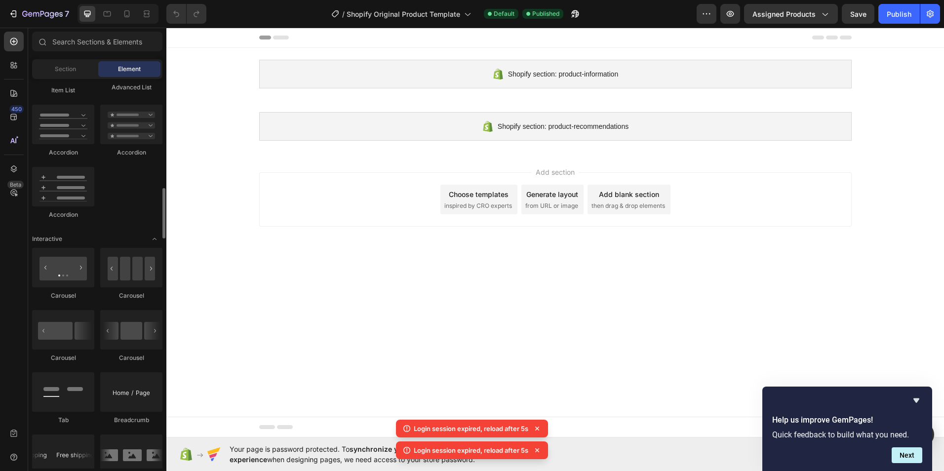
scroll to position [987, 0]
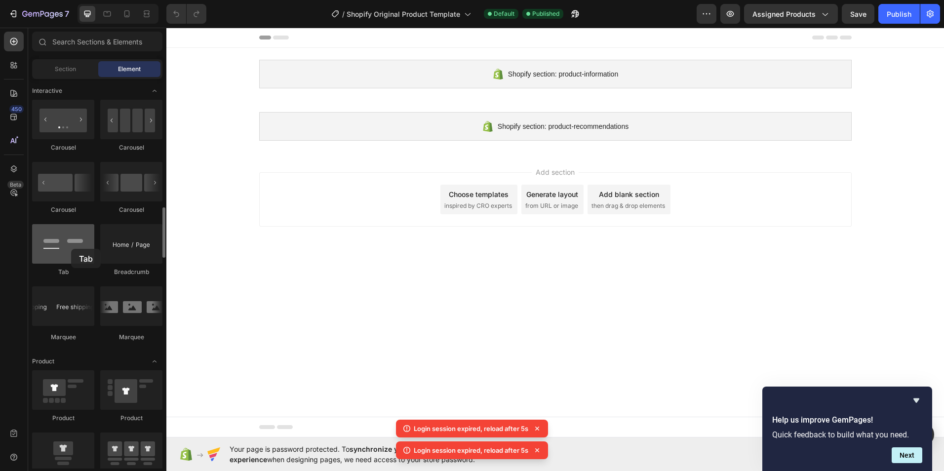
click at [71, 249] on div at bounding box center [63, 243] width 62 height 39
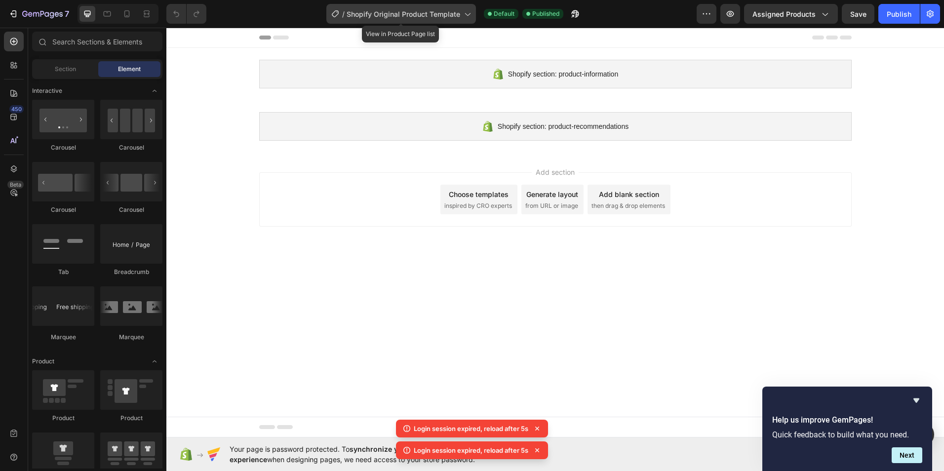
click at [454, 12] on span "Shopify Original Product Template" at bounding box center [404, 14] width 114 height 10
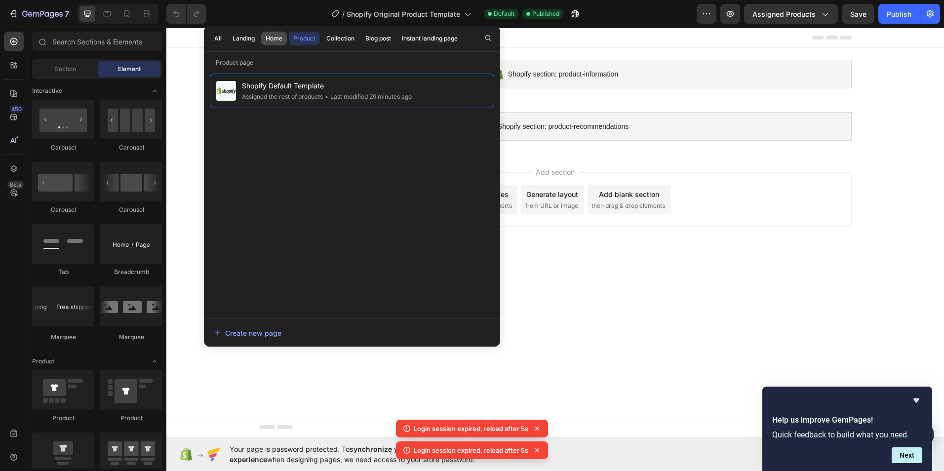
click at [282, 40] on div "Home" at bounding box center [274, 38] width 17 height 9
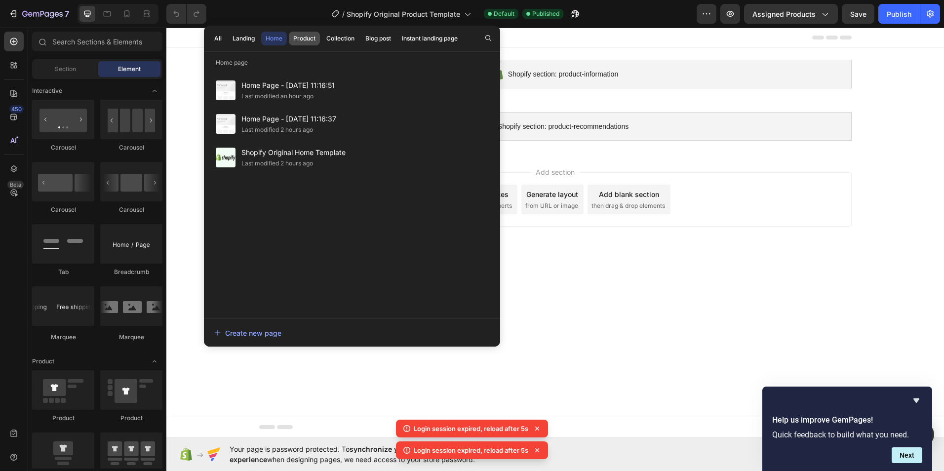
click at [296, 39] on div "Product" at bounding box center [304, 38] width 22 height 9
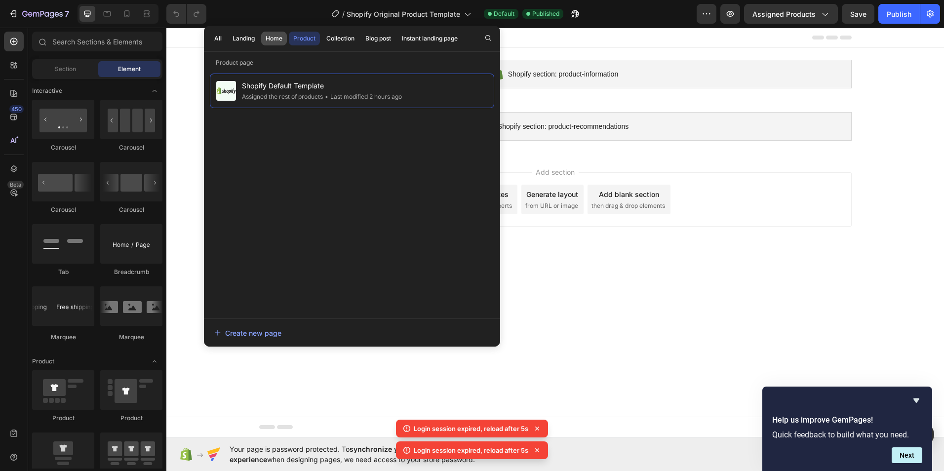
click at [287, 40] on button "Home" at bounding box center [274, 39] width 26 height 14
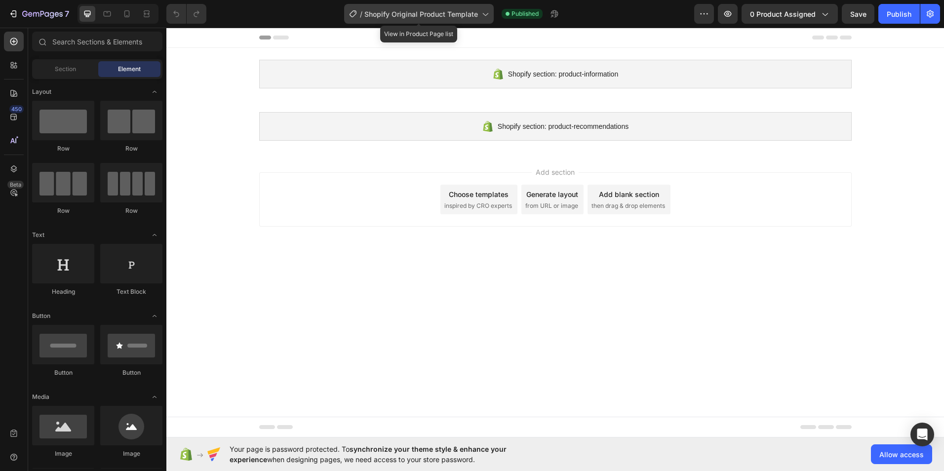
click at [455, 14] on span "Shopify Original Product Template" at bounding box center [421, 14] width 114 height 10
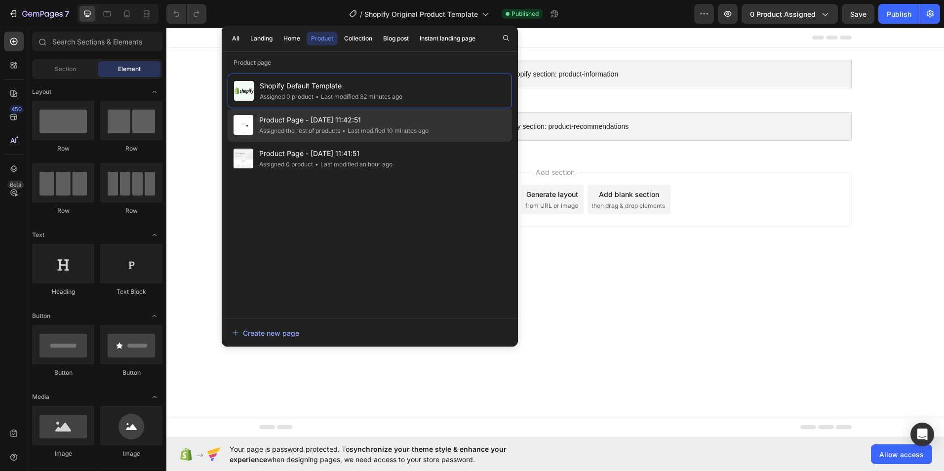
click at [426, 134] on div "• Last modified 10 minutes ago" at bounding box center [384, 131] width 88 height 10
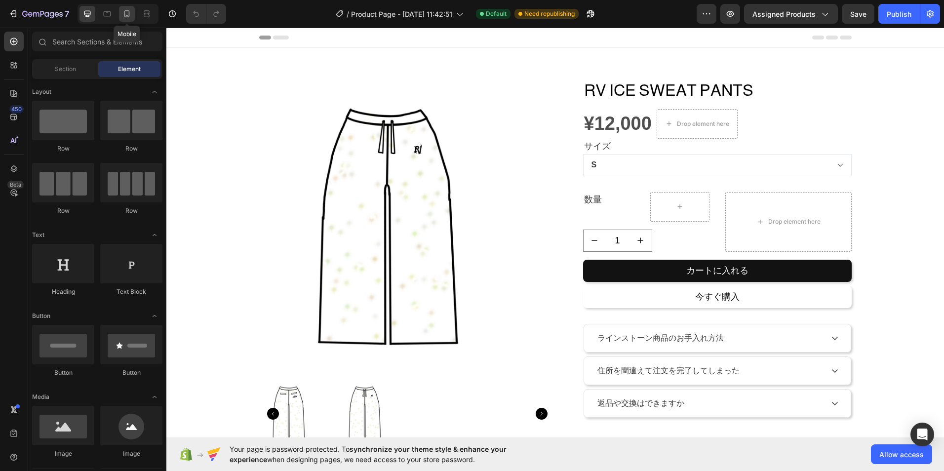
click at [123, 19] on div at bounding box center [127, 14] width 16 height 16
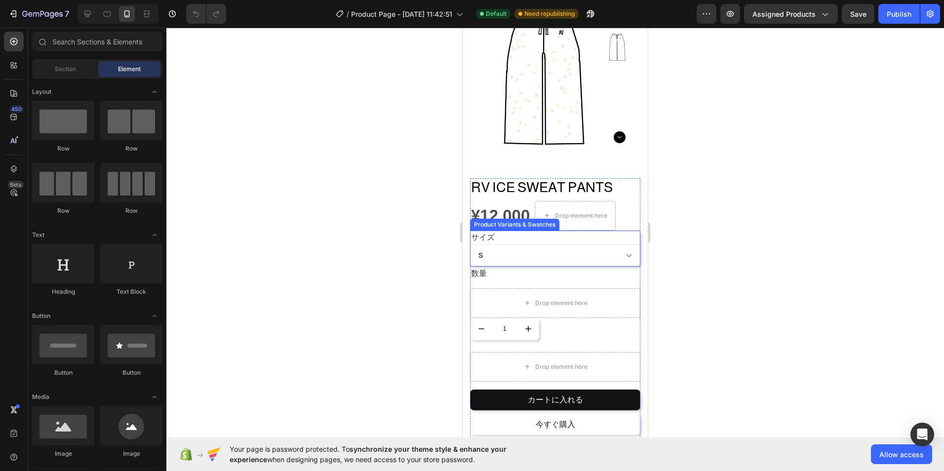
scroll to position [99, 0]
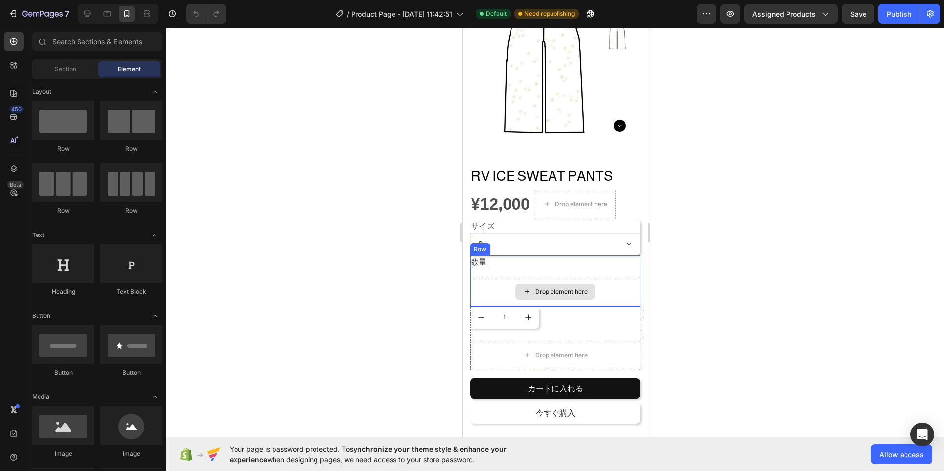
click at [550, 288] on div "Drop element here" at bounding box center [561, 292] width 52 height 8
click at [609, 277] on div "Drop element here" at bounding box center [555, 292] width 170 height 30
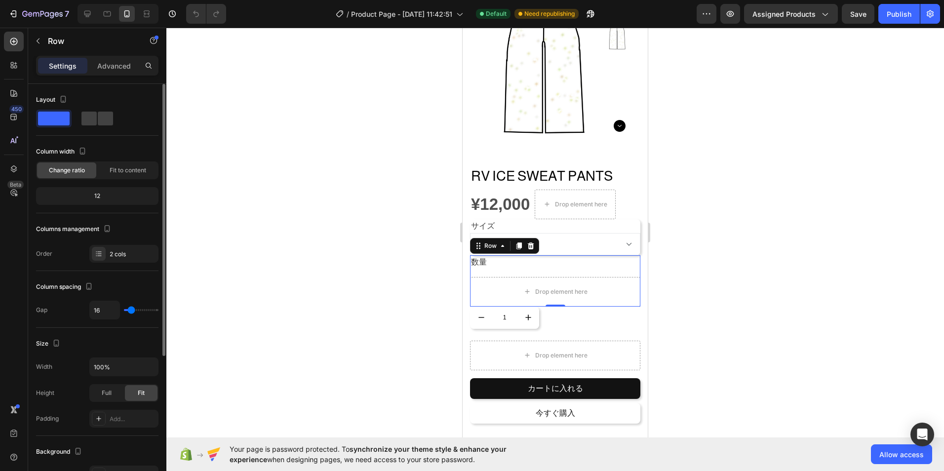
type input "18"
type input "9"
type input "0"
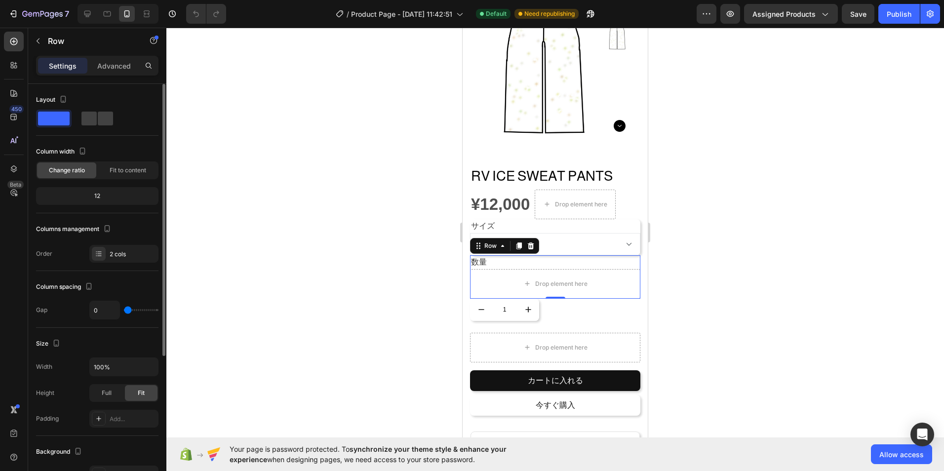
drag, startPoint x: 132, startPoint y: 307, endPoint x: 116, endPoint y: 310, distance: 16.7
type input "0"
click at [124, 310] on input "range" at bounding box center [141, 310] width 35 height 2
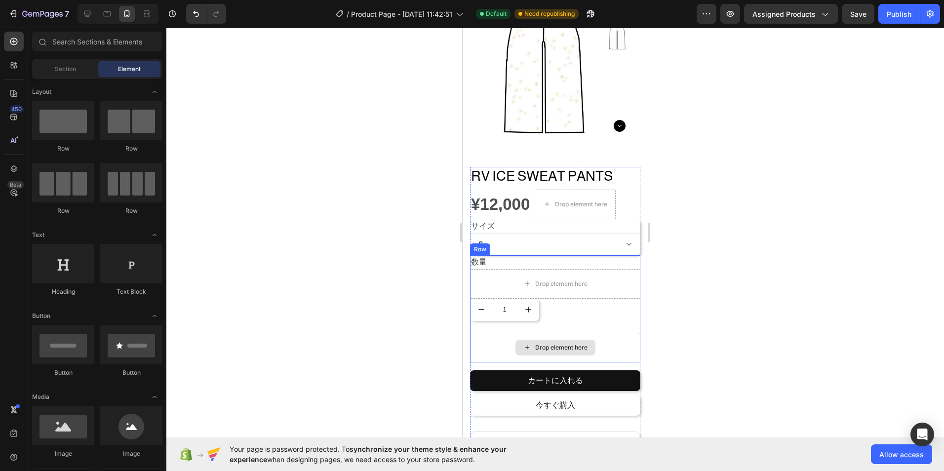
click at [530, 342] on div "Drop element here" at bounding box center [555, 348] width 80 height 16
click at [557, 324] on div "数量 Text block Drop element here Row 1 Product Quantity" at bounding box center [555, 294] width 170 height 78
click at [529, 340] on div "Drop element here" at bounding box center [555, 348] width 80 height 16
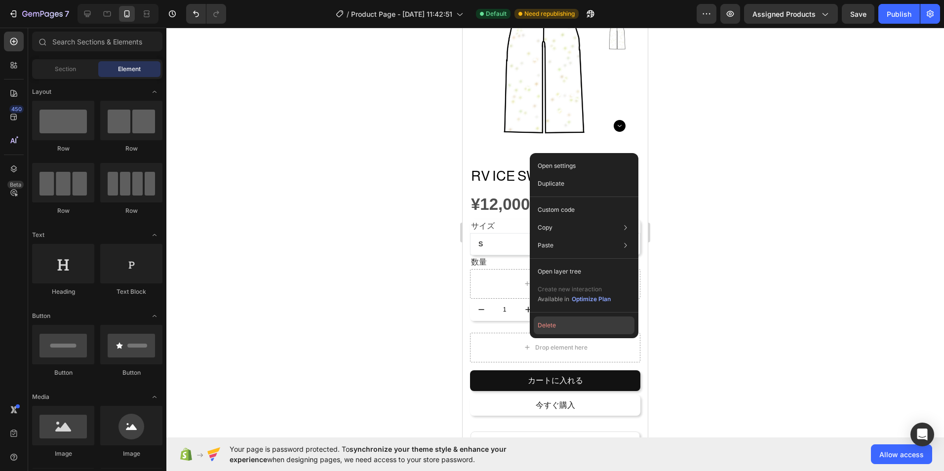
click at [539, 331] on button "Delete" at bounding box center [584, 325] width 101 height 18
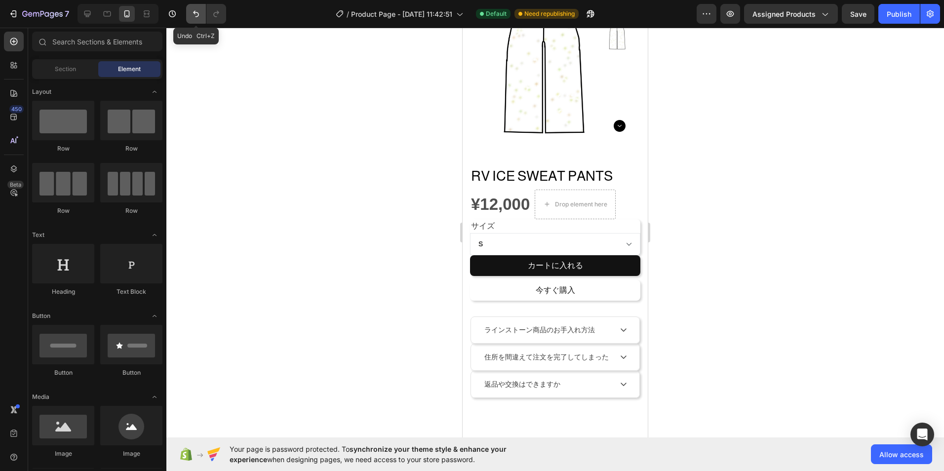
click at [193, 15] on icon "Undo/Redo" at bounding box center [196, 14] width 10 height 10
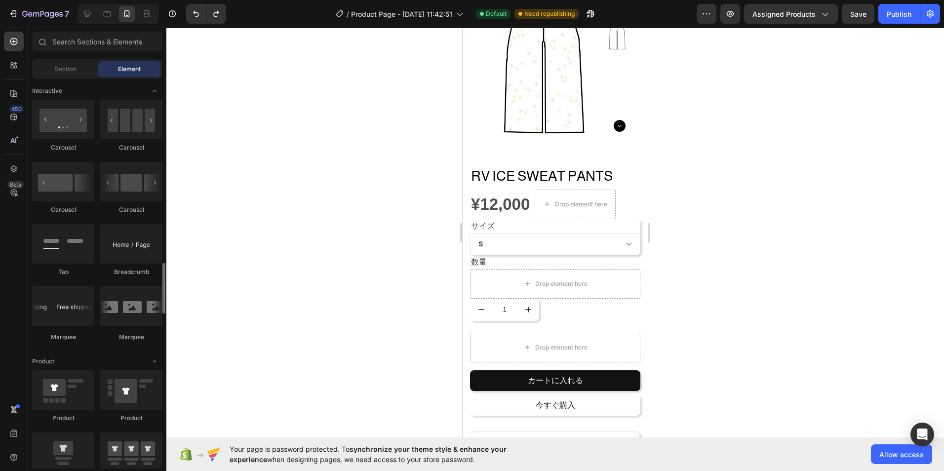
scroll to position [1037, 0]
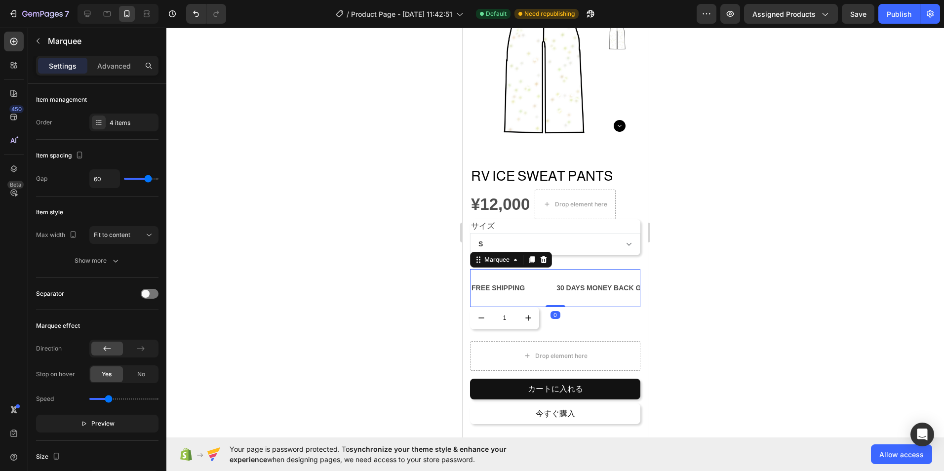
click at [545, 277] on div "FREE SHIPPING Text Block" at bounding box center [512, 288] width 85 height 22
click at [728, 270] on div at bounding box center [554, 249] width 777 height 443
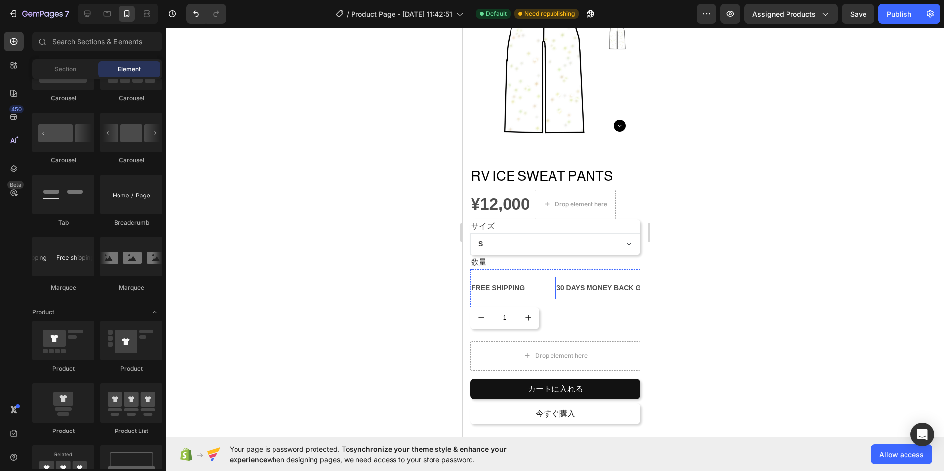
click at [604, 284] on div "30 DAYS MONEY BACK GUARANTEE" at bounding box center [617, 288] width 125 height 14
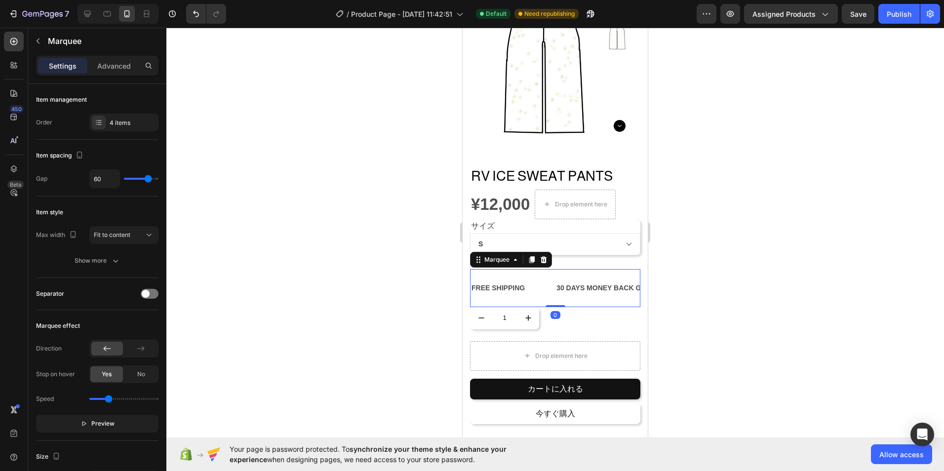
click at [537, 292] on div "FREE SHIPPING Text Block 30 DAYS MONEY BACK GUARANTEE Text Block LIMITED TIME 5…" at bounding box center [555, 288] width 170 height 38
click at [543, 256] on icon at bounding box center [544, 259] width 6 height 7
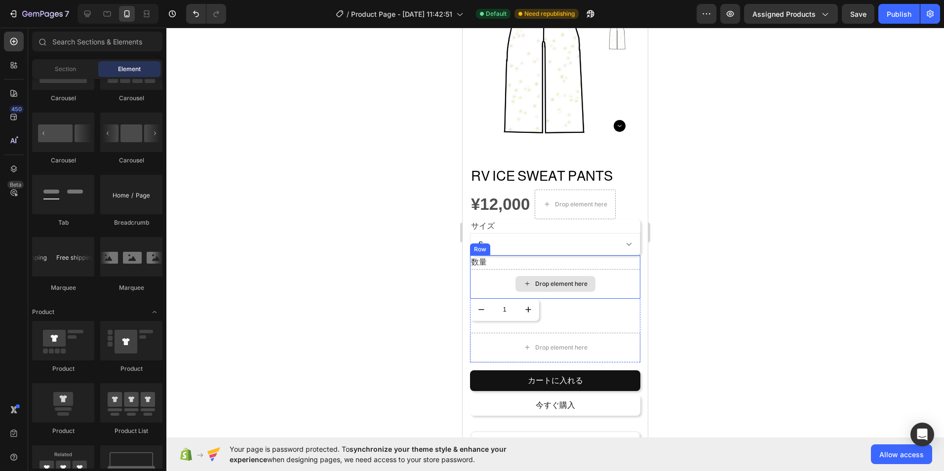
click at [523, 285] on div "Drop element here" at bounding box center [555, 284] width 170 height 30
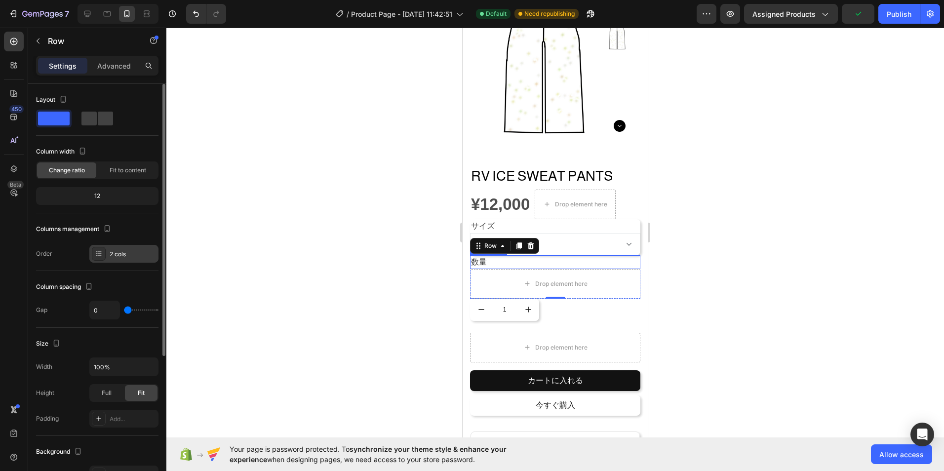
click at [118, 257] on div "2 cols" at bounding box center [133, 254] width 46 height 9
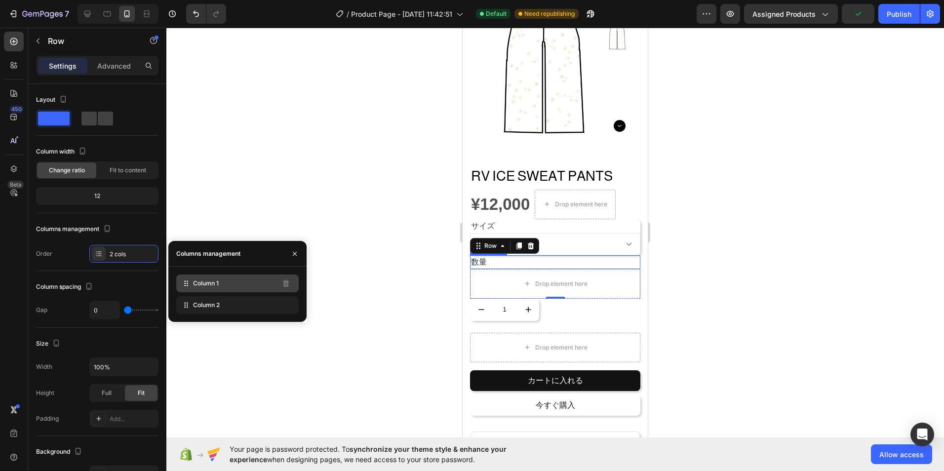
click at [186, 284] on icon at bounding box center [186, 283] width 10 height 10
click at [201, 290] on div "Column 1" at bounding box center [237, 283] width 122 height 18
click at [203, 306] on span "Column 2" at bounding box center [206, 305] width 27 height 9
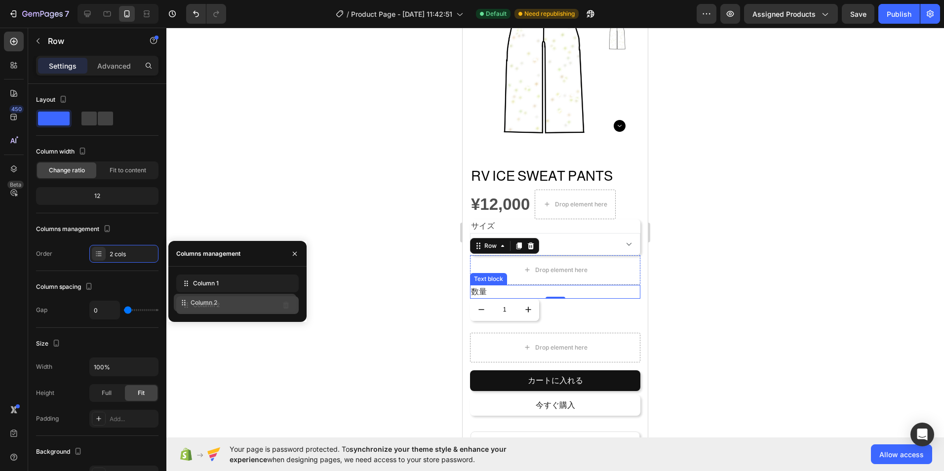
drag, startPoint x: 251, startPoint y: 286, endPoint x: 248, endPoint y: 306, distance: 20.4
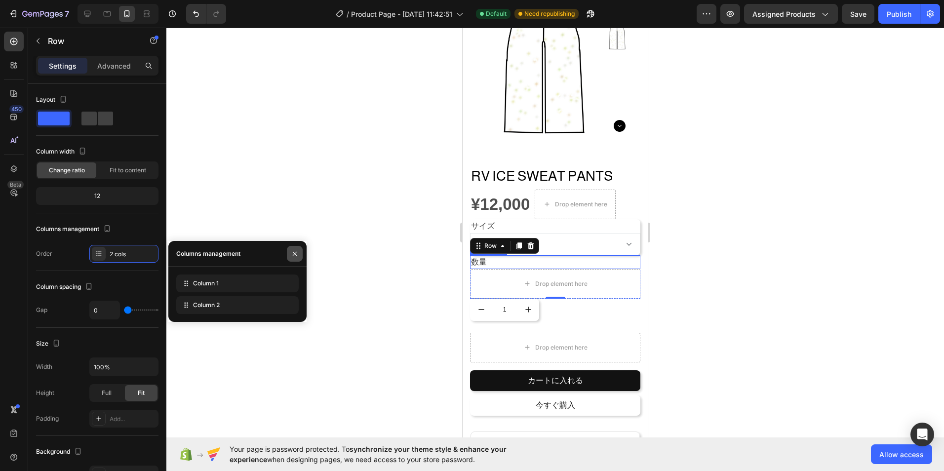
click at [294, 256] on icon "button" at bounding box center [295, 254] width 8 height 8
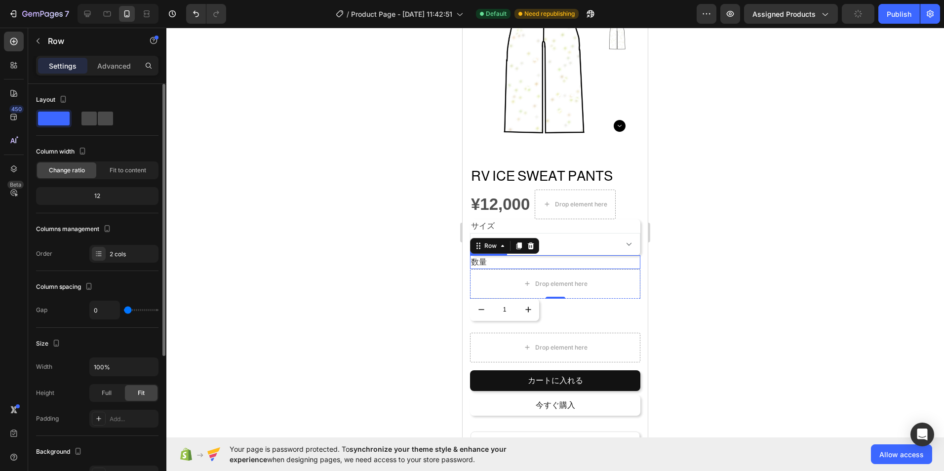
click at [87, 123] on span at bounding box center [88, 119] width 15 height 14
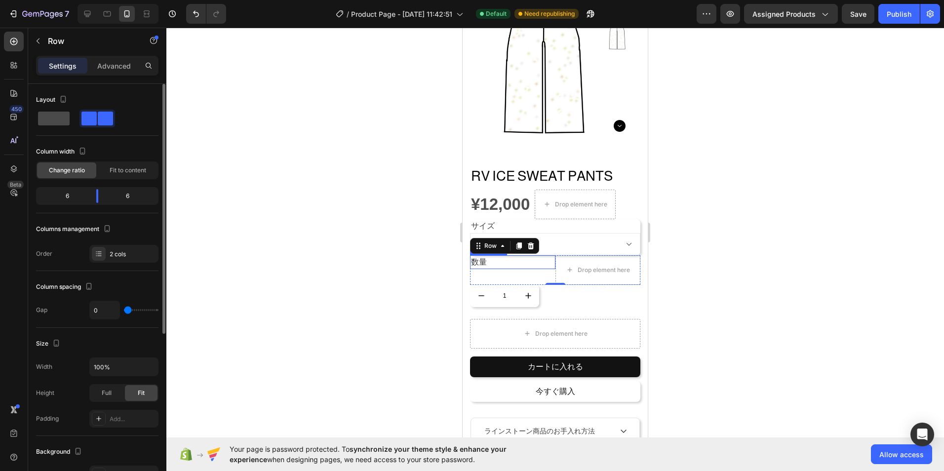
click at [69, 123] on span at bounding box center [54, 119] width 32 height 14
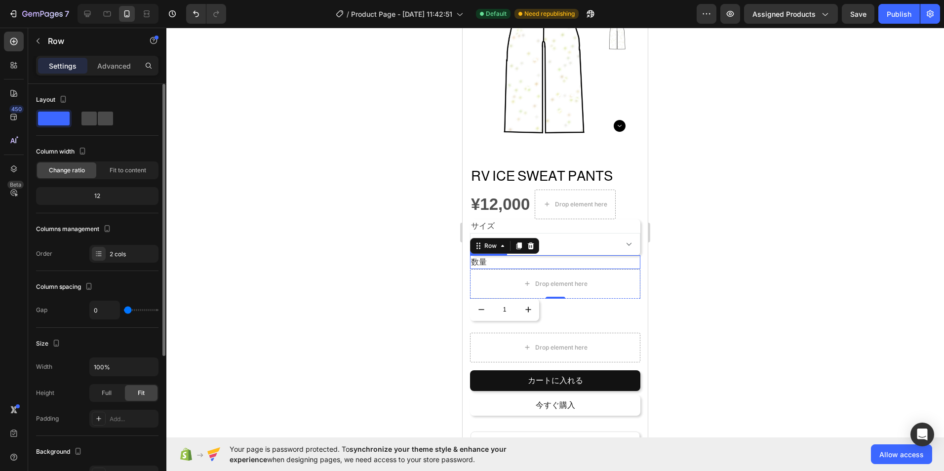
click at [105, 119] on span at bounding box center [105, 119] width 15 height 14
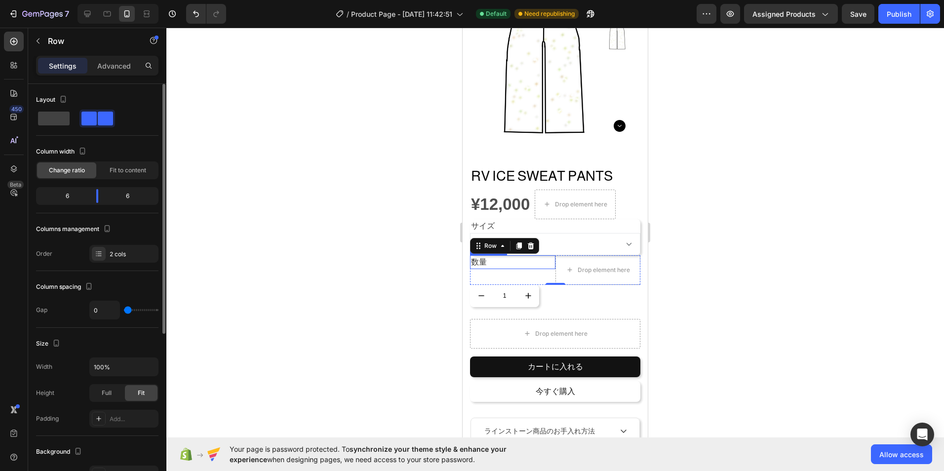
click at [81, 114] on div at bounding box center [97, 119] width 36 height 18
click at [63, 117] on span at bounding box center [54, 119] width 32 height 14
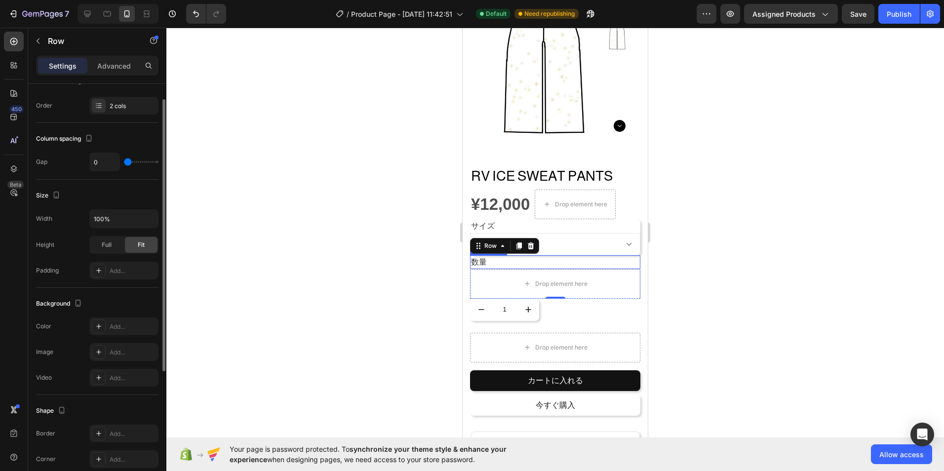
scroll to position [197, 0]
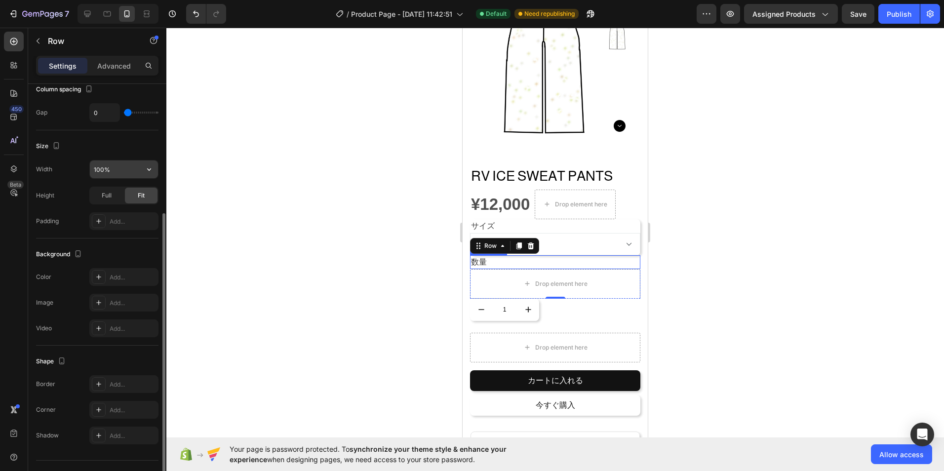
click at [124, 173] on input "100%" at bounding box center [124, 169] width 68 height 18
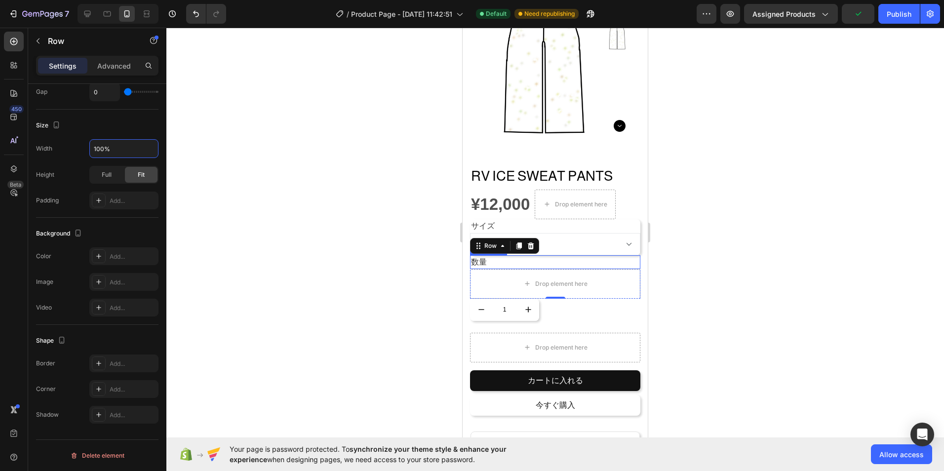
click at [233, 305] on div at bounding box center [554, 249] width 777 height 443
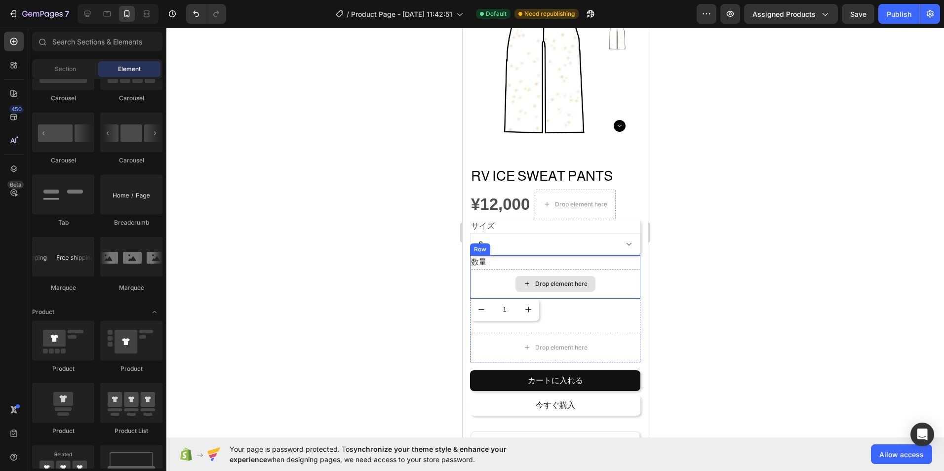
click at [523, 279] on icon at bounding box center [527, 283] width 8 height 8
click at [795, 272] on div at bounding box center [554, 249] width 777 height 443
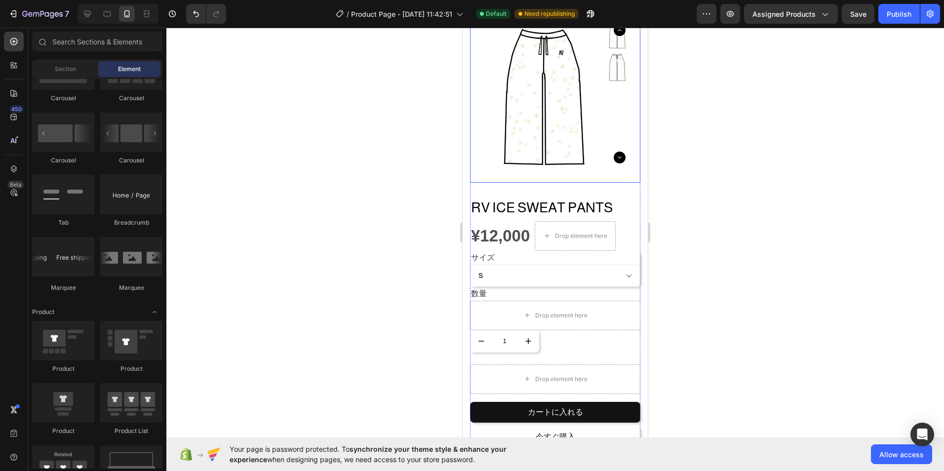
scroll to position [49, 0]
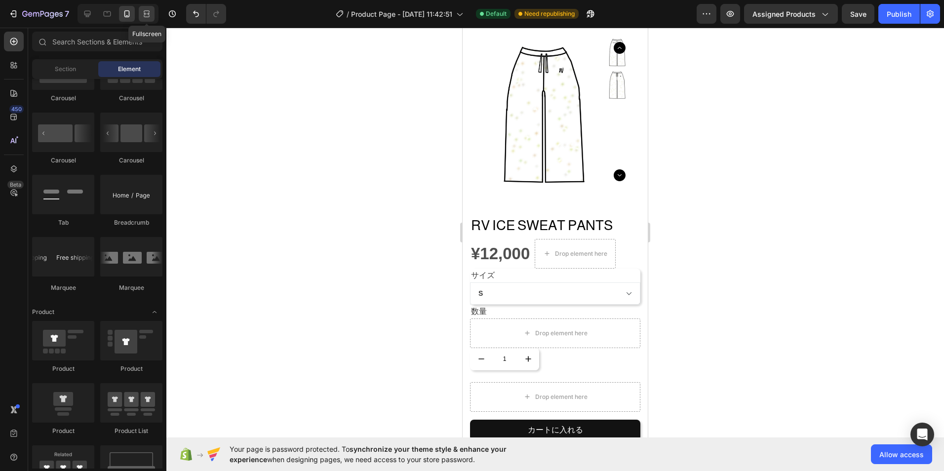
click at [153, 13] on div at bounding box center [147, 14] width 16 height 16
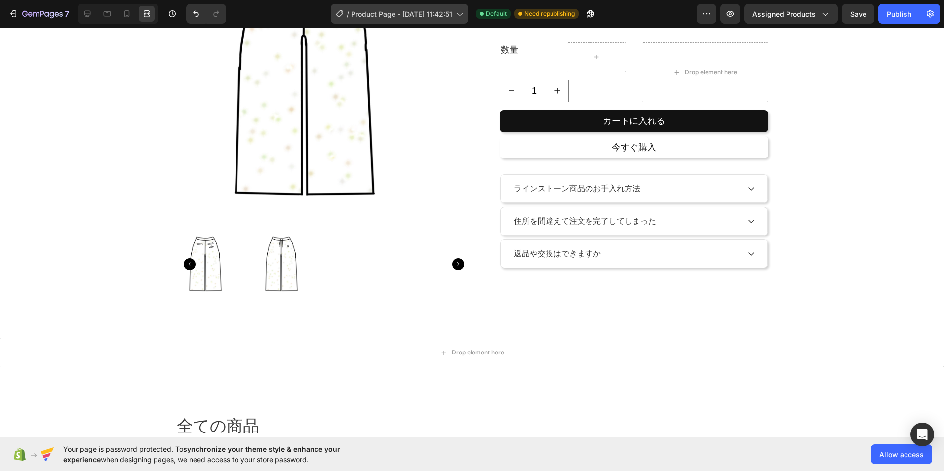
scroll to position [148, 0]
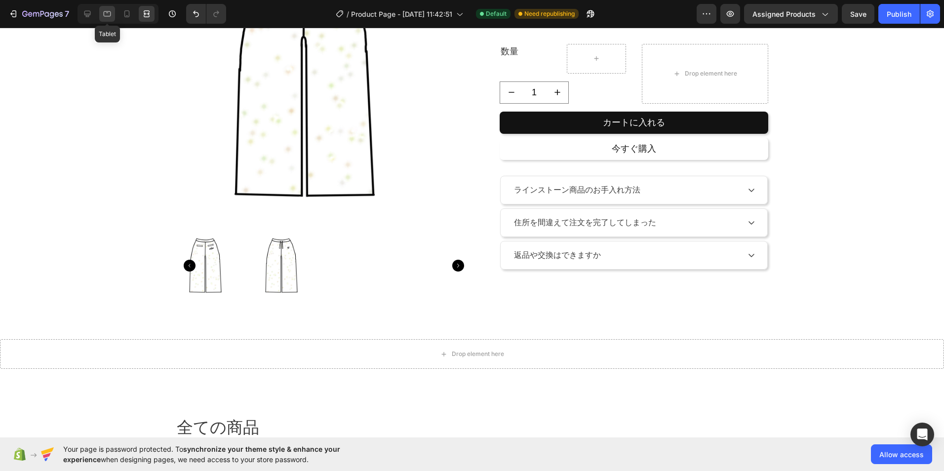
click at [109, 11] on icon at bounding box center [107, 14] width 10 height 10
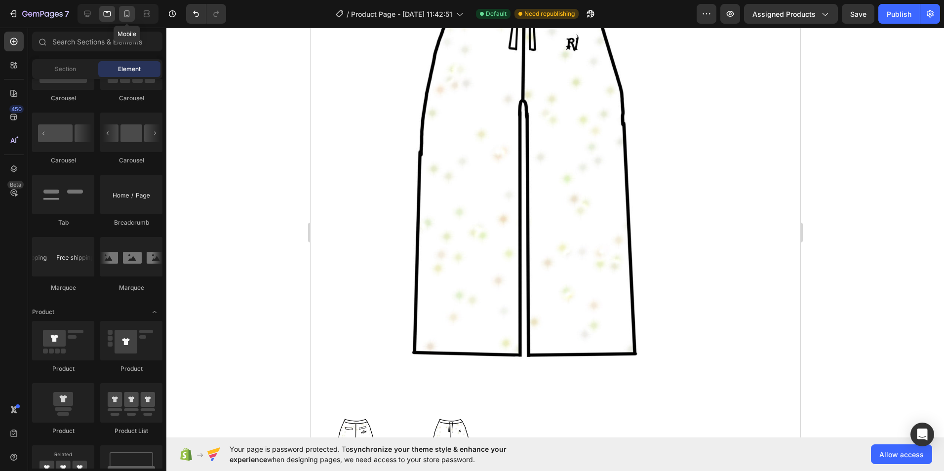
click at [123, 13] on icon at bounding box center [127, 14] width 10 height 10
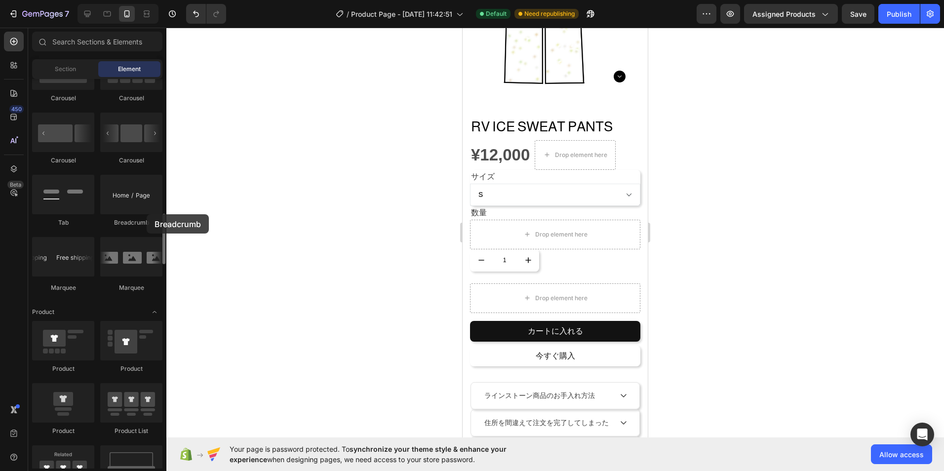
click at [147, 214] on div "Breadcrumb" at bounding box center [131, 201] width 62 height 52
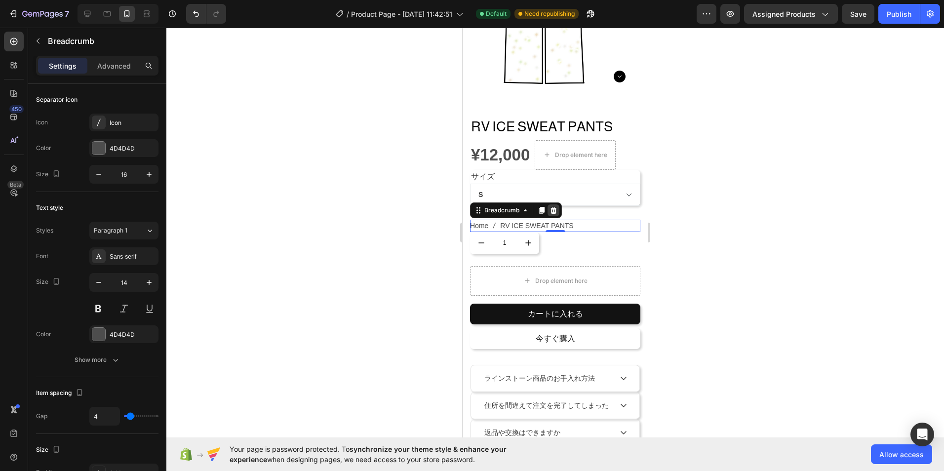
click at [557, 206] on icon at bounding box center [553, 210] width 8 height 8
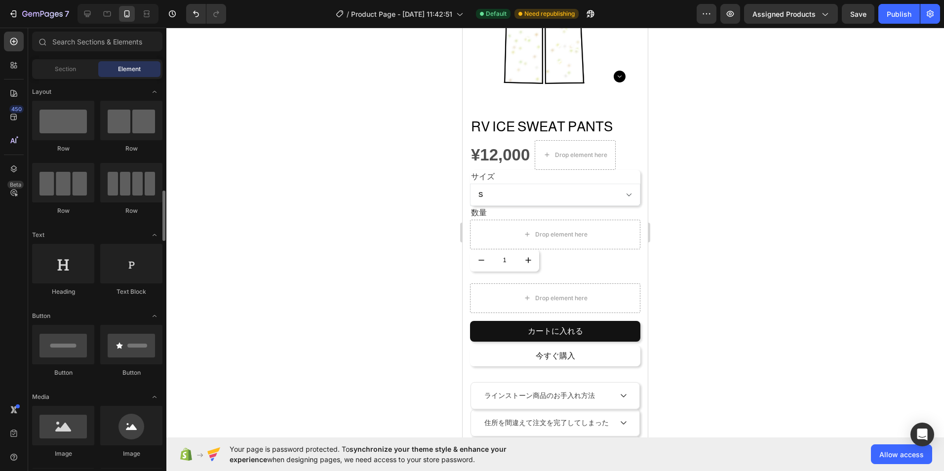
scroll to position [99, 0]
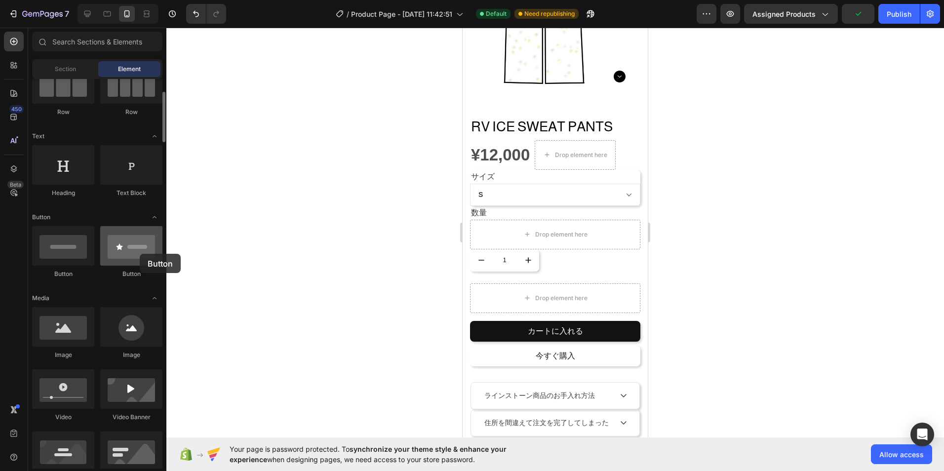
drag, startPoint x: 136, startPoint y: 260, endPoint x: 140, endPoint y: 254, distance: 7.3
click at [140, 254] on div at bounding box center [131, 245] width 62 height 39
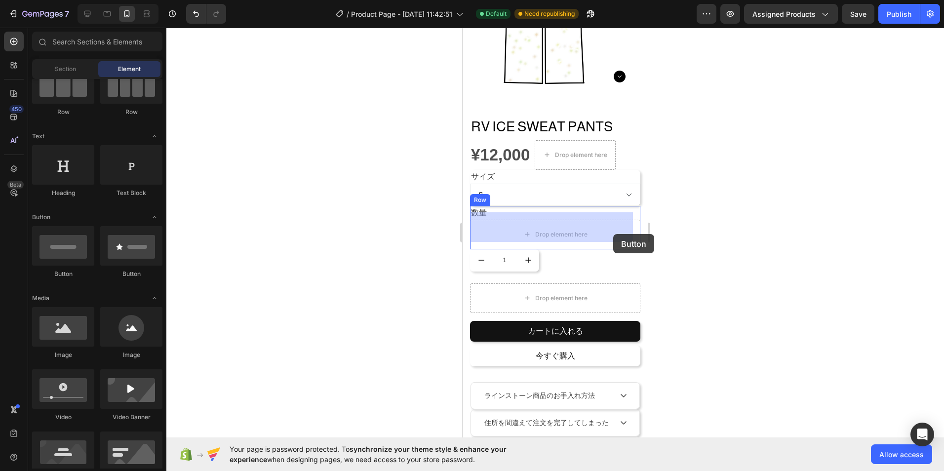
drag, startPoint x: 507, startPoint y: 276, endPoint x: 613, endPoint y: 234, distance: 113.9
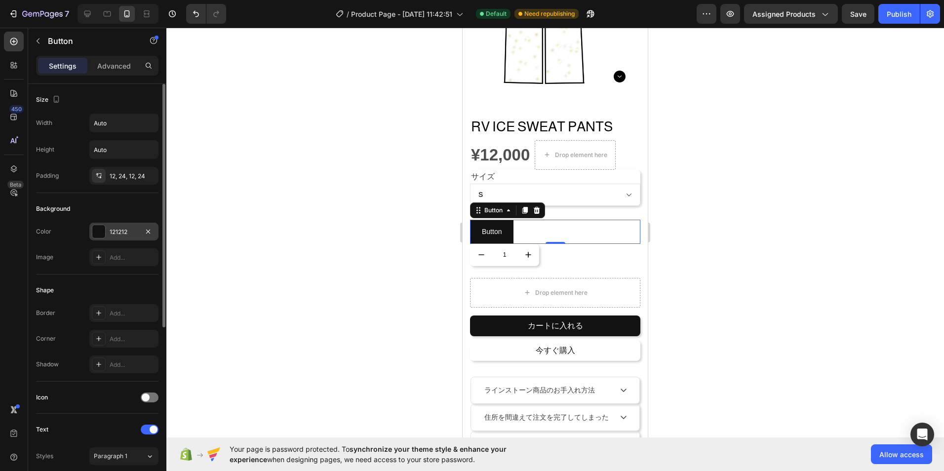
click at [102, 230] on div at bounding box center [98, 231] width 13 height 13
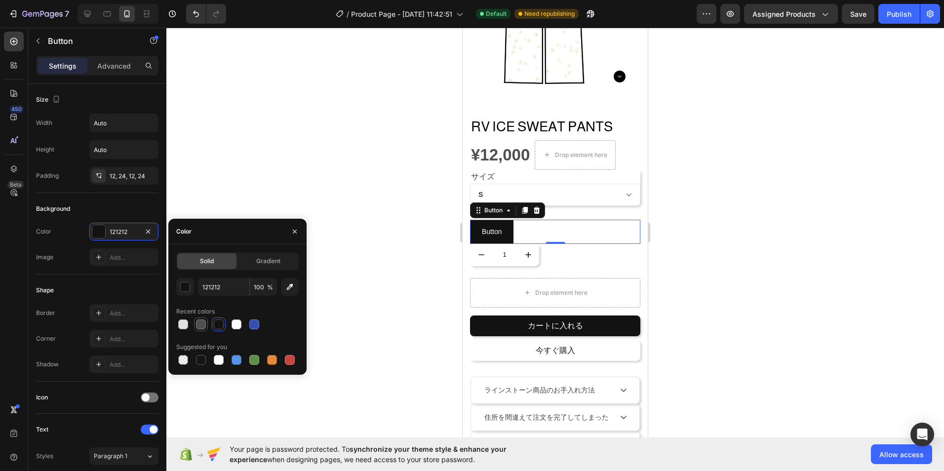
click at [205, 321] on div at bounding box center [201, 324] width 10 height 10
click at [182, 321] on div at bounding box center [183, 324] width 10 height 10
type input "E2E2E2"
click at [293, 259] on div "Gradient" at bounding box center [267, 261] width 59 height 16
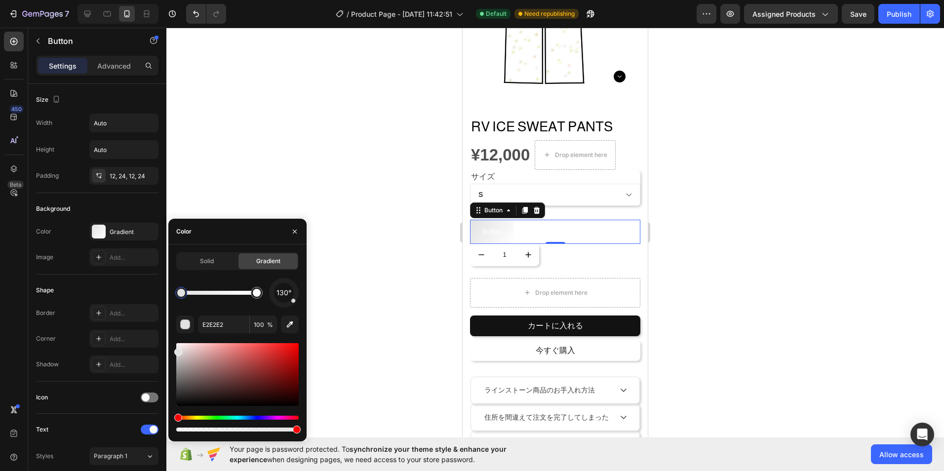
click at [255, 160] on div at bounding box center [554, 249] width 777 height 443
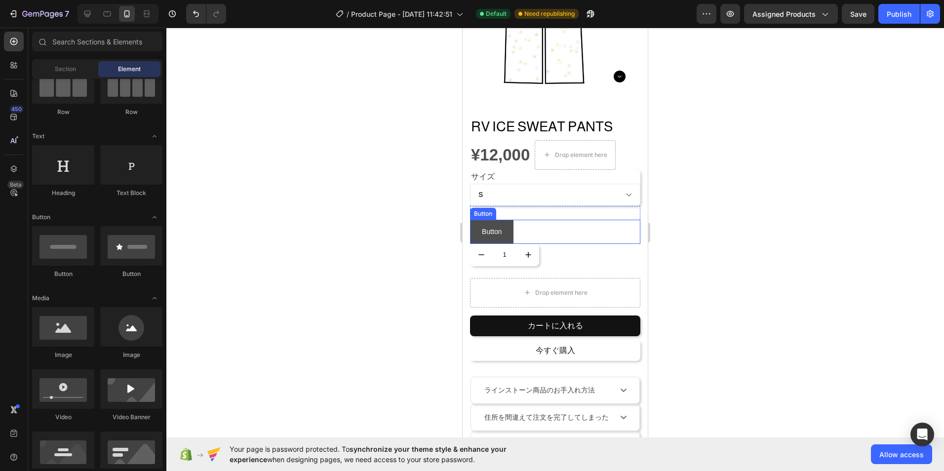
click at [508, 220] on button "Button" at bounding box center [491, 232] width 43 height 24
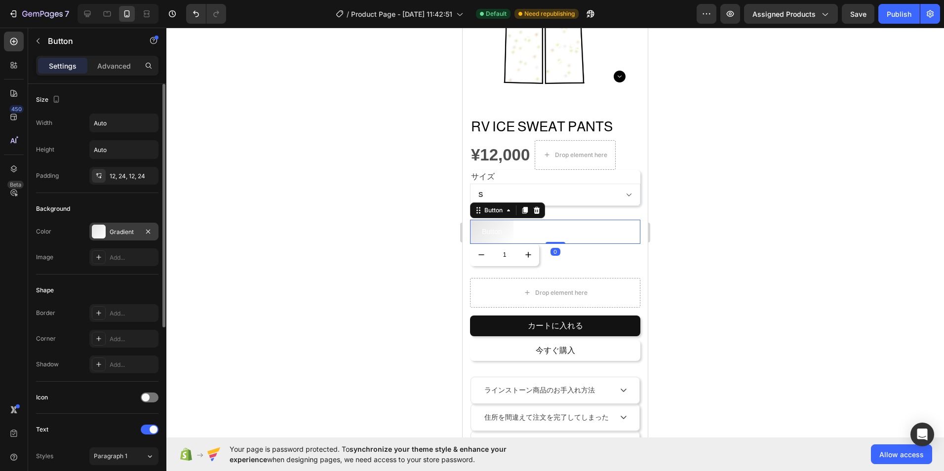
click at [132, 233] on div "Gradient" at bounding box center [124, 232] width 29 height 9
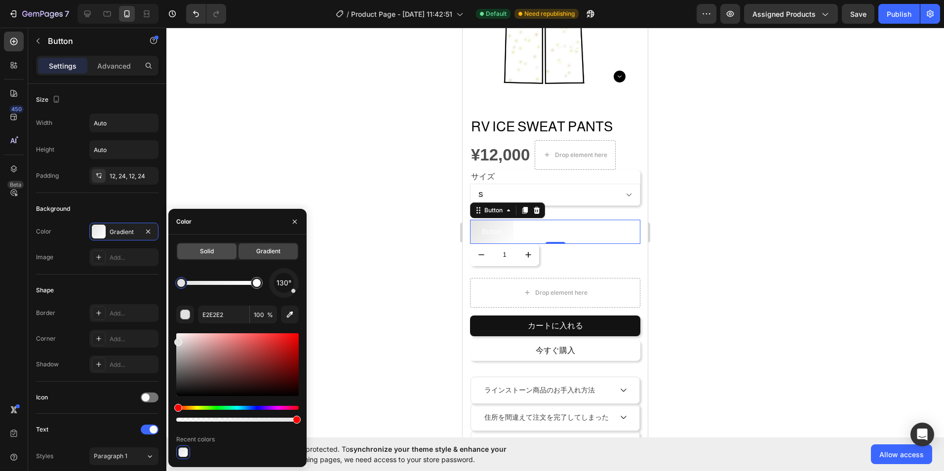
click at [226, 257] on div "Solid" at bounding box center [206, 251] width 59 height 16
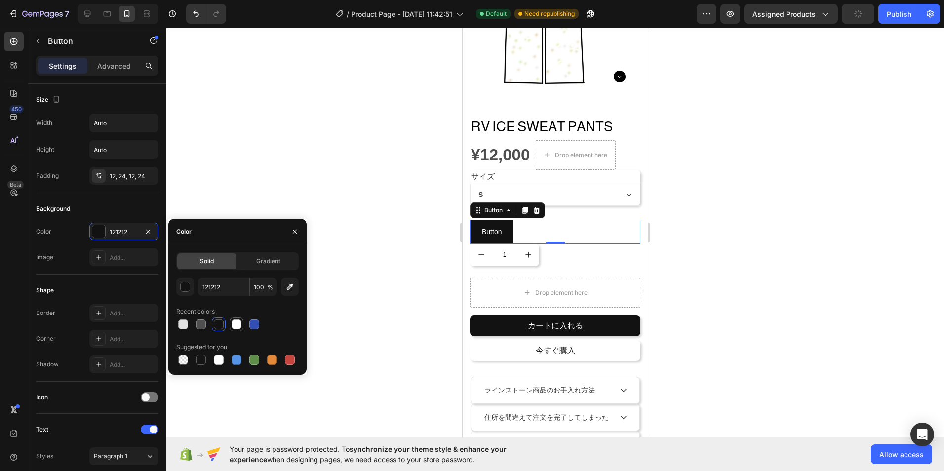
click at [238, 325] on div at bounding box center [237, 324] width 10 height 10
click at [187, 329] on div at bounding box center [183, 324] width 12 height 12
click at [200, 330] on div at bounding box center [201, 324] width 12 height 12
click at [192, 285] on button "button" at bounding box center [185, 287] width 18 height 18
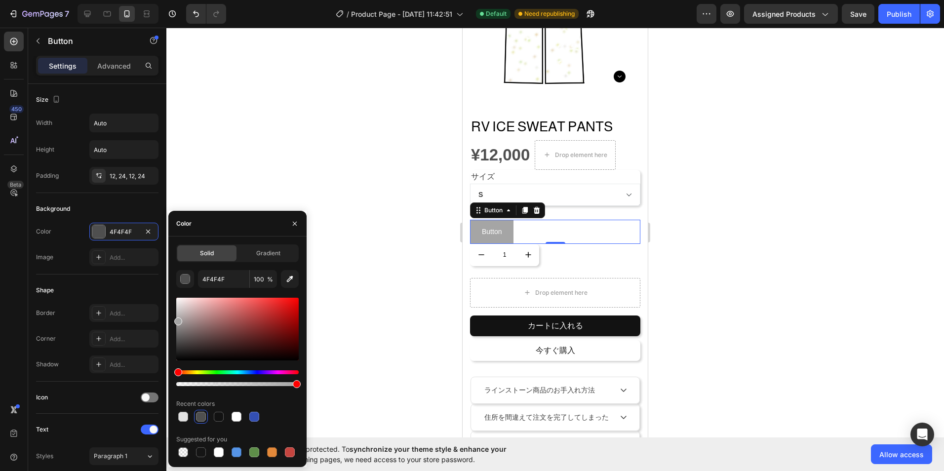
type input "A5A5A5"
drag, startPoint x: 181, startPoint y: 341, endPoint x: 172, endPoint y: 319, distance: 23.5
click at [172, 319] on div "Solid Gradient A5A5A5 100 % Recent colors Suggested for you" at bounding box center [237, 351] width 138 height 215
click at [269, 162] on div at bounding box center [554, 249] width 777 height 443
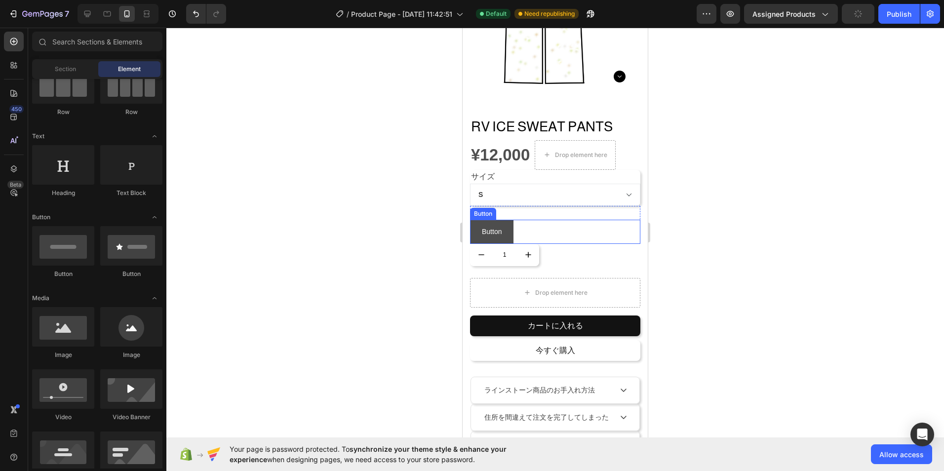
click at [511, 223] on button "Button" at bounding box center [491, 232] width 43 height 24
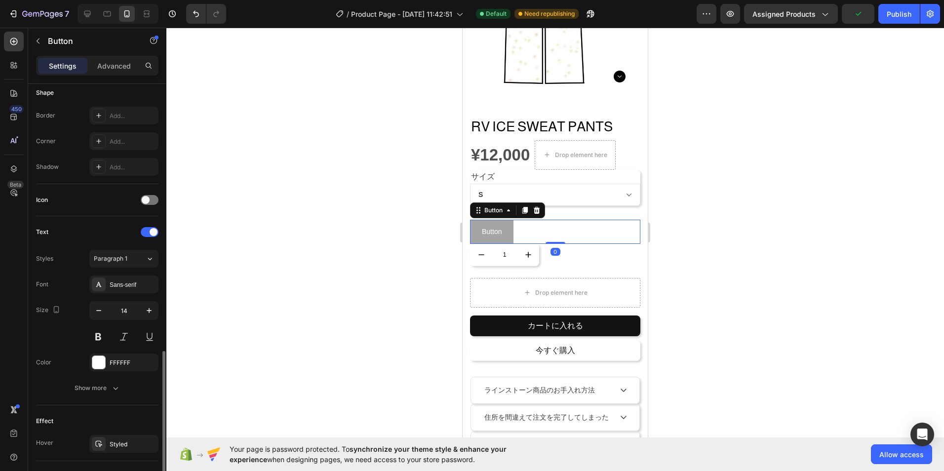
scroll to position [293, 0]
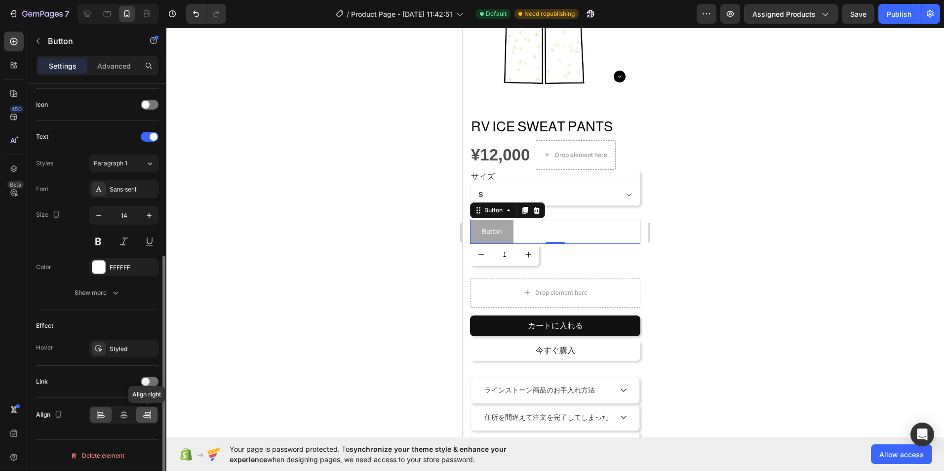
click at [143, 414] on icon at bounding box center [147, 415] width 10 height 10
drag, startPoint x: 155, startPoint y: 381, endPoint x: 154, endPoint y: 387, distance: 5.5
click at [156, 381] on div at bounding box center [150, 382] width 18 height 10
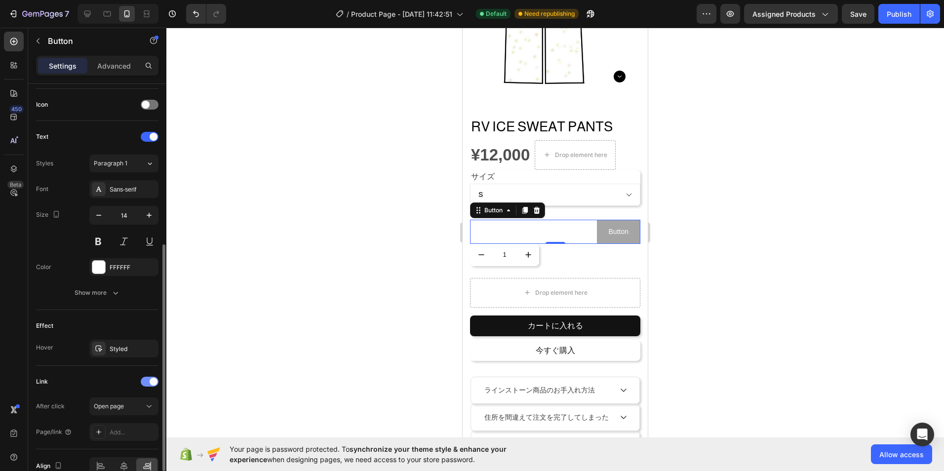
click at [146, 384] on div at bounding box center [150, 382] width 18 height 10
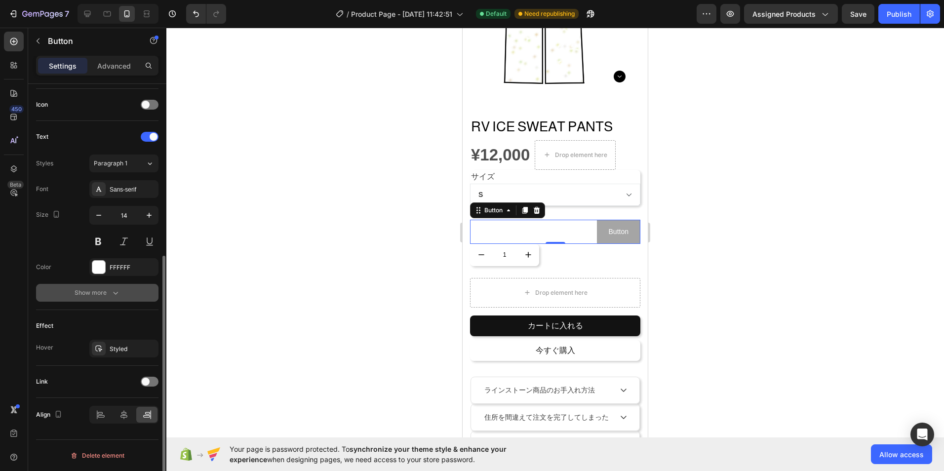
click at [111, 285] on button "Show more" at bounding box center [97, 293] width 122 height 18
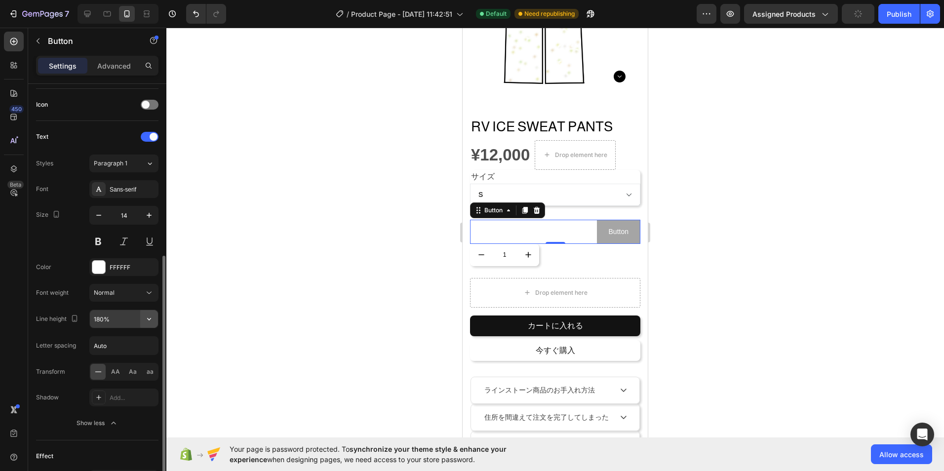
click at [154, 319] on icon "button" at bounding box center [149, 319] width 10 height 10
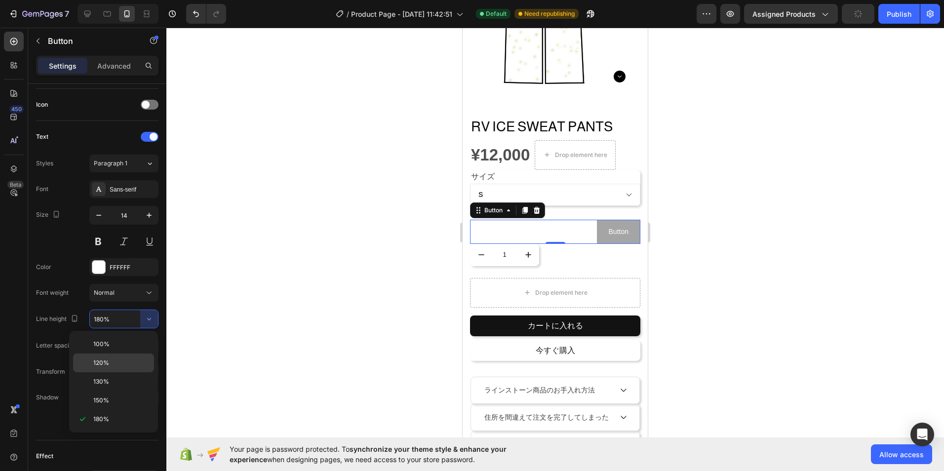
click at [124, 358] on div "120%" at bounding box center [113, 362] width 81 height 19
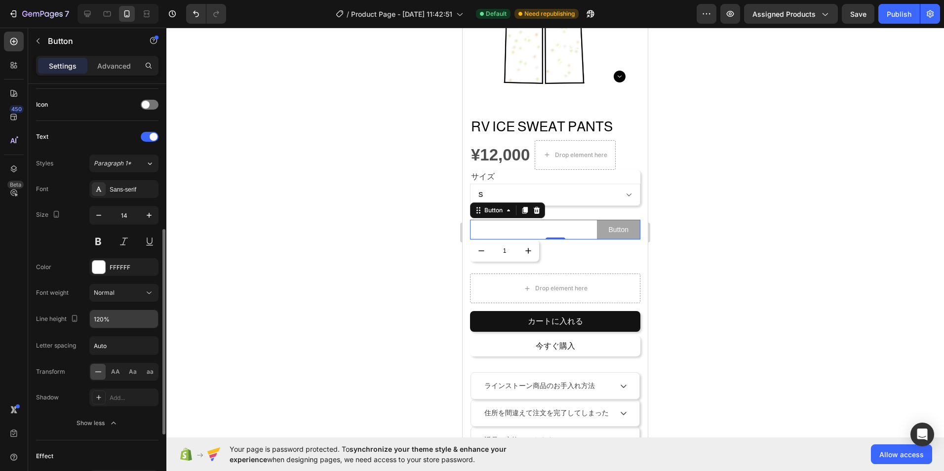
click at [136, 326] on input "120%" at bounding box center [124, 319] width 68 height 18
click at [146, 318] on icon "button" at bounding box center [149, 319] width 10 height 10
click at [138, 339] on div "100%" at bounding box center [113, 344] width 81 height 19
click at [103, 321] on input "100%" at bounding box center [124, 319] width 68 height 18
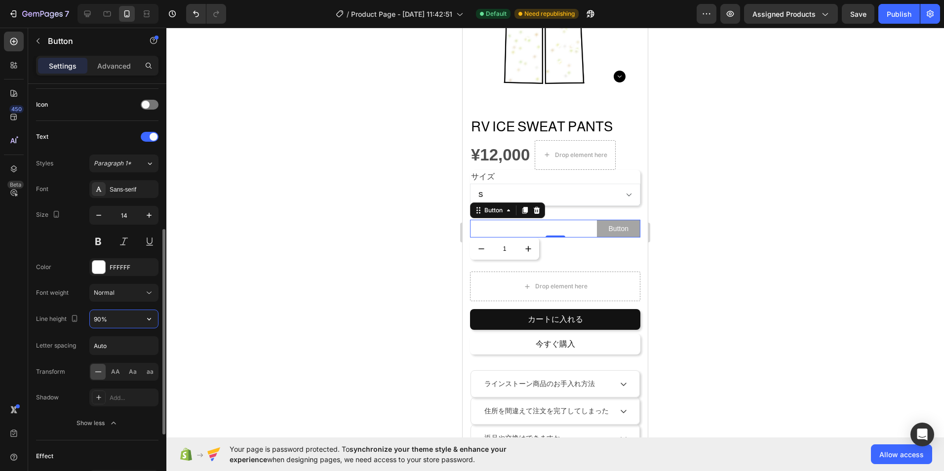
type input "90%"
click at [118, 373] on span "AA" at bounding box center [115, 371] width 9 height 9
click at [129, 370] on span "Aa" at bounding box center [133, 371] width 8 height 9
click at [140, 371] on div "AA Aa aa" at bounding box center [123, 372] width 69 height 18
click at [129, 371] on span "Aa" at bounding box center [133, 371] width 8 height 9
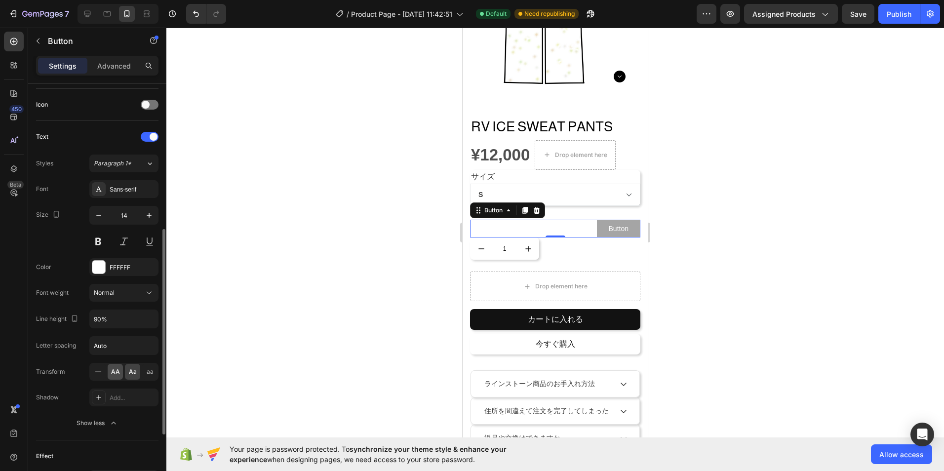
click at [116, 372] on span "AA" at bounding box center [115, 371] width 9 height 9
click at [103, 374] on div at bounding box center [97, 372] width 15 height 16
click at [626, 220] on button "Button" at bounding box center [618, 229] width 43 height 18
click at [622, 221] on button "Button" at bounding box center [618, 229] width 43 height 18
click at [619, 226] on p "Button" at bounding box center [619, 229] width 20 height 6
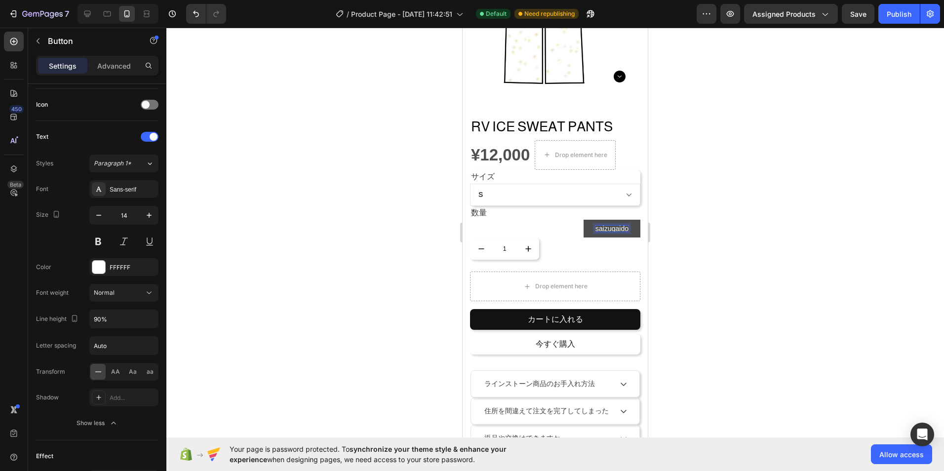
click at [583, 220] on button "saizugaido" at bounding box center [611, 229] width 57 height 18
click at [575, 221] on button "サイズガイド" at bounding box center [607, 229] width 65 height 18
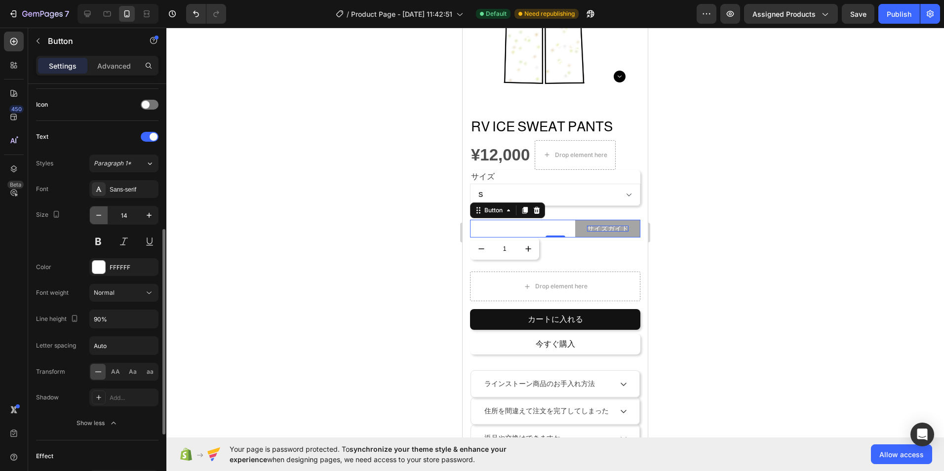
click at [104, 214] on button "button" at bounding box center [99, 215] width 18 height 18
click at [104, 215] on button "button" at bounding box center [99, 215] width 18 height 18
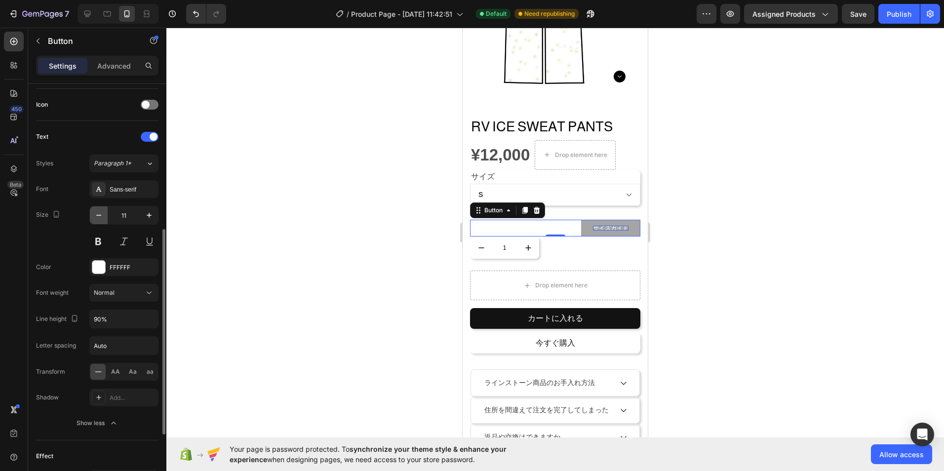
click at [104, 215] on button "button" at bounding box center [99, 215] width 18 height 18
click at [104, 216] on button "button" at bounding box center [99, 215] width 18 height 18
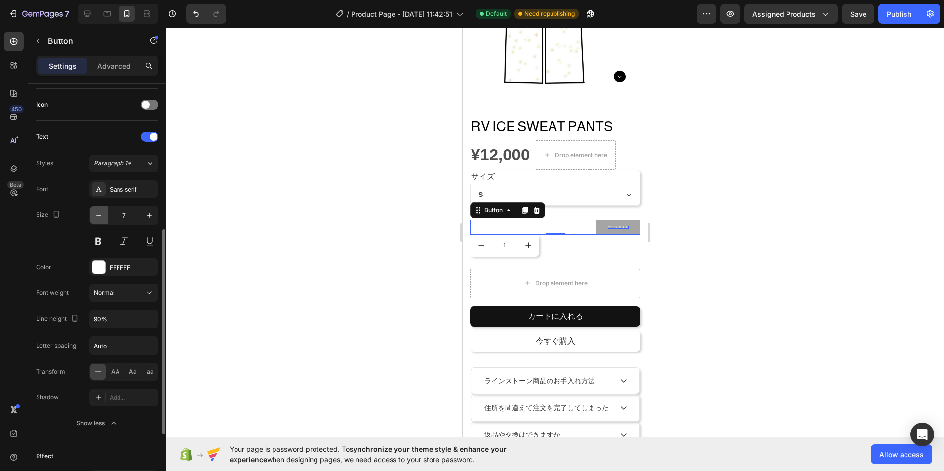
click at [104, 216] on button "button" at bounding box center [99, 215] width 18 height 18
type input "3"
click at [117, 320] on input "90%" at bounding box center [124, 319] width 68 height 18
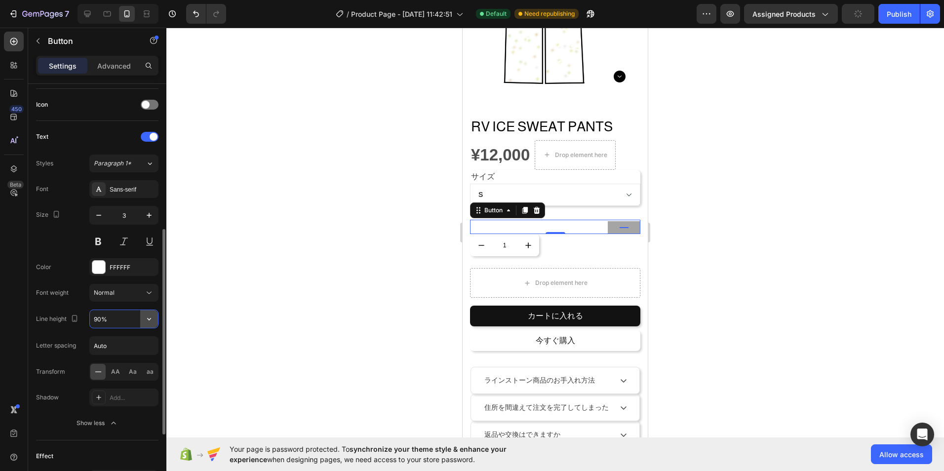
click at [152, 319] on icon "button" at bounding box center [149, 319] width 10 height 10
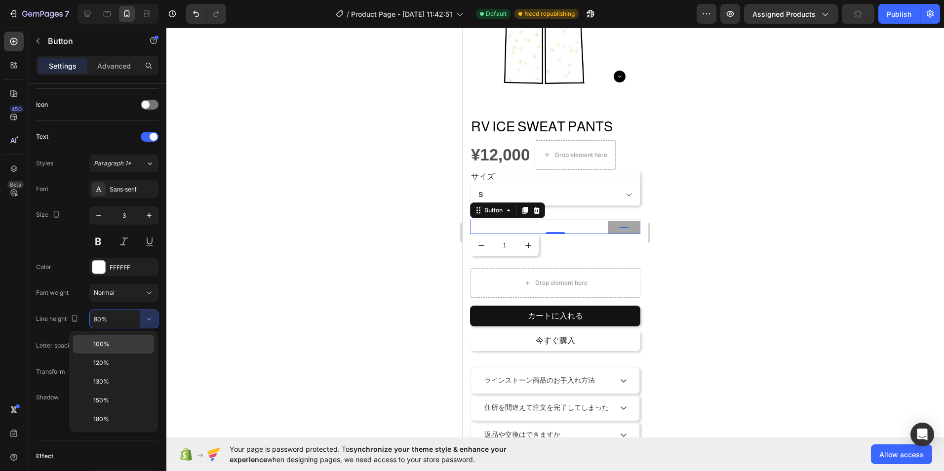
click at [135, 342] on p "100%" at bounding box center [121, 344] width 56 height 9
type input "100%"
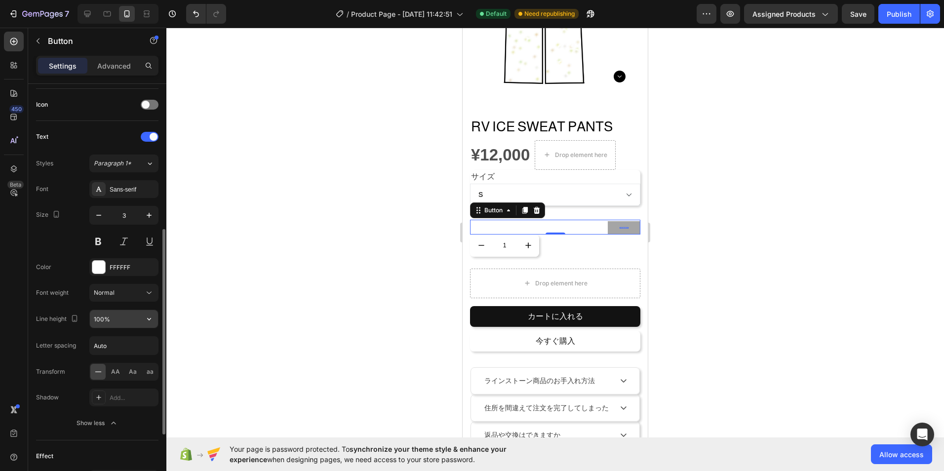
click at [138, 325] on input "100%" at bounding box center [124, 319] width 68 height 18
click at [153, 316] on icon "button" at bounding box center [149, 319] width 10 height 10
click at [157, 220] on button "button" at bounding box center [149, 215] width 18 height 18
click at [153, 221] on button "button" at bounding box center [149, 215] width 18 height 18
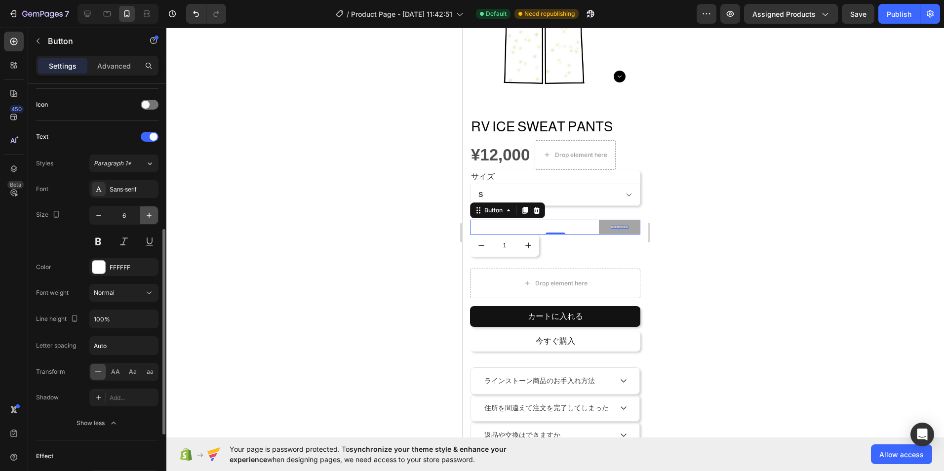
click at [153, 221] on button "button" at bounding box center [149, 215] width 18 height 18
type input "7"
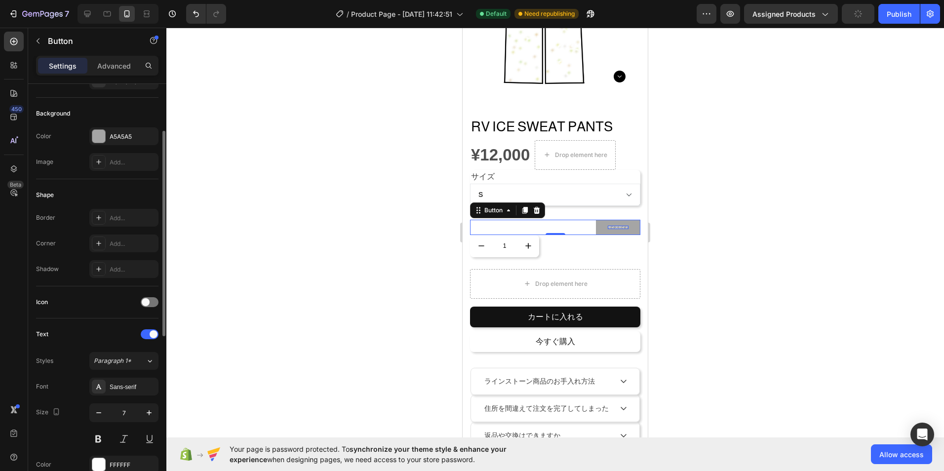
scroll to position [0, 0]
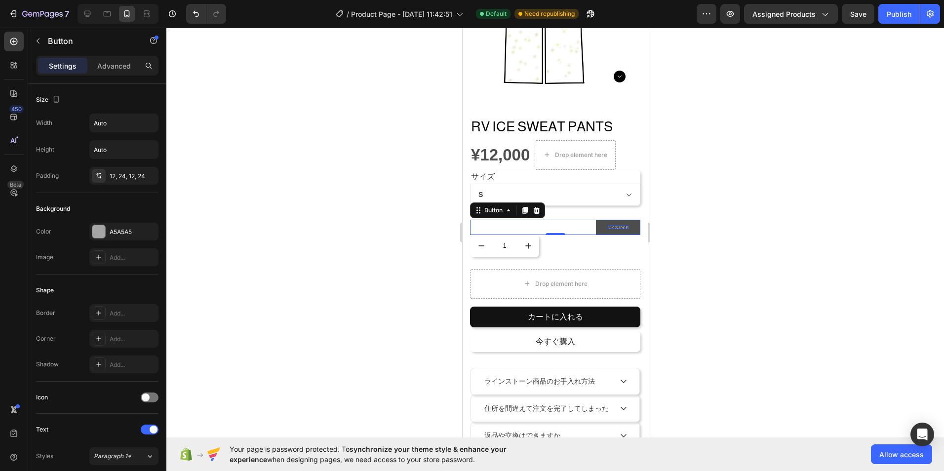
click at [619, 220] on button "サイズガイド" at bounding box center [618, 227] width 44 height 15
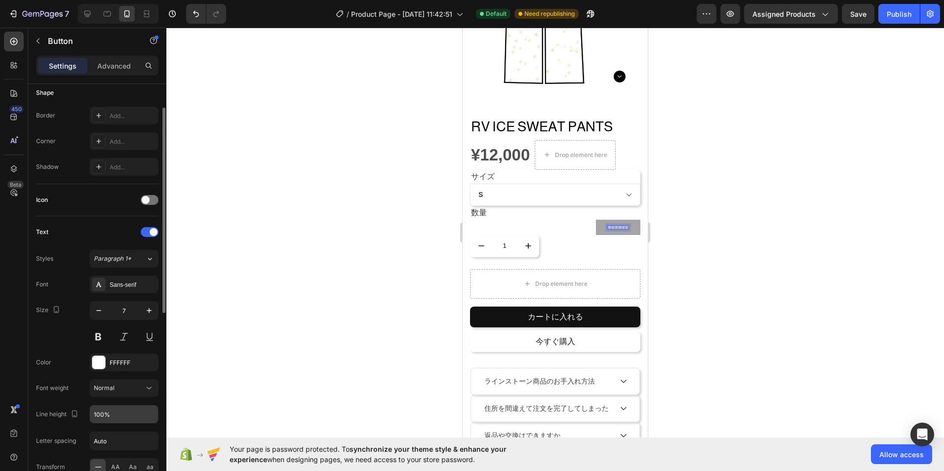
scroll to position [247, 0]
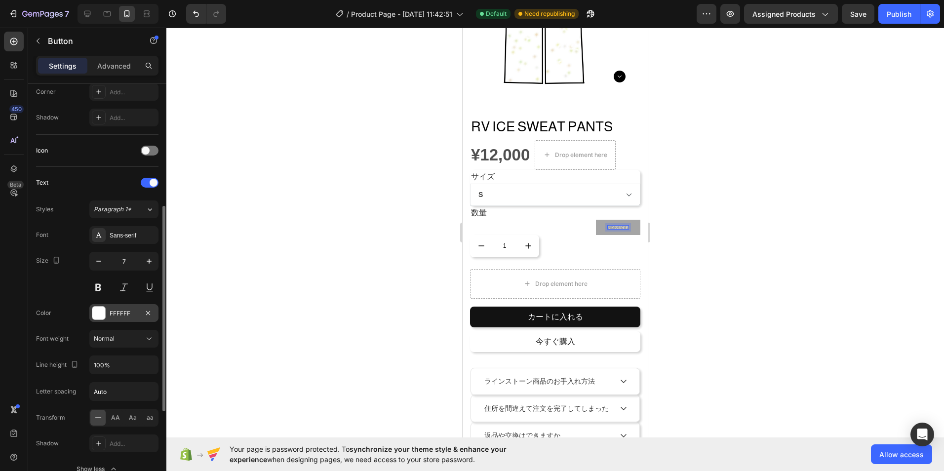
click at [95, 313] on div at bounding box center [98, 313] width 13 height 13
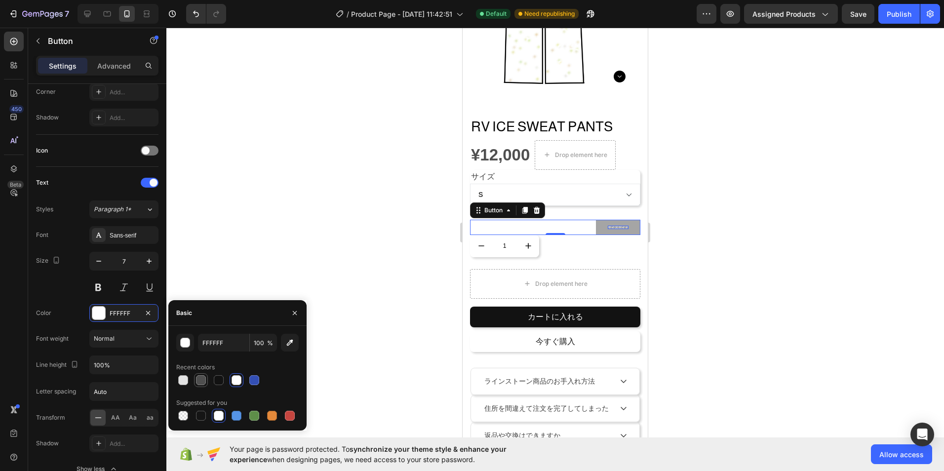
click at [196, 378] on div at bounding box center [201, 380] width 10 height 10
type input "4F4F4F"
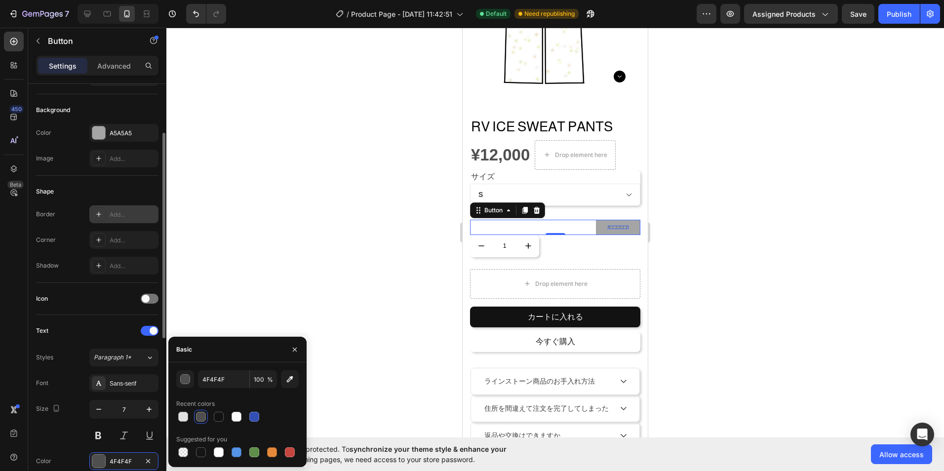
scroll to position [49, 0]
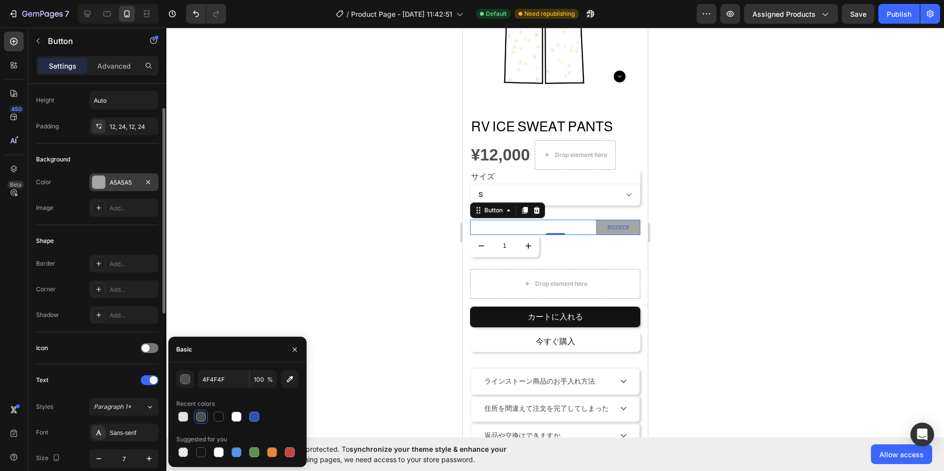
click at [134, 181] on div "A5A5A5" at bounding box center [124, 182] width 29 height 9
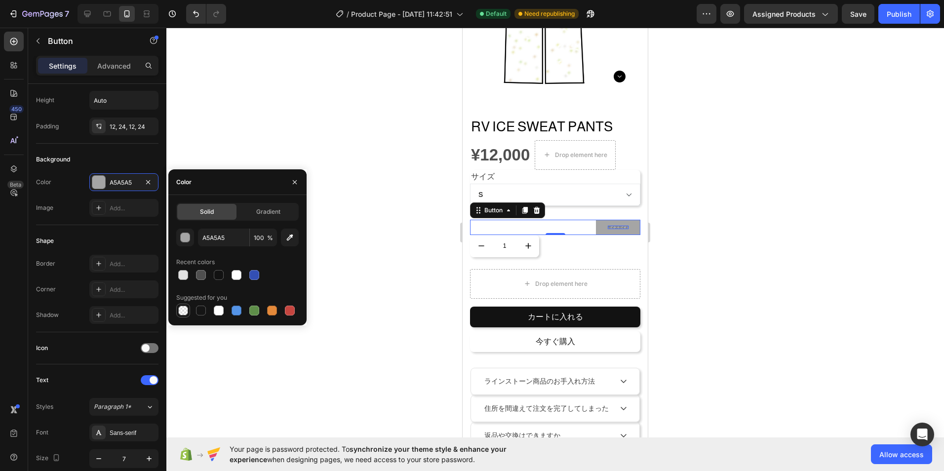
click at [183, 311] on div at bounding box center [183, 311] width 10 height 10
type input "000000"
type input "0"
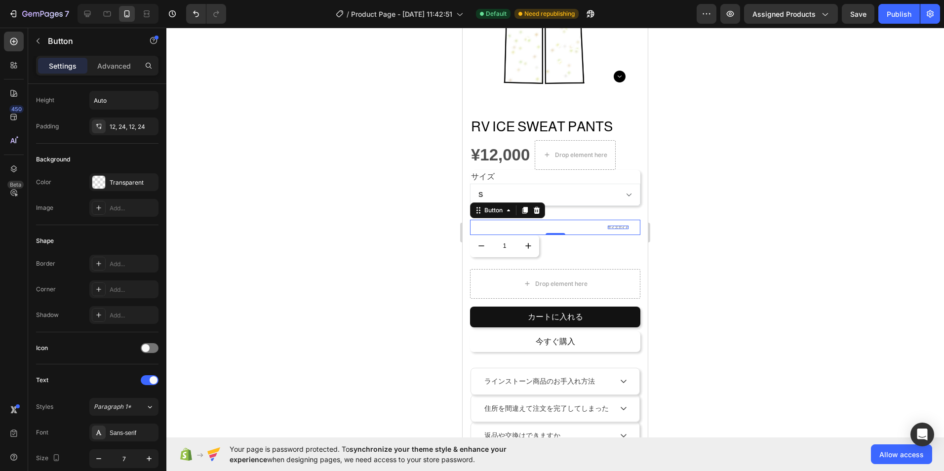
click at [231, 379] on div at bounding box center [554, 249] width 777 height 443
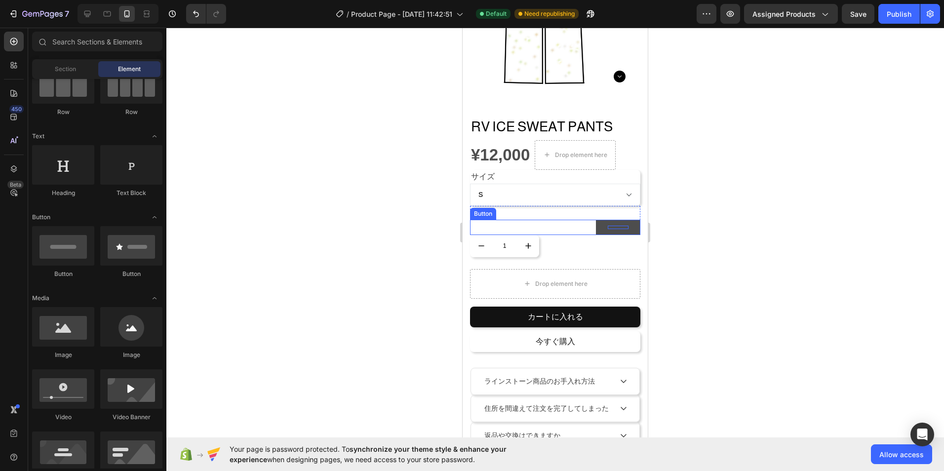
click at [612, 223] on button "サイズガイド" at bounding box center [618, 227] width 44 height 15
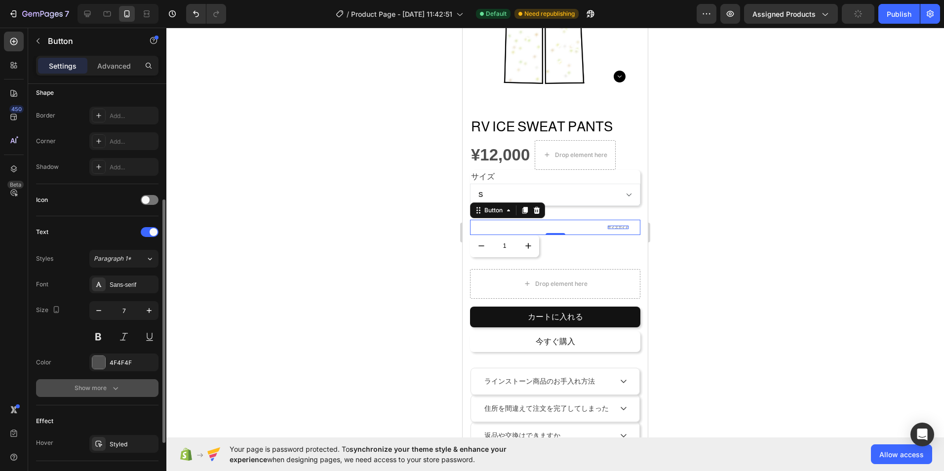
scroll to position [293, 0]
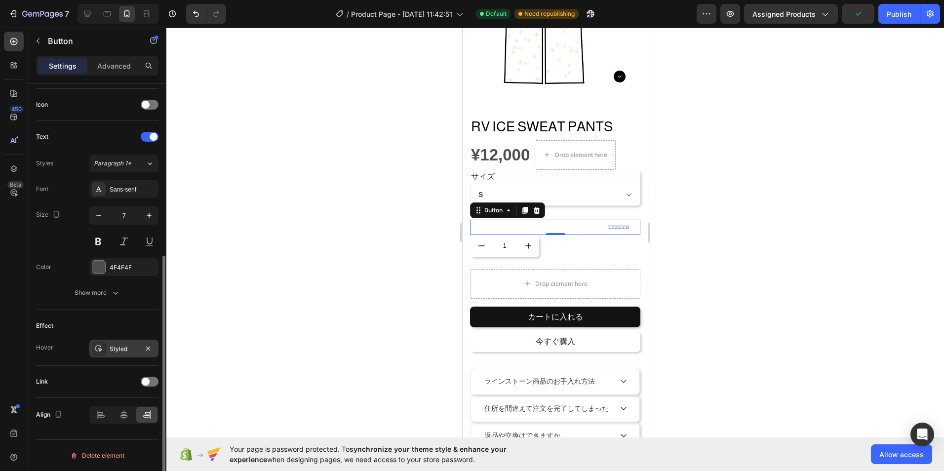
click at [98, 351] on icon at bounding box center [99, 349] width 8 height 8
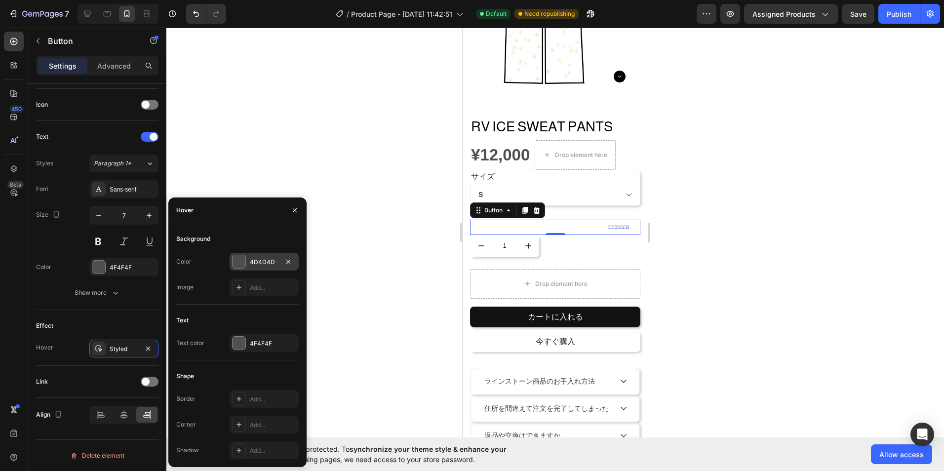
click at [232, 264] on div "4D4D4D" at bounding box center [264, 262] width 69 height 18
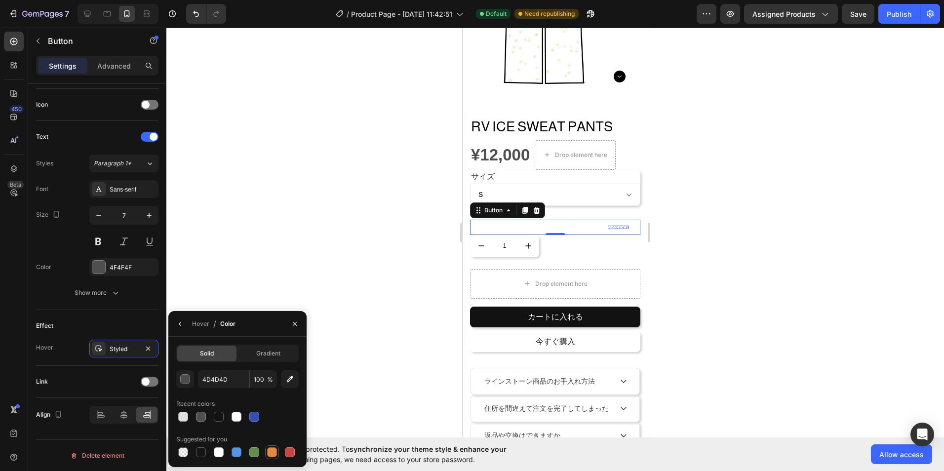
click at [272, 451] on div at bounding box center [272, 452] width 10 height 10
type input "E4893A"
click at [232, 262] on div at bounding box center [554, 249] width 777 height 443
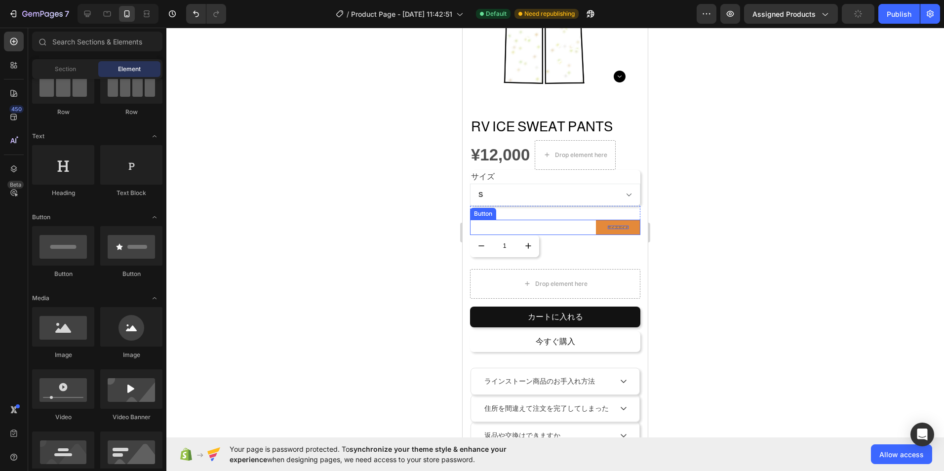
click at [628, 225] on button "サイズガイド" at bounding box center [618, 227] width 44 height 15
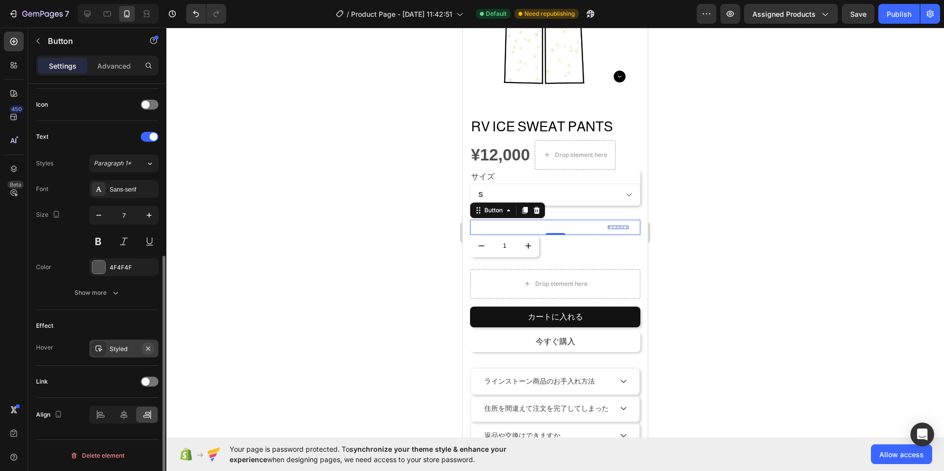
click at [147, 351] on icon "button" at bounding box center [148, 349] width 8 height 8
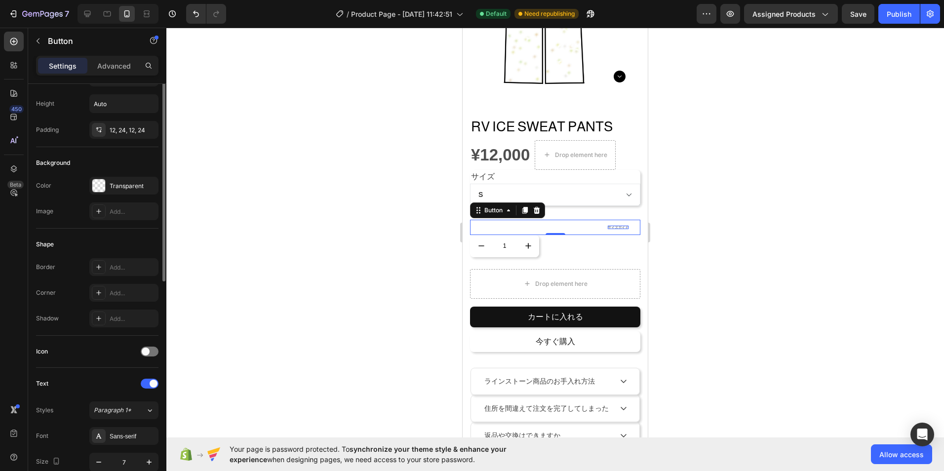
scroll to position [0, 0]
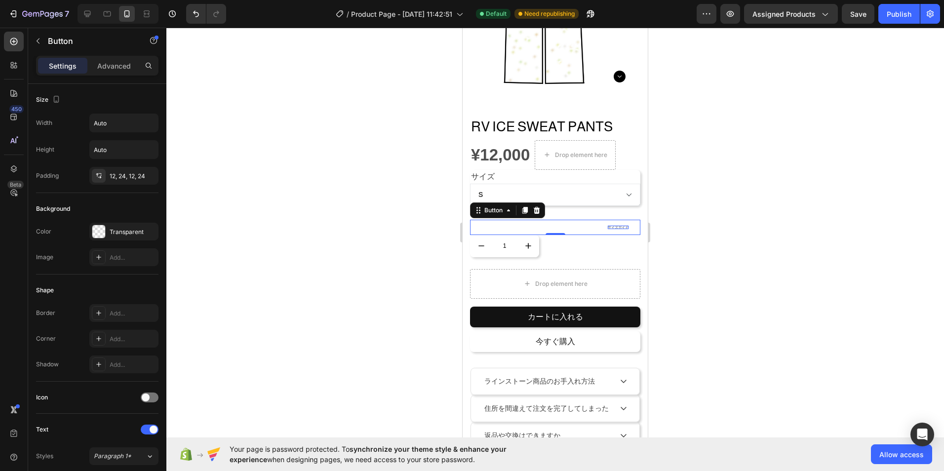
click at [613, 223] on button "サイズガイド" at bounding box center [618, 227] width 44 height 15
click at [119, 71] on p "Advanced" at bounding box center [114, 66] width 34 height 10
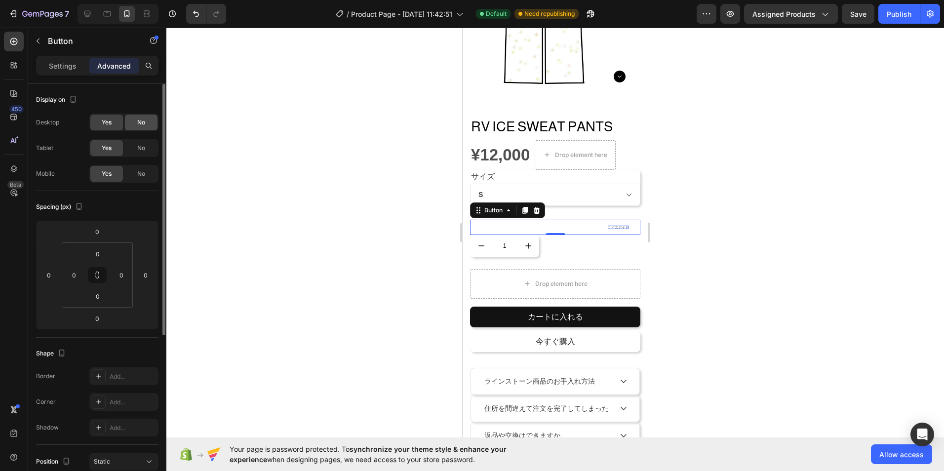
click at [141, 119] on span "No" at bounding box center [141, 122] width 8 height 9
click at [122, 124] on div "Yes" at bounding box center [106, 123] width 33 height 16
click at [130, 147] on div "No" at bounding box center [141, 148] width 33 height 16
click at [111, 152] on span "Yes" at bounding box center [107, 148] width 10 height 9
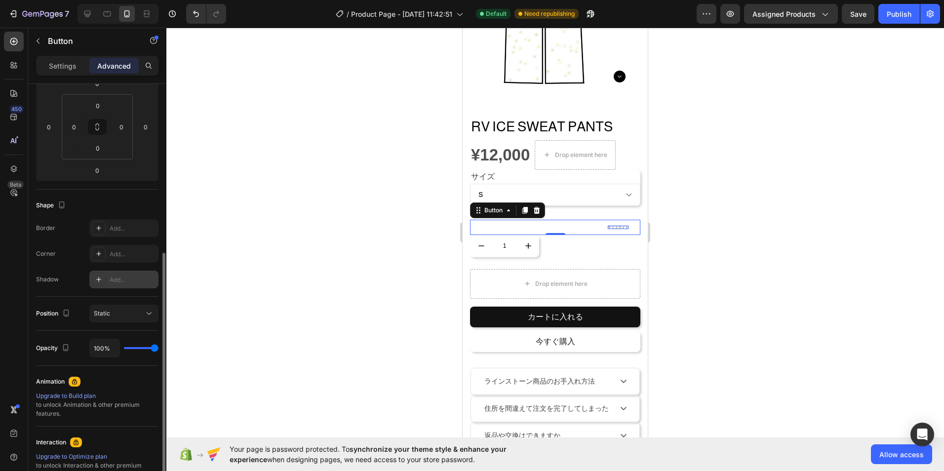
scroll to position [197, 0]
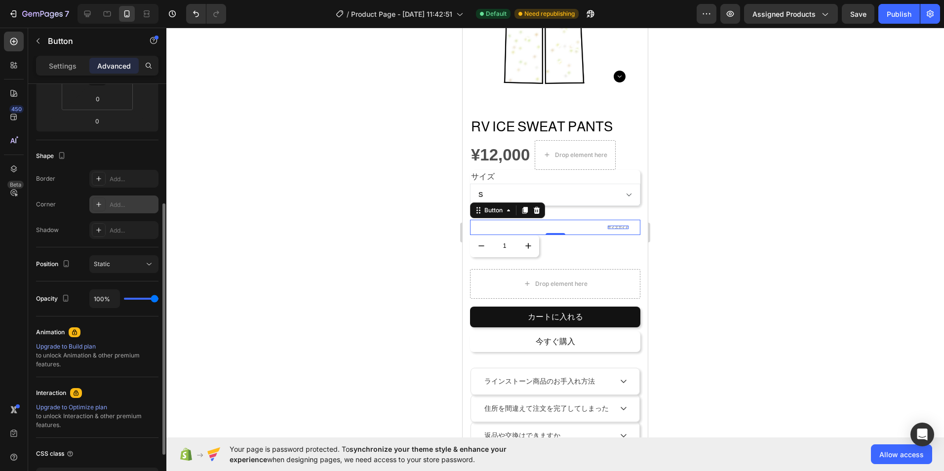
click at [125, 201] on div "Add..." at bounding box center [133, 204] width 46 height 9
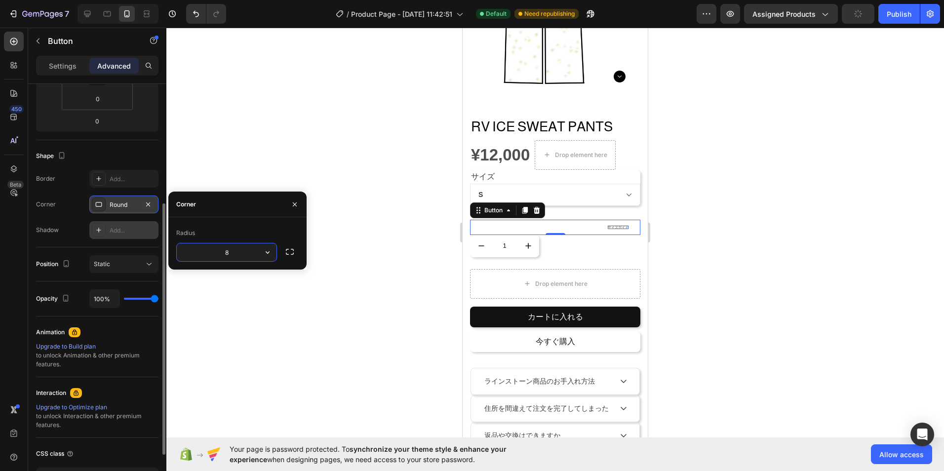
click at [127, 237] on div "Add..." at bounding box center [123, 230] width 69 height 18
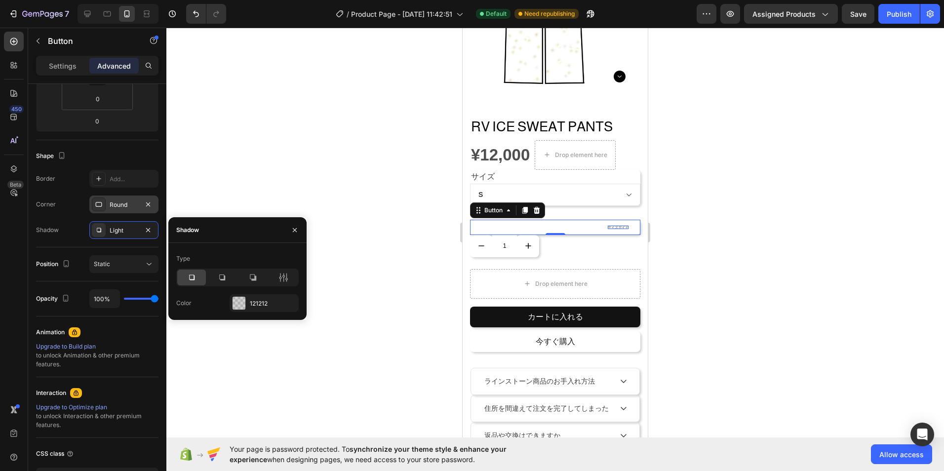
click at [250, 152] on div at bounding box center [554, 249] width 777 height 443
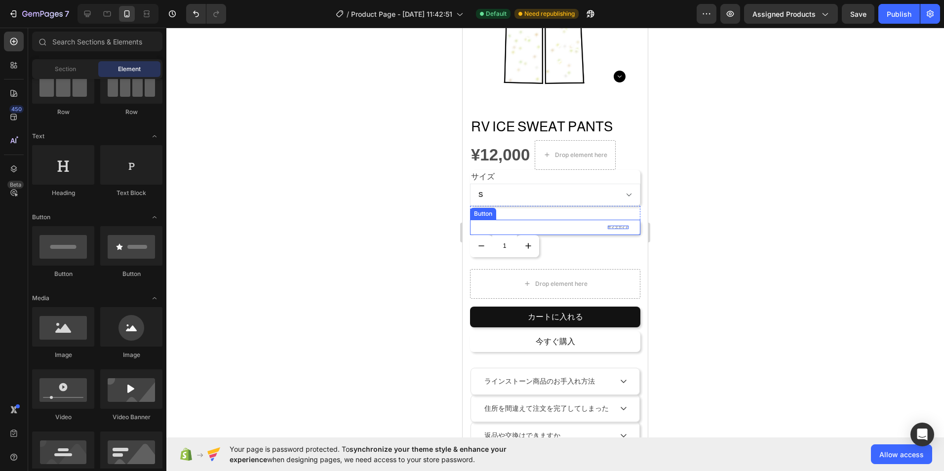
click at [578, 224] on div "サイズガイド Button" at bounding box center [555, 227] width 170 height 15
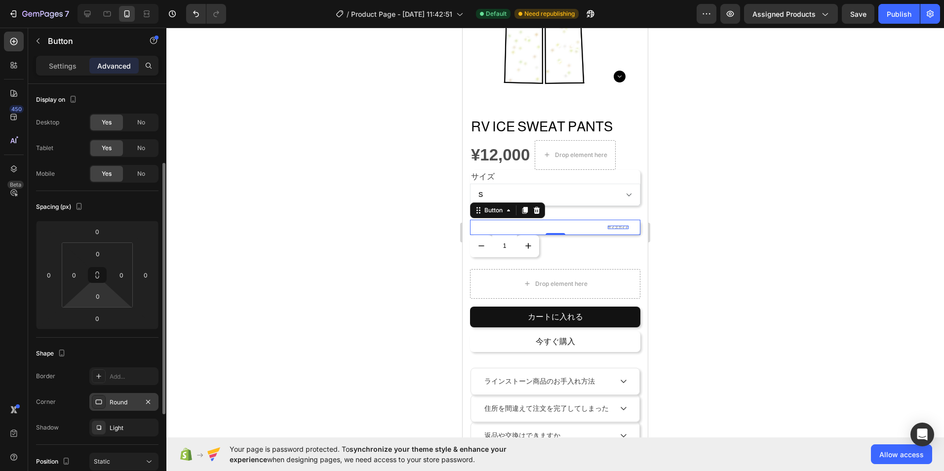
scroll to position [148, 0]
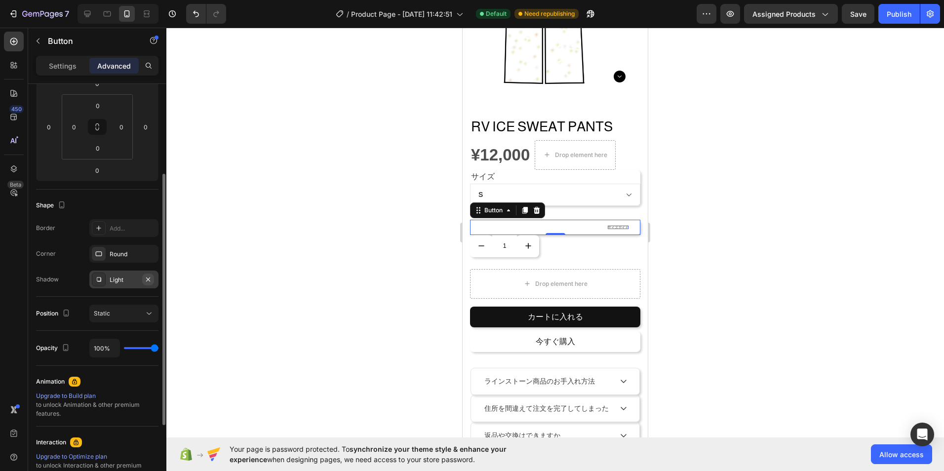
click at [149, 281] on icon "button" at bounding box center [148, 279] width 8 height 8
click at [149, 252] on icon "button" at bounding box center [148, 253] width 4 height 4
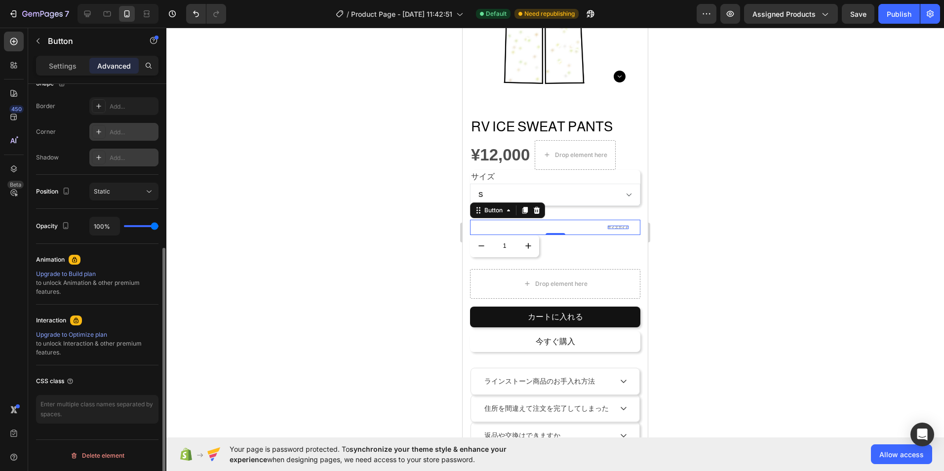
scroll to position [0, 0]
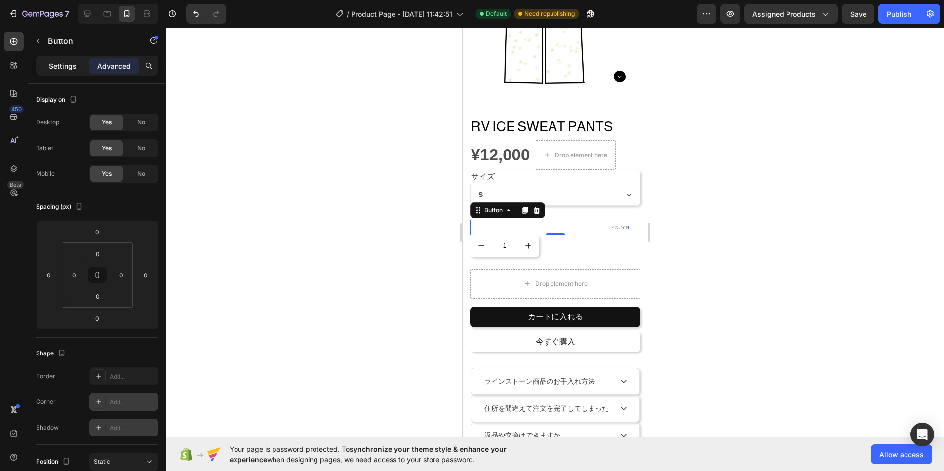
click at [75, 70] on p "Settings" at bounding box center [63, 66] width 28 height 10
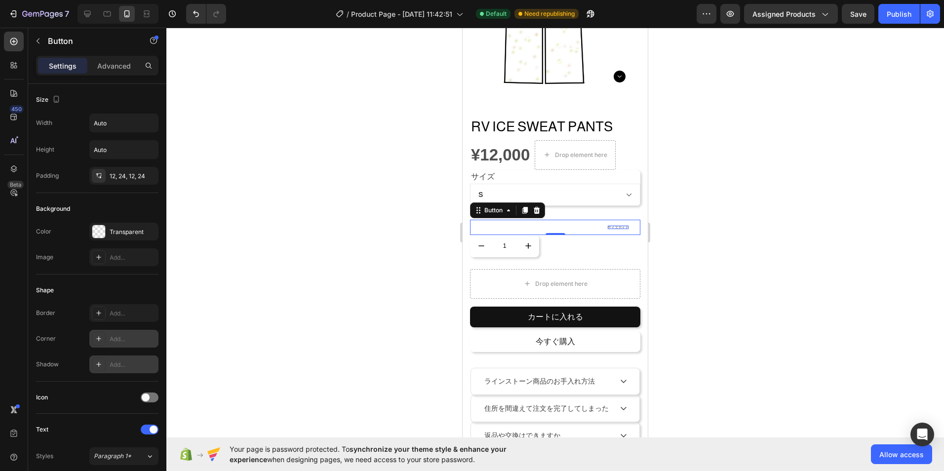
click at [133, 335] on div "Add..." at bounding box center [133, 339] width 46 height 9
click at [131, 361] on div "Add..." at bounding box center [133, 364] width 46 height 9
click at [329, 260] on div at bounding box center [554, 249] width 777 height 443
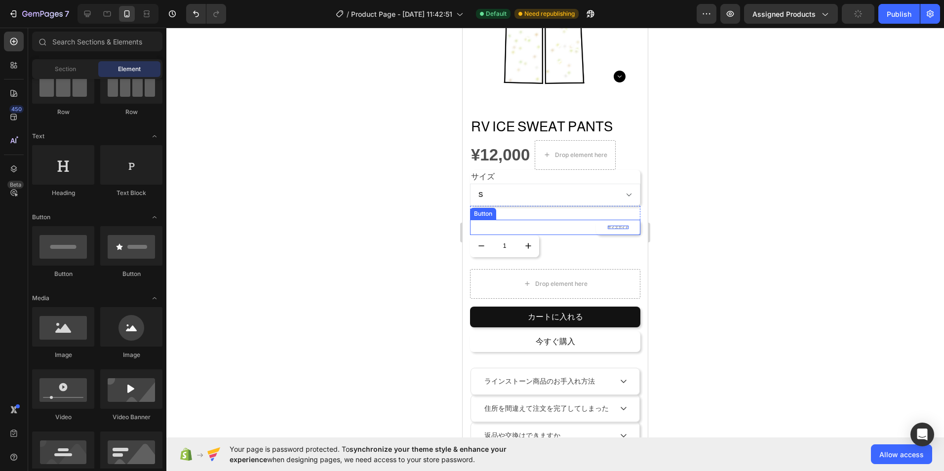
click at [619, 226] on p "サイズガイド" at bounding box center [618, 227] width 21 height 3
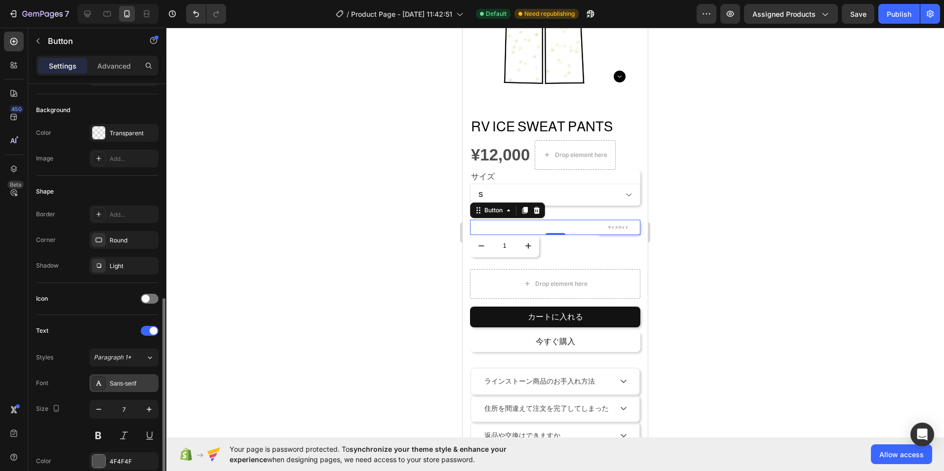
scroll to position [197, 0]
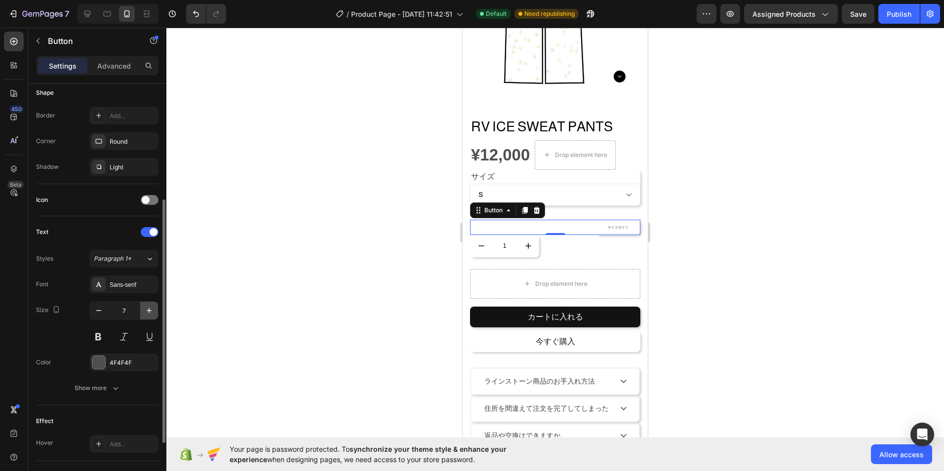
click at [150, 306] on button "button" at bounding box center [149, 311] width 18 height 18
click at [155, 311] on button "button" at bounding box center [149, 311] width 18 height 18
type input "9"
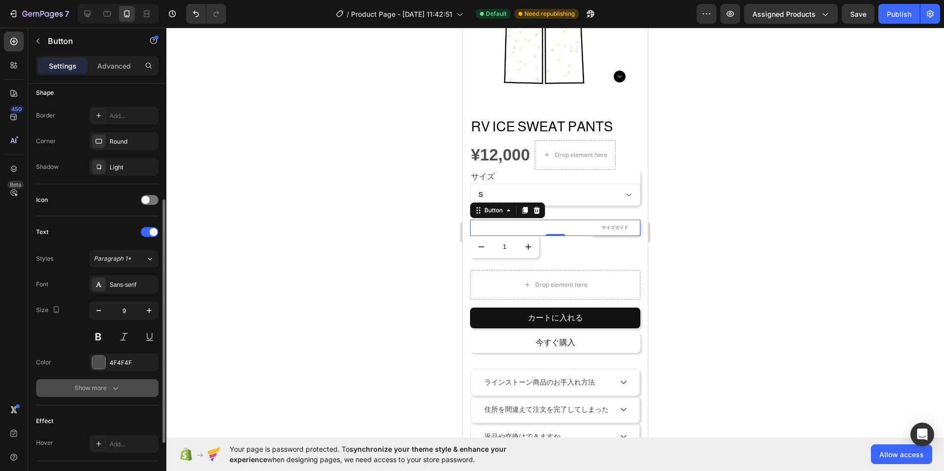
click at [111, 388] on icon "button" at bounding box center [116, 388] width 10 height 10
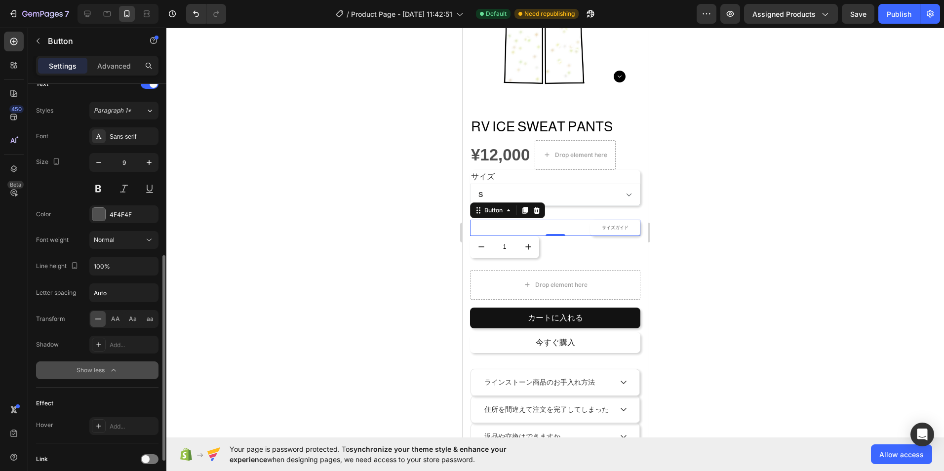
scroll to position [395, 0]
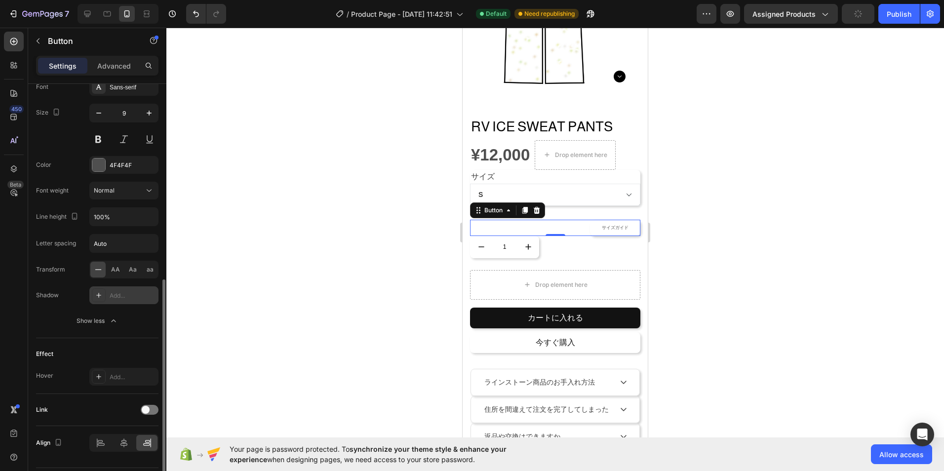
click at [128, 295] on div "Add..." at bounding box center [133, 295] width 46 height 9
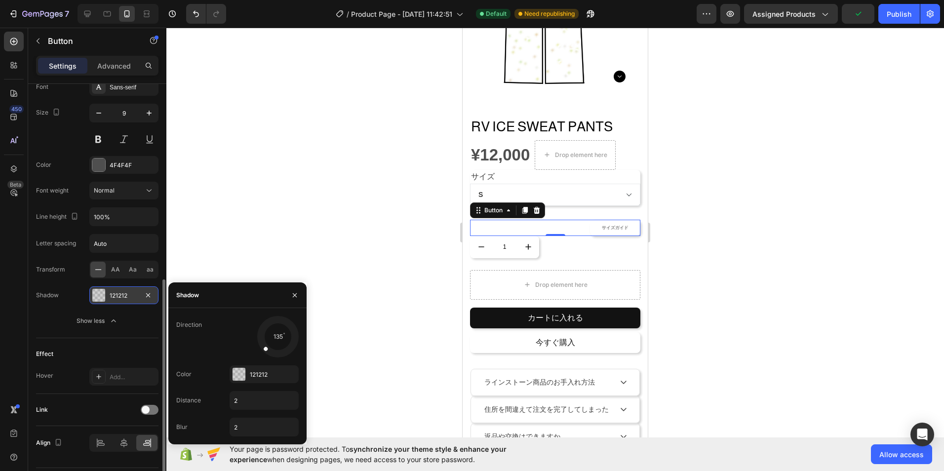
click at [261, 250] on div at bounding box center [554, 249] width 777 height 443
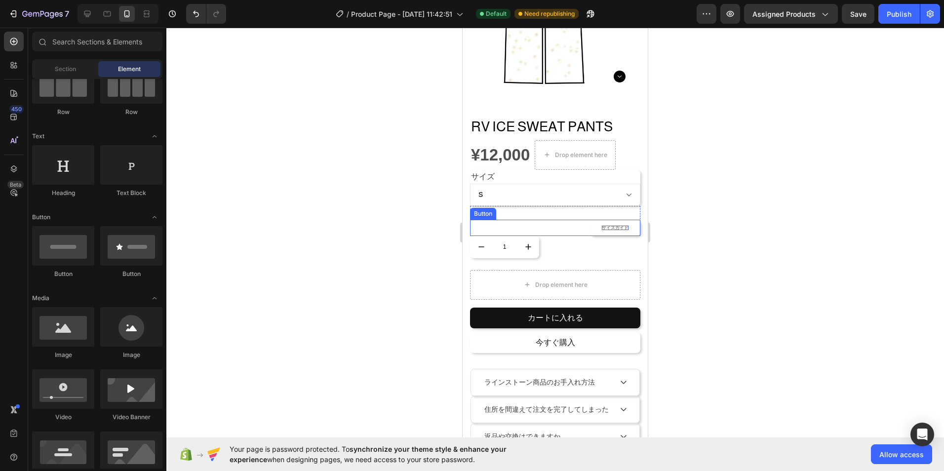
click at [618, 226] on p "サイズガイド" at bounding box center [615, 228] width 27 height 4
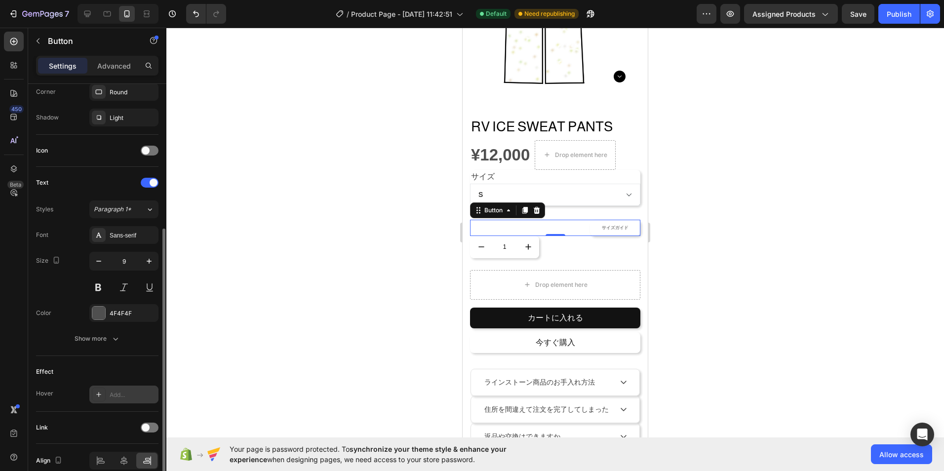
scroll to position [293, 0]
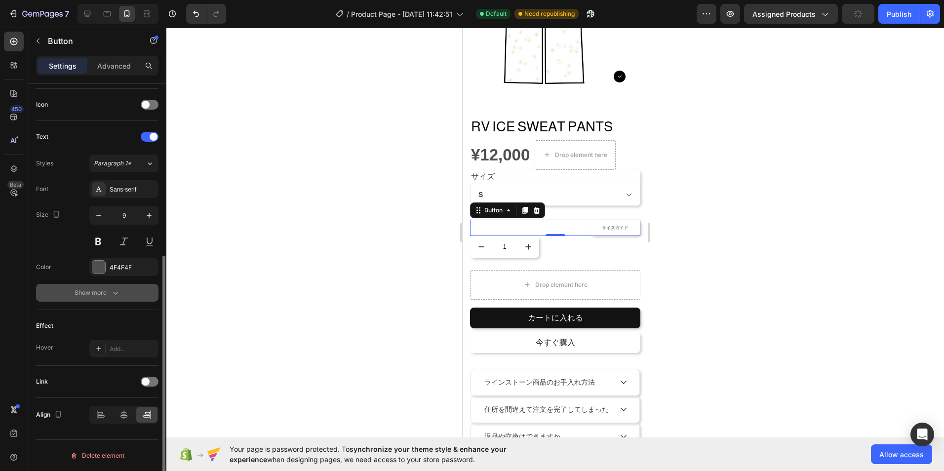
click at [124, 298] on button "Show more" at bounding box center [97, 293] width 122 height 18
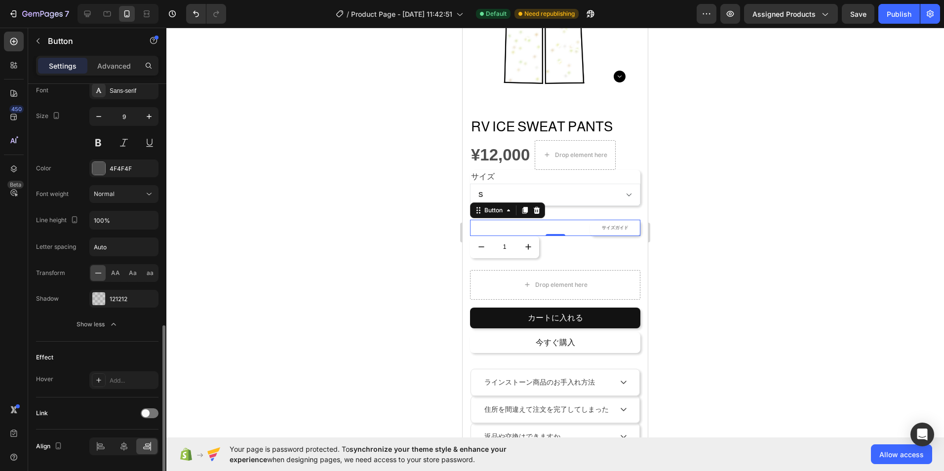
scroll to position [423, 0]
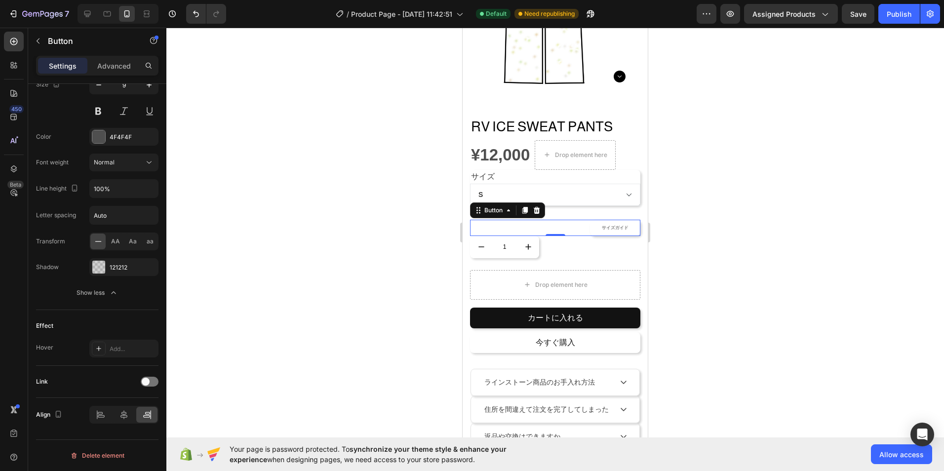
click at [616, 223] on button "サイズガイド" at bounding box center [615, 228] width 50 height 16
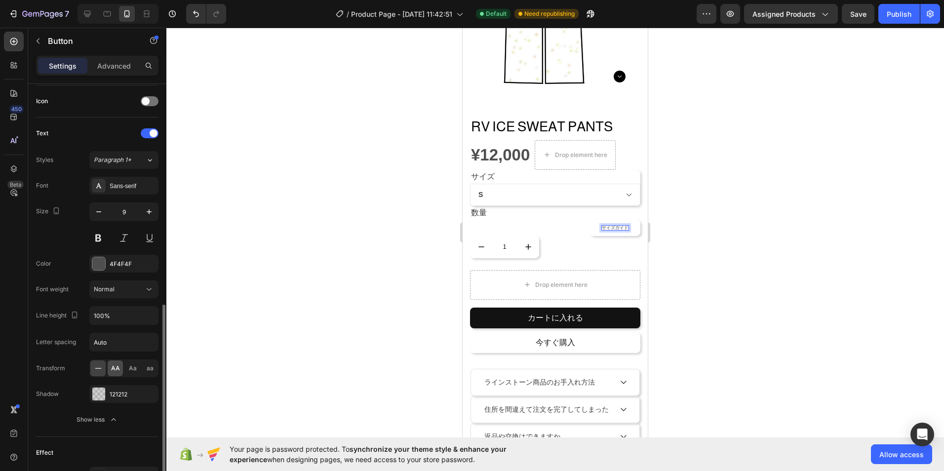
scroll to position [346, 0]
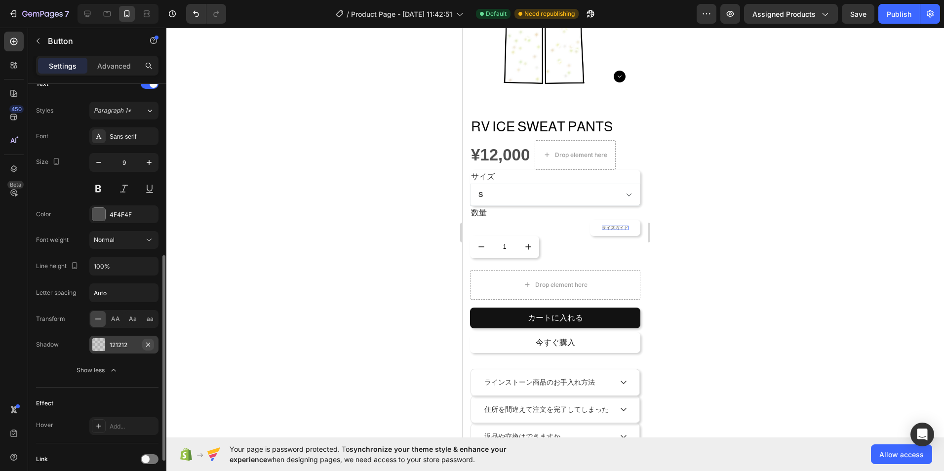
click at [150, 343] on icon "button" at bounding box center [148, 345] width 8 height 8
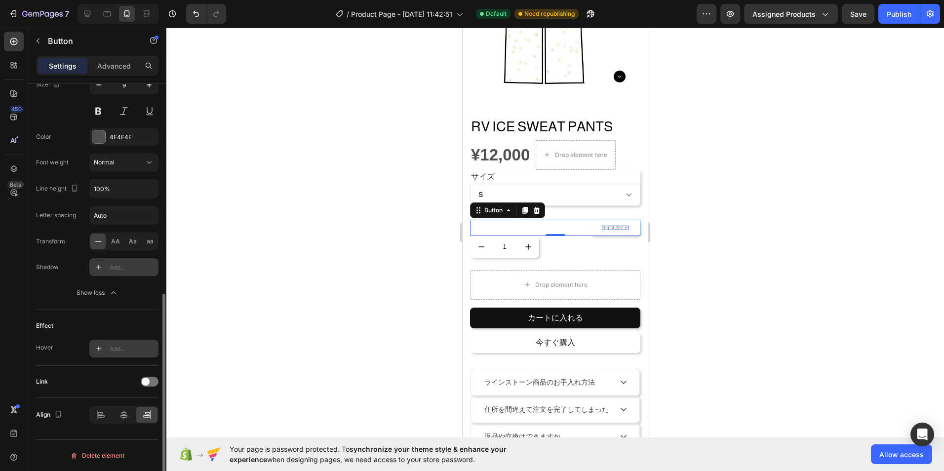
click at [107, 354] on div "Add..." at bounding box center [123, 349] width 69 height 18
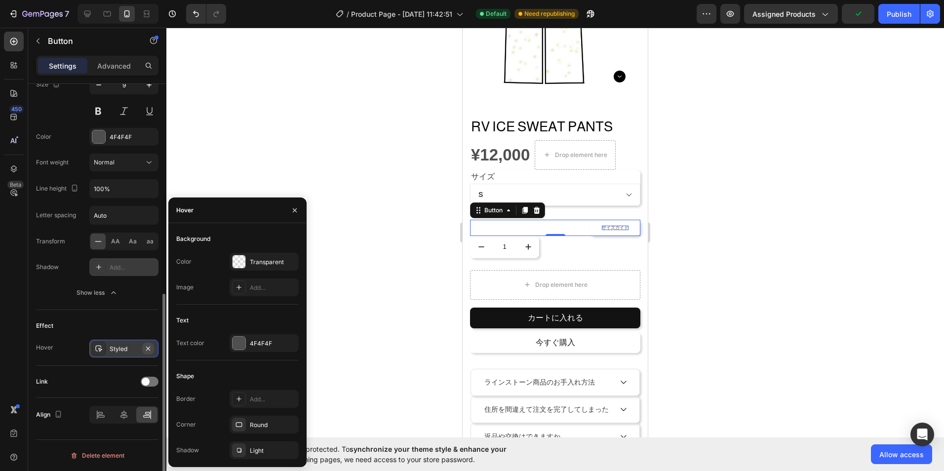
click at [149, 354] on button "button" at bounding box center [148, 349] width 12 height 12
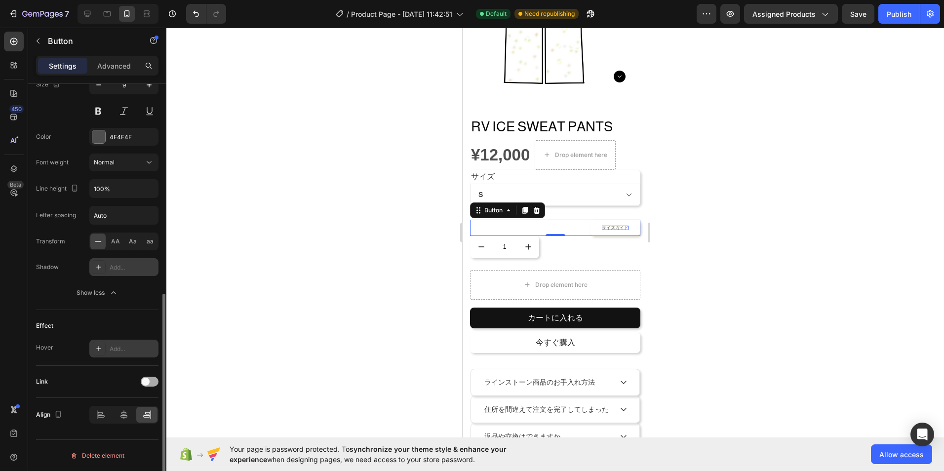
click at [150, 382] on div at bounding box center [150, 382] width 18 height 10
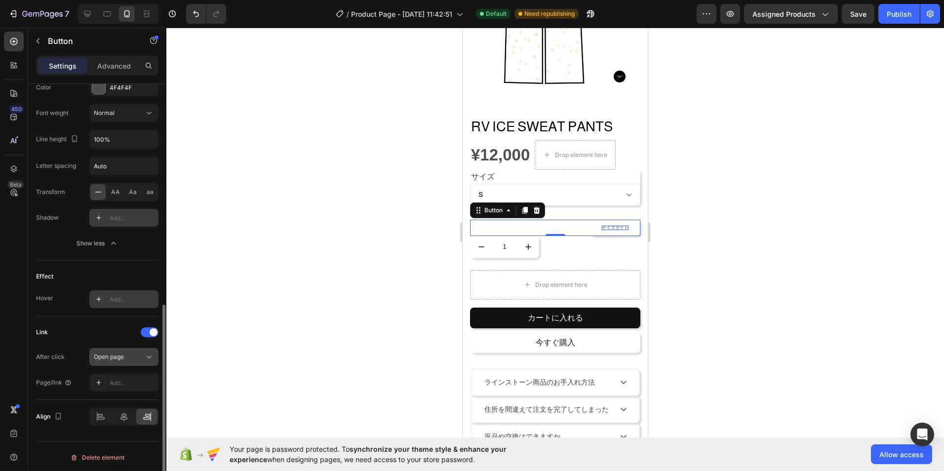
click at [131, 352] on div "Open page" at bounding box center [124, 357] width 60 height 10
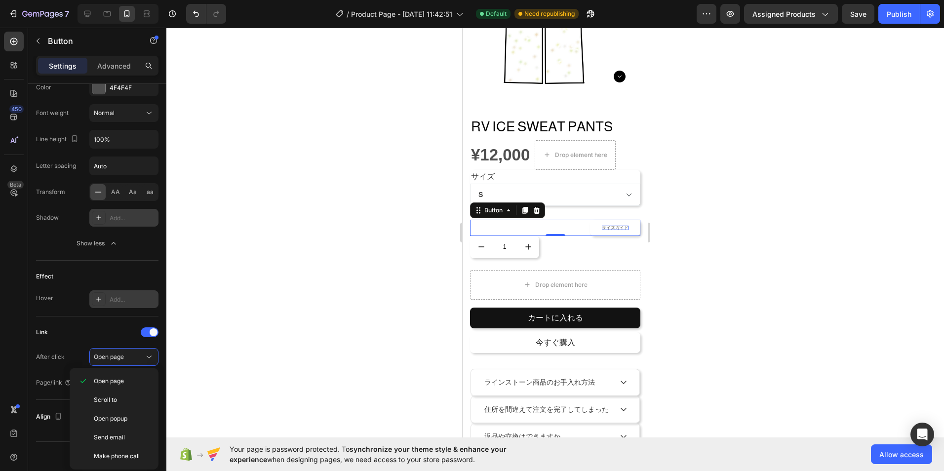
click at [222, 352] on div at bounding box center [554, 249] width 777 height 443
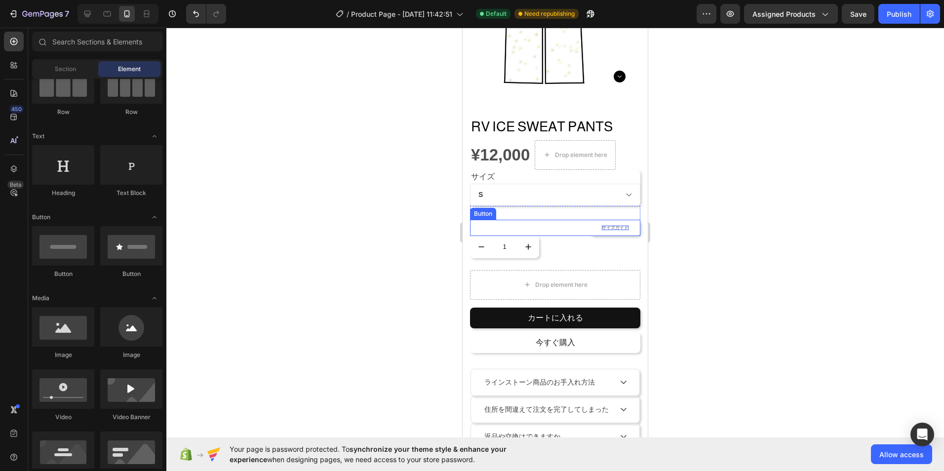
click at [606, 226] on p "サイズガイド" at bounding box center [615, 228] width 27 height 4
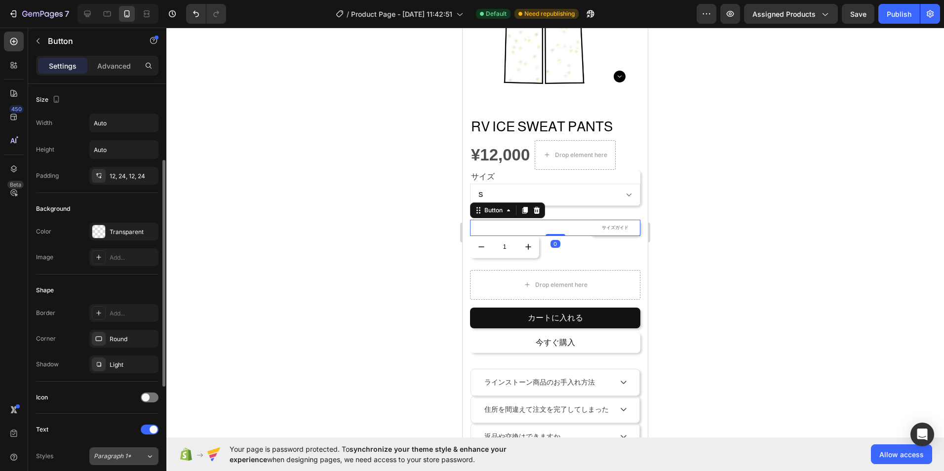
scroll to position [247, 0]
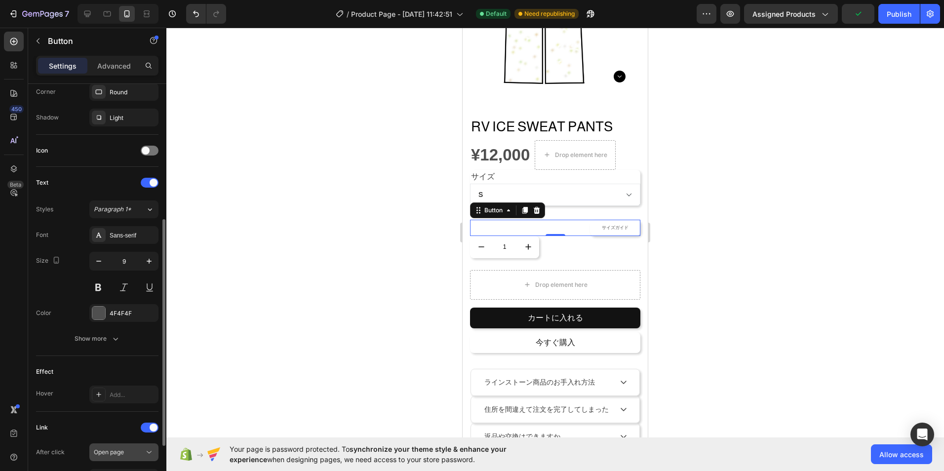
click at [129, 452] on div "Open page" at bounding box center [119, 452] width 50 height 9
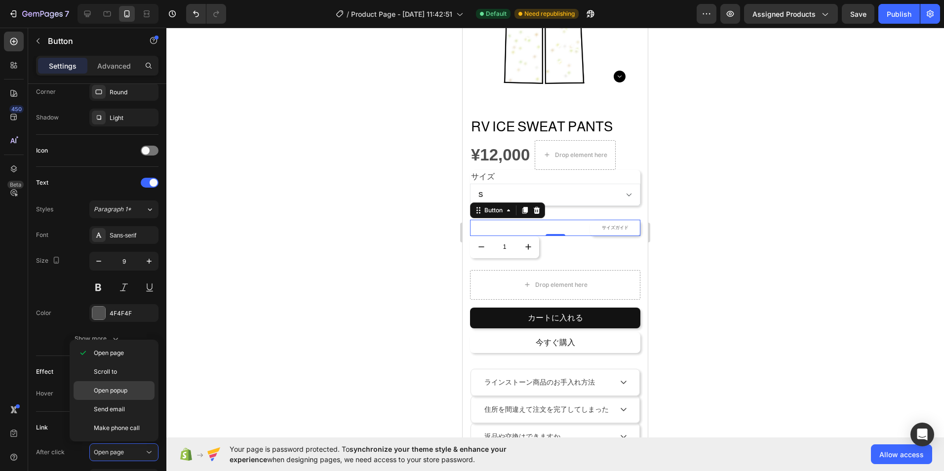
click at [131, 391] on p "Open popup" at bounding box center [122, 390] width 56 height 9
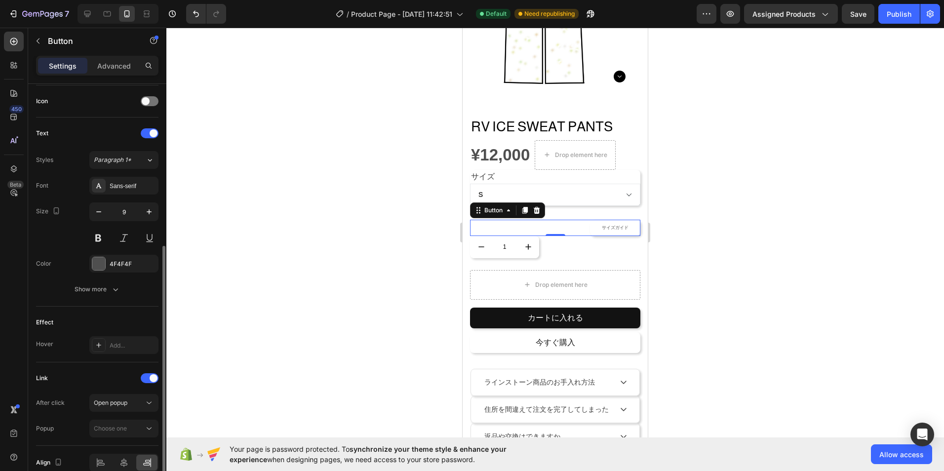
scroll to position [344, 0]
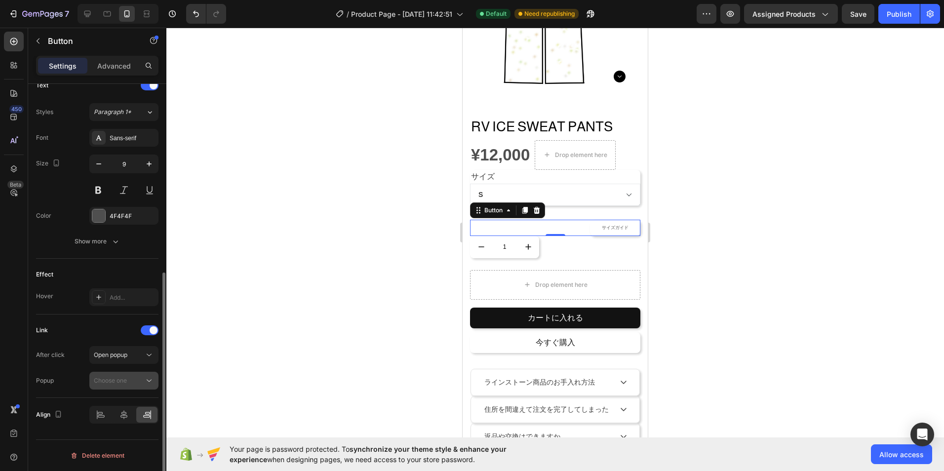
click at [141, 382] on div "Choose one" at bounding box center [119, 380] width 50 height 9
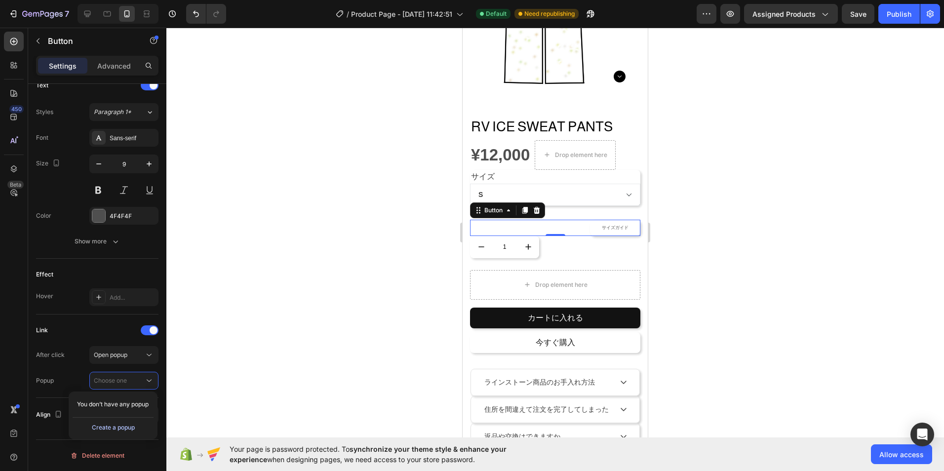
click at [116, 428] on div "Create a popup" at bounding box center [113, 427] width 43 height 9
click at [633, 240] on span "Popup 1" at bounding box center [638, 233] width 10 height 26
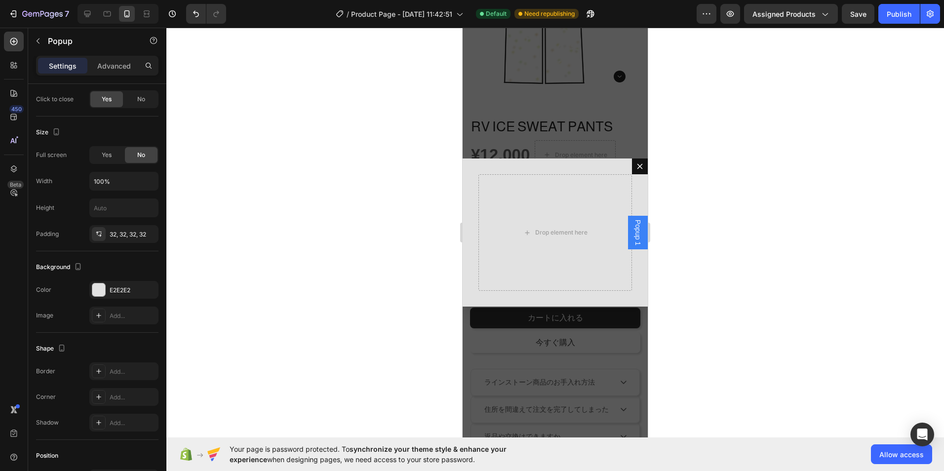
scroll to position [0, 0]
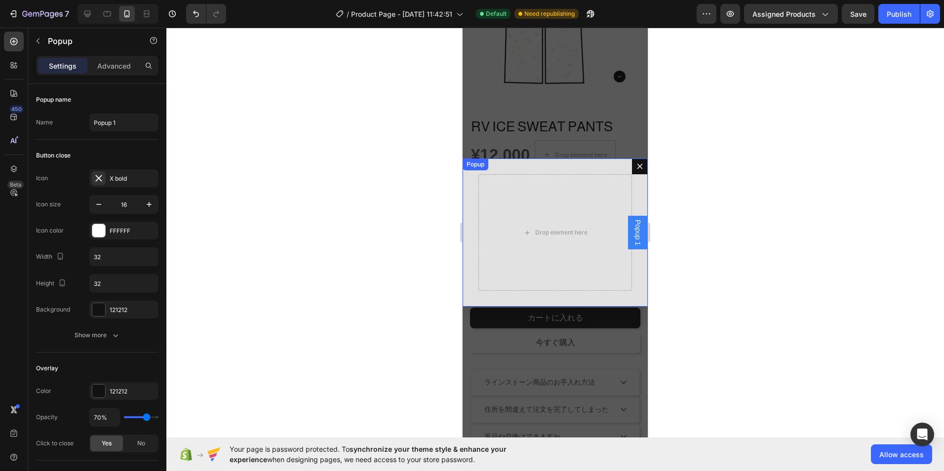
click at [637, 165] on icon "Dialog content" at bounding box center [639, 166] width 5 height 5
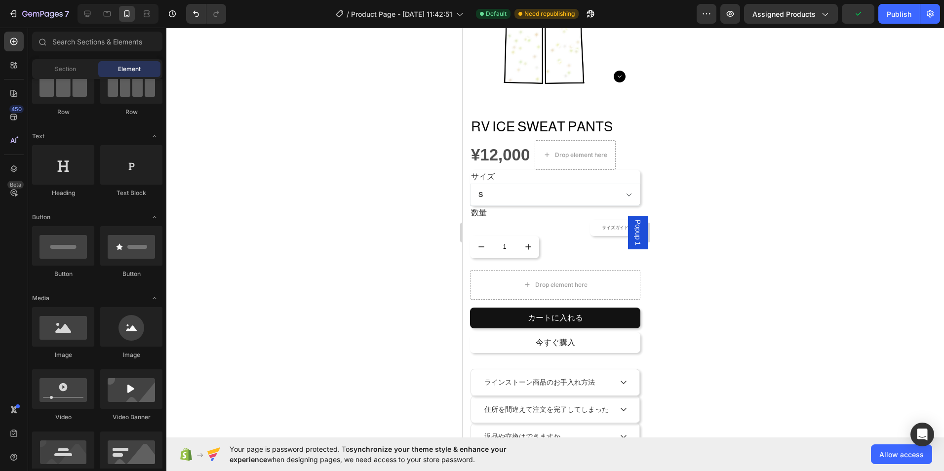
click at [633, 230] on span "Popup 1" at bounding box center [638, 233] width 10 height 26
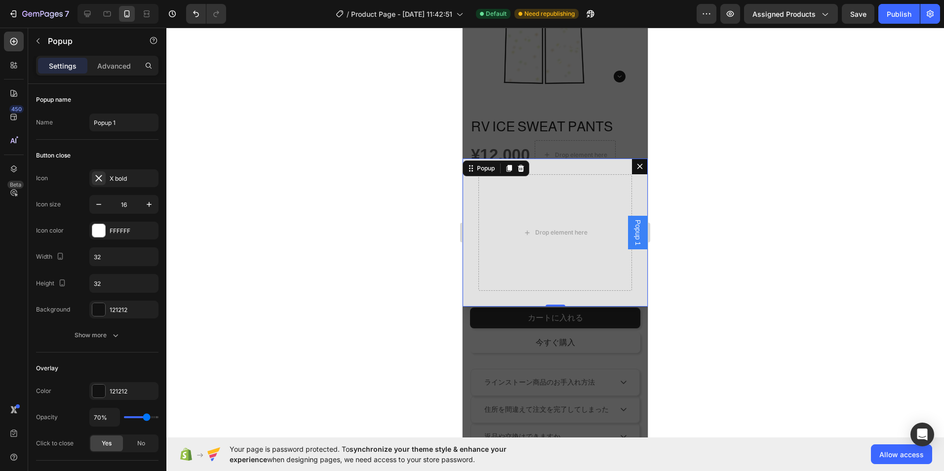
click at [632, 170] on button "Dialog content" at bounding box center [640, 166] width 16 height 16
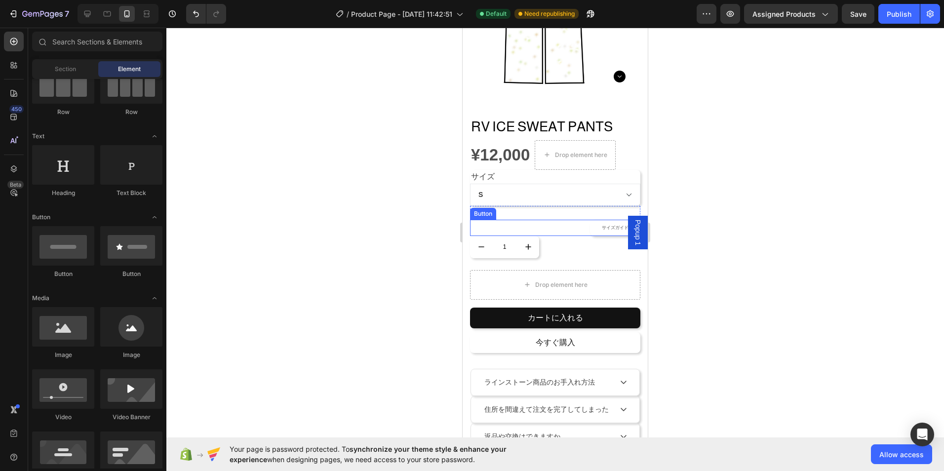
click at [590, 221] on button "サイズガイド" at bounding box center [615, 228] width 50 height 16
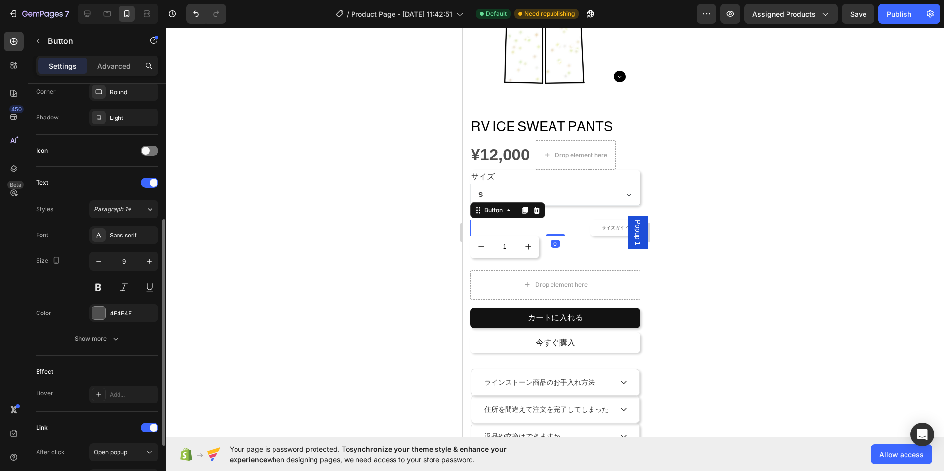
scroll to position [344, 0]
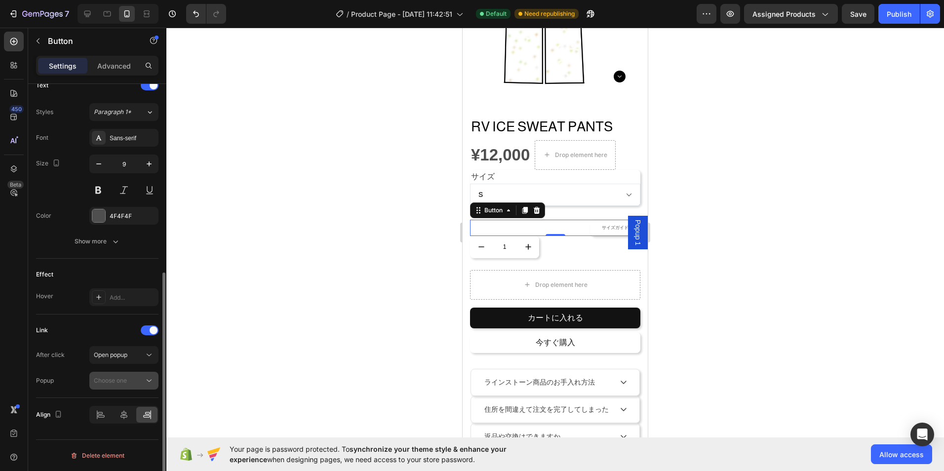
click at [142, 383] on div "Choose one" at bounding box center [119, 380] width 50 height 9
click at [130, 400] on div "Popup 1" at bounding box center [114, 404] width 81 height 19
click at [111, 376] on div "Popup 1" at bounding box center [124, 381] width 60 height 10
click at [634, 235] on span "Popup 1" at bounding box center [638, 233] width 10 height 26
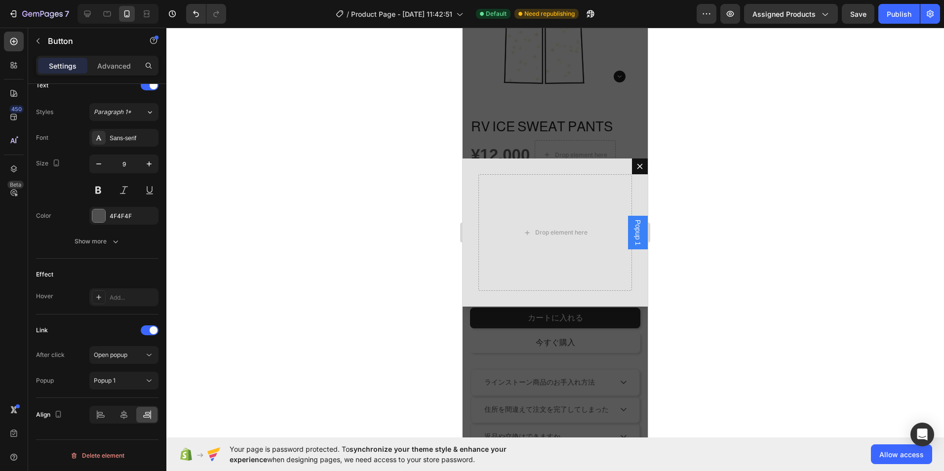
scroll to position [0, 0]
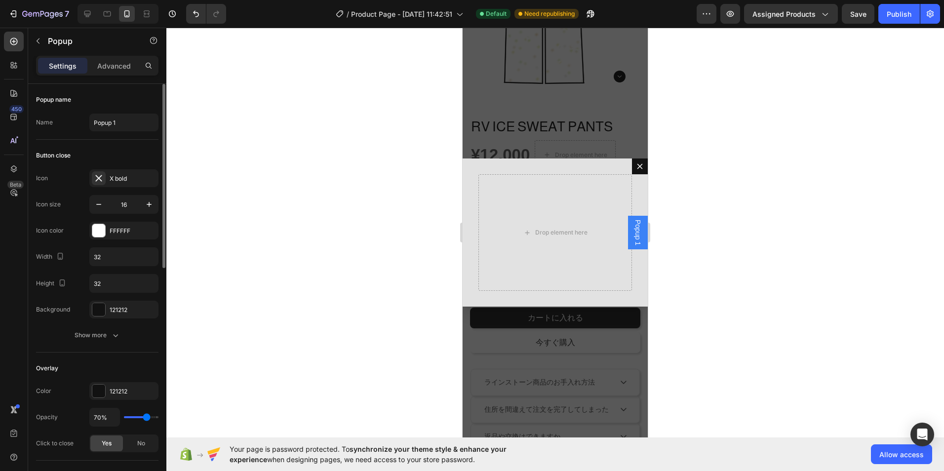
click at [634, 235] on span "Popup 1" at bounding box center [638, 233] width 10 height 26
click at [633, 233] on span "Popup 1" at bounding box center [638, 233] width 10 height 26
click at [567, 239] on div "Drop element here" at bounding box center [555, 233] width 80 height 16
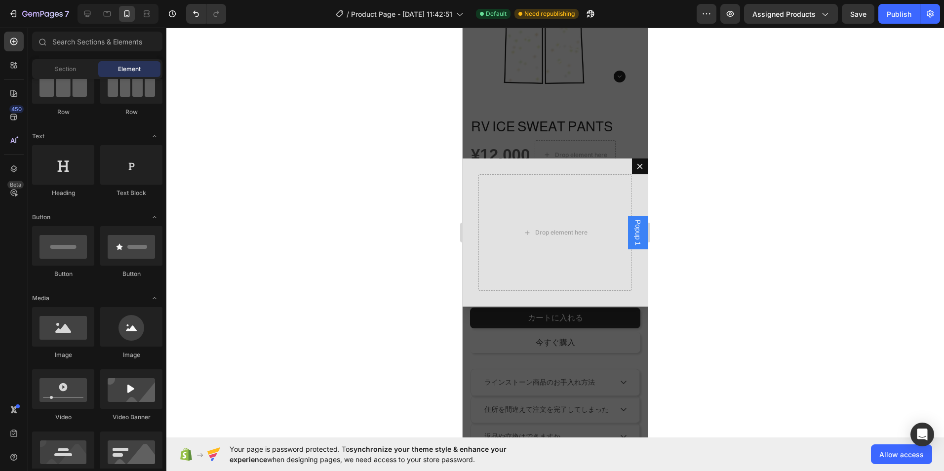
click at [633, 221] on span "Popup 1" at bounding box center [638, 233] width 10 height 26
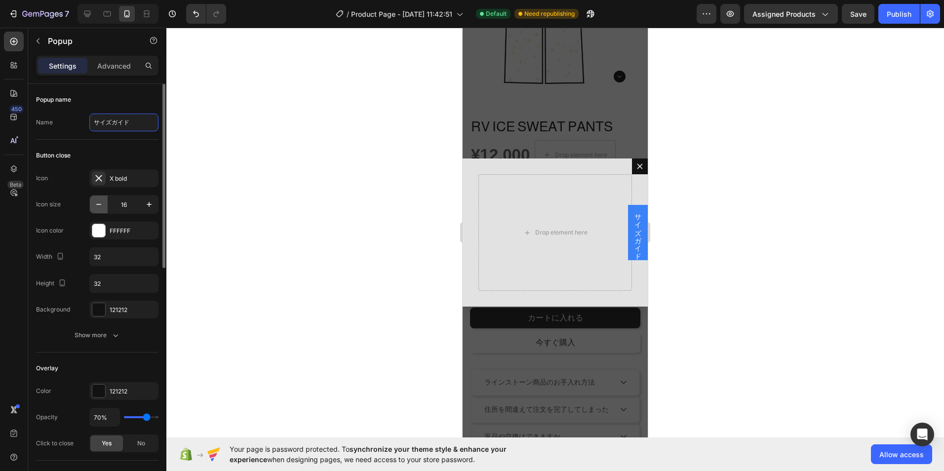
type input "ガイドガイド"
click at [100, 205] on icon "button" at bounding box center [99, 204] width 10 height 10
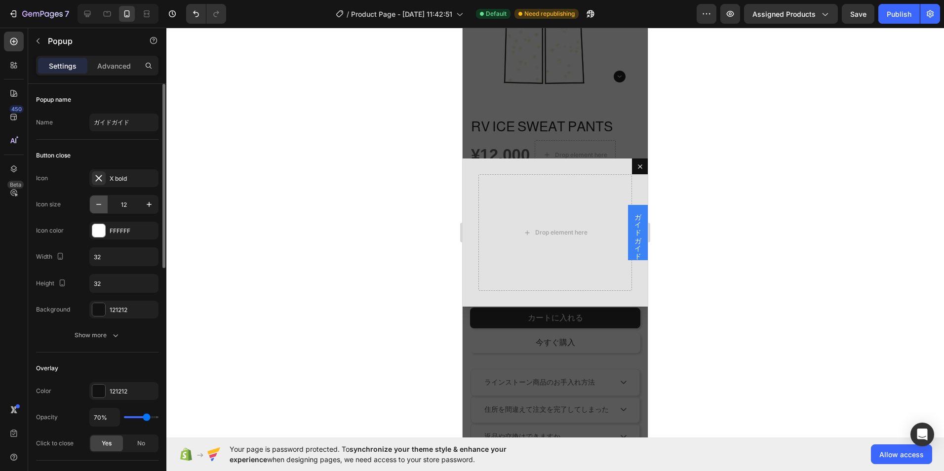
click at [100, 205] on icon "button" at bounding box center [99, 204] width 10 height 10
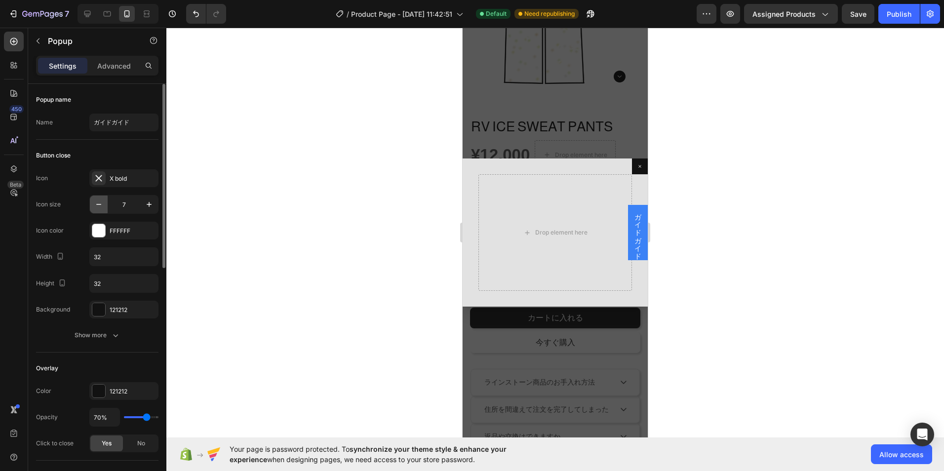
click at [100, 204] on icon "button" at bounding box center [98, 204] width 5 height 1
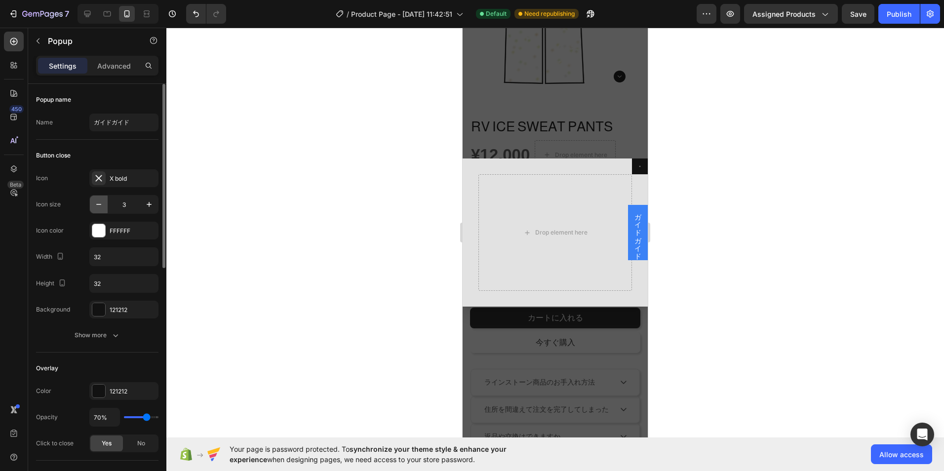
click at [100, 204] on icon "button" at bounding box center [98, 204] width 5 height 1
click at [144, 206] on icon "button" at bounding box center [149, 204] width 10 height 10
click at [145, 206] on icon "button" at bounding box center [149, 204] width 10 height 10
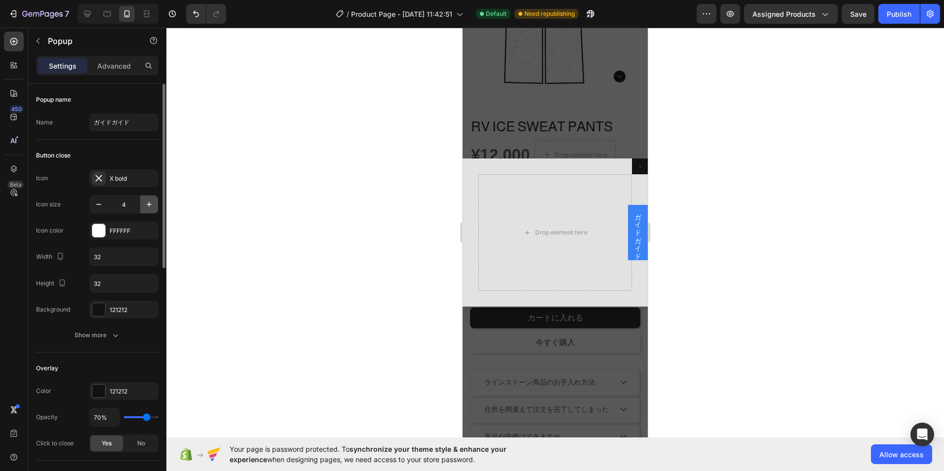
click at [145, 206] on icon "button" at bounding box center [149, 204] width 10 height 10
click at [146, 206] on icon "button" at bounding box center [149, 204] width 10 height 10
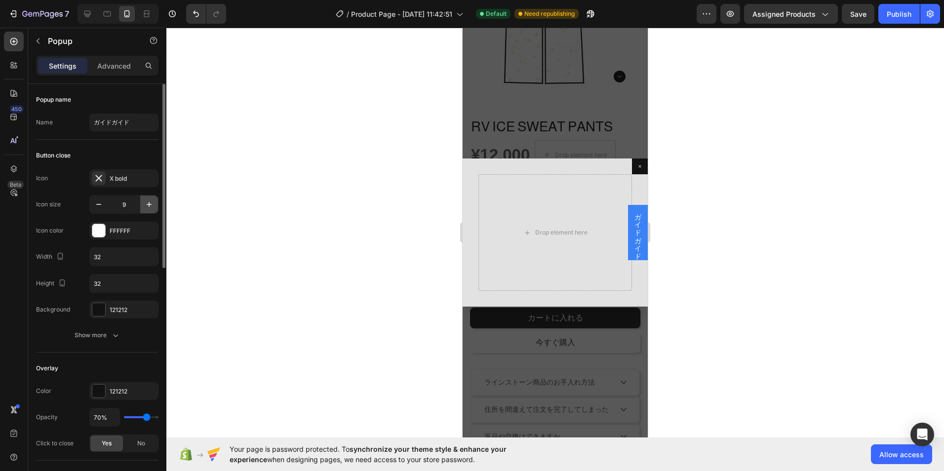
click at [146, 206] on icon "button" at bounding box center [149, 204] width 10 height 10
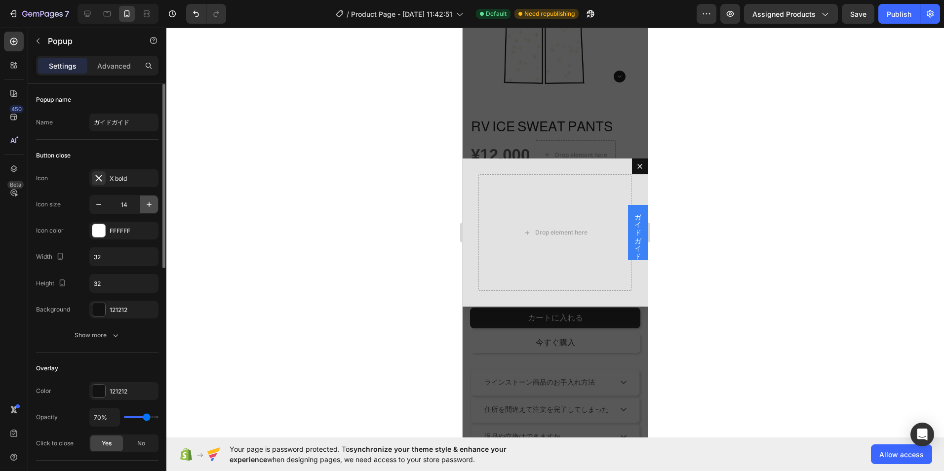
click at [146, 206] on icon "button" at bounding box center [149, 204] width 10 height 10
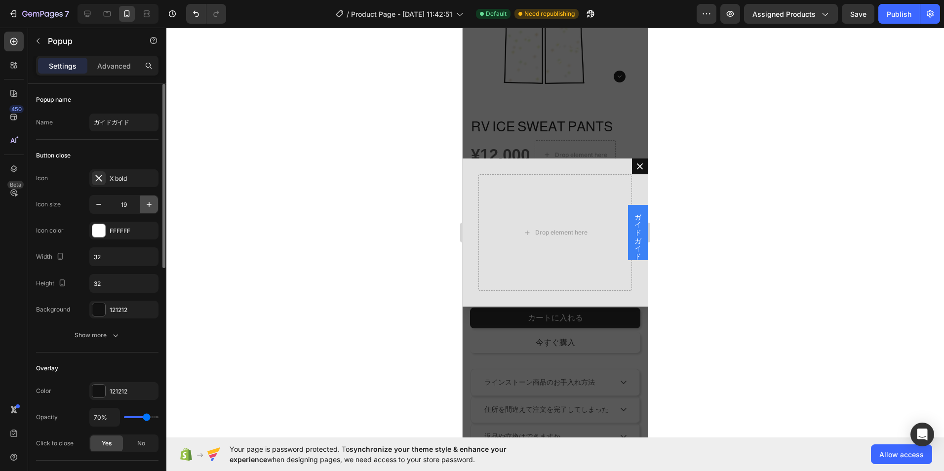
click at [146, 206] on icon "button" at bounding box center [149, 204] width 10 height 10
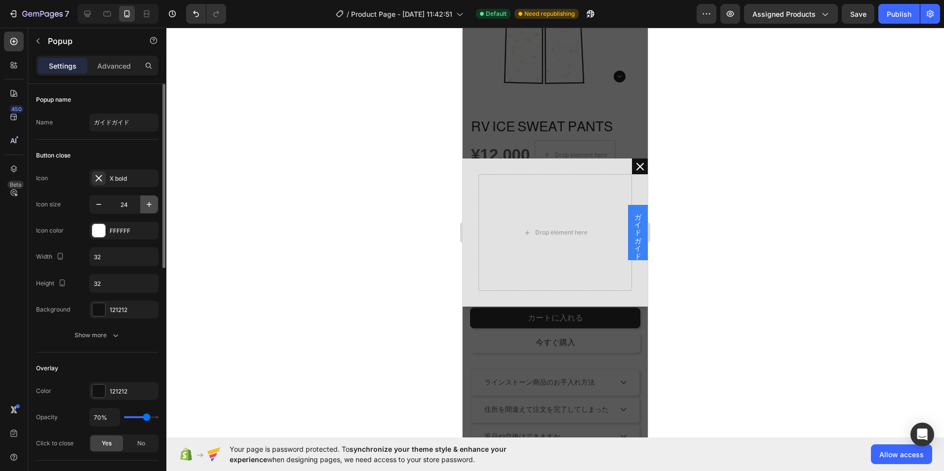
click at [146, 206] on icon "button" at bounding box center [149, 204] width 10 height 10
click at [145, 205] on icon "button" at bounding box center [149, 204] width 10 height 10
click at [94, 201] on button "button" at bounding box center [99, 204] width 18 height 18
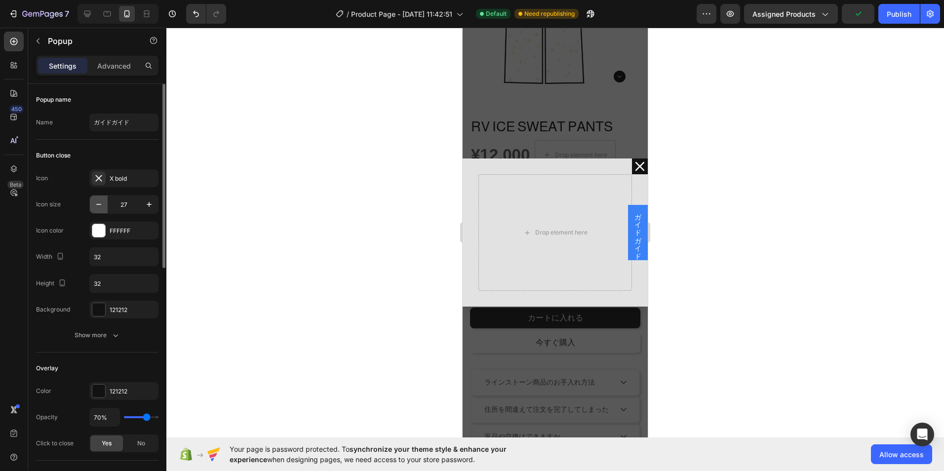
click at [94, 201] on icon "button" at bounding box center [99, 204] width 10 height 10
click at [156, 199] on button "button" at bounding box center [149, 204] width 18 height 18
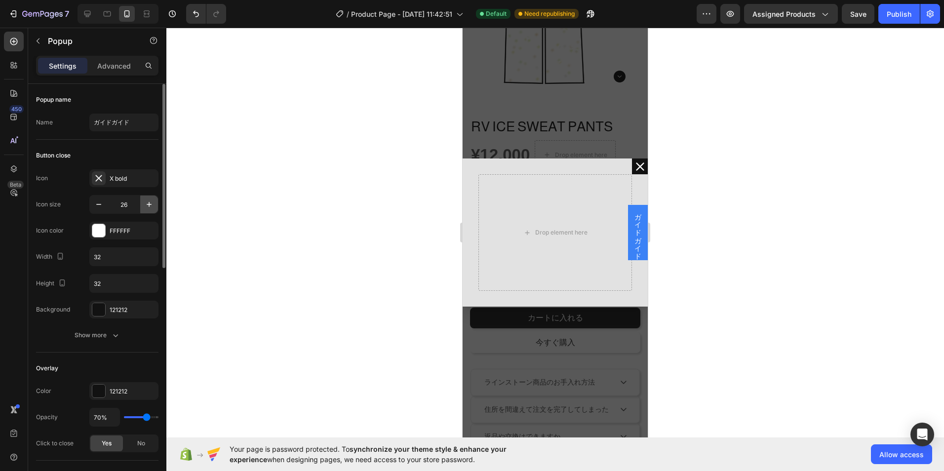
click at [156, 199] on button "button" at bounding box center [149, 204] width 18 height 18
click at [157, 200] on button "button" at bounding box center [149, 204] width 18 height 18
click at [156, 200] on button "button" at bounding box center [149, 204] width 18 height 18
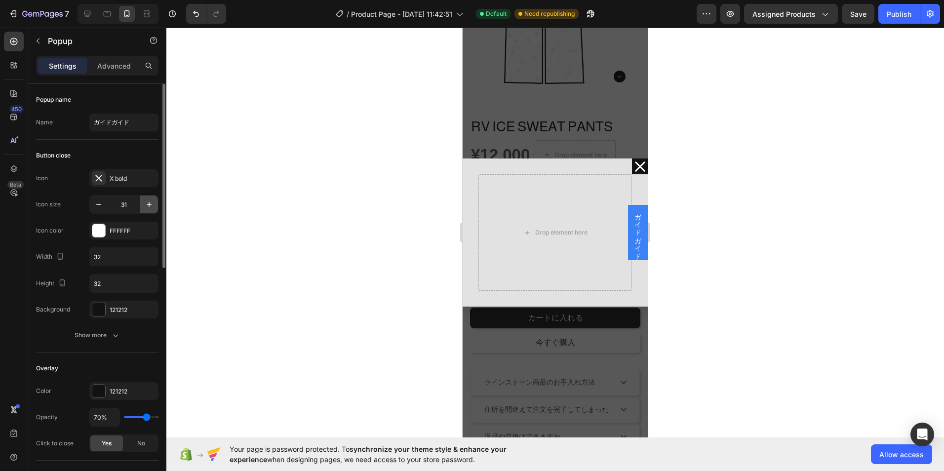
click at [156, 200] on button "button" at bounding box center [149, 204] width 18 height 18
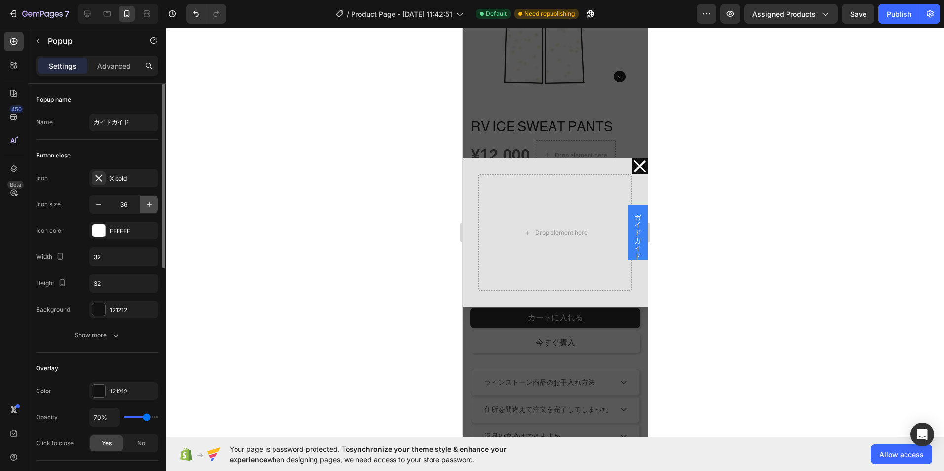
click at [156, 200] on button "button" at bounding box center [149, 204] width 18 height 18
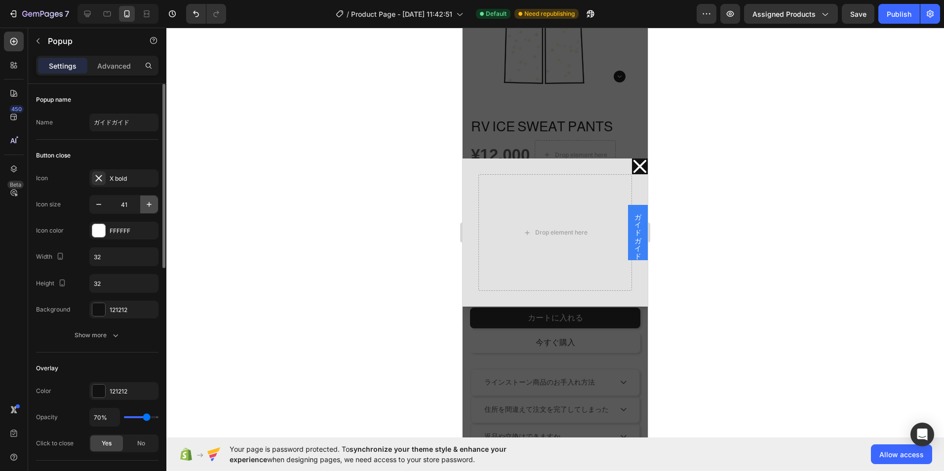
click at [156, 200] on button "button" at bounding box center [149, 204] width 18 height 18
click at [92, 205] on button "button" at bounding box center [99, 204] width 18 height 18
click at [93, 204] on button "button" at bounding box center [99, 204] width 18 height 18
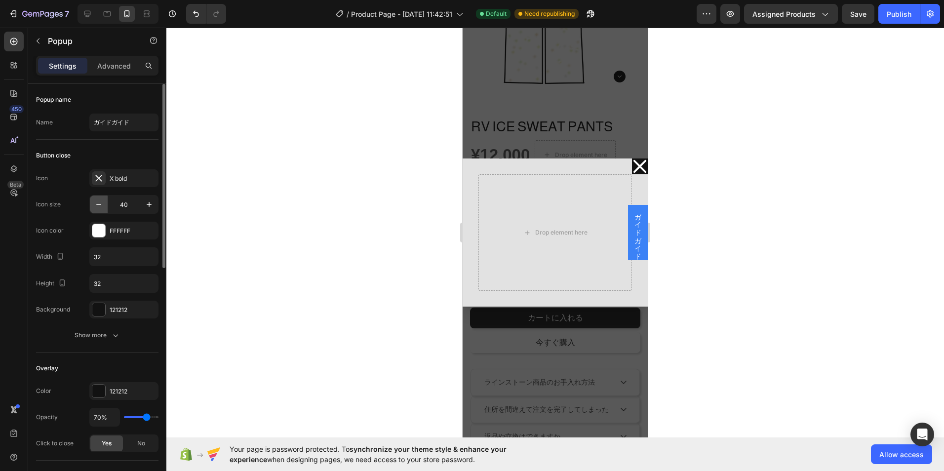
click at [93, 204] on button "button" at bounding box center [99, 204] width 18 height 18
click at [94, 204] on button "button" at bounding box center [99, 204] width 18 height 18
click at [94, 204] on icon "button" at bounding box center [99, 204] width 10 height 10
click at [94, 205] on icon "button" at bounding box center [99, 204] width 10 height 10
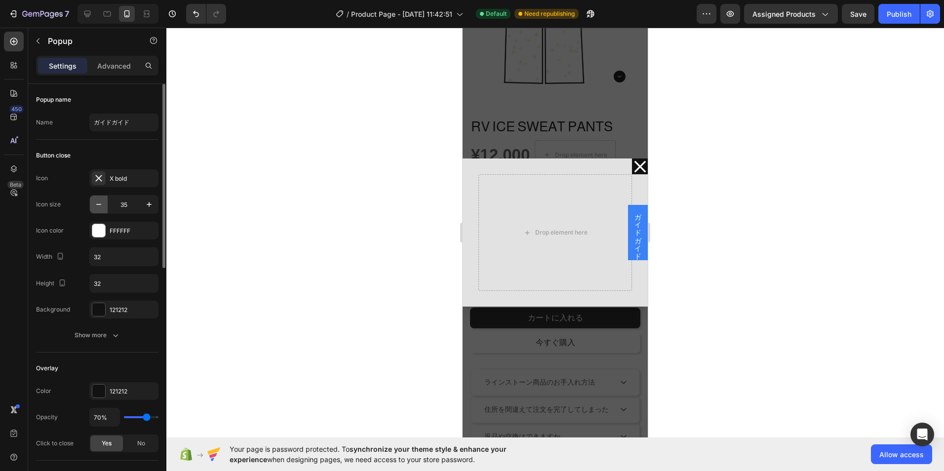
click at [94, 205] on icon "button" at bounding box center [99, 204] width 10 height 10
click at [95, 208] on icon "button" at bounding box center [99, 204] width 10 height 10
type input "32"
type input "1"
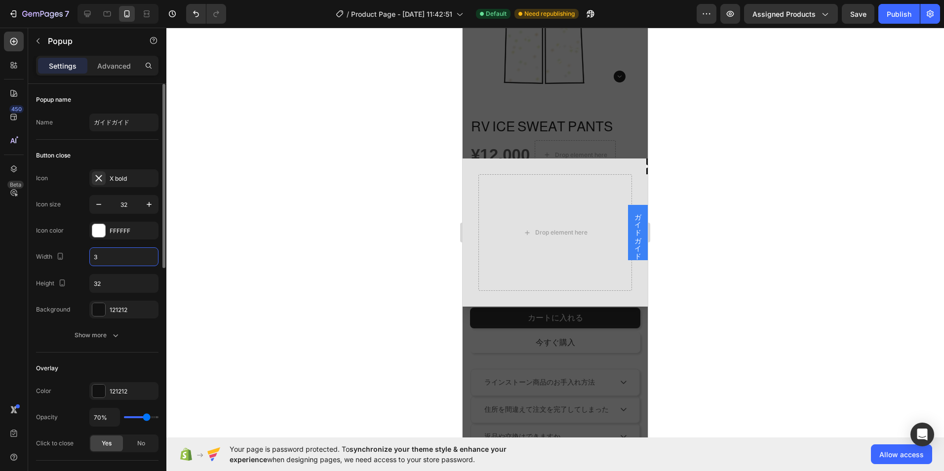
type input "32"
click at [111, 333] on icon "button" at bounding box center [116, 335] width 10 height 10
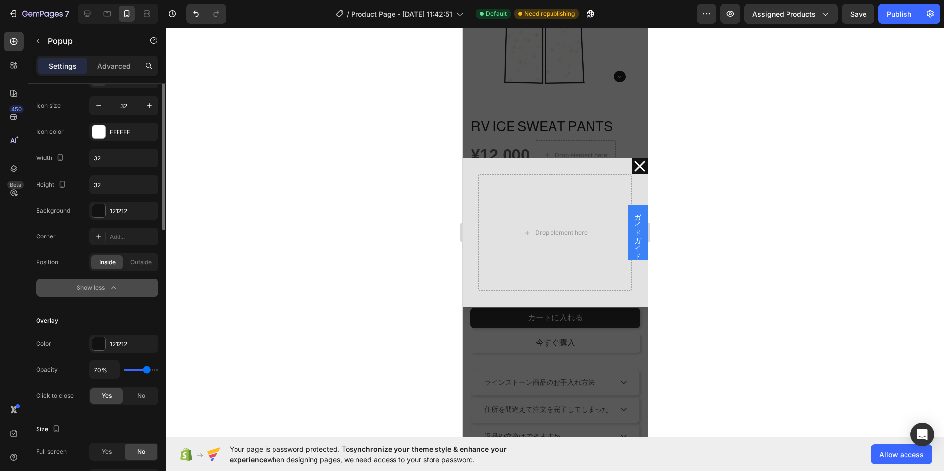
scroll to position [148, 0]
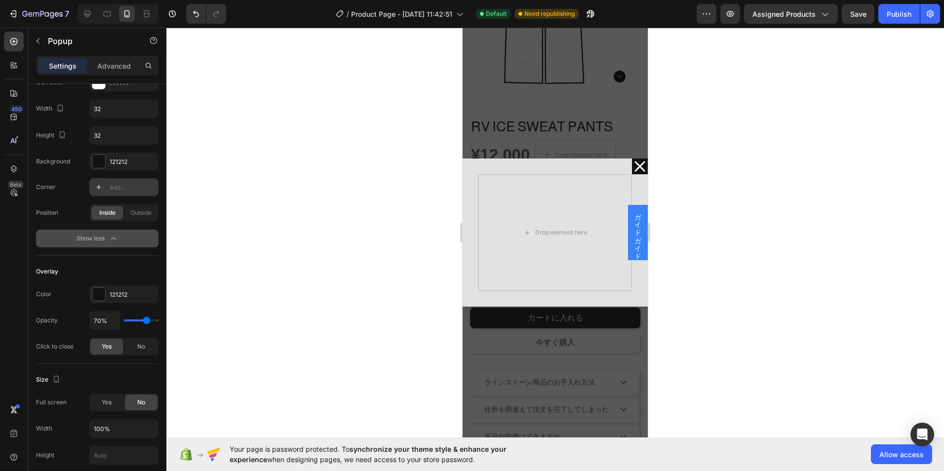
click at [128, 190] on div "Add..." at bounding box center [133, 187] width 46 height 9
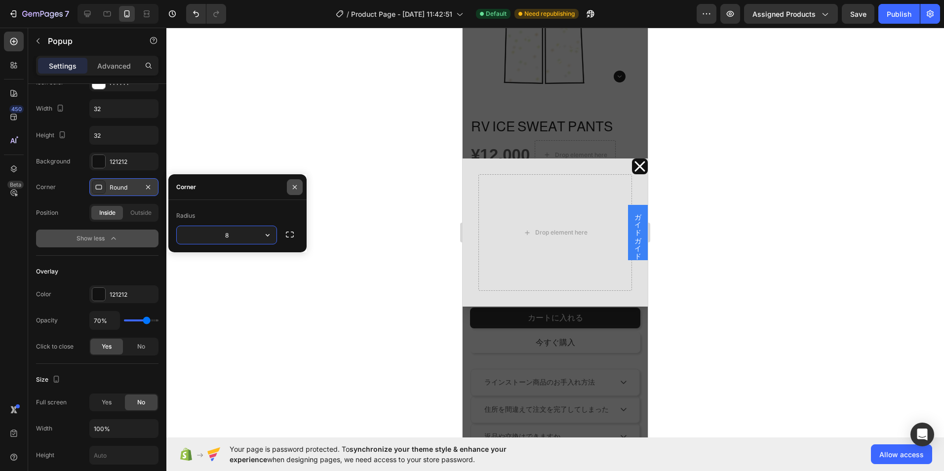
click at [288, 182] on button "button" at bounding box center [295, 187] width 16 height 16
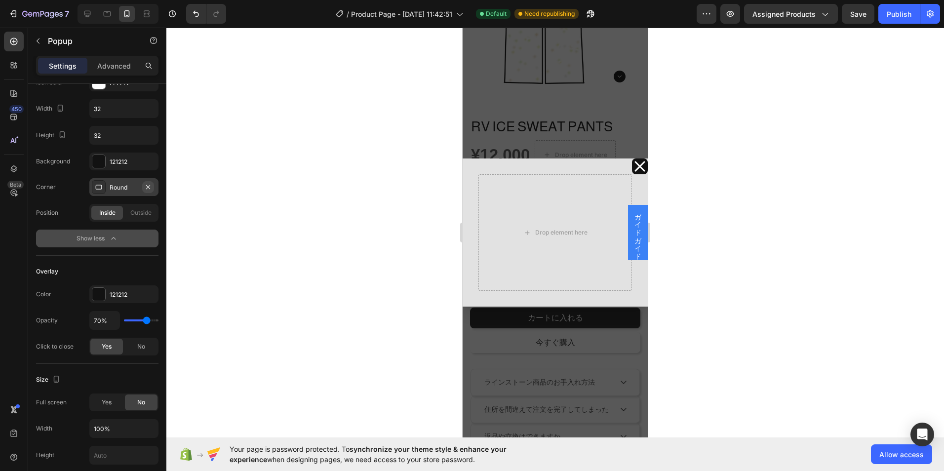
click at [151, 183] on icon "button" at bounding box center [148, 187] width 8 height 8
click at [144, 215] on span "Outside" at bounding box center [140, 212] width 21 height 9
click at [115, 215] on span "Inside" at bounding box center [107, 212] width 16 height 9
click at [118, 236] on icon "button" at bounding box center [114, 238] width 10 height 10
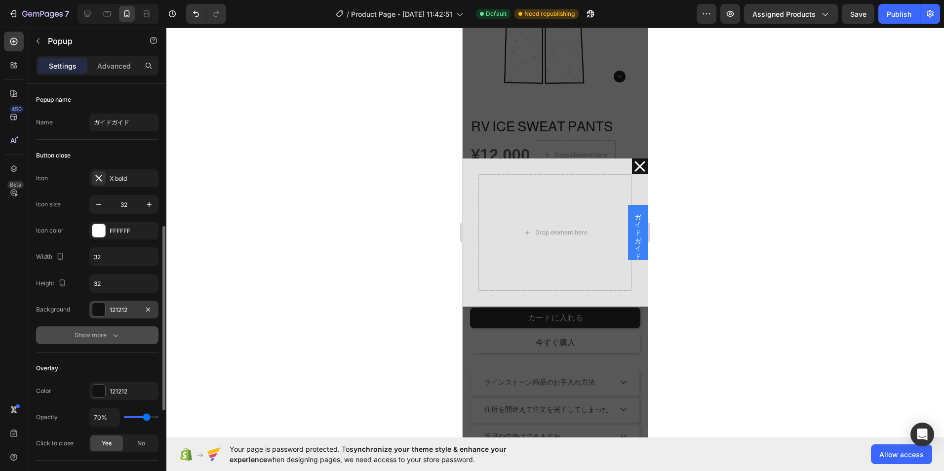
scroll to position [99, 0]
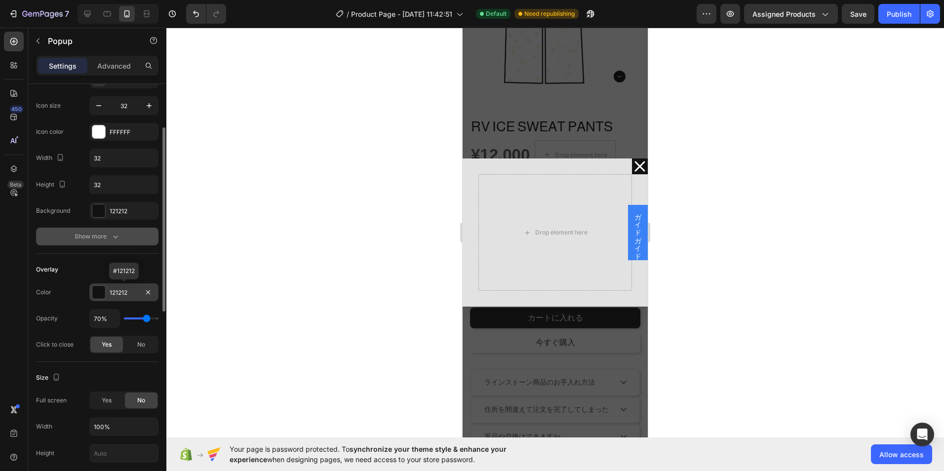
click at [99, 295] on div at bounding box center [98, 292] width 13 height 13
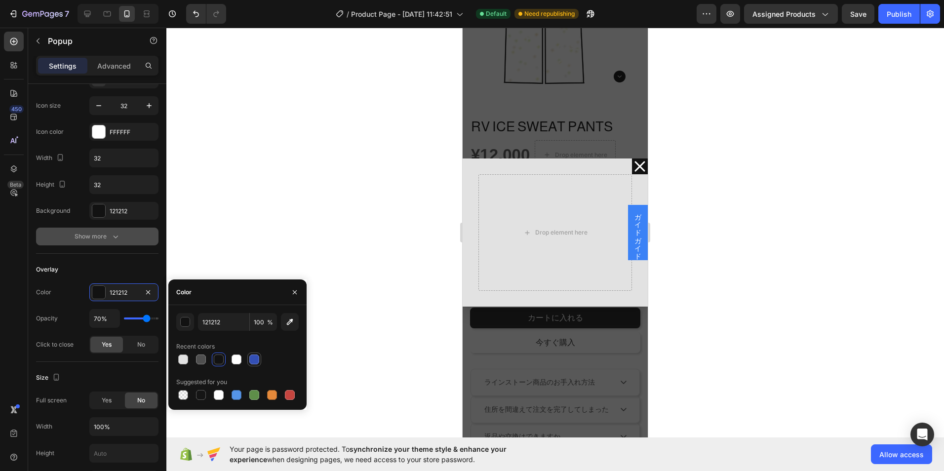
click at [251, 359] on div at bounding box center [254, 359] width 10 height 10
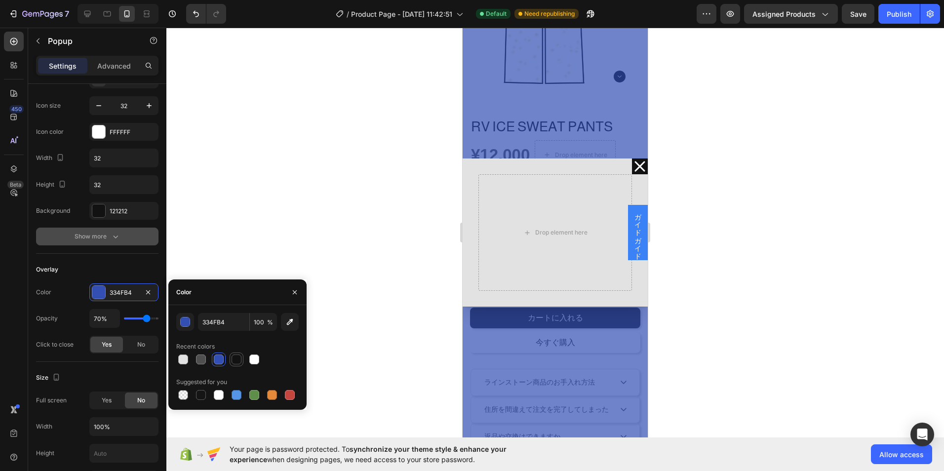
click at [239, 355] on div at bounding box center [237, 359] width 10 height 10
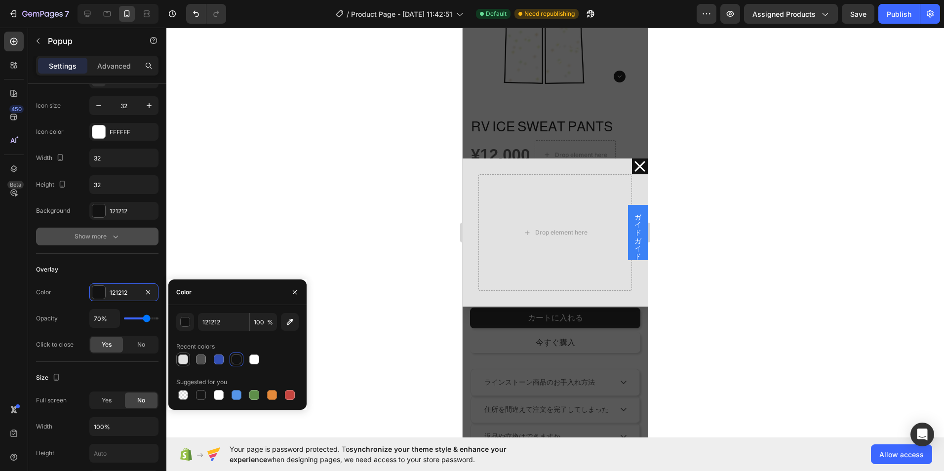
click at [187, 360] on div at bounding box center [183, 359] width 10 height 10
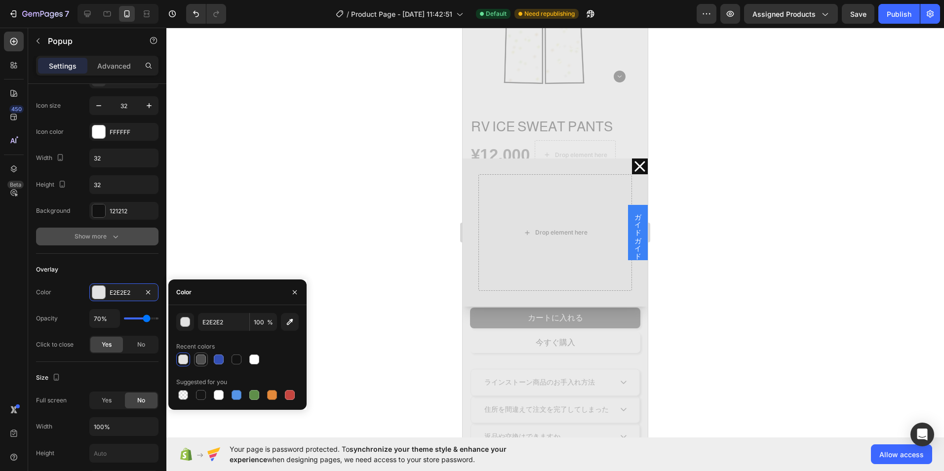
click at [196, 358] on div at bounding box center [201, 359] width 10 height 10
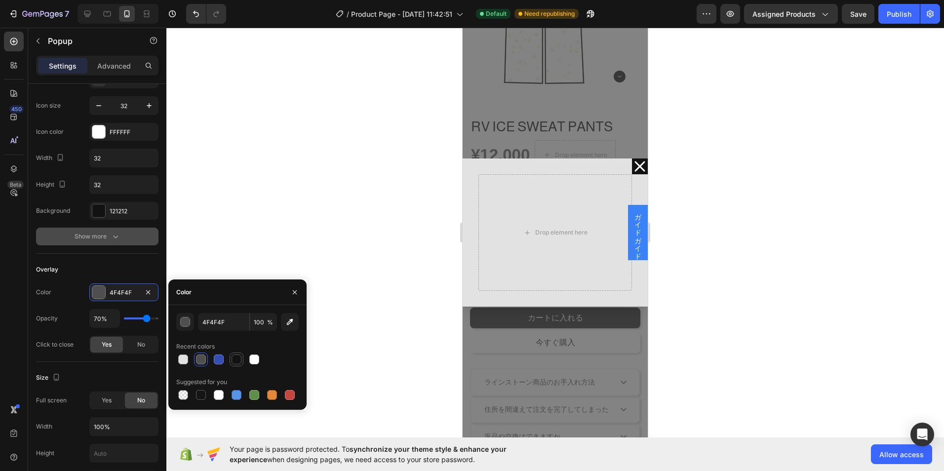
click at [240, 362] on div at bounding box center [237, 359] width 10 height 10
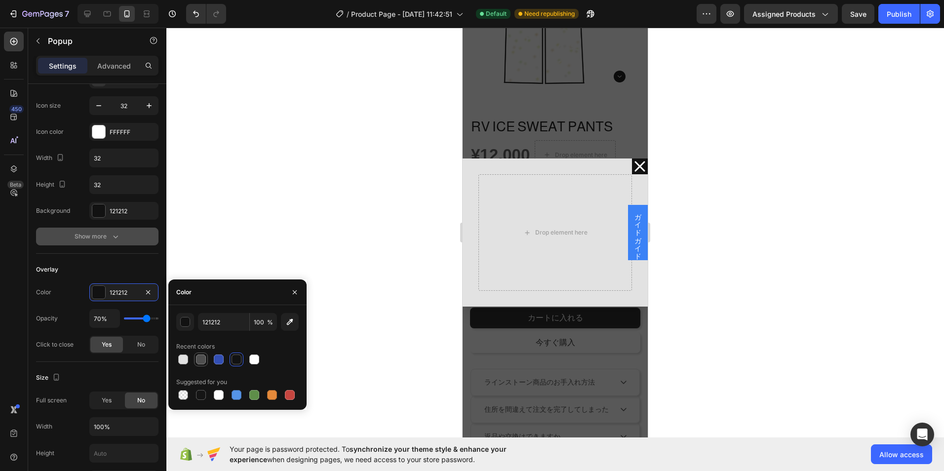
click at [205, 363] on div at bounding box center [201, 359] width 12 height 12
type input "4F4F4F"
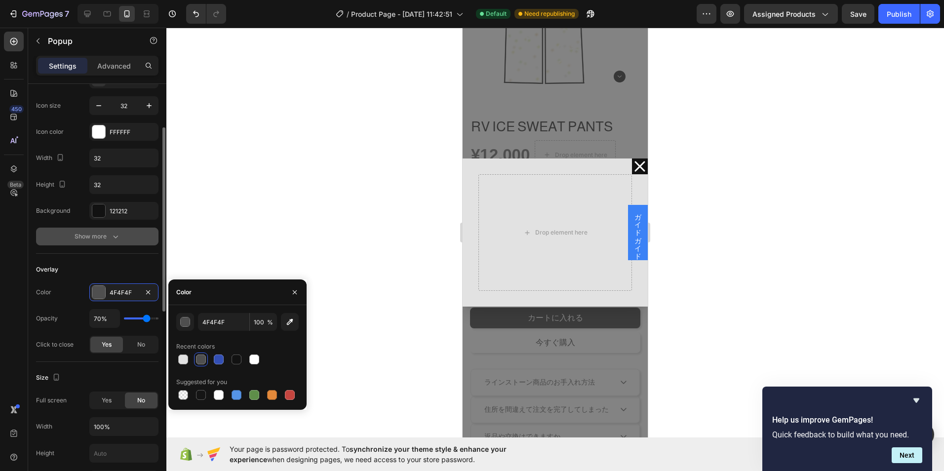
type input "54%"
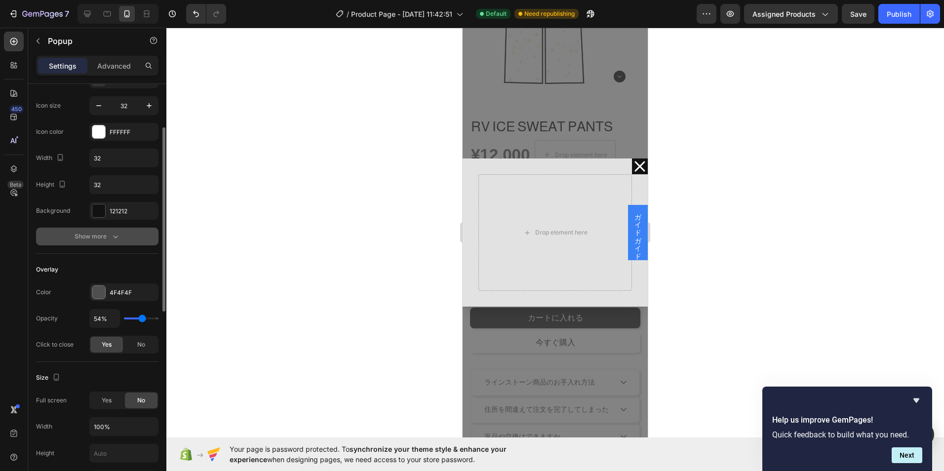
type input "54"
click at [142, 319] on input "range" at bounding box center [141, 318] width 35 height 2
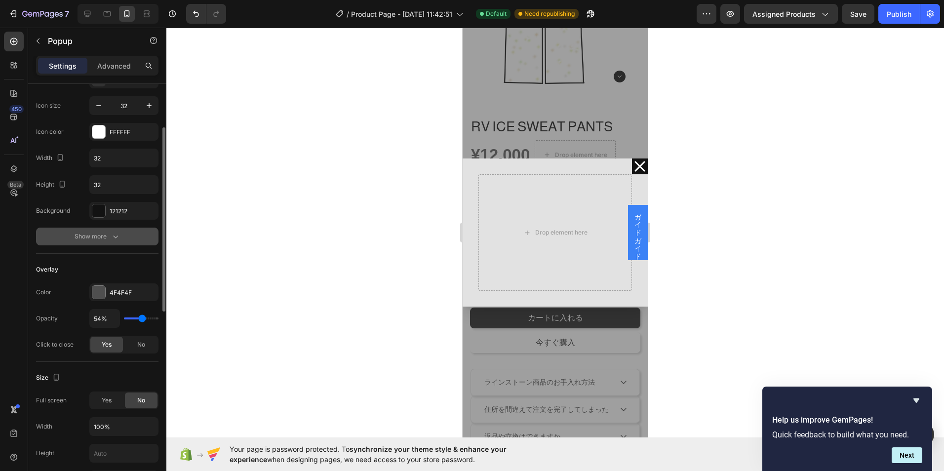
type input "56%"
type input "56"
type input "81%"
type input "81"
type input "91%"
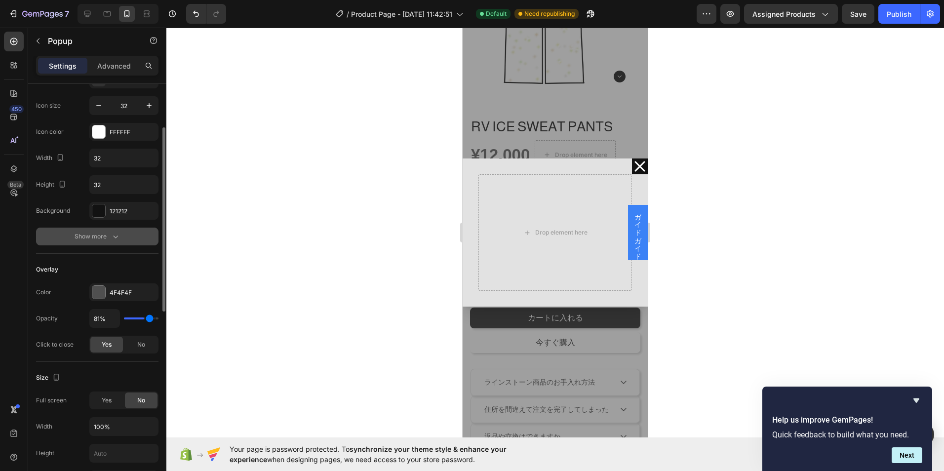
type input "91"
type input "98%"
type input "98"
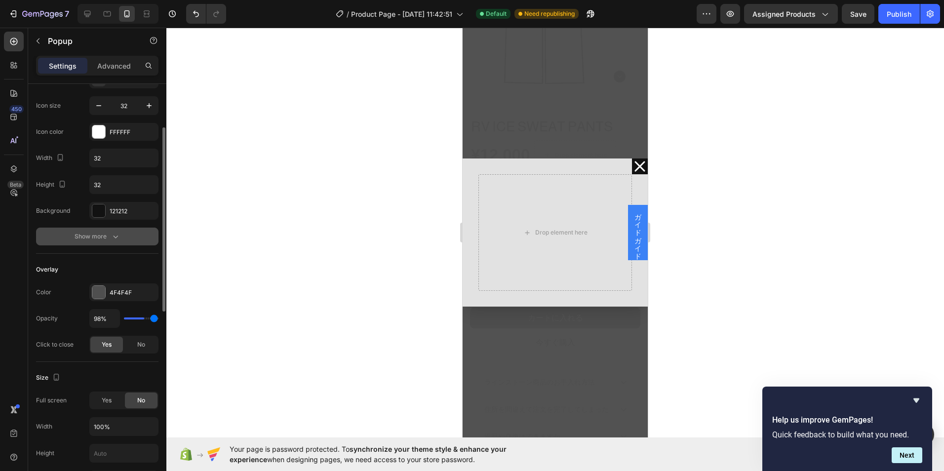
type input "100%"
type input "100"
type input "98%"
type input "98"
type input "94%"
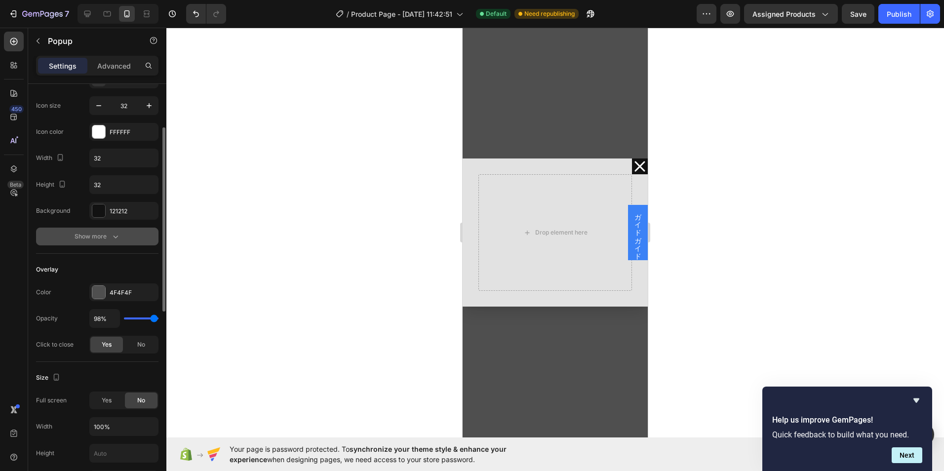
type input "94"
type input "91%"
type input "91"
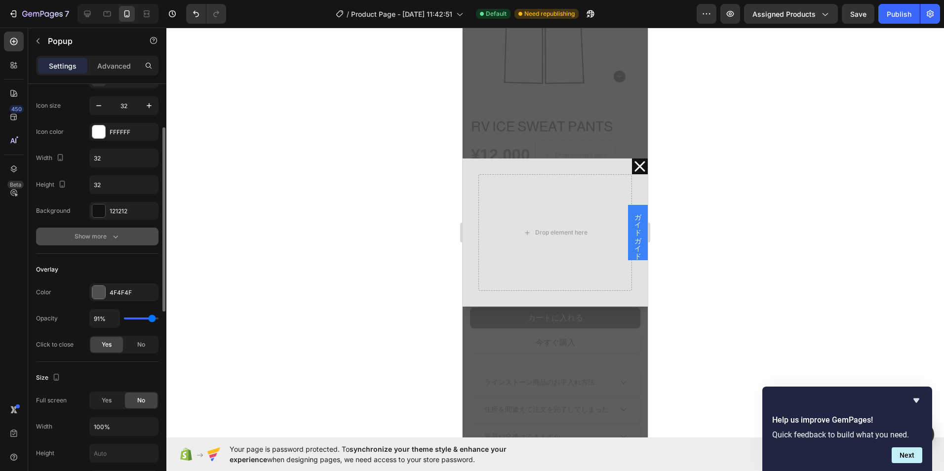
type input "89%"
type input "89"
type input "87%"
type input "87"
type input "83%"
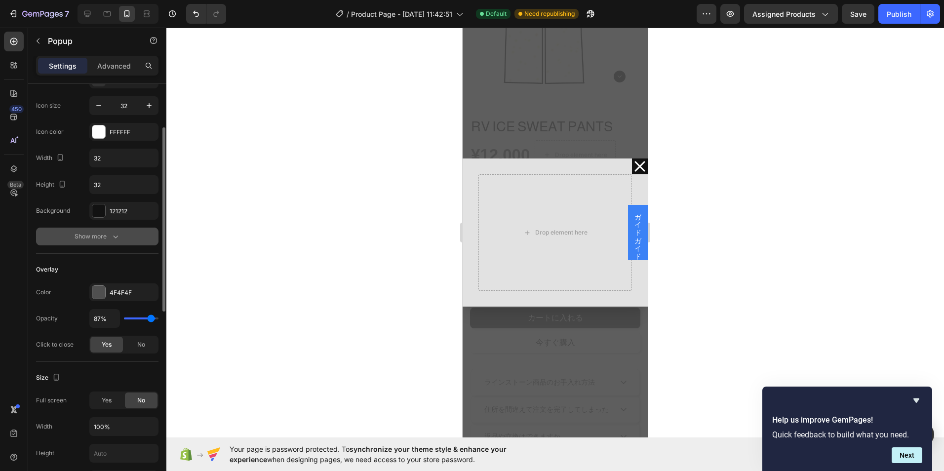
type input "83"
type input "81%"
type input "81"
type input "80%"
type input "80"
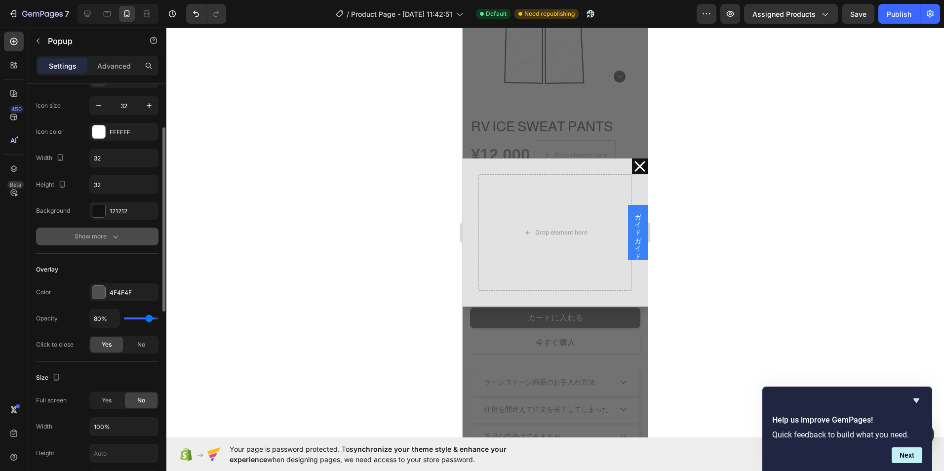
type input "78%"
type input "78"
type input "76%"
type input "76"
type input "72%"
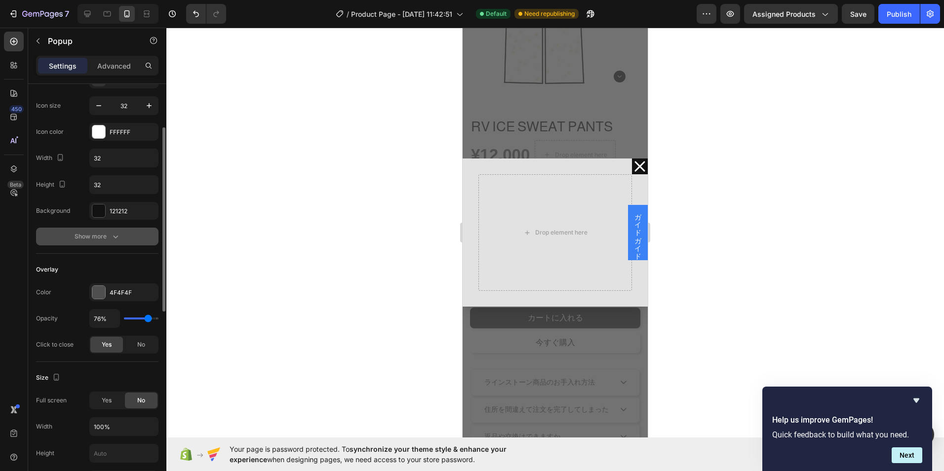
type input "72"
type input "70%"
type input "70"
type input "69%"
type input "69"
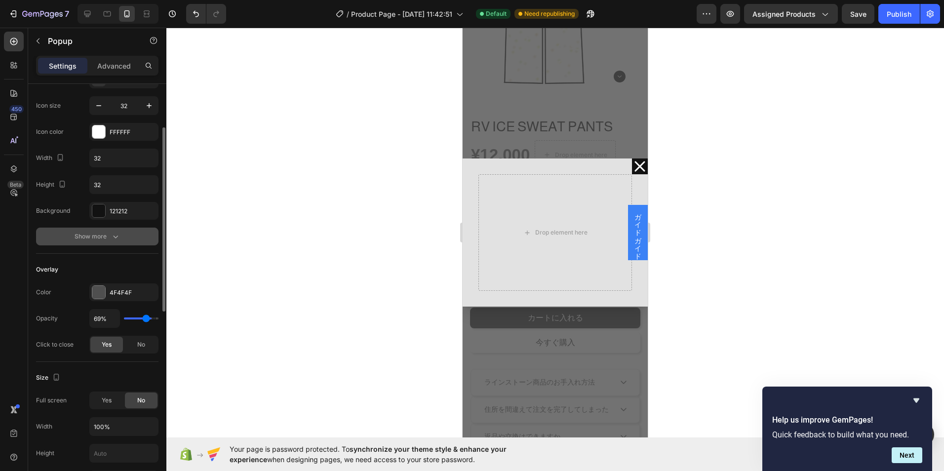
type input "65%"
type input "65"
type input "61%"
type input "61"
type input "59%"
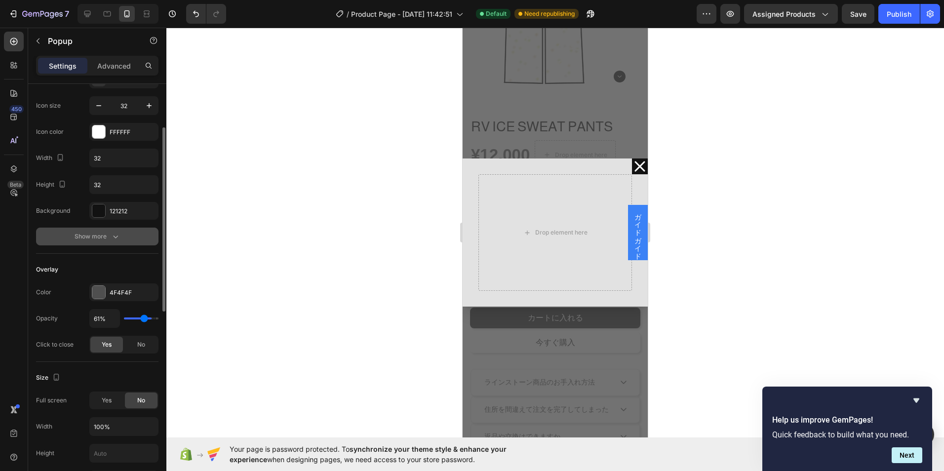
type input "59"
type input "57%"
type input "57"
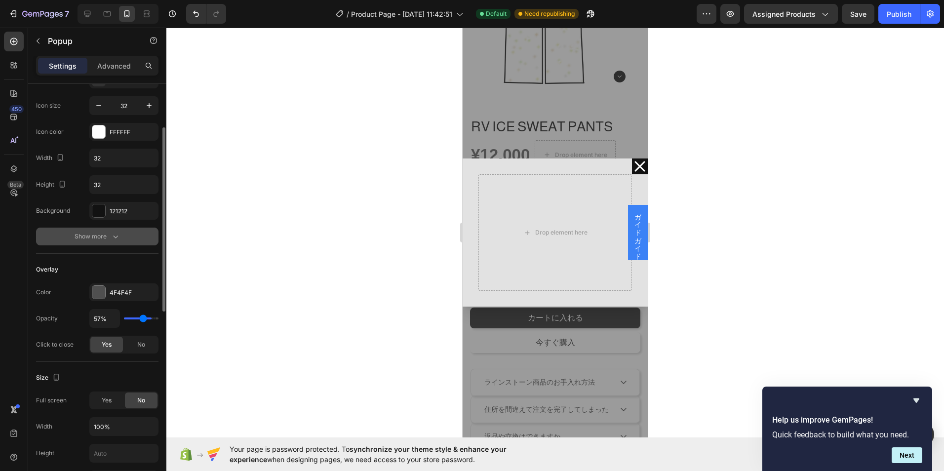
type input "54%"
type input "54"
type input "52%"
type input "52"
type input "50%"
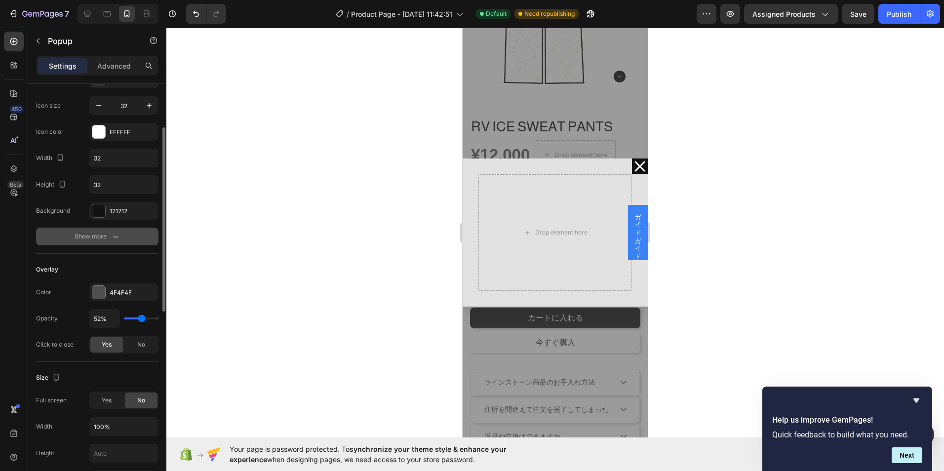
type input "50"
type input "46%"
type input "46"
type input "44%"
type input "44"
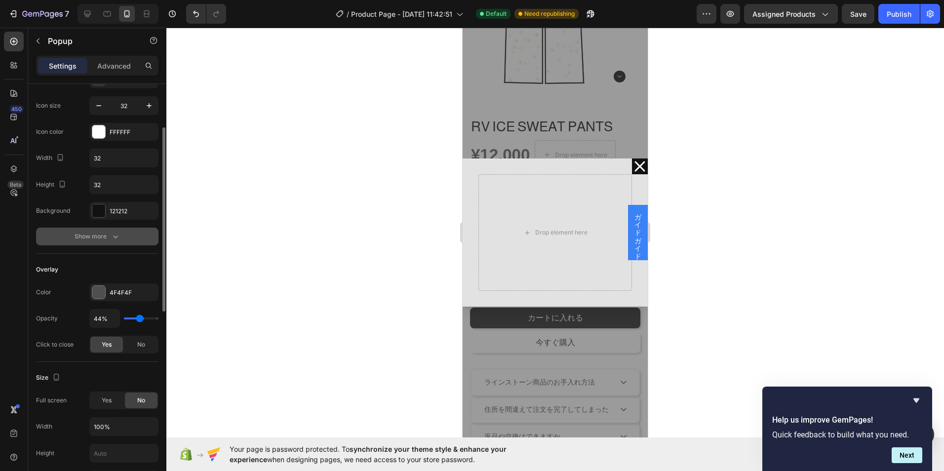
type input "41%"
type input "41"
type input "39%"
type input "39"
type input "37%"
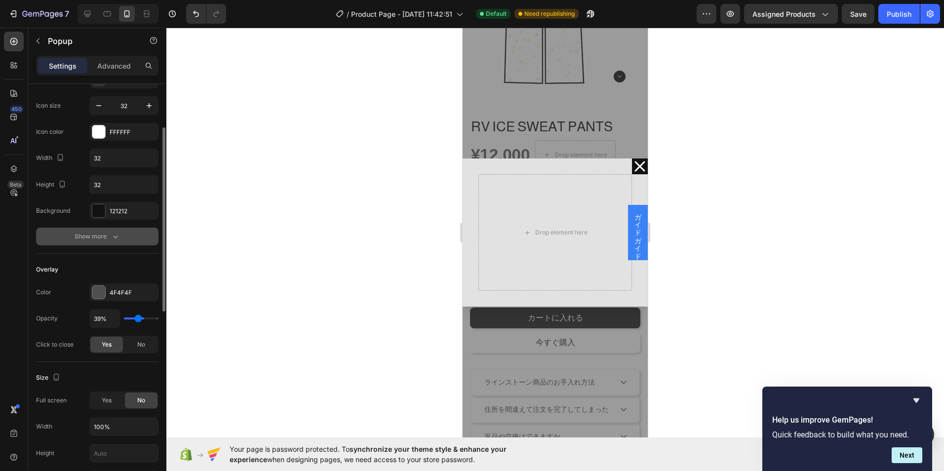
type input "37"
type input "35%"
type input "35"
type input "33%"
type input "33"
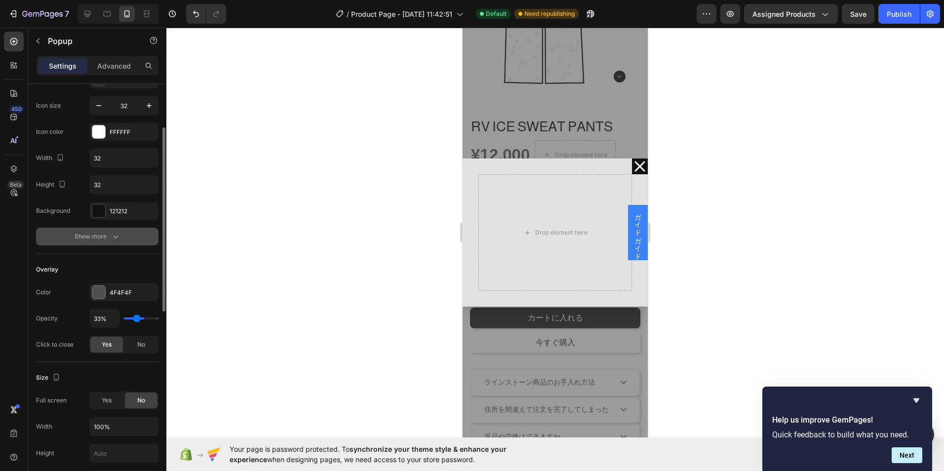
type input "31%"
type input "31"
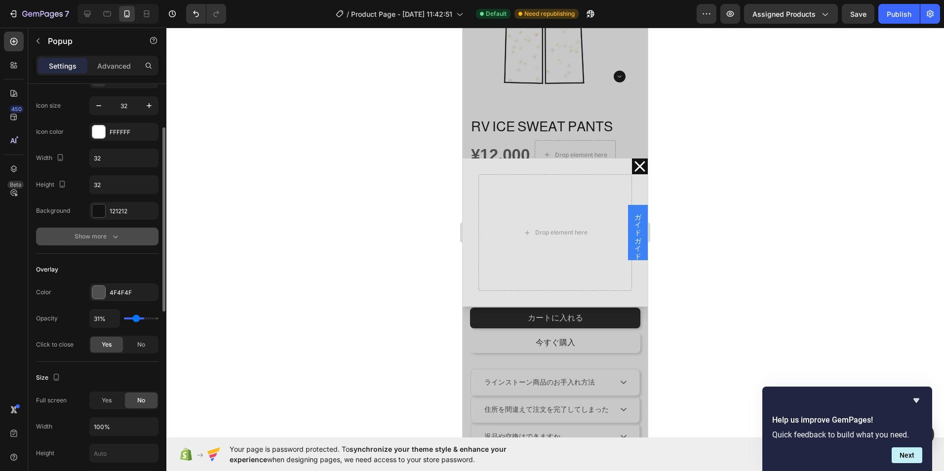
type input "30%"
type input "30"
type input "28%"
type input "28"
type input "26%"
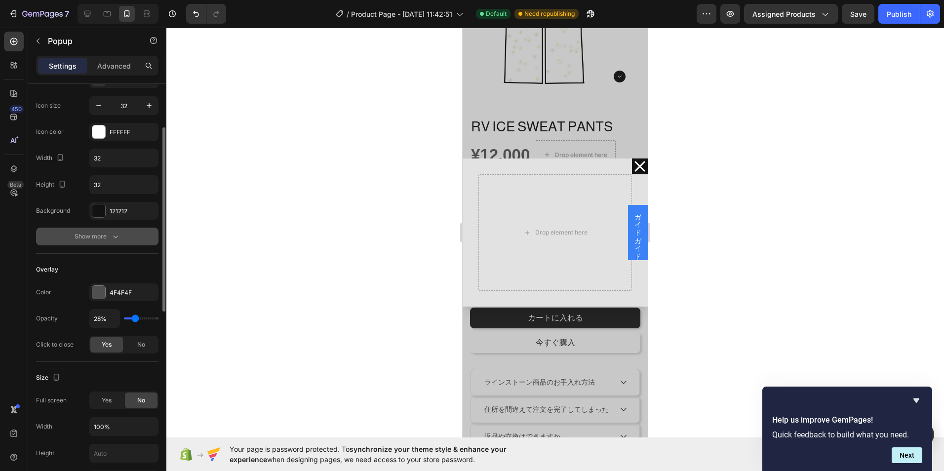
type input "26"
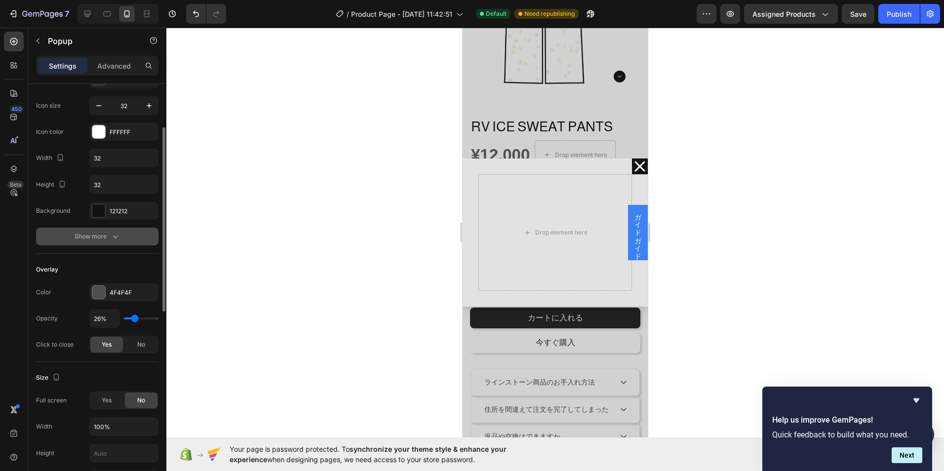
type input "24%"
type input "24"
type input "26%"
type input "26"
type input "31%"
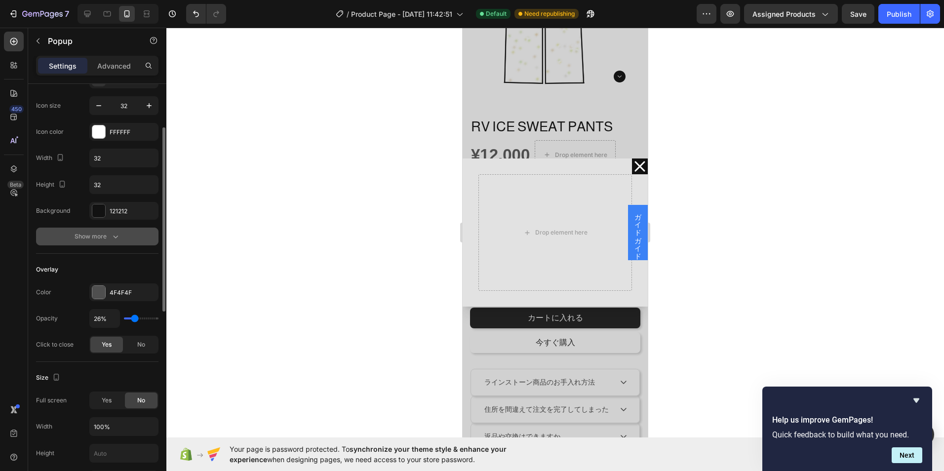
type input "31"
type input "39%"
type input "39"
type input "43%"
type input "43"
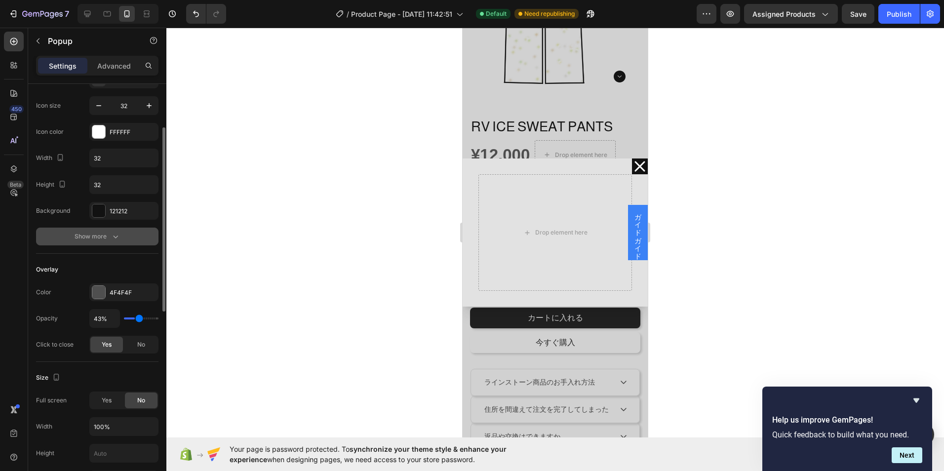
type input "46%"
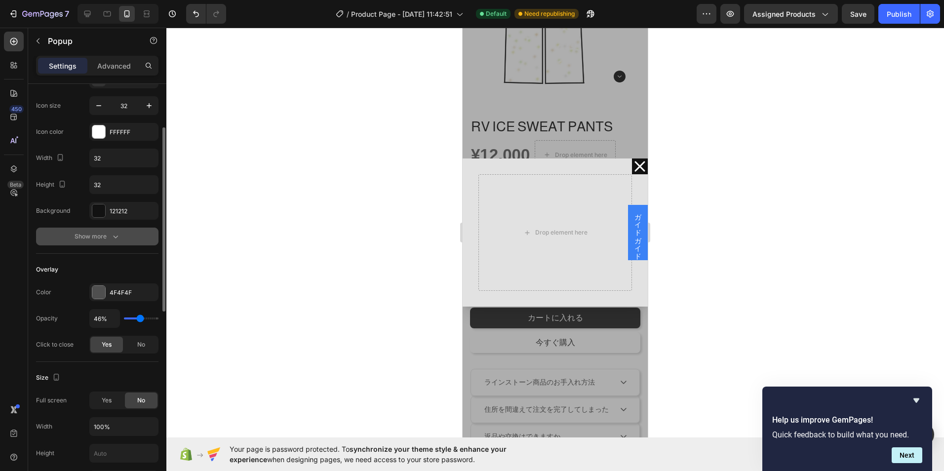
drag, startPoint x: 142, startPoint y: 319, endPoint x: 140, endPoint y: 327, distance: 8.6
type input "46"
click at [140, 319] on input "range" at bounding box center [141, 318] width 35 height 2
click at [130, 369] on div "Size Full screen Yes No Width 100% Height Padding 32, 32, 32, 32" at bounding box center [97, 429] width 122 height 135
click at [145, 348] on span "No" at bounding box center [141, 344] width 8 height 9
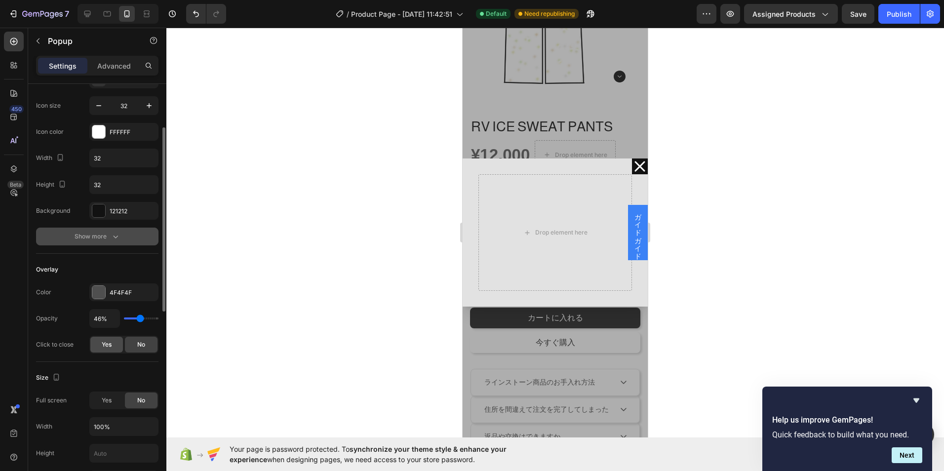
click at [112, 347] on span "Yes" at bounding box center [107, 344] width 10 height 9
click at [134, 345] on div "No" at bounding box center [141, 345] width 33 height 16
click at [112, 344] on div "Yes" at bounding box center [106, 345] width 33 height 16
click at [123, 301] on div "4F4F4F" at bounding box center [123, 292] width 69 height 18
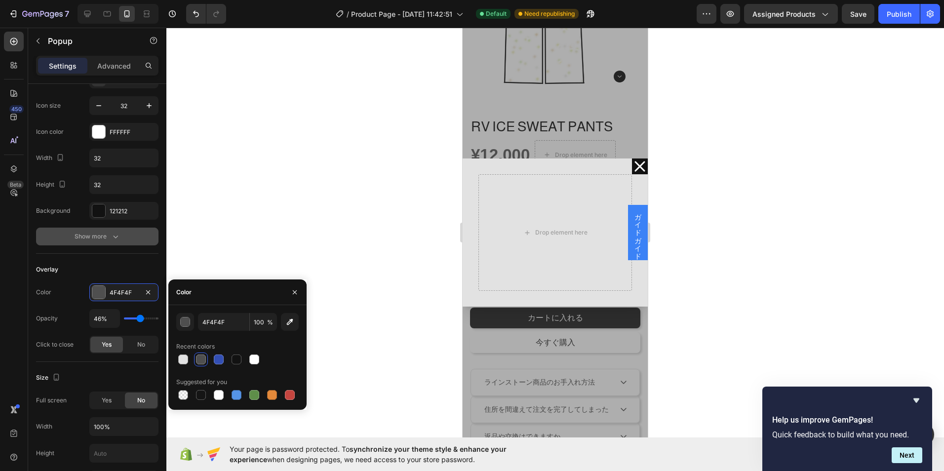
click at [248, 263] on div at bounding box center [554, 249] width 777 height 443
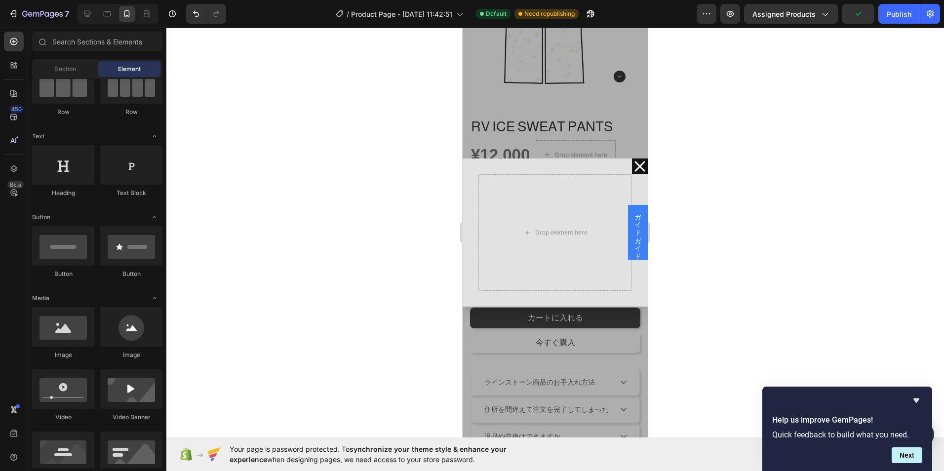
click at [628, 213] on div "ガイドガイド" at bounding box center [638, 232] width 20 height 55
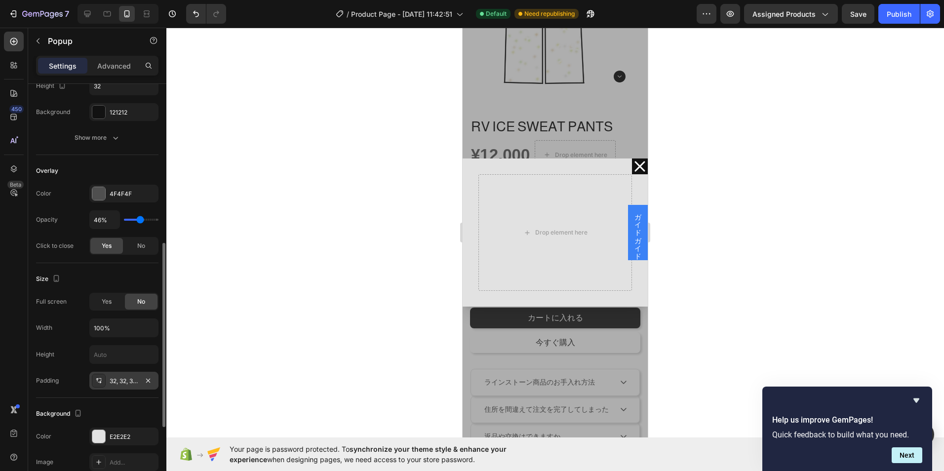
scroll to position [247, 0]
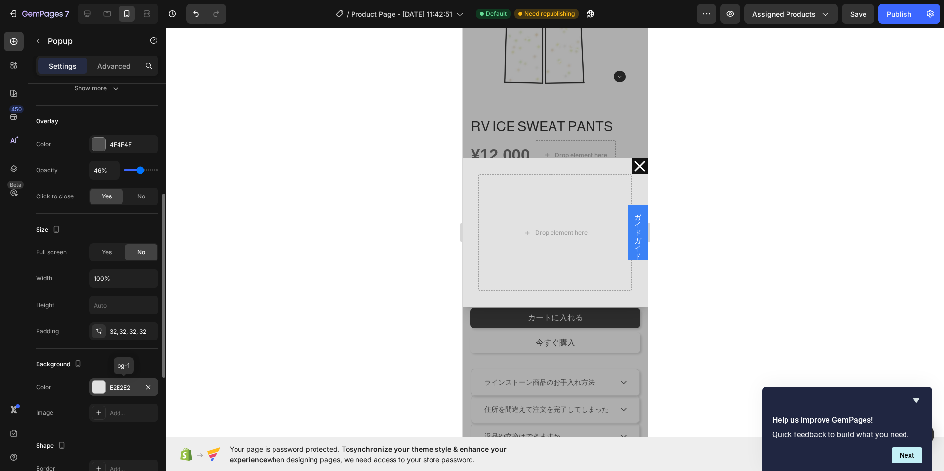
click at [102, 387] on div at bounding box center [98, 387] width 13 height 13
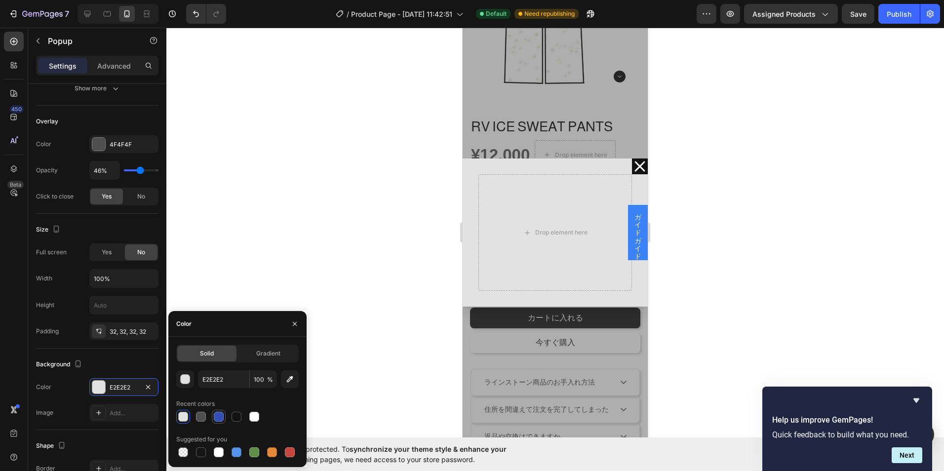
click at [217, 417] on div at bounding box center [219, 417] width 10 height 10
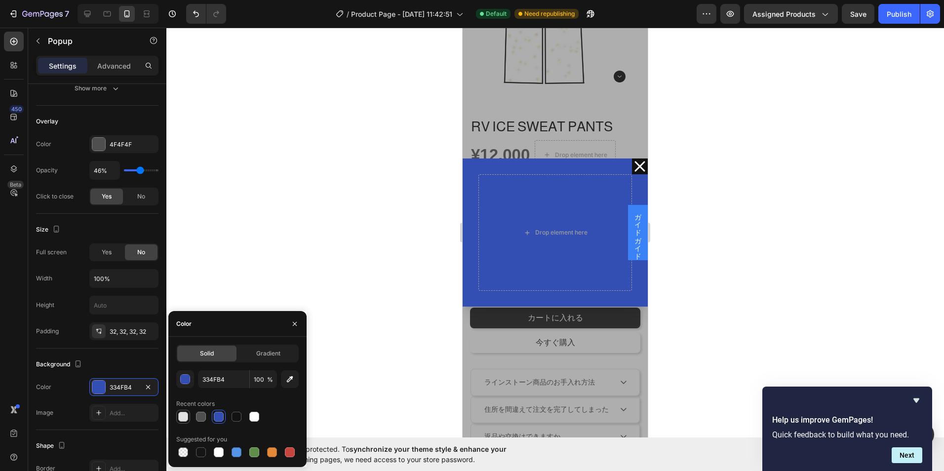
click at [182, 416] on div at bounding box center [183, 417] width 10 height 10
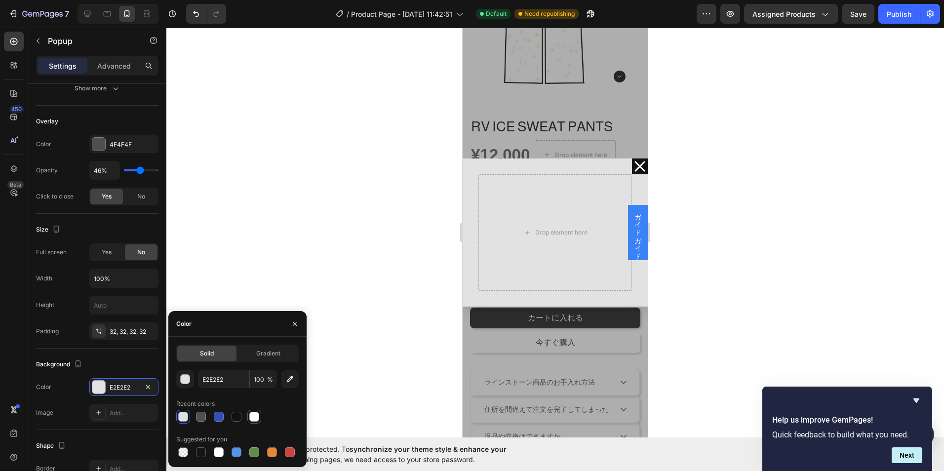
click at [251, 417] on div at bounding box center [254, 417] width 10 height 10
type input "FFFFFF"
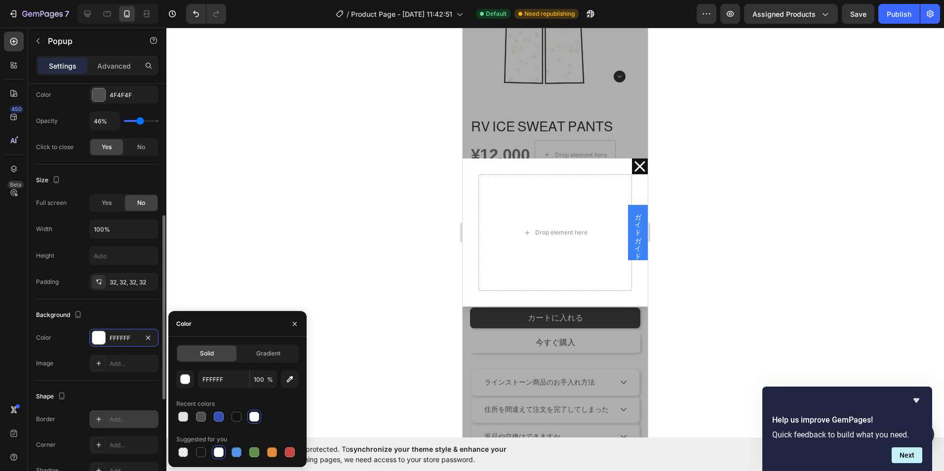
scroll to position [346, 0]
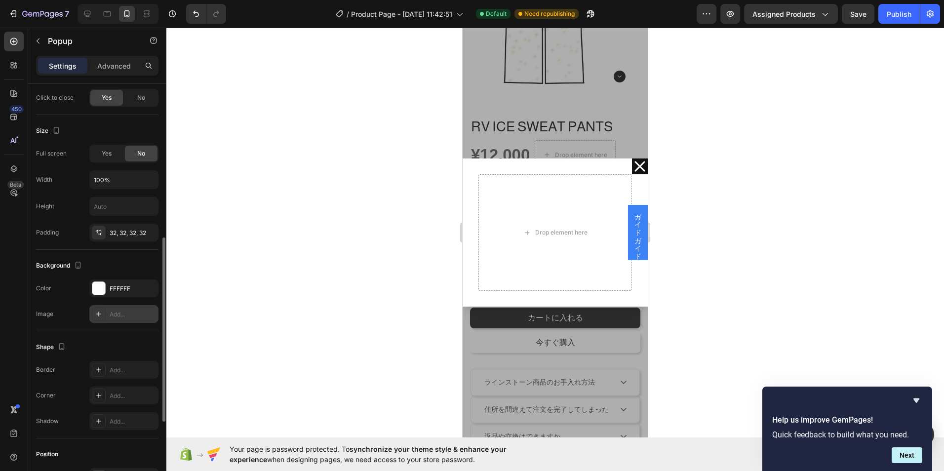
click at [131, 314] on div "Add..." at bounding box center [133, 314] width 46 height 9
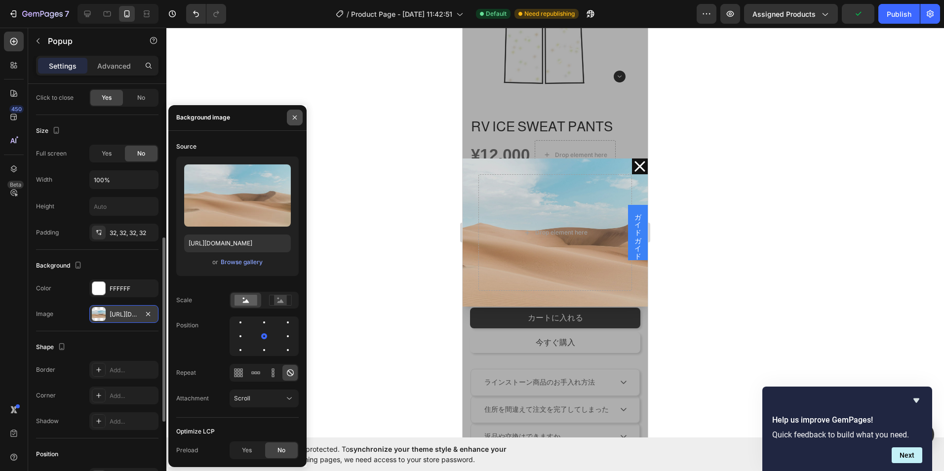
click at [300, 117] on button "button" at bounding box center [295, 118] width 16 height 16
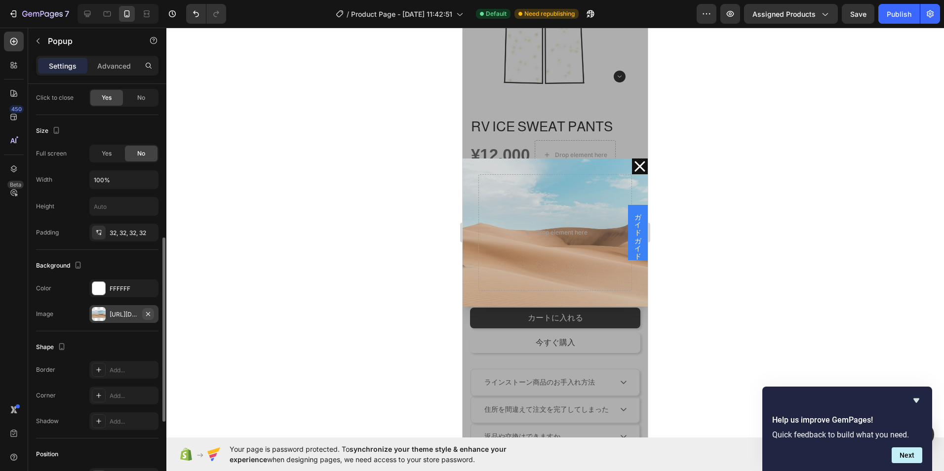
click at [149, 315] on icon "button" at bounding box center [148, 314] width 8 height 8
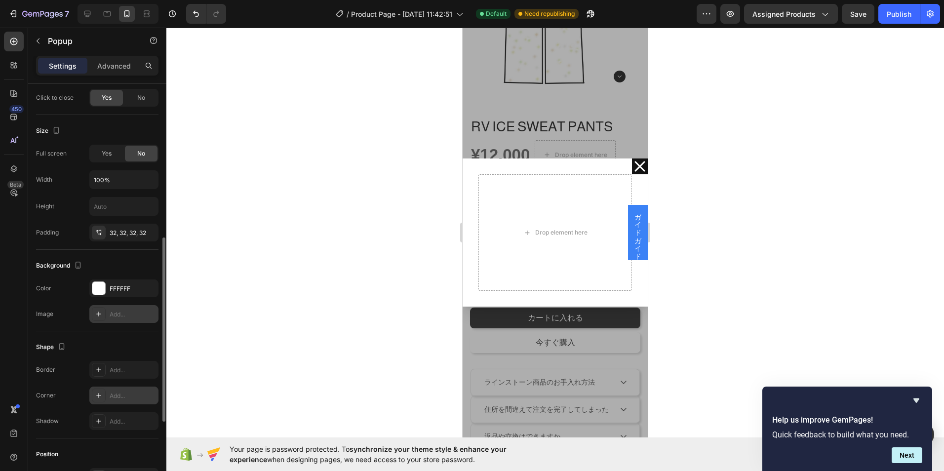
click at [113, 394] on div "Add..." at bounding box center [133, 395] width 46 height 9
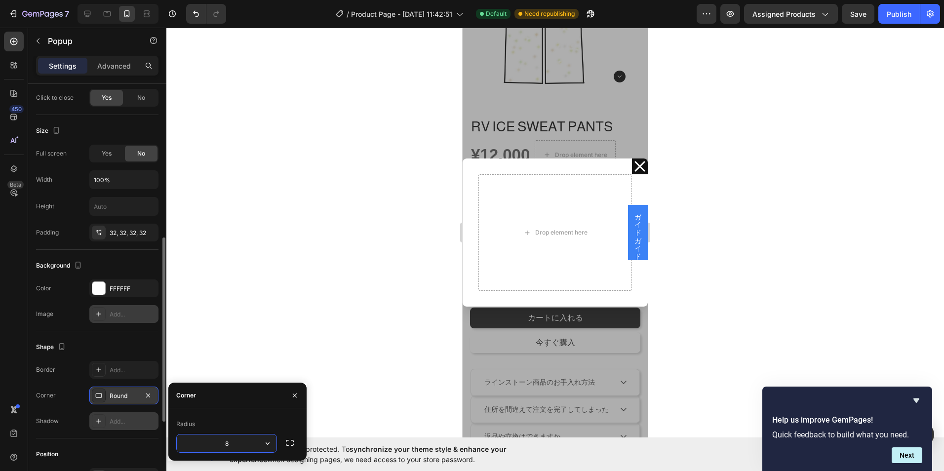
click at [123, 420] on div "Add..." at bounding box center [133, 421] width 46 height 9
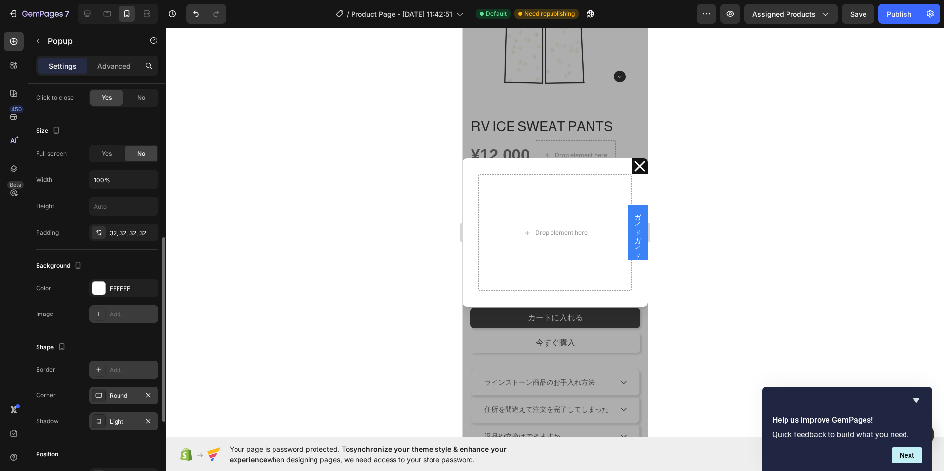
click at [122, 371] on div "Add..." at bounding box center [133, 370] width 46 height 9
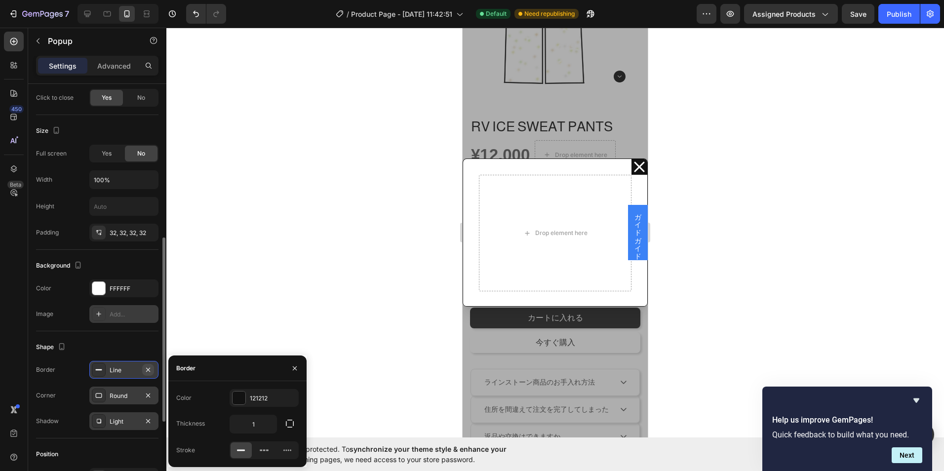
click at [148, 369] on icon "button" at bounding box center [148, 369] width 4 height 4
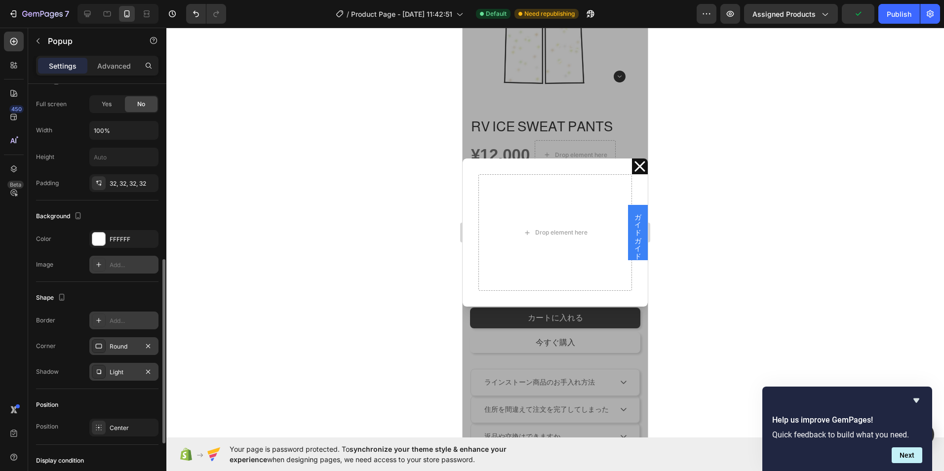
scroll to position [444, 0]
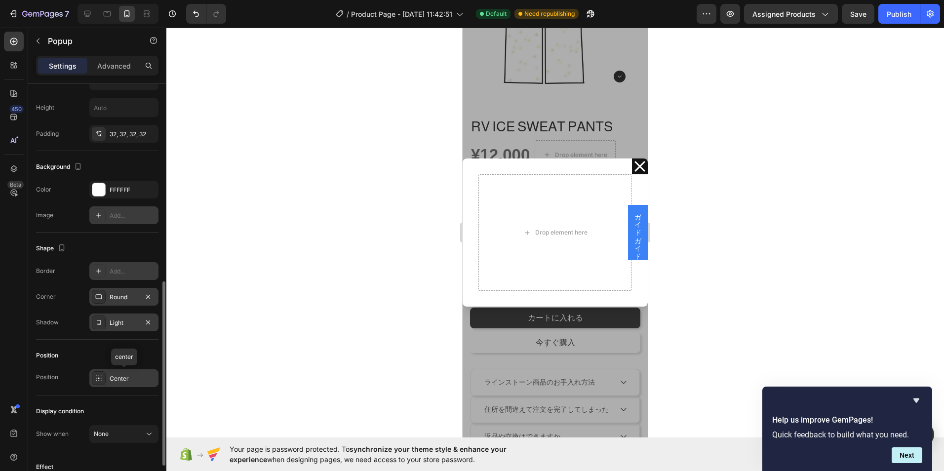
click at [125, 382] on div "Center" at bounding box center [133, 378] width 46 height 9
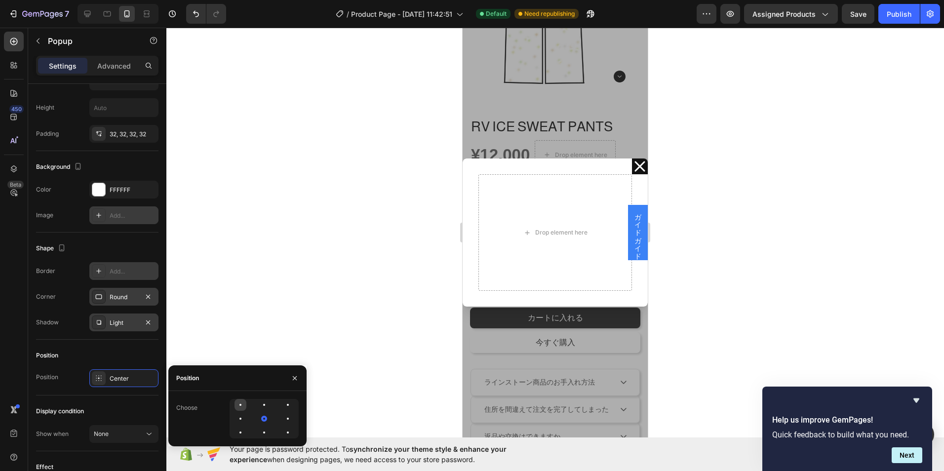
click at [238, 399] on div at bounding box center [240, 405] width 12 height 12
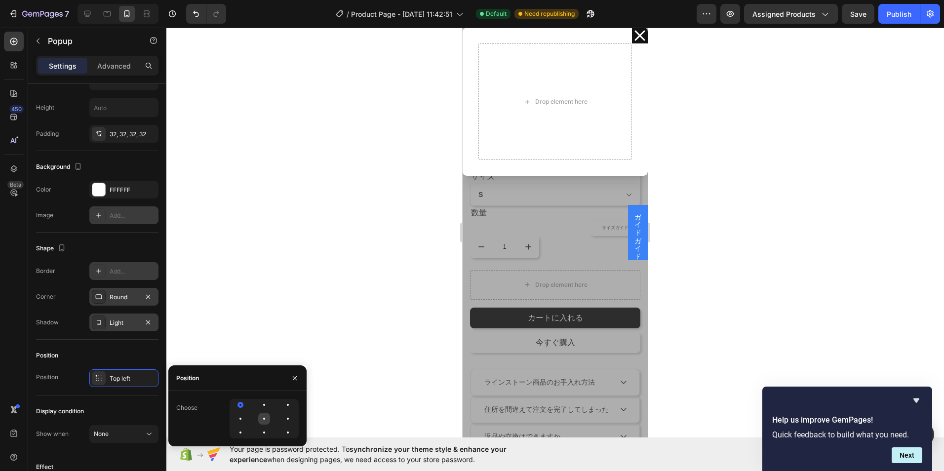
click at [265, 415] on div at bounding box center [264, 419] width 12 height 12
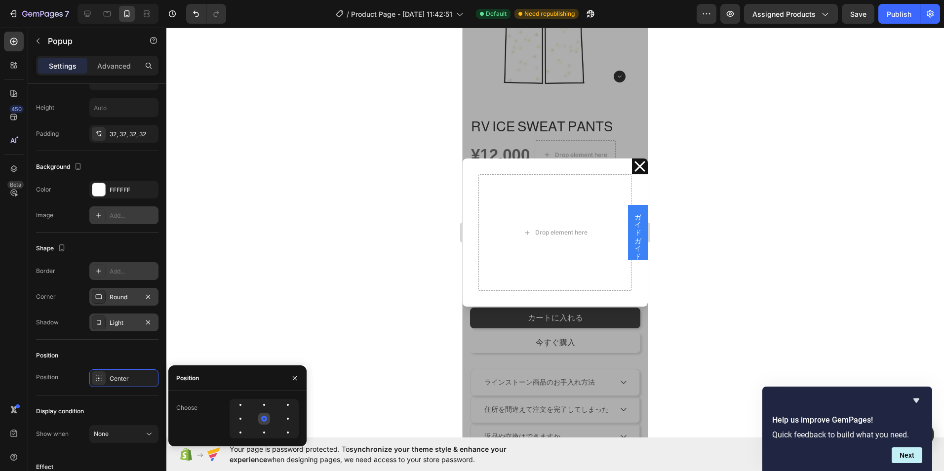
click at [264, 423] on div at bounding box center [264, 419] width 12 height 12
click at [264, 428] on div at bounding box center [264, 433] width 12 height 12
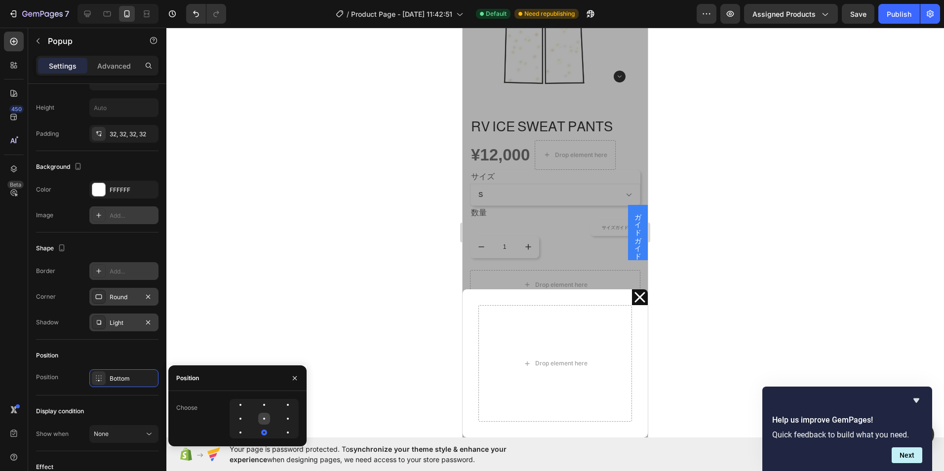
click at [265, 418] on div at bounding box center [264, 419] width 2 height 2
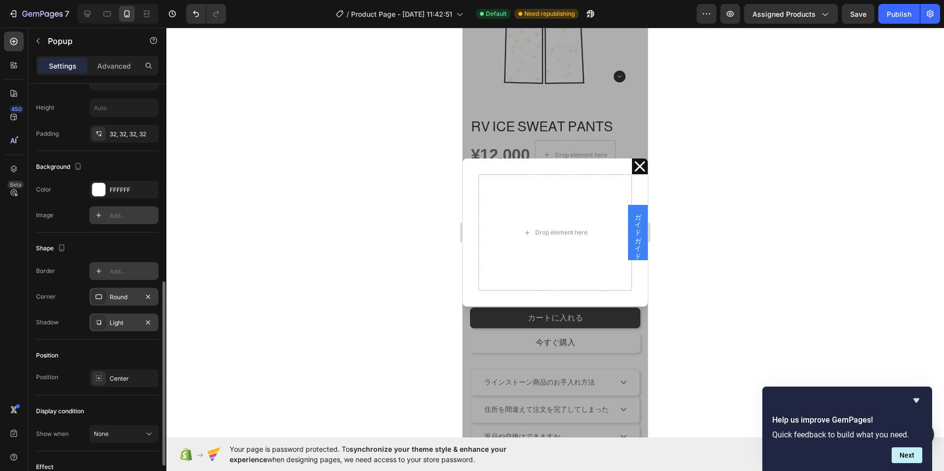
click at [142, 421] on div "Display condition Show when None" at bounding box center [97, 423] width 122 height 56
click at [152, 440] on button "None" at bounding box center [123, 434] width 69 height 18
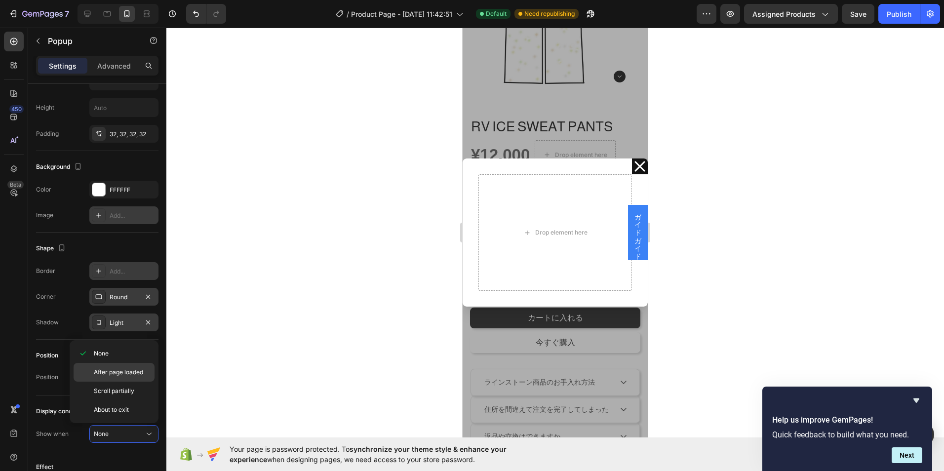
click at [140, 374] on span "After page loaded" at bounding box center [118, 372] width 49 height 9
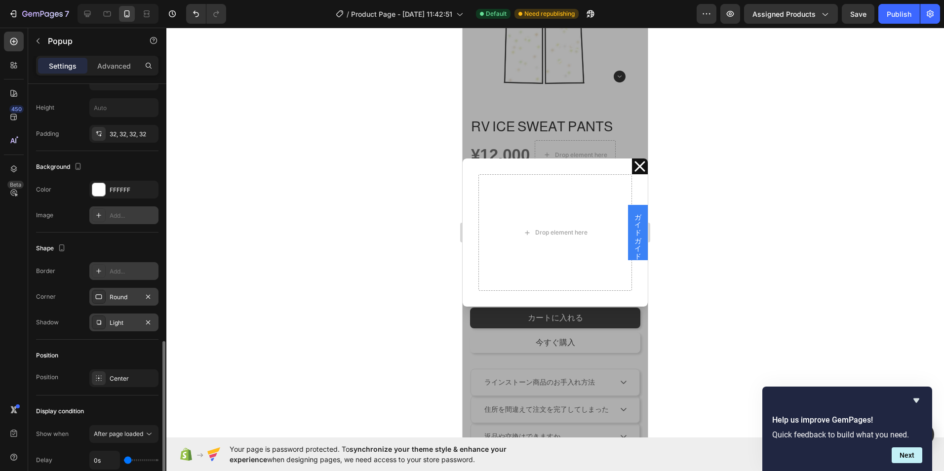
scroll to position [543, 0]
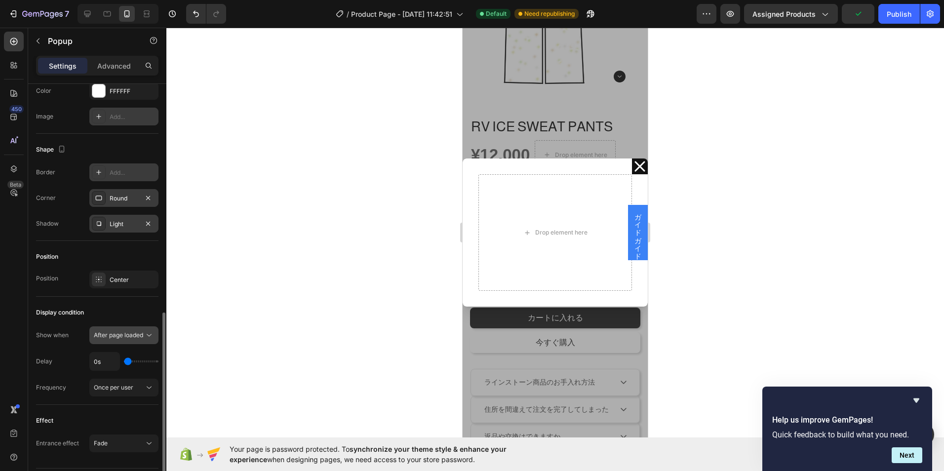
click at [147, 342] on button "After page loaded" at bounding box center [123, 335] width 69 height 18
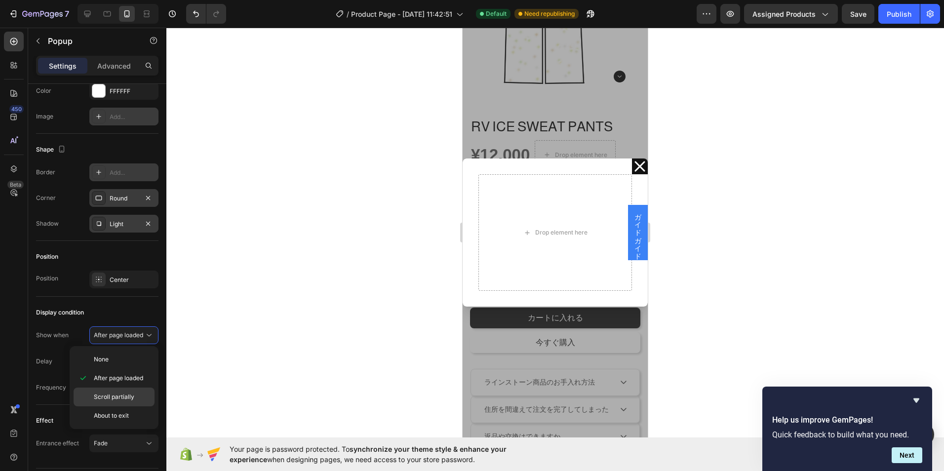
click at [131, 390] on div "Scroll partially" at bounding box center [114, 397] width 81 height 19
type input "10%"
type input "10"
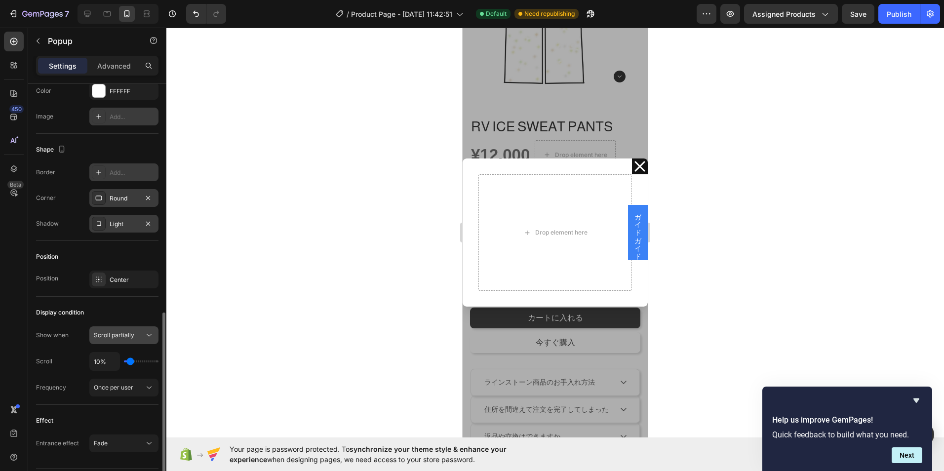
click at [144, 342] on button "Scroll partially" at bounding box center [123, 335] width 69 height 18
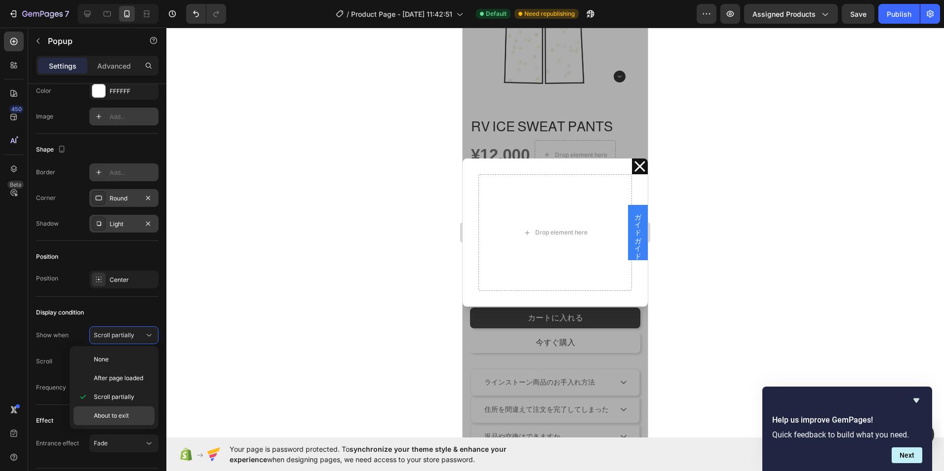
click at [128, 413] on span "About to exit" at bounding box center [111, 415] width 35 height 9
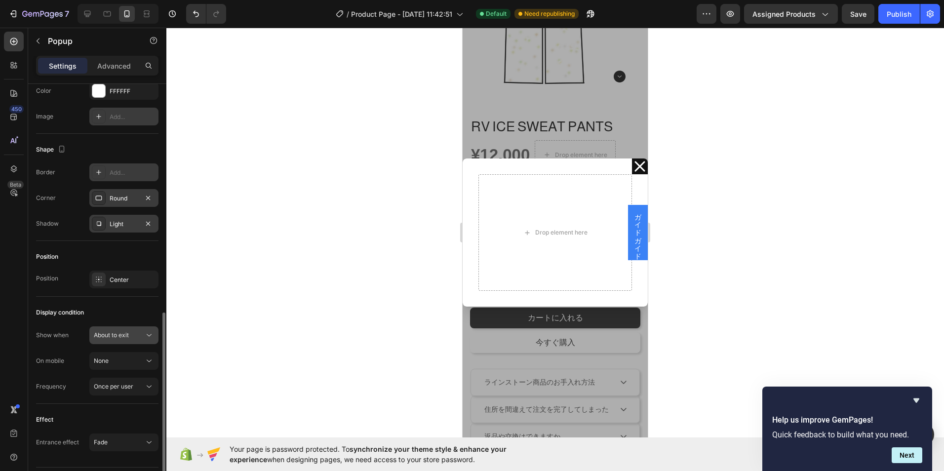
click at [148, 338] on icon at bounding box center [149, 335] width 10 height 10
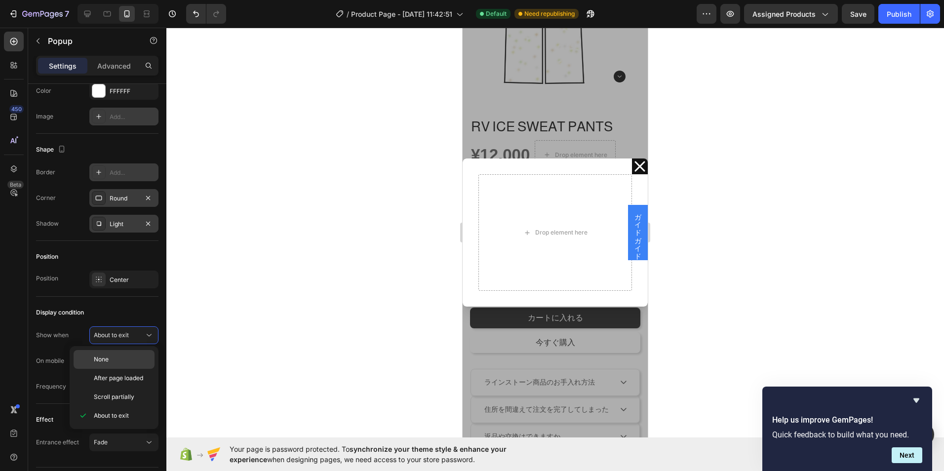
click at [137, 357] on p "None" at bounding box center [122, 359] width 56 height 9
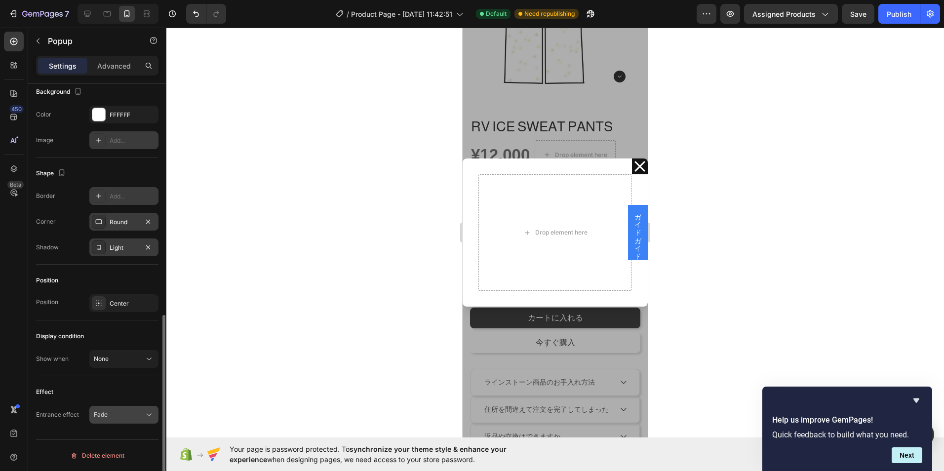
click at [126, 413] on div "Fade" at bounding box center [119, 414] width 50 height 9
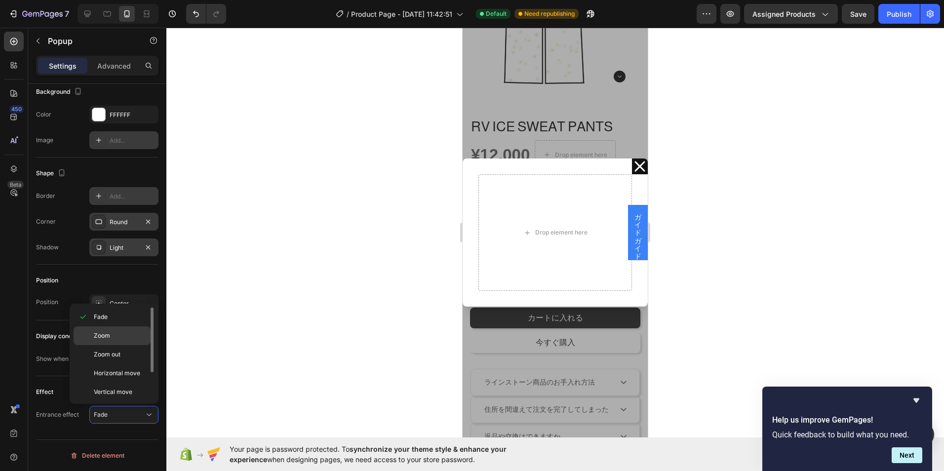
click at [138, 339] on p "Zoom" at bounding box center [120, 335] width 52 height 9
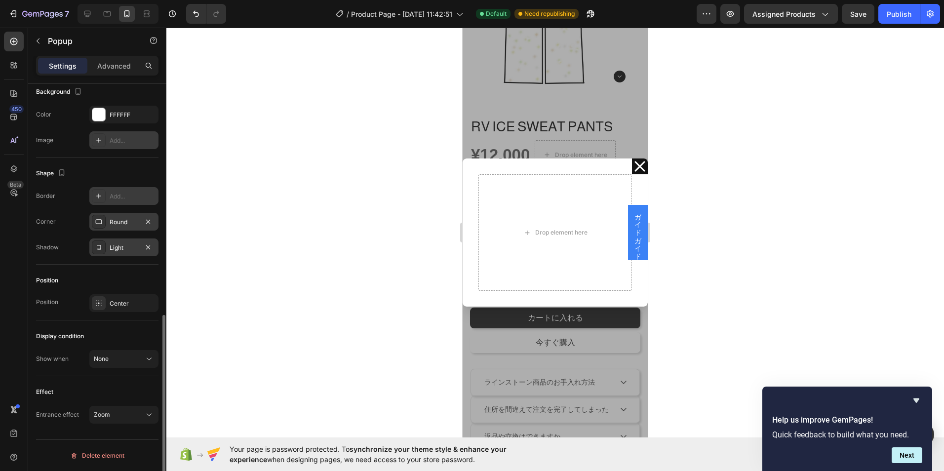
click at [133, 403] on div "Effect Entrance effect Zoom" at bounding box center [97, 403] width 122 height 55
click at [134, 401] on div "Effect Entrance effect Zoom" at bounding box center [97, 403] width 122 height 55
click at [133, 411] on div "Zoom" at bounding box center [119, 414] width 50 height 9
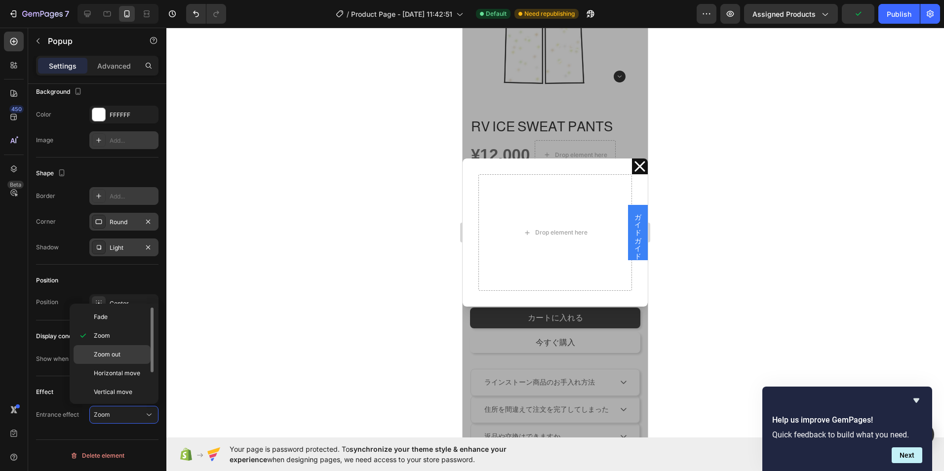
click at [123, 356] on p "Zoom out" at bounding box center [120, 354] width 52 height 9
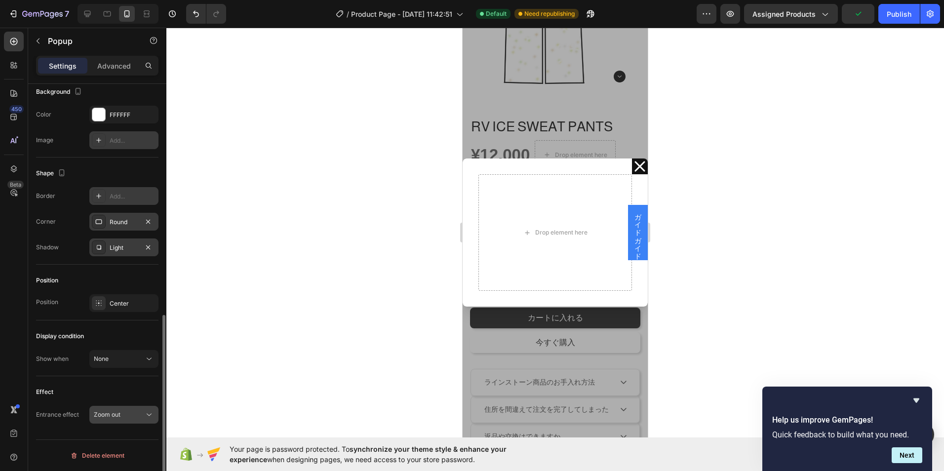
click at [125, 417] on div "Zoom out" at bounding box center [119, 414] width 50 height 9
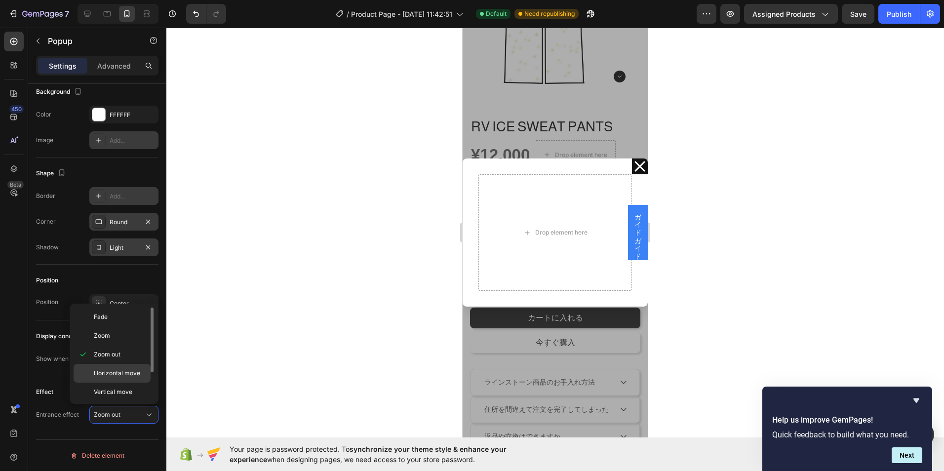
click at [138, 377] on span "Horizontal move" at bounding box center [117, 373] width 46 height 9
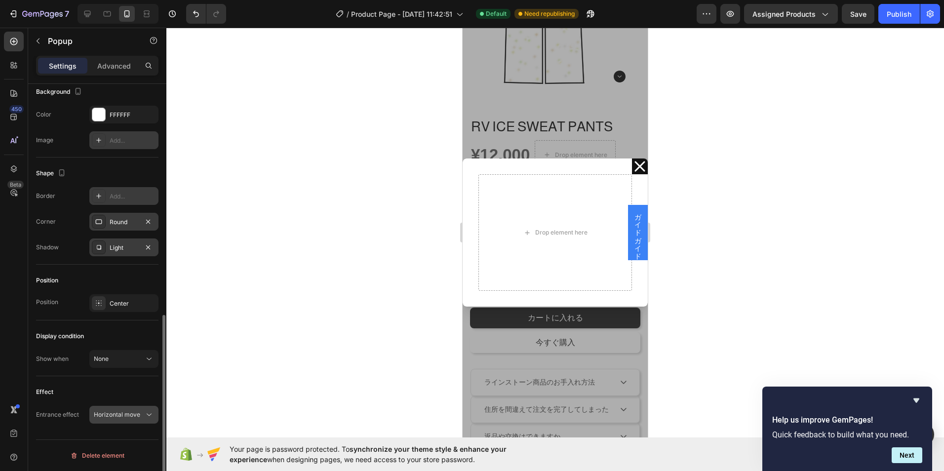
click at [133, 413] on span "Horizontal move" at bounding box center [117, 414] width 46 height 7
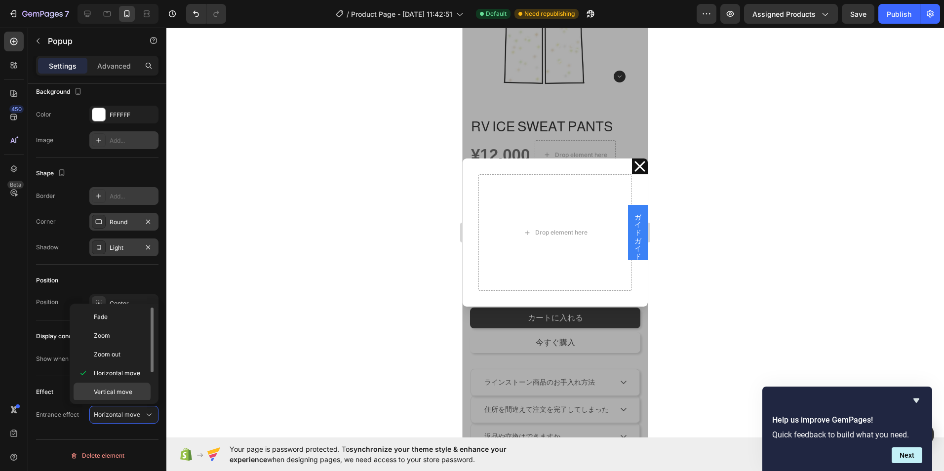
click at [132, 395] on p "Vertical move" at bounding box center [120, 392] width 52 height 9
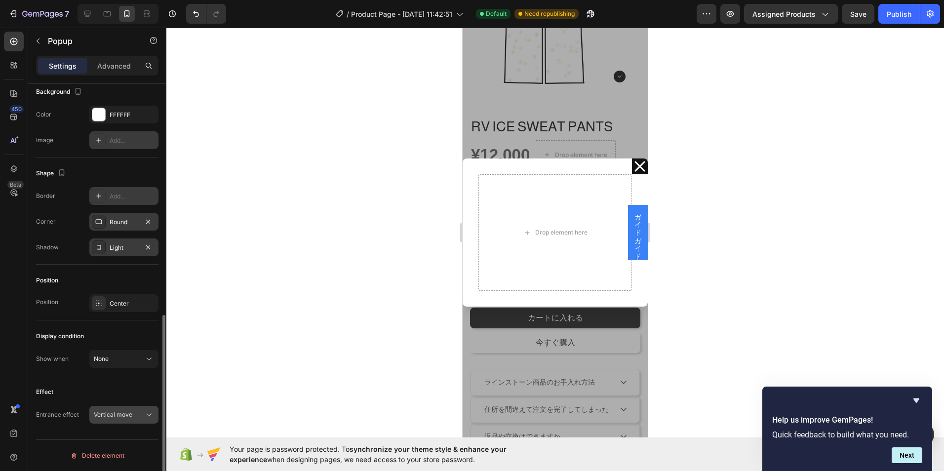
click at [132, 412] on div "Vertical move" at bounding box center [119, 414] width 50 height 9
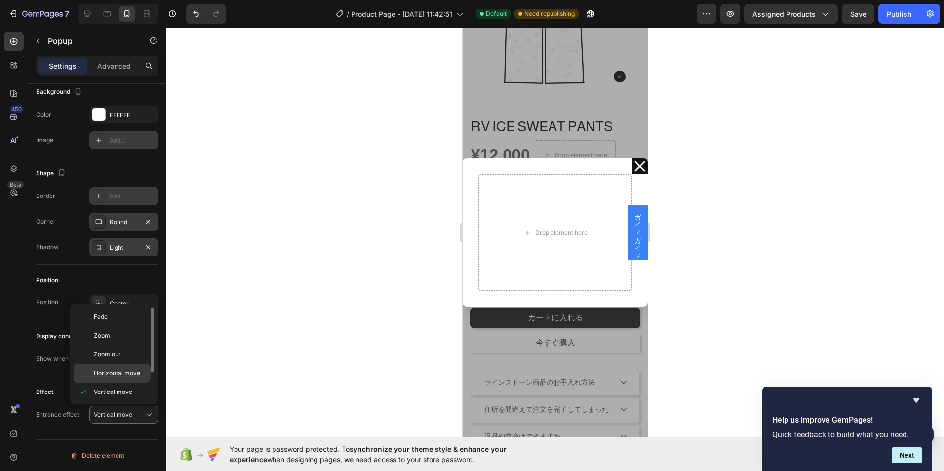
click at [132, 378] on div "Horizontal move" at bounding box center [112, 373] width 77 height 19
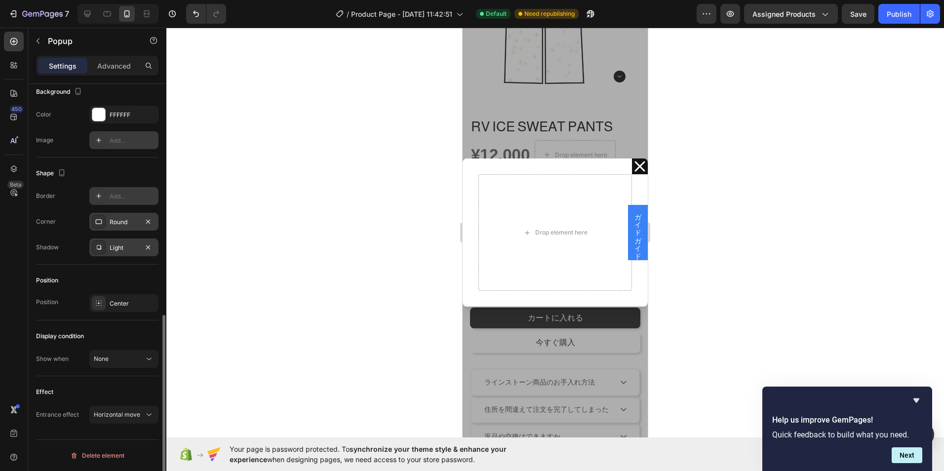
click at [132, 401] on div "Effect Entrance effect Horizontal move" at bounding box center [97, 403] width 122 height 55
click at [123, 417] on span "Horizontal move" at bounding box center [117, 414] width 46 height 7
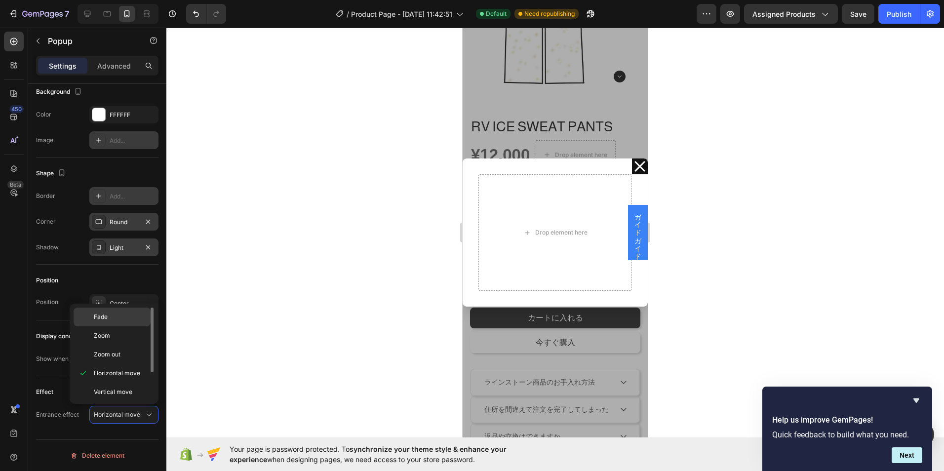
click at [135, 321] on div "Fade" at bounding box center [112, 317] width 77 height 19
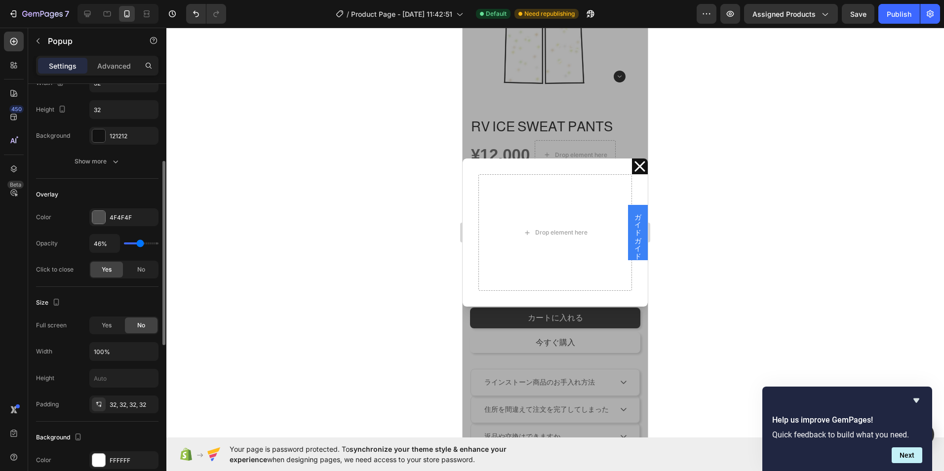
scroll to position [0, 0]
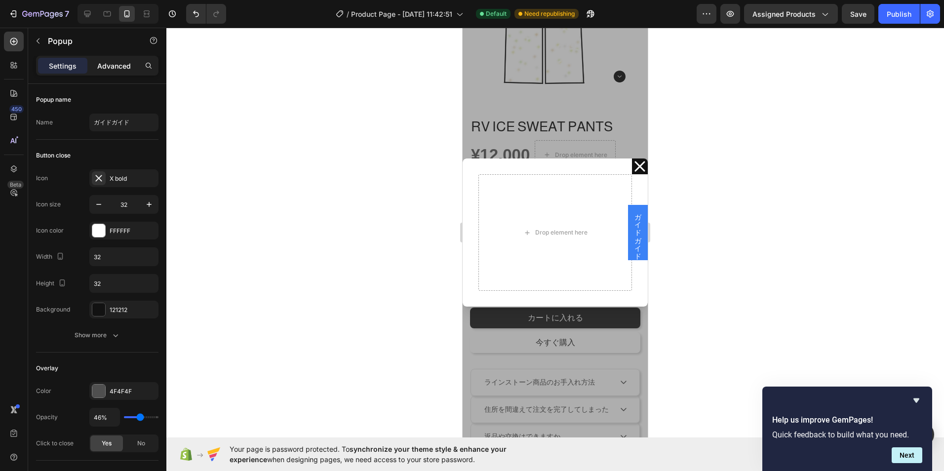
click at [107, 65] on p "Advanced" at bounding box center [114, 66] width 34 height 10
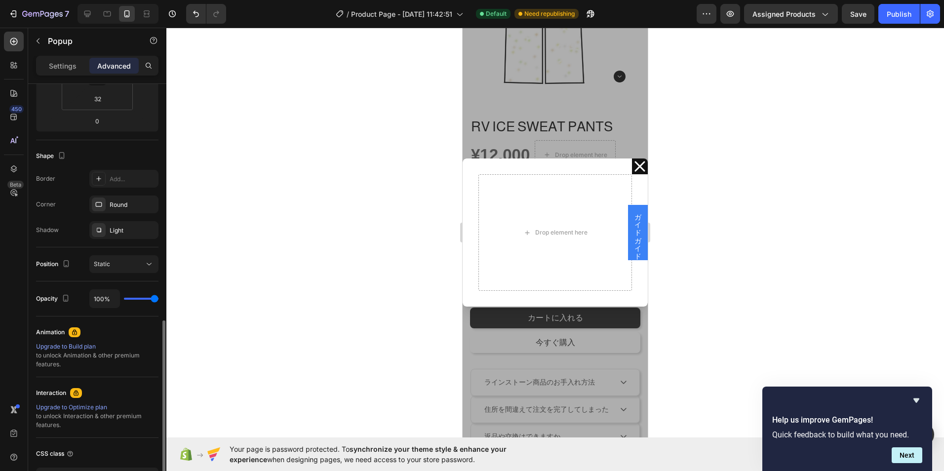
scroll to position [270, 0]
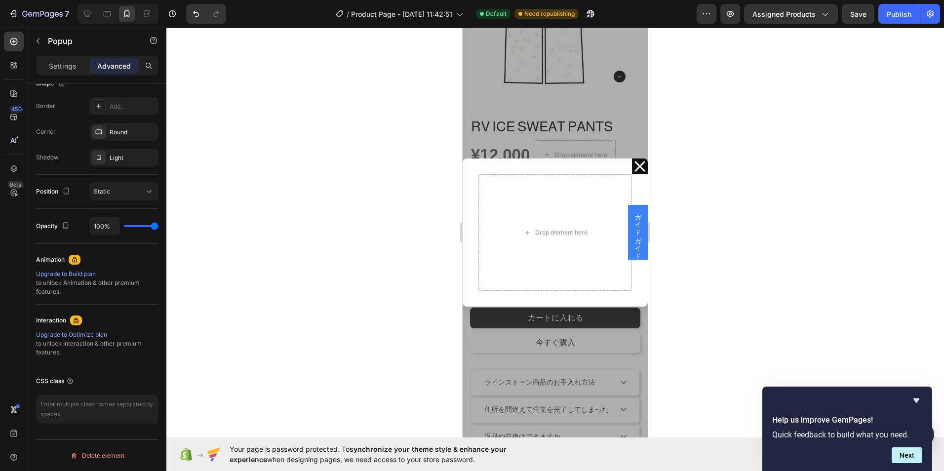
click at [633, 228] on span "ガイドガイド" at bounding box center [638, 232] width 10 height 47
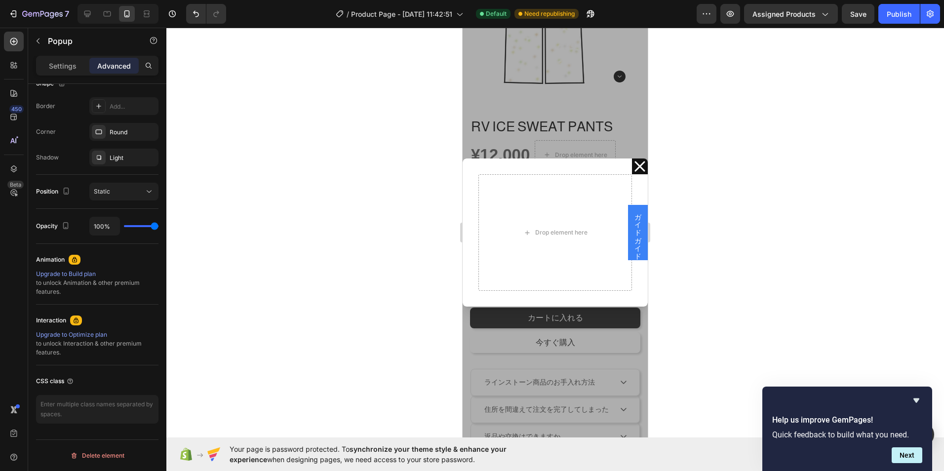
click at [633, 228] on span "ガイドガイド" at bounding box center [638, 232] width 10 height 47
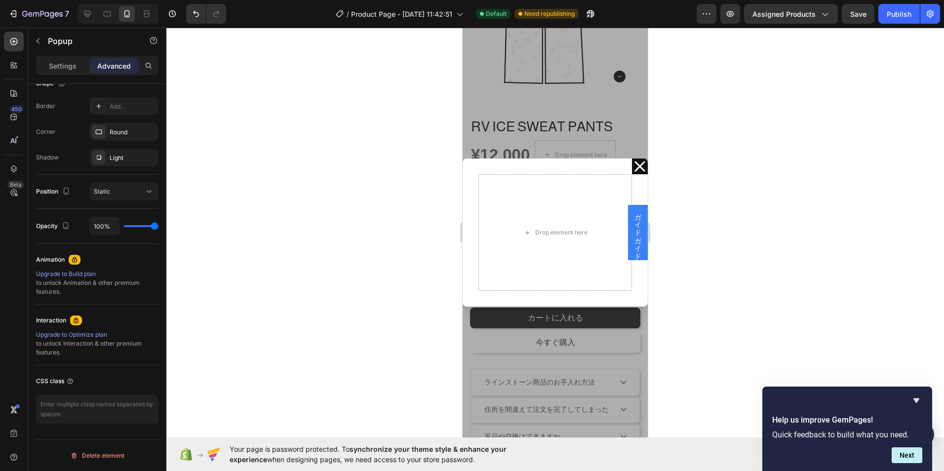
click at [628, 222] on div "ガイドガイド" at bounding box center [638, 232] width 20 height 55
click at [628, 220] on div "ガイドガイド" at bounding box center [638, 232] width 20 height 55
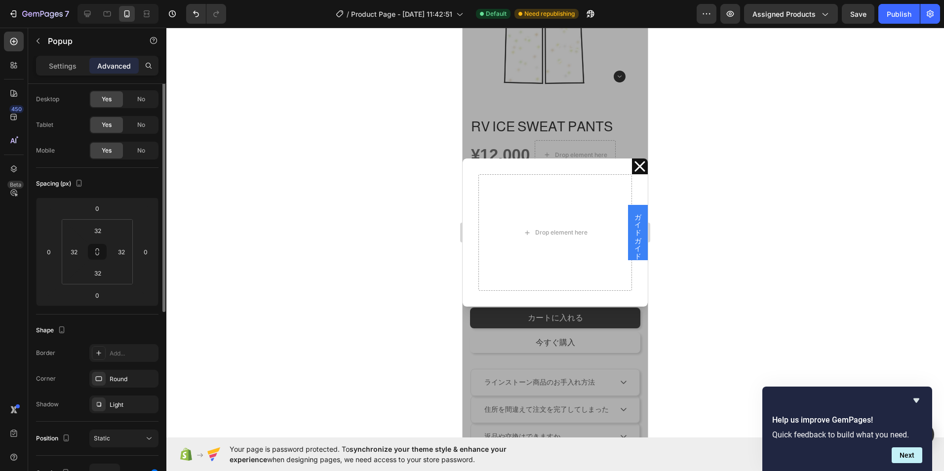
scroll to position [0, 0]
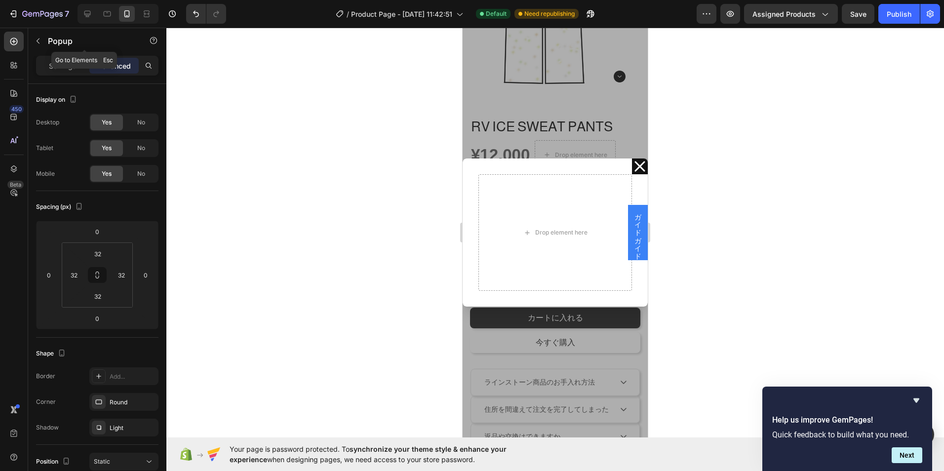
click at [47, 49] on div "Popup" at bounding box center [84, 41] width 113 height 26
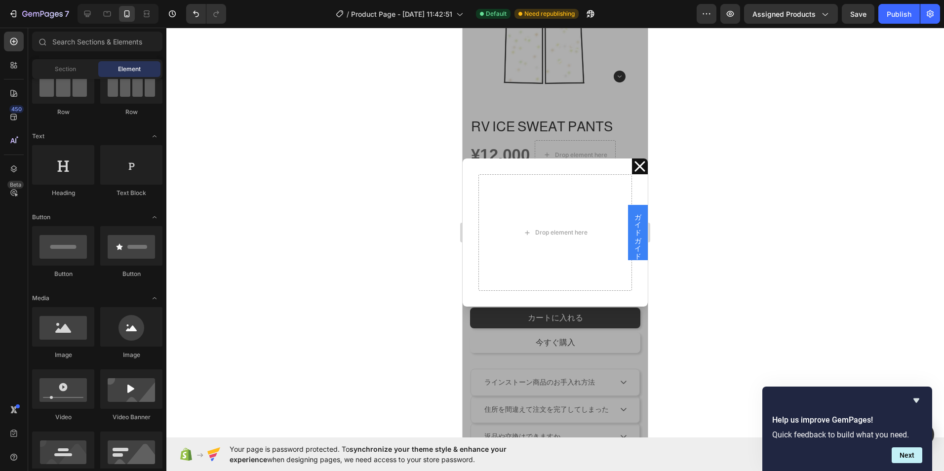
click at [628, 218] on div "ガイドガイド" at bounding box center [638, 232] width 20 height 55
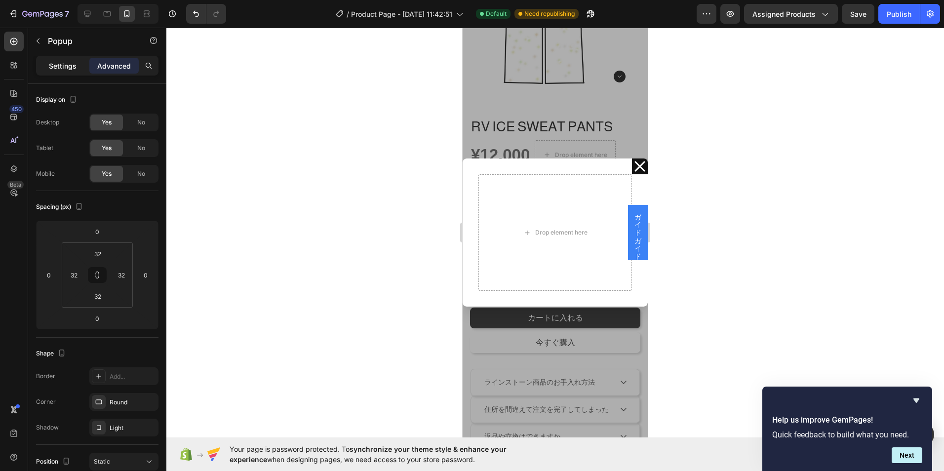
click at [57, 59] on div "Settings" at bounding box center [62, 66] width 49 height 16
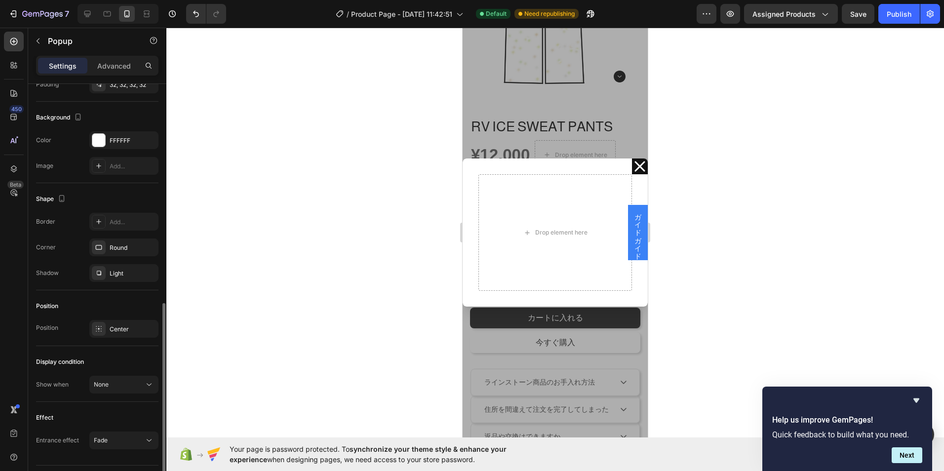
scroll to position [519, 0]
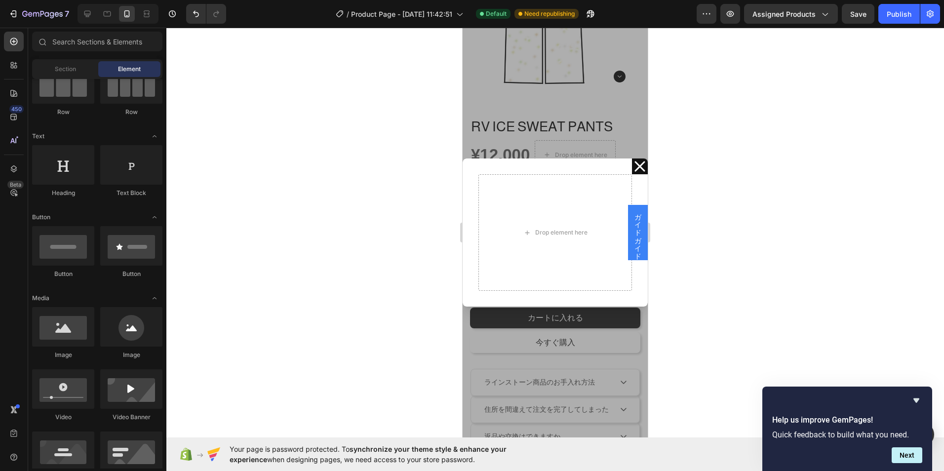
click at [515, 346] on div "Backdrop" at bounding box center [555, 233] width 185 height 410
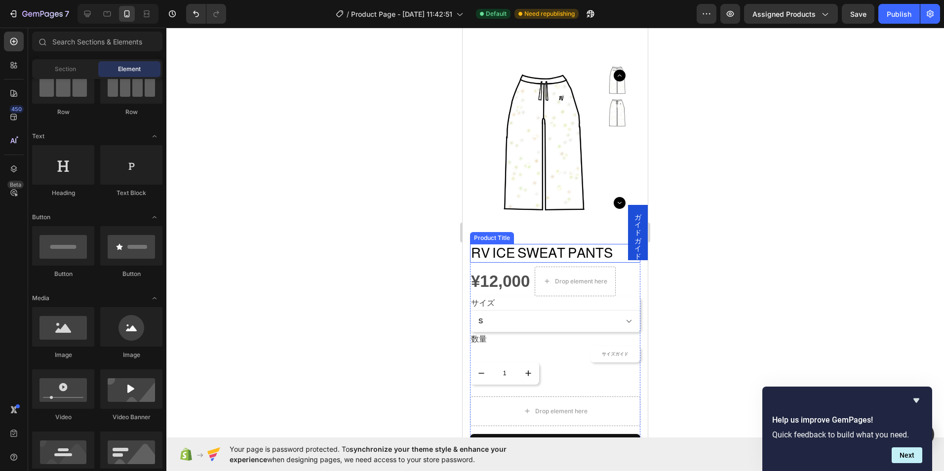
scroll to position [0, 0]
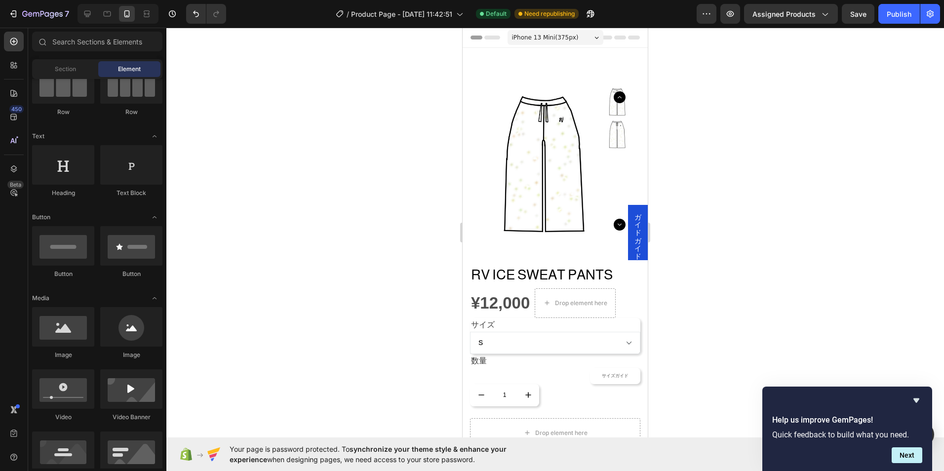
click at [633, 240] on span "ガイドガイド" at bounding box center [638, 232] width 10 height 47
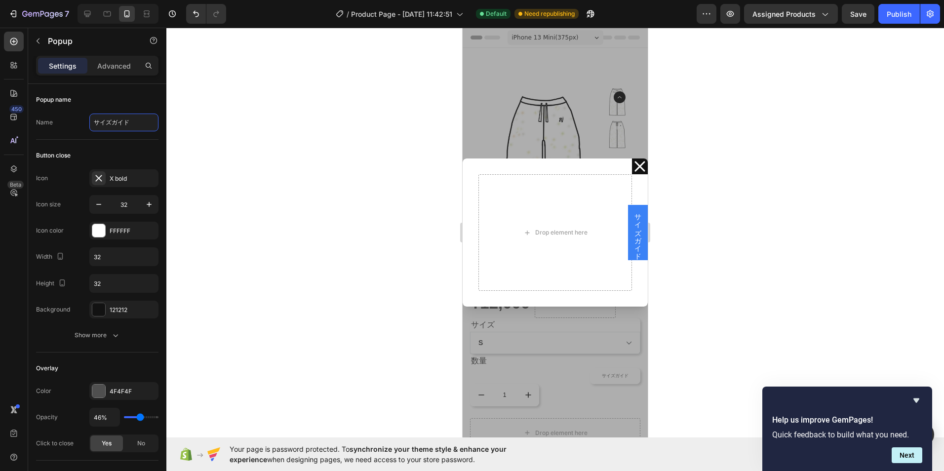
type input "サイズガイド"
click at [745, 183] on div at bounding box center [554, 249] width 777 height 443
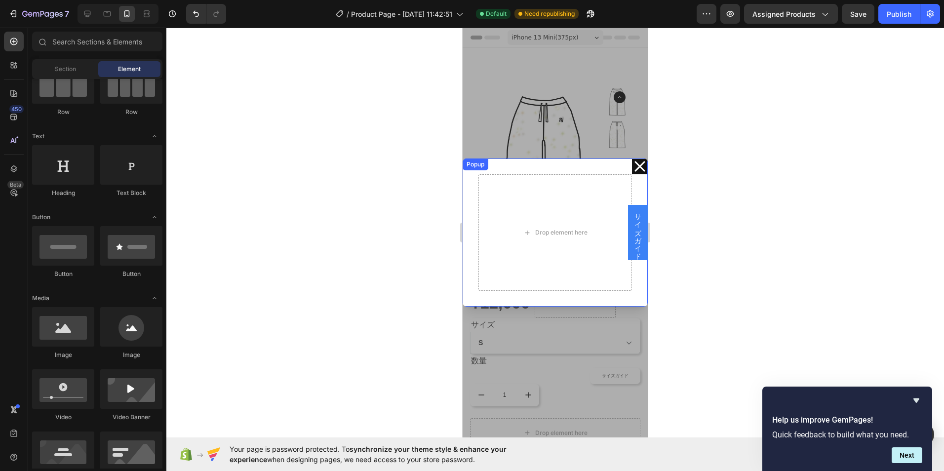
click at [632, 167] on icon "Dialog content" at bounding box center [640, 166] width 16 height 16
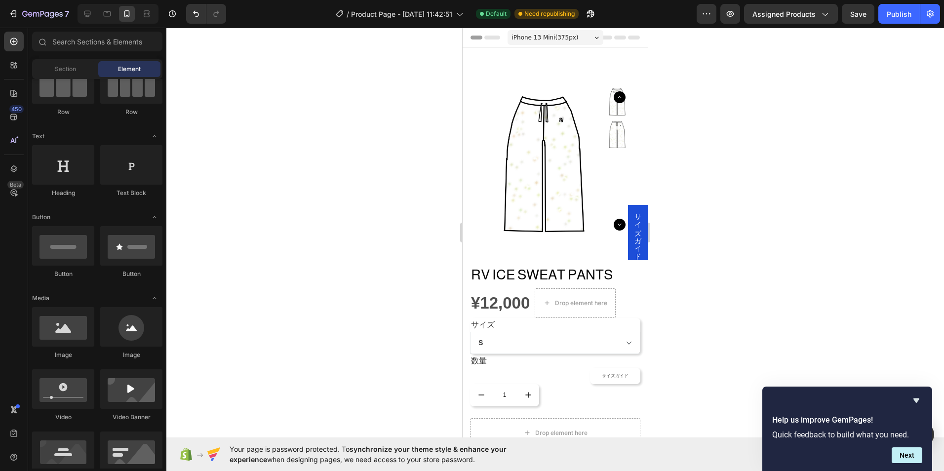
click at [633, 224] on span "サイズガイド" at bounding box center [638, 232] width 10 height 47
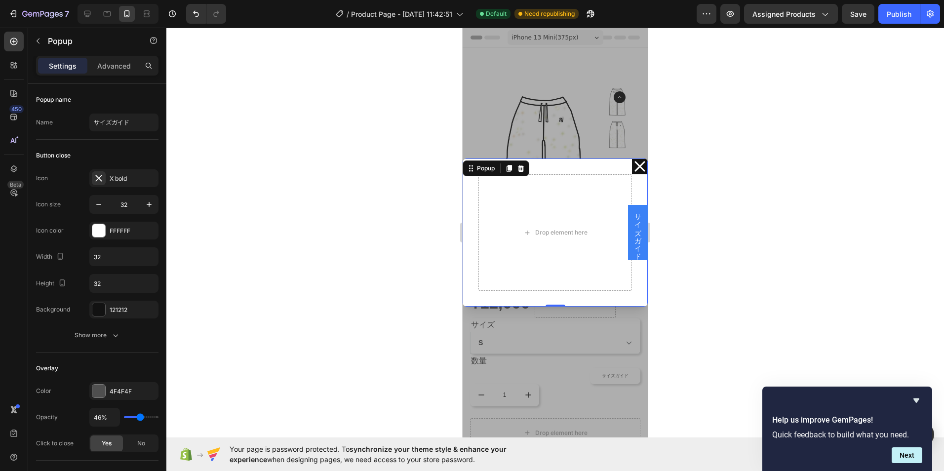
click at [632, 161] on icon "Dialog content" at bounding box center [640, 166] width 16 height 16
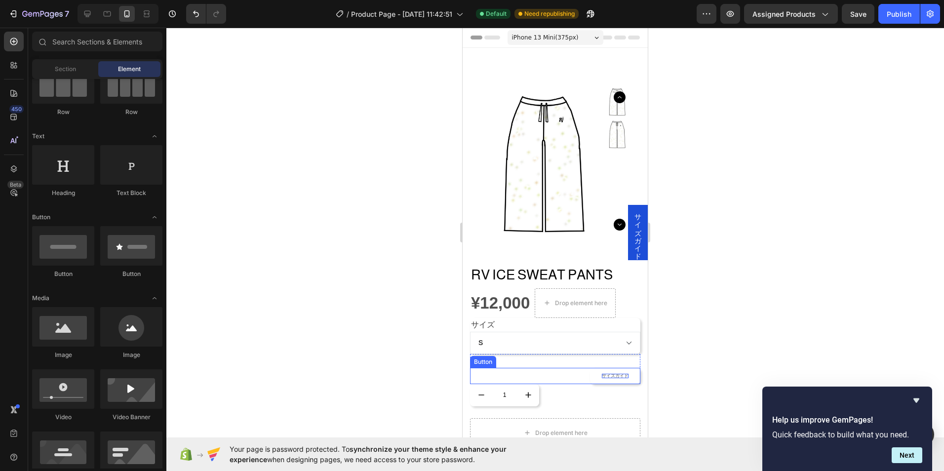
click at [612, 374] on p "サイズガイド" at bounding box center [615, 376] width 27 height 4
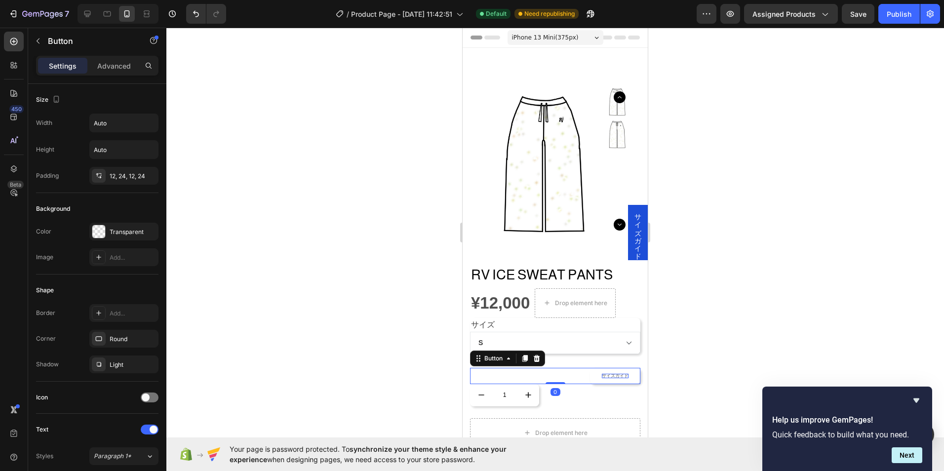
click at [612, 374] on p "サイズガイド" at bounding box center [615, 376] width 27 height 4
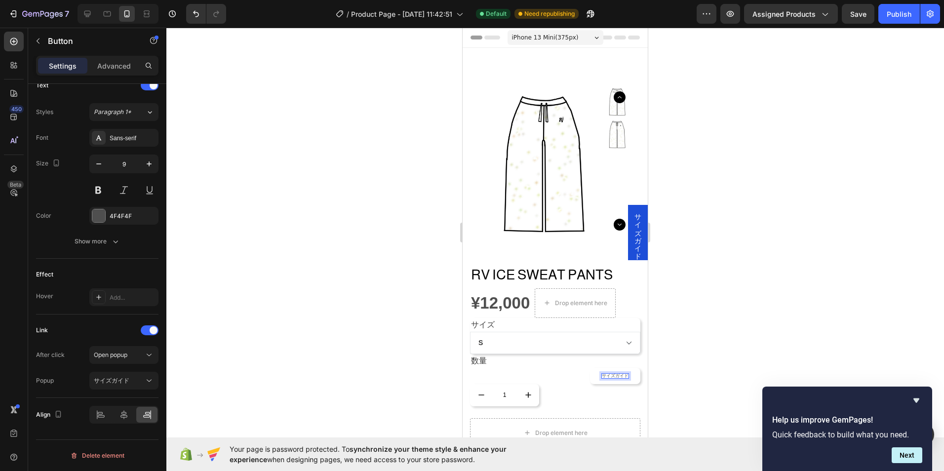
click at [389, 363] on div at bounding box center [554, 249] width 777 height 443
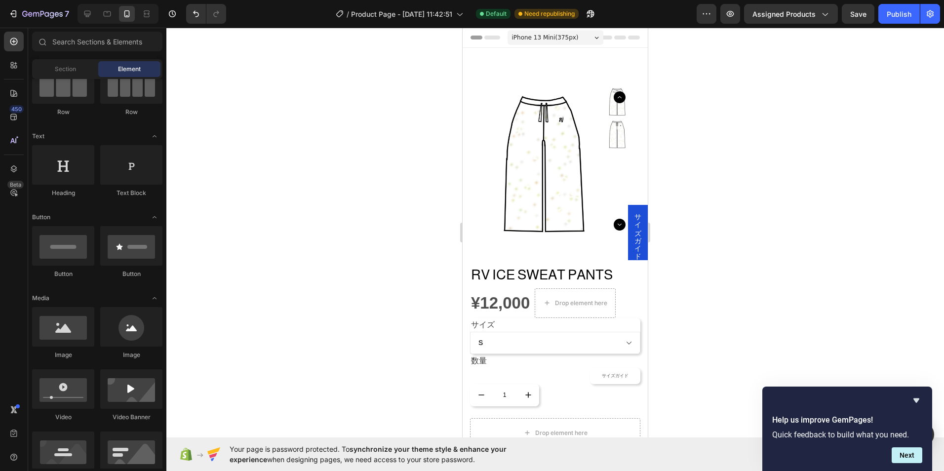
click at [633, 237] on span "サイズガイド" at bounding box center [638, 232] width 10 height 47
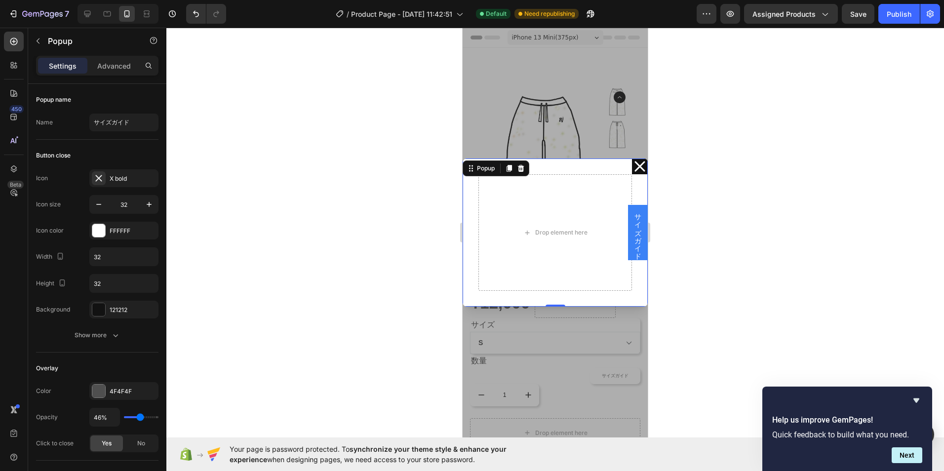
click at [635, 171] on icon "Dialog content" at bounding box center [640, 166] width 16 height 16
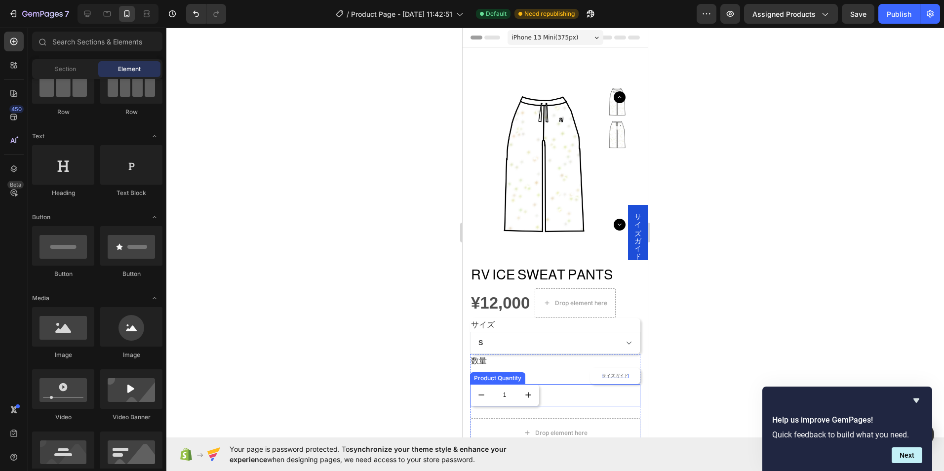
click at [618, 374] on p "サイズガイド" at bounding box center [615, 376] width 27 height 4
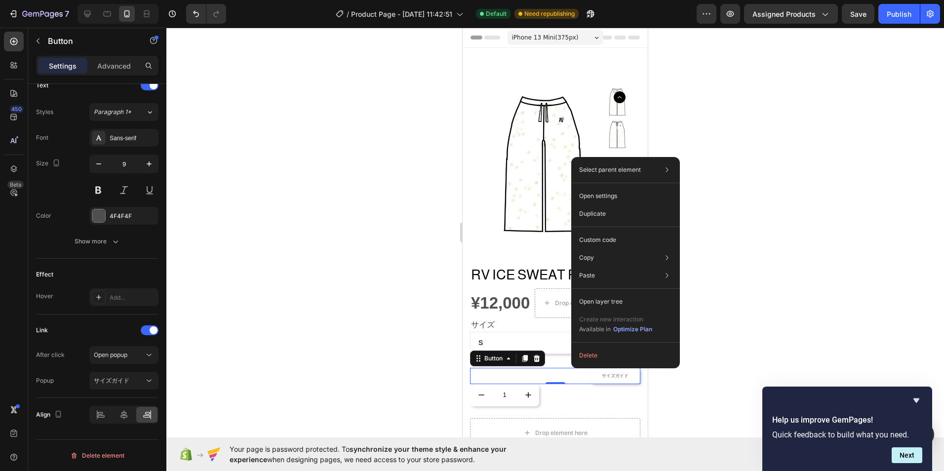
click at [552, 368] on div "サイズガイド Button 0" at bounding box center [555, 376] width 170 height 16
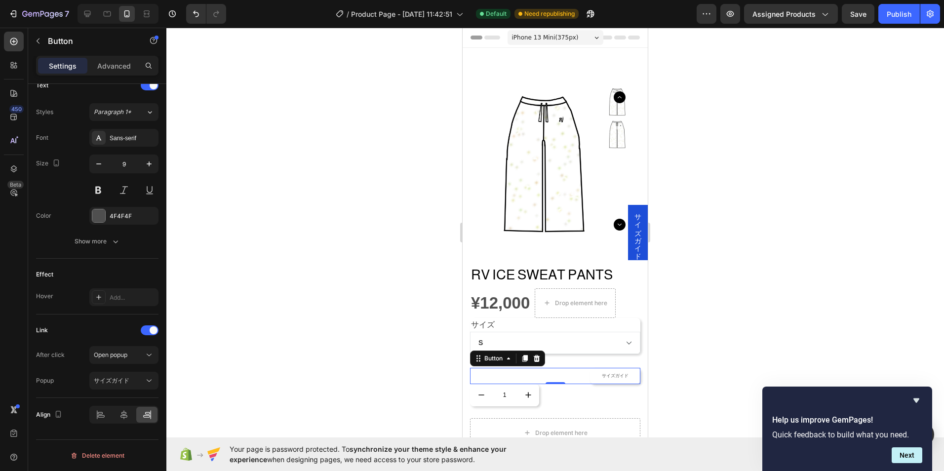
click at [539, 354] on icon at bounding box center [537, 357] width 6 height 7
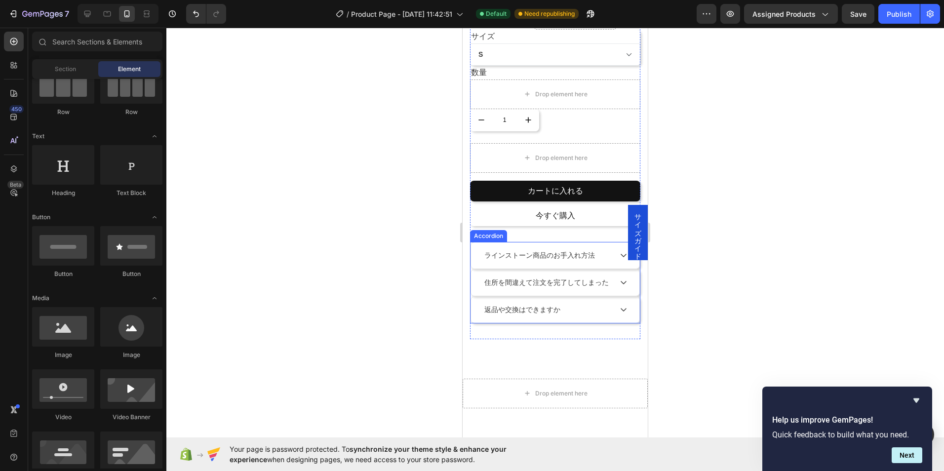
scroll to position [346, 0]
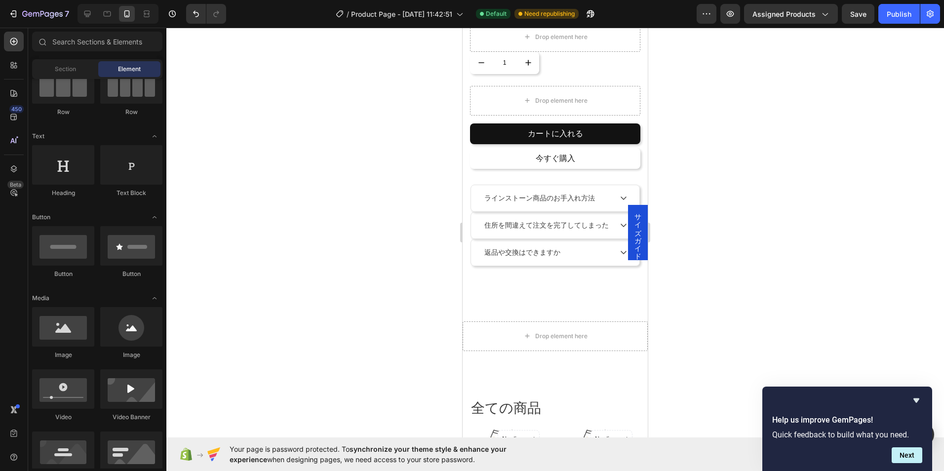
click at [635, 239] on div "サイズガイド" at bounding box center [638, 232] width 20 height 55
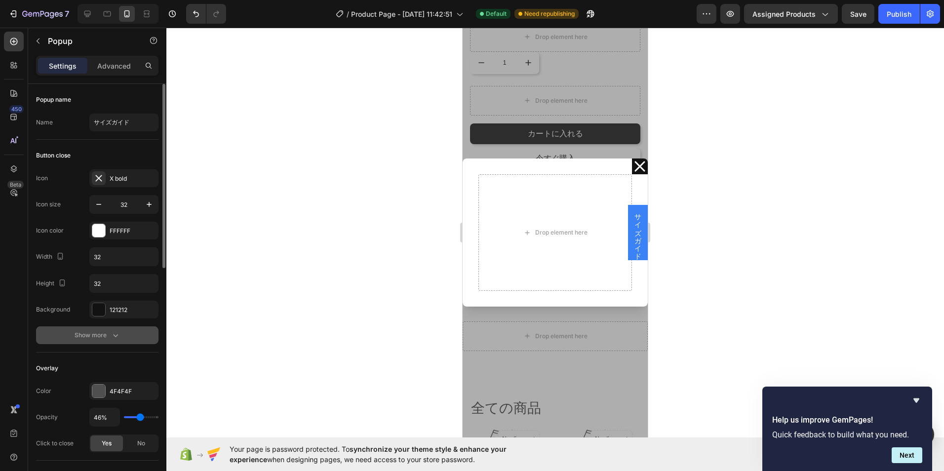
click at [114, 340] on icon "button" at bounding box center [116, 335] width 10 height 10
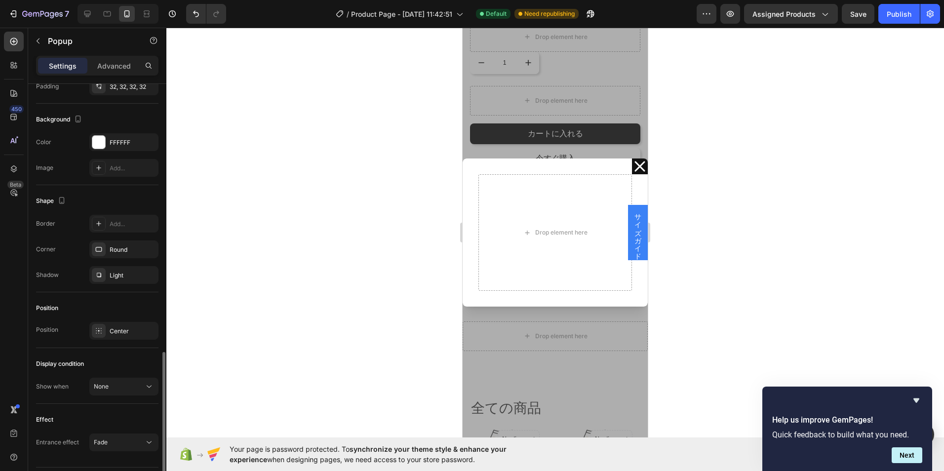
scroll to position [571, 0]
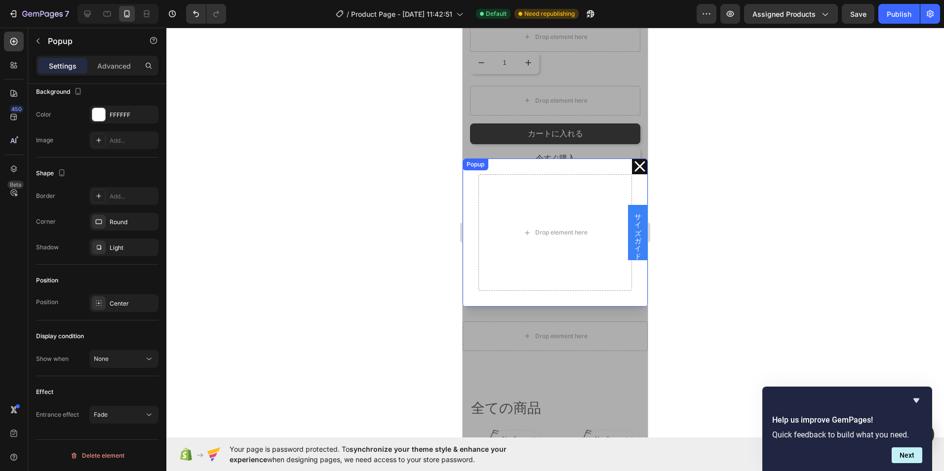
click at [634, 166] on icon "Dialog content" at bounding box center [639, 166] width 10 height 10
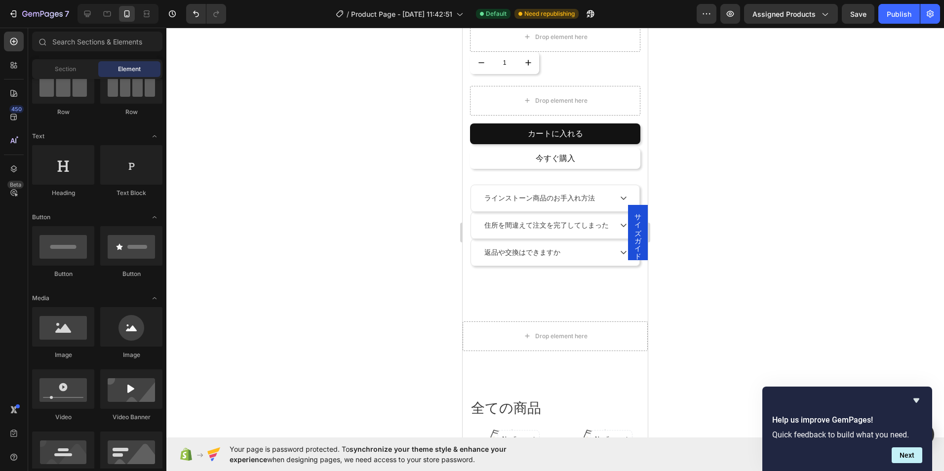
click at [634, 213] on span "サイズガイド" at bounding box center [638, 232] width 10 height 47
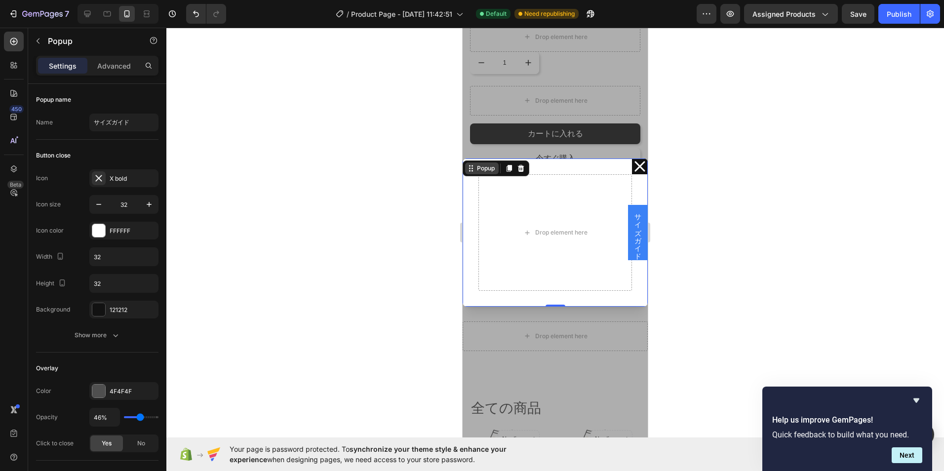
click at [475, 171] on div "Popup" at bounding box center [486, 168] width 22 height 9
click at [632, 162] on icon "Dialog content" at bounding box center [640, 166] width 16 height 16
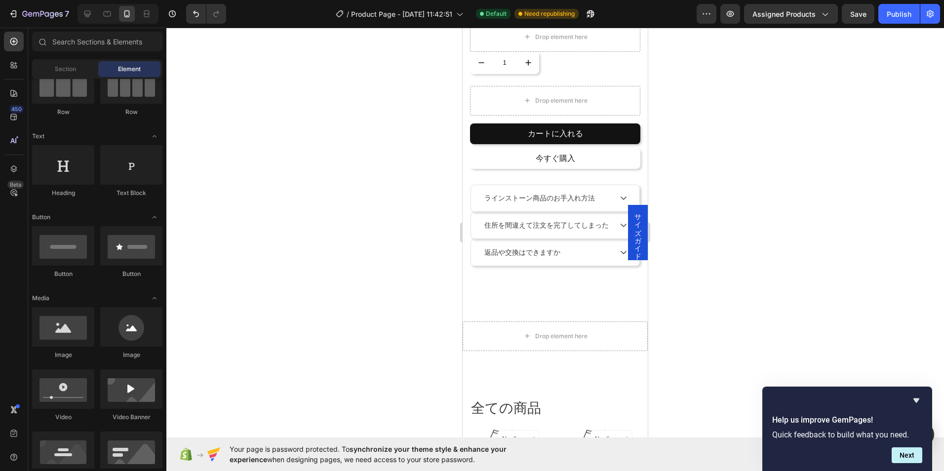
drag, startPoint x: 627, startPoint y: 233, endPoint x: 626, endPoint y: 239, distance: 6.0
click at [633, 239] on span "サイズガイド" at bounding box center [638, 232] width 10 height 47
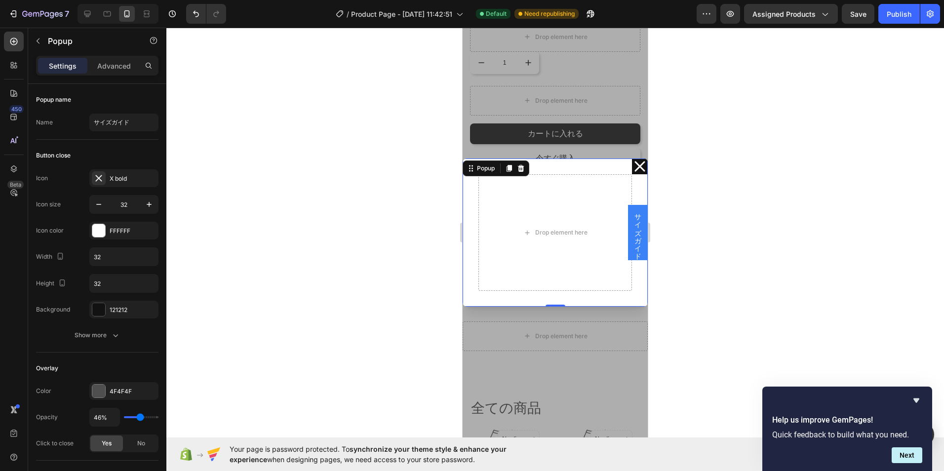
click at [633, 235] on span "サイズガイド" at bounding box center [638, 232] width 10 height 47
click at [632, 159] on icon "Dialog content" at bounding box center [640, 166] width 16 height 16
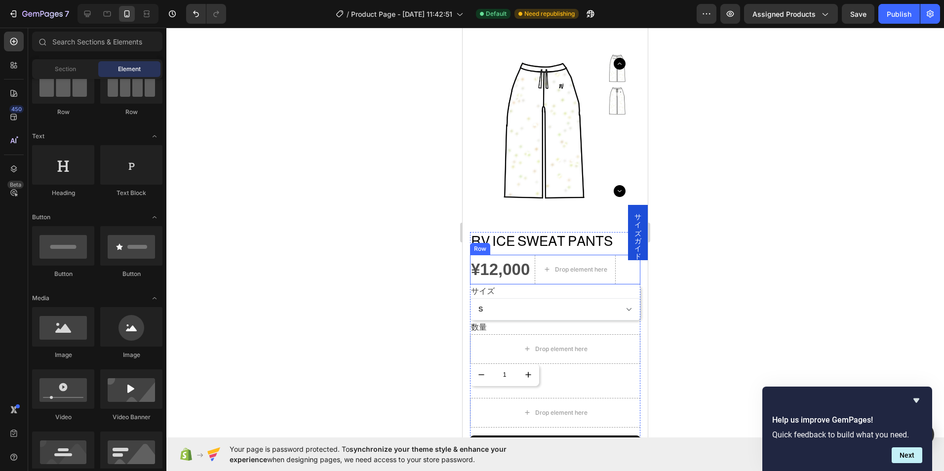
scroll to position [0, 0]
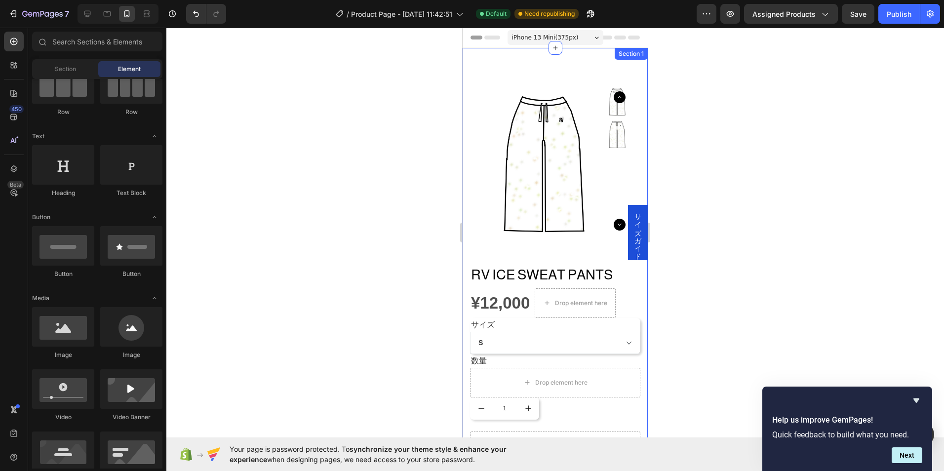
drag, startPoint x: 629, startPoint y: 229, endPoint x: 469, endPoint y: 244, distance: 160.7
click at [633, 234] on span "サイズガイド" at bounding box center [638, 232] width 10 height 47
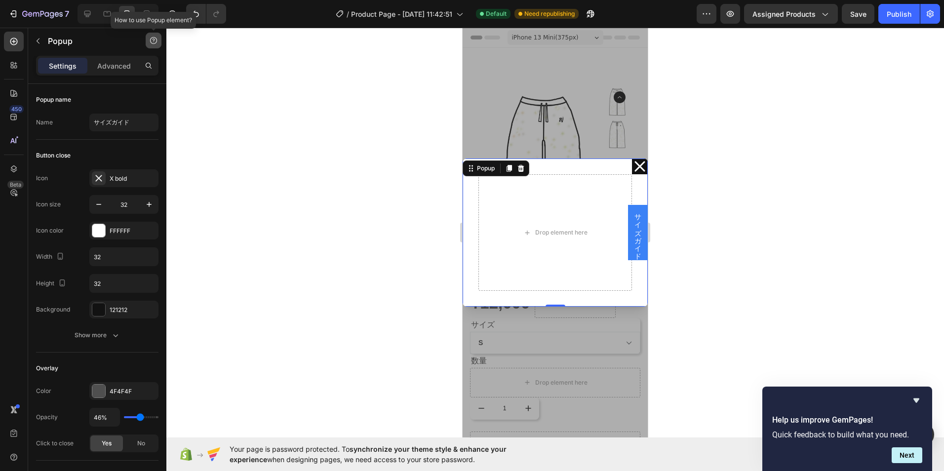
click at [155, 43] on icon "button" at bounding box center [153, 40] width 7 height 7
click at [127, 68] on p "Advanced" at bounding box center [114, 66] width 34 height 10
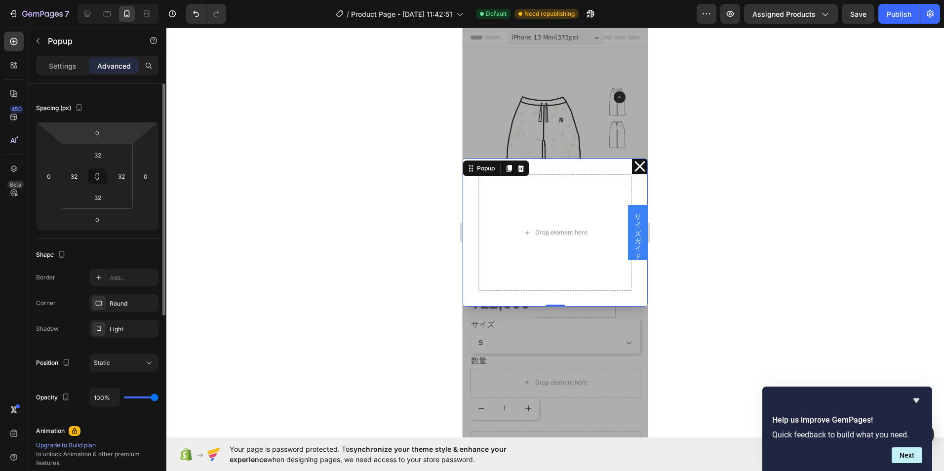
scroll to position [148, 0]
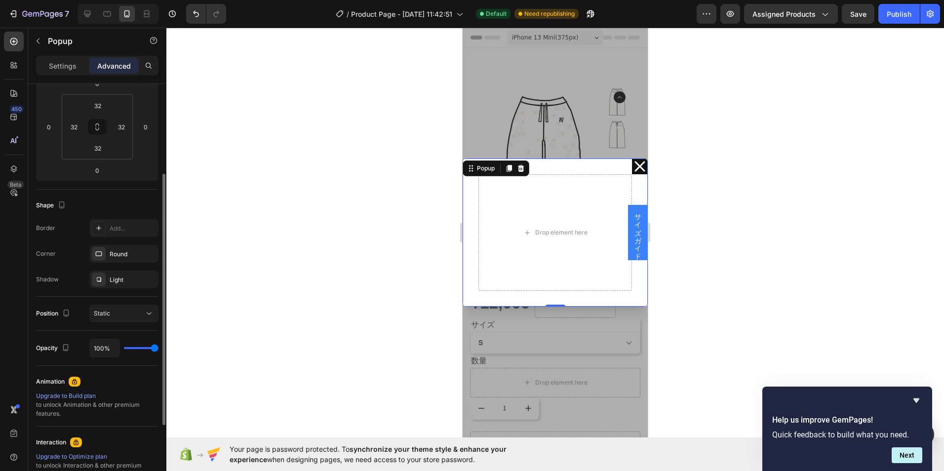
type input "89%"
type input "89"
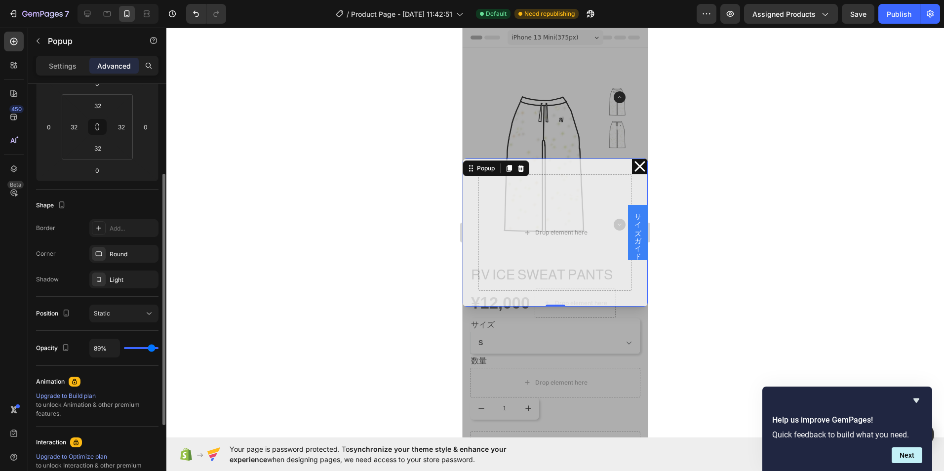
type input "74%"
type input "74"
type input "59%"
type input "59"
type input "39%"
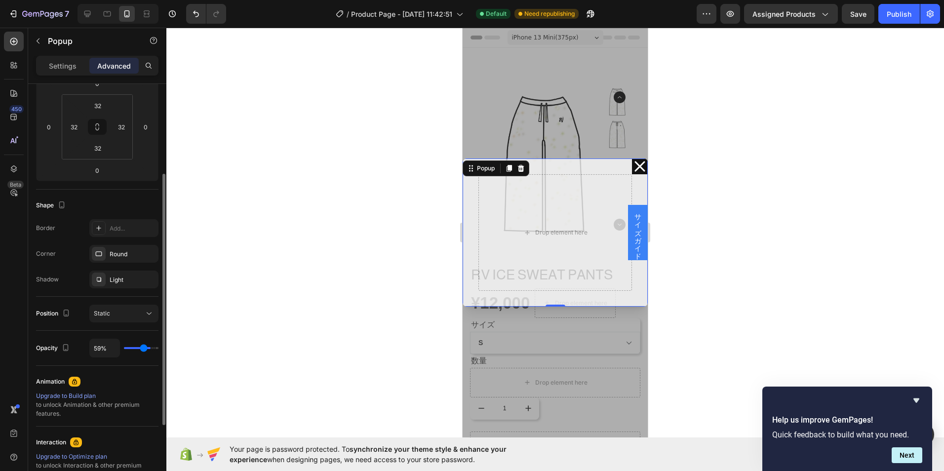
type input "39"
type input "2%"
type input "2"
type input "0%"
type input "0"
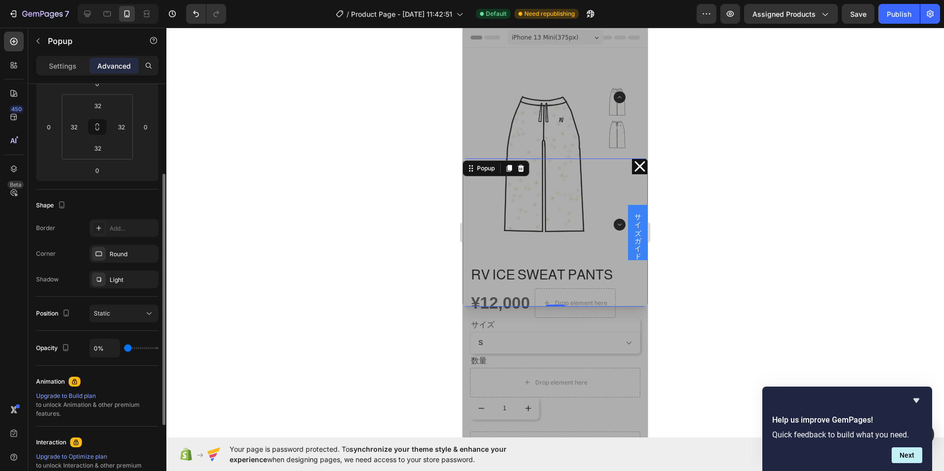
type input "70%"
type input "70"
type input "100%"
type input "100"
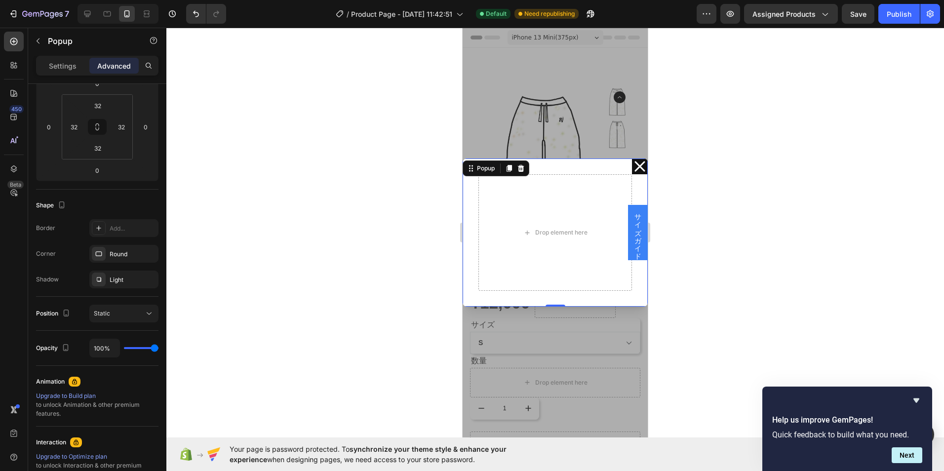
drag, startPoint x: 155, startPoint y: 348, endPoint x: 177, endPoint y: 364, distance: 26.8
click at [158, 349] on input "range" at bounding box center [141, 348] width 35 height 2
click at [135, 321] on button "Static" at bounding box center [123, 314] width 69 height 18
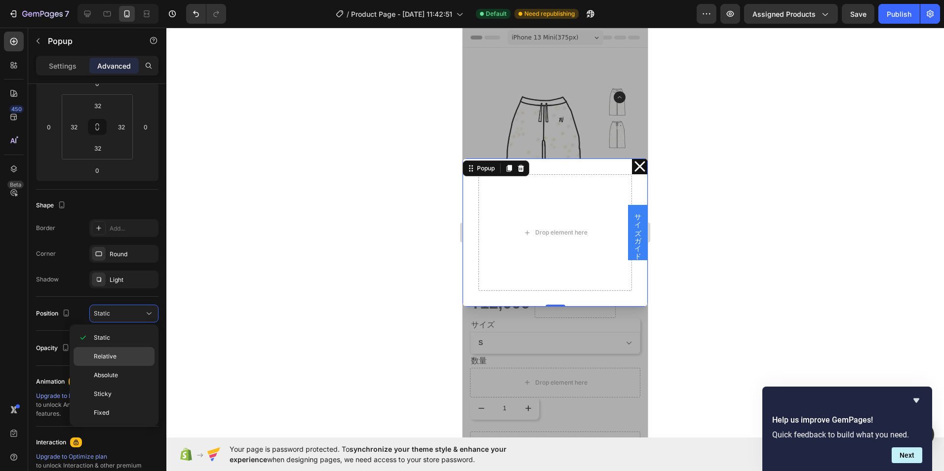
click at [123, 356] on p "Relative" at bounding box center [122, 356] width 56 height 9
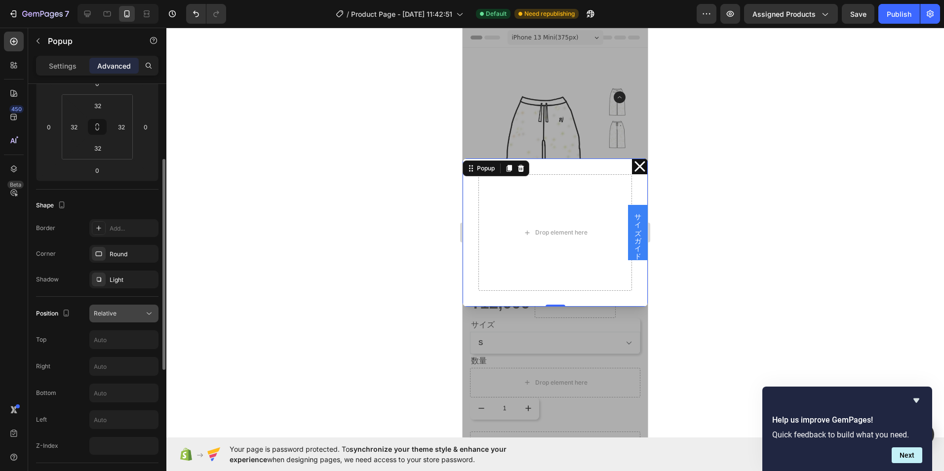
click at [131, 318] on button "Relative" at bounding box center [123, 314] width 69 height 18
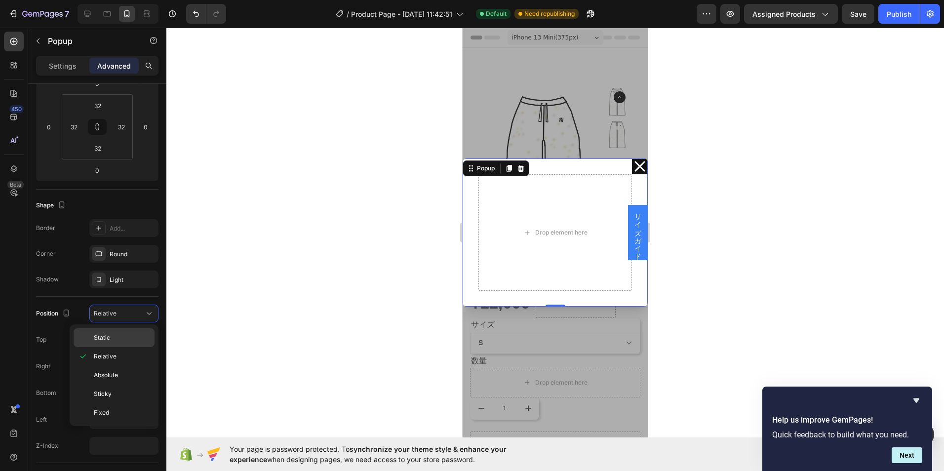
click at [126, 336] on p "Static" at bounding box center [122, 337] width 56 height 9
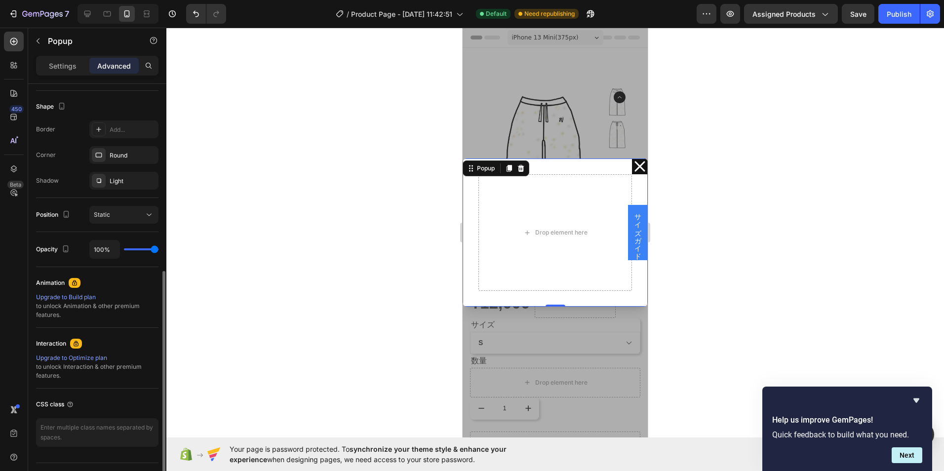
scroll to position [270, 0]
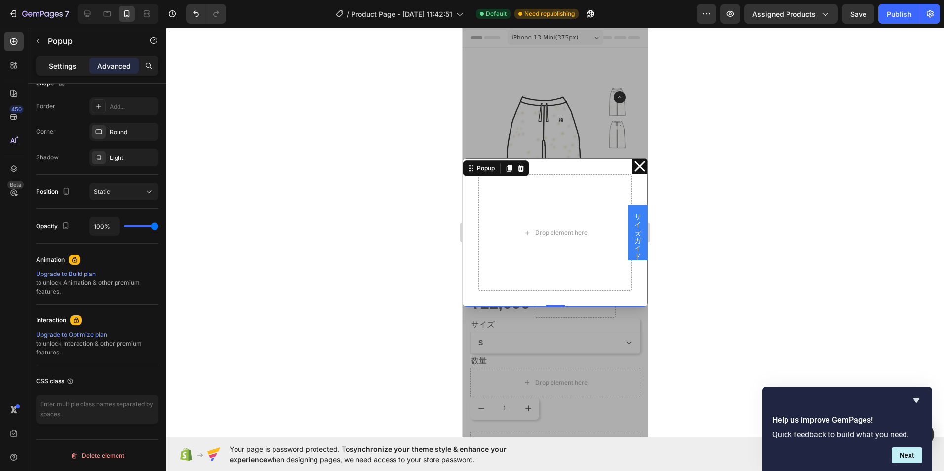
click at [60, 68] on p "Settings" at bounding box center [63, 66] width 28 height 10
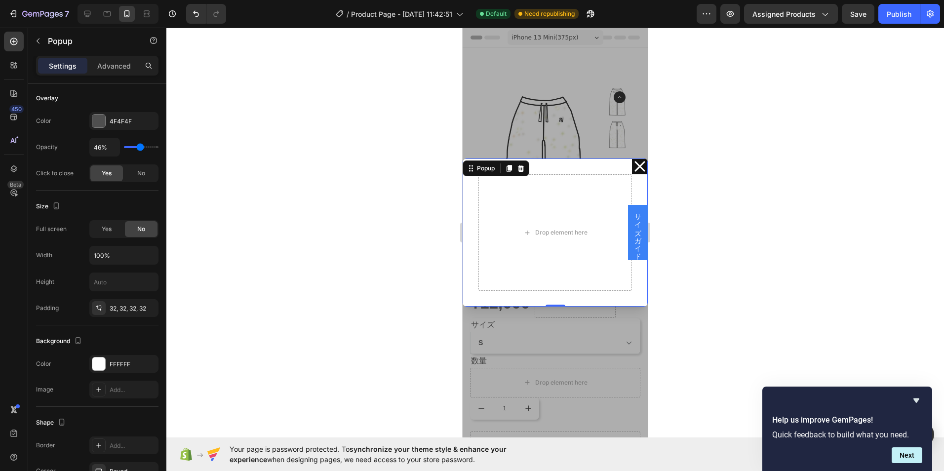
click at [634, 165] on icon "Dialog content" at bounding box center [639, 166] width 10 height 10
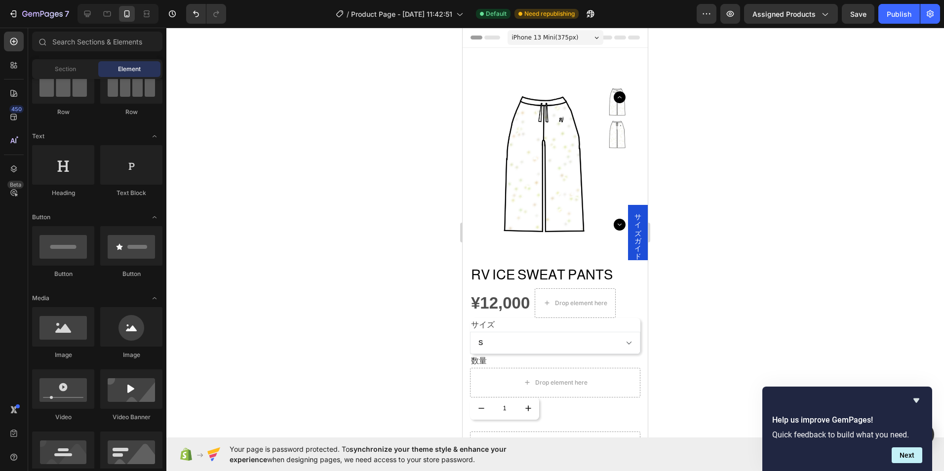
drag, startPoint x: 170, startPoint y: 203, endPoint x: 680, endPoint y: 266, distance: 513.7
click at [680, 266] on div at bounding box center [554, 249] width 777 height 443
click at [635, 233] on div "サイズガイド" at bounding box center [638, 232] width 20 height 55
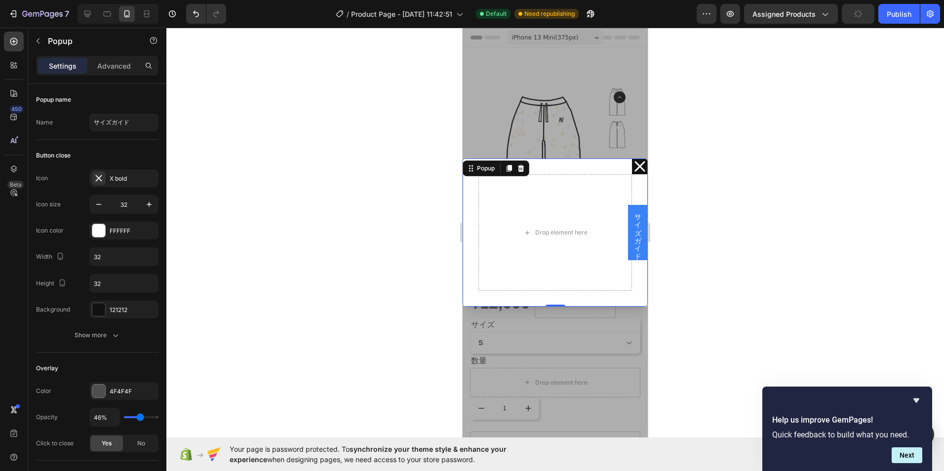
click at [635, 233] on div "サイズガイド" at bounding box center [638, 232] width 20 height 55
click at [632, 166] on icon "Dialog content" at bounding box center [640, 166] width 16 height 16
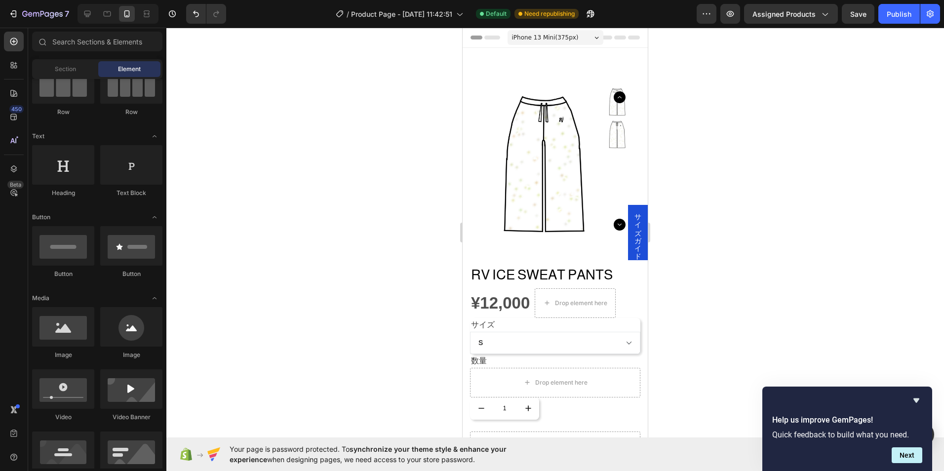
click at [633, 217] on span "サイズガイド" at bounding box center [638, 232] width 10 height 47
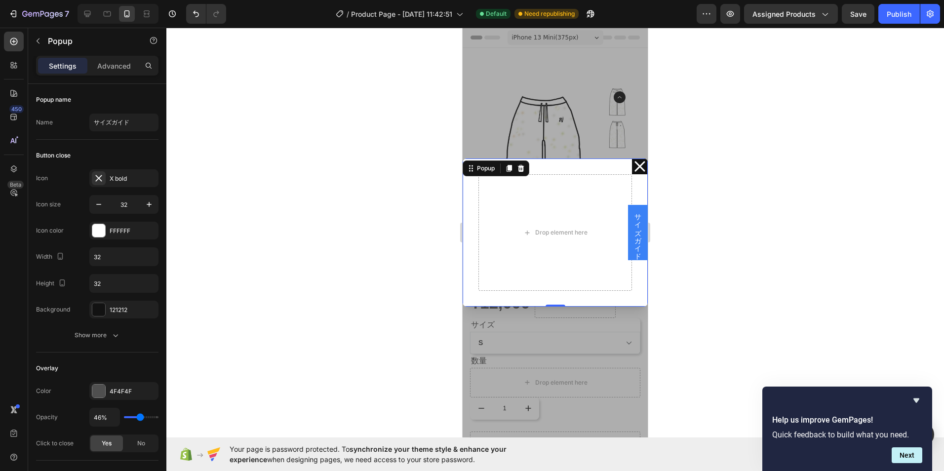
click at [638, 164] on icon "Dialog content" at bounding box center [640, 166] width 16 height 16
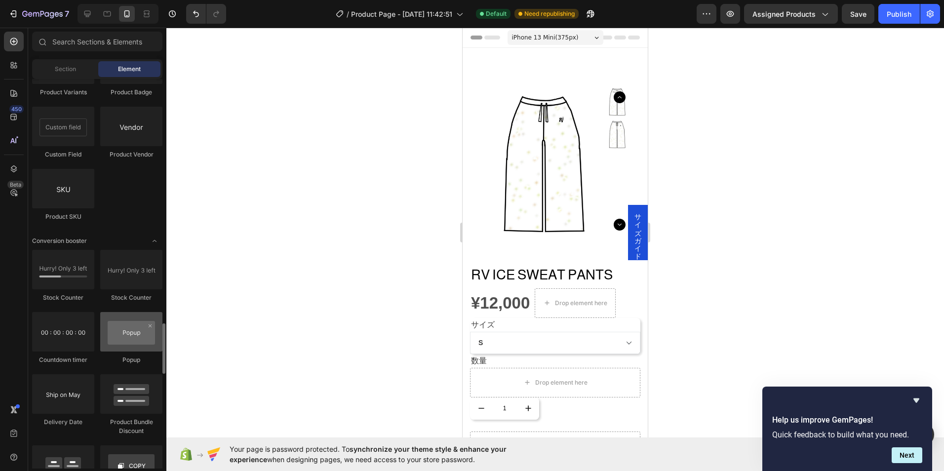
scroll to position [1925, 0]
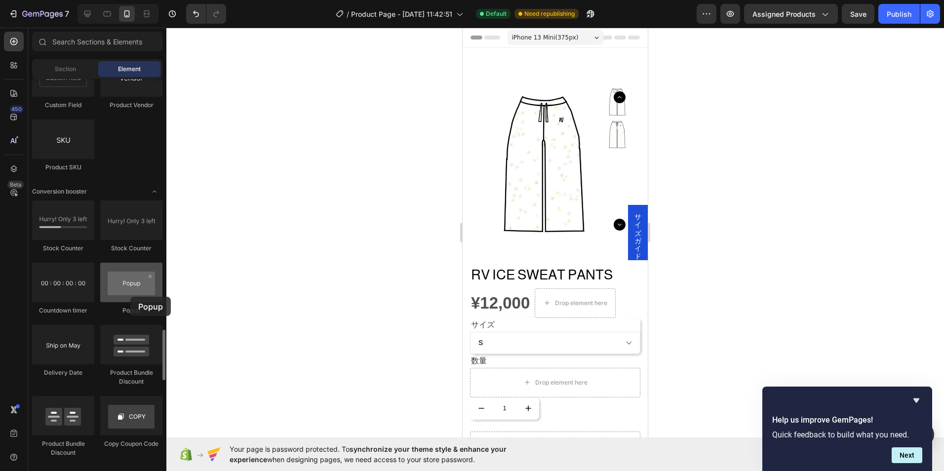
click at [130, 297] on div at bounding box center [131, 282] width 62 height 39
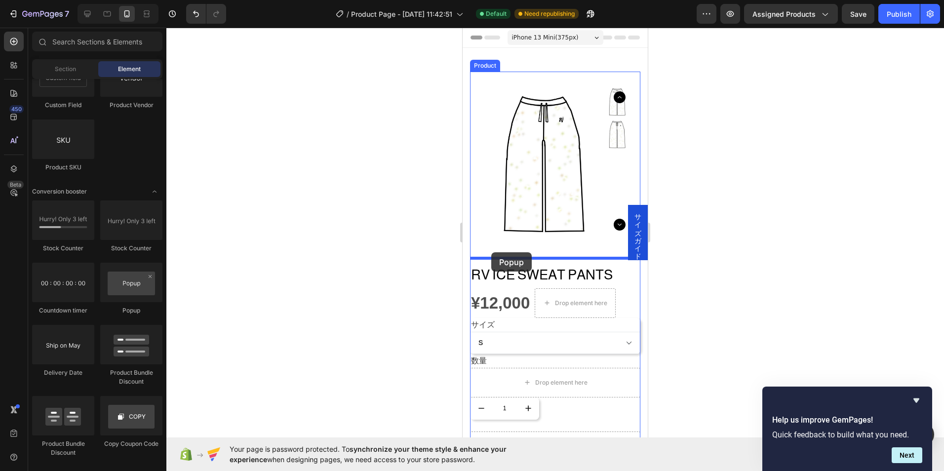
drag, startPoint x: 592, startPoint y: 325, endPoint x: 491, endPoint y: 252, distance: 124.5
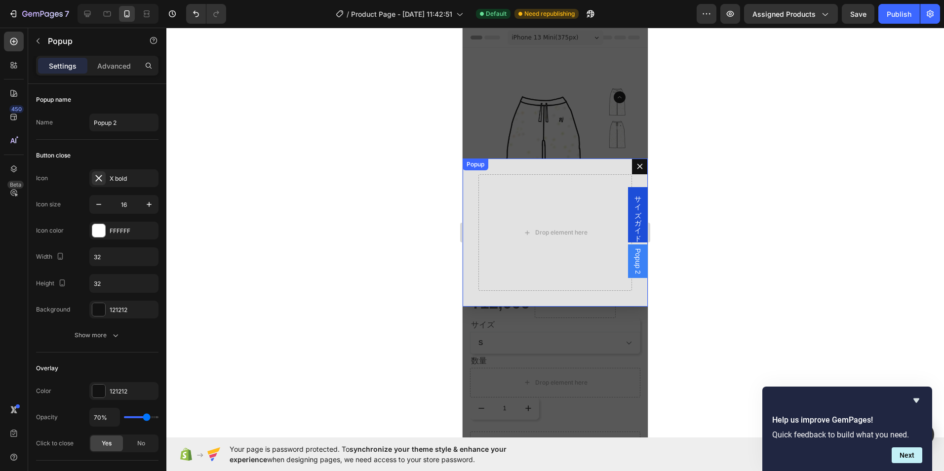
click at [632, 172] on button "Dialog content" at bounding box center [640, 166] width 16 height 16
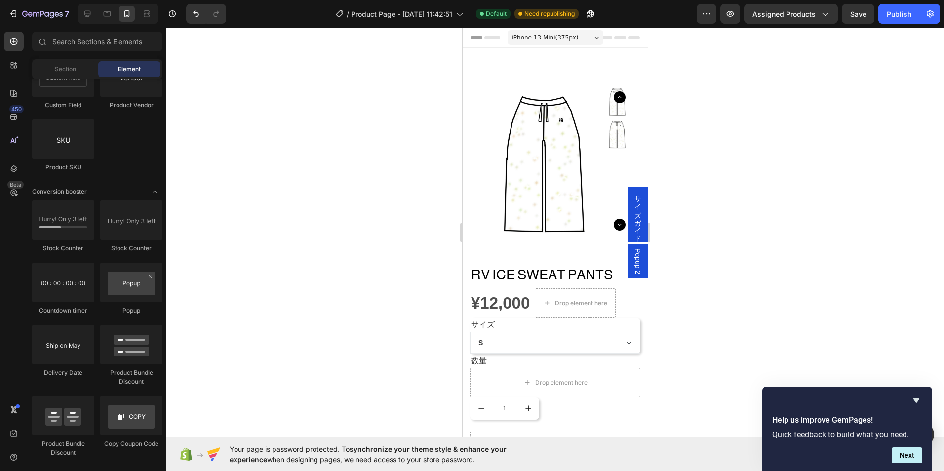
click at [633, 252] on span "Popup 2" at bounding box center [638, 261] width 10 height 26
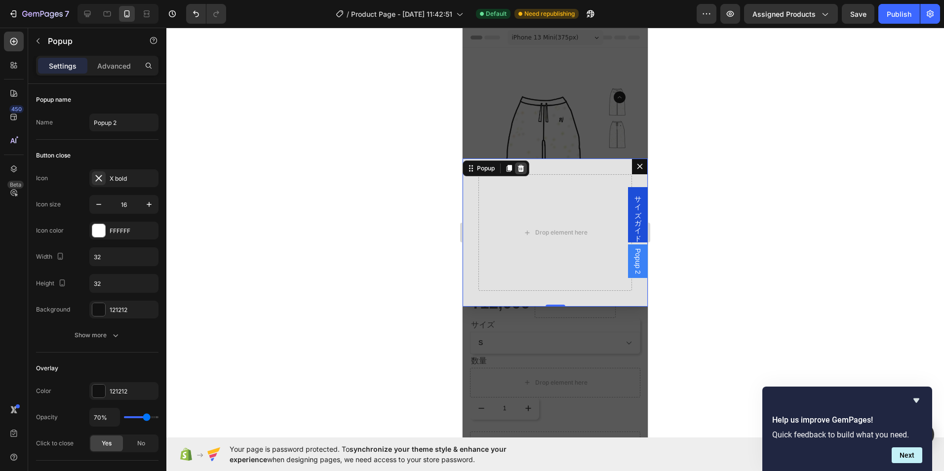
click at [521, 167] on icon "Dialog content" at bounding box center [521, 168] width 6 height 7
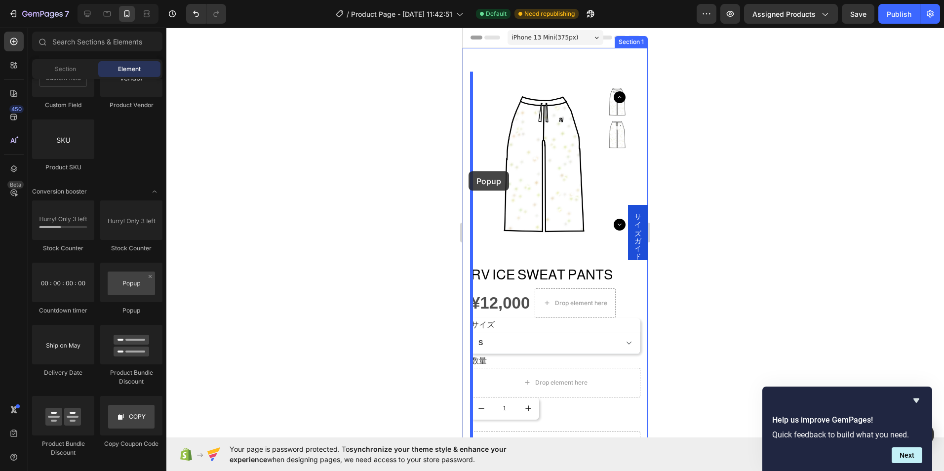
drag, startPoint x: 587, startPoint y: 324, endPoint x: 468, endPoint y: 172, distance: 193.7
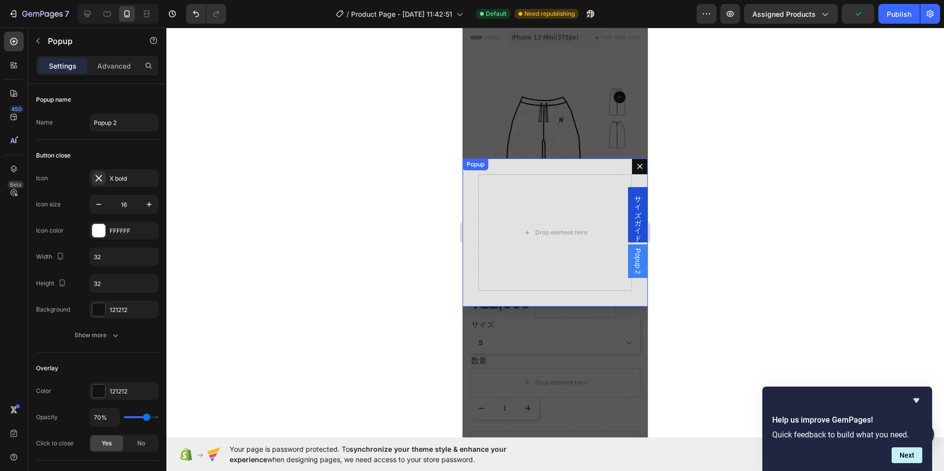
click at [638, 168] on button "Dialog content" at bounding box center [640, 166] width 16 height 16
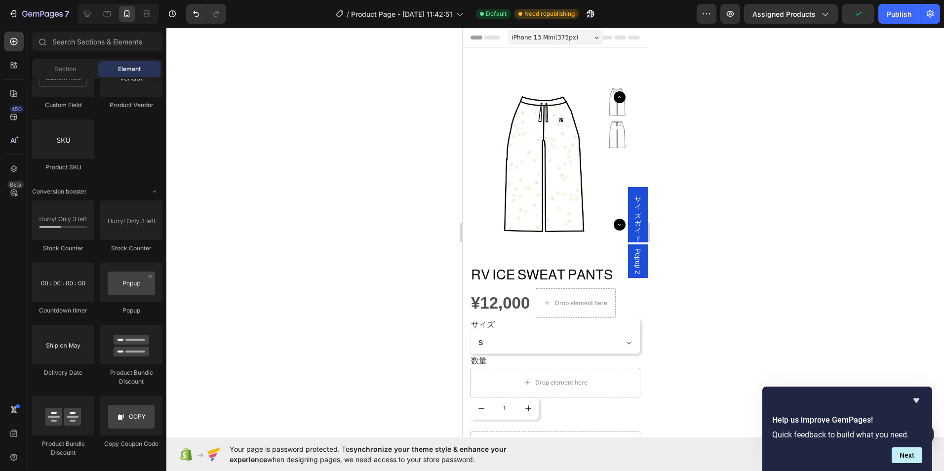
click at [634, 259] on span "Popup 2" at bounding box center [638, 261] width 10 height 26
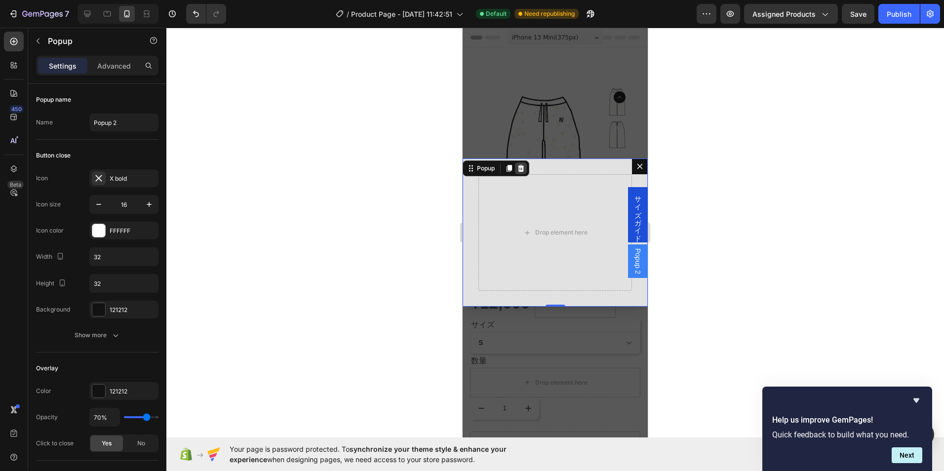
click at [521, 165] on icon "Dialog content" at bounding box center [521, 168] width 8 height 8
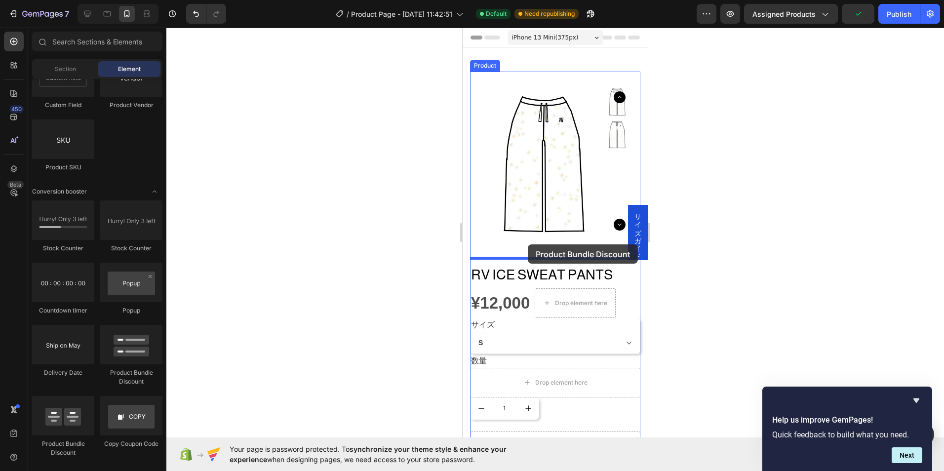
drag, startPoint x: 532, startPoint y: 447, endPoint x: 528, endPoint y: 244, distance: 202.9
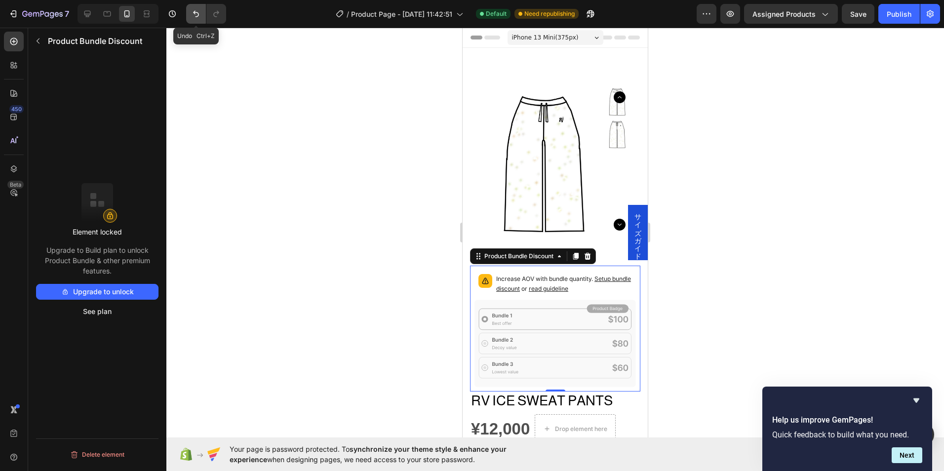
click at [199, 22] on button "Undo/Redo" at bounding box center [196, 14] width 20 height 20
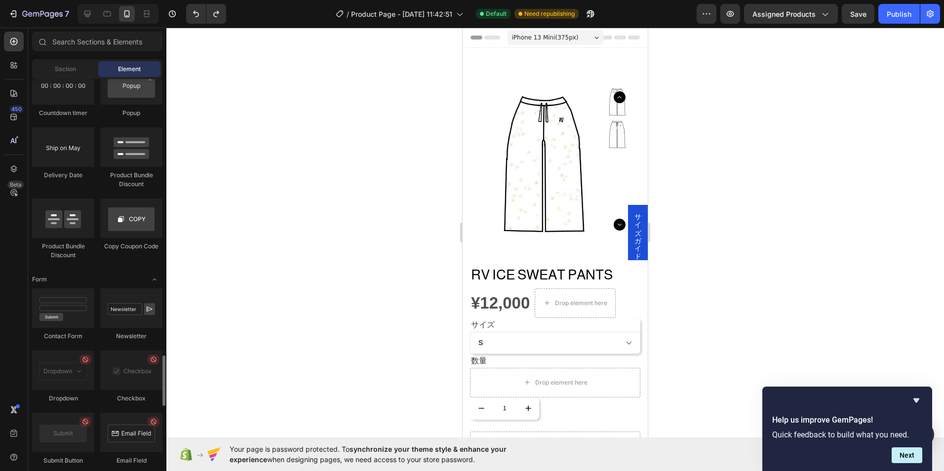
scroll to position [2172, 0]
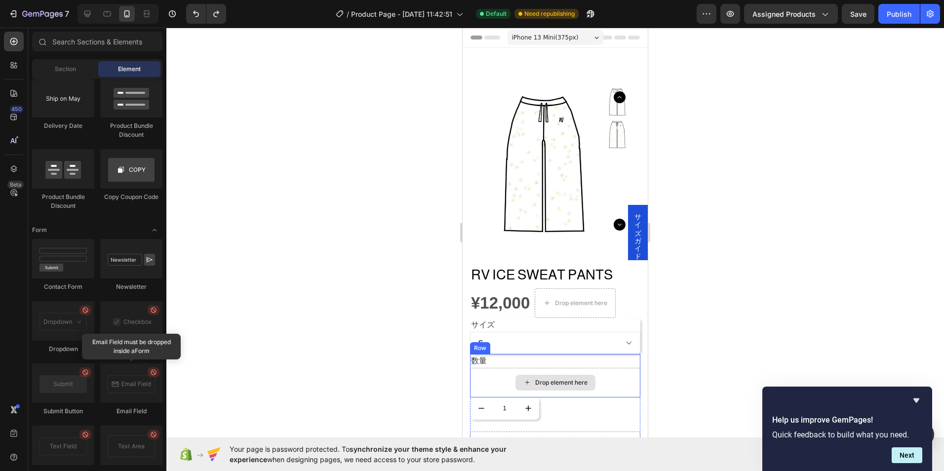
click at [606, 370] on div "Drop element here" at bounding box center [555, 383] width 170 height 30
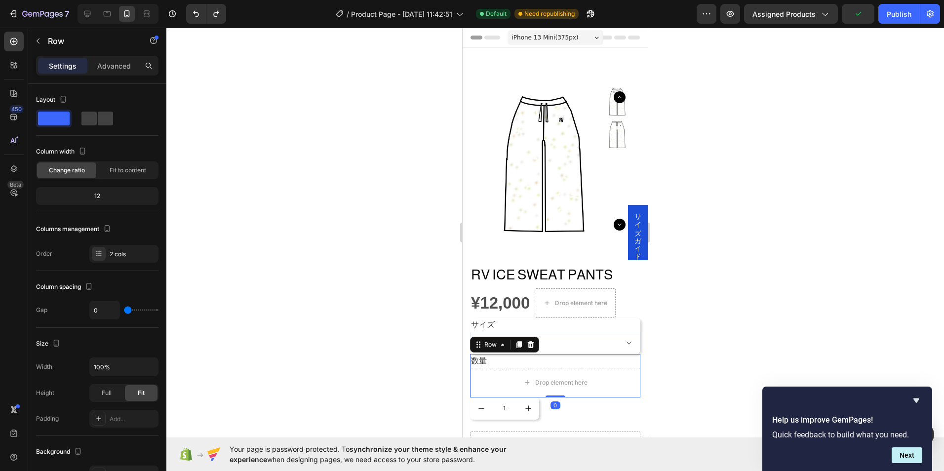
click at [555, 386] on div "数量 Text block Drop element here Row 0" at bounding box center [555, 375] width 170 height 43
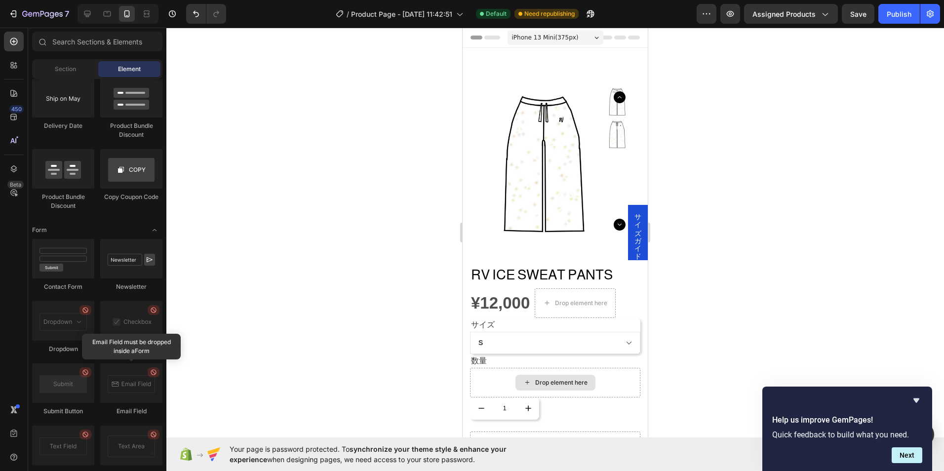
click at [578, 379] on div "Drop element here" at bounding box center [561, 383] width 52 height 8
click at [579, 379] on div "Drop element here" at bounding box center [561, 383] width 52 height 8
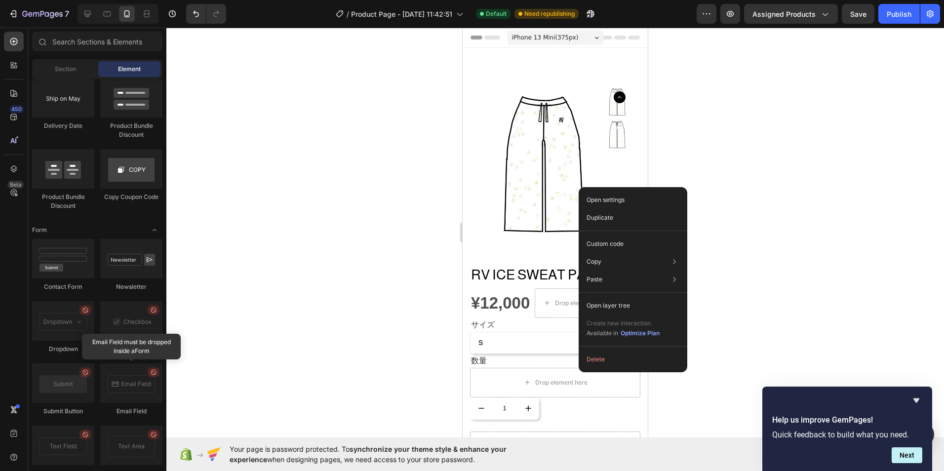
click at [725, 416] on div at bounding box center [554, 249] width 777 height 443
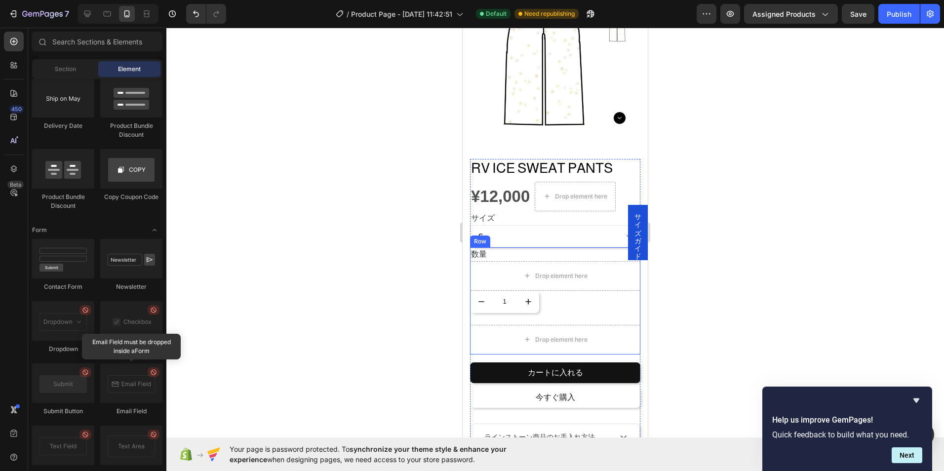
scroll to position [0, 0]
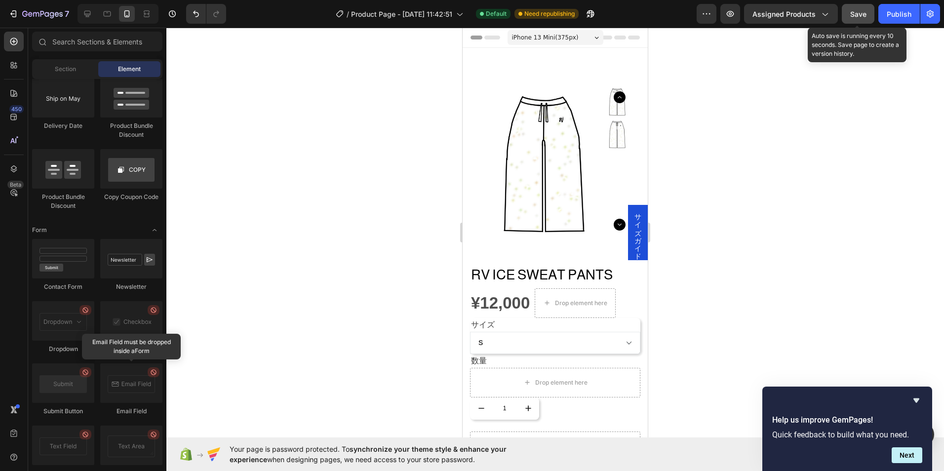
click at [851, 13] on span "Save" at bounding box center [858, 14] width 16 height 8
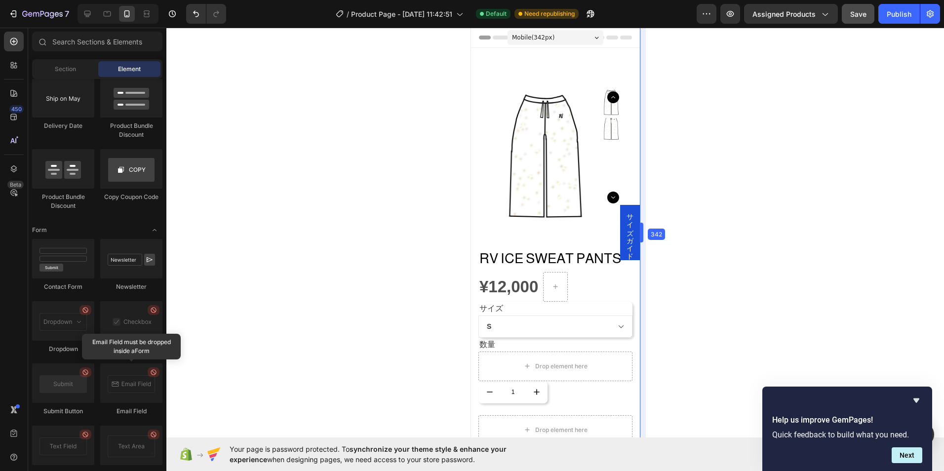
drag, startPoint x: 651, startPoint y: 239, endPoint x: 643, endPoint y: 282, distance: 44.2
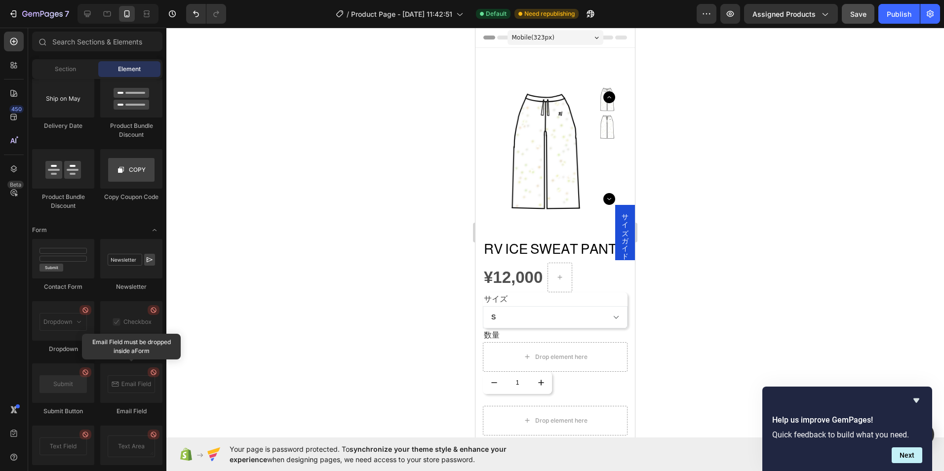
click at [585, 41] on div "Mobile ( 323 px)" at bounding box center [555, 37] width 96 height 15
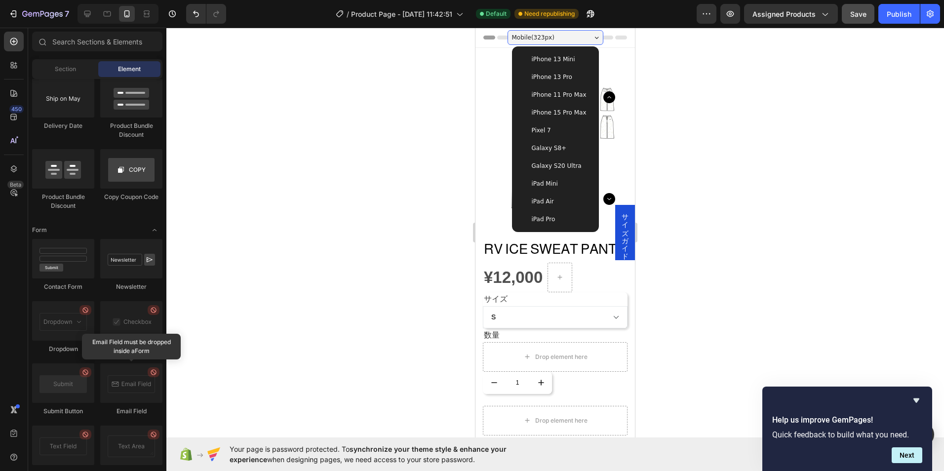
click at [574, 98] on span "iPhone 11 Pro Max" at bounding box center [559, 95] width 55 height 10
